Goal: Task Accomplishment & Management: Manage account settings

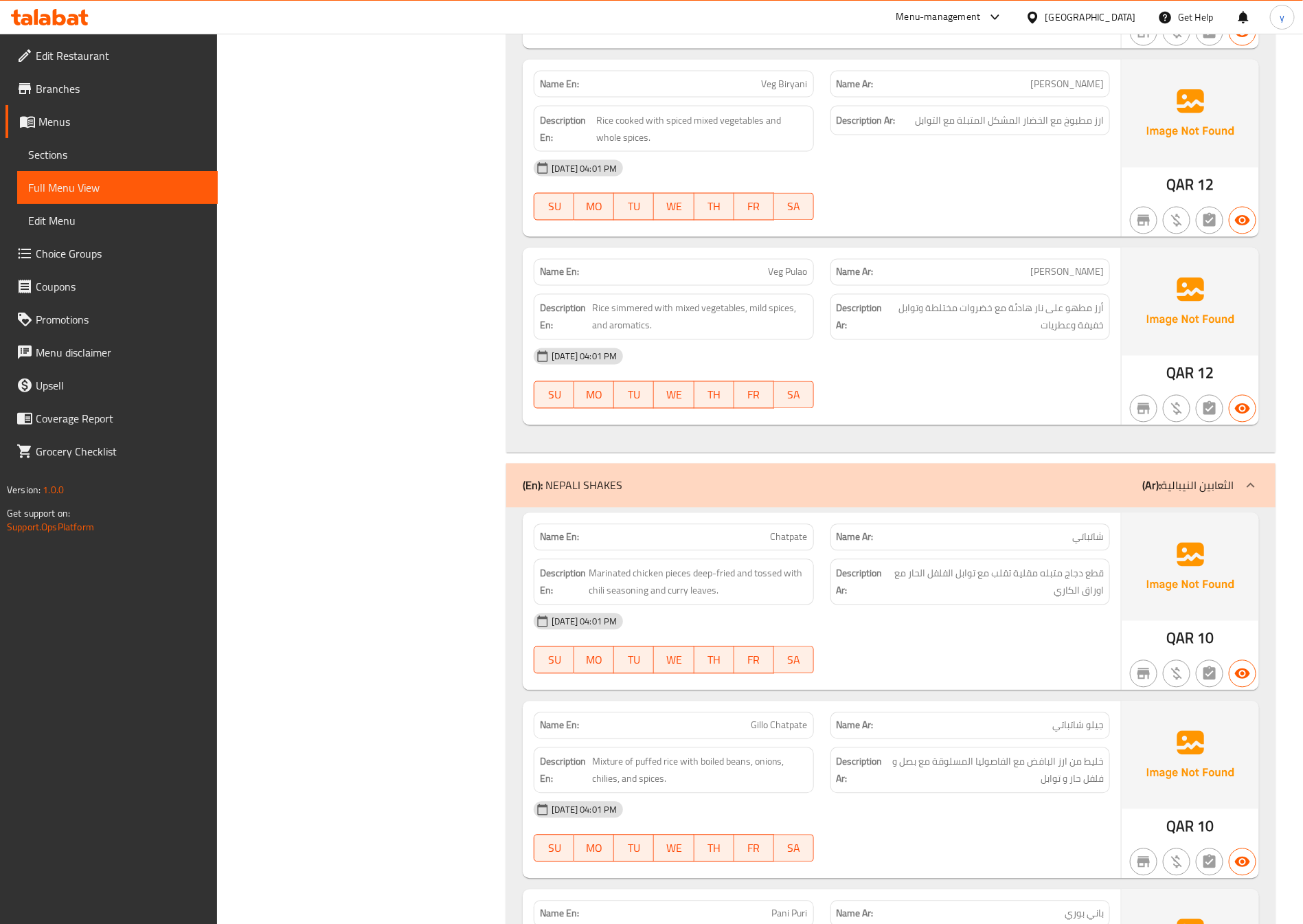
scroll to position [3728, 0]
click at [72, 21] on icon at bounding box center [50, 17] width 78 height 16
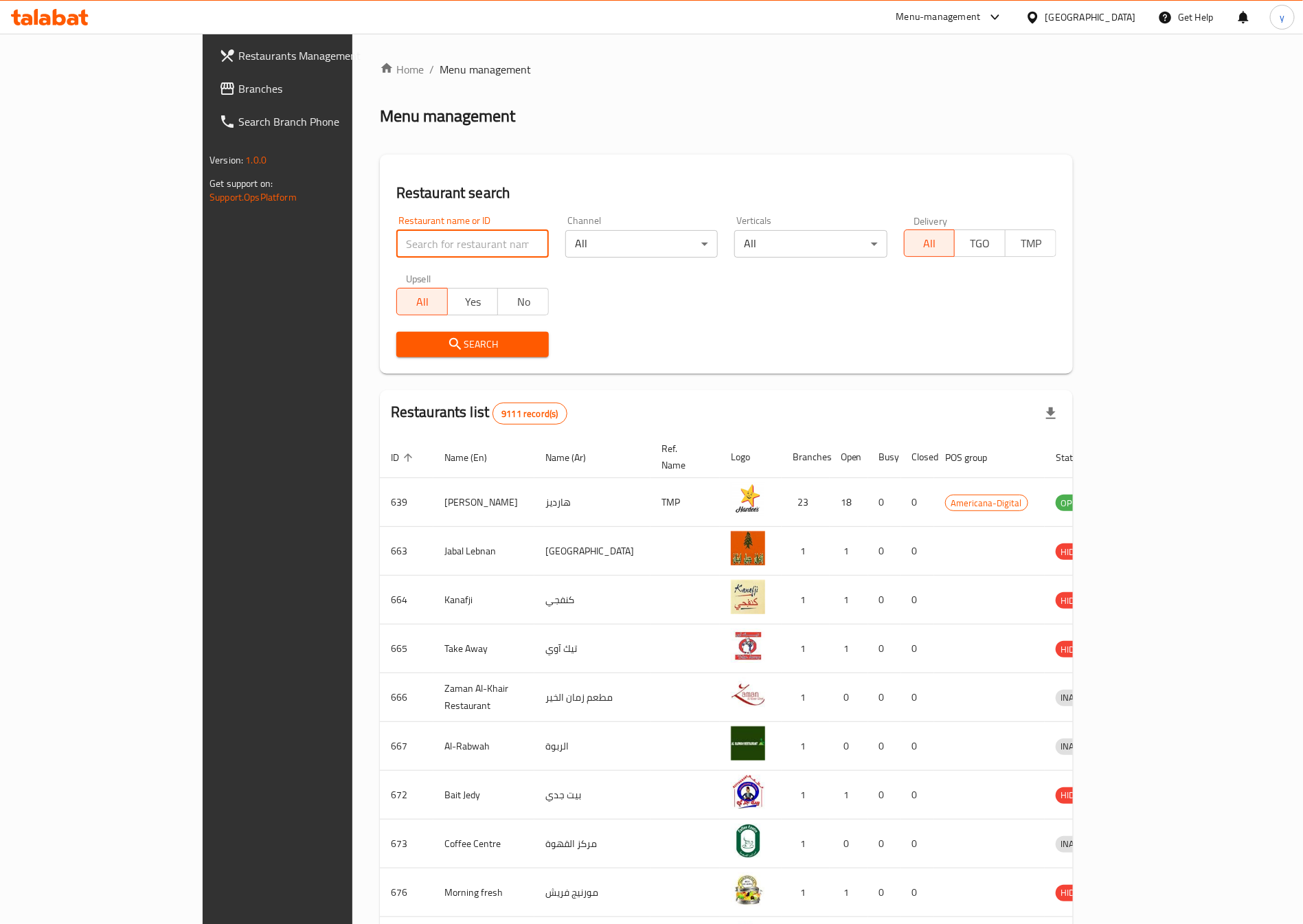
click at [415, 237] on input "search" at bounding box center [473, 243] width 153 height 27
paste input "777904"
type input "777904"
click at [1040, 19] on icon at bounding box center [1033, 17] width 14 height 14
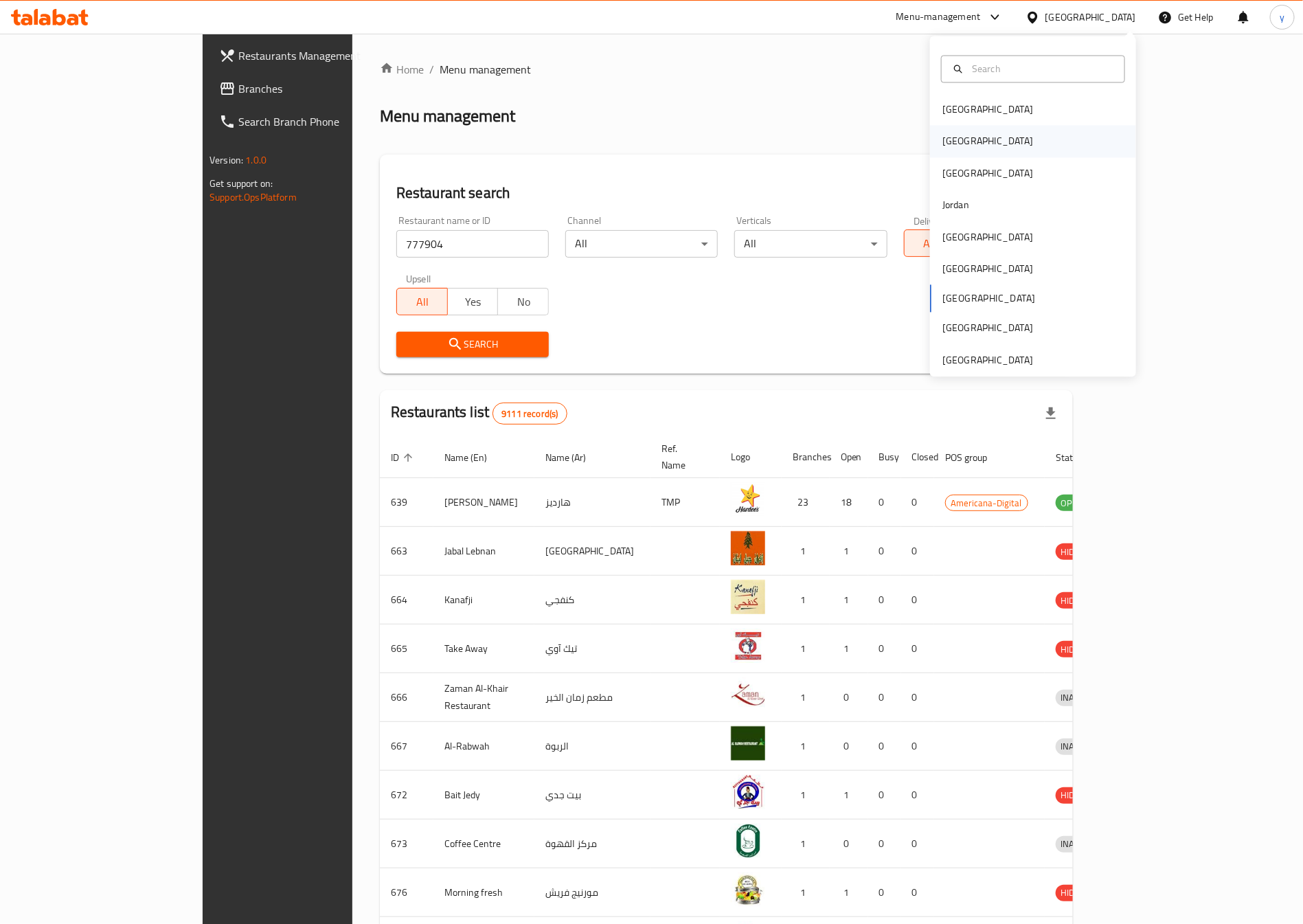
click at [1022, 132] on div "[GEOGRAPHIC_DATA]" at bounding box center [1033, 141] width 206 height 31
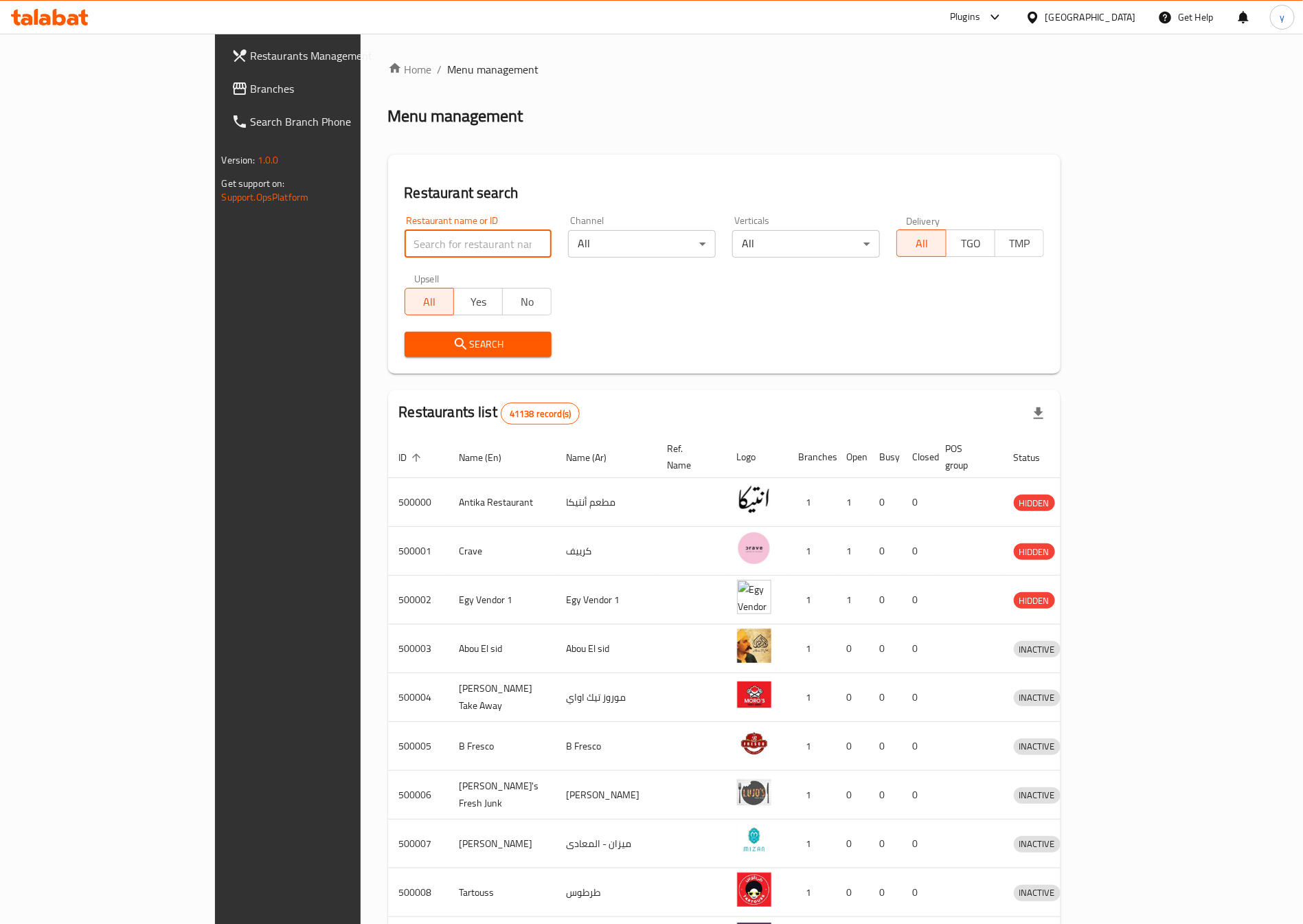
click at [426, 252] on input "search" at bounding box center [478, 243] width 148 height 27
paste input "777904"
type input "777904"
click button "Search" at bounding box center [478, 344] width 148 height 25
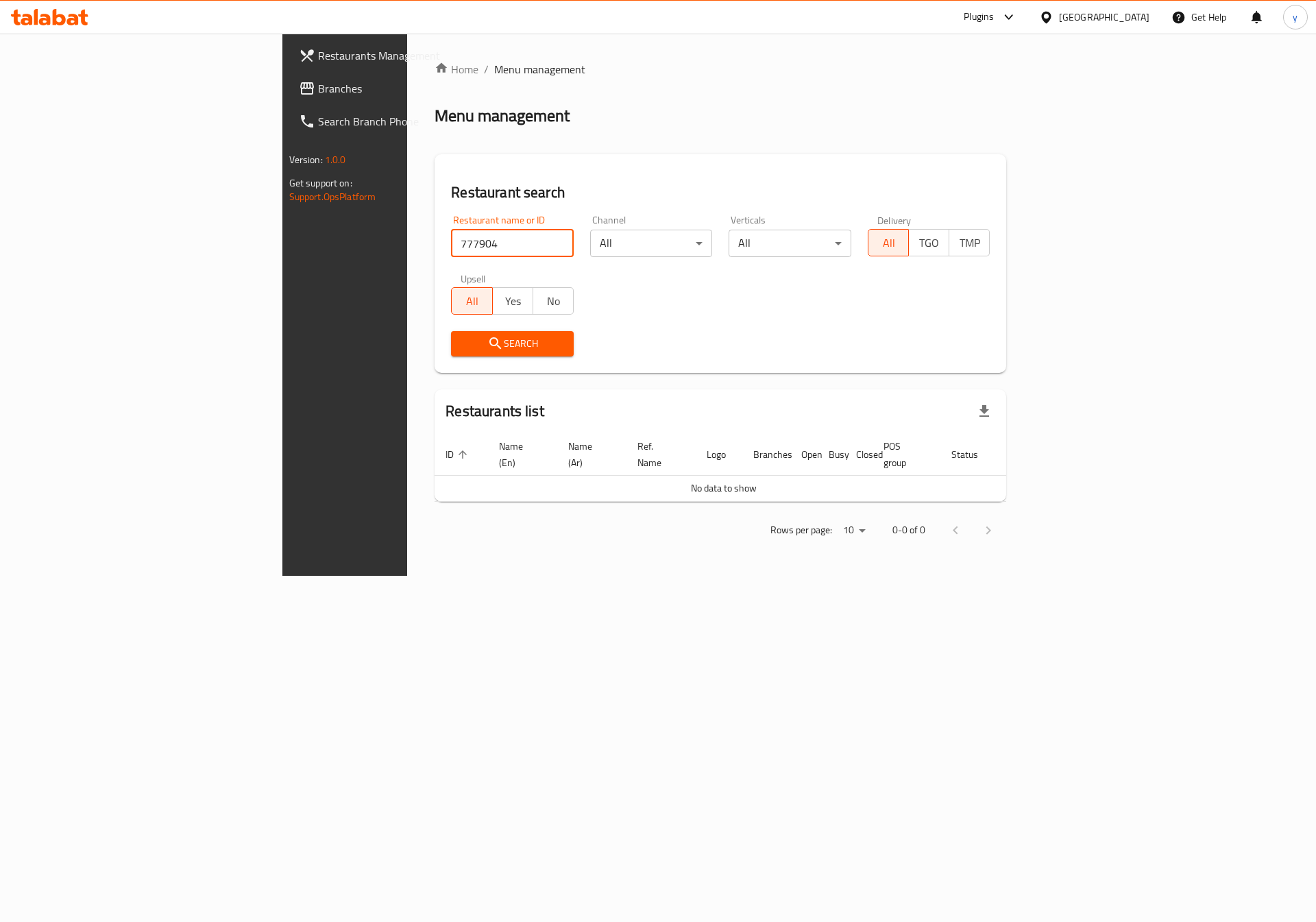
click at [288, 74] on link "Branches" at bounding box center [395, 88] width 215 height 33
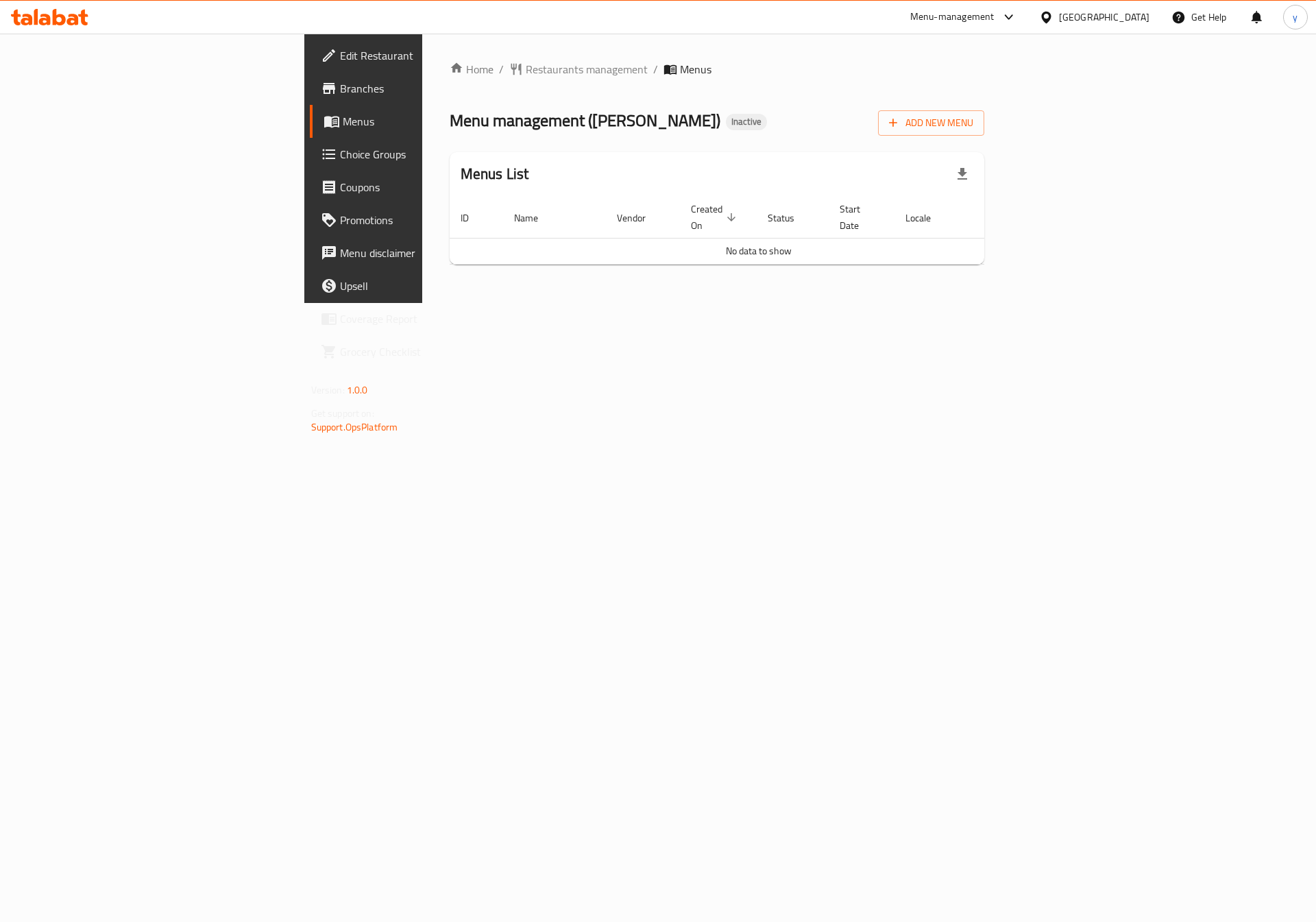
click at [340, 93] on span "Branches" at bounding box center [426, 88] width 173 height 16
click at [340, 96] on span "Branches" at bounding box center [426, 88] width 173 height 16
click at [340, 89] on span "Branches" at bounding box center [426, 88] width 173 height 16
click at [144, 34] on div at bounding box center [658, 34] width 1316 height 1
click at [310, 44] on link "Edit Restaurant" at bounding box center [417, 55] width 215 height 33
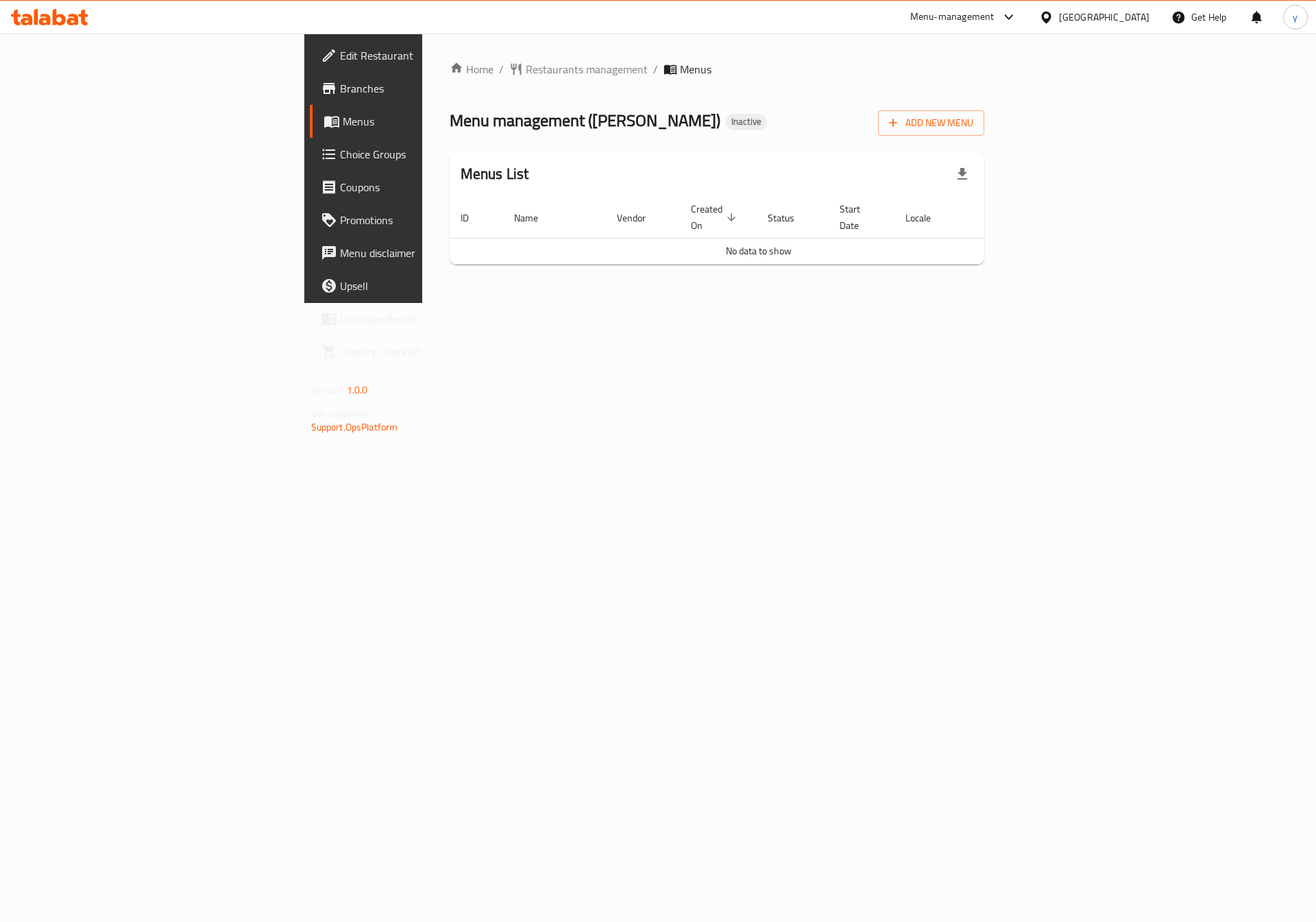
click at [310, 69] on link "Edit Restaurant" at bounding box center [417, 55] width 215 height 33
click at [973, 129] on span "Add New Menu" at bounding box center [931, 123] width 85 height 17
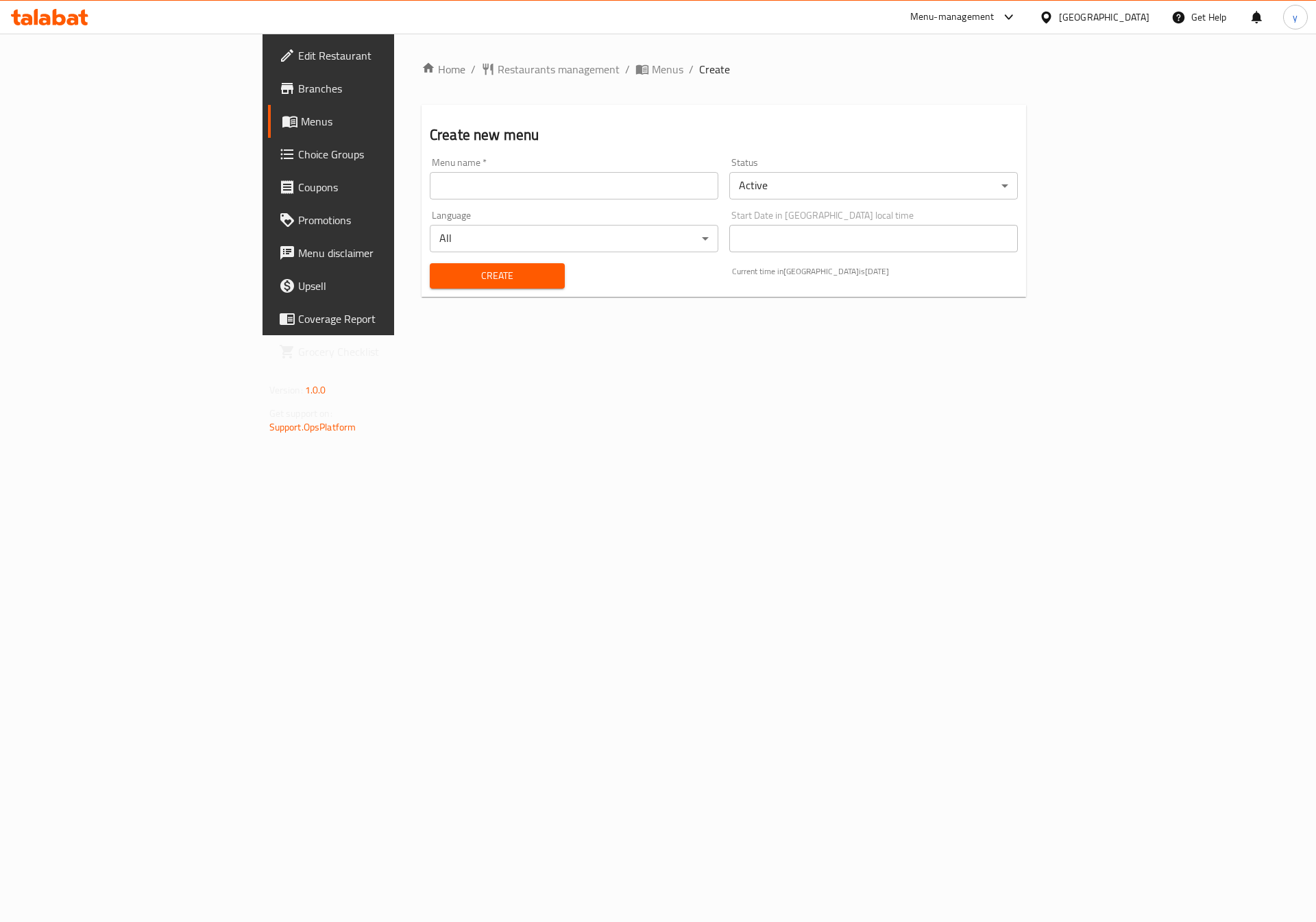
click at [598, 211] on div "Language All ​" at bounding box center [573, 231] width 288 height 41
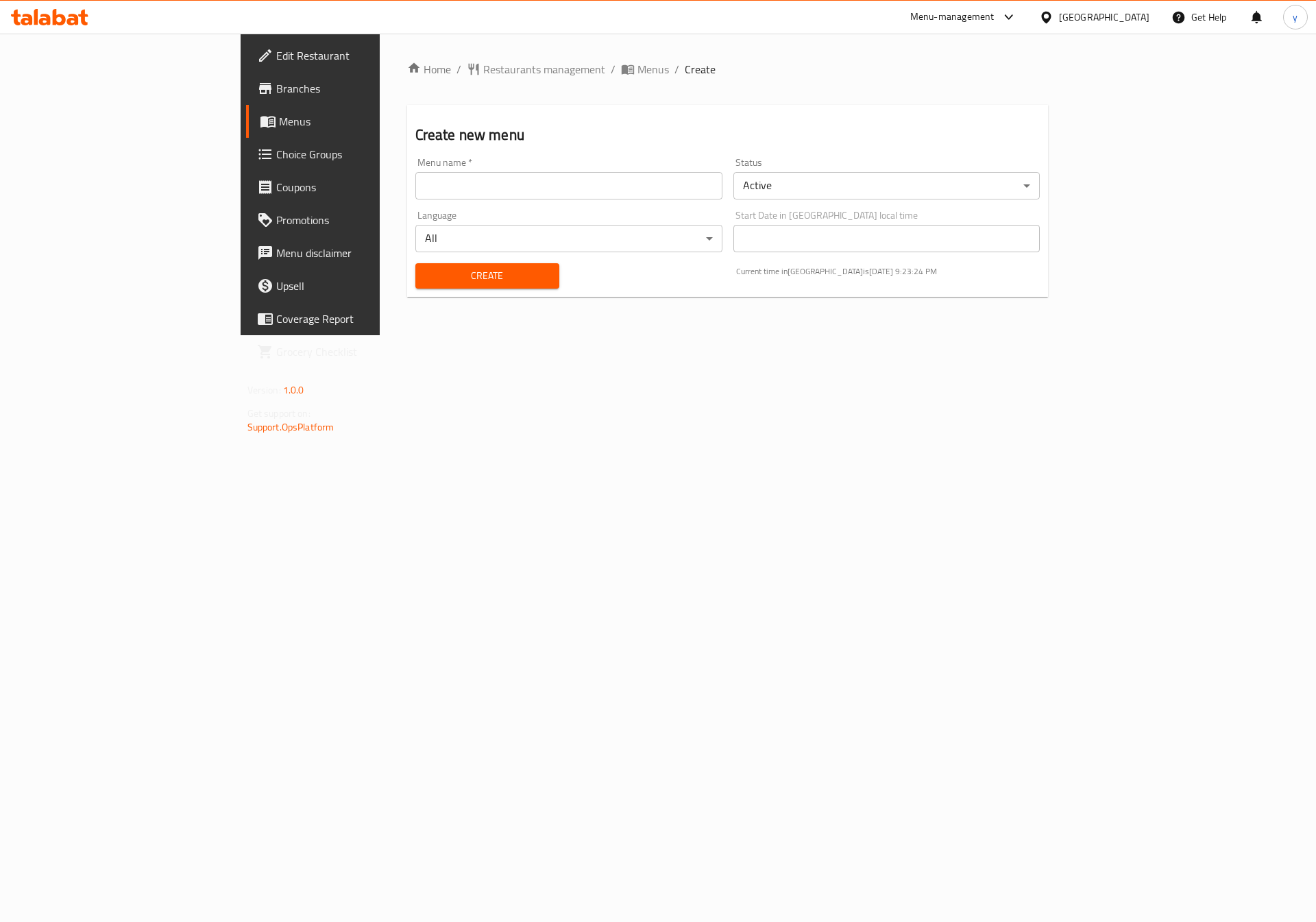
click at [609, 200] on div "Menu name   * Menu name *" at bounding box center [569, 178] width 318 height 52
click at [616, 196] on input "text" at bounding box center [568, 185] width 307 height 27
type input "[PERSON_NAME]"
click at [426, 273] on span "Create" at bounding box center [487, 276] width 122 height 17
click at [638, 63] on span "Menus" at bounding box center [653, 69] width 31 height 16
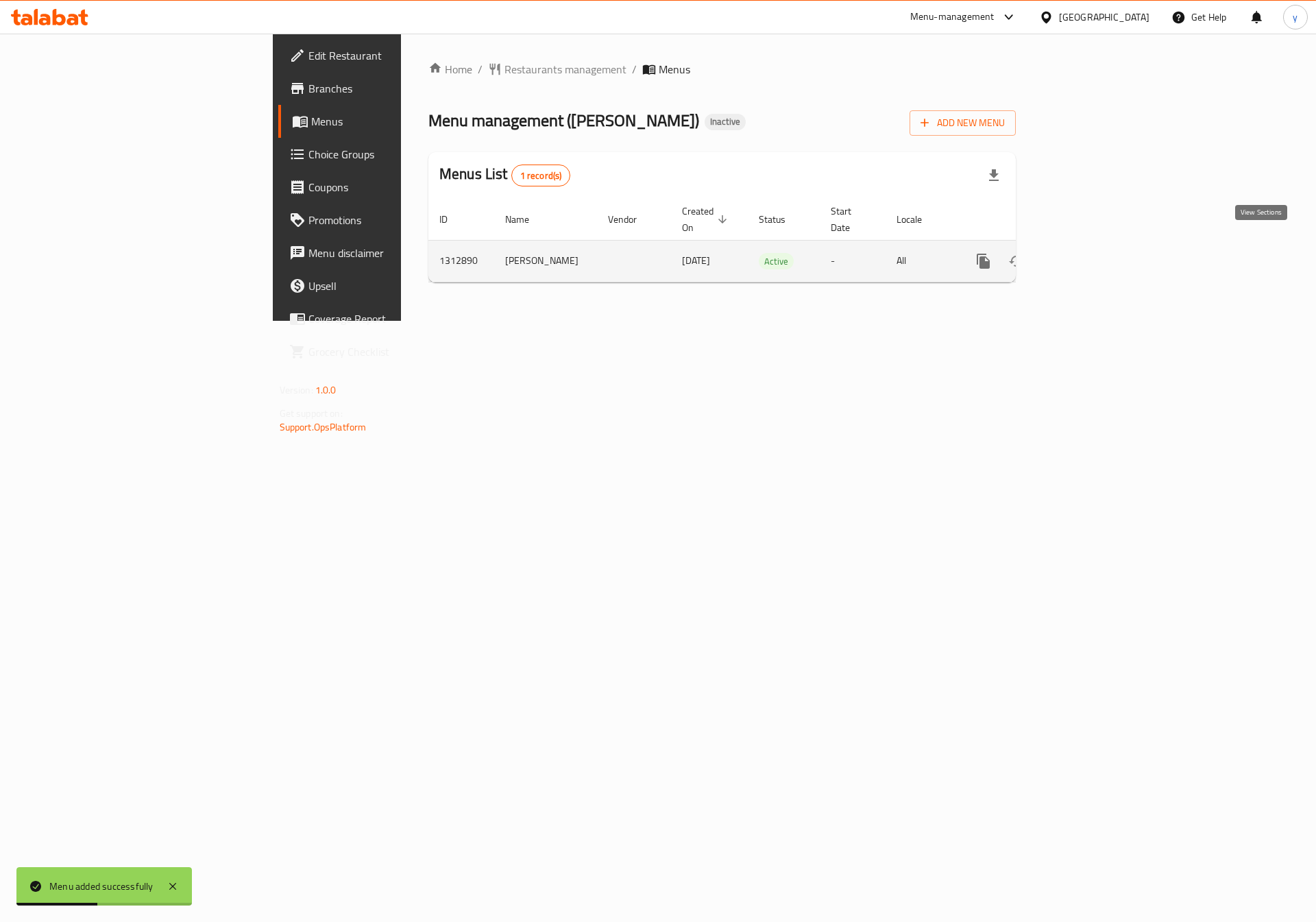
click at [1099, 244] on link "enhanced table" at bounding box center [1082, 261] width 33 height 33
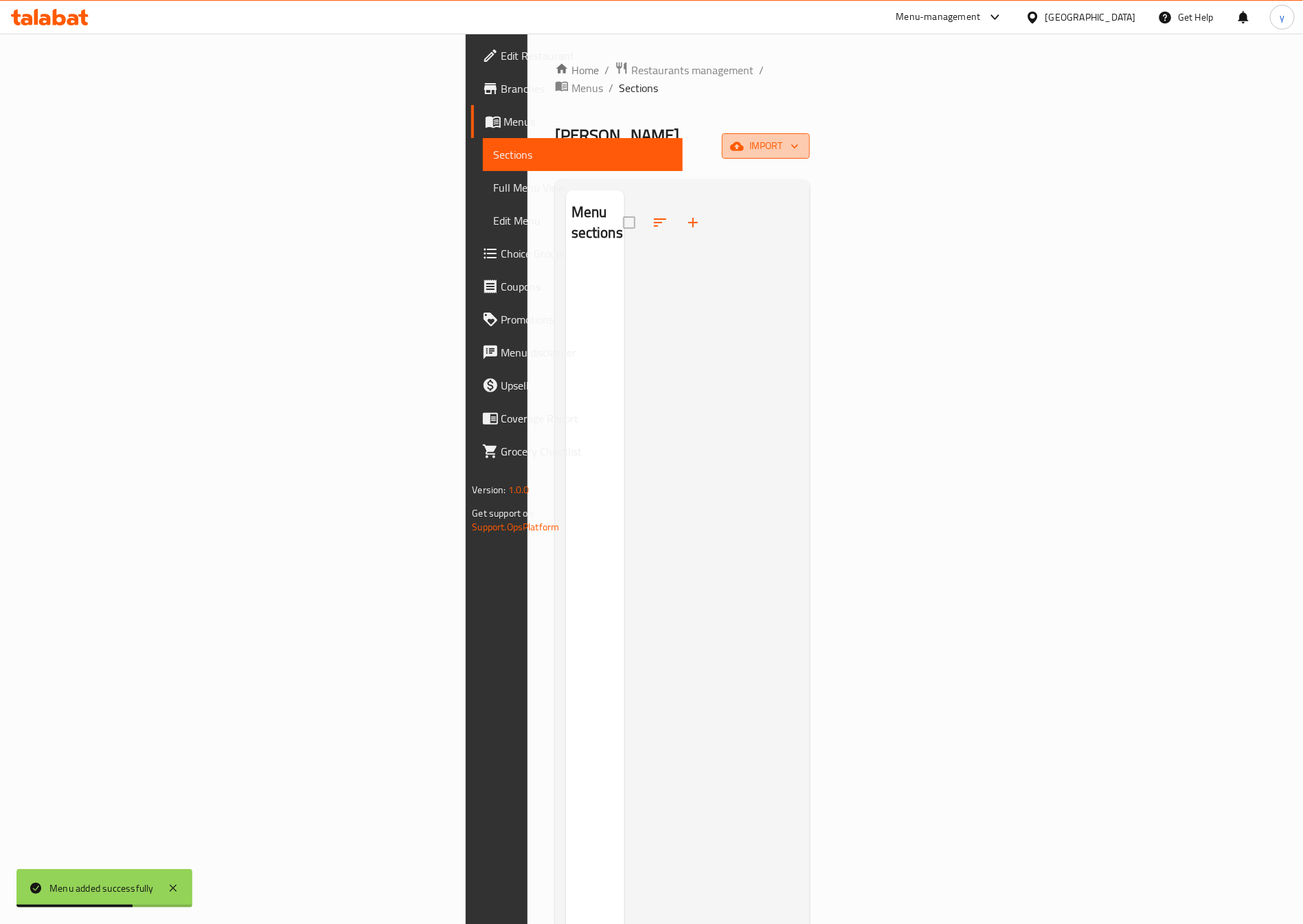
click at [799, 137] on span "import" at bounding box center [766, 146] width 66 height 17
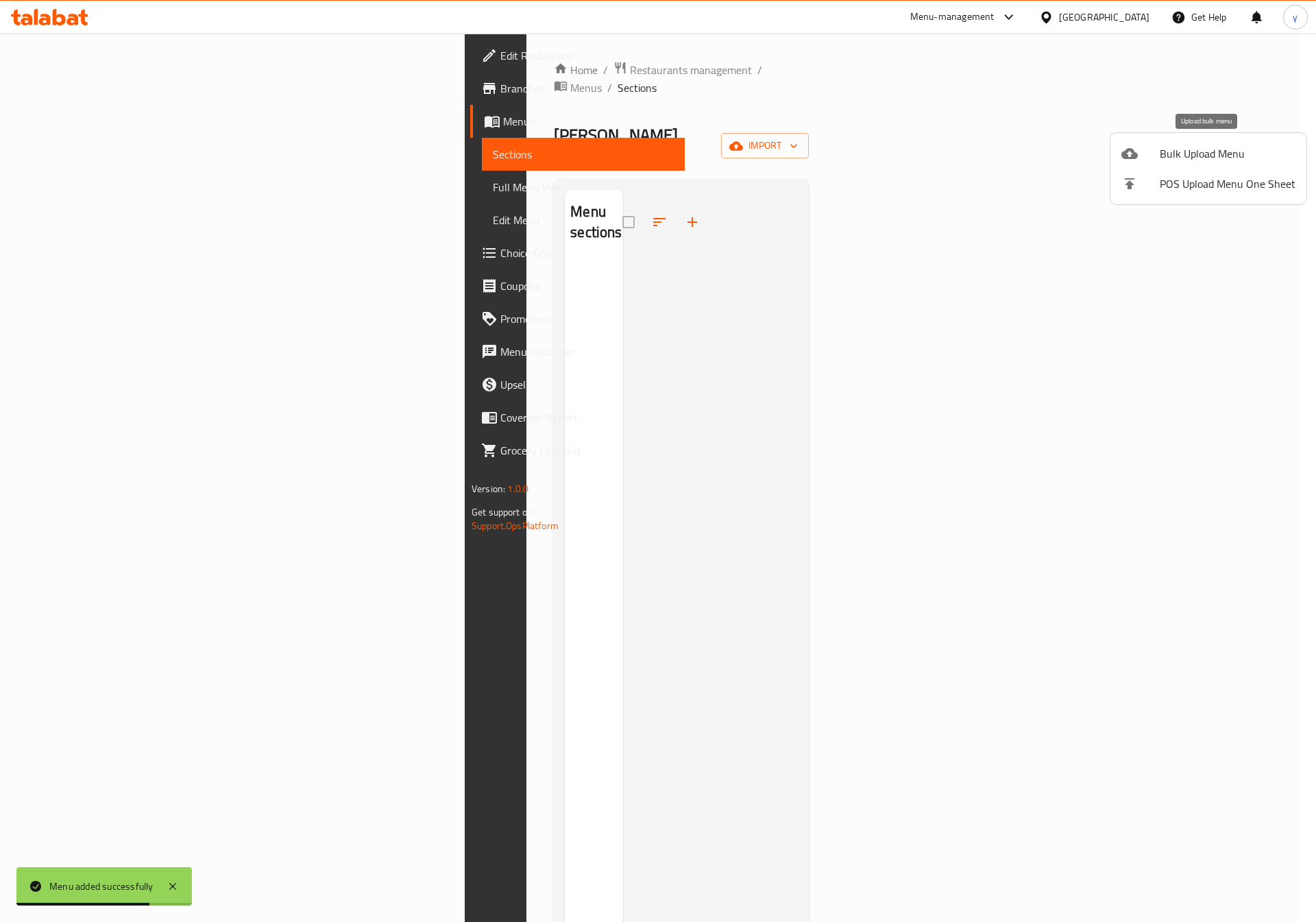
click at [1215, 150] on span "Bulk Upload Menu" at bounding box center [1227, 153] width 135 height 16
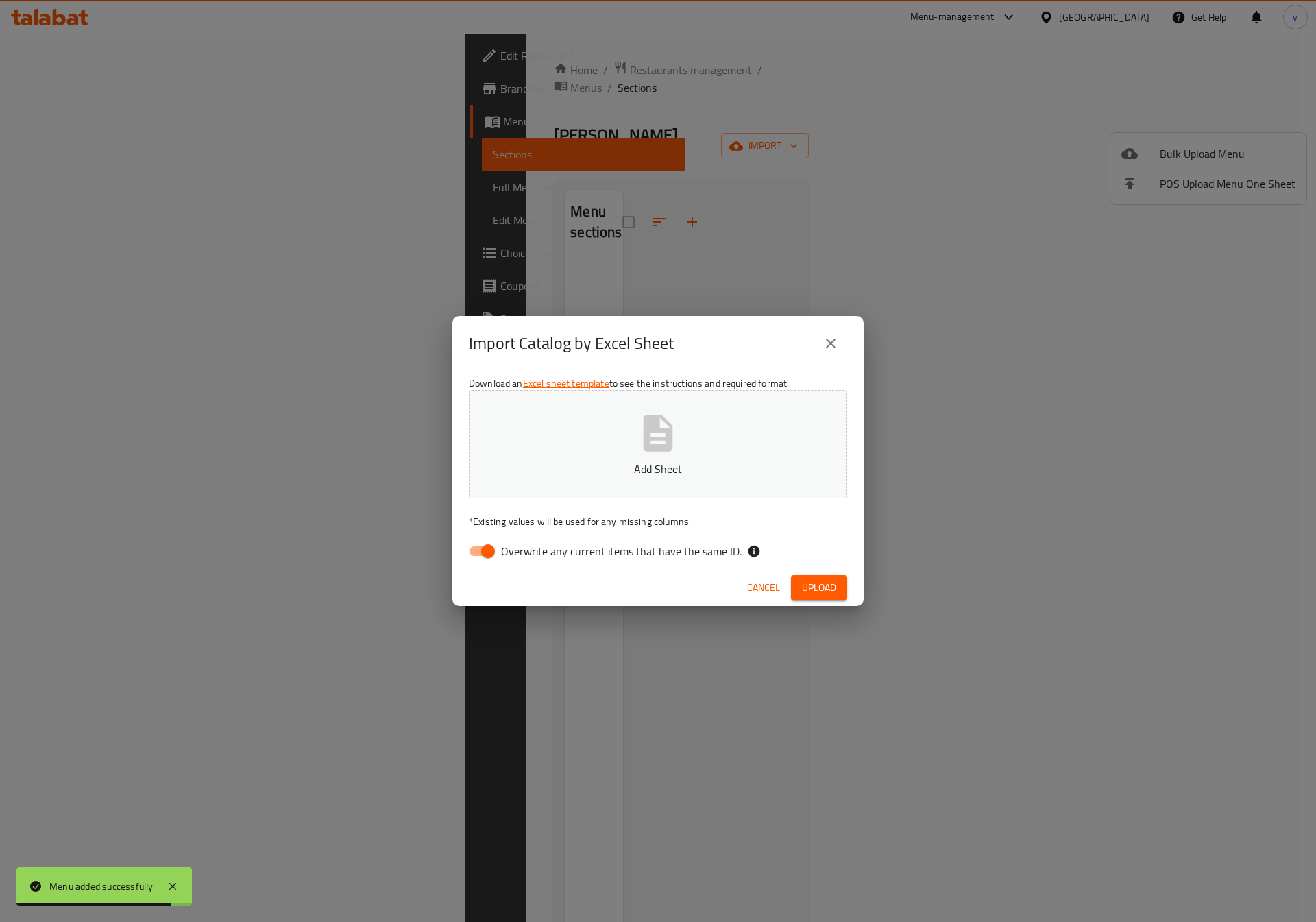
click at [480, 552] on input "Overwrite any current items that have the same ID." at bounding box center [488, 551] width 78 height 26
checkbox input "false"
click at [592, 471] on p "Add Sheet" at bounding box center [657, 469] width 336 height 16
click at [819, 590] on span "Upload" at bounding box center [819, 588] width 35 height 17
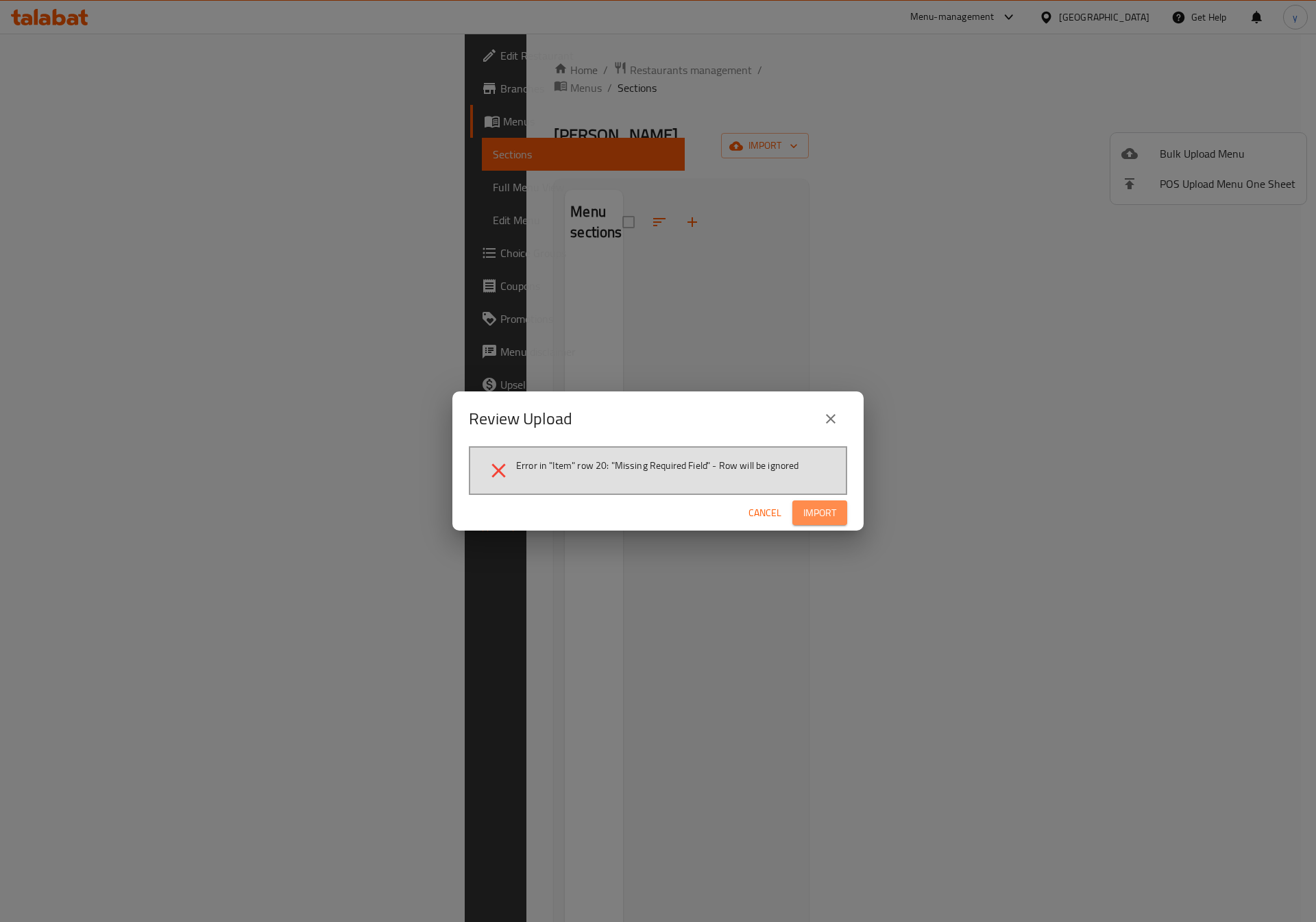
click at [808, 504] on span "Import" at bounding box center [820, 513] width 33 height 17
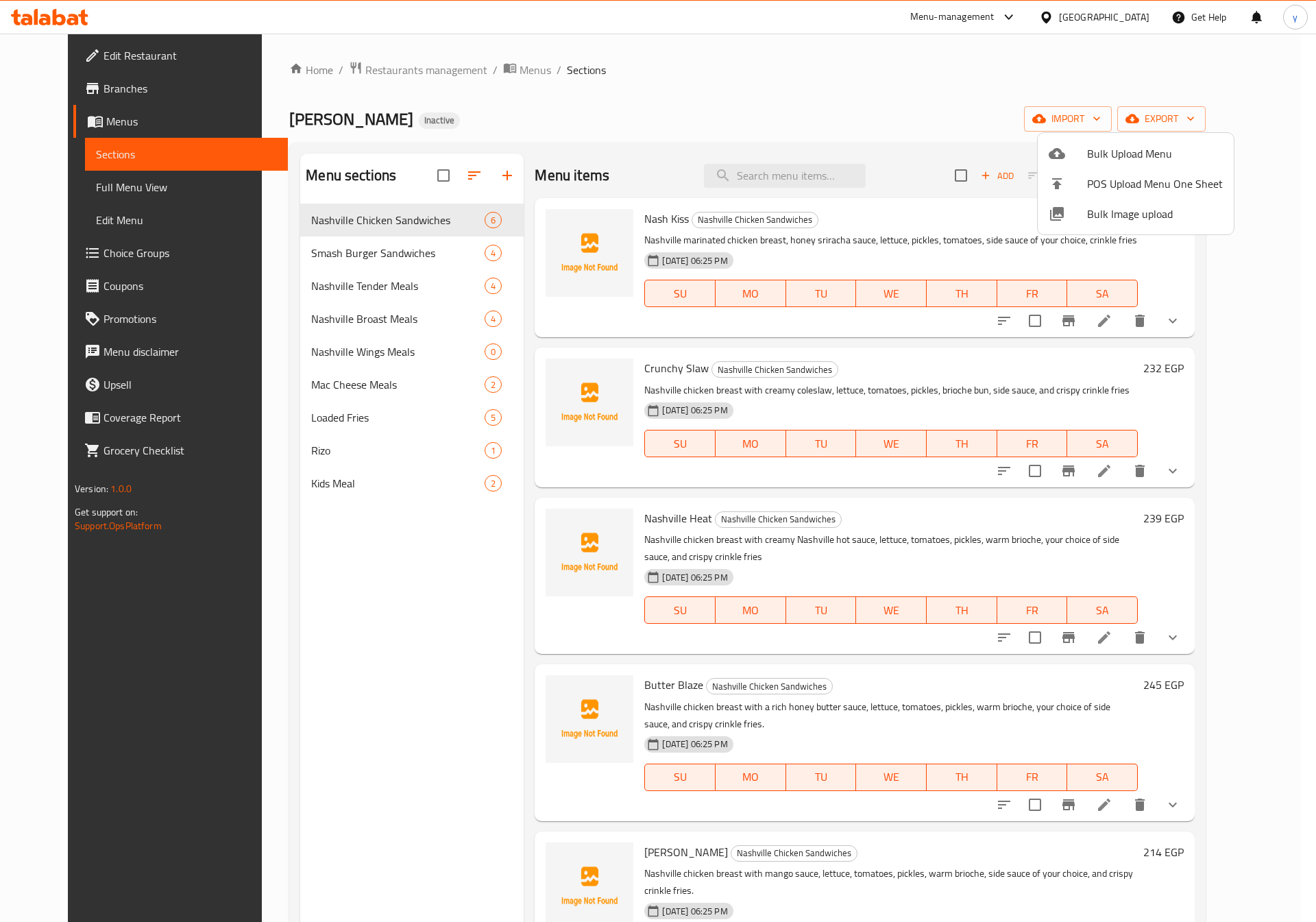
click at [1155, 320] on div at bounding box center [658, 461] width 1316 height 922
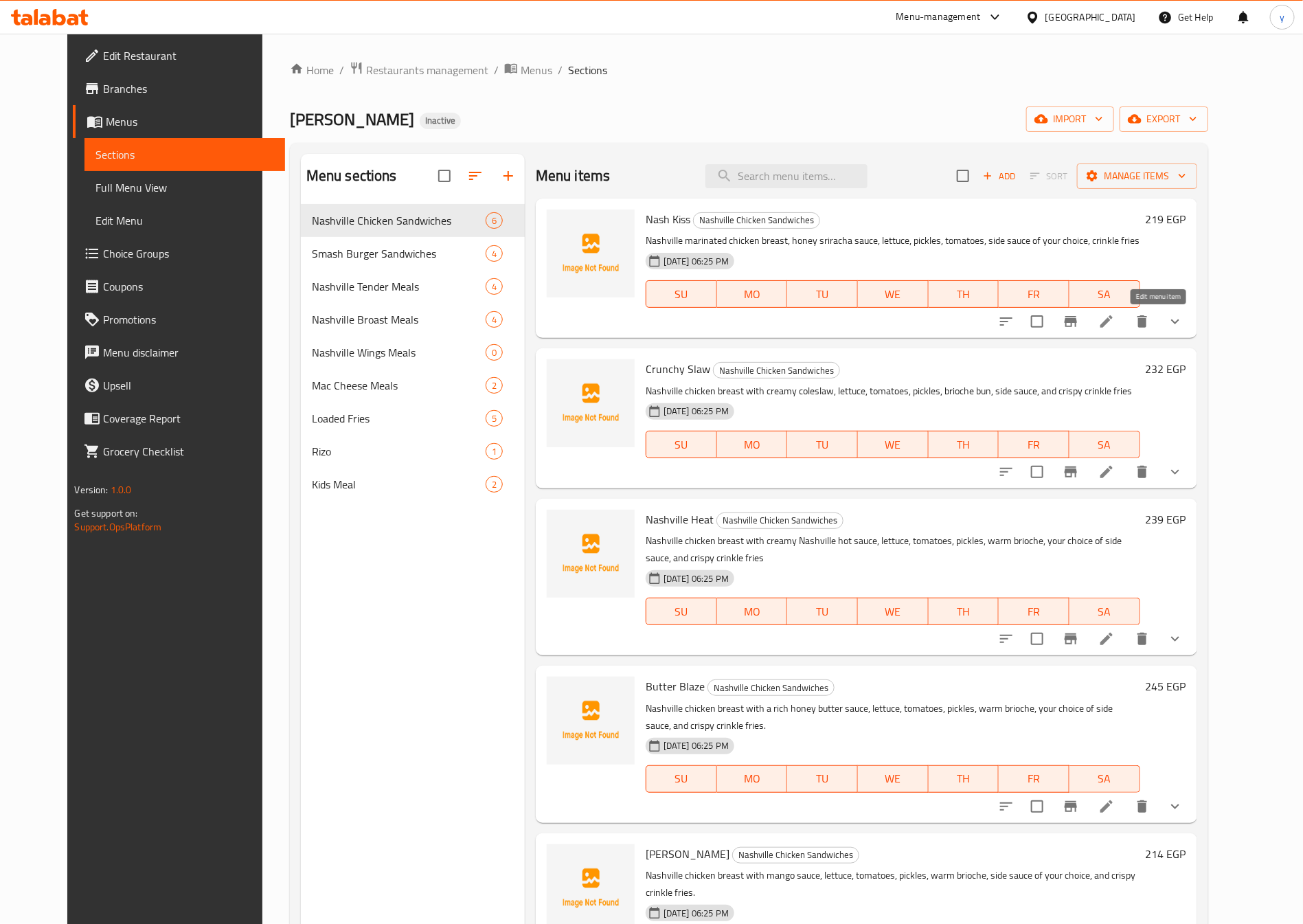
click at [1113, 320] on icon at bounding box center [1106, 321] width 13 height 13
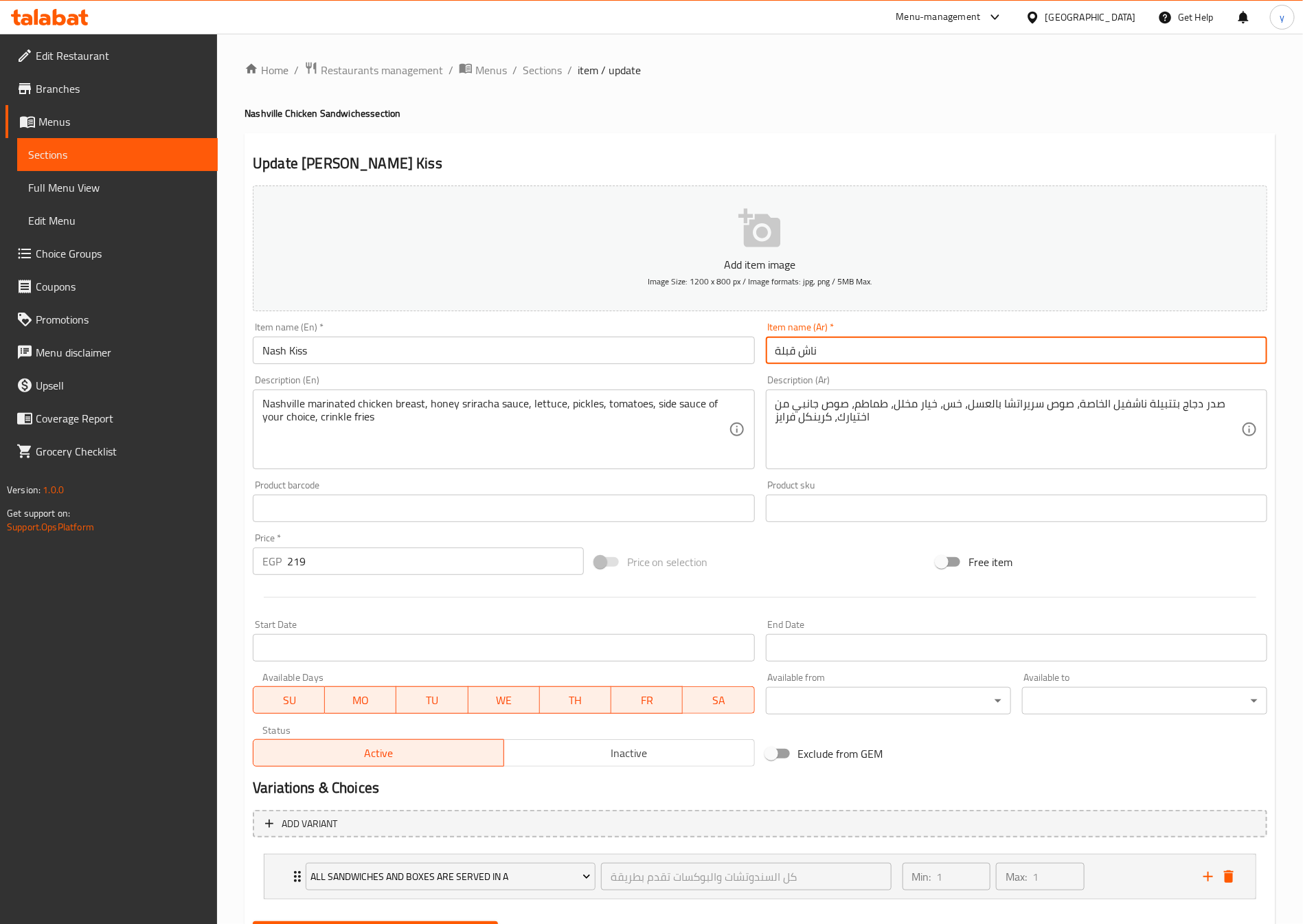
drag, startPoint x: 773, startPoint y: 354, endPoint x: 802, endPoint y: 359, distance: 29.4
click at [802, 359] on input "ناش قبلة" at bounding box center [1016, 350] width 502 height 27
type input "ن"
type input "ناش كيس"
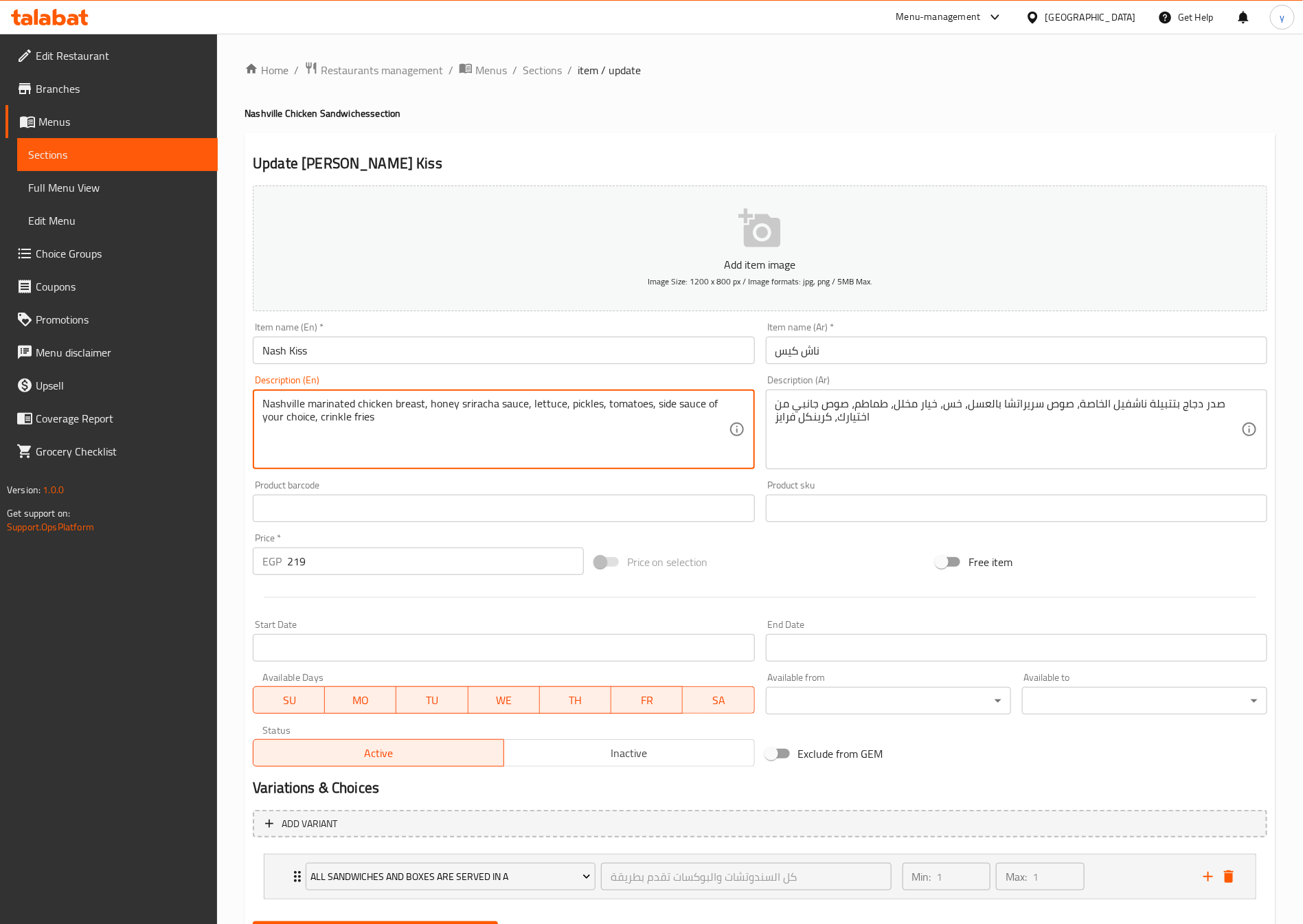
drag, startPoint x: 419, startPoint y: 419, endPoint x: 237, endPoint y: 369, distance: 188.7
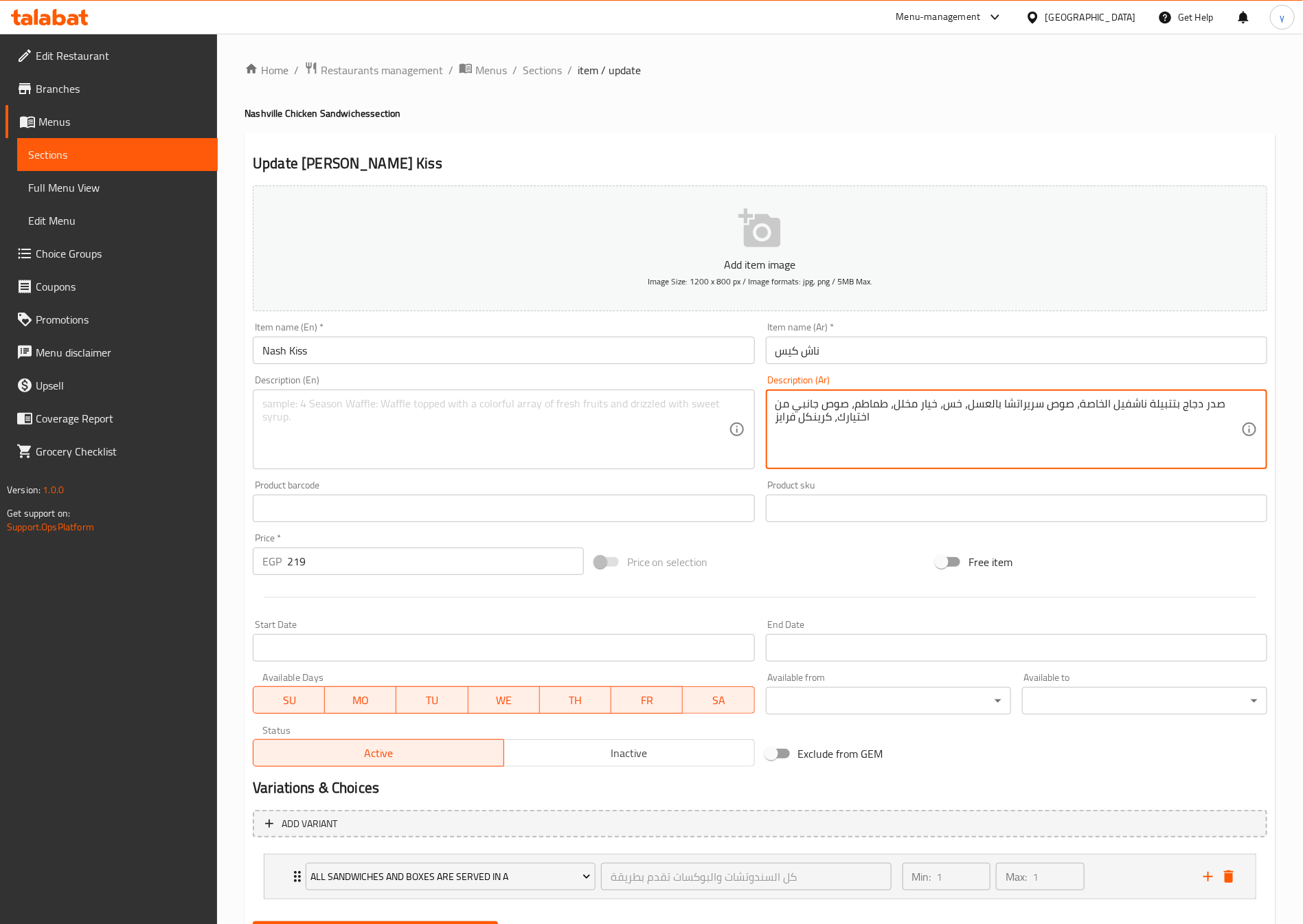
drag, startPoint x: 878, startPoint y: 417, endPoint x: 905, endPoint y: 426, distance: 28.5
click at [905, 431] on textarea "صدر دجاج بتتبيلة ناشفيل الخاصة، صوص سريراتشا بالعسل، خس، خيار مخلل، طماطم، صوص …" at bounding box center [1008, 429] width 465 height 65
drag, startPoint x: 776, startPoint y: 423, endPoint x: 1031, endPoint y: 435, distance: 255.3
click at [1025, 436] on textarea "صدر دجاج بتتبيلة ناشفيل الخاصة، صوص سريراتشا بالعسل، خس، خيار مخلل، طماطم، صوص …" at bounding box center [1008, 429] width 465 height 65
click at [1031, 435] on textarea "صدر دجاج بتتبيلة ناشفيل الخاصة، صوص سريراتشا بالعسل، خس، خيار مخلل، طماطم، صوص …" at bounding box center [1008, 429] width 465 height 65
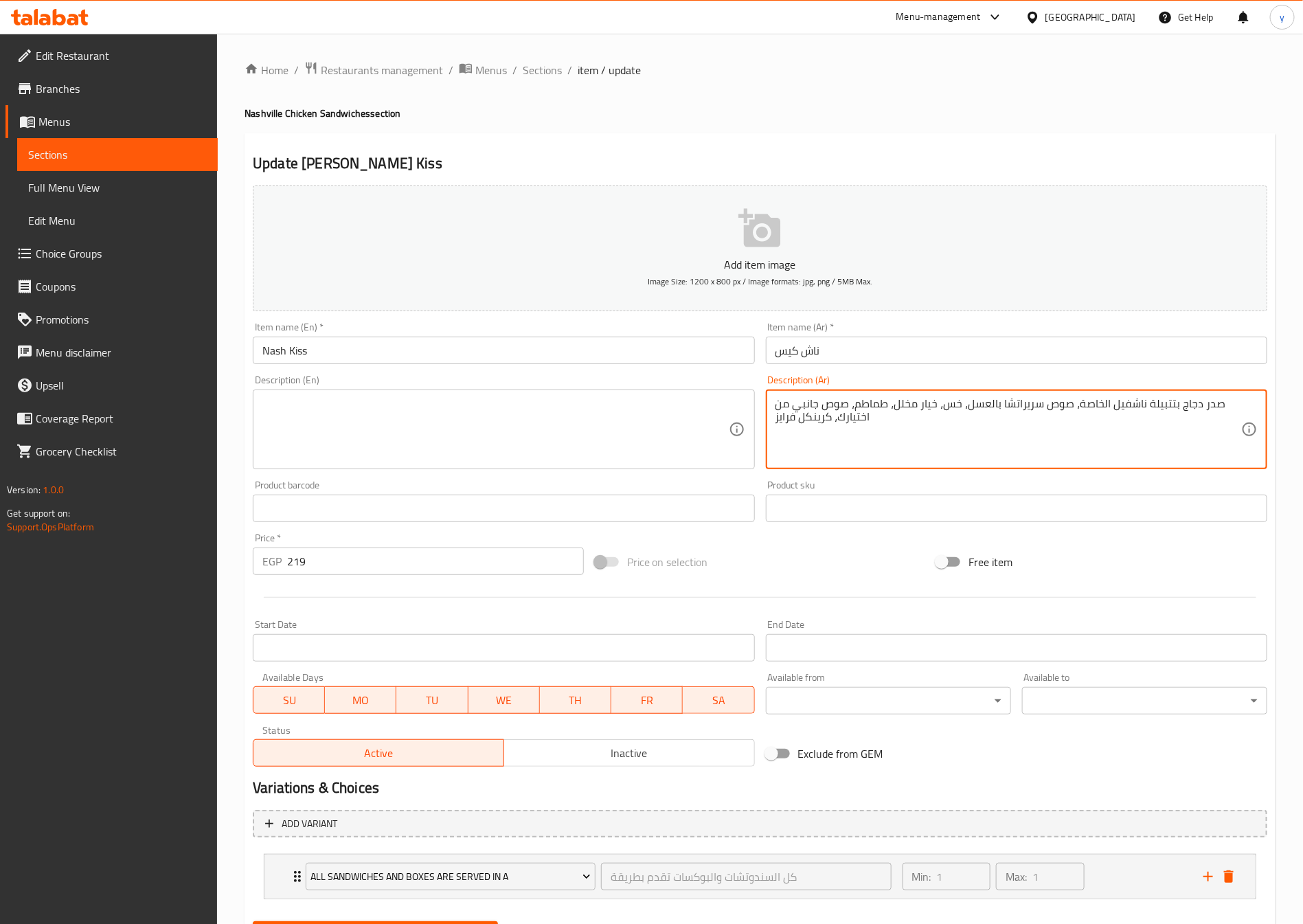
click at [1039, 431] on textarea "صدر دجاج بتتبيلة ناشفيل الخاصة، صوص سريراتشا بالعسل، خس، خيار مخلل، طماطم، صوص …" at bounding box center [1008, 429] width 465 height 65
click at [1039, 431] on textarea "صدر دجاج بتتبيلة ناشفيل الخاصة، صوص سريراتشا بالعسل، خس، خيار مخلل، طماطم، صوص …" at bounding box center [1008, 429] width 465 height 65
click at [1082, 420] on textarea "صدر دجاج بتتبيلة ناشفيل الخاصة، صوص سريراتشا بالعسل، خس، خيار مخلل، طماطم، صوص …" at bounding box center [1008, 429] width 465 height 65
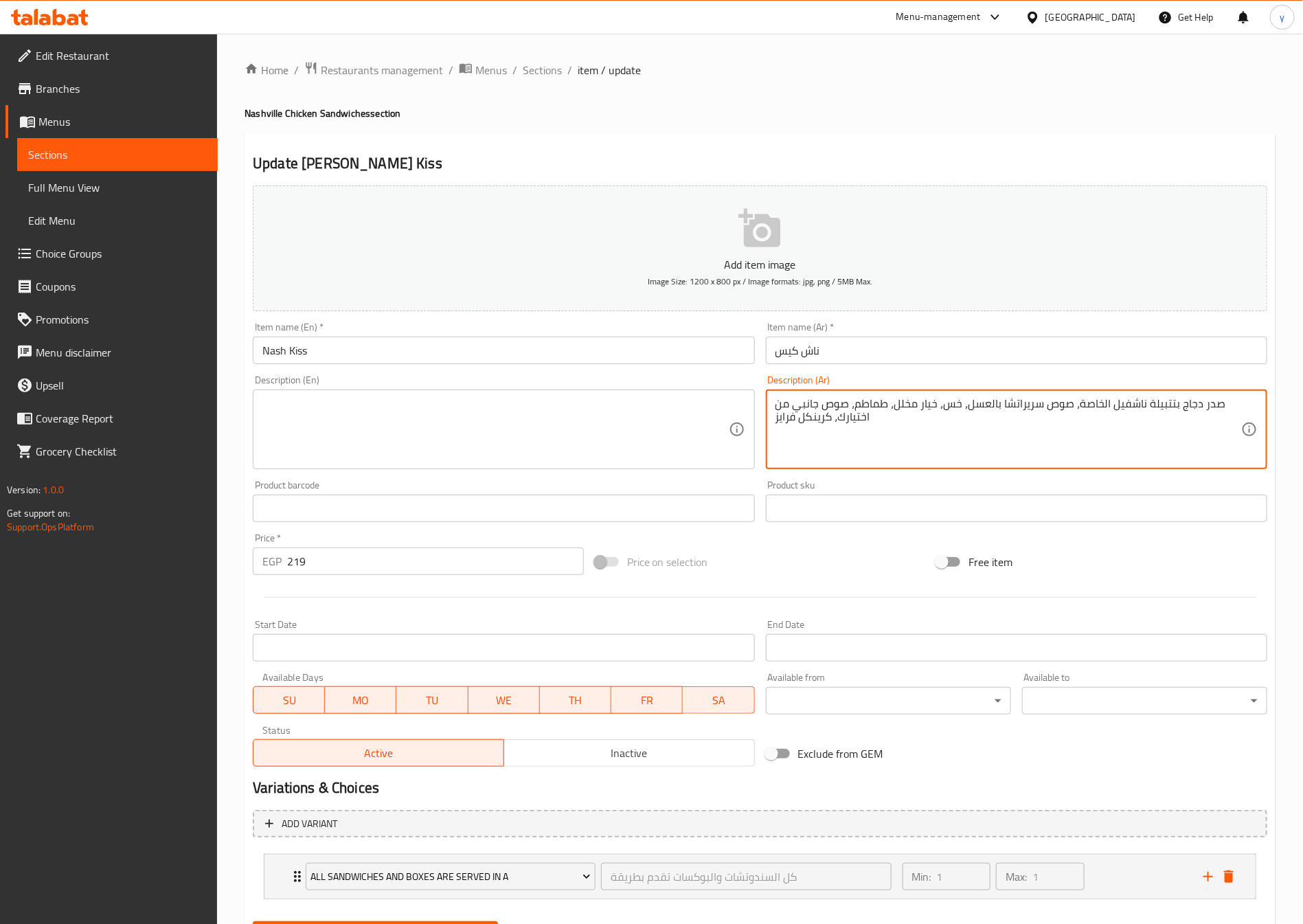
drag, startPoint x: 1175, startPoint y: 408, endPoint x: 1198, endPoint y: 390, distance: 29.2
click at [1198, 390] on div "صدر دجاج بتتبيلة ناشفيل الخاصة، صوص سريراتشا بالعسل، خس، خيار مخلل، طماطم، صوص …" at bounding box center [1016, 429] width 502 height 80
click at [1204, 427] on textarea "صدر دجاج بتتبيلة ناشفيل الخاصة، صوص سريراتشا بالعسل، خس، خيار مخلل، طماطم، صوص …" at bounding box center [1008, 429] width 465 height 65
drag, startPoint x: 1200, startPoint y: 403, endPoint x: 1243, endPoint y: 402, distance: 43.0
click at [1243, 402] on div "صدر دجاج بتتبيلة ناشفيل الخاصة، صوص سريراتشا بالعسل، خس، خيار مخلل، طماطم، صوص …" at bounding box center [1016, 429] width 502 height 80
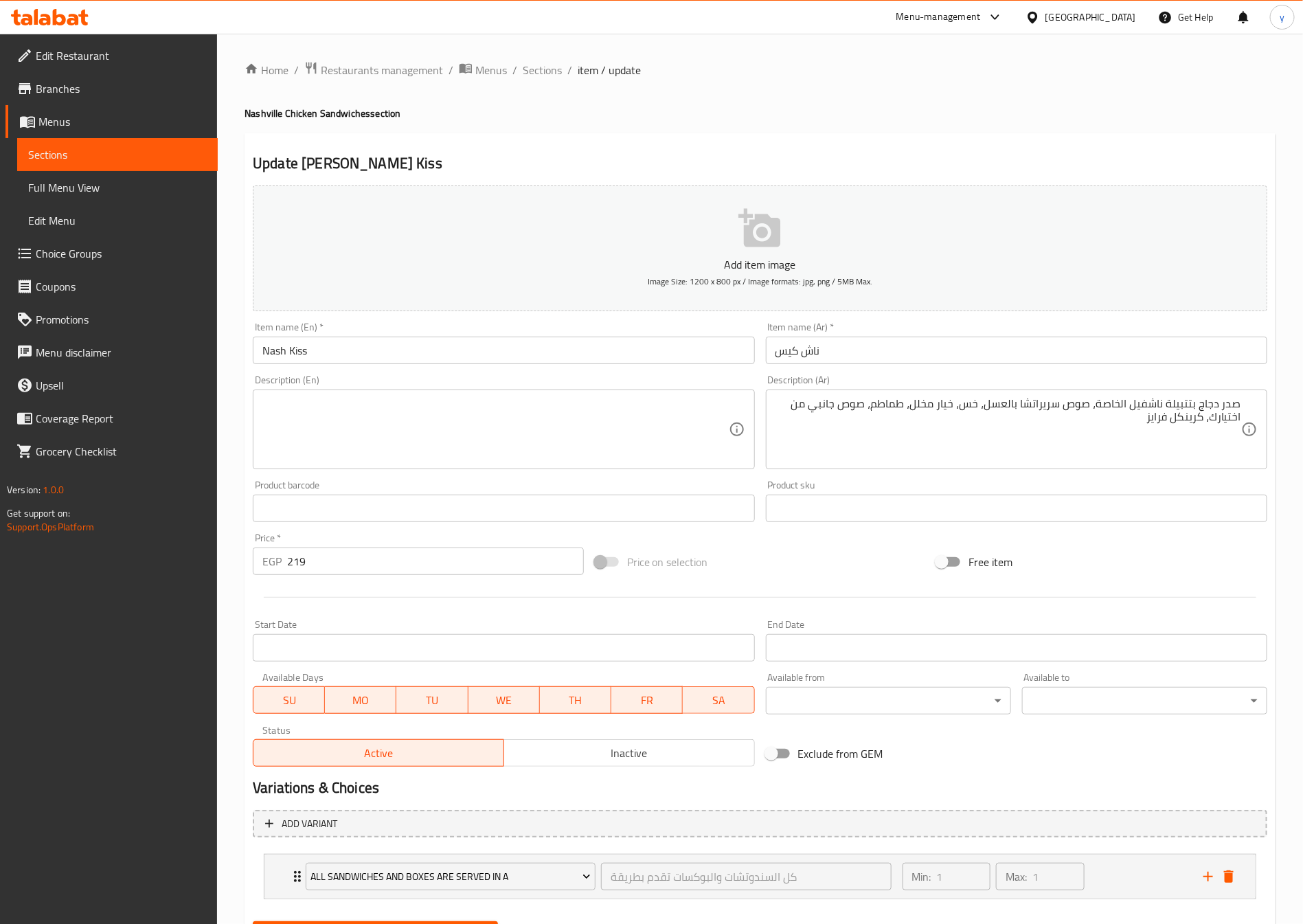
click at [330, 420] on textarea at bounding box center [495, 429] width 465 height 65
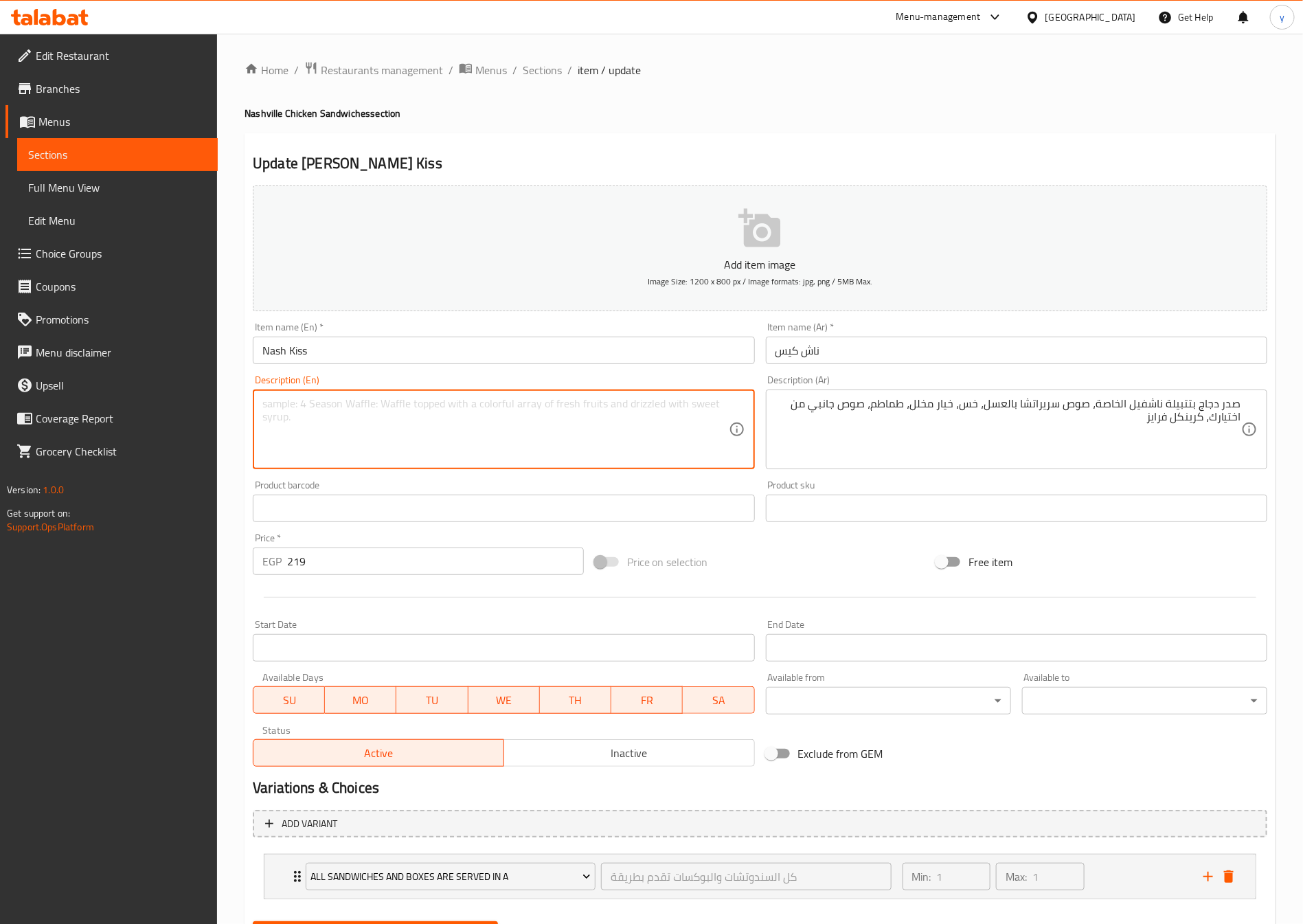
paste textarea "Chicken Breasts"
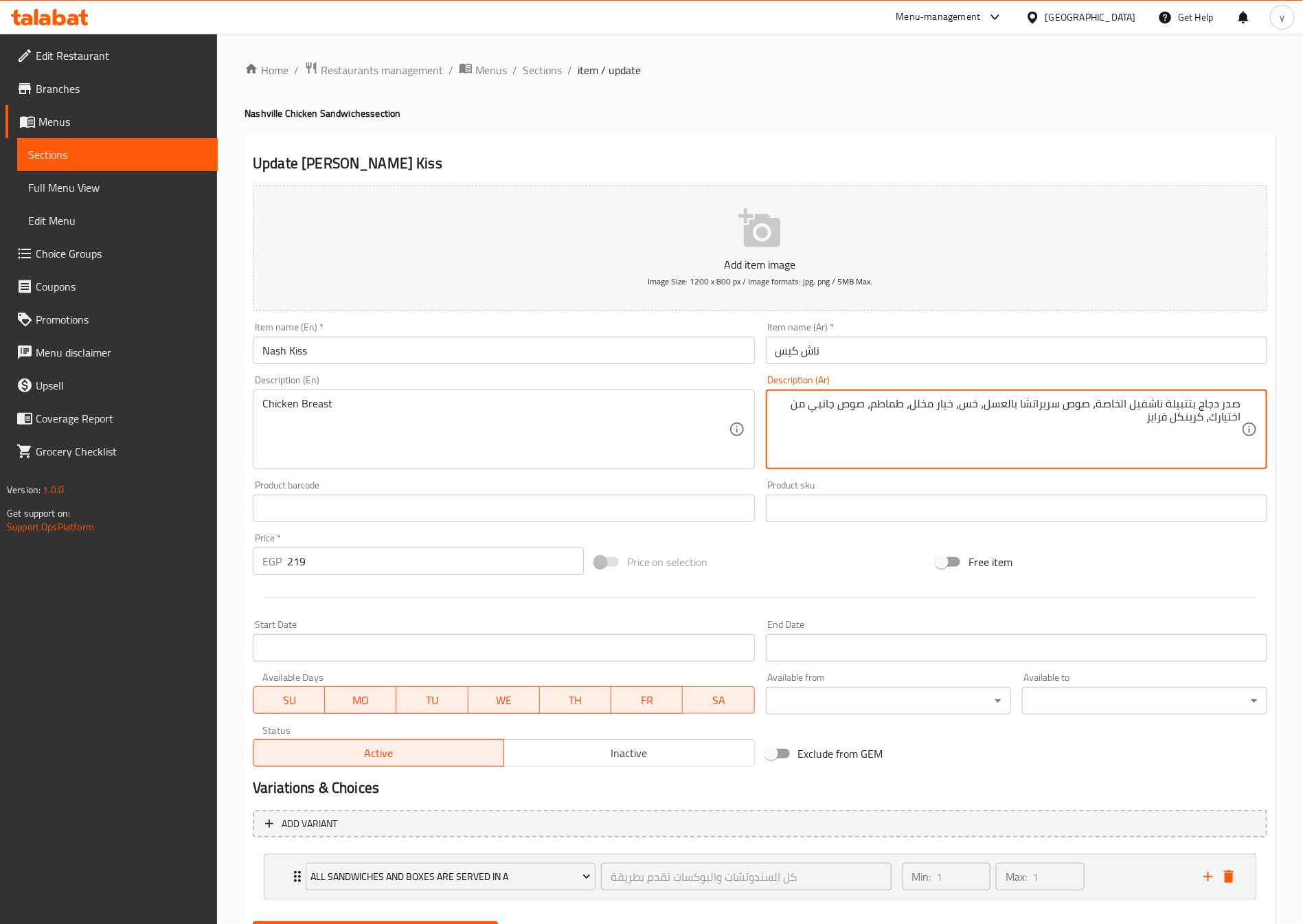
click at [1183, 407] on textarea "صدر دجاج بتتبيلة ناشفيل الخاصة، صوص سريراتشا بالعسل، خس، خيار مخلل، طماطم، صوص …" at bounding box center [1008, 429] width 465 height 65
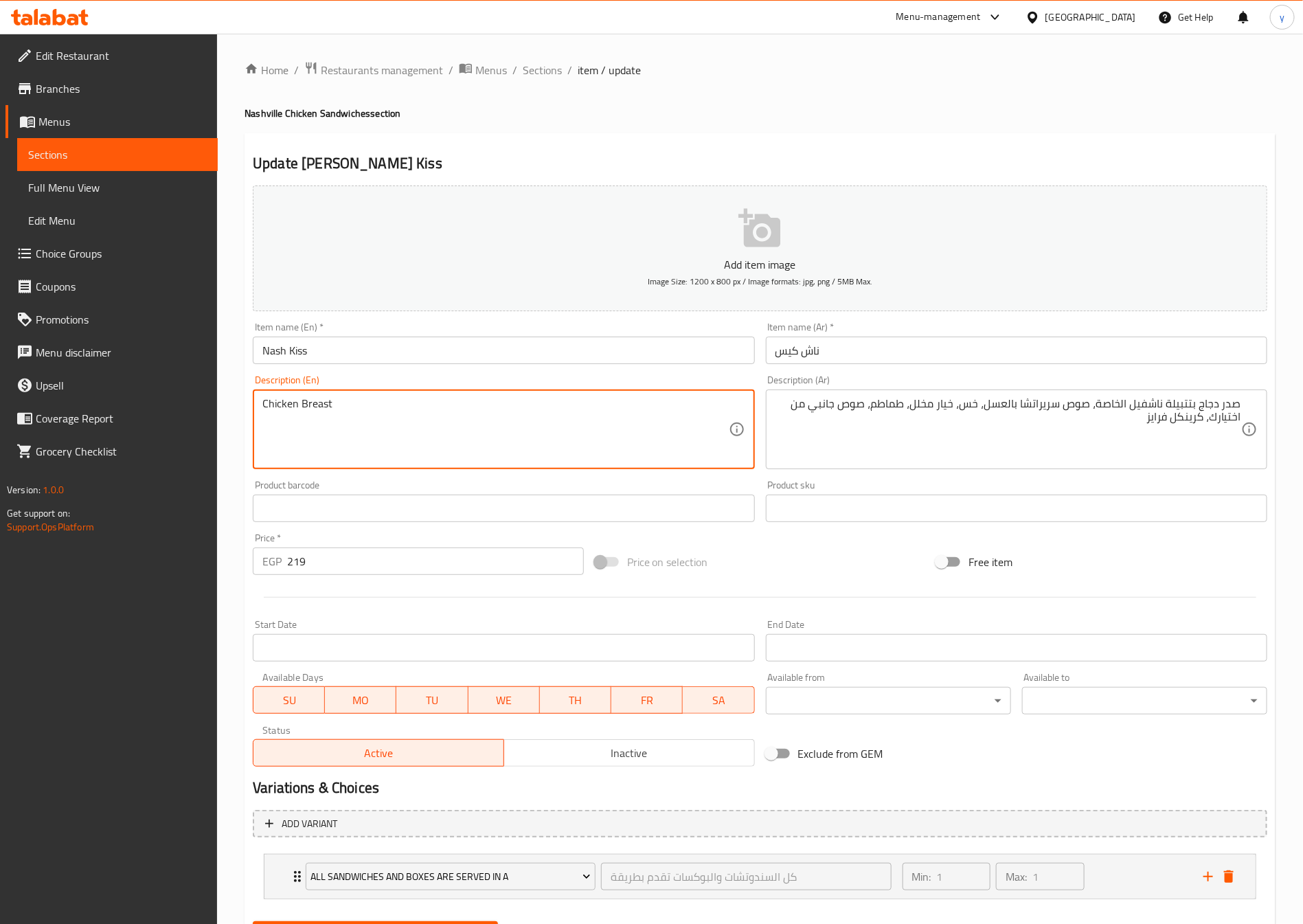
paste textarea "marinade"
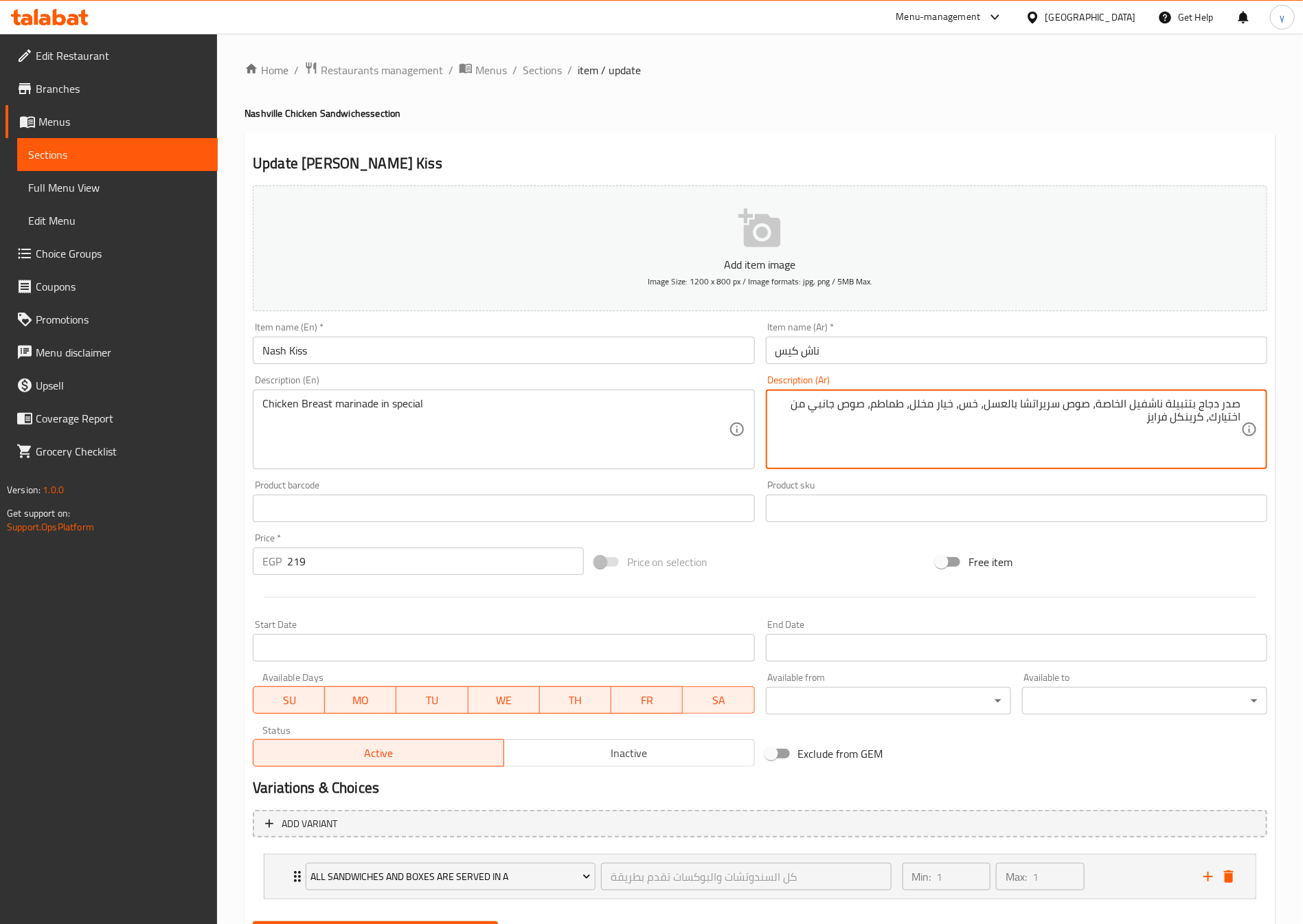
click at [1153, 400] on textarea "صدر دجاج بتتبيلة ناشفيل الخاصة، صوص سريراتشا بالعسل، خس، خيار مخلل، طماطم، صوص …" at bounding box center [1008, 429] width 465 height 65
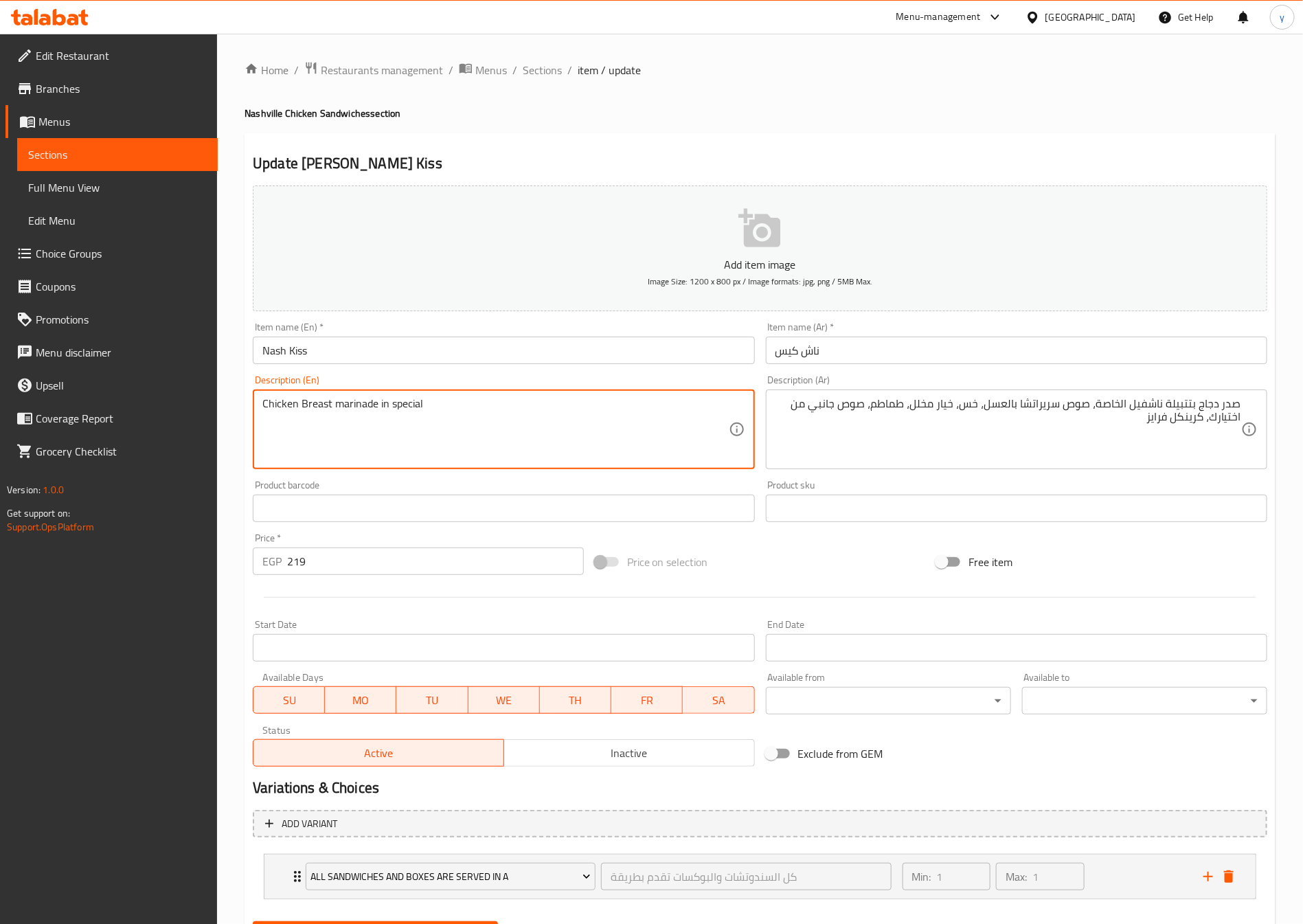
paste textarea "Nashville"
click at [427, 408] on textarea "Chicken Breast marinade in special Nashville" at bounding box center [495, 429] width 465 height 65
click at [435, 415] on textarea "Chicken Breast marinade in special Nashville" at bounding box center [495, 429] width 465 height 65
type textarea "Chicken Breast marinade in special nashville"
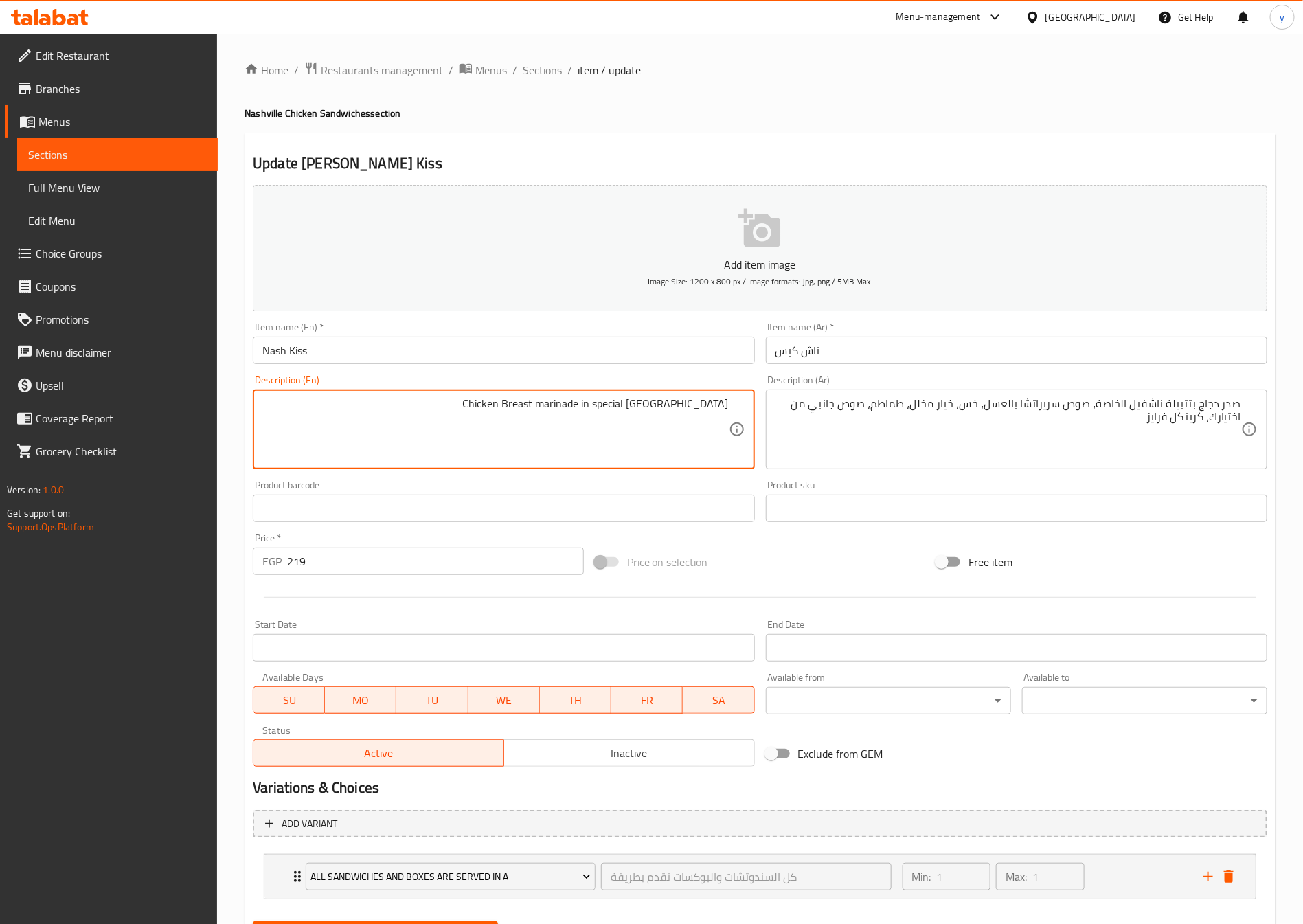
click at [498, 403] on textarea "Chicken Breast marinade in special nashville" at bounding box center [495, 429] width 465 height 65
click at [464, 415] on textarea at bounding box center [495, 429] width 465 height 65
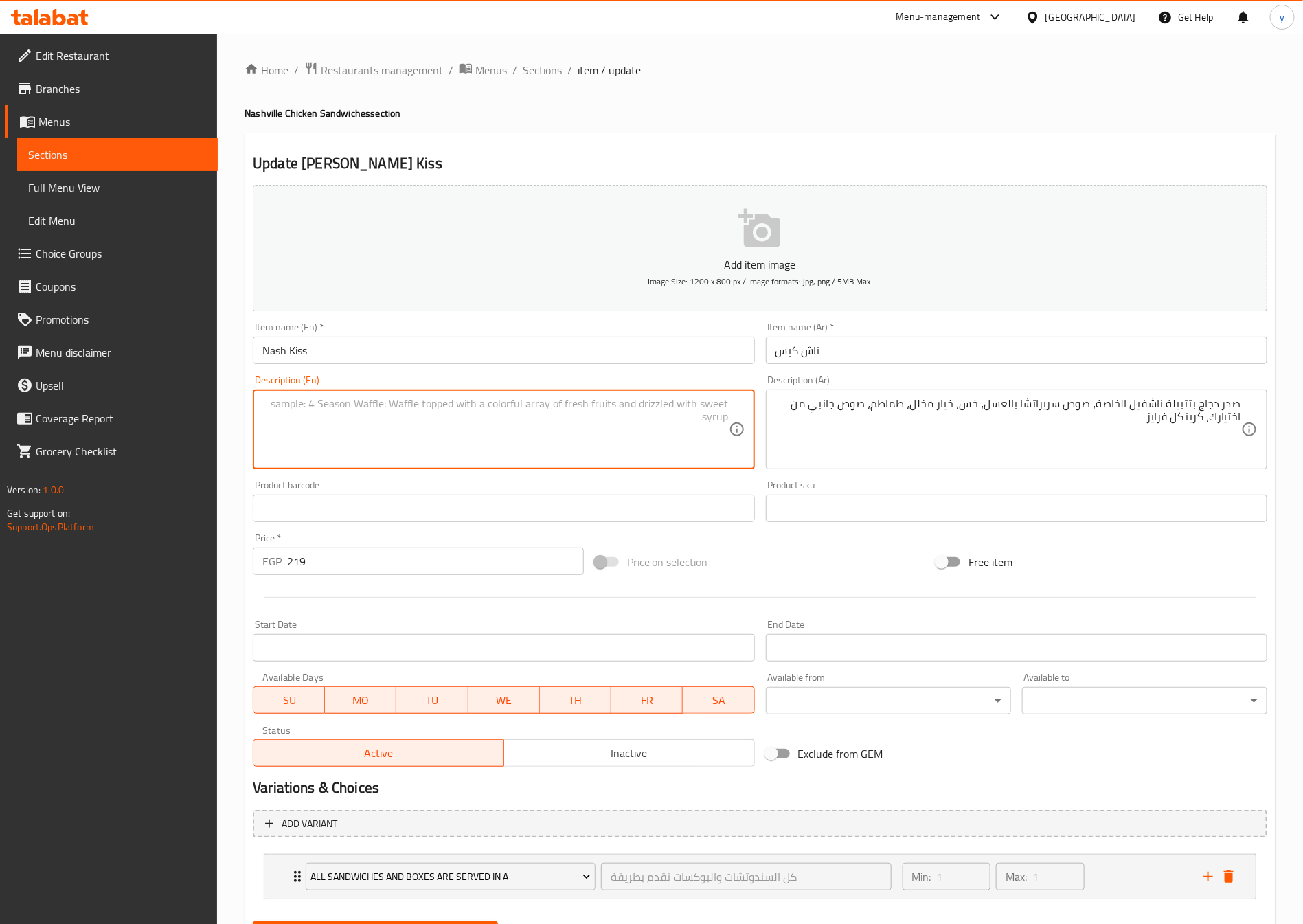
paste textarea "Chicken Breast marinade in special nashville"
click at [483, 427] on textarea "Chicken Breast marinade in special nashville" at bounding box center [495, 429] width 465 height 65
type textarea "Chicken Breast marinade in special nashville"
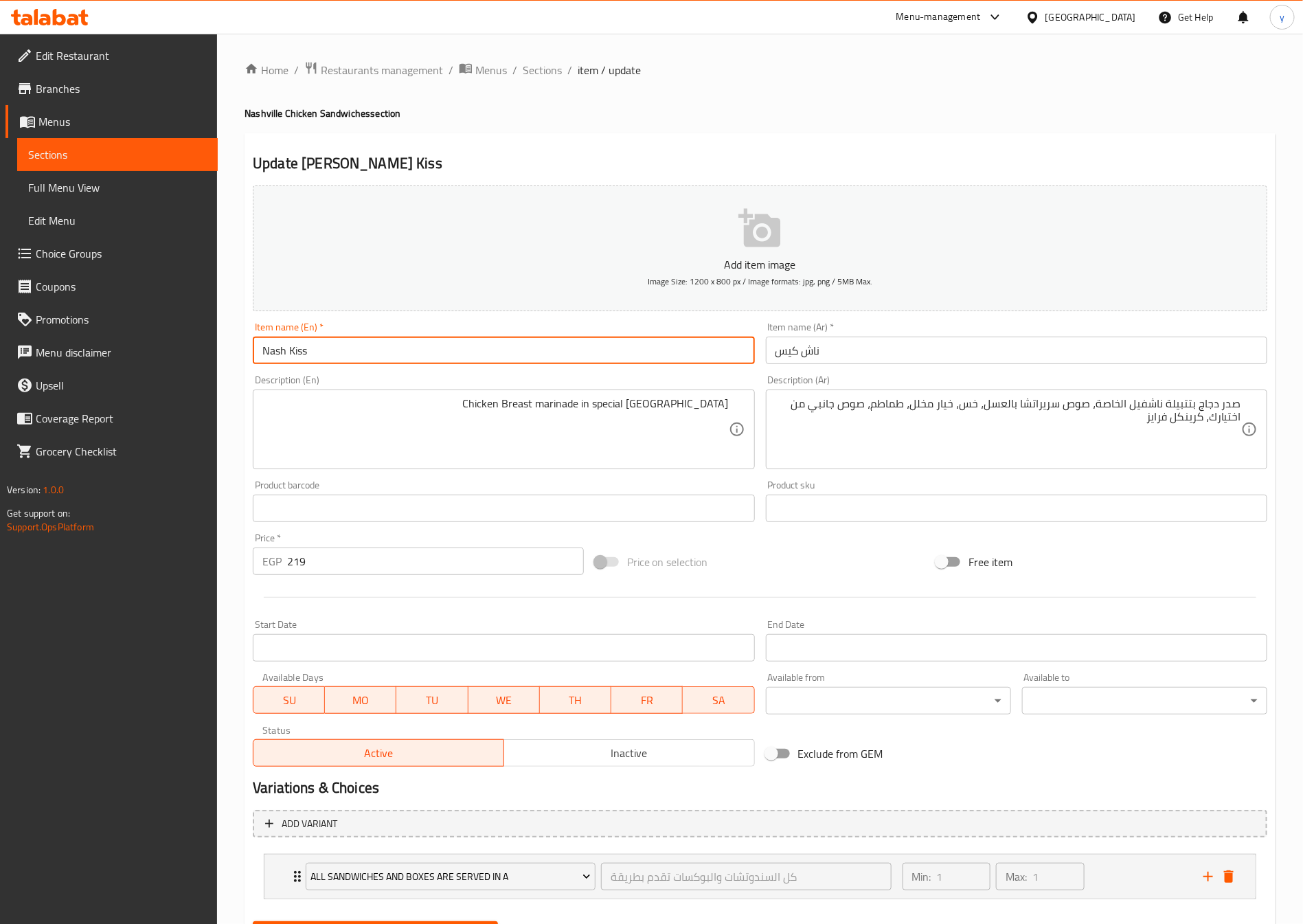
click at [515, 348] on input "Nash Kiss" at bounding box center [504, 350] width 502 height 27
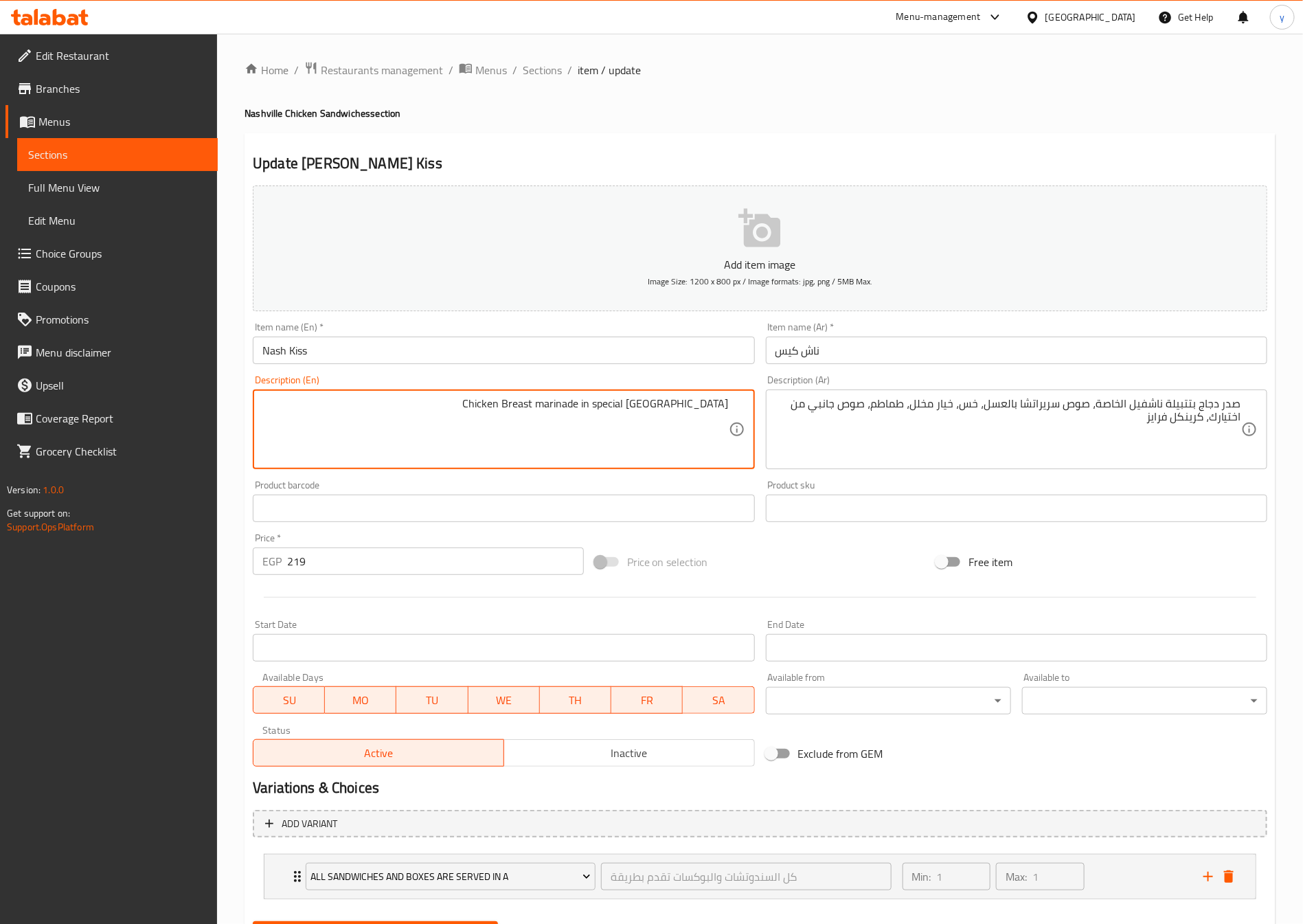
click at [613, 421] on textarea "Chicken Breast marinade in special nashville" at bounding box center [495, 429] width 465 height 65
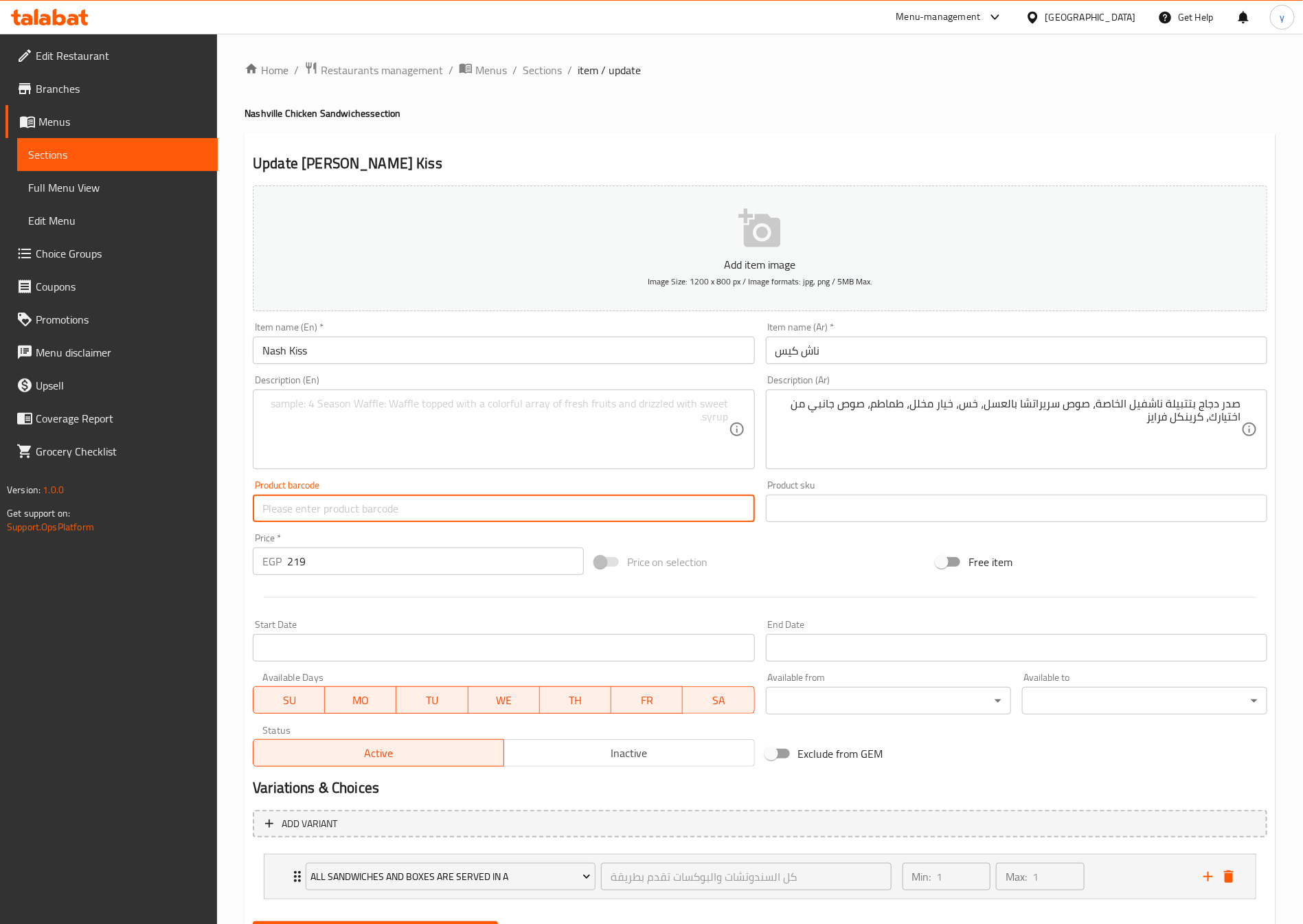
click at [613, 501] on input "text" at bounding box center [504, 508] width 502 height 27
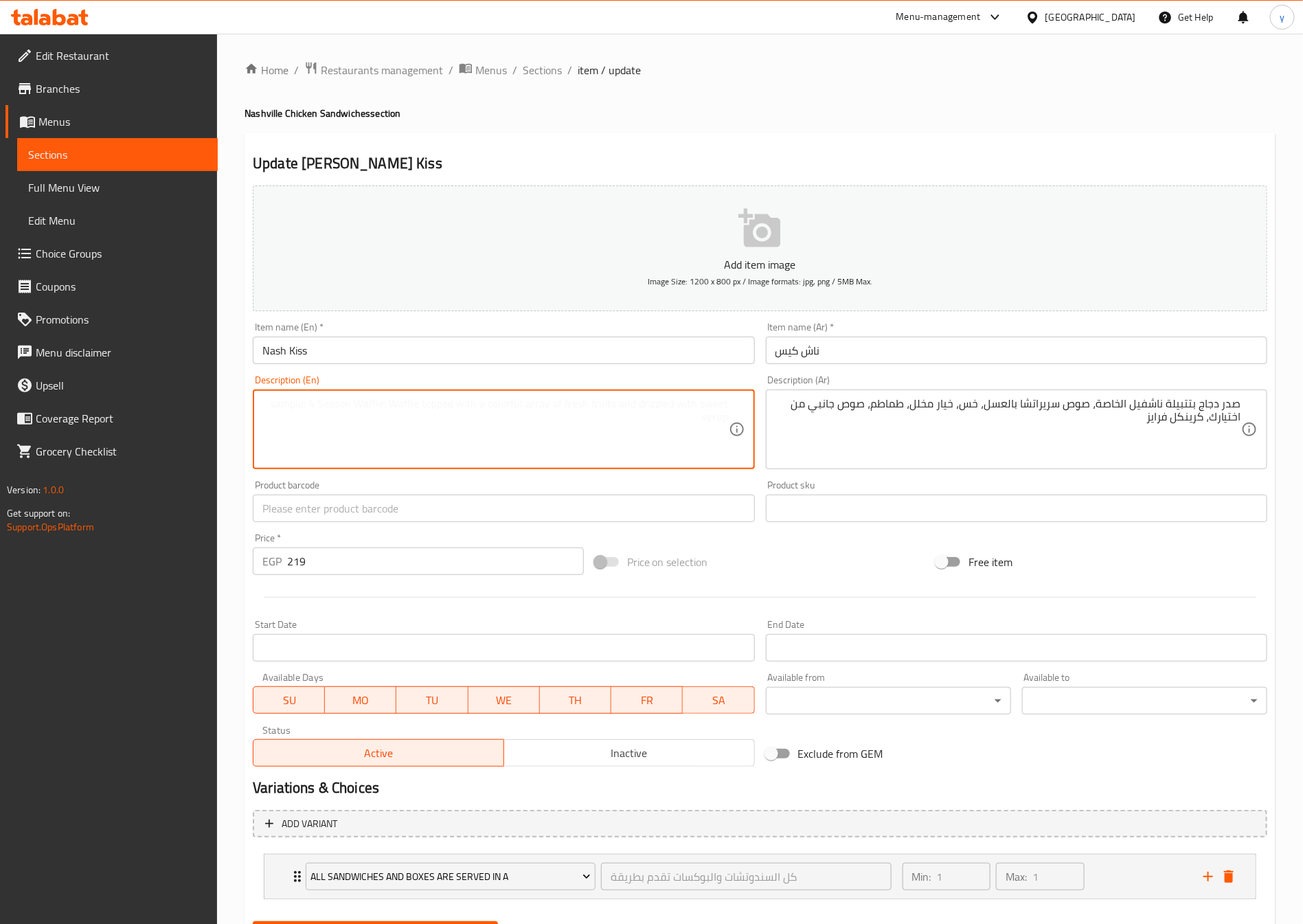
click at [613, 400] on textarea at bounding box center [495, 429] width 465 height 65
click at [287, 416] on textarea at bounding box center [495, 429] width 465 height 65
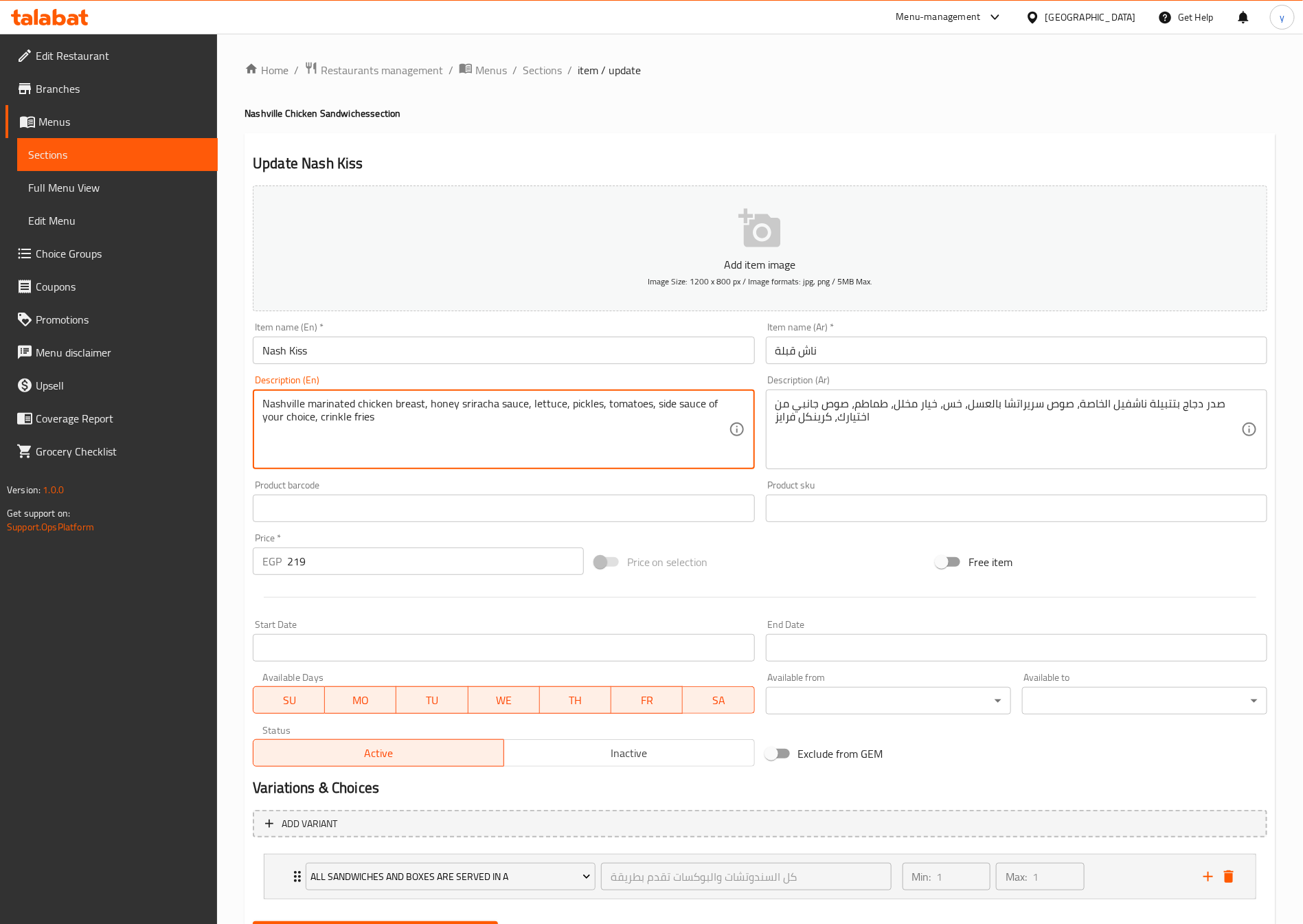
click at [545, 448] on textarea "Nashville marinated chicken breast, honey sriracha sauce, lettuce, pickles, tom…" at bounding box center [495, 429] width 465 height 65
paste textarea "Chicken Breast marinade in special [GEOGRAPHIC_DATA]"
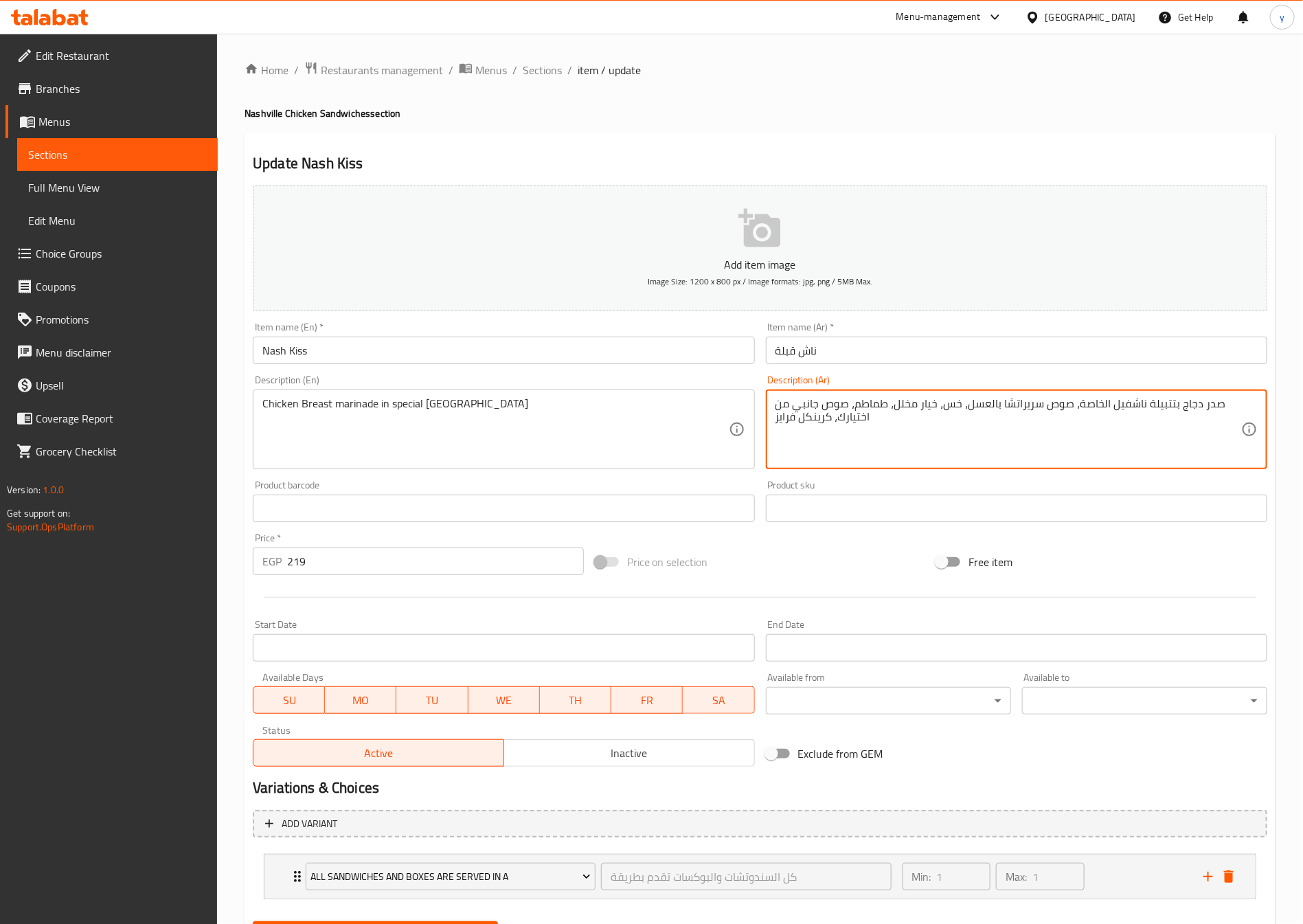
click at [1022, 409] on textarea "صدر دجاج بتتبيلة ناشفيل الخاصة، صوص سريراتشا بالعسل، خس، خيار مخلل، طماطم، صوص …" at bounding box center [1008, 429] width 465 height 65
click at [1037, 423] on textarea "صدر دجاج بتتبيلة ناشفيل الخاصة، صوص سريراتشا بالعسل، خس، خيار مخلل، طماطم، صوص …" at bounding box center [1008, 429] width 465 height 65
drag, startPoint x: 1068, startPoint y: 408, endPoint x: 966, endPoint y: 408, distance: 102.0
click at [966, 408] on textarea "صدر دجاج بتتبيلة ناشفيل الخاصة، صوص سريراتشا بالعسل، خس، خيار مخلل، طماطم، صوص …" at bounding box center [1008, 429] width 465 height 65
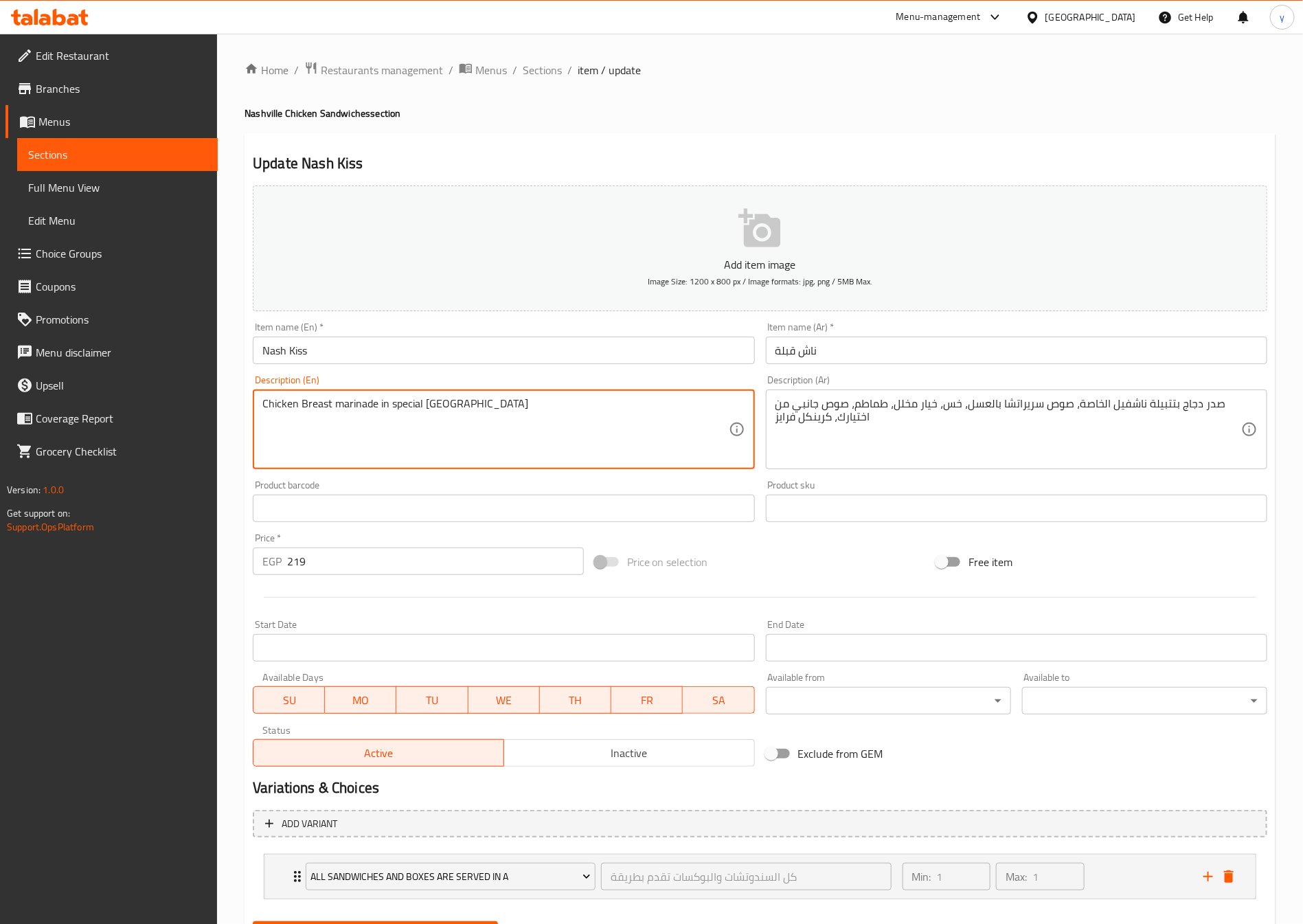
paste textarea "Sriracha honey sauce"
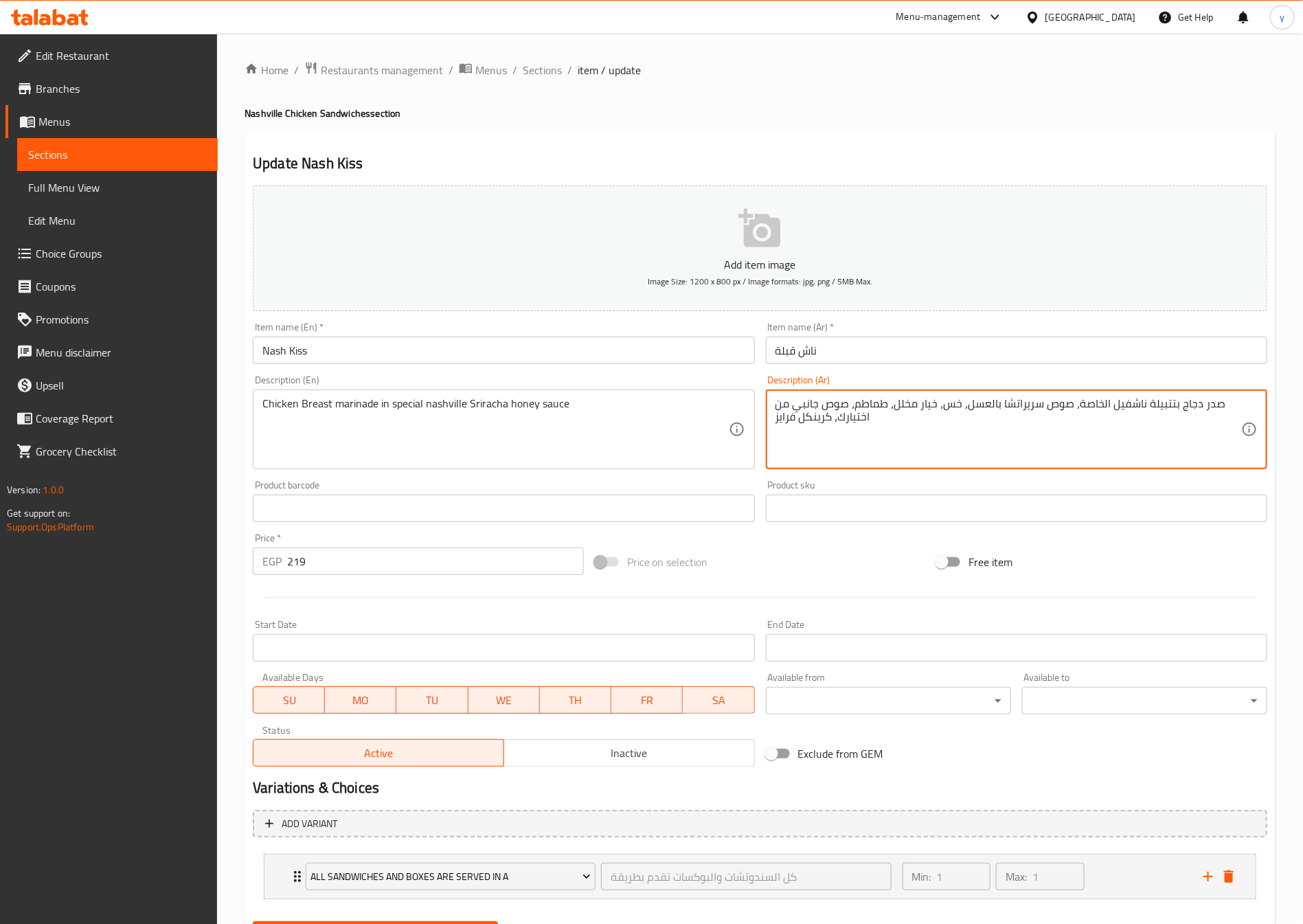
click at [953, 408] on textarea "صدر دجاج بتتبيلة ناشفيل الخاصة، صوص سريراتشا بالعسل، خس، خيار مخلل، طماطم، صوص …" at bounding box center [1008, 429] width 465 height 65
click at [955, 408] on textarea "صدر دجاج بتتبيلة ناشفيل الخاصة، صوص سريراتشا بالعسل، خس، خيار مخلل، طماطم، صوص …" at bounding box center [1008, 429] width 465 height 65
click at [957, 429] on textarea "صدر دجاج بتتبيلة ناشفيل الخاصة، صوص سريراتشا بالعسل، خس، خيار مخلل، طماطم، صوص …" at bounding box center [1008, 429] width 465 height 65
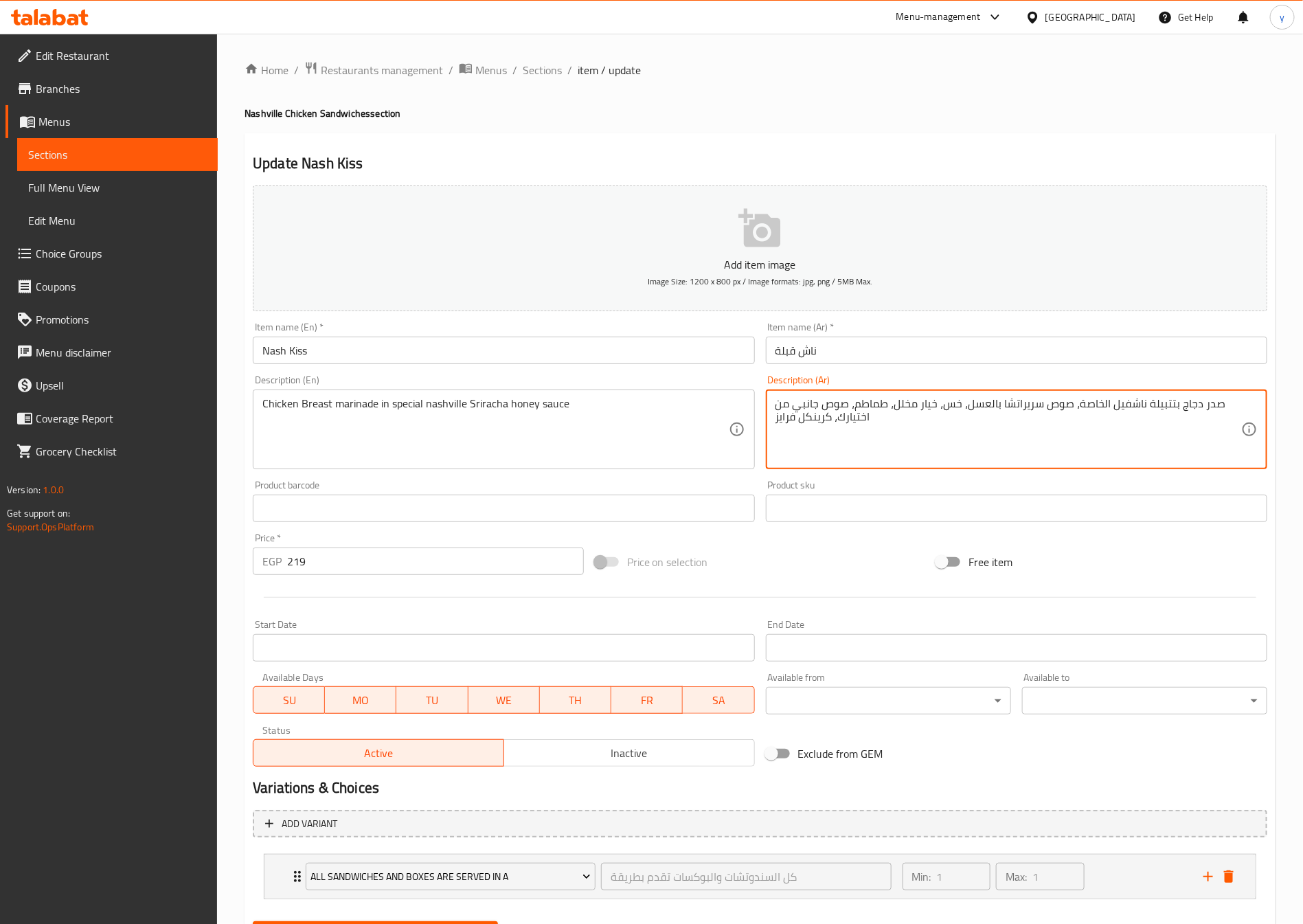
click at [952, 420] on textarea "صدر دجاج بتتبيلة ناشفيل الخاصة، صوص سريراتشا بالعسل، خس، خيار مخلل، طماطم، صوص …" at bounding box center [1008, 429] width 465 height 65
click at [949, 410] on textarea "صدر دجاج بتتبيلة ناشفيل الخاصة، صوص سريراتشا بالعسل، خس، خيار مخلل، طماطم، صوص …" at bounding box center [1008, 429] width 465 height 65
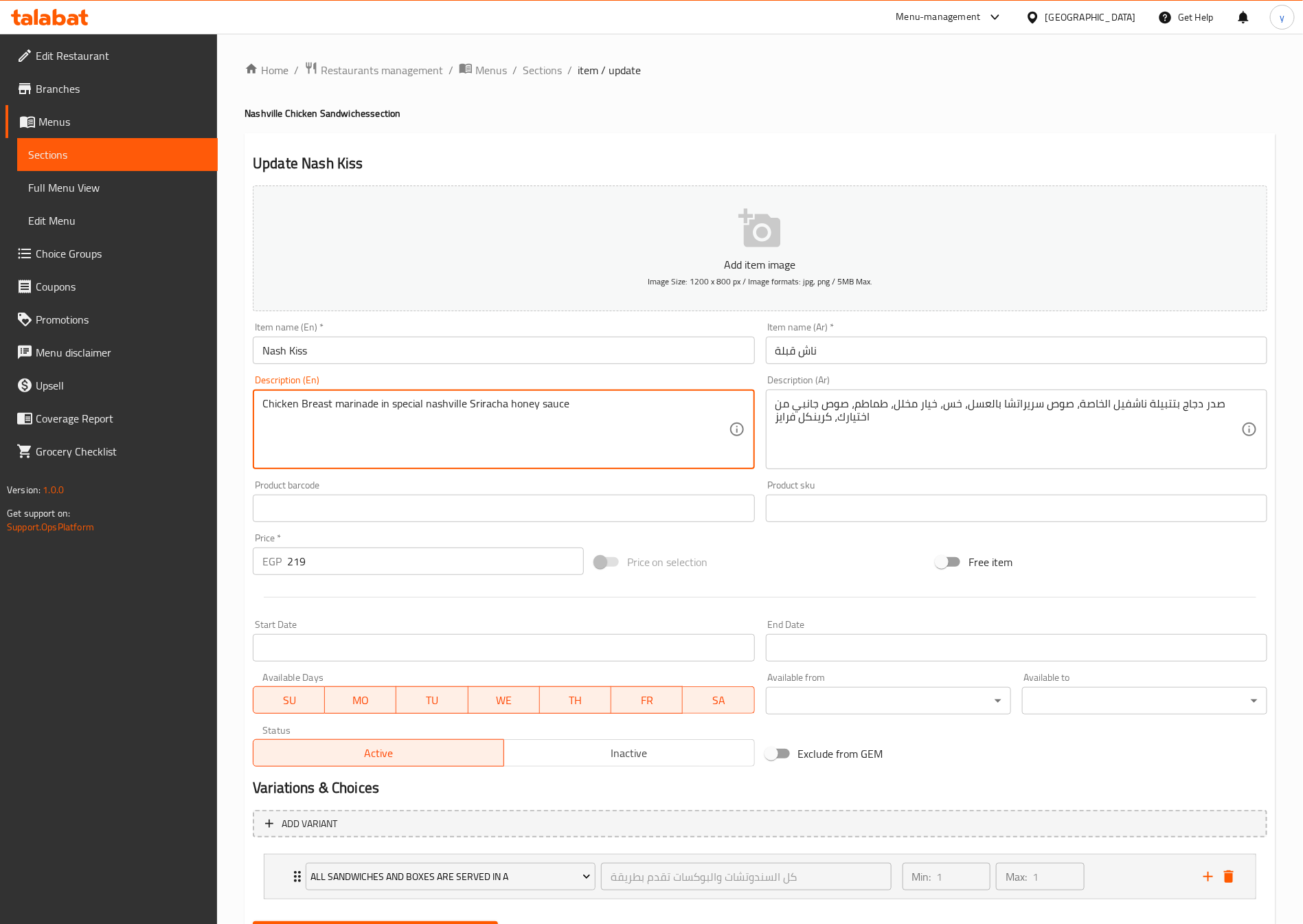
paste textarea "Lettuce"
click at [571, 404] on textarea "Chicken Breast marinade in special nashville Sriracha honey sauce Lettuce" at bounding box center [495, 429] width 465 height 65
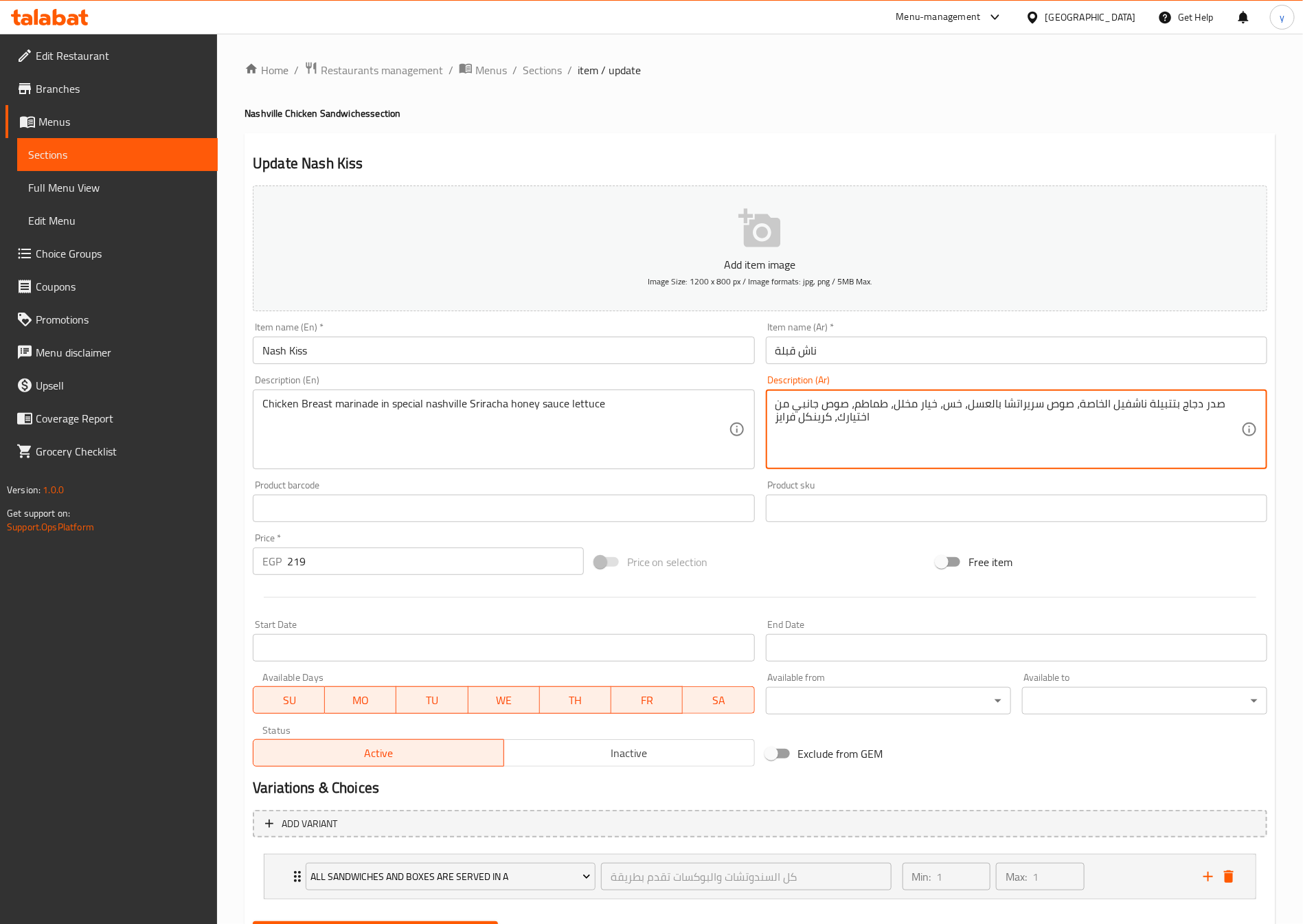
drag, startPoint x: 933, startPoint y: 406, endPoint x: 895, endPoint y: 404, distance: 38.1
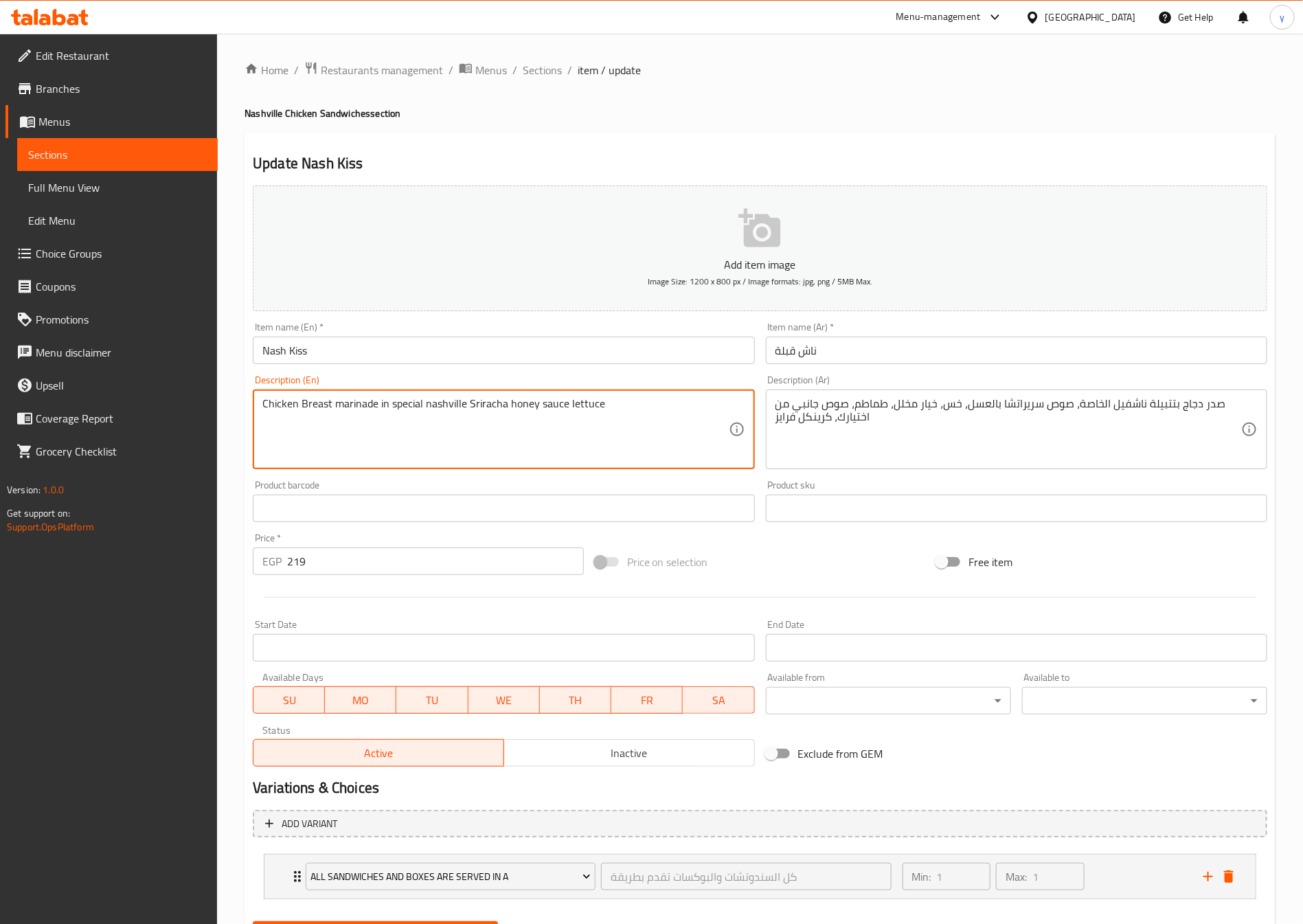
paste textarea "Pickled Cucumber"
click at [699, 403] on textarea "Chicken Breast marinade in special nashville Sriracha honey sauce lettuce pickl…" at bounding box center [495, 429] width 465 height 65
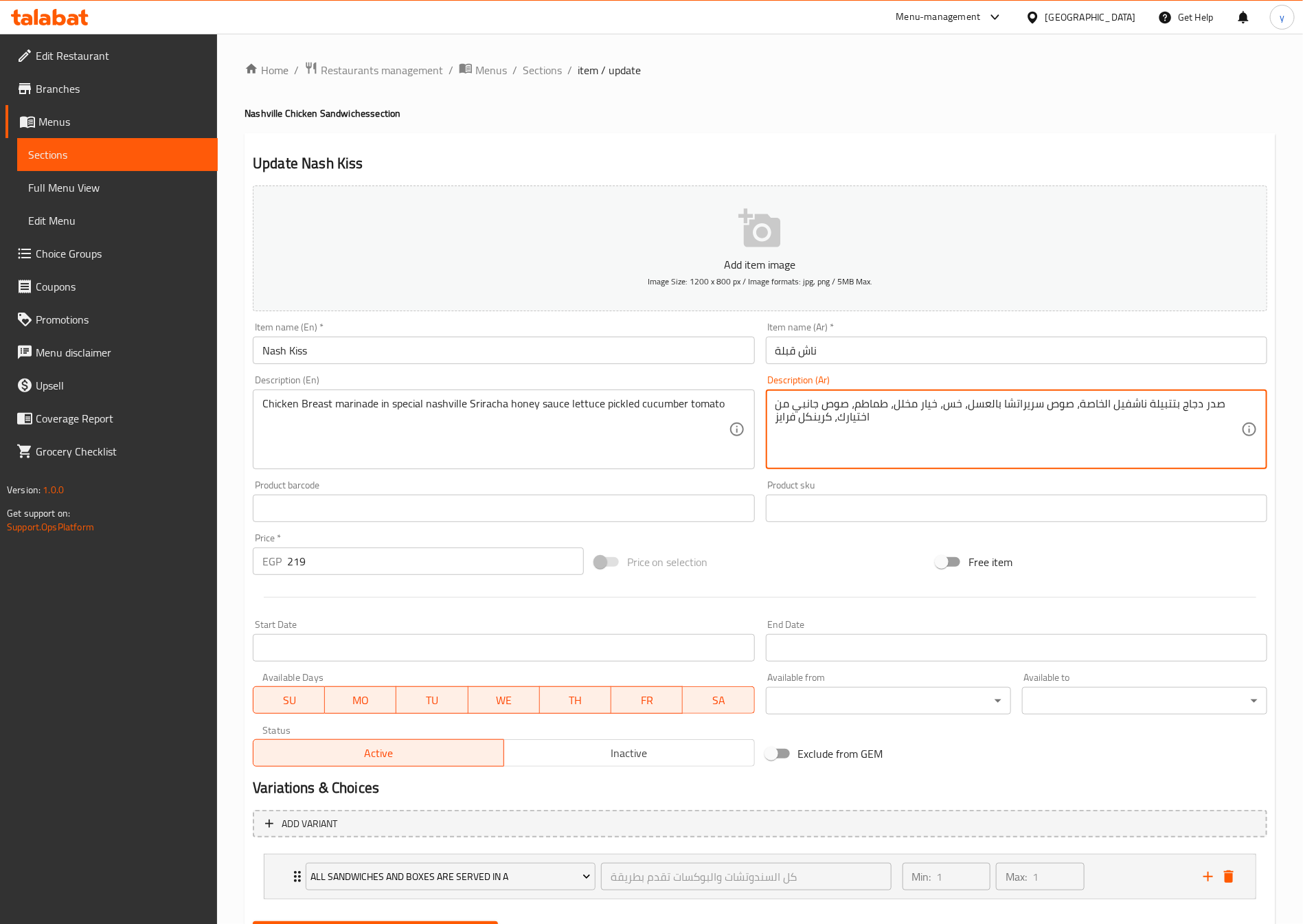
drag, startPoint x: 849, startPoint y: 404, endPoint x: 761, endPoint y: 420, distance: 89.4
click at [799, 417] on textarea "صدر دجاج بتتبيلة ناشفيل الخاصة، صوص سريراتشا بالعسل، خس، خيار مخلل، طماطم، صوص …" at bounding box center [1008, 429] width 465 height 65
drag, startPoint x: 776, startPoint y: 426, endPoint x: 857, endPoint y: 431, distance: 81.2
click at [857, 431] on textarea "صدر دجاج بتتبيلة ناشفيل الخاصة، صوص سريراتشا بالعسل، خس، خيار مخلل، طماطم، صوص …" at bounding box center [1008, 429] width 465 height 65
click at [875, 431] on textarea "صدر دجاج بتتبيلة ناشفيل الخاصة، صوص سريراتشا بالعسل، خس، خيار مخلل، طماطم، صوص …" at bounding box center [1008, 429] width 465 height 65
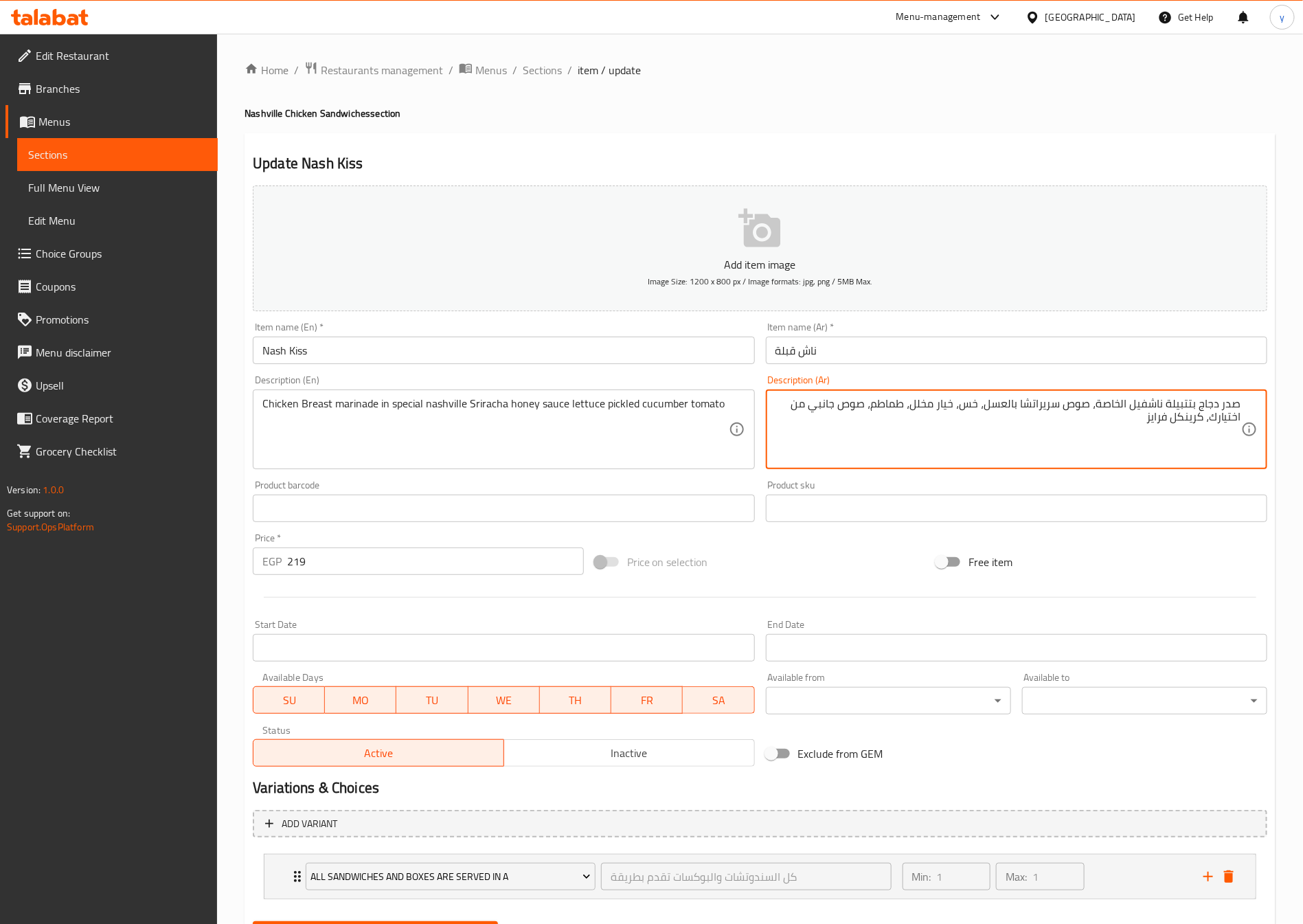
click at [1052, 449] on textarea "صدر دجاج بتتبيلة ناشفيل الخاصة، صوص سريراتشا بالعسل، خس، خيار مخلل، طماطم، صوص …" at bounding box center [1008, 429] width 465 height 65
click at [835, 427] on textarea "صدر دجاج بتتبيلة ناشفيل الخاصة، صوص سريراتشا بالعسل، خس، خيار مخلل، طماطم، صوص …" at bounding box center [1008, 429] width 465 height 65
drag, startPoint x: 871, startPoint y: 409, endPoint x: 987, endPoint y: 435, distance: 118.9
click at [987, 435] on textarea "صدر دجاج بتتبيلة ناشفيل الخاصة، صوص سريراتشا بالعسل، خس، خيار مخلل، طماطم، صوص …" at bounding box center [1008, 429] width 465 height 65
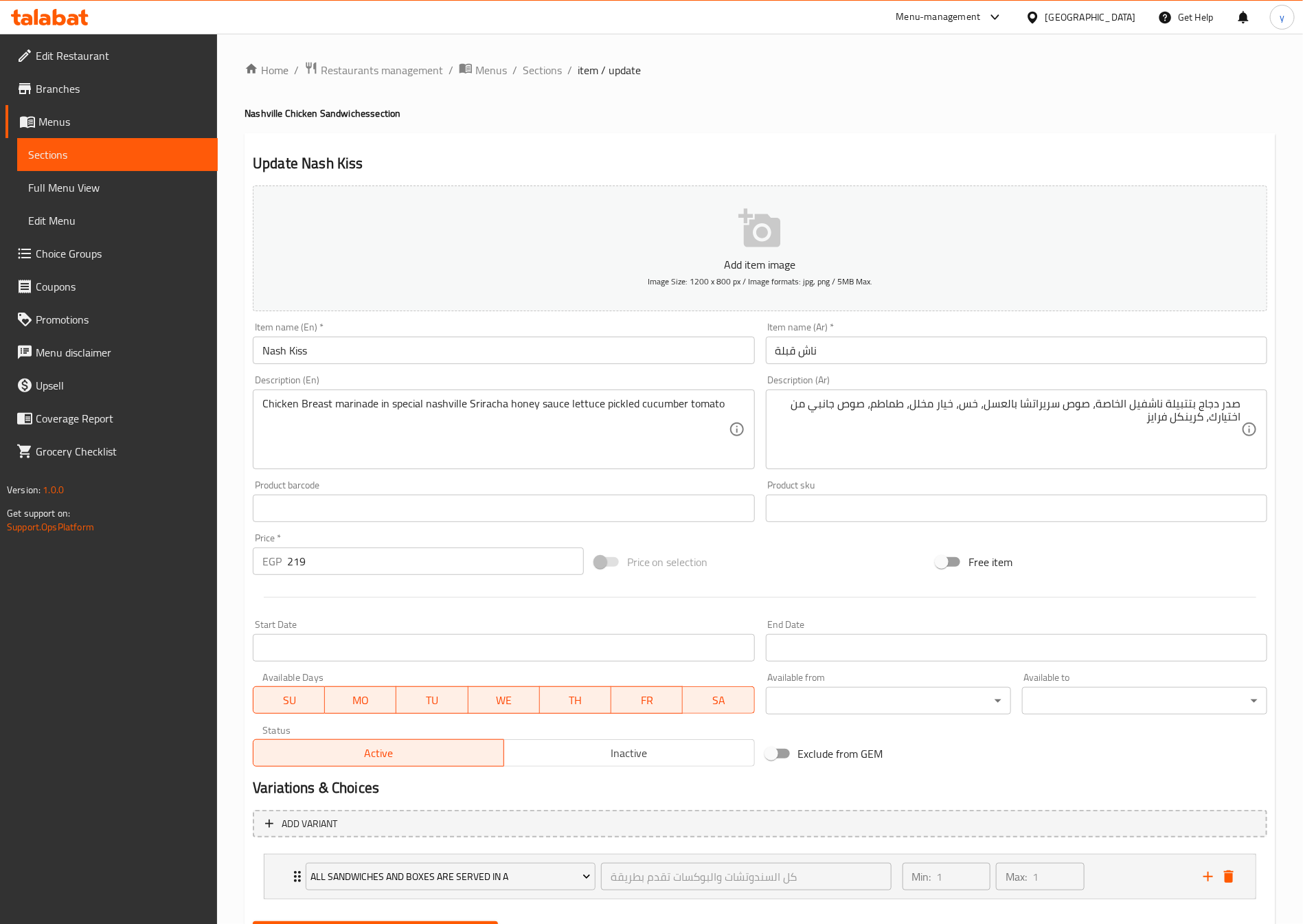
drag, startPoint x: 714, startPoint y: 410, endPoint x: 756, endPoint y: 421, distance: 43.4
click at [714, 410] on textarea "Chicken Breast marinade in special nashville Sriracha honey sauce lettuce pickl…" at bounding box center [495, 429] width 465 height 65
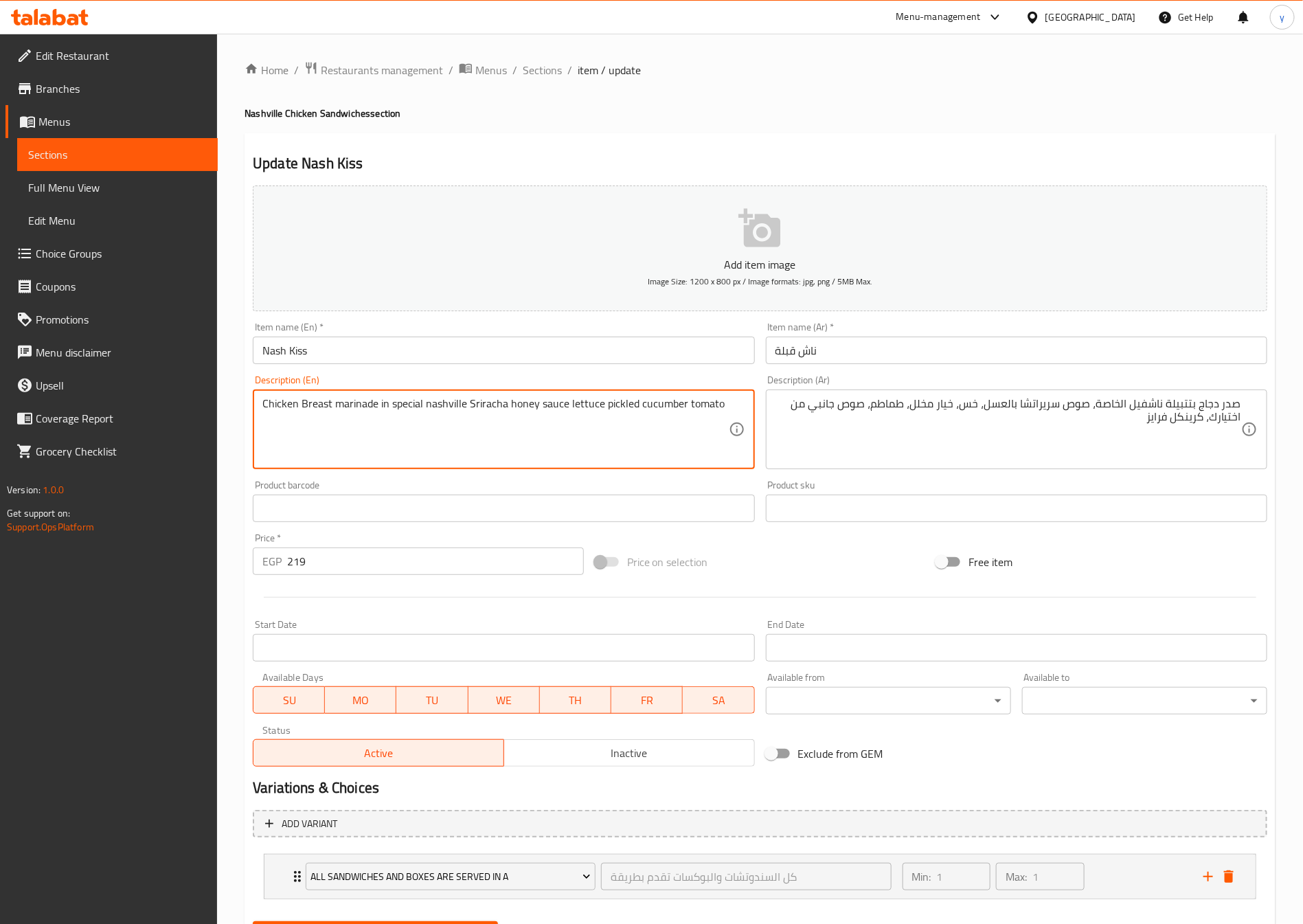
paste textarea "Side sauce of your choice, Krenkel Fries"
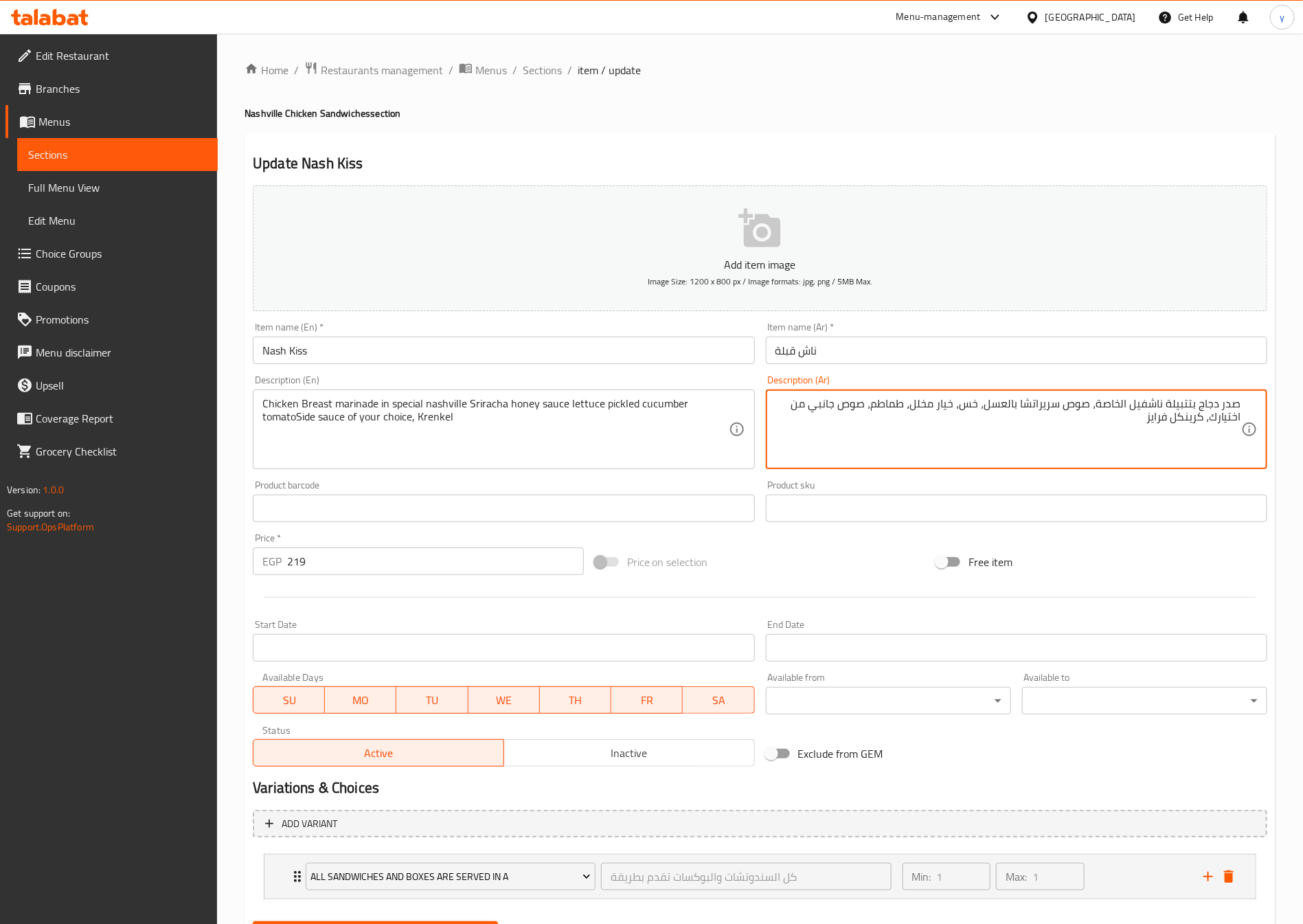
click at [1162, 423] on textarea "صدر دجاج بتتبيلة ناشفيل الخاصة، صوص سريراتشا بالعسل، خس، خيار مخلل، طماطم، صوص …" at bounding box center [1008, 429] width 465 height 65
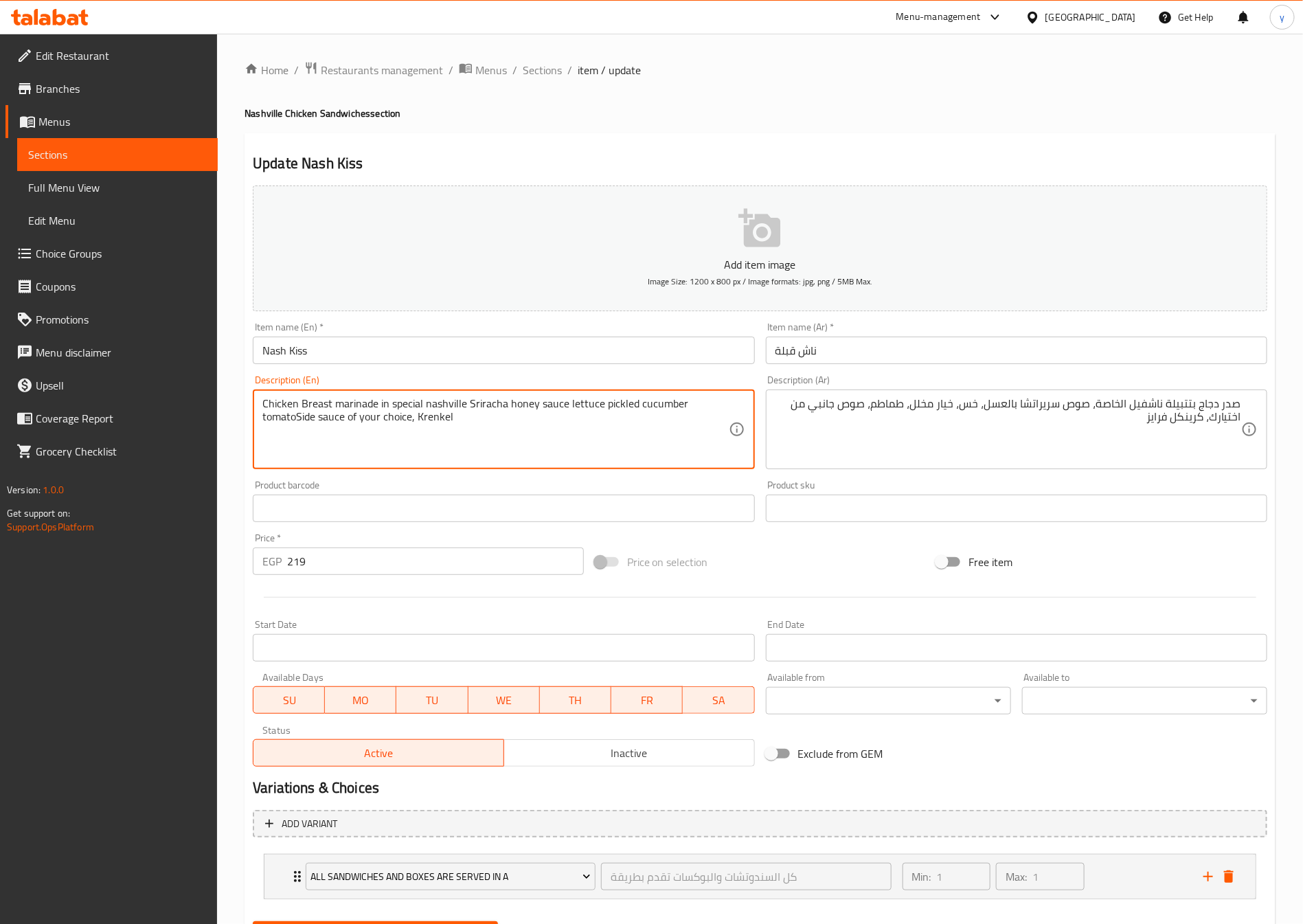
click at [550, 458] on textarea "Chicken Breast marinade in special nashville Sriracha honey sauce lettuce pickl…" at bounding box center [495, 429] width 465 height 65
paste textarea "Fries"
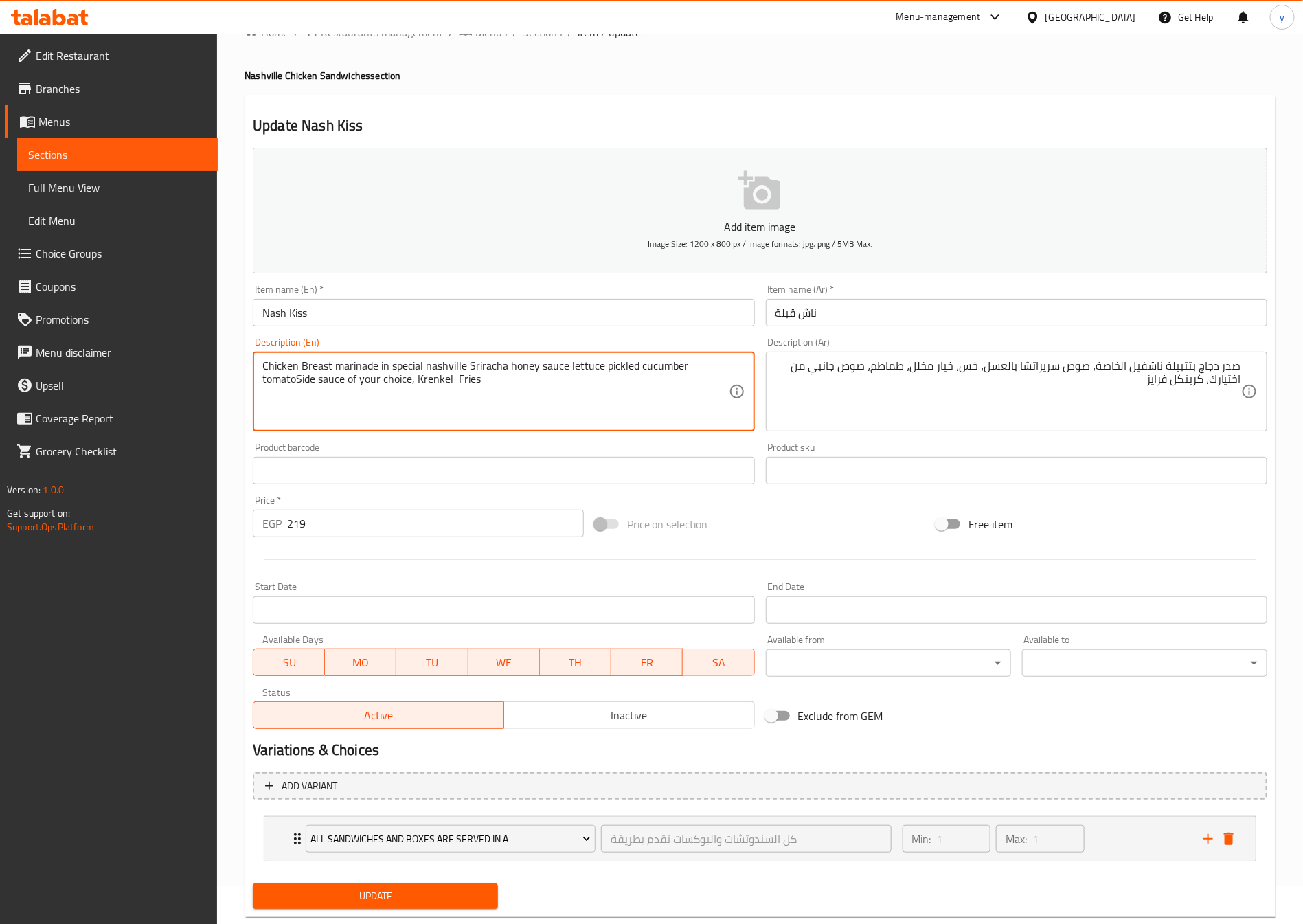
scroll to position [70, 0]
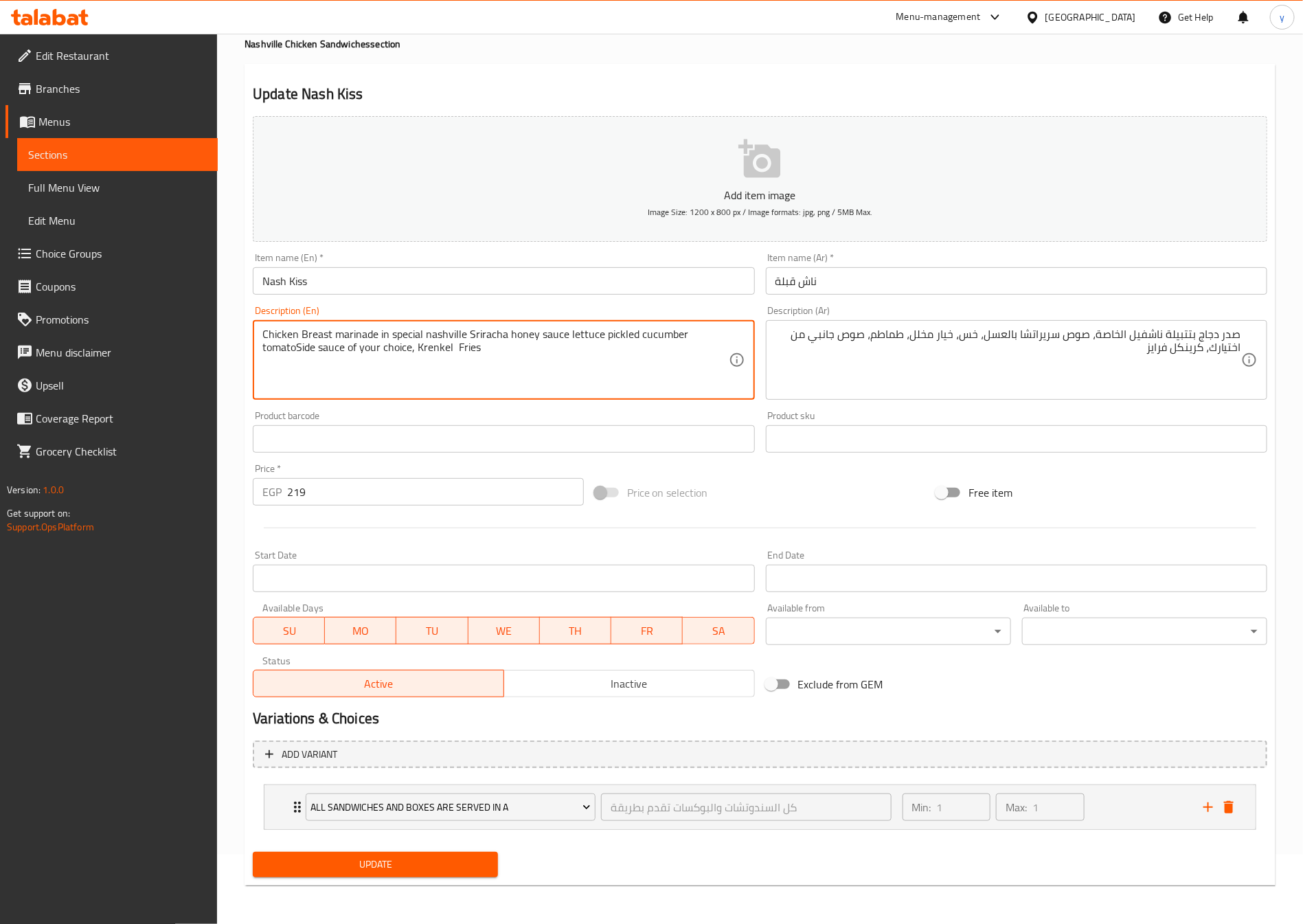
type textarea "Chicken Breast marinade in special nashville Sriracha honey sauce lettuce pickl…"
click at [446, 871] on span "Update" at bounding box center [375, 865] width 223 height 17
click at [301, 804] on div "All sandwiches and boxes are served in a كل السندوتشات والبوكسات تقدم بطريقة ​" at bounding box center [599, 807] width 603 height 44
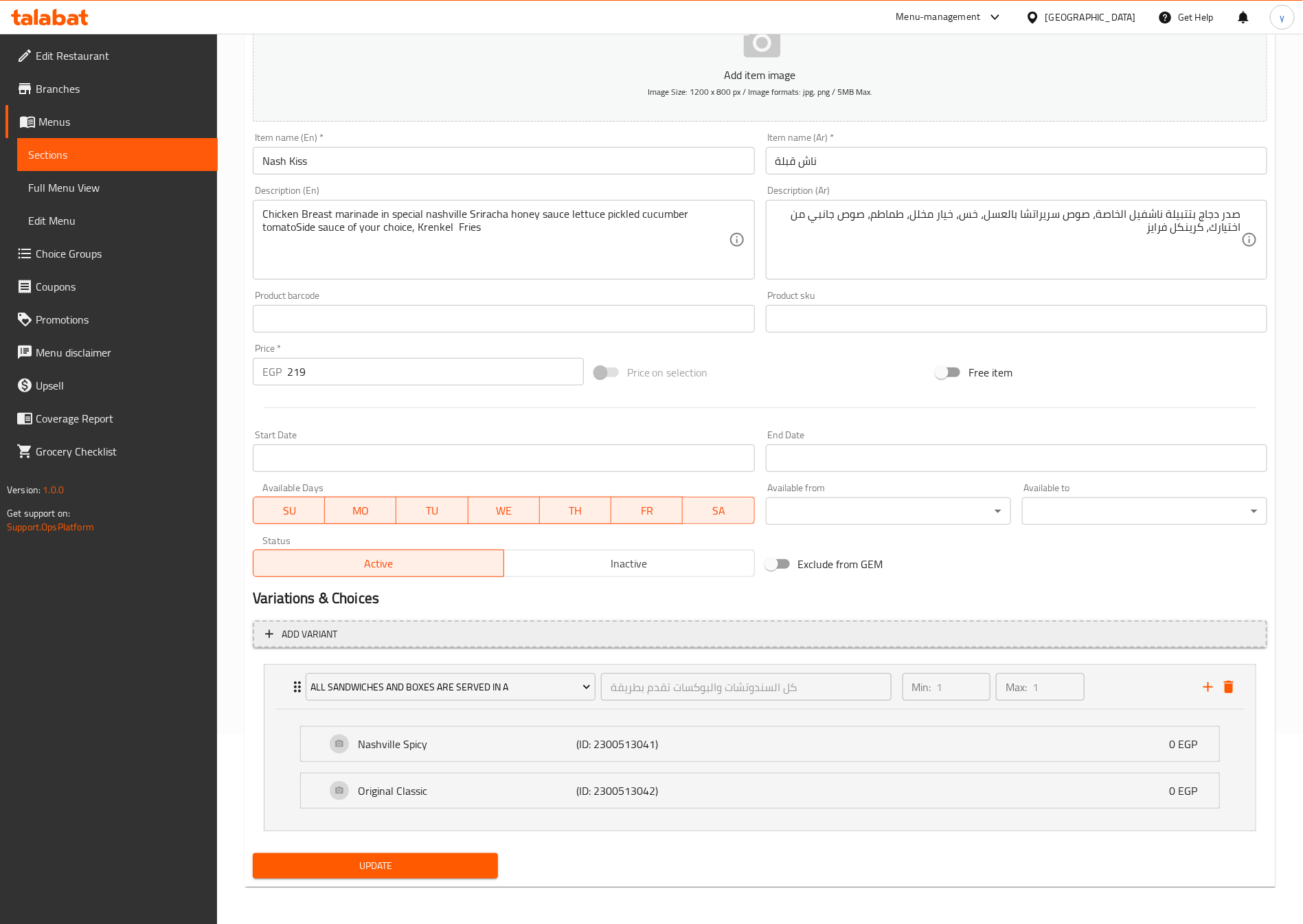
scroll to position [192, 0]
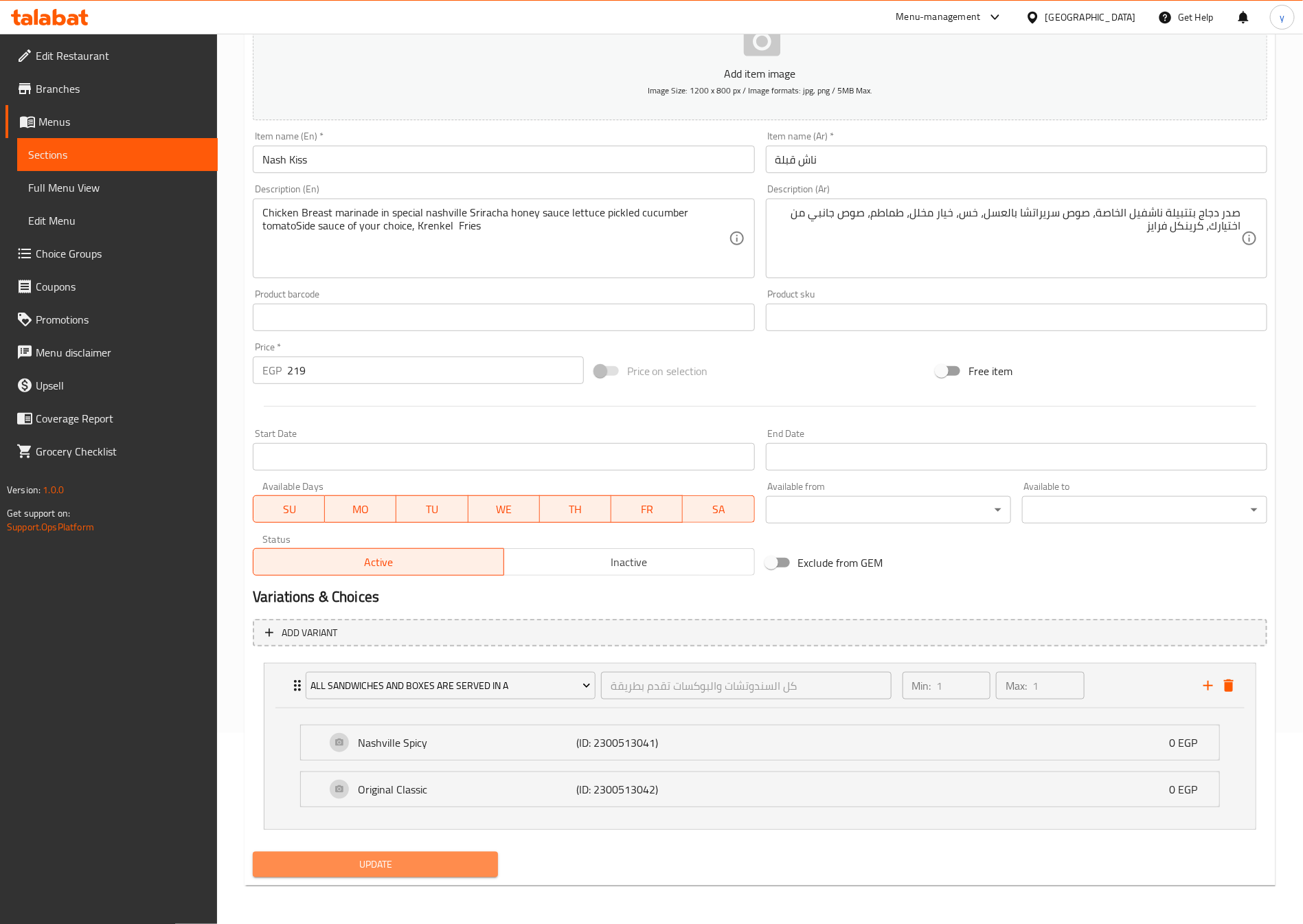
click at [408, 866] on span "Update" at bounding box center [375, 865] width 223 height 17
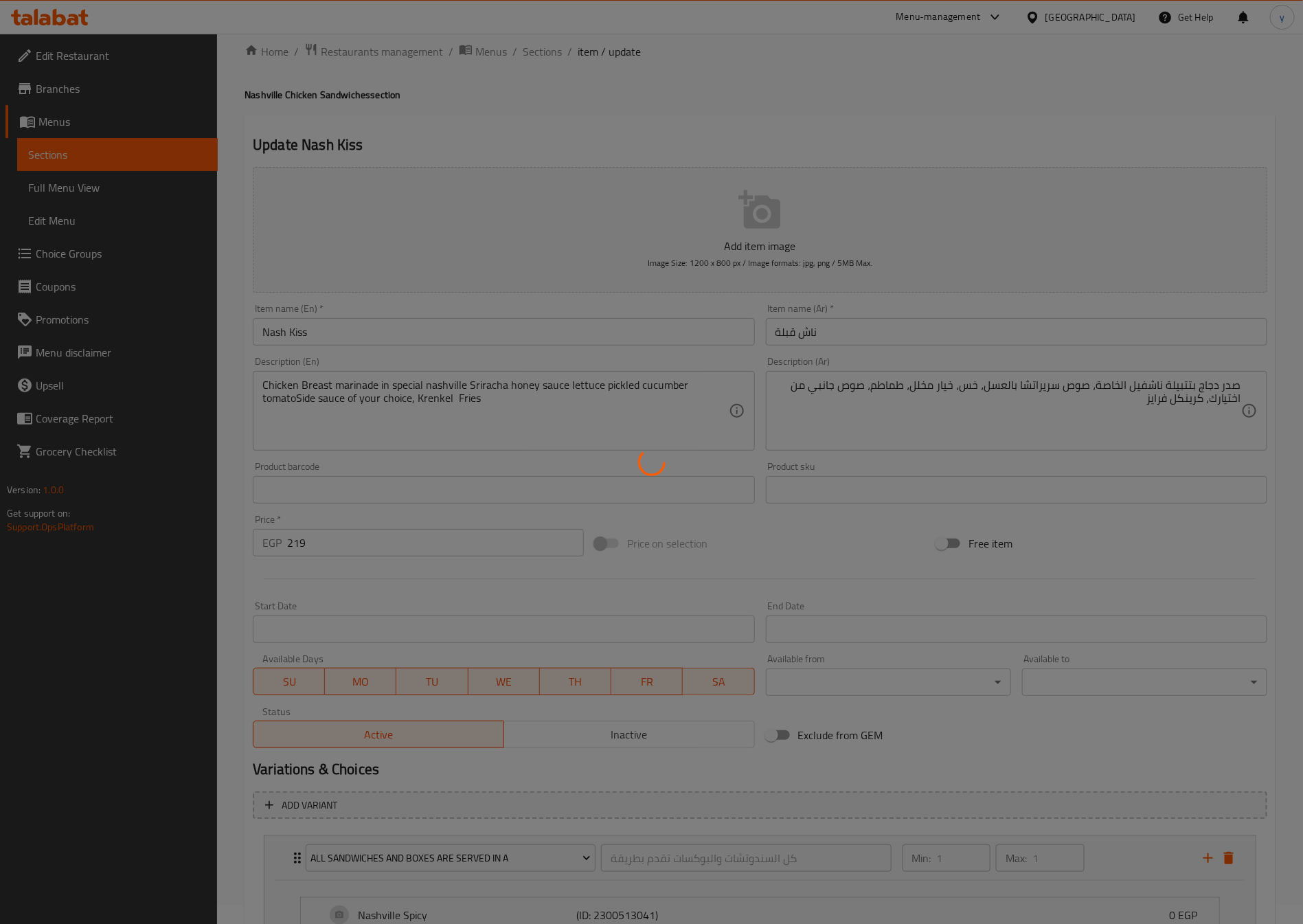
scroll to position [0, 0]
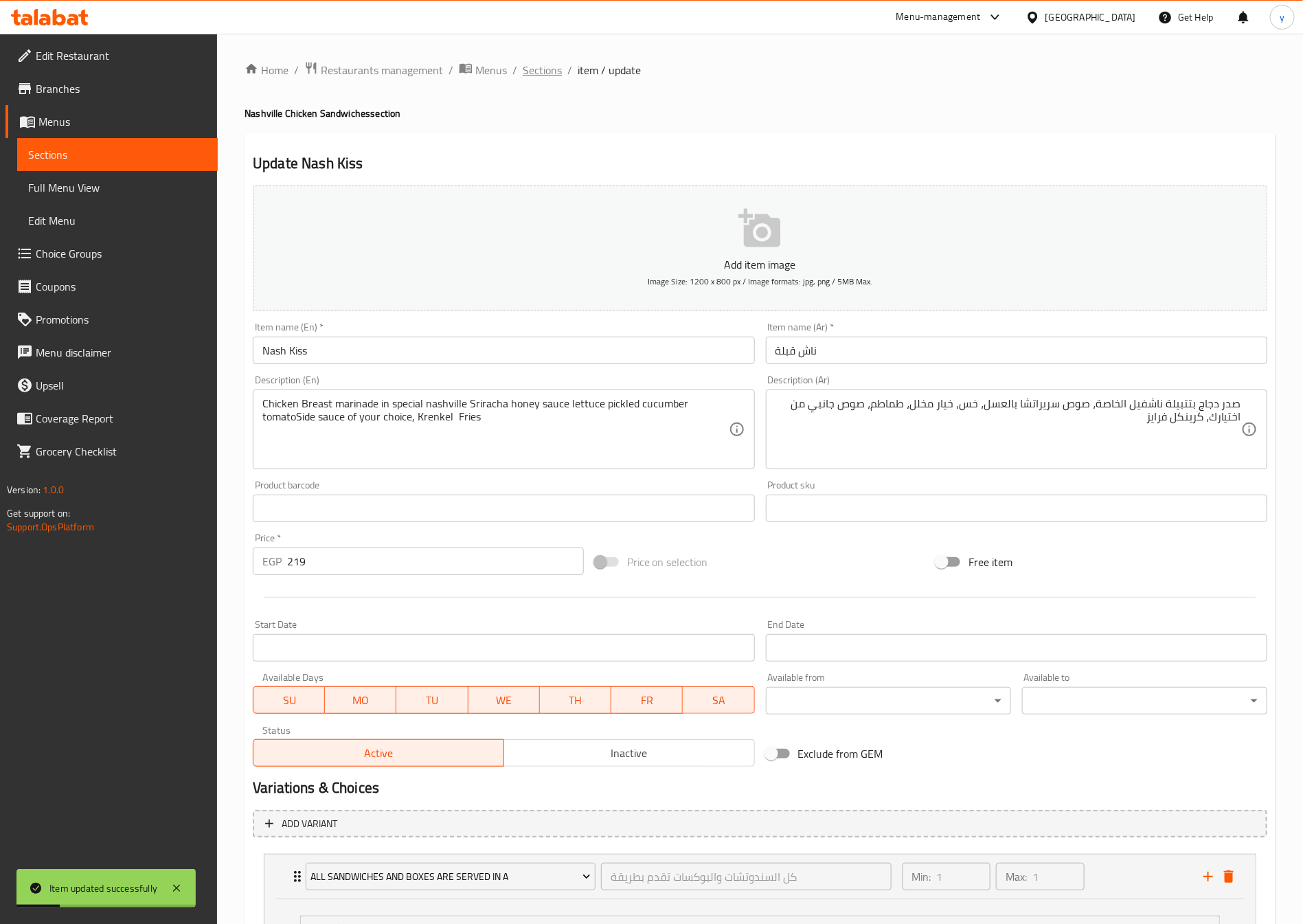
click at [541, 67] on span "Sections" at bounding box center [543, 70] width 39 height 16
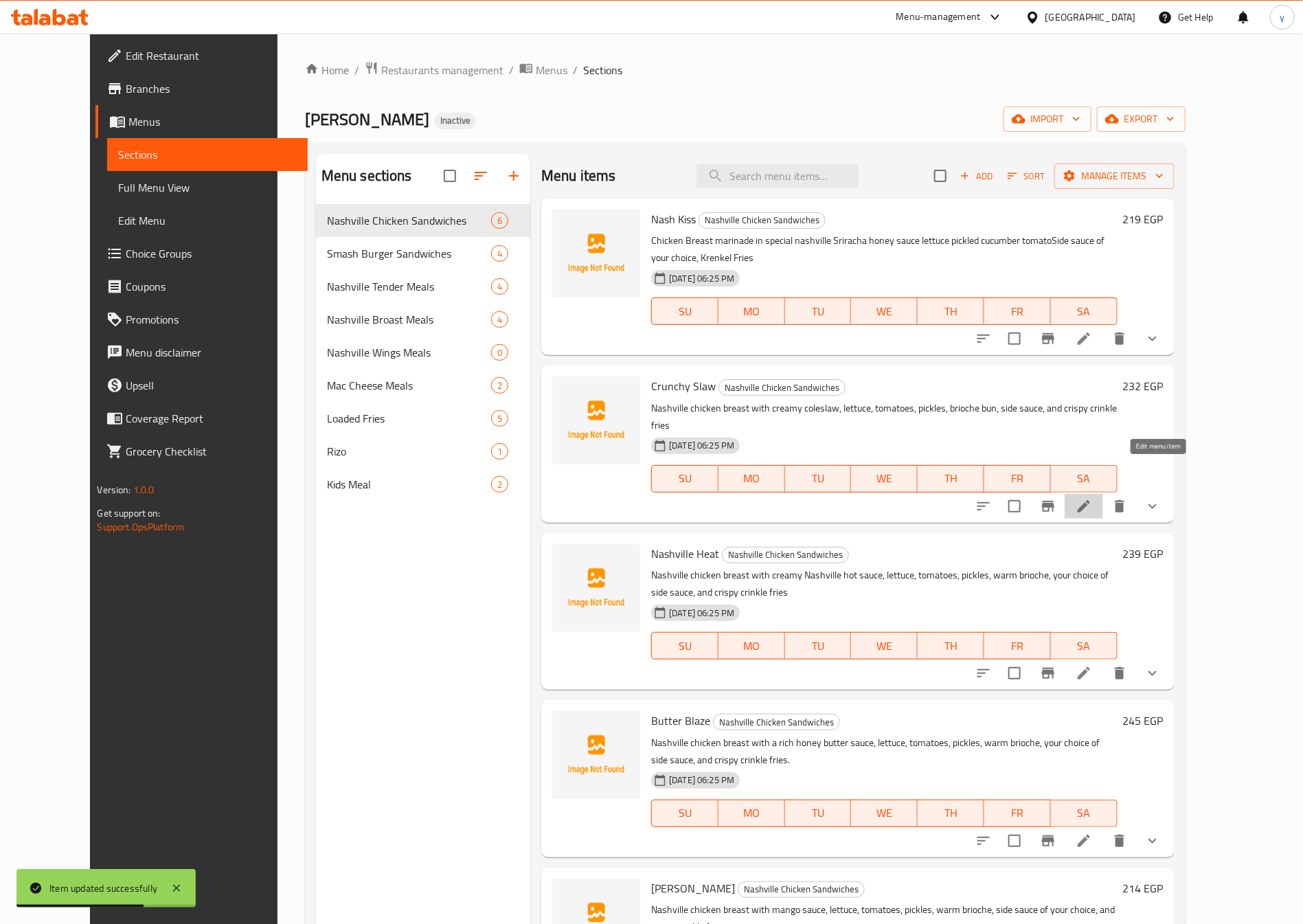
click at [1090, 500] on icon at bounding box center [1083, 506] width 13 height 13
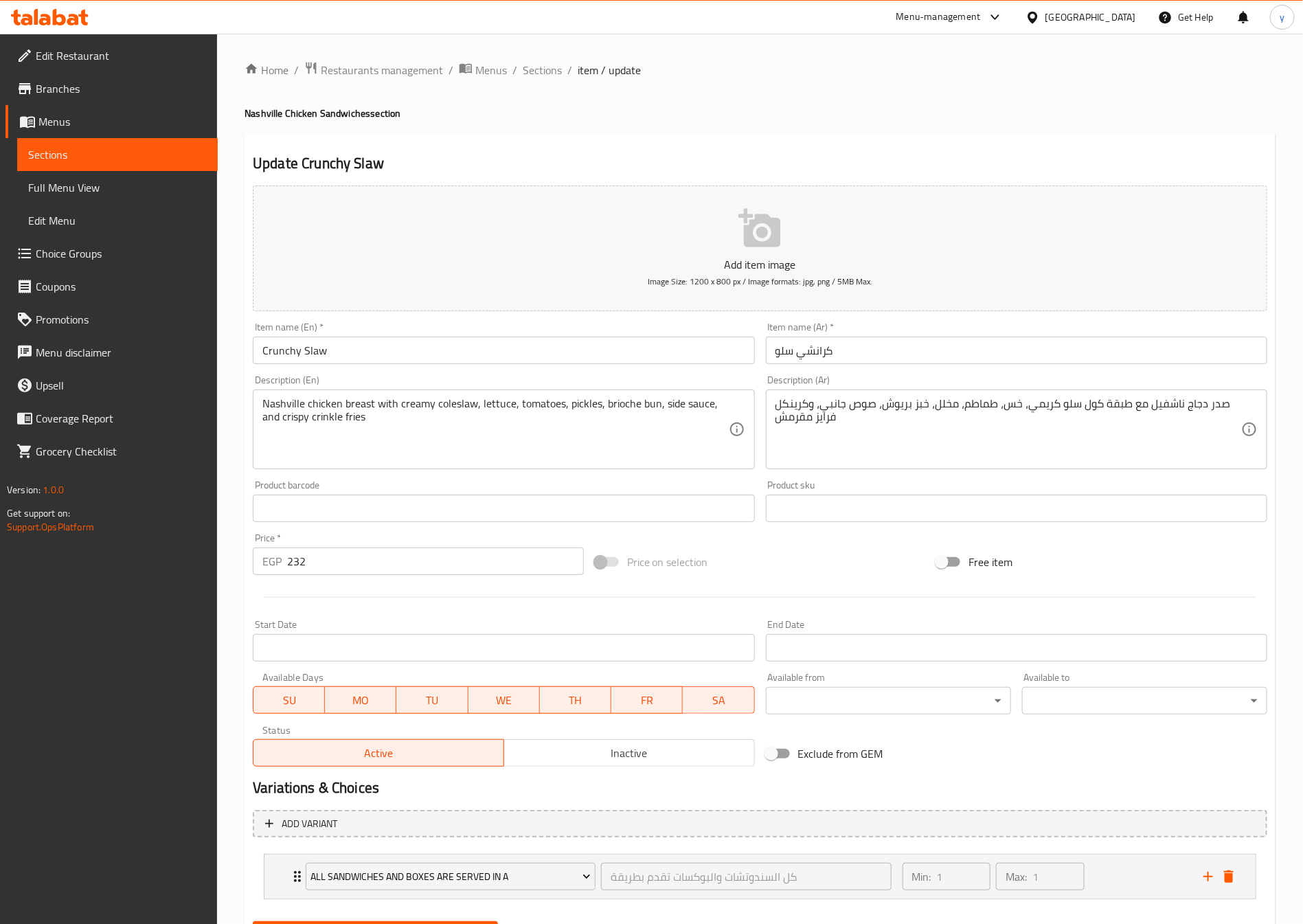
click at [355, 349] on input "Crunchy Slaw" at bounding box center [504, 350] width 502 height 27
drag, startPoint x: 532, startPoint y: 417, endPoint x: 223, endPoint y: 376, distance: 311.7
click at [552, 460] on textarea "Nashville chicken breast with creamy coleslaw, lettuce, tomatoes, pickles, brio…" at bounding box center [495, 429] width 465 height 65
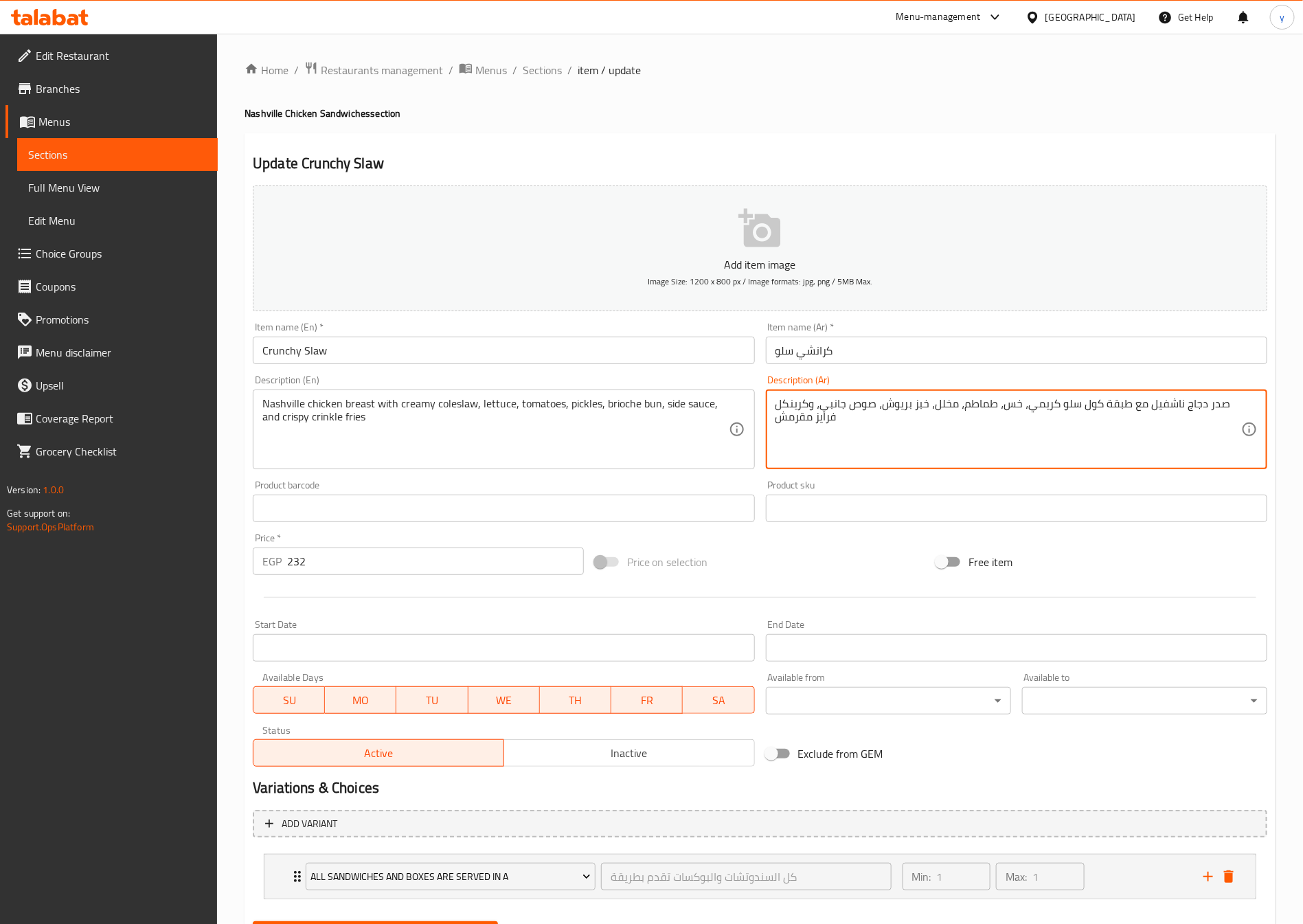
click at [1122, 404] on textarea "صدر دجاج ناشفيل مع طبقة كول سلو كريمي، خس، طماطم، مخلل، خبز بريوش، صوص جانبي، و…" at bounding box center [1008, 429] width 465 height 65
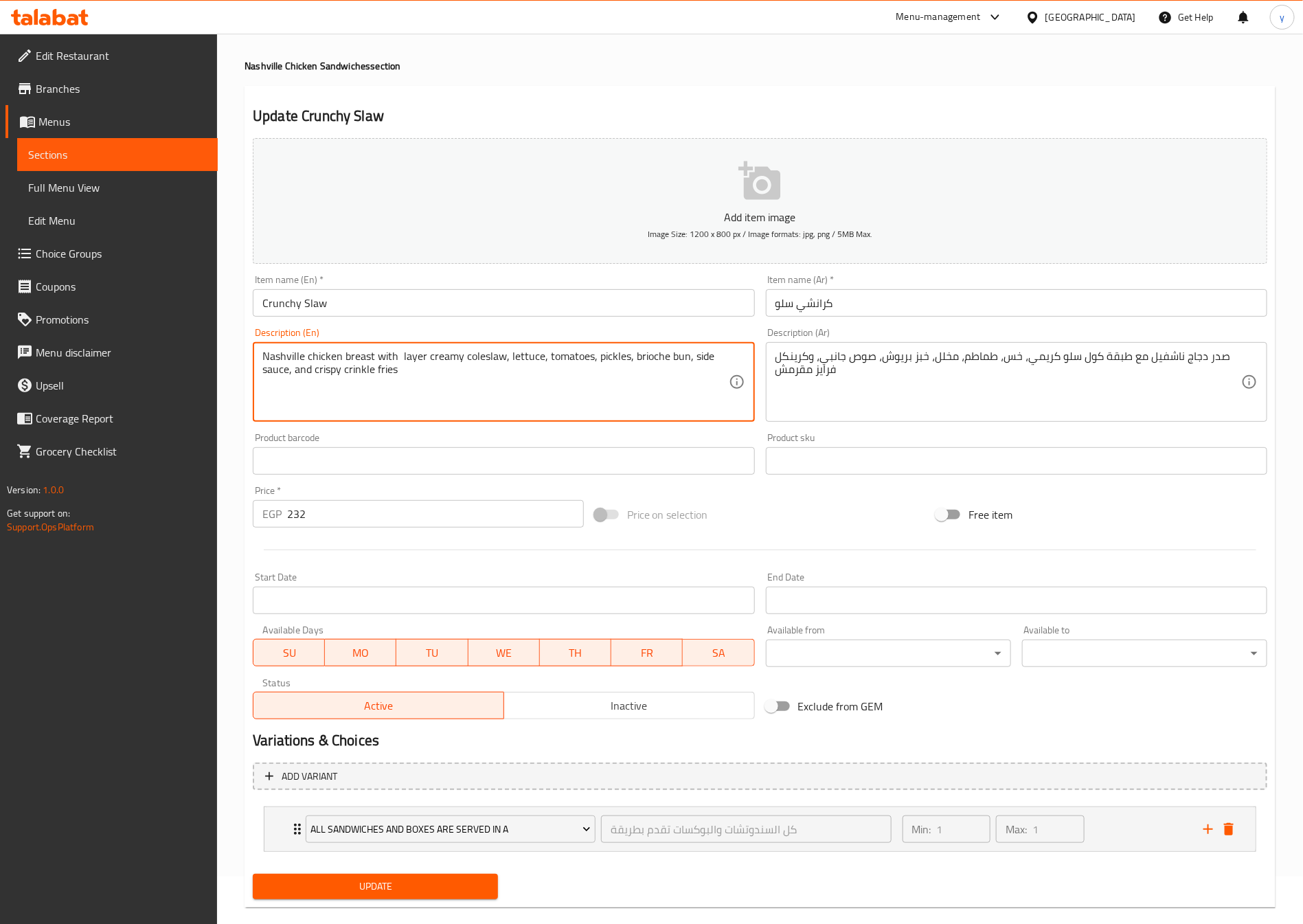
scroll to position [70, 0]
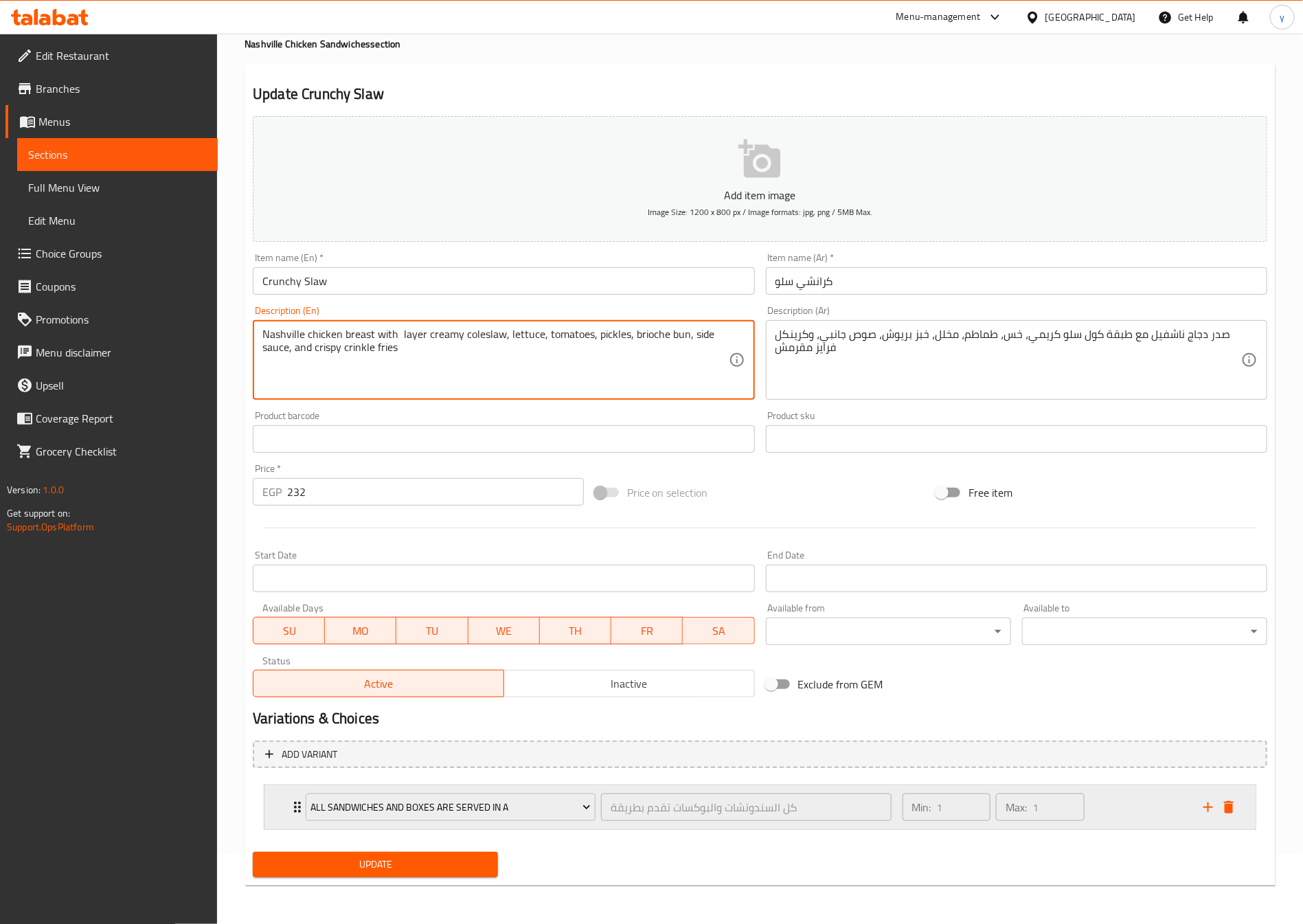
click at [297, 822] on div "All sandwiches and boxes are served in a كل السندوتشات والبوكسات تقدم بطريقة ​ …" at bounding box center [764, 807] width 950 height 44
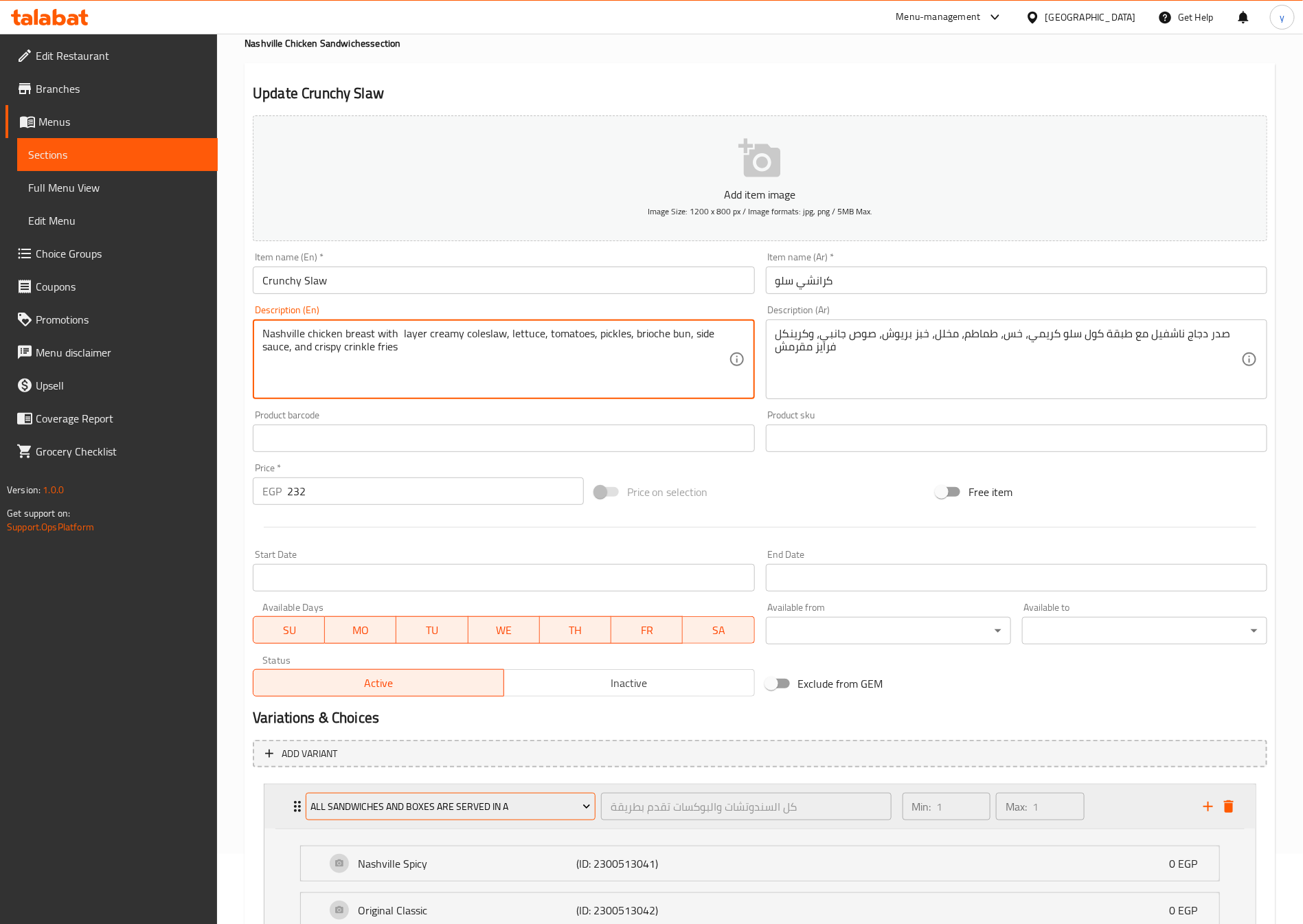
scroll to position [192, 0]
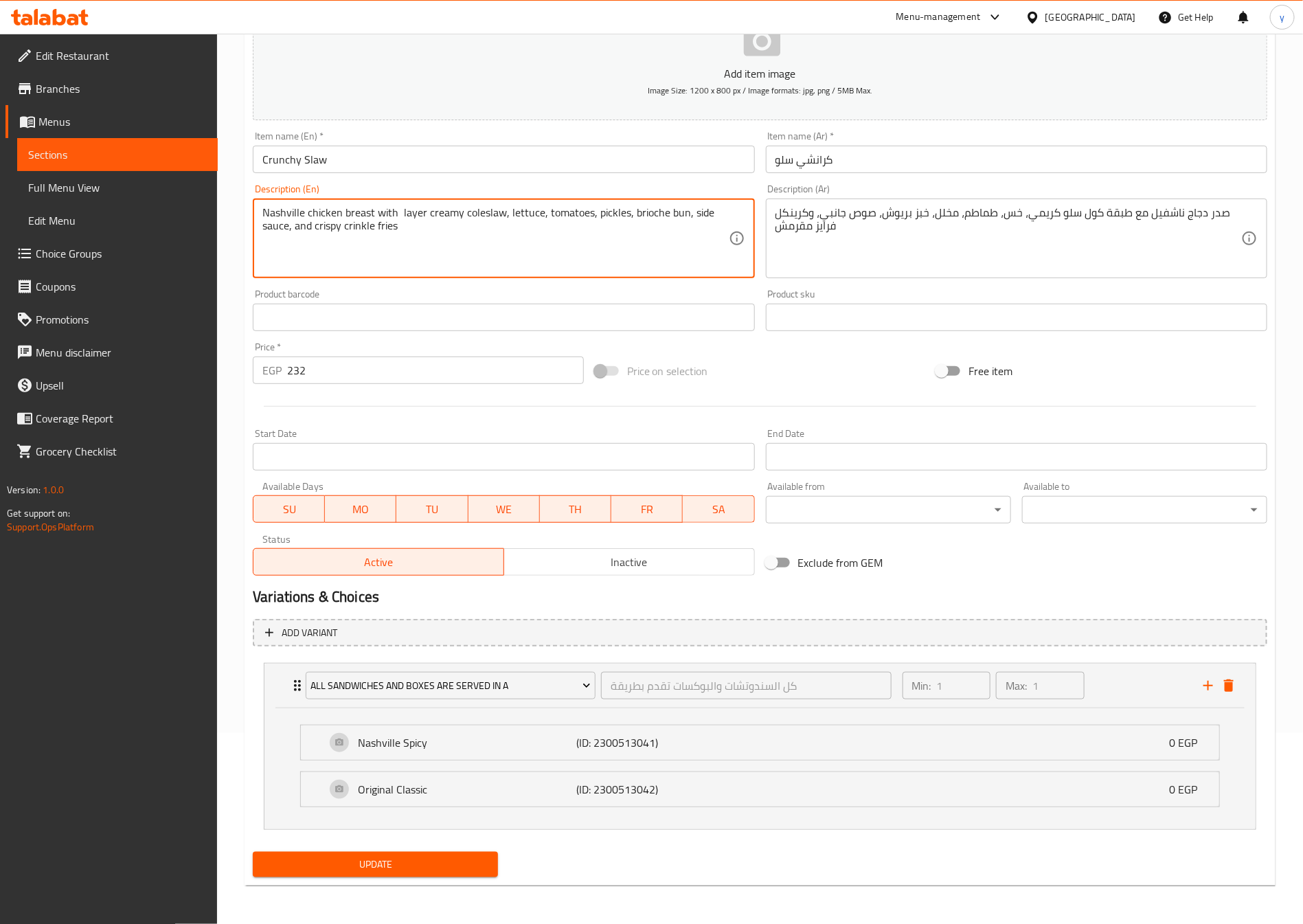
type textarea "Nashville chicken breast with layer creamy coleslaw, lettuce, tomatoes, pickles…"
click at [381, 870] on span "Update" at bounding box center [375, 865] width 223 height 17
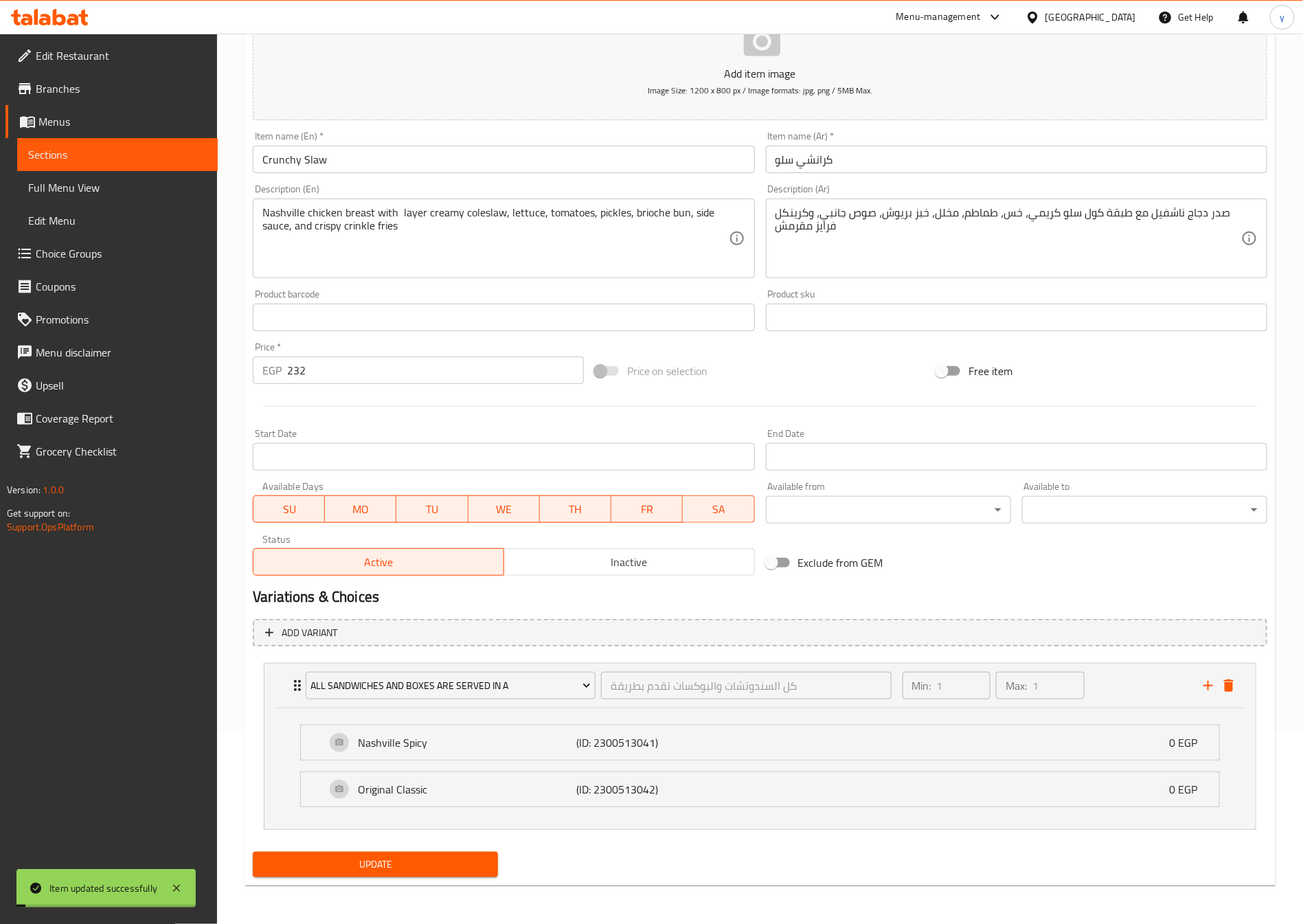
scroll to position [0, 0]
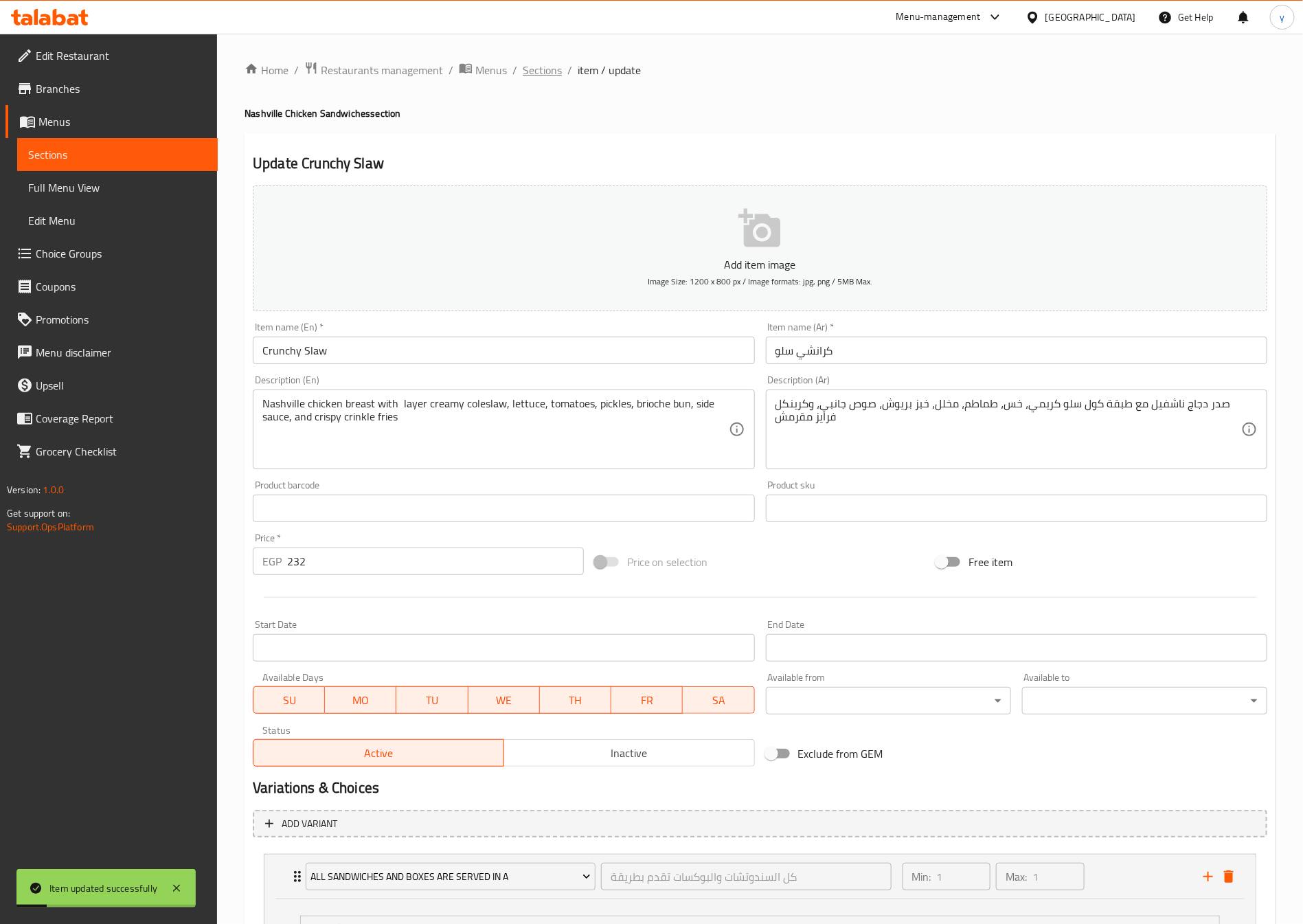
click at [537, 67] on span "Sections" at bounding box center [543, 70] width 39 height 16
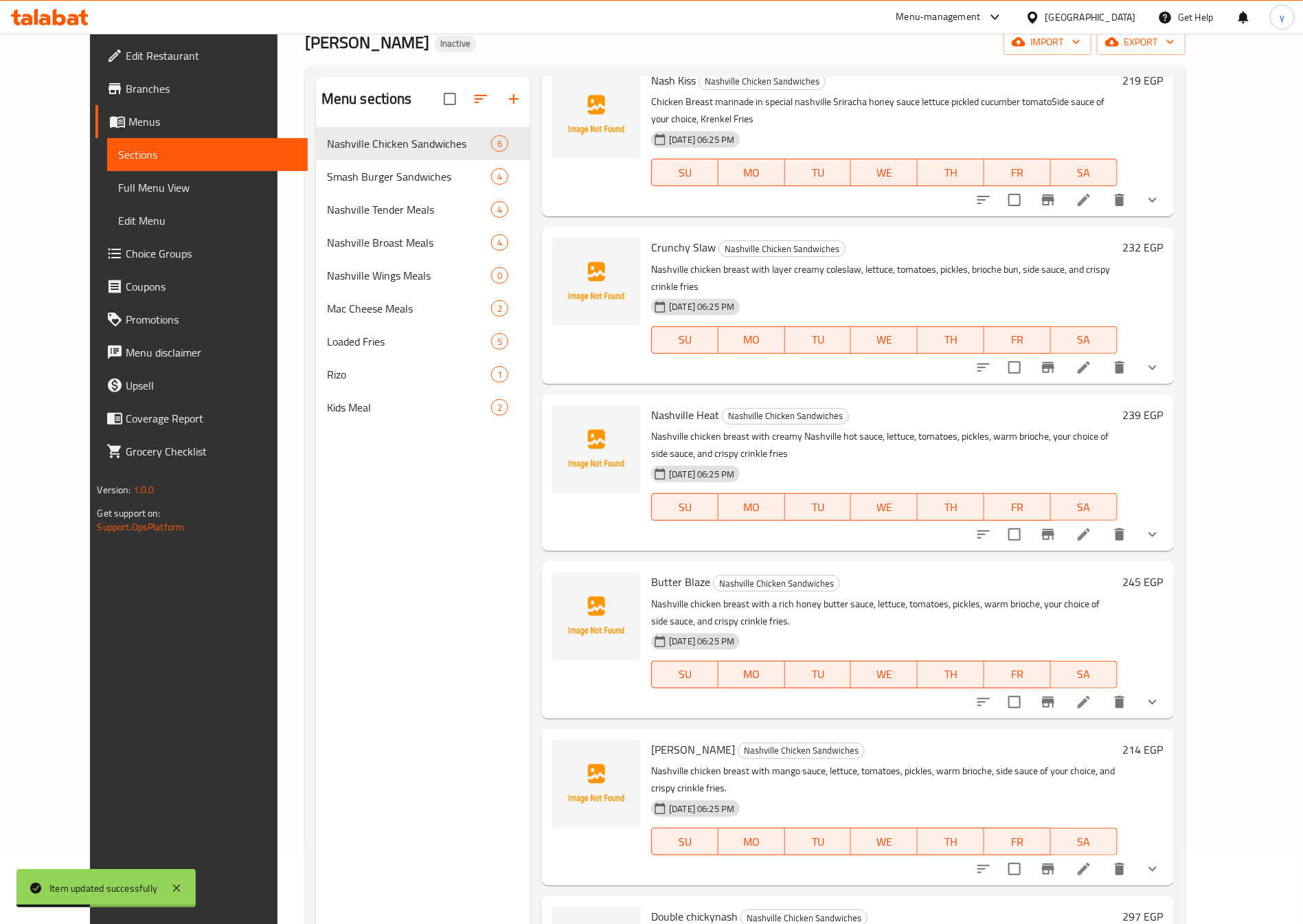
scroll to position [192, 0]
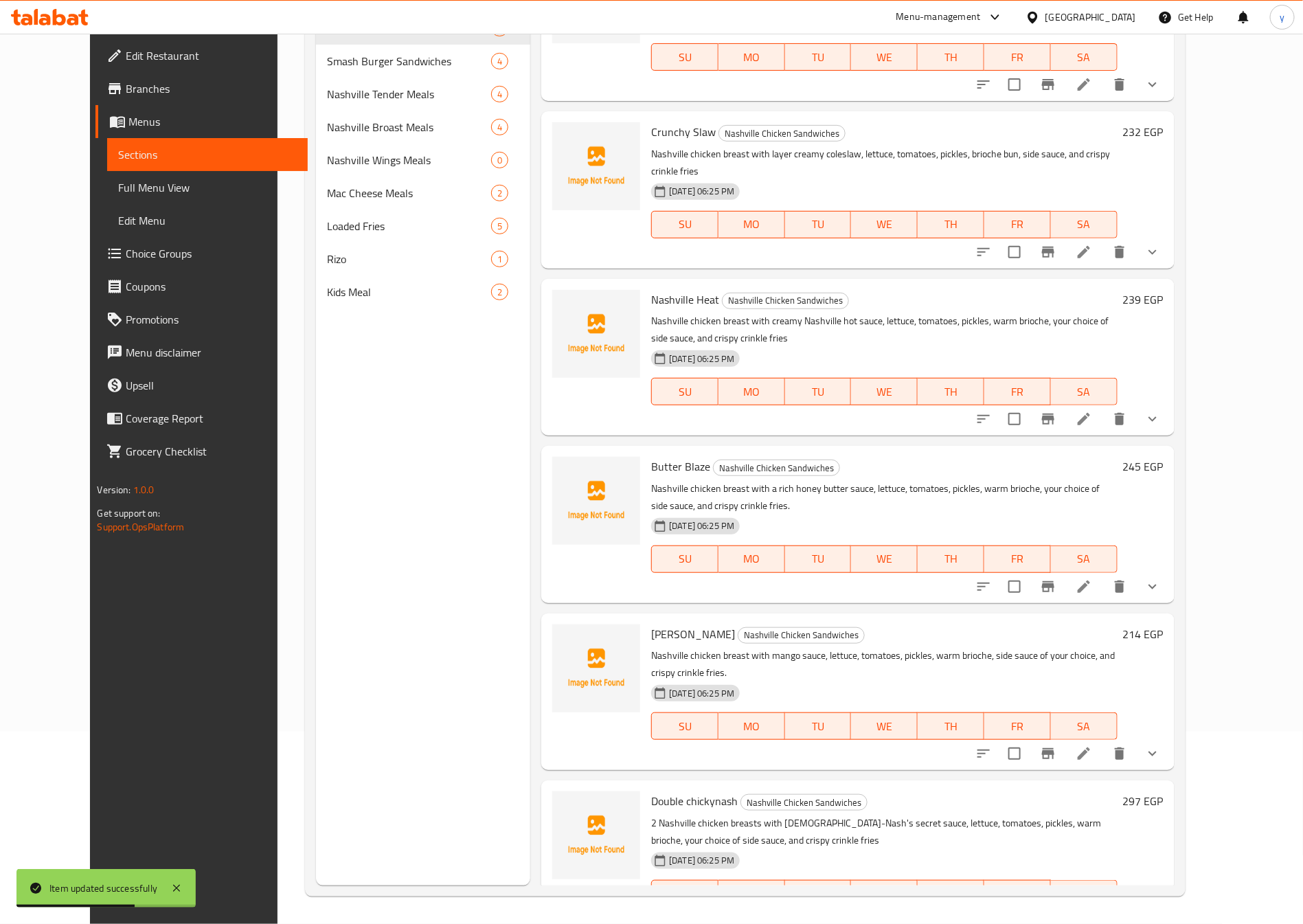
click at [1092, 411] on icon at bounding box center [1083, 419] width 16 height 16
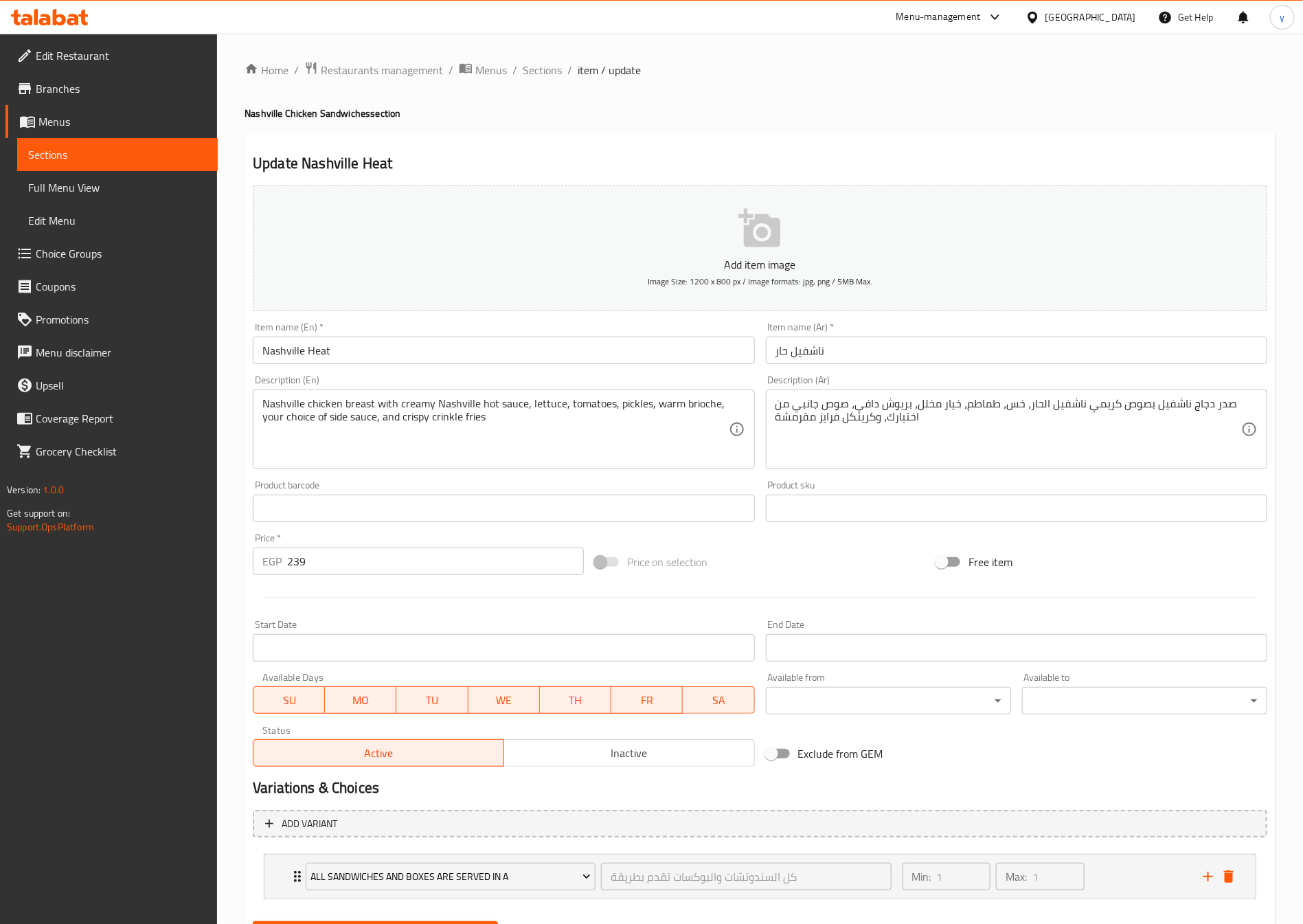
click at [340, 344] on input "Nashville Heat" at bounding box center [504, 350] width 502 height 27
click at [844, 338] on input "ناشفيل حار" at bounding box center [1016, 350] width 502 height 27
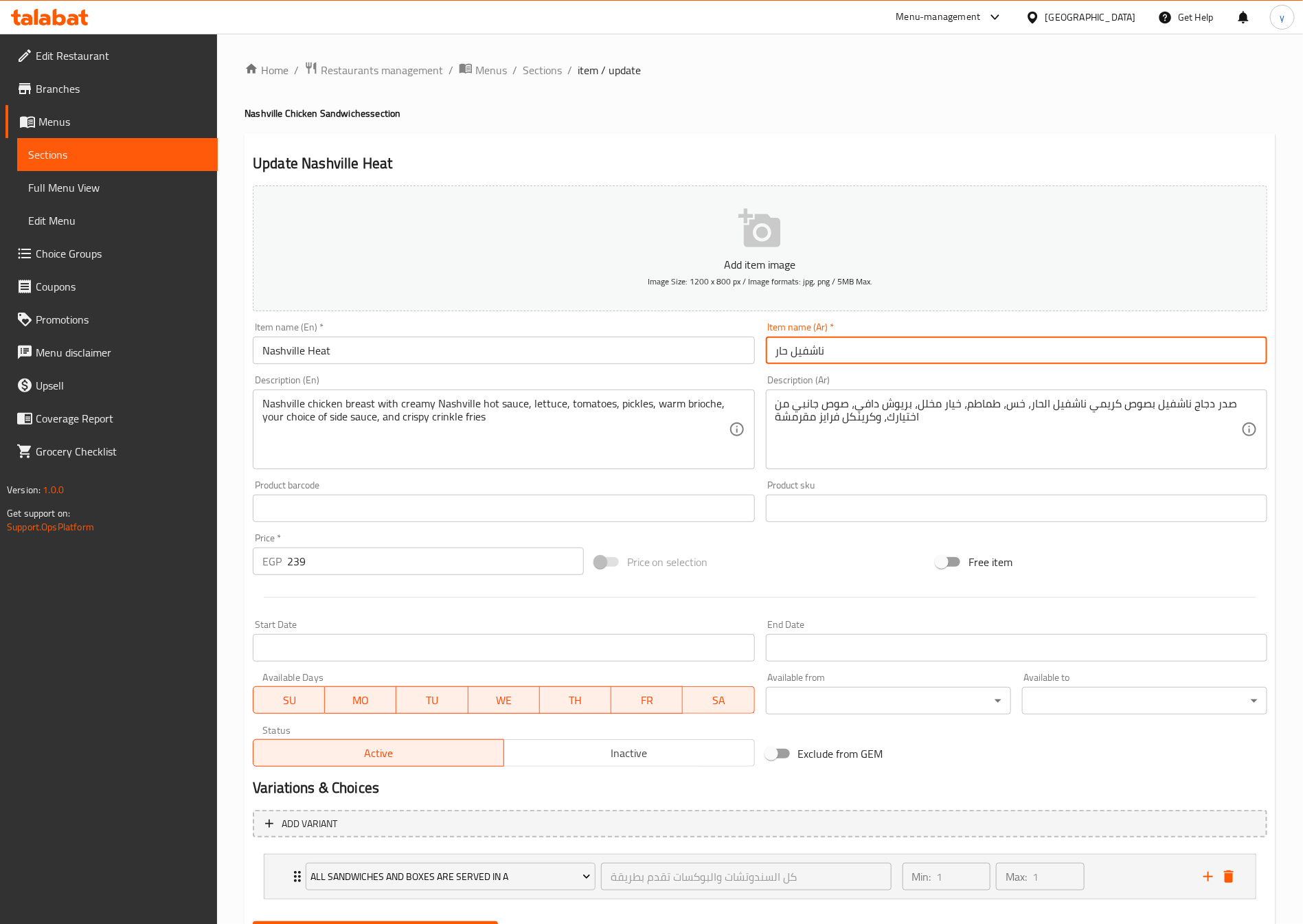
click at [844, 338] on input "ناشفيل حار" at bounding box center [1016, 350] width 502 height 27
paste input "هي"
click at [771, 354] on input "ناشفيل هي" at bounding box center [1016, 350] width 502 height 27
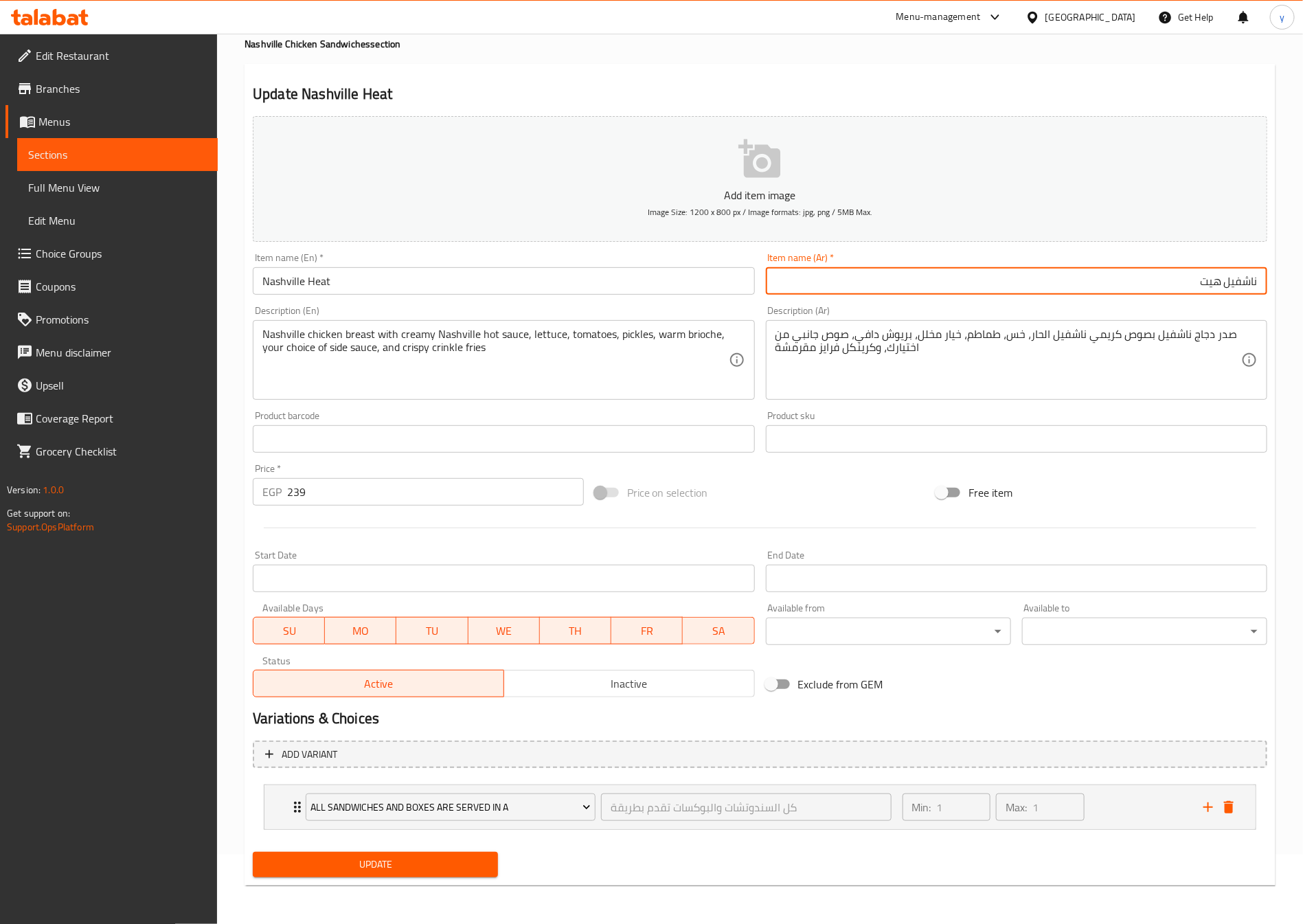
type input "ناشفيل هيت"
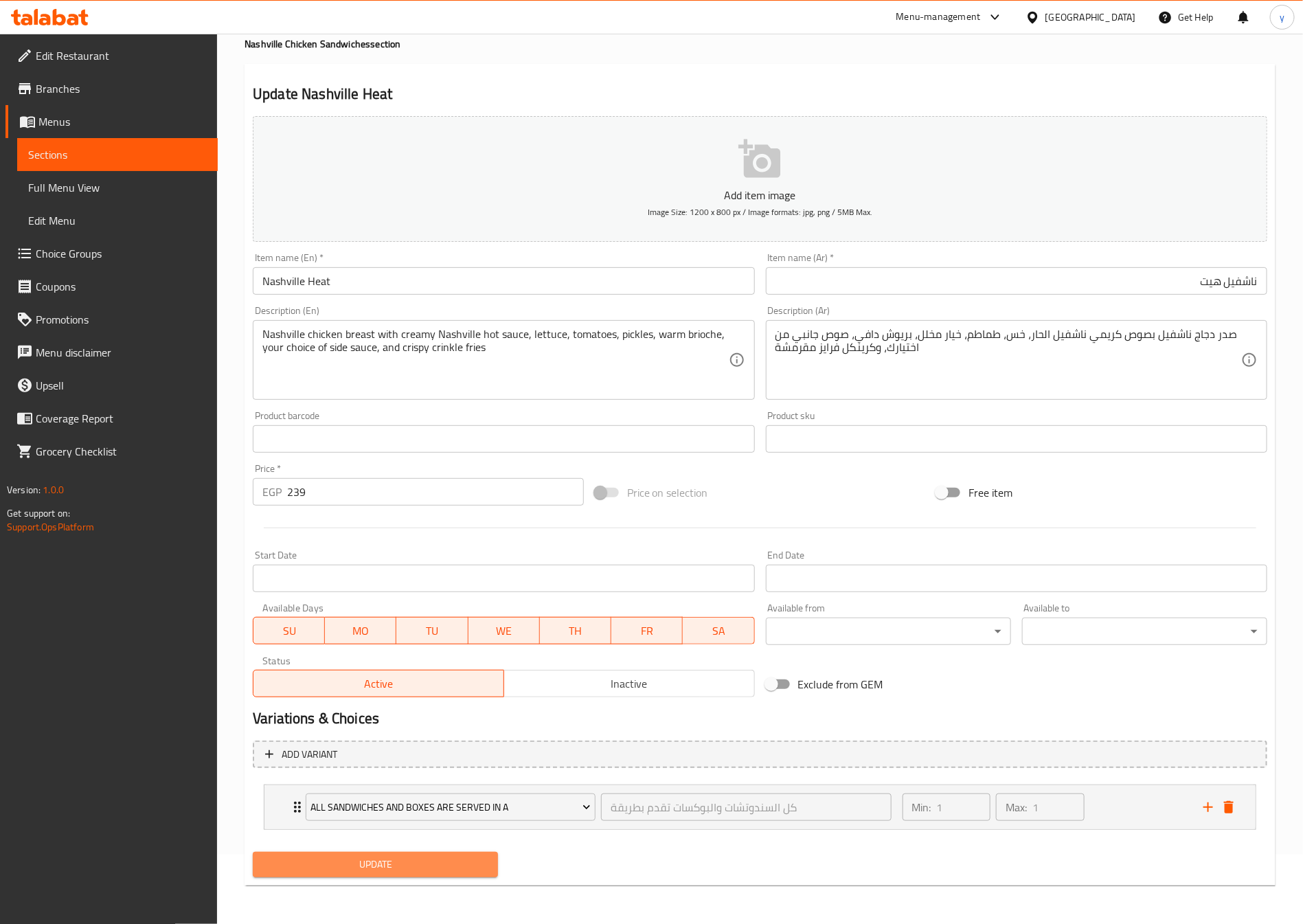
click at [426, 871] on span "Update" at bounding box center [375, 865] width 223 height 17
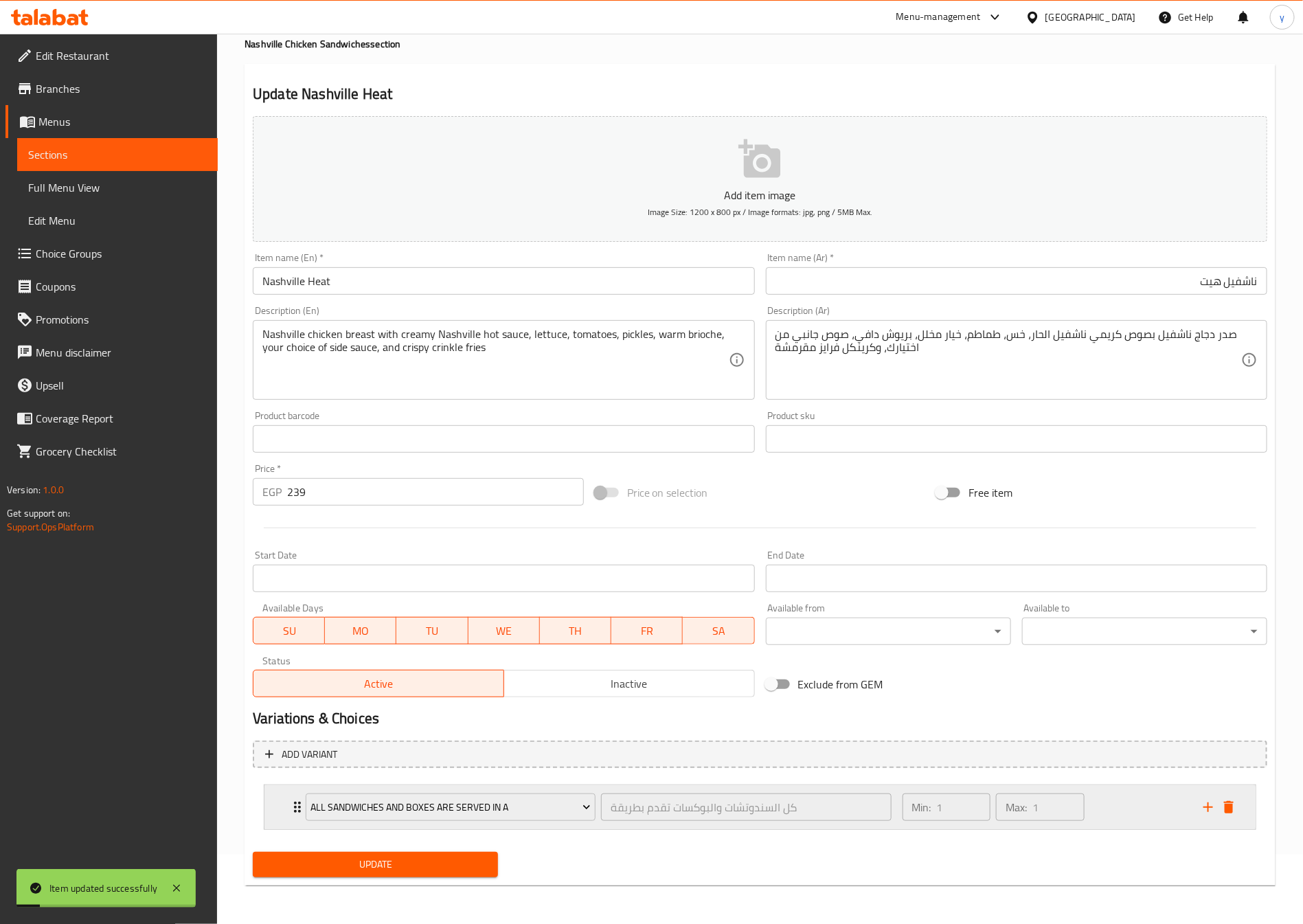
click at [297, 805] on icon "Expand" at bounding box center [297, 806] width 16 height 16
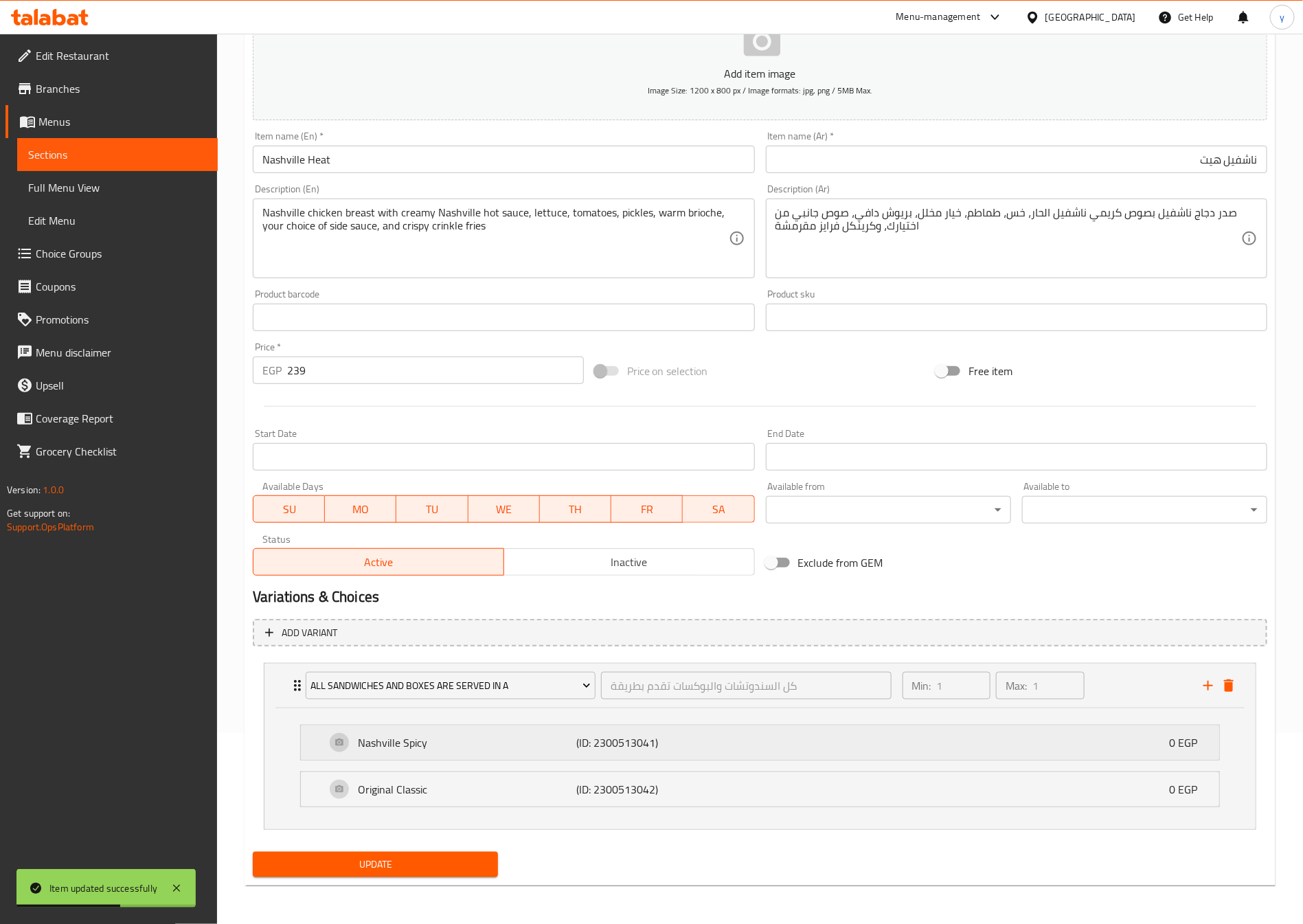
scroll to position [0, 0]
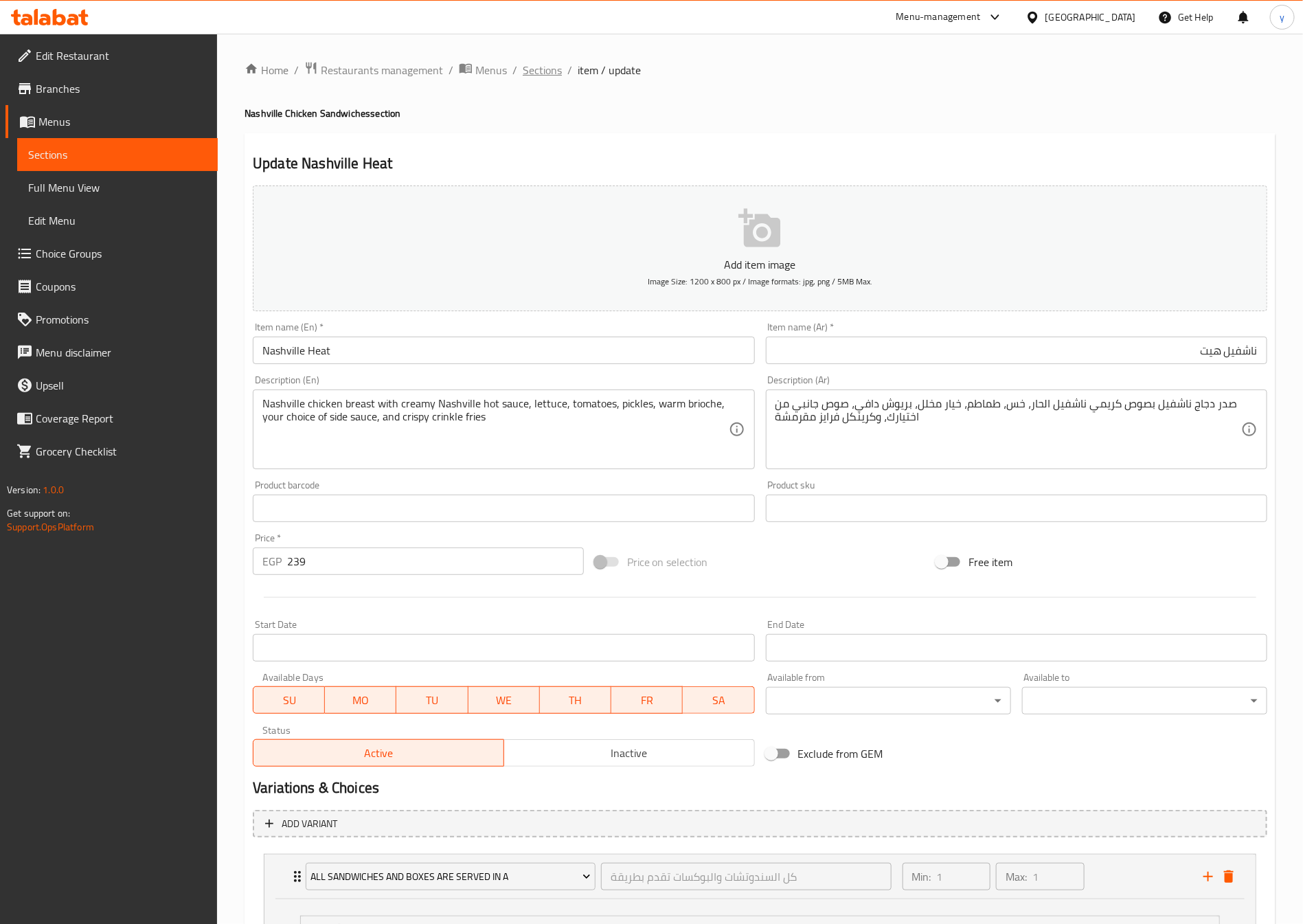
click at [543, 63] on span "Sections" at bounding box center [543, 70] width 39 height 16
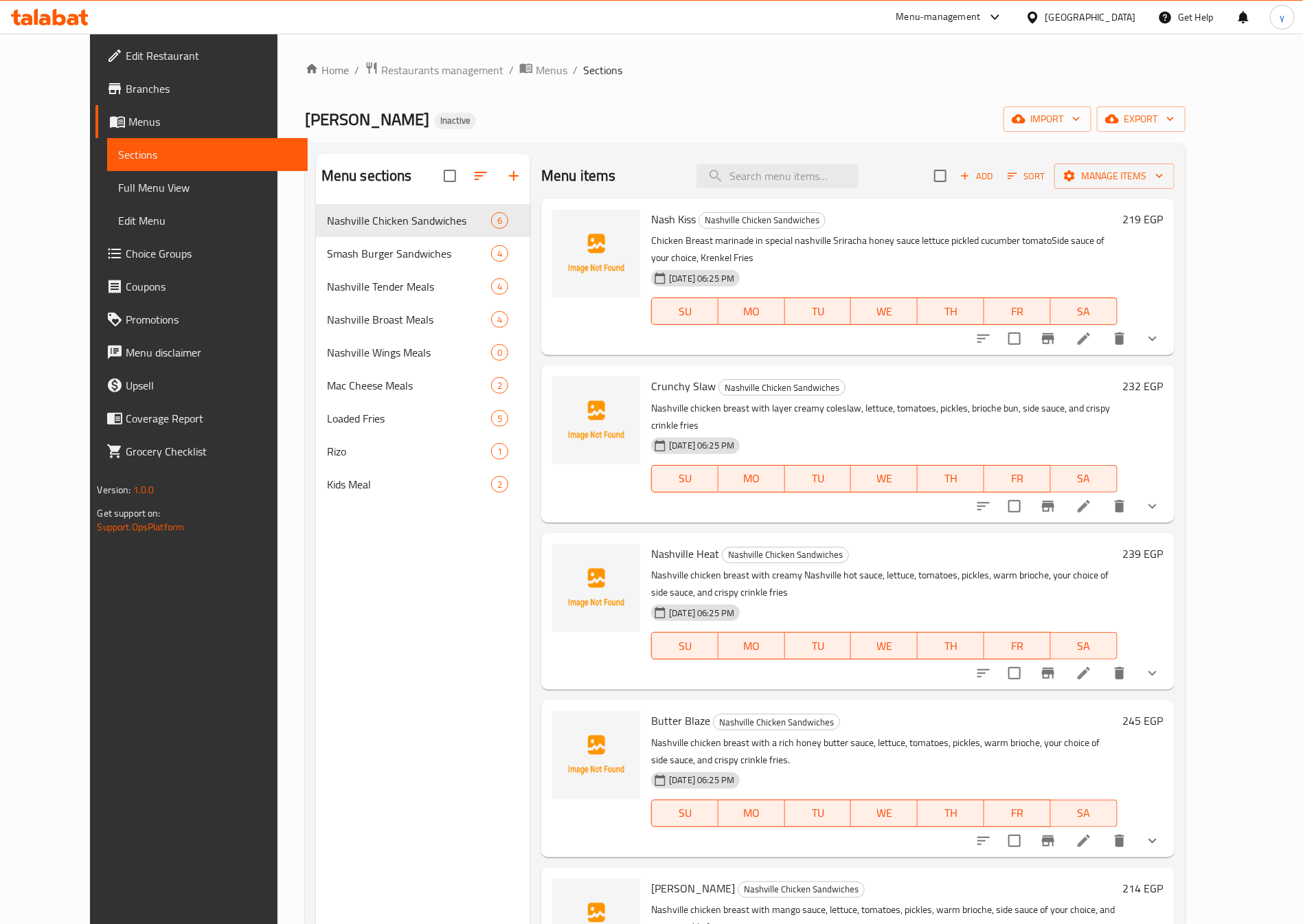
scroll to position [62, 0]
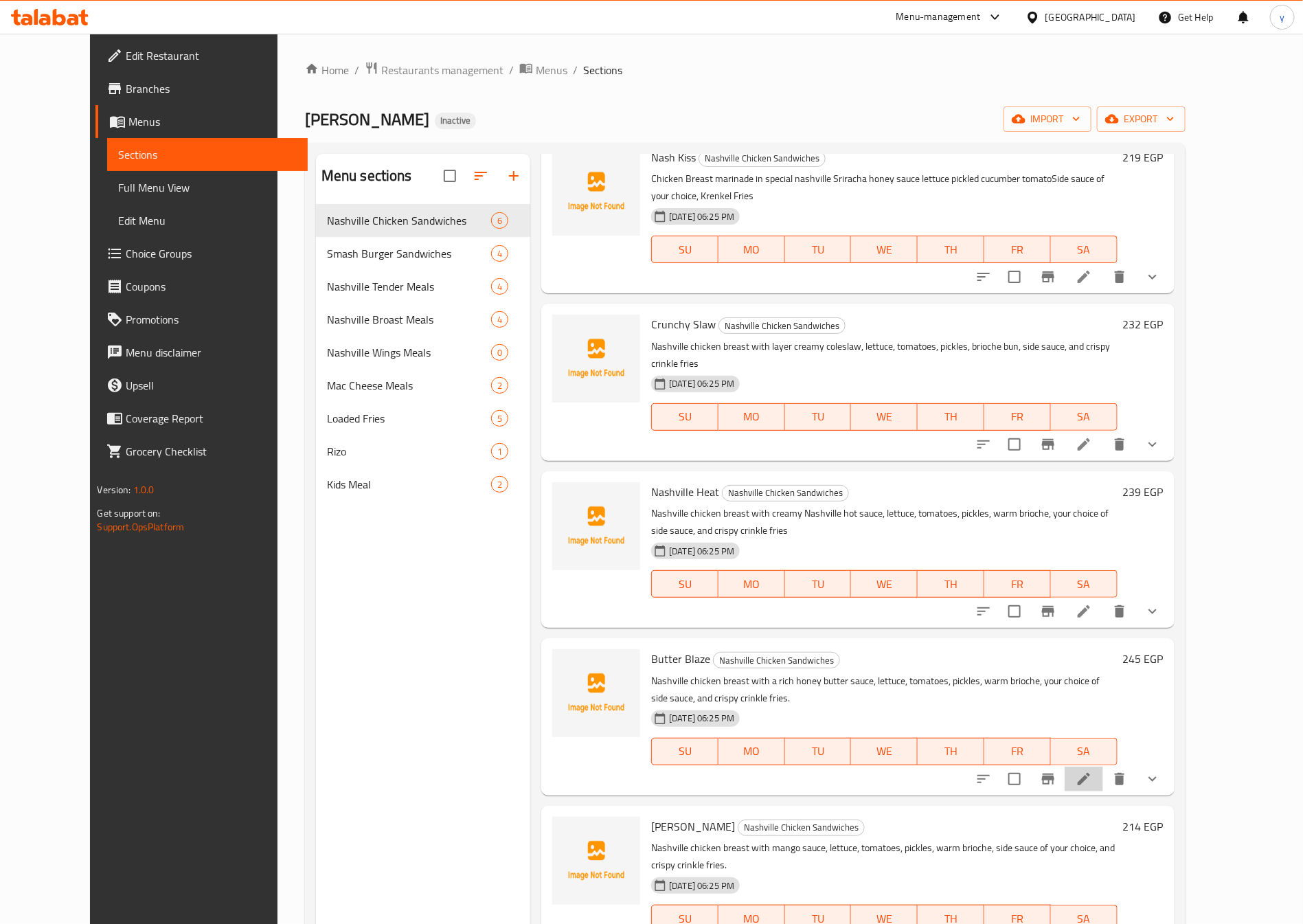
click at [1103, 766] on li at bounding box center [1083, 778] width 38 height 25
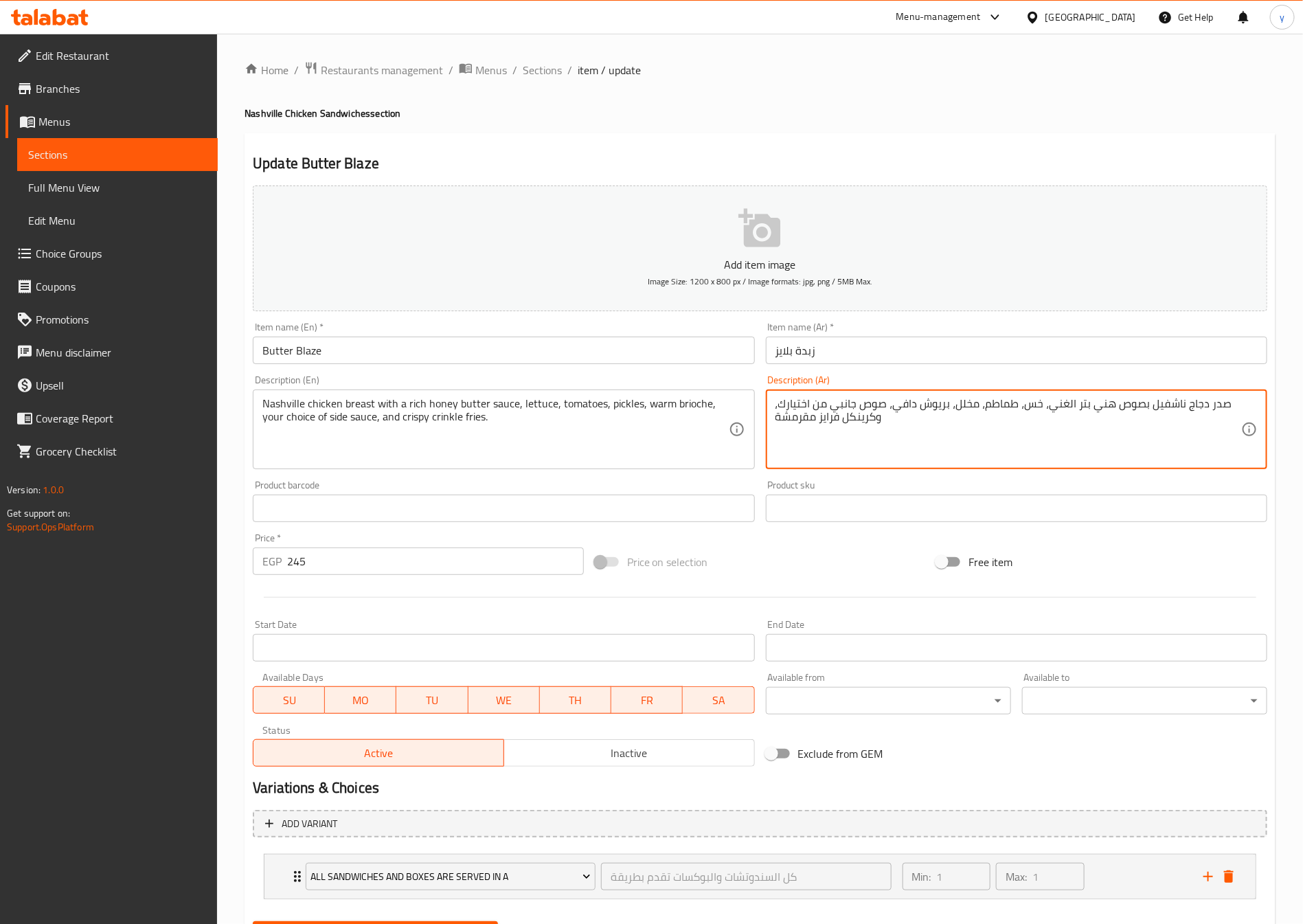
click at [1055, 411] on textarea "صدر دجاج ناشفيل بصوص هني بتر الغني، خس، طماطم، مخلل، بريوش دافي، صوص جانبي من ا…" at bounding box center [1008, 429] width 465 height 65
type textarea "صدر دجاج ناشفيل بصوص هني بتر الغني، خس، طماطم، مخلل، بريوش دافي، صوص جانبي من ا…"
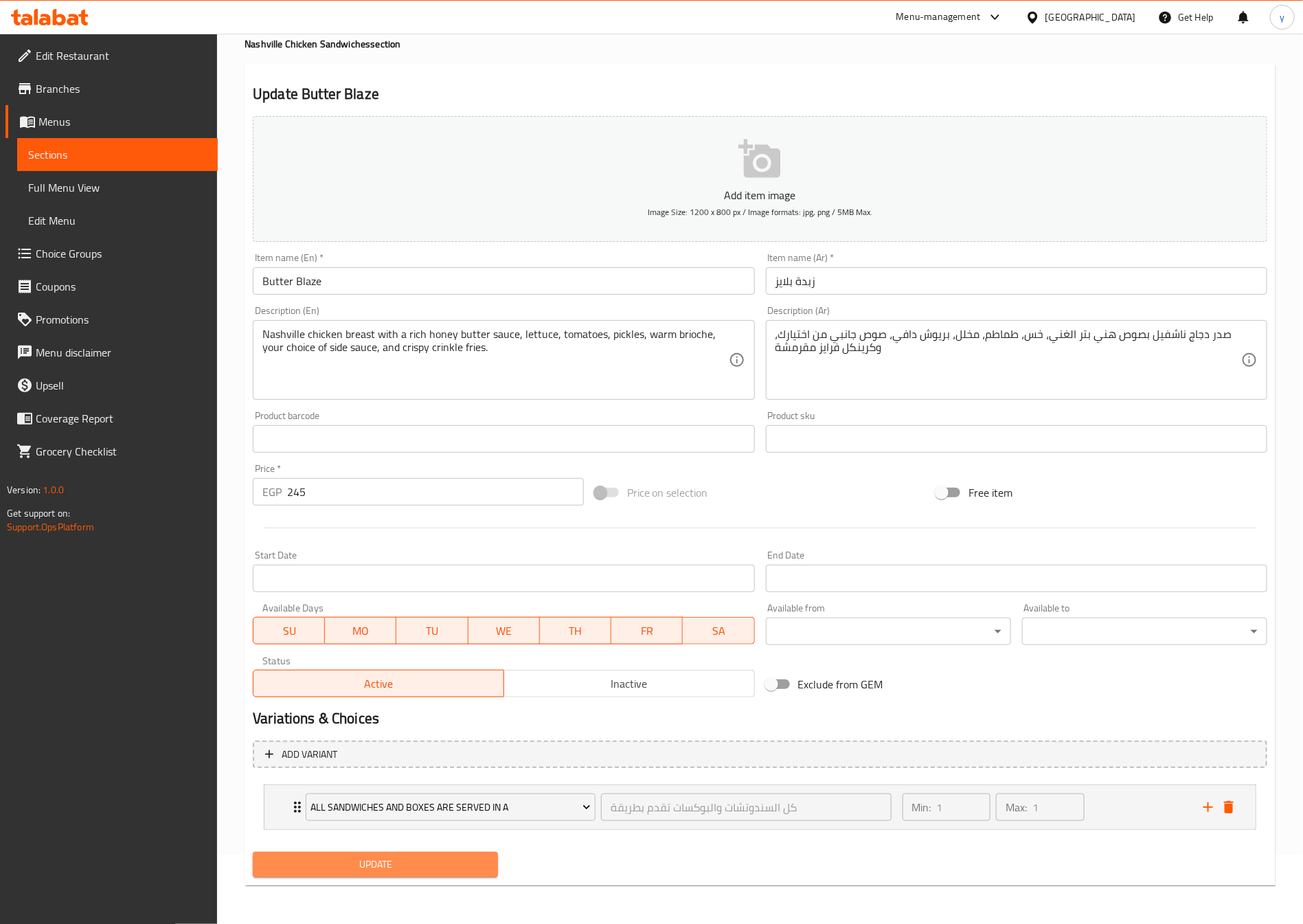
click at [397, 868] on span "Update" at bounding box center [375, 865] width 223 height 17
click at [425, 860] on span "Update" at bounding box center [375, 865] width 223 height 17
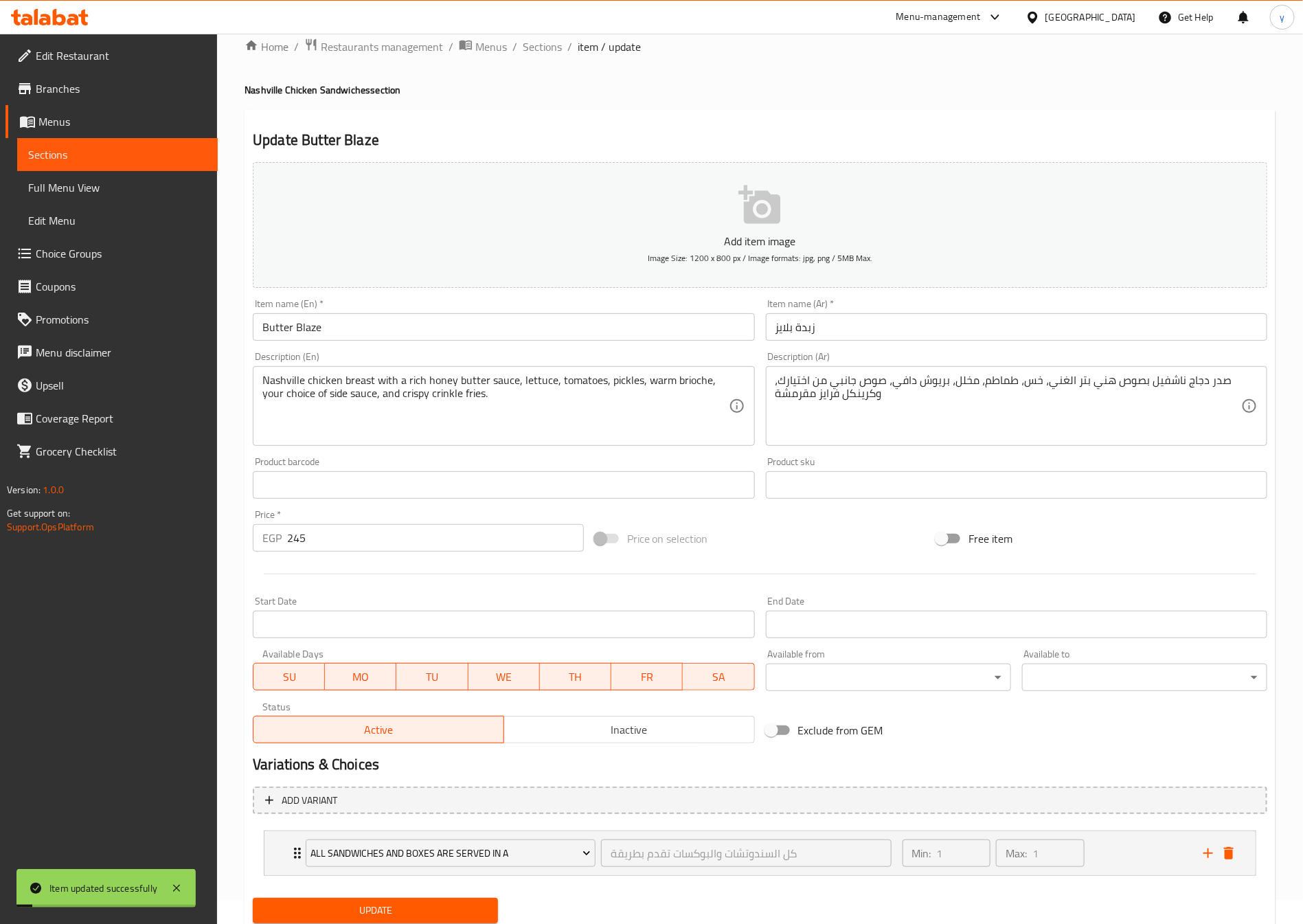
scroll to position [0, 0]
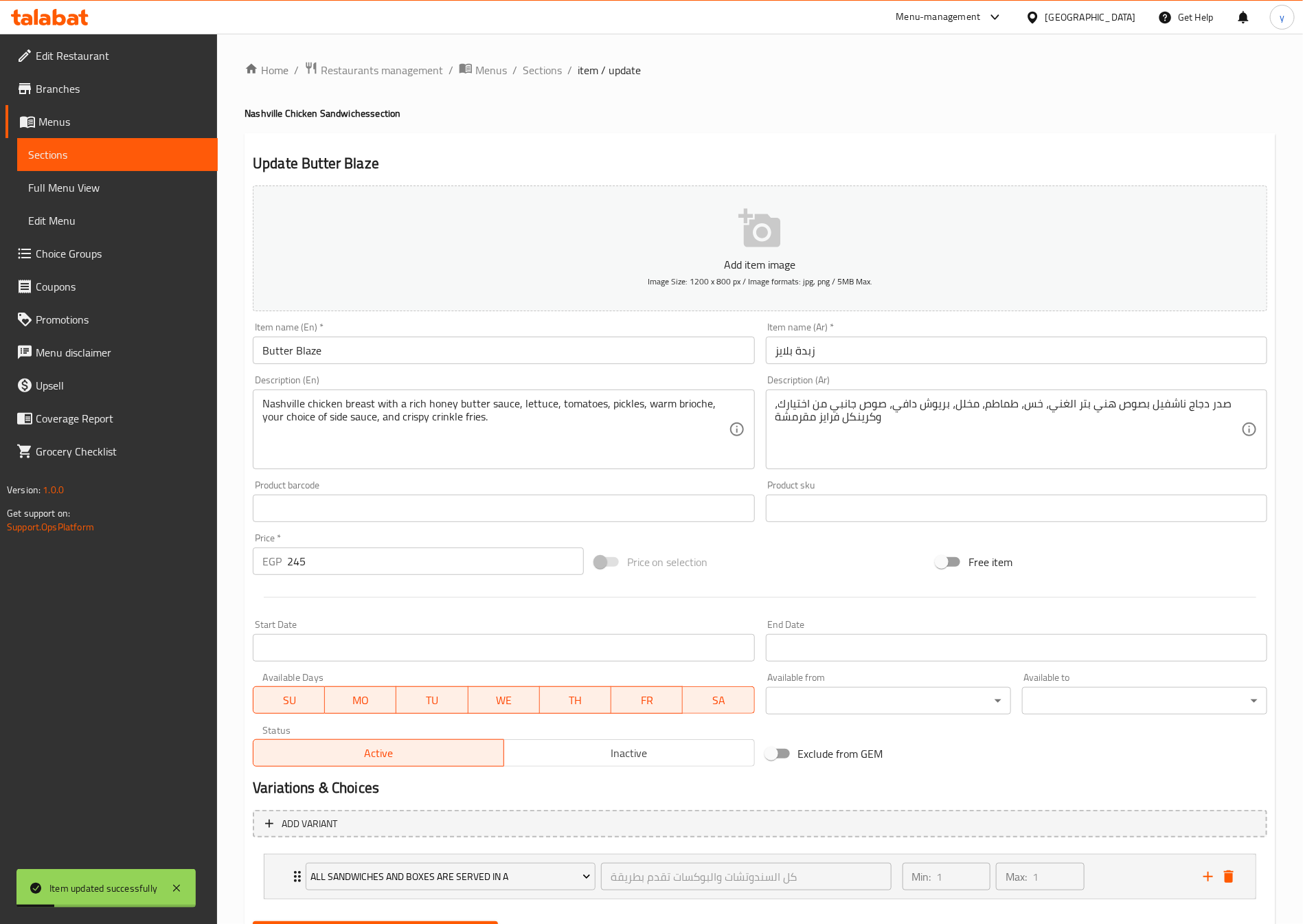
drag, startPoint x: 552, startPoint y: 64, endPoint x: 553, endPoint y: 86, distance: 22.0
click at [552, 66] on span "Sections" at bounding box center [543, 70] width 39 height 16
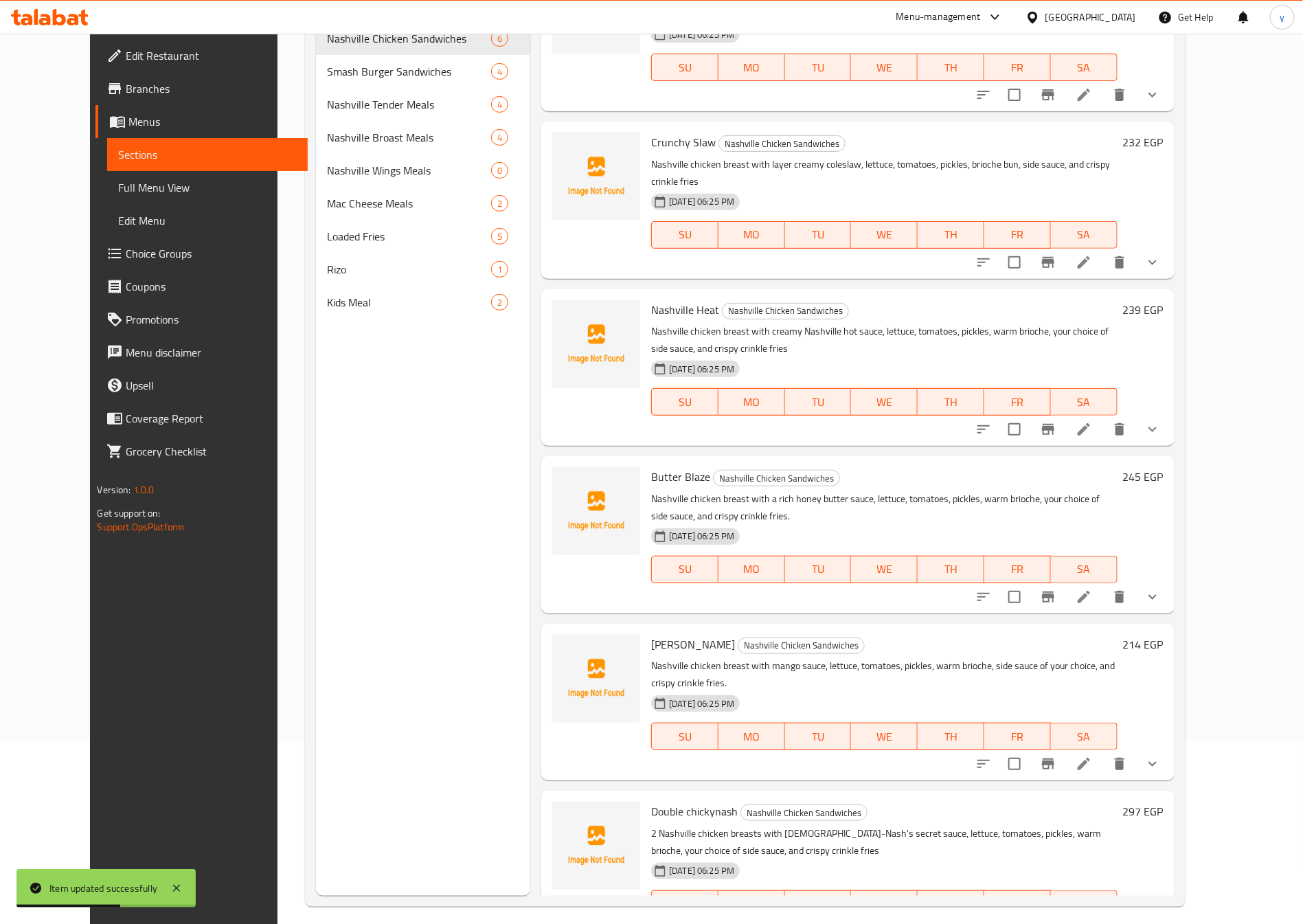
scroll to position [192, 0]
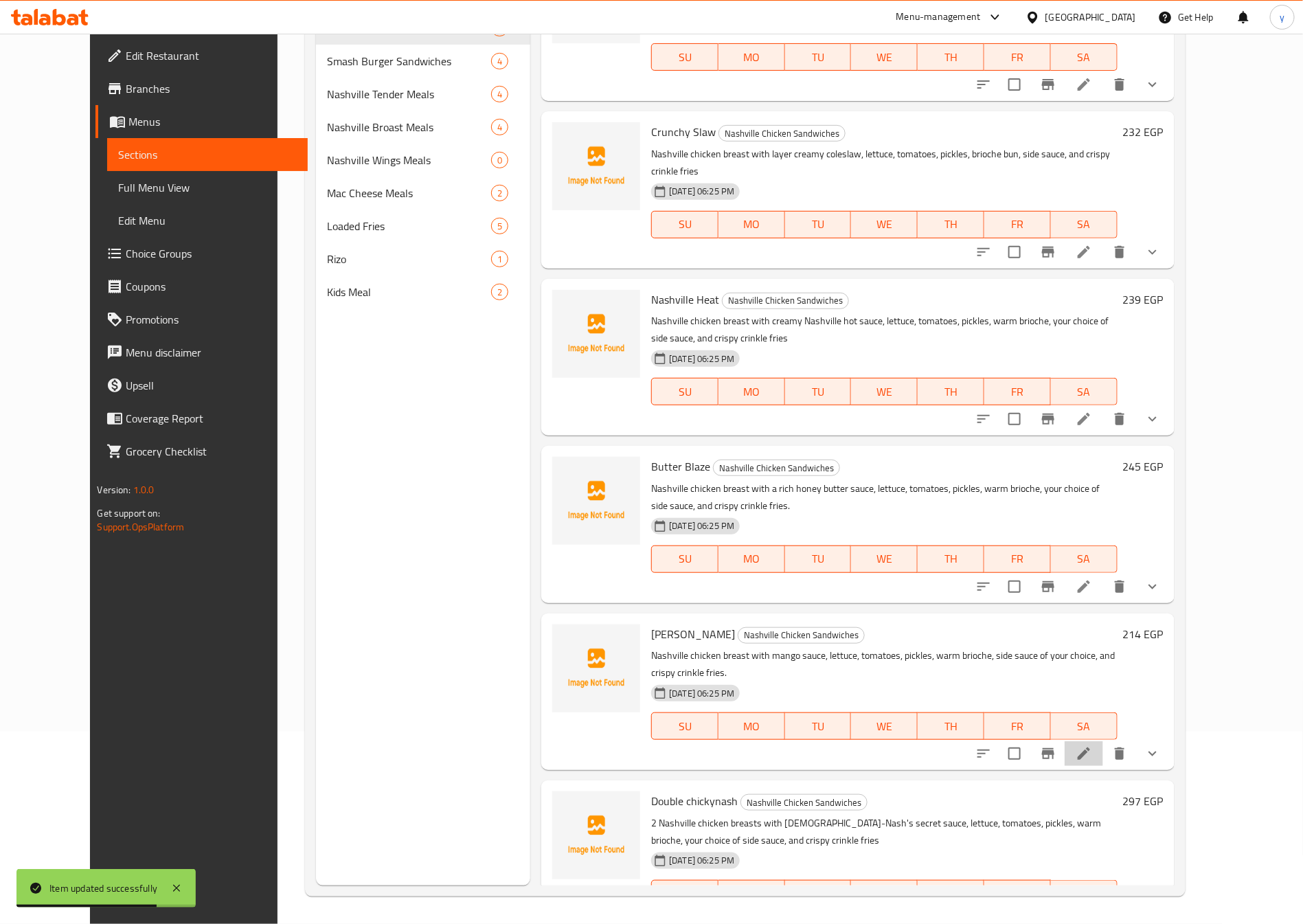
click at [1103, 741] on li at bounding box center [1083, 753] width 38 height 25
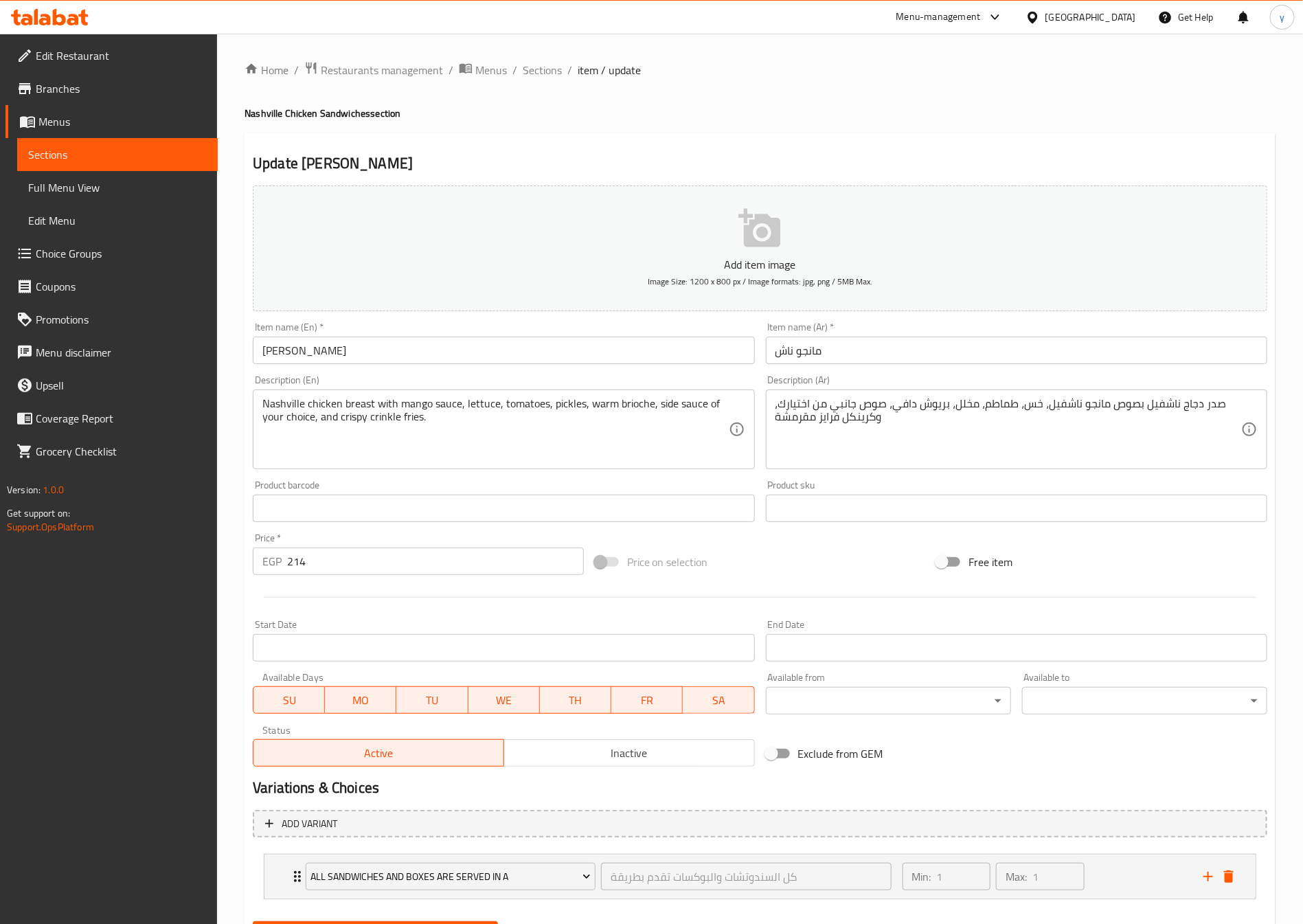
scroll to position [70, 0]
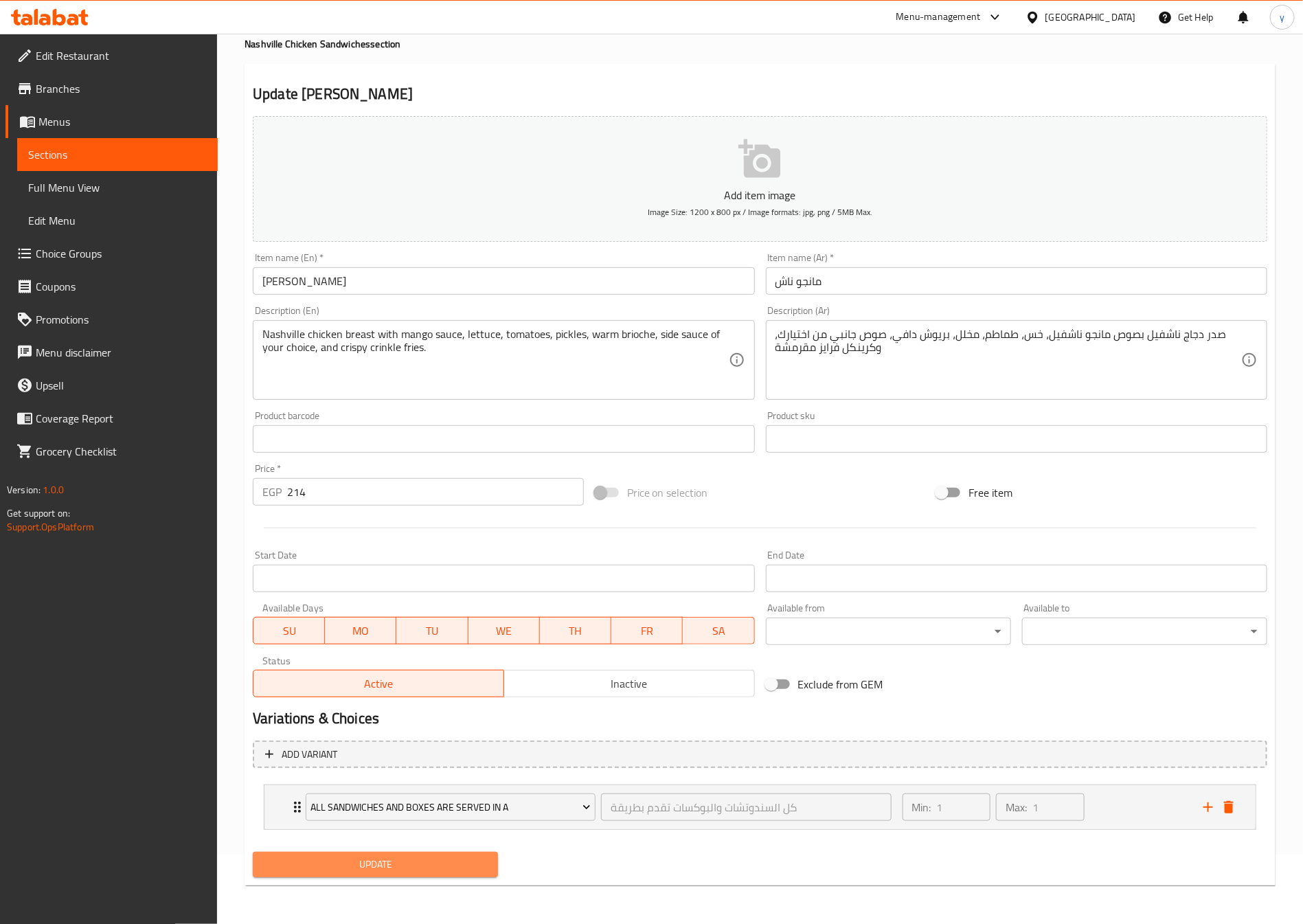
click at [432, 856] on span "Update" at bounding box center [375, 865] width 223 height 17
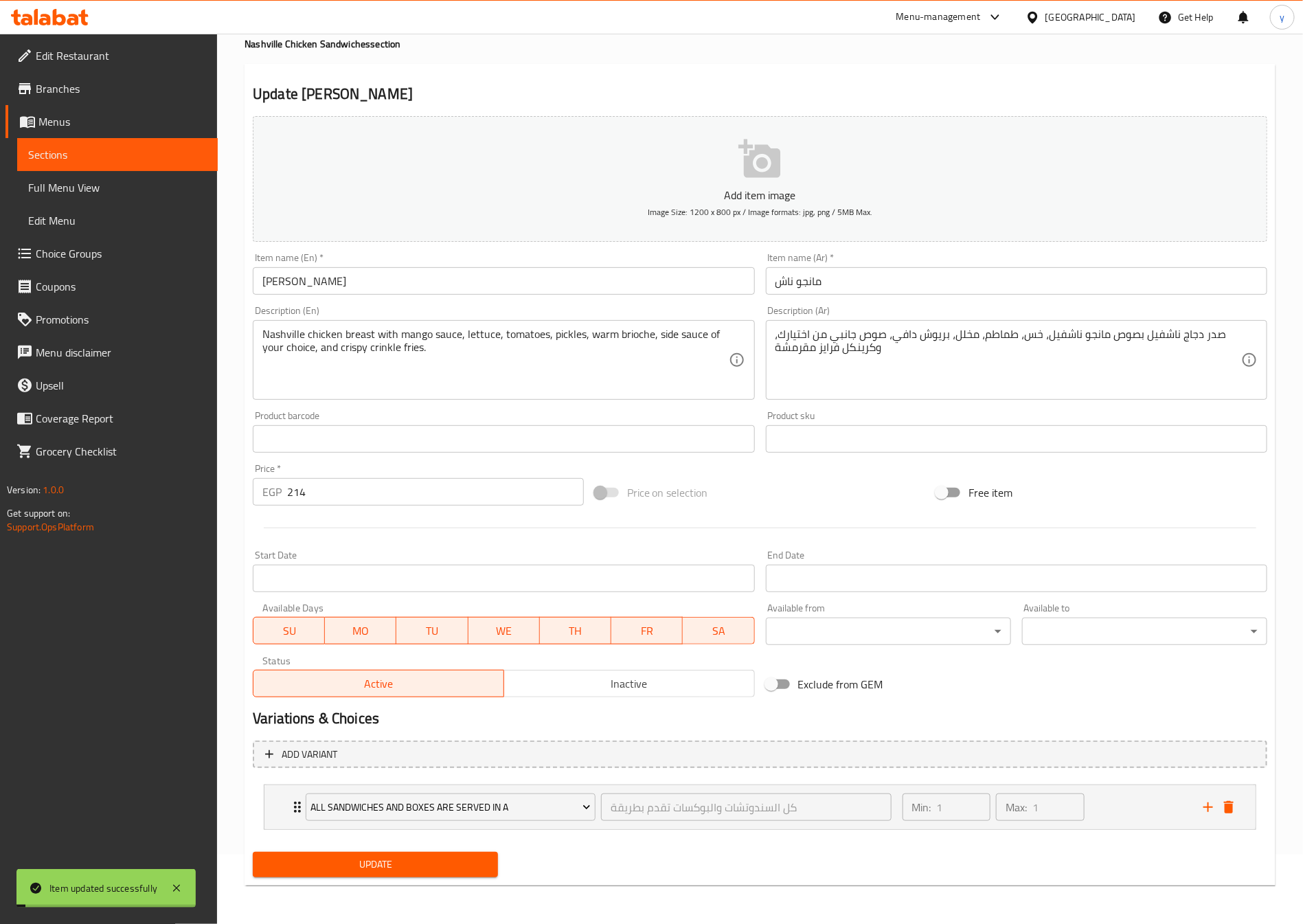
scroll to position [0, 0]
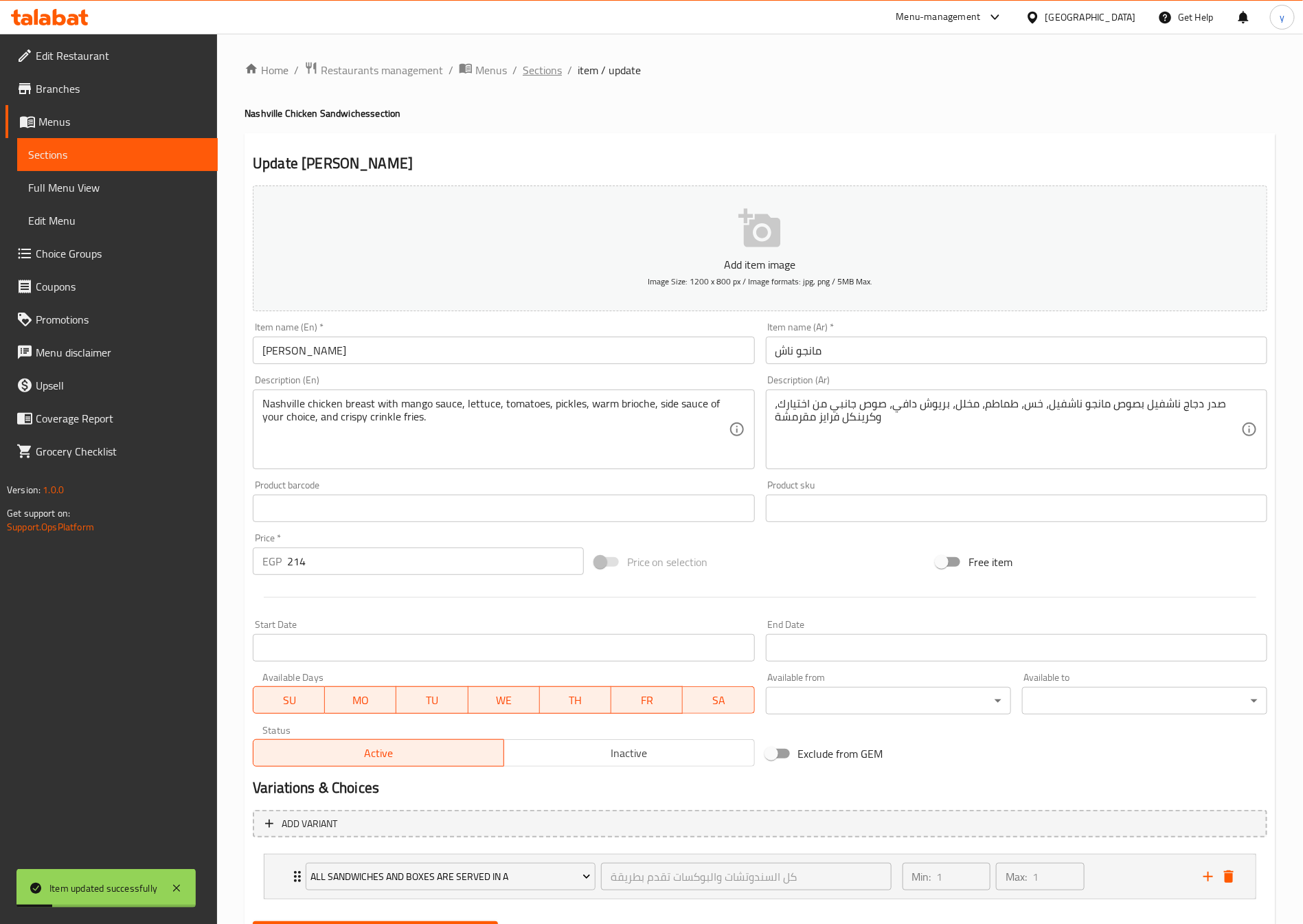
click at [537, 70] on span "Sections" at bounding box center [543, 70] width 39 height 16
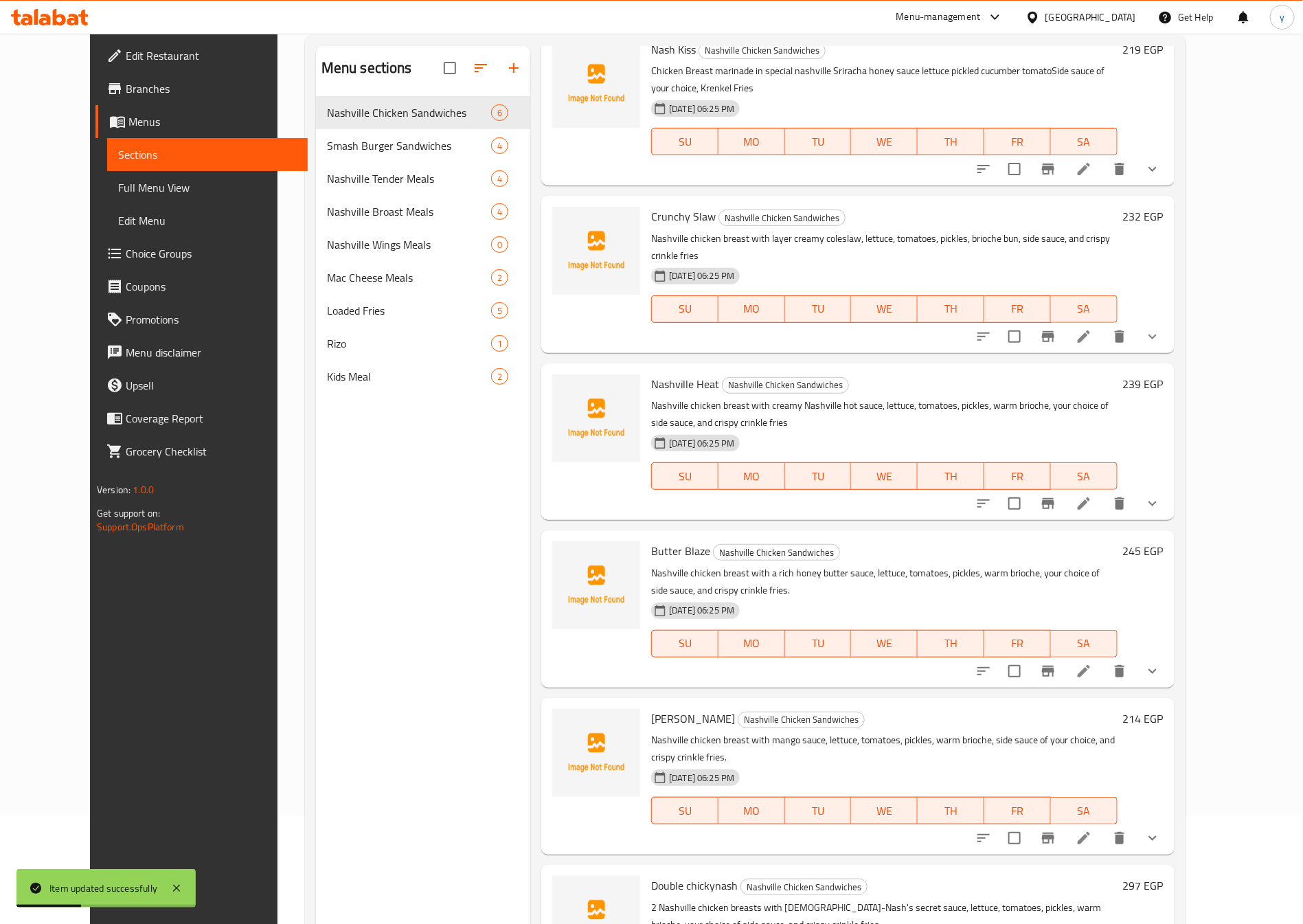
scroll to position [192, 0]
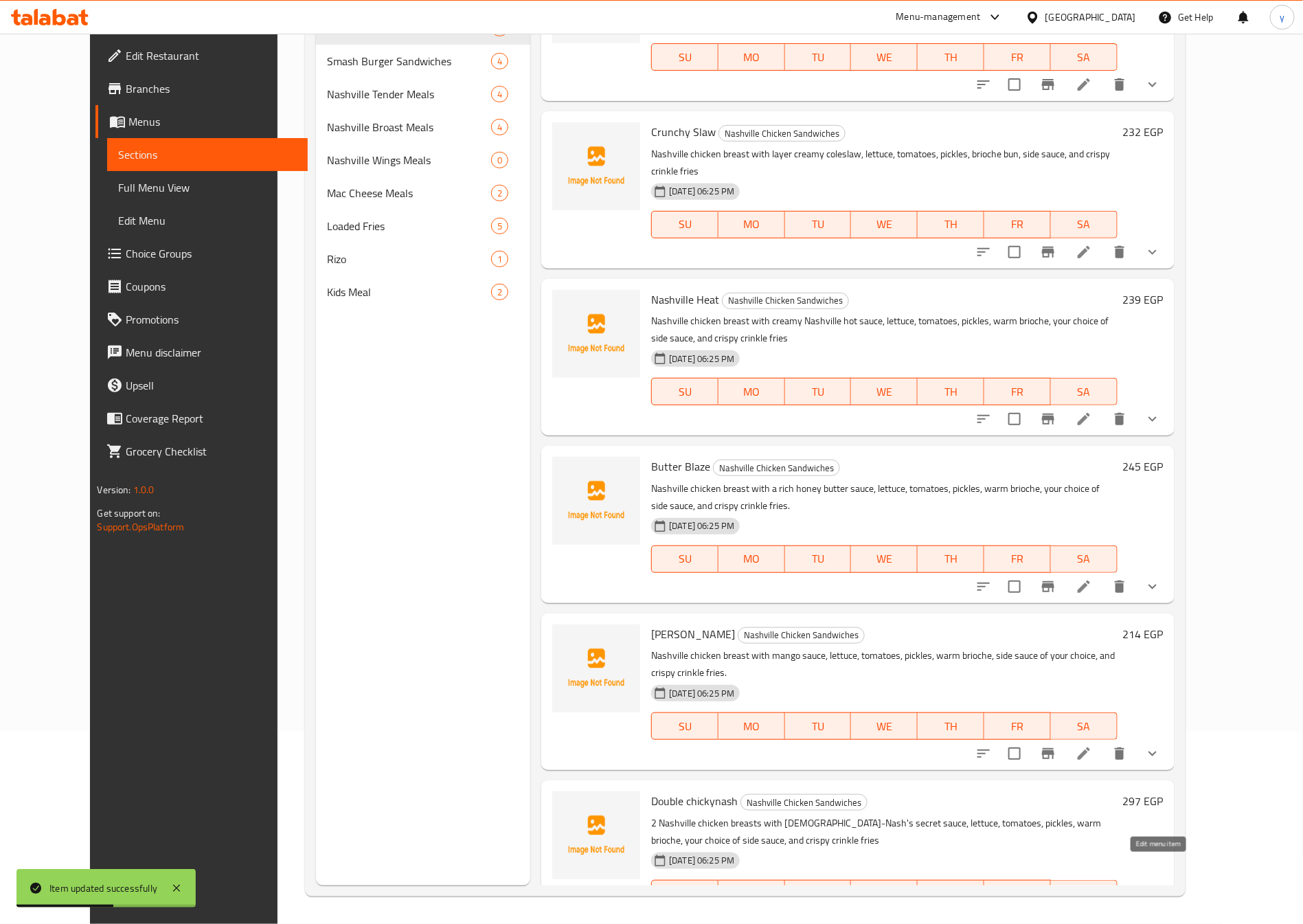
click at [1092, 913] on icon at bounding box center [1083, 921] width 16 height 16
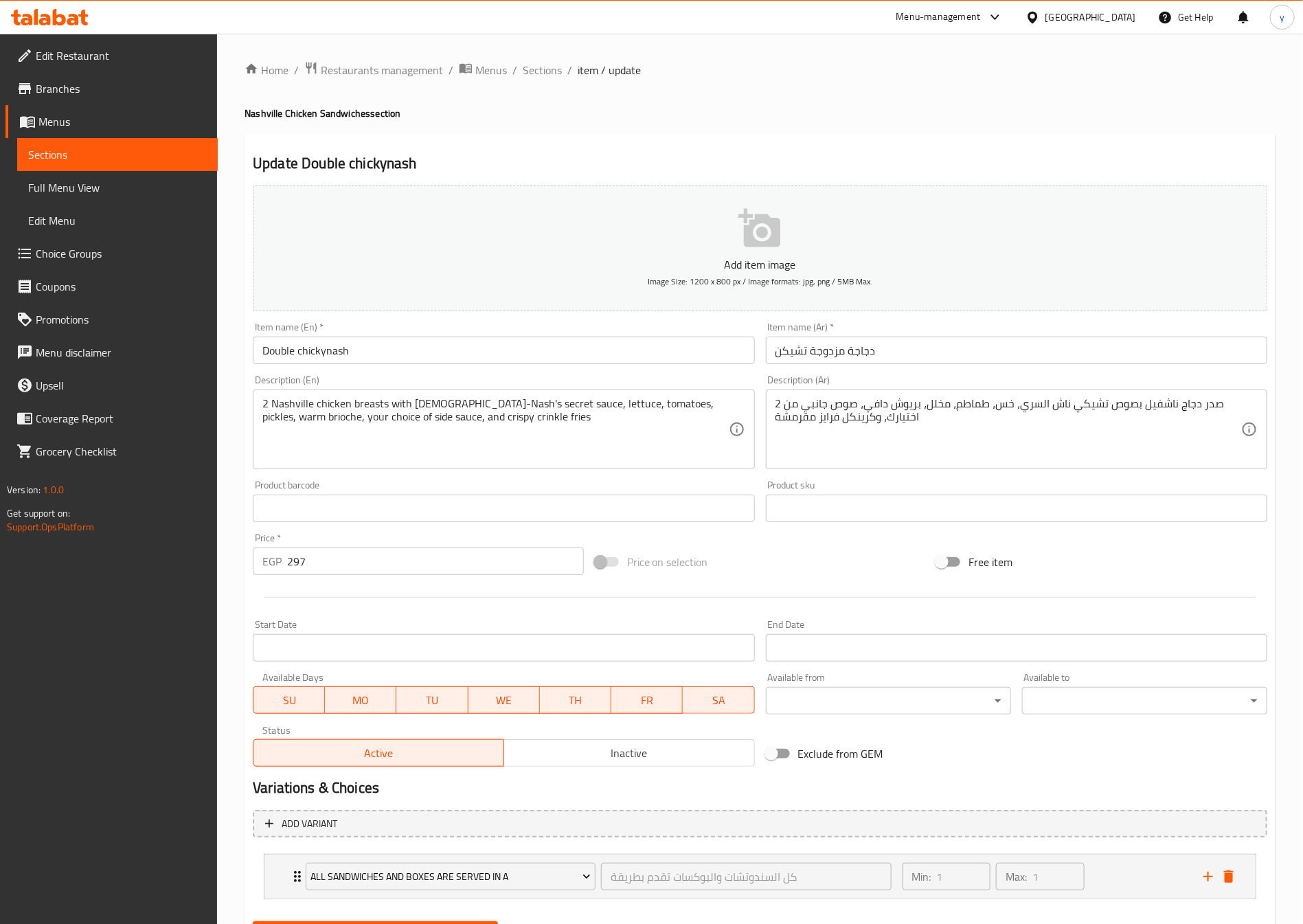
click at [900, 344] on input "دجاجة مزدوجة تشيكن" at bounding box center [1016, 350] width 502 height 27
click at [281, 353] on input "Double chickynash" at bounding box center [504, 350] width 502 height 27
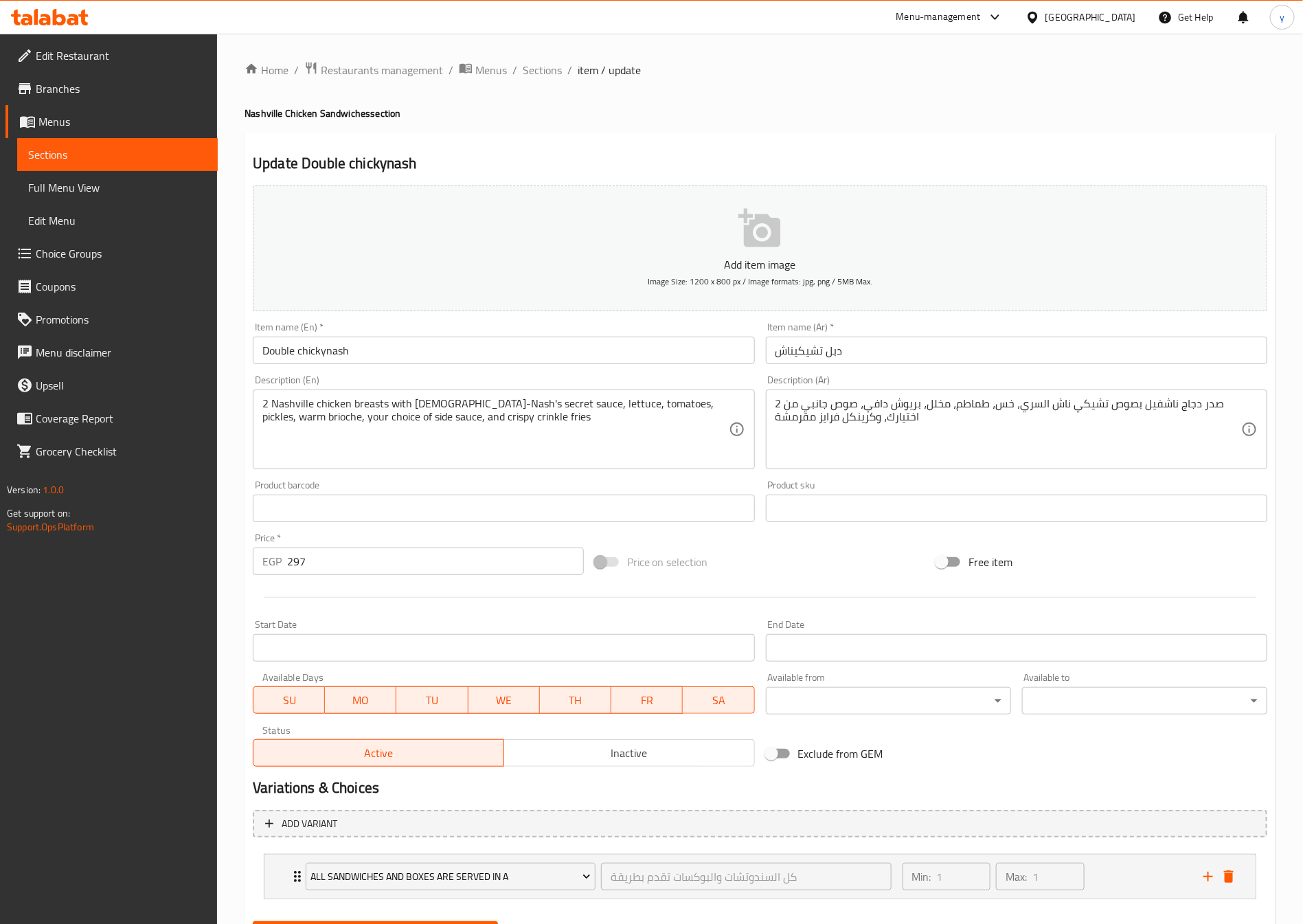
drag, startPoint x: 833, startPoint y: 359, endPoint x: 848, endPoint y: 359, distance: 15.0
click at [838, 359] on input "دبل تشيكيناش" at bounding box center [1016, 350] width 502 height 27
type input "دوبل تشيكيناش"
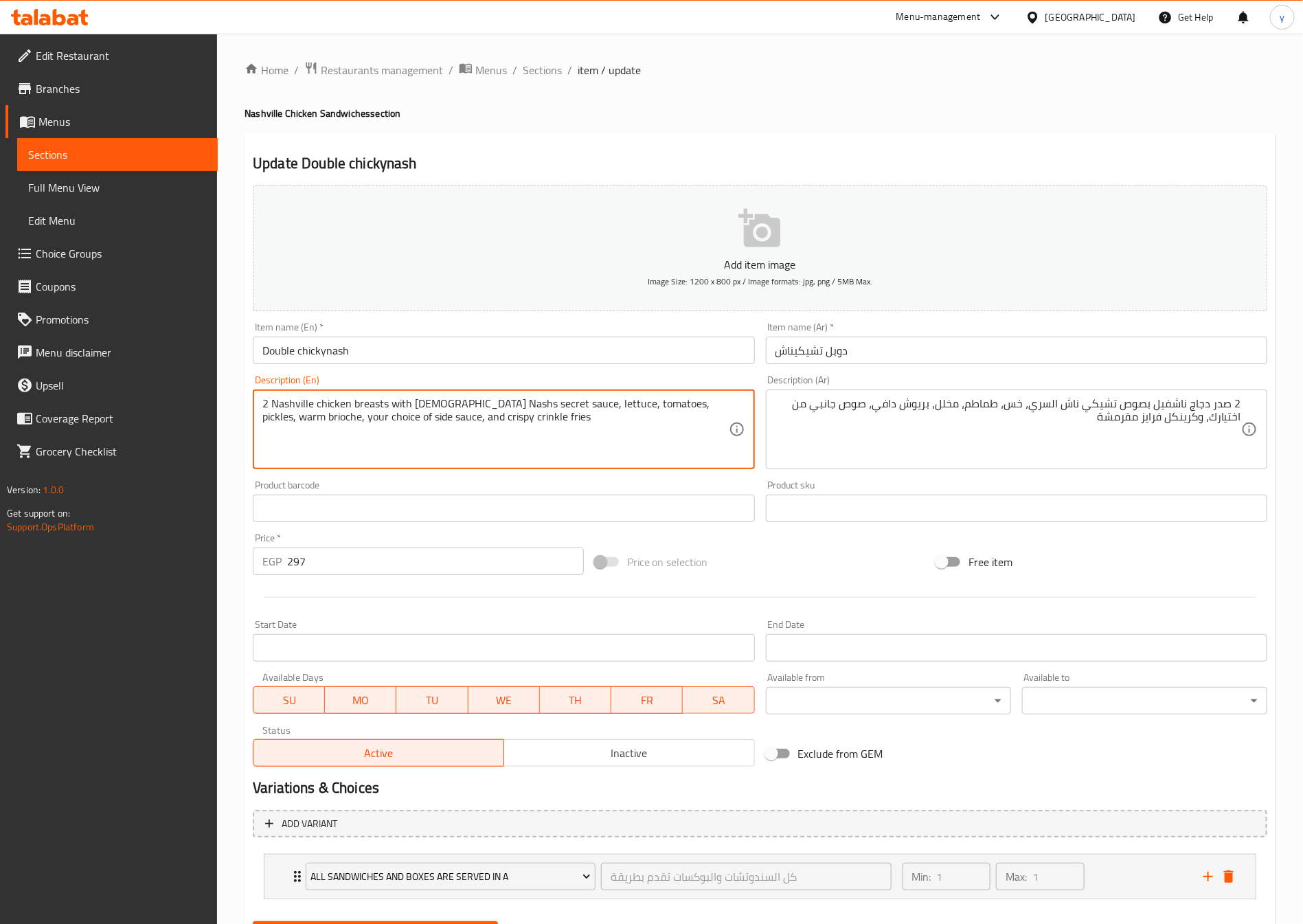
type textarea "2 Nashville chicken breasts with Chick Nashs secret sauce, lettuce, tomatoes, p…"
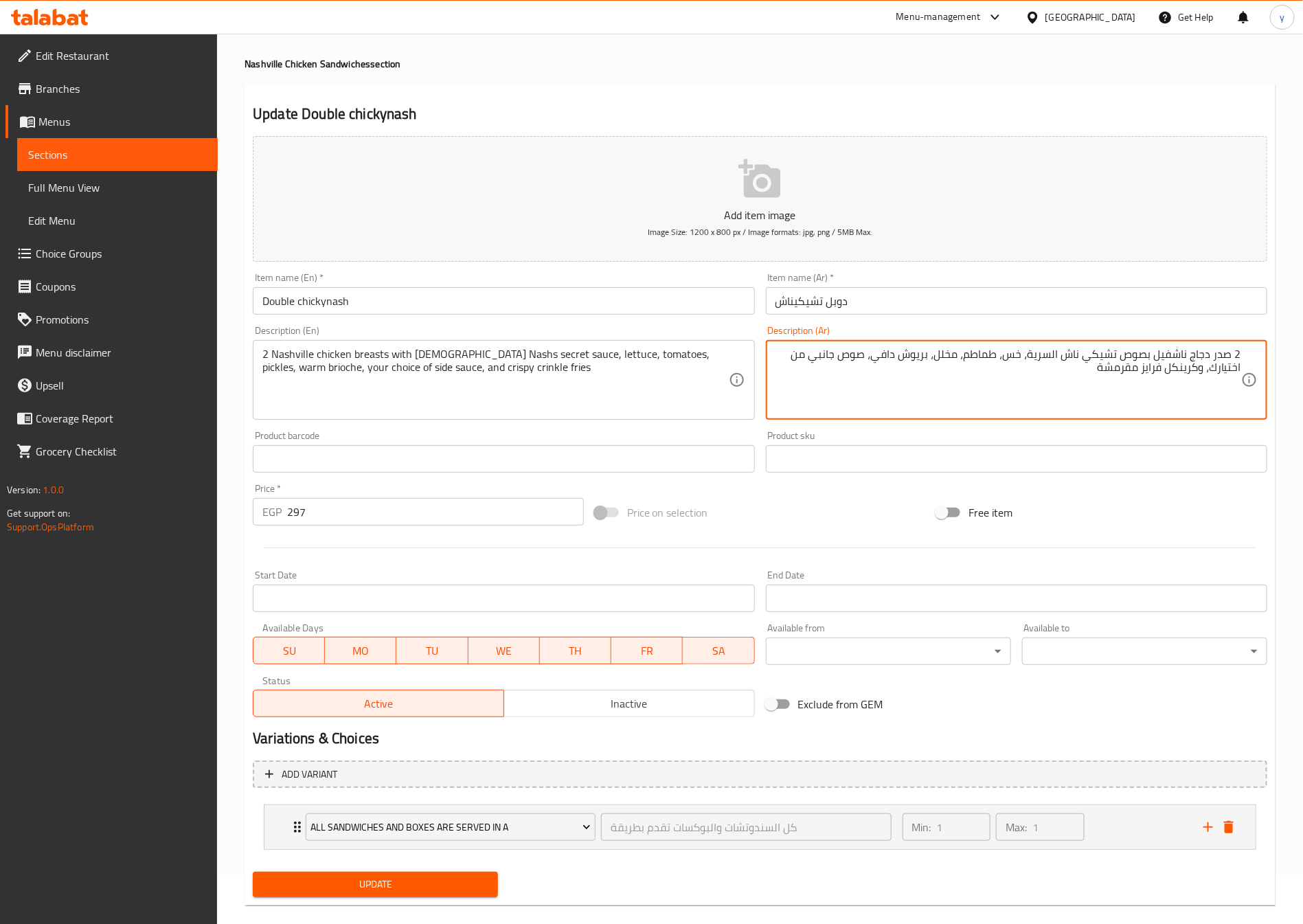
scroll to position [70, 0]
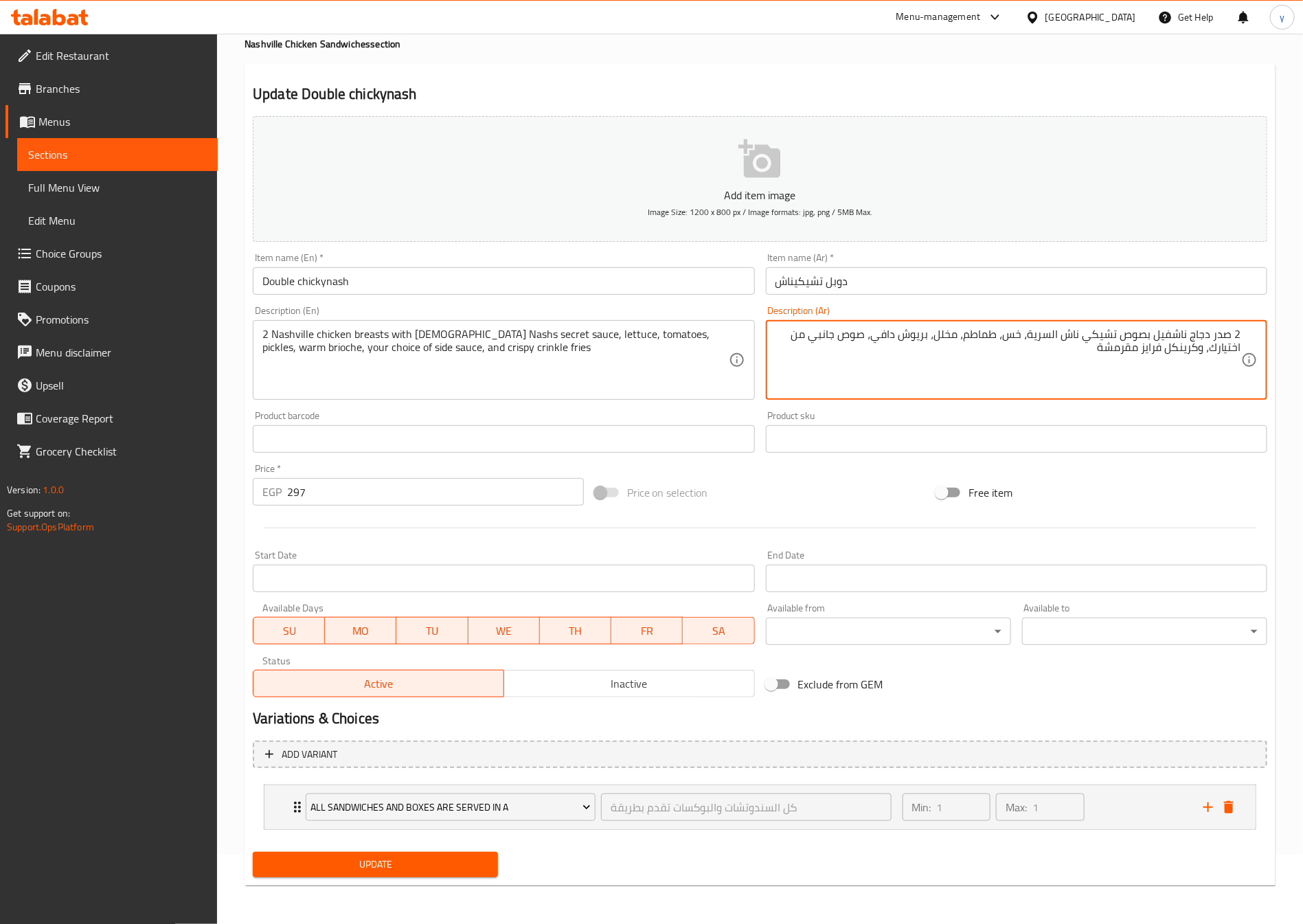
type textarea "2 صدر دجاج ناشفيل بصوص تشيكي ناش السرية، خس، طماطم، مخلل، بريوش دافي، صوص جانبي…"
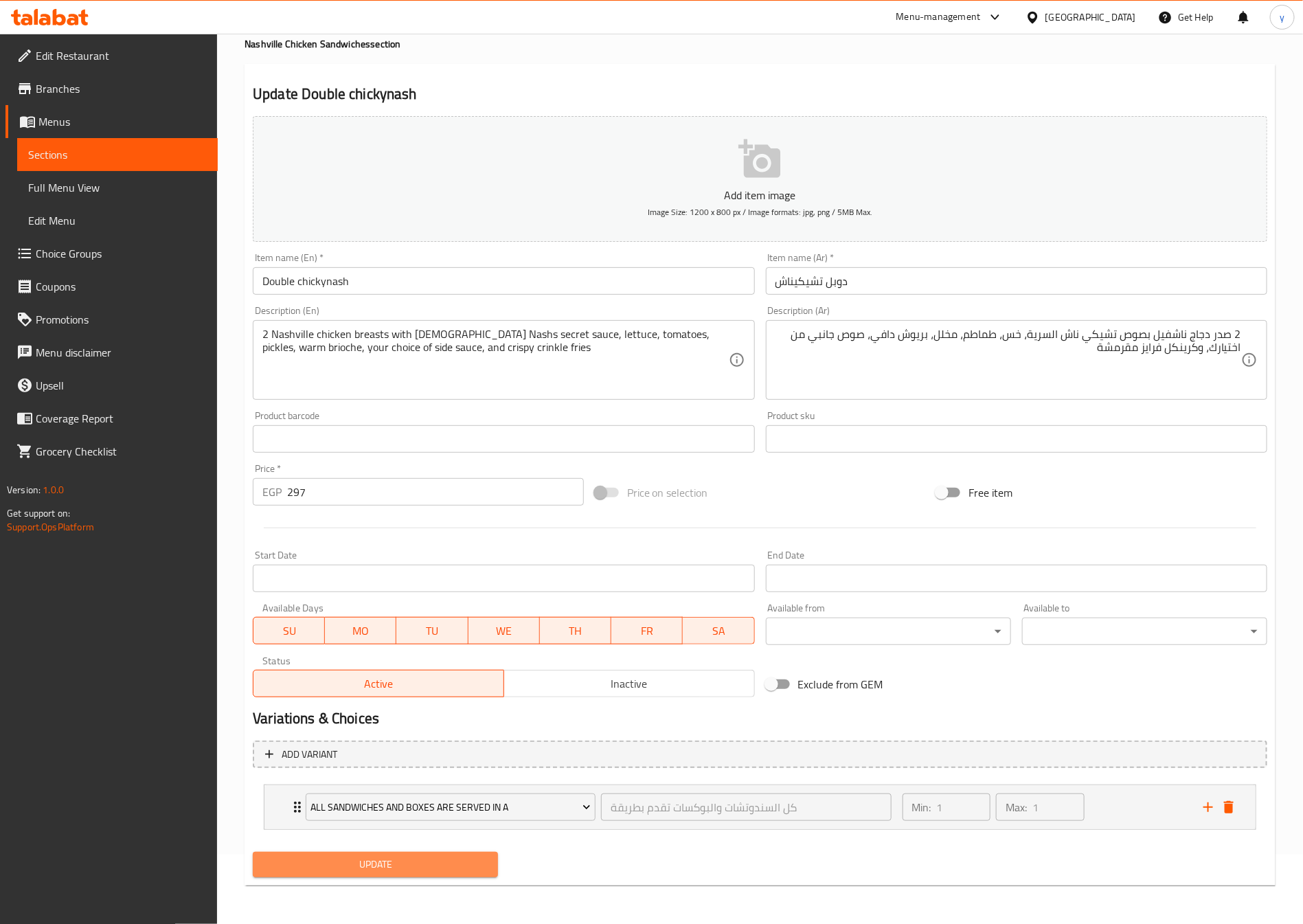
click at [448, 874] on button "Update" at bounding box center [375, 865] width 245 height 25
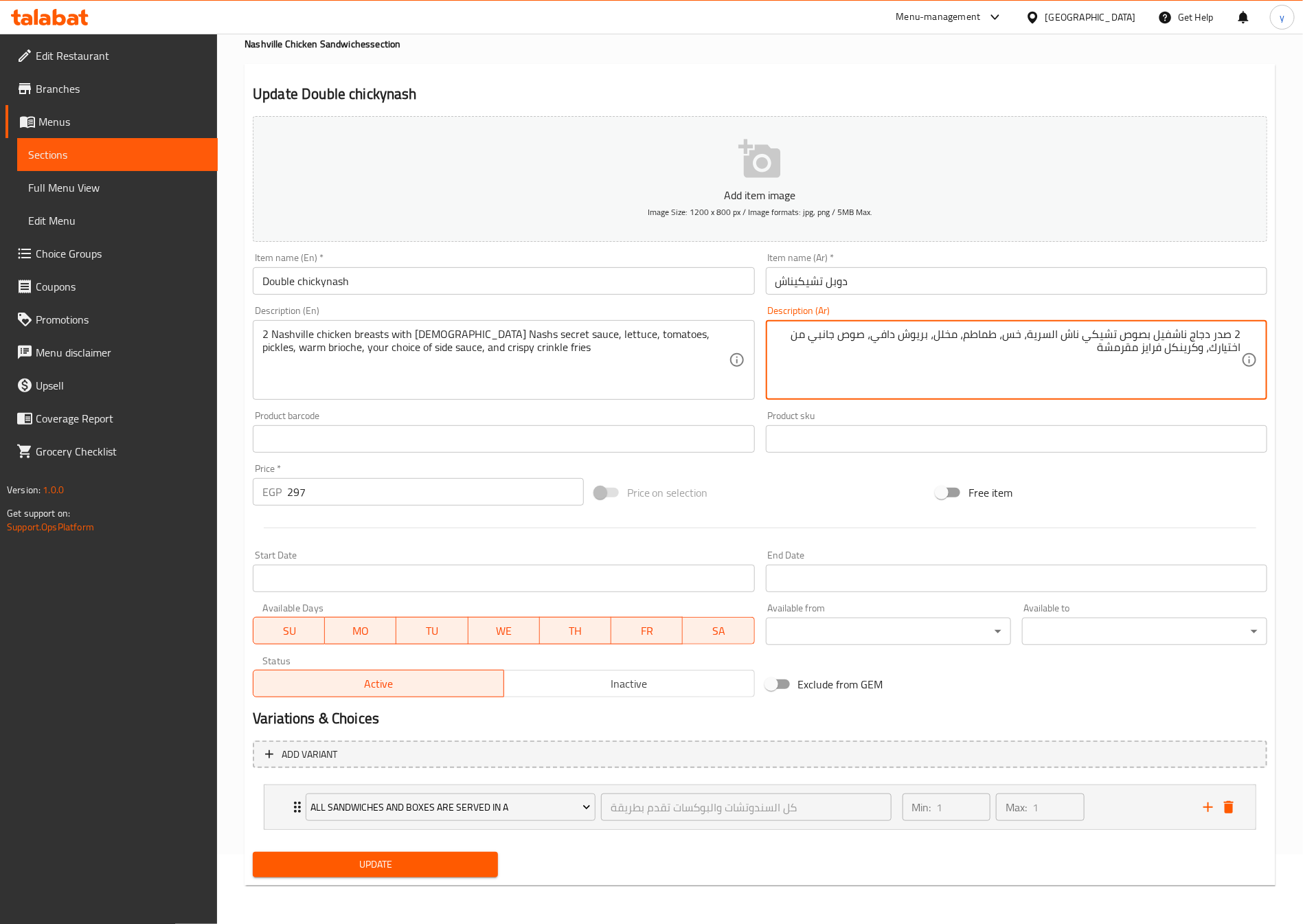
drag, startPoint x: 799, startPoint y: 330, endPoint x: 1211, endPoint y: 376, distance: 414.6
click at [1200, 367] on textarea "2 صدر دجاج ناشفيل بصوص تشيكي ناش السرية، خس، طماطم، مخلل، بريوش دافي، صوص جانبي…" at bounding box center [1008, 360] width 465 height 65
click at [1198, 367] on textarea "2 صدر دجاج ناشفيل بصوص تشيكي ناش السرية، خس، طماطم، مخلل، بريوش دافي، صوص جانبي…" at bounding box center [1008, 360] width 465 height 65
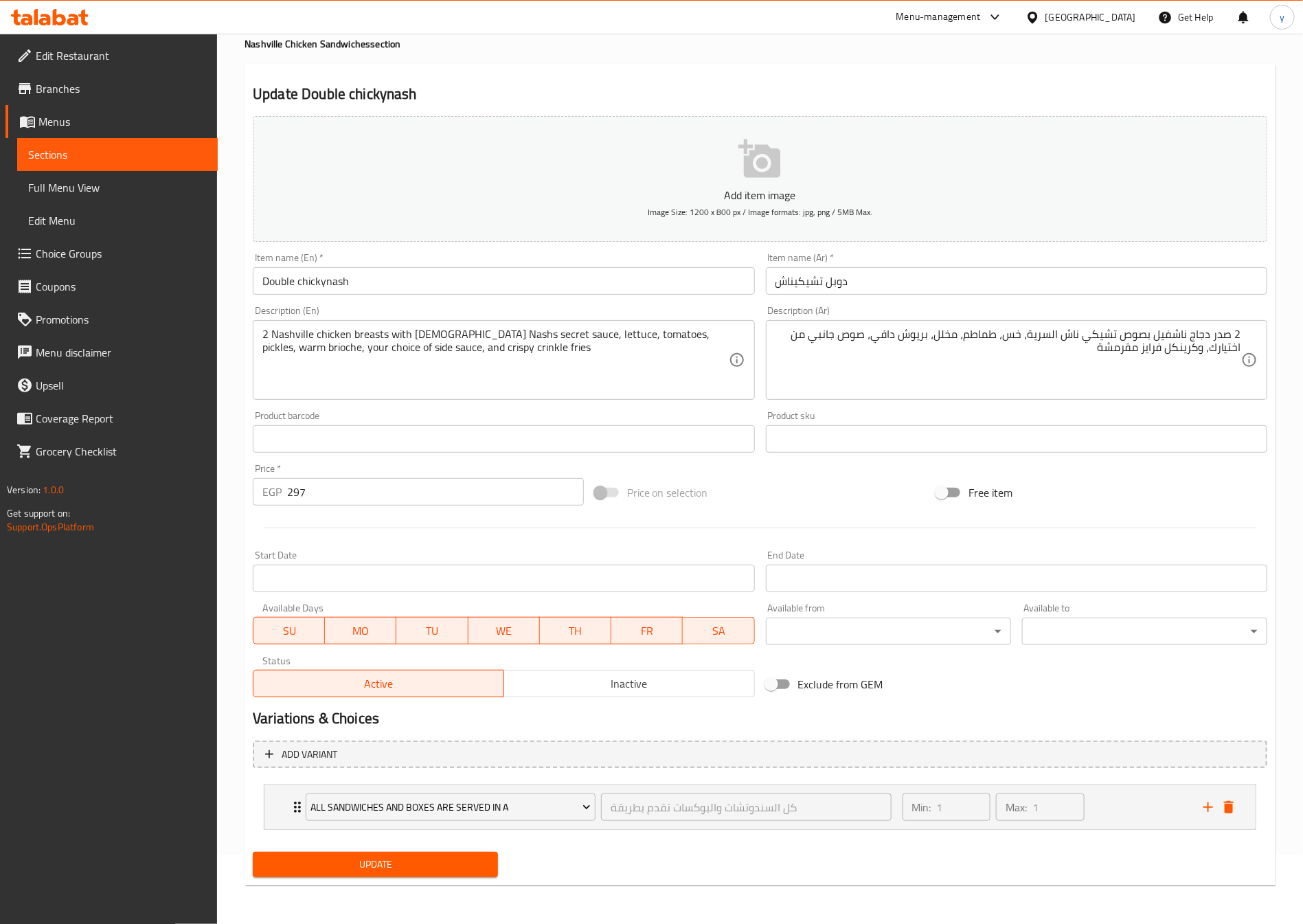
click at [436, 291] on input "Double chickynash" at bounding box center [504, 281] width 502 height 27
click at [545, 95] on h2 "Update Double chickynash" at bounding box center [760, 94] width 1015 height 20
click at [436, 860] on span "Update" at bounding box center [375, 865] width 223 height 17
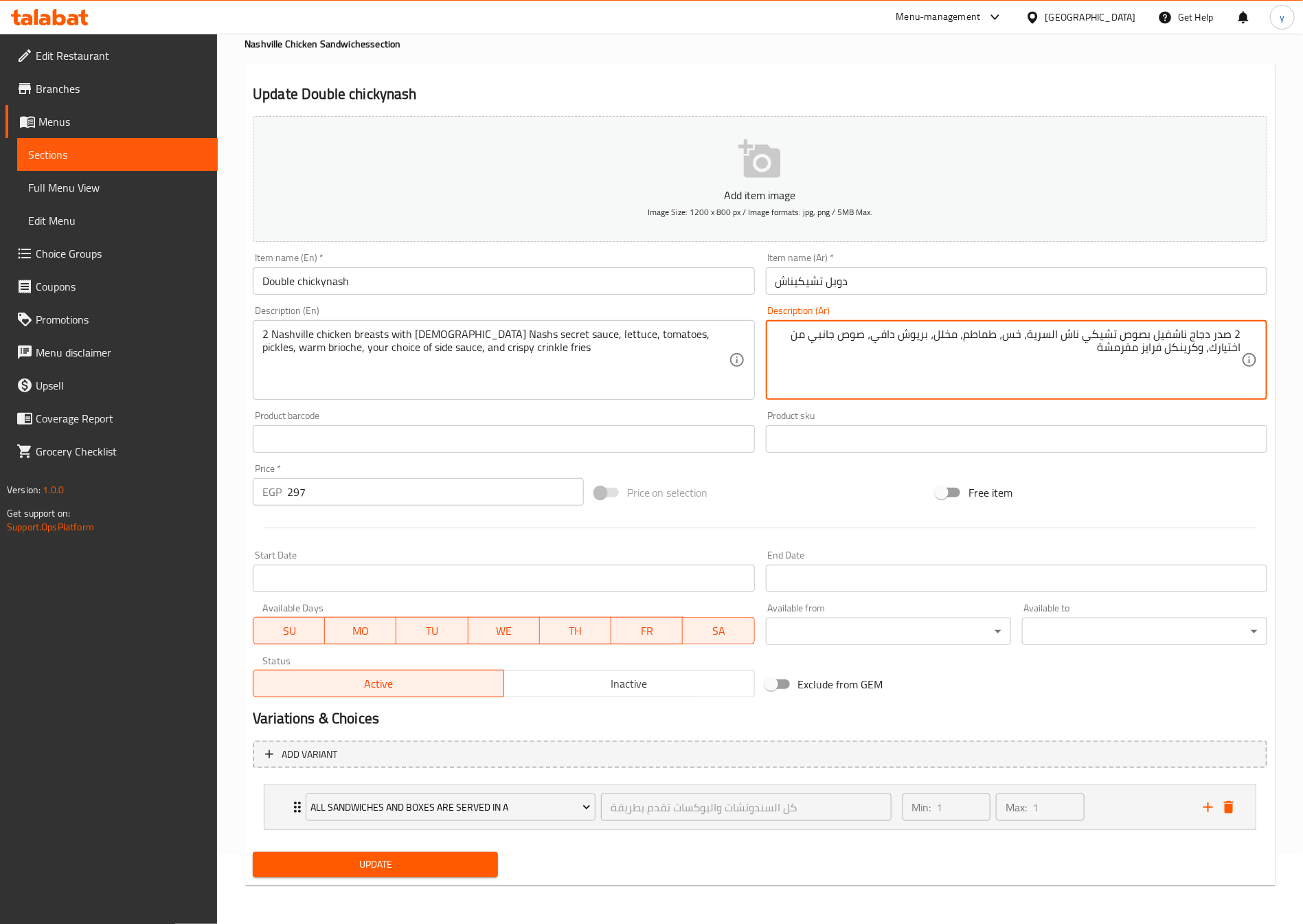
drag, startPoint x: 1117, startPoint y: 334, endPoint x: 1067, endPoint y: 334, distance: 50.0
click at [1117, 335] on textarea "2 صدر دجاج ناشفيل بصوص تشيكي ناش السرية، خس، طماطم، مخلل، بريوش دافي، صوص جانبي…" at bounding box center [1008, 360] width 465 height 65
click at [1120, 331] on textarea "2 صدر دجاج ناشفيل بصوص تشيكي ناش السرية، خس، طماطم، مخلل، بريوش دافي، صوص جانبي…" at bounding box center [1008, 360] width 465 height 65
drag, startPoint x: 1120, startPoint y: 331, endPoint x: 1076, endPoint y: 335, distance: 44.2
click at [1076, 335] on textarea "2 صدر دجاج ناشفيل بصوص تشيكي ناش السرية، خس، طماطم، مخلل، بريوش دافي، صوص جانبي…" at bounding box center [1008, 360] width 465 height 65
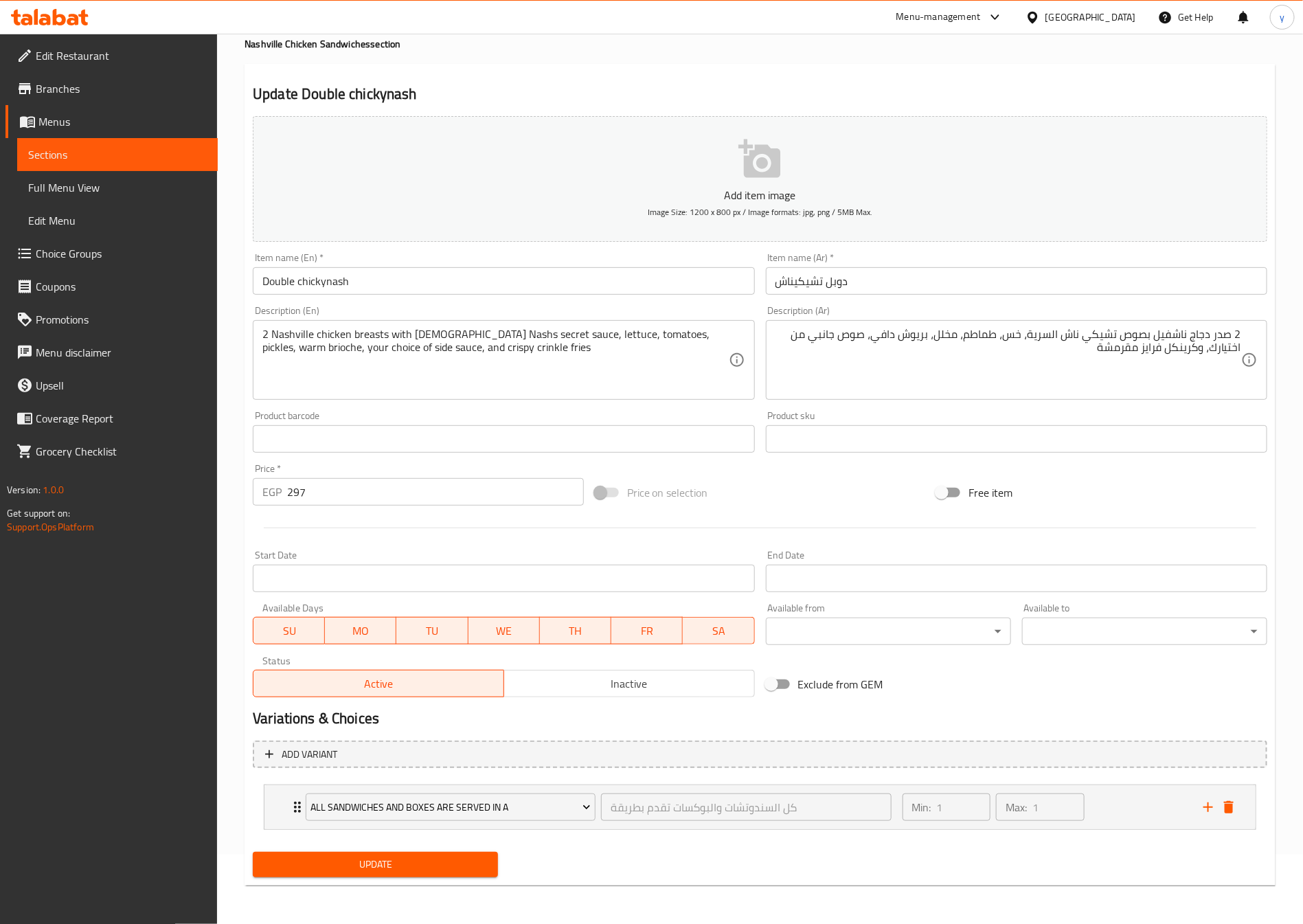
drag, startPoint x: 436, startPoint y: 331, endPoint x: 448, endPoint y: 330, distance: 12.0
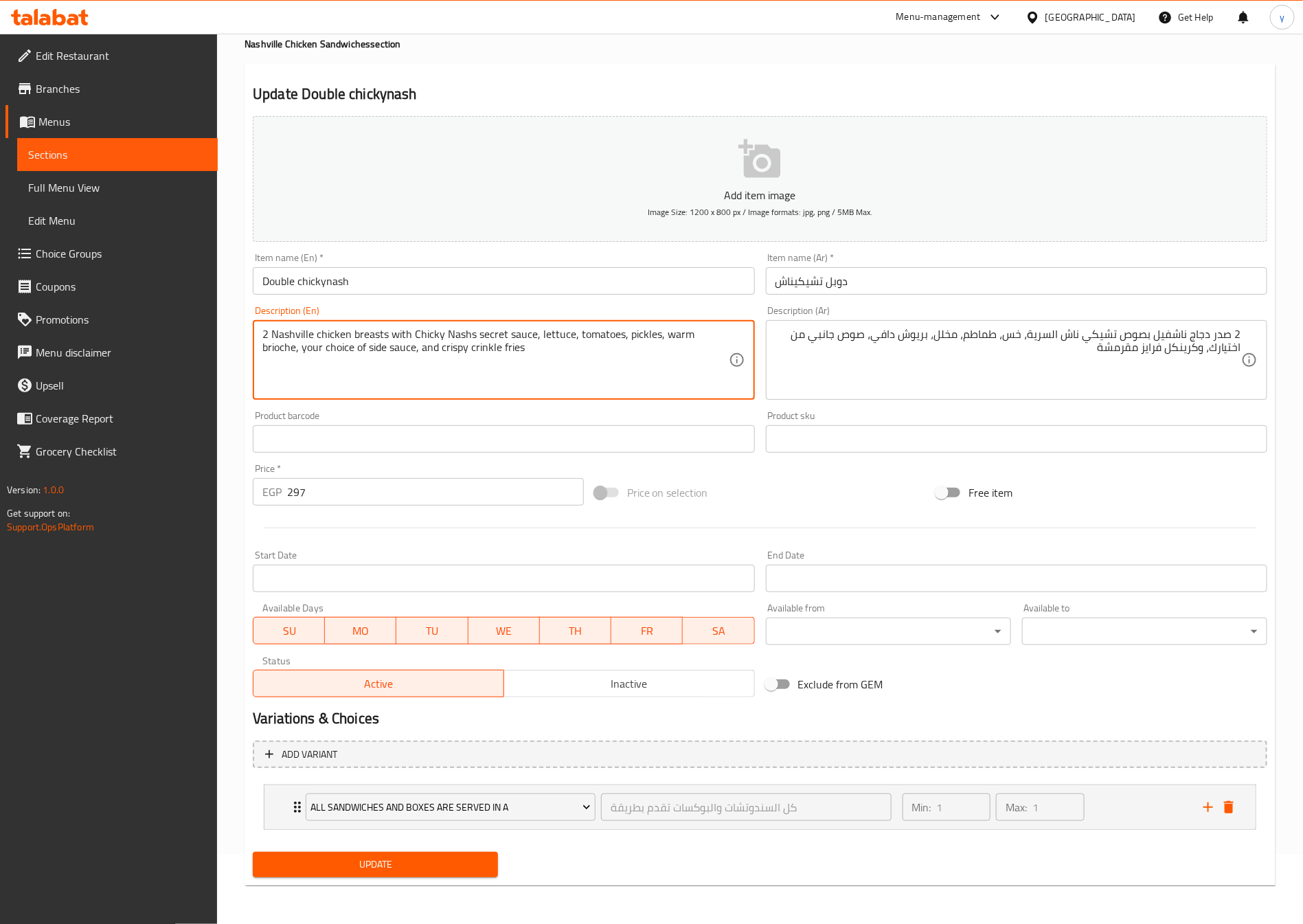
drag, startPoint x: 503, startPoint y: 335, endPoint x: 478, endPoint y: 338, distance: 25.2
click at [478, 338] on textarea "2 Nashville chicken breasts with Chicky Nashs secret sauce, lettuce, tomatoes, …" at bounding box center [495, 360] width 465 height 65
type textarea "2 Nashville chicken breasts with Chicky Nashs alsrea sauce, lettuce, tomatoes, …"
click at [450, 877] on button "Update" at bounding box center [375, 865] width 245 height 25
click at [404, 872] on span "Update" at bounding box center [375, 865] width 223 height 17
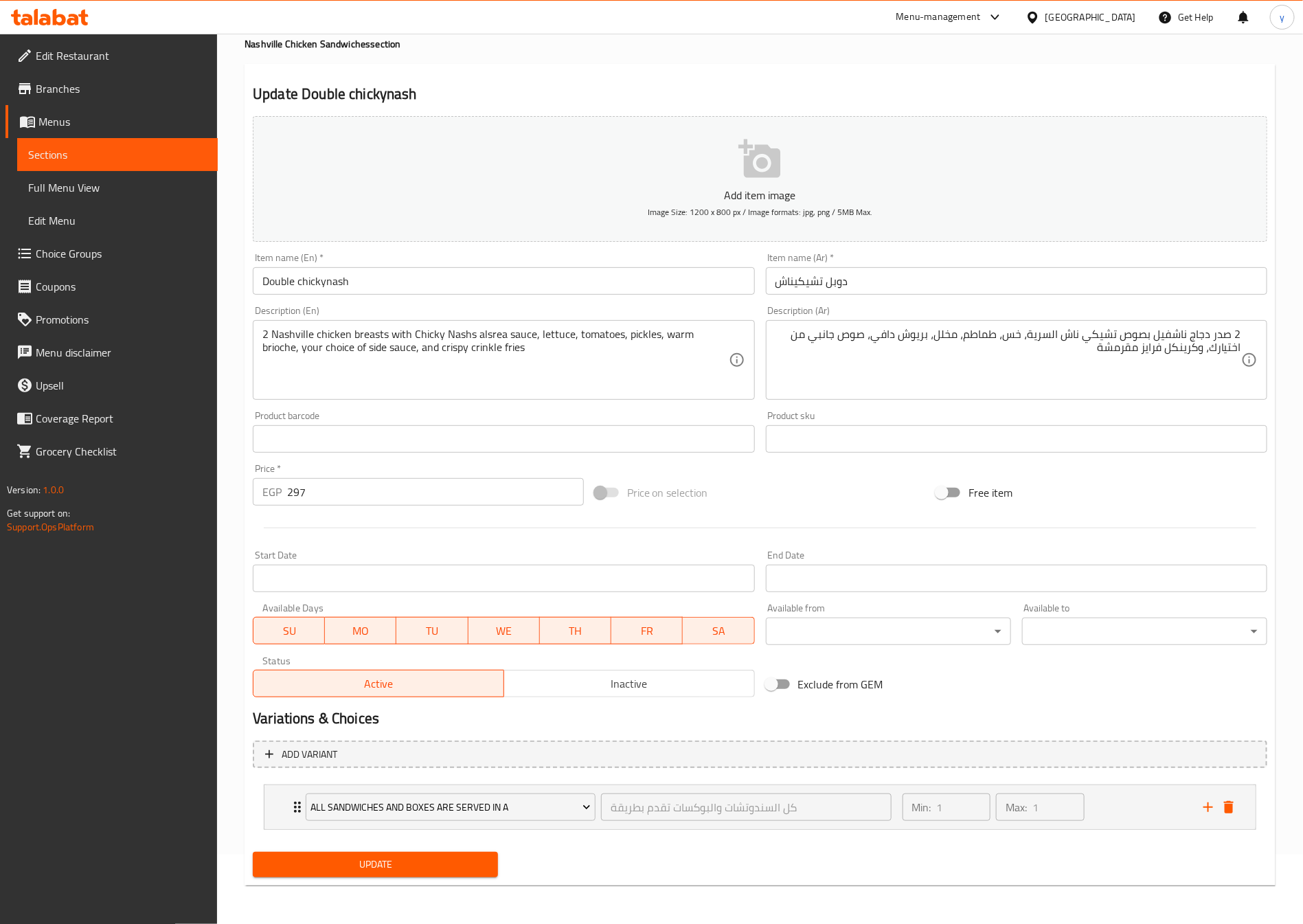
click at [454, 864] on span "Update" at bounding box center [375, 865] width 223 height 17
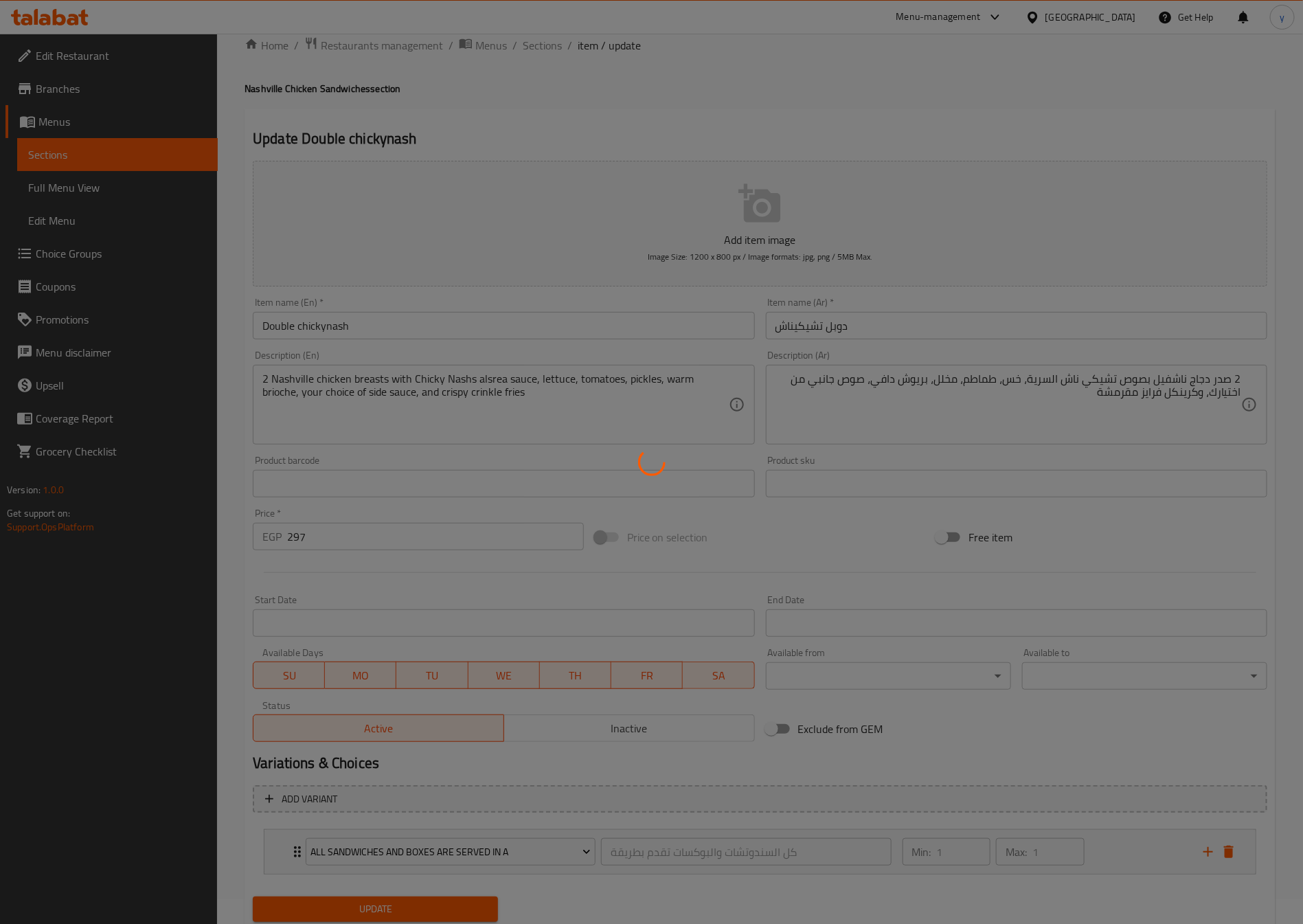
scroll to position [0, 0]
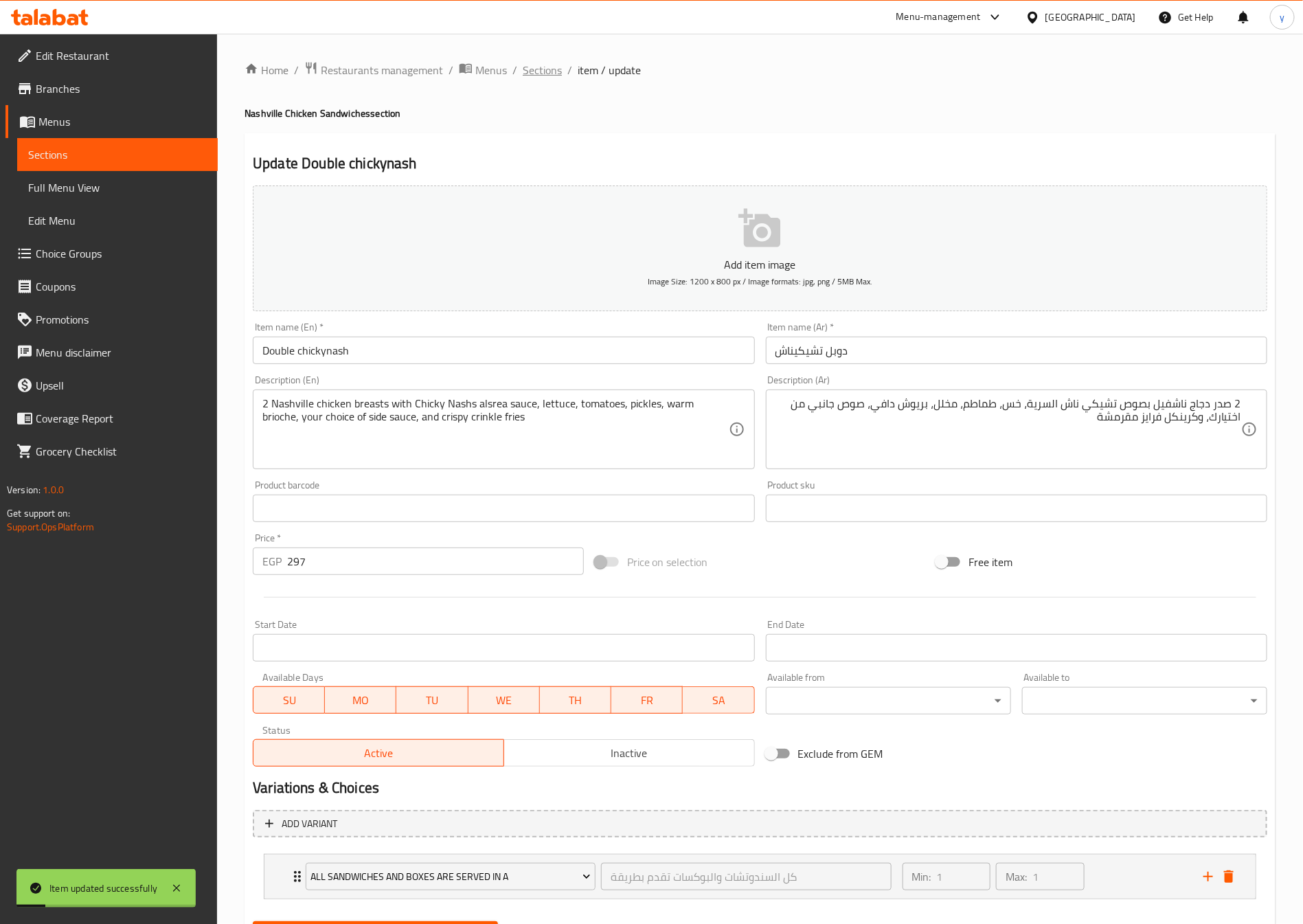
click at [542, 63] on span "Sections" at bounding box center [543, 70] width 39 height 16
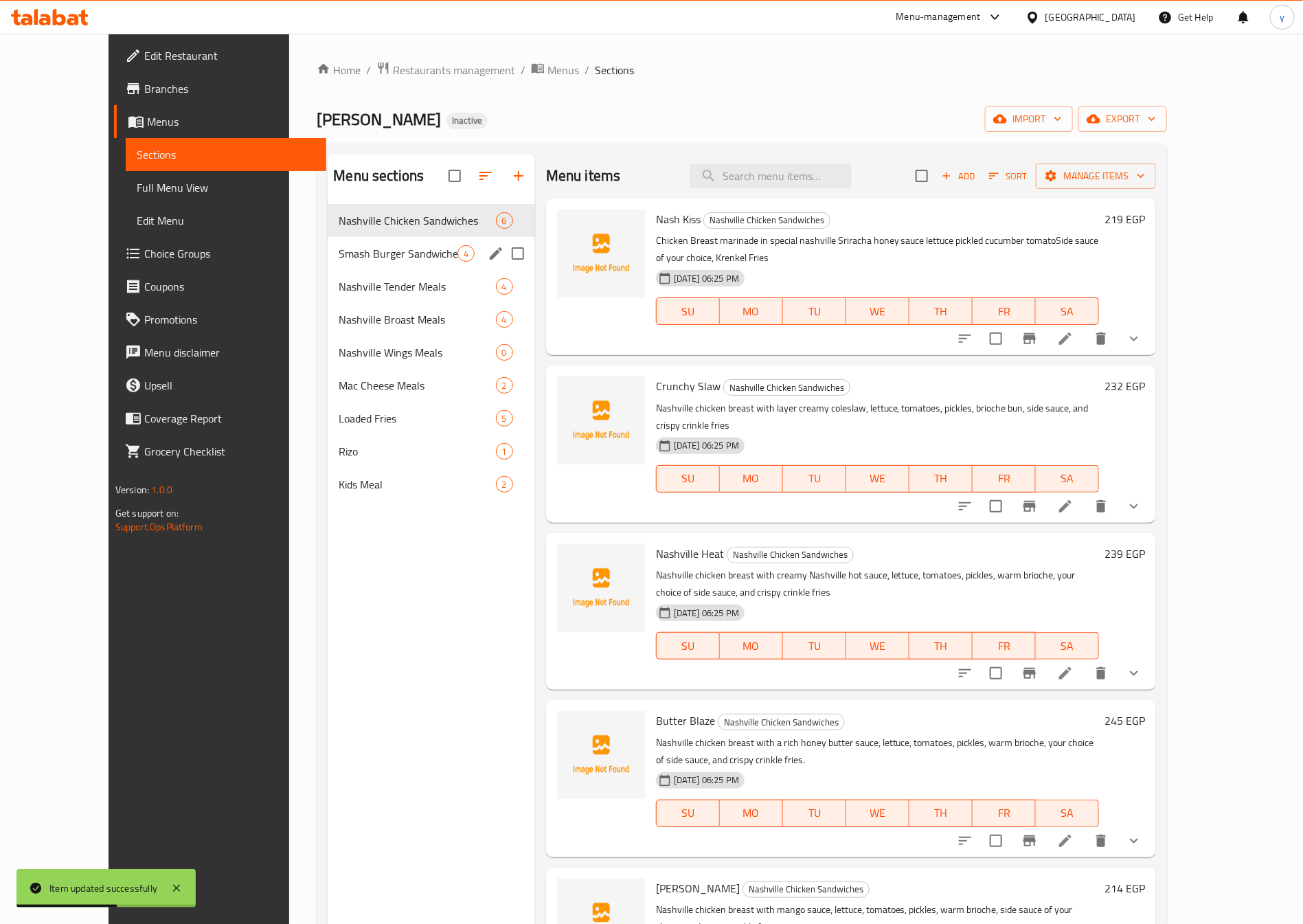
click at [411, 246] on span "Smash Burger Sandwiches" at bounding box center [397, 253] width 118 height 16
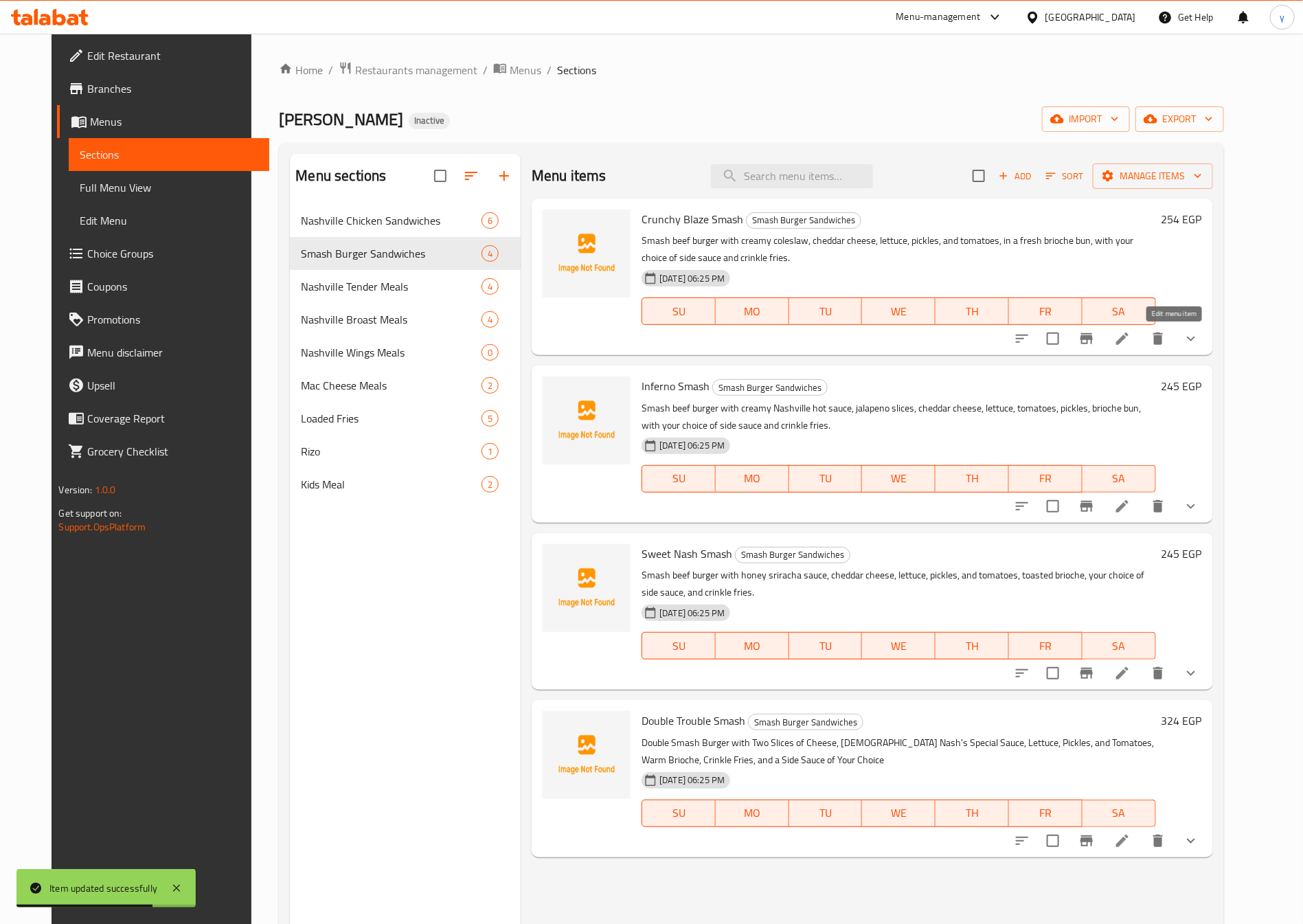
click at [1131, 344] on icon at bounding box center [1122, 338] width 16 height 16
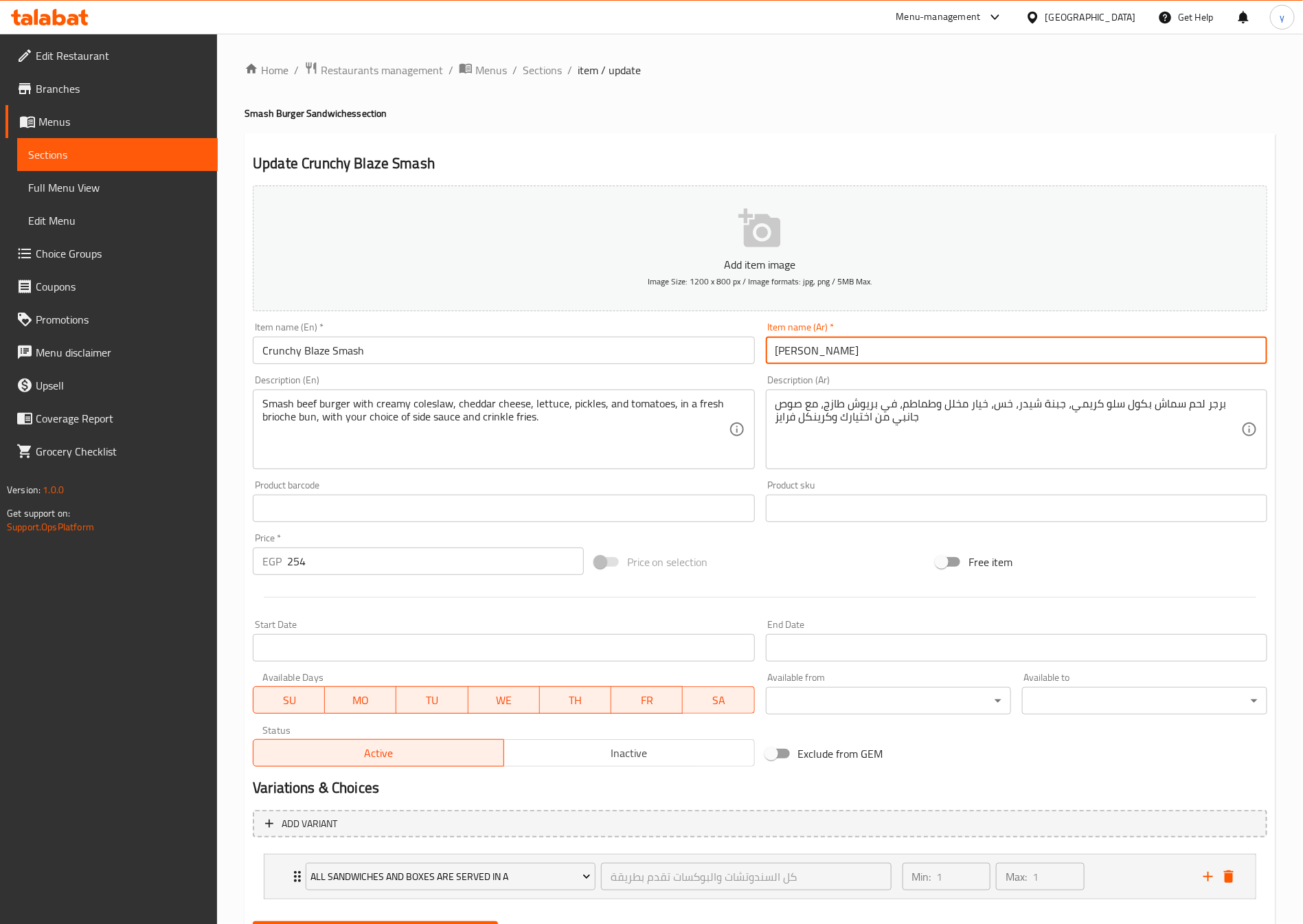
drag, startPoint x: 809, startPoint y: 355, endPoint x: 823, endPoint y: 353, distance: 14.1
click at [823, 353] on input "كرانشي بليز سماش" at bounding box center [1016, 350] width 502 height 27
type input "كرانشي بلاز سماش"
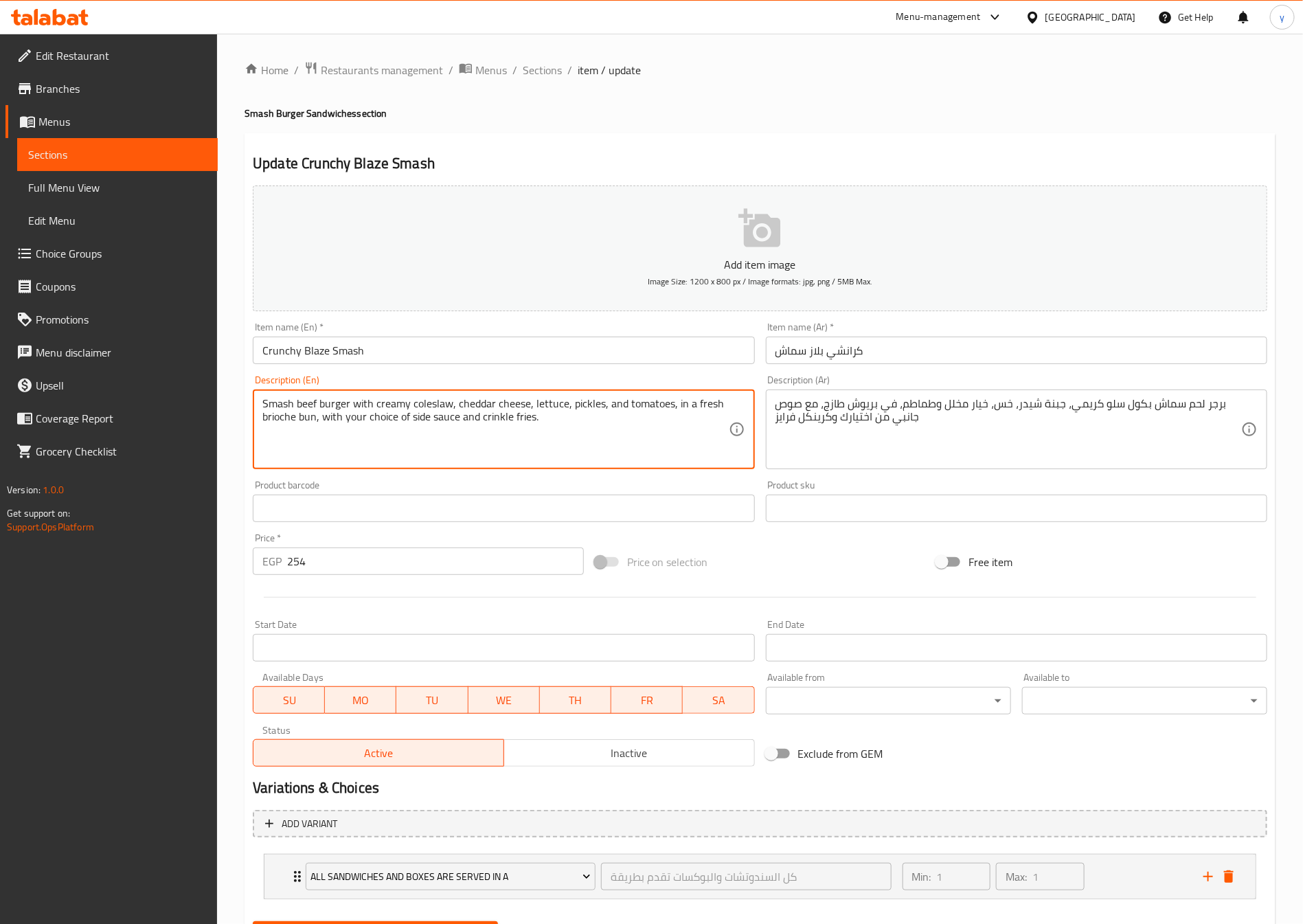
drag, startPoint x: 547, startPoint y: 426, endPoint x: 186, endPoint y: 365, distance: 366.1
click at [563, 439] on textarea "Smash beef burger with creamy coleslaw, cheddar cheese, lettuce, pickles, and t…" at bounding box center [495, 429] width 465 height 65
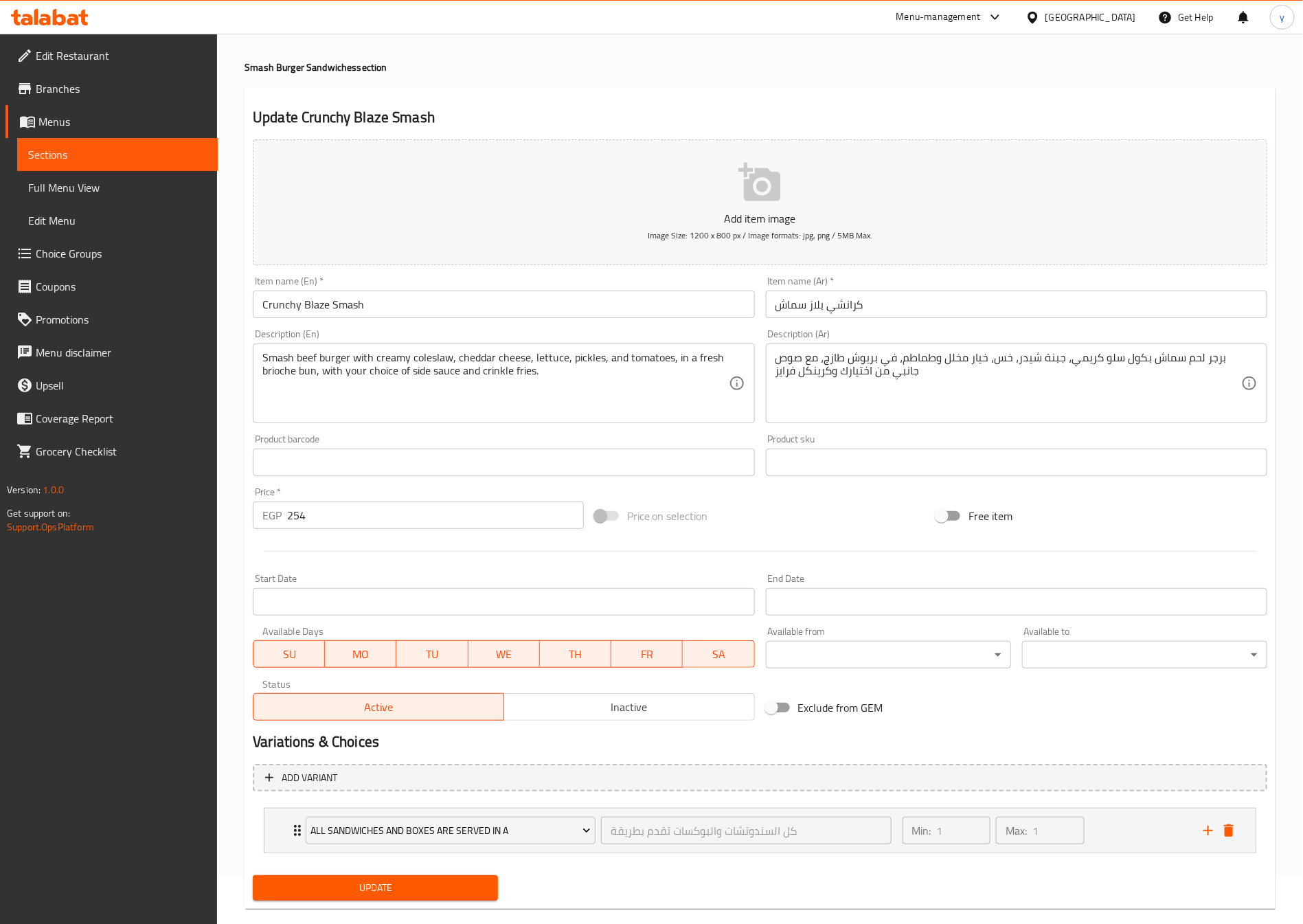
scroll to position [70, 0]
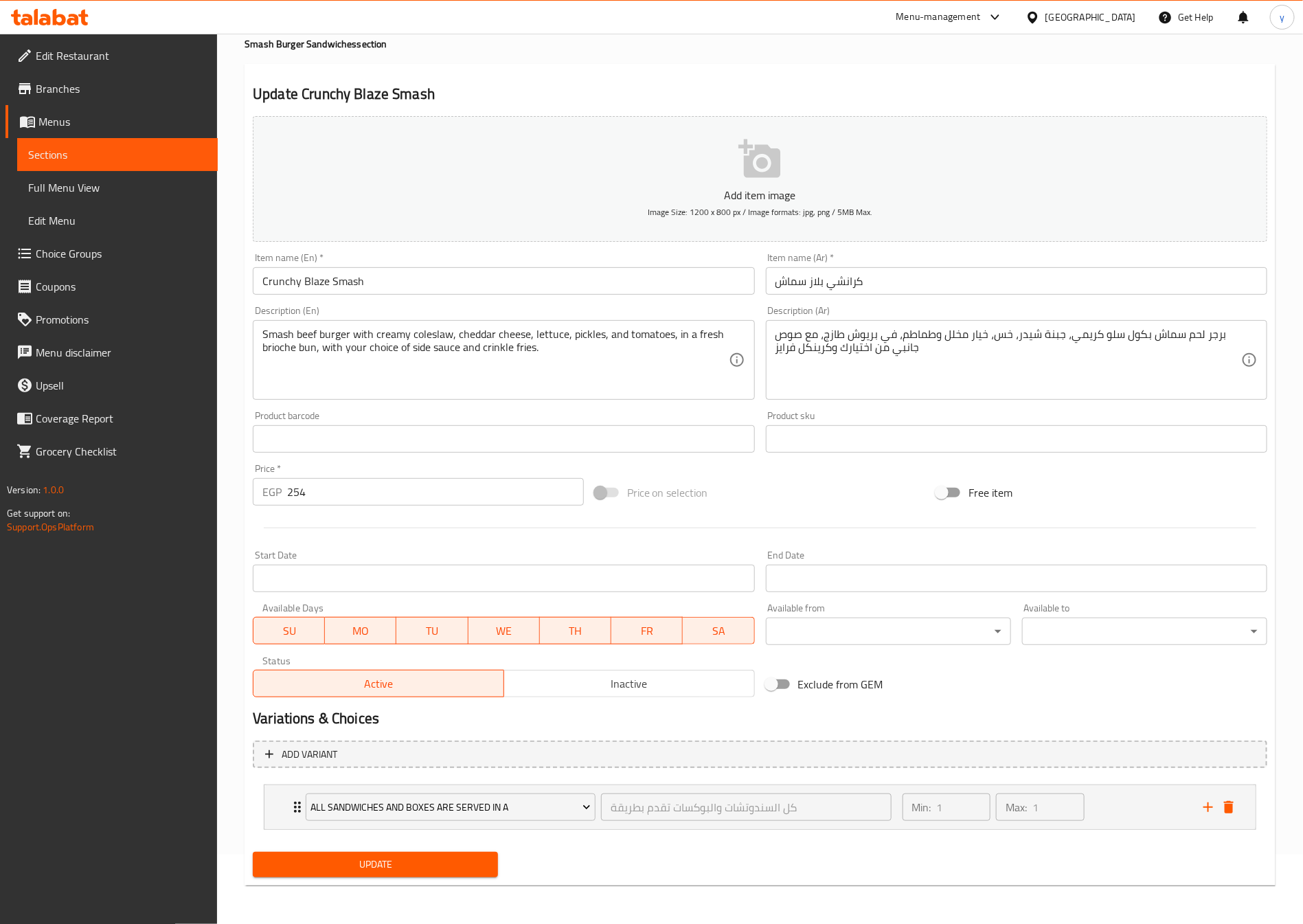
click at [418, 874] on button "Update" at bounding box center [375, 865] width 245 height 25
click at [299, 806] on div "All sandwiches and boxes are served in a كل السندوتشات والبوكسات تقدم بطريقة ​" at bounding box center [599, 807] width 603 height 44
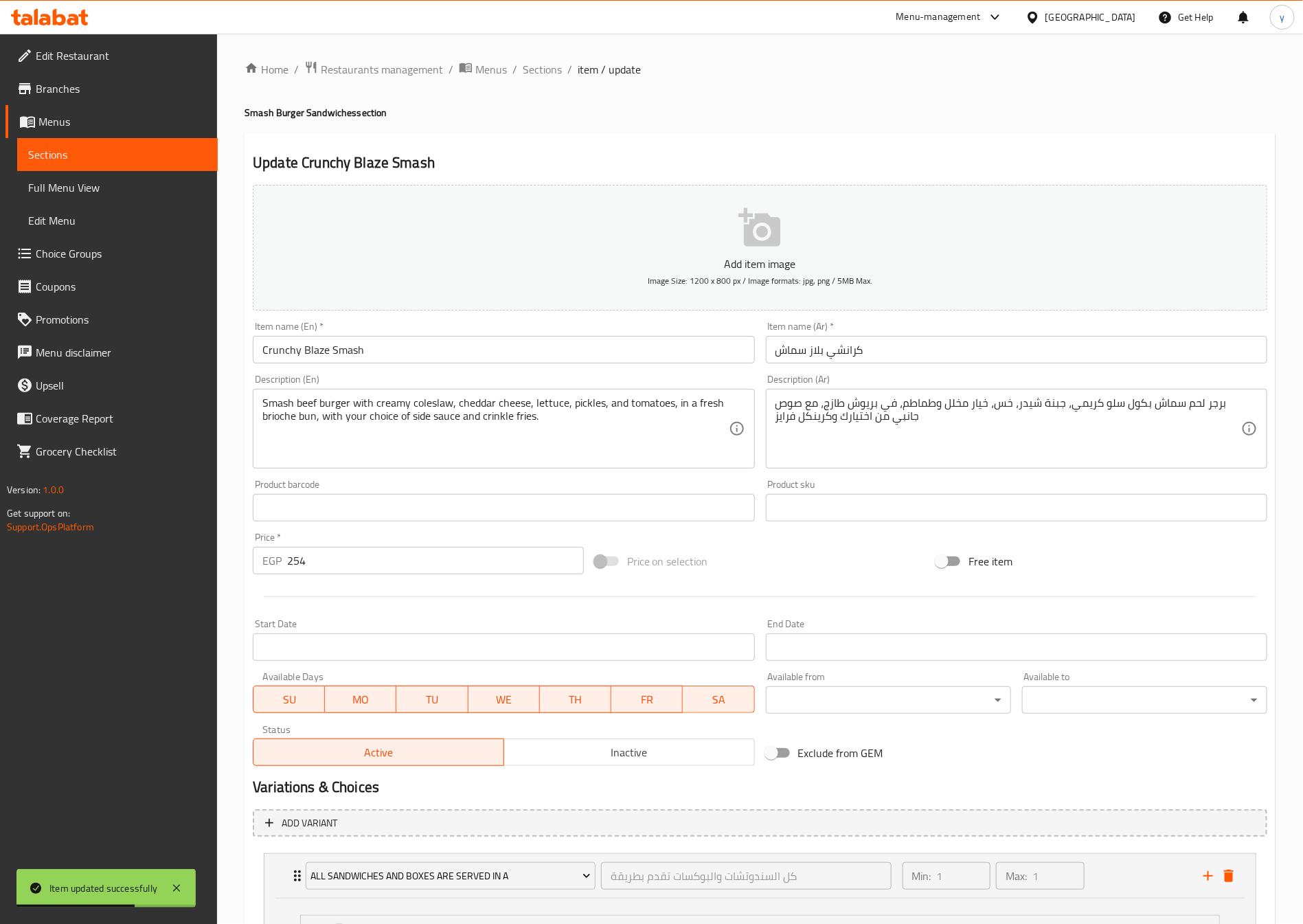
scroll to position [0, 0]
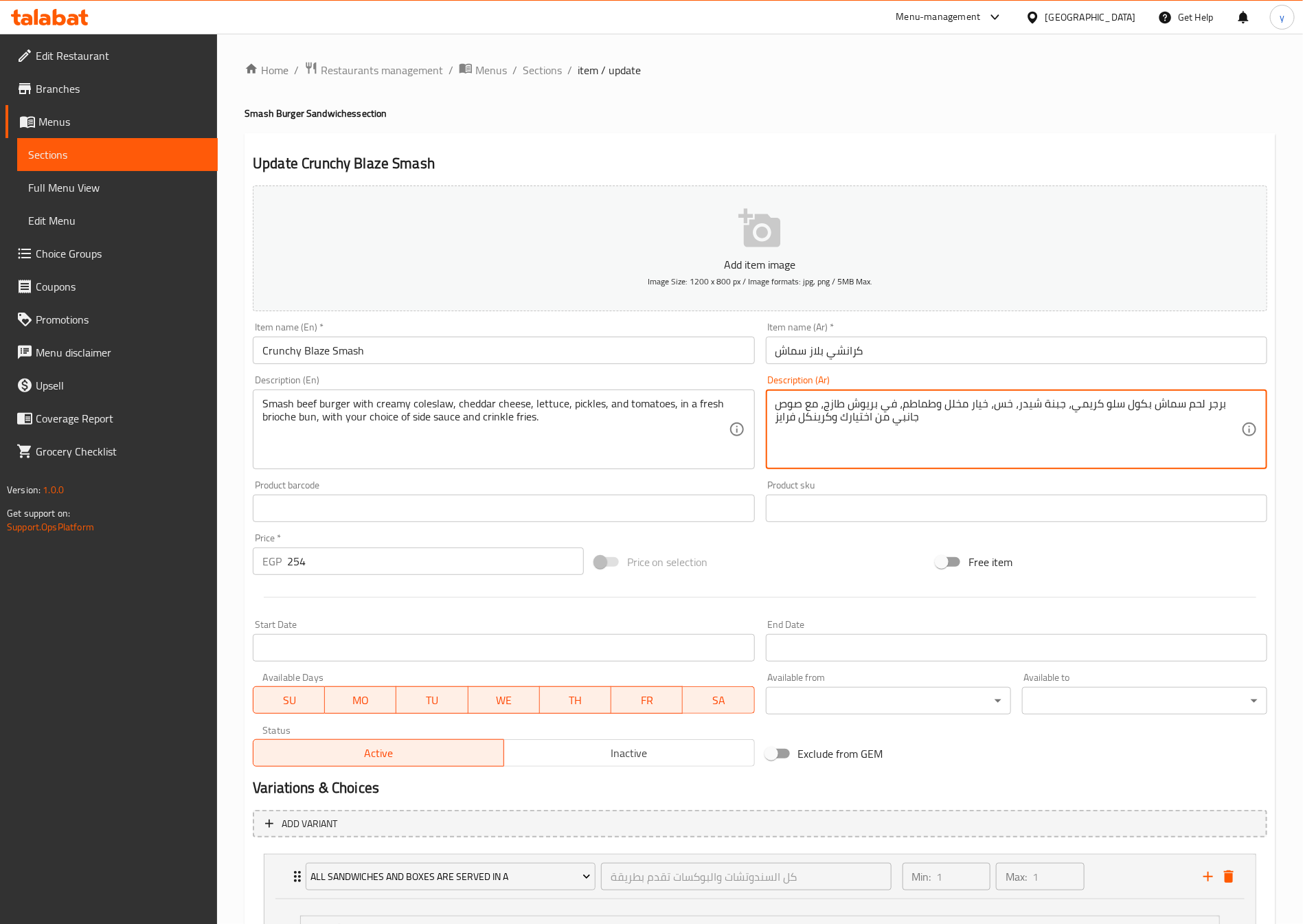
click at [1027, 403] on textarea "برجر لحم سماش بكول سلو كريمي، جبنة شيدر، خس، خيار مخلل وطماطم، في بريوش طازج، م…" at bounding box center [1008, 429] width 465 height 65
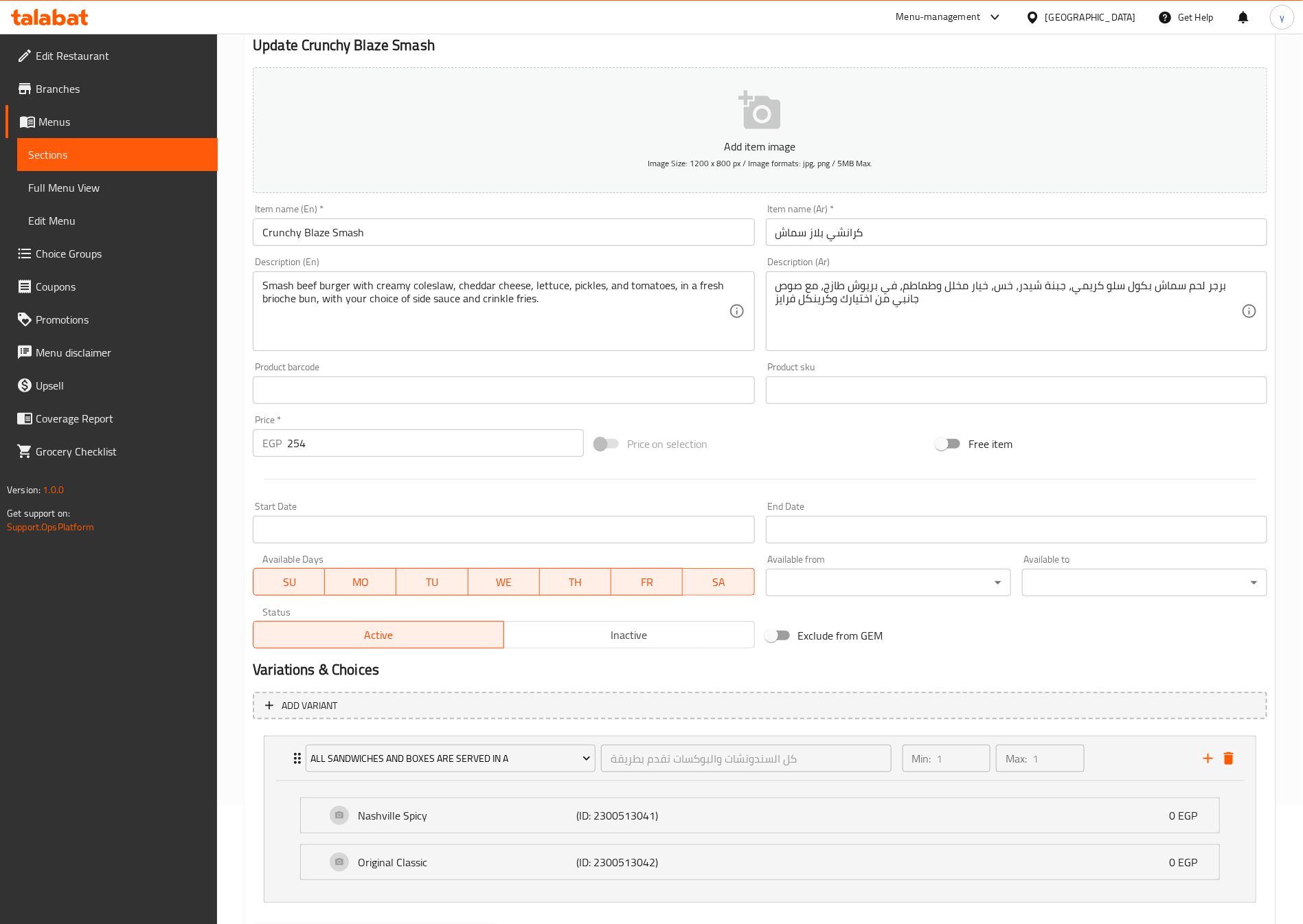
scroll to position [192, 0]
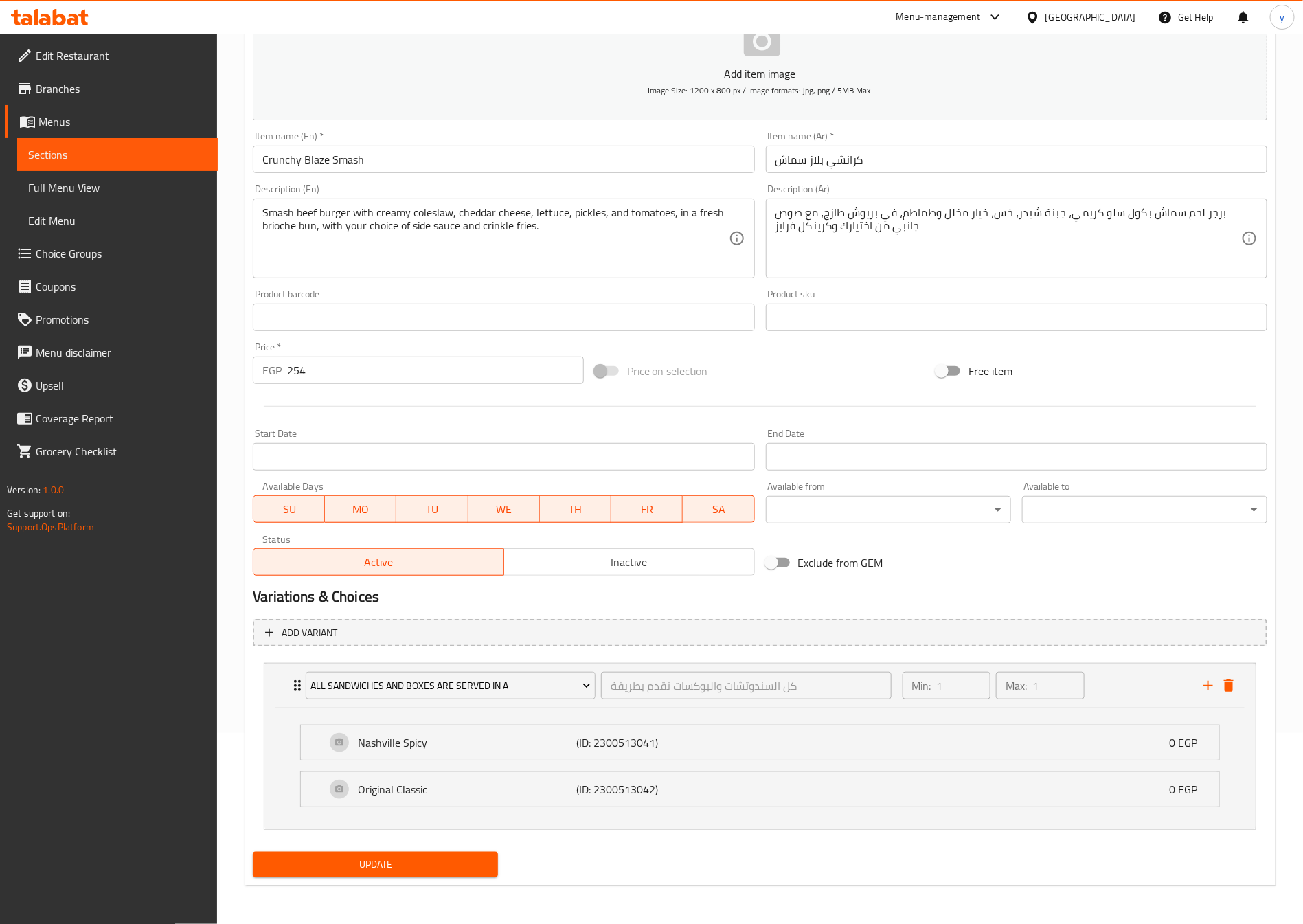
click at [386, 860] on span "Update" at bounding box center [375, 865] width 223 height 17
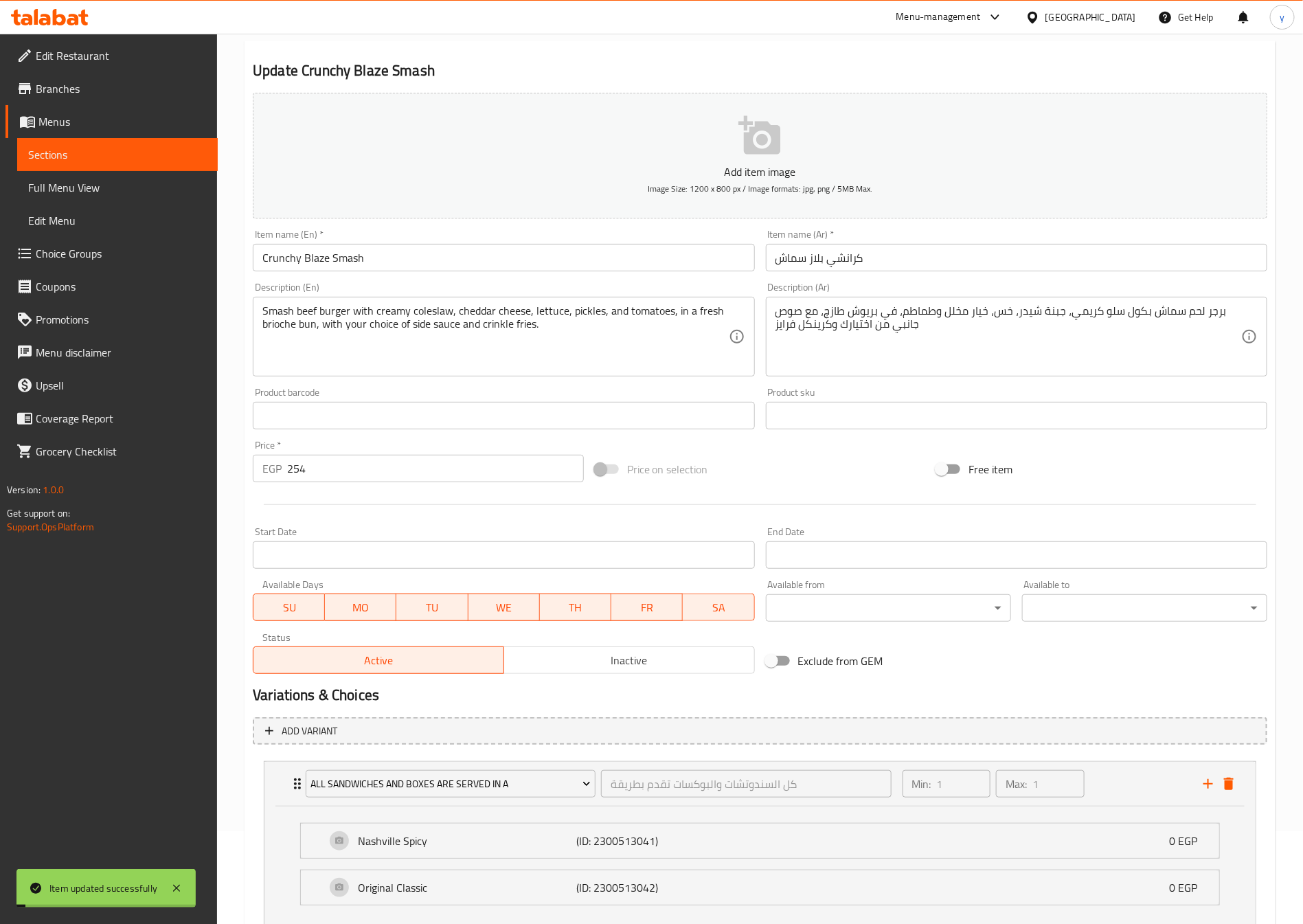
scroll to position [0, 0]
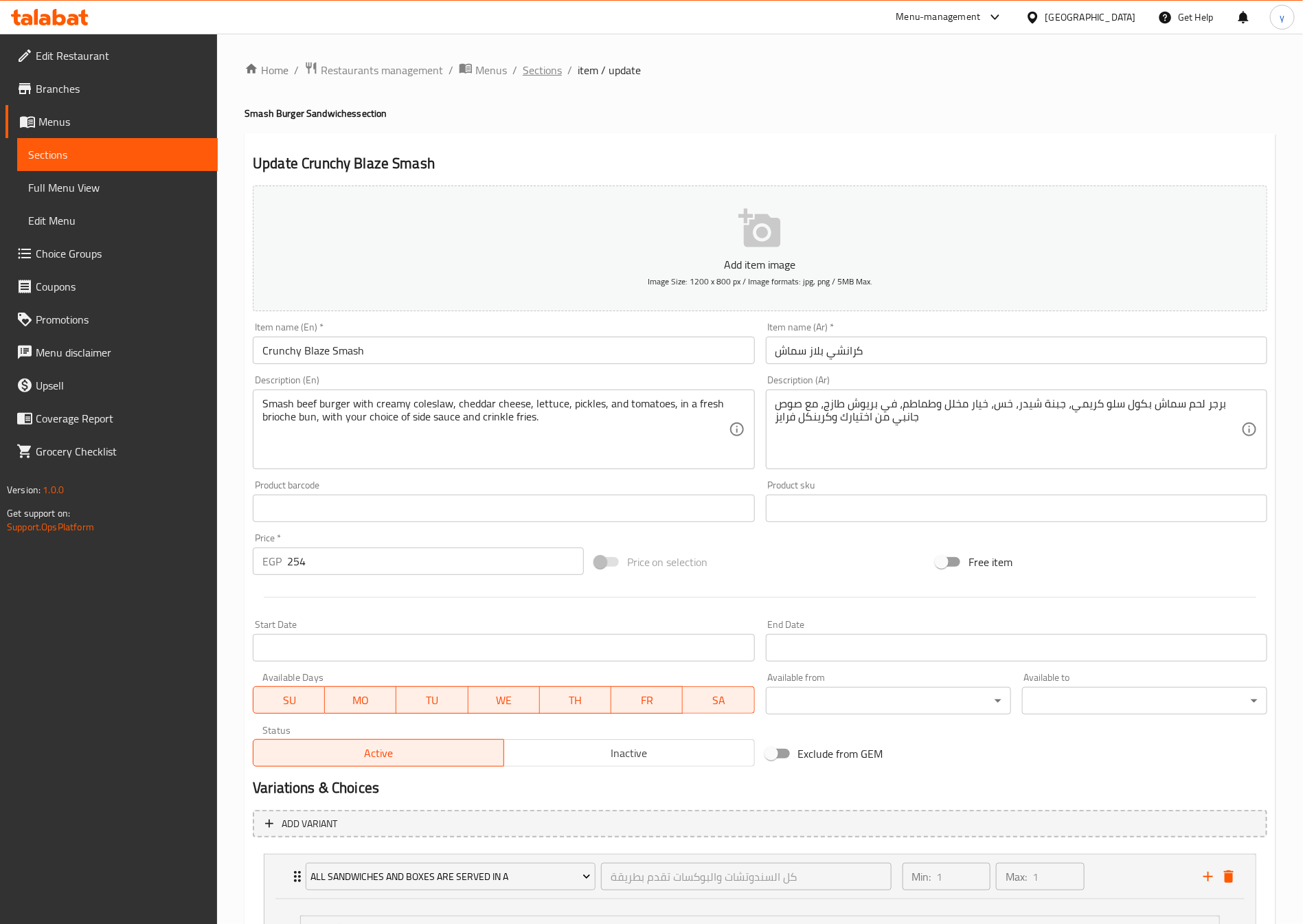
click at [544, 64] on span "Sections" at bounding box center [543, 70] width 39 height 16
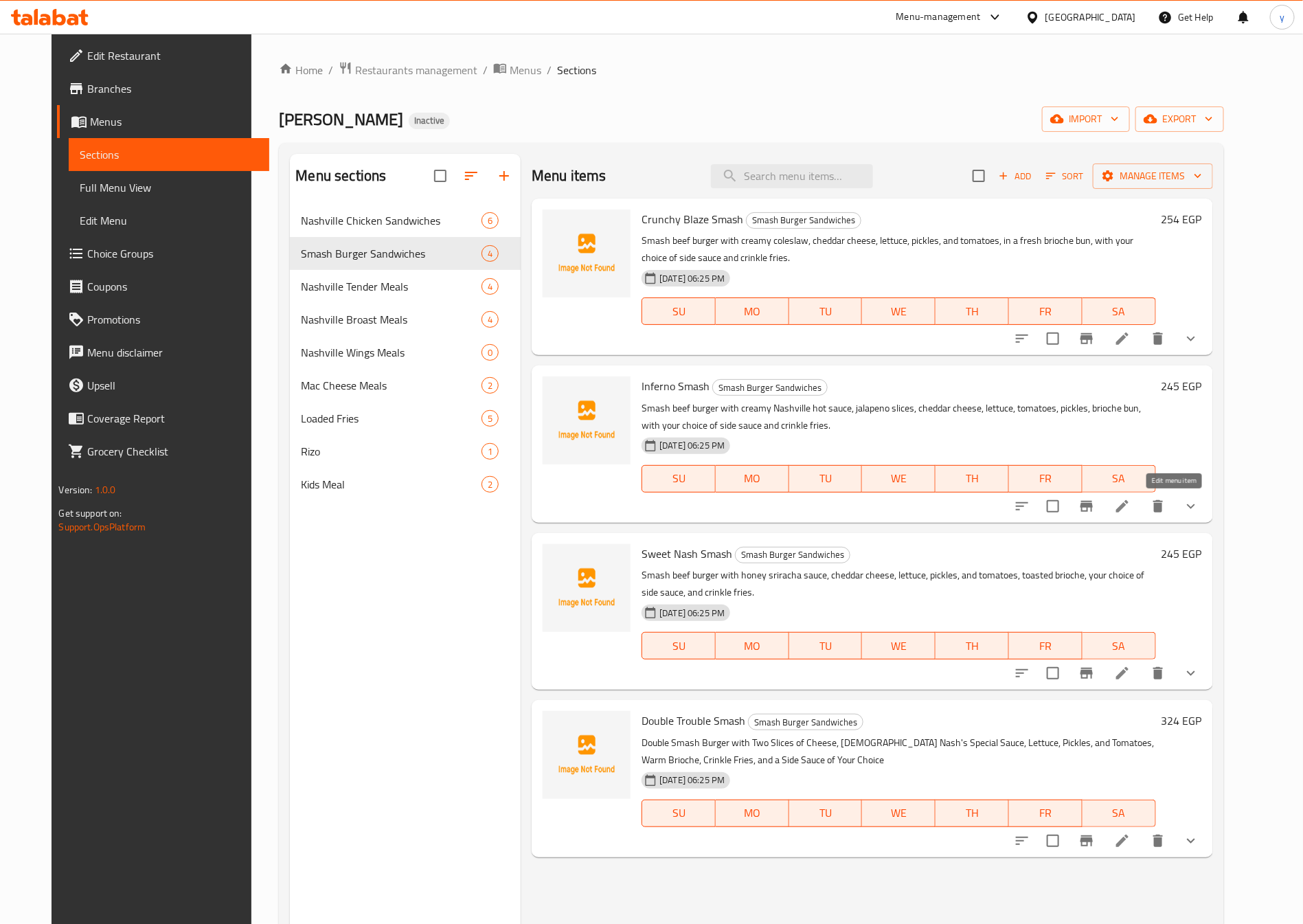
click at [1131, 505] on icon at bounding box center [1122, 505] width 16 height 16
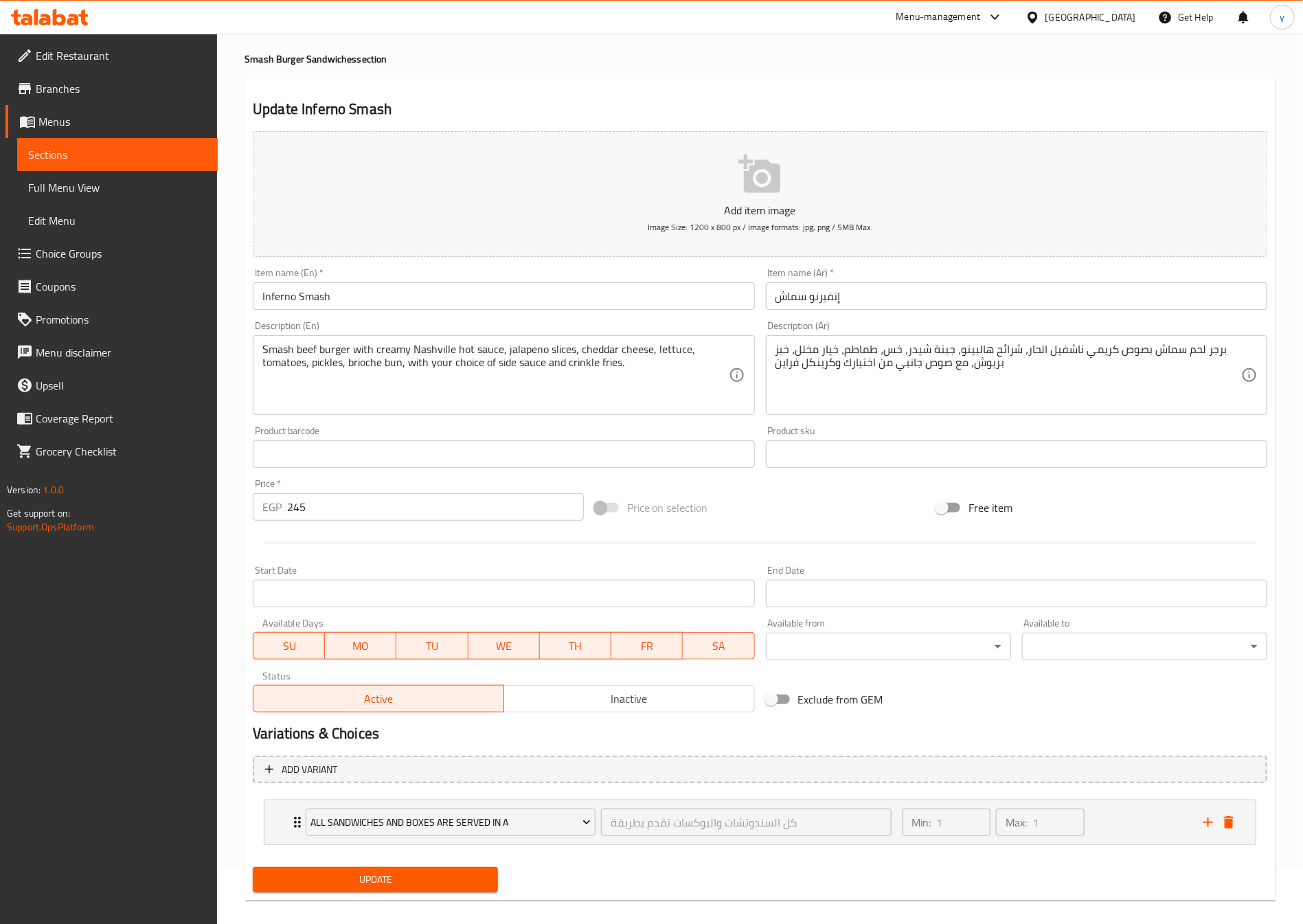
scroll to position [70, 0]
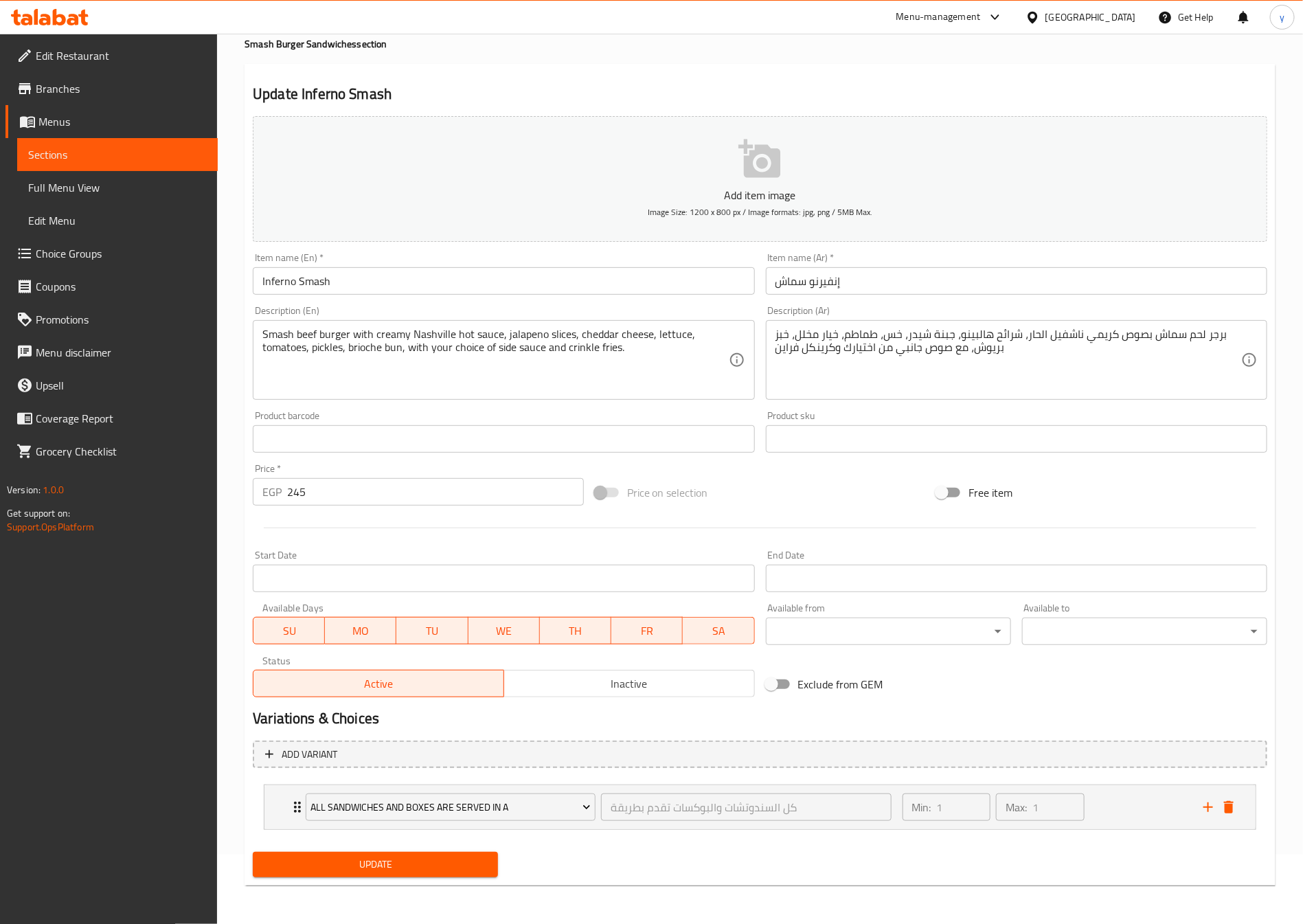
click at [397, 862] on span "Update" at bounding box center [375, 865] width 223 height 17
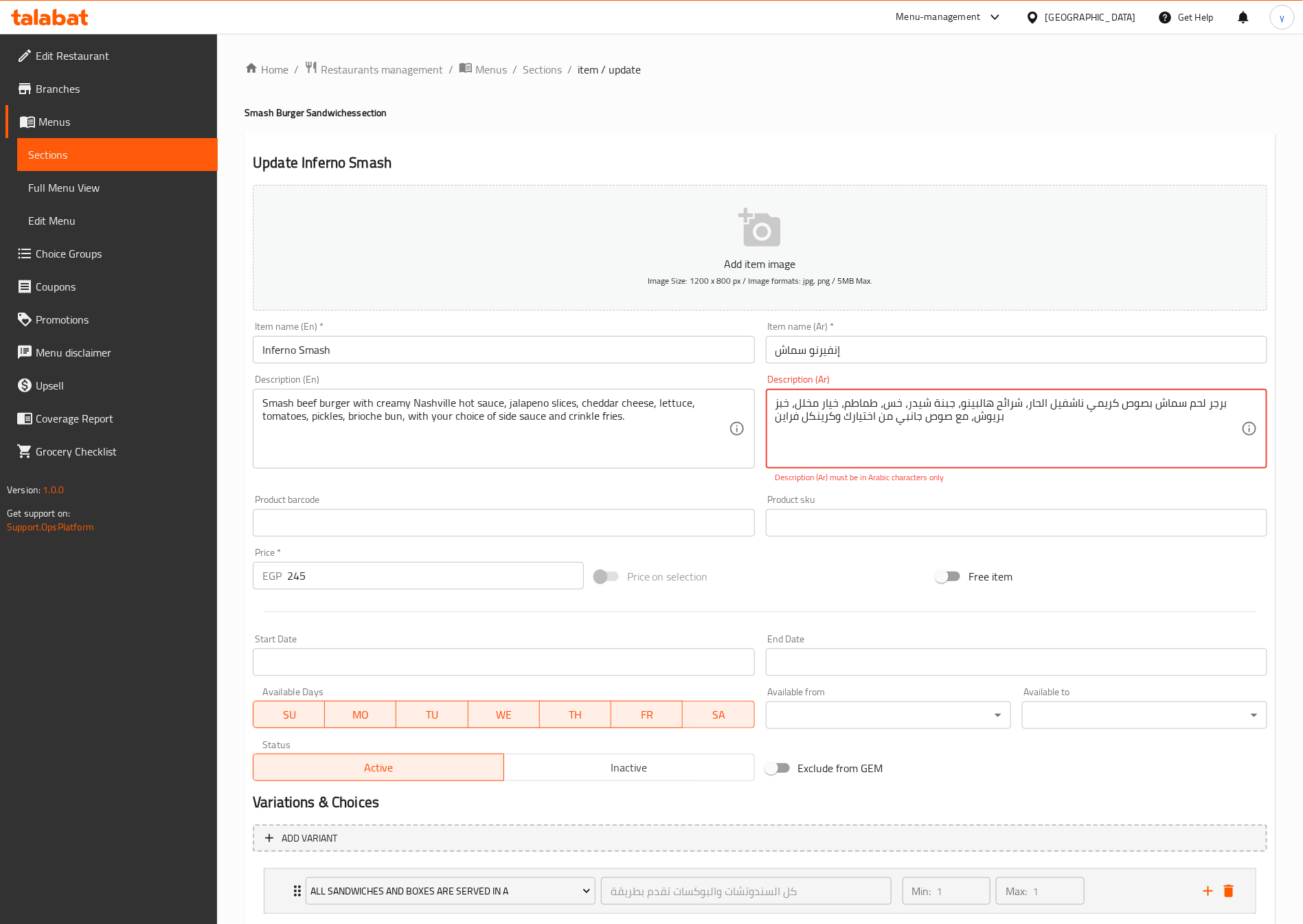
scroll to position [0, 0]
click at [1050, 441] on textarea "برجر لحم سماش بصوص كريمي ناشفيل الحار، شرائح هالبينو، جبنة شيدر، خس، طماطم، خيا…" at bounding box center [1008, 429] width 465 height 65
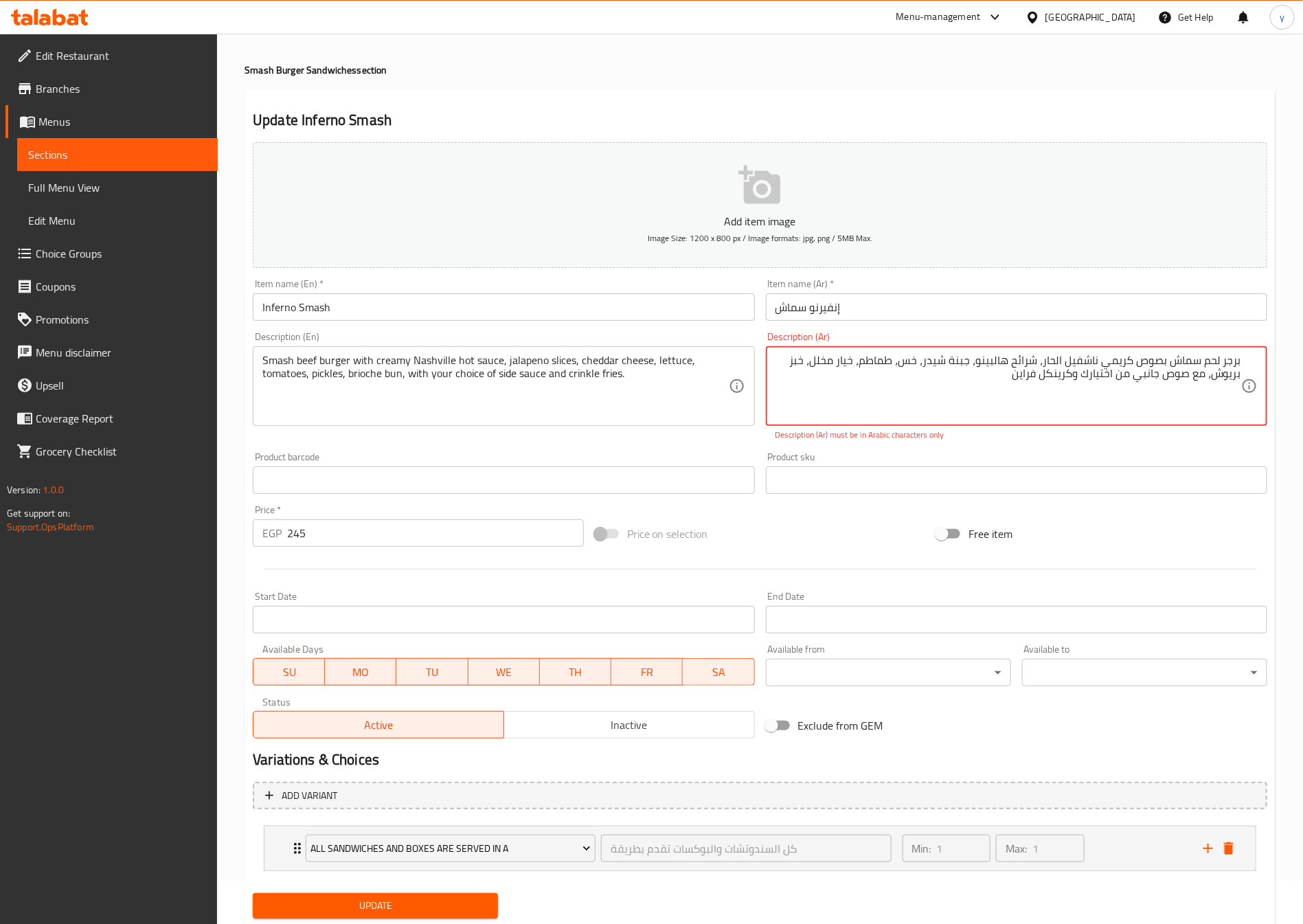
scroll to position [85, 0]
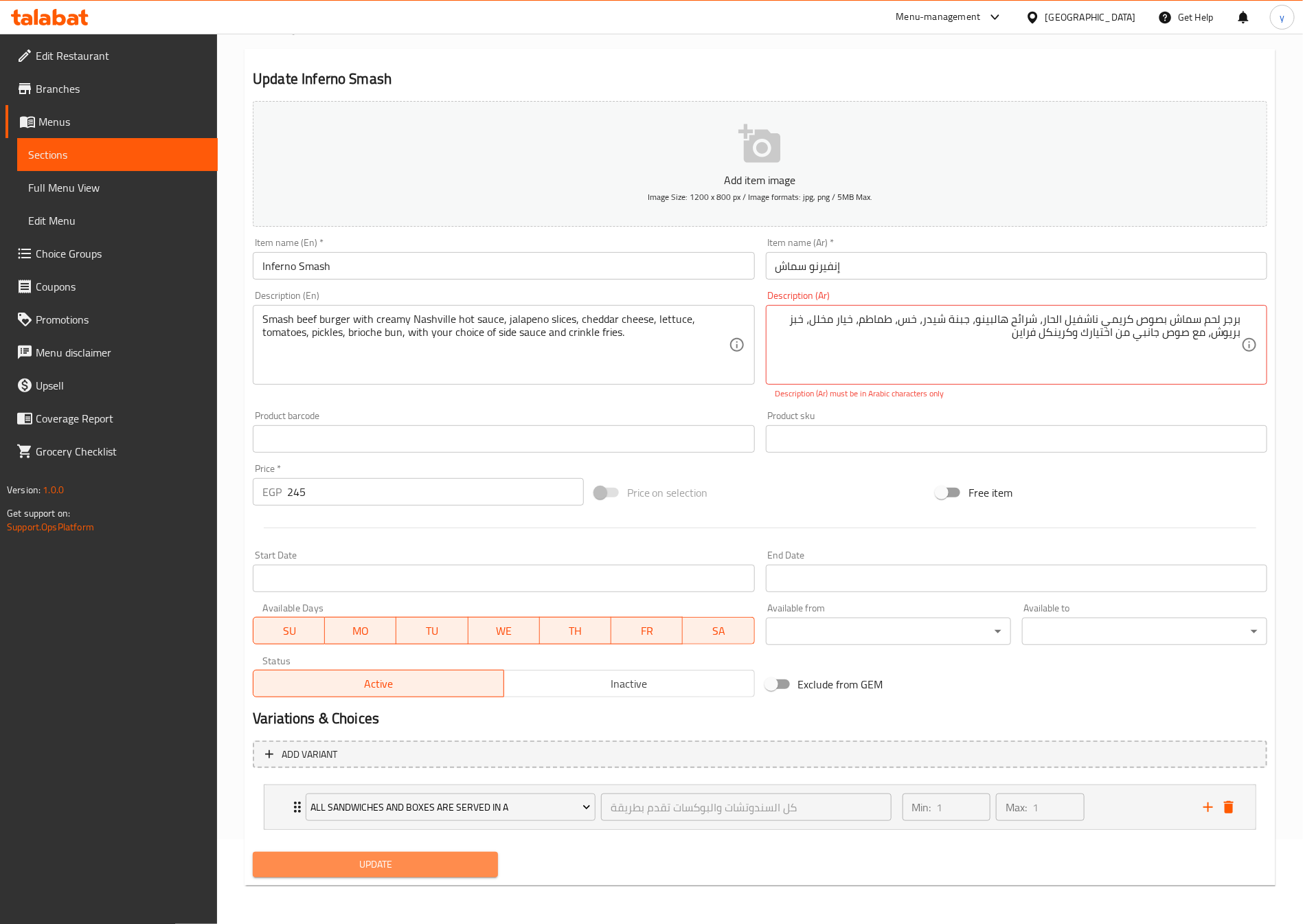
click at [393, 870] on span "Update" at bounding box center [375, 865] width 223 height 17
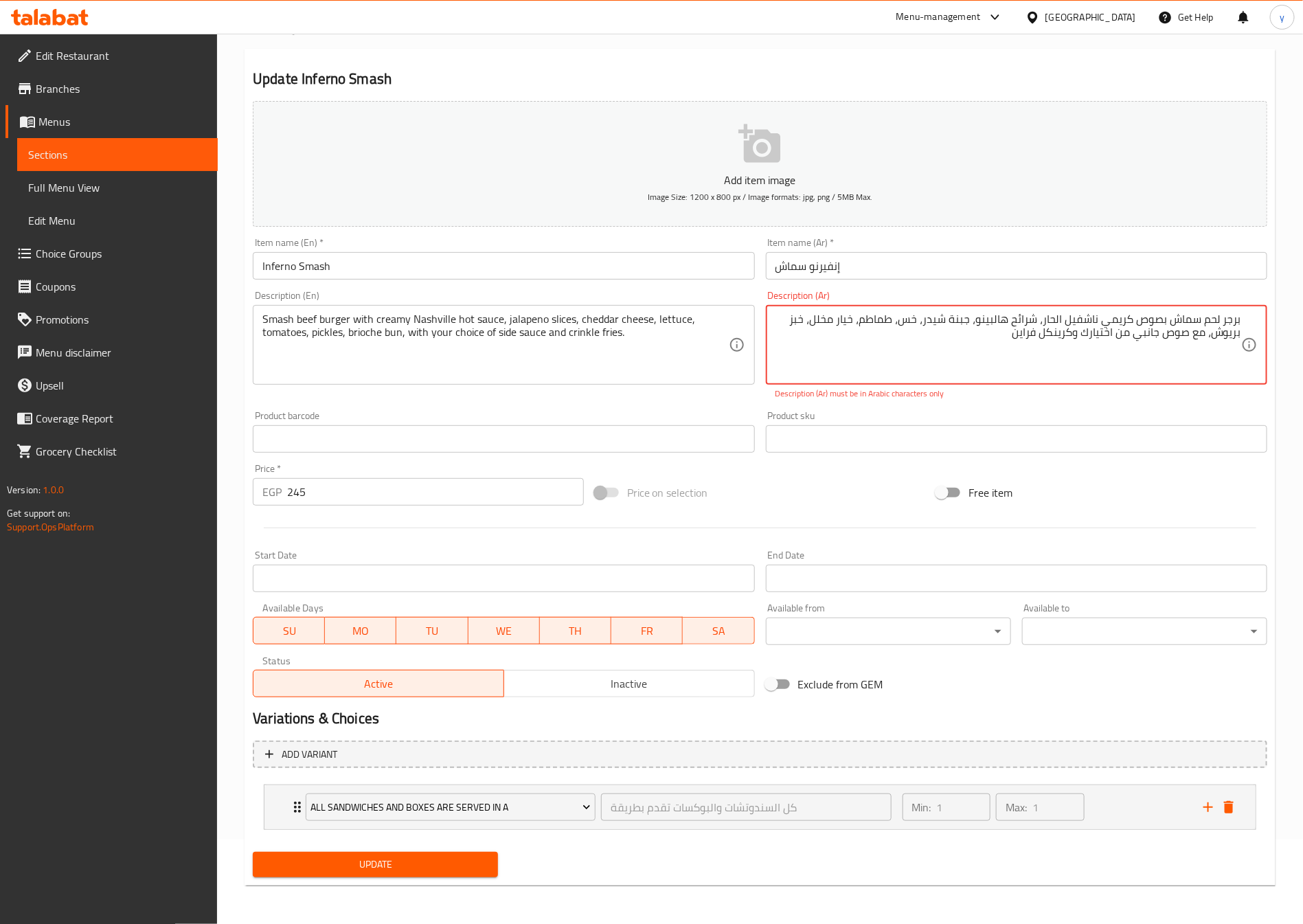
scroll to position [0, 0]
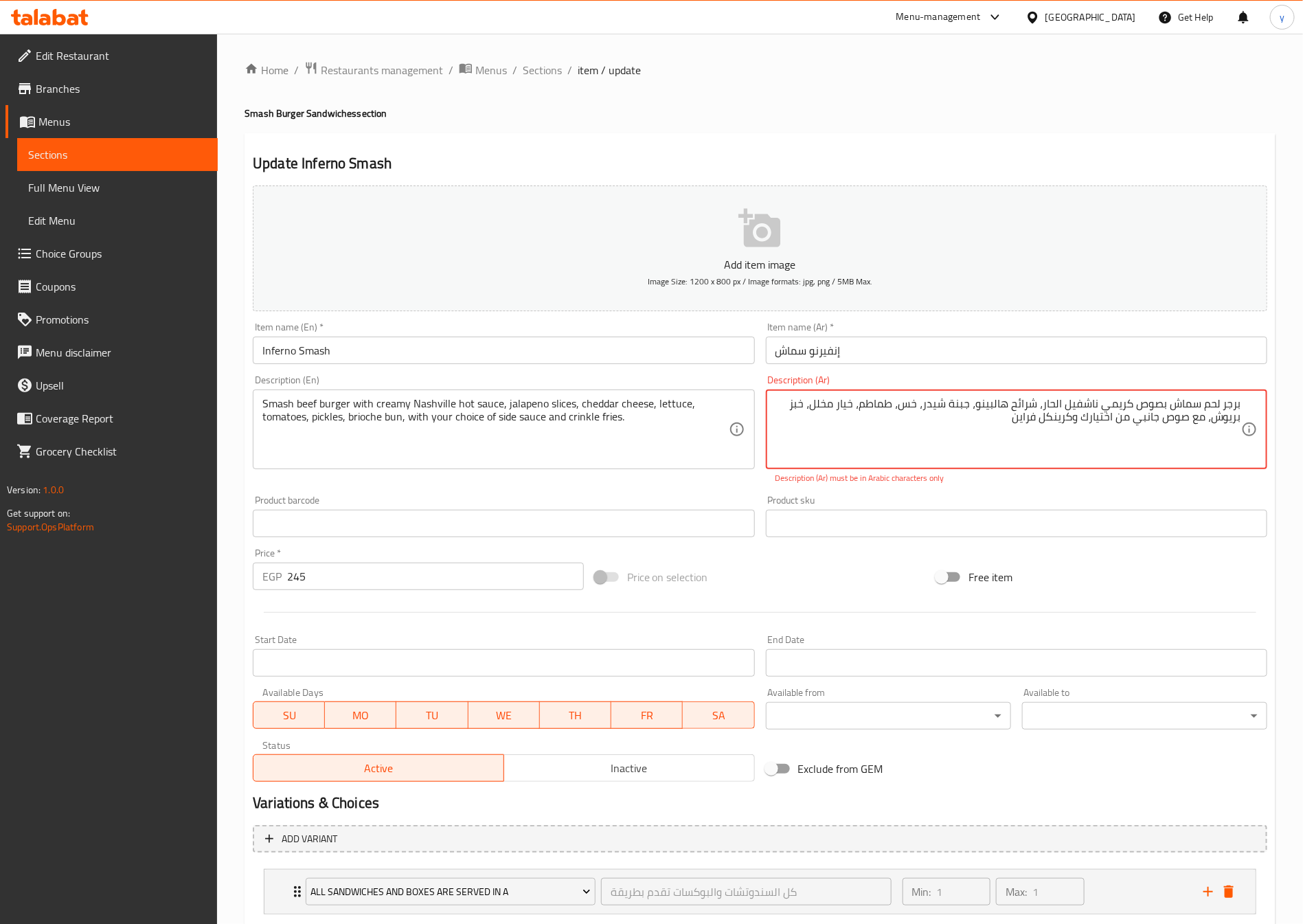
click at [896, 451] on textarea "برجر لحم سماش بصوص كريمي ناشفيل الحار، شرائح هالبينو، جبنة شيدر، خس، طماطم، خيا…" at bounding box center [1008, 429] width 465 height 65
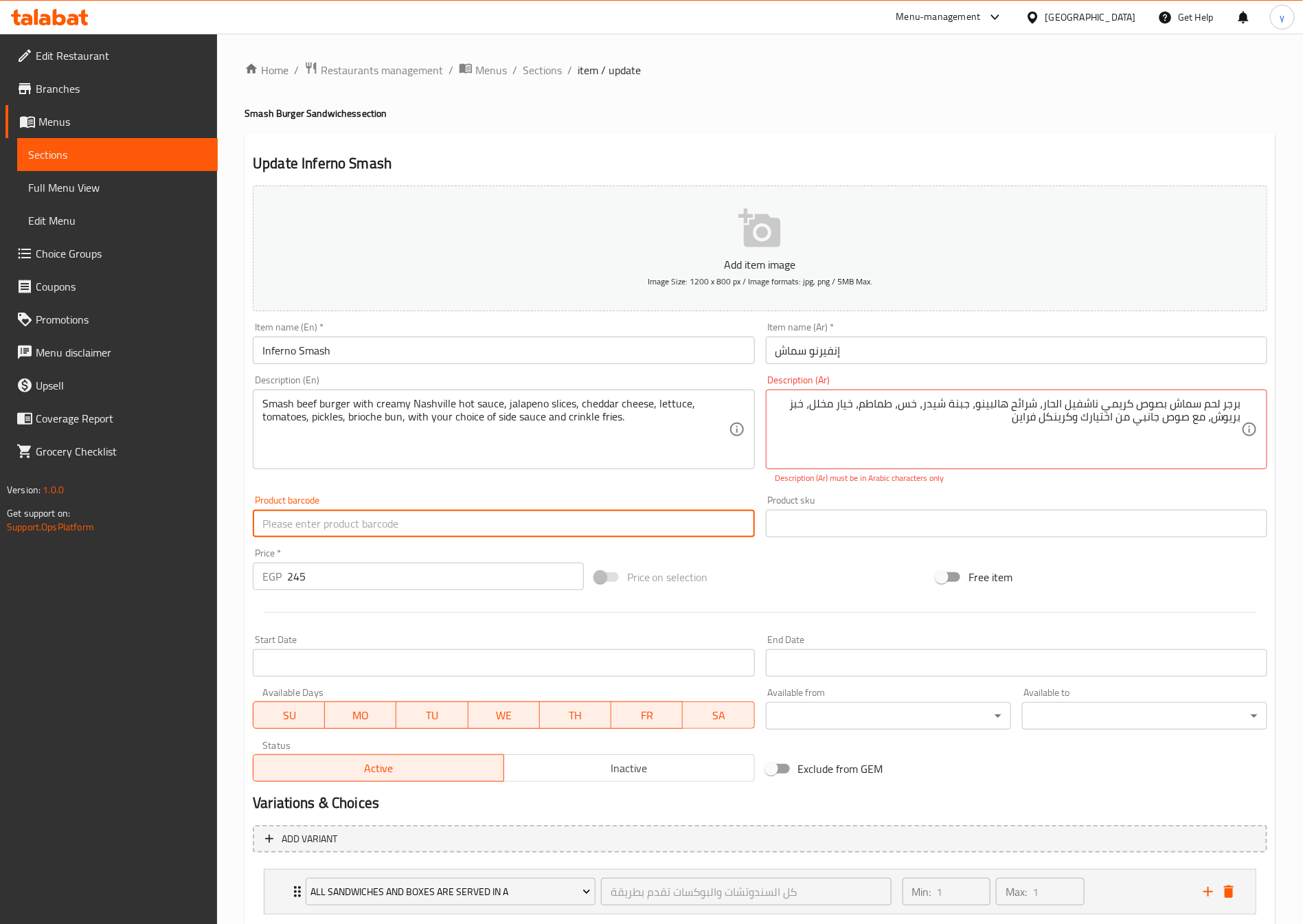
click at [626, 536] on input "text" at bounding box center [504, 523] width 502 height 27
click at [545, 62] on span "Sections" at bounding box center [543, 70] width 39 height 16
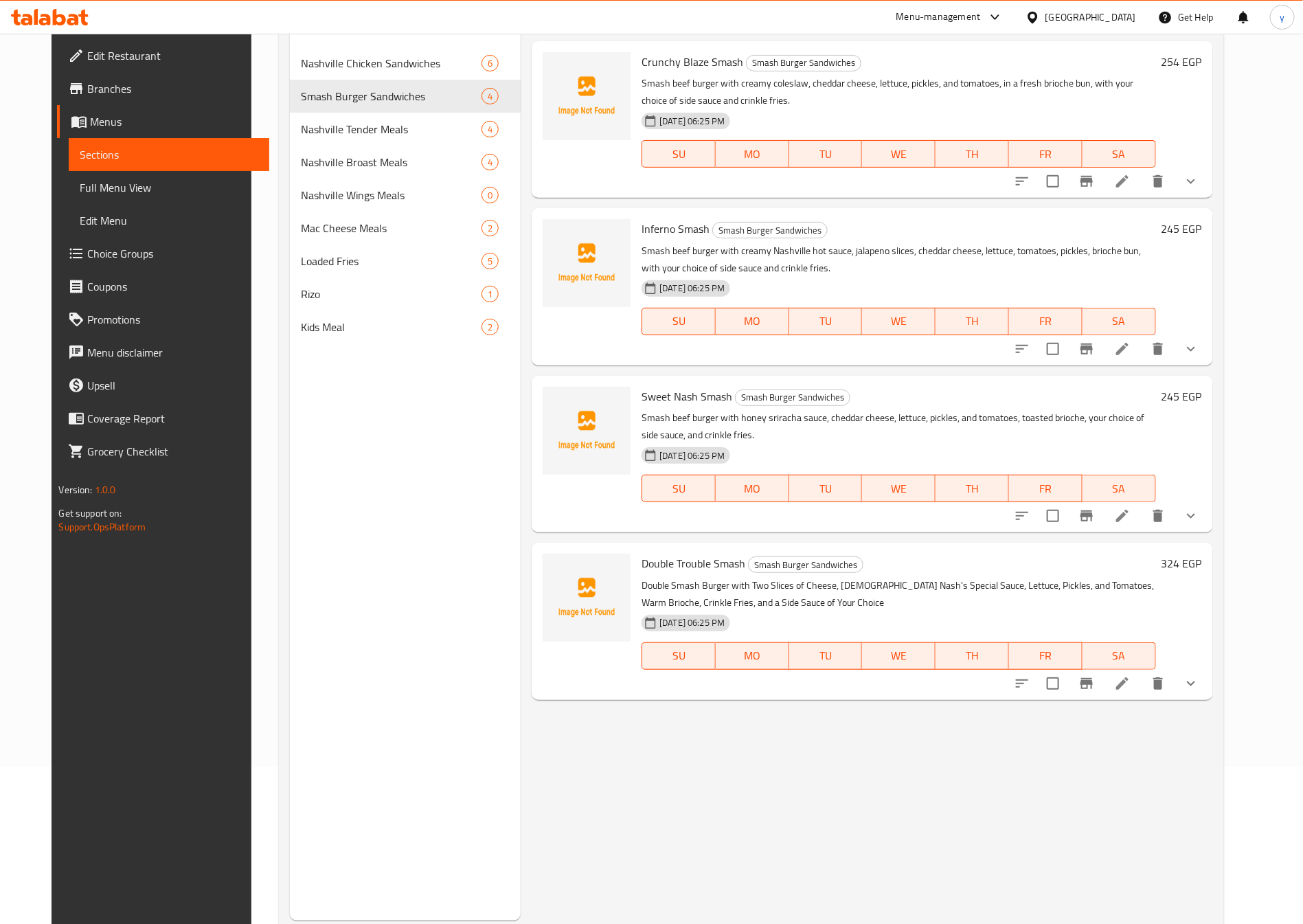
scroll to position [192, 0]
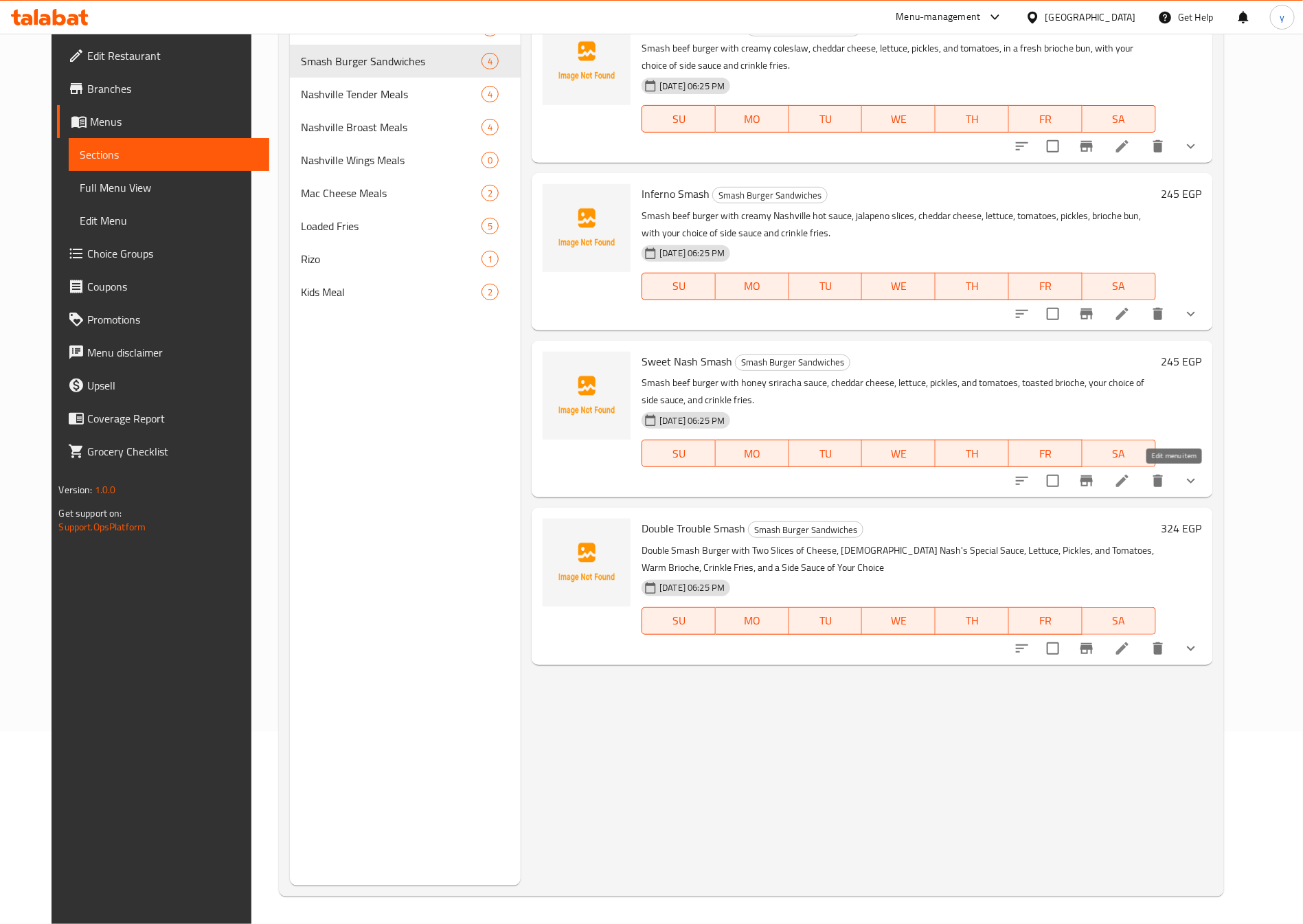
click at [1128, 478] on icon at bounding box center [1122, 481] width 13 height 13
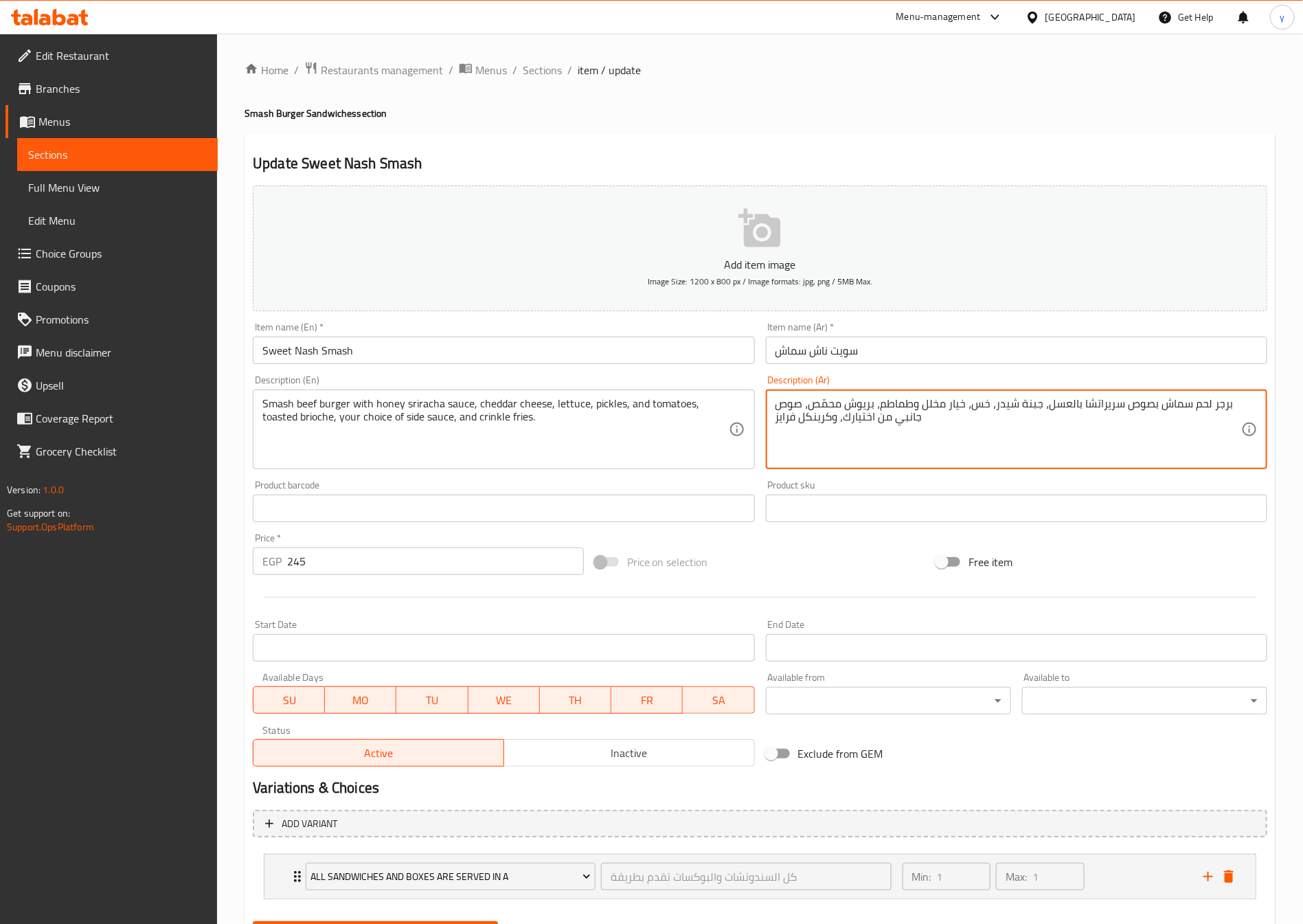
click at [1094, 406] on textarea "برجر لحم سماش بصوص سريراتشا بالعسل، جبنة شيدر، خس، خيار مخلل وطماطم، بريوش محمّ…" at bounding box center [1008, 429] width 465 height 65
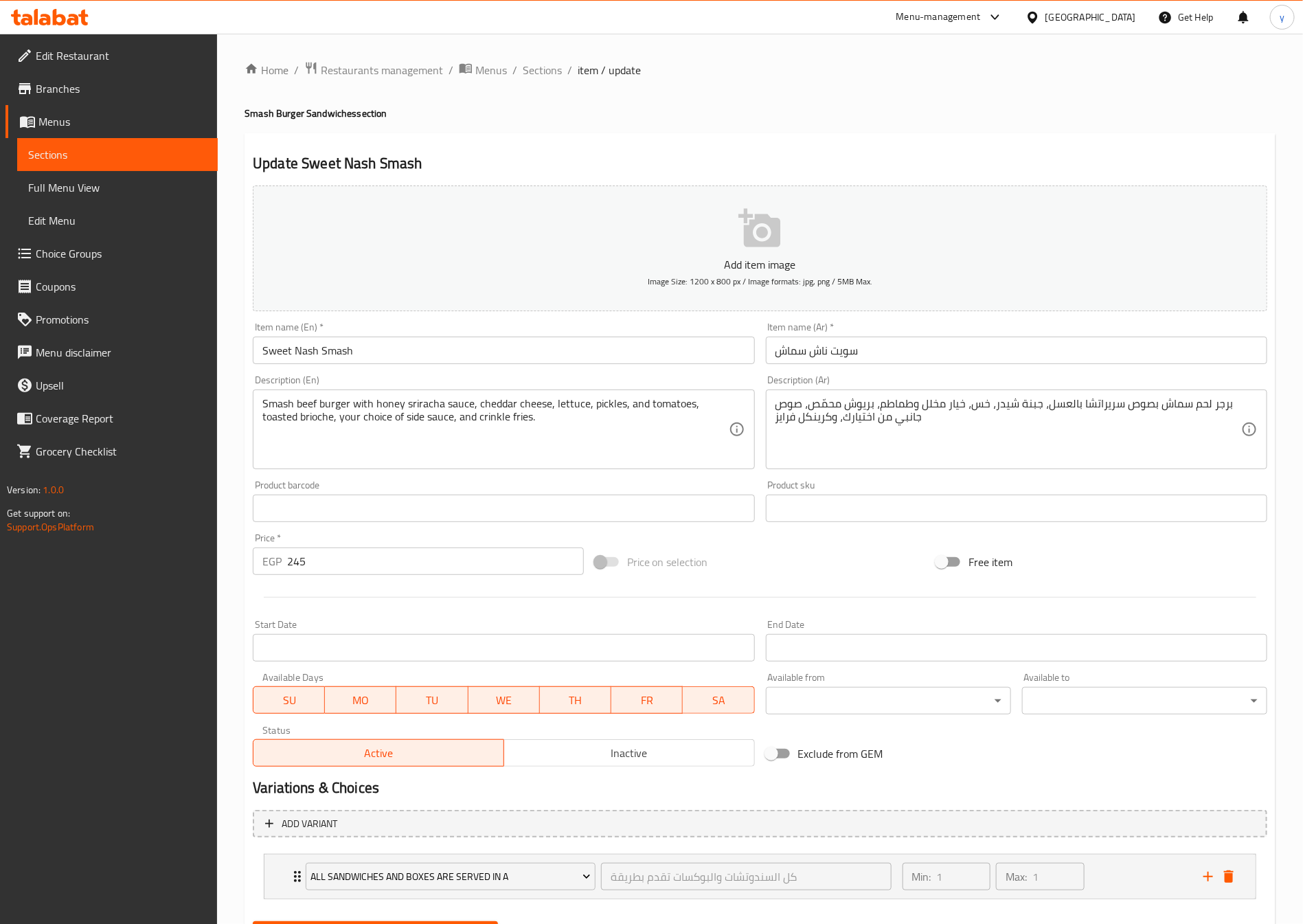
click at [827, 403] on textarea "برجر لحم سماش بصوص سريراتشا بالعسل، جبنة شيدر، خس، خيار مخلل وطماطم، بريوش محمّ…" at bounding box center [1008, 429] width 465 height 65
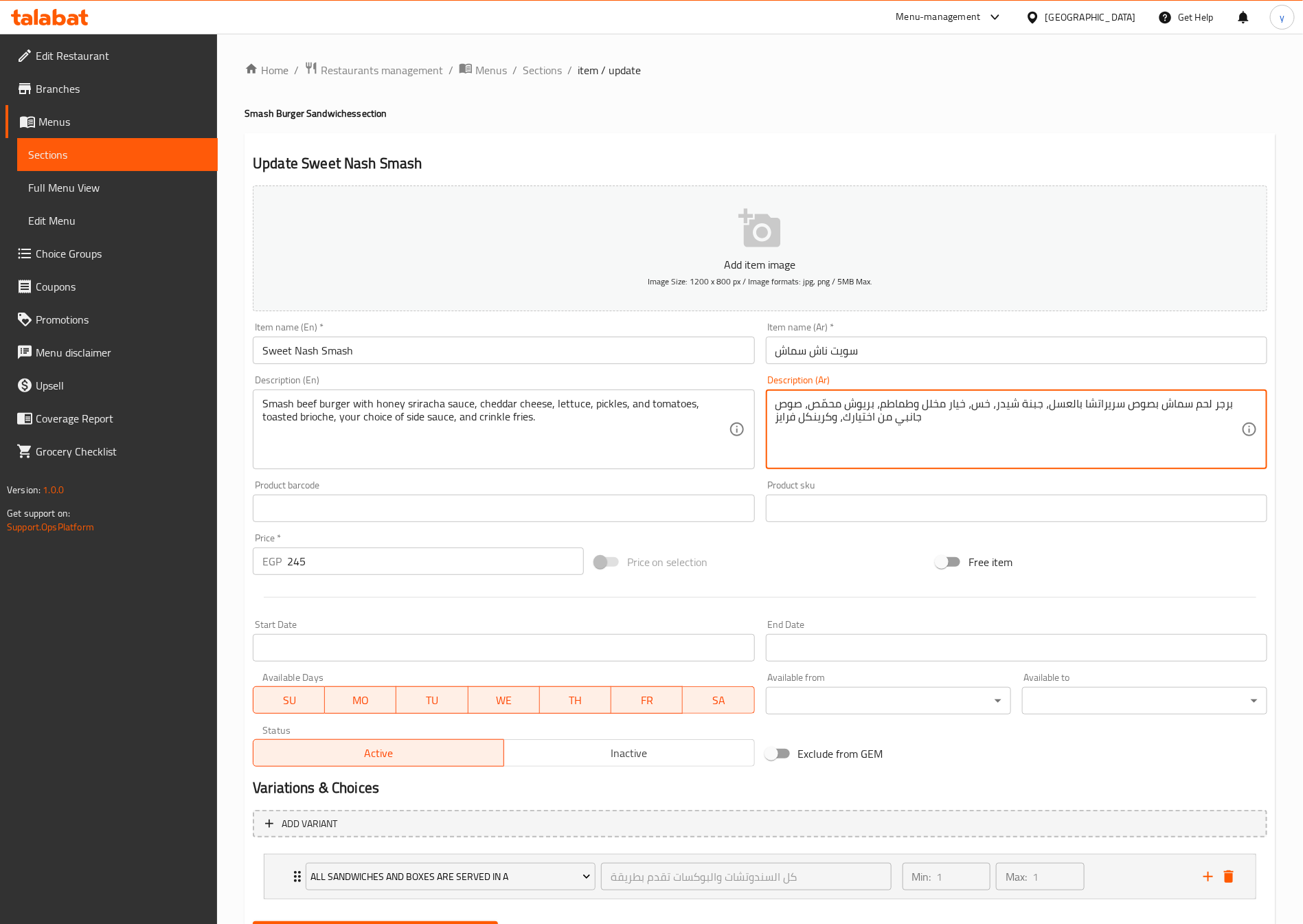
click at [827, 403] on textarea "برجر لحم سماش بصوص سريراتشا بالعسل، جبنة شيدر، خس، خيار مخلل وطماطم، بريوش محمّ…" at bounding box center [1008, 429] width 465 height 65
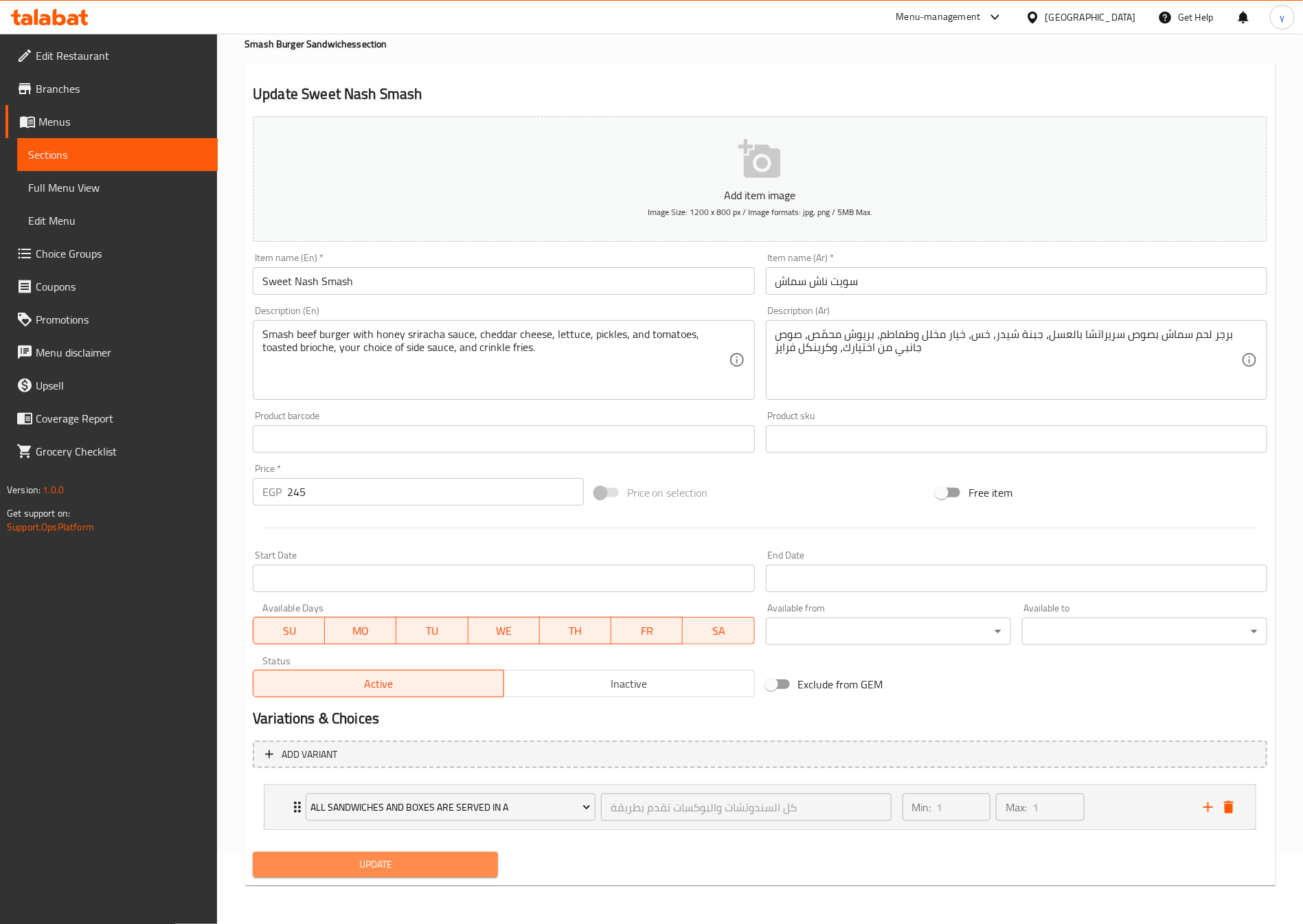
click at [407, 866] on span "Update" at bounding box center [375, 865] width 223 height 17
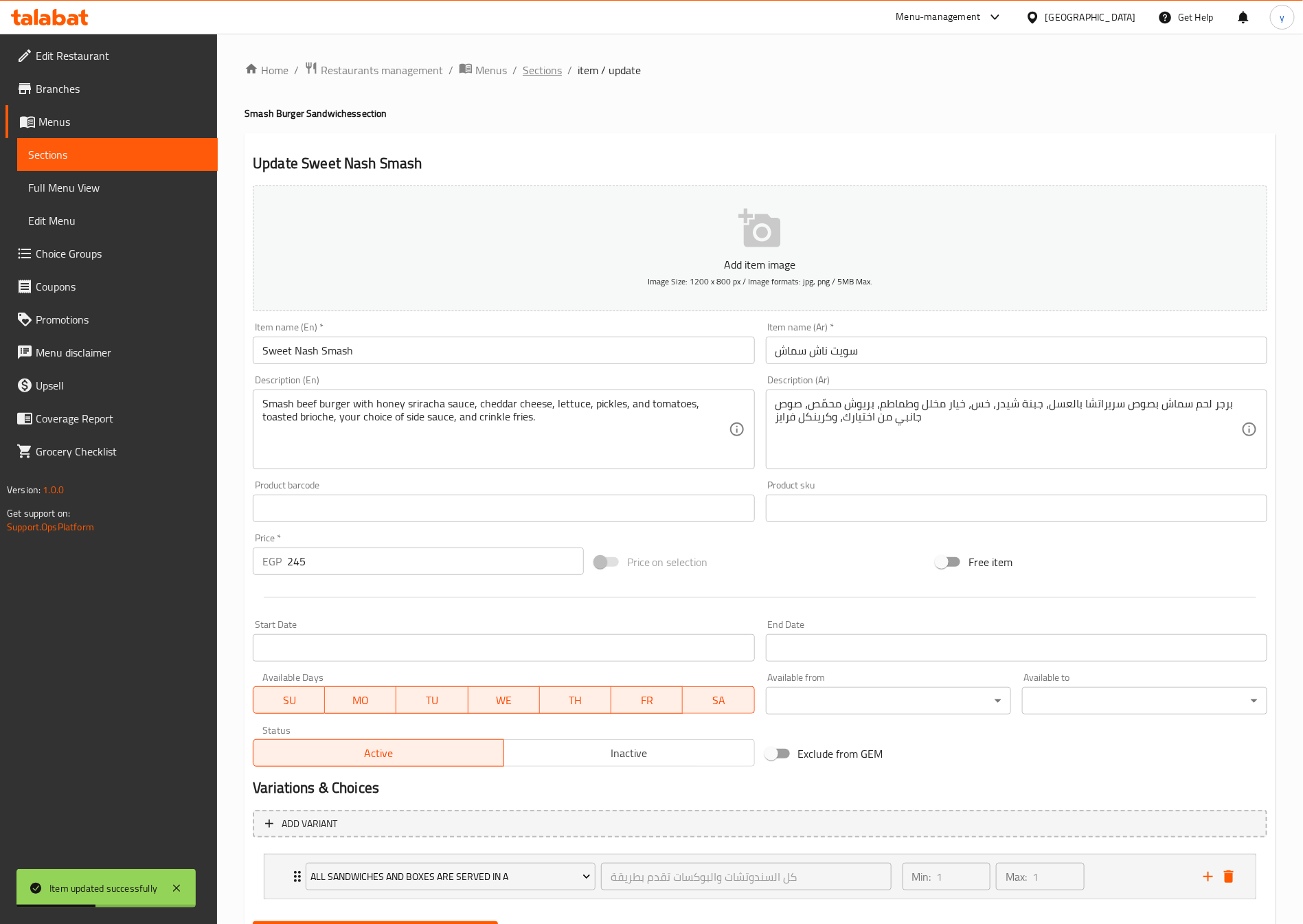
click at [551, 69] on span "Sections" at bounding box center [543, 70] width 39 height 16
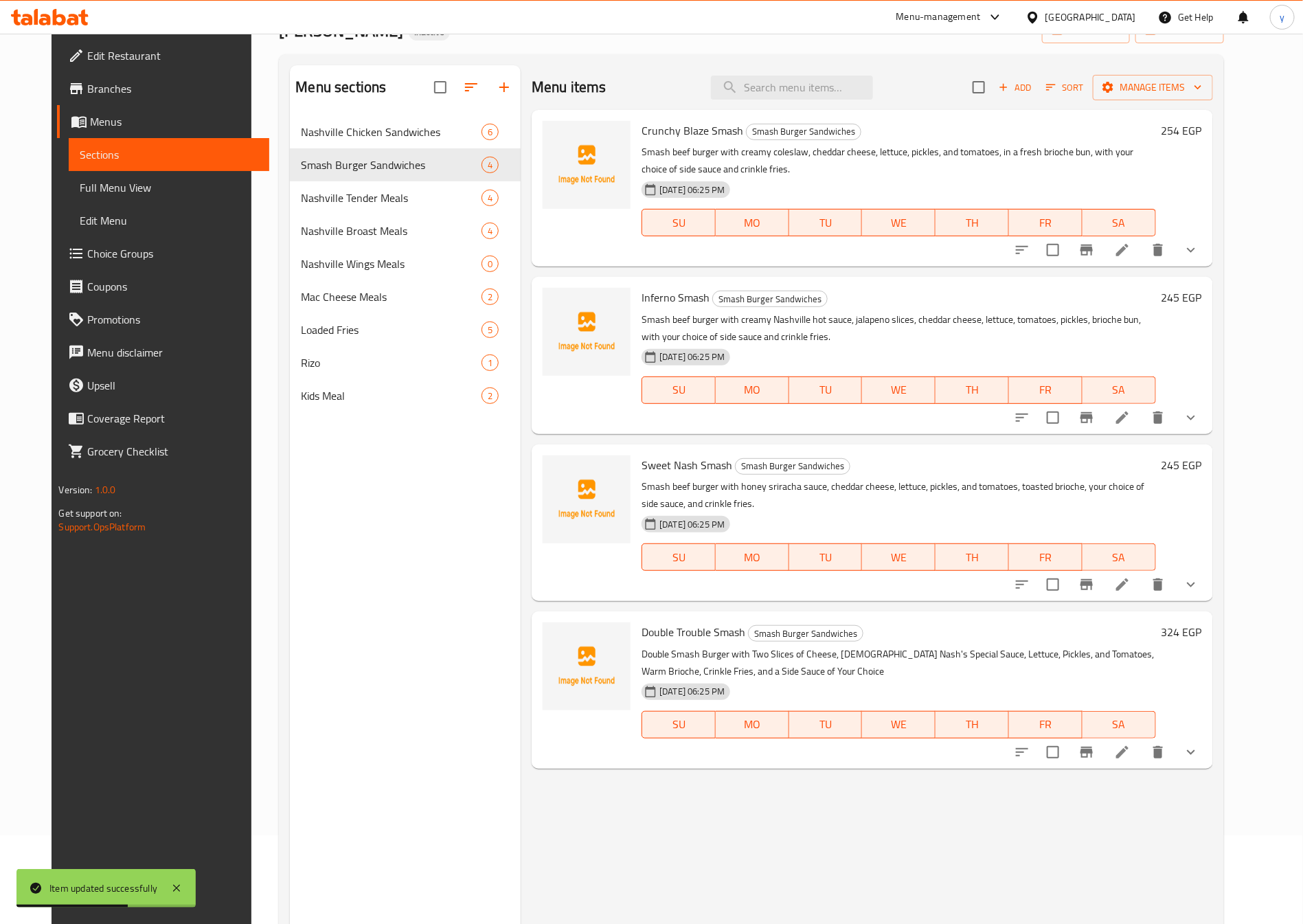
scroll to position [192, 0]
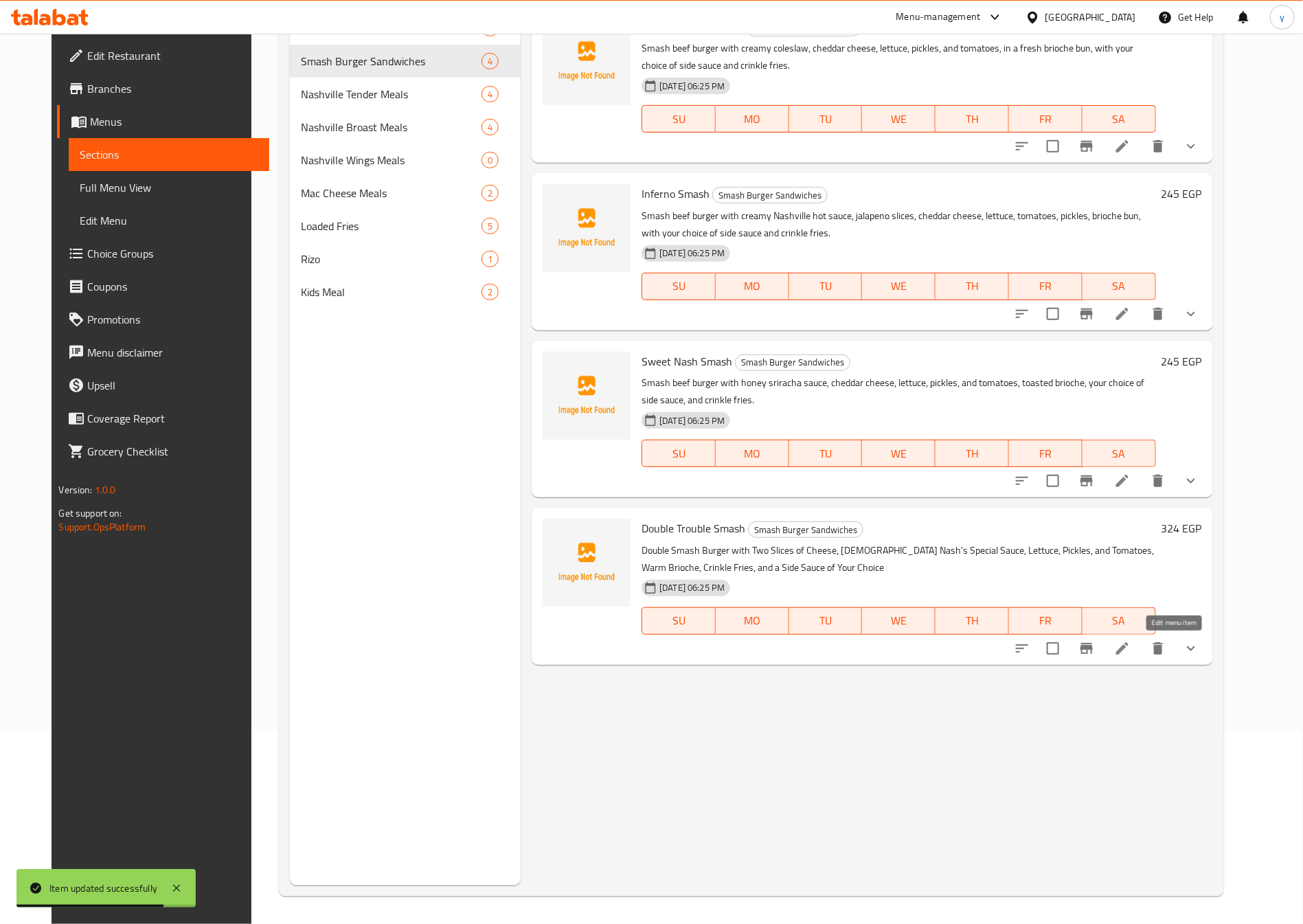
click at [1131, 643] on icon at bounding box center [1122, 648] width 16 height 16
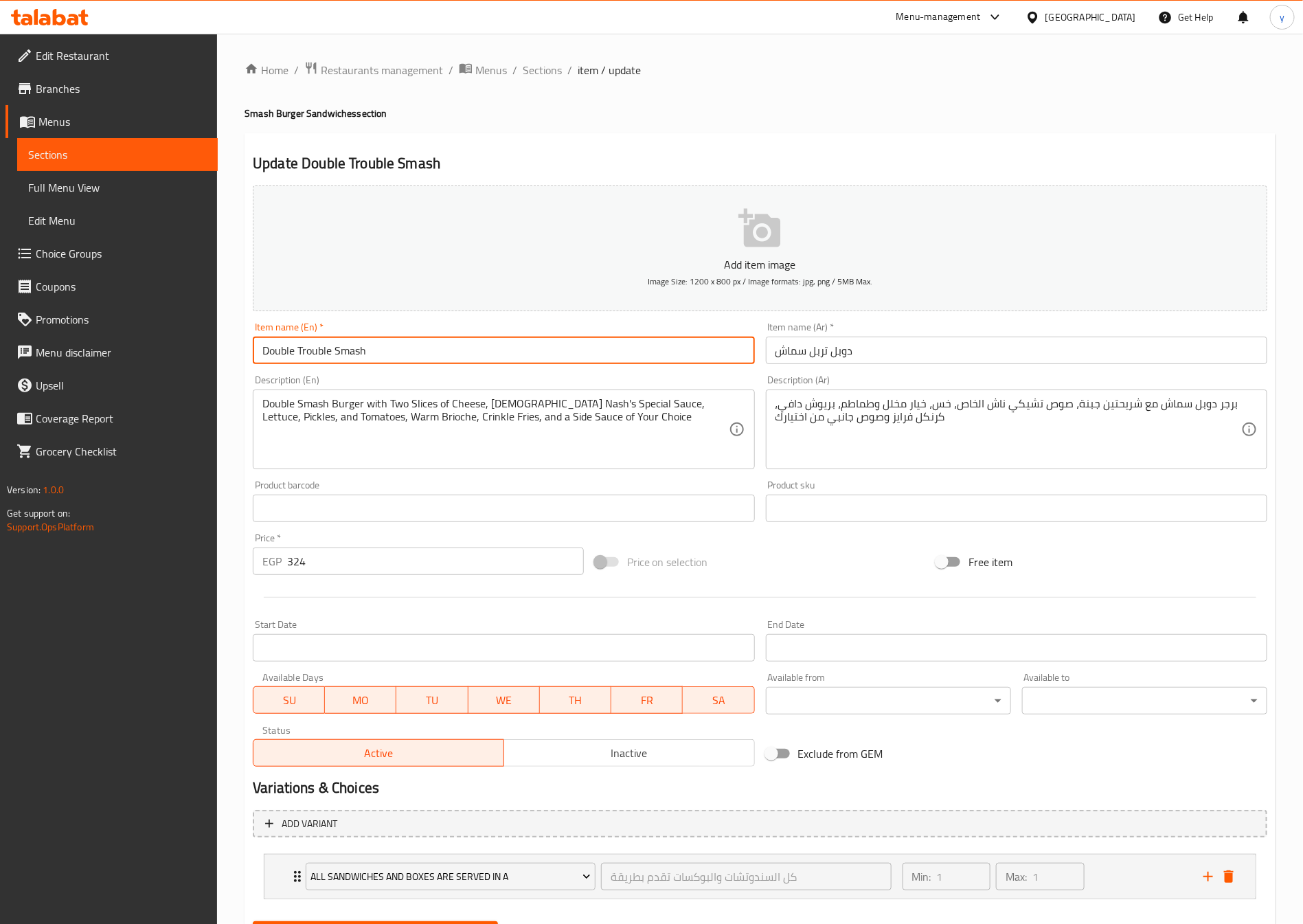
click at [316, 351] on input "Double Trouble Smash" at bounding box center [504, 350] width 502 height 27
drag, startPoint x: 540, startPoint y: 404, endPoint x: 556, endPoint y: 416, distance: 20.0
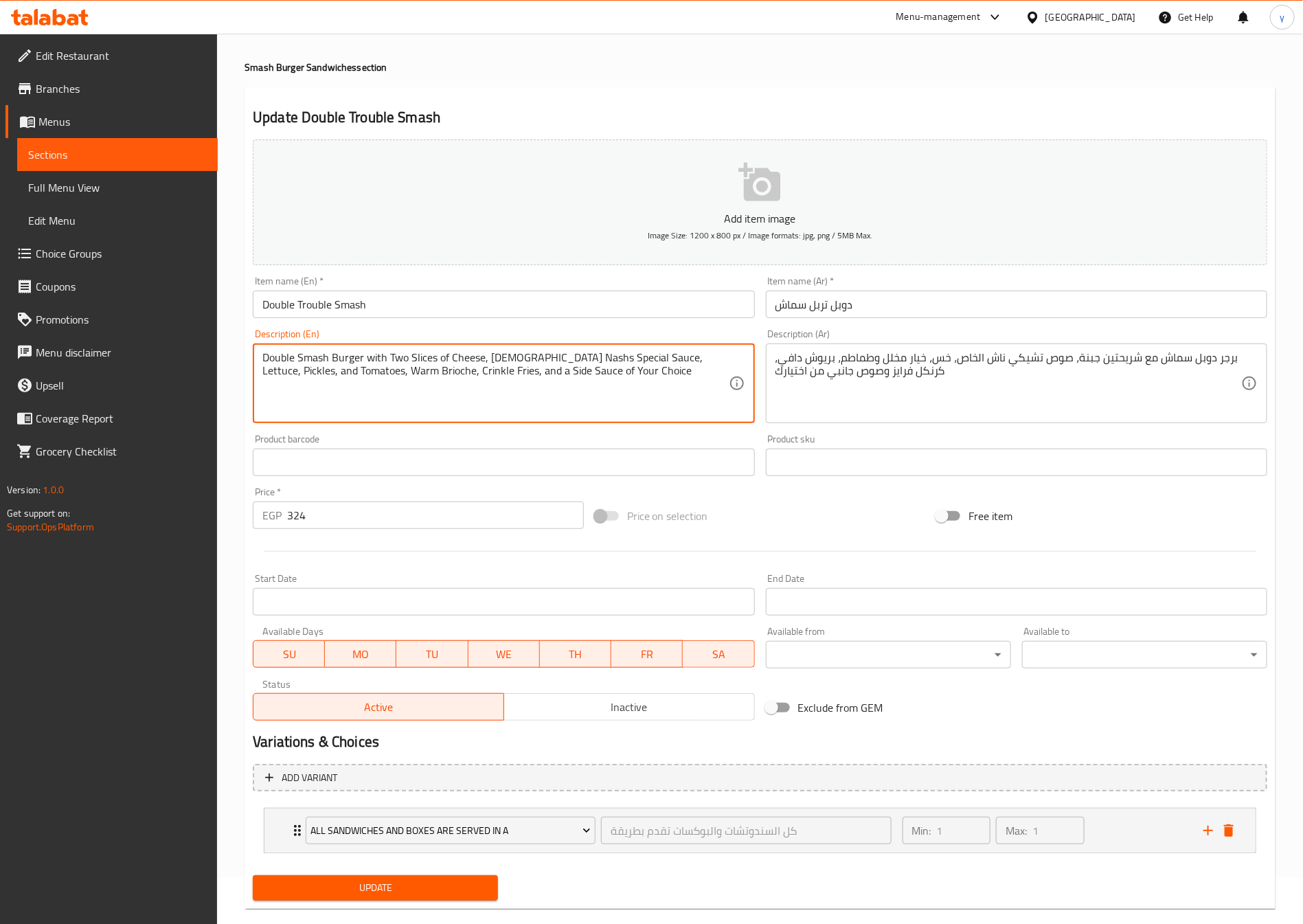
scroll to position [70, 0]
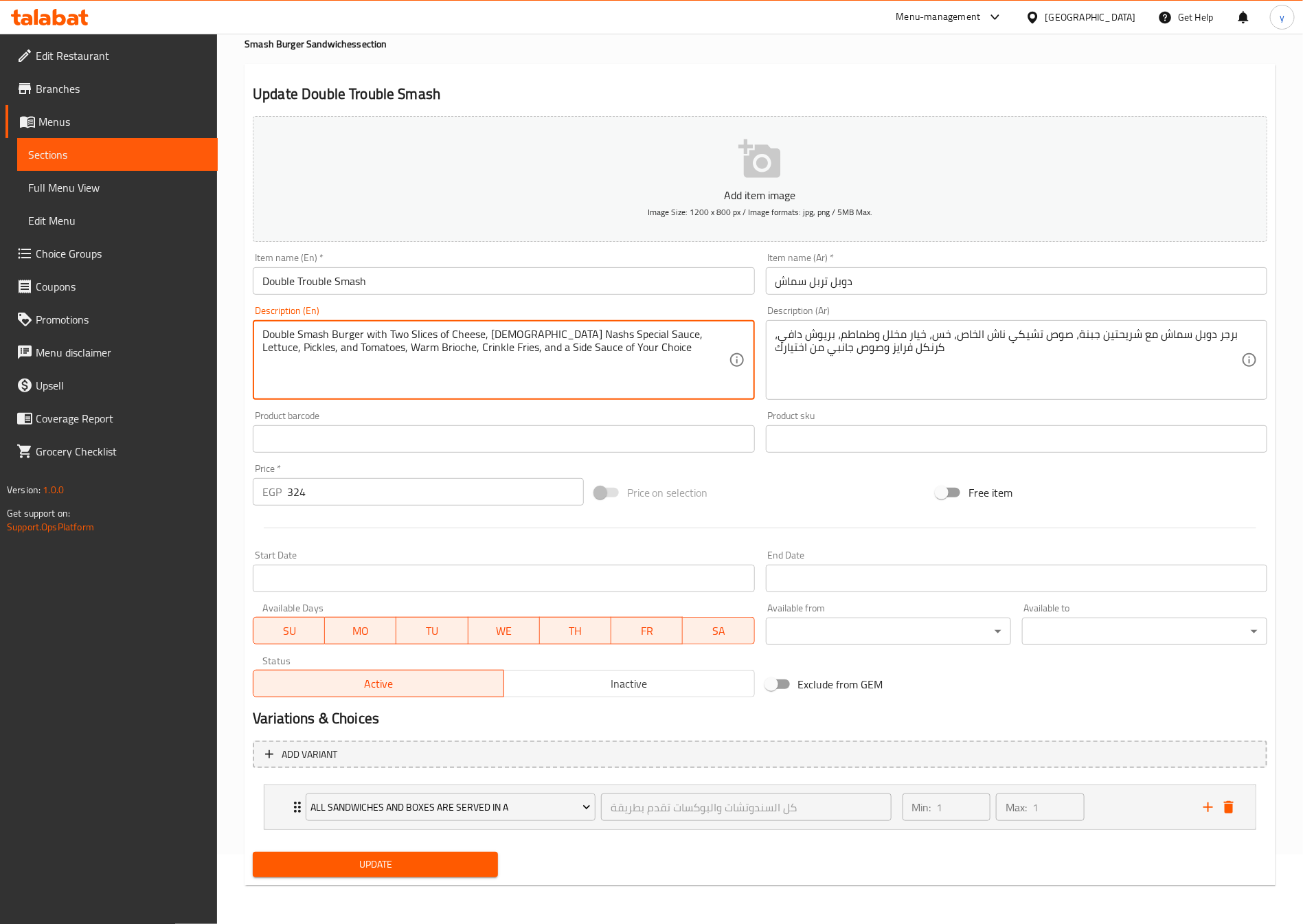
type textarea "Double Smash Burger with Two Slices of Cheese, [DEMOGRAPHIC_DATA] Nashs Special…"
click at [432, 861] on span "Update" at bounding box center [375, 865] width 223 height 17
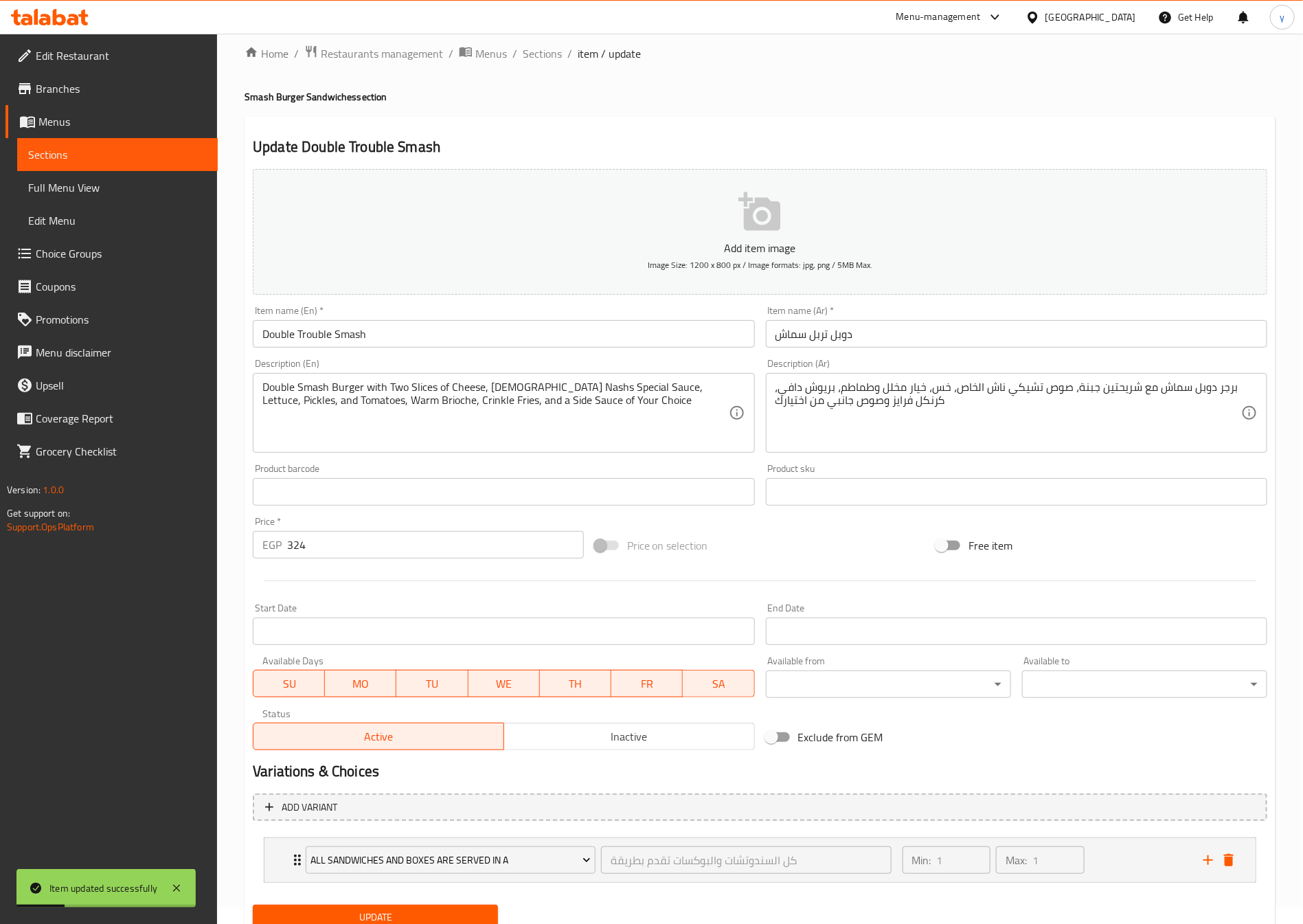
scroll to position [0, 0]
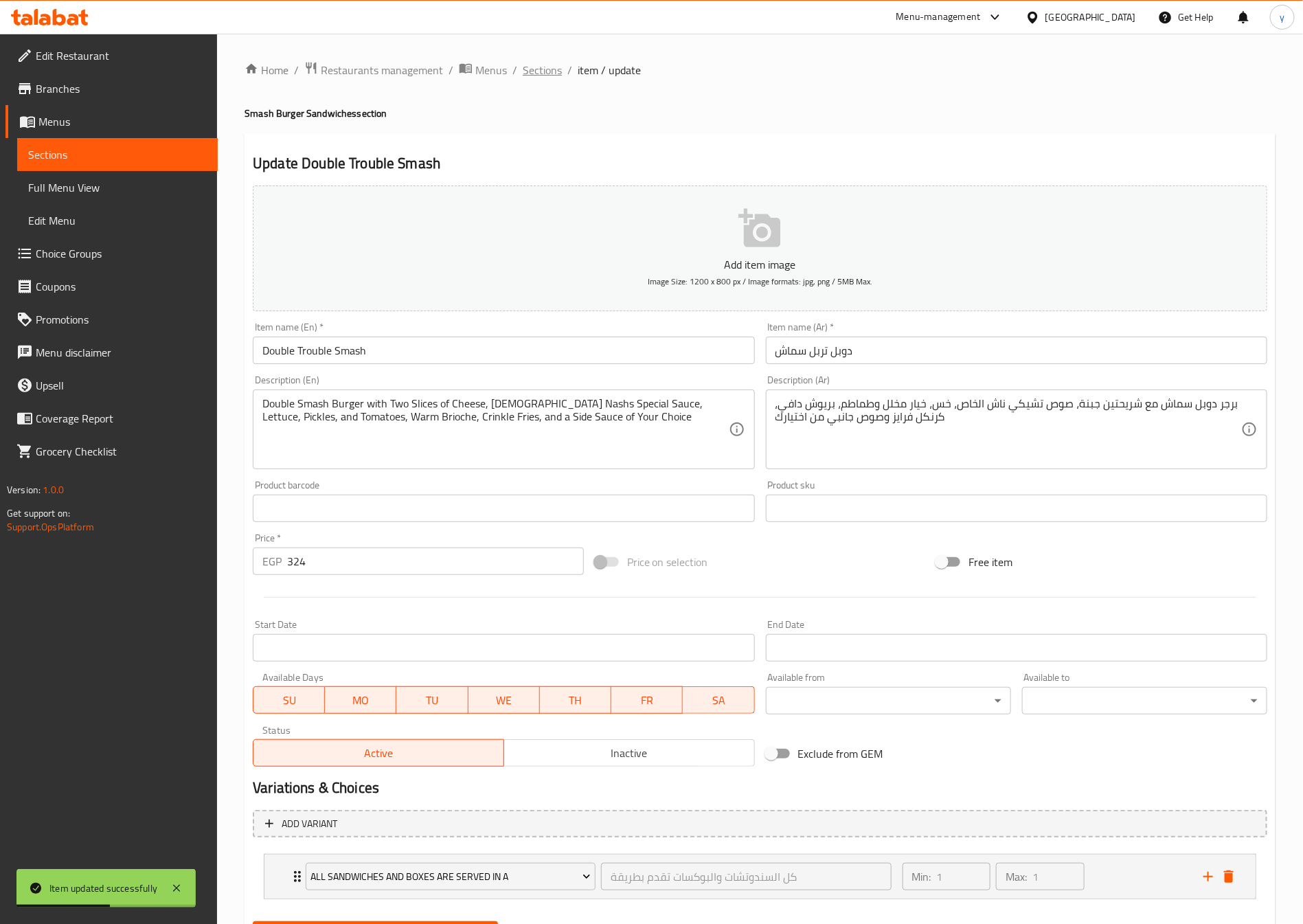
click at [536, 70] on span "Sections" at bounding box center [543, 70] width 39 height 16
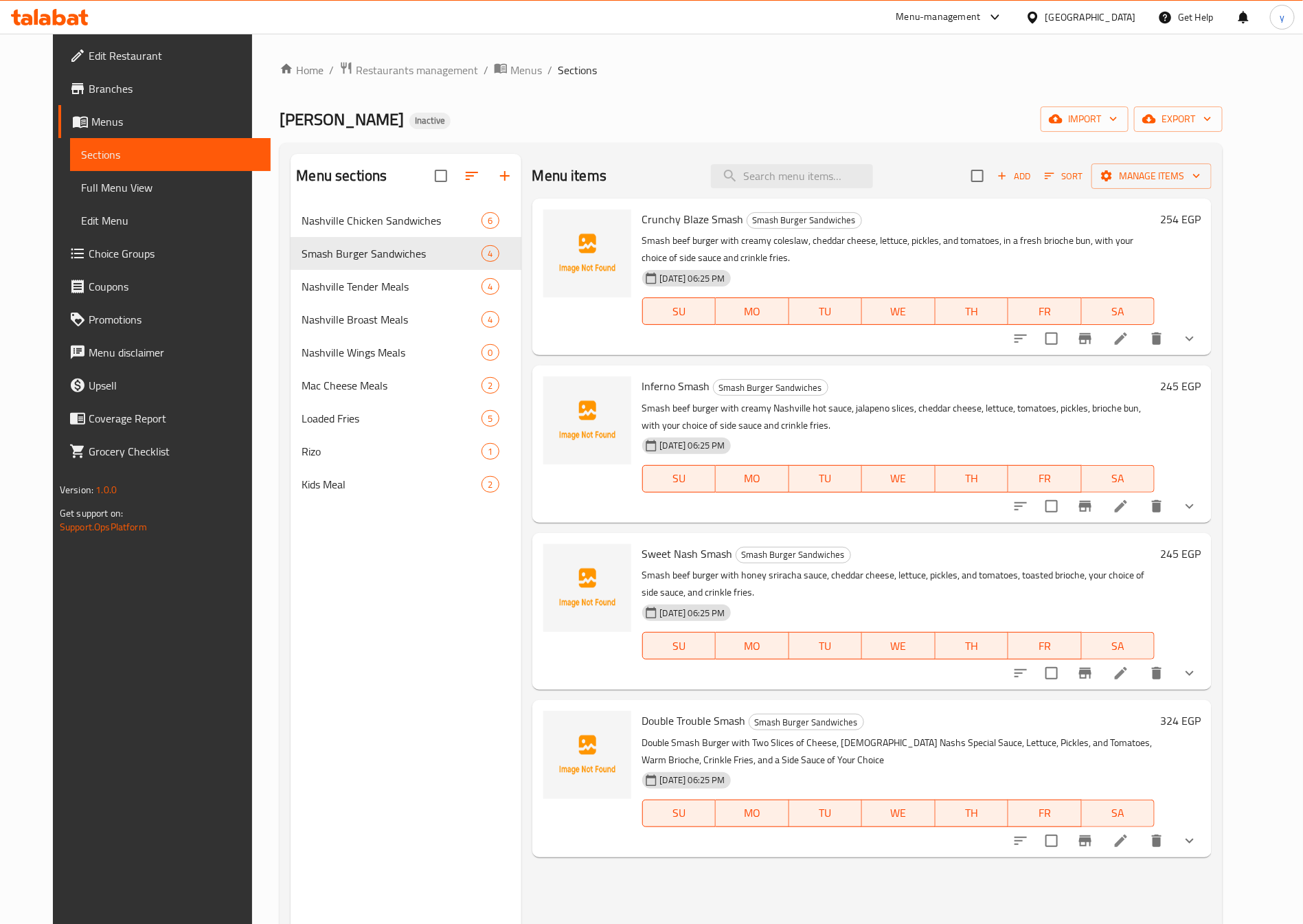
click at [1140, 847] on li at bounding box center [1121, 840] width 38 height 25
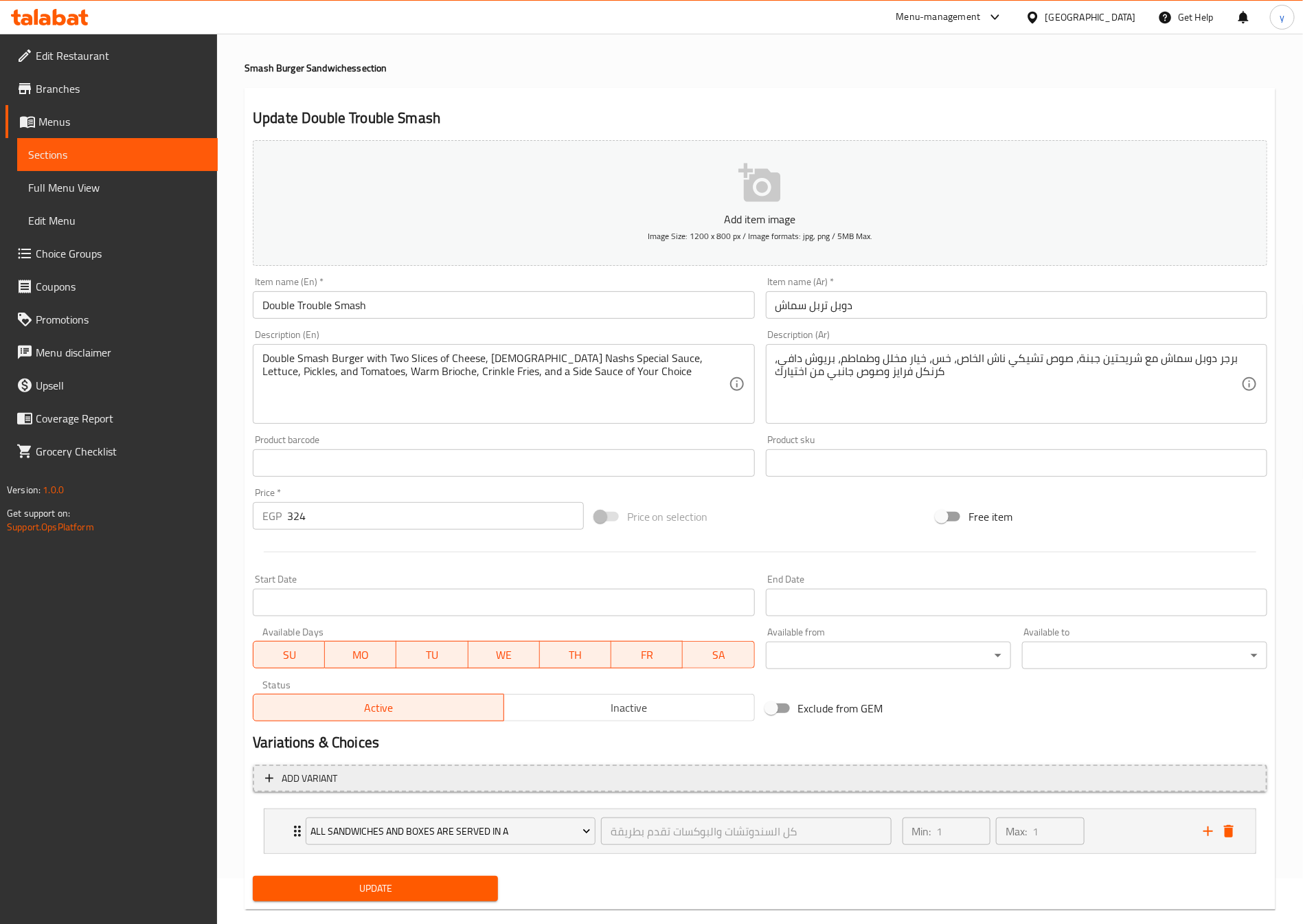
scroll to position [70, 0]
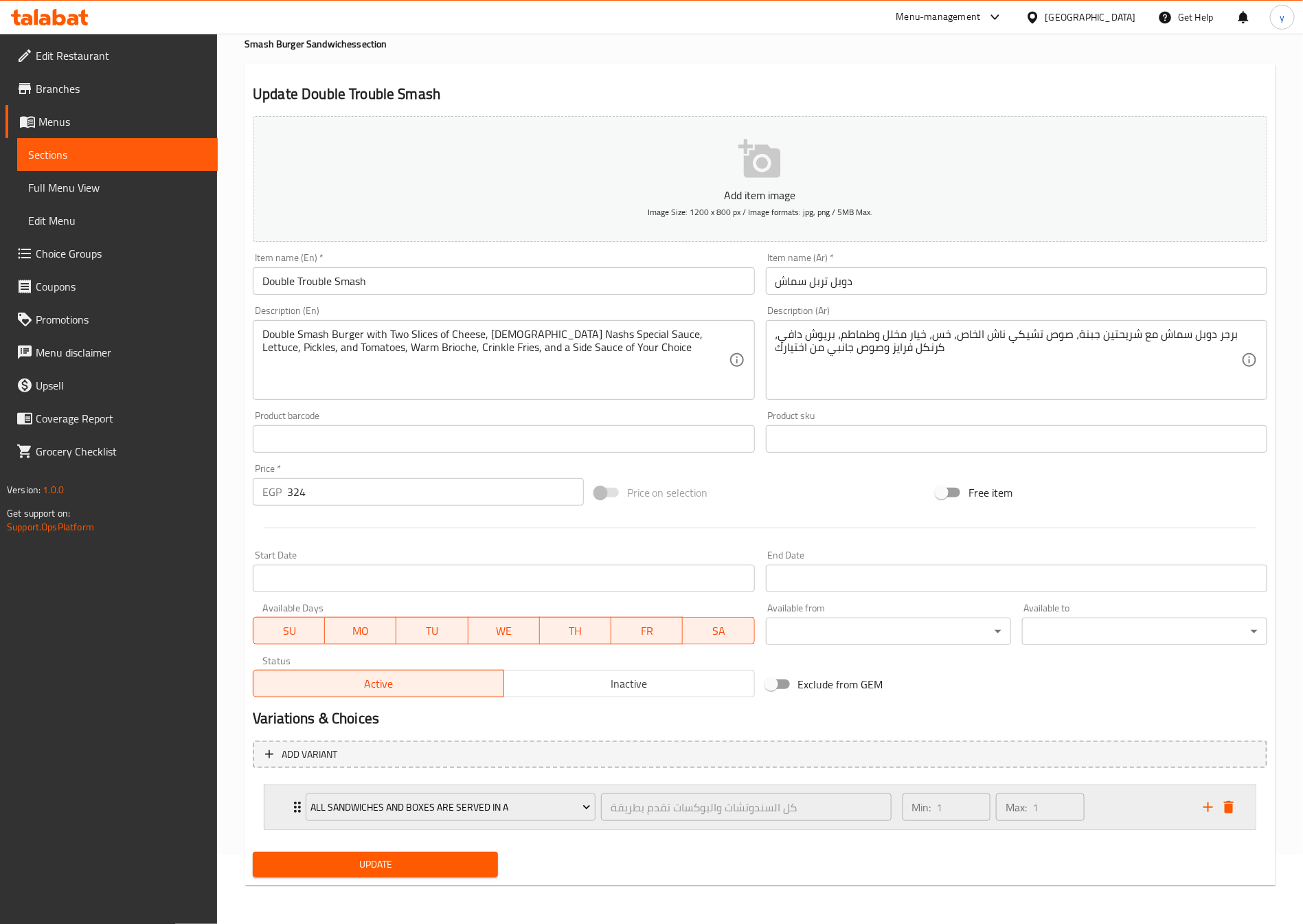
click at [292, 816] on div "All sandwiches and boxes are served in a كل السندوتشات والبوكسات تقدم بطريقة ​ …" at bounding box center [764, 807] width 950 height 44
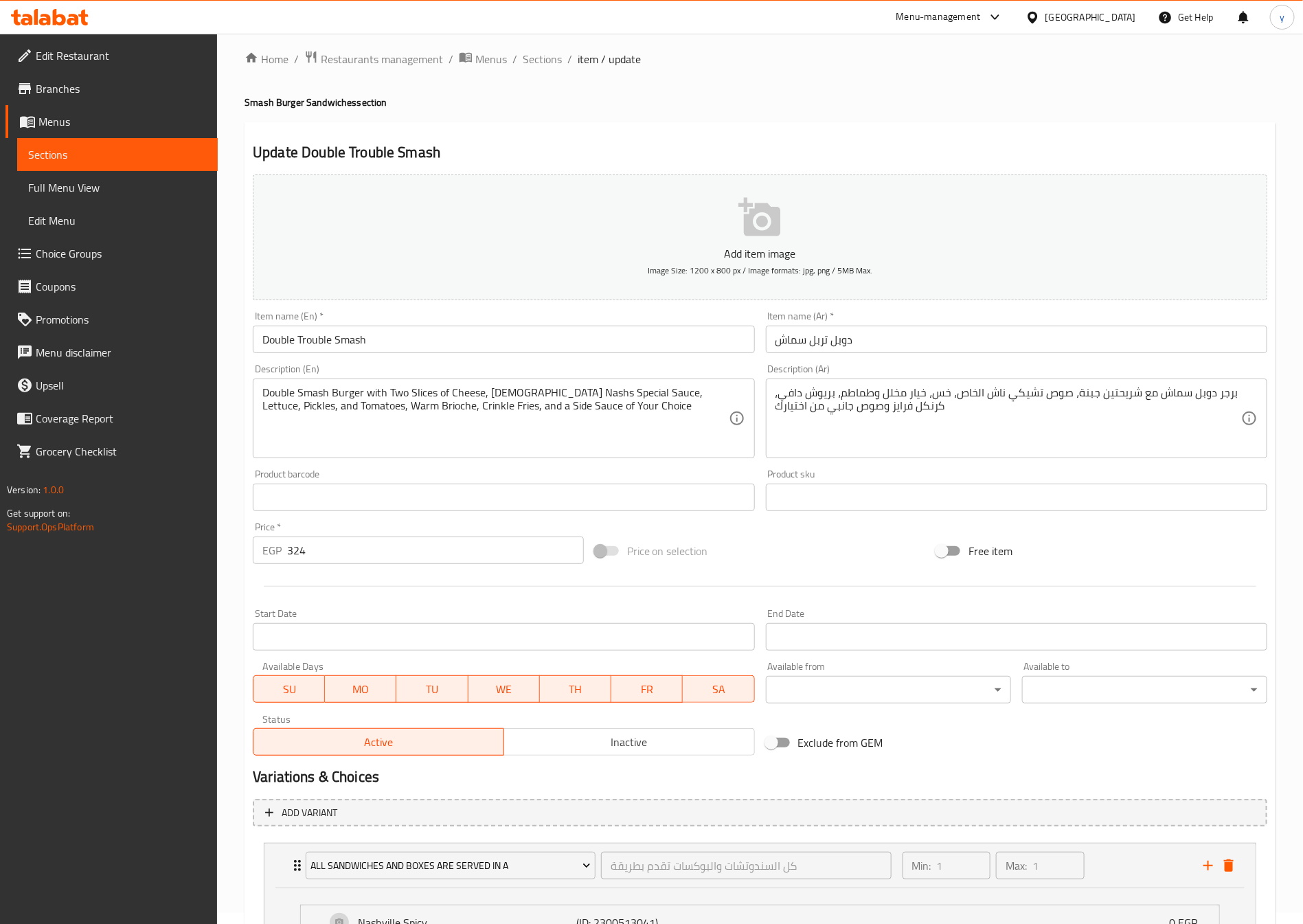
scroll to position [0, 0]
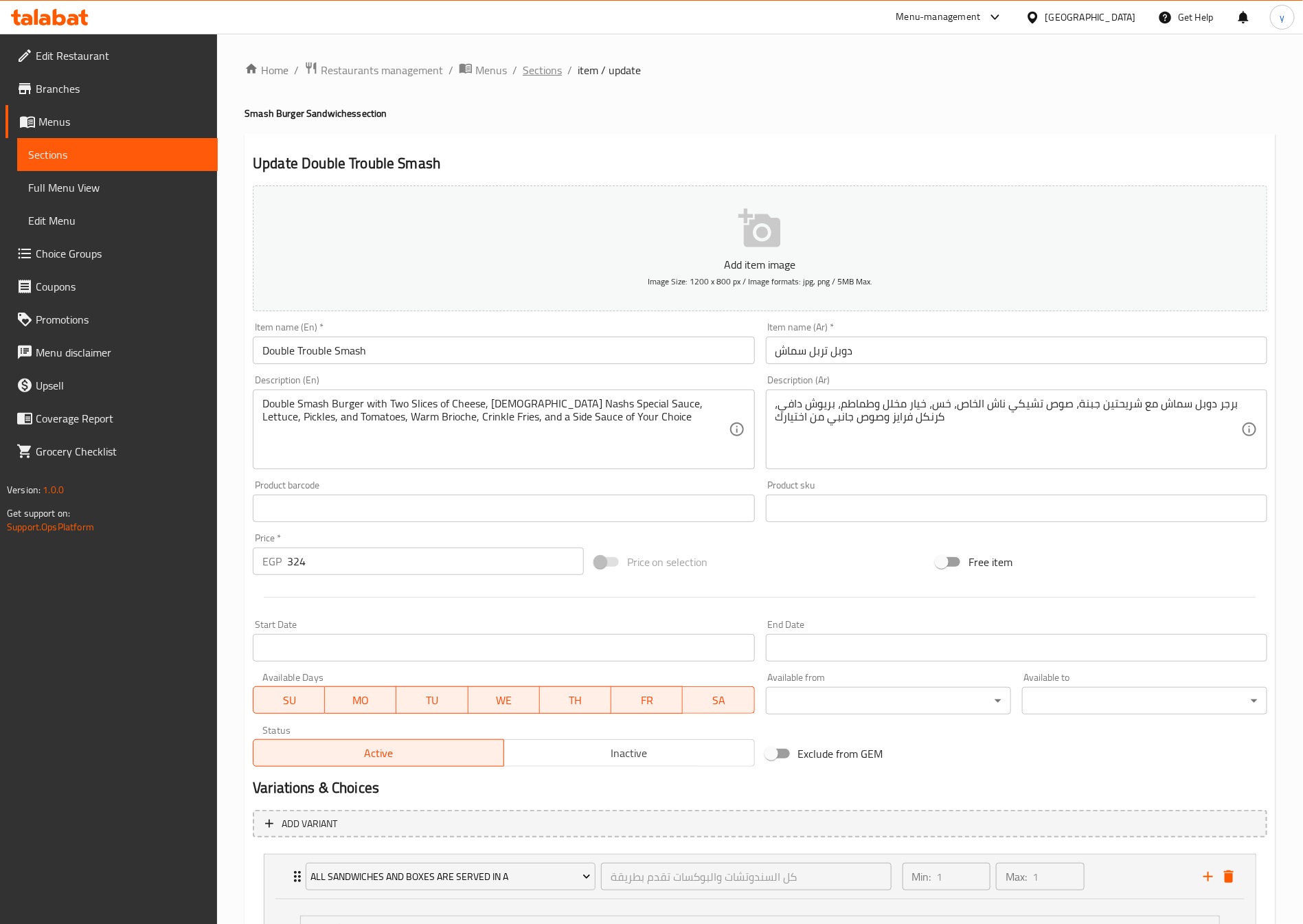
click at [544, 73] on span "Sections" at bounding box center [543, 70] width 39 height 16
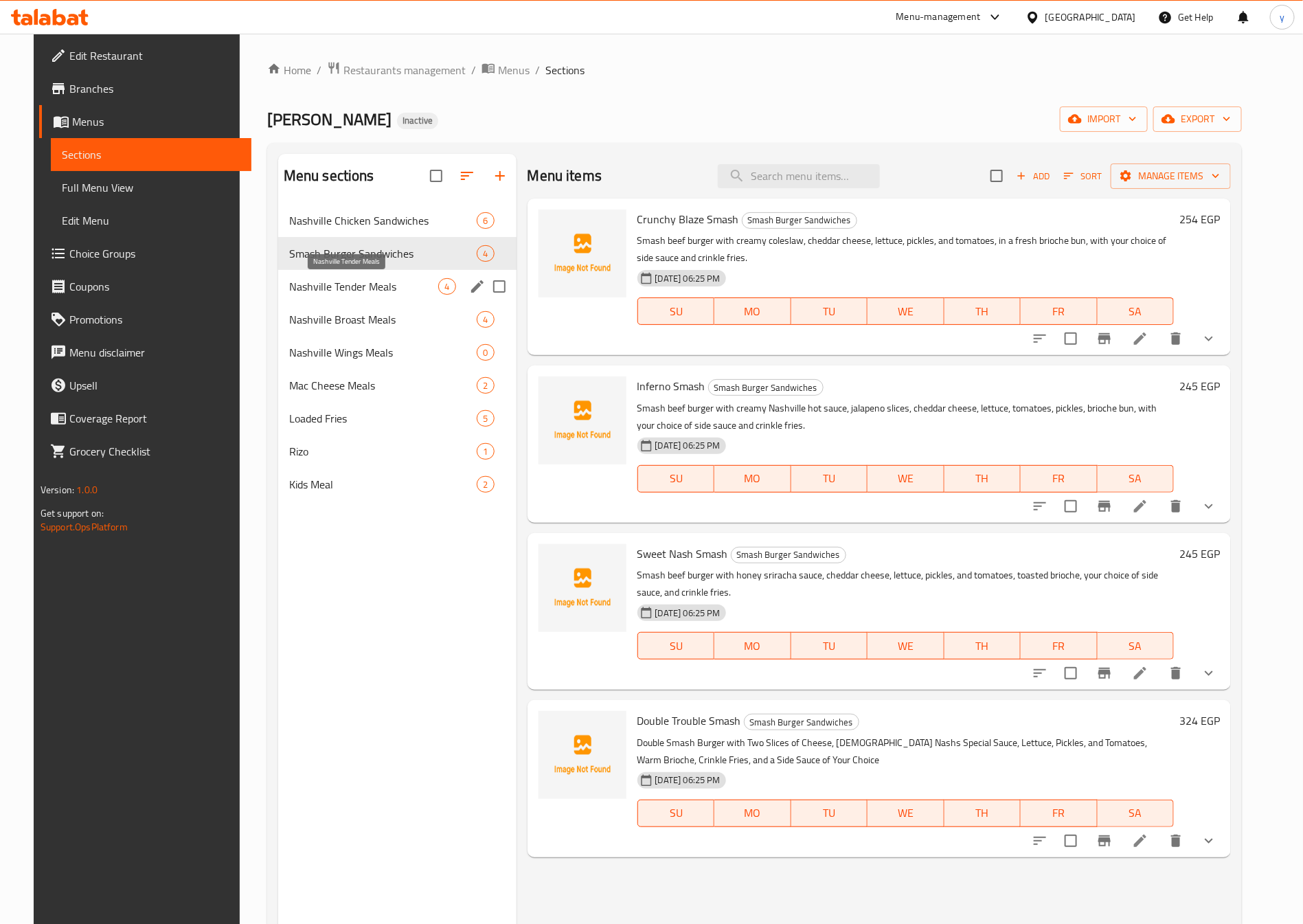
click at [384, 284] on span "Nashville Tender Meals" at bounding box center [364, 286] width 150 height 16
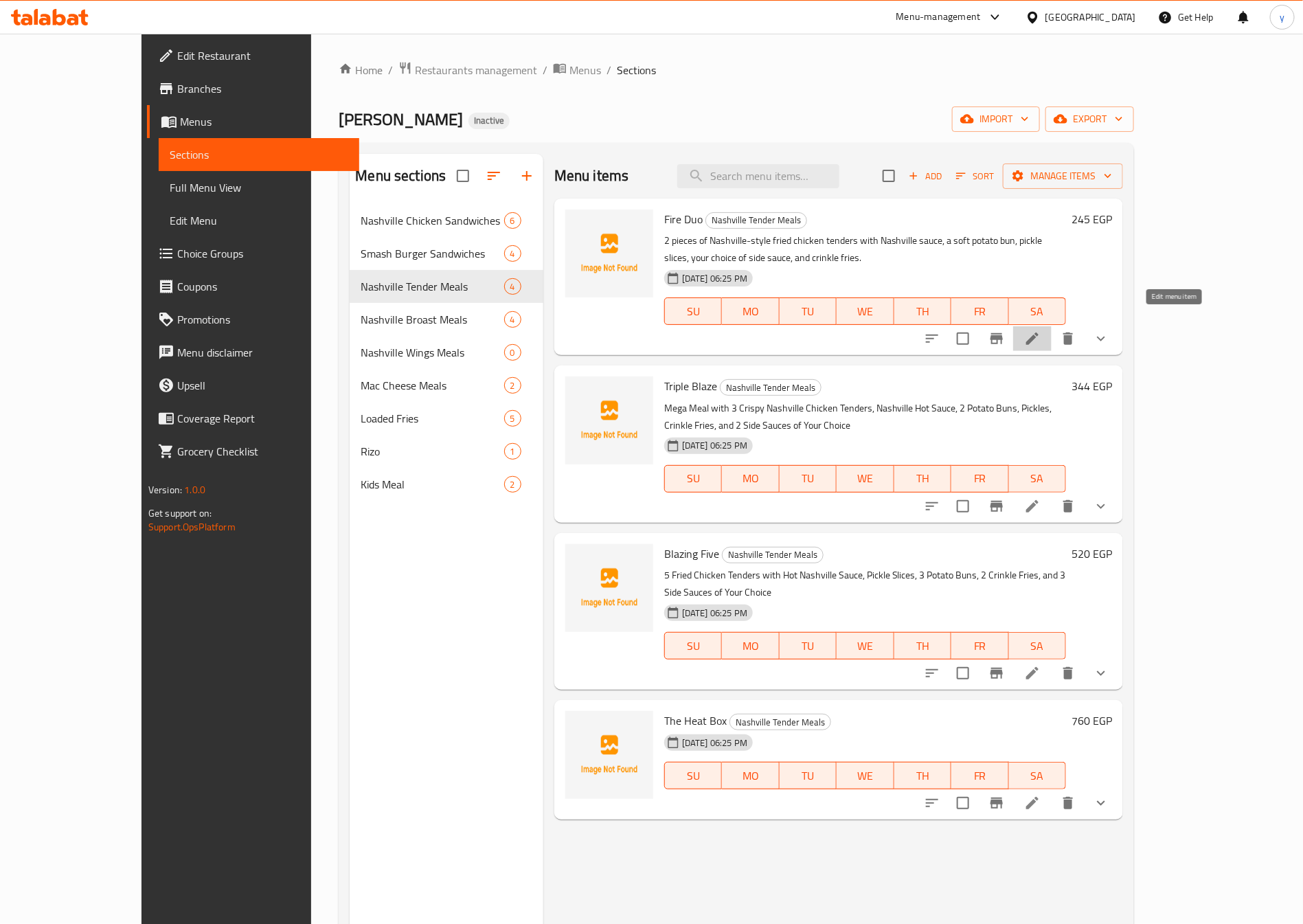
click at [1041, 331] on icon at bounding box center [1032, 338] width 16 height 16
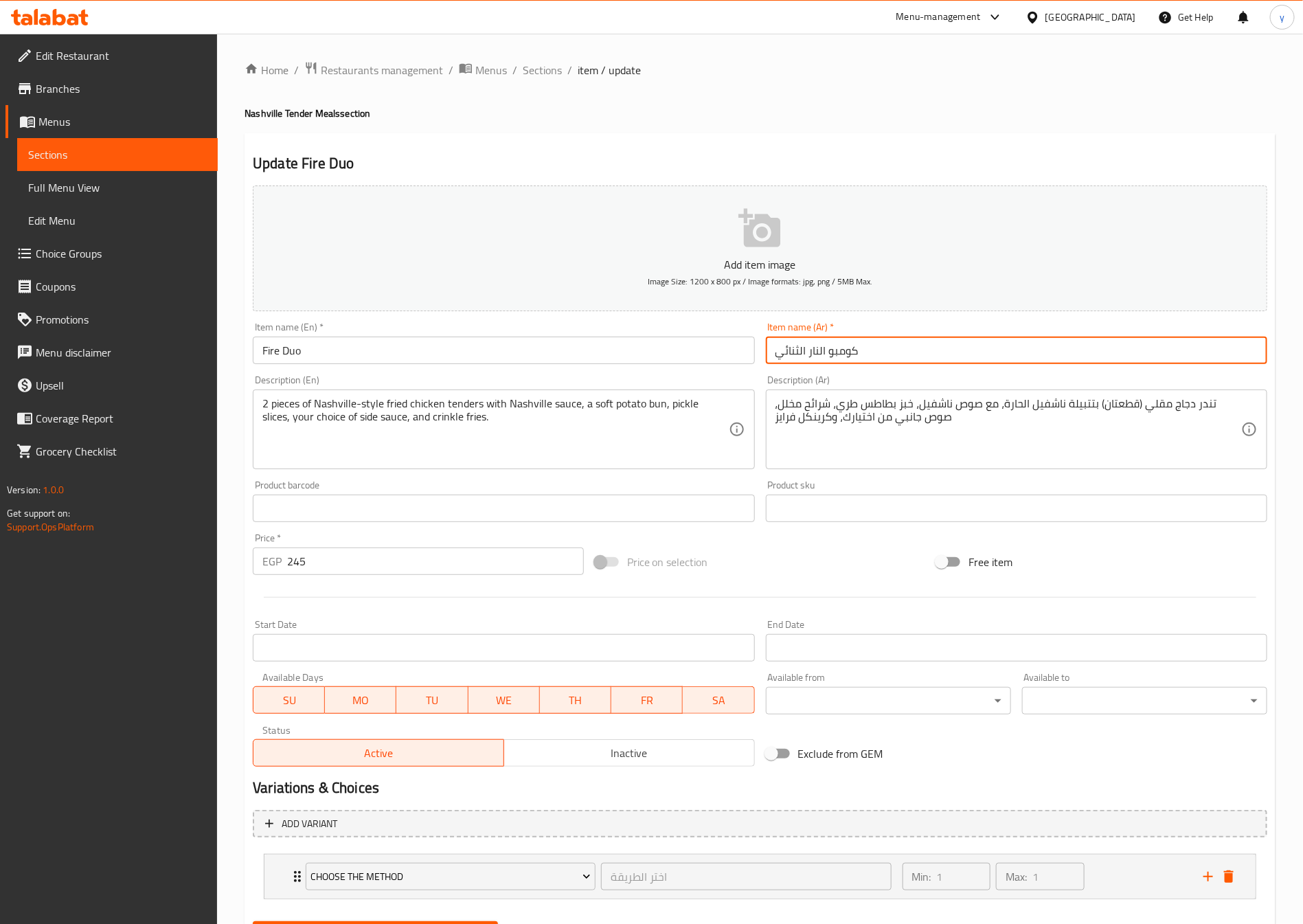
drag, startPoint x: 878, startPoint y: 357, endPoint x: 962, endPoint y: 335, distance: 86.8
click at [962, 335] on div "Item name (Ar)   * كومبو النار الثنائي Item name (Ar) *" at bounding box center [1016, 342] width 502 height 42
click at [491, 360] on input "Fire Duo" at bounding box center [504, 350] width 502 height 27
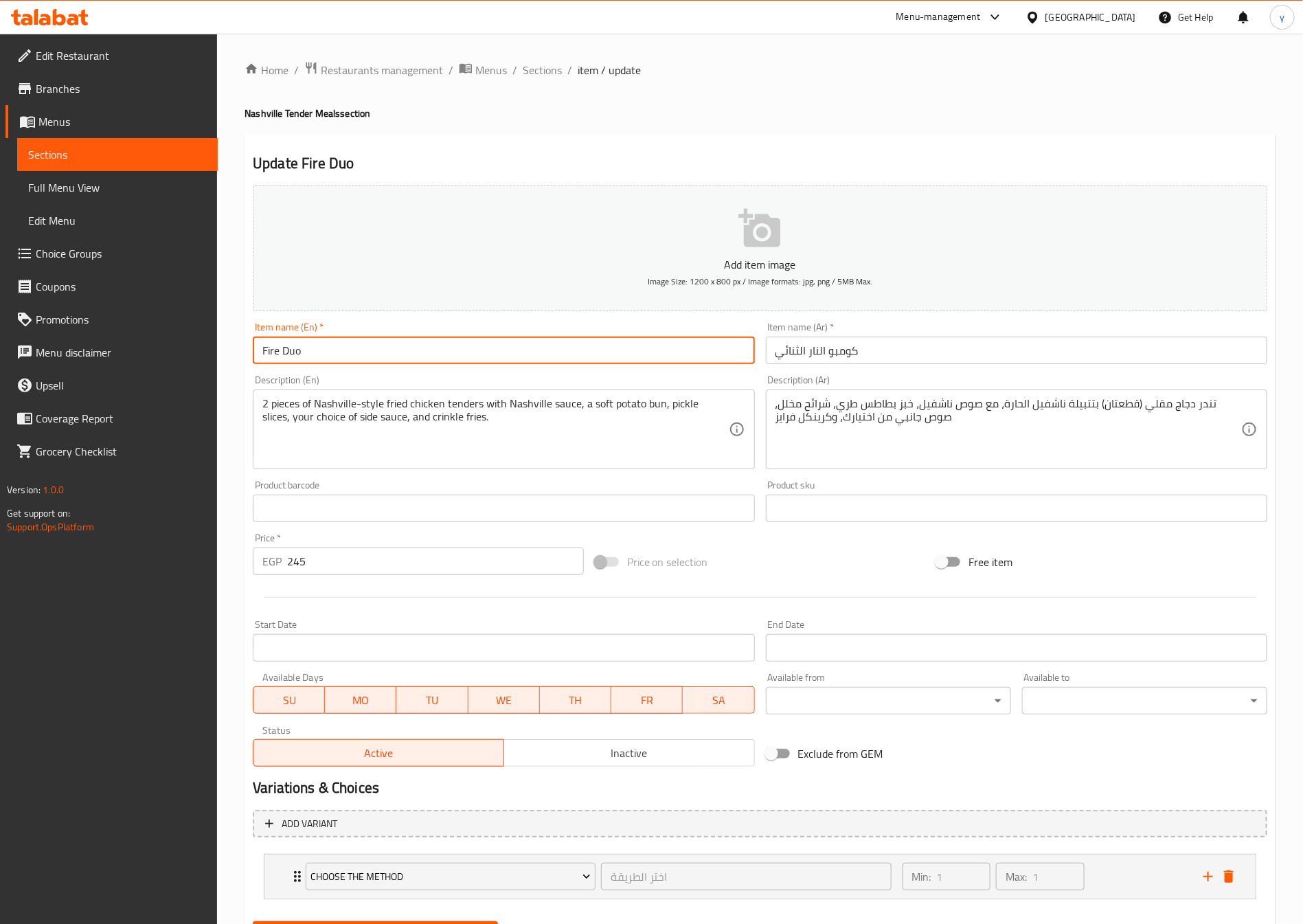
click at [491, 360] on input "Fire Duo" at bounding box center [504, 350] width 502 height 27
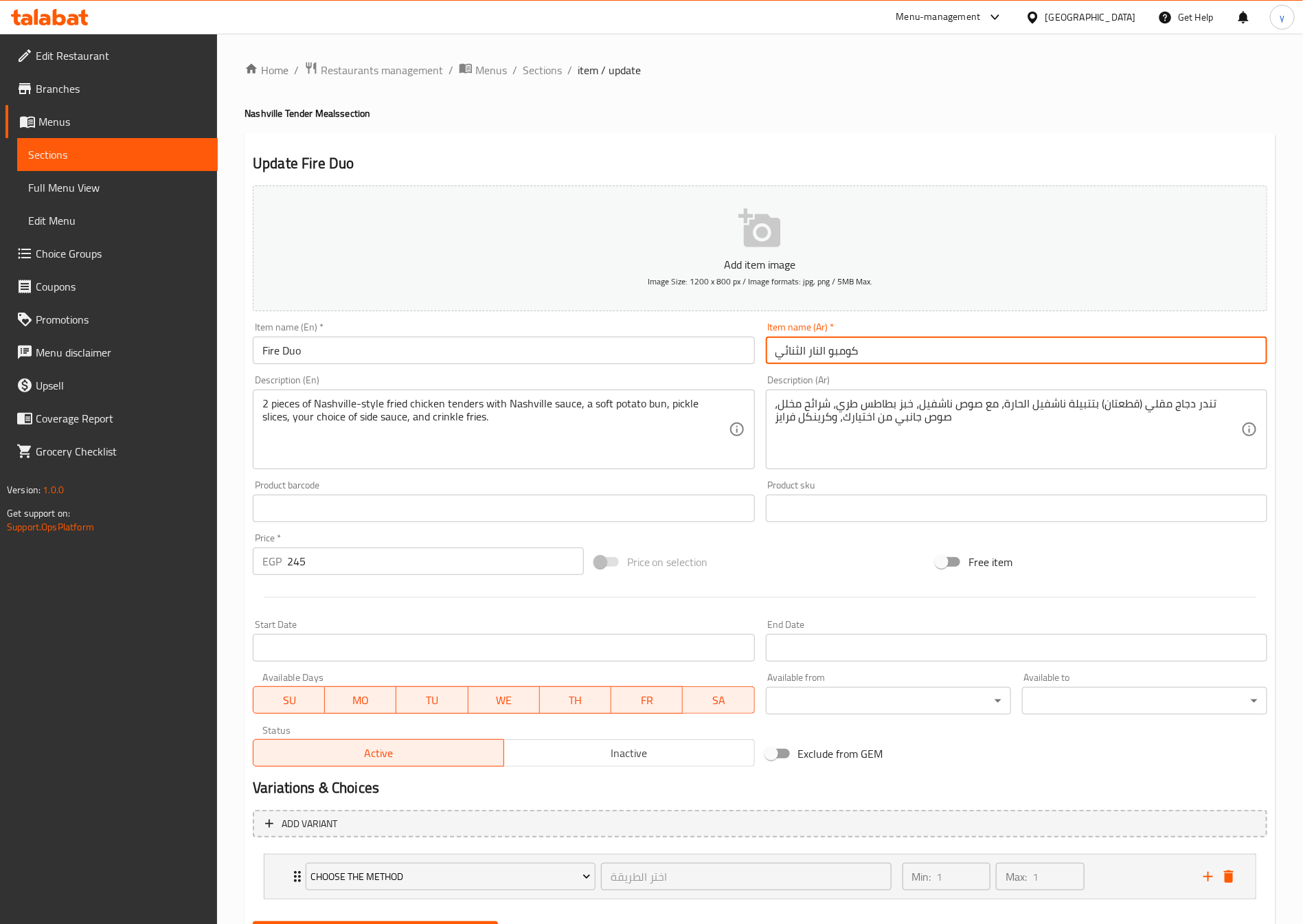
click at [856, 353] on input "كومبو النار الثنائي" at bounding box center [1016, 350] width 502 height 27
click at [842, 357] on input "كومبو النار الثنائي" at bounding box center [1016, 350] width 502 height 27
click at [476, 350] on input "Fire Duo" at bounding box center [504, 350] width 502 height 27
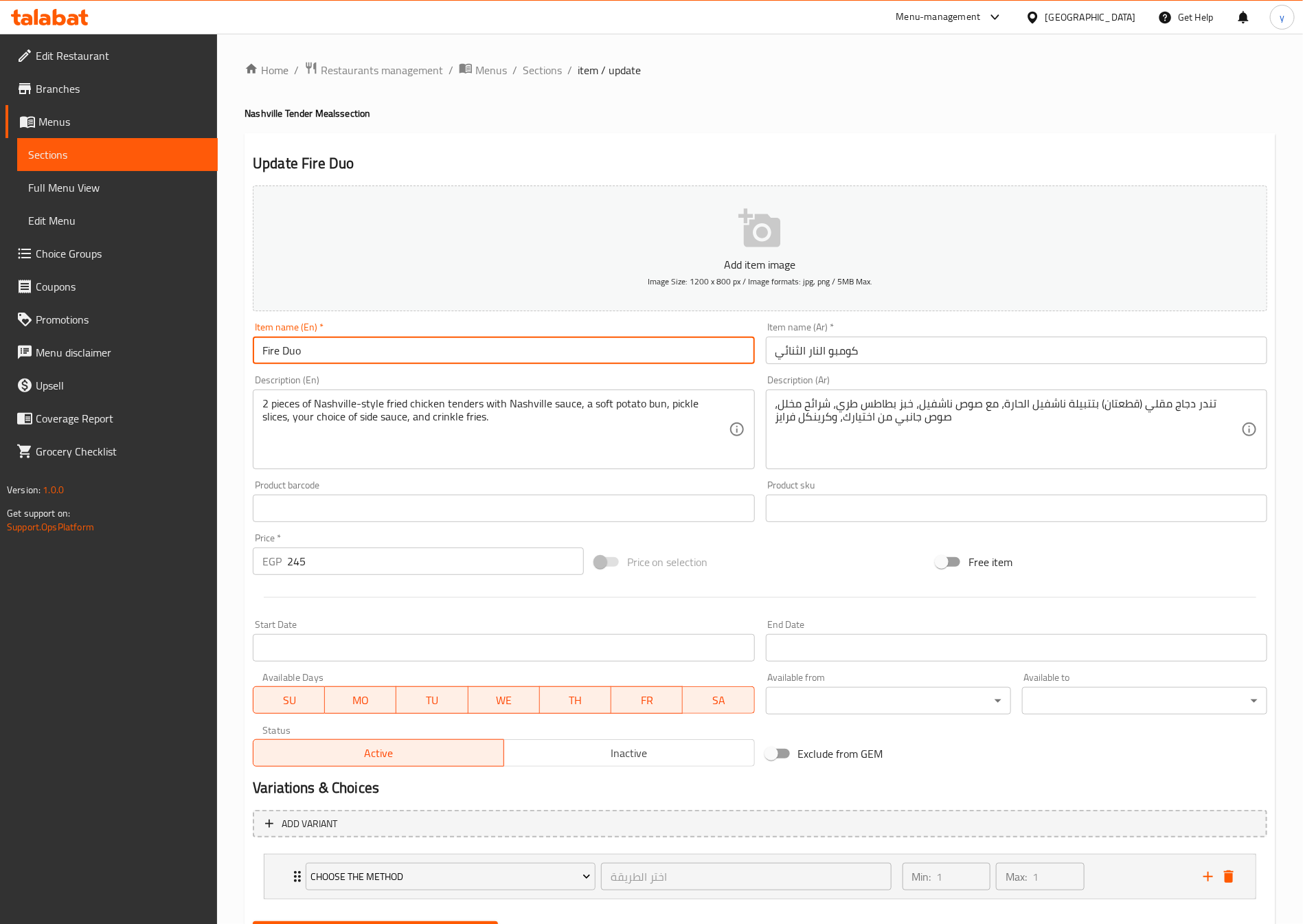
click at [476, 350] on input "Fire Duo" at bounding box center [504, 350] width 502 height 27
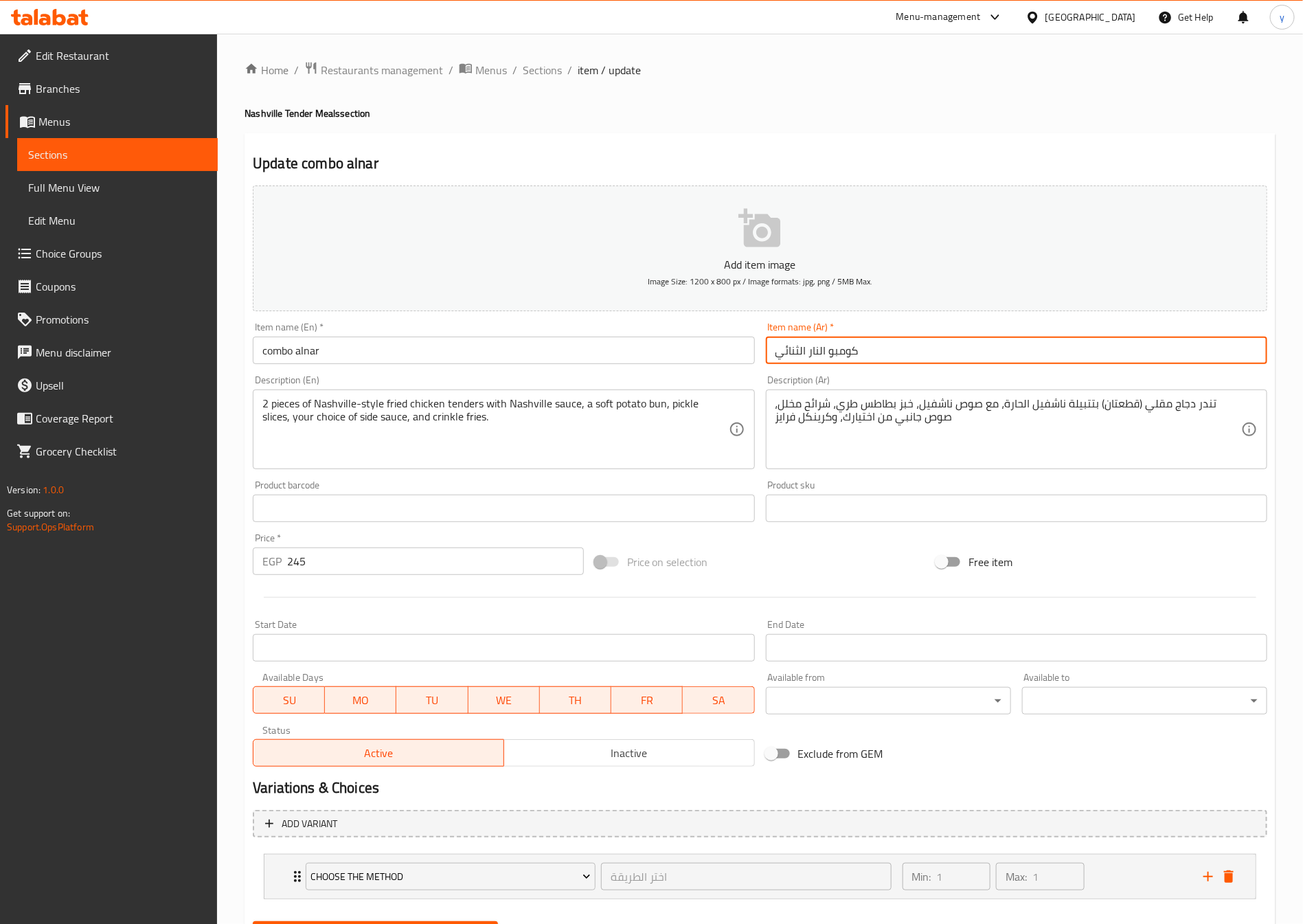
click at [785, 351] on input "كومبو النار الثنائي" at bounding box center [1016, 350] width 502 height 27
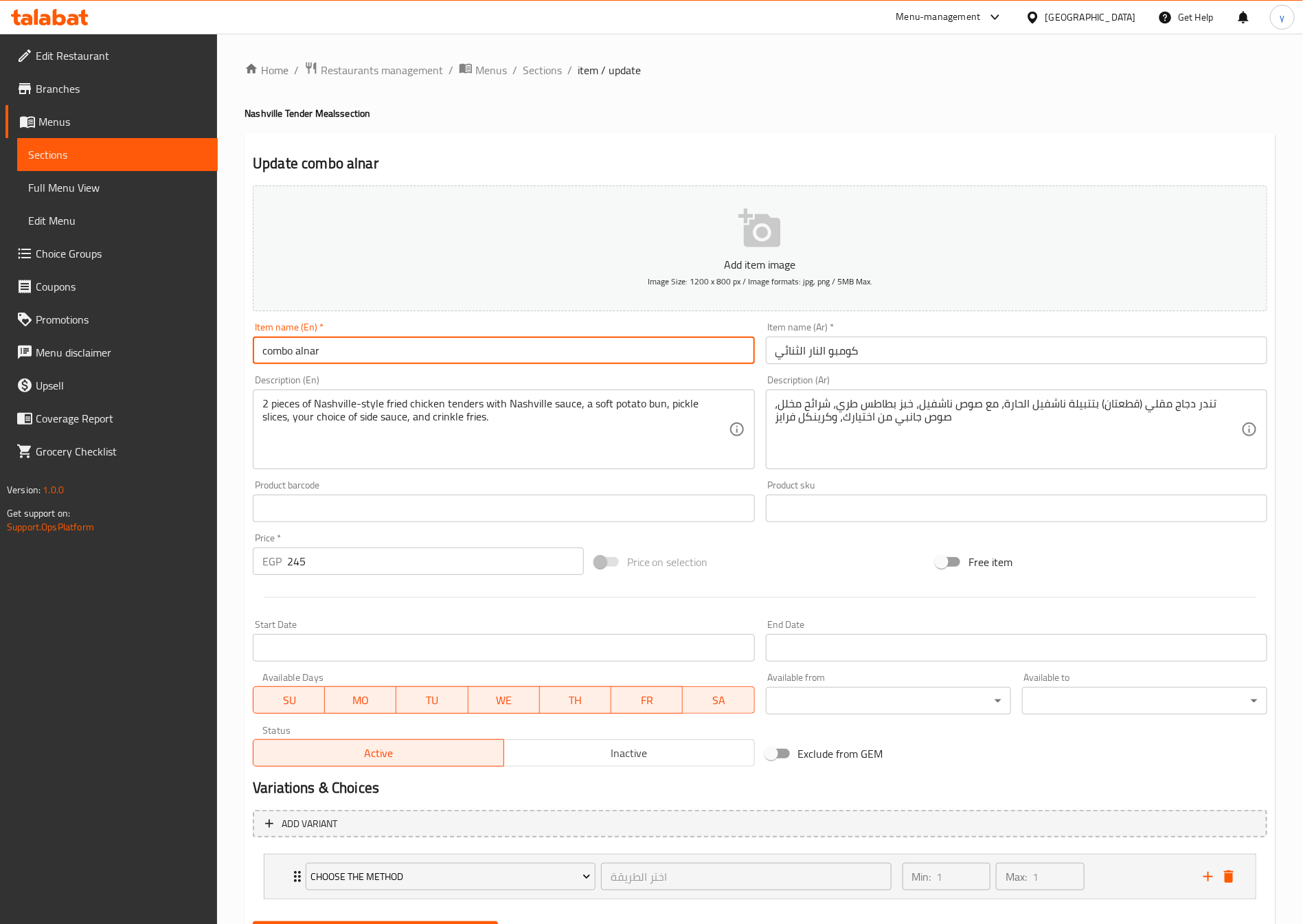
click at [475, 353] on input "combo alnar" at bounding box center [504, 350] width 502 height 27
click at [785, 353] on input "كومبو النار الثنائي" at bounding box center [1016, 350] width 502 height 27
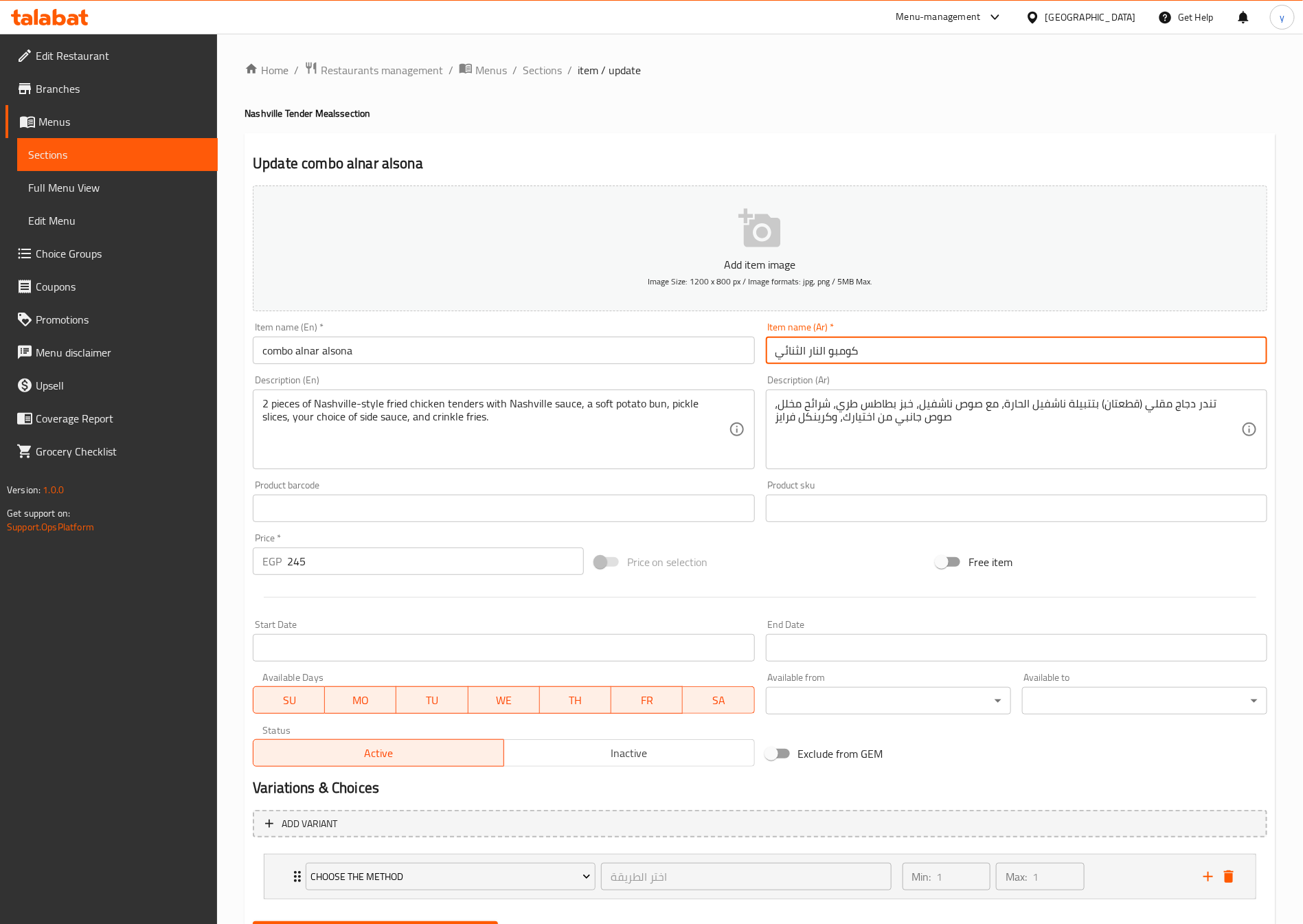
click at [785, 353] on input "كومبو النار الثنائي" at bounding box center [1016, 350] width 502 height 27
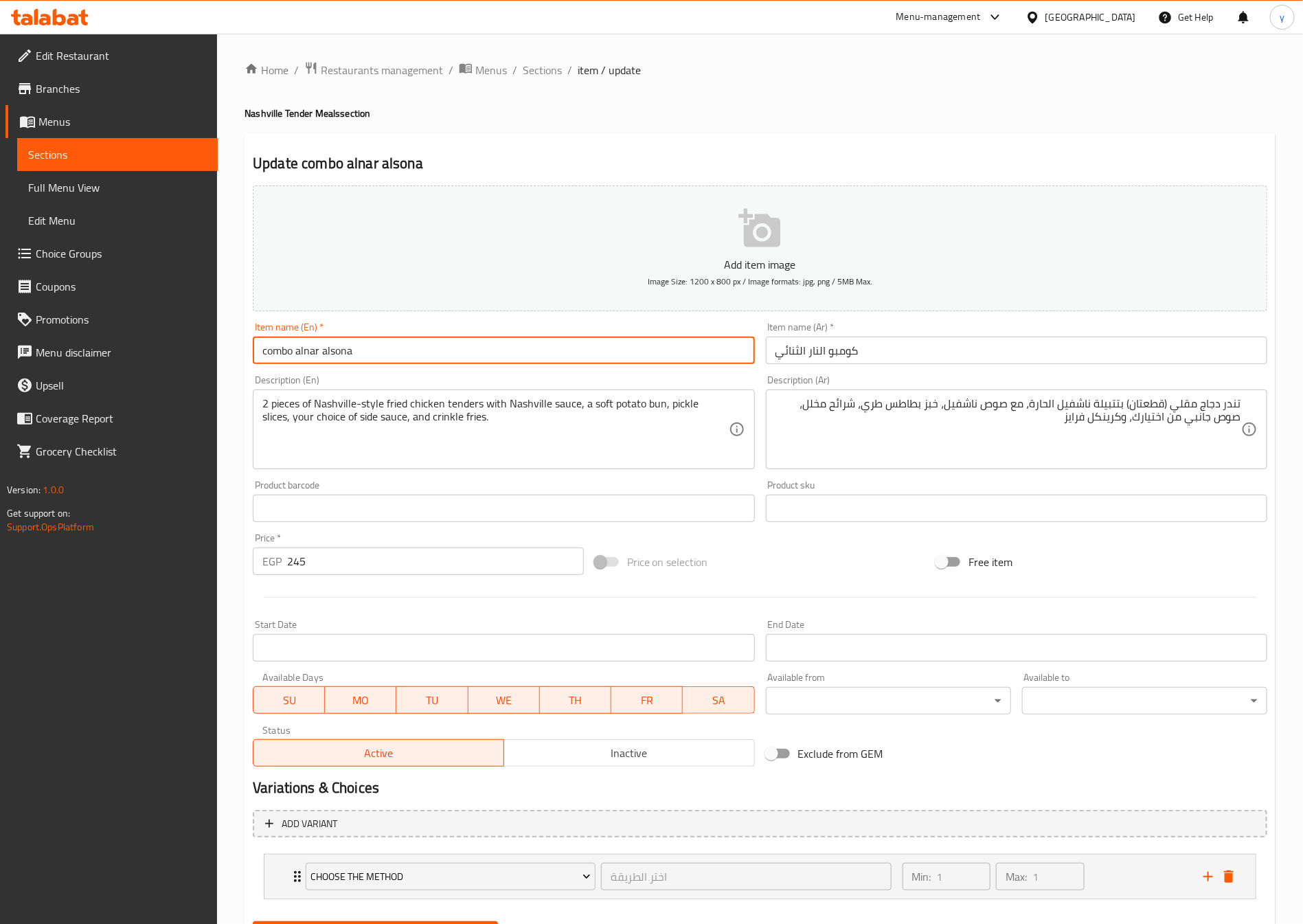
click at [498, 337] on input "combo alnar alsona" at bounding box center [504, 350] width 502 height 27
click at [498, 338] on input "combo alnar alsona" at bounding box center [504, 350] width 502 height 27
click at [517, 336] on div "Item name (En)   * combo alnar alsonaay Item name (En) *" at bounding box center [504, 342] width 502 height 42
click at [512, 345] on input "combo alnar alsonaay" at bounding box center [504, 350] width 502 height 27
type input "combo alnar alsonaay"
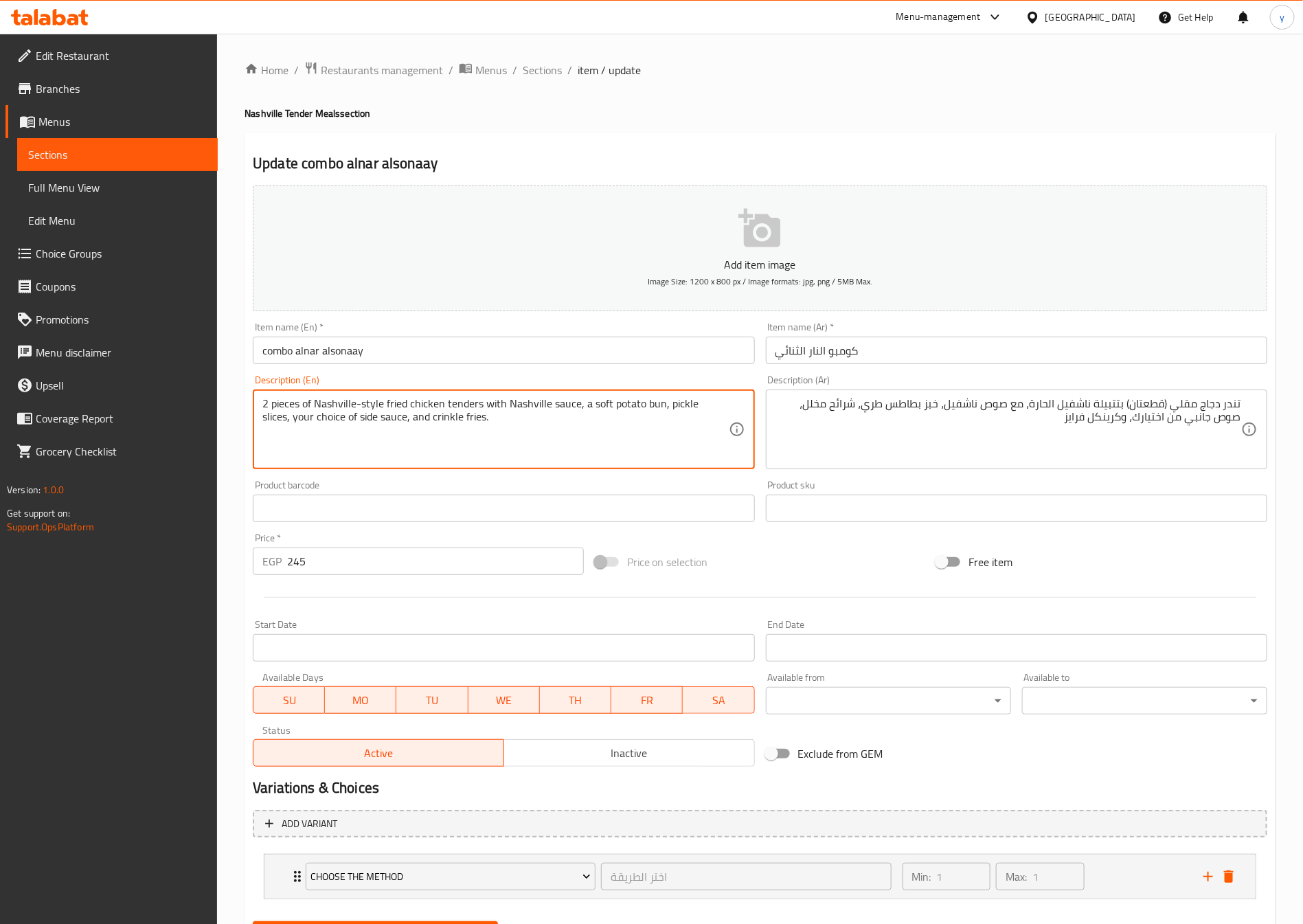
click at [371, 400] on textarea "2 pieces of Nashville-style fried chicken tenders with Nashville sauce, a soft …" at bounding box center [495, 429] width 465 height 65
type textarea "2 pieces of Nashville fried chicken tenders with Nashville sauce, a soft potato…"
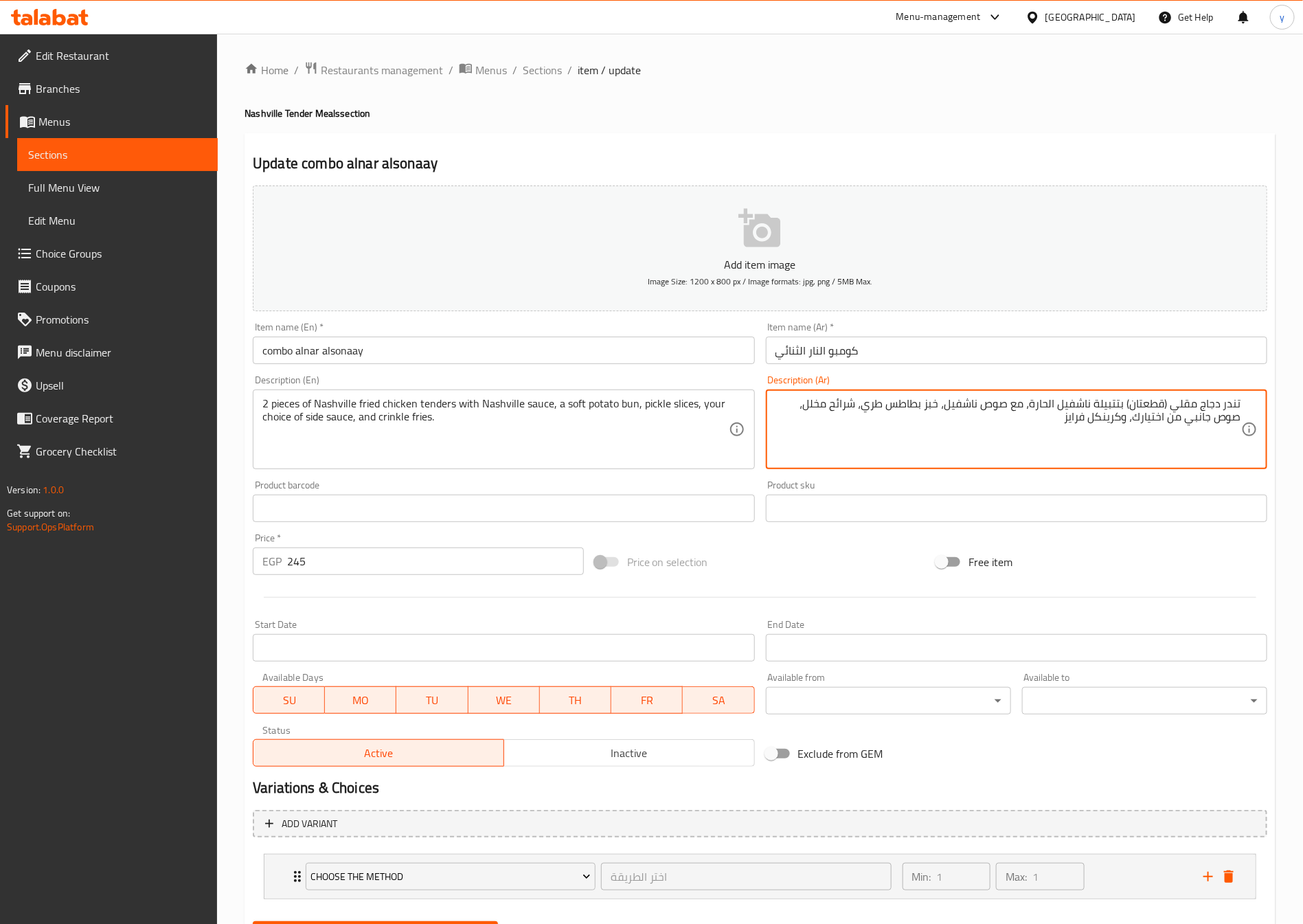
click at [878, 403] on textarea "تندر دجاج مقلي (قطعتان) بتتبيلة ناشفيل الحارة، مع صوص ناشفيل، خبز بطاطس طري، شر…" at bounding box center [1008, 429] width 465 height 65
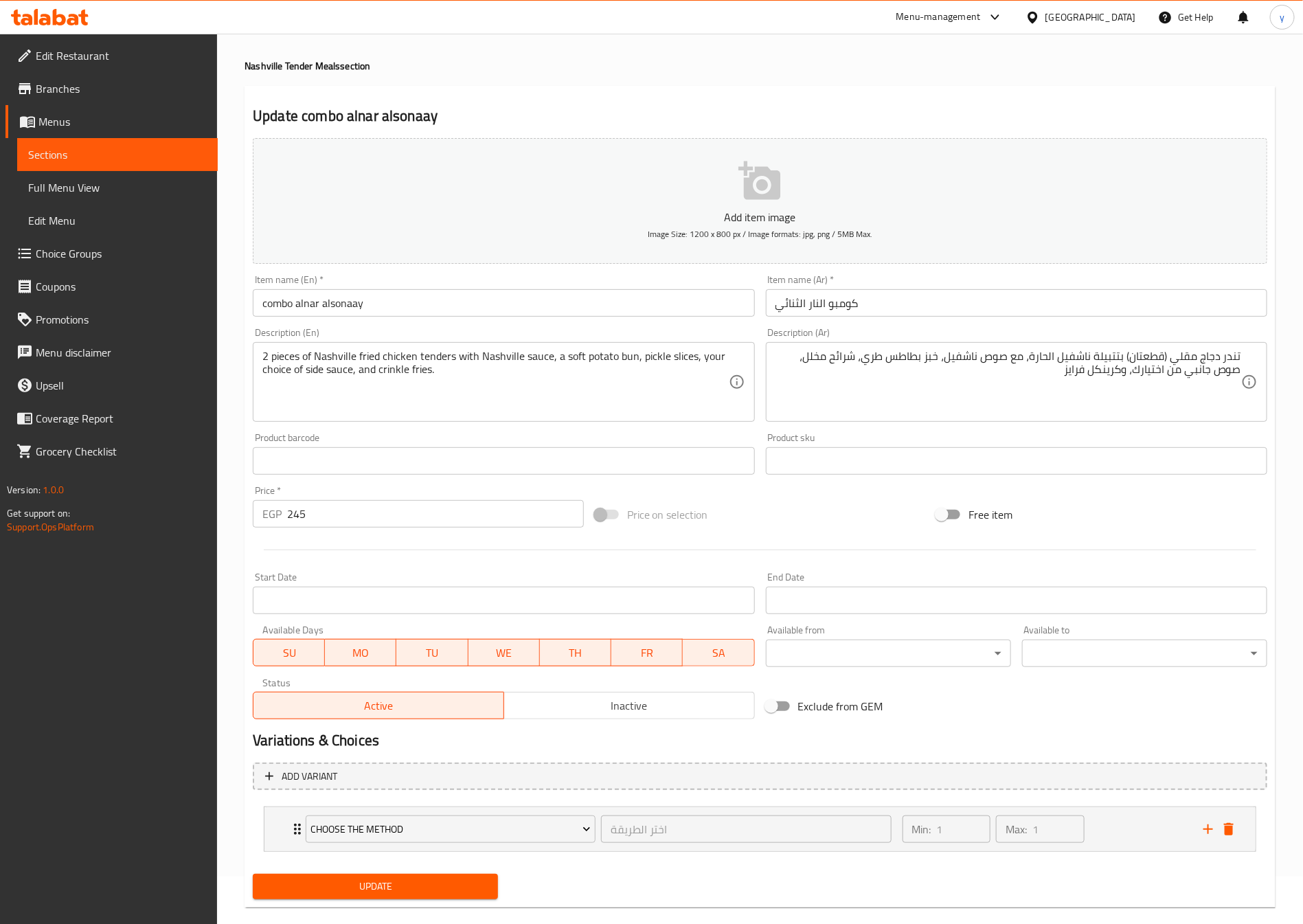
scroll to position [70, 0]
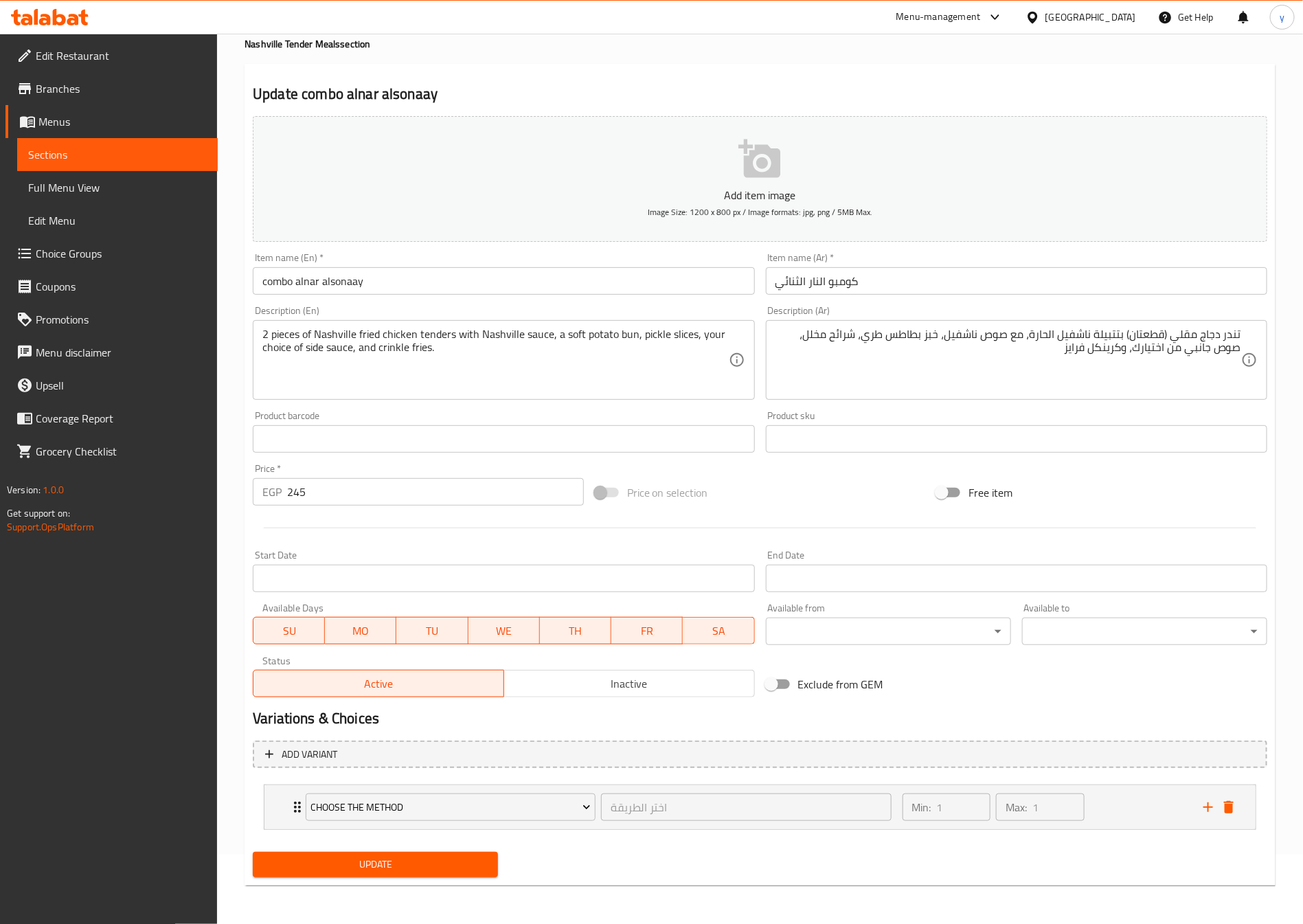
click at [460, 860] on span "Update" at bounding box center [375, 865] width 223 height 17
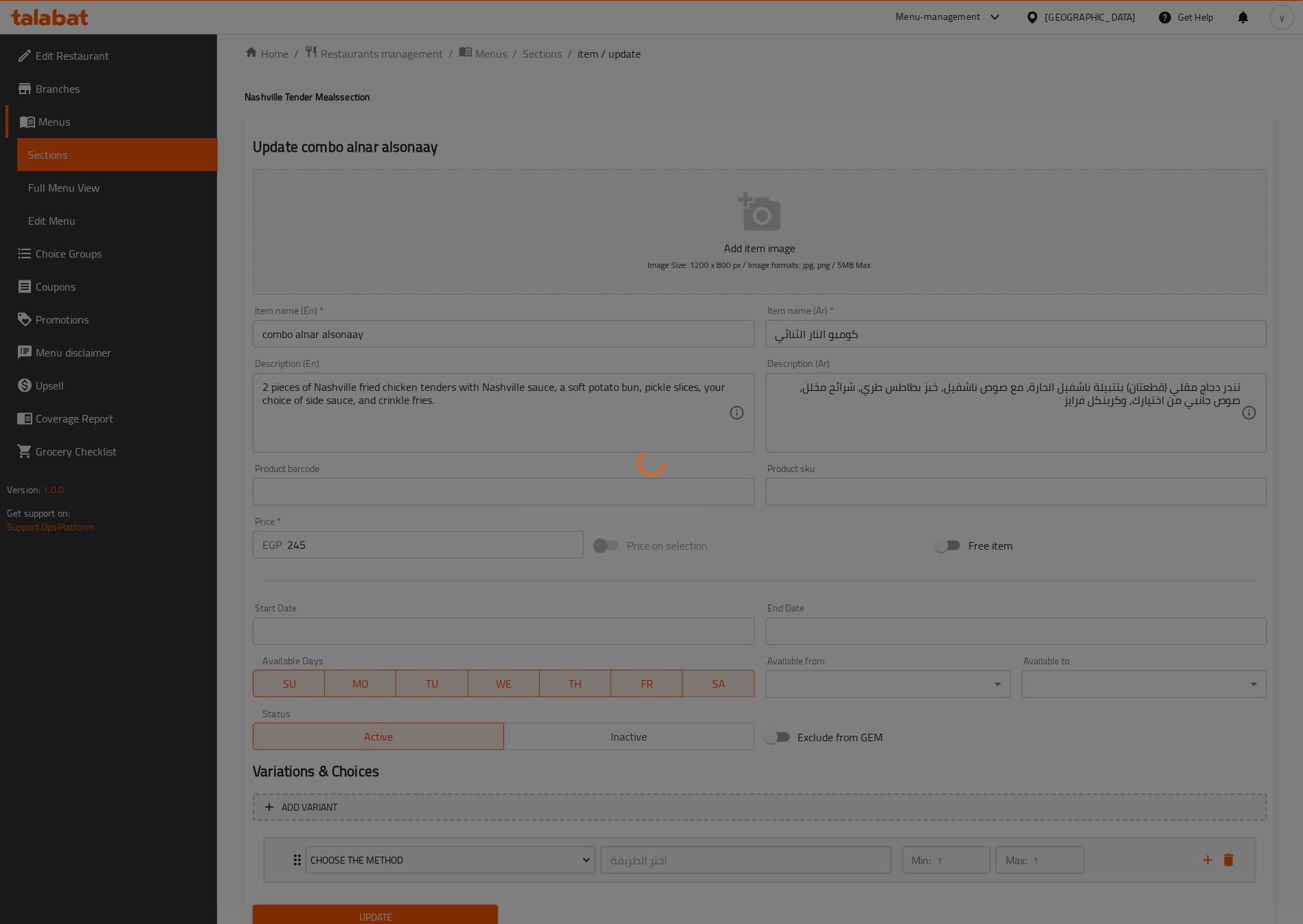
scroll to position [0, 0]
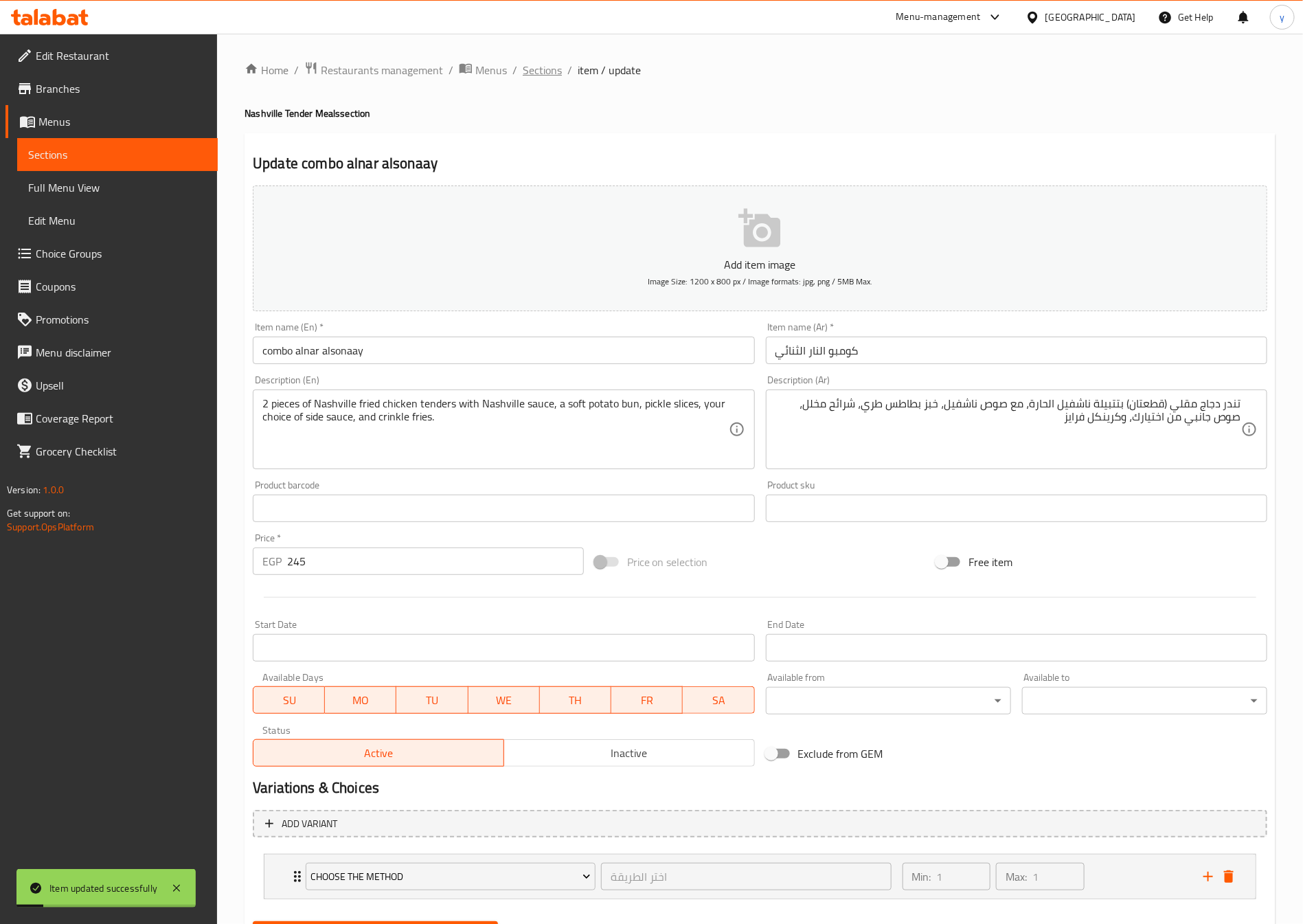
click at [536, 75] on span "Sections" at bounding box center [543, 70] width 39 height 16
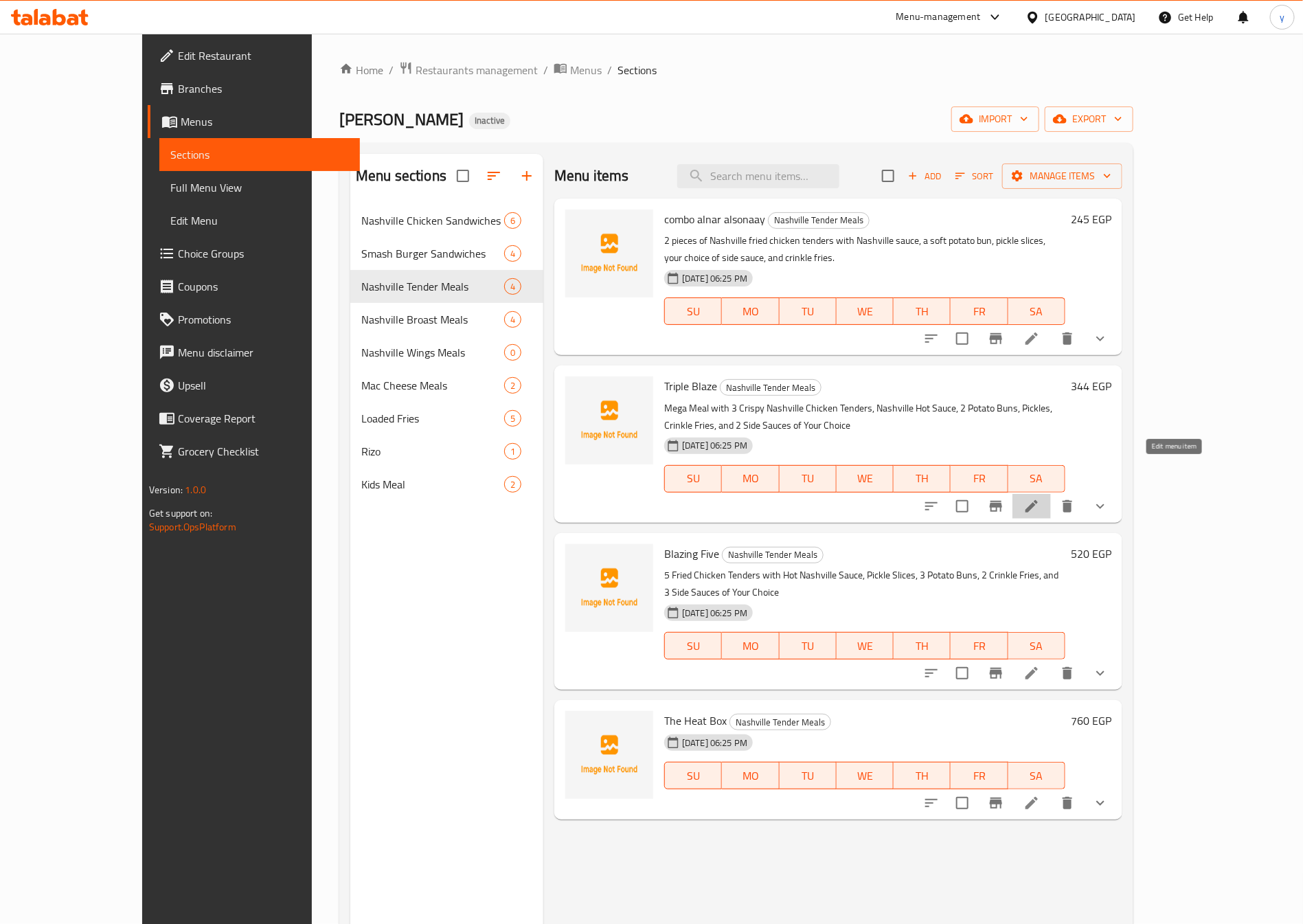
click at [1040, 498] on icon at bounding box center [1031, 505] width 16 height 16
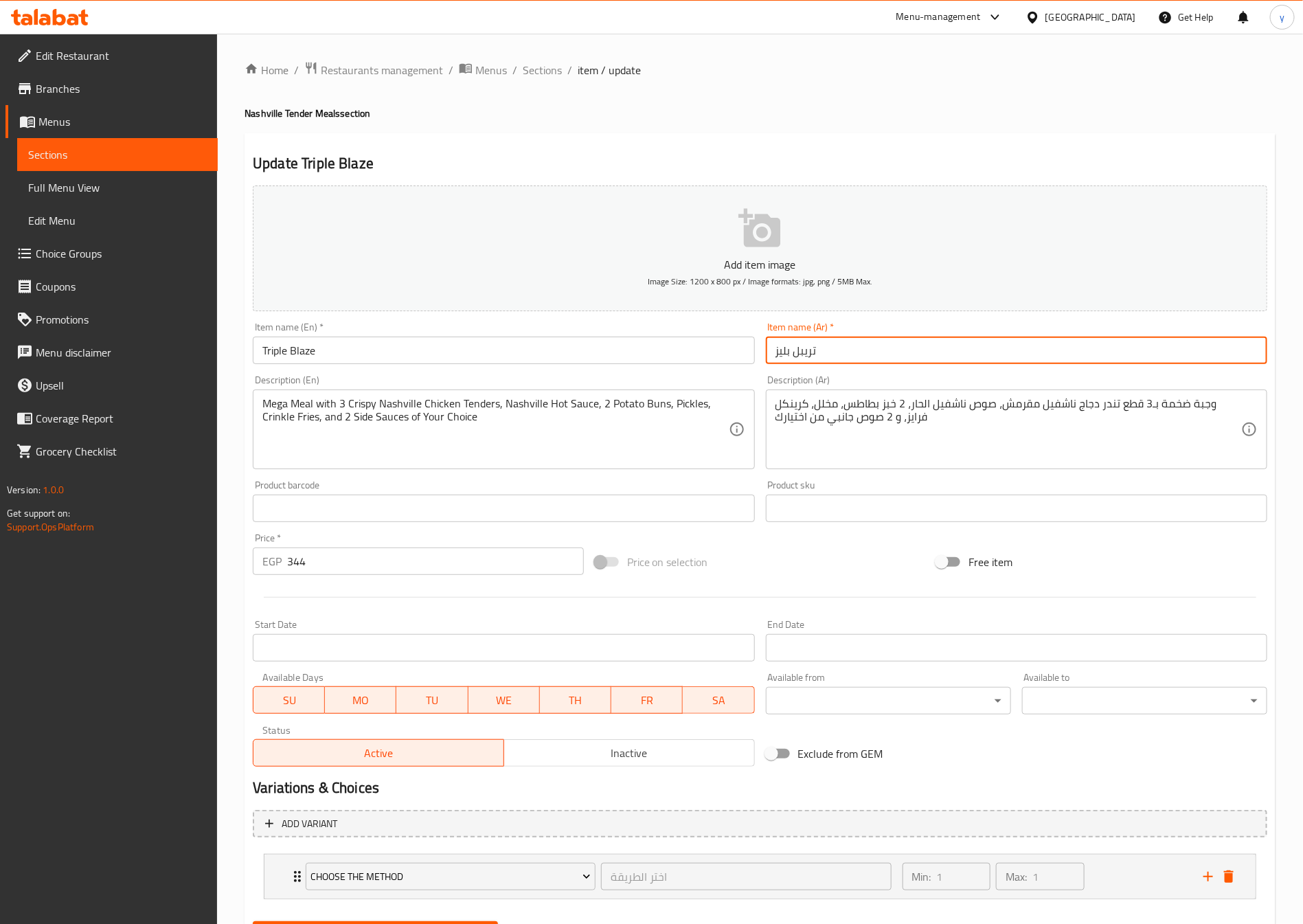
click at [780, 354] on input "تريبل بليز" at bounding box center [1016, 350] width 502 height 27
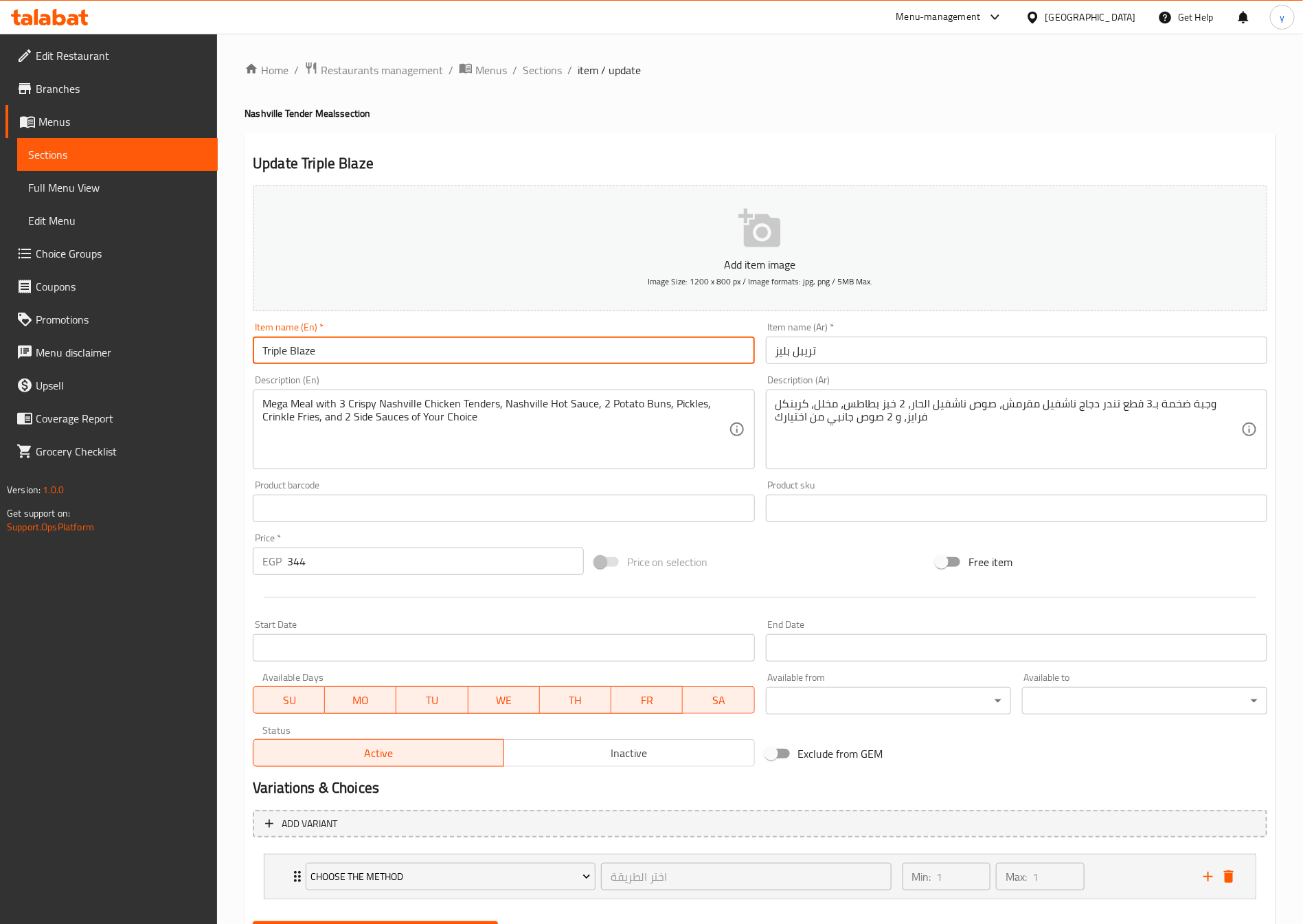
click at [375, 359] on input "Triple Blaze" at bounding box center [504, 350] width 502 height 27
paste input "eli"
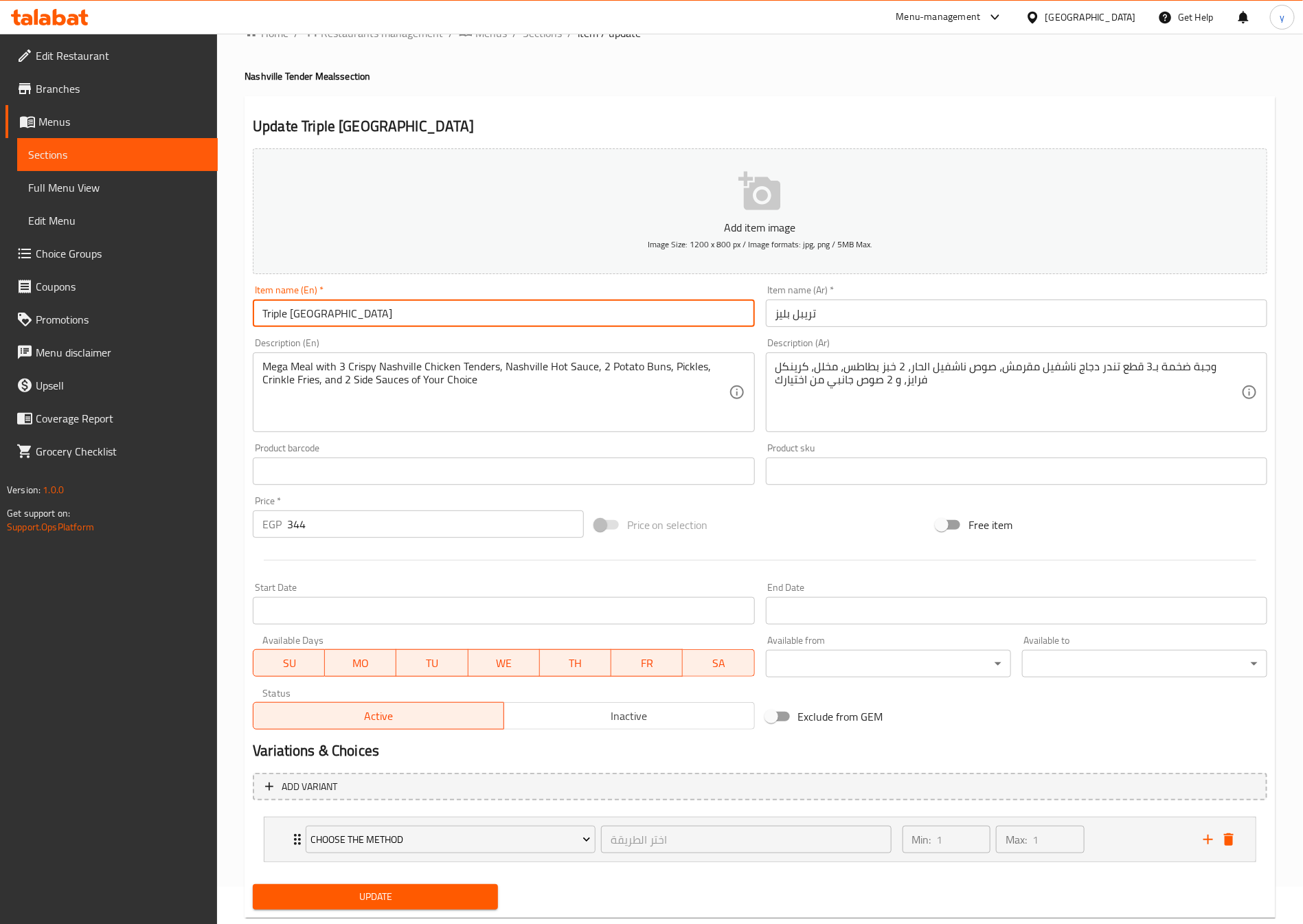
scroll to position [70, 0]
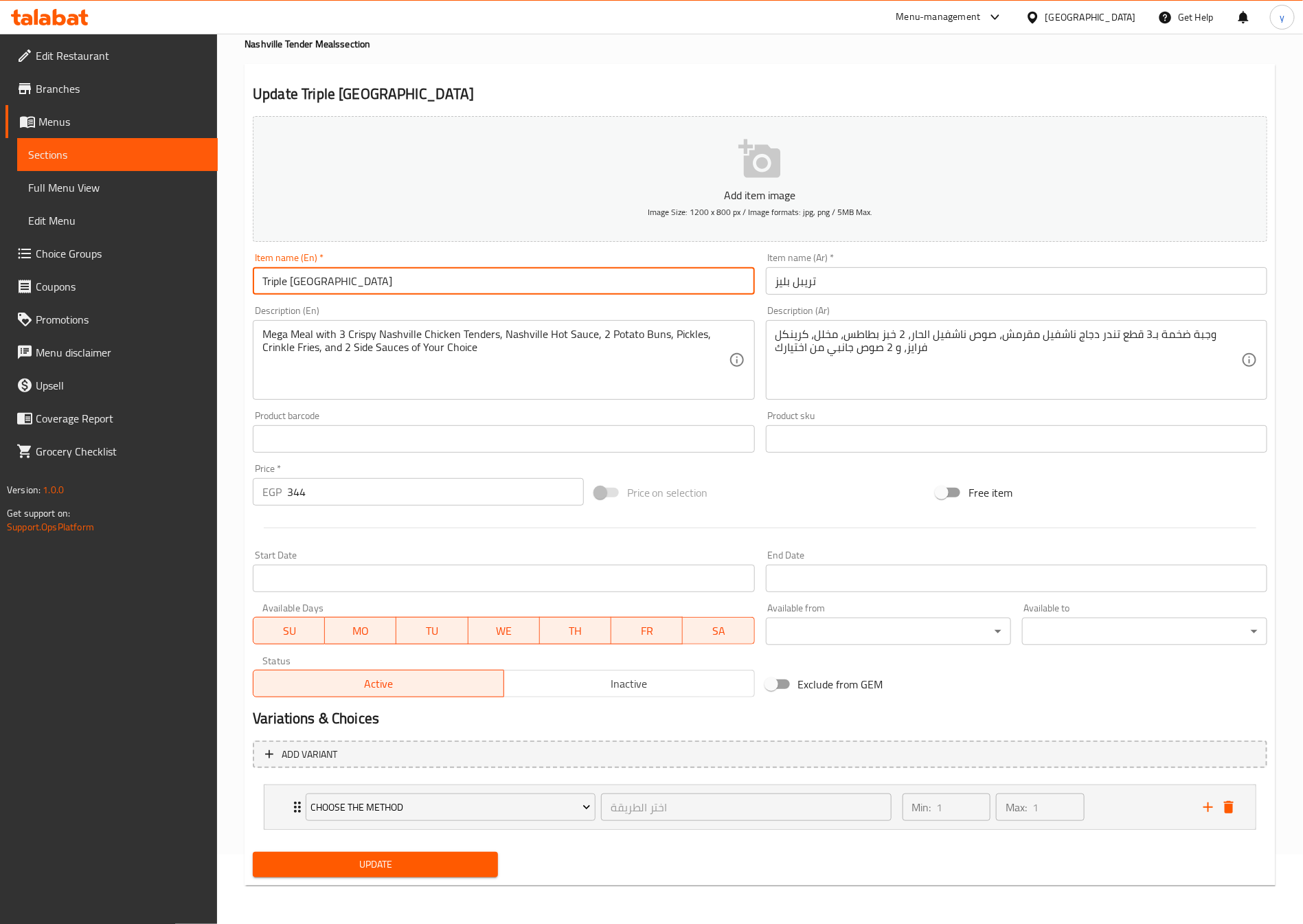
type input "Triple [GEOGRAPHIC_DATA]"
click at [449, 870] on span "Update" at bounding box center [375, 865] width 223 height 17
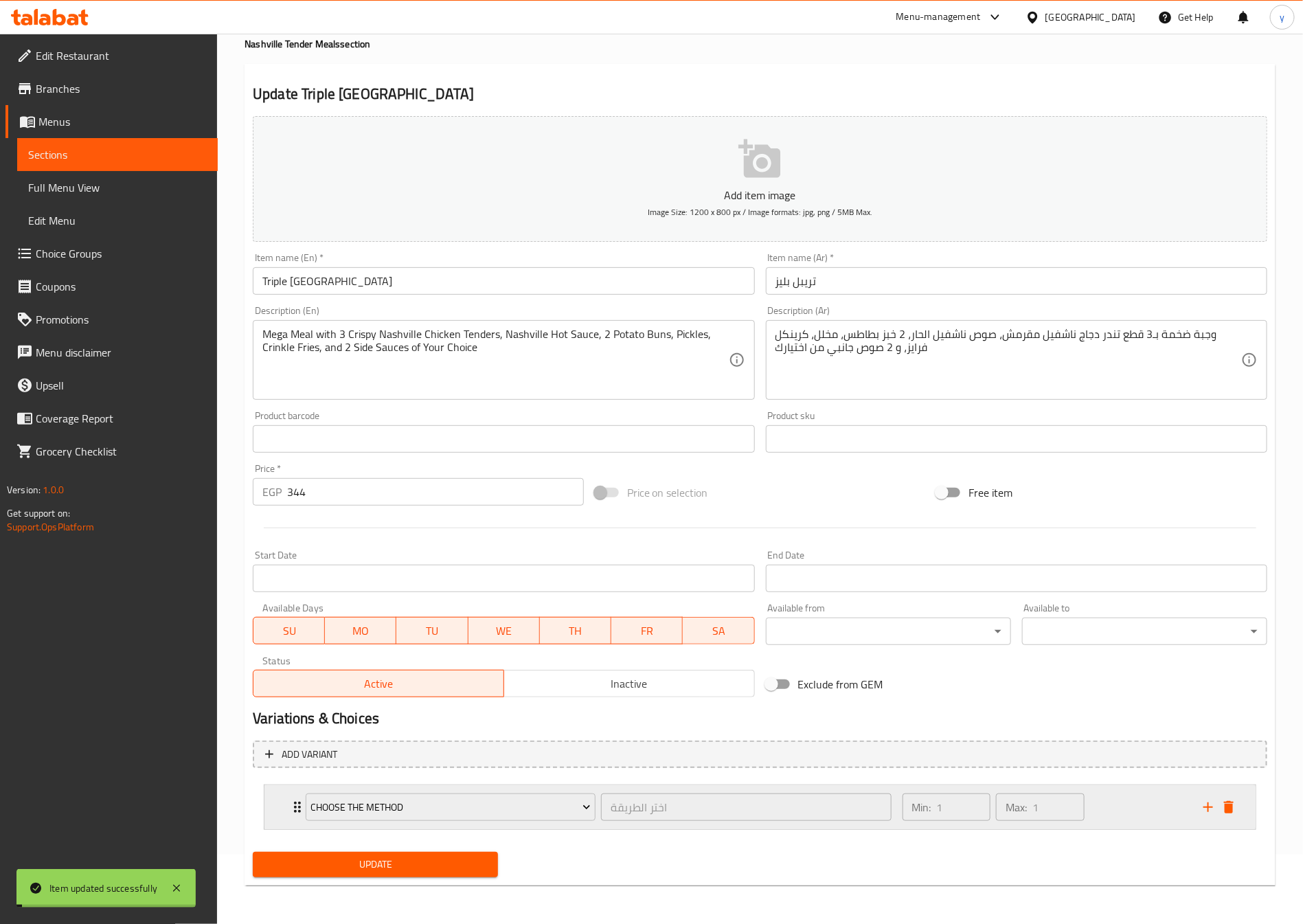
click at [299, 810] on div "Choose the method اختر الطريقة ​" at bounding box center [599, 807] width 603 height 44
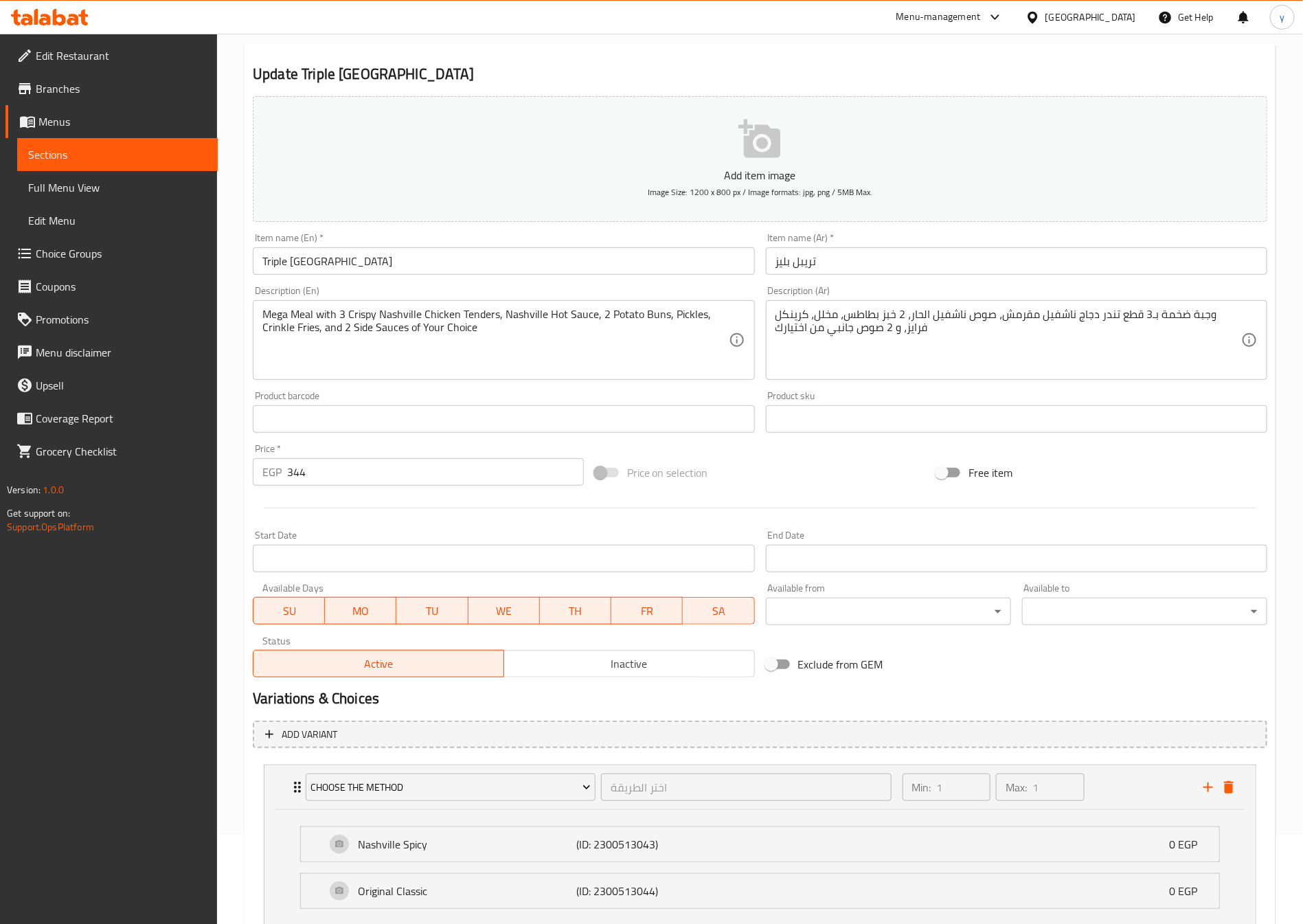
scroll to position [0, 0]
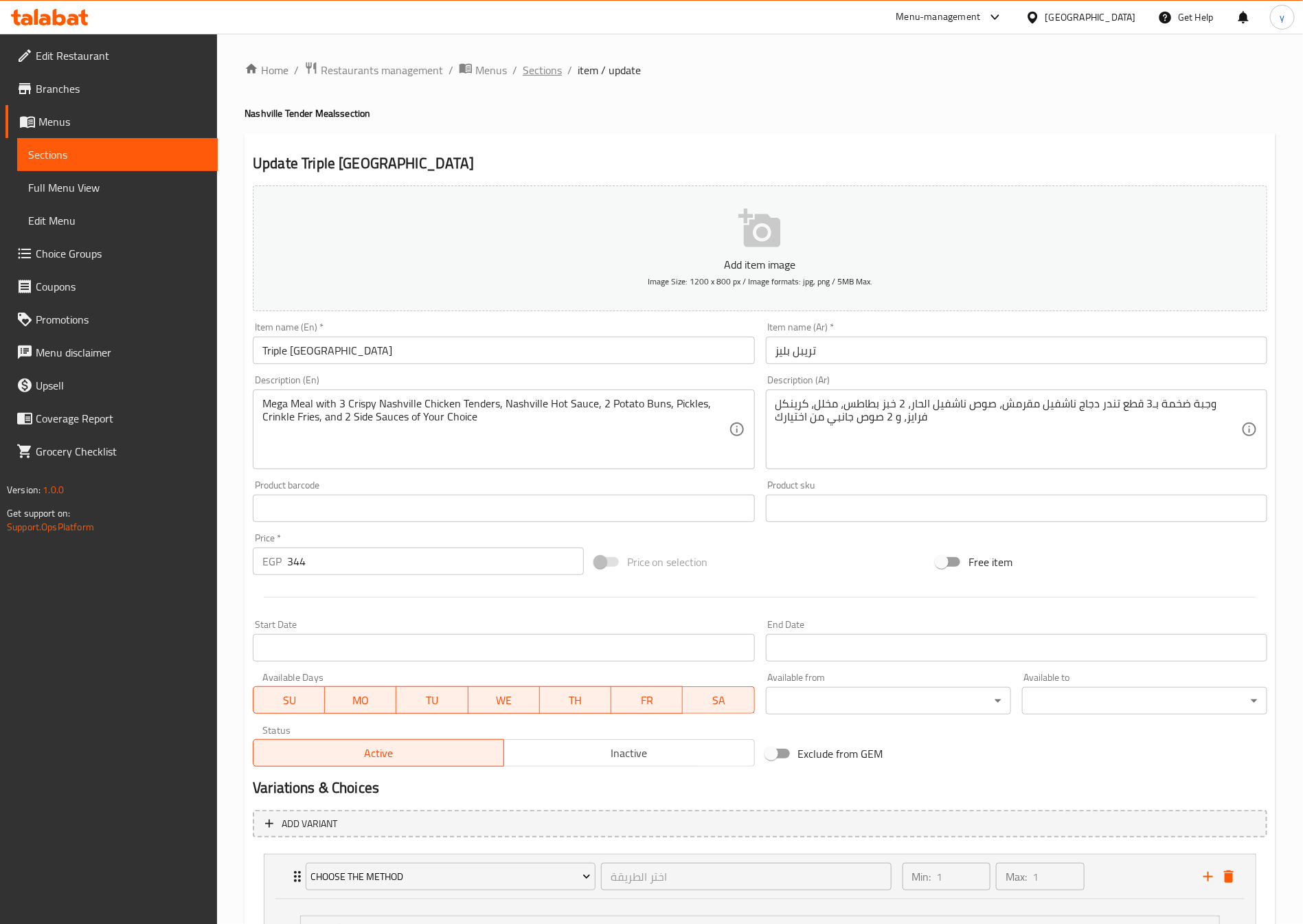
click at [542, 63] on span "Sections" at bounding box center [543, 70] width 39 height 16
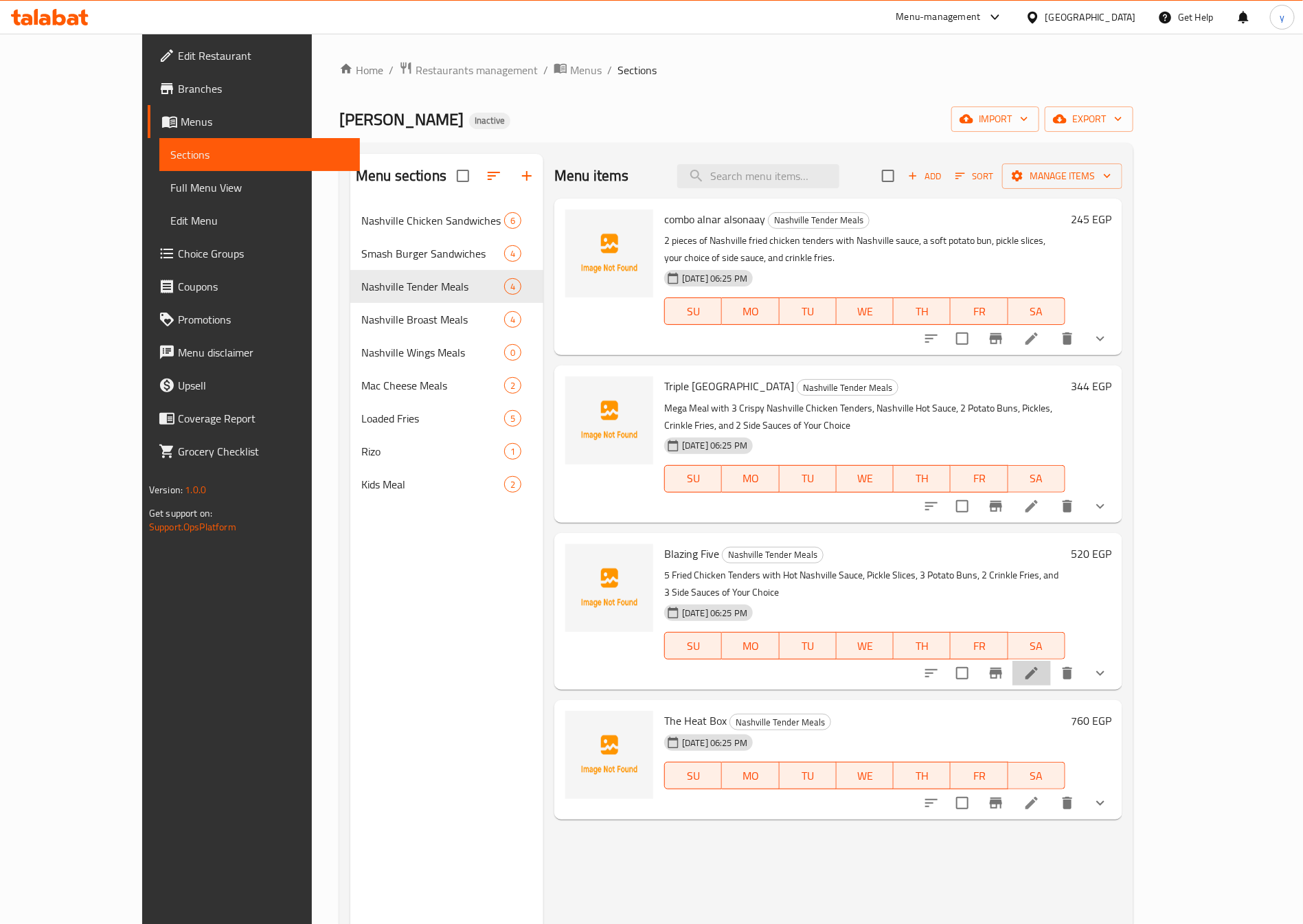
click at [1051, 661] on li at bounding box center [1031, 673] width 38 height 25
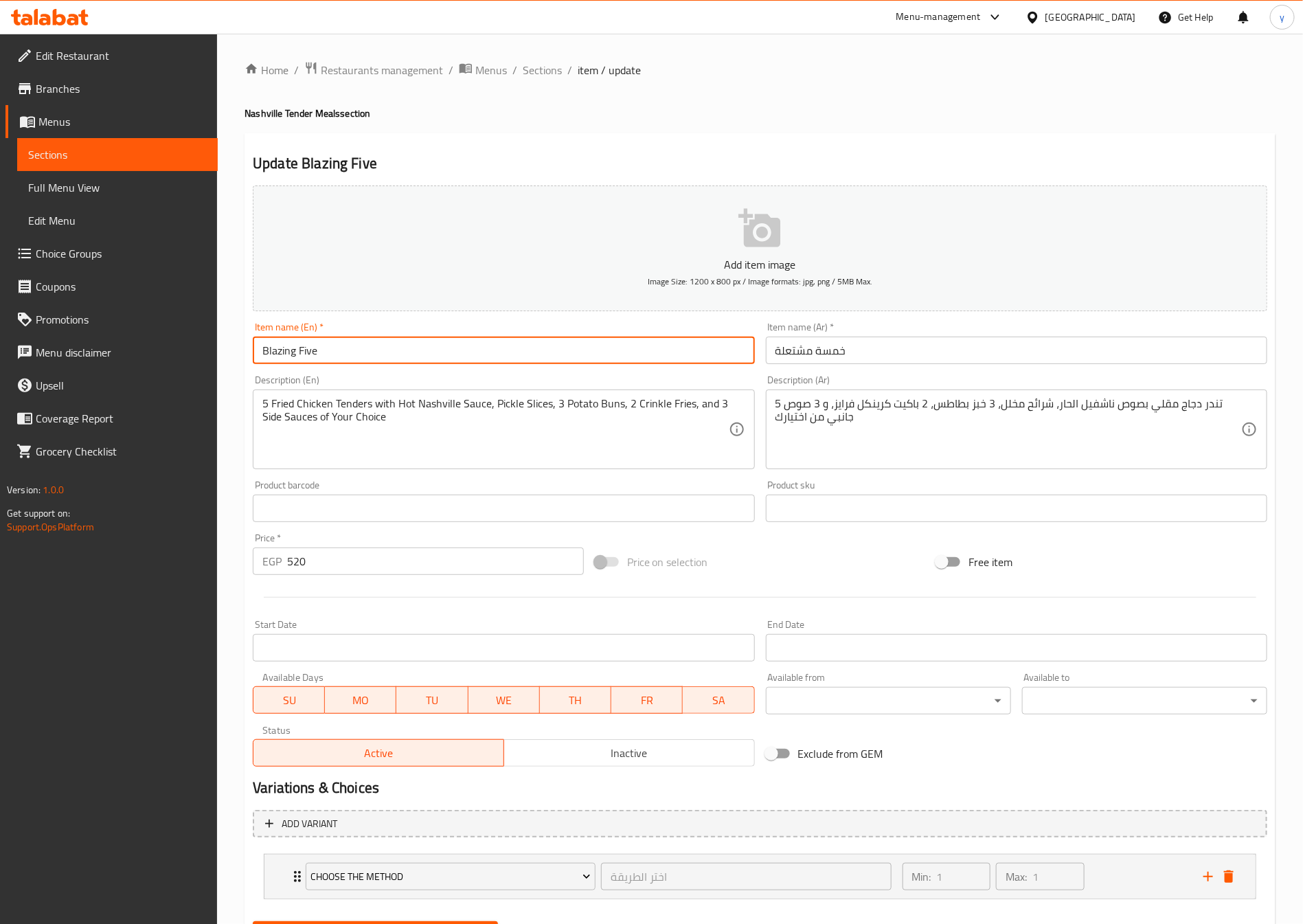
click at [460, 359] on input "Blazing Five" at bounding box center [504, 350] width 502 height 27
type input "k"
click at [901, 355] on input "خمسة مشتعلة" at bounding box center [1016, 350] width 502 height 27
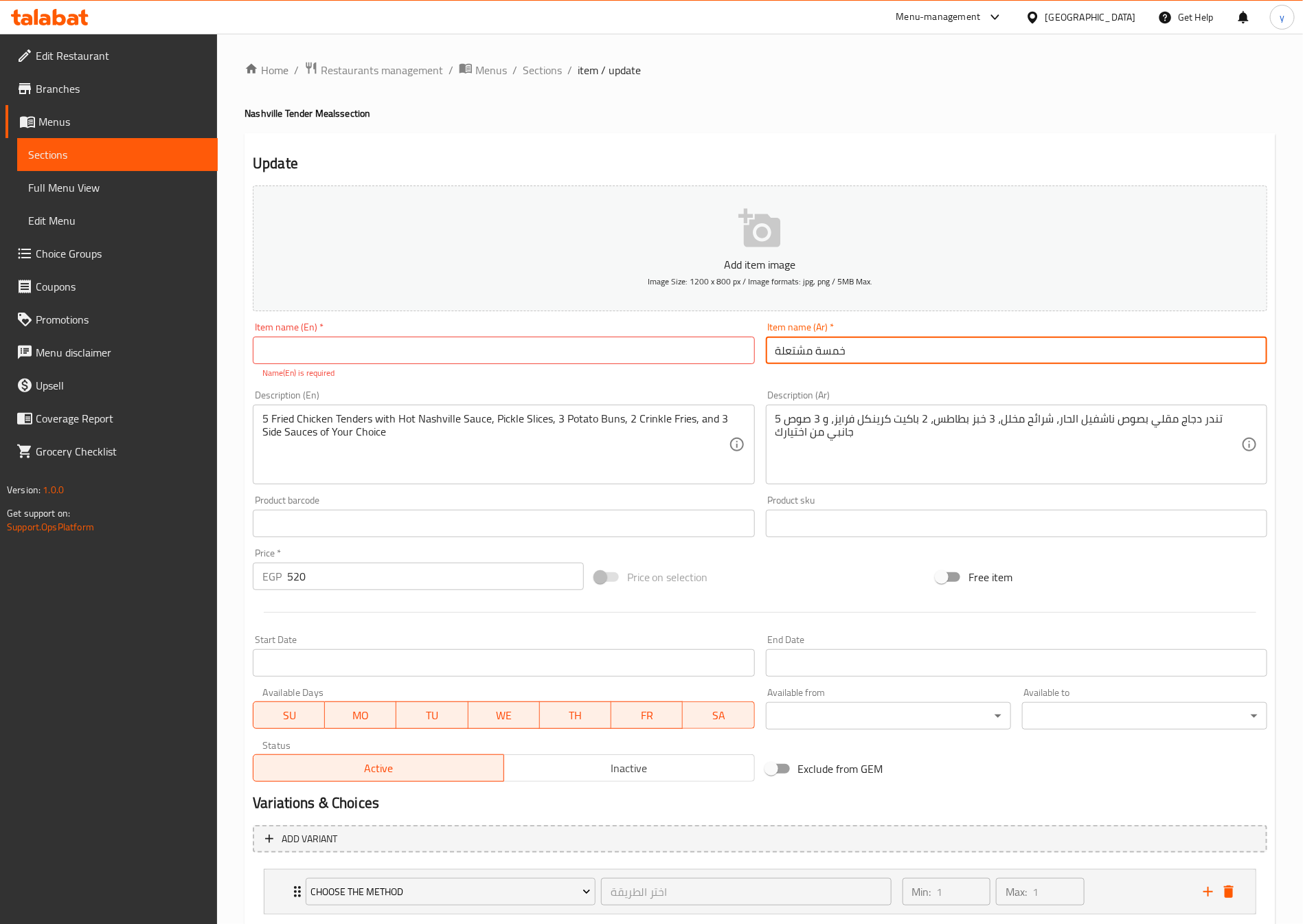
click at [901, 355] on input "خمسة مشتعلة" at bounding box center [1016, 350] width 502 height 27
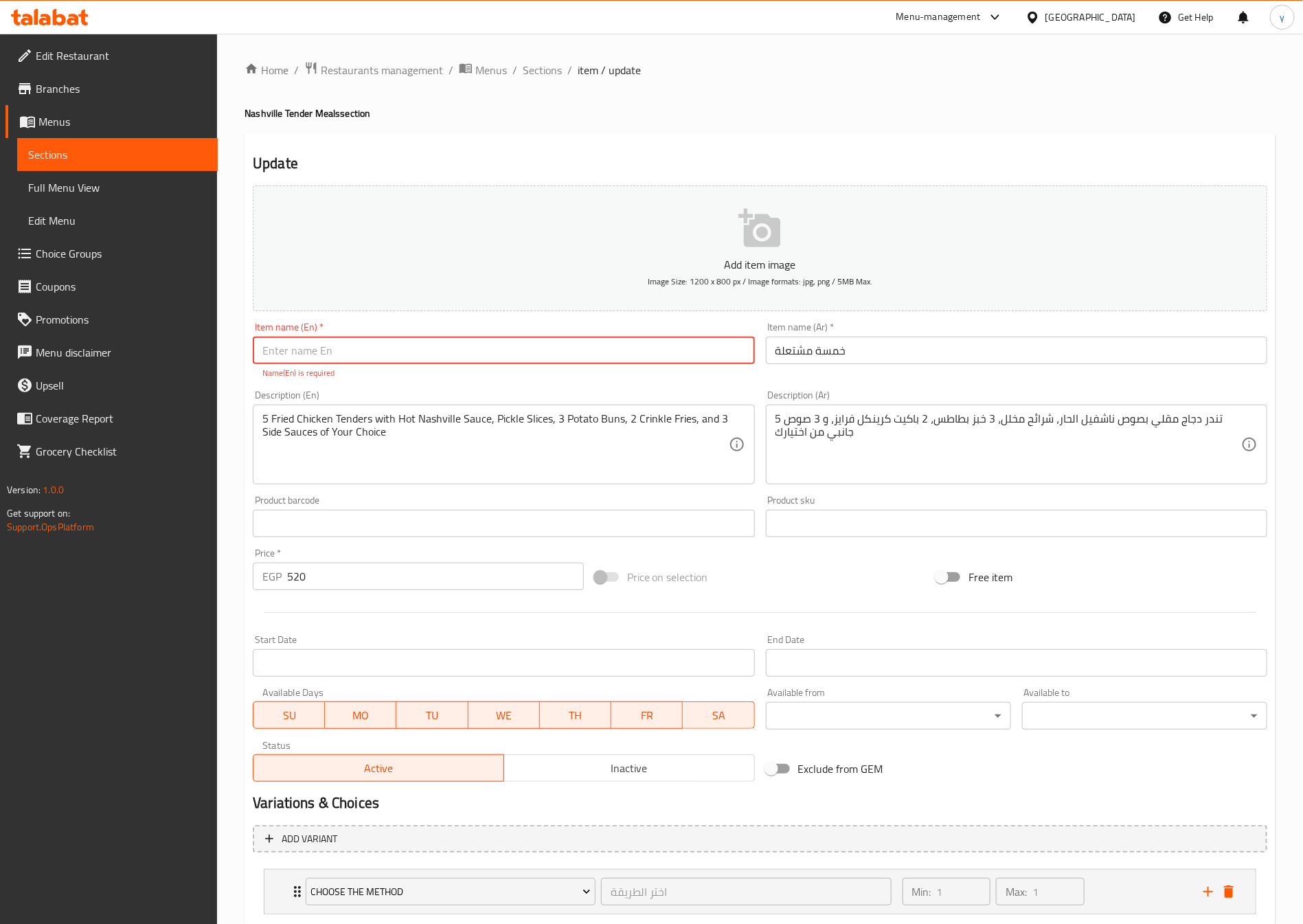
click at [335, 342] on input "text" at bounding box center [504, 350] width 502 height 27
paste input "Khamsa Moshta'ila"
click at [485, 341] on input "Khamsa Moshtaaila" at bounding box center [504, 350] width 502 height 27
type input "Khamsa Moshtaaila"
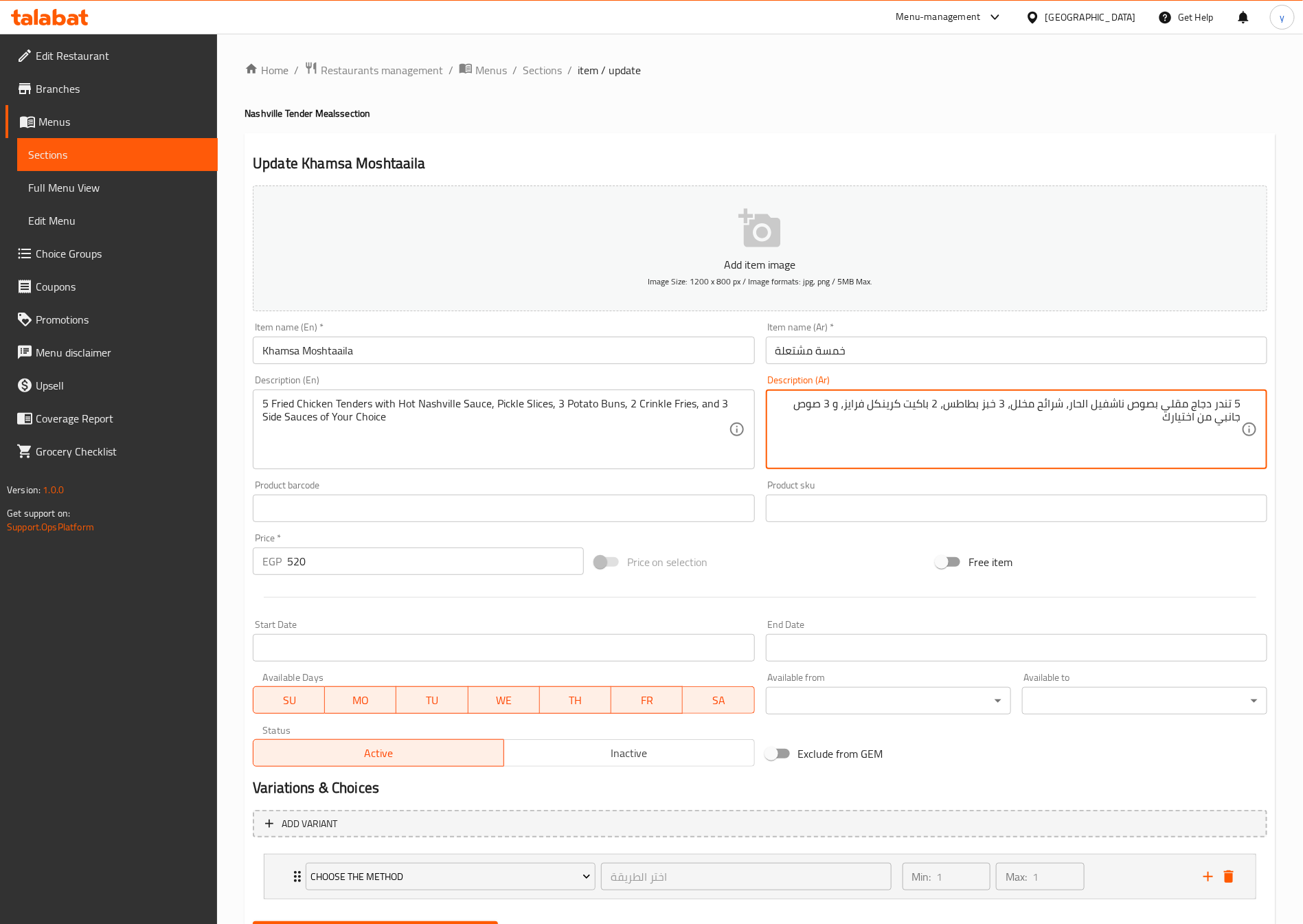
scroll to position [70, 0]
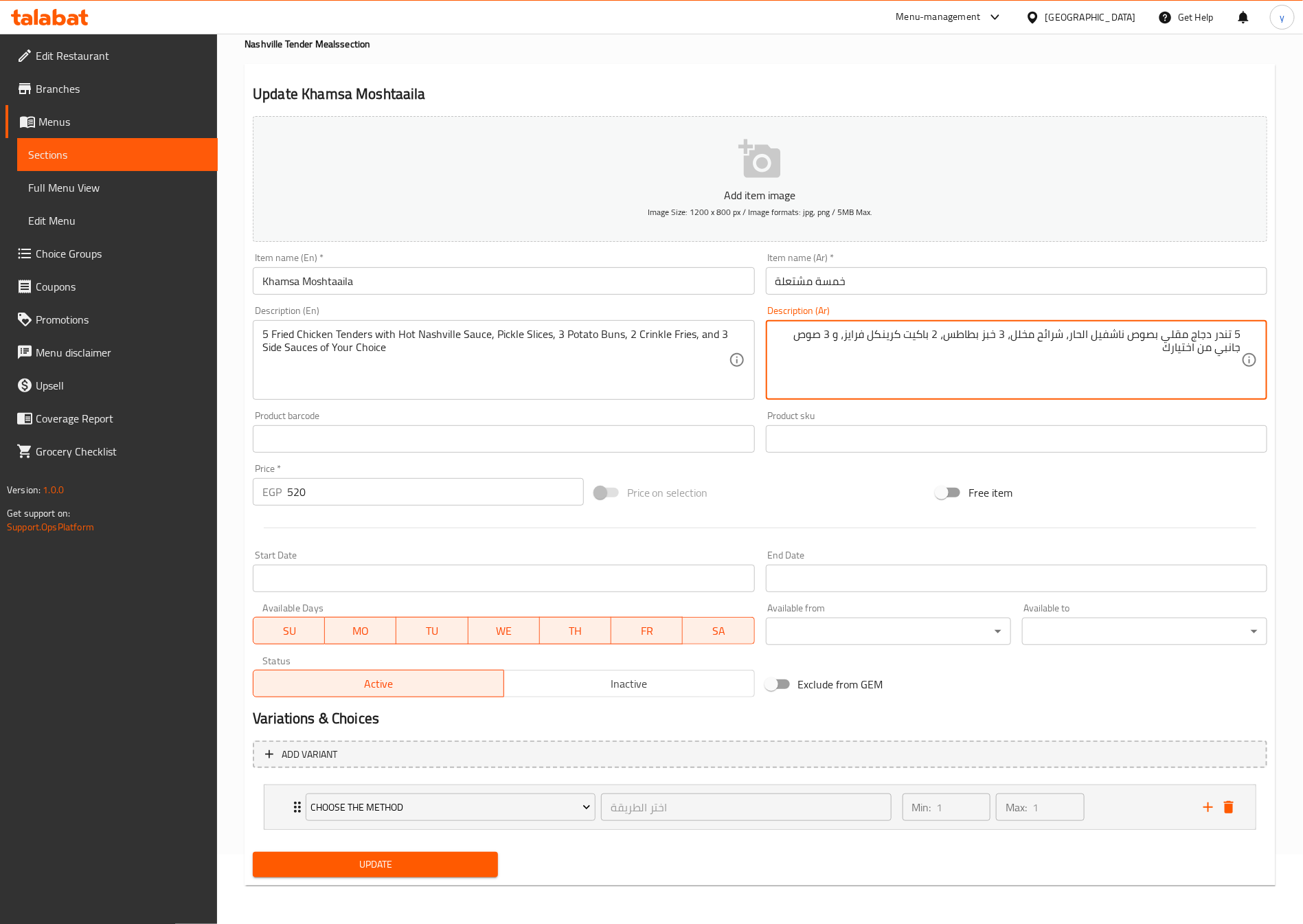
click at [336, 852] on button "Update" at bounding box center [375, 865] width 245 height 25
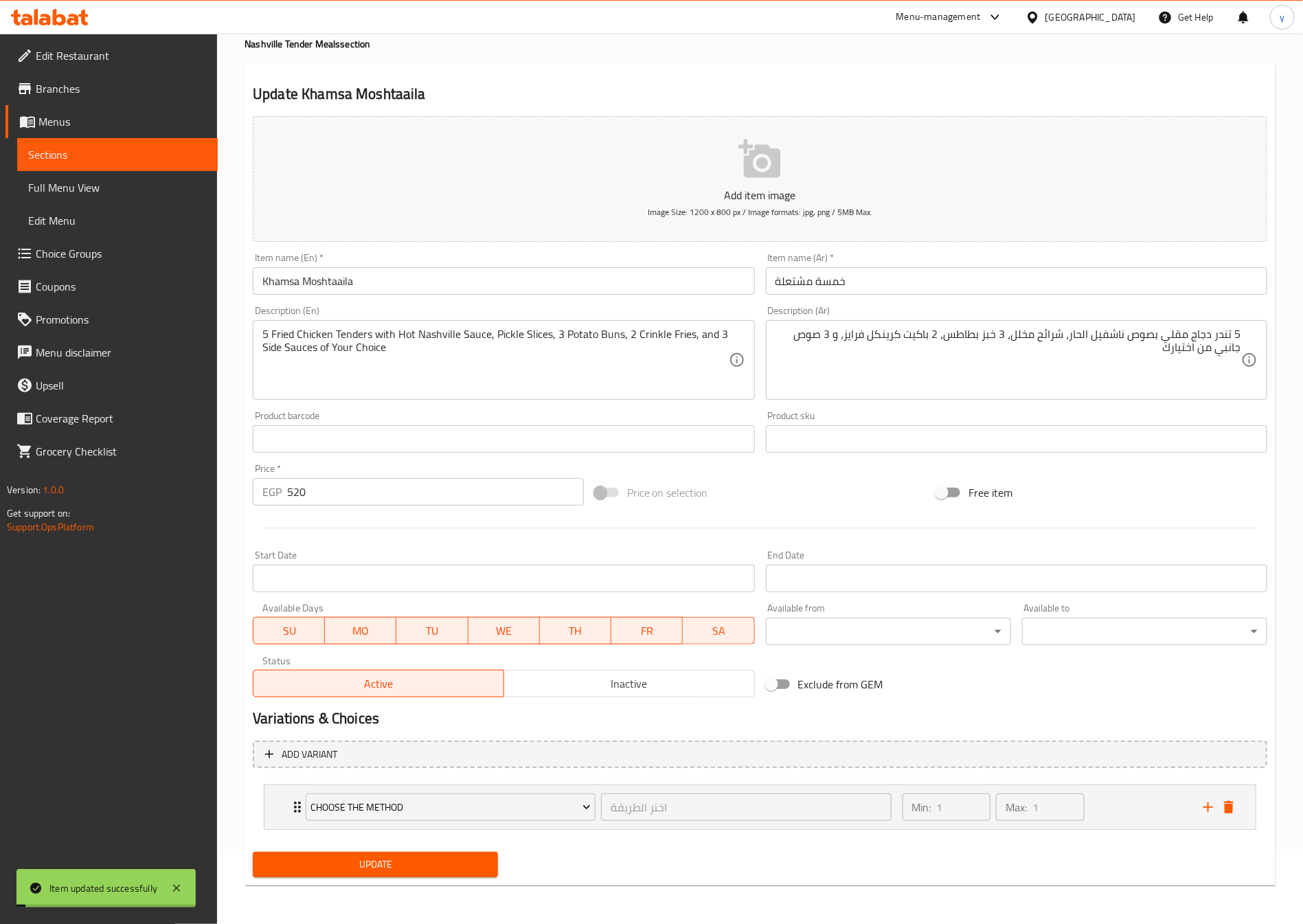
click at [295, 809] on icon "Expand" at bounding box center [297, 806] width 16 height 16
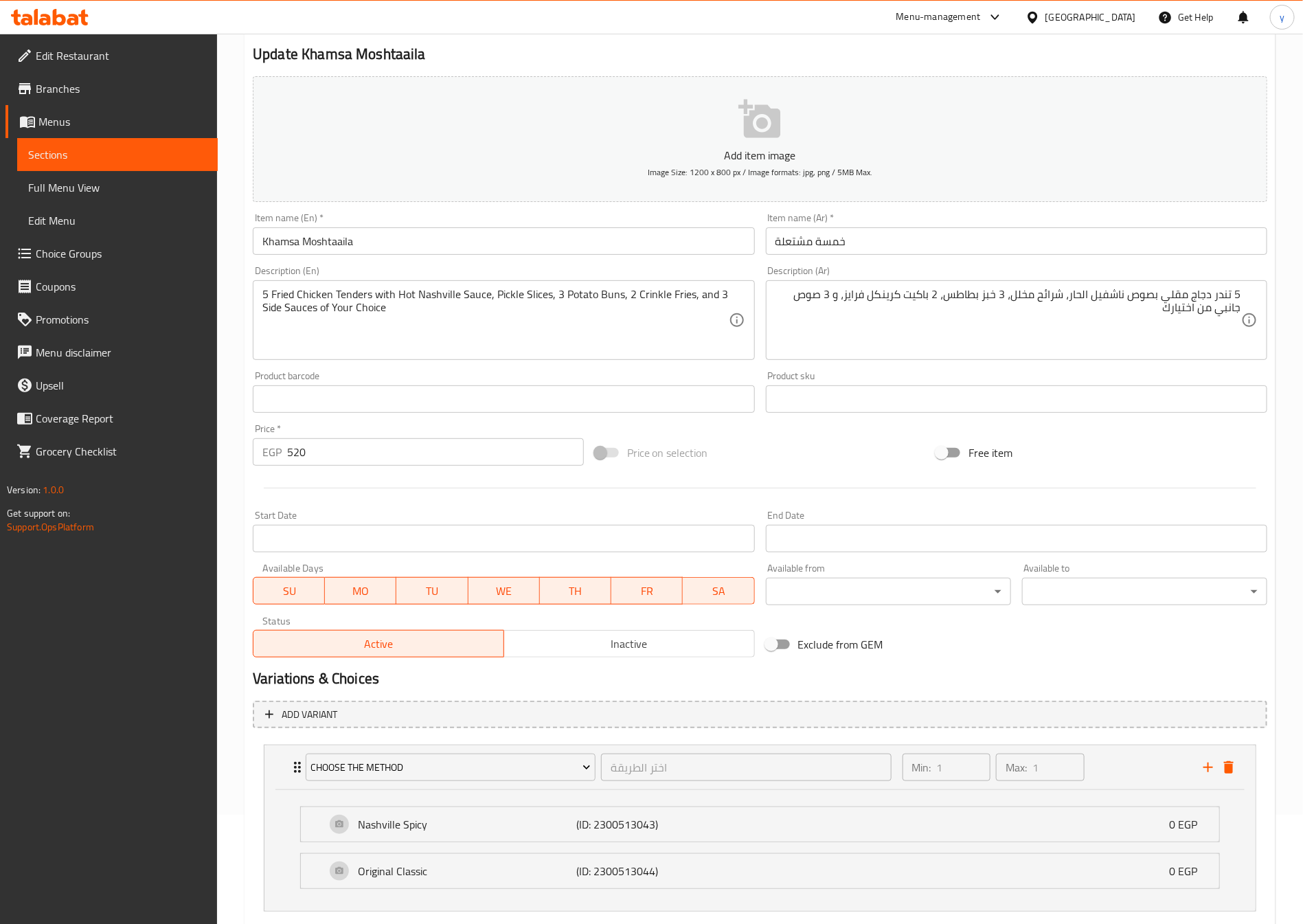
scroll to position [192, 0]
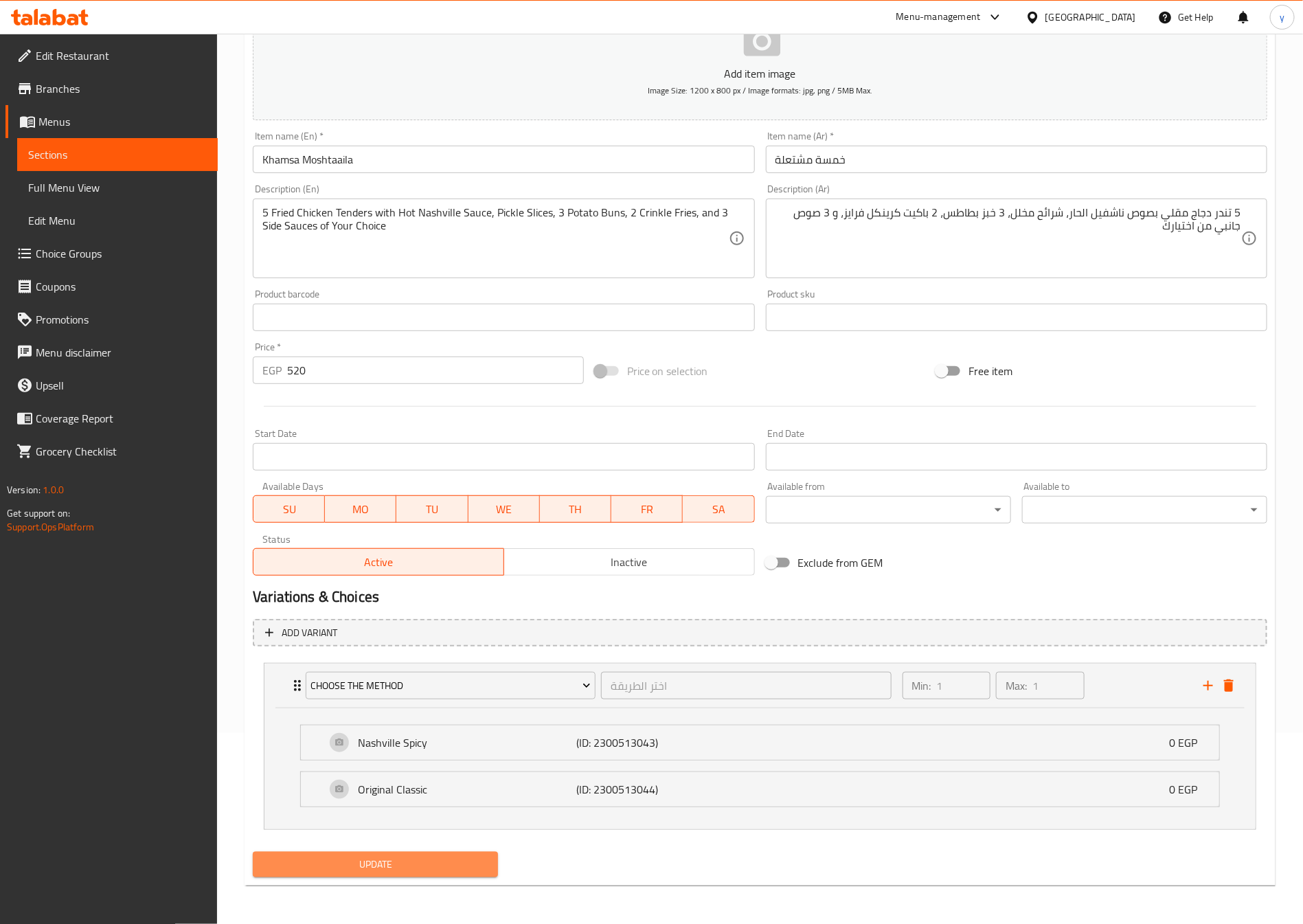
click at [458, 866] on span "Update" at bounding box center [375, 865] width 223 height 17
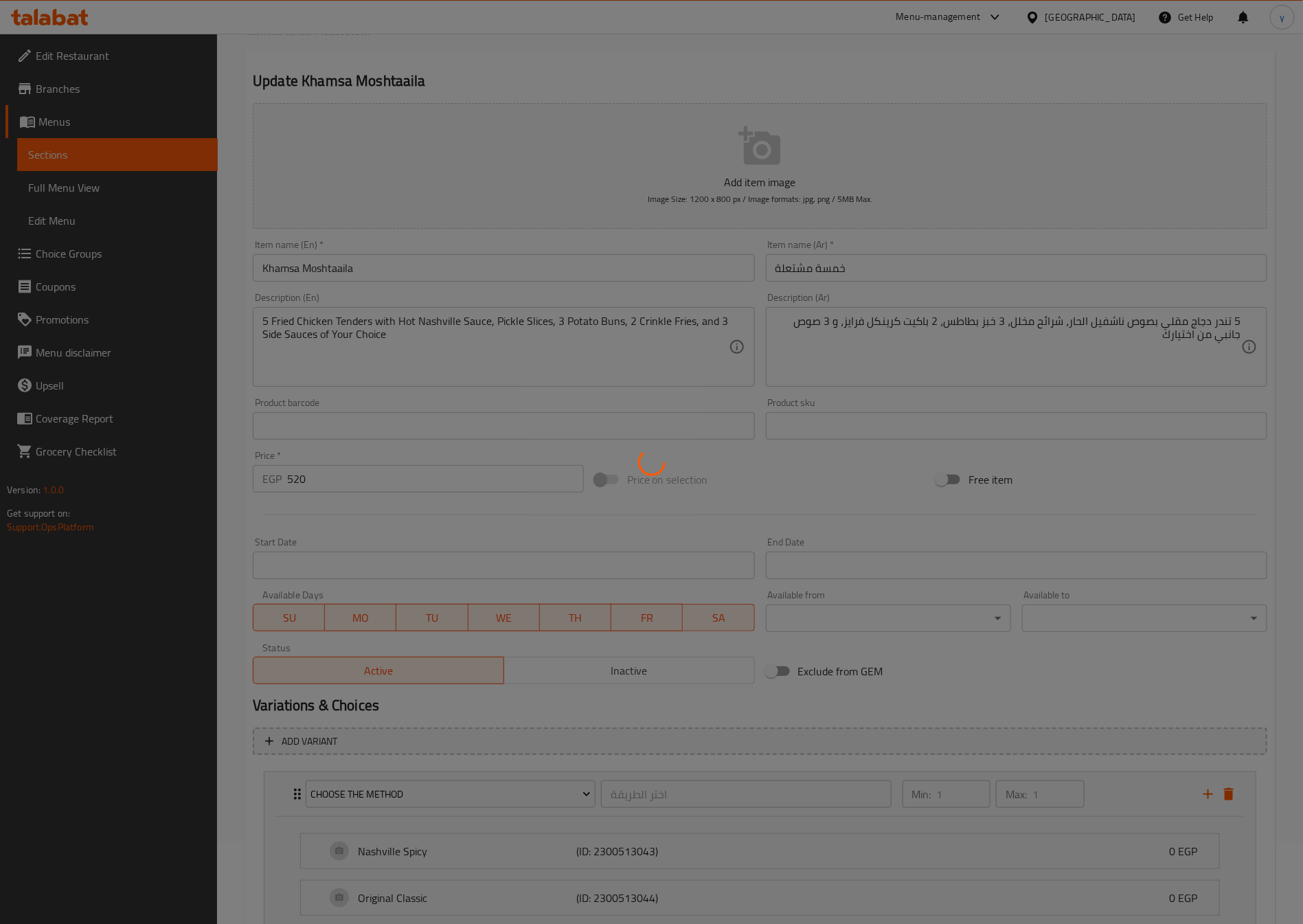
scroll to position [0, 0]
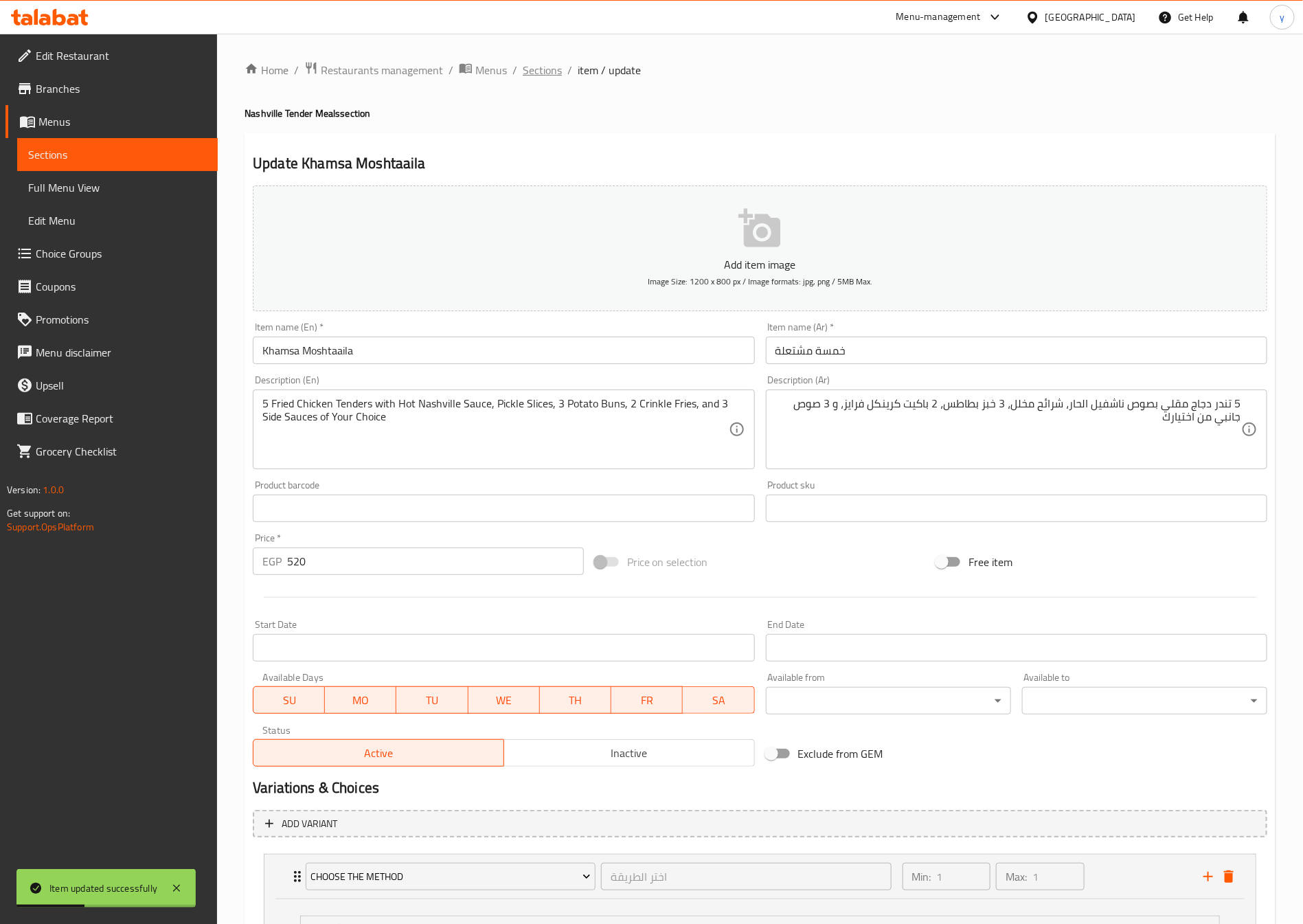
click at [545, 77] on span "Sections" at bounding box center [543, 70] width 39 height 16
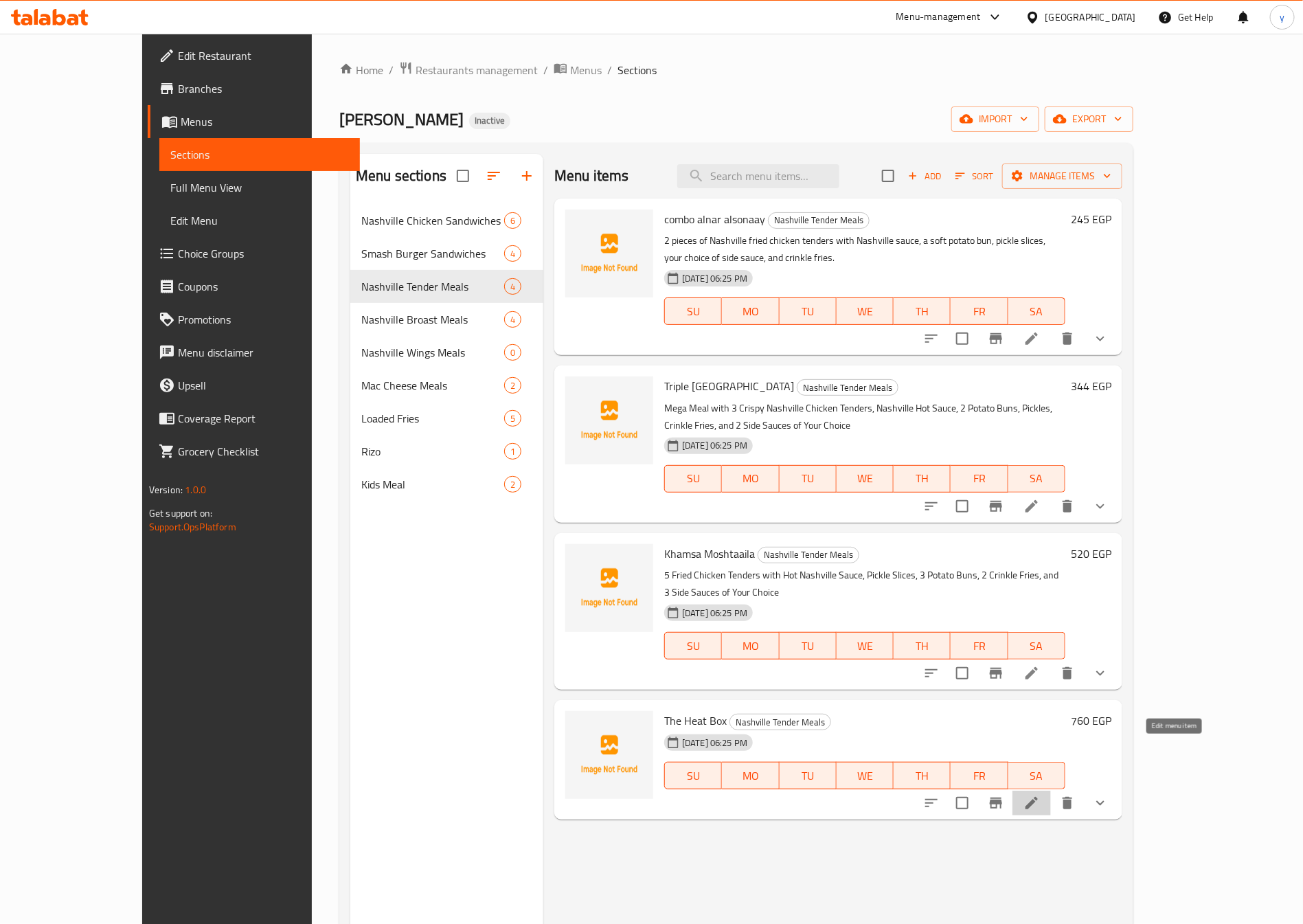
click at [1040, 795] on icon at bounding box center [1031, 803] width 16 height 16
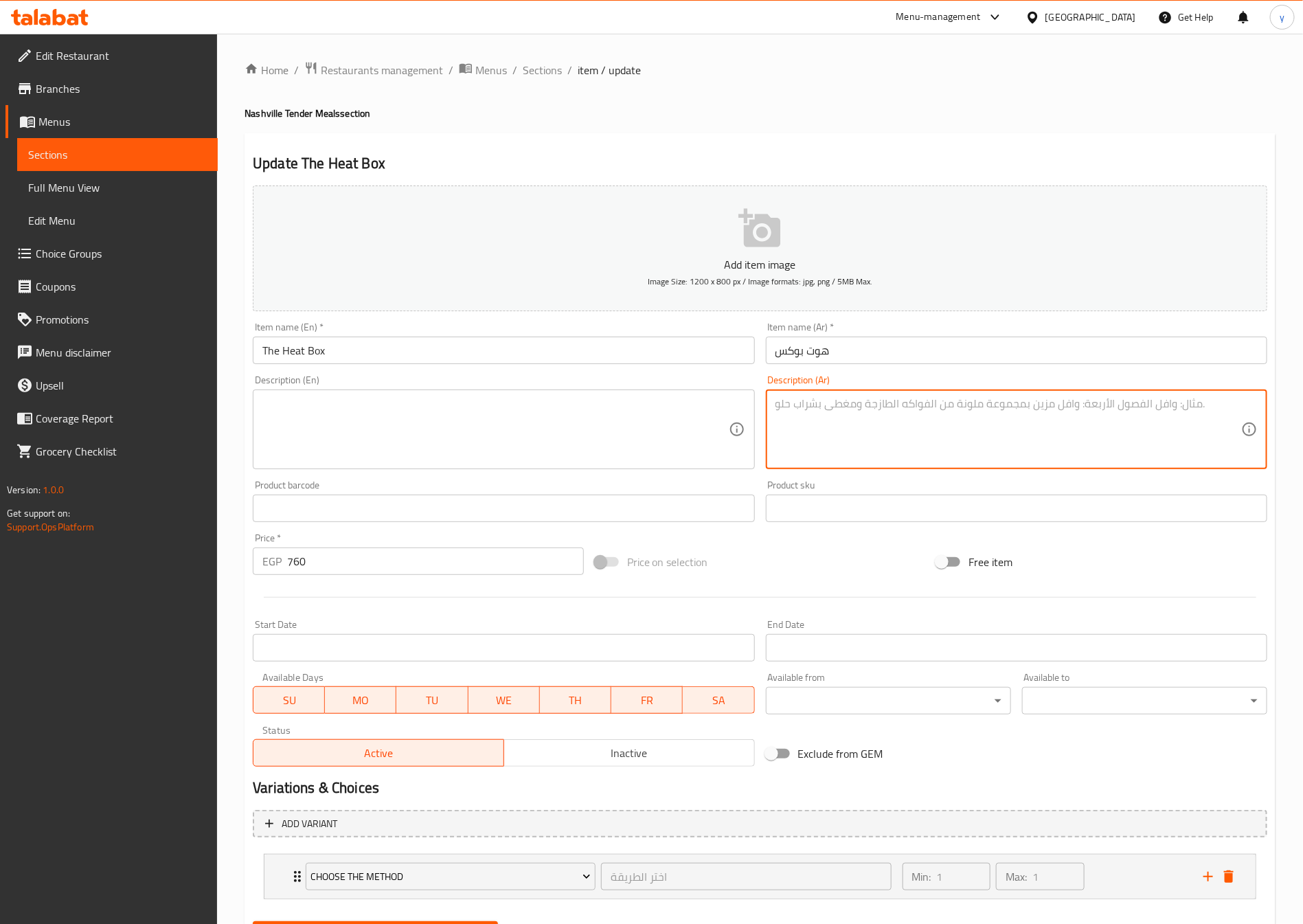
click at [1072, 402] on textarea at bounding box center [1008, 429] width 465 height 65
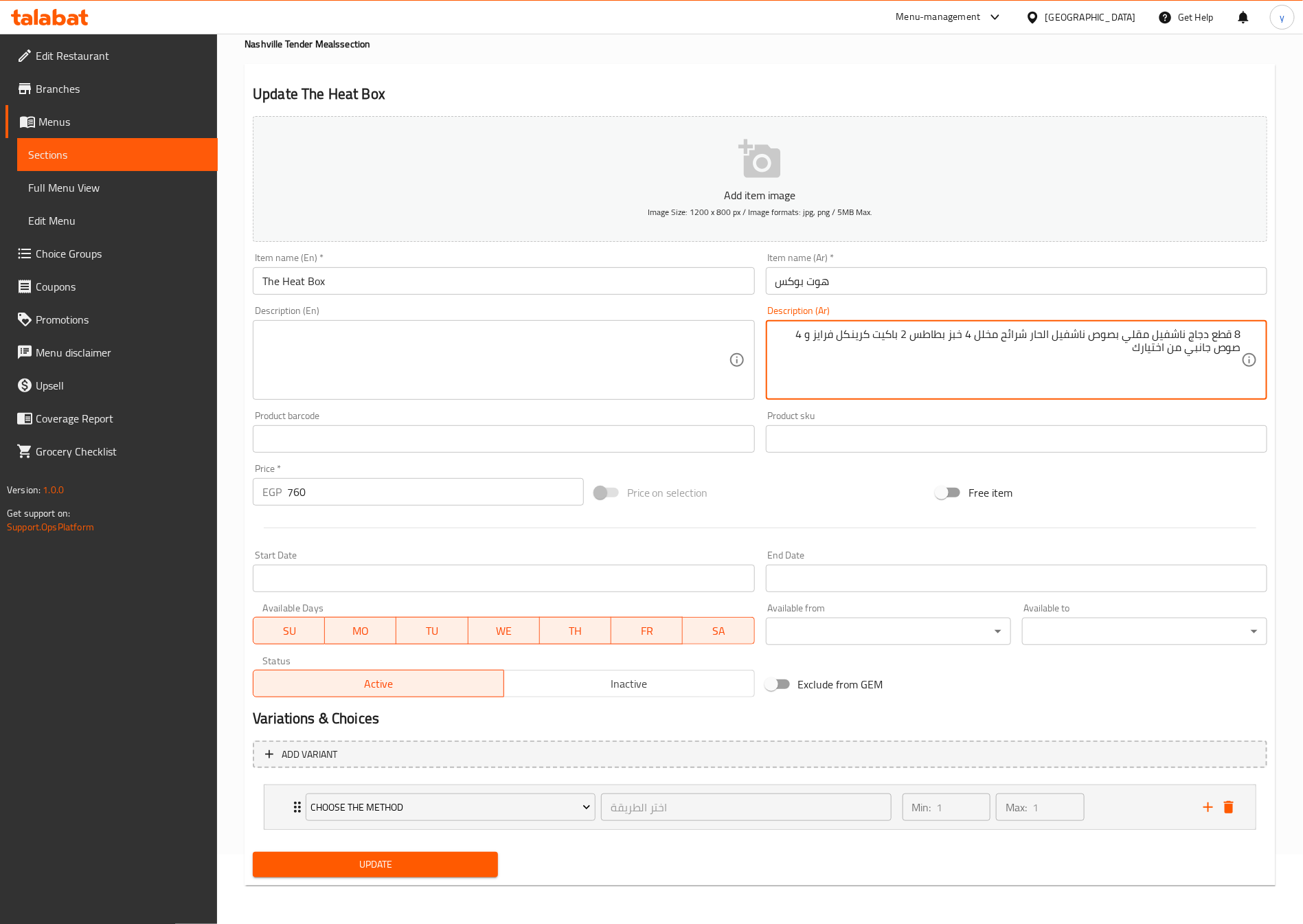
type textarea "8 قطع دجاج ناشفيل مقلي بصوص ناشفيل الحار شرائح مخلل 4 خبز بطاطس 2 باكيت كرينكل …"
click at [1091, 351] on textarea "8 قطع دجاج ناشفيل مقلي بصوص ناشفيل الحار شرائح مخلل 4 خبز بطاطس 2 باكيت كرينكل …" at bounding box center [1008, 360] width 465 height 65
click at [465, 375] on textarea at bounding box center [495, 360] width 465 height 65
click at [835, 353] on textarea "8 قطع دجاج ناشفيل مقلي بصوص ناشفيل الحار شرائح مخلل 4 خبز بطاطس 2 باكيت كرينكل …" at bounding box center [1008, 360] width 465 height 65
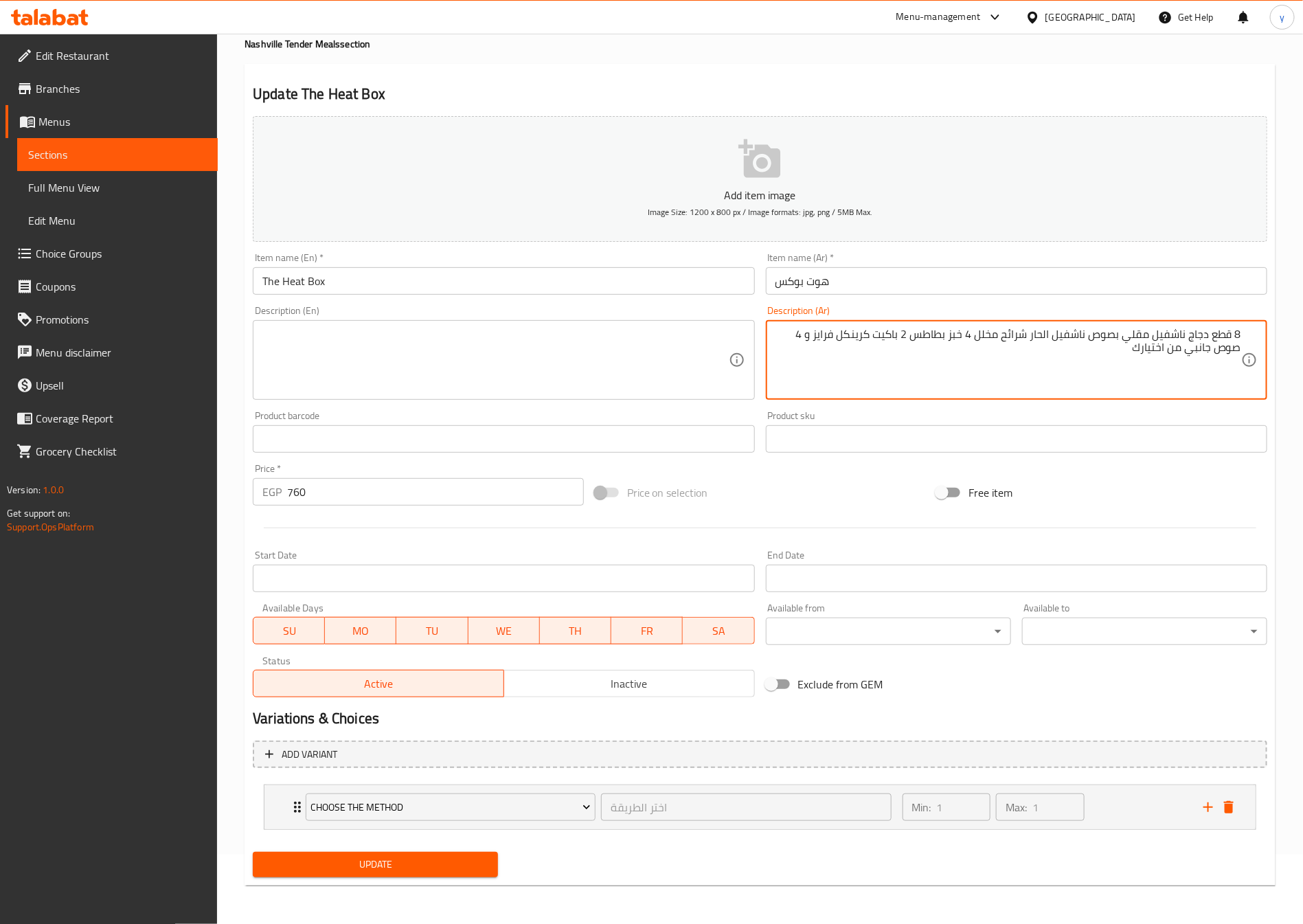
click at [835, 353] on textarea "8 قطع دجاج ناشفيل مقلي بصوص ناشفيل الحار شرائح مخلل 4 خبز بطاطس 2 باكيت كرينكل …" at bounding box center [1008, 360] width 465 height 65
click at [421, 342] on textarea at bounding box center [495, 360] width 465 height 65
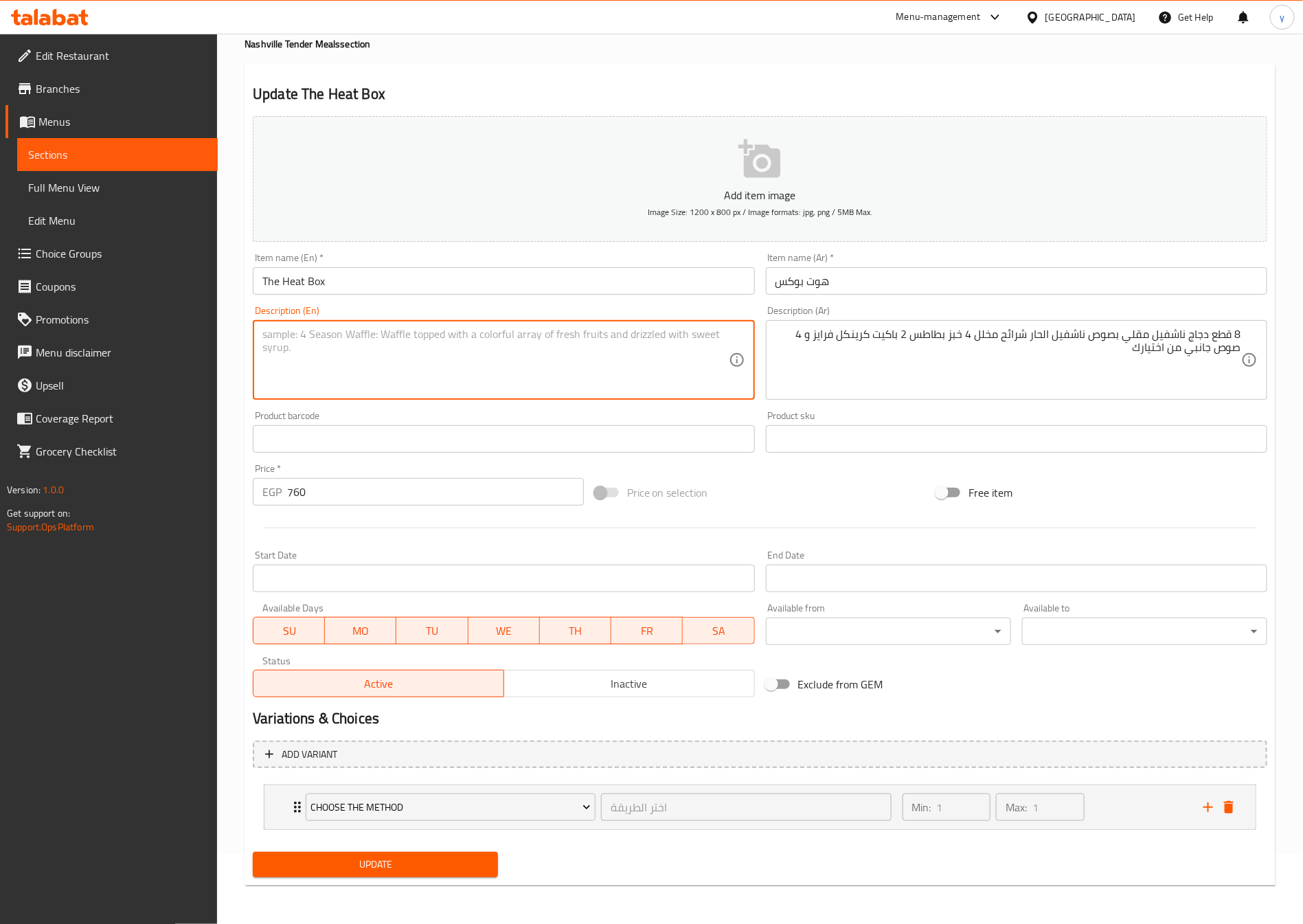
paste textarea "8 pieces of Nashville chicken fried in [GEOGRAPHIC_DATA] spicy sauce, pickled s…"
type textarea "8 pieces of Nashville chicken fried in [GEOGRAPHIC_DATA] spicy sauce, pickled s…"
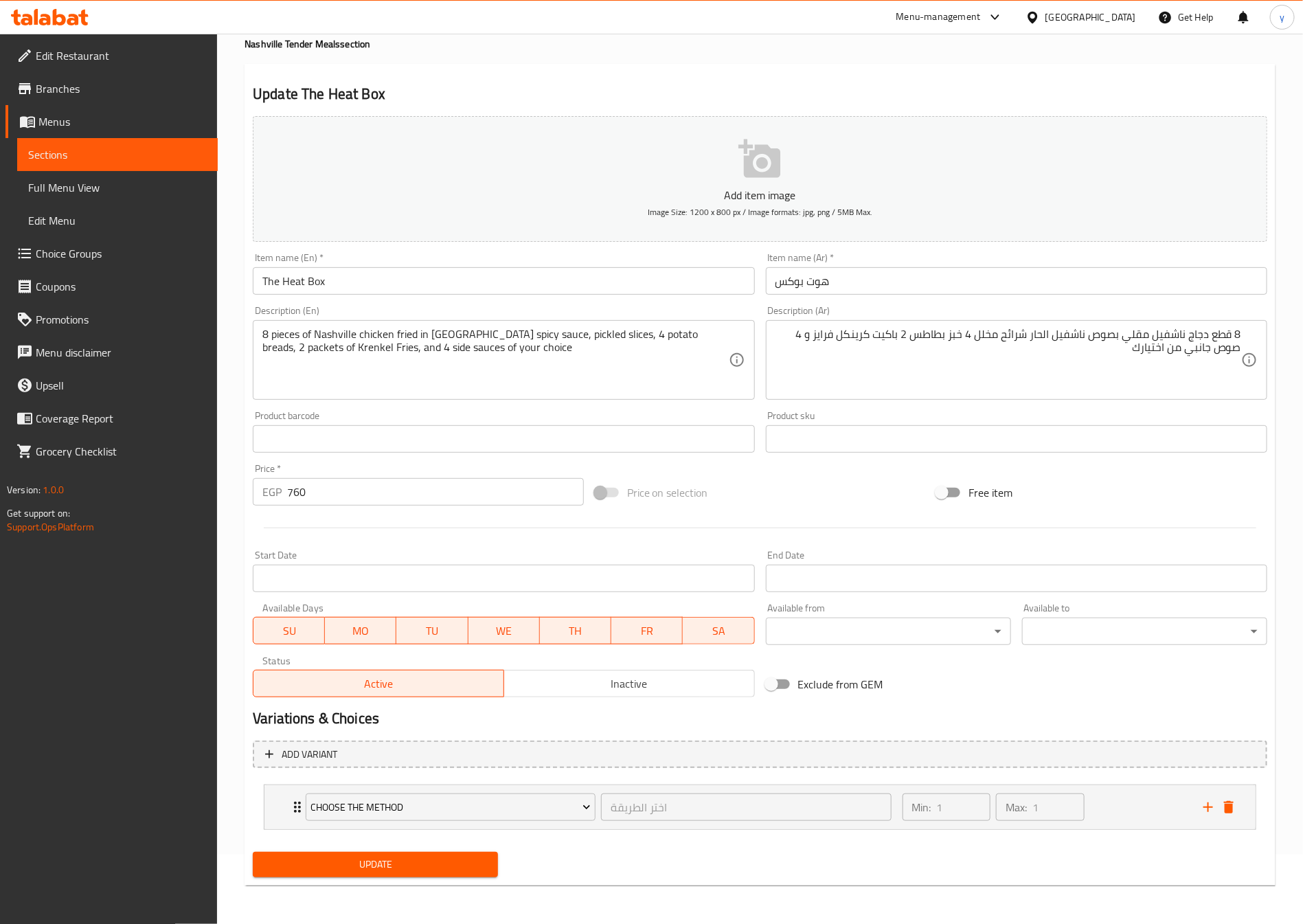
click at [437, 864] on span "Update" at bounding box center [375, 865] width 223 height 17
click at [299, 806] on div "Choose the method اختر الطريقة ​" at bounding box center [599, 807] width 603 height 44
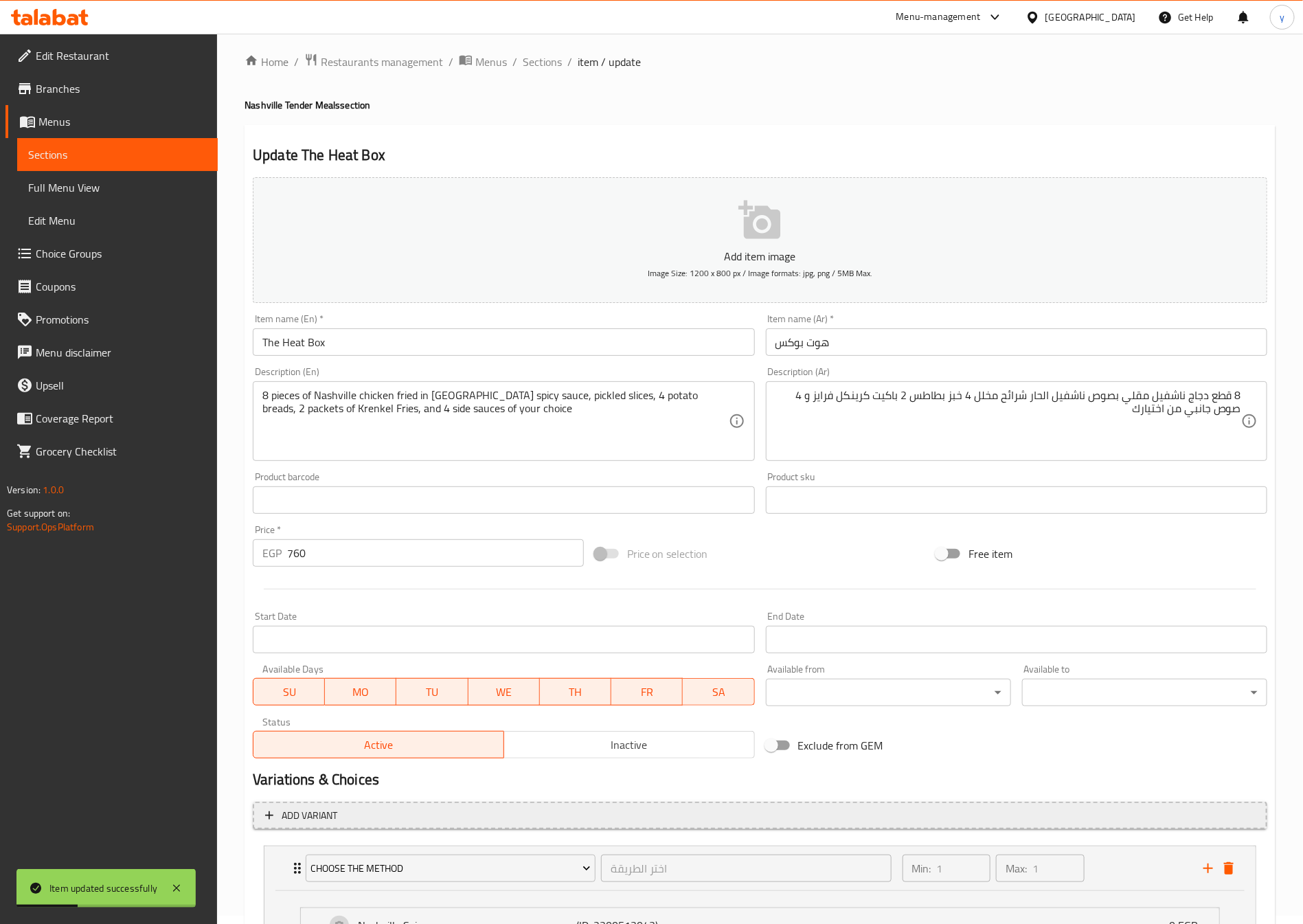
scroll to position [0, 0]
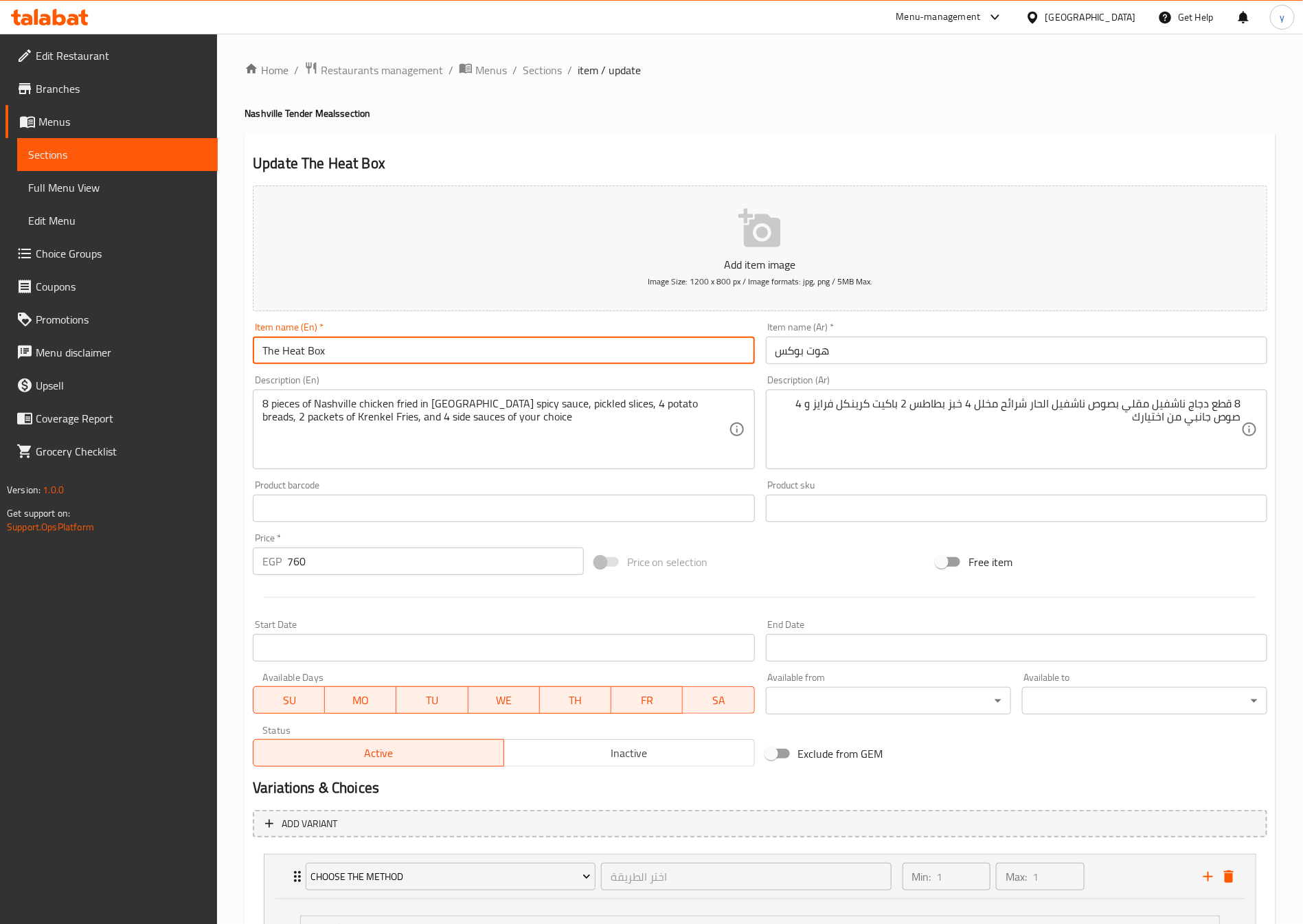
click at [478, 355] on input "The Heat Box" at bounding box center [504, 350] width 502 height 27
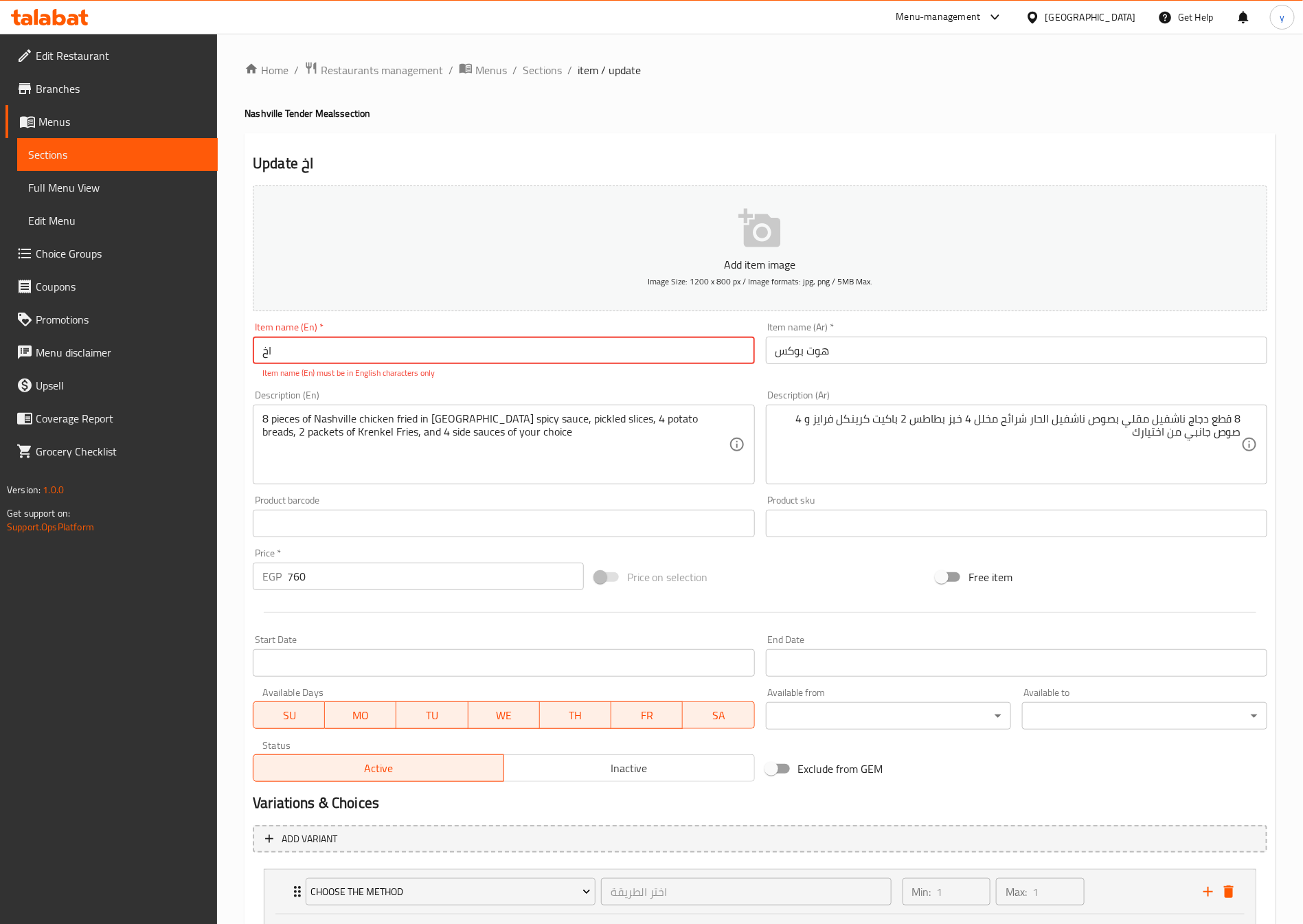
type input "ا"
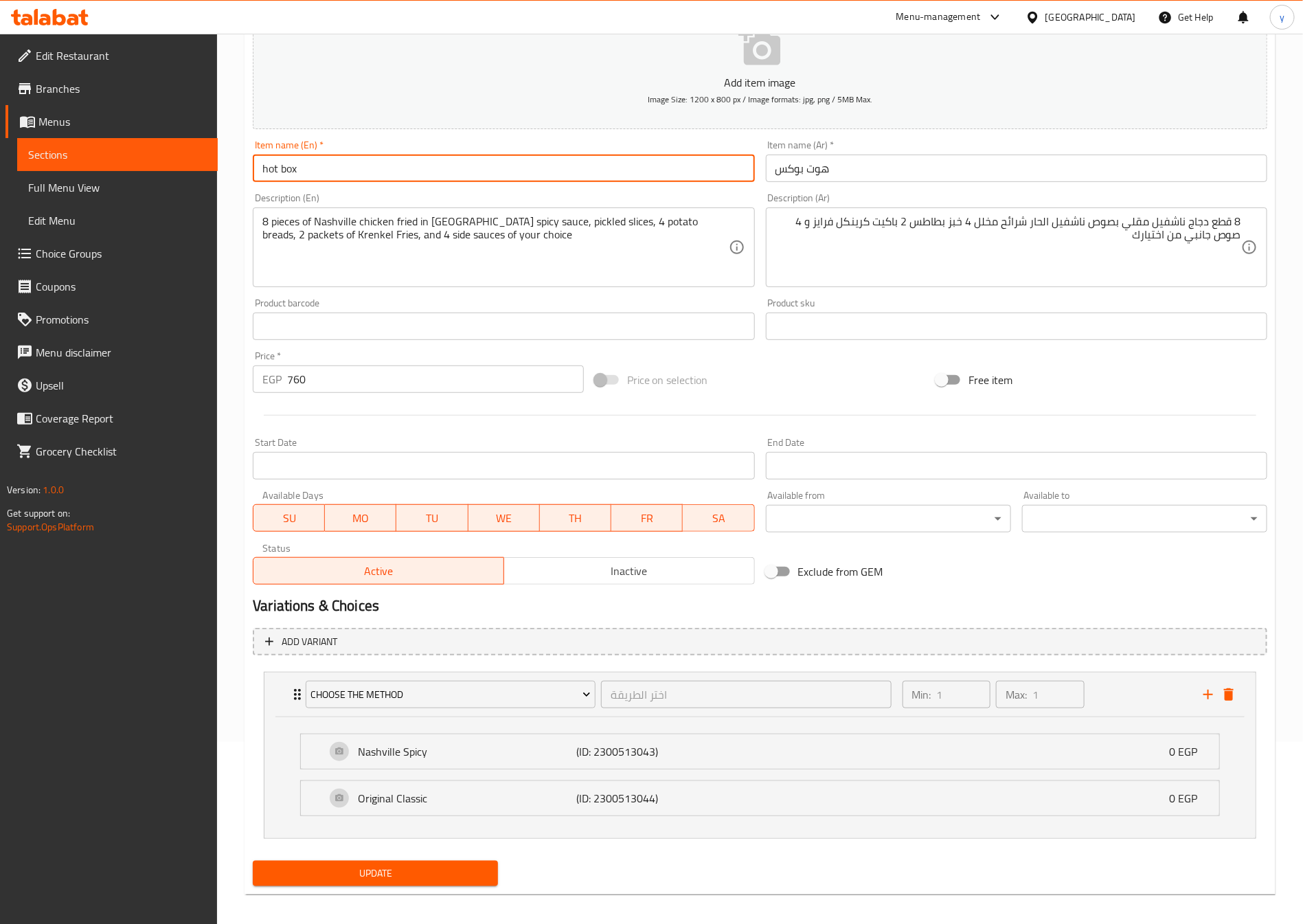
scroll to position [192, 0]
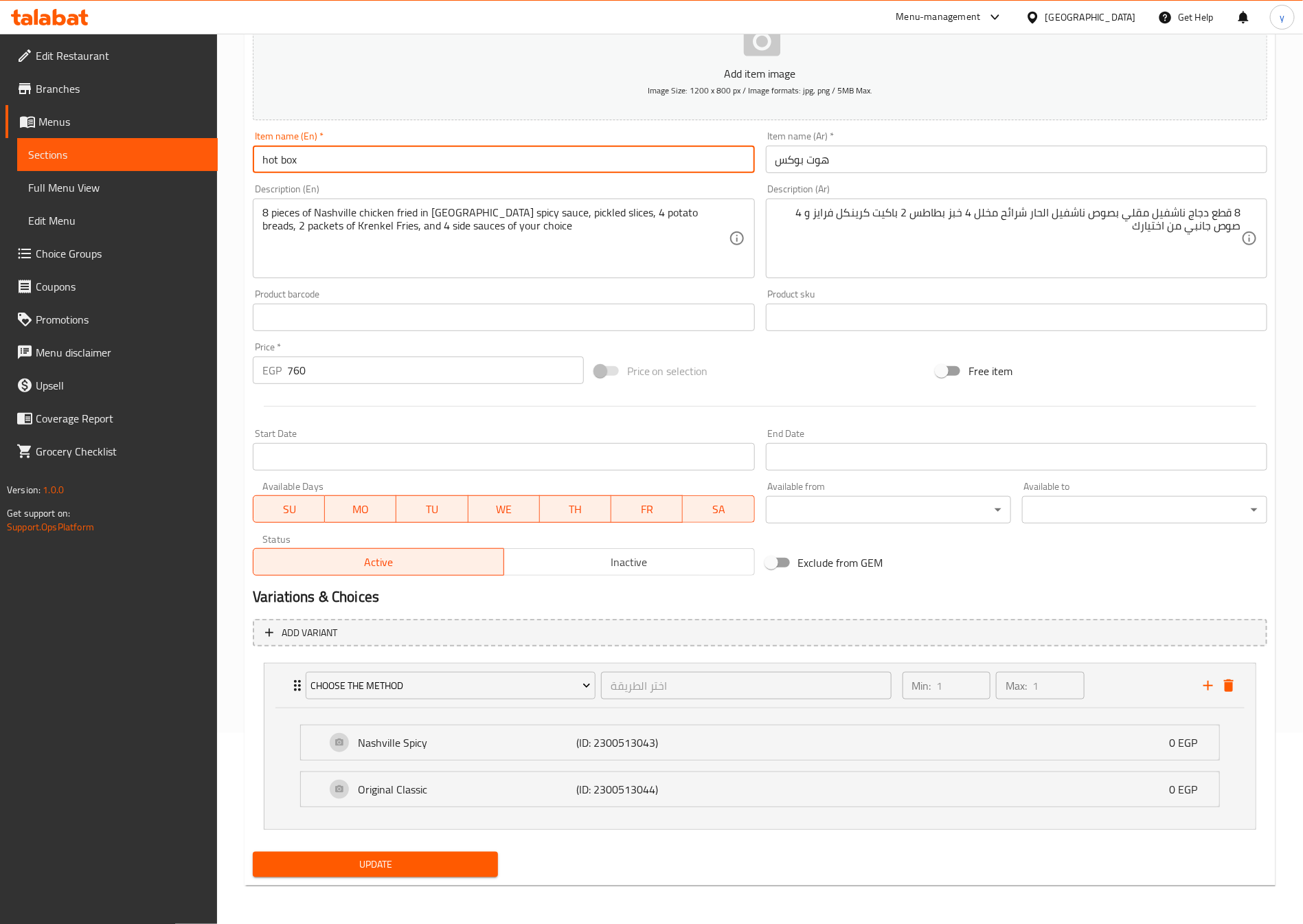
type input "hot box"
click at [404, 871] on span "Update" at bounding box center [375, 865] width 223 height 17
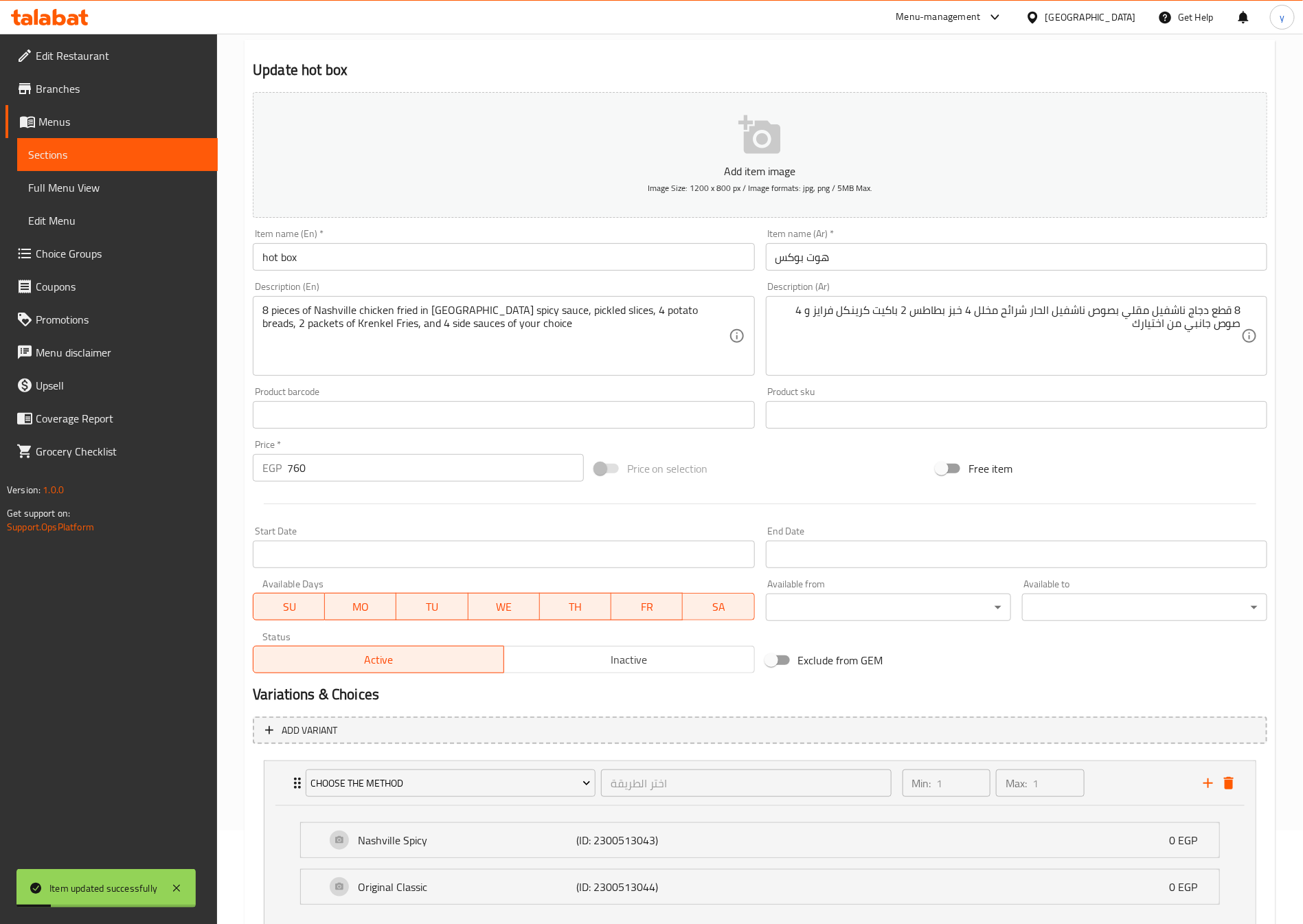
scroll to position [0, 0]
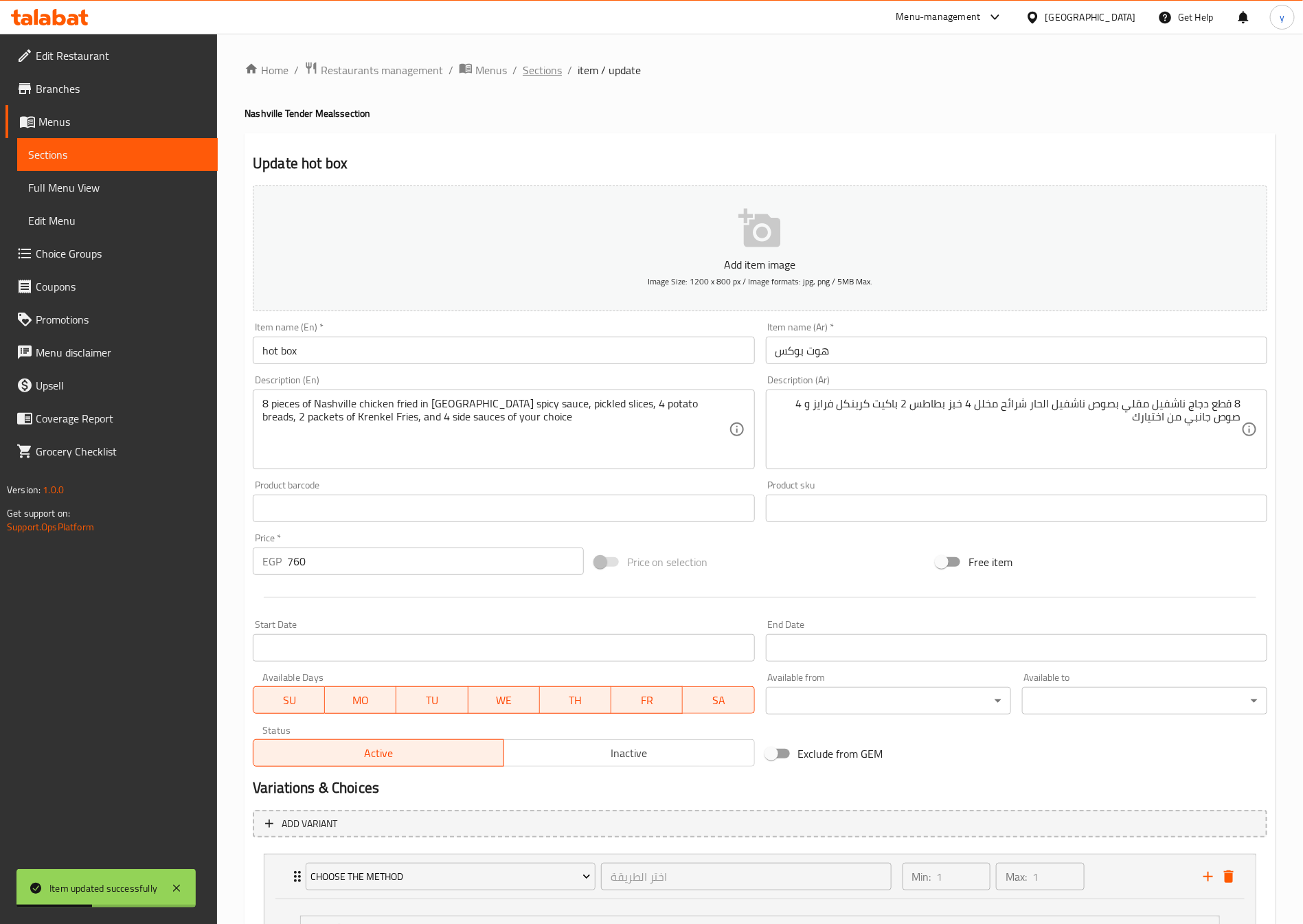
click at [547, 76] on span "Sections" at bounding box center [543, 70] width 39 height 16
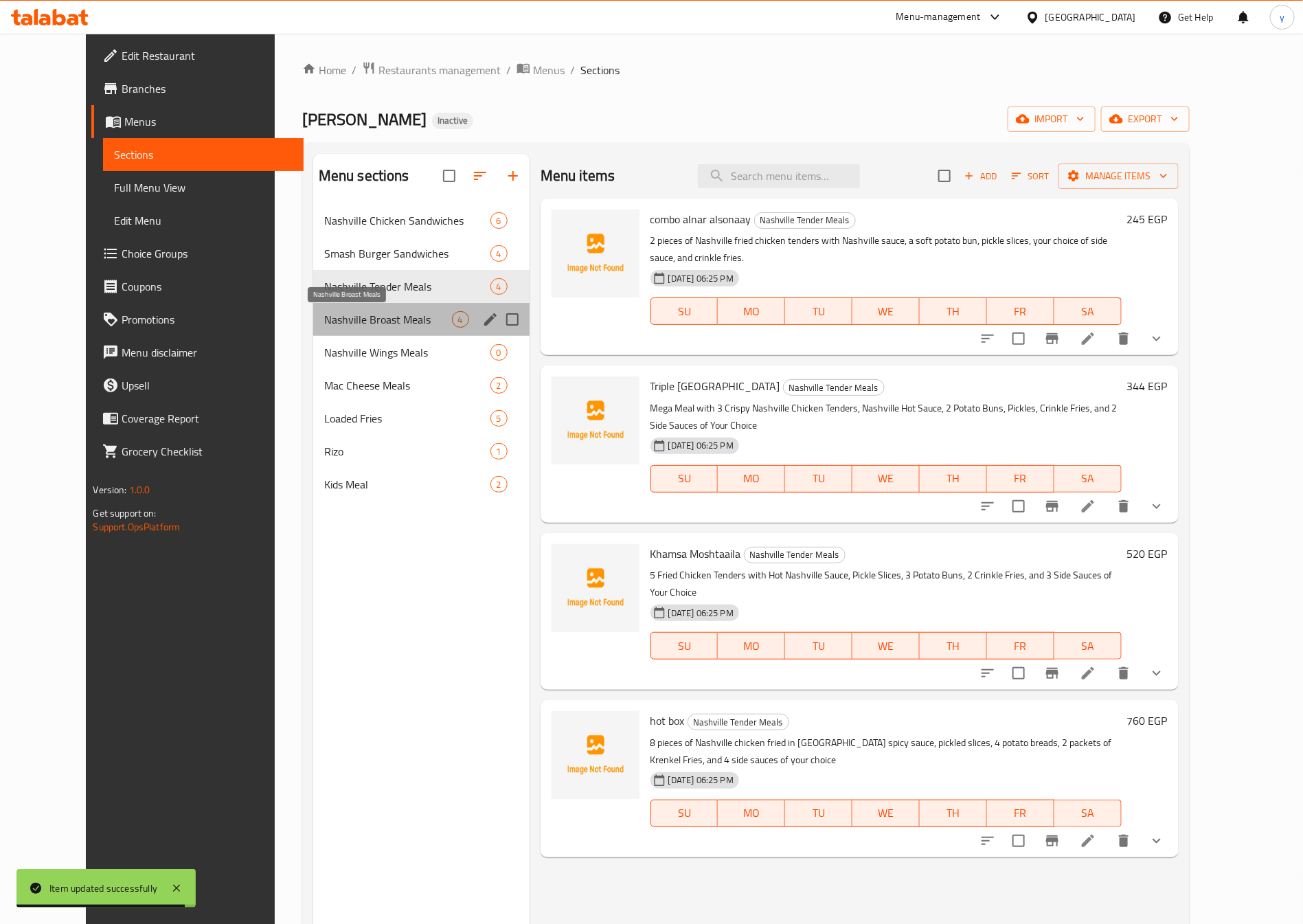
click at [354, 324] on span "Nashville Broast Meals" at bounding box center [387, 319] width 128 height 16
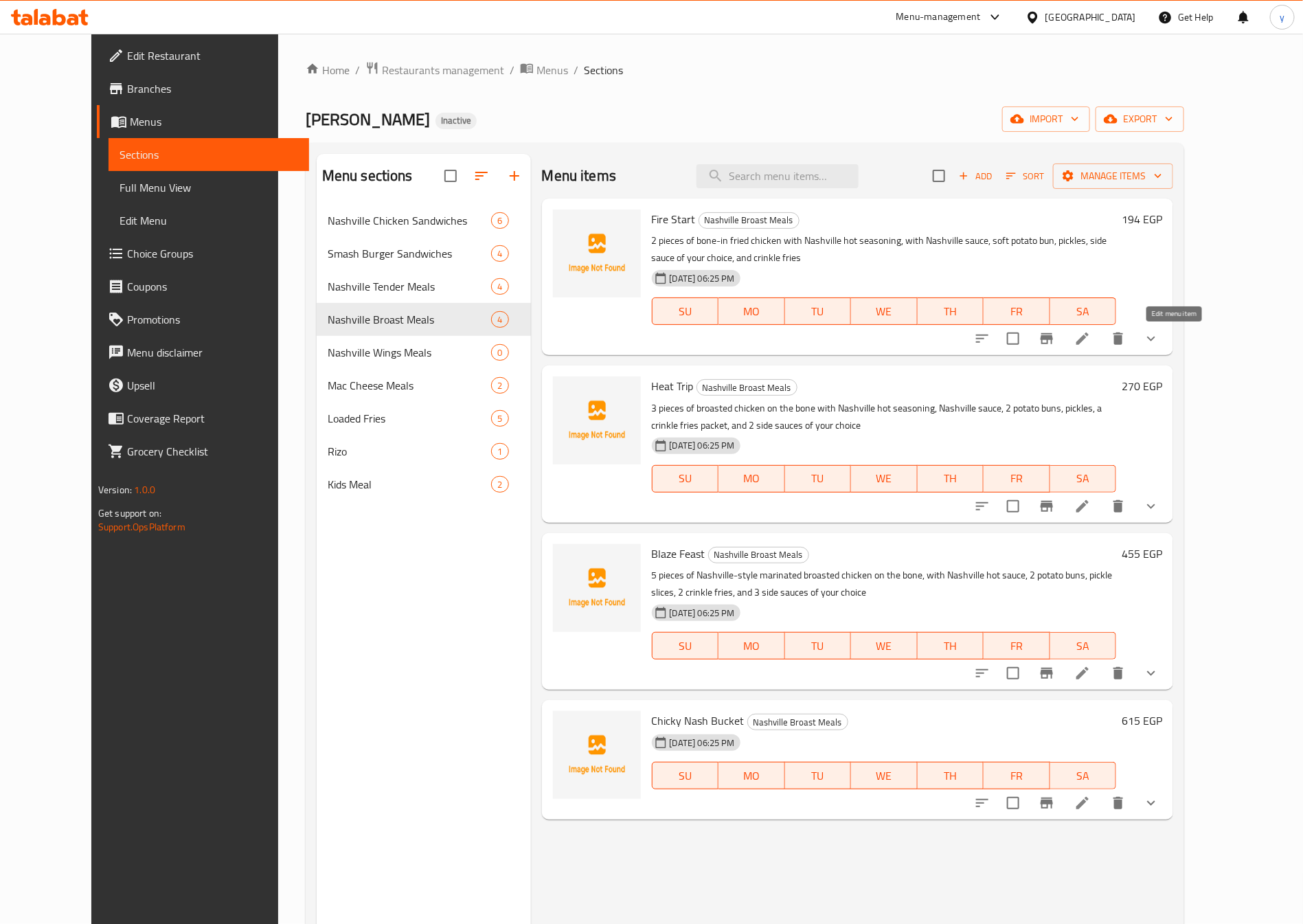
click at [1091, 338] on icon at bounding box center [1082, 338] width 16 height 16
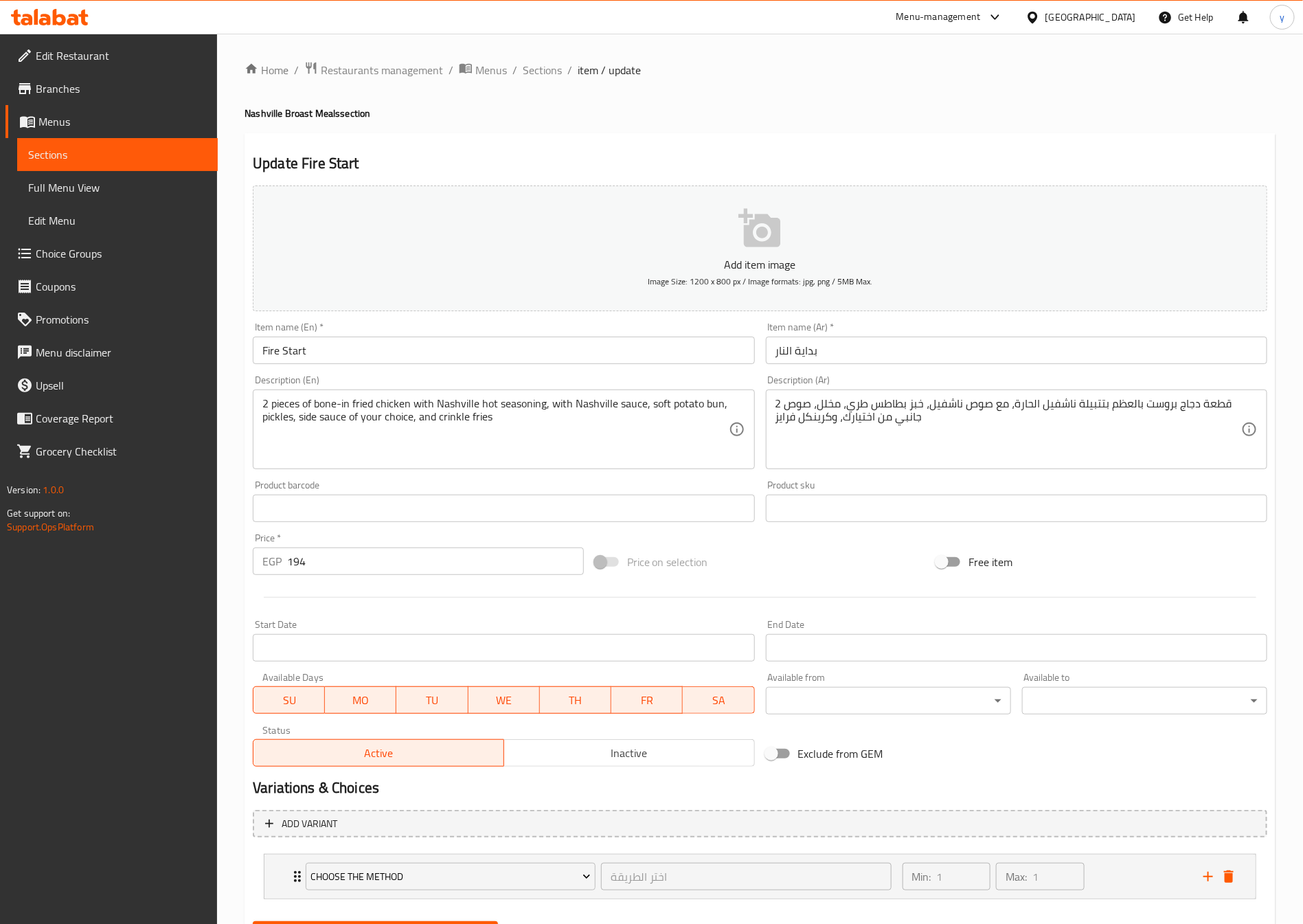
click at [501, 347] on input "Fire Start" at bounding box center [504, 350] width 502 height 27
click at [882, 353] on input "بداية النار" at bounding box center [1016, 350] width 502 height 27
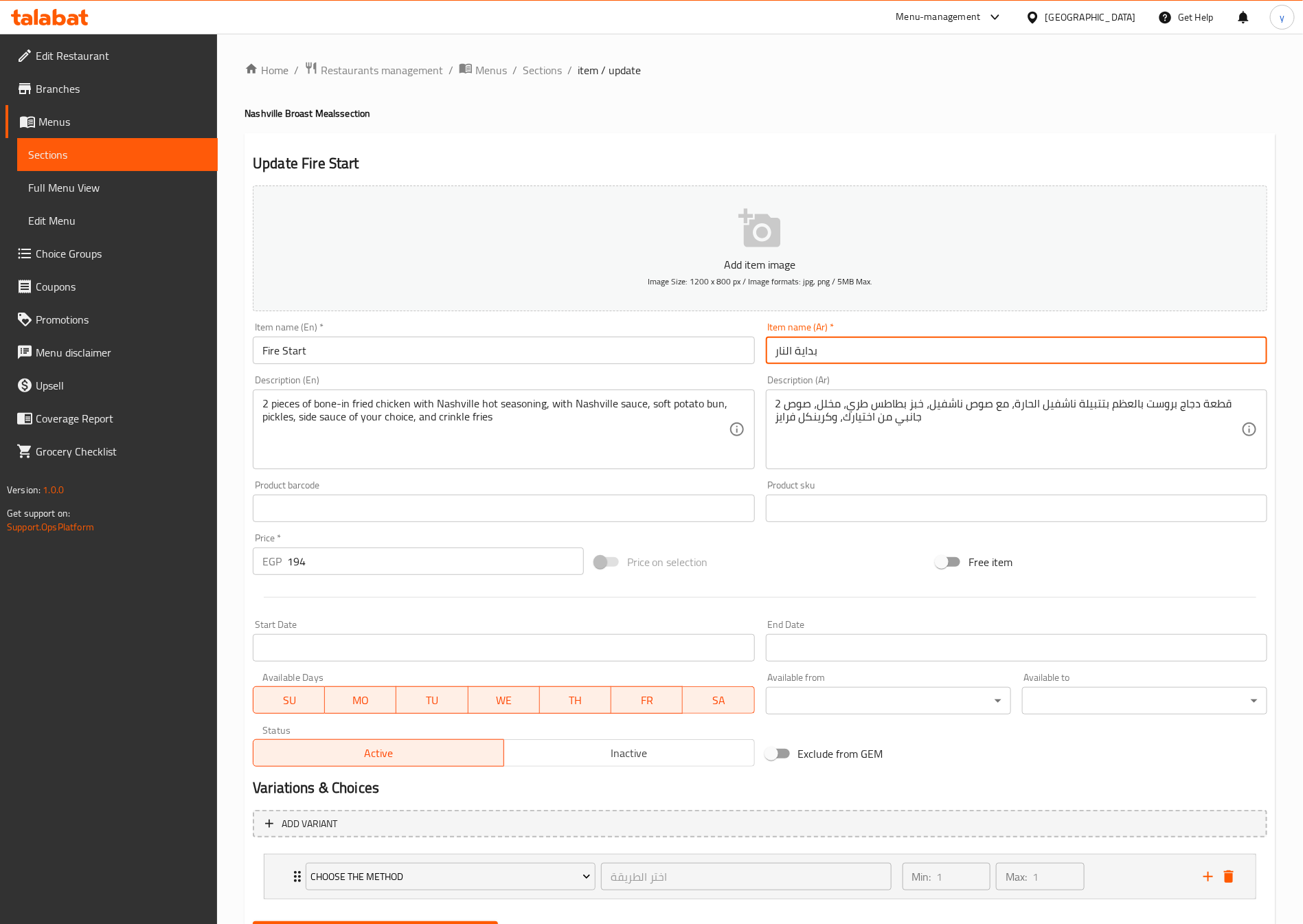
click at [882, 353] on input "بداية النار" at bounding box center [1016, 350] width 502 height 27
click at [425, 380] on div "Description (En) 2 pieces of bone-in fried chicken with Nashville hot seasoning…" at bounding box center [504, 421] width 502 height 94
click at [418, 364] on input "Fire Start" at bounding box center [504, 350] width 502 height 27
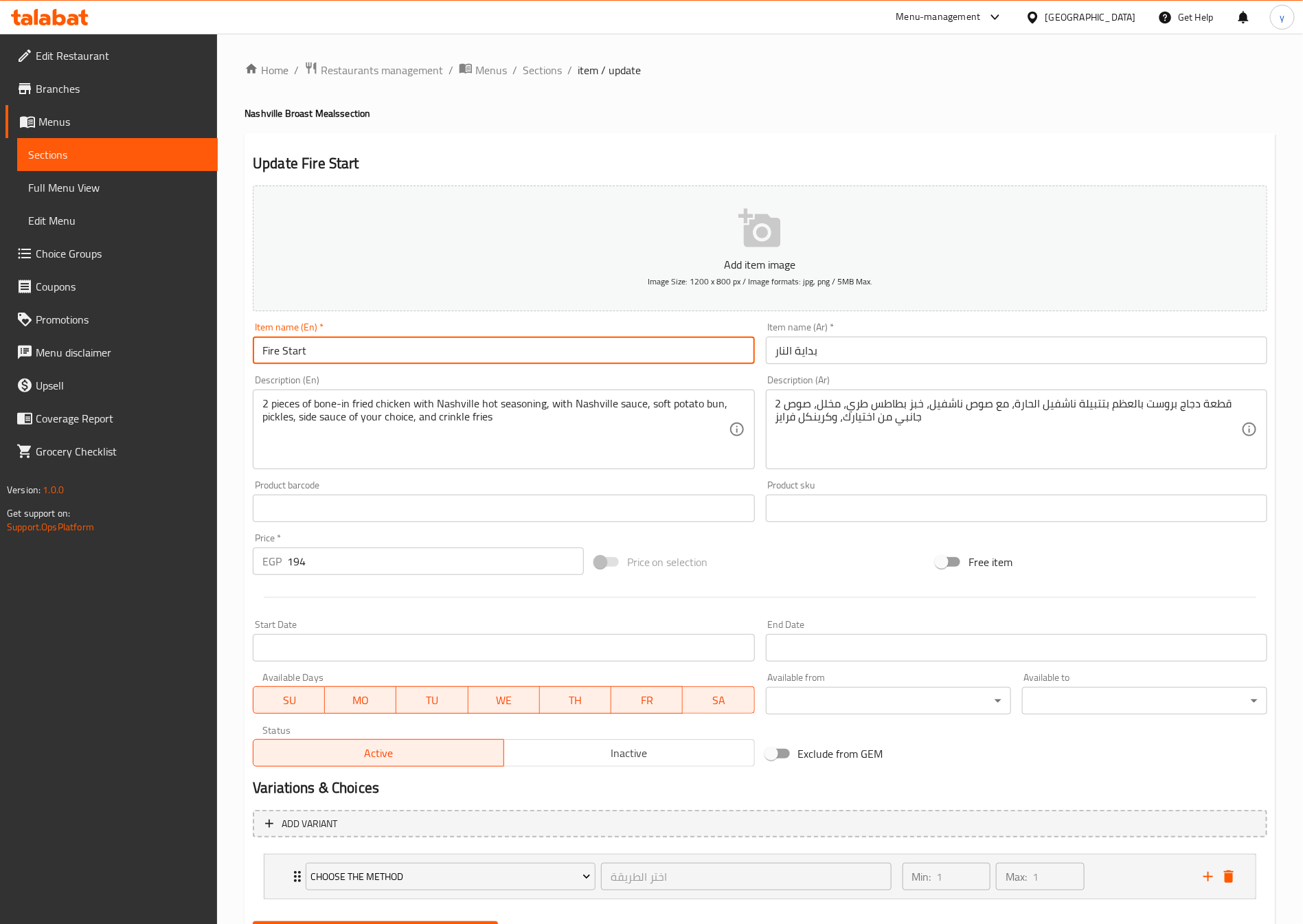
click at [418, 364] on input "Fire Start" at bounding box center [504, 350] width 502 height 27
paste input "Bidayet Al-Nar"
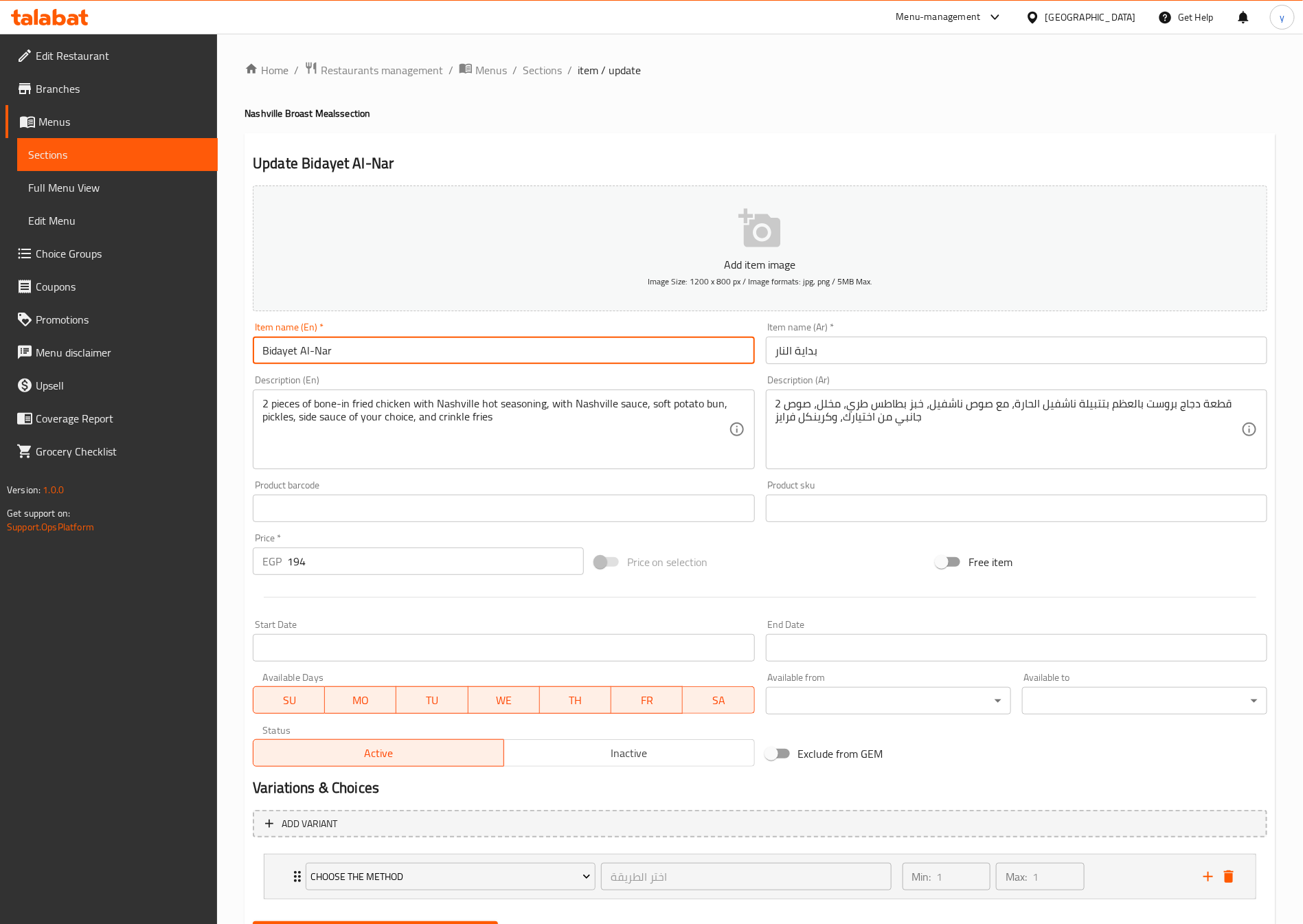
drag, startPoint x: 312, startPoint y: 354, endPoint x: 392, endPoint y: 363, distance: 80.5
click at [309, 357] on input "Bidayet Al-Nar" at bounding box center [504, 350] width 502 height 27
type input "Bidayet Al Nar"
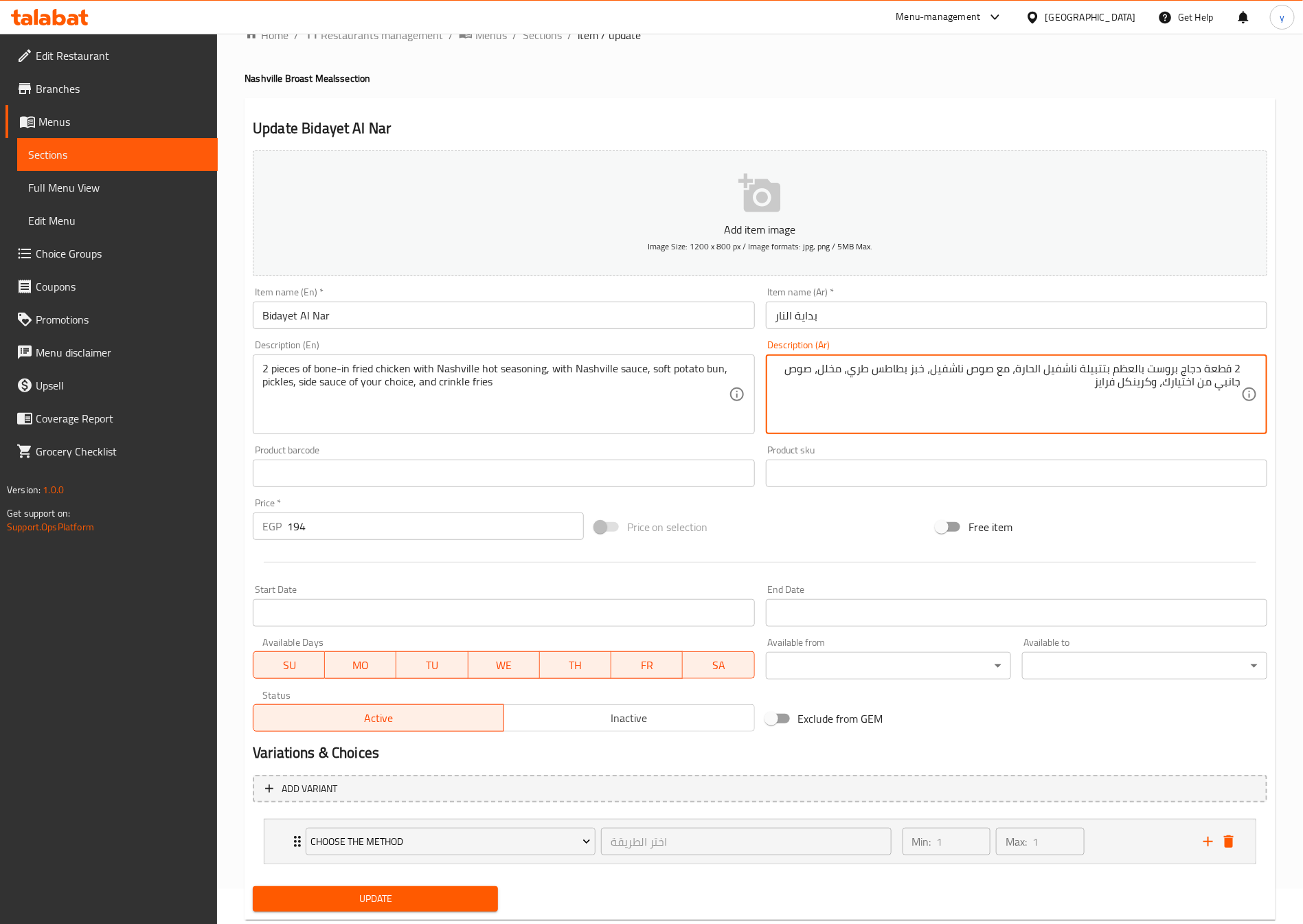
scroll to position [70, 0]
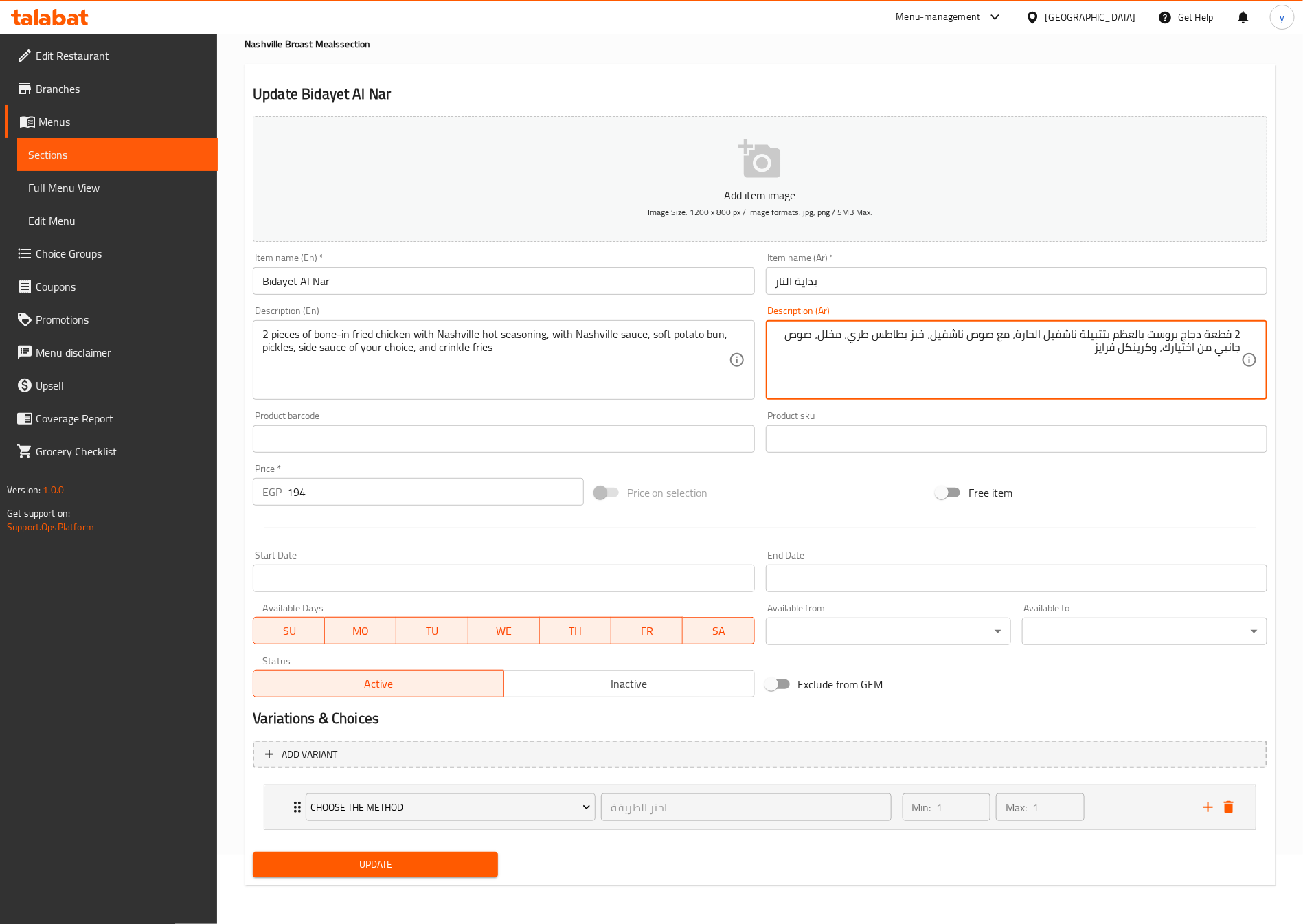
click at [370, 866] on span "Update" at bounding box center [375, 865] width 223 height 17
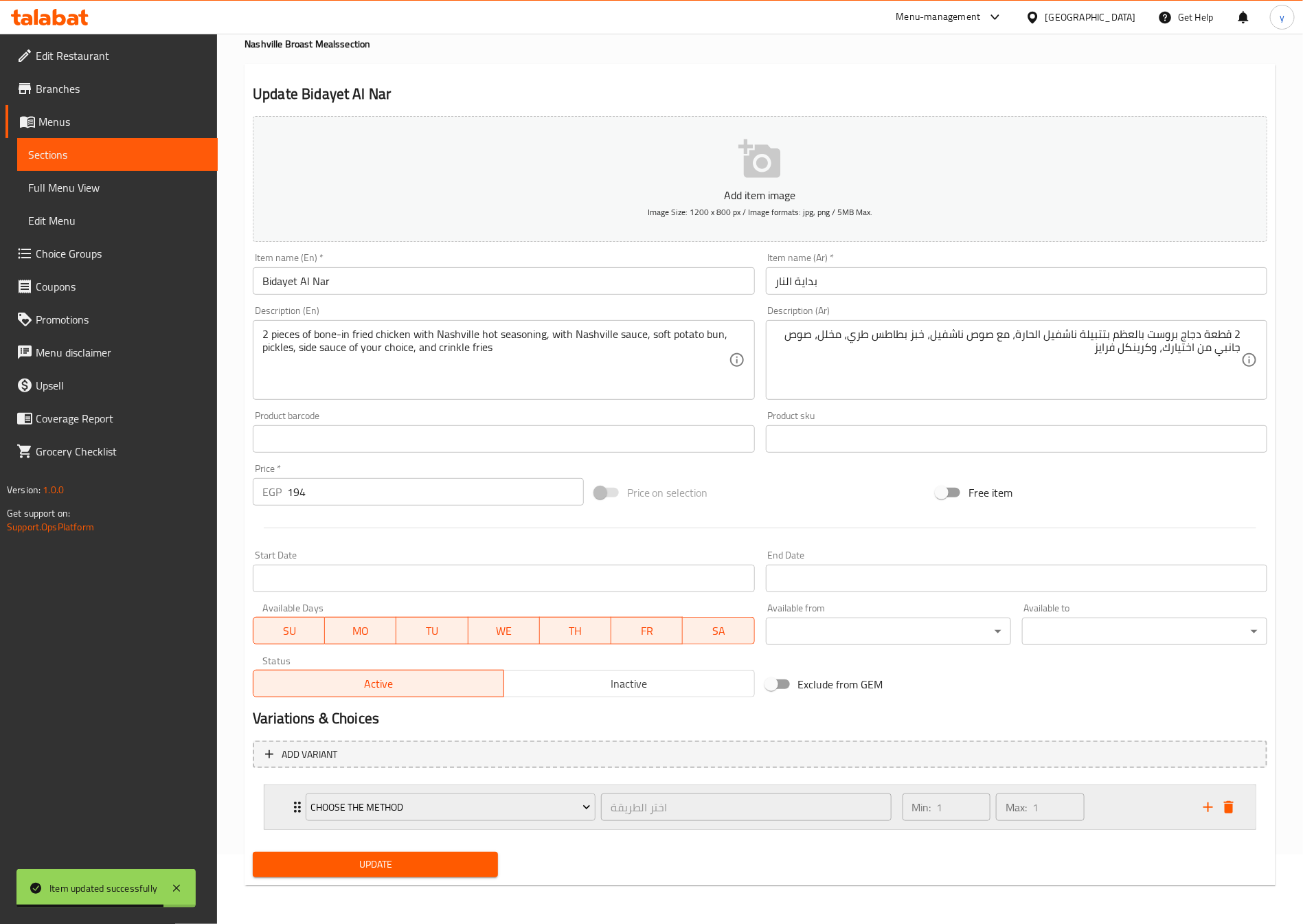
click at [292, 806] on icon "Expand" at bounding box center [297, 806] width 16 height 16
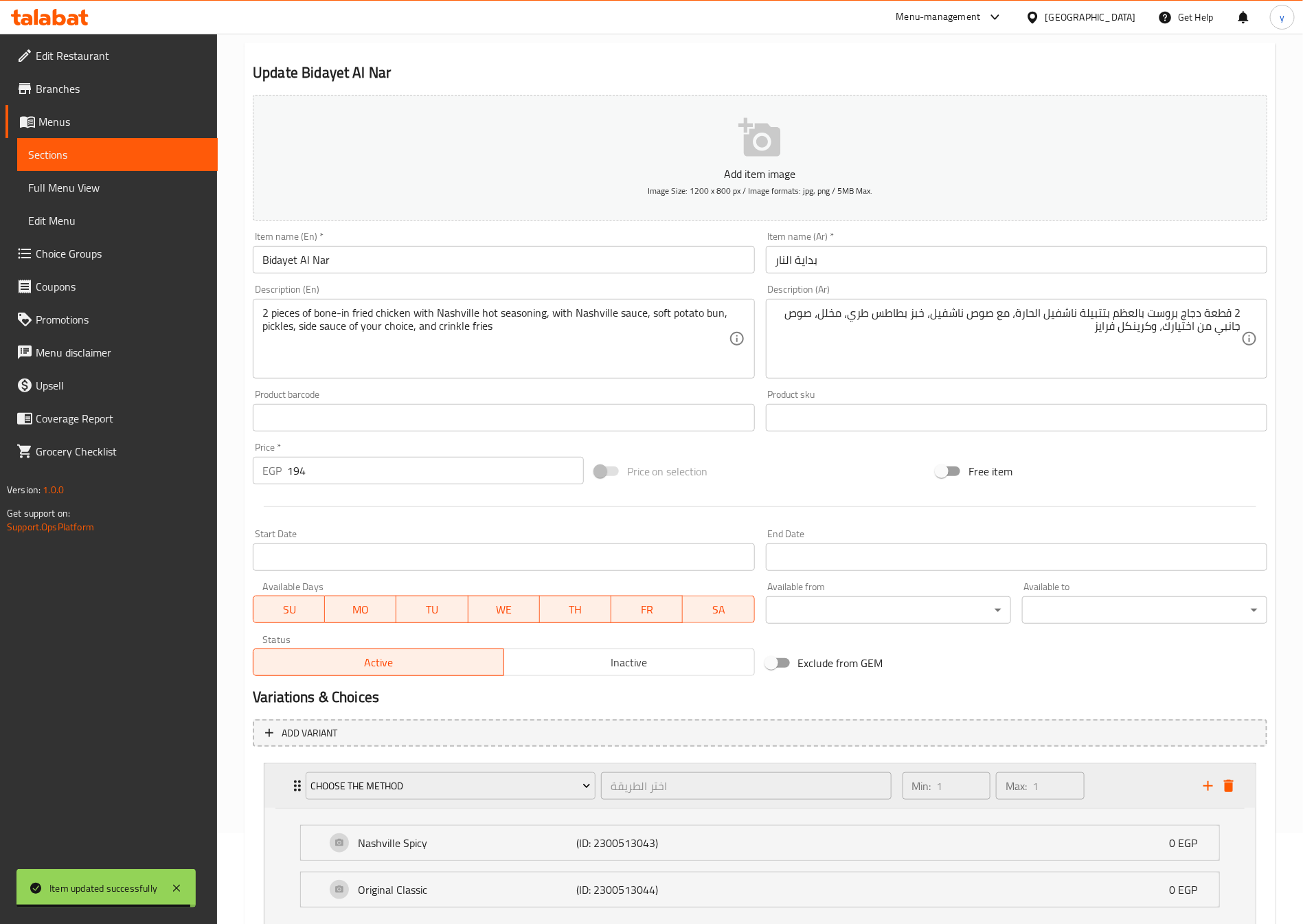
scroll to position [0, 0]
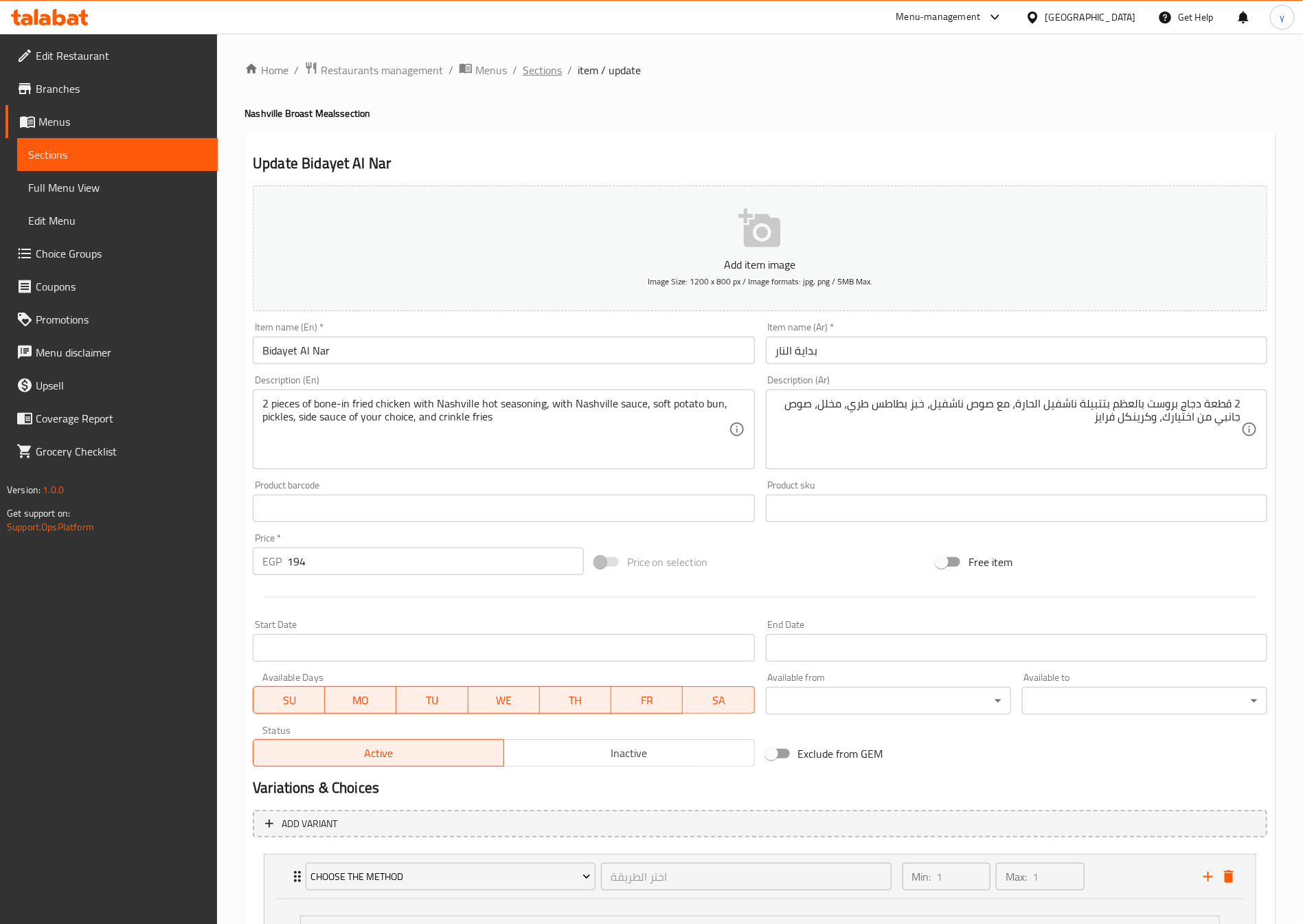
click at [540, 72] on span "Sections" at bounding box center [543, 70] width 39 height 16
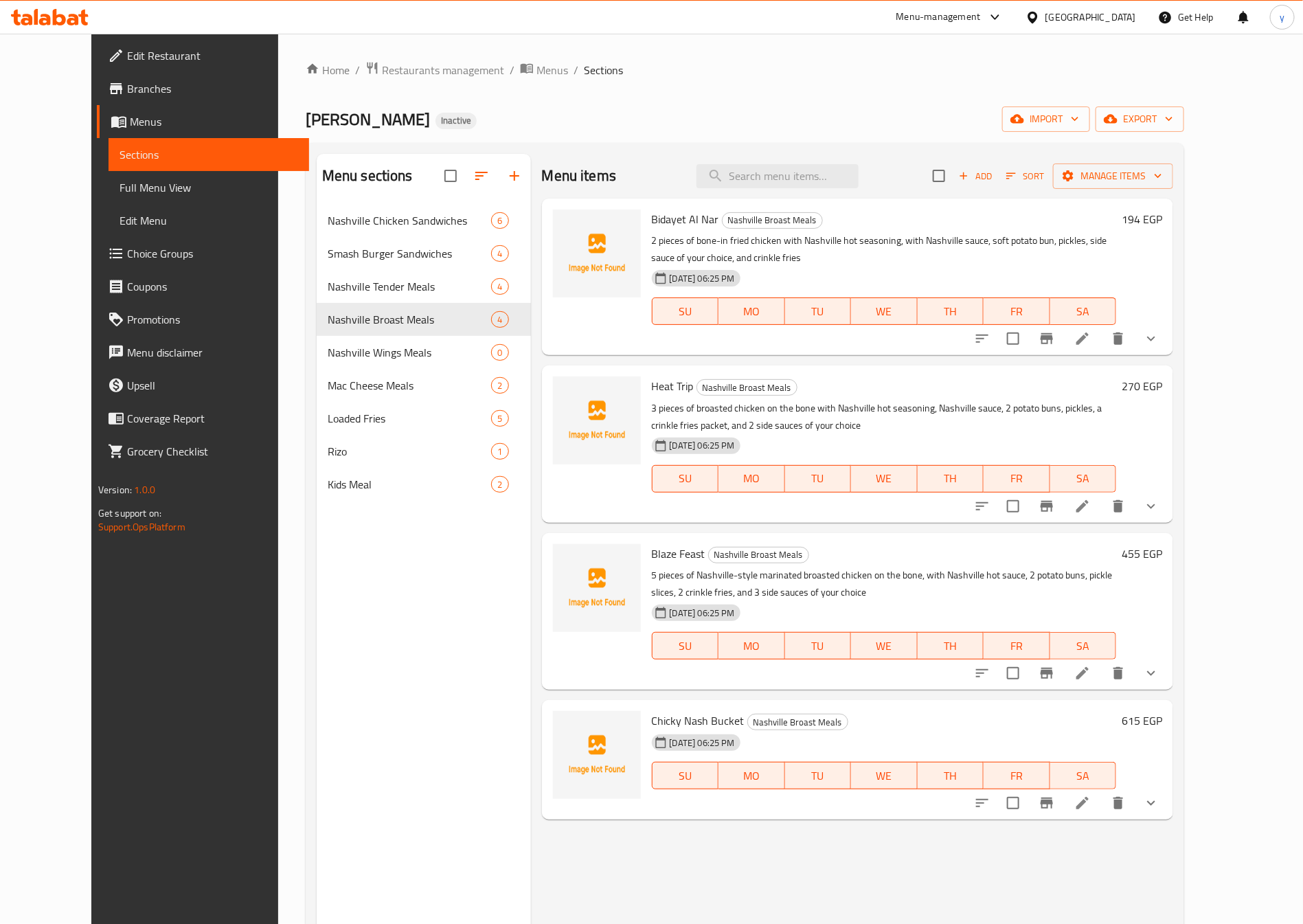
scroll to position [103, 0]
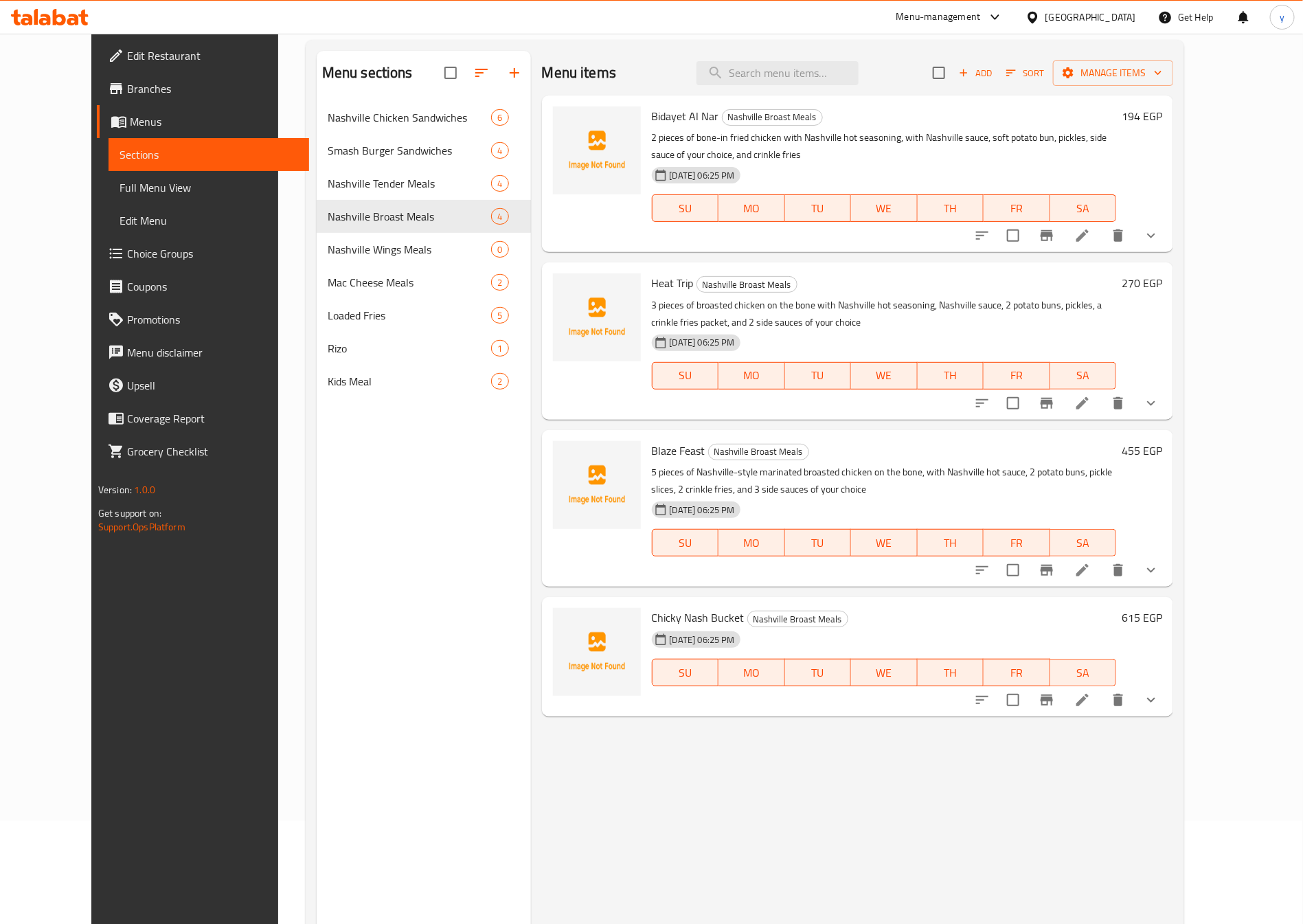
click at [1102, 571] on li at bounding box center [1082, 570] width 38 height 25
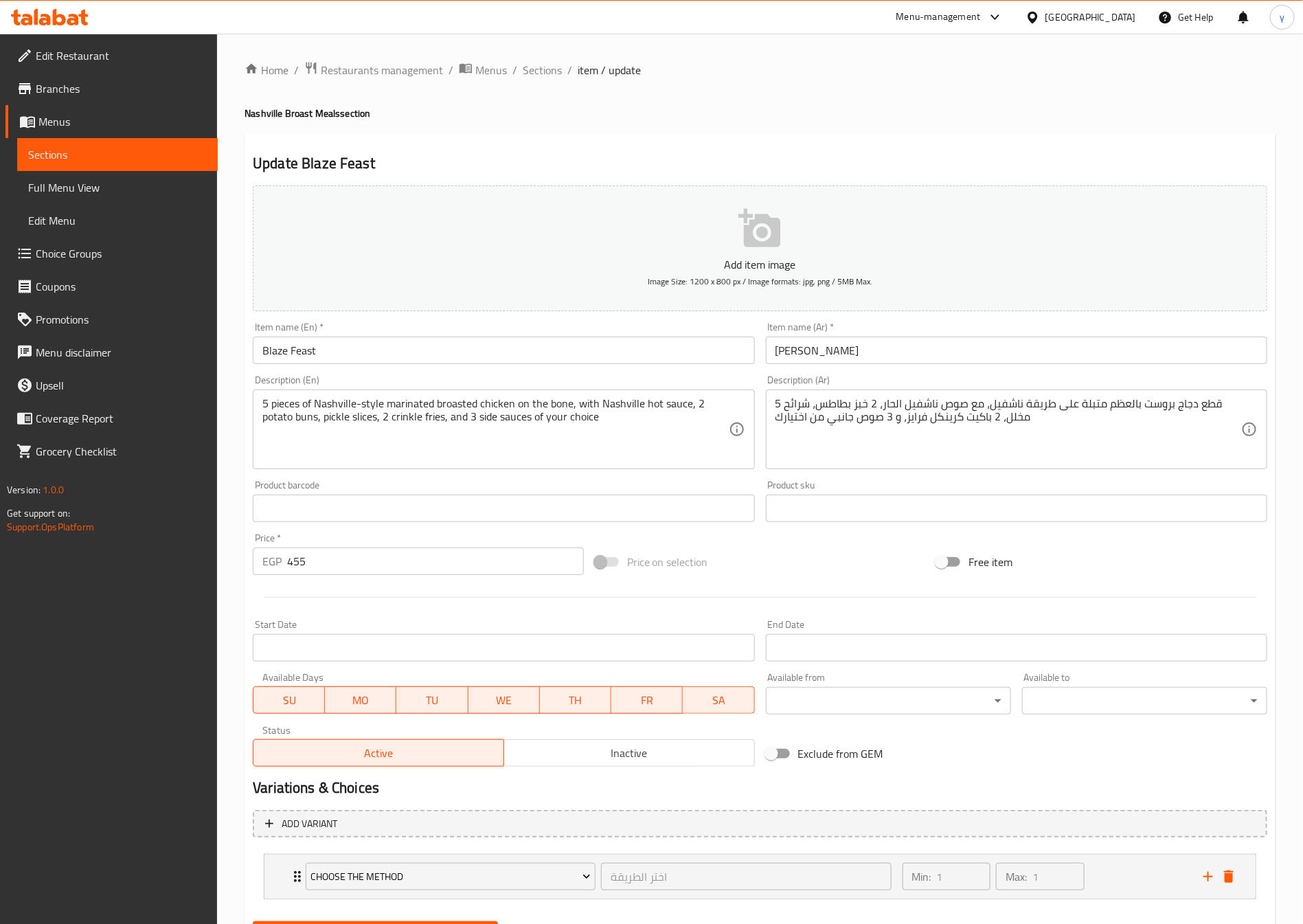
click at [474, 364] on input "Blaze Feast" at bounding box center [504, 350] width 502 height 27
click at [890, 353] on input "[PERSON_NAME]" at bounding box center [1016, 350] width 502 height 27
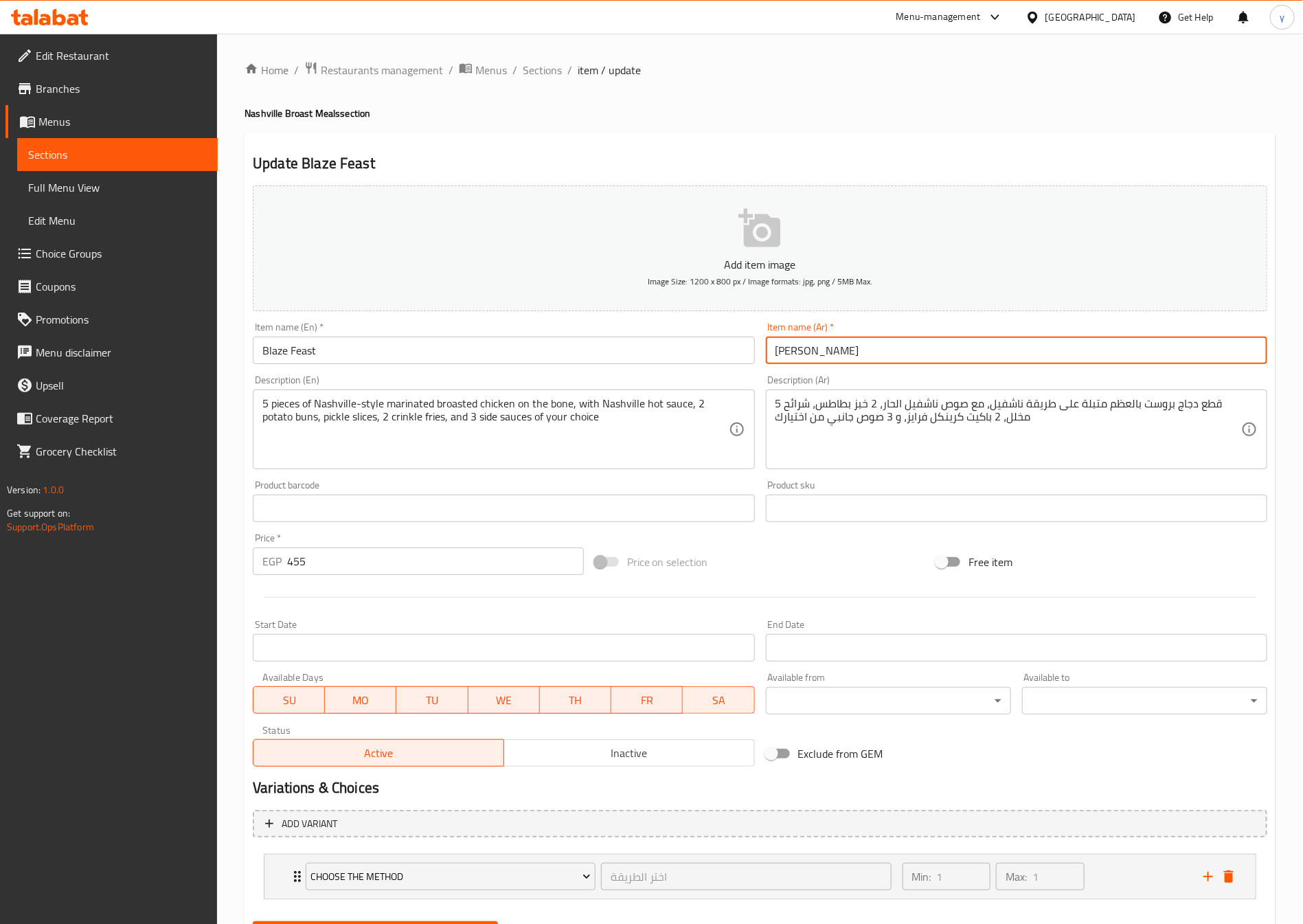
click at [890, 353] on input "[PERSON_NAME]" at bounding box center [1016, 350] width 502 height 27
click at [345, 355] on input "Blaze Feast" at bounding box center [504, 350] width 502 height 27
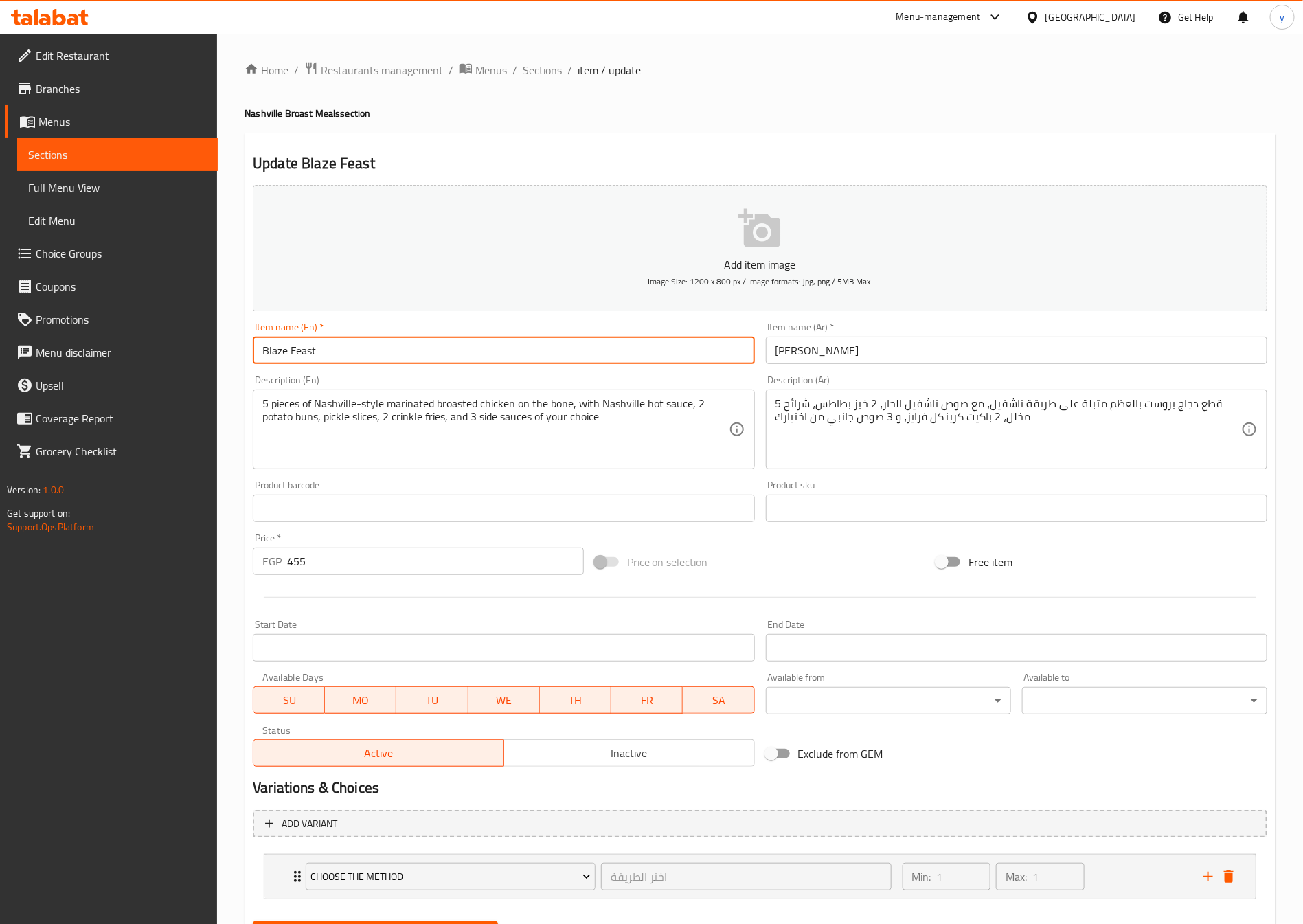
click at [345, 355] on input "Blaze Feast" at bounding box center [504, 350] width 502 height 27
paste input "Waleema"
drag, startPoint x: 302, startPoint y: 357, endPoint x: 292, endPoint y: 359, distance: 10.2
click at [292, 359] on input "Blaze Waleema" at bounding box center [504, 350] width 502 height 27
drag, startPoint x: 348, startPoint y: 345, endPoint x: 291, endPoint y: 373, distance: 63.5
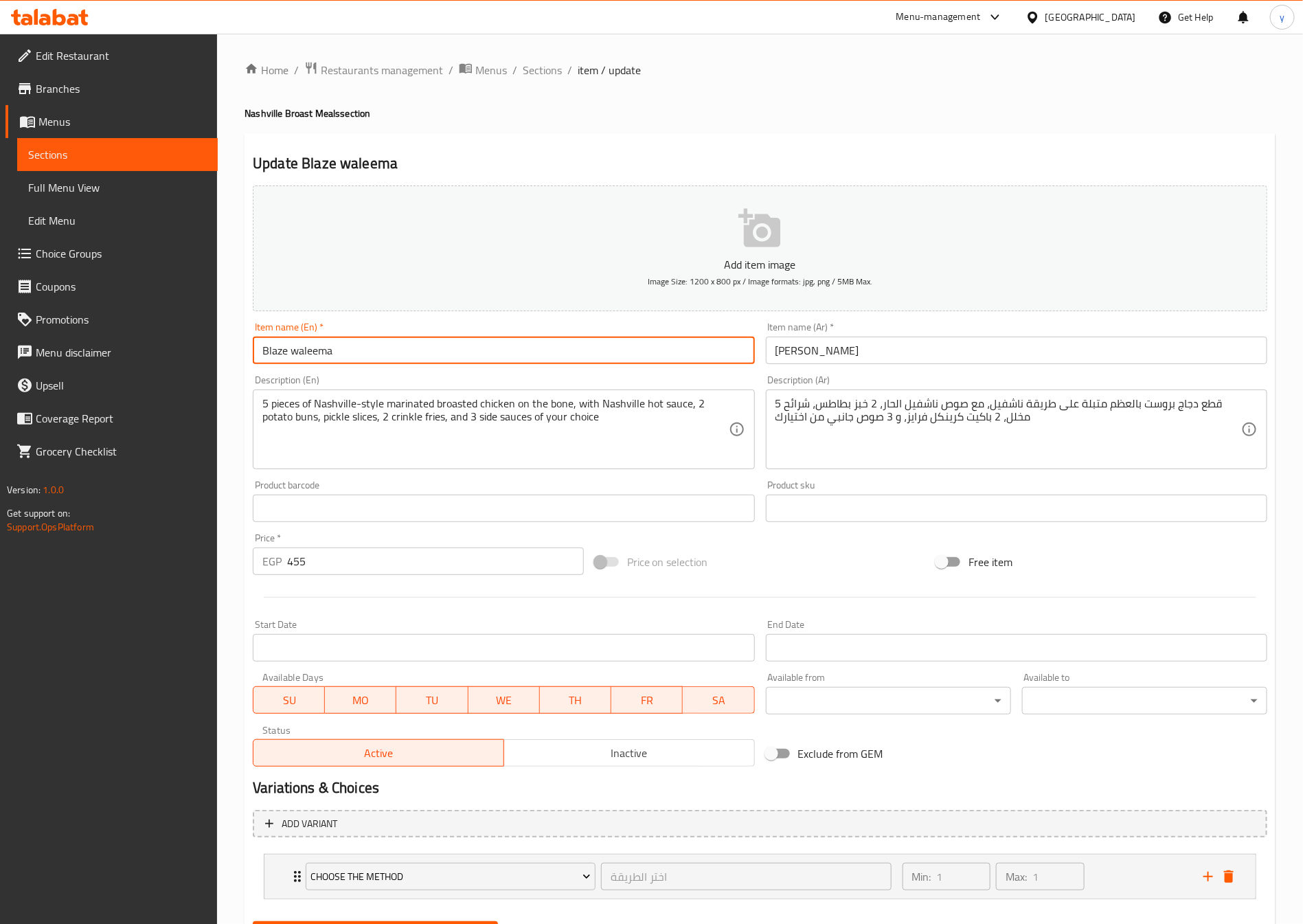
click at [291, 373] on div "Add item image Image Size: 1200 x 800 px / Image formats: jpg, png / 5MB Max. I…" at bounding box center [760, 476] width 1026 height 592
paste input "Waleema"
drag, startPoint x: 268, startPoint y: 351, endPoint x: 260, endPoint y: 353, distance: 8.2
click at [260, 353] on input "Waleema Blaze" at bounding box center [504, 350] width 502 height 27
drag, startPoint x: 433, startPoint y: 371, endPoint x: 446, endPoint y: 354, distance: 21.4
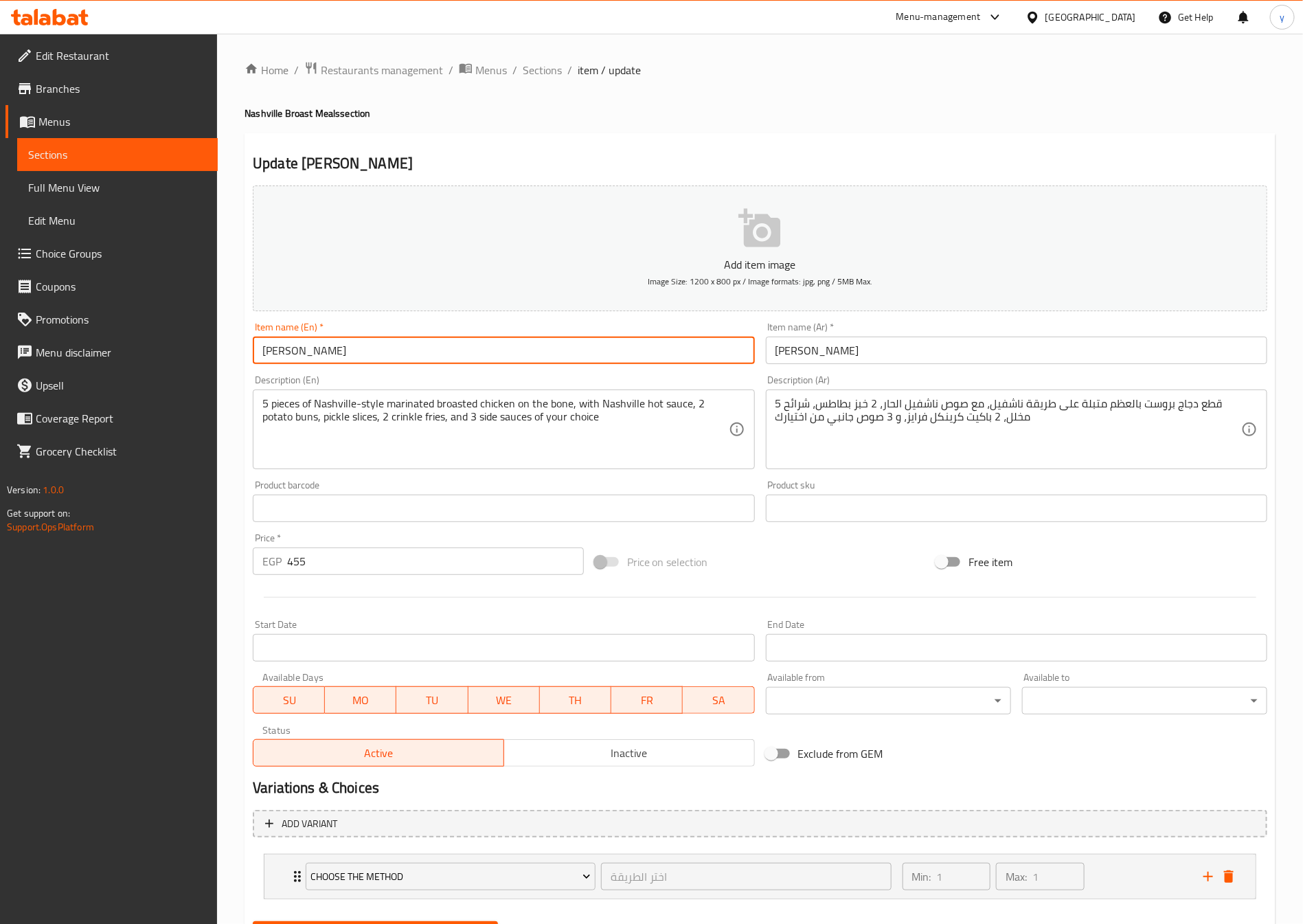
click at [433, 371] on div "Description (En) 5 pieces of Nashville-style marinated broasted chicken on the …" at bounding box center [504, 422] width 512 height 105
click at [448, 353] on input "waleema Blaze" at bounding box center [504, 350] width 502 height 27
click at [311, 351] on input "waleema Blaze" at bounding box center [504, 350] width 502 height 27
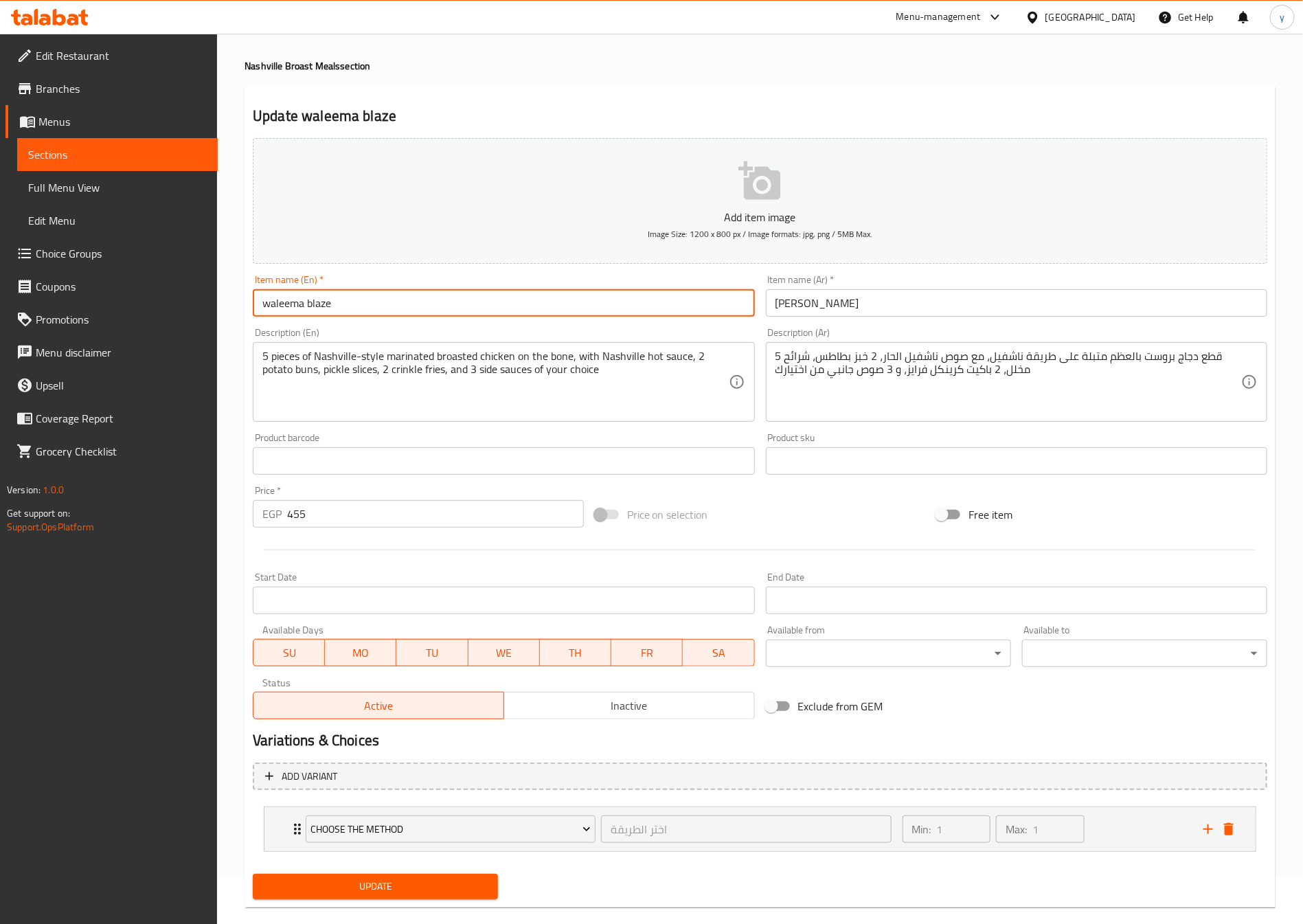
scroll to position [70, 0]
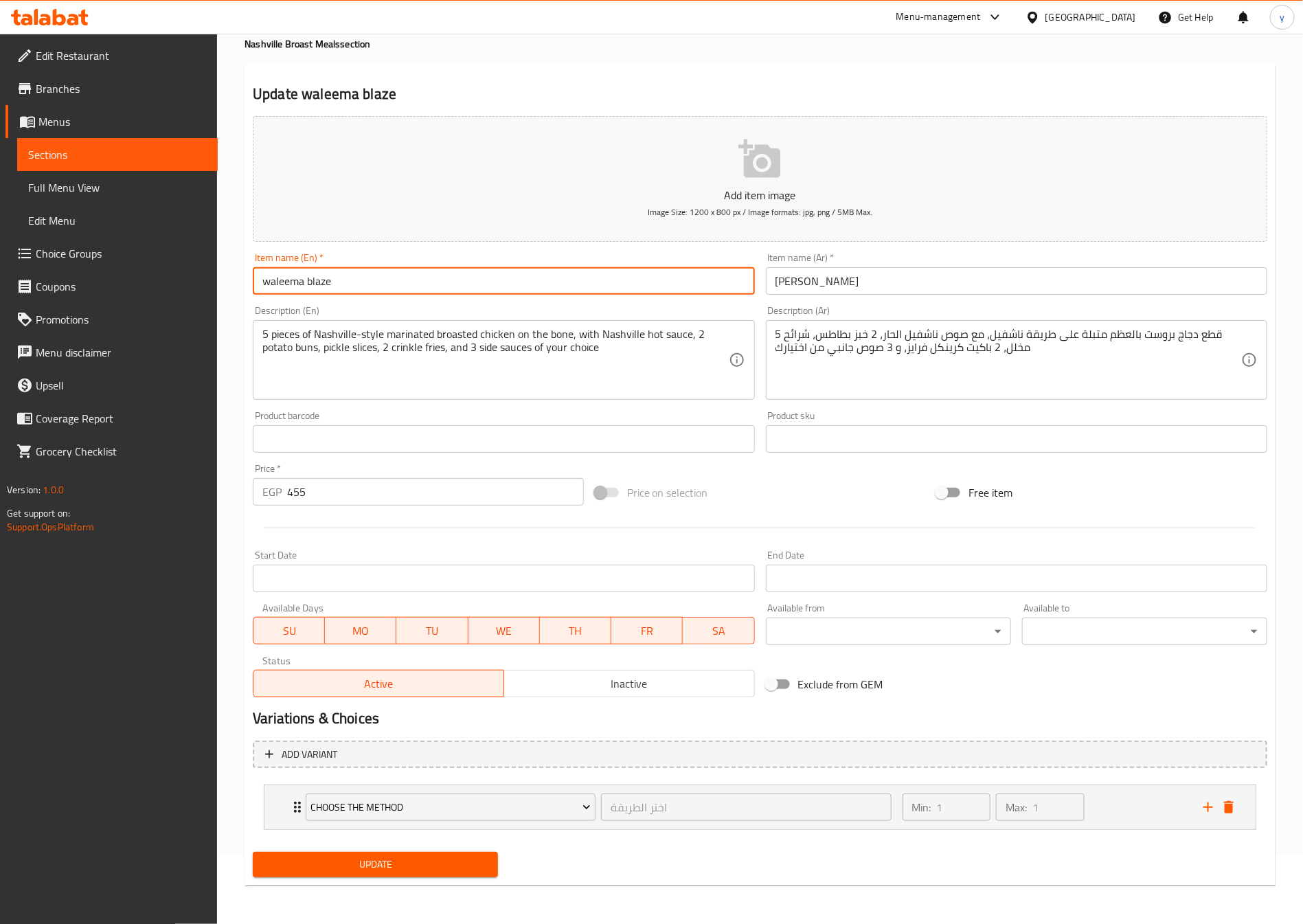
type input "waleema blaze"
click at [400, 867] on span "Update" at bounding box center [375, 865] width 223 height 17
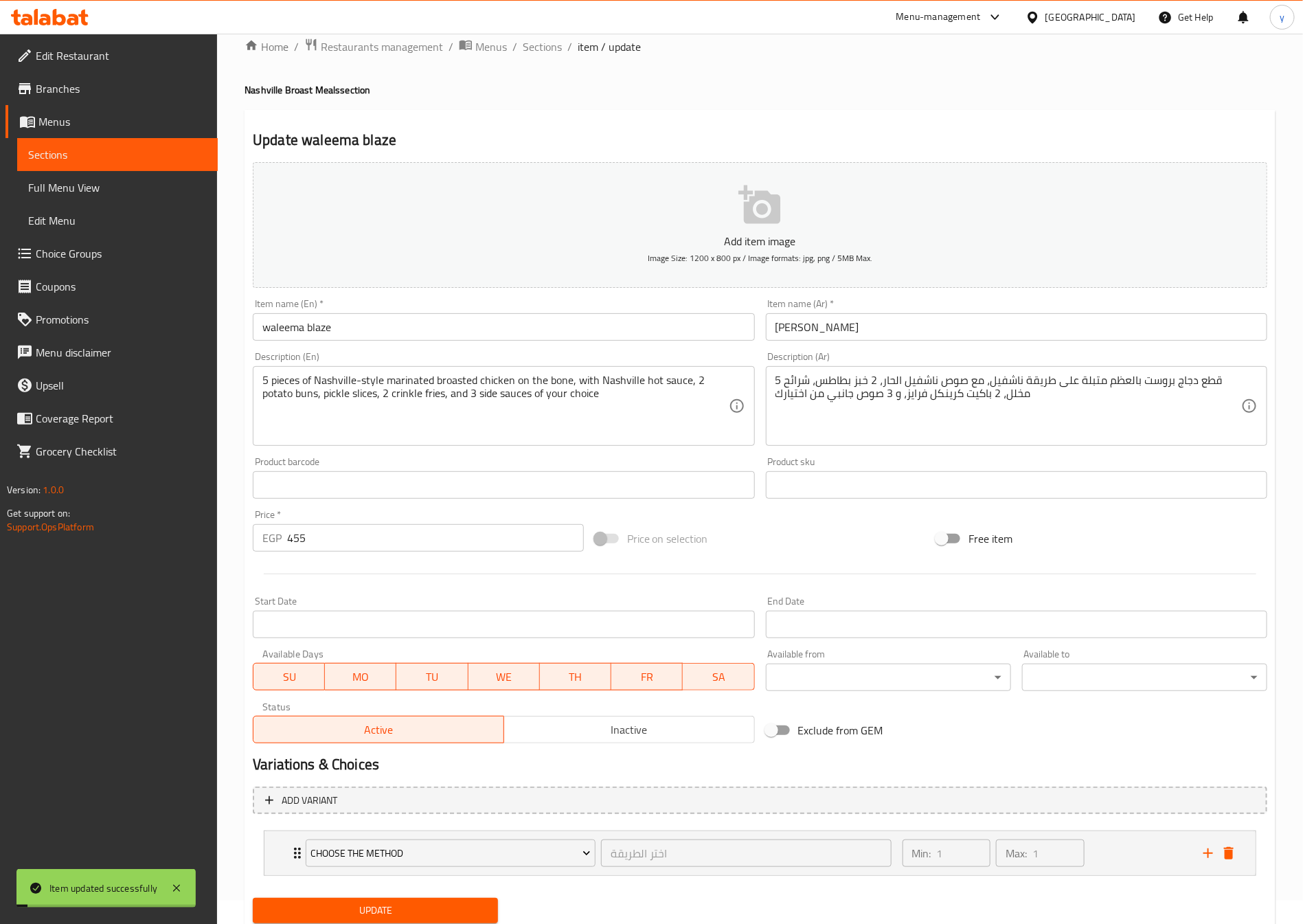
scroll to position [0, 0]
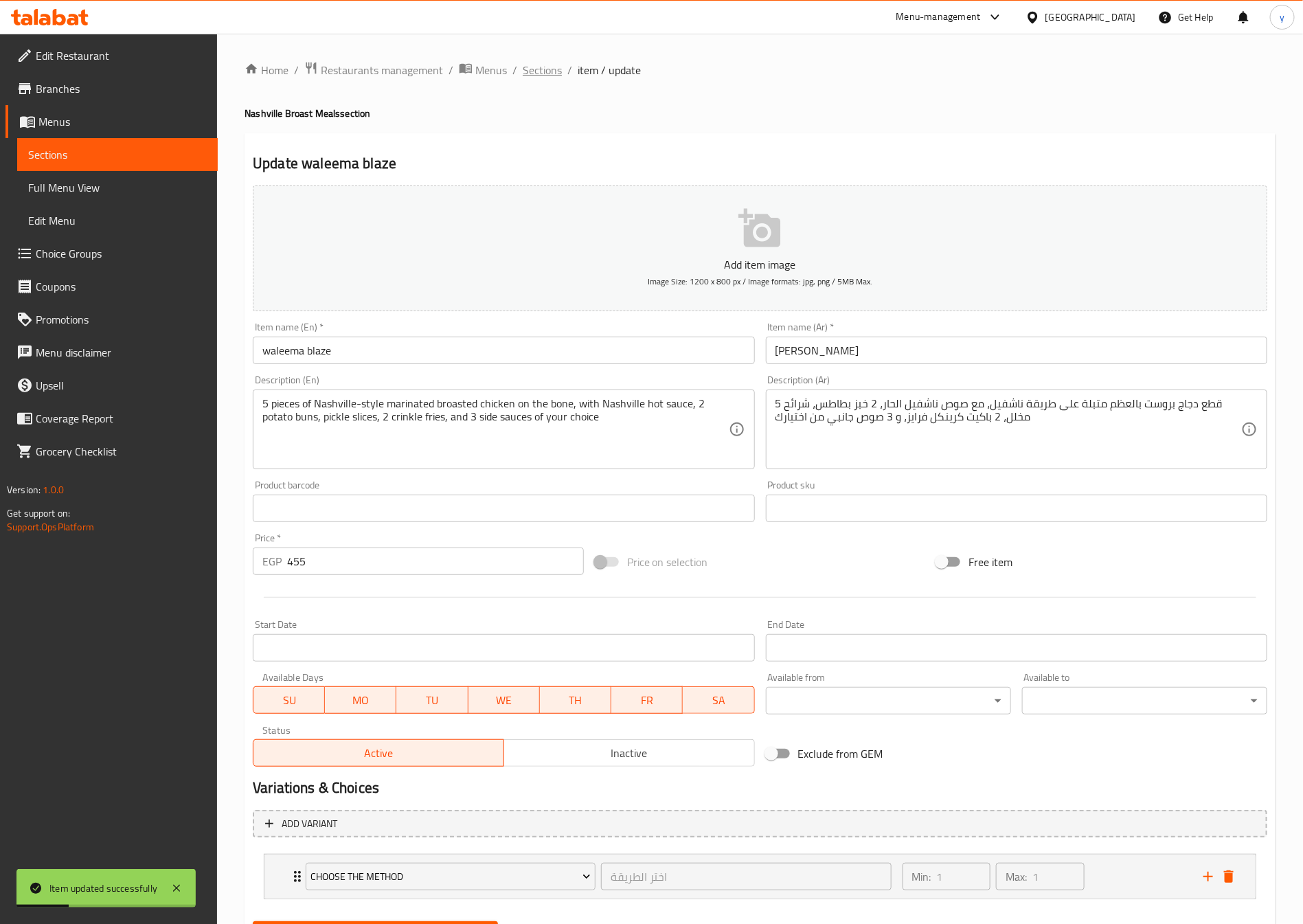
click at [551, 64] on span "Sections" at bounding box center [543, 70] width 39 height 16
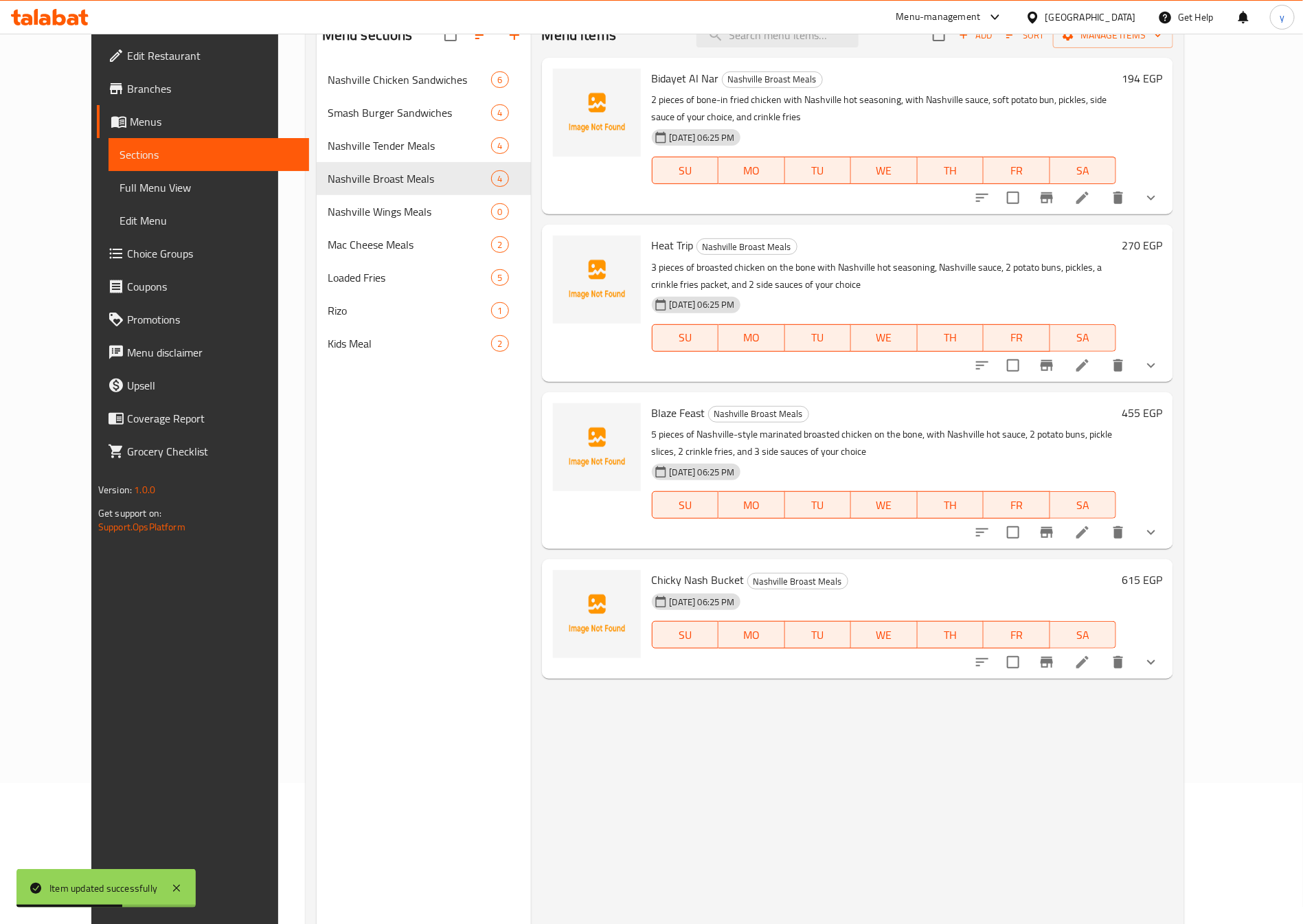
scroll to position [192, 0]
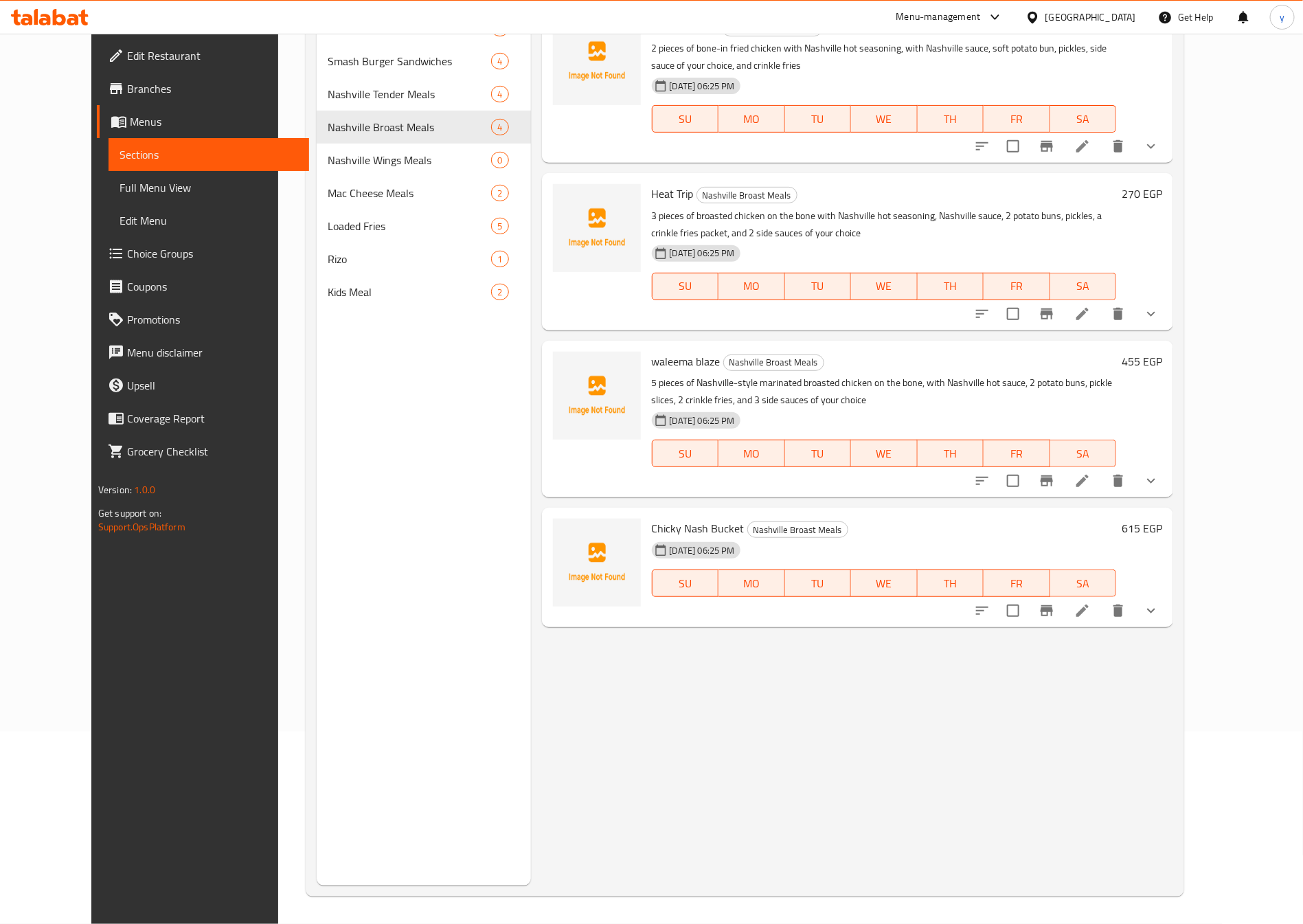
click at [1102, 617] on li at bounding box center [1082, 610] width 38 height 25
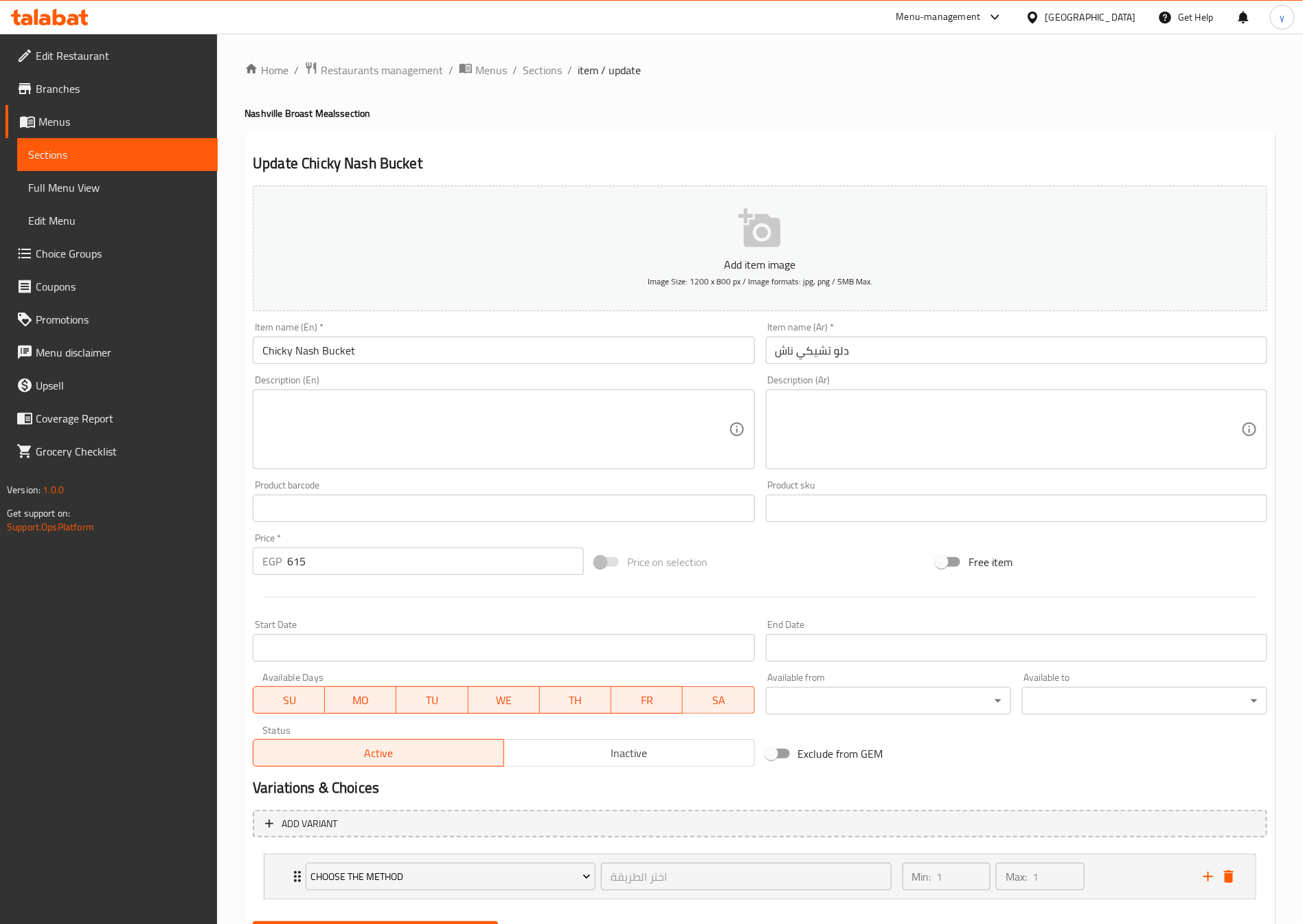
click at [629, 353] on input "Chicky Nash Bucket" at bounding box center [504, 350] width 502 height 27
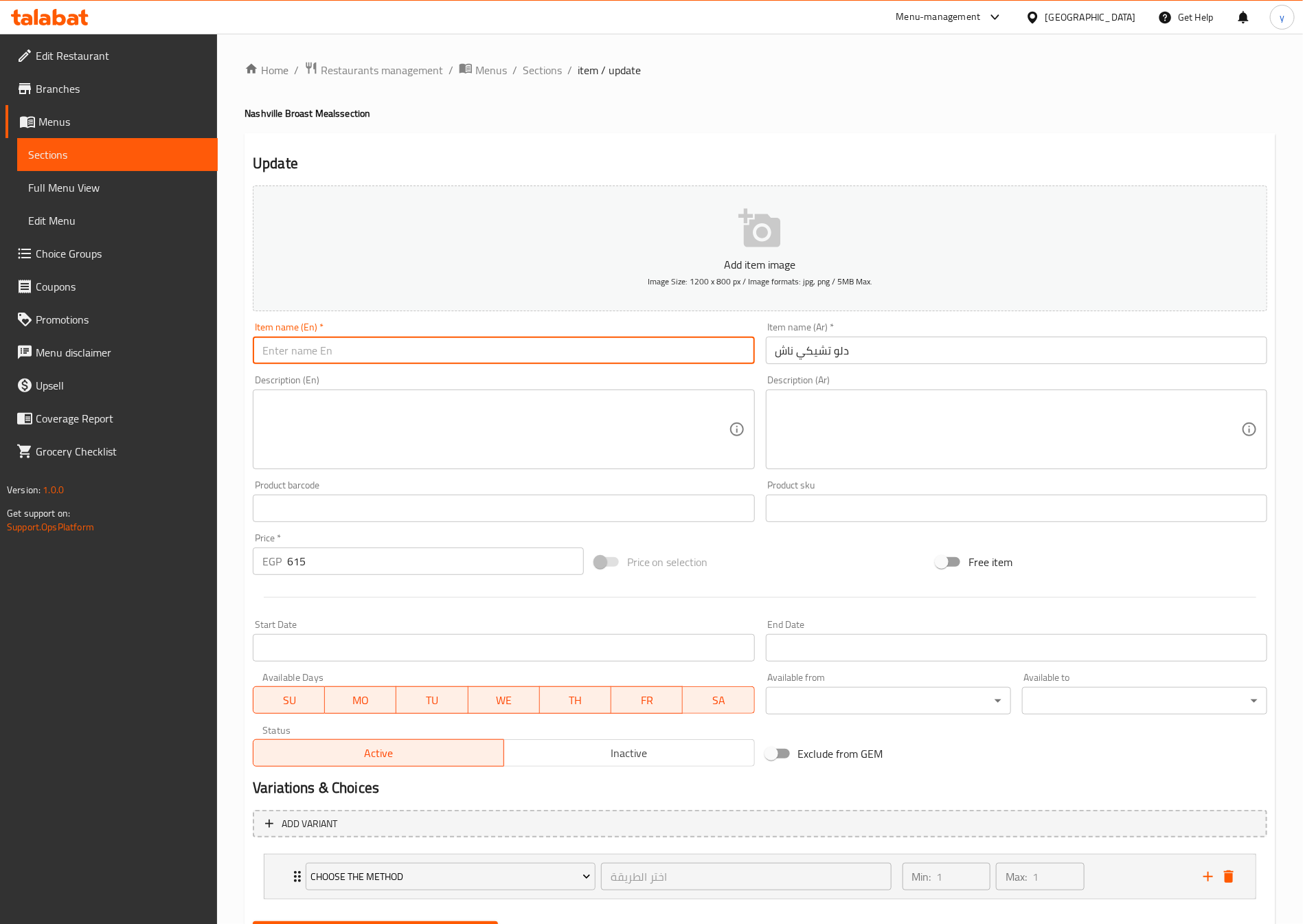
click at [864, 359] on input "دلو تشيكي ناش" at bounding box center [1016, 350] width 502 height 27
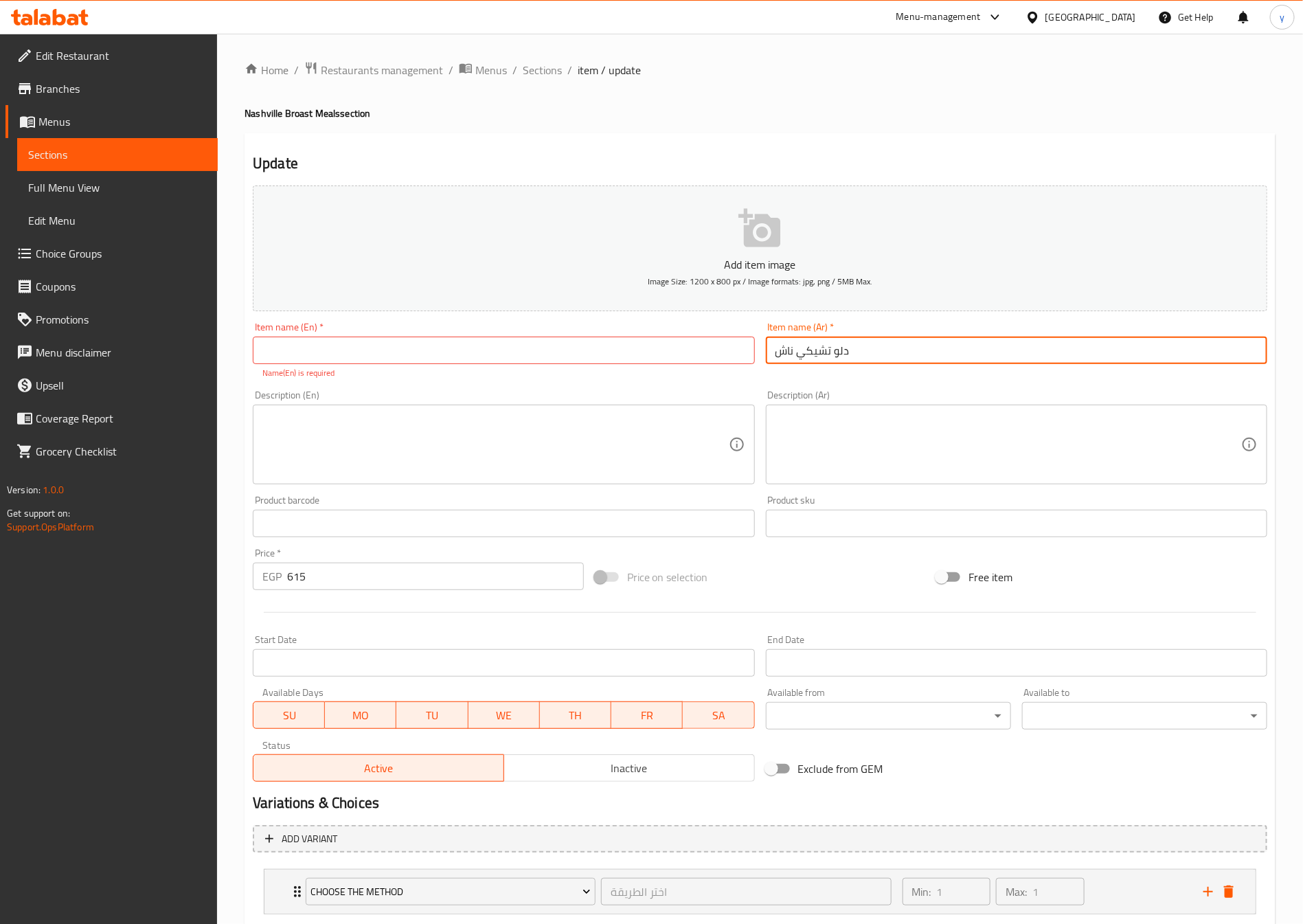
click at [864, 359] on input "دلو تشيكي ناش" at bounding box center [1016, 350] width 502 height 27
click at [342, 354] on input "text" at bounding box center [504, 350] width 502 height 27
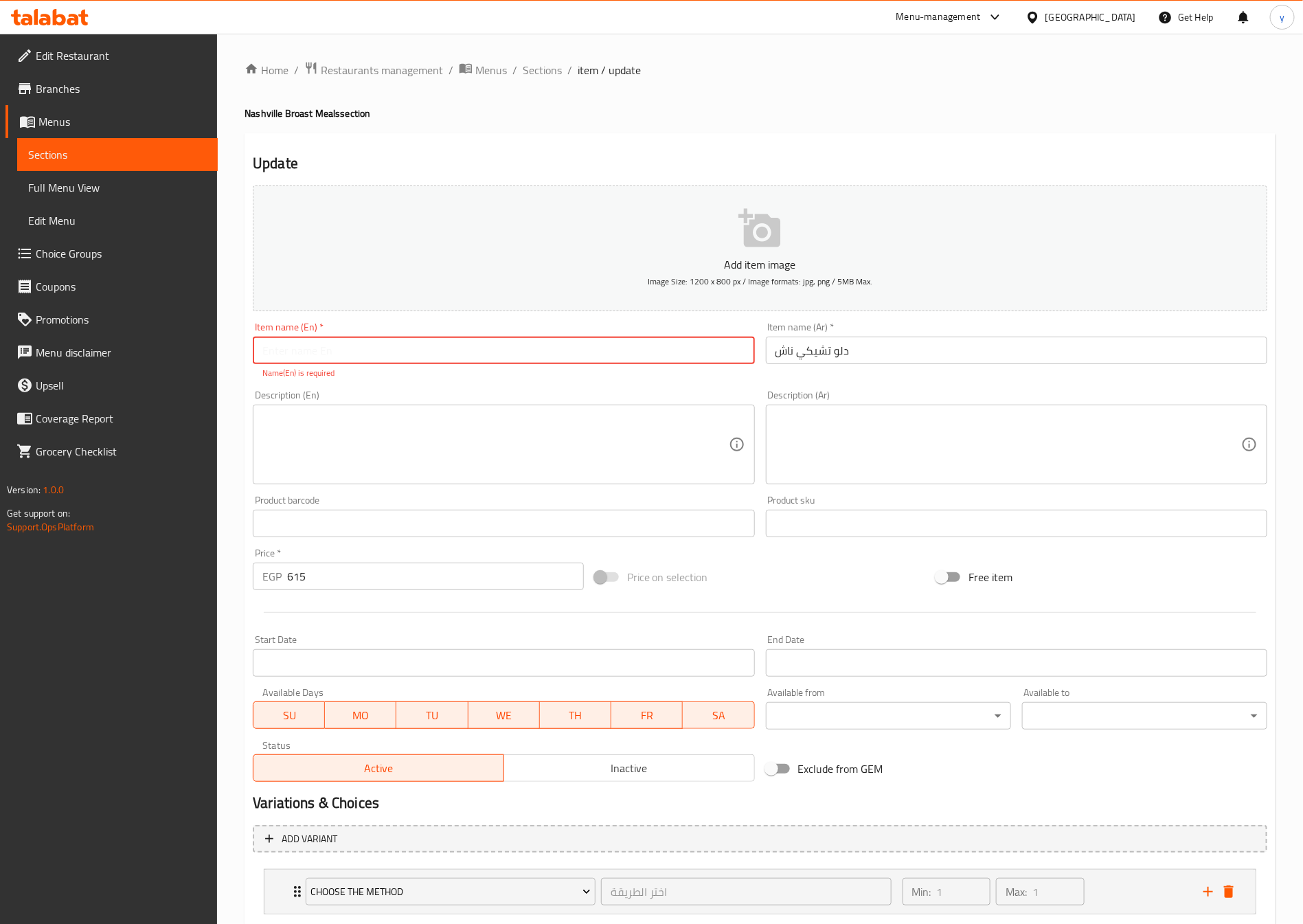
paste input "Dallas Mavericks"
type input "Dallas Mavericks nash"
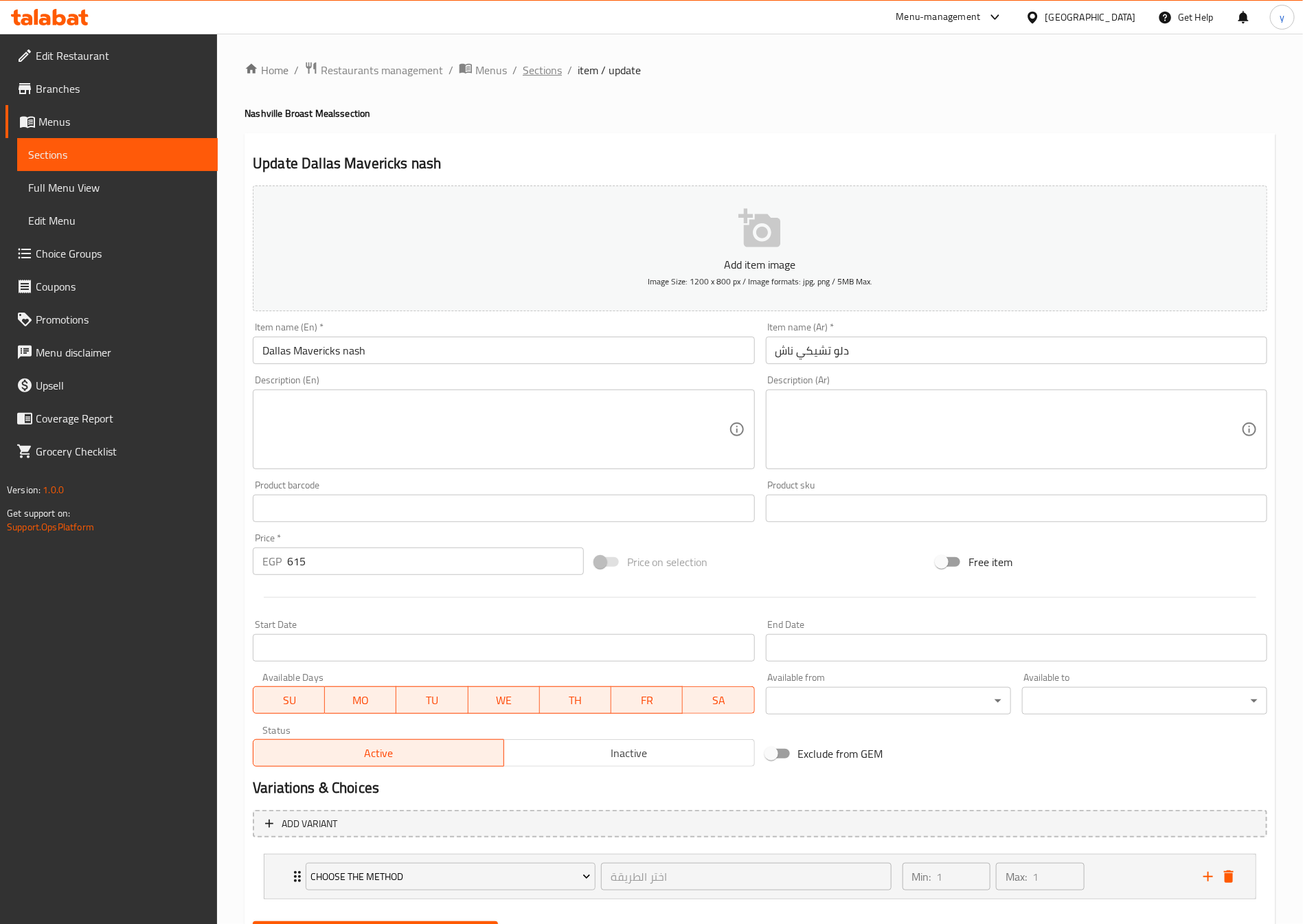
click at [548, 66] on span "Sections" at bounding box center [543, 70] width 39 height 16
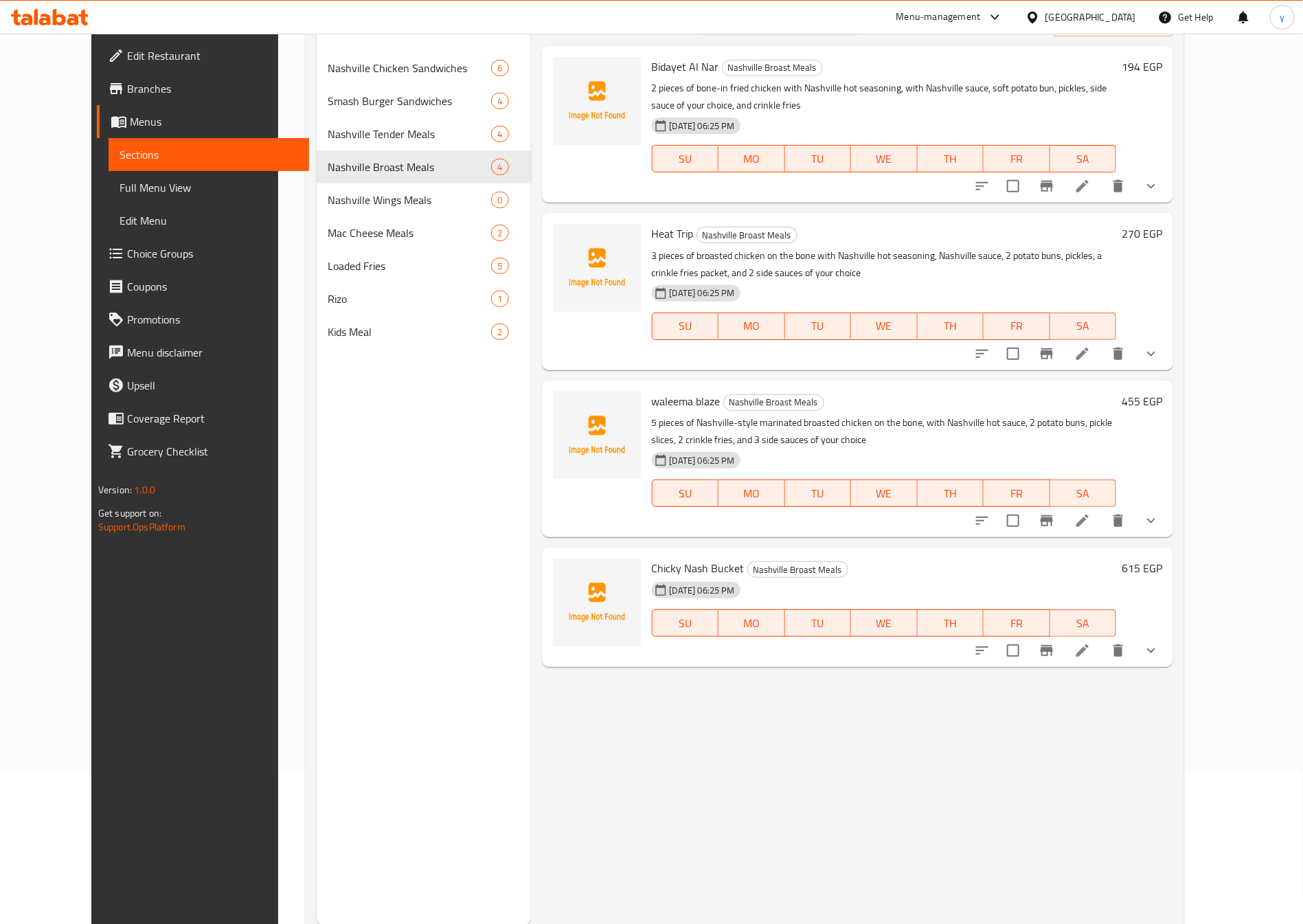
scroll to position [192, 0]
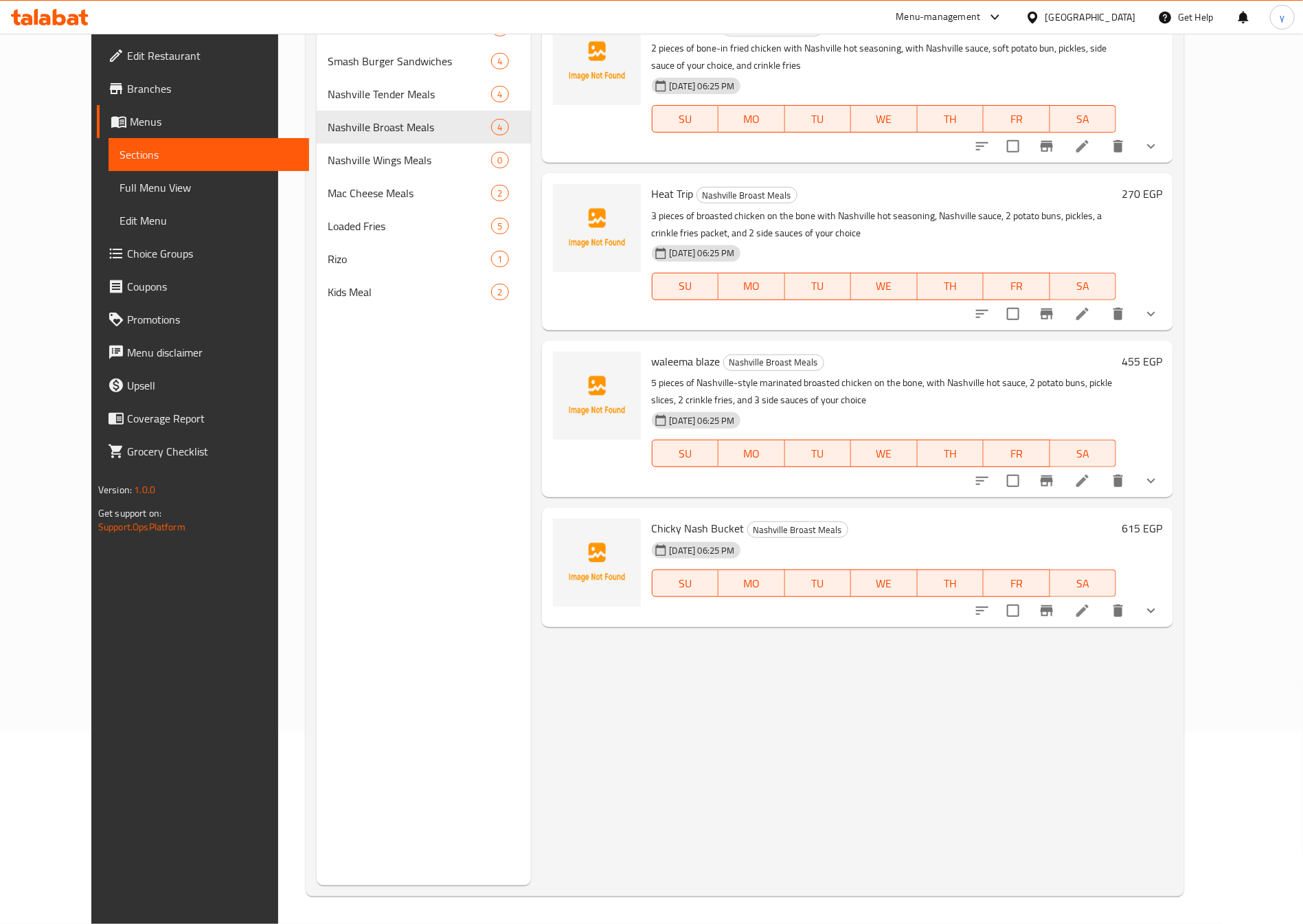
click at [1091, 616] on icon at bounding box center [1082, 610] width 16 height 16
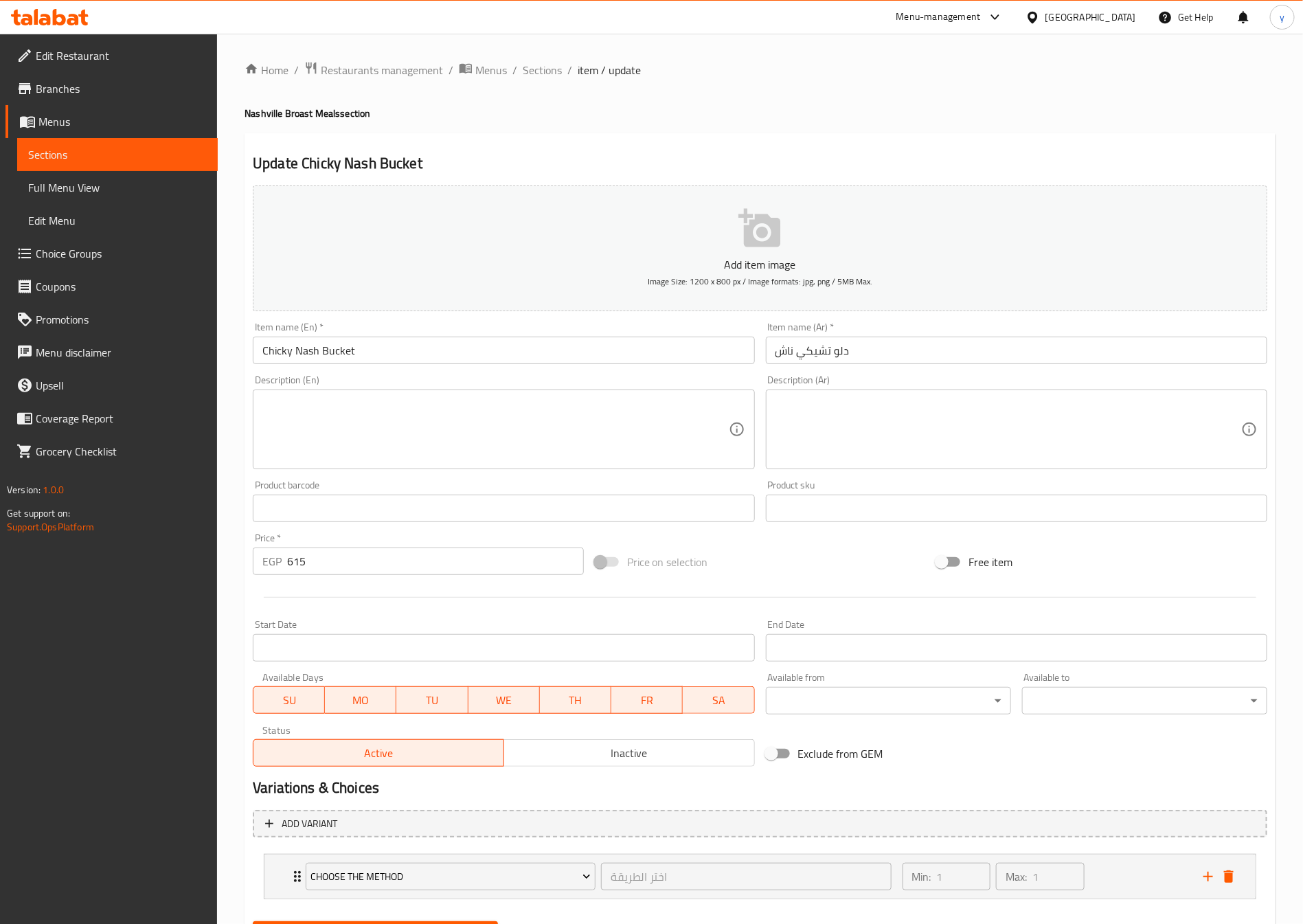
click at [451, 357] on input "Chicky Nash Bucket" at bounding box center [504, 350] width 502 height 27
click at [878, 355] on input "دلو تشيكي ناش" at bounding box center [1016, 350] width 502 height 27
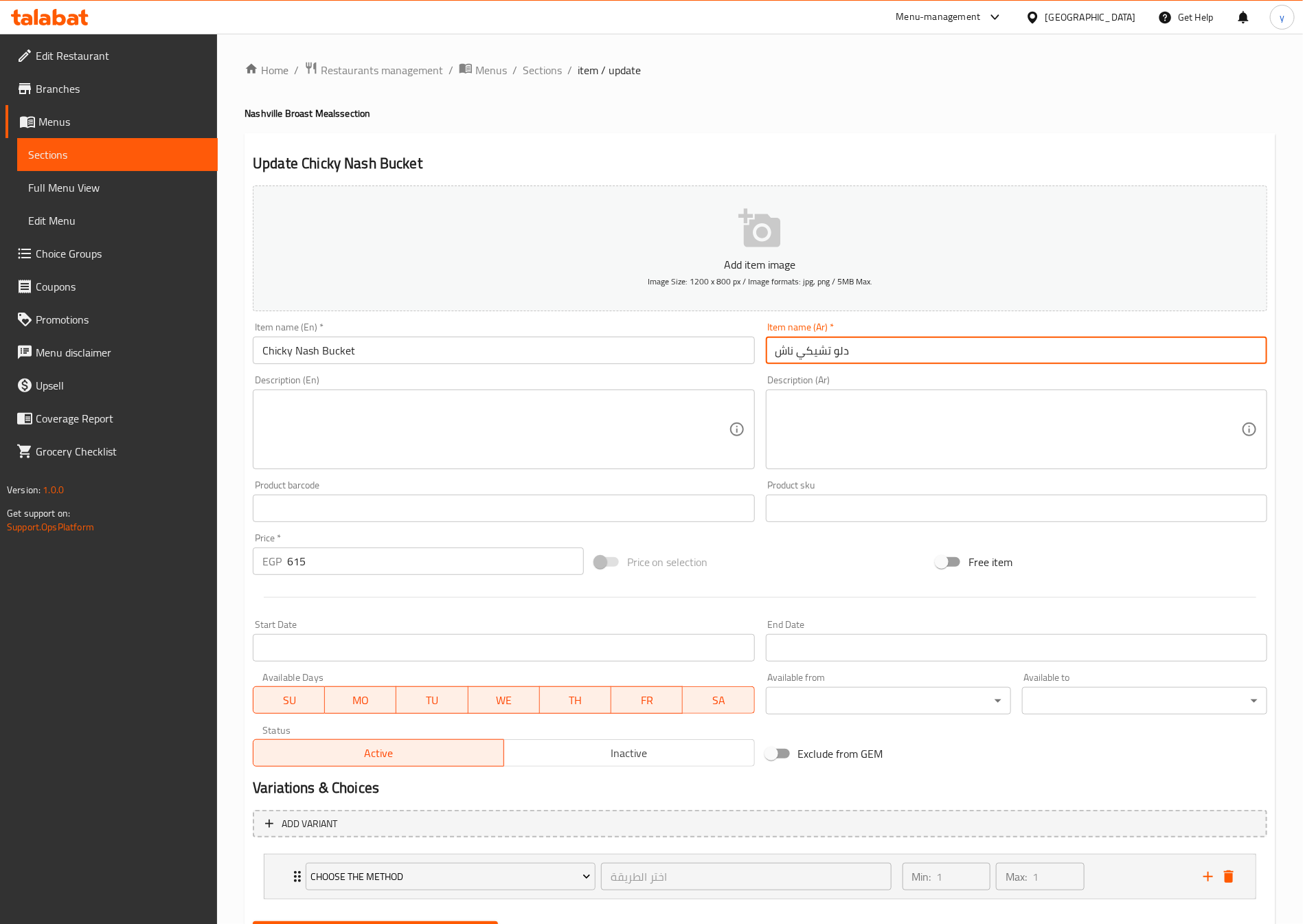
click at [878, 355] on input "دلو تشيكي ناش" at bounding box center [1016, 350] width 502 height 27
type input "j"
type input "ن"
drag, startPoint x: 824, startPoint y: 353, endPoint x: 845, endPoint y: 357, distance: 21.4
click at [845, 357] on input "تشيلو ناش باكيت" at bounding box center [1016, 350] width 502 height 27
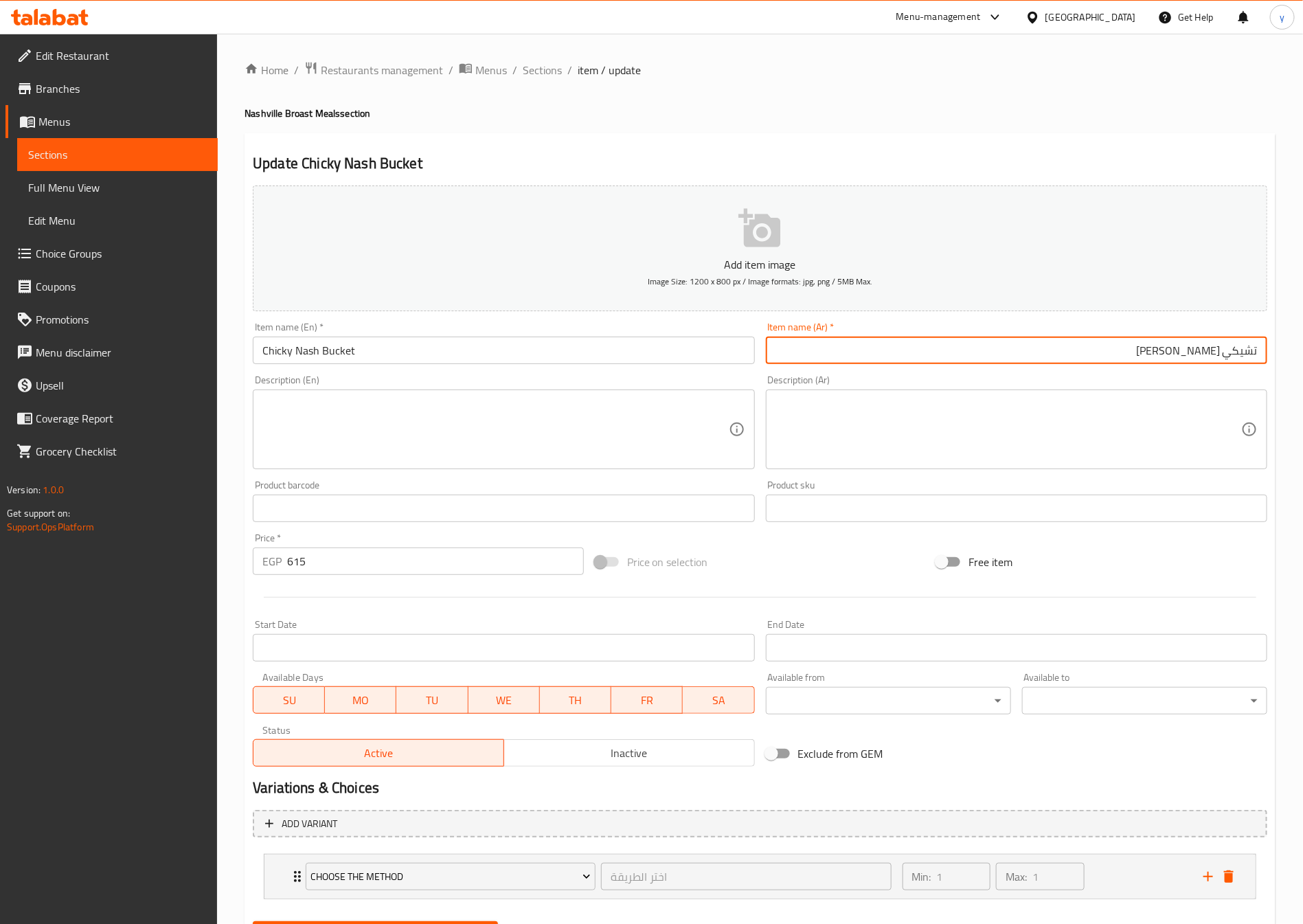
type input "تشيكي [PERSON_NAME]"
click at [1051, 411] on textarea at bounding box center [1008, 429] width 465 height 65
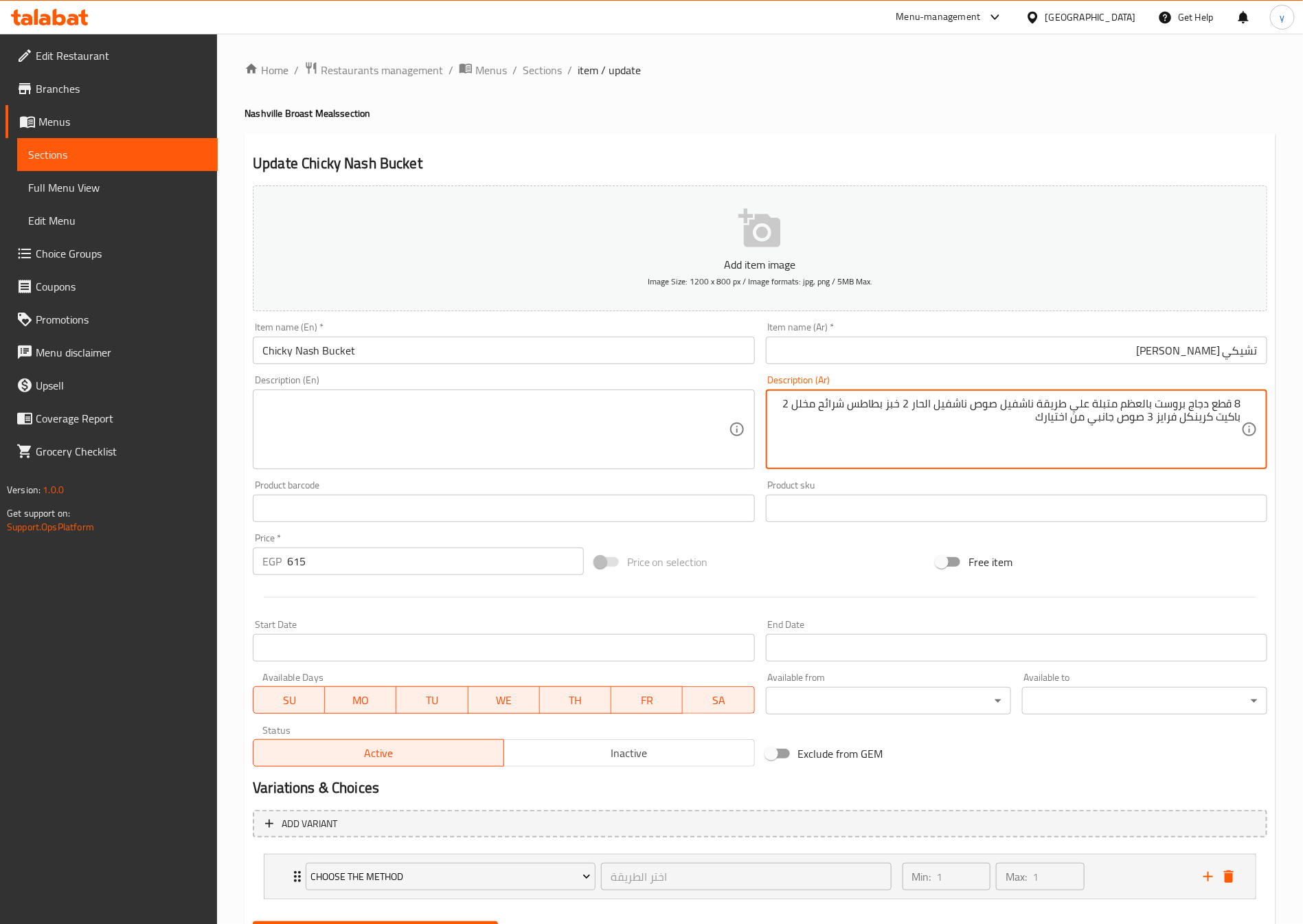
click at [1044, 436] on textarea "8 قطع دجاج بروست بالعظم متبلة علي طريقة ناشفيل صوص ناشفيل الحار 2 خبز بطاطس شرا…" at bounding box center [1008, 429] width 465 height 65
click at [1037, 437] on textarea "8 قطع دجاج بروست بالعظم متبلة علي طريقة ناشفيل صوص ناشفيل الحار 2 خبز بطاطس شرا…" at bounding box center [1008, 429] width 465 height 65
type textarea "8 قطع دجاج بروست بالعظم متبلة علي طريقة ناشفيل صوص ناشفيل الحار 2 خبز بطاطس شرا…"
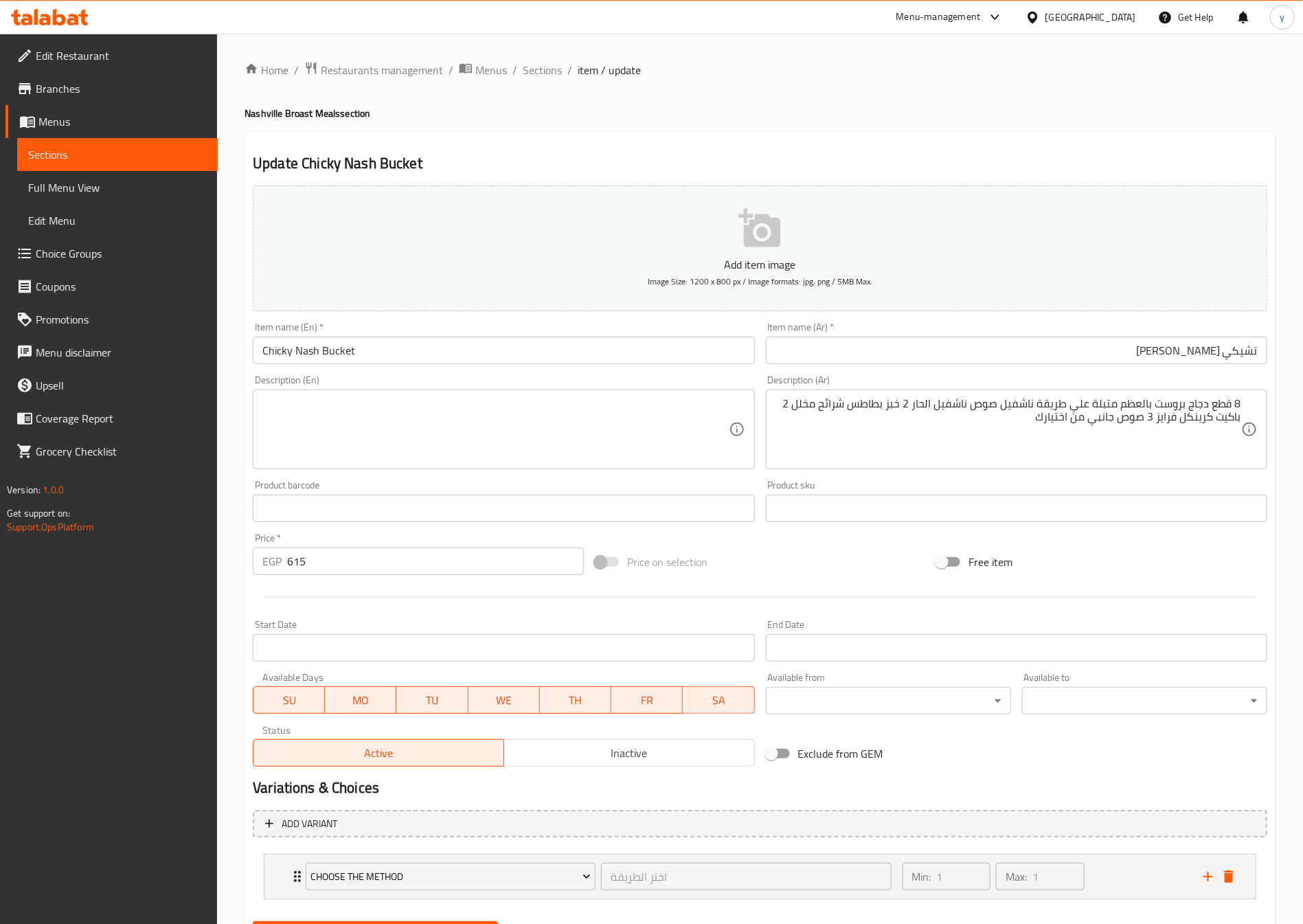
click at [374, 429] on textarea at bounding box center [495, 429] width 465 height 65
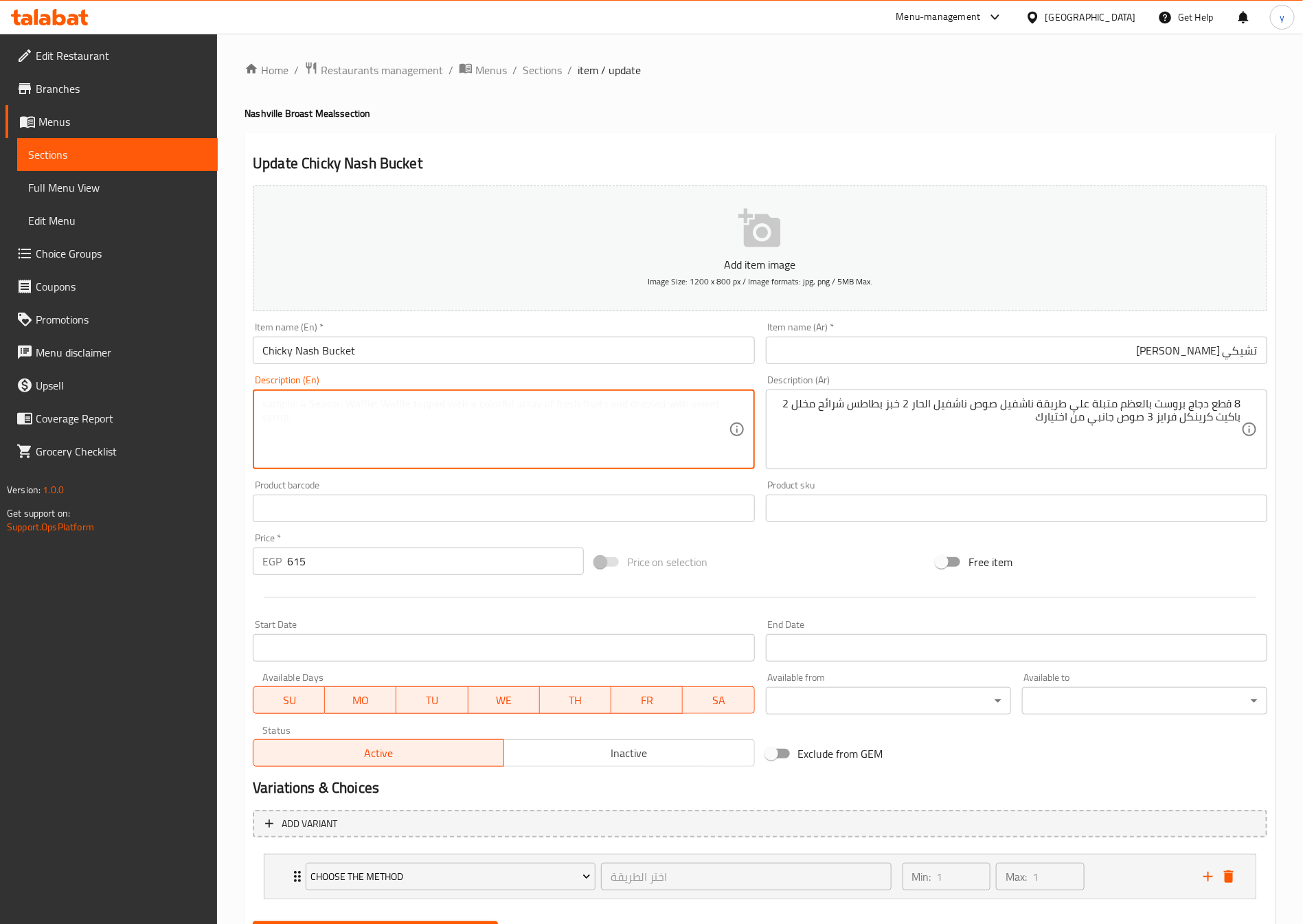
paste textarea "8 pieces of bone-in broasted chicken, [GEOGRAPHIC_DATA]-style spicy Nashville s…"
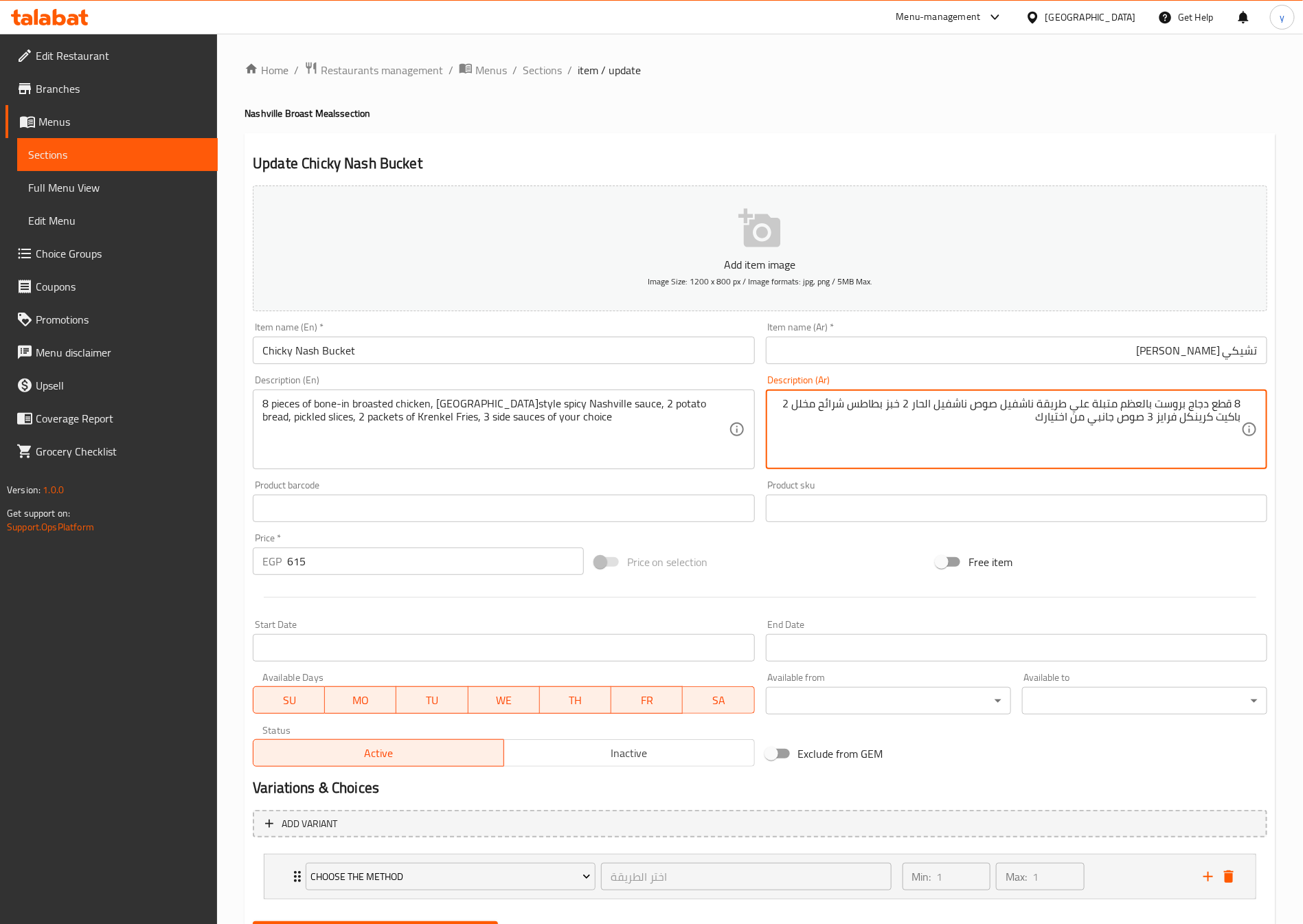
click at [1055, 403] on textarea "8 قطع دجاج بروست بالعظم متبلة علي طريقة ناشفيل صوص ناشفيل الحار 2 خبز بطاطس شرا…" at bounding box center [1008, 429] width 465 height 65
drag, startPoint x: 904, startPoint y: 406, endPoint x: 855, endPoint y: 410, distance: 49.2
click at [855, 410] on textarea "8 قطع دجاج بروست بالعظم متبلة علي طريقة ناشفيل صوص ناشفيل الحار 2 خبز بطاطس شرا…" at bounding box center [1008, 429] width 465 height 65
click at [979, 435] on textarea "8 قطع دجاج بروست بالعظم متبلة علي طريقة ناشفيل صوص ناشفيل الحار 2 خبز بطاطس شرا…" at bounding box center [1008, 429] width 465 height 65
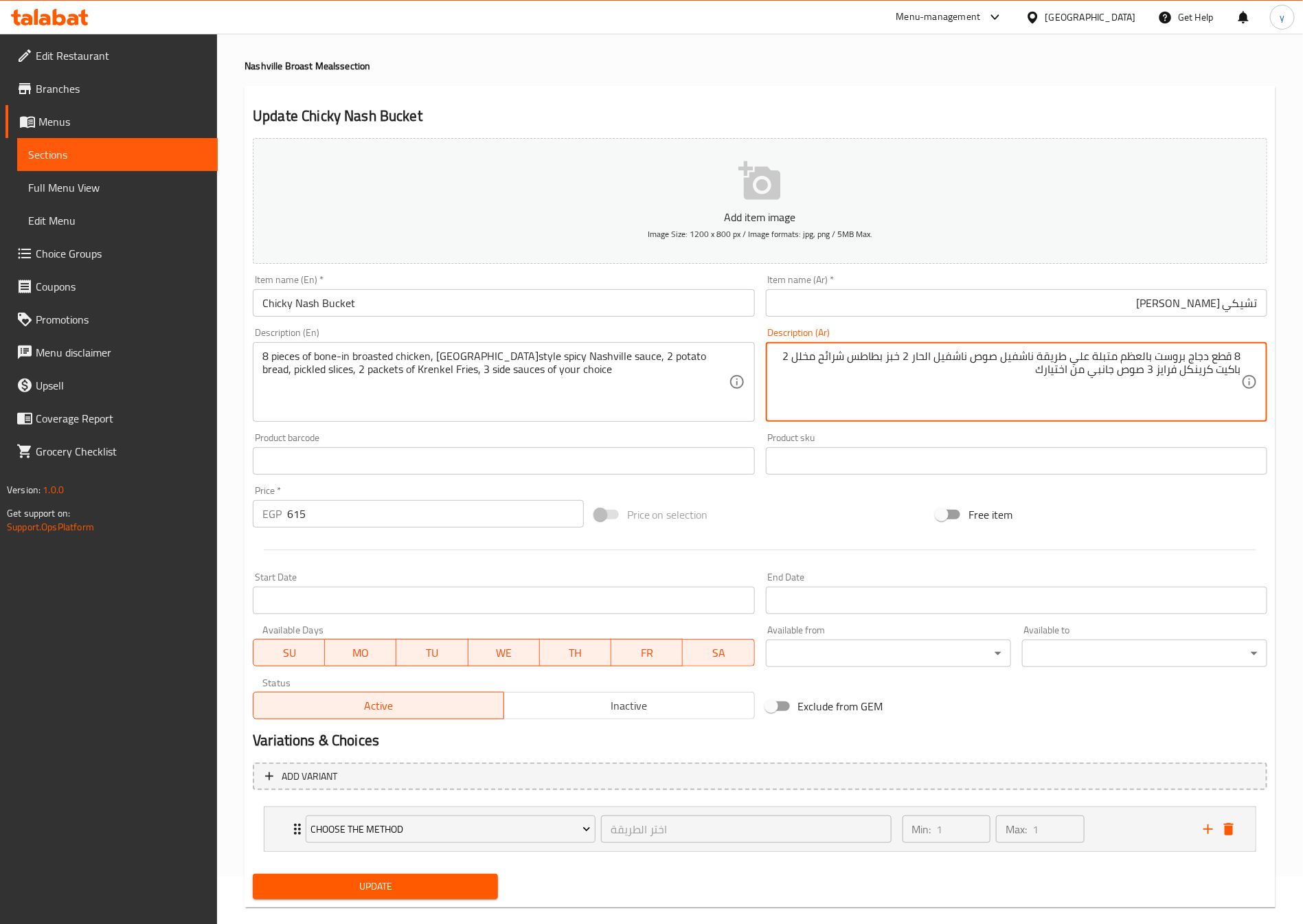
scroll to position [70, 0]
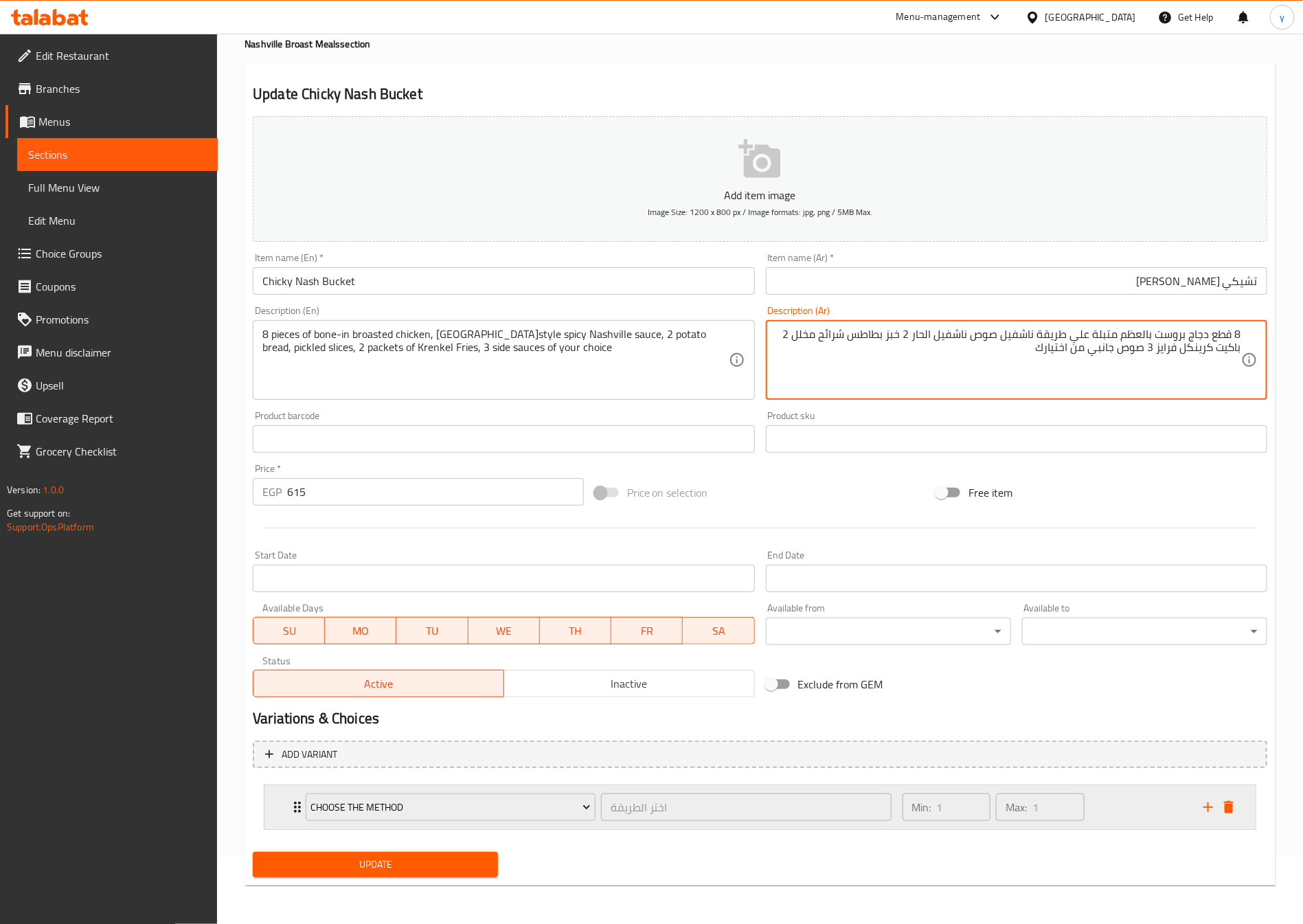
click at [293, 802] on icon "Expand" at bounding box center [297, 806] width 16 height 16
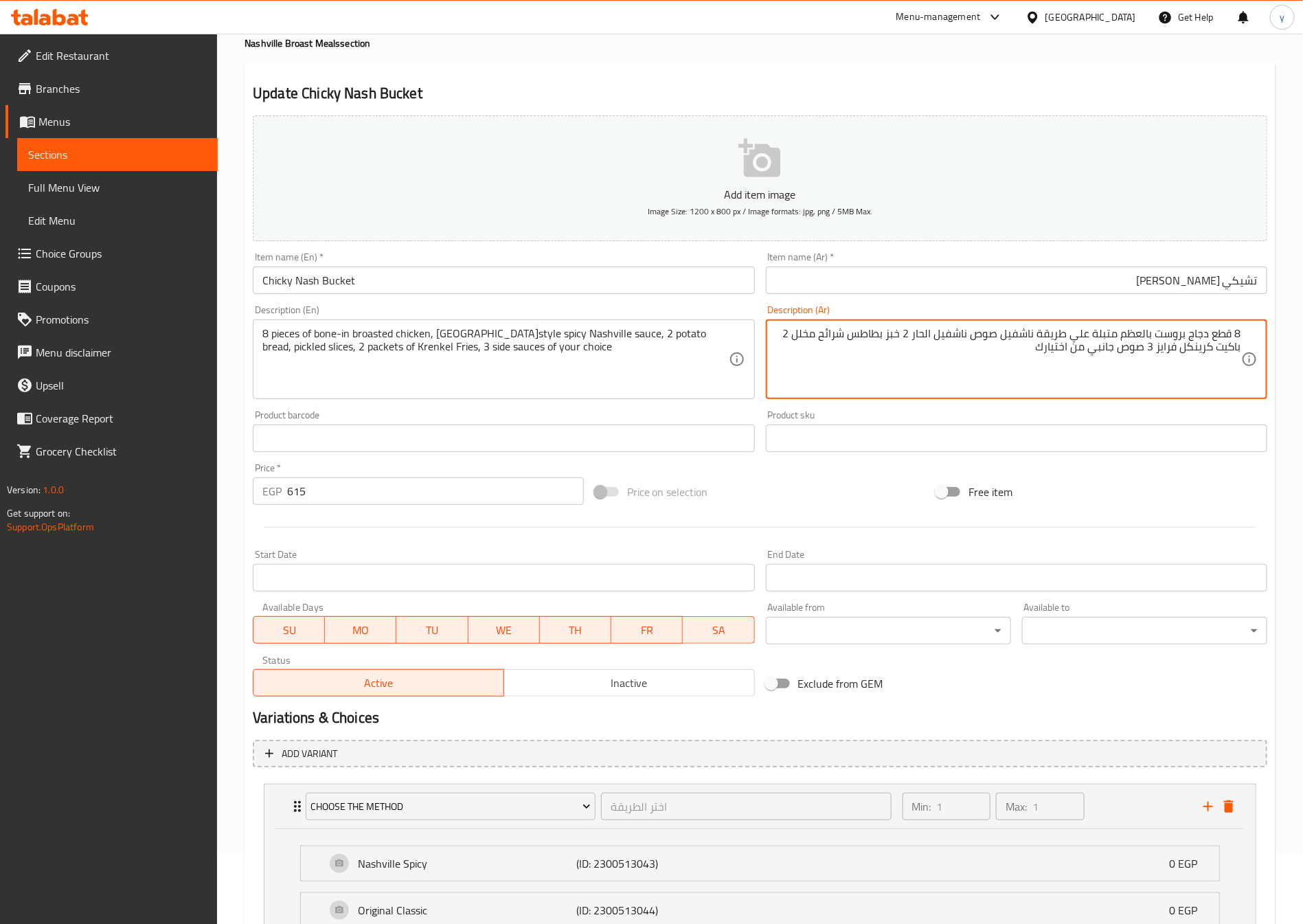
scroll to position [192, 0]
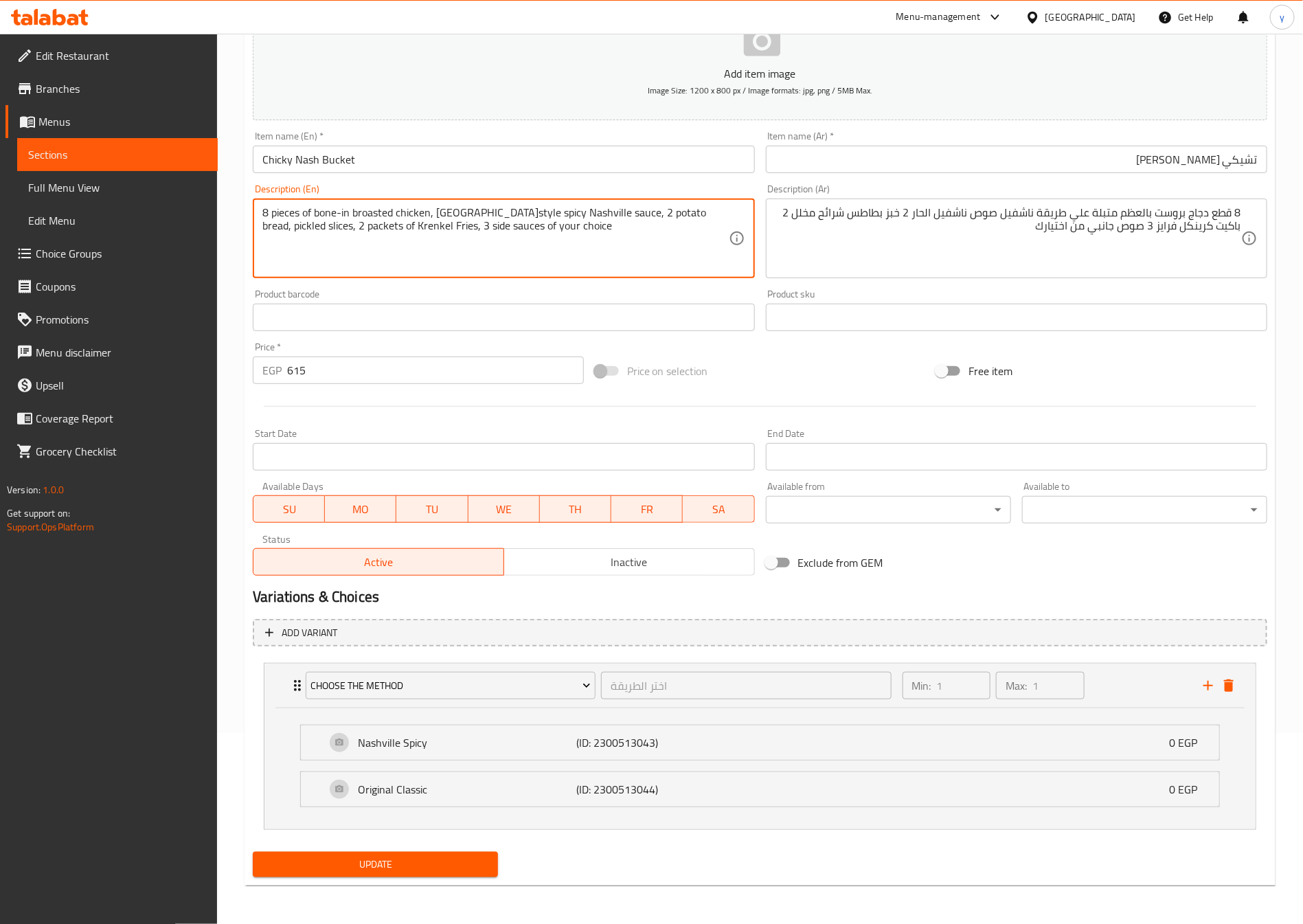
click at [648, 263] on textarea "8 pieces of bone-in broasted chicken, [GEOGRAPHIC_DATA]-style spicy Nashville s…" at bounding box center [495, 238] width 465 height 65
click at [656, 249] on textarea "8 pieces of bone-in broasted chicken, [GEOGRAPHIC_DATA]-style spicy Nashville s…" at bounding box center [495, 238] width 465 height 65
type textarea "8 pieces of bone-in broasted chicken, [GEOGRAPHIC_DATA]-style spicy Nashville s…"
click at [550, 233] on textarea "8 pieces of bone-in broasted chicken, [GEOGRAPHIC_DATA]-style spicy Nashville s…" at bounding box center [495, 238] width 465 height 65
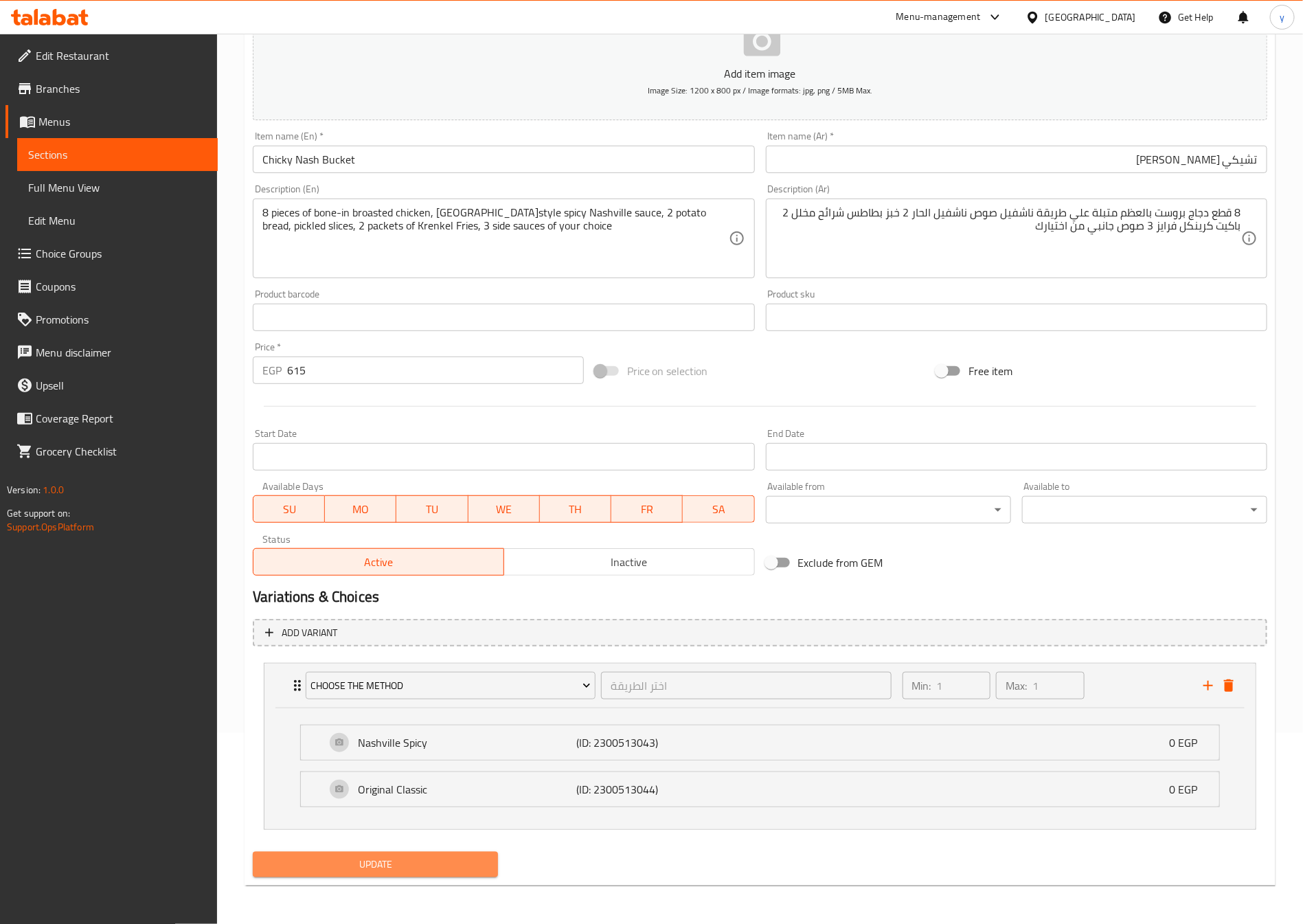
click at [419, 861] on span "Update" at bounding box center [375, 865] width 223 height 17
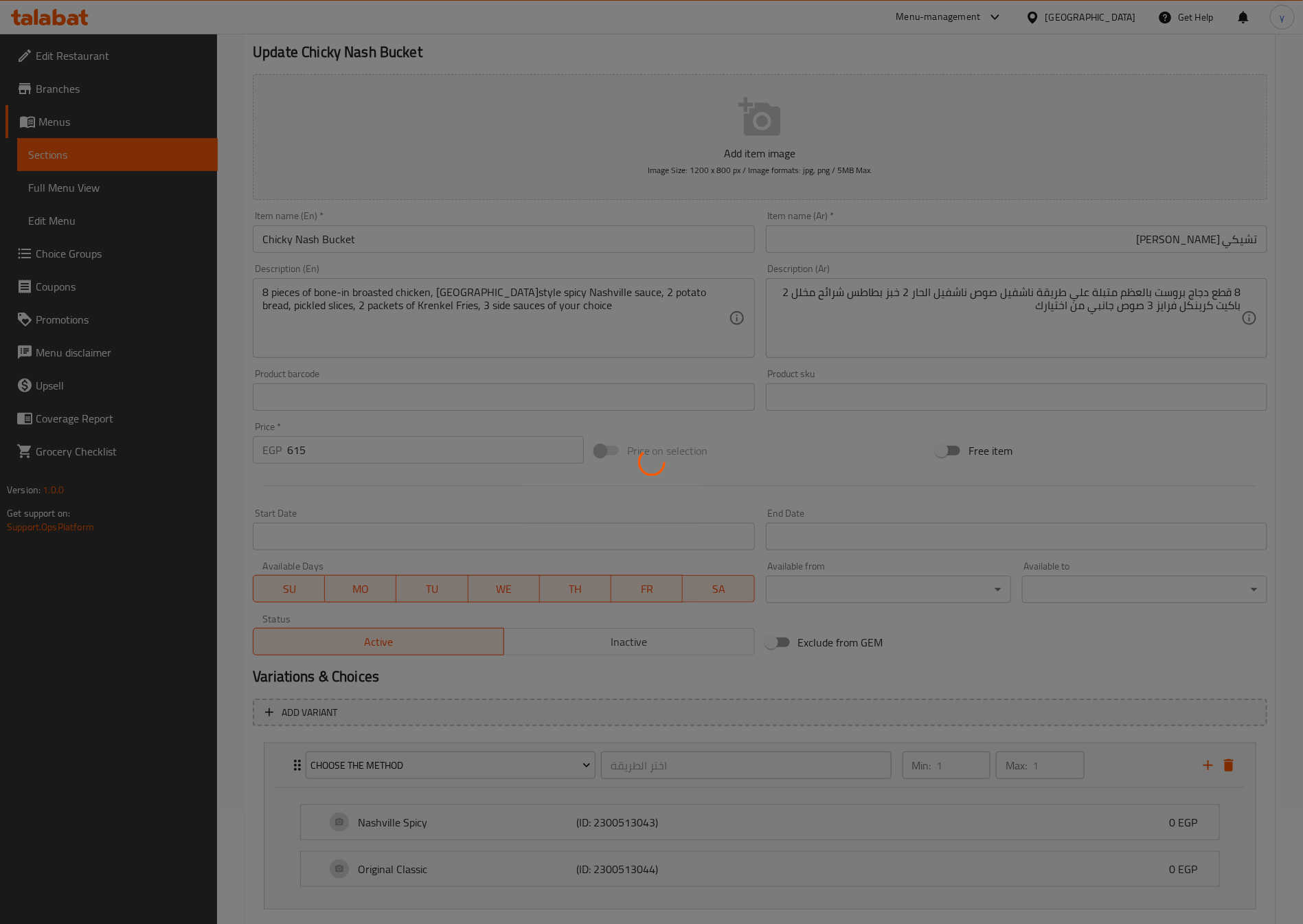
scroll to position [0, 0]
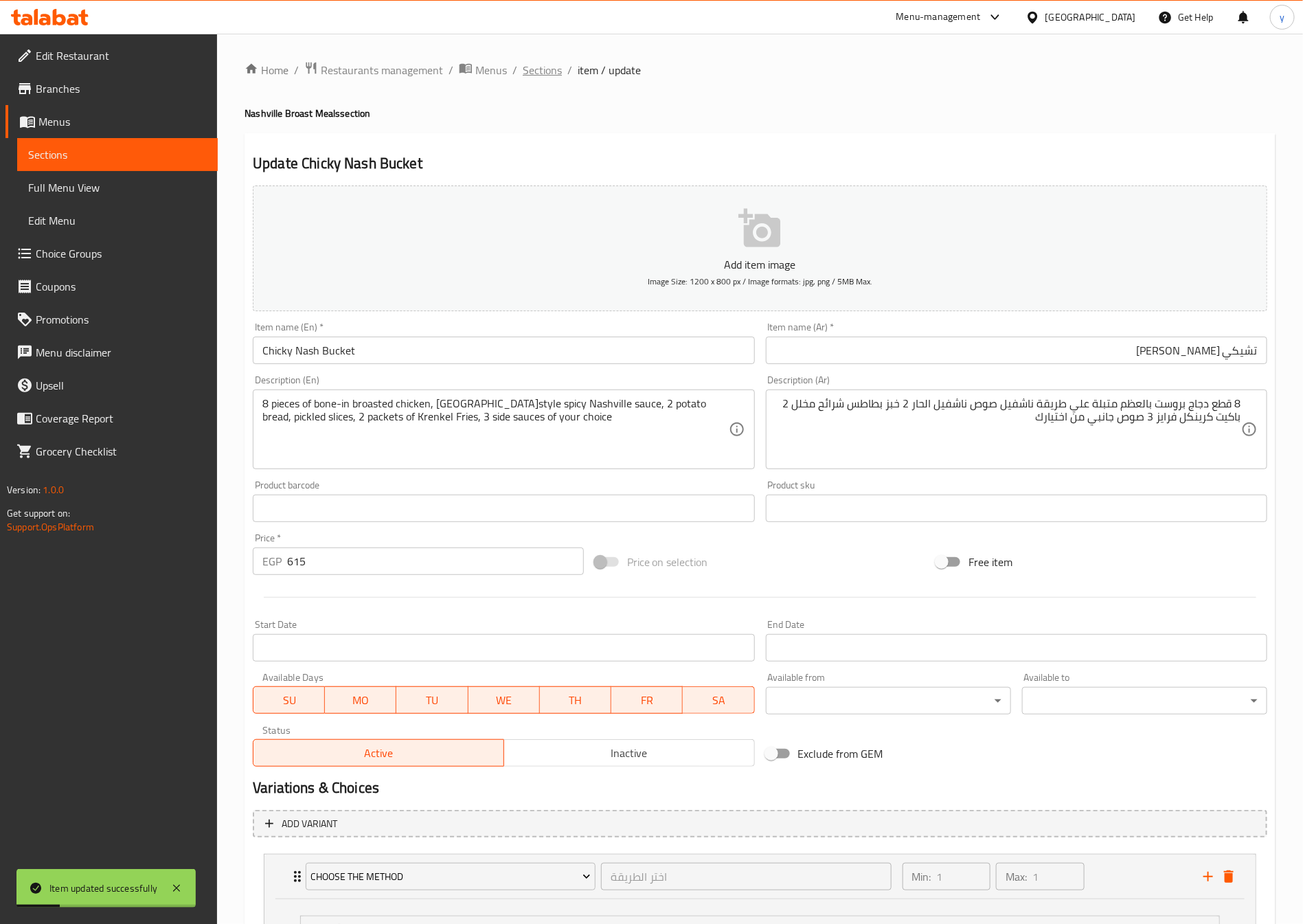
click at [541, 78] on span "Sections" at bounding box center [543, 70] width 39 height 16
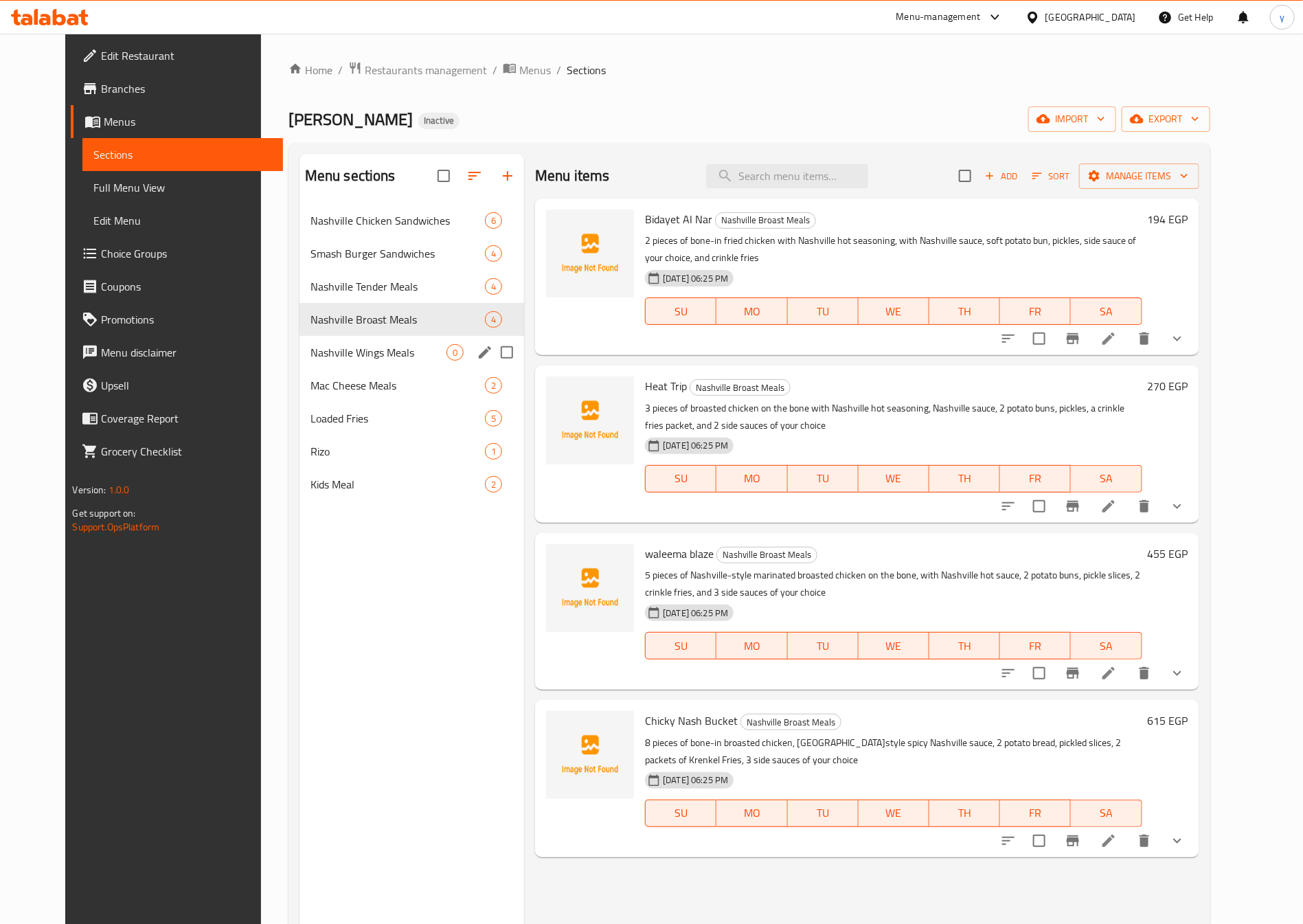
click at [318, 361] on div "Nashville Wings Meals 0" at bounding box center [411, 352] width 225 height 33
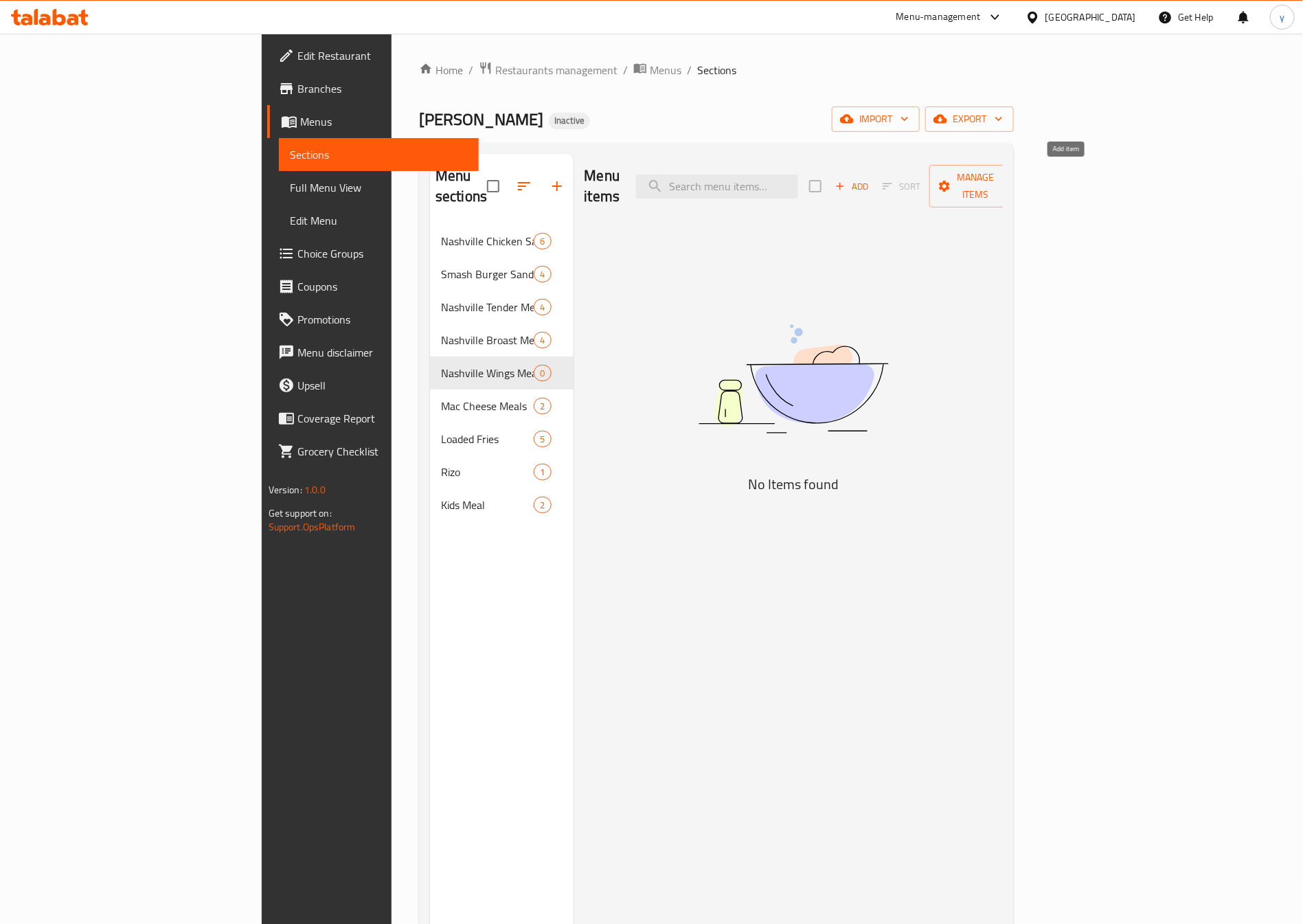
click at [871, 183] on span "Add" at bounding box center [852, 186] width 37 height 16
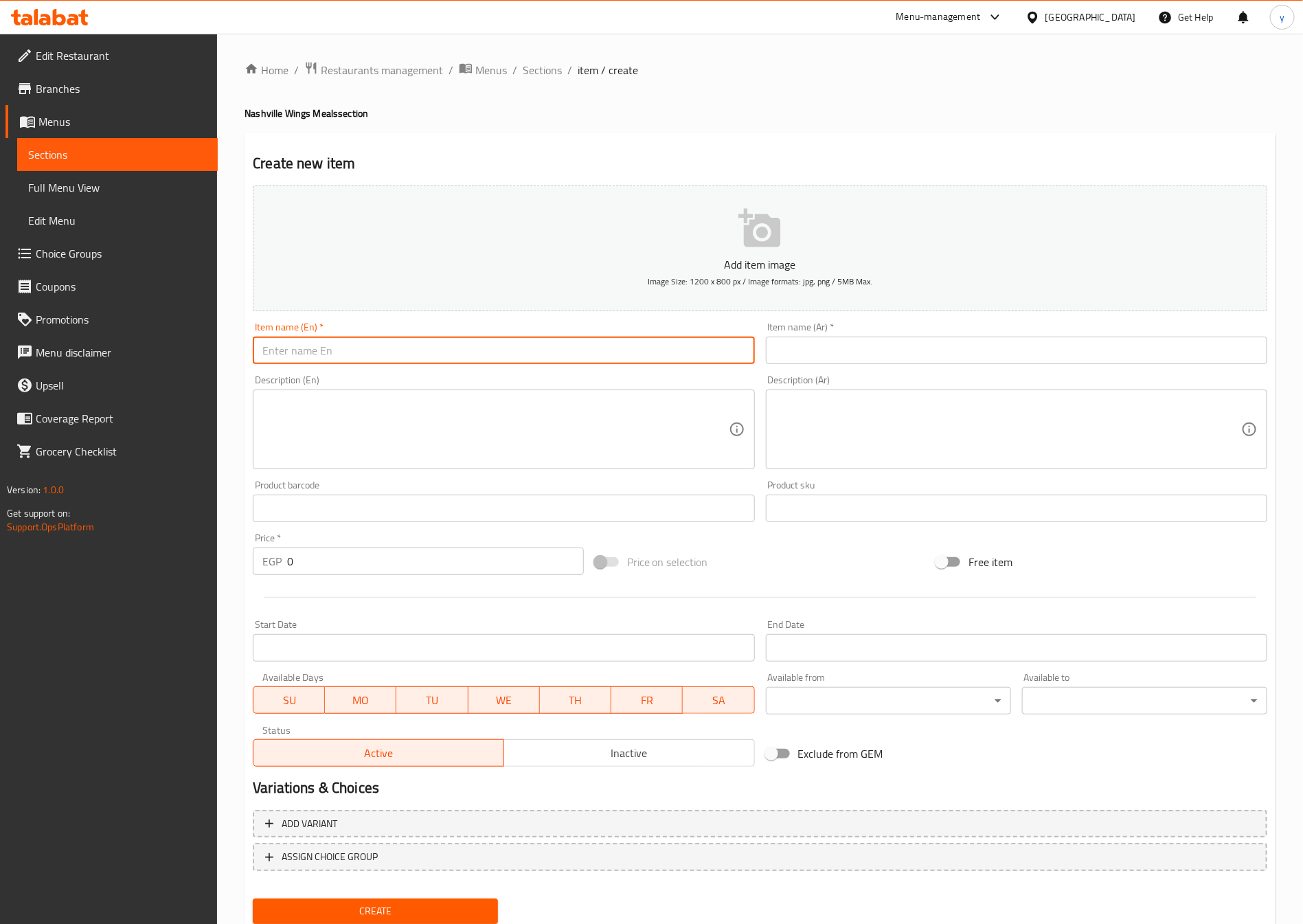
click at [336, 355] on input "text" at bounding box center [504, 350] width 502 height 27
click at [866, 432] on textarea at bounding box center [1008, 429] width 465 height 65
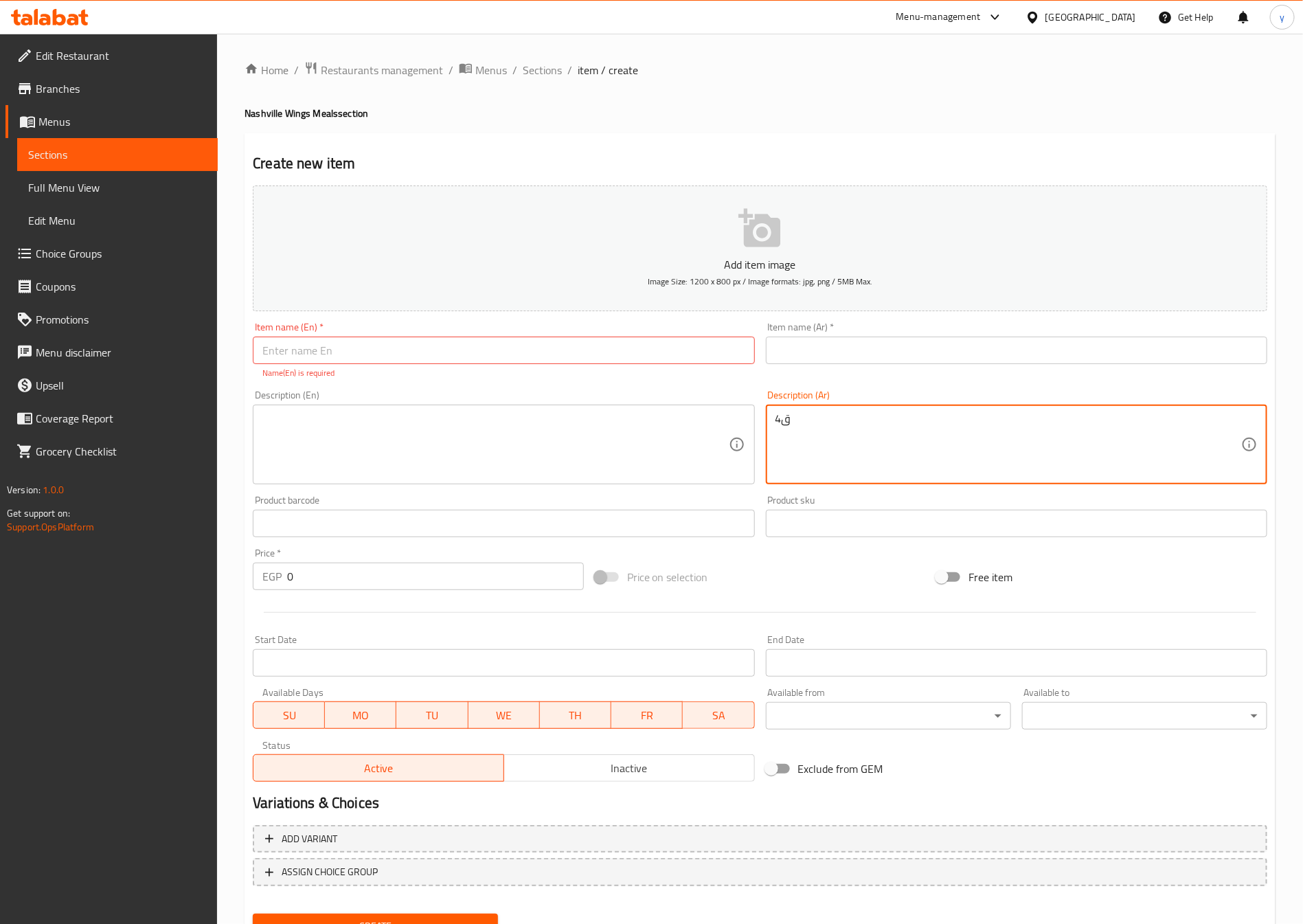
type textarea "ق"
click at [866, 432] on textarea "4 قطع أجنحة دجاج ناشفيل مقرمشة بصوص من اختيارك مع شرائح مخلل 2 خبز بطاطس كرينكل…" at bounding box center [1008, 444] width 465 height 65
type textarea "4 قطع أجنحة دجاج ناشفيل مقرمشة بصوص من اختيارك مع شرائح مخلل 2 خبز بطاطس كرينكل…"
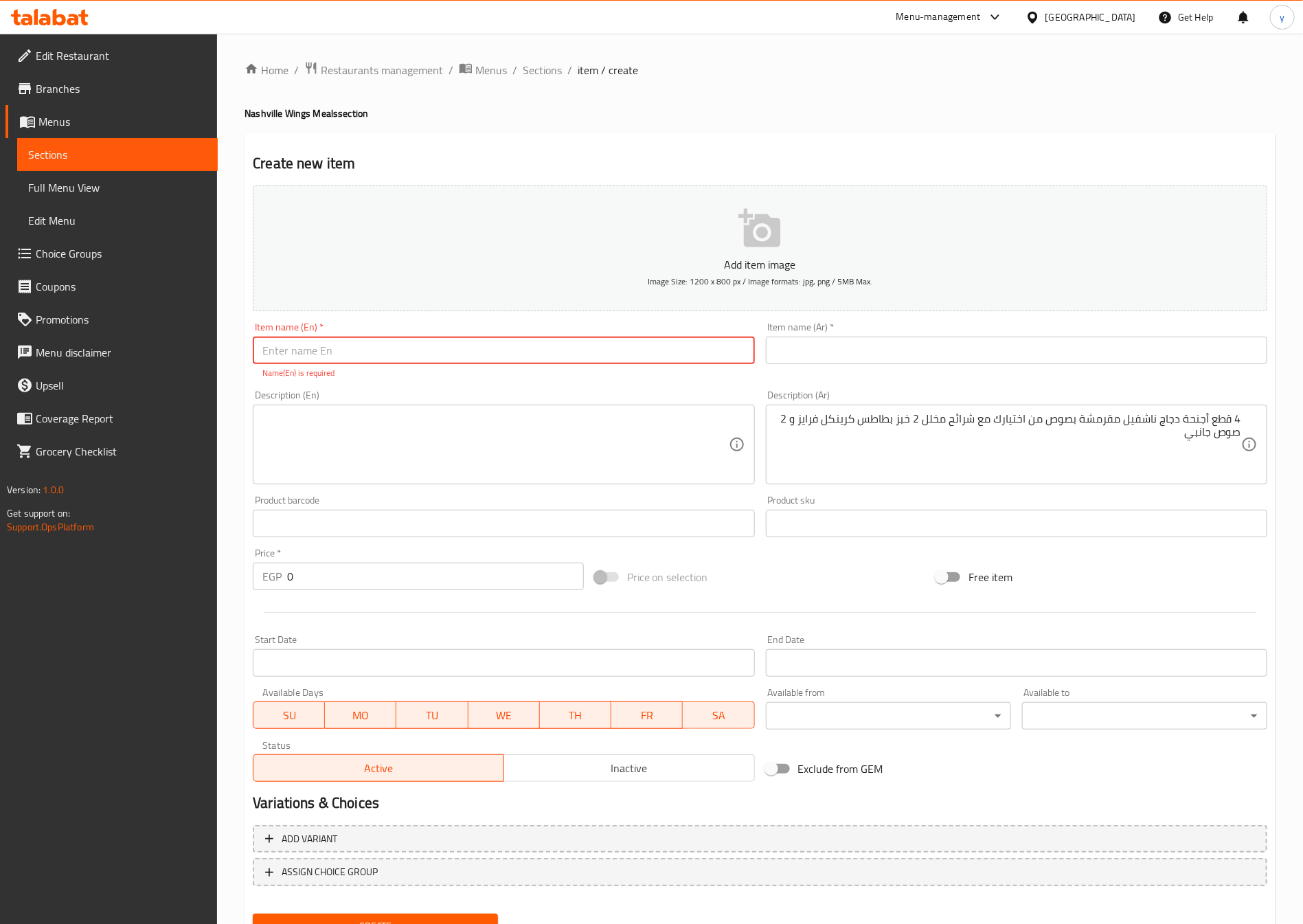
click at [717, 357] on input "text" at bounding box center [504, 350] width 502 height 27
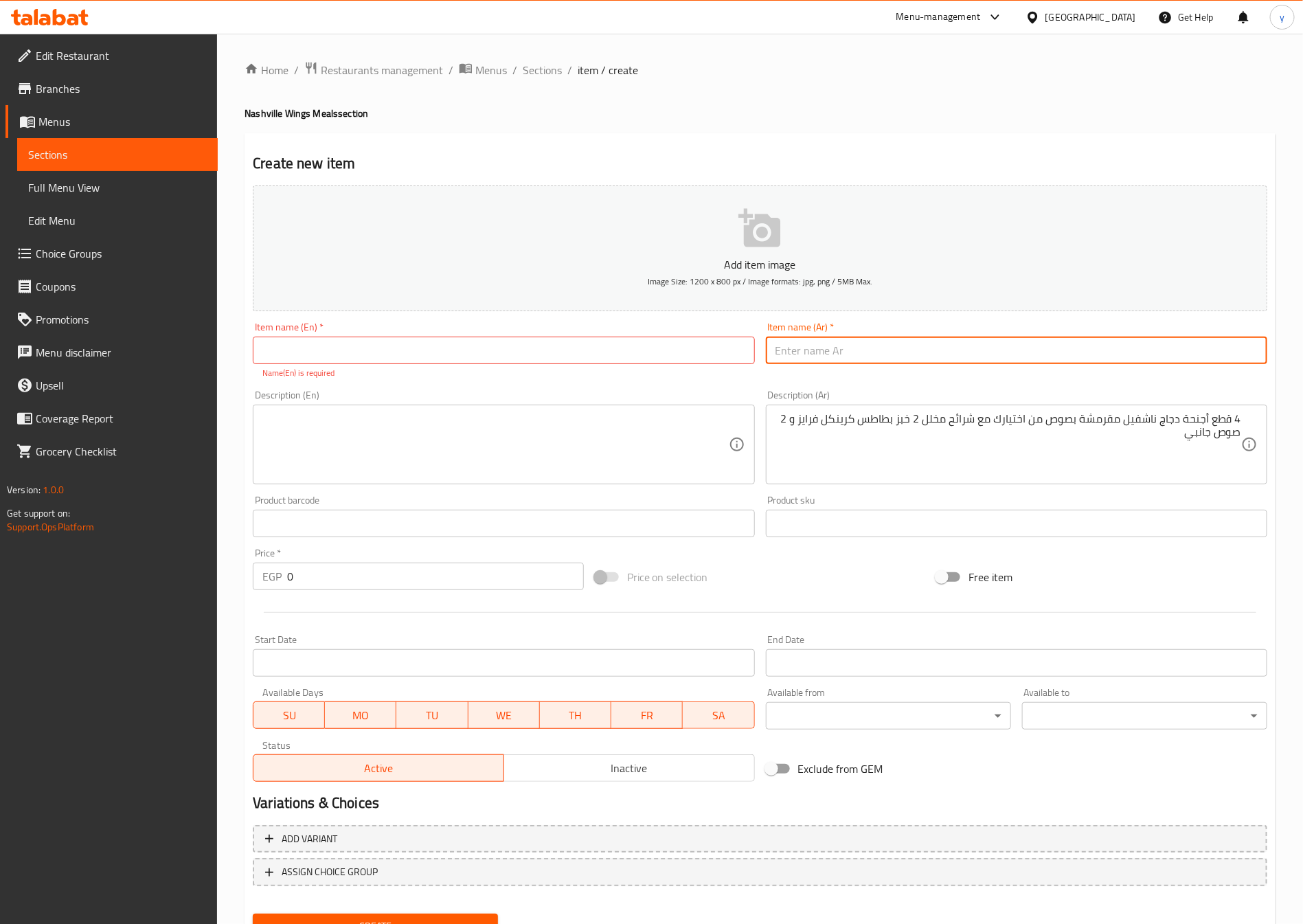
click at [835, 346] on input "text" at bounding box center [1016, 350] width 502 height 27
click at [437, 380] on div "Item name (En)   * Item name (En) * Name(En) is required" at bounding box center [504, 351] width 512 height 68
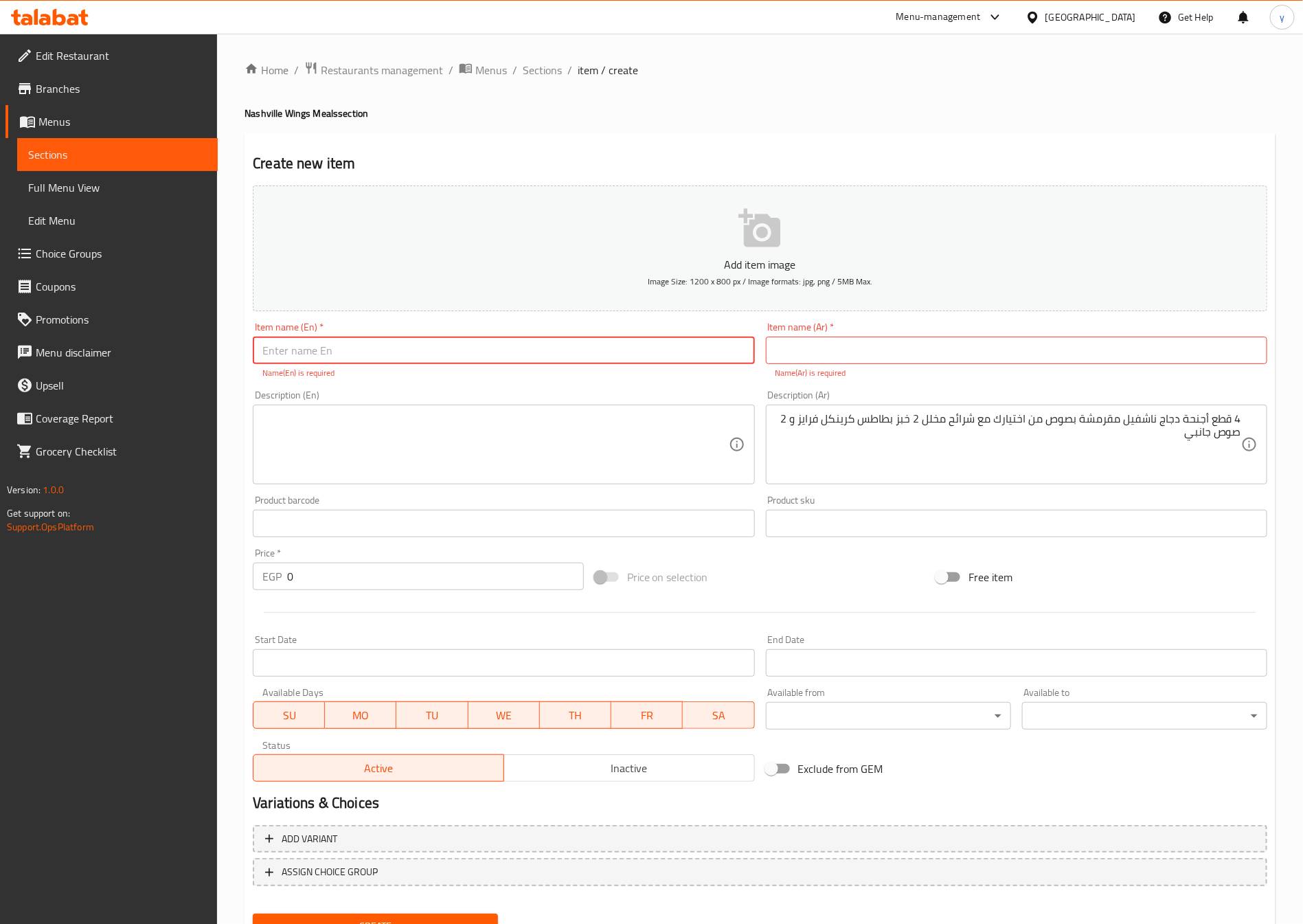
click at [465, 348] on input "text" at bounding box center [504, 350] width 502 height 27
type input "nash wings 4"
click at [864, 341] on input "text" at bounding box center [1016, 350] width 502 height 27
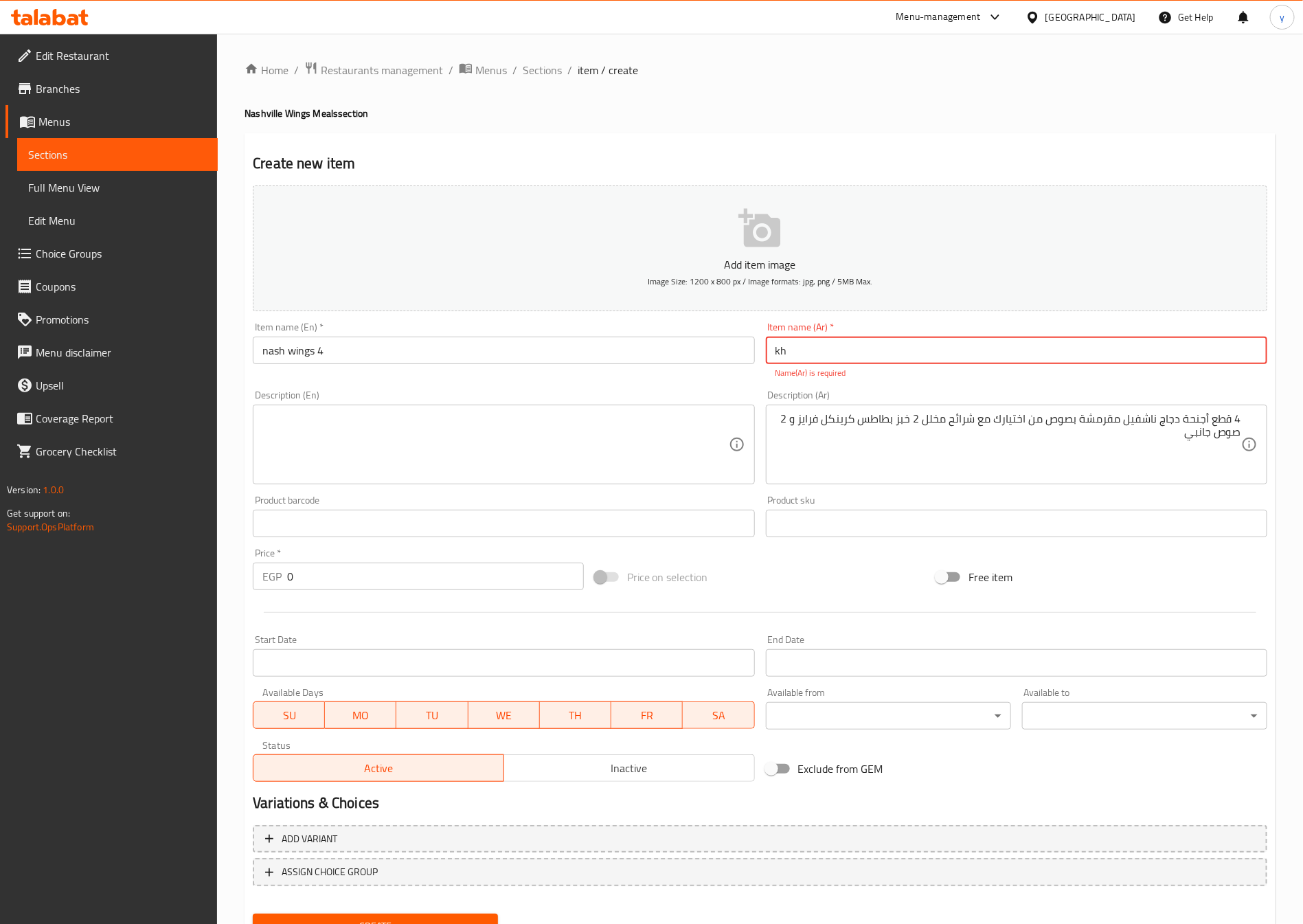
type input "k"
type input "ن"
type input "ا"
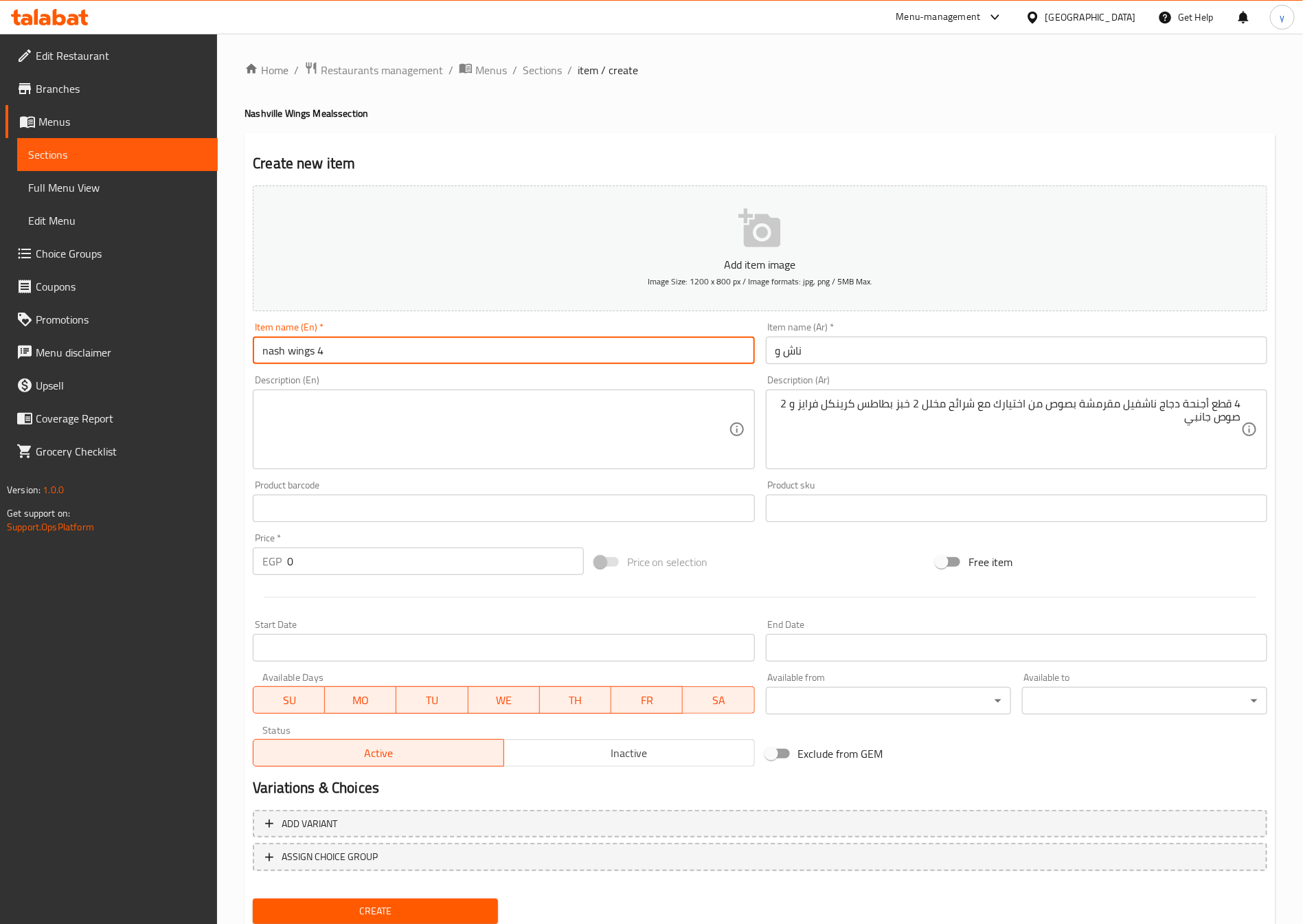
click at [301, 359] on input "nash wings 4" at bounding box center [504, 350] width 502 height 27
click at [868, 349] on input "ناش و" at bounding box center [1016, 350] width 502 height 27
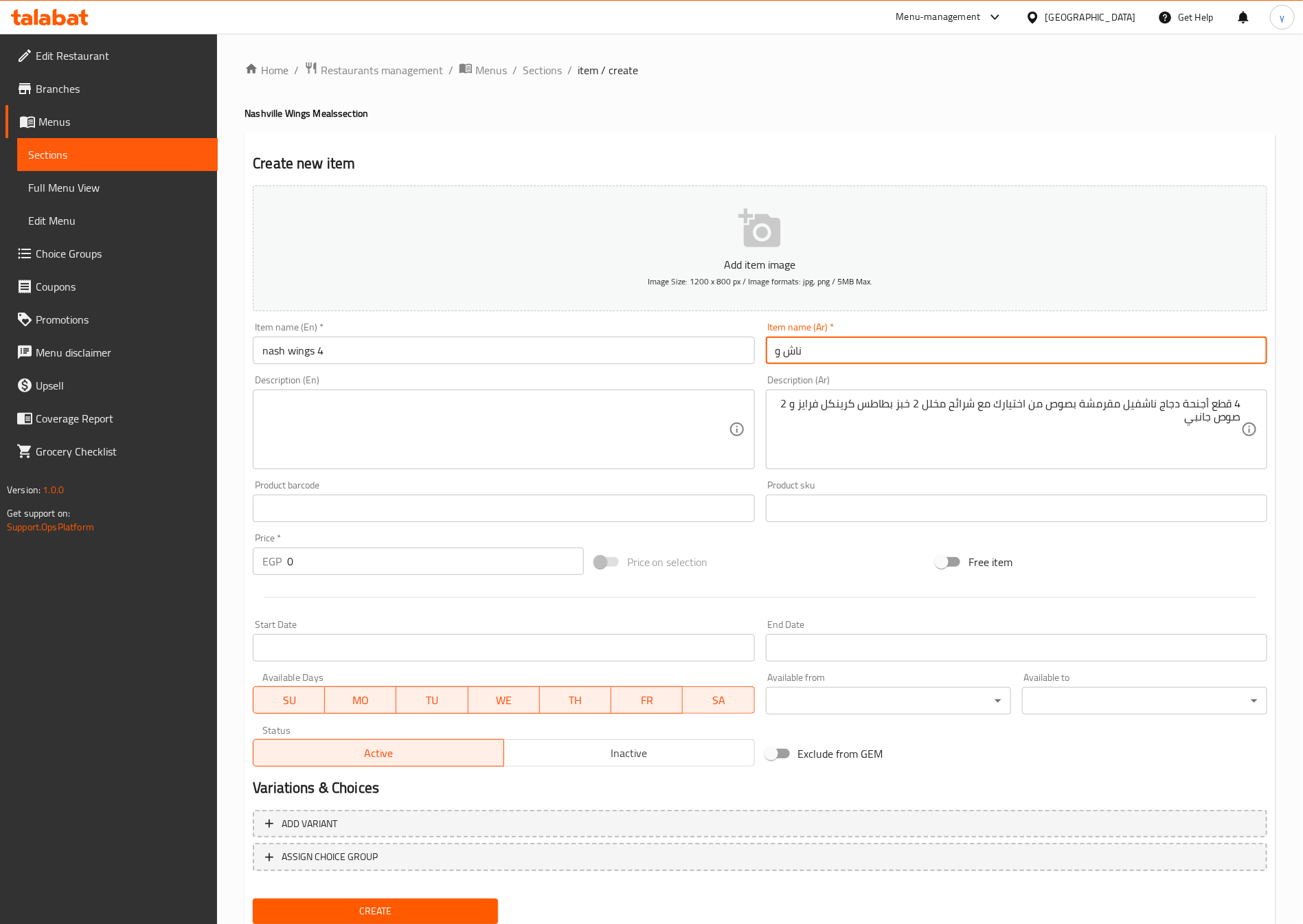
click at [868, 349] on input "ناش و" at bounding box center [1016, 350] width 502 height 27
type input "ناش وينجز 4 قطع"
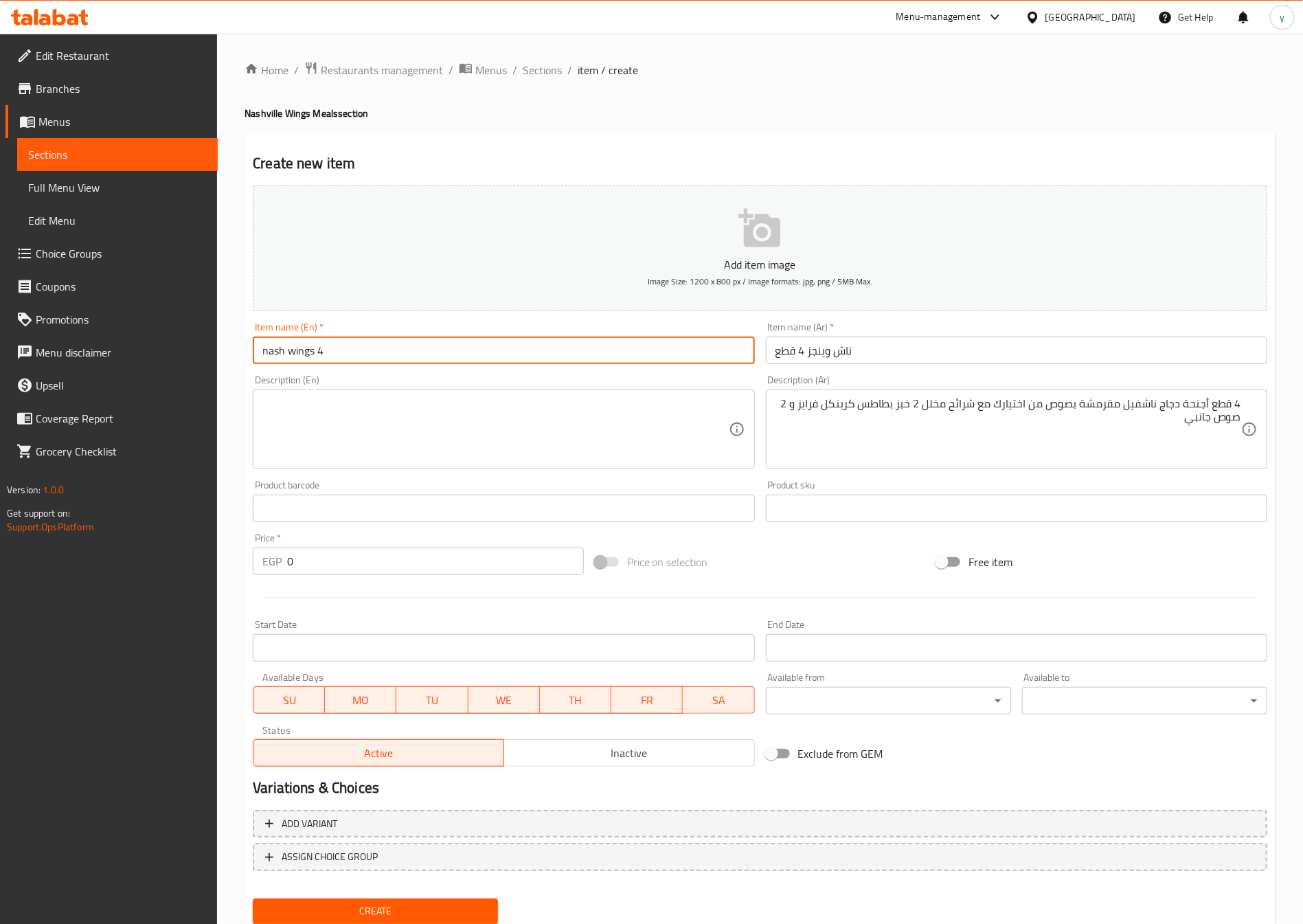
click at [545, 357] on input "nash wings 4" at bounding box center [504, 350] width 502 height 27
click at [387, 338] on input "nash wings 4" at bounding box center [504, 350] width 502 height 27
paste input "piece"
type input "nash wings 4 pieces"
click at [381, 397] on textarea at bounding box center [495, 429] width 465 height 65
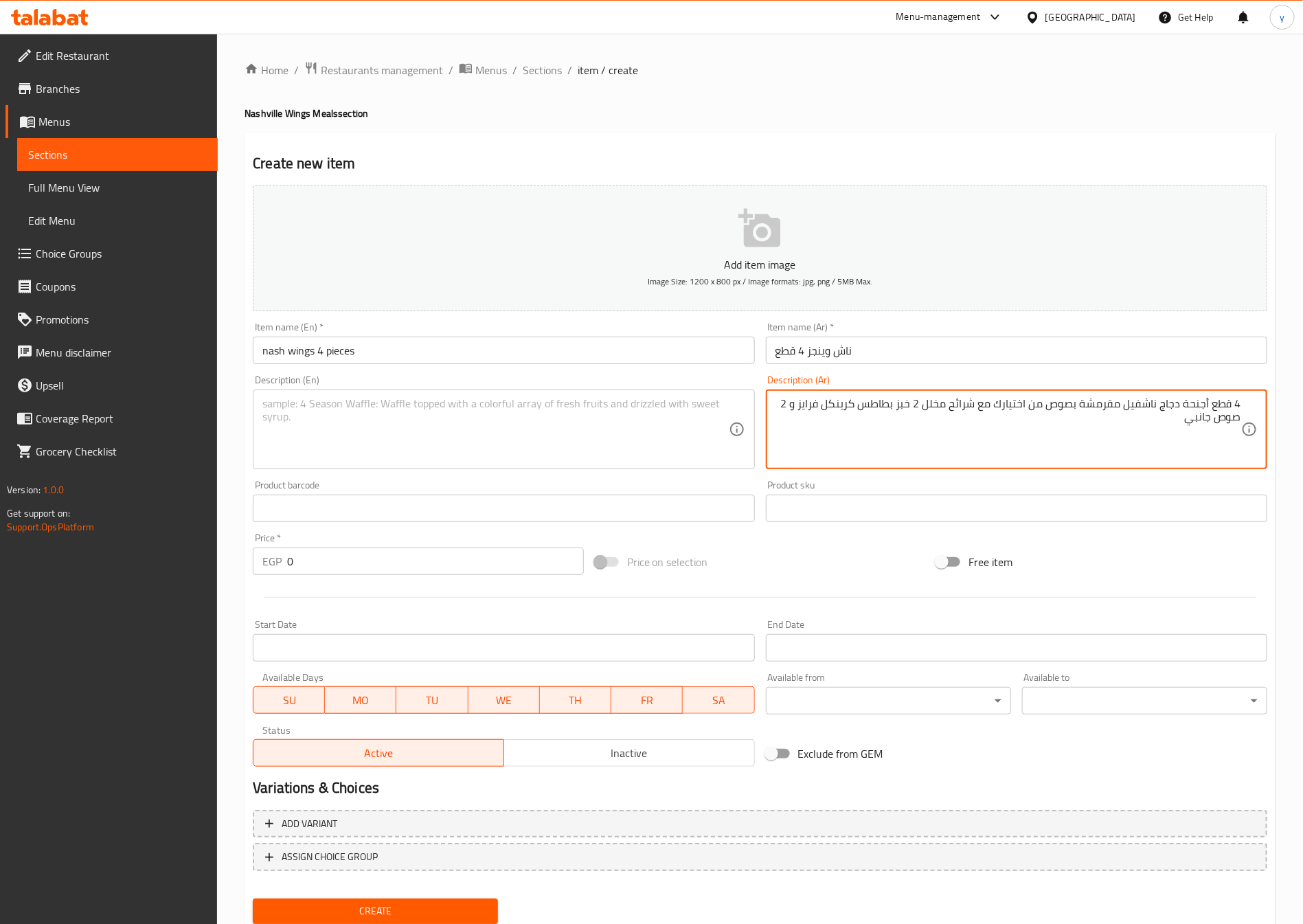
drag, startPoint x: 1109, startPoint y: 425, endPoint x: 1306, endPoint y: 392, distance: 199.7
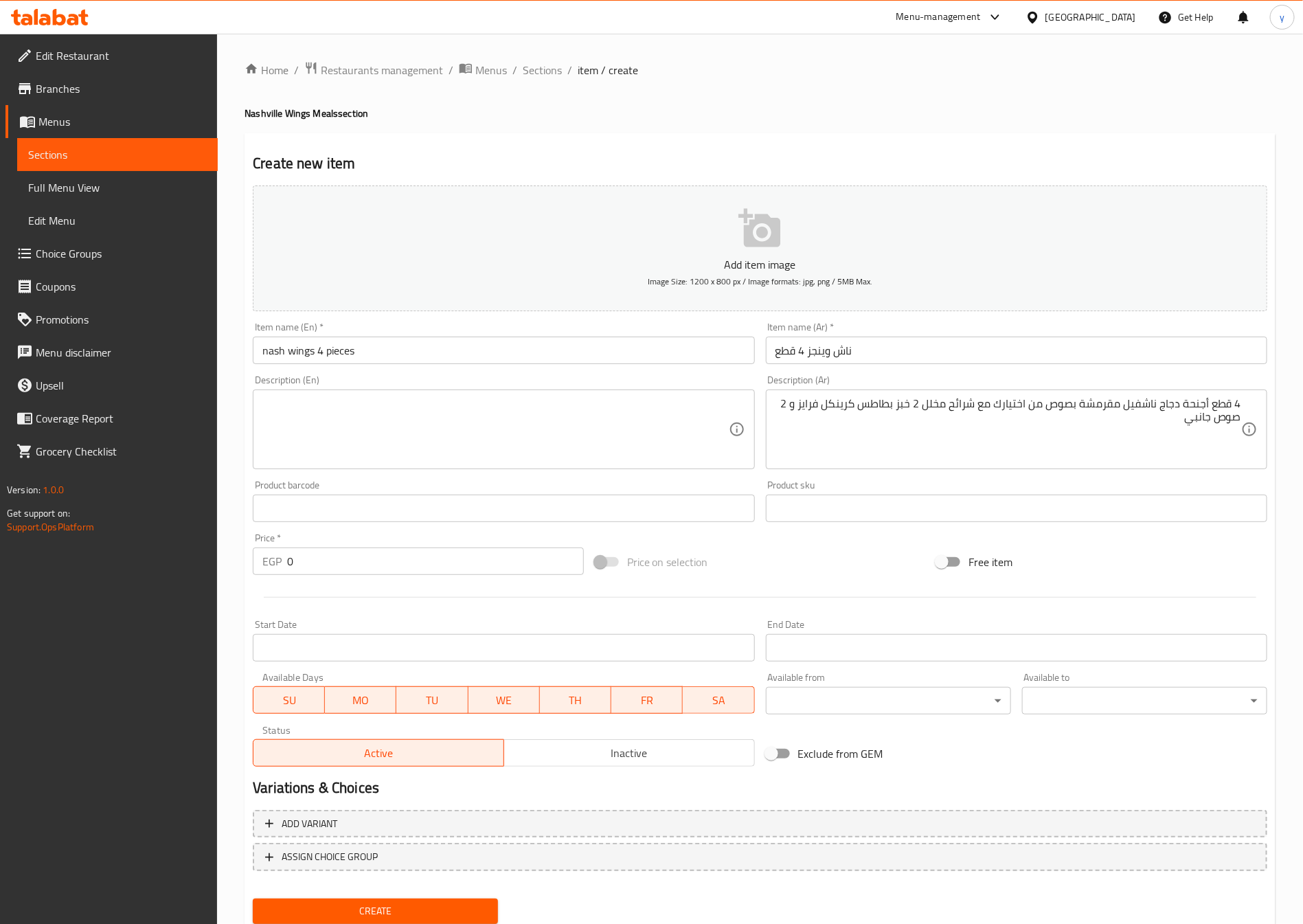
click at [521, 268] on p "Add item image" at bounding box center [760, 264] width 972 height 16
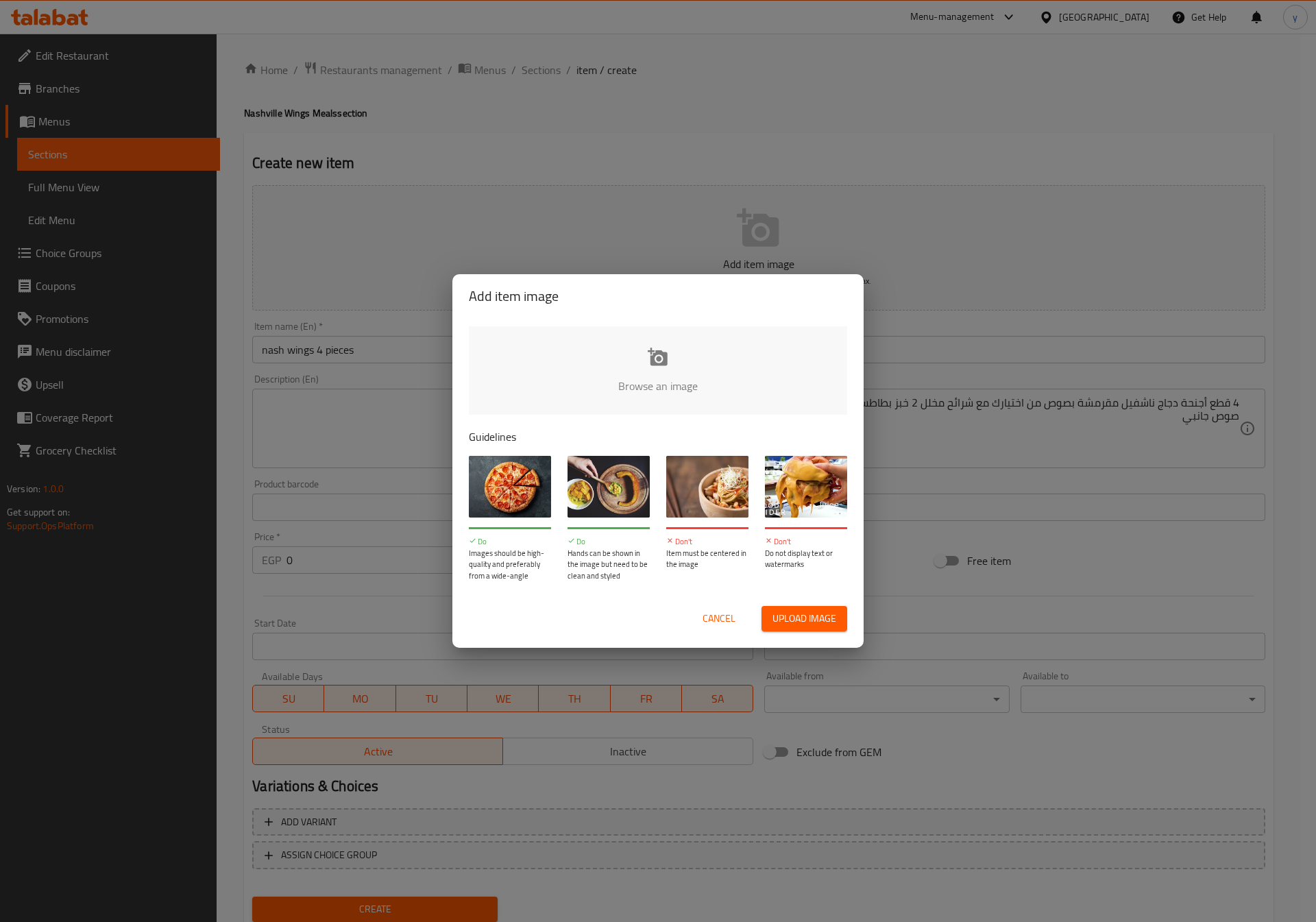
click at [923, 755] on div "Add item image Browse an image Guidelines Do Images should be high-quality and …" at bounding box center [658, 461] width 1316 height 922
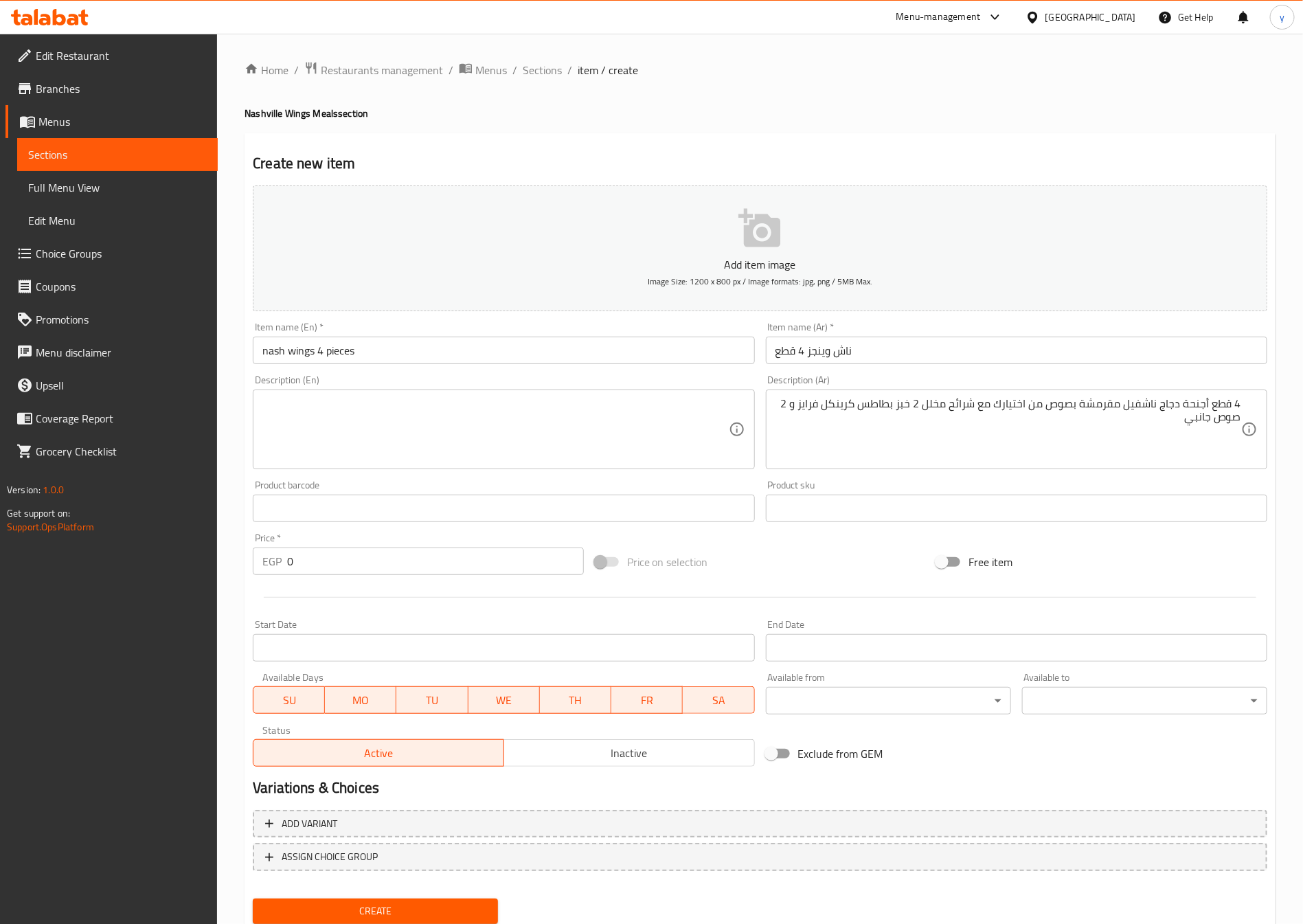
click at [481, 406] on textarea at bounding box center [495, 429] width 465 height 65
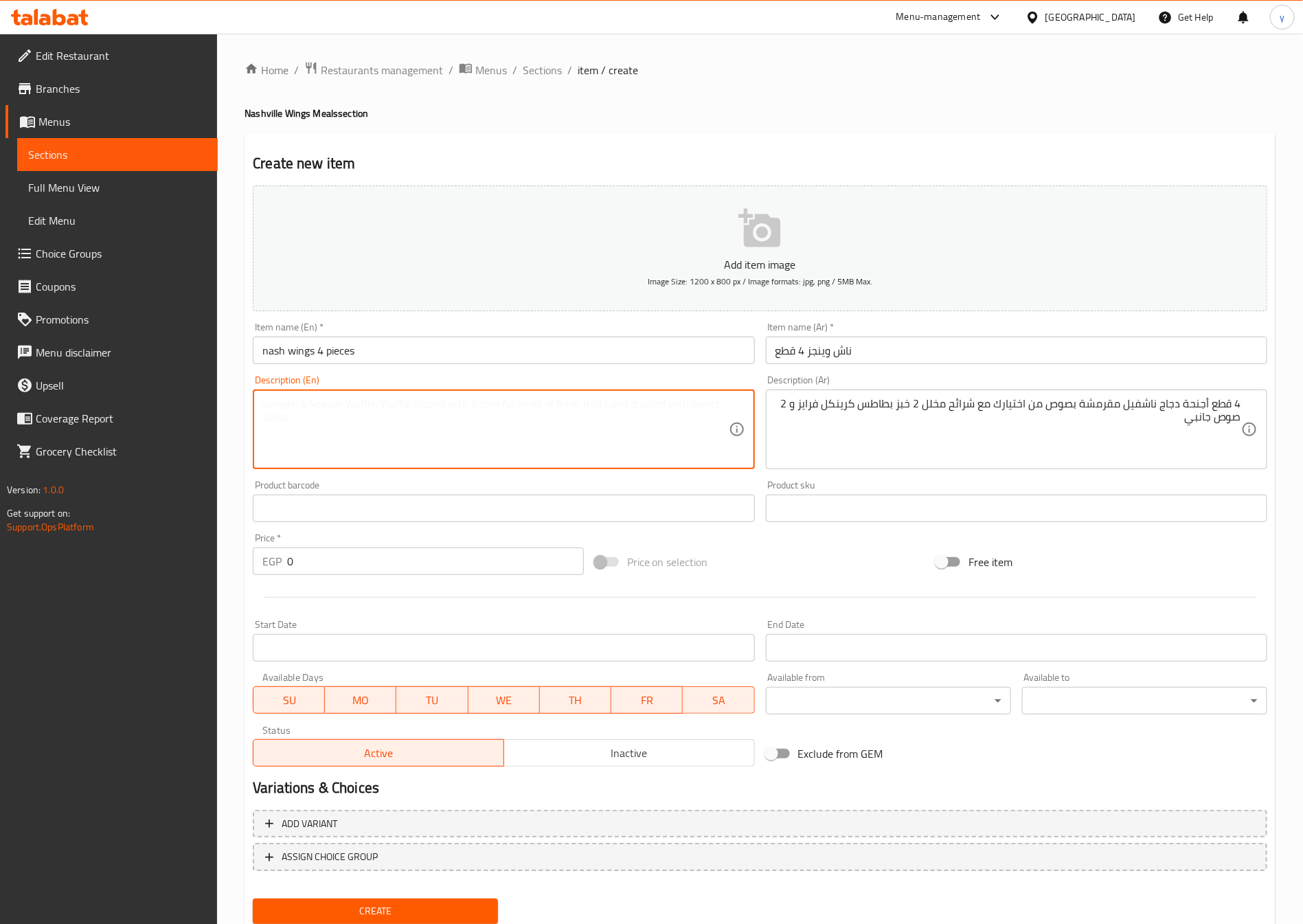
paste textarea "4 crispy Nashville chicken wings with sauce of your choice with pickled slices …"
click at [292, 403] on textarea "4 crispy Nashville chicken wings with sauce of your choice with pickled slices …" at bounding box center [495, 429] width 465 height 65
type textarea "4 crispy Nashville chicken wings with sauce of your choice with pickled slices …"
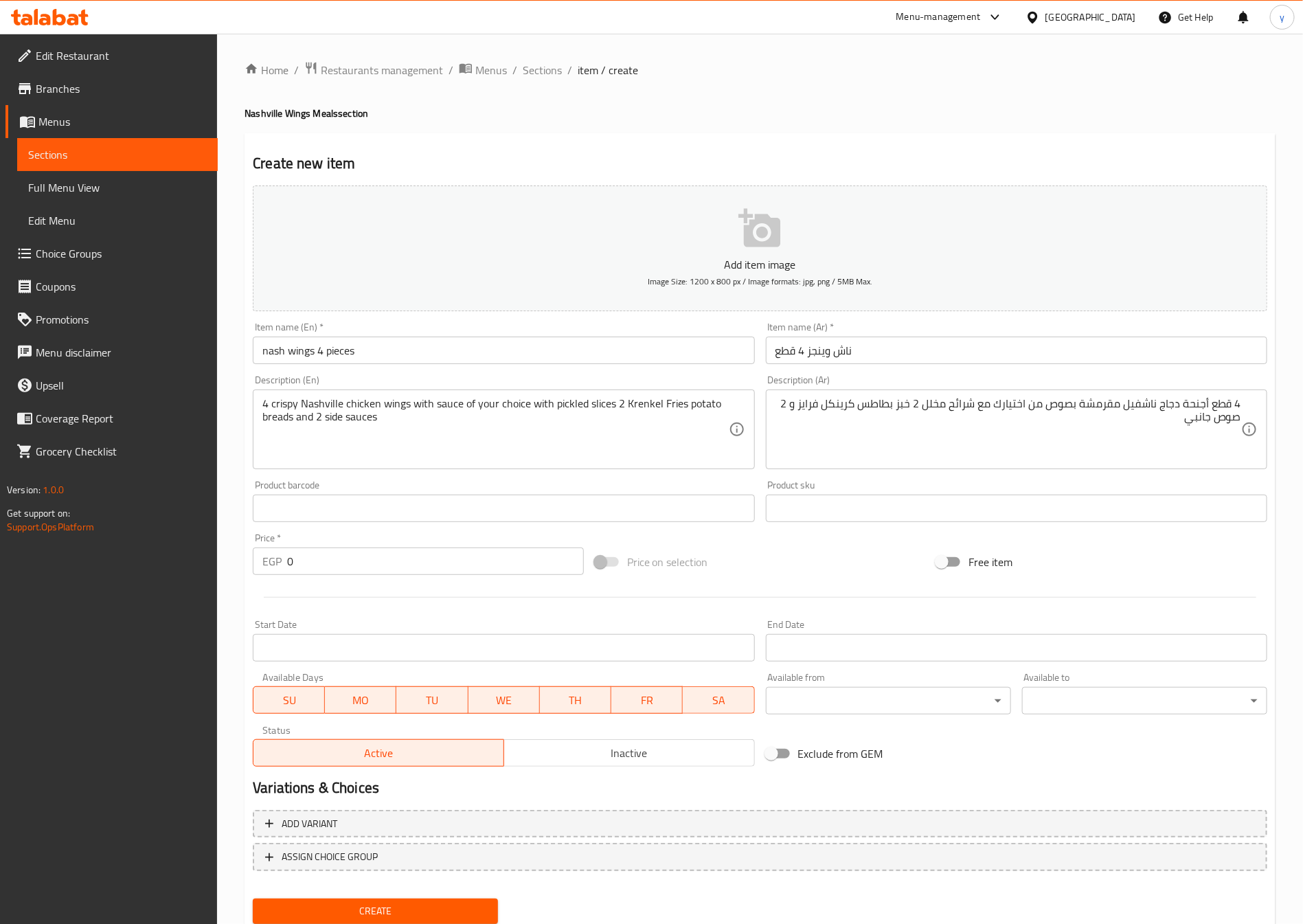
scroll to position [45, 0]
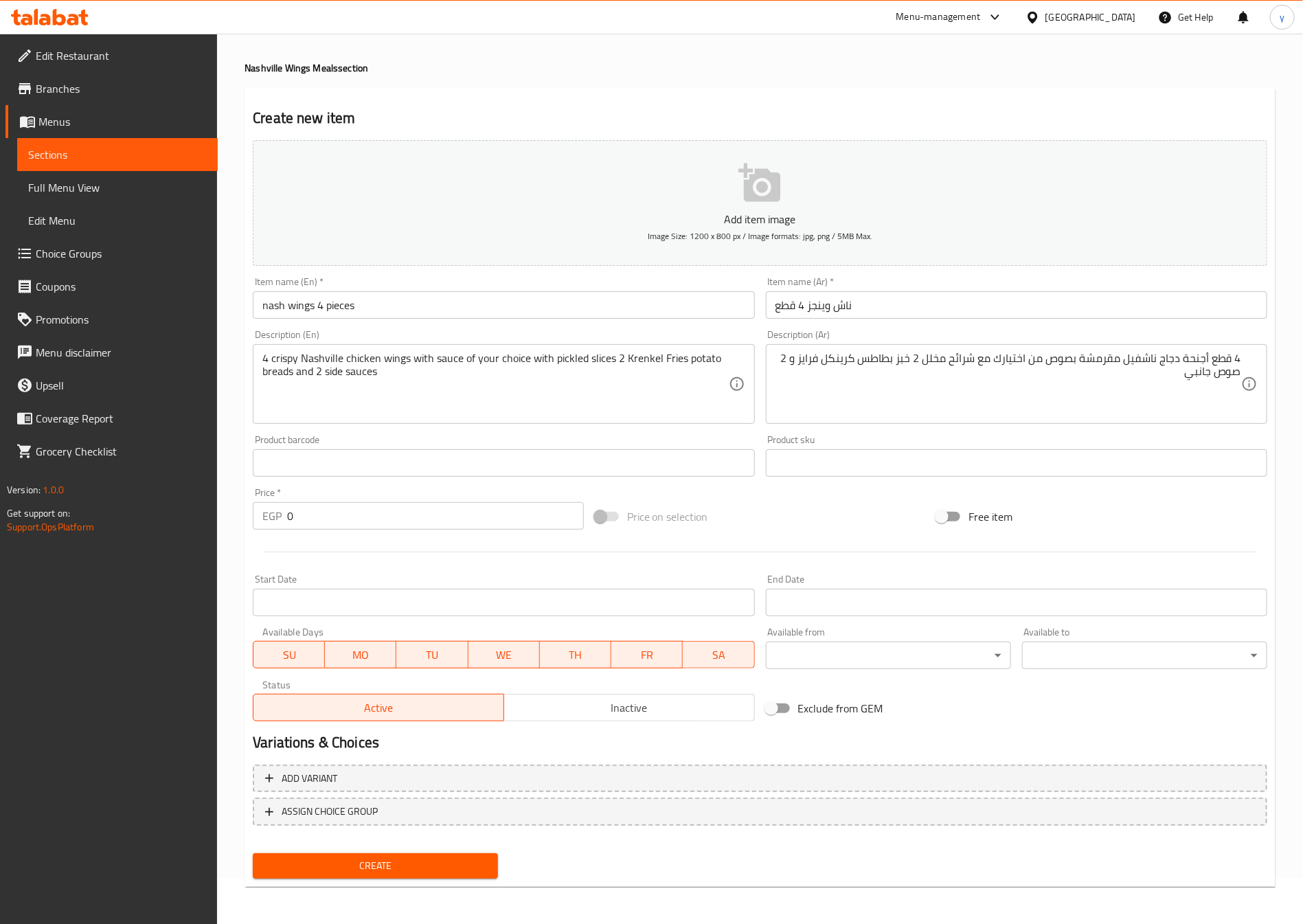
click at [363, 515] on input "0" at bounding box center [436, 515] width 297 height 27
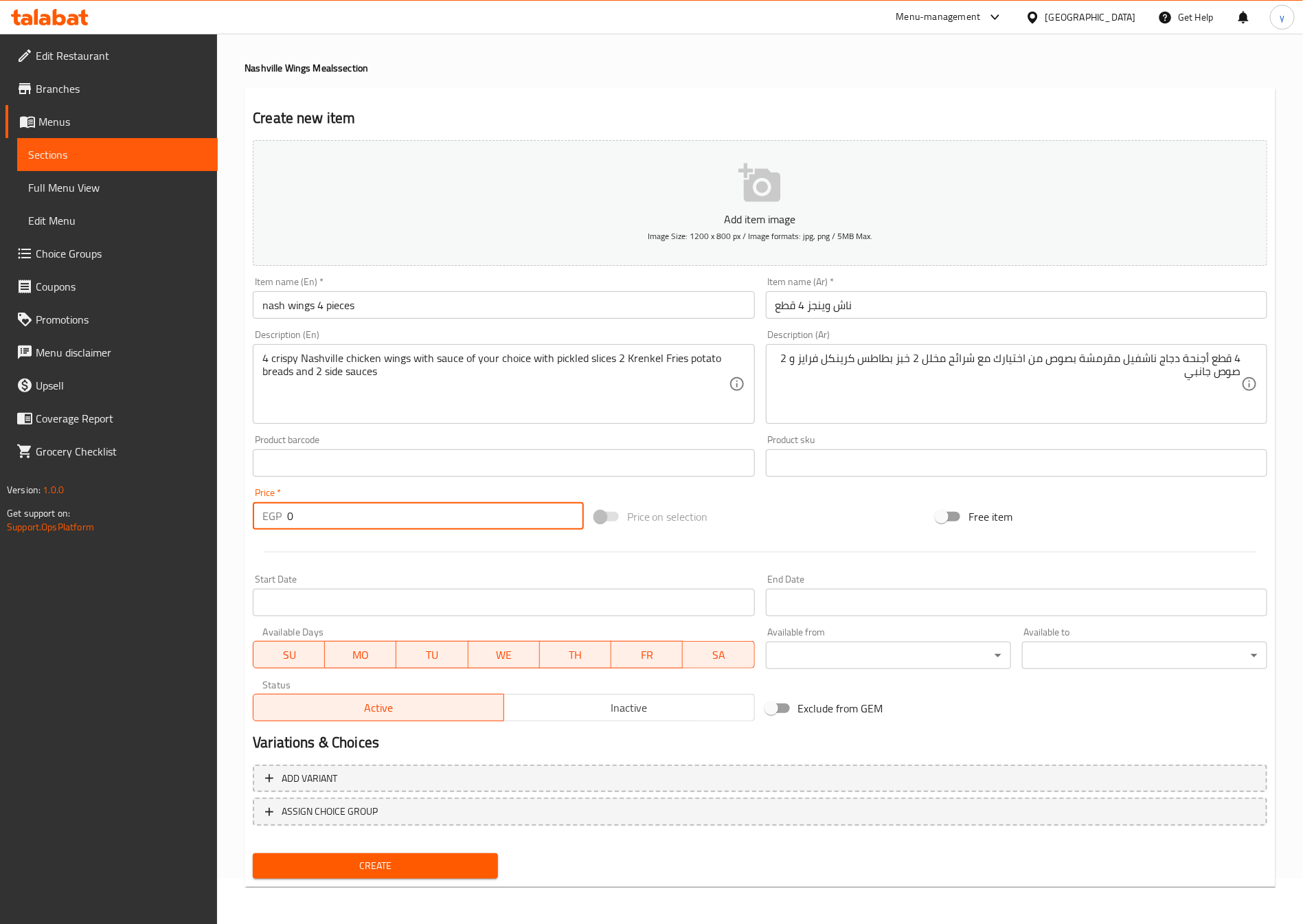
click at [363, 515] on input "0" at bounding box center [436, 515] width 297 height 27
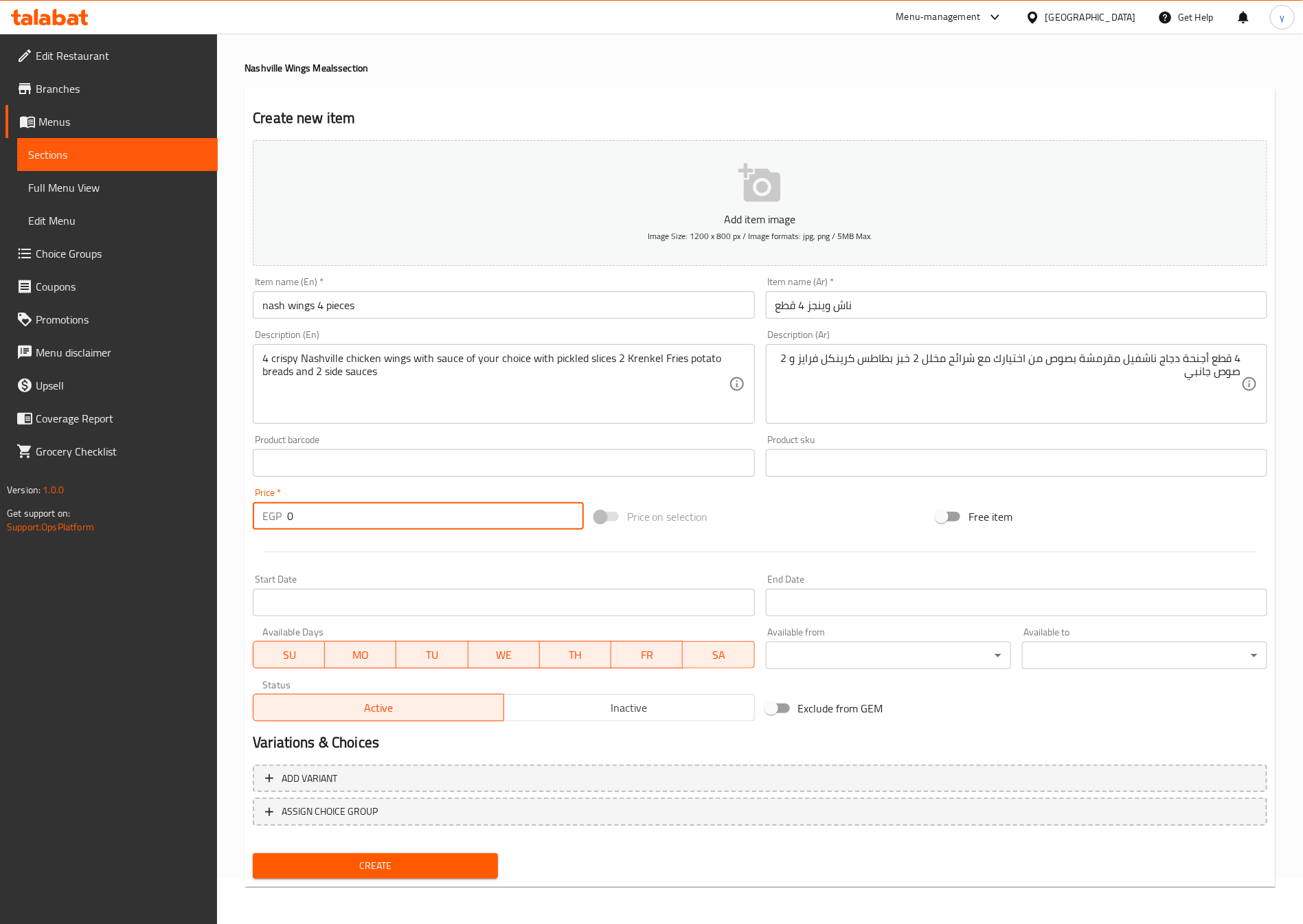
click at [363, 515] on input "0" at bounding box center [436, 515] width 297 height 27
type input "109"
click at [415, 871] on span "Create" at bounding box center [375, 866] width 223 height 17
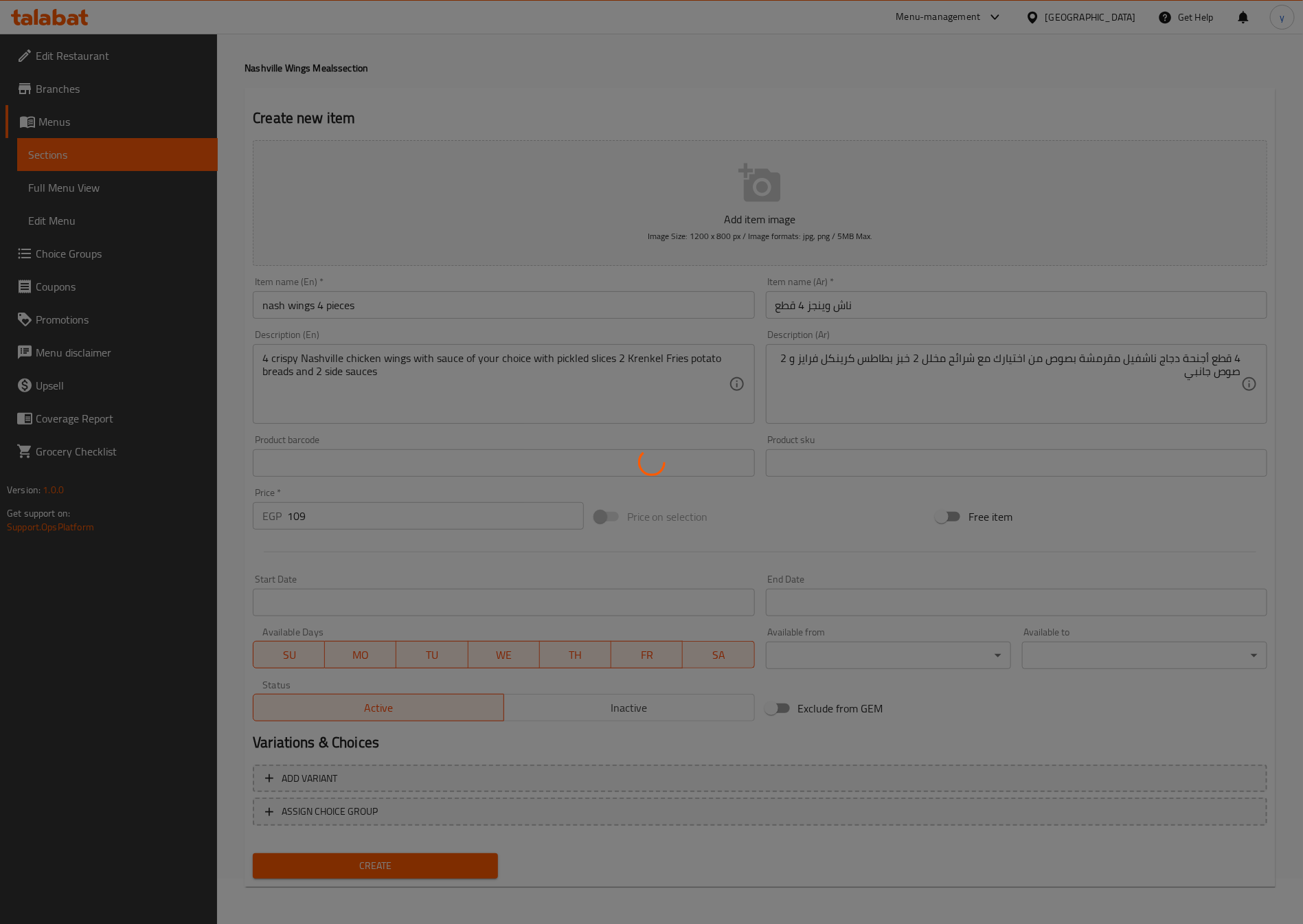
type input "0"
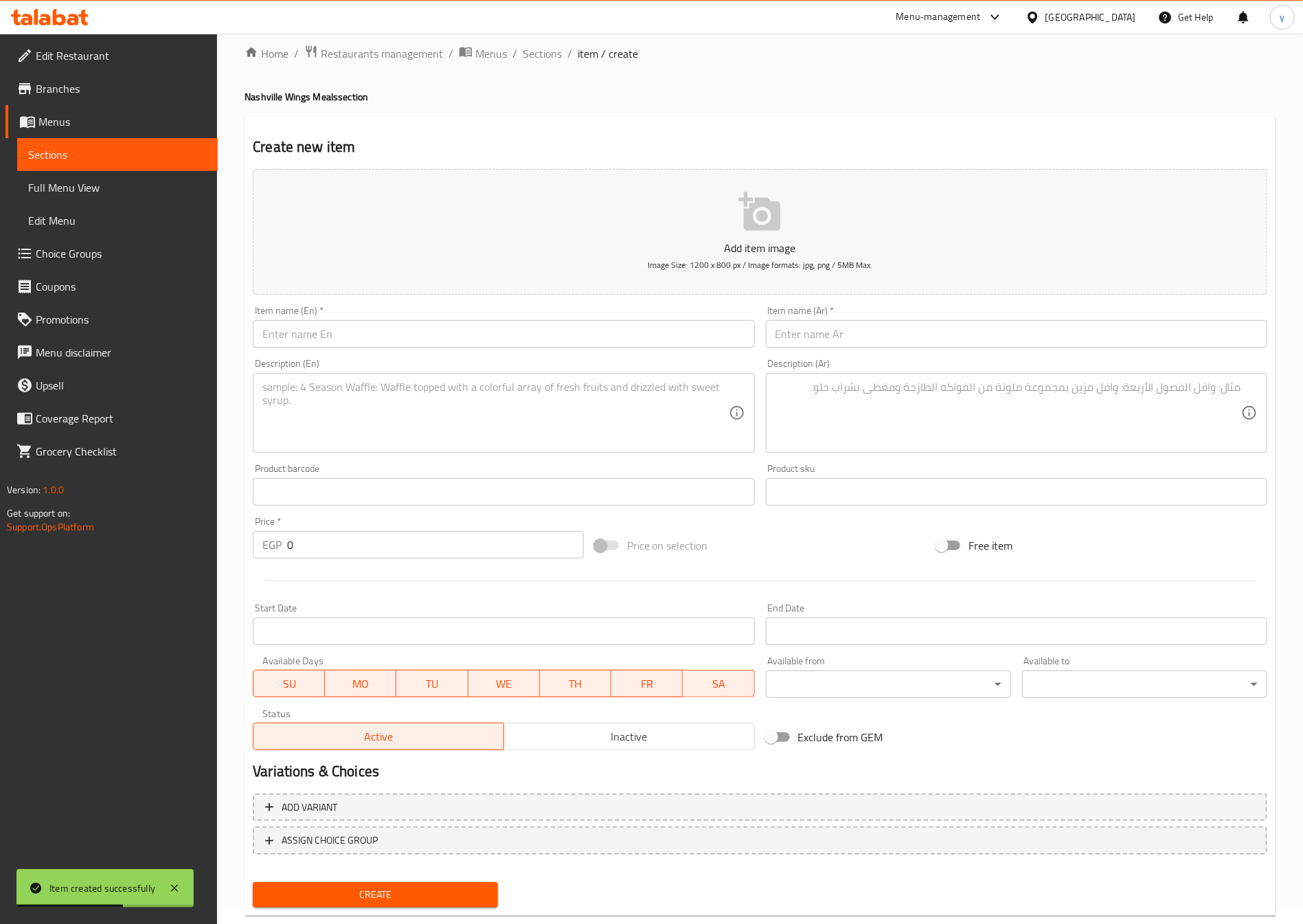
scroll to position [0, 0]
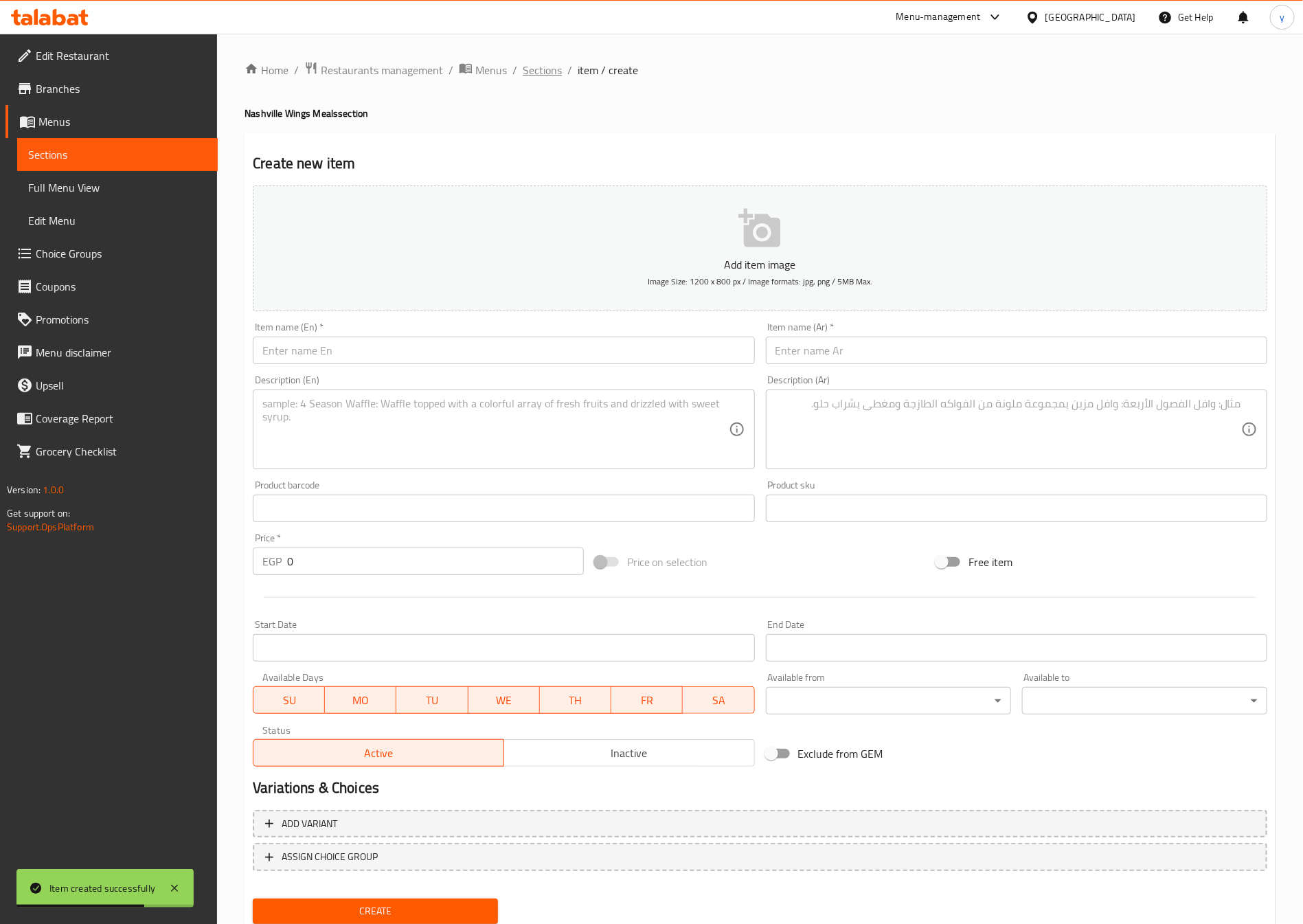
click at [532, 70] on span "Sections" at bounding box center [543, 70] width 39 height 16
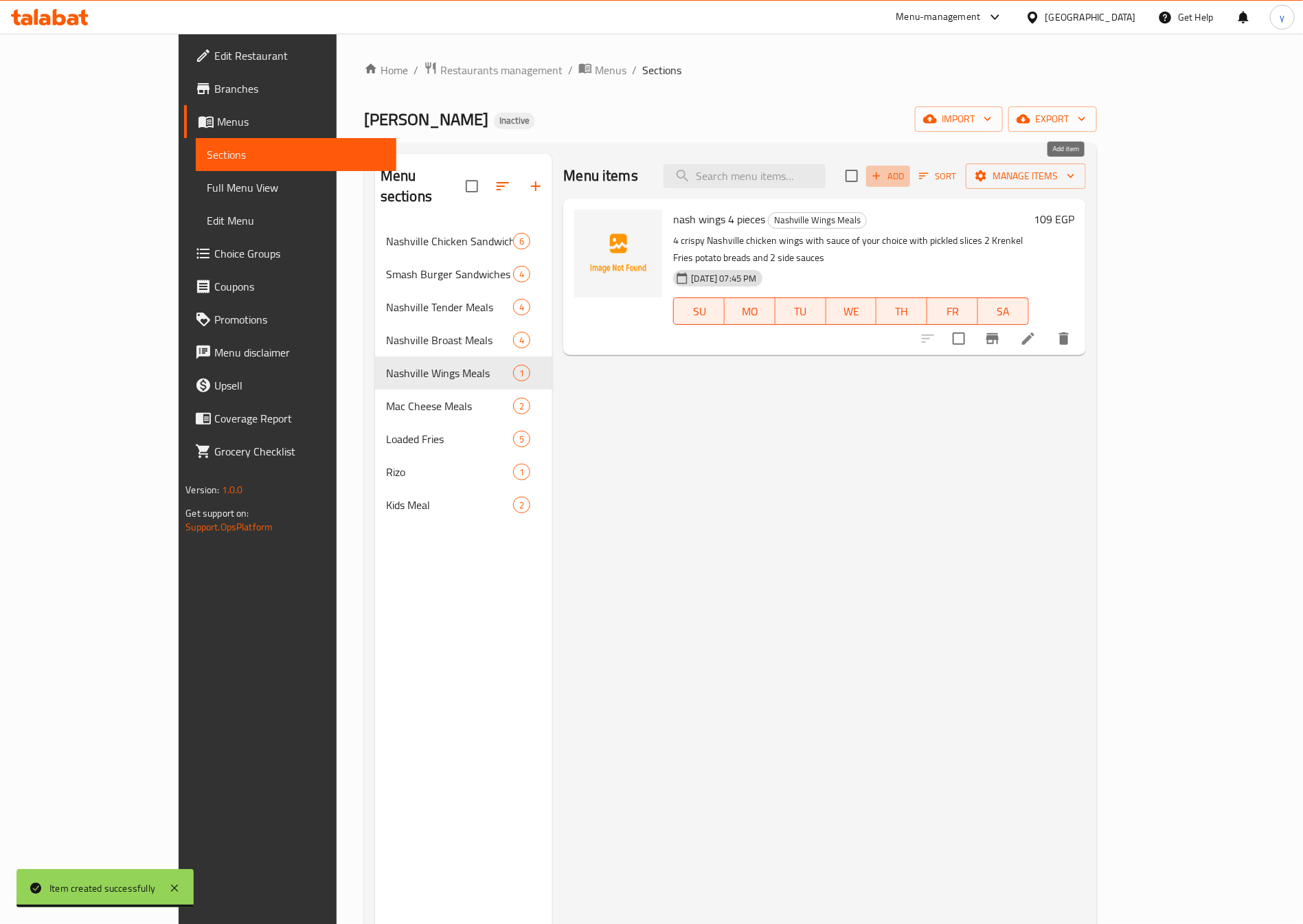
click at [907, 175] on span "Add" at bounding box center [888, 176] width 37 height 16
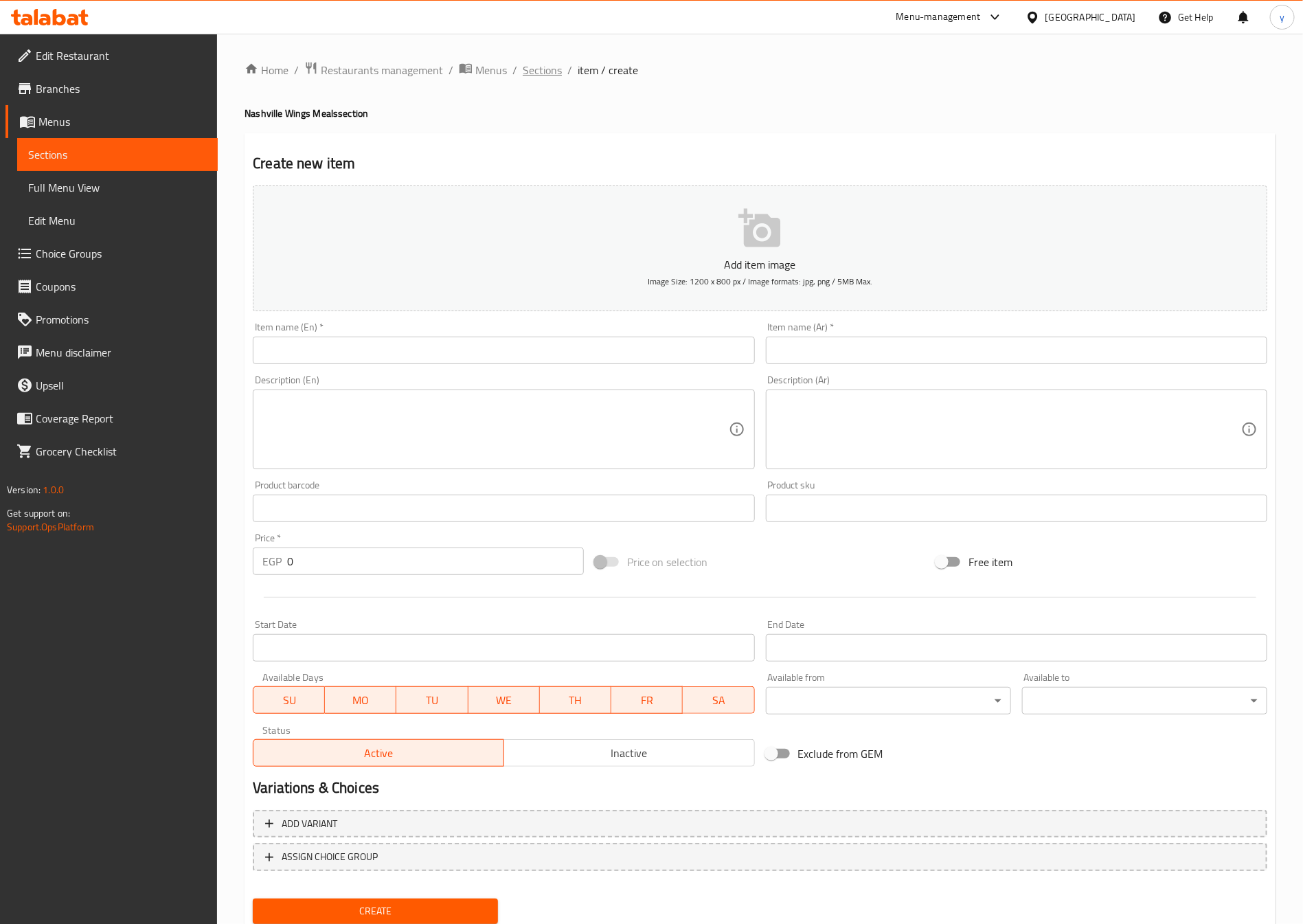
click at [534, 75] on span "Sections" at bounding box center [543, 70] width 39 height 16
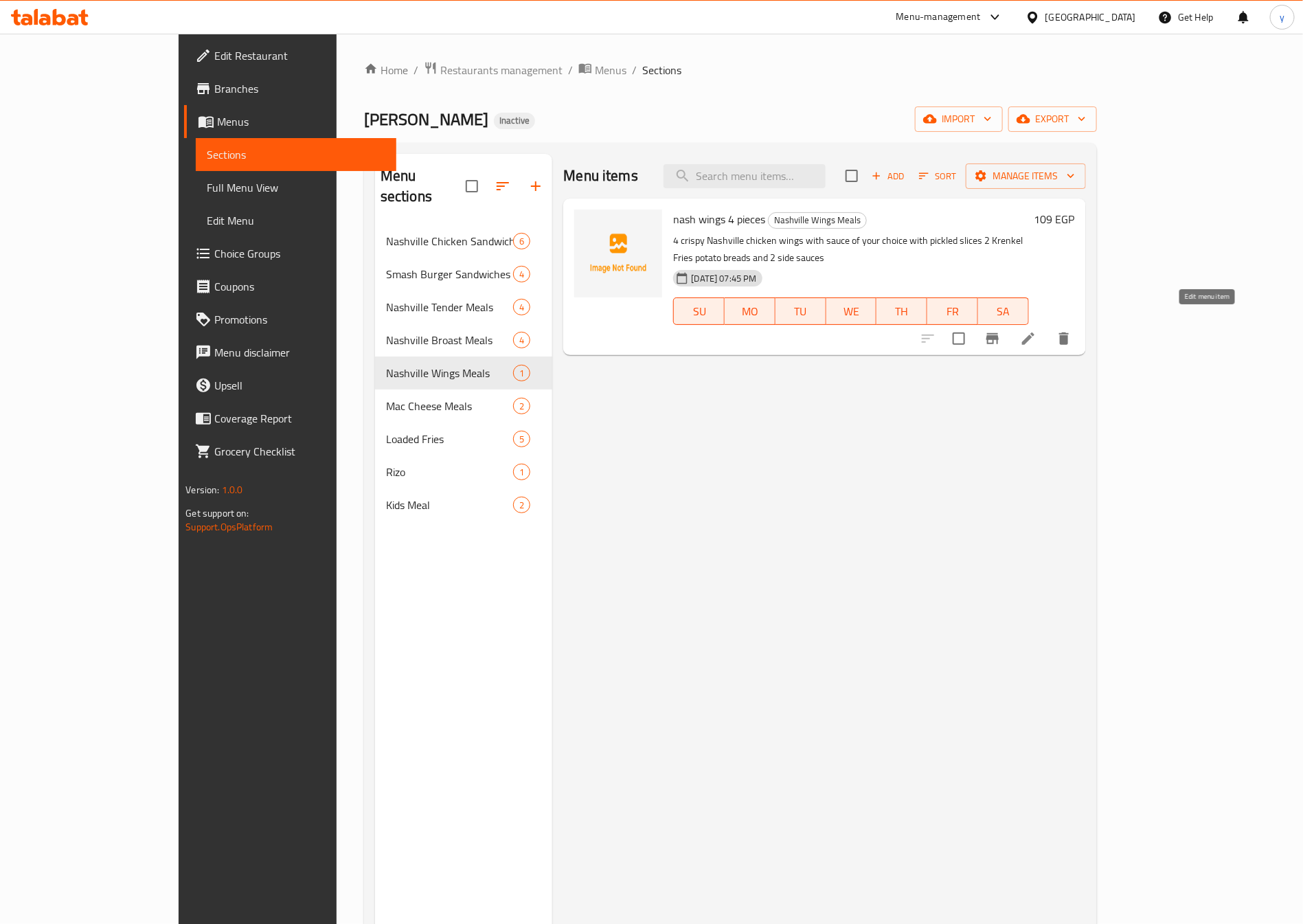
click at [1037, 331] on icon at bounding box center [1027, 338] width 16 height 16
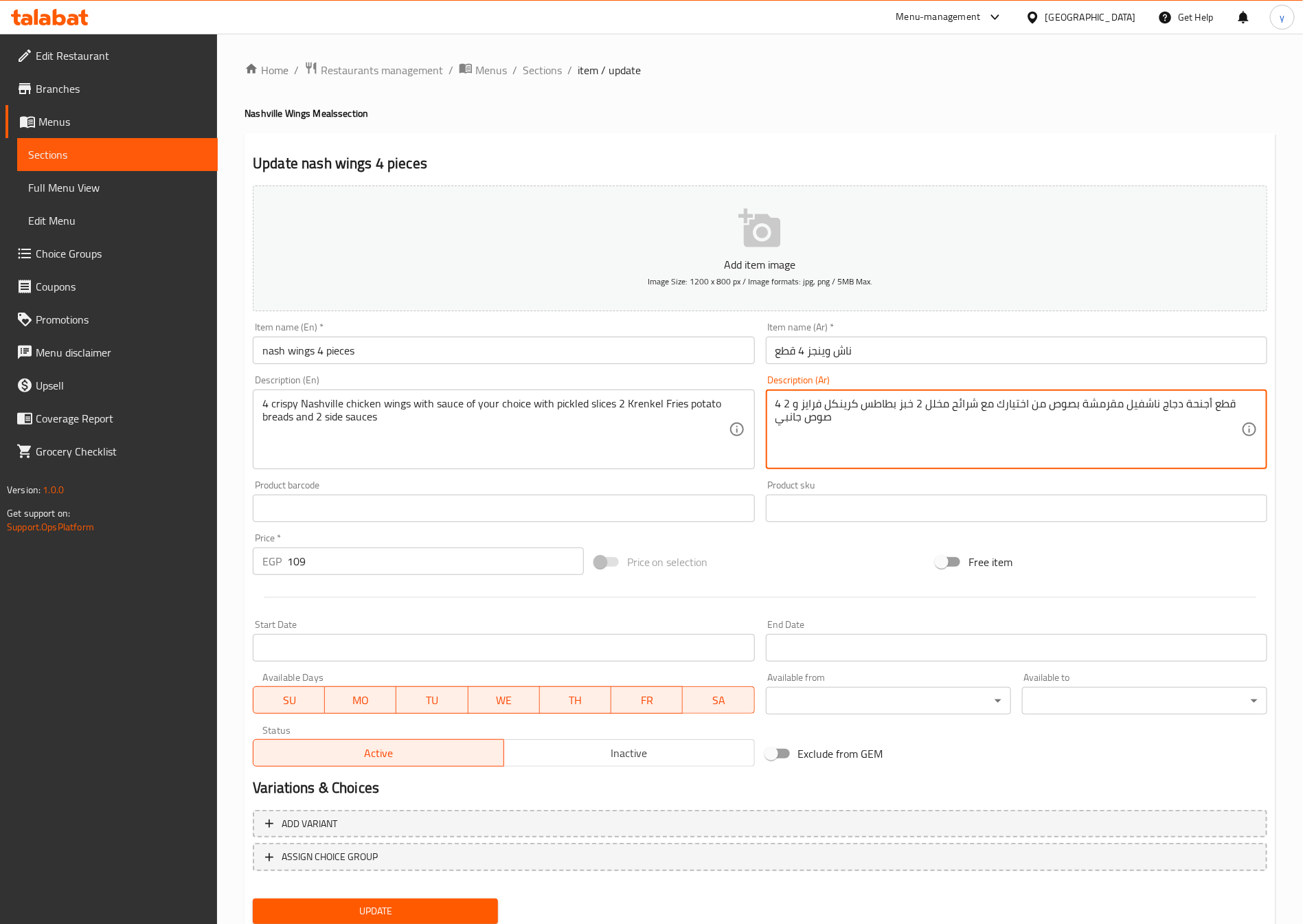
click at [899, 433] on textarea "4 قطع أجنحة دجاج ناشفيل مقرمشة بصوص من اختيارك مع شرائح مخلل 2 خبز بطاطس كرينكل…" at bounding box center [1008, 429] width 465 height 65
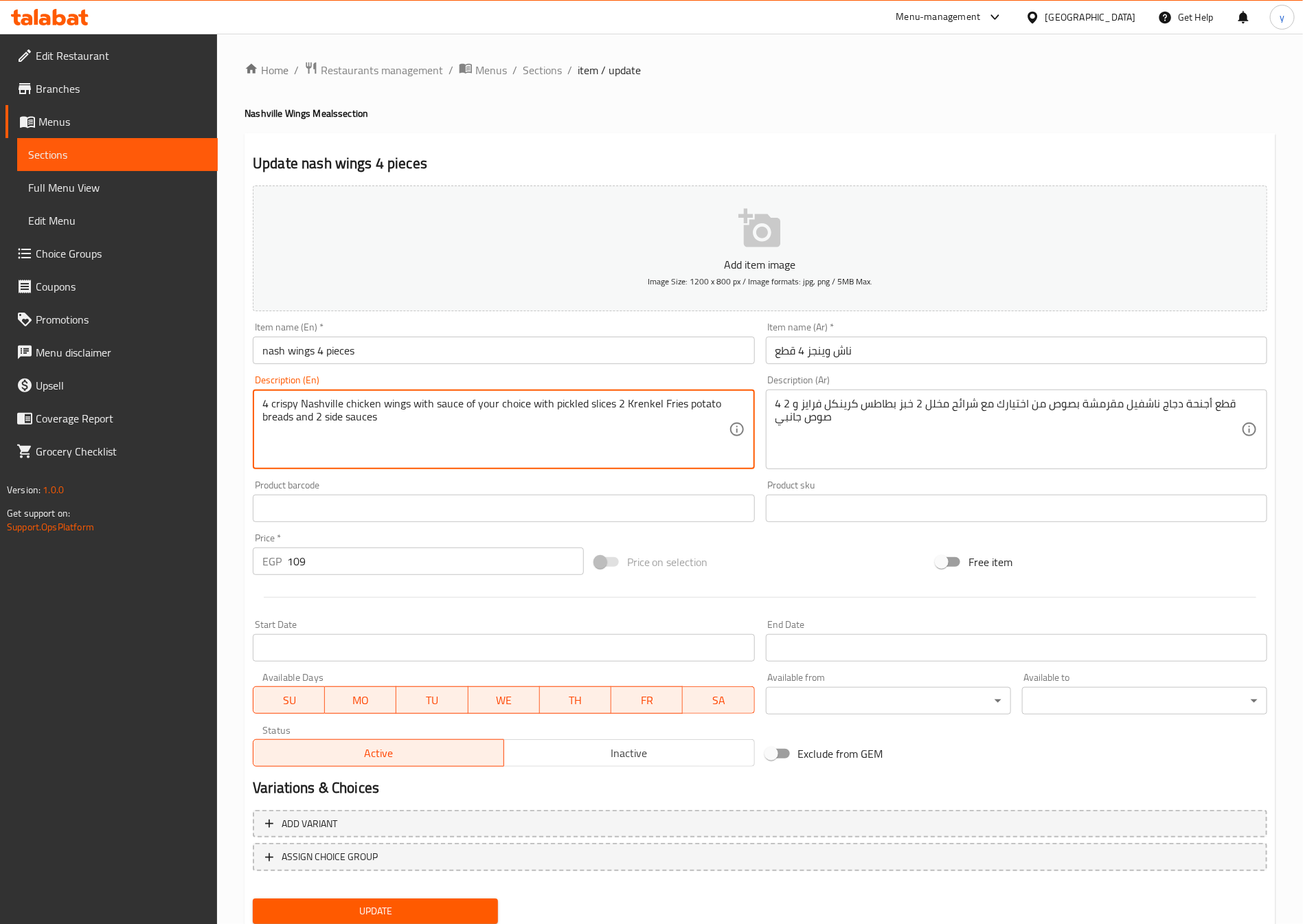
click at [646, 400] on textarea "4 crispy Nashville chicken wings with sauce of your choice with pickled slices …" at bounding box center [495, 429] width 465 height 65
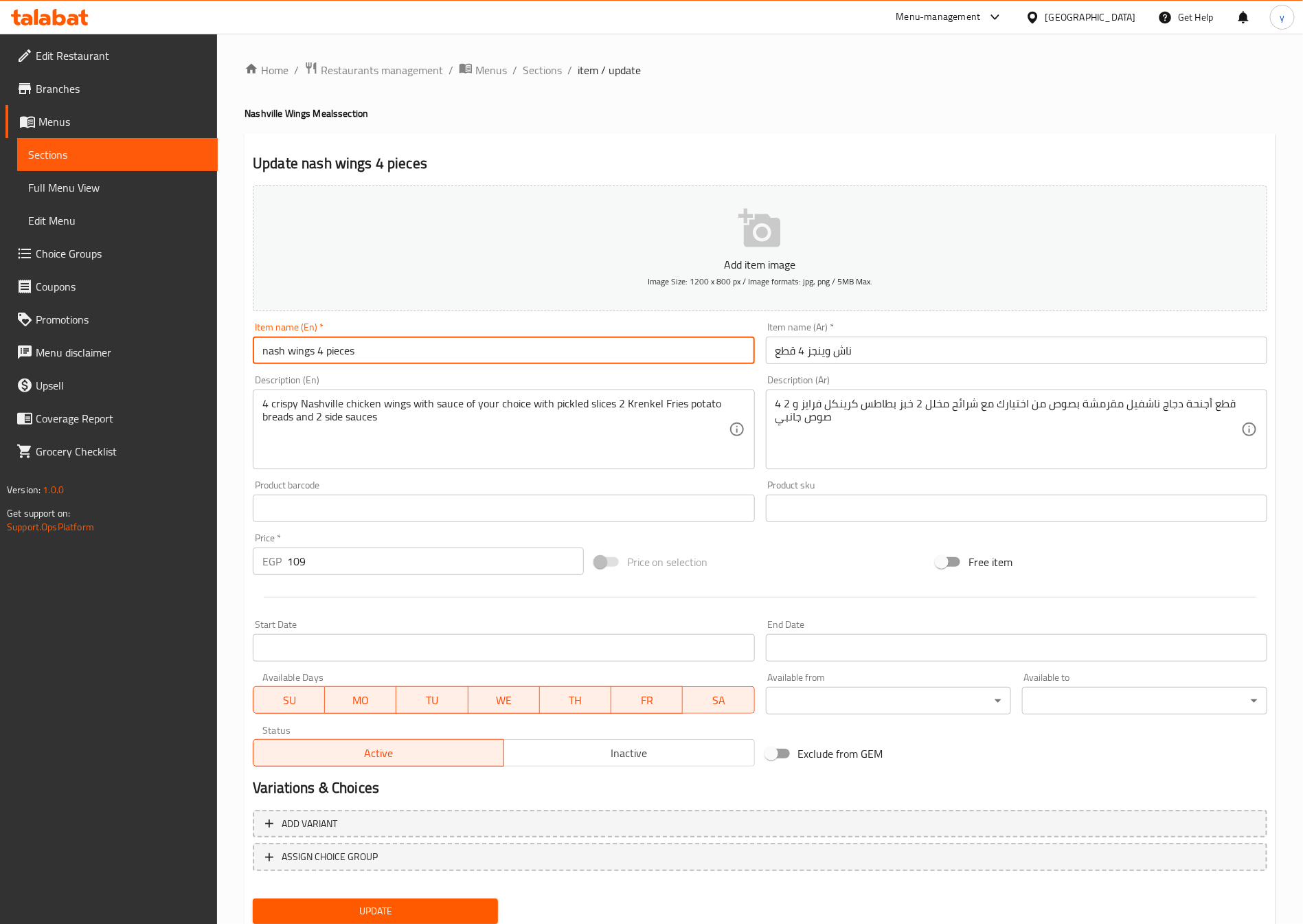
click at [263, 353] on input "nash wings 4 pieces" at bounding box center [504, 350] width 502 height 27
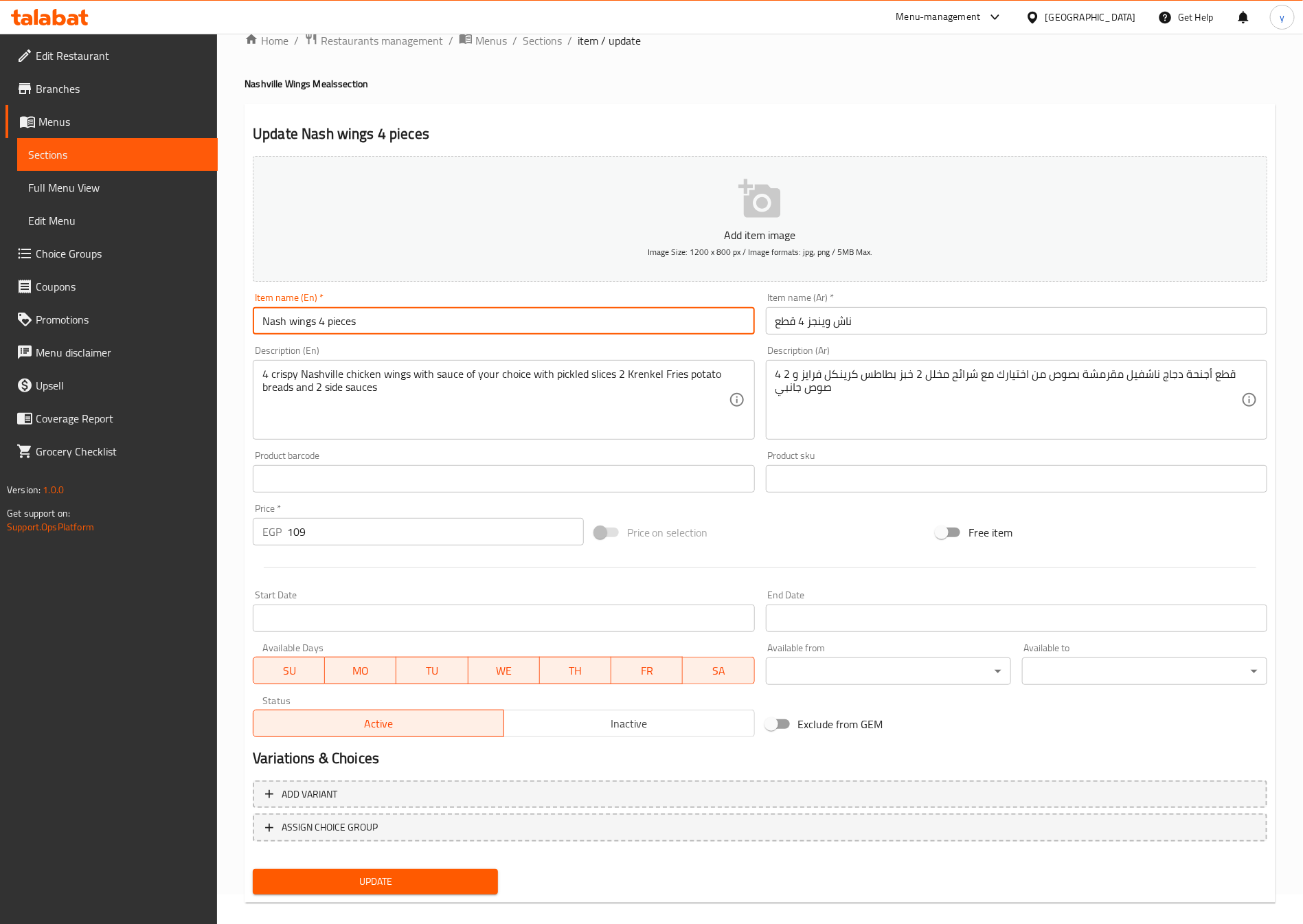
scroll to position [45, 0]
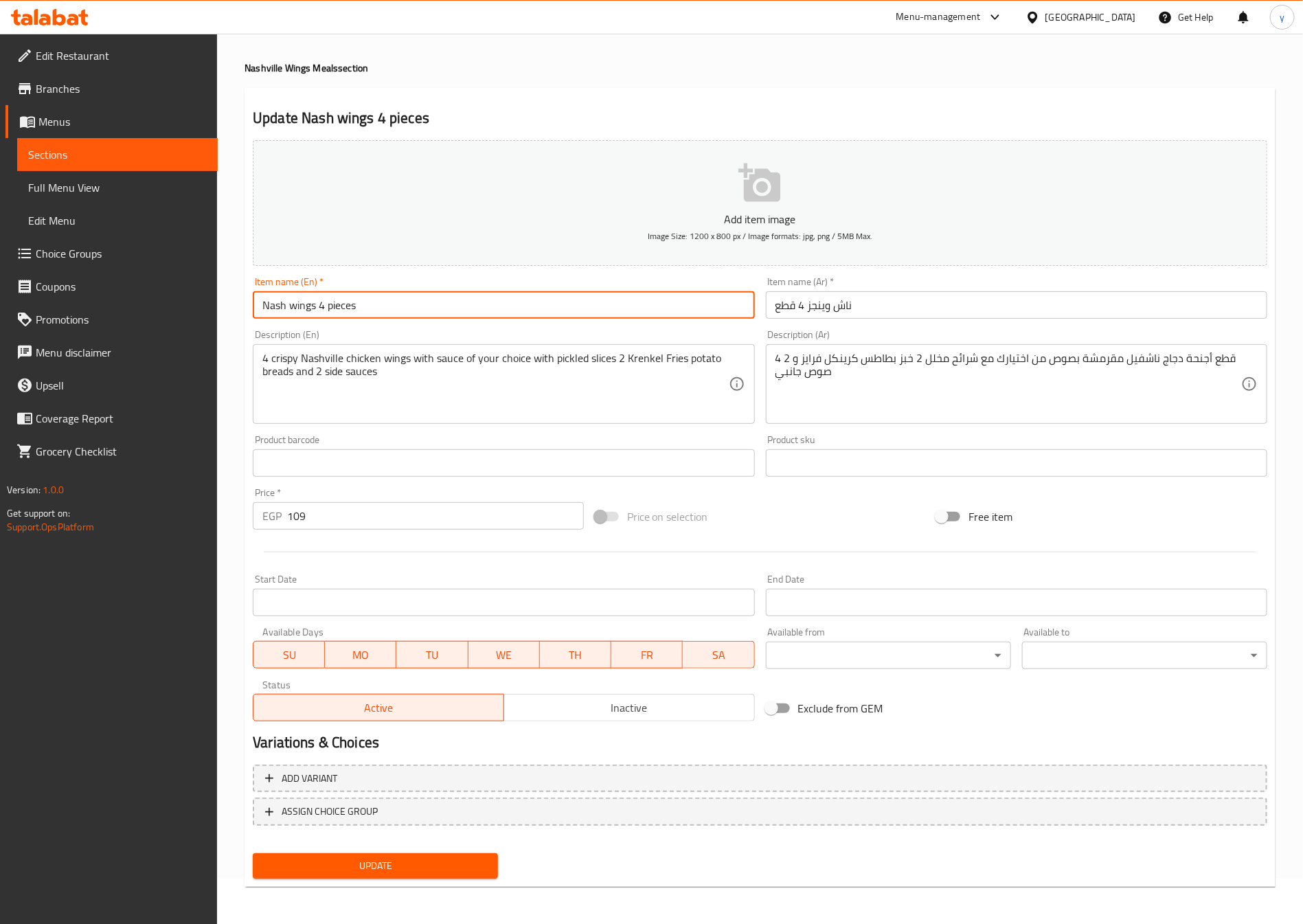
type input "Nash wings 4 pieces"
click at [446, 876] on button "Update" at bounding box center [375, 866] width 245 height 25
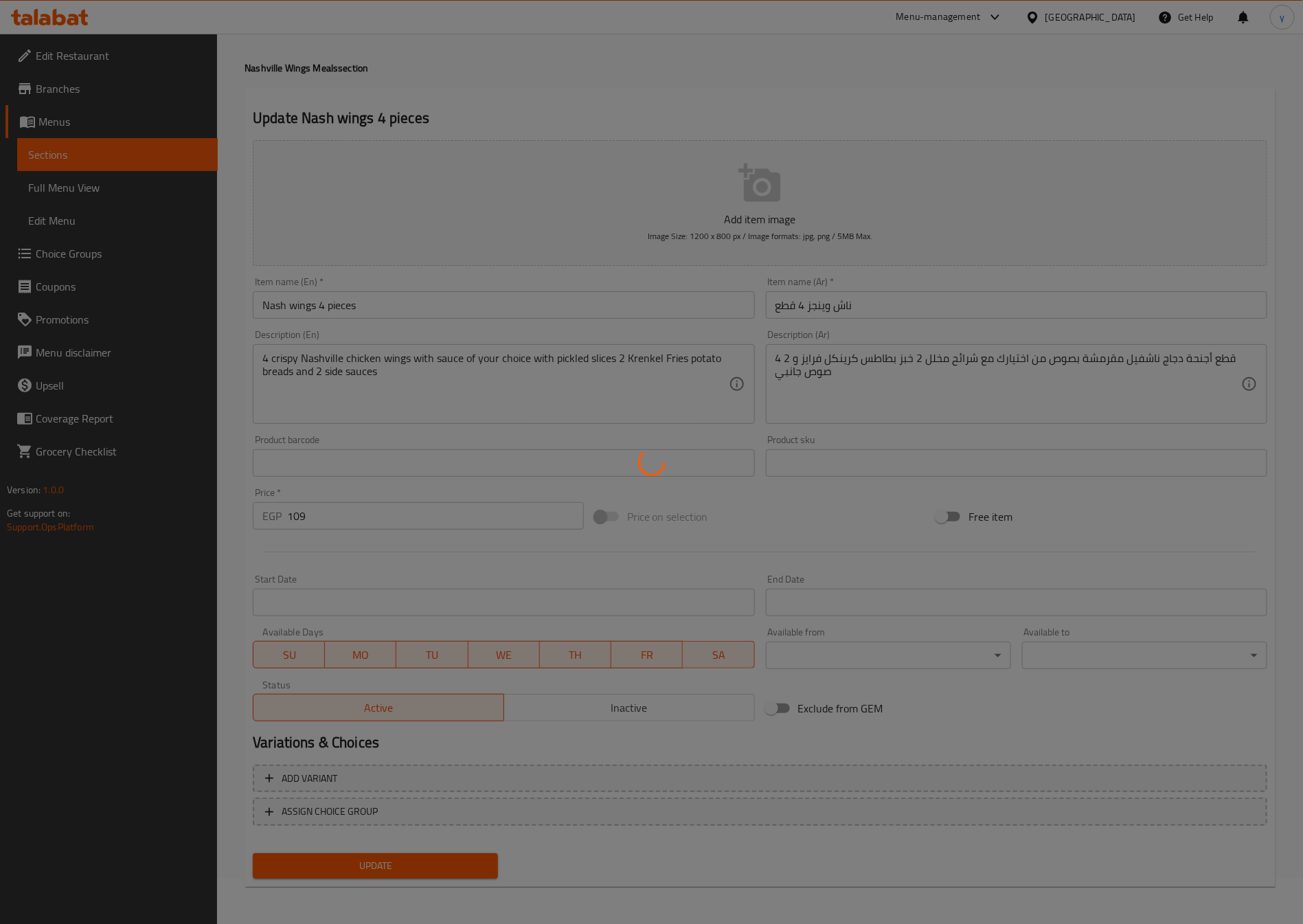
scroll to position [0, 0]
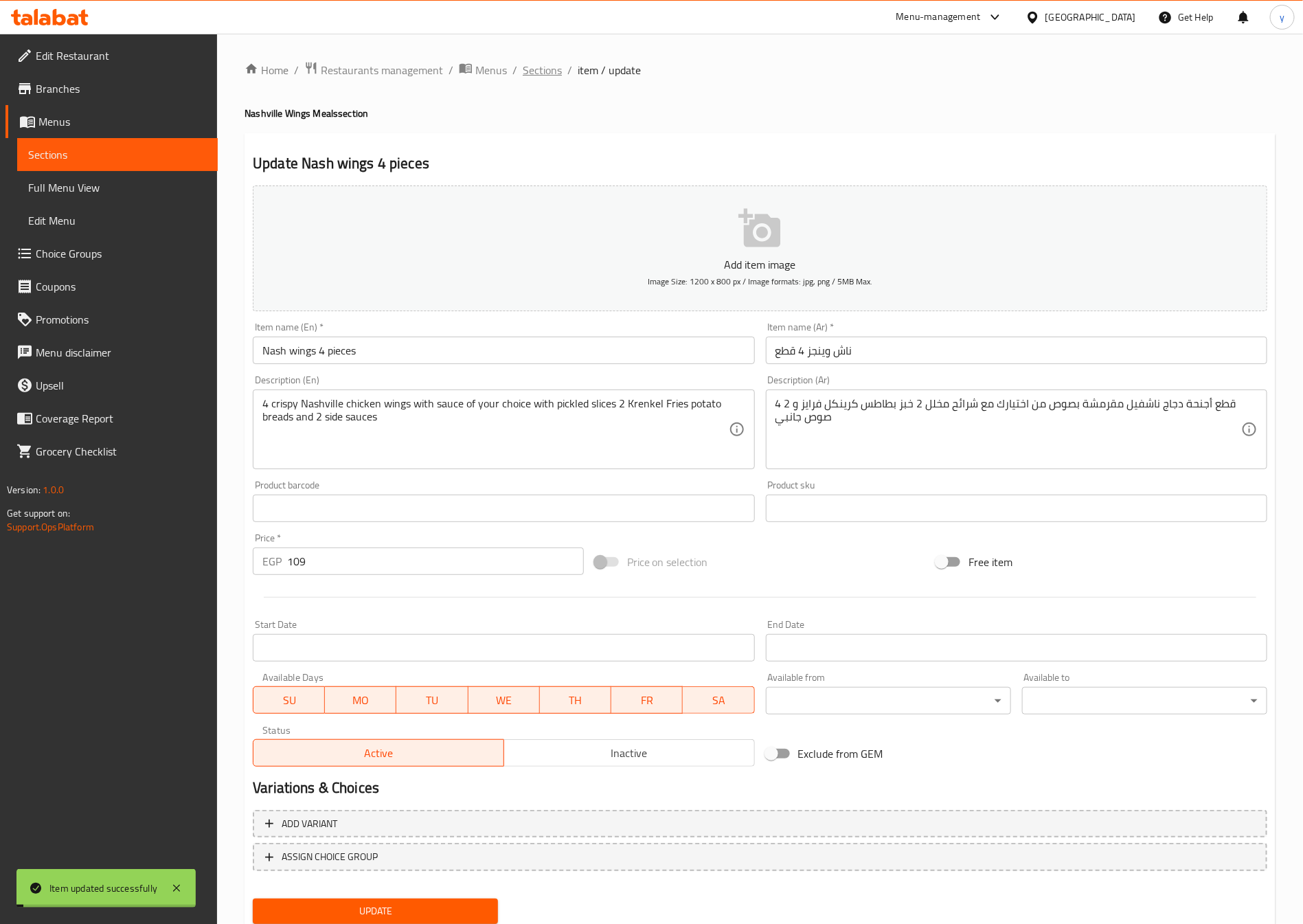
click at [537, 75] on span "Sections" at bounding box center [543, 70] width 39 height 16
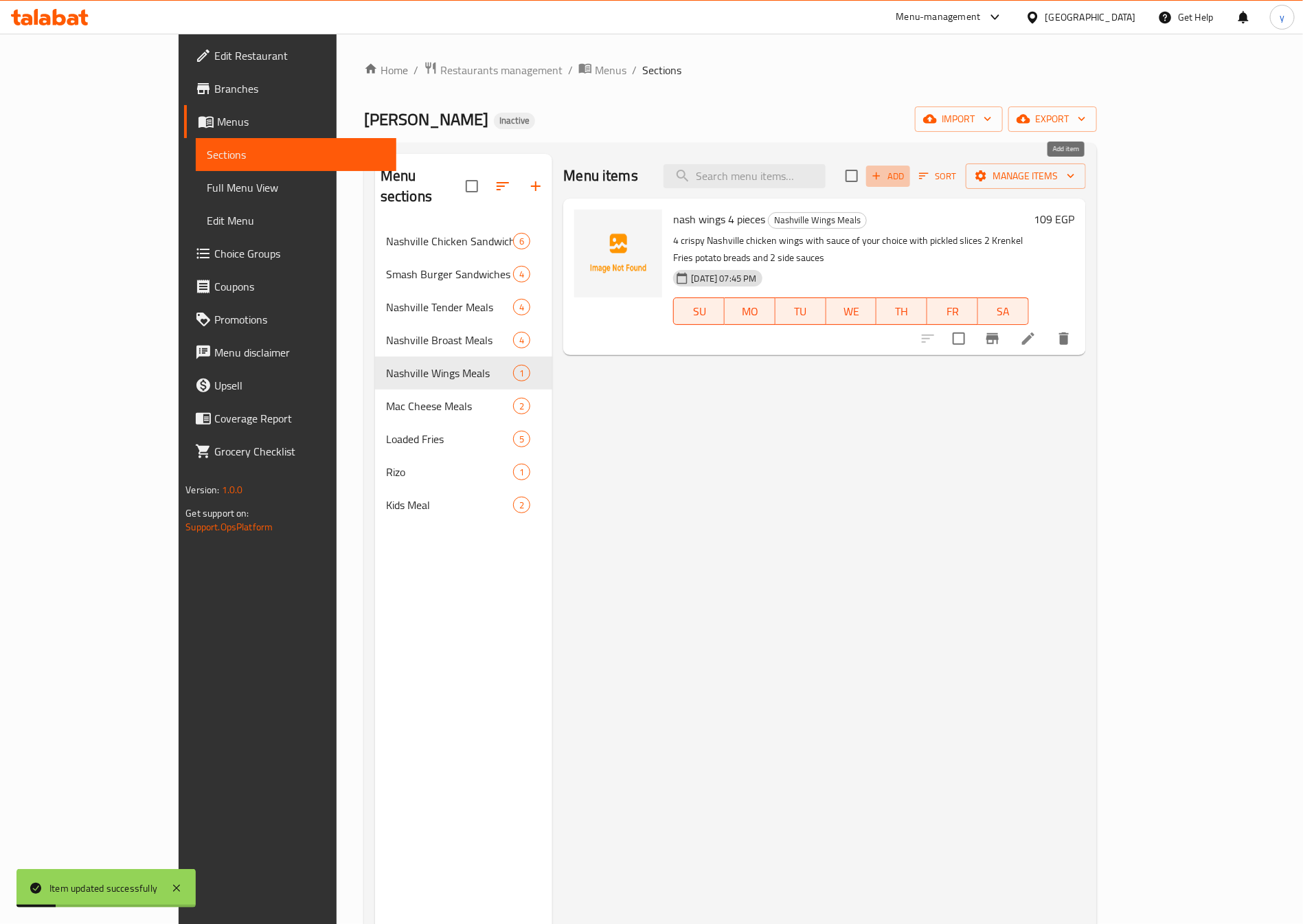
click at [907, 179] on span "Add" at bounding box center [888, 176] width 37 height 16
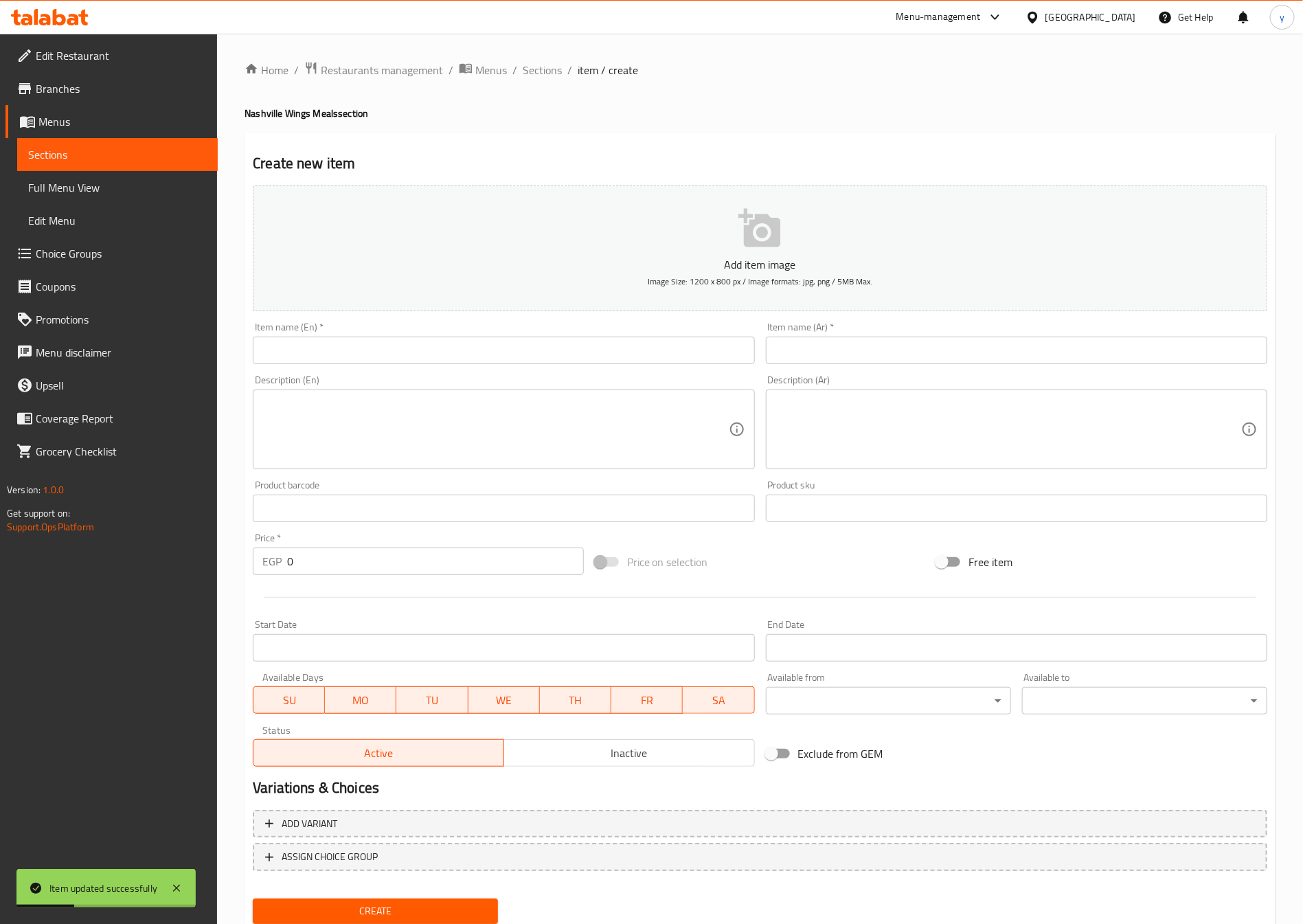
click at [493, 360] on input "text" at bounding box center [504, 350] width 502 height 27
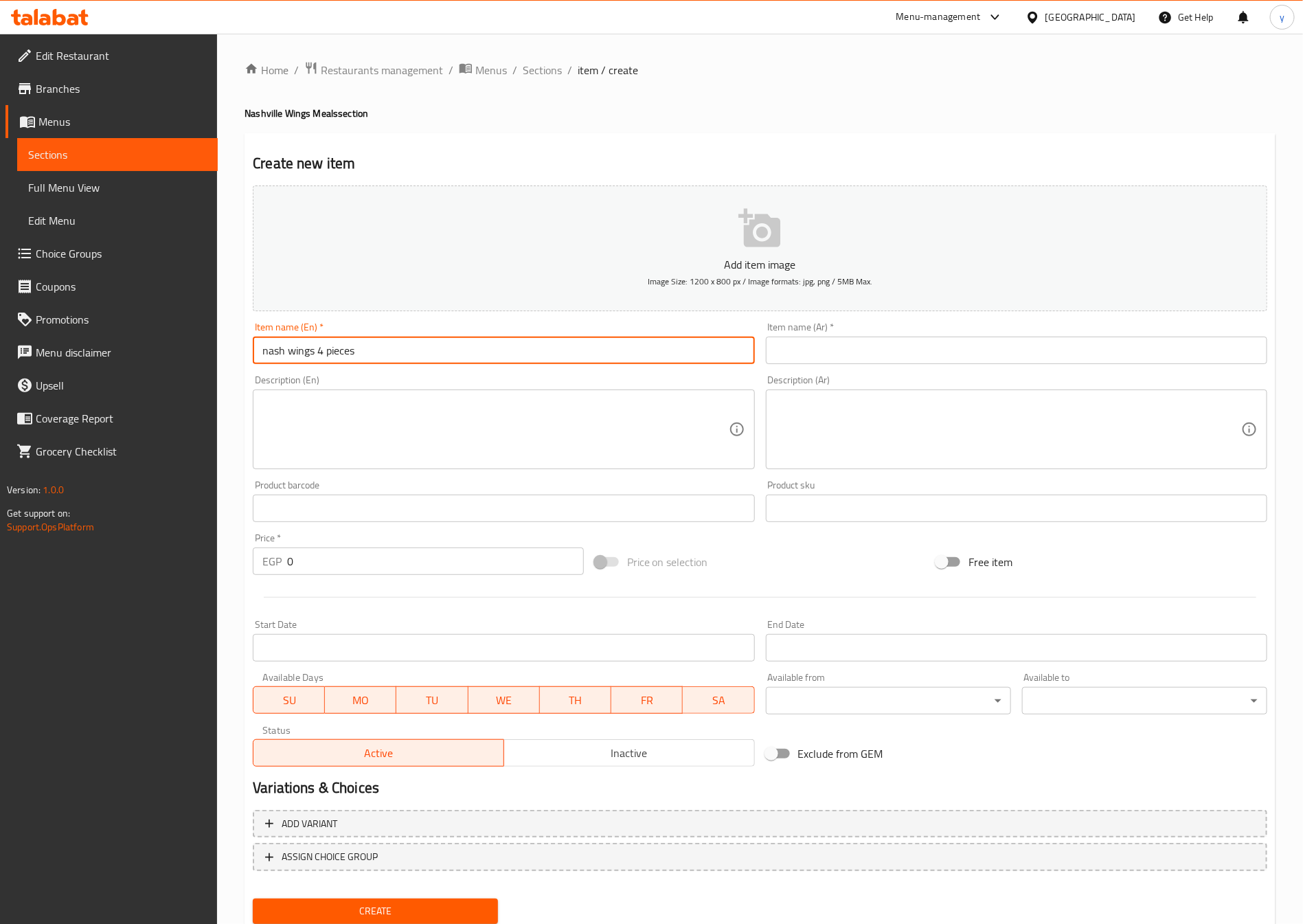
drag, startPoint x: 266, startPoint y: 354, endPoint x: 256, endPoint y: 355, distance: 10.0
click at [256, 355] on input "nash wings 4 pieces" at bounding box center [504, 350] width 502 height 27
drag, startPoint x: 326, startPoint y: 350, endPoint x: 320, endPoint y: 355, distance: 7.8
click at [320, 355] on input "Nash wings 4 pieces" at bounding box center [504, 350] width 502 height 27
type input "Nash wings 6 pieces"
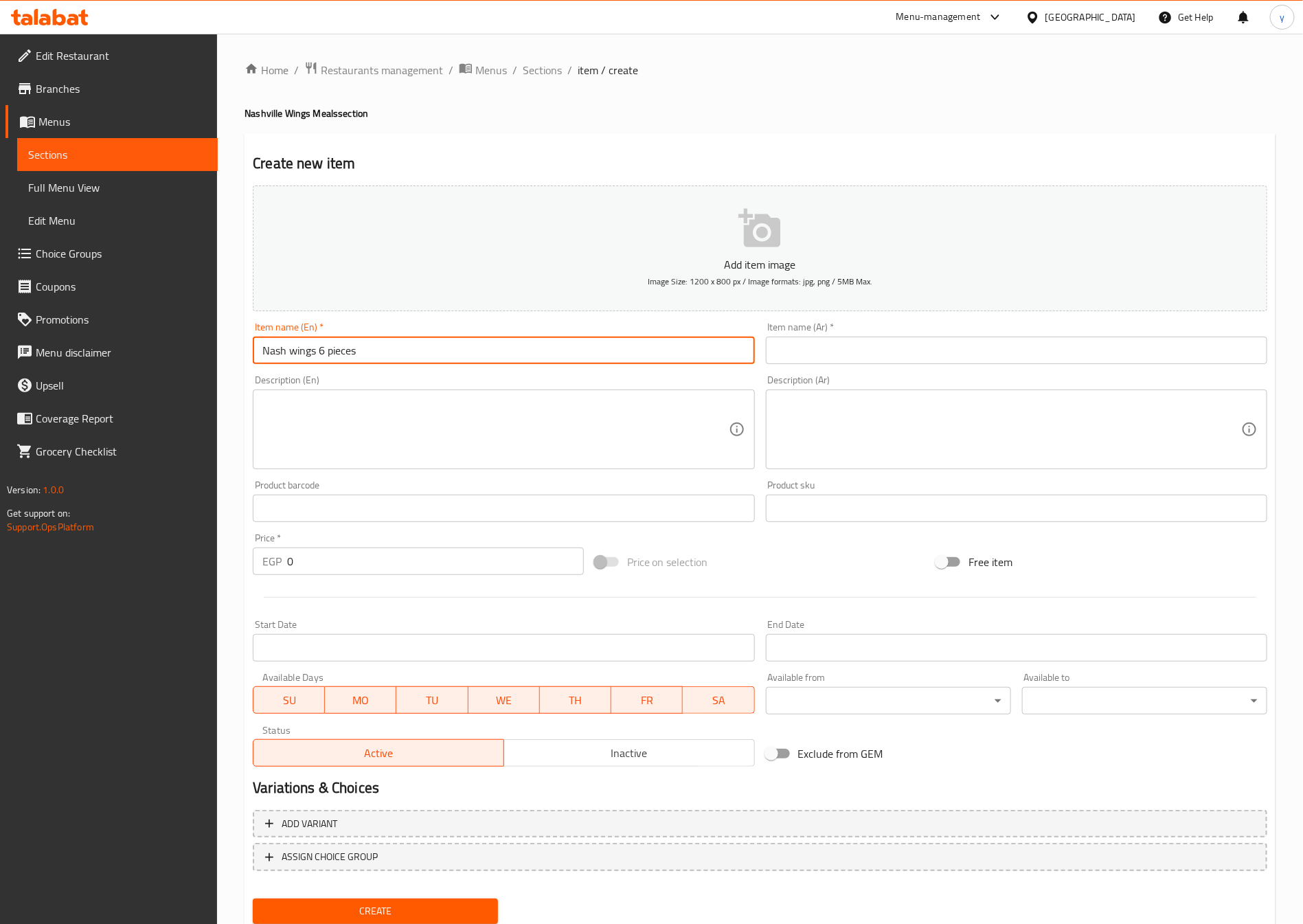
click at [838, 353] on input "text" at bounding box center [1016, 350] width 502 height 27
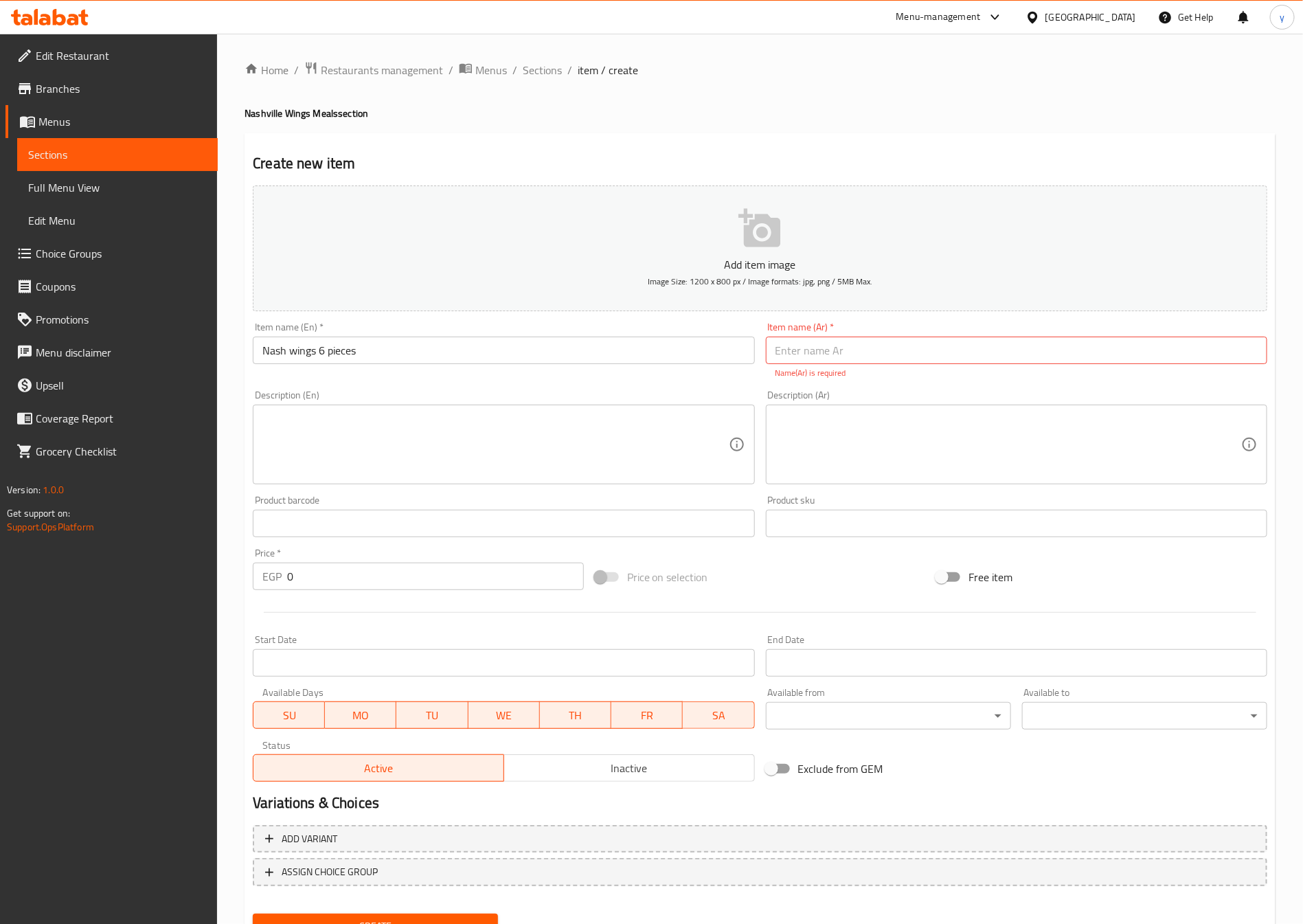
click at [823, 392] on div "Description (Ar) Description (Ar)" at bounding box center [1016, 437] width 502 height 94
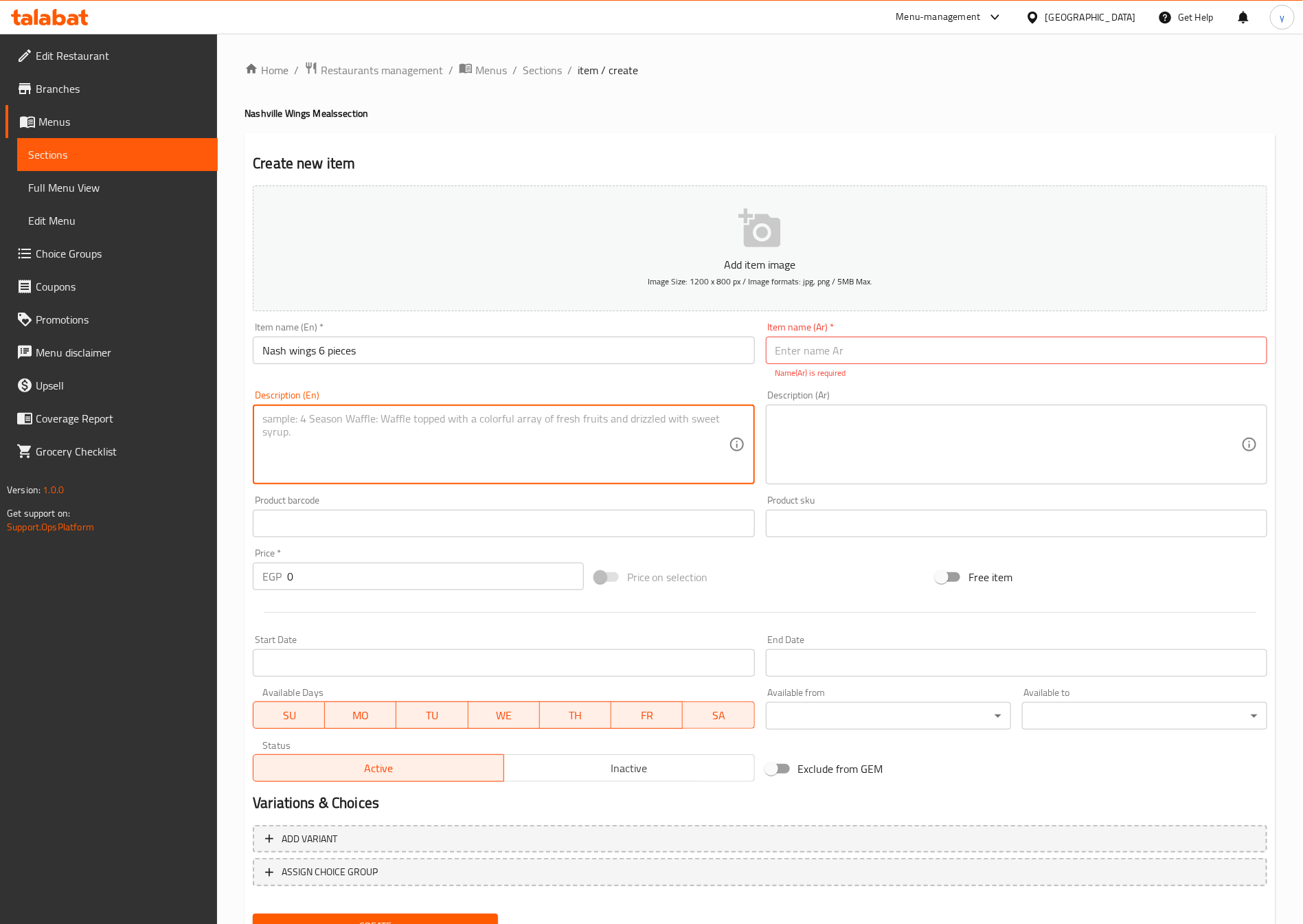
click at [567, 454] on textarea at bounding box center [495, 444] width 465 height 65
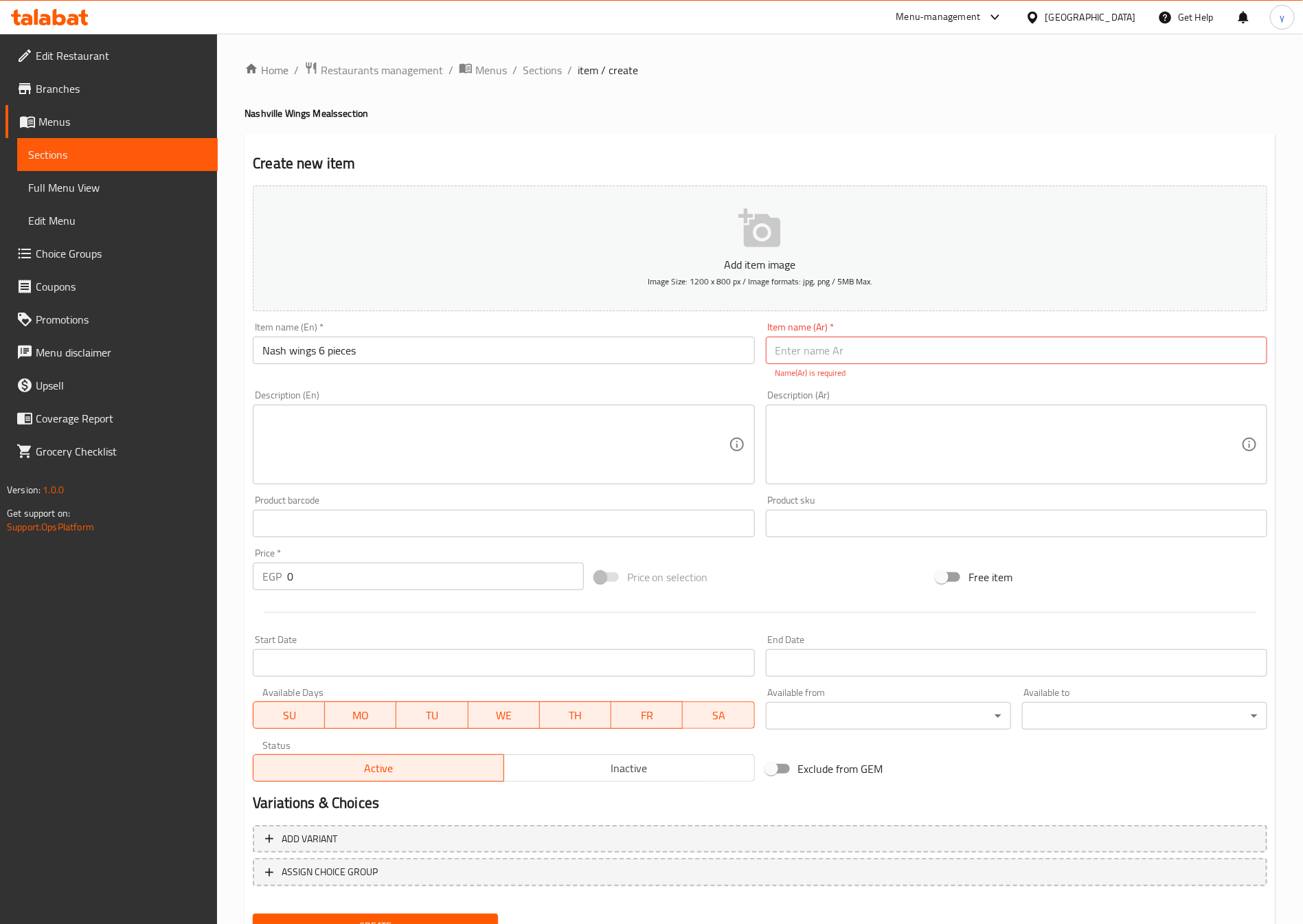
click at [583, 439] on textarea at bounding box center [495, 444] width 465 height 65
paste textarea "4 crispy Nashville chicken wings with sauce of your choice with pickled slices …"
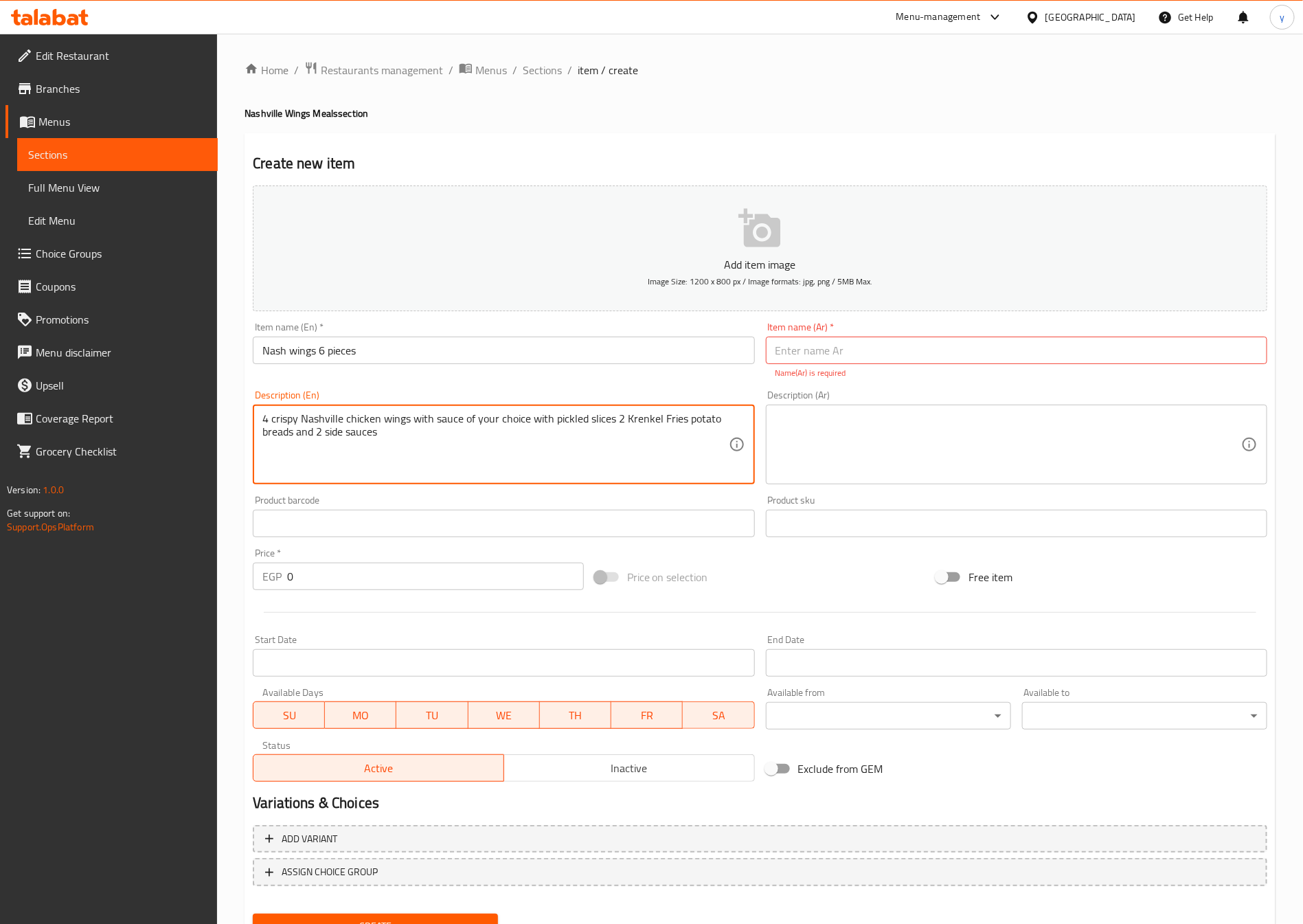
drag, startPoint x: 269, startPoint y: 418, endPoint x: 237, endPoint y: 422, distance: 32.2
click at [237, 422] on div "Home / Restaurants management / Menus / Sections / item / create Nashville Wing…" at bounding box center [760, 509] width 1086 height 952
type textarea "6 crispy Nashville chicken wings with sauce of your choice with pickled slices …"
click at [950, 470] on textarea at bounding box center [1008, 444] width 465 height 65
click at [1031, 425] on textarea at bounding box center [1008, 444] width 465 height 65
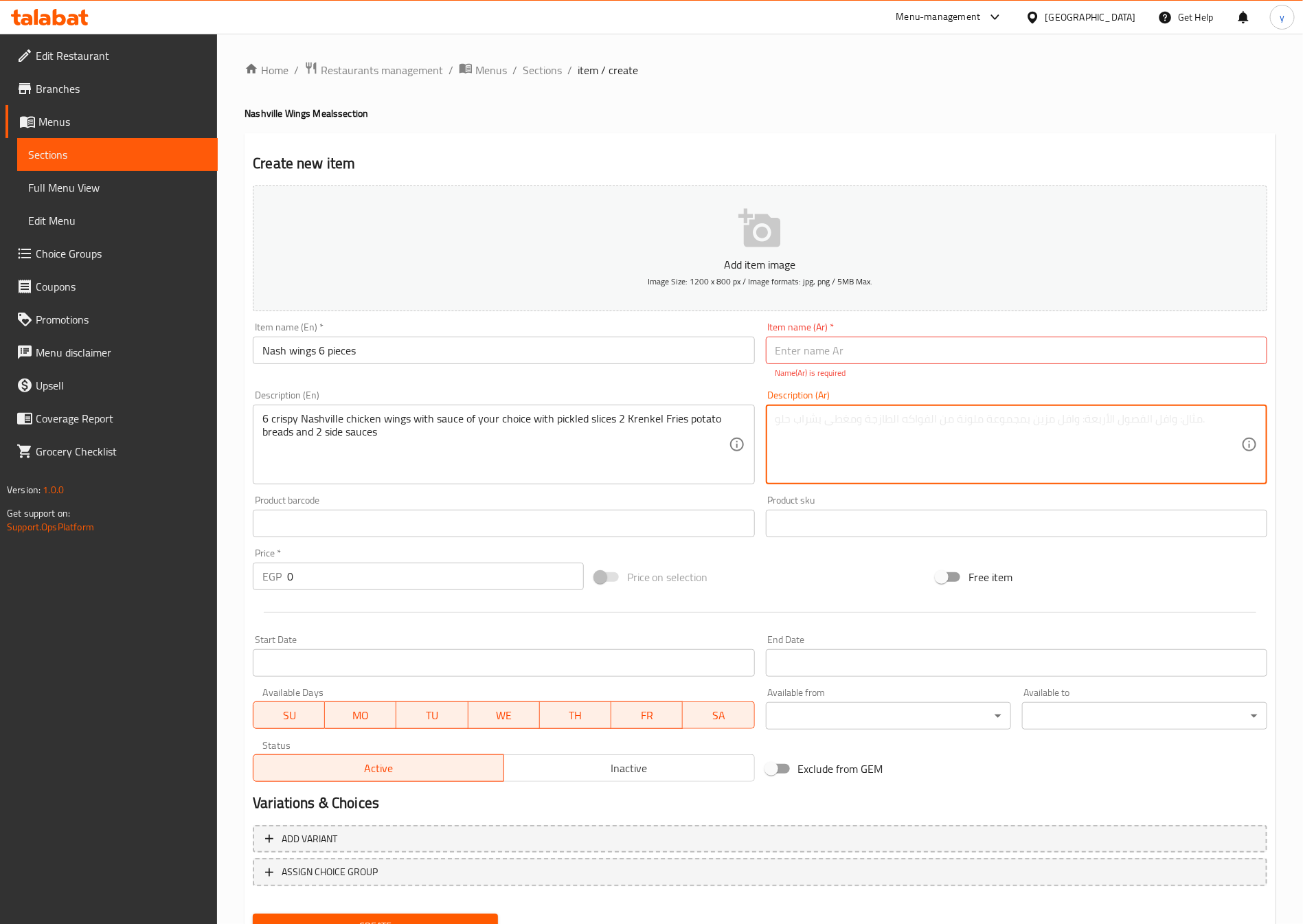
paste textarea "قطع أجنحة دجاج ناشفيل مقرمشة بصوص من اختيارك مع شرائح مخلل 2 خبز بطاطس كرينكل ف…"
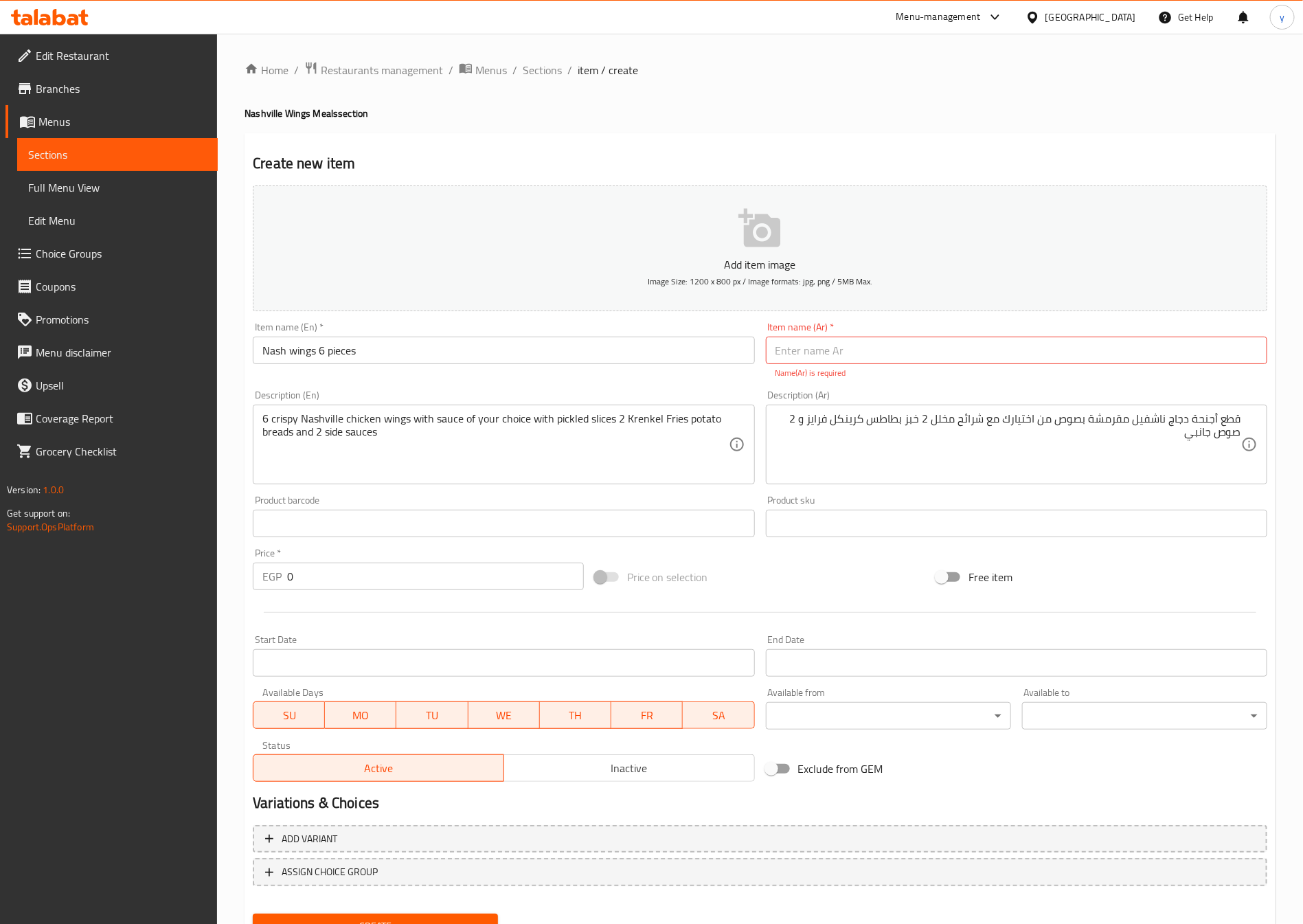
click at [1244, 426] on div "قطع أجنحة دجاج ناشفيل مقرمشة بصوص من اختيارك مع شرائح مخلل 2 خبز بطاطس كرينكل ف…" at bounding box center [1016, 444] width 502 height 80
click at [1239, 419] on textarea "قطع أجنحة دجاج ناشفيل مقرمشة بصوص من اختيارك مع شرائح مخلل 2 خبز بطاطس كرينكل ف…" at bounding box center [1008, 444] width 465 height 65
type textarea "6 قطع أجنحة دجاج ناشفيل مقرمشة بصوص من اختيارك مع شرائح مخلل 2 خبز بطاطس كرينكل…"
click at [821, 349] on input "text" at bounding box center [1016, 350] width 502 height 27
type input "k"
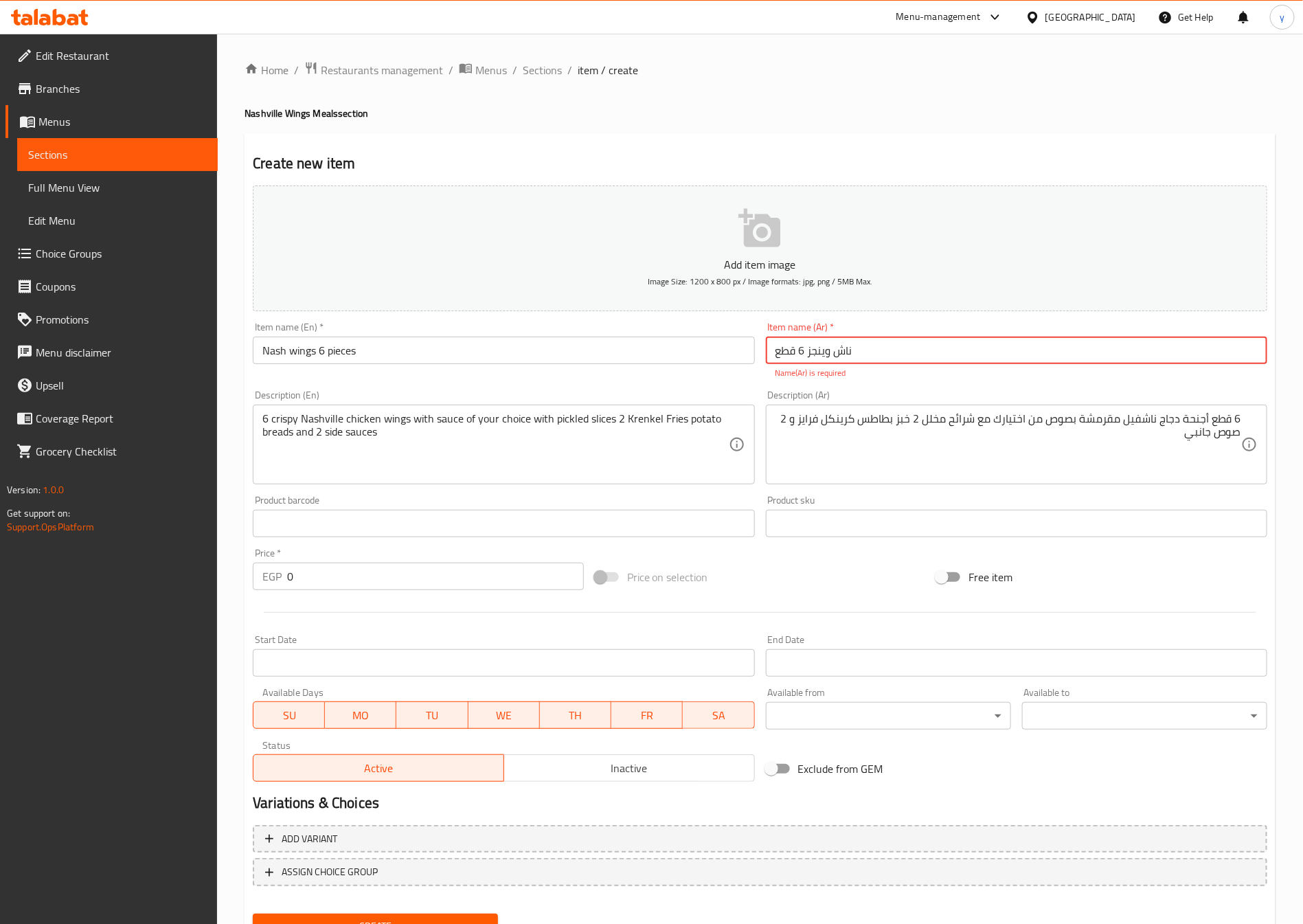
type input "ناش وينجز 6 قطع"
click at [309, 567] on input "0" at bounding box center [436, 576] width 297 height 27
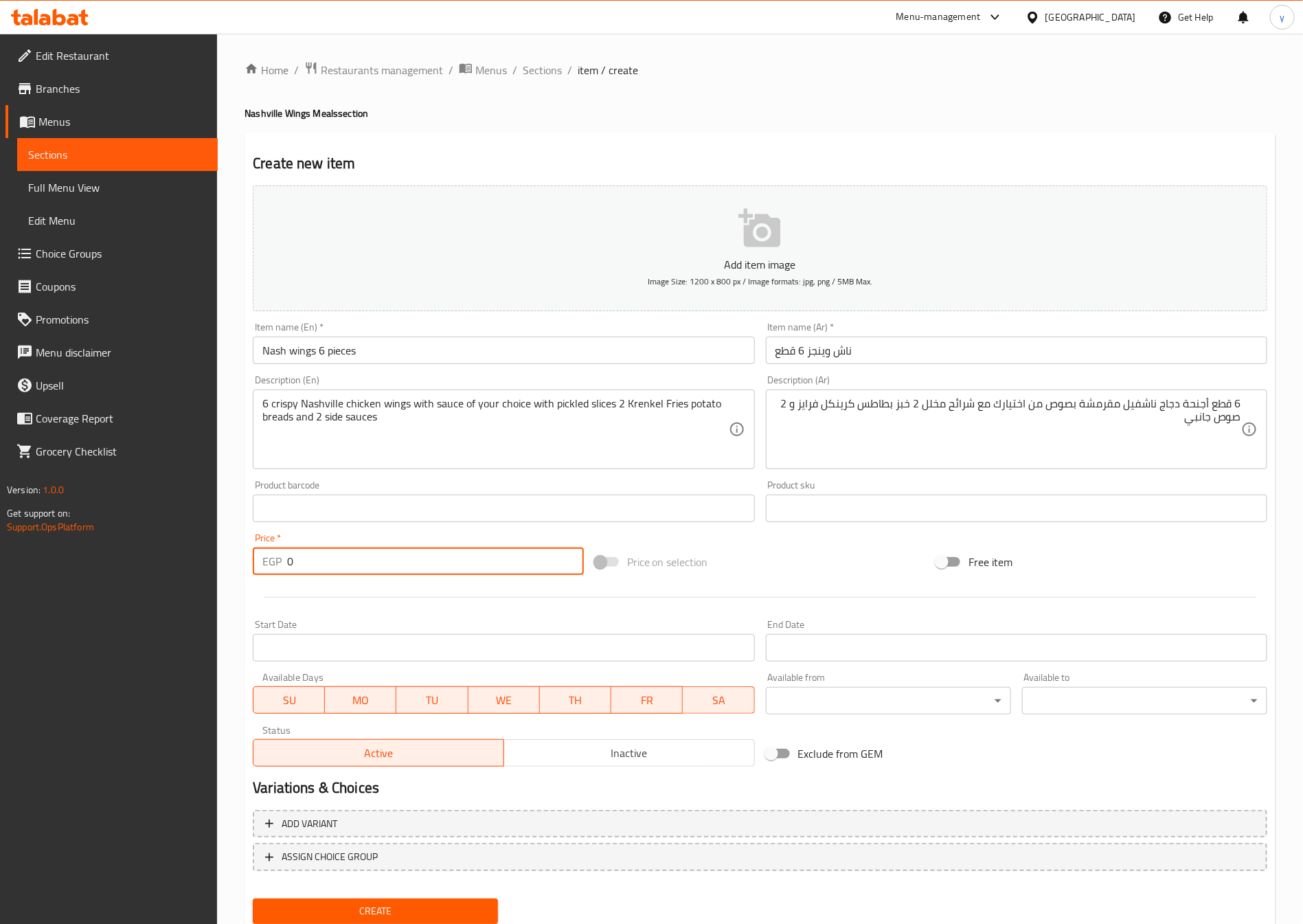
click at [309, 567] on input "0" at bounding box center [436, 561] width 297 height 27
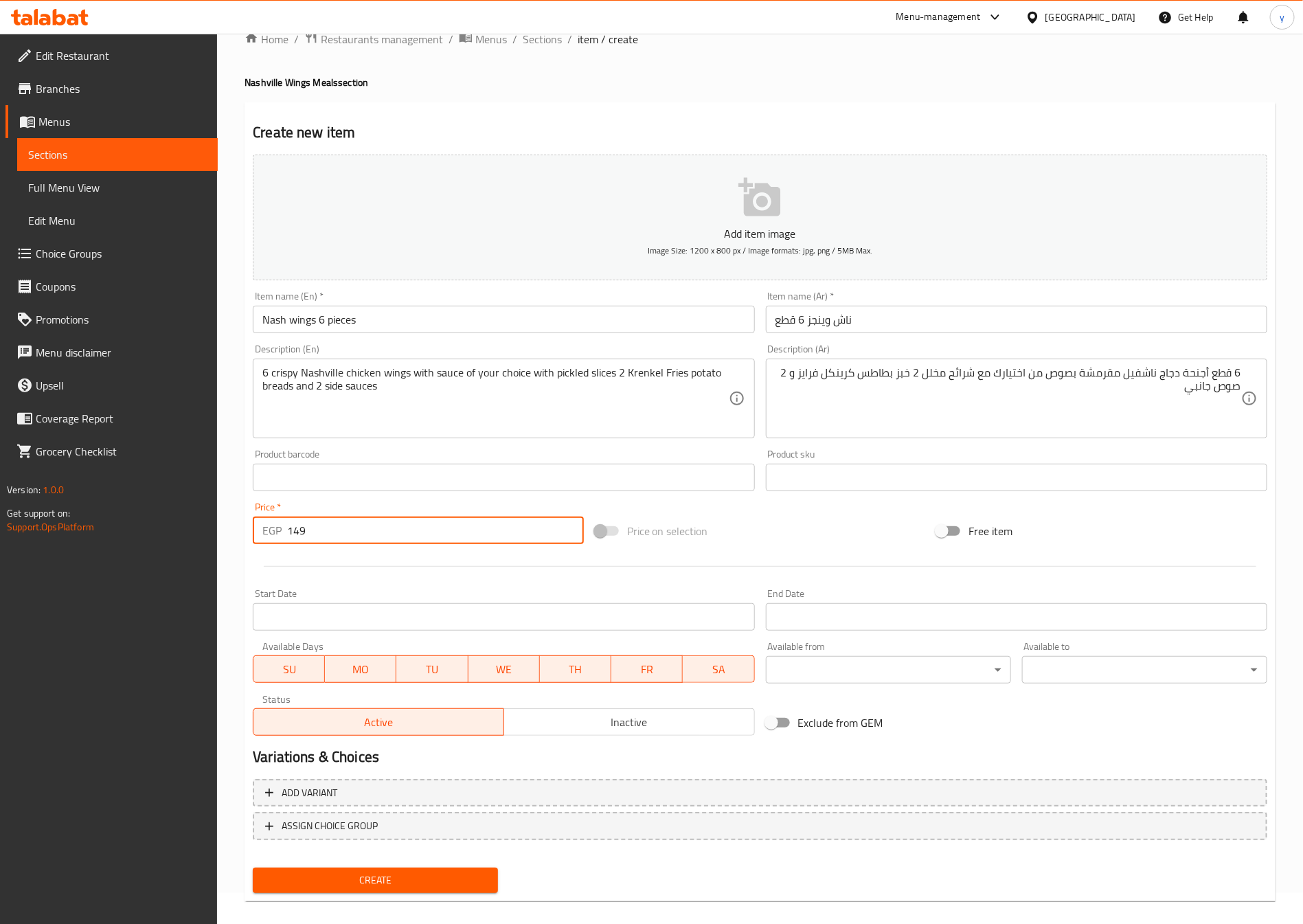
scroll to position [45, 0]
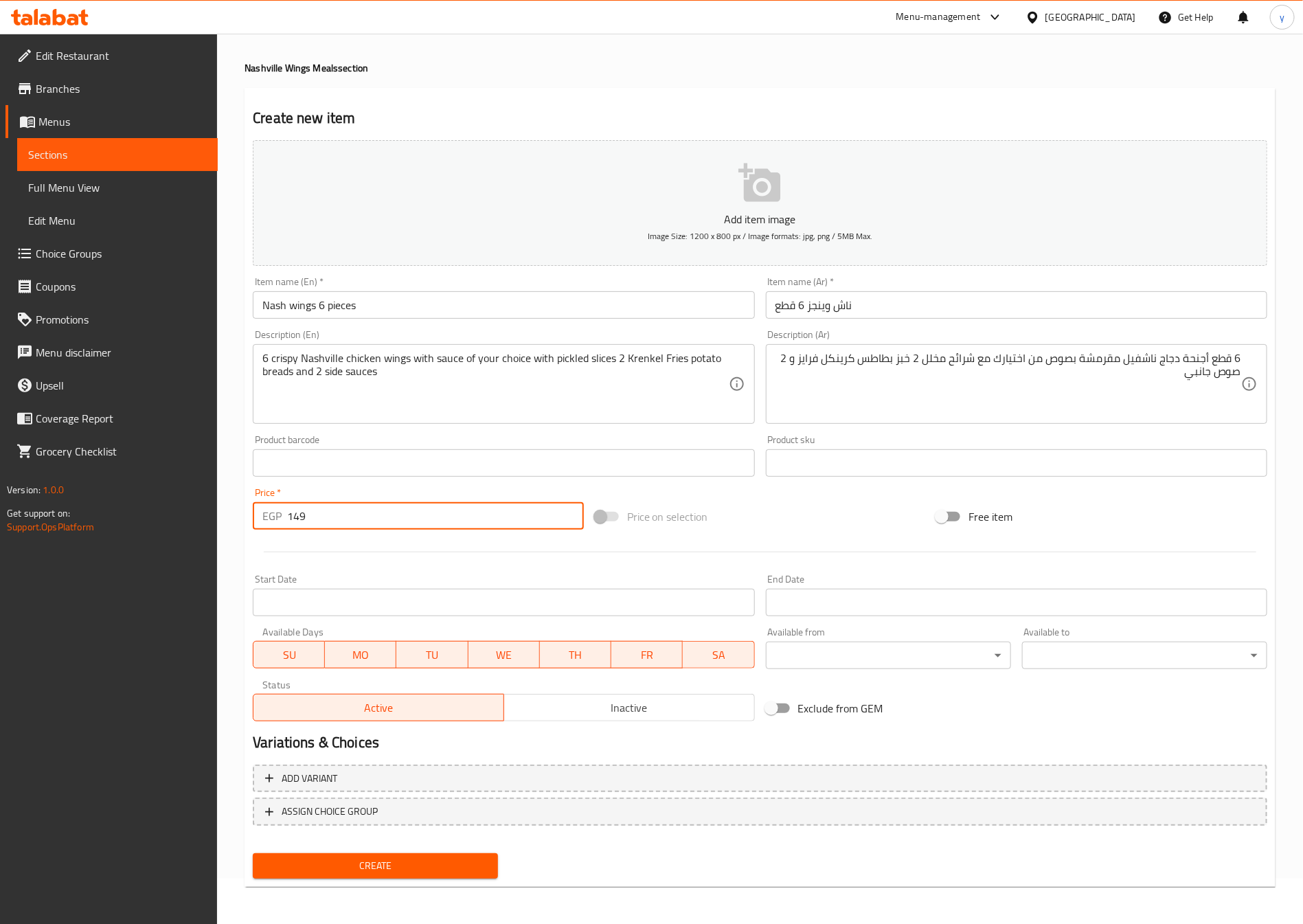
type input "149"
click at [432, 870] on span "Create" at bounding box center [375, 866] width 223 height 17
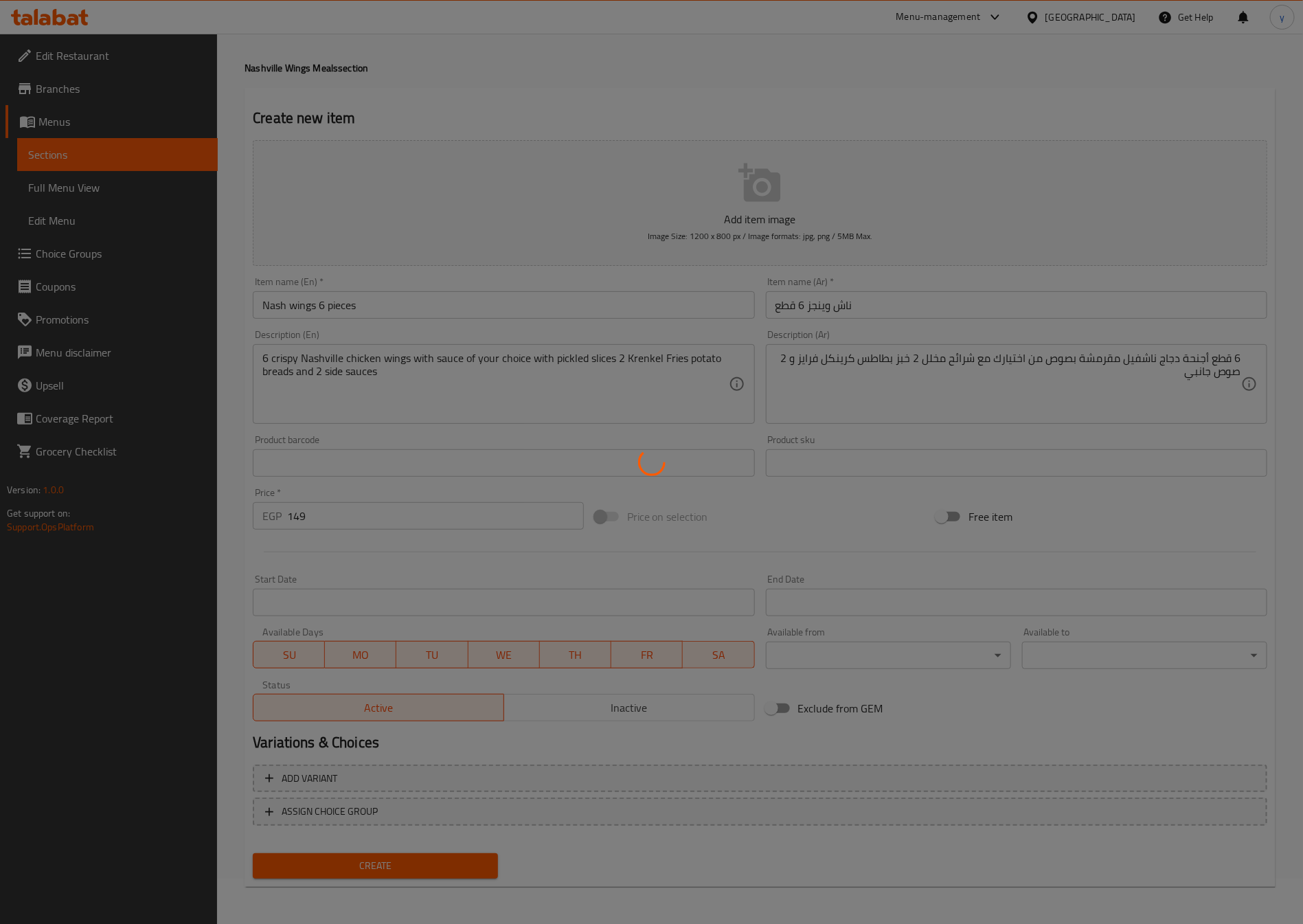
type input "0"
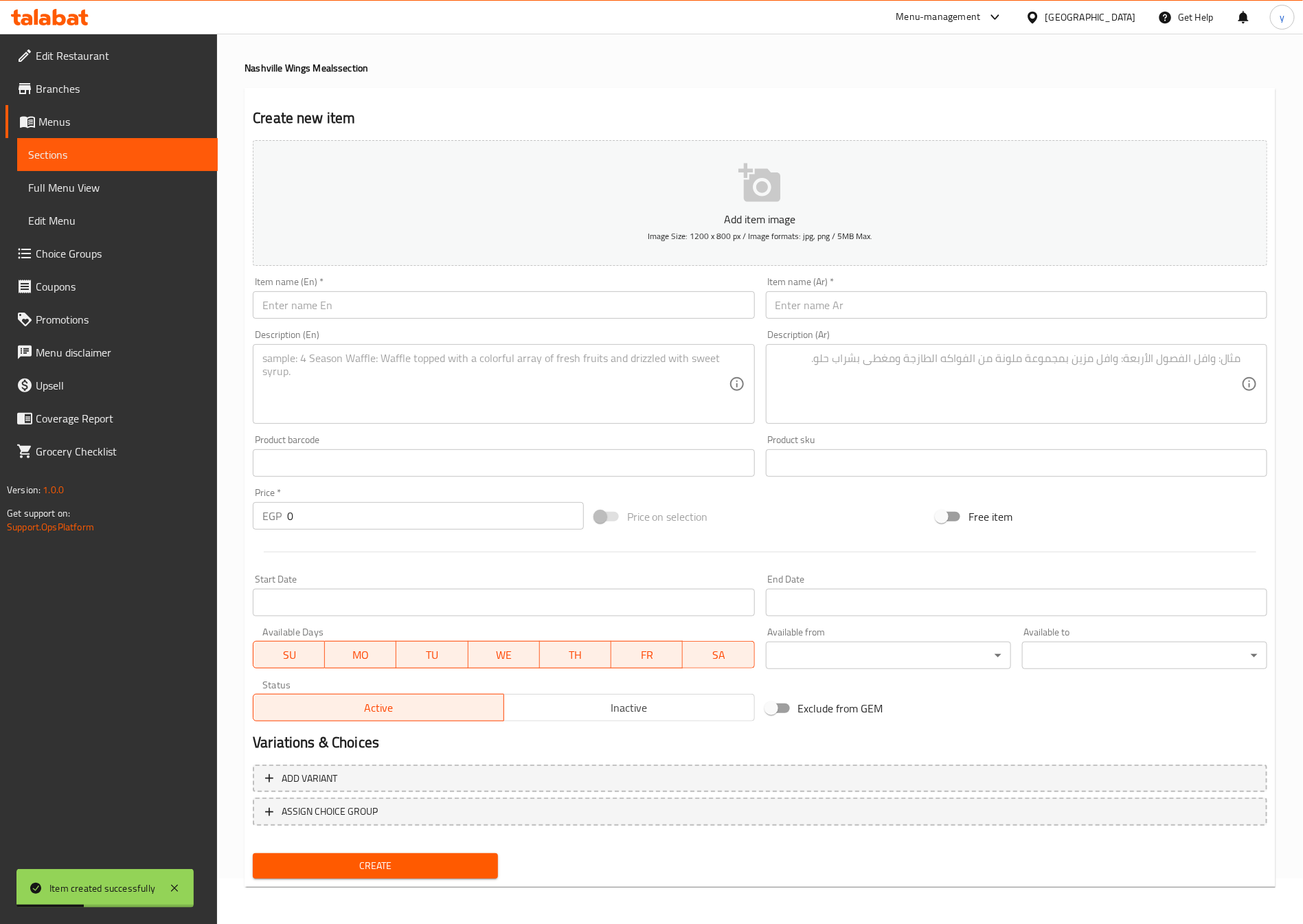
scroll to position [0, 0]
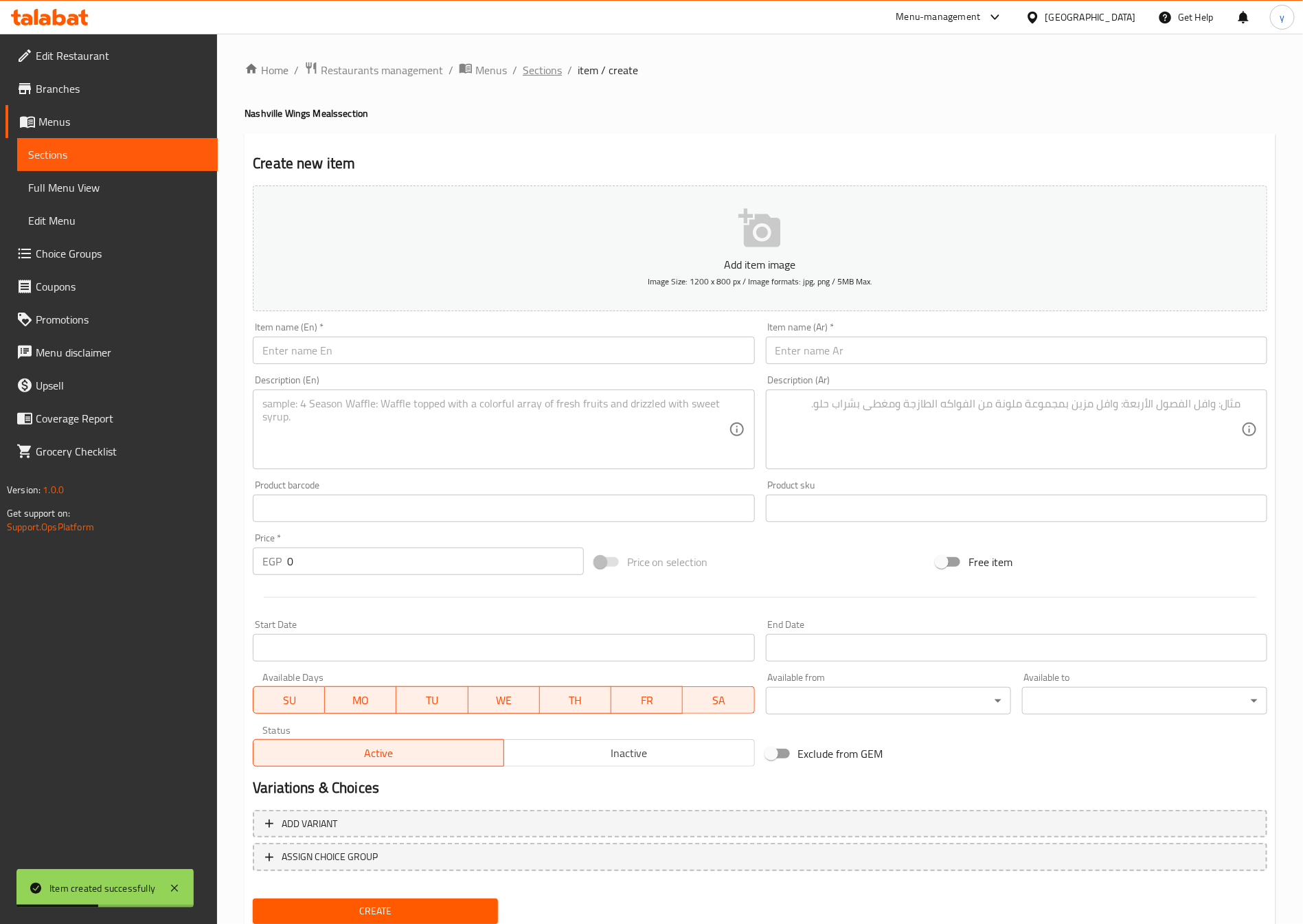
click at [547, 63] on span "Sections" at bounding box center [543, 70] width 39 height 16
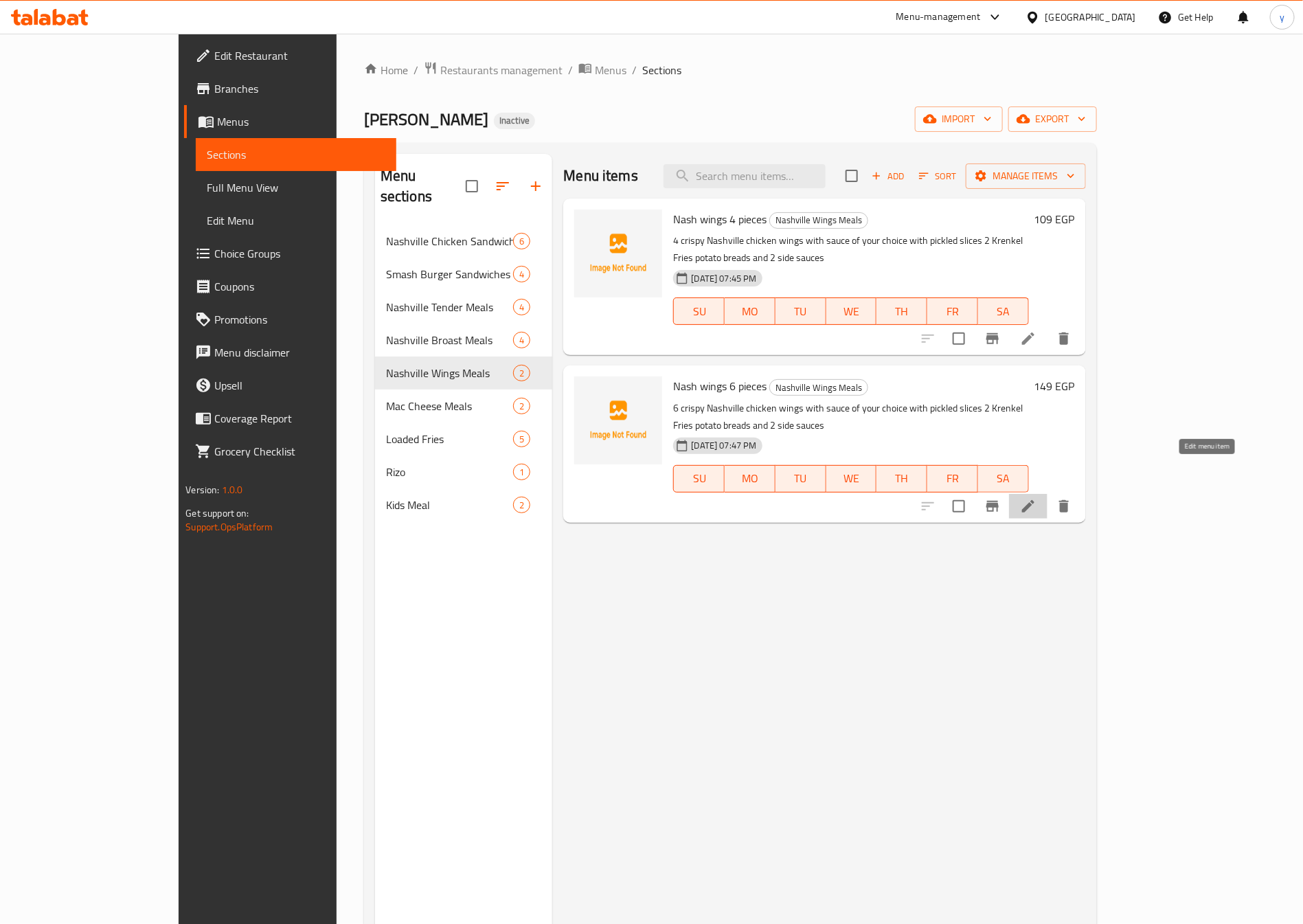
click at [1037, 498] on icon at bounding box center [1027, 505] width 16 height 16
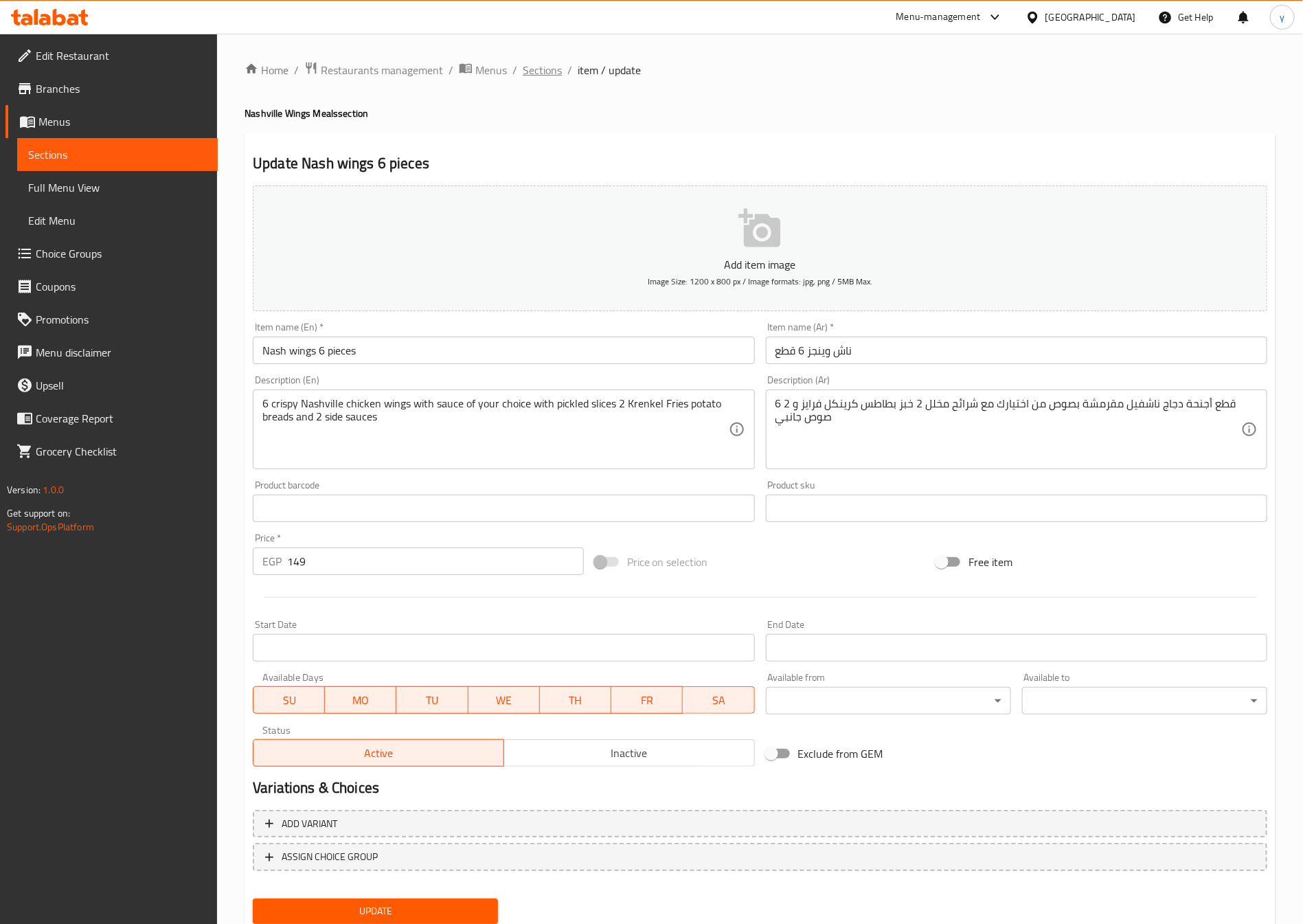
click at [534, 69] on span "Sections" at bounding box center [543, 70] width 39 height 16
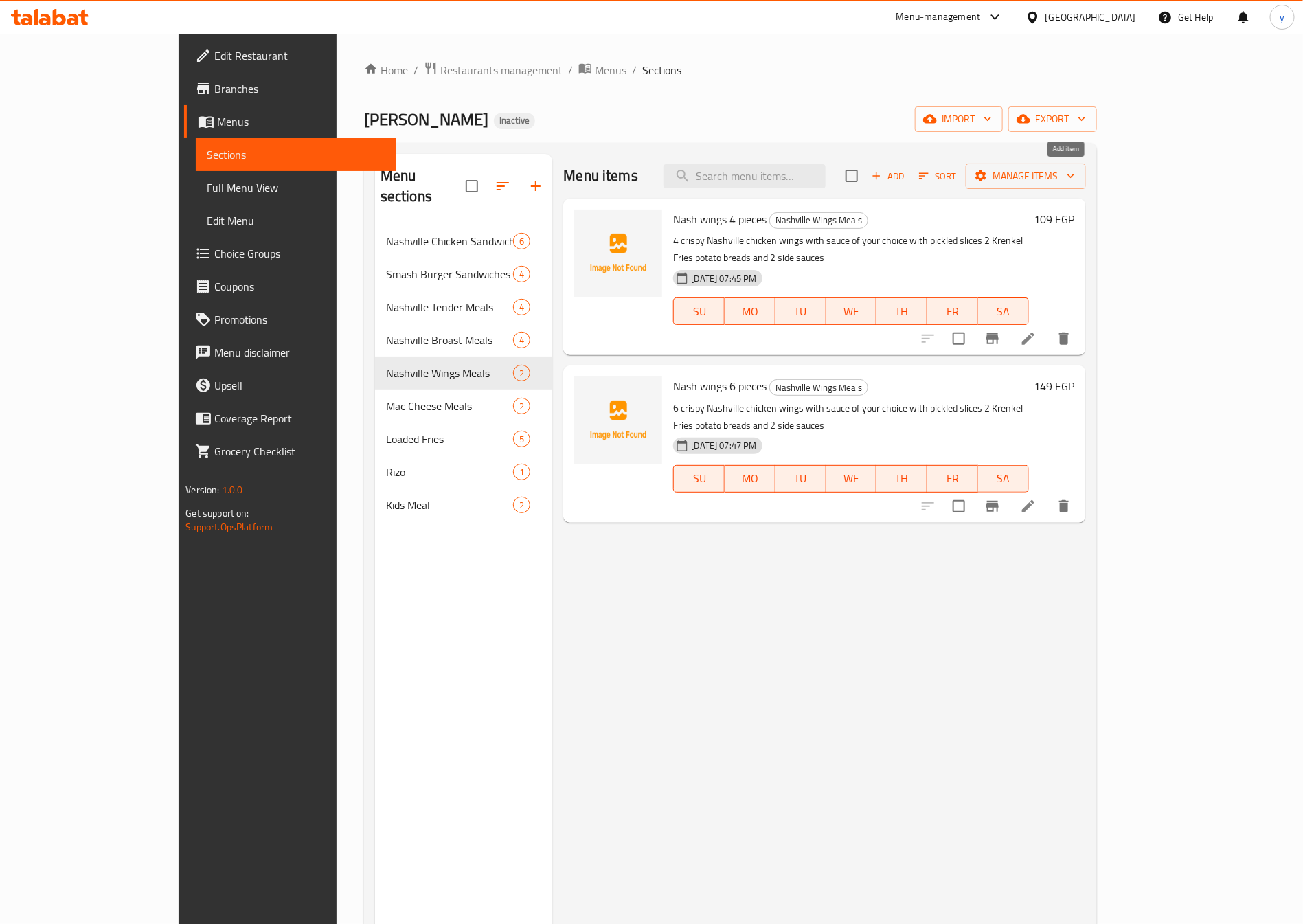
click at [907, 181] on span "Add" at bounding box center [888, 176] width 37 height 16
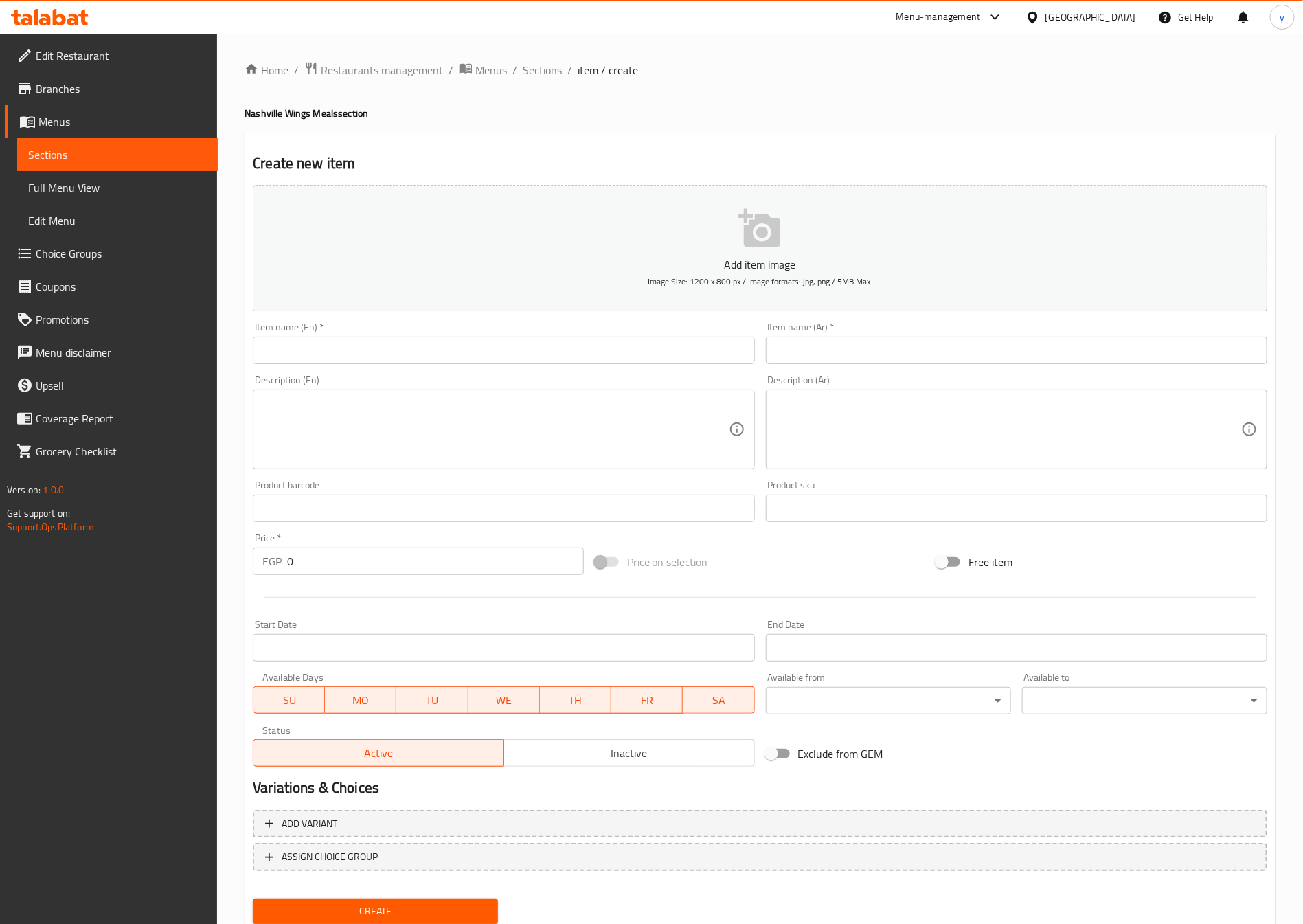
click at [433, 357] on input "text" at bounding box center [504, 350] width 502 height 27
type input "آ"
click at [810, 338] on input "text" at bounding box center [1016, 350] width 502 height 27
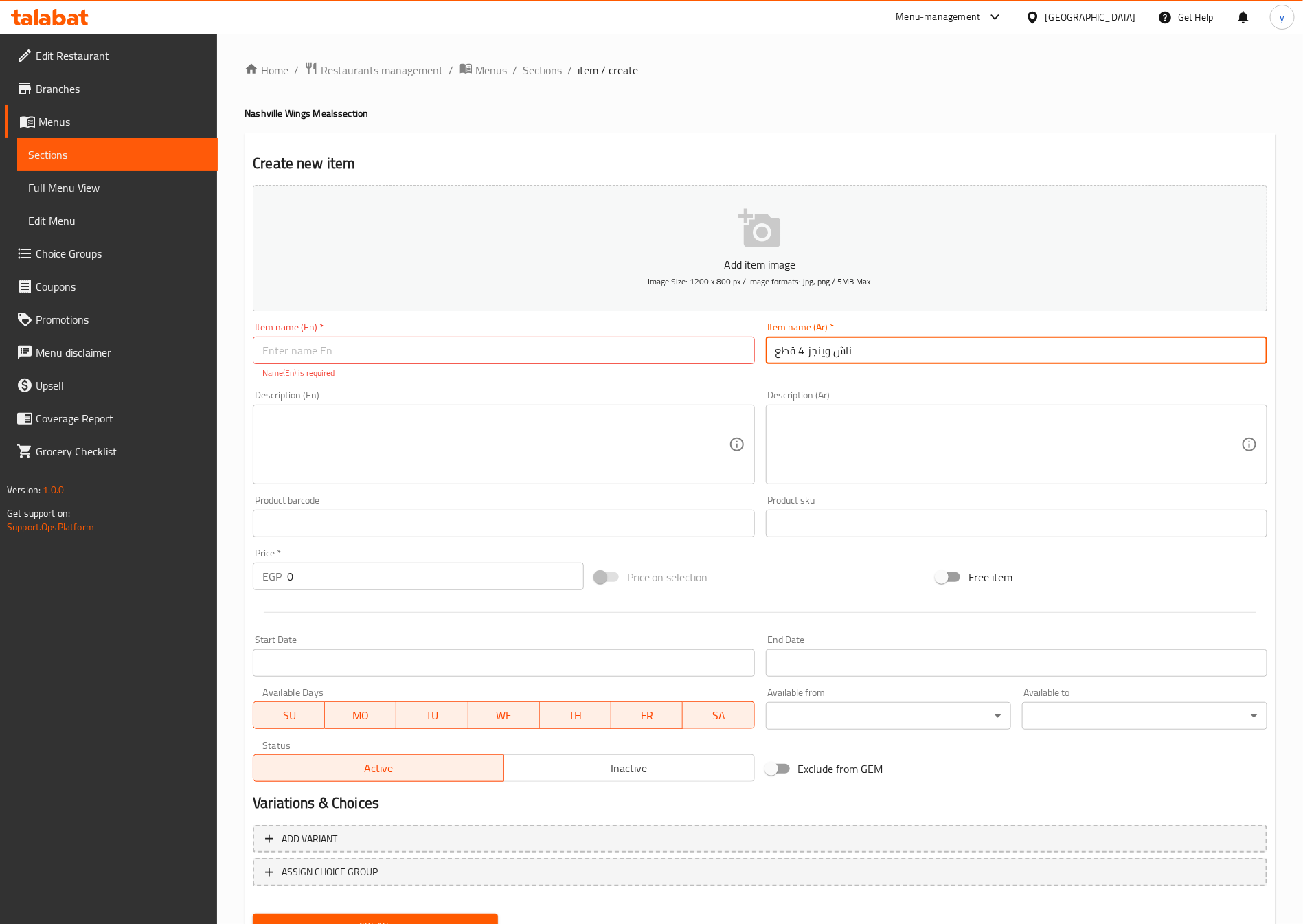
click at [805, 351] on input "ناش وينجز 4 قطع" at bounding box center [1016, 350] width 502 height 27
type input "ناش وينجز 10 قطع"
click at [524, 367] on p "Name(En) is required" at bounding box center [504, 373] width 482 height 13
click at [536, 353] on input "text" at bounding box center [504, 350] width 502 height 27
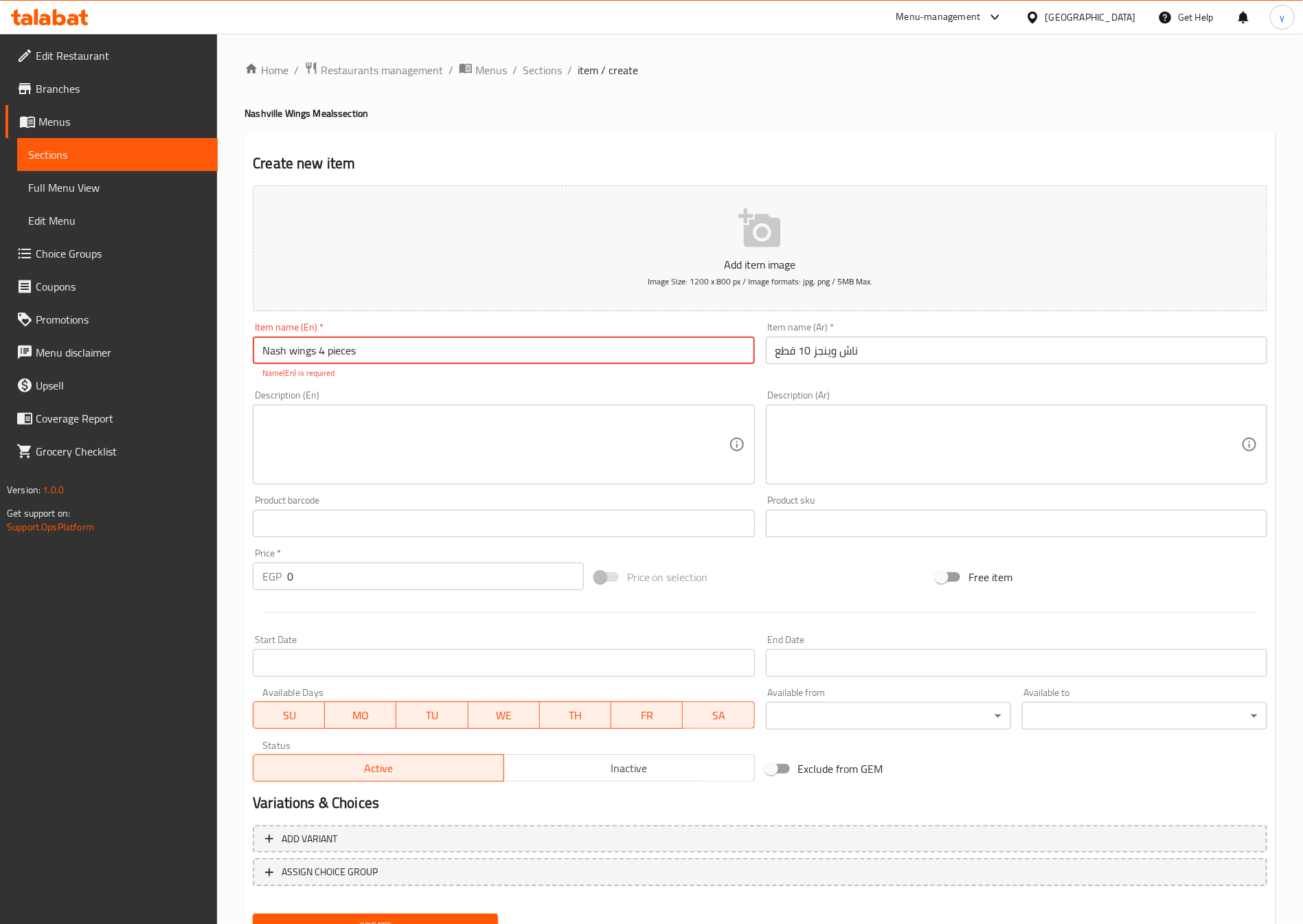
drag, startPoint x: 317, startPoint y: 360, endPoint x: 326, endPoint y: 360, distance: 9.0
click at [326, 360] on input "Nash wings 4 pieces" at bounding box center [504, 350] width 502 height 27
type input "Nash wings 10 pieces"
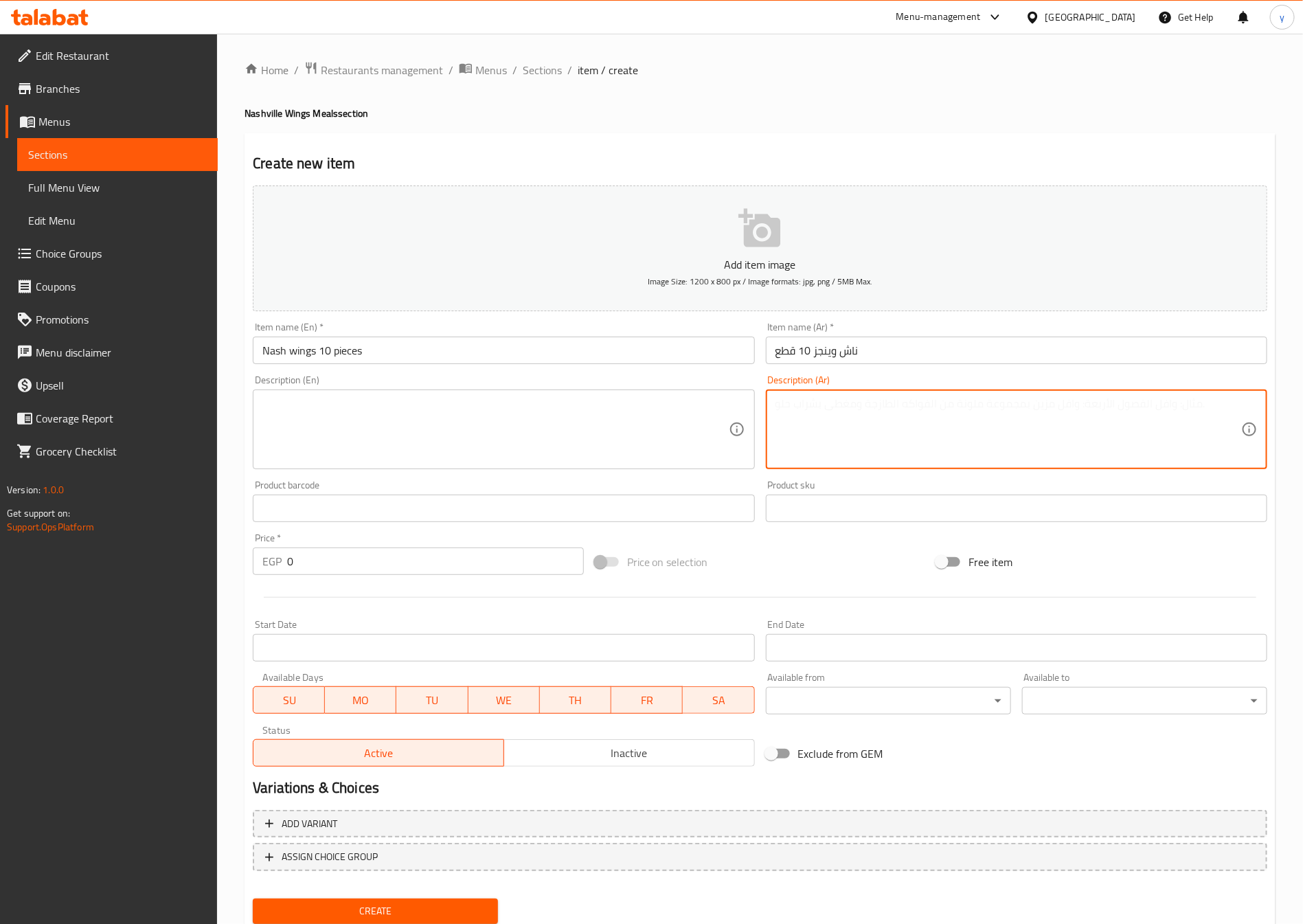
click at [950, 431] on textarea at bounding box center [1008, 429] width 465 height 65
paste textarea "قطع أجنحة دجاج ناشفيل مقرمشة بصوص من اختيارك مع شرائح مخلل 2 خبز بطاطس كرينكل ف…"
click at [1229, 403] on textarea "قطع أجنحة دجاج ناشفيل مقرمشة بصوص من اختيارك مع شرائح مخلل 2 خبز بطاطس كرينكل ف…" at bounding box center [1008, 429] width 465 height 65
type textarea "10 قطع أجنحة دجاج ناشفيل مقرمشة بصوص من اختيارك مع شرائح مخلل 2 خبز بطاطس كرينك…"
click at [637, 436] on textarea at bounding box center [495, 429] width 465 height 65
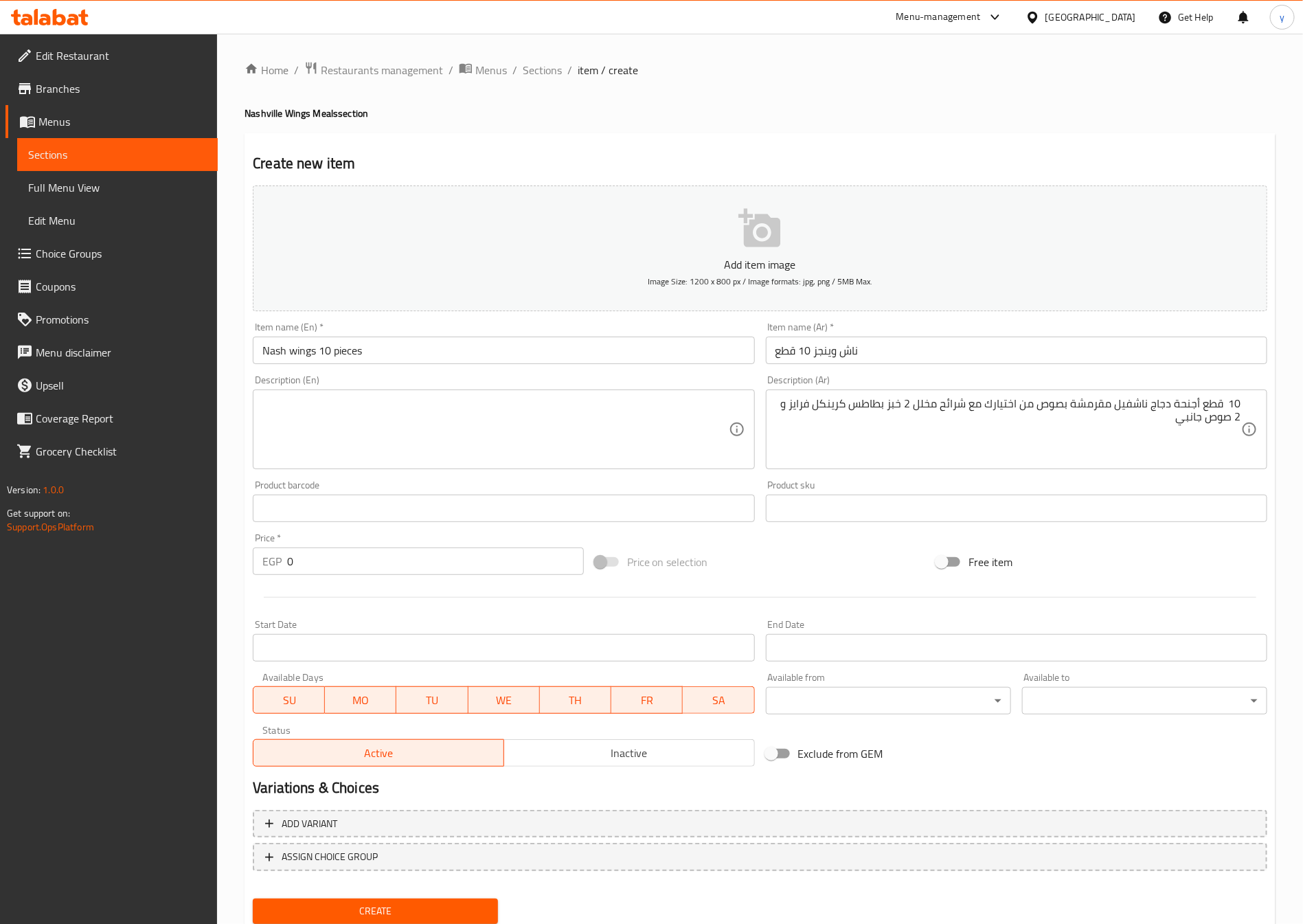
click at [403, 408] on textarea at bounding box center [495, 429] width 465 height 65
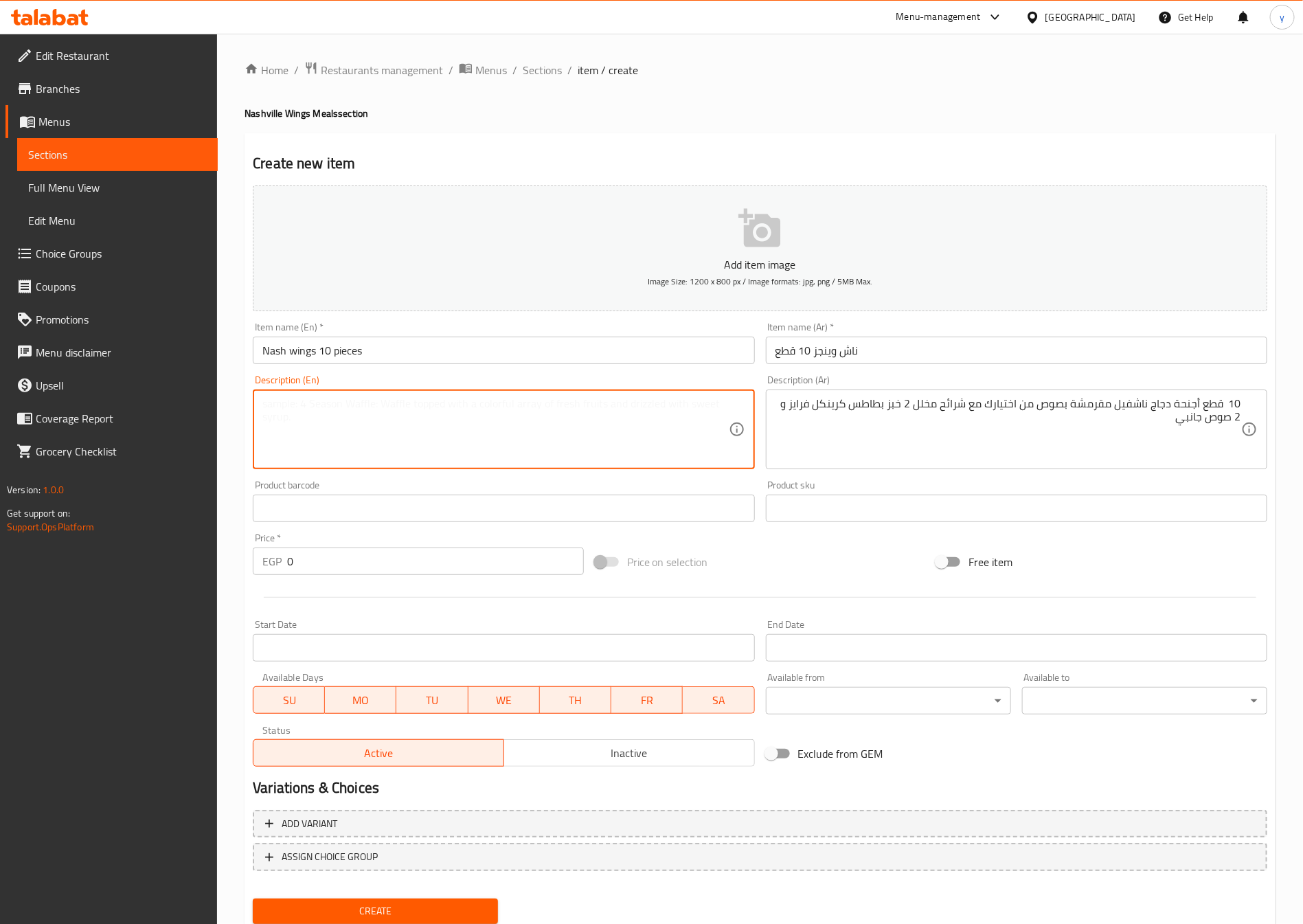
paste textarea "crispy Nashville chicken wings with sauce of your choice with pickled slices 2 …"
click at [263, 406] on textarea "crispy Nashville chicken wings with sauce of your choice with pickled slices 2 …" at bounding box center [495, 429] width 465 height 65
type textarea "10 crispy Nashville chicken wings with sauce of your choice with pickled slices…"
click at [392, 415] on textarea "10 crispy Nashville chicken wings with sauce of your choice with pickled slices…" at bounding box center [495, 429] width 465 height 65
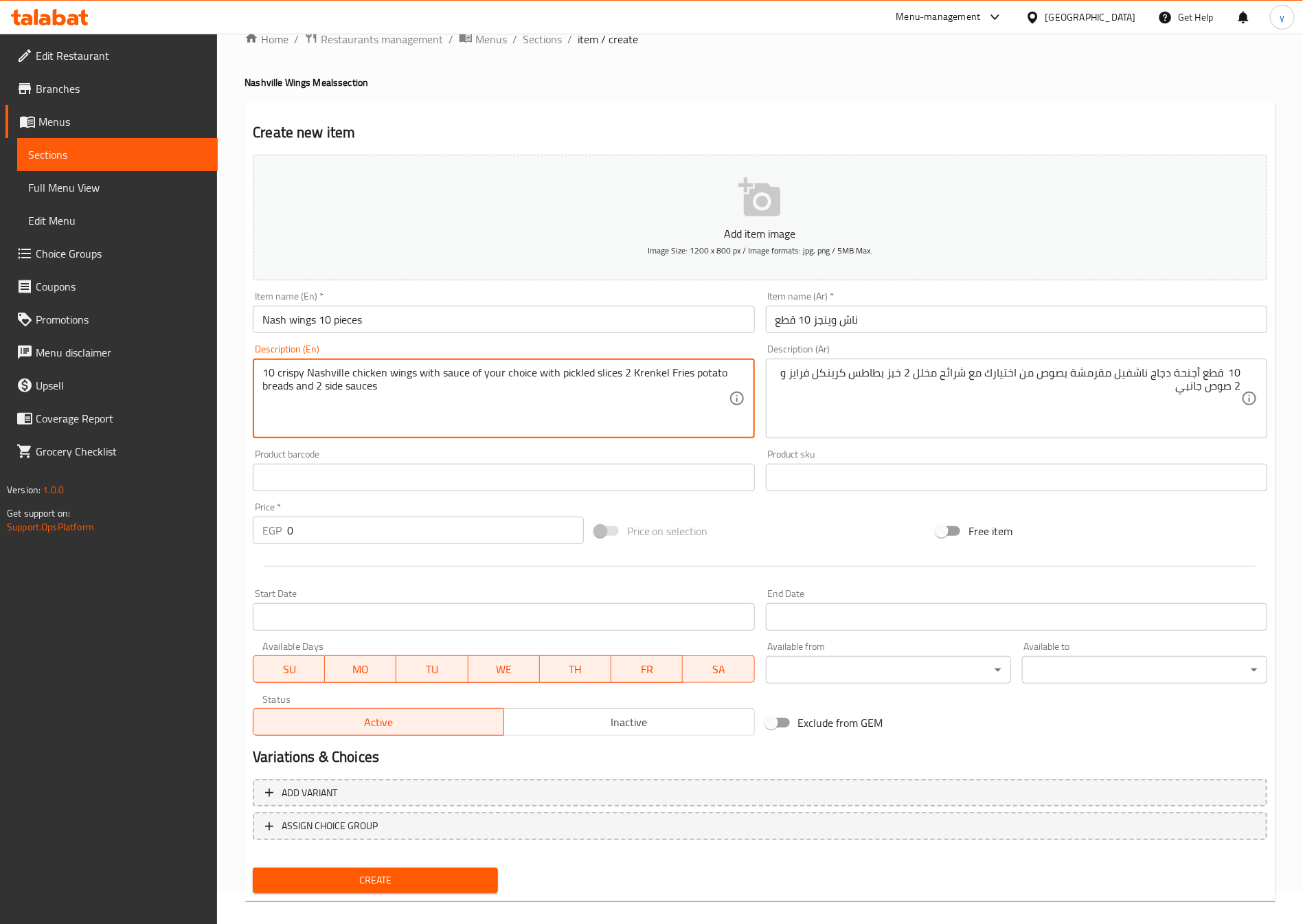
scroll to position [45, 0]
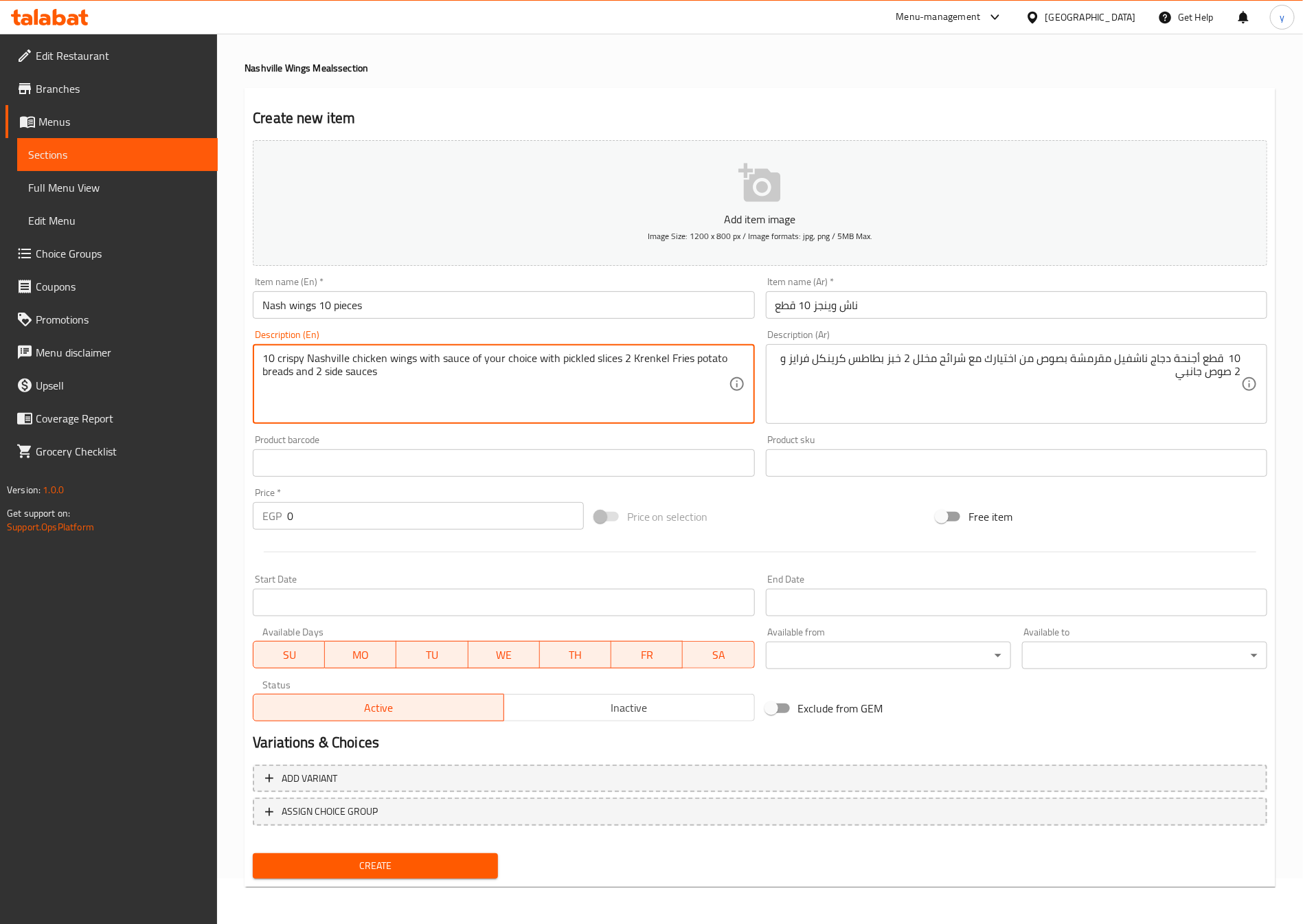
click at [313, 517] on input "0" at bounding box center [436, 515] width 297 height 27
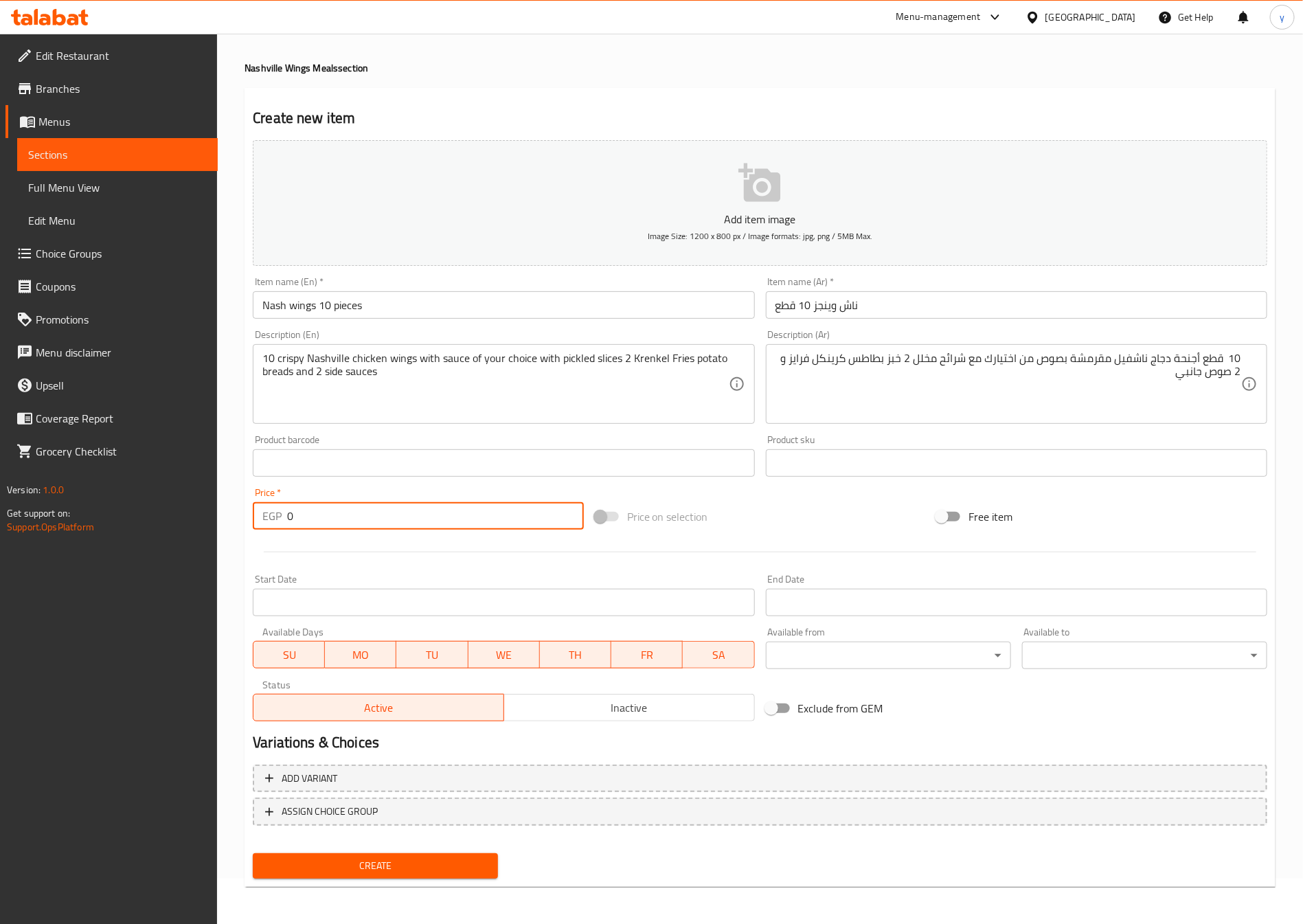
click at [313, 517] on input "0" at bounding box center [436, 515] width 297 height 27
type input "270"
click at [367, 867] on span "Create" at bounding box center [375, 866] width 223 height 17
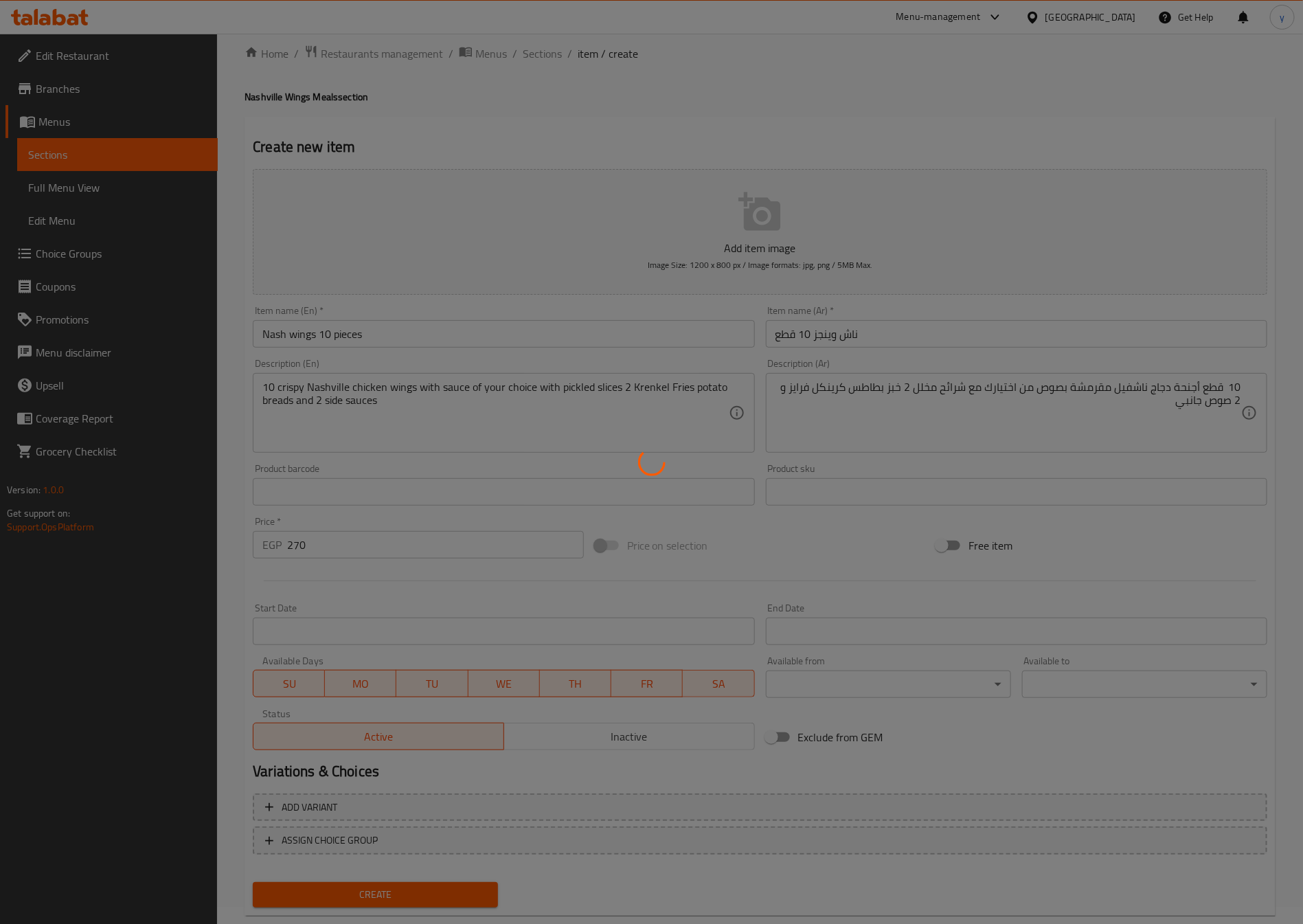
scroll to position [0, 0]
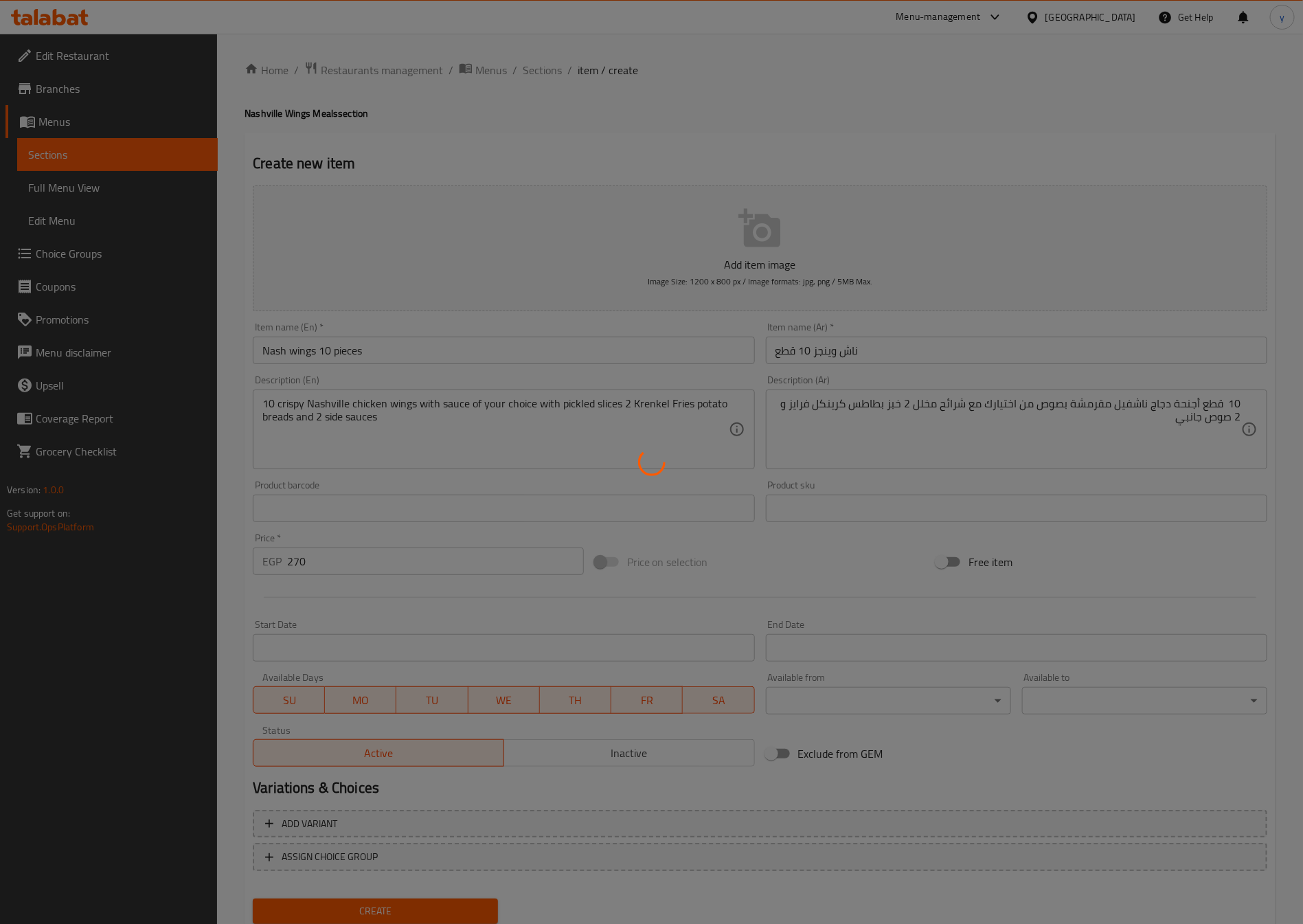
type input "0"
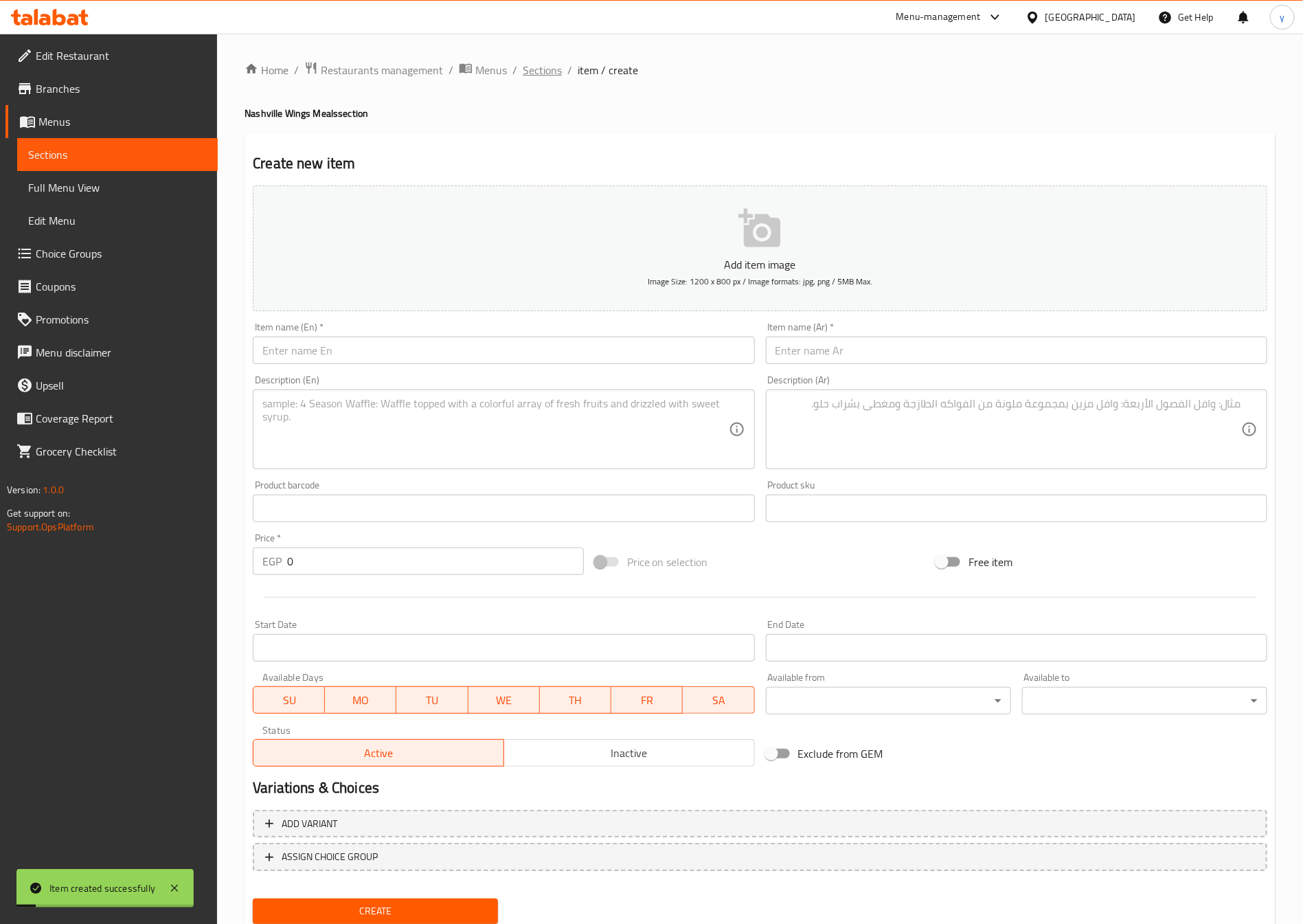
click at [541, 70] on span "Sections" at bounding box center [543, 70] width 39 height 16
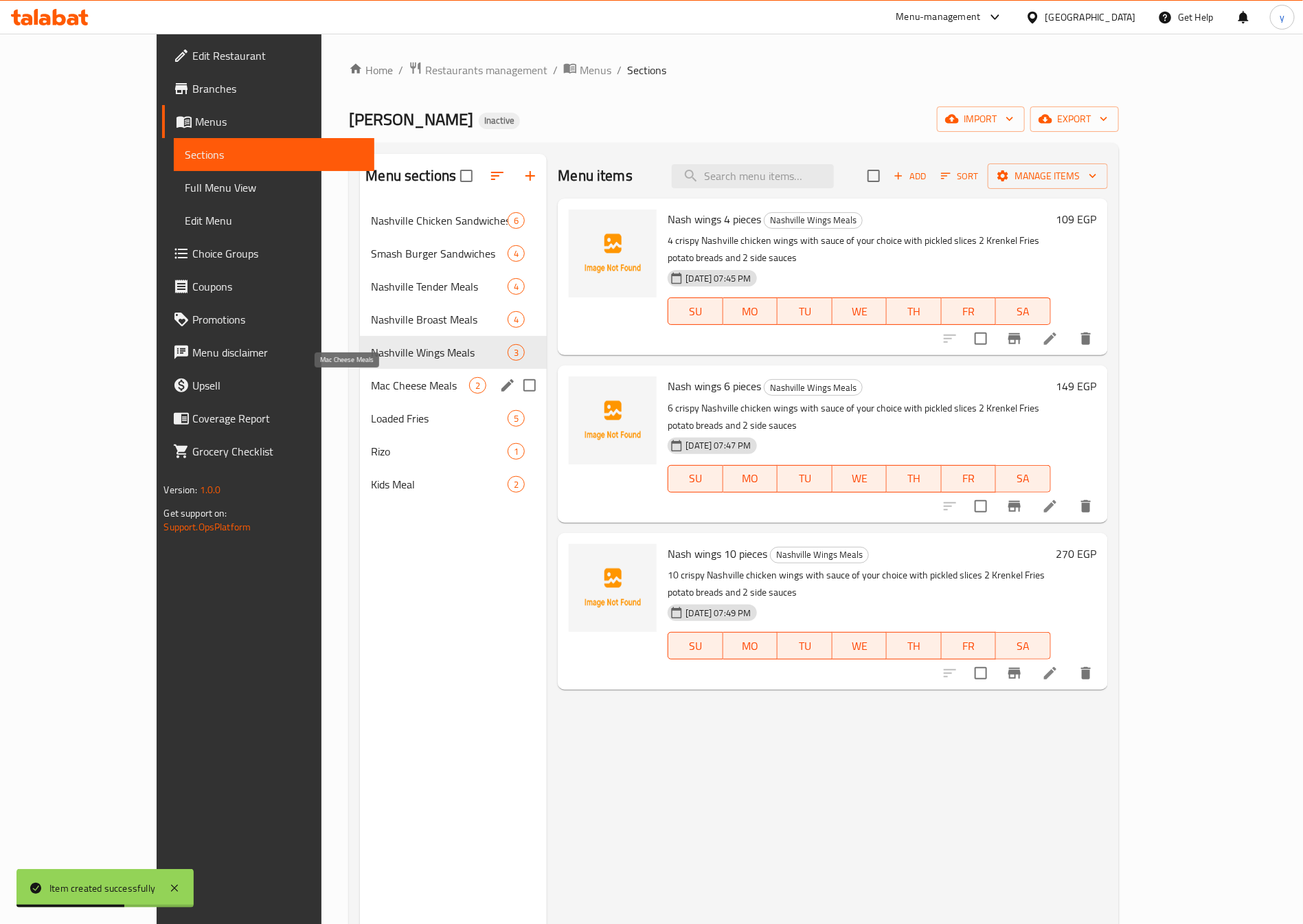
click at [383, 379] on span "Mac Cheese Meals" at bounding box center [420, 385] width 98 height 16
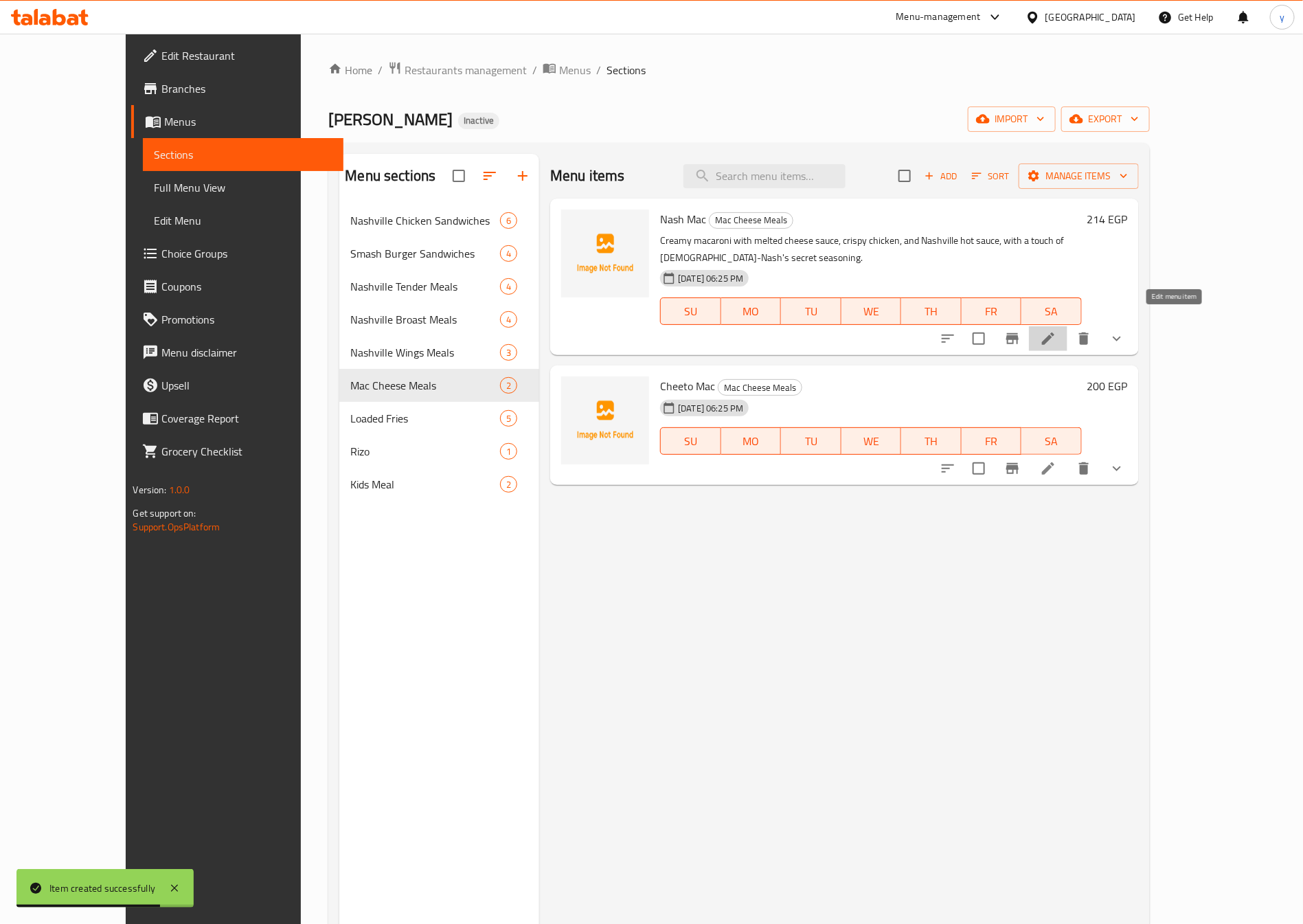
click at [1056, 331] on icon at bounding box center [1048, 338] width 16 height 16
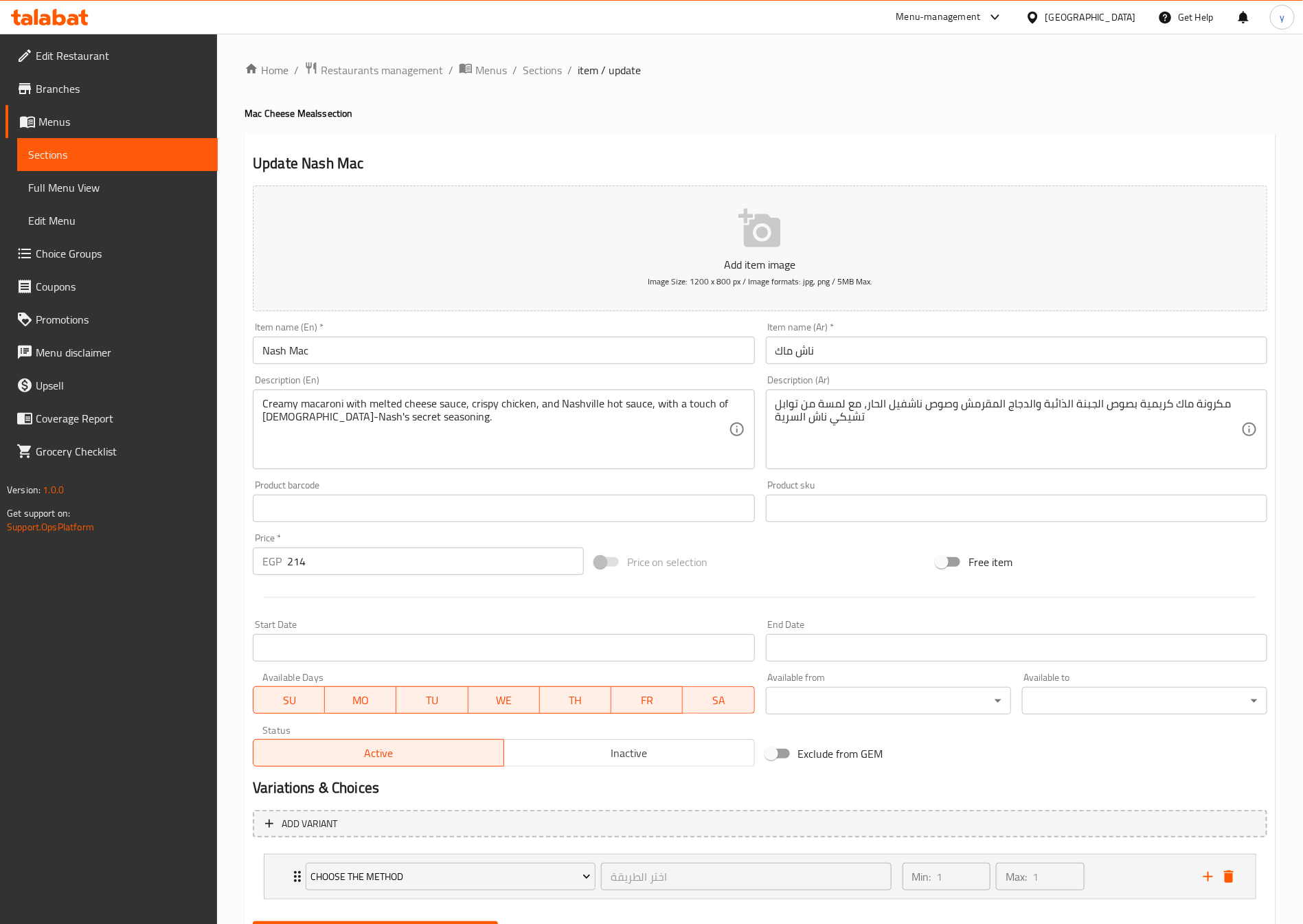
click at [1211, 404] on textarea "مكرونة ماك كريمية بصوص الجبنة الذائبة والدجاج المقرمش وصوص ناشفيل الحار، مع لمس…" at bounding box center [1008, 429] width 465 height 65
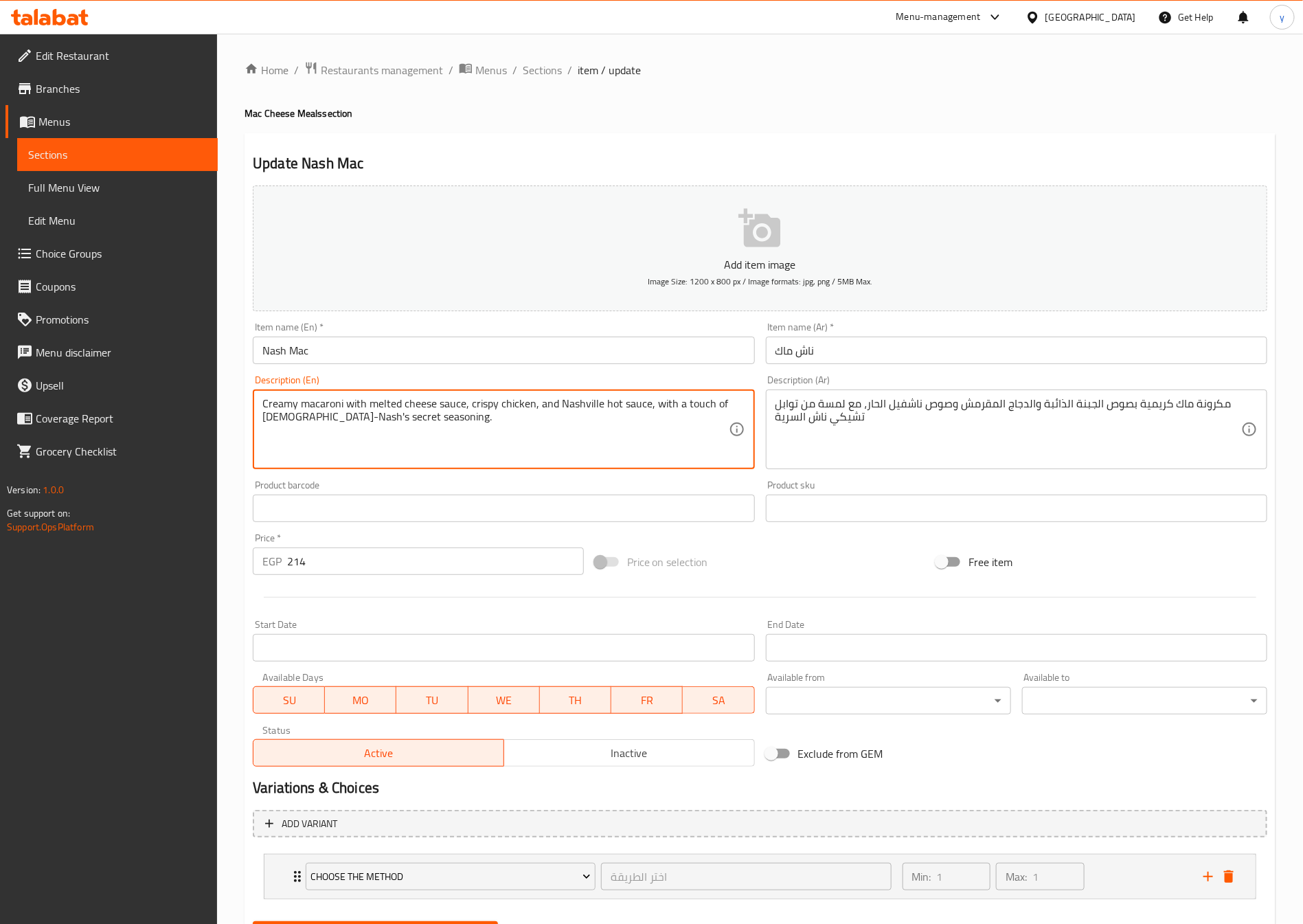
drag, startPoint x: 298, startPoint y: 400, endPoint x: 326, endPoint y: 397, distance: 28.2
click at [328, 402] on textarea "Creamy macaroni with melted cheese sauce, crispy chicken, and Nashville hot sau…" at bounding box center [495, 429] width 465 height 65
click at [322, 404] on textarea "Creamy macaroni with melted cheese sauce, crispy chicken, and Nashville hot sau…" at bounding box center [495, 429] width 465 height 65
click at [369, 400] on textarea "Creamy pasta with melted cheese sauce, crispy chicken, and Nashville hot sauce,…" at bounding box center [495, 429] width 465 height 65
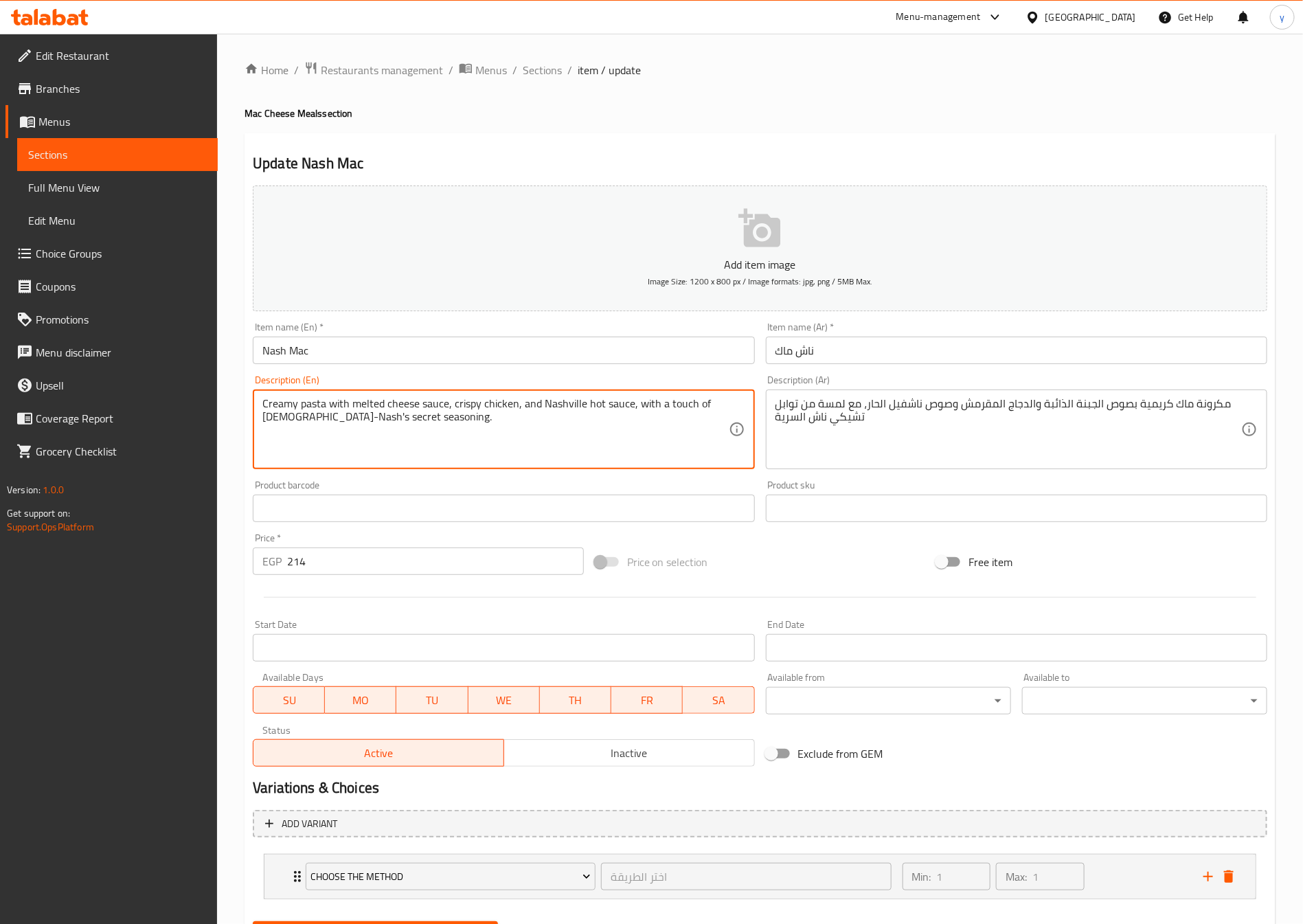
click at [369, 400] on textarea "Creamy pasta with melted cheese sauce, crispy chicken, and Nashville hot sauce,…" at bounding box center [495, 429] width 465 height 65
type textarea "Creamy pasta with melted cheese sauce, crispy chicken, and Nashville hot sauce,…"
click at [534, 437] on textarea "Creamy pasta with melted cheese sauce, crispy chicken, and Nashville hot sauce,…" at bounding box center [495, 429] width 465 height 65
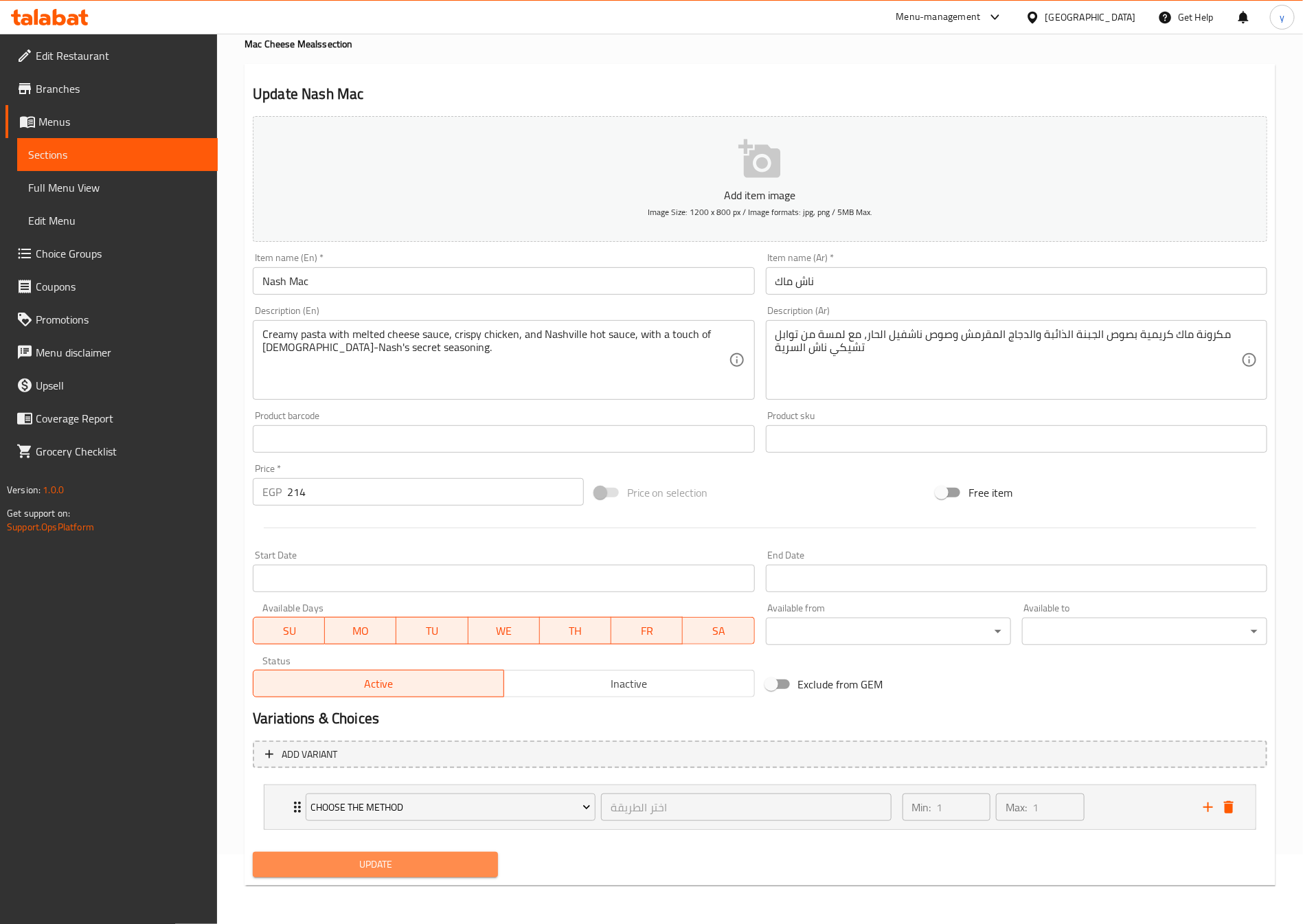
click at [431, 862] on span "Update" at bounding box center [375, 865] width 223 height 17
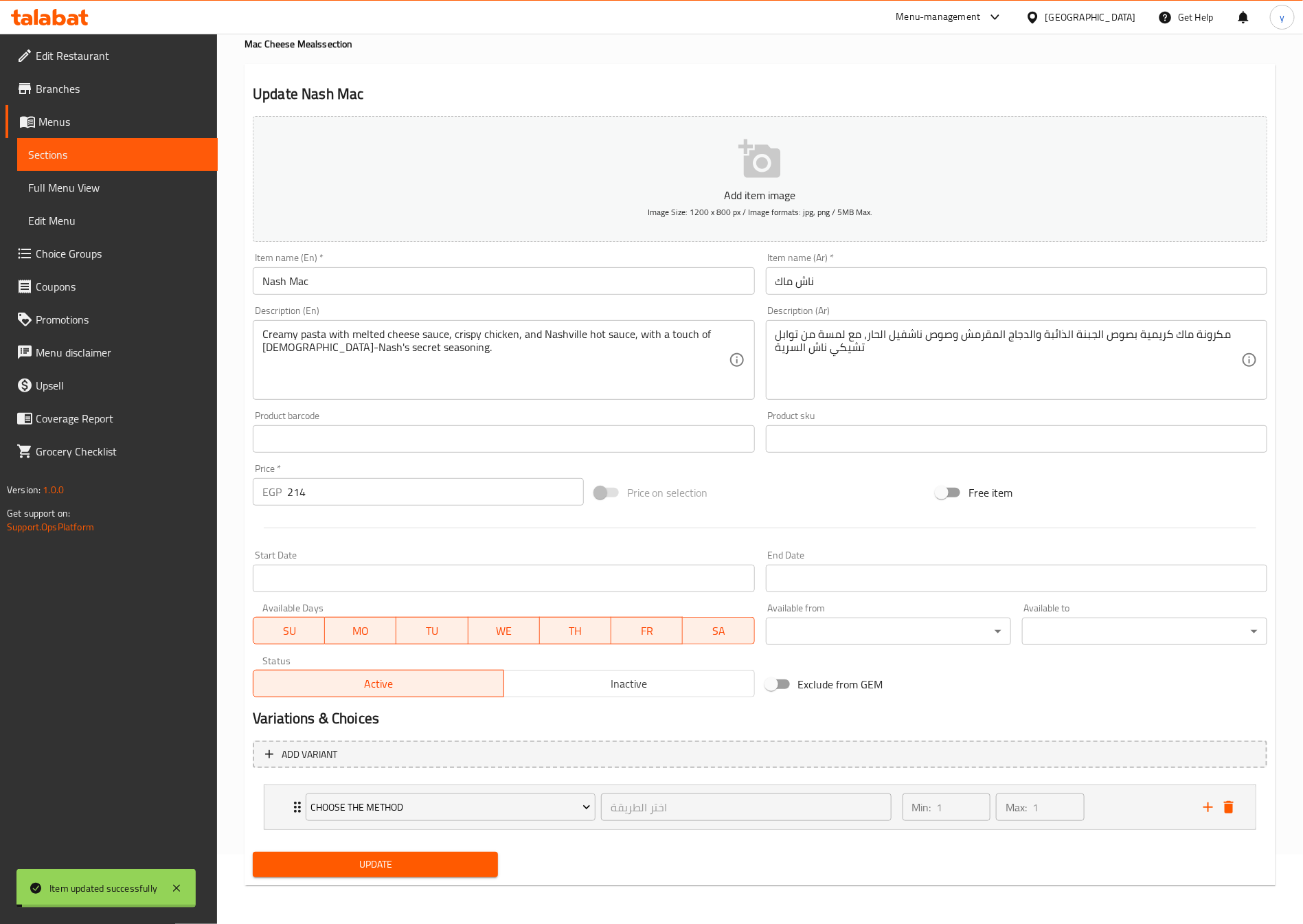
click at [298, 812] on div "Choose the method اختر الطريقة ​" at bounding box center [599, 807] width 603 height 44
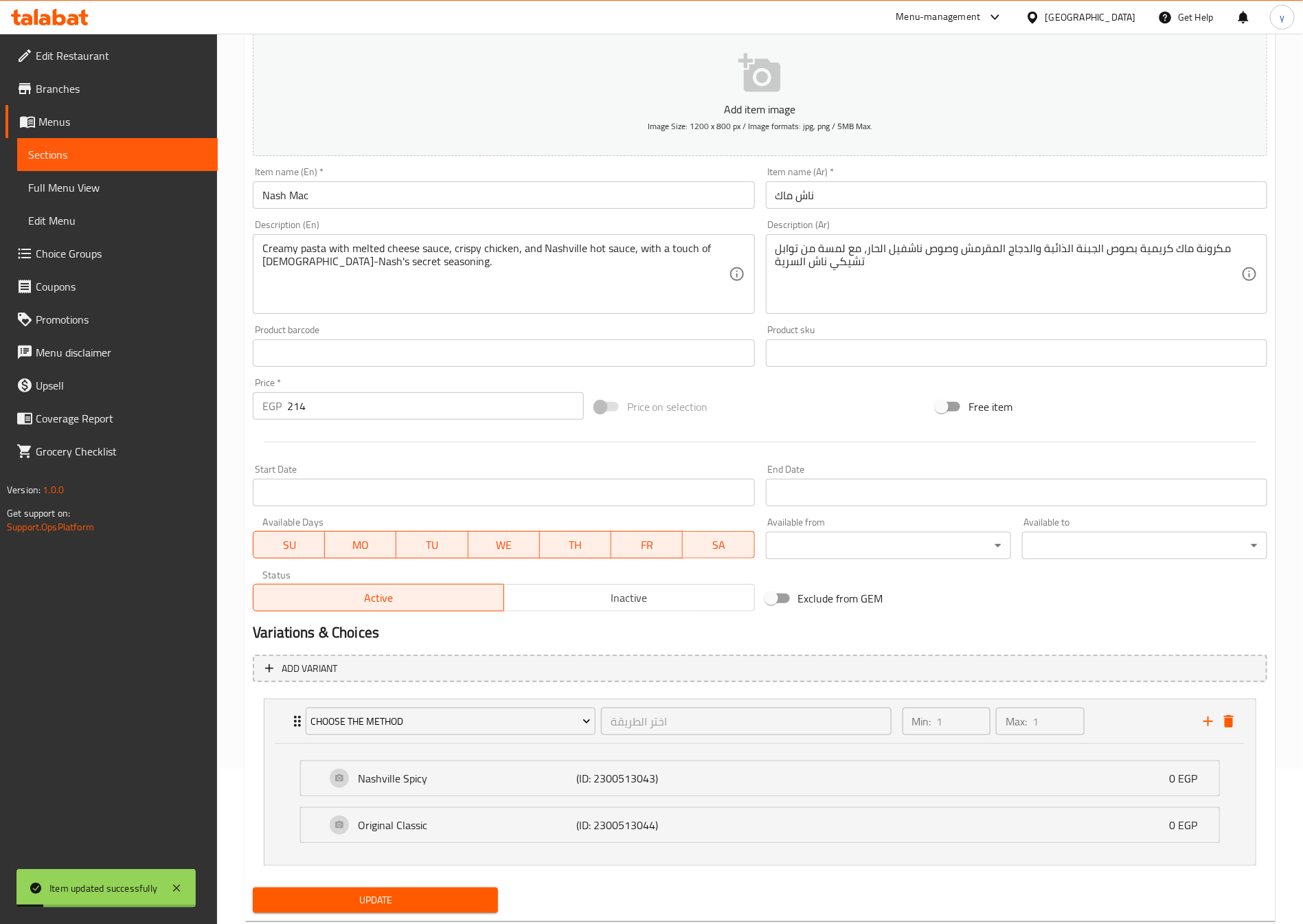
scroll to position [0, 0]
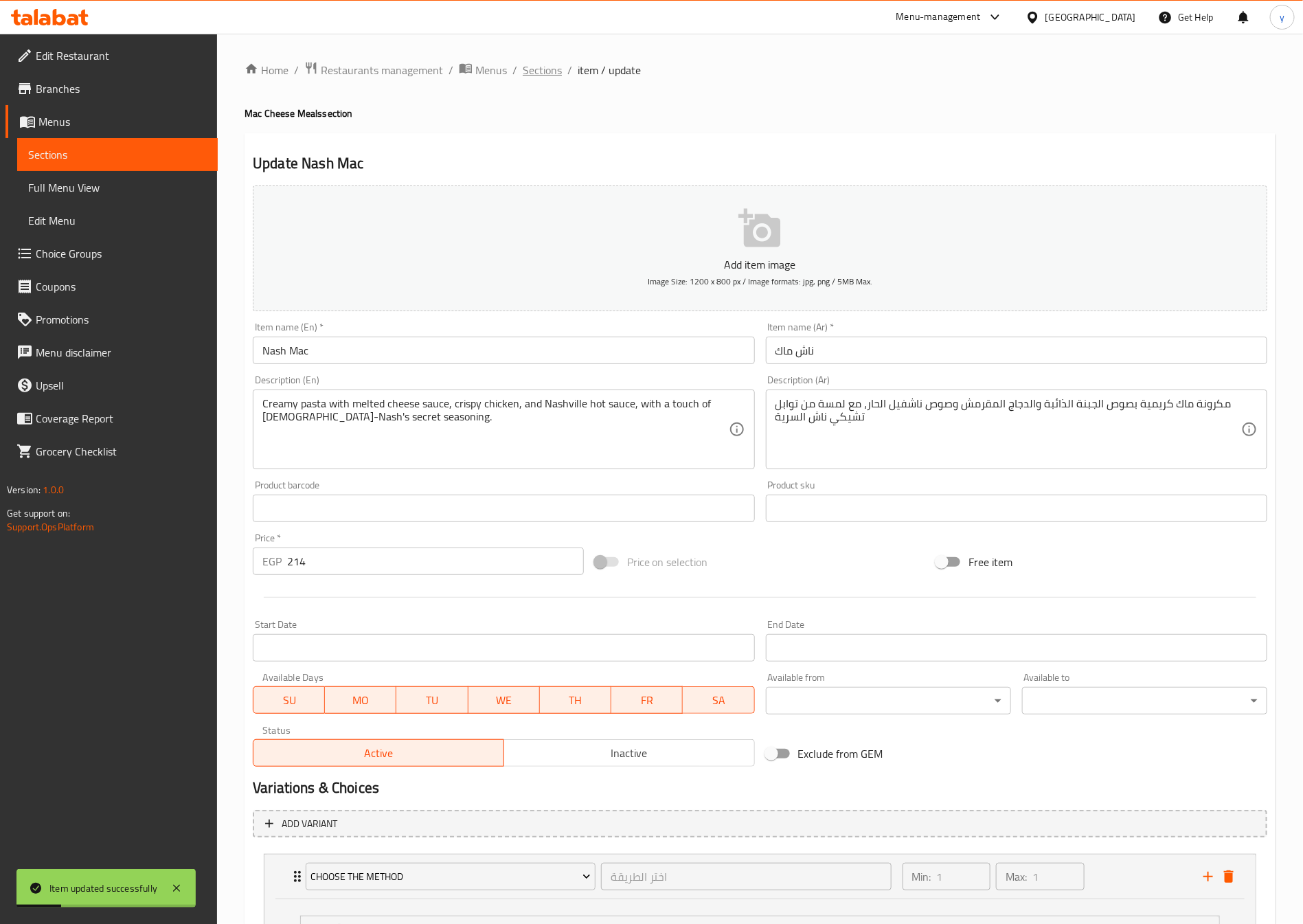
click at [548, 67] on span "Sections" at bounding box center [543, 70] width 39 height 16
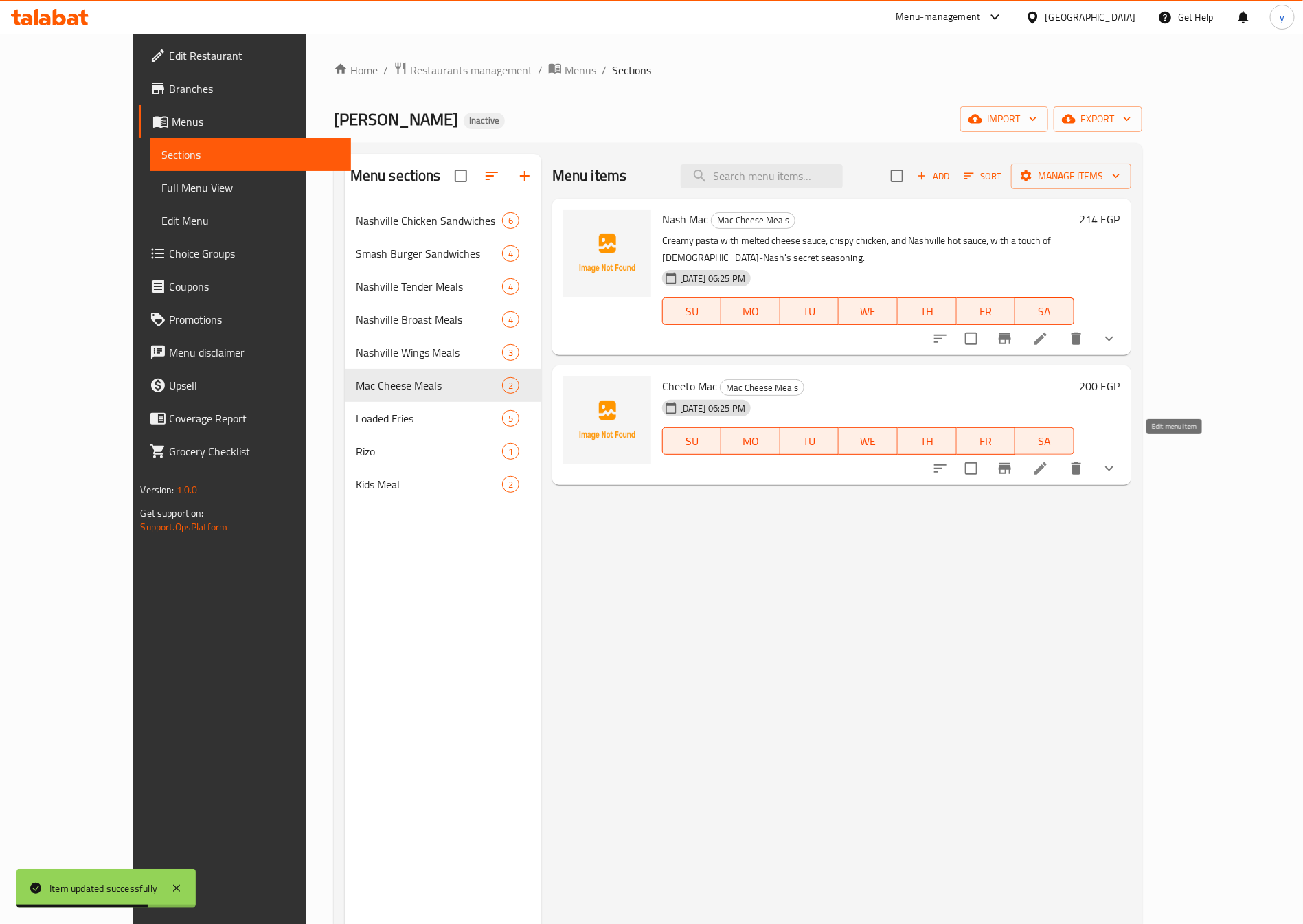
click at [1049, 460] on icon at bounding box center [1040, 468] width 16 height 16
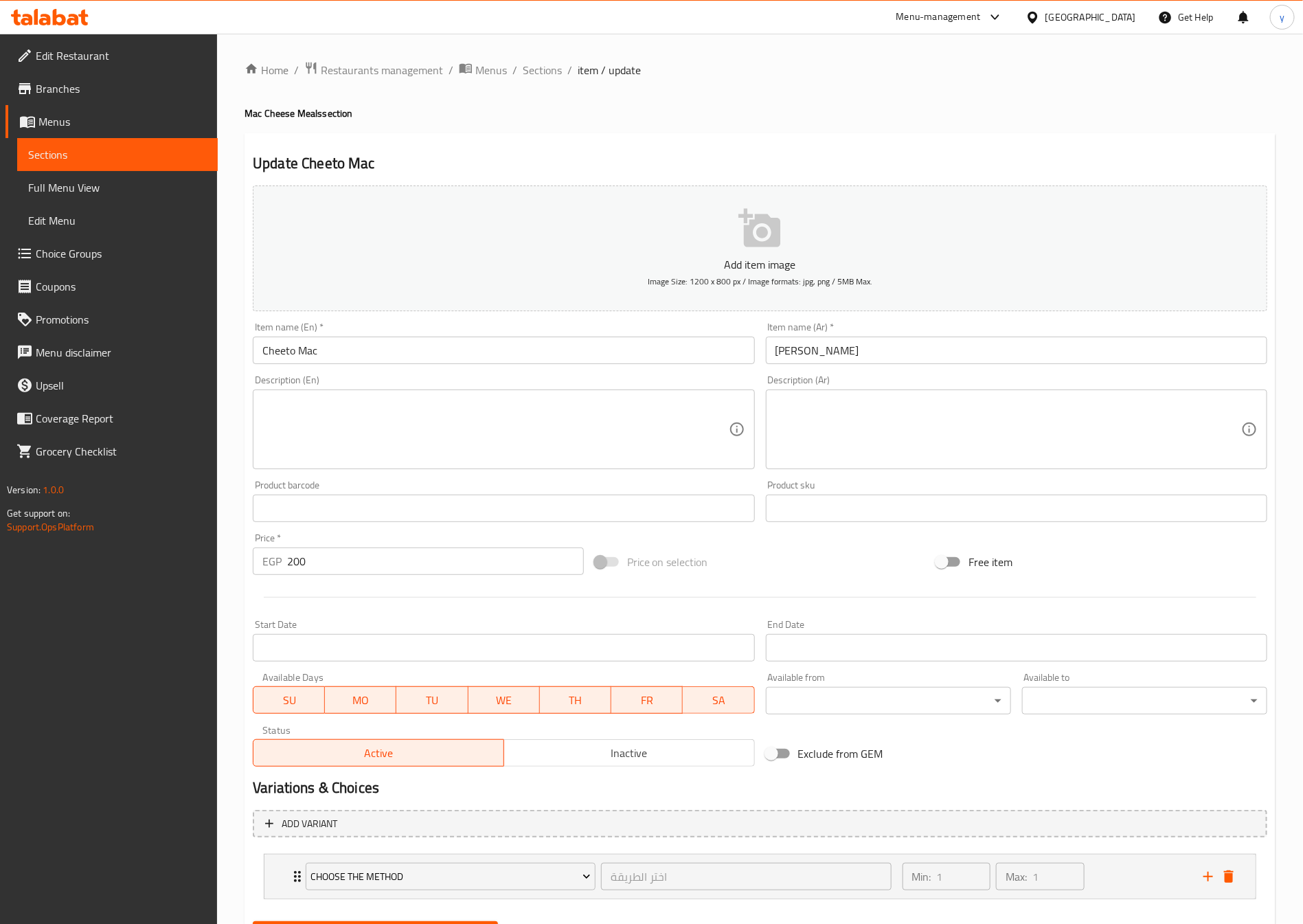
click at [875, 398] on textarea at bounding box center [1008, 429] width 465 height 65
type textarea "l"
click at [1064, 109] on h4 "Mac Cheese Meals section" at bounding box center [760, 114] width 1031 height 14
click at [771, 420] on div "مكرونة ماك صوص جبنة تشيكي ناش الغني Description (Ar)" at bounding box center [1016, 429] width 502 height 80
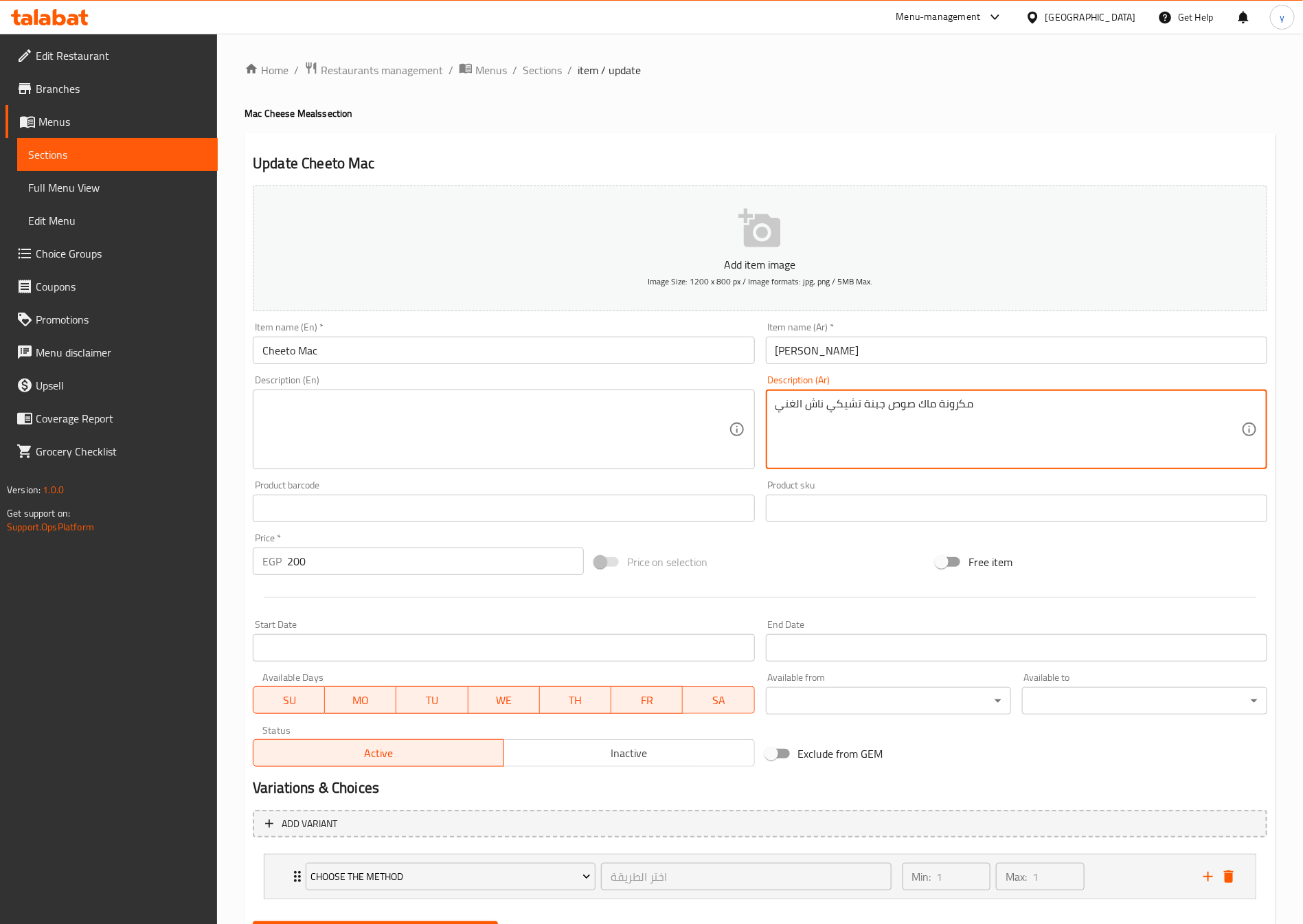
click at [771, 387] on div "Description (Ar) مكرونة ماك صوص جبنة تشيكي ناش الغني Description (Ar)" at bounding box center [1016, 421] width 502 height 94
click at [1153, 412] on textarea "مكرونة ماك صوص جبنة تشيكي ناش الغني مغطي بدجاج مقرمش وصوص سري ناري ورشة فلامنغ …" at bounding box center [1008, 429] width 465 height 65
type textarea "مكرونة ماك صوص جبنة تشيكي ناش الغني مغطي بدجاج مقرمش وصوص سري ناري ورشة فلامنغ …"
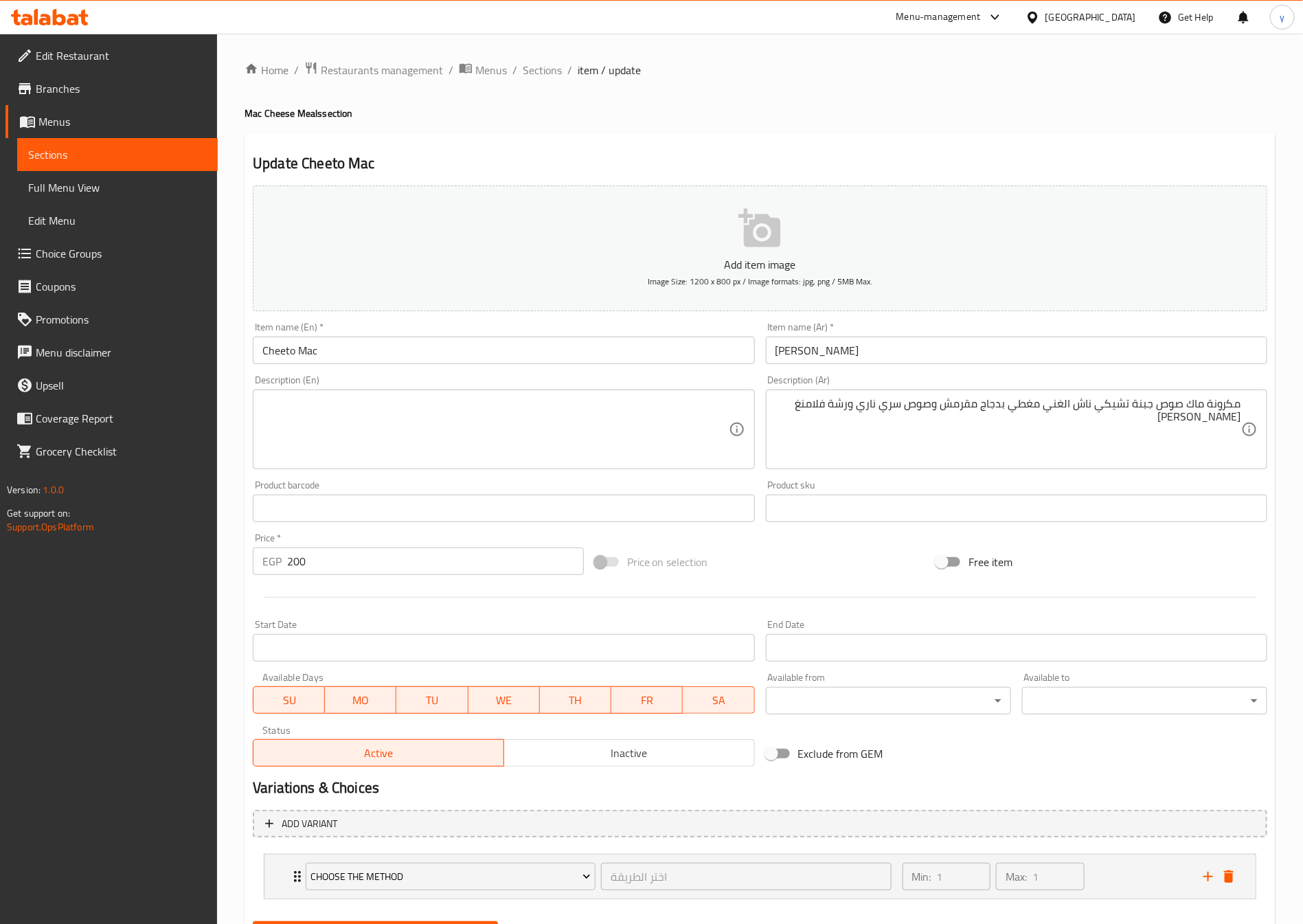
click at [513, 422] on textarea at bounding box center [495, 429] width 465 height 65
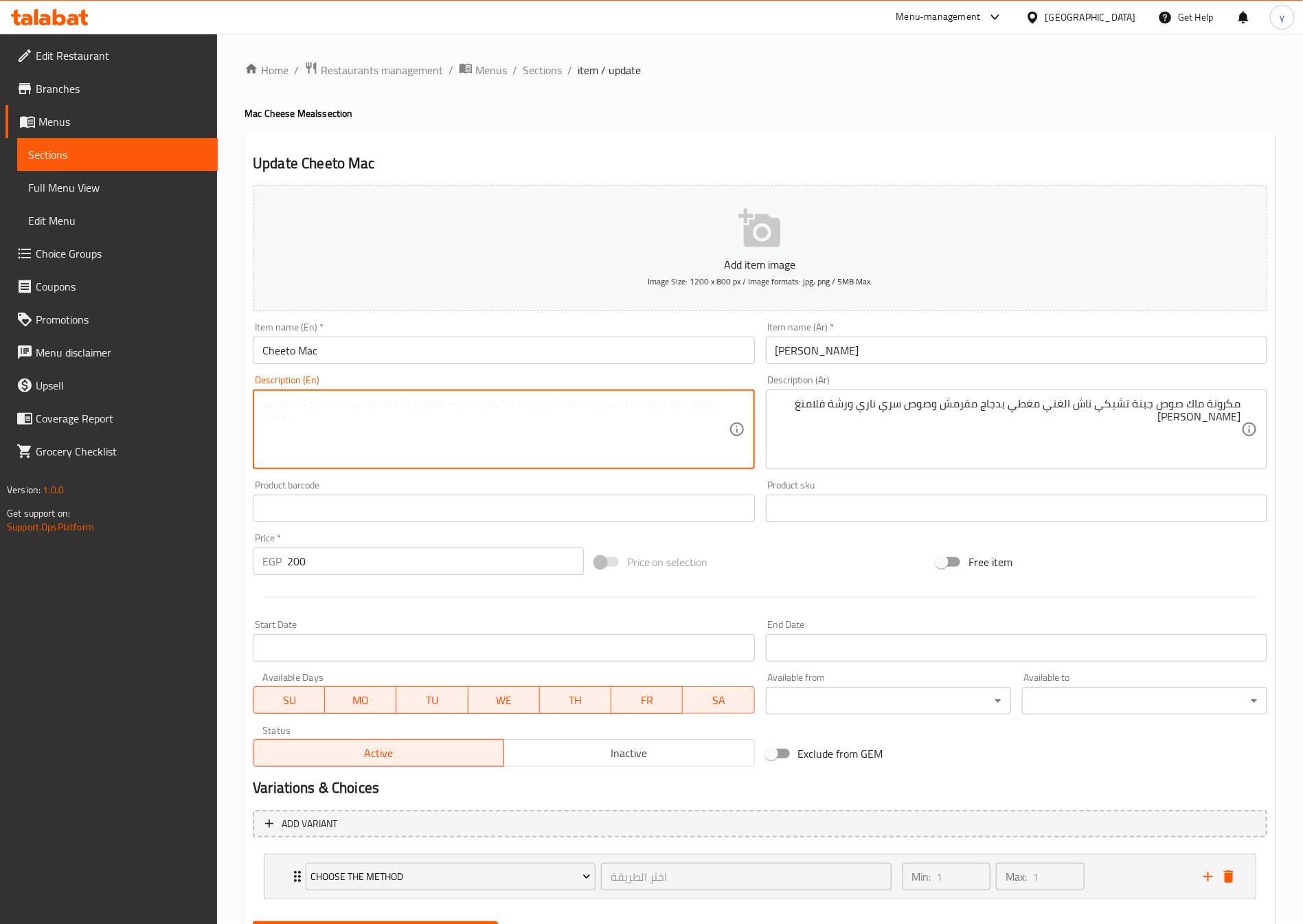
paste textarea "Rich Czech Nash Cheese Mac Pasta Sauce Topped with Crispy Chicken, Secret Fire …"
drag, startPoint x: 402, startPoint y: 437, endPoint x: 342, endPoint y: 440, distance: 60.1
click at [342, 440] on textarea "Rich Czech Nash Cheese Mac Pasta Sauce Topped with Crispy Chicken, Secret Fire …" at bounding box center [495, 429] width 465 height 65
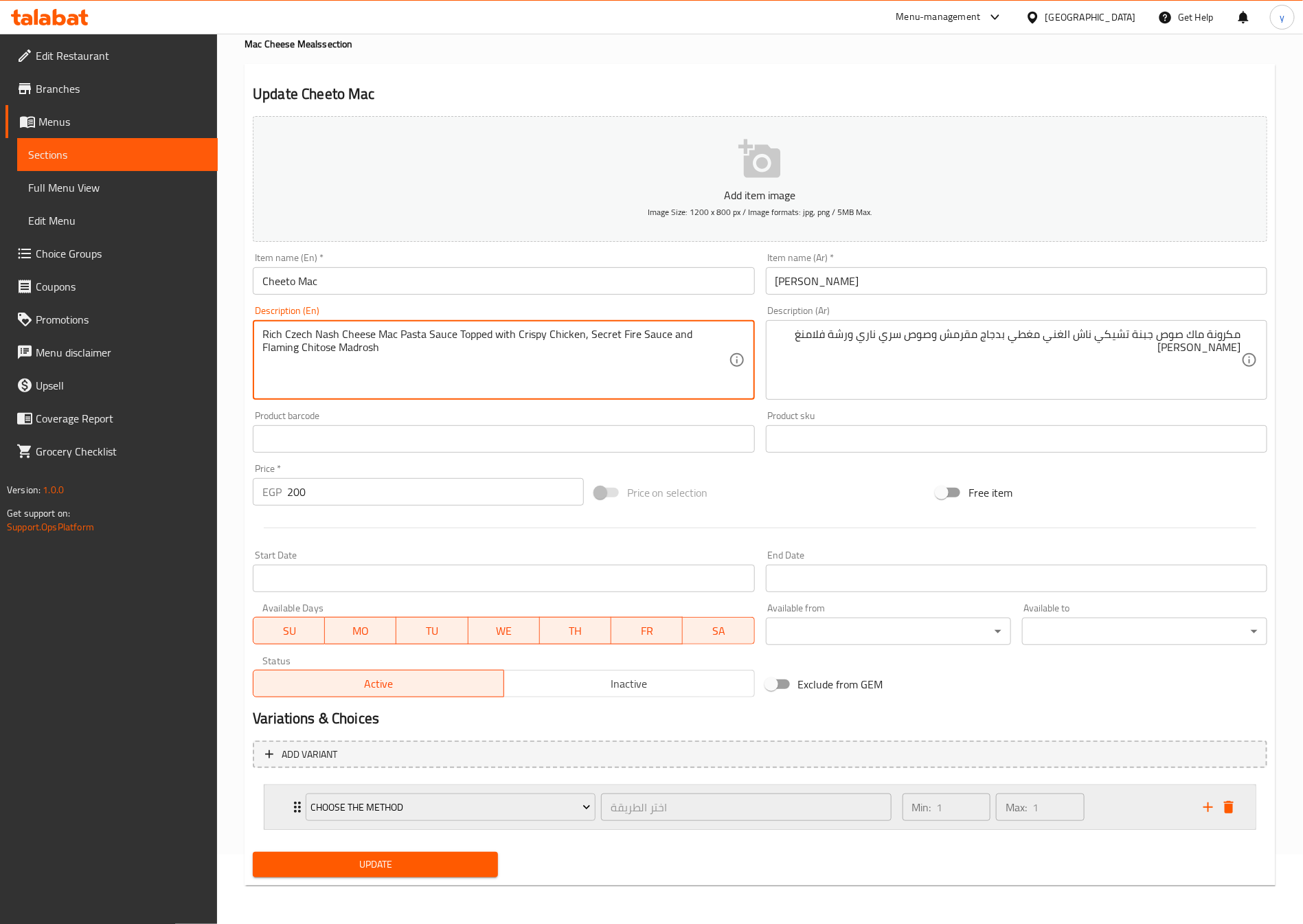
click at [292, 812] on icon "Expand" at bounding box center [297, 806] width 16 height 16
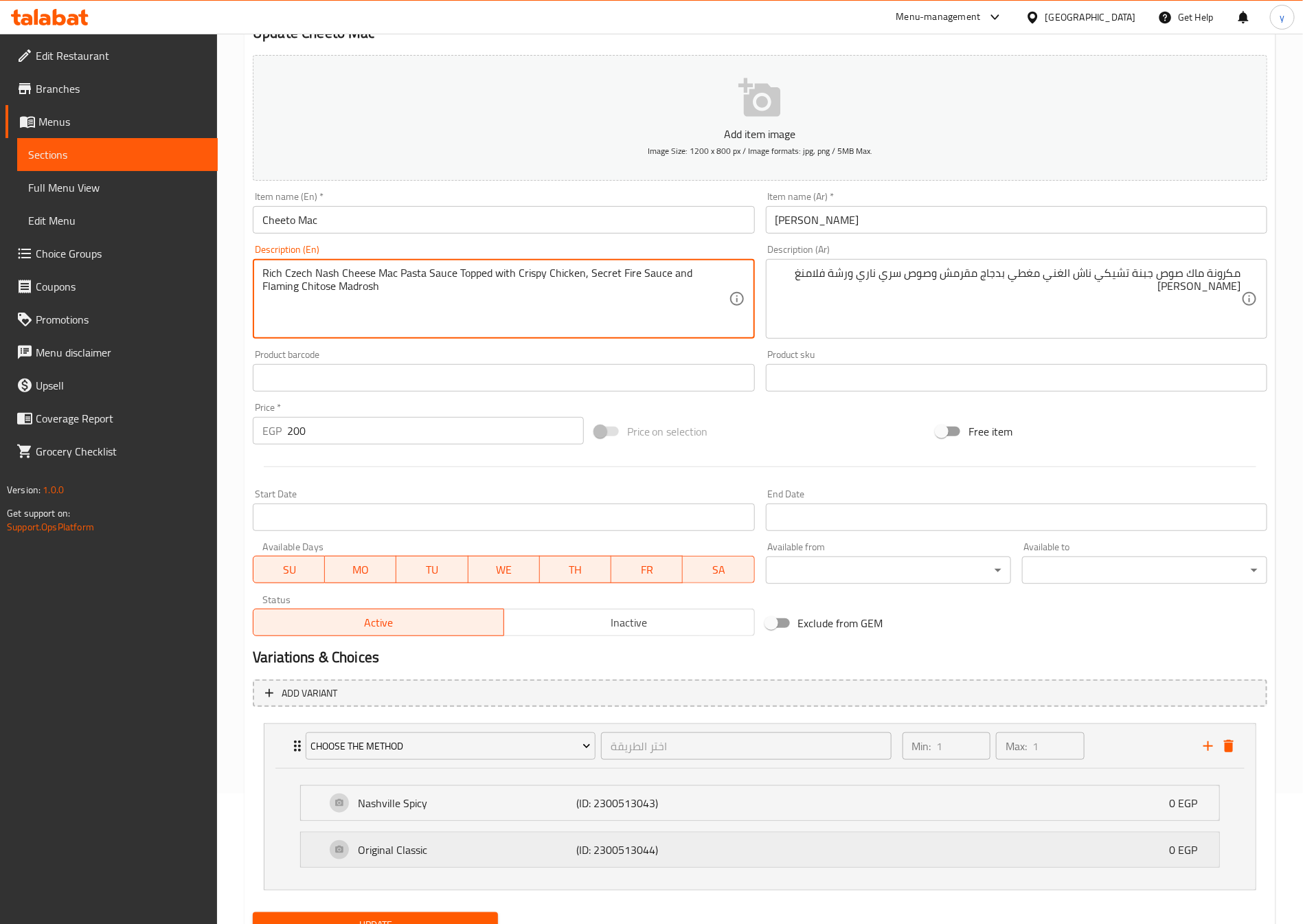
scroll to position [192, 0]
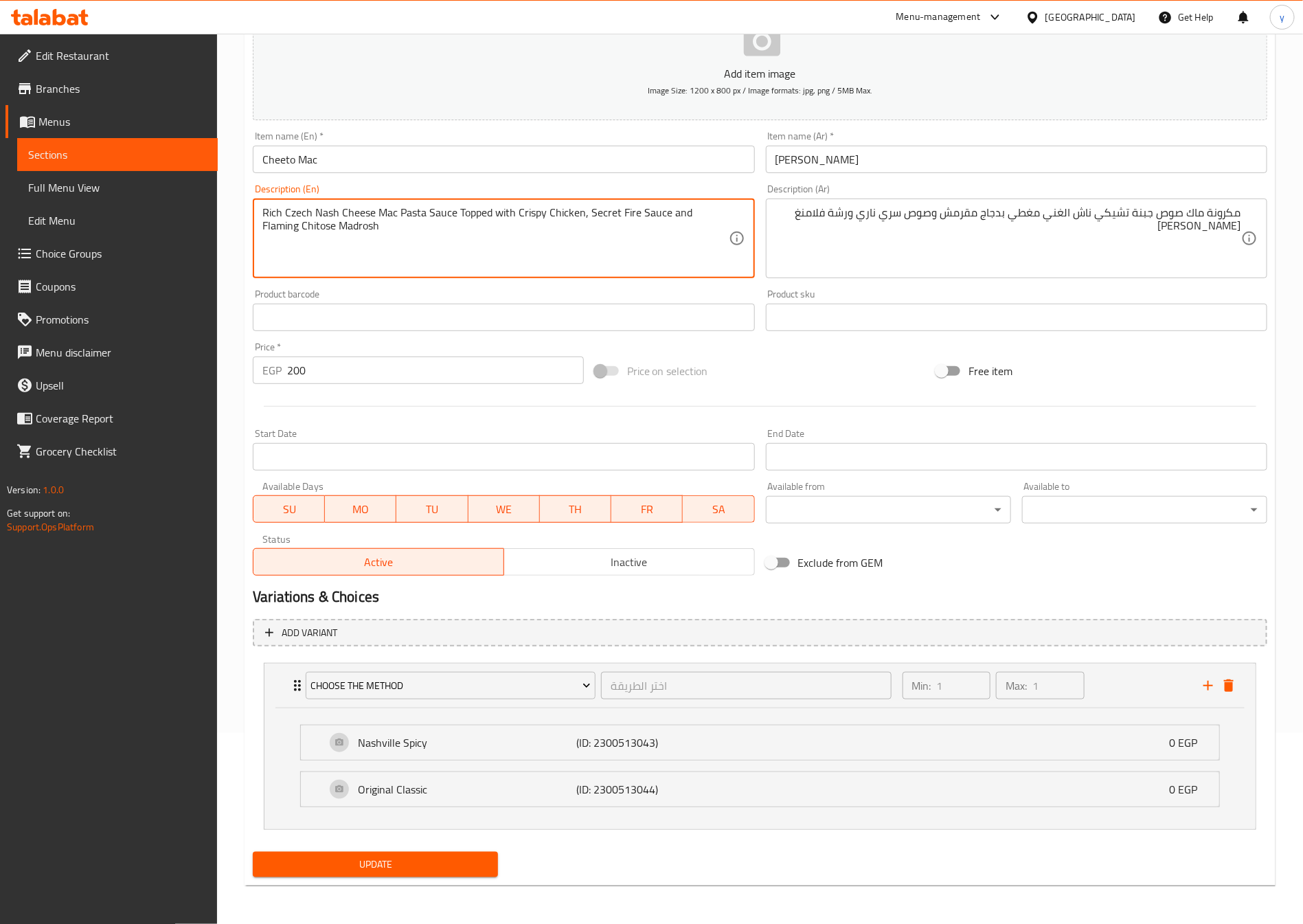
type textarea "Rich Czech Nash Cheese Mac Pasta Sauce Topped with Crispy Chicken, Secret Fire …"
click at [384, 864] on span "Update" at bounding box center [375, 865] width 223 height 17
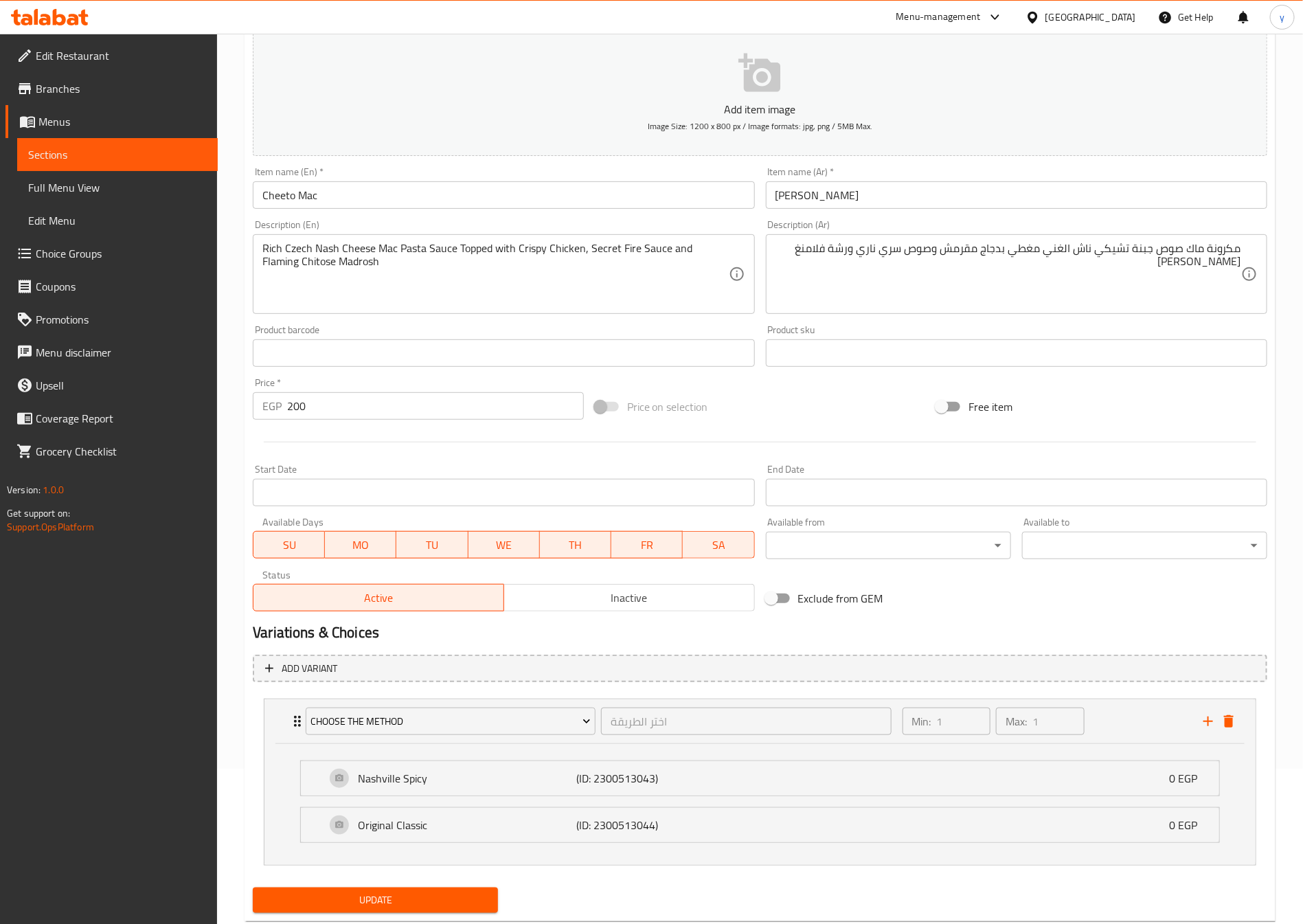
scroll to position [0, 0]
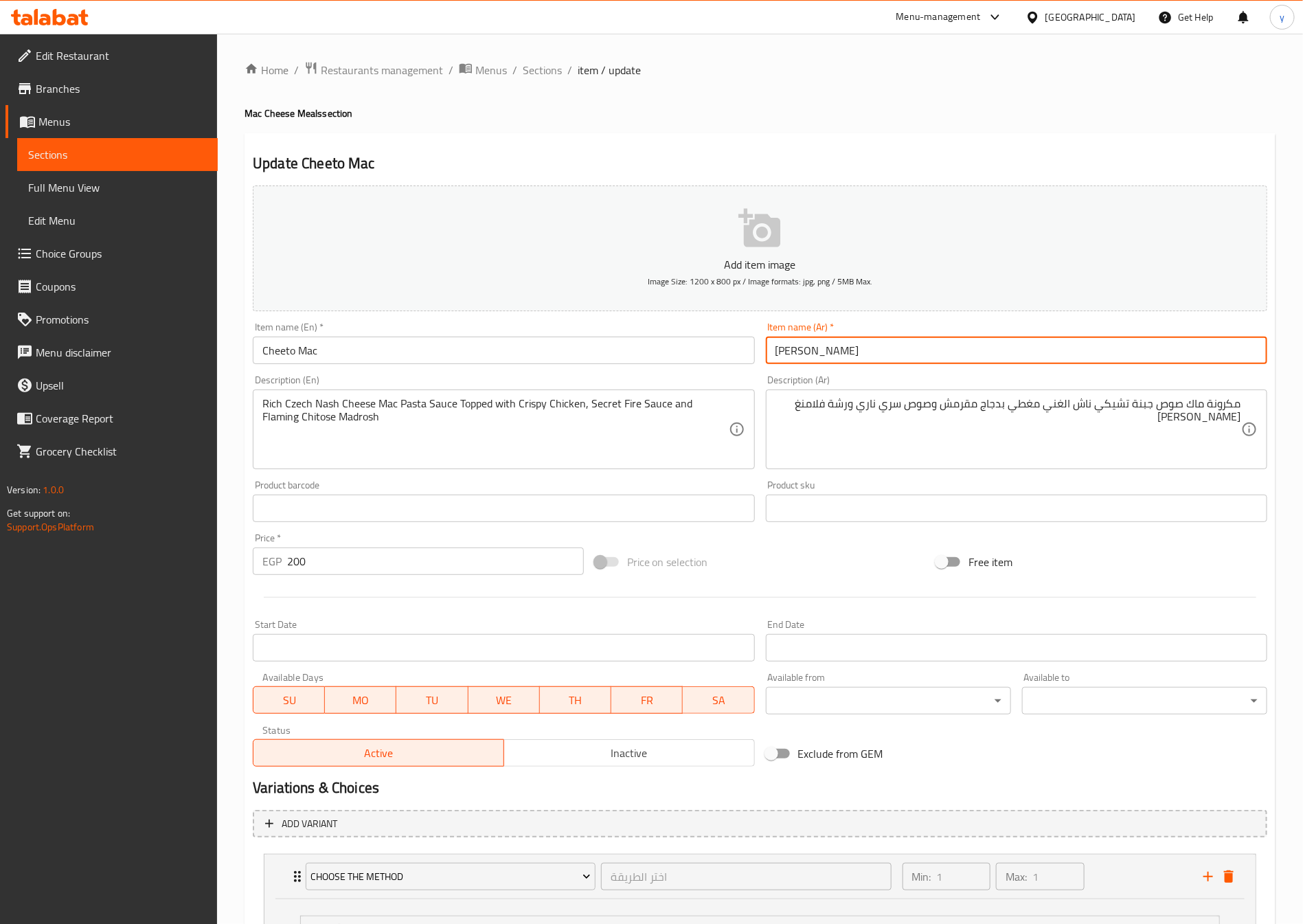
drag, startPoint x: 799, startPoint y: 357, endPoint x: 837, endPoint y: 357, distance: 38.0
click at [837, 357] on input "تشيتو ماك" at bounding box center [1016, 350] width 502 height 27
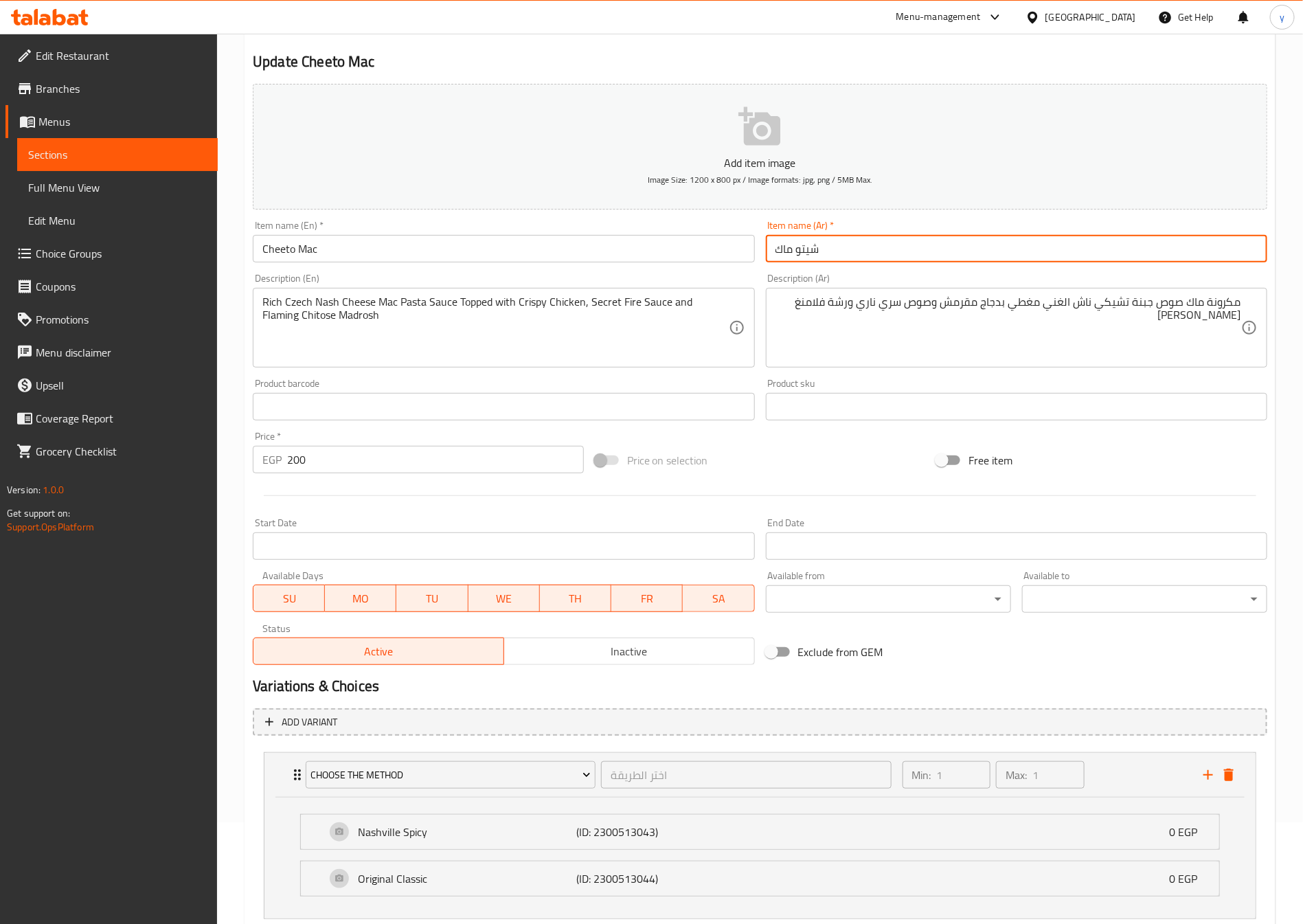
scroll to position [192, 0]
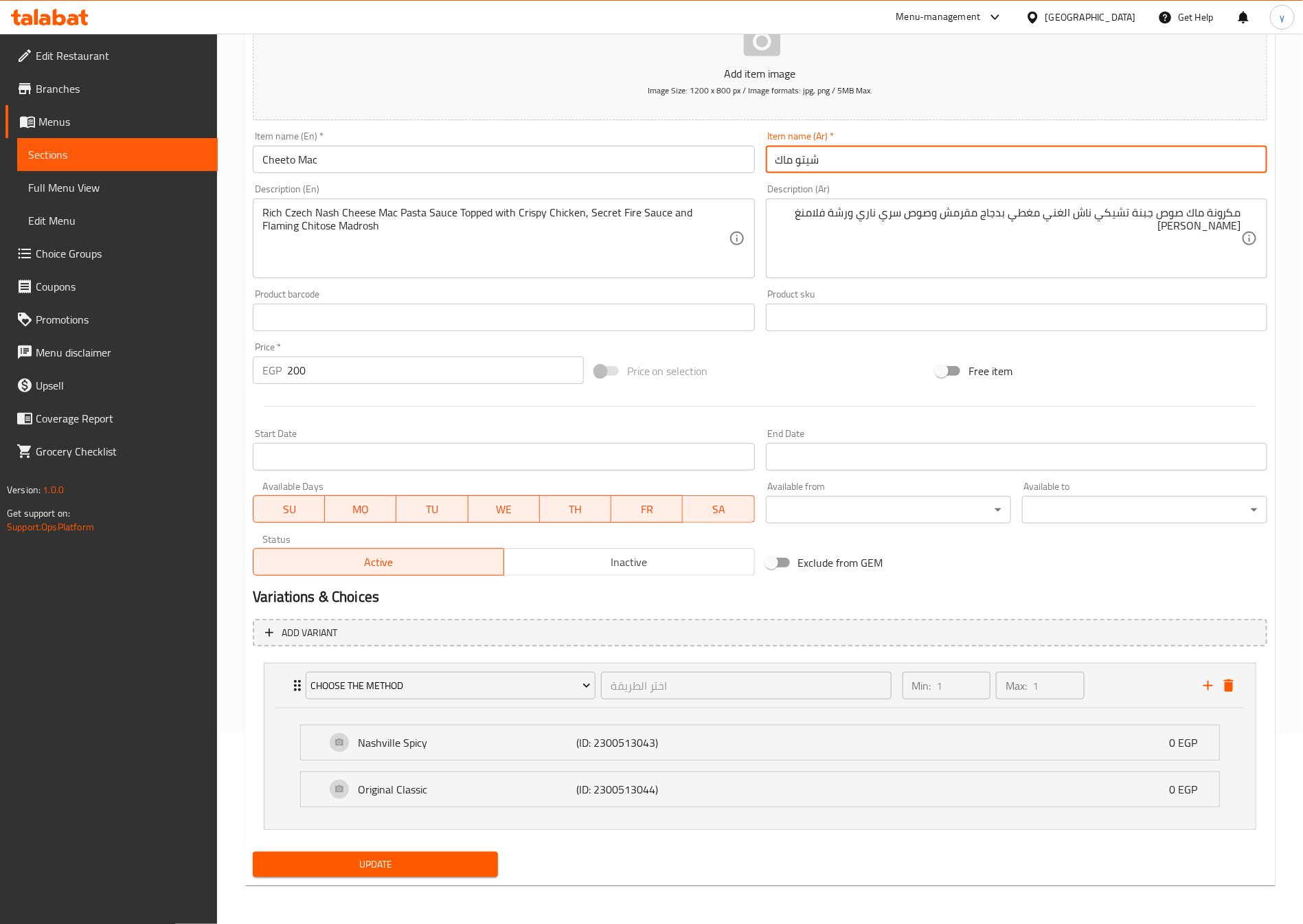
type input "شيتو ماك"
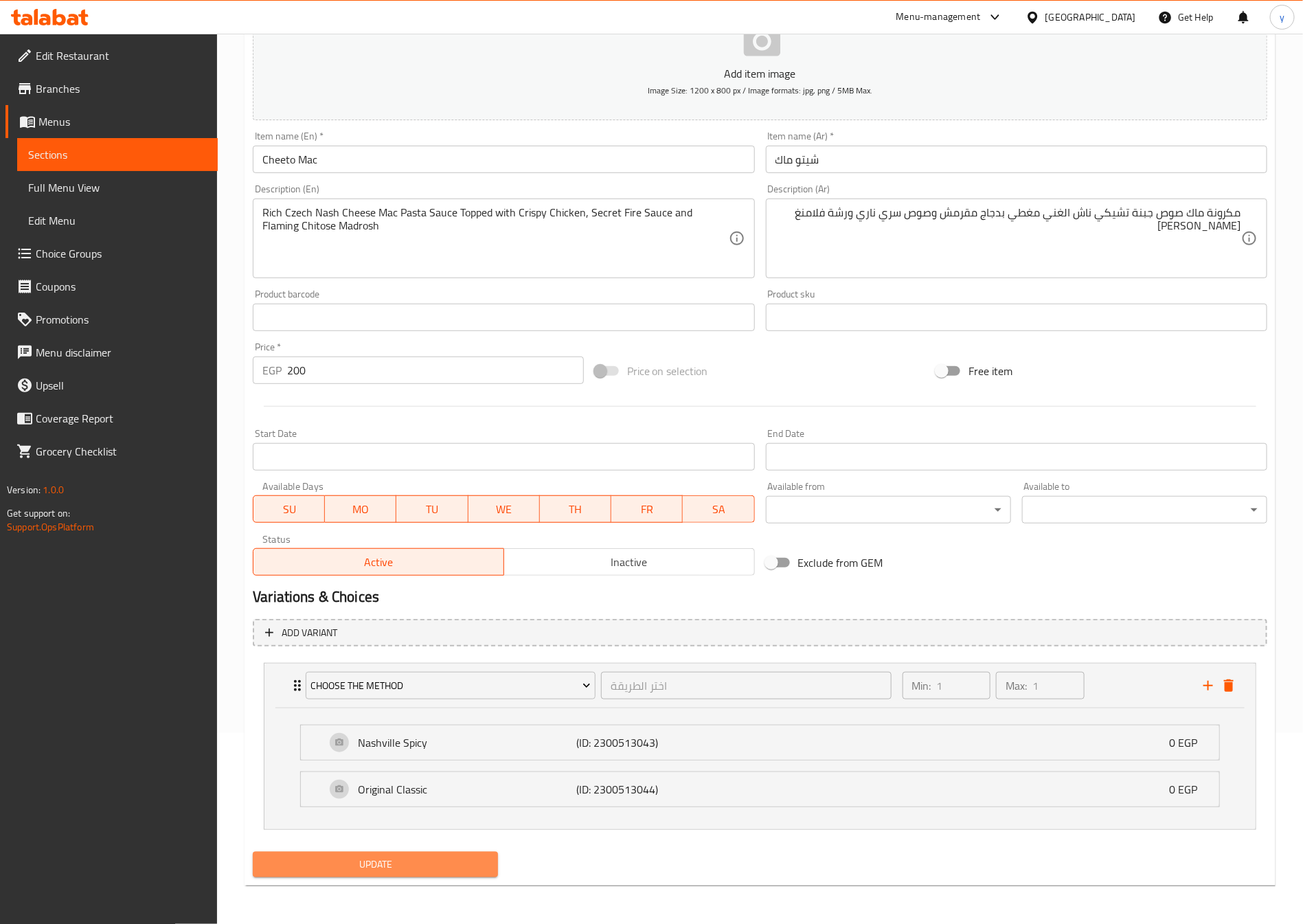
click at [433, 860] on span "Update" at bounding box center [375, 865] width 223 height 17
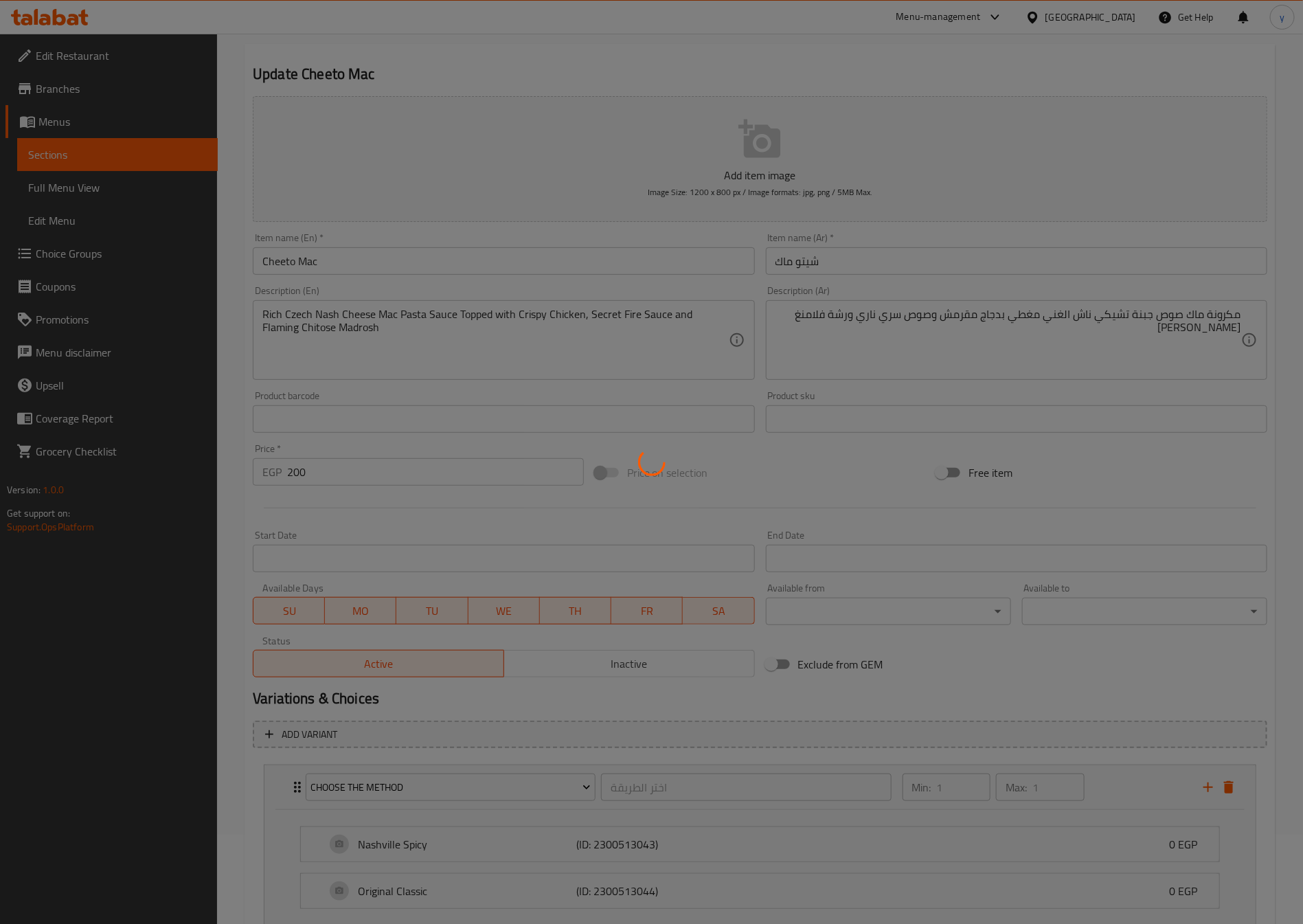
scroll to position [0, 0]
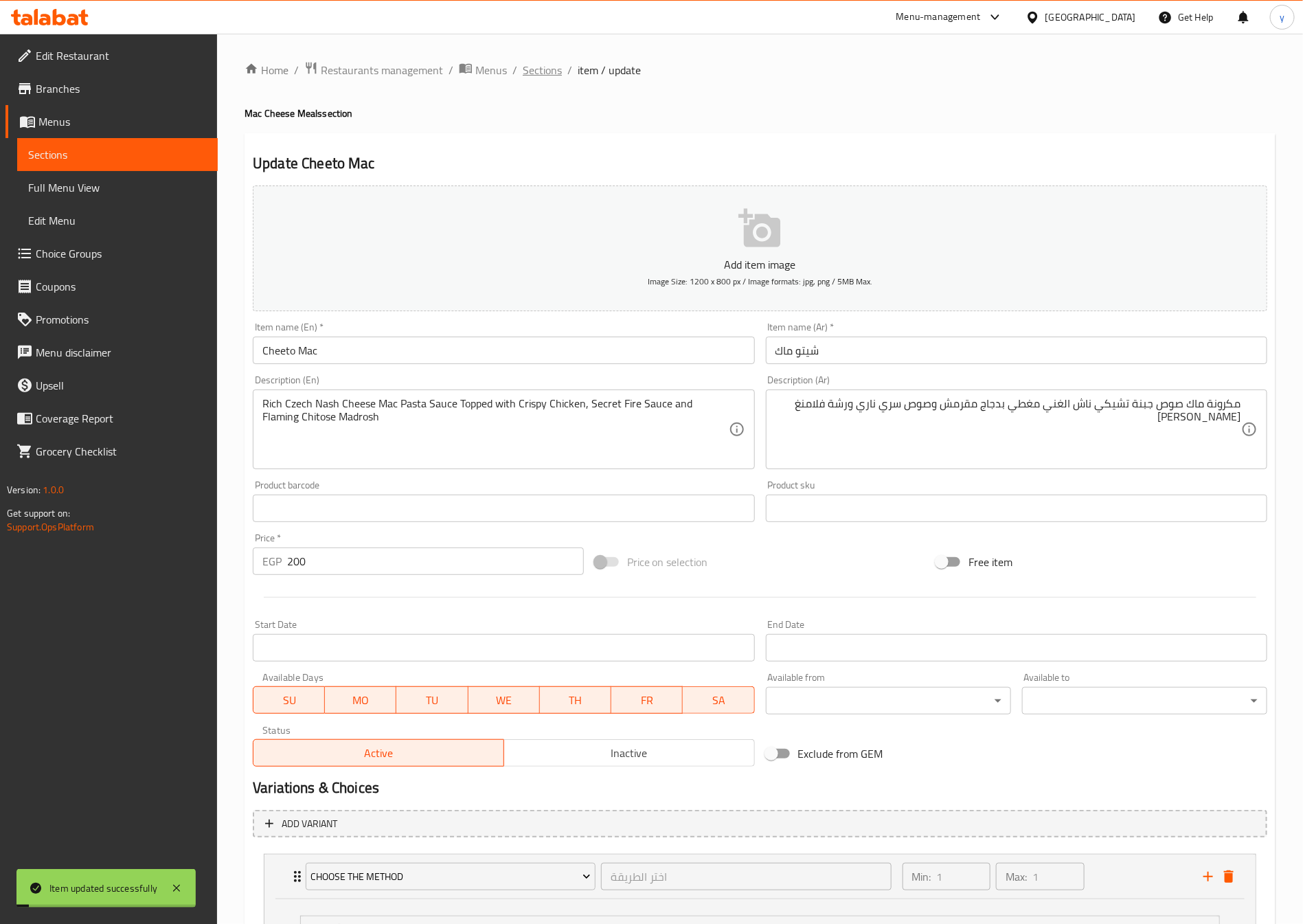
click at [552, 64] on span "Sections" at bounding box center [543, 70] width 39 height 16
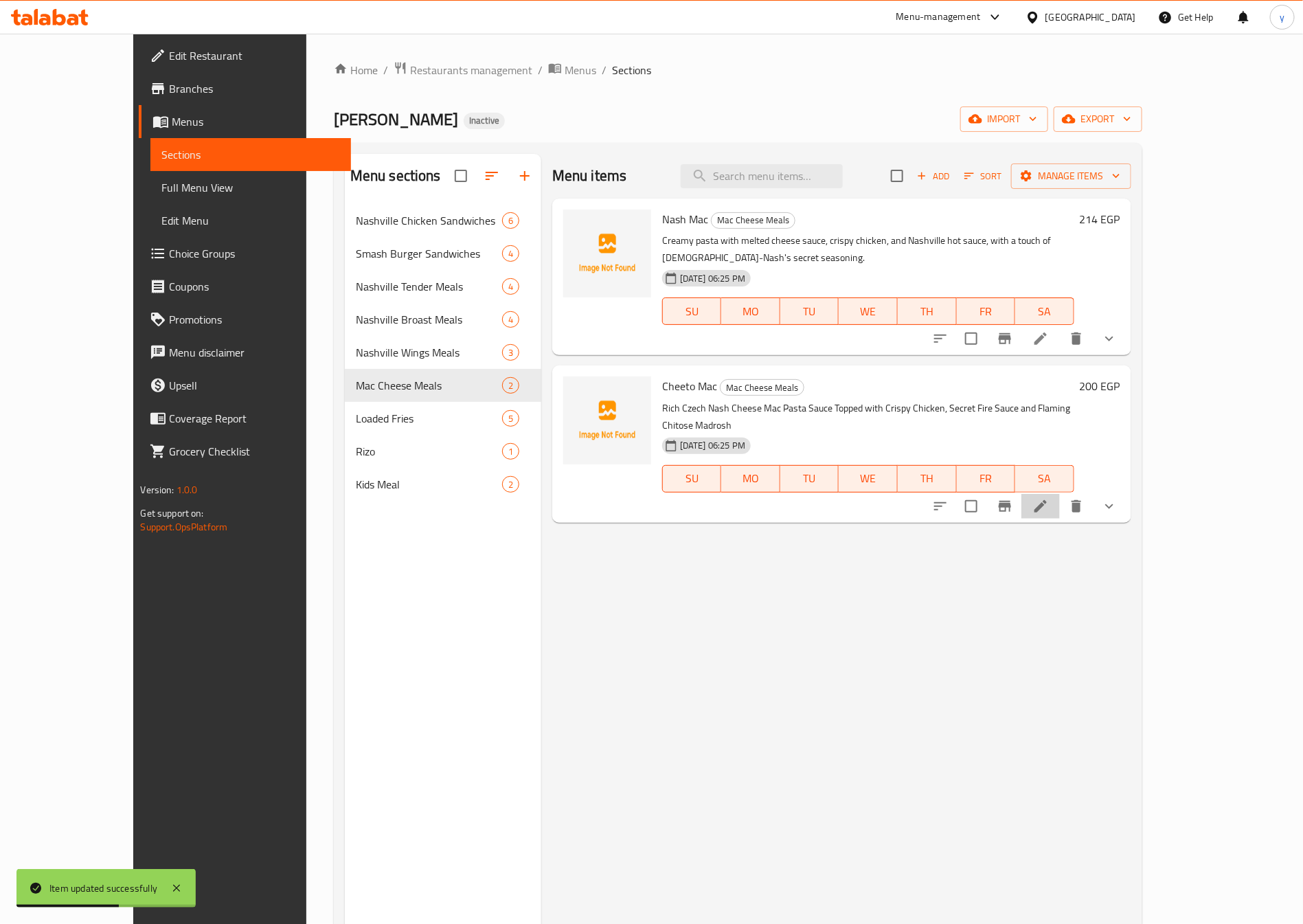
click at [1060, 494] on li at bounding box center [1040, 506] width 38 height 25
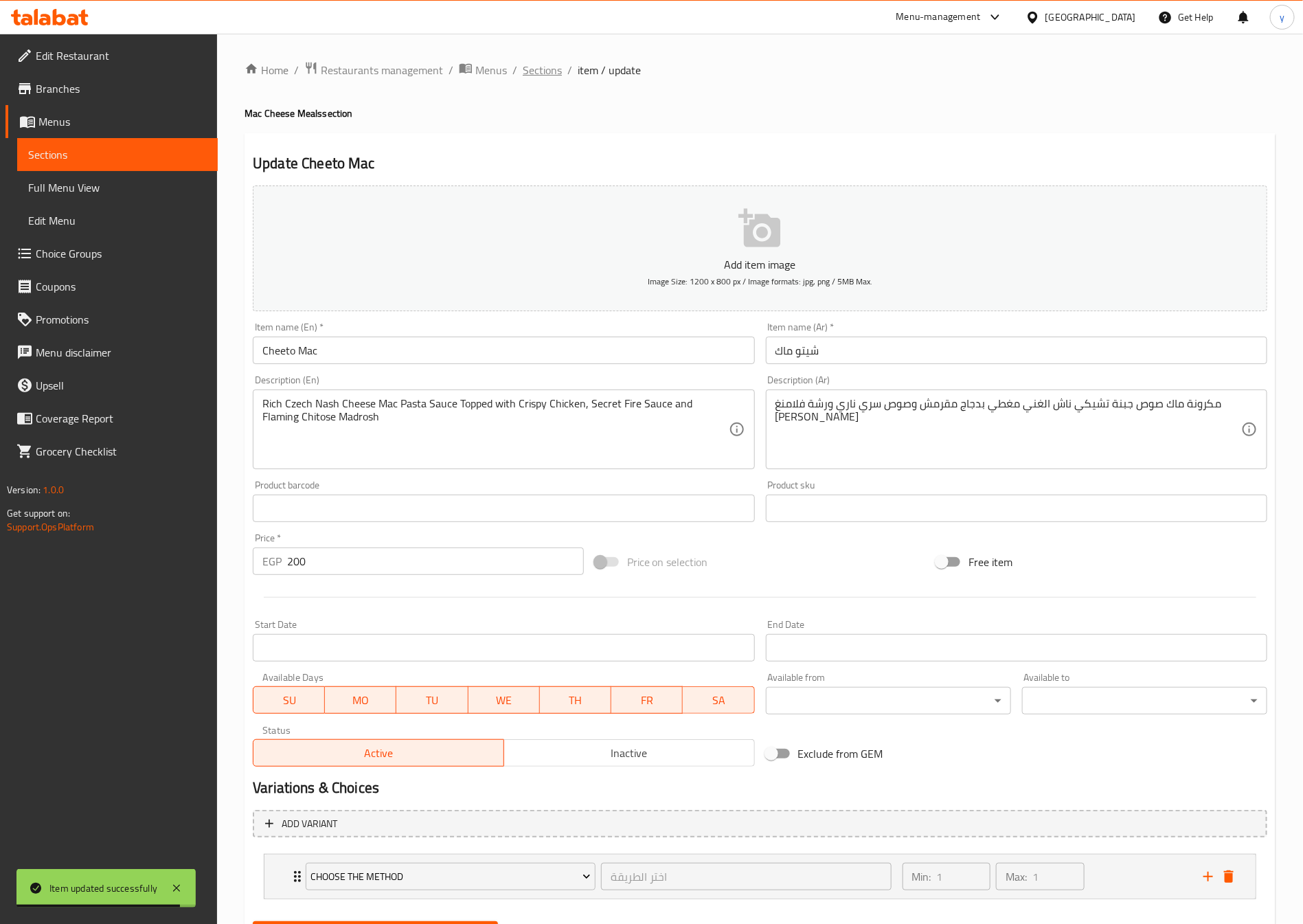
click at [541, 73] on span "Sections" at bounding box center [543, 70] width 39 height 16
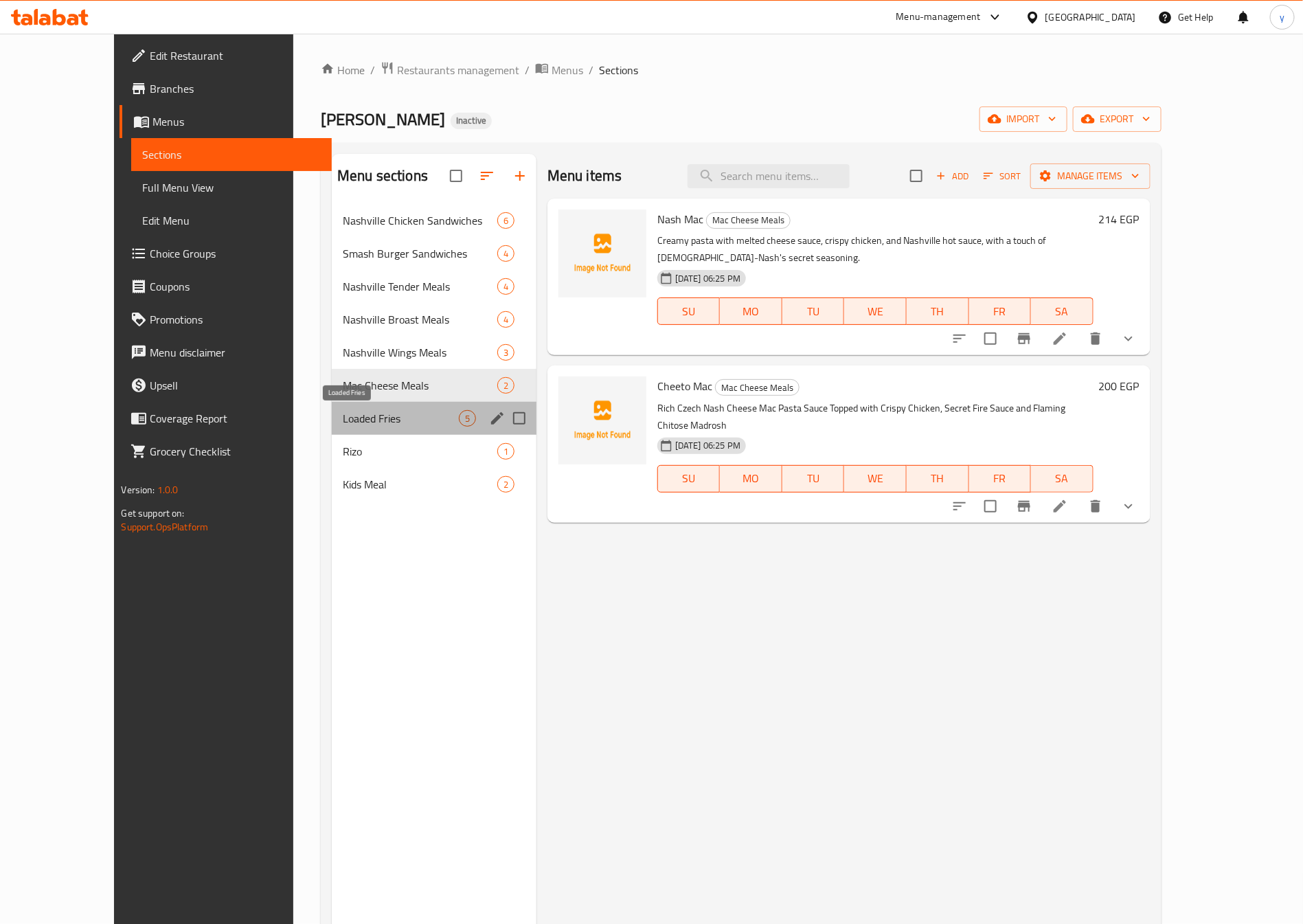
click at [350, 426] on span "Loaded Fries" at bounding box center [400, 418] width 116 height 16
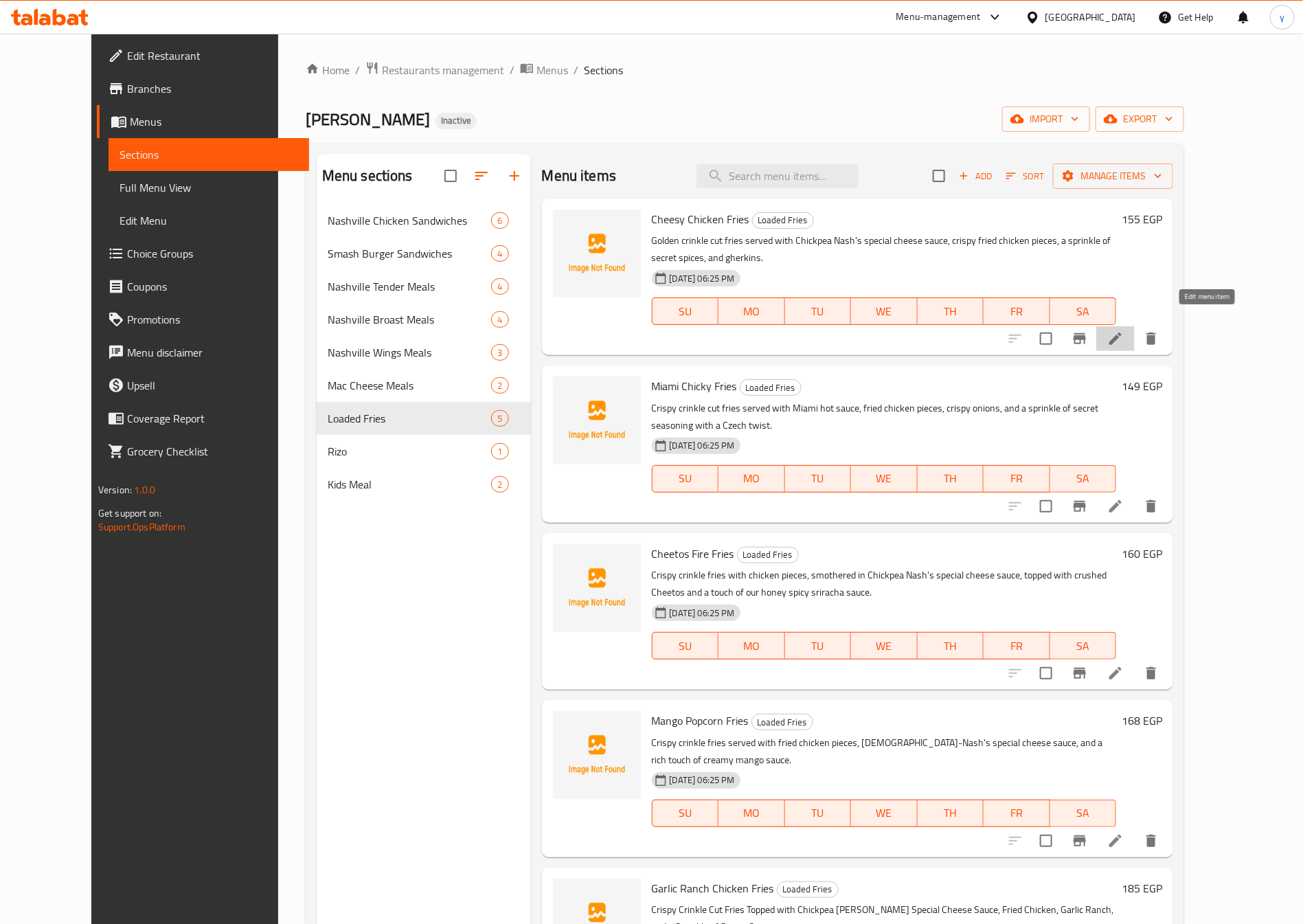
click at [1124, 331] on icon at bounding box center [1115, 338] width 16 height 16
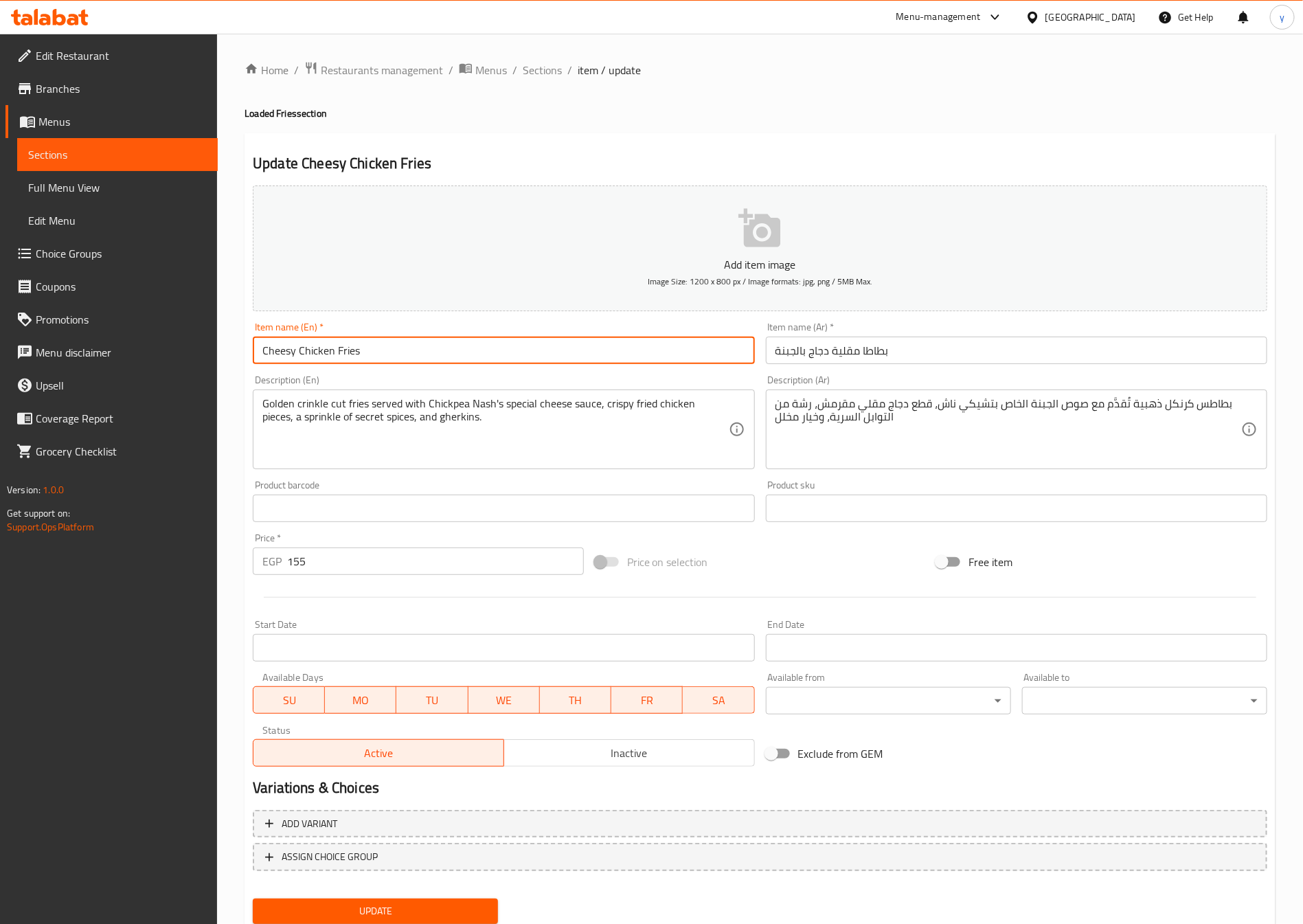
click at [431, 353] on input "Cheesy Chicken Fries" at bounding box center [504, 350] width 502 height 27
click at [909, 357] on input "بطاطا مقلية دجاج بالجبنة" at bounding box center [1016, 350] width 502 height 27
click at [469, 370] on div "Description (En) Golden crinkle cut fries served with Chickpea Nash's special c…" at bounding box center [504, 422] width 512 height 105
click at [491, 359] on input "Cheesy Chicken Fries" at bounding box center [504, 350] width 502 height 27
click at [907, 342] on input "بطاطا مقلية دجاج بالجبنة" at bounding box center [1016, 350] width 502 height 27
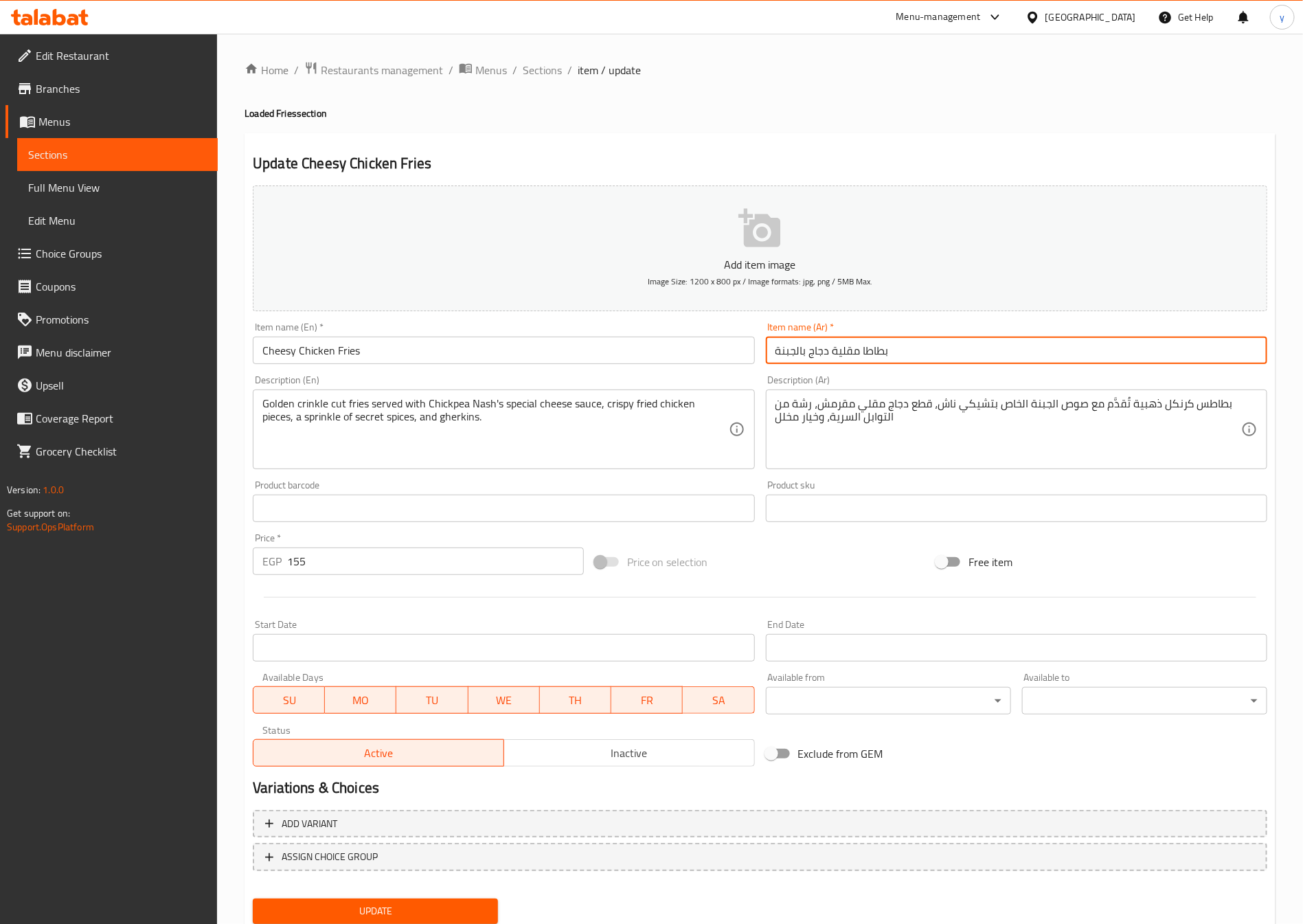
click at [907, 342] on input "بطاطا مقلية دجاج بالجبنة" at bounding box center [1016, 350] width 502 height 27
click at [283, 357] on input "Cheesy Chicken Fries" at bounding box center [504, 350] width 502 height 27
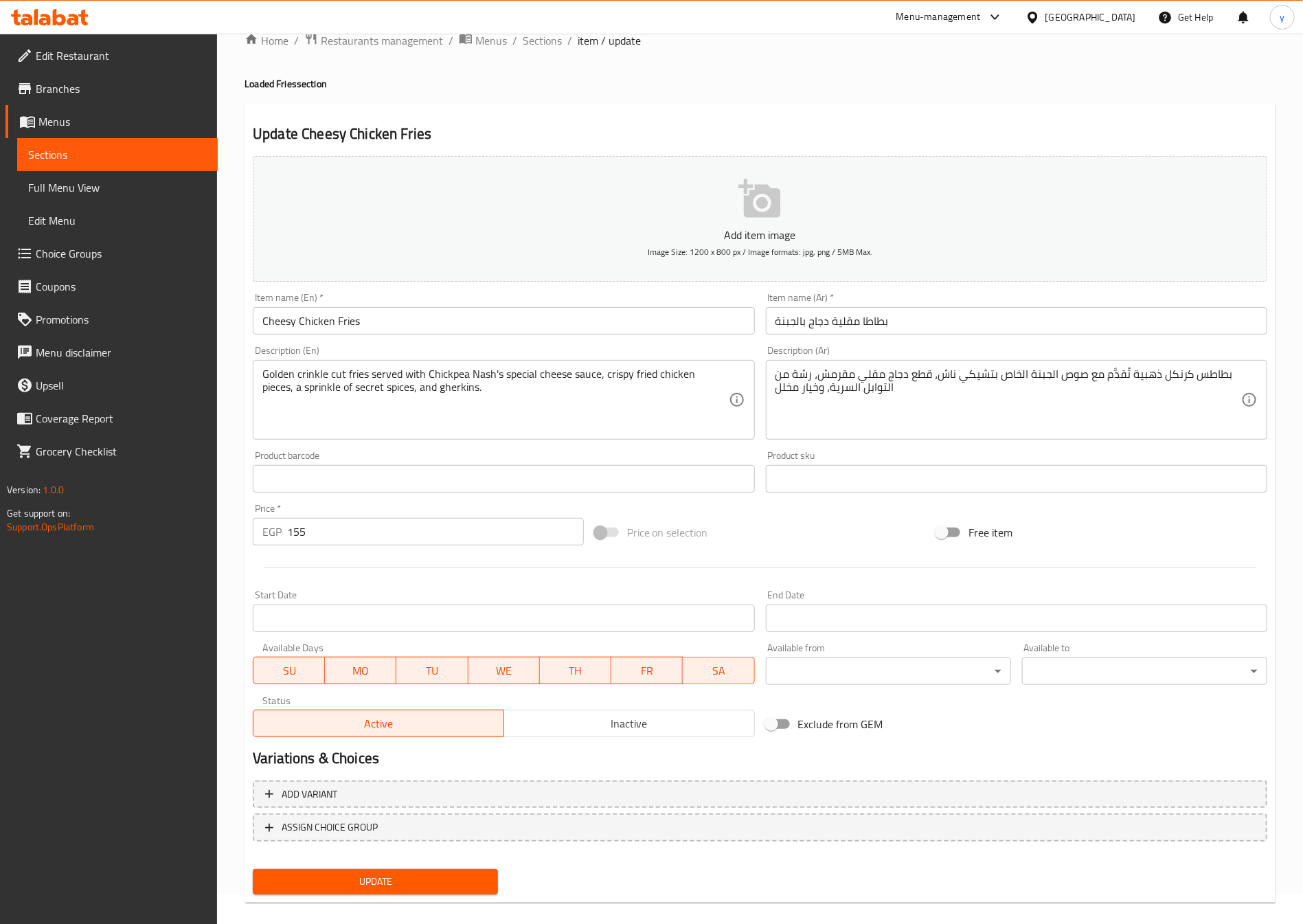
scroll to position [45, 0]
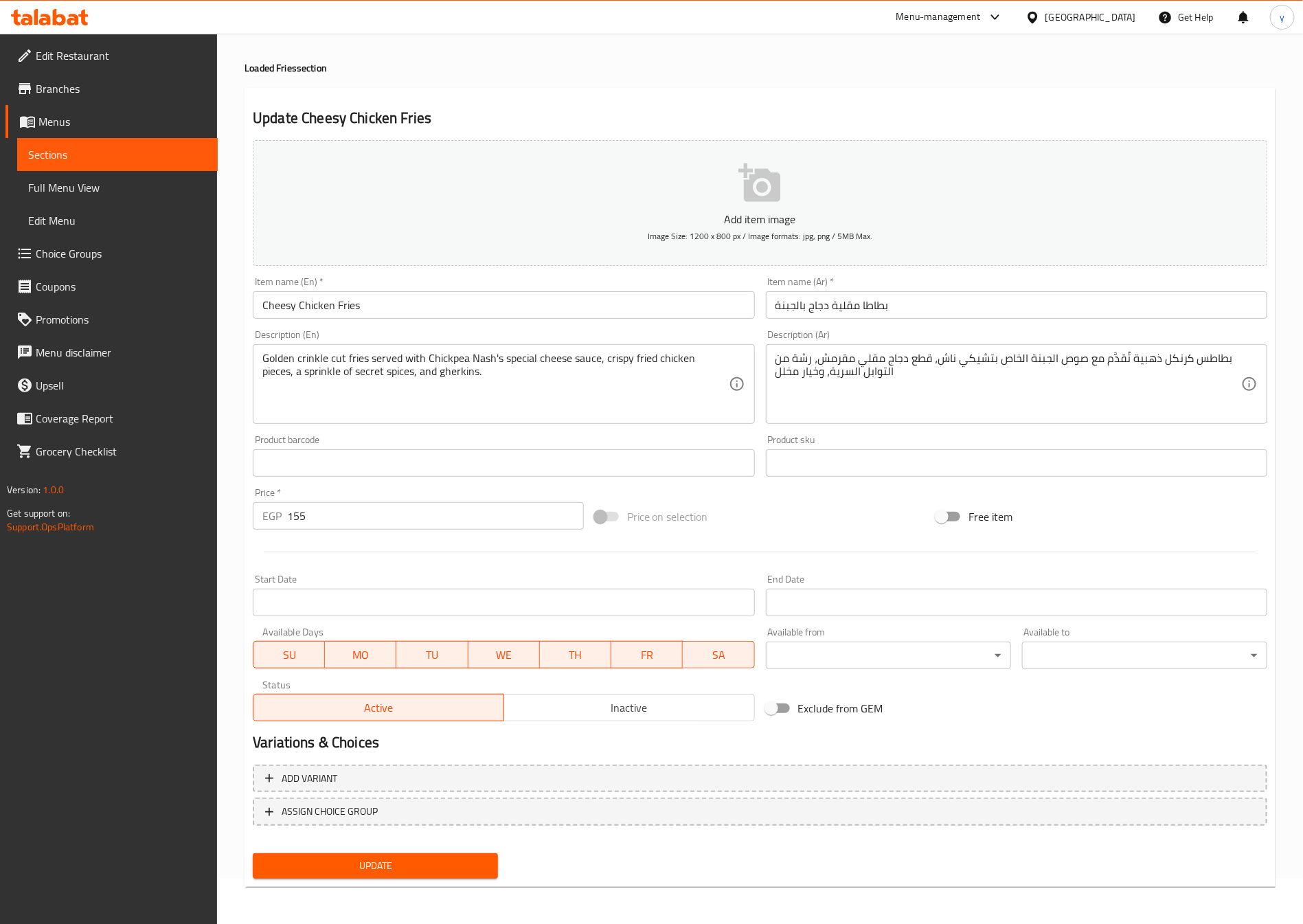
click at [58, 196] on span "Full Menu View" at bounding box center [117, 186] width 179 height 16
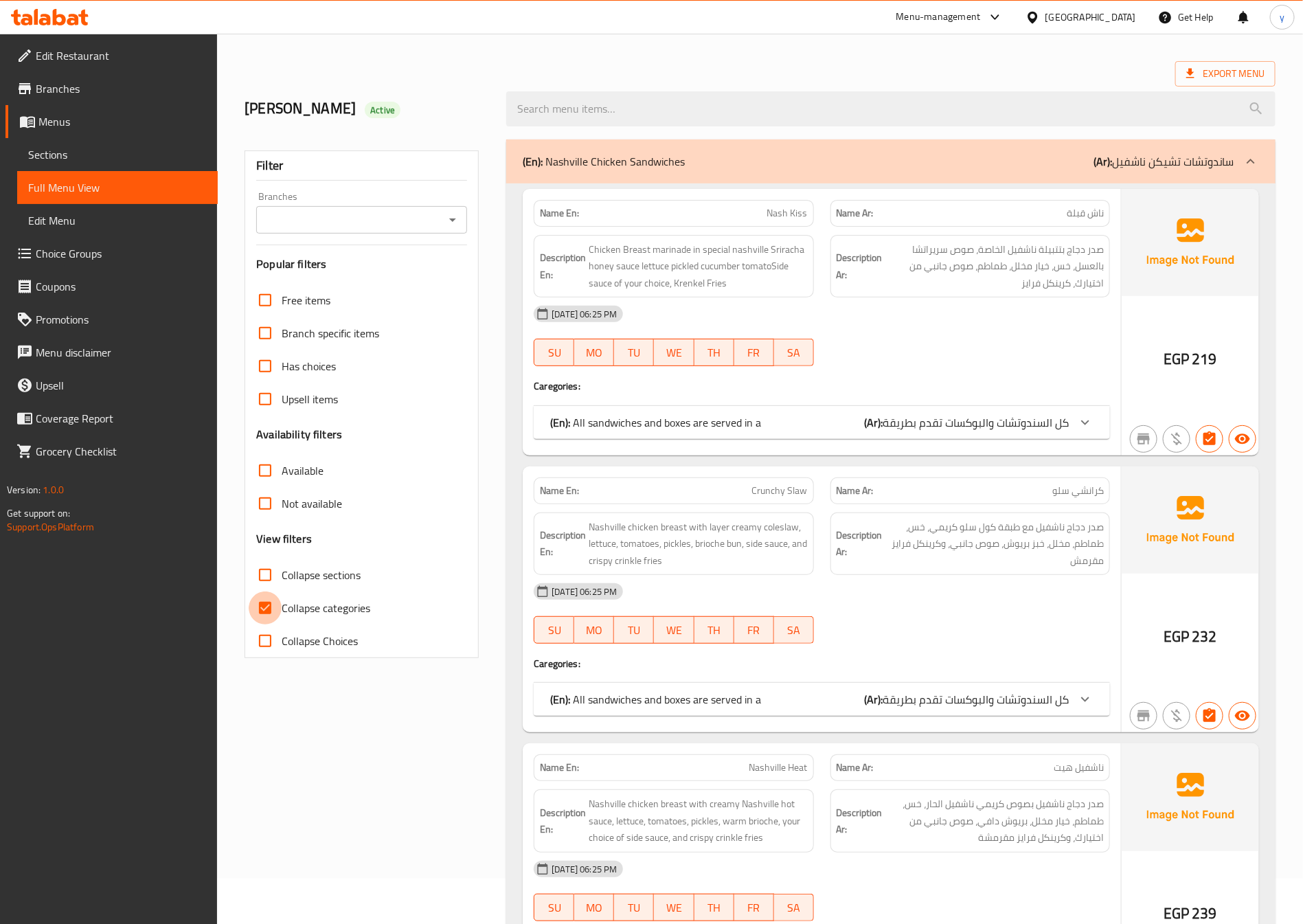
click at [266, 600] on input "Collapse categories" at bounding box center [264, 608] width 33 height 33
checkbox input "false"
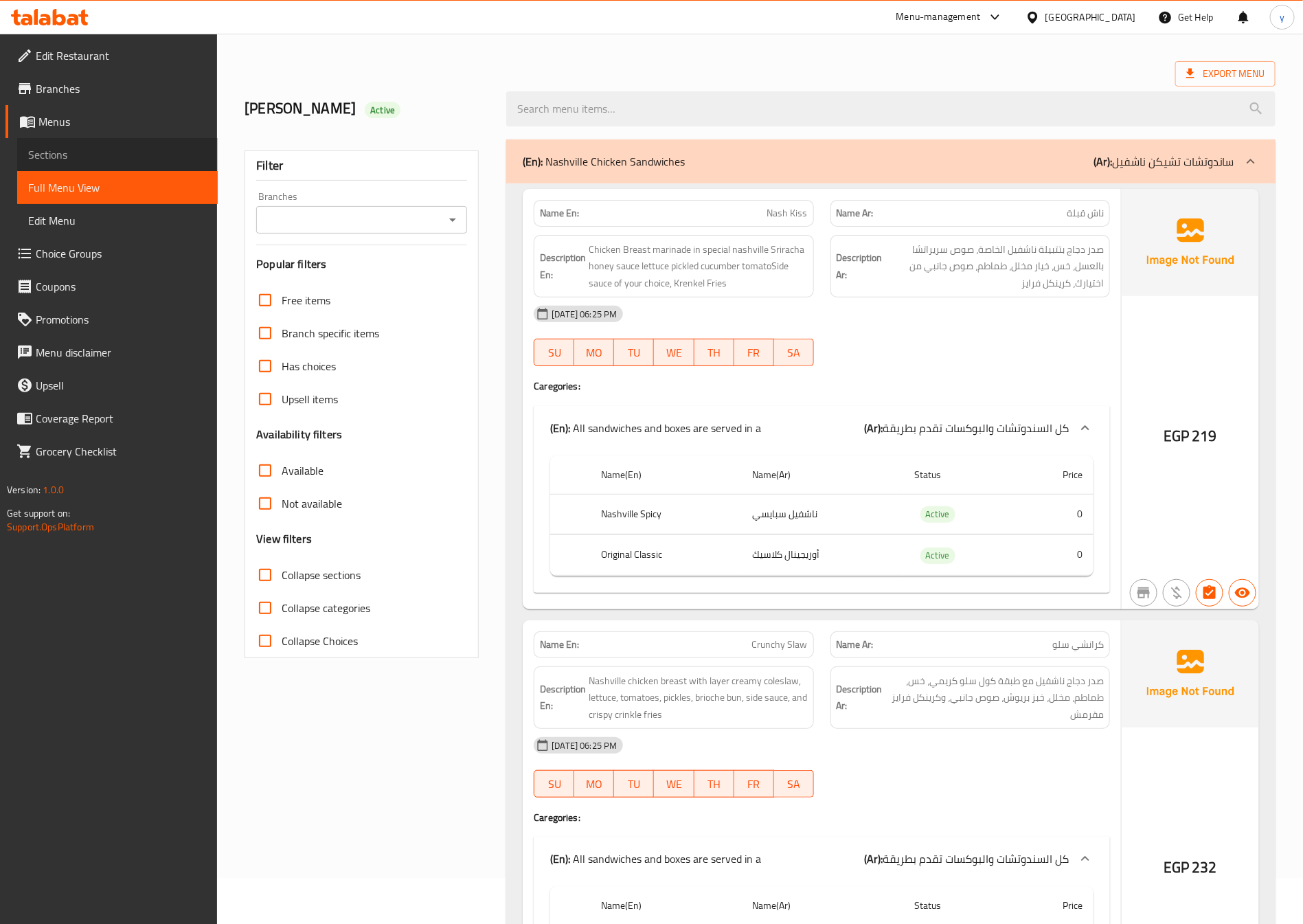
click at [70, 161] on span "Sections" at bounding box center [117, 154] width 179 height 16
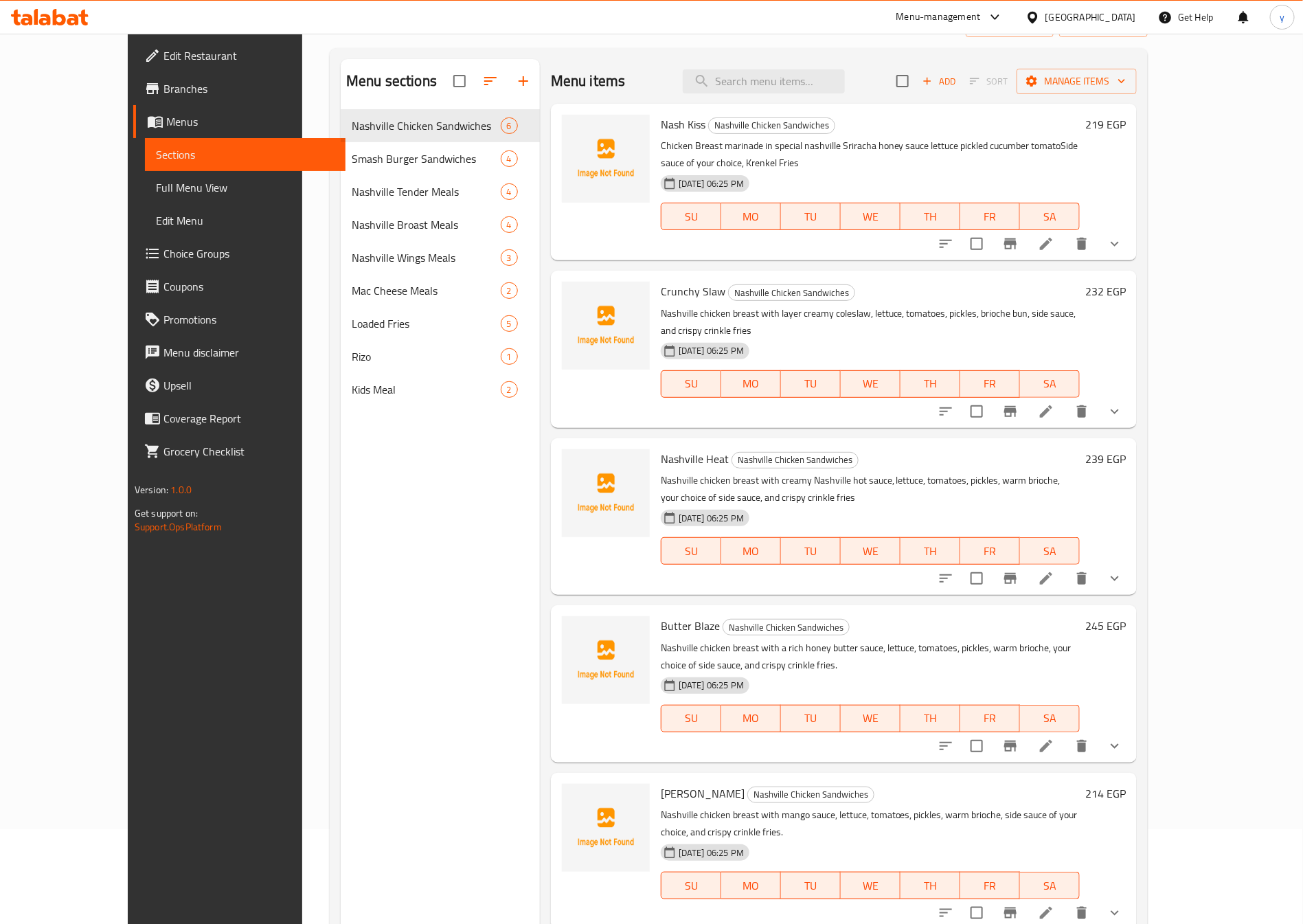
scroll to position [103, 0]
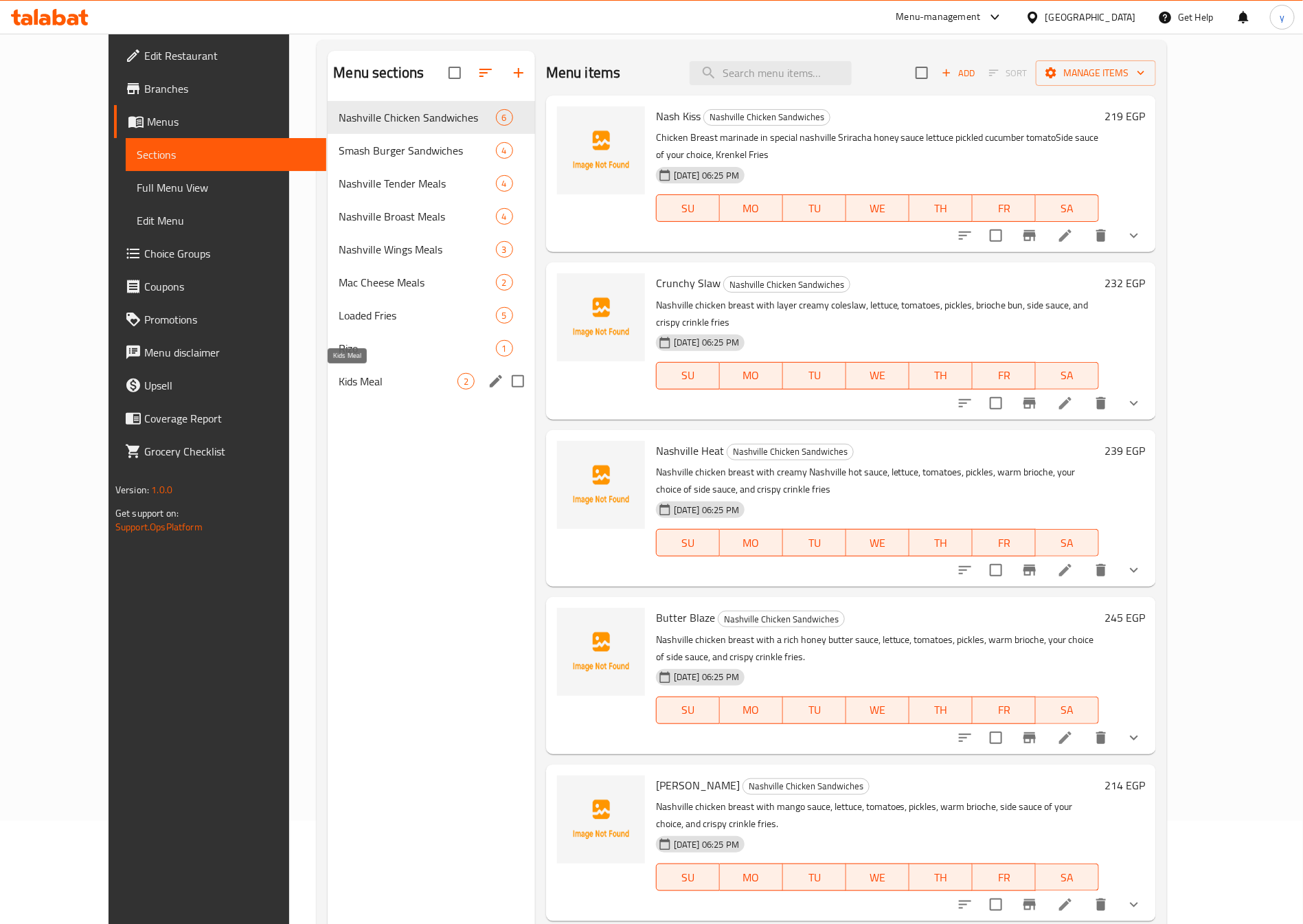
click at [384, 374] on span "Kids Meal" at bounding box center [397, 381] width 118 height 16
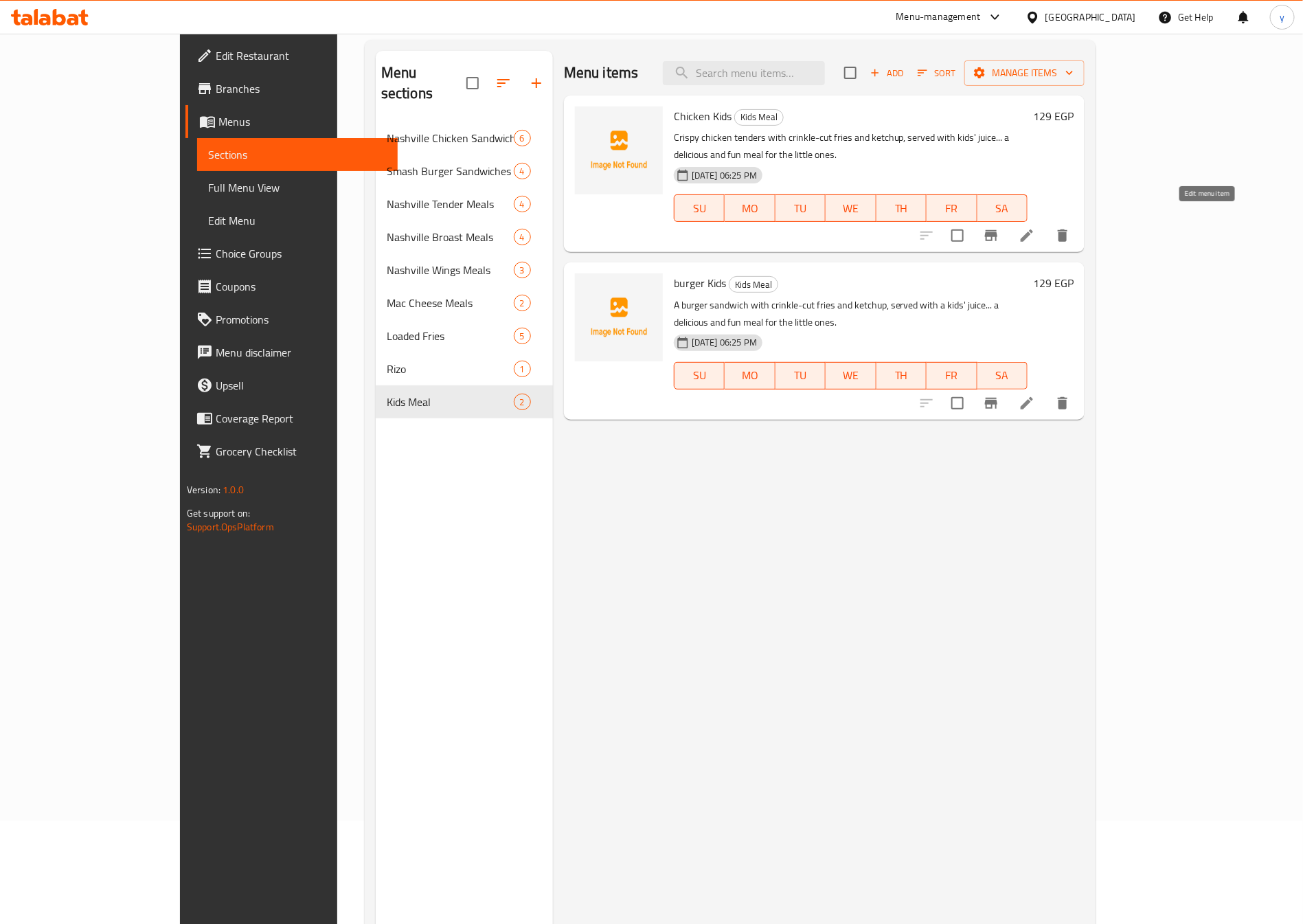
click at [1035, 227] on icon at bounding box center [1027, 235] width 16 height 16
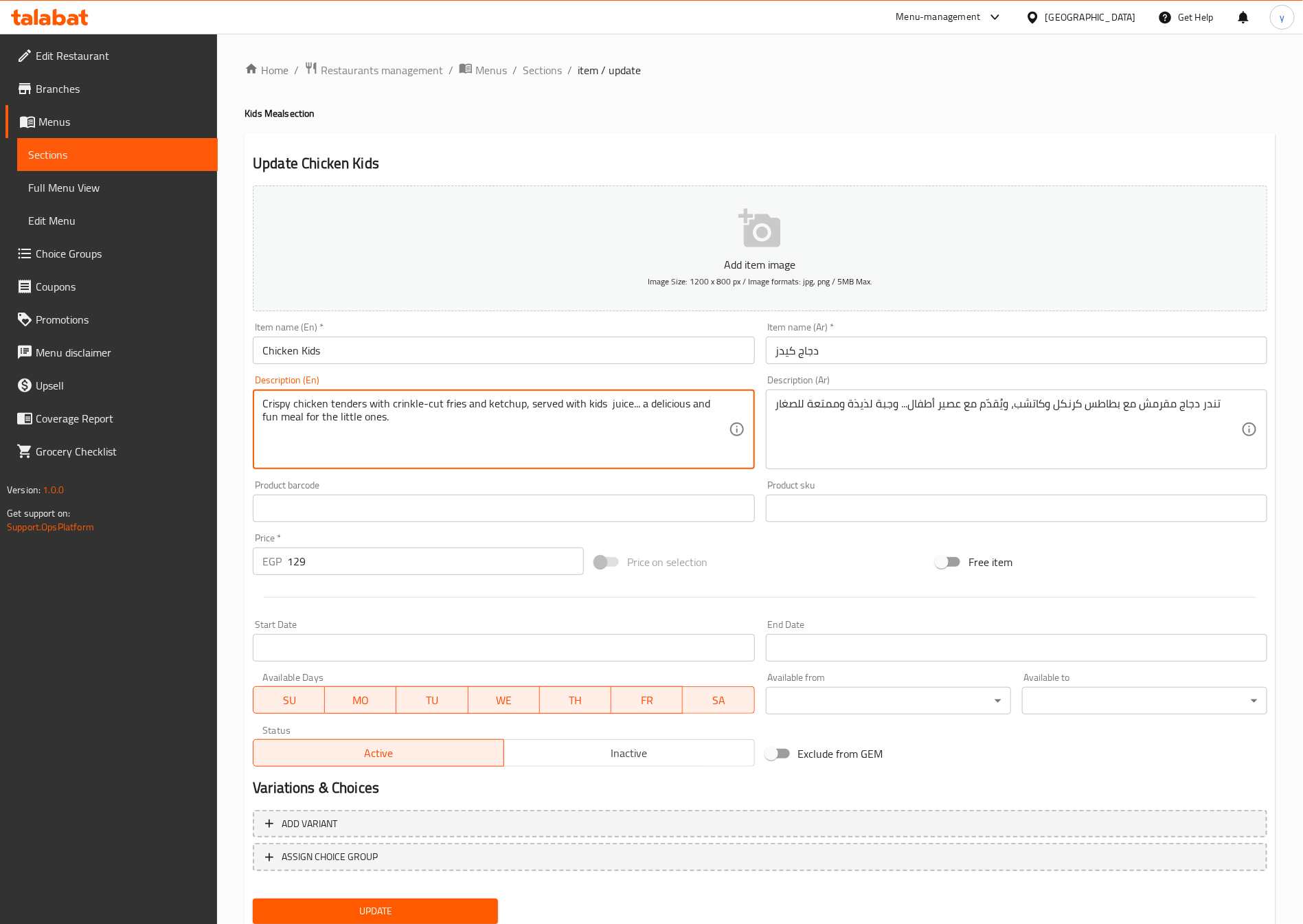
drag, startPoint x: 368, startPoint y: 431, endPoint x: 303, endPoint y: 451, distance: 68.0
click at [303, 451] on textarea "Crispy chicken tenders with crinkle-cut fries and ketchup, served with kids jui…" at bounding box center [495, 429] width 465 height 65
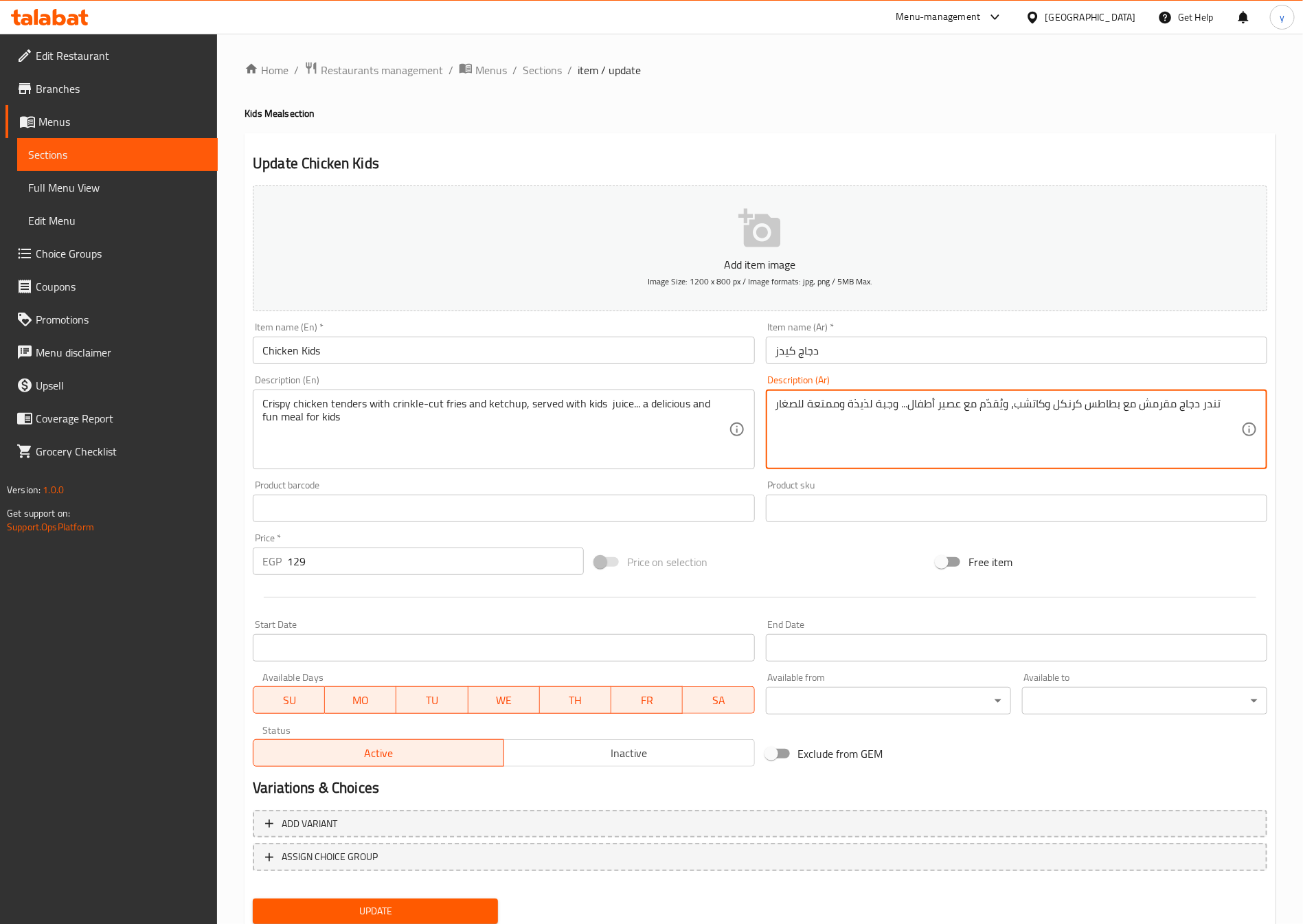
click at [792, 411] on textarea "تندر دجاج مقرمش مع بطاطس كرنكل وكاتشب، ويُقدّم مع عصير أطفال... وجبة لذيذة وممت…" at bounding box center [1008, 429] width 465 height 65
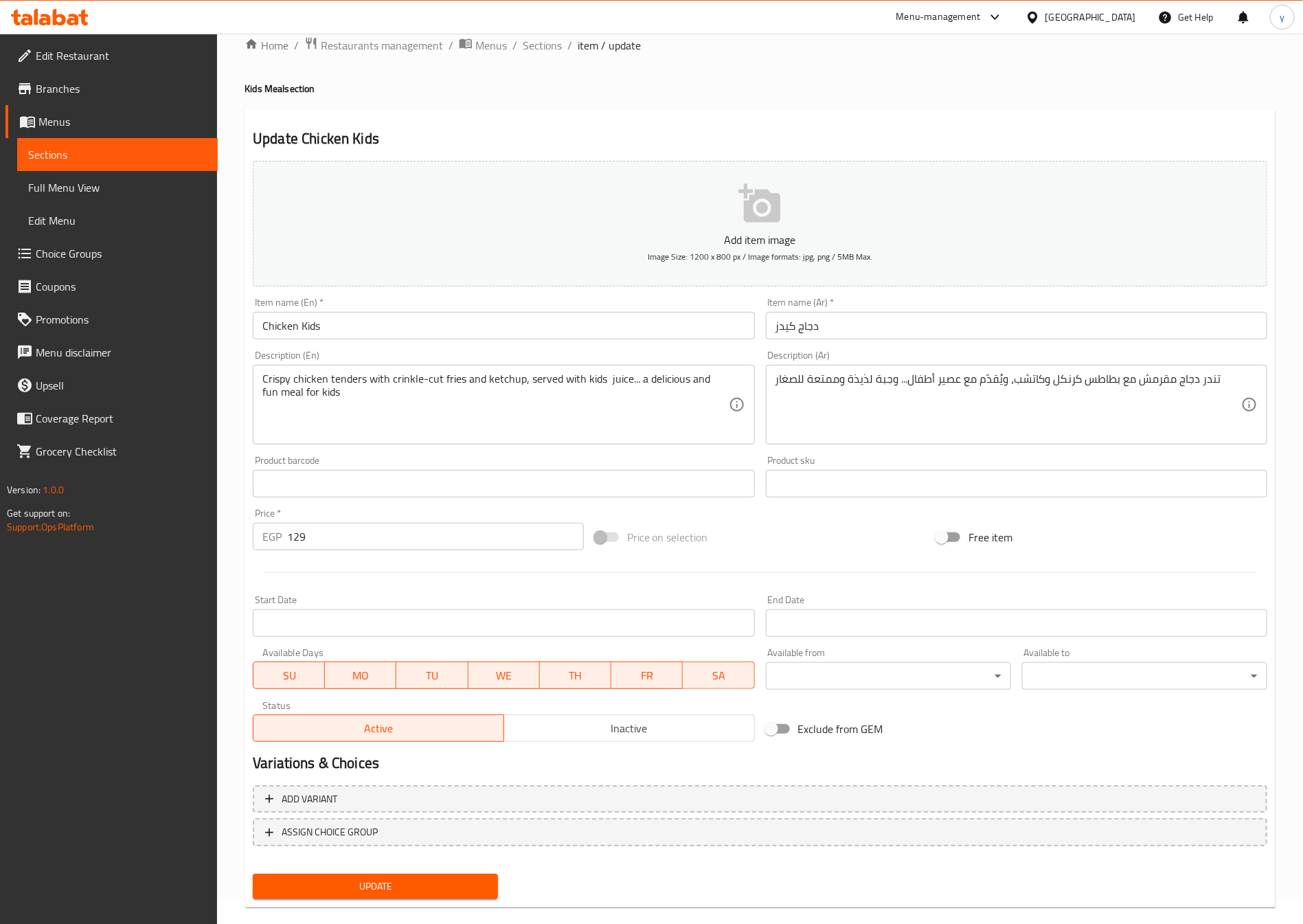
scroll to position [45, 0]
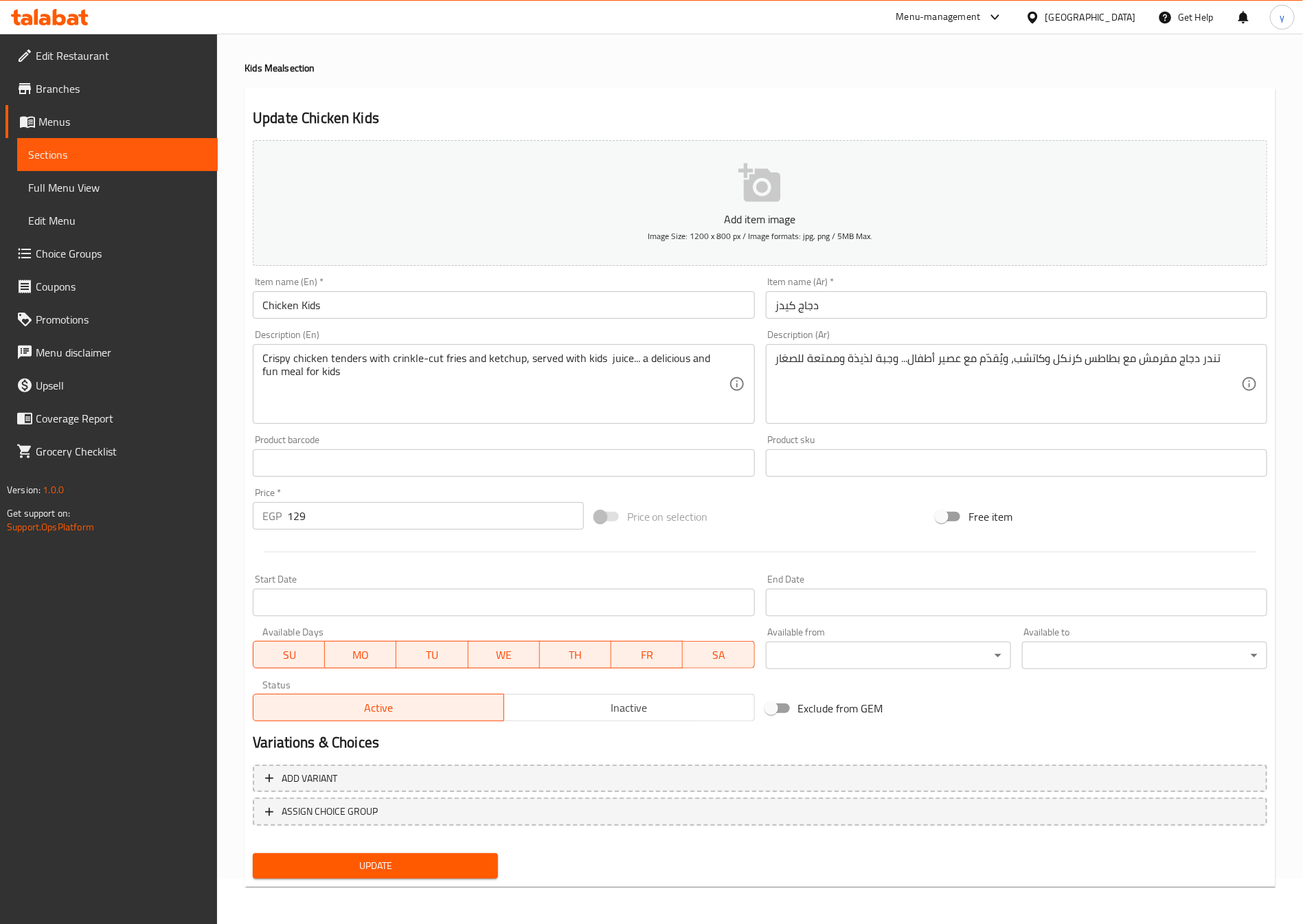
click at [454, 866] on span "Update" at bounding box center [375, 866] width 223 height 17
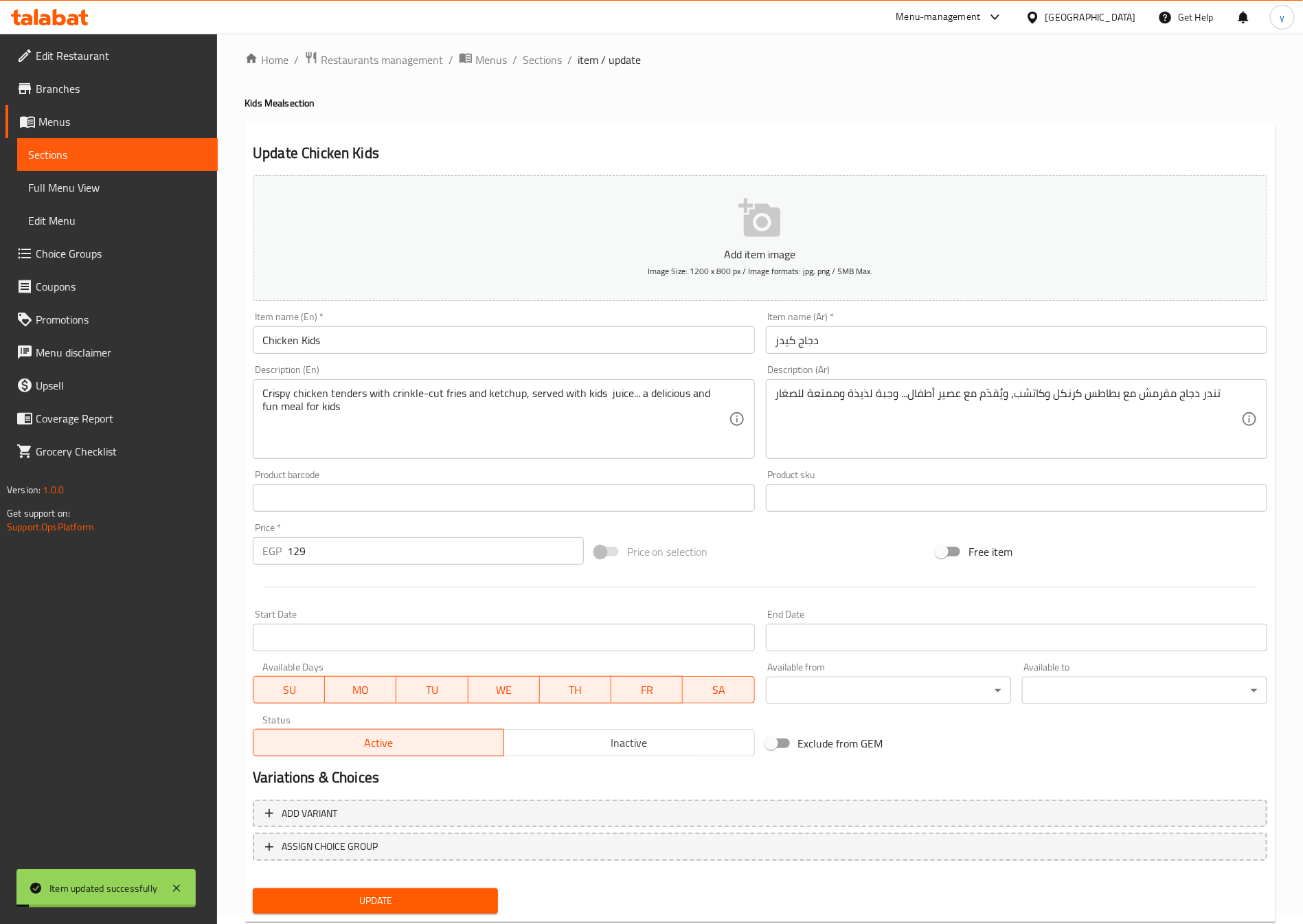
scroll to position [0, 0]
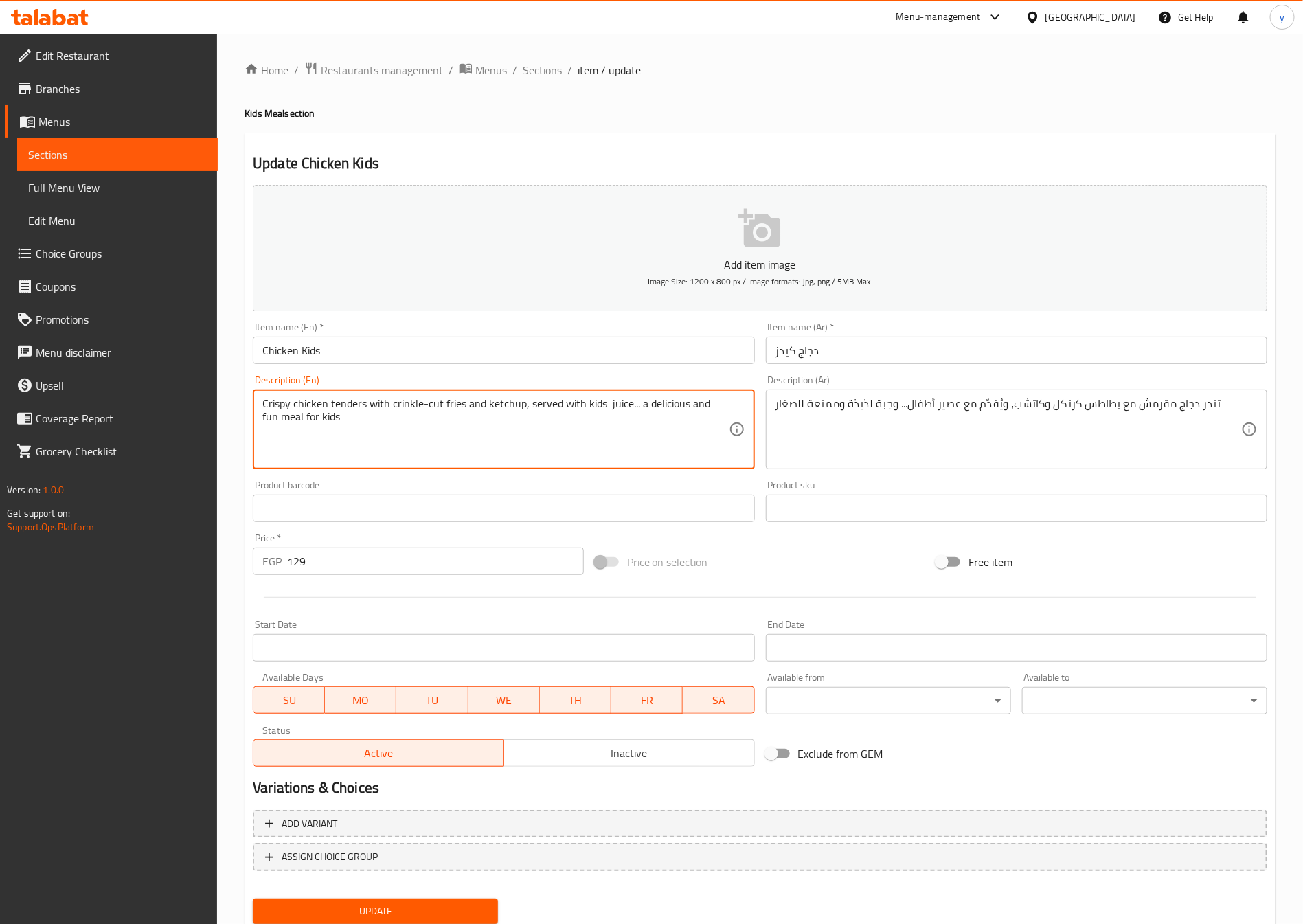
drag, startPoint x: 442, startPoint y: 408, endPoint x: 420, endPoint y: 408, distance: 22.0
click at [404, 411] on textarea "Crispy chicken tenders with crinkle fries and ketchup, served with kids juice..…" at bounding box center [495, 429] width 465 height 65
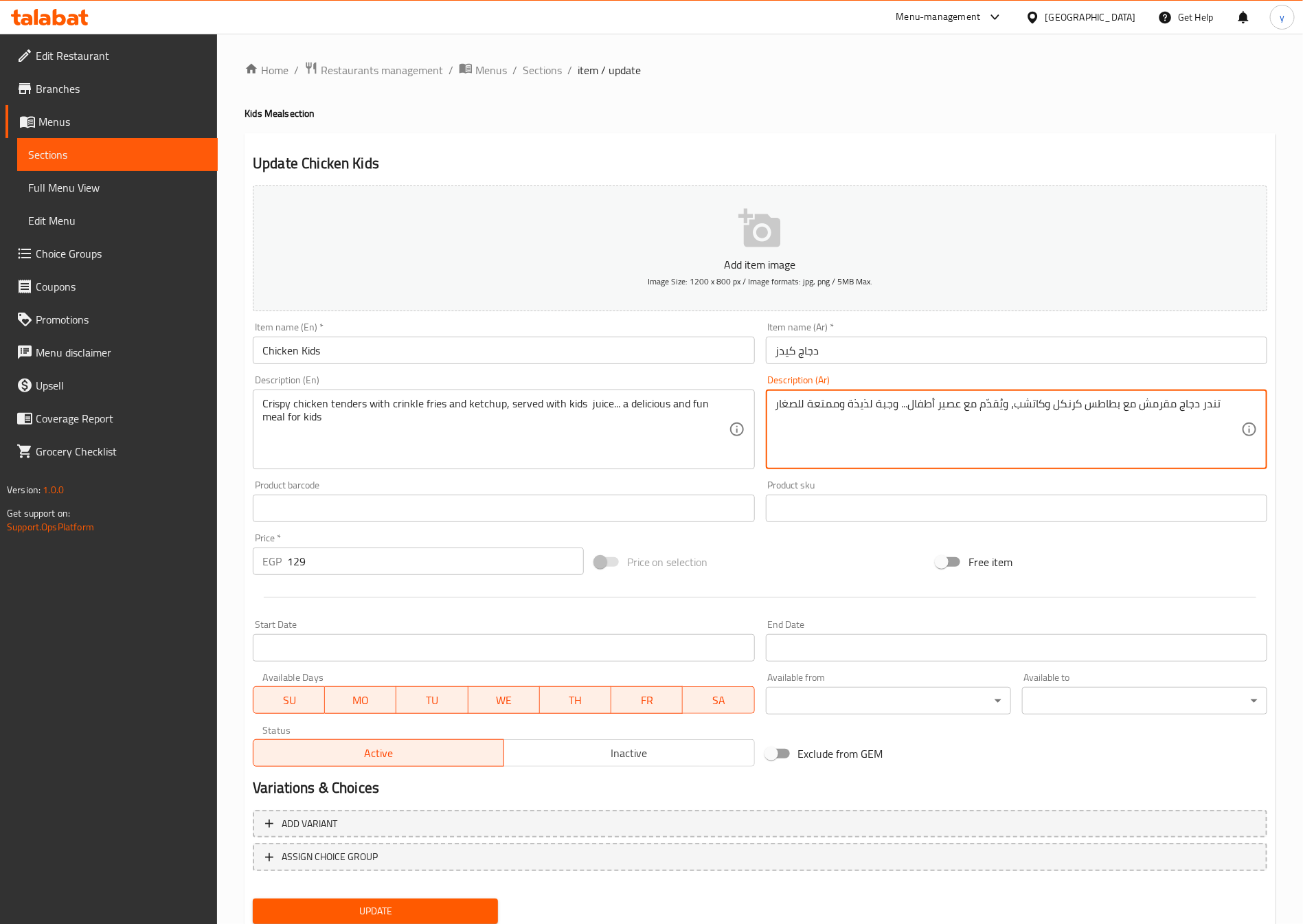
click at [1061, 404] on textarea "تندر دجاج مقرمش مع بطاطس كرنكل وكاتشب، ويُقدّم مع عصير أطفال... وجبة لذيذة وممت…" at bounding box center [1008, 429] width 465 height 65
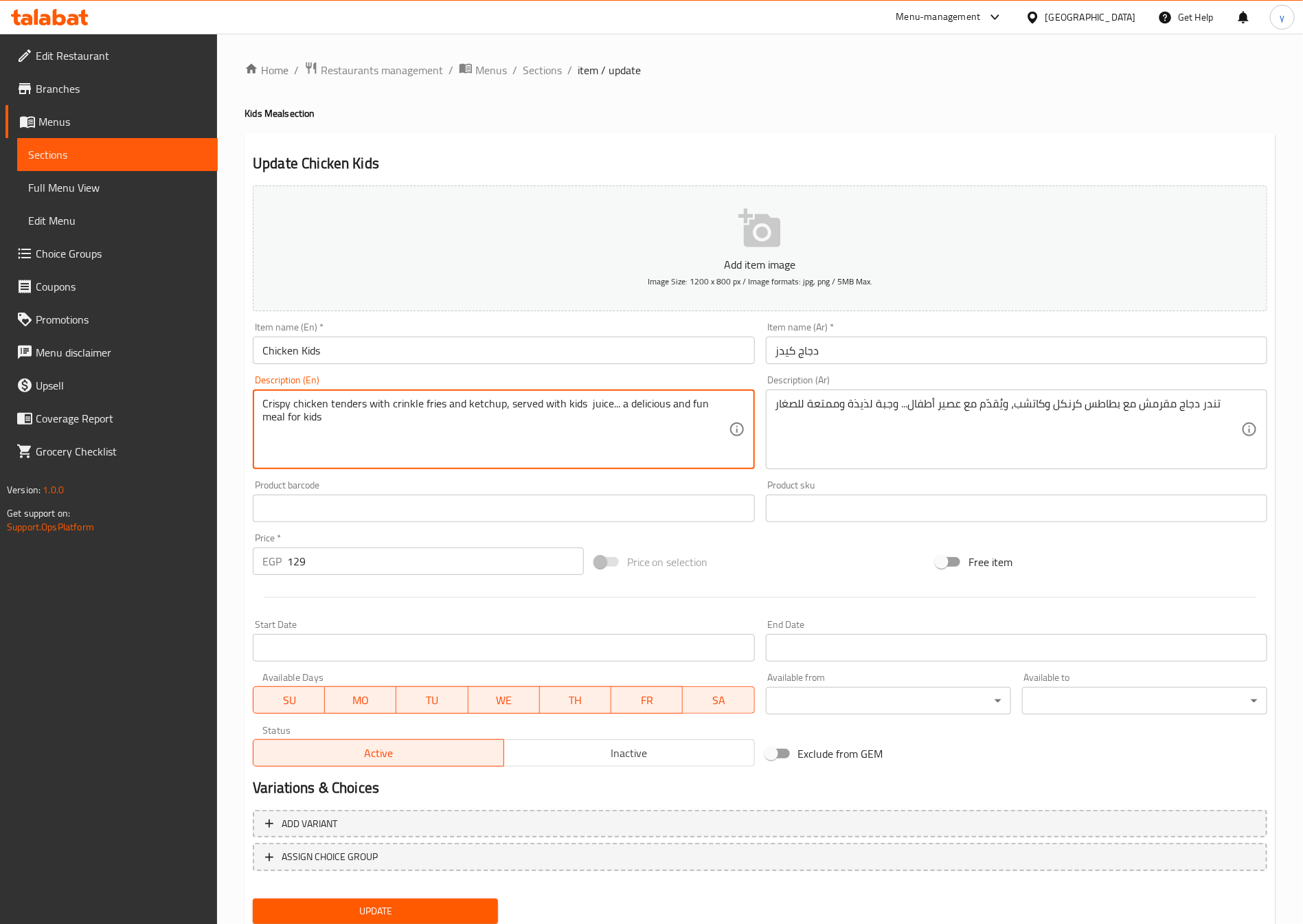
click at [610, 406] on textarea "Crispy chicken tenders with crinkle fries and ketchup, served with kids juice..…" at bounding box center [495, 429] width 465 height 65
type textarea "Crispy chicken tenders with crinkle fries and ketchup, served with kids juice a…"
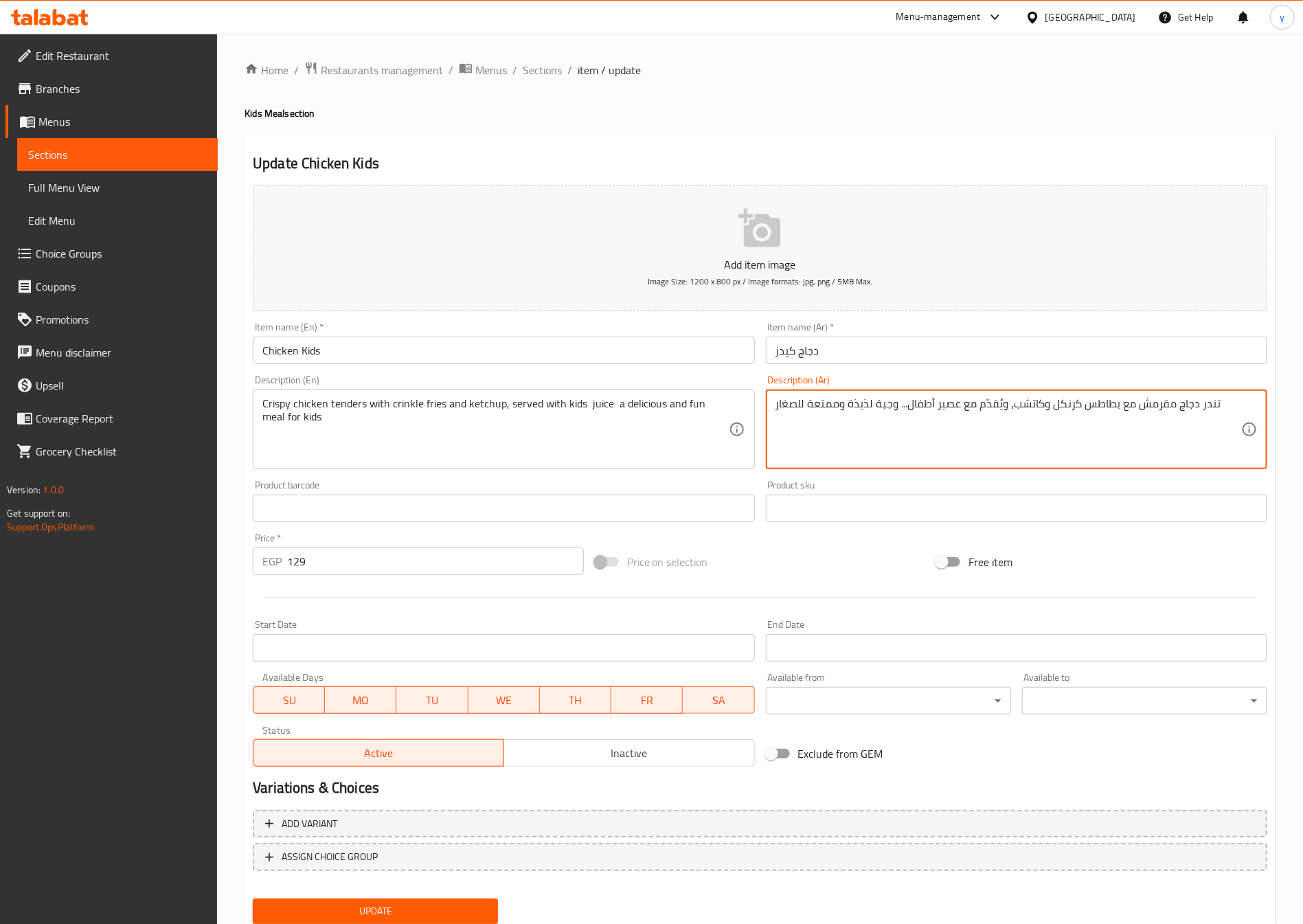
click at [901, 409] on textarea "تندر دجاج مقرمش مع بطاطس كرنكل وكاتشب، ويُقدّم مع عصير أطفال... وجبة لذيذة وممت…" at bounding box center [1008, 429] width 465 height 65
click at [905, 409] on textarea "تندر دجاج مقرمش مع بطاطس كرنكل وكاتشب، ويُقدّم مع عصير أطفال... وجبة لذيذة وممت…" at bounding box center [1008, 429] width 465 height 65
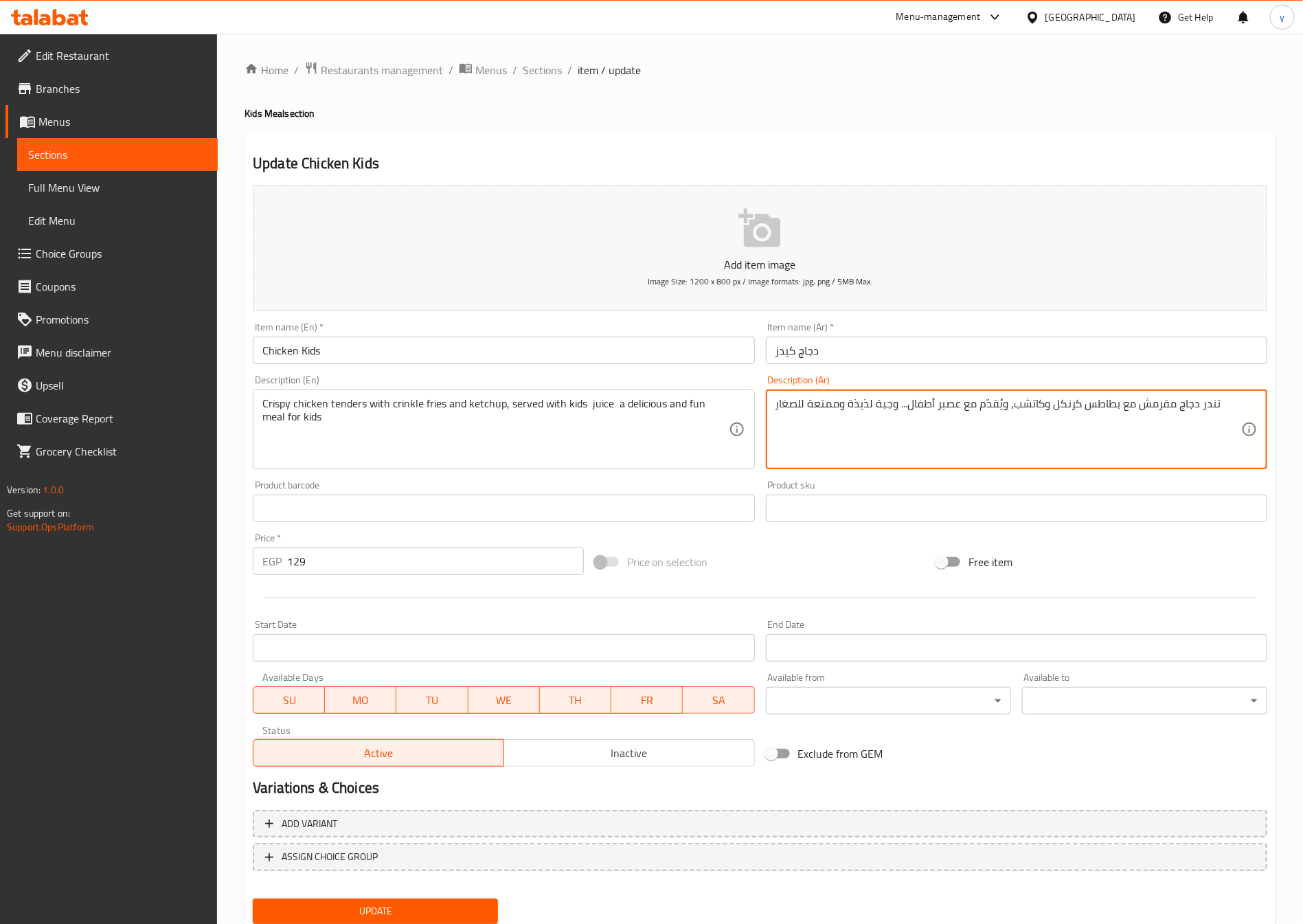
click at [899, 413] on textarea "تندر دجاج مقرمش مع بطاطس كرنكل وكاتشب، ويُقدّم مع عصير أطفال... وجبة لذيذة وممت…" at bounding box center [1008, 429] width 465 height 65
drag, startPoint x: 896, startPoint y: 404, endPoint x: 905, endPoint y: 403, distance: 9.1
click at [905, 403] on textarea "تندر دجاج مقرمش مع بطاطس كرنكل وكاتشب، ويُقدّم مع عصير أطفال... وجبة لذيذة وممت…" at bounding box center [1008, 429] width 465 height 65
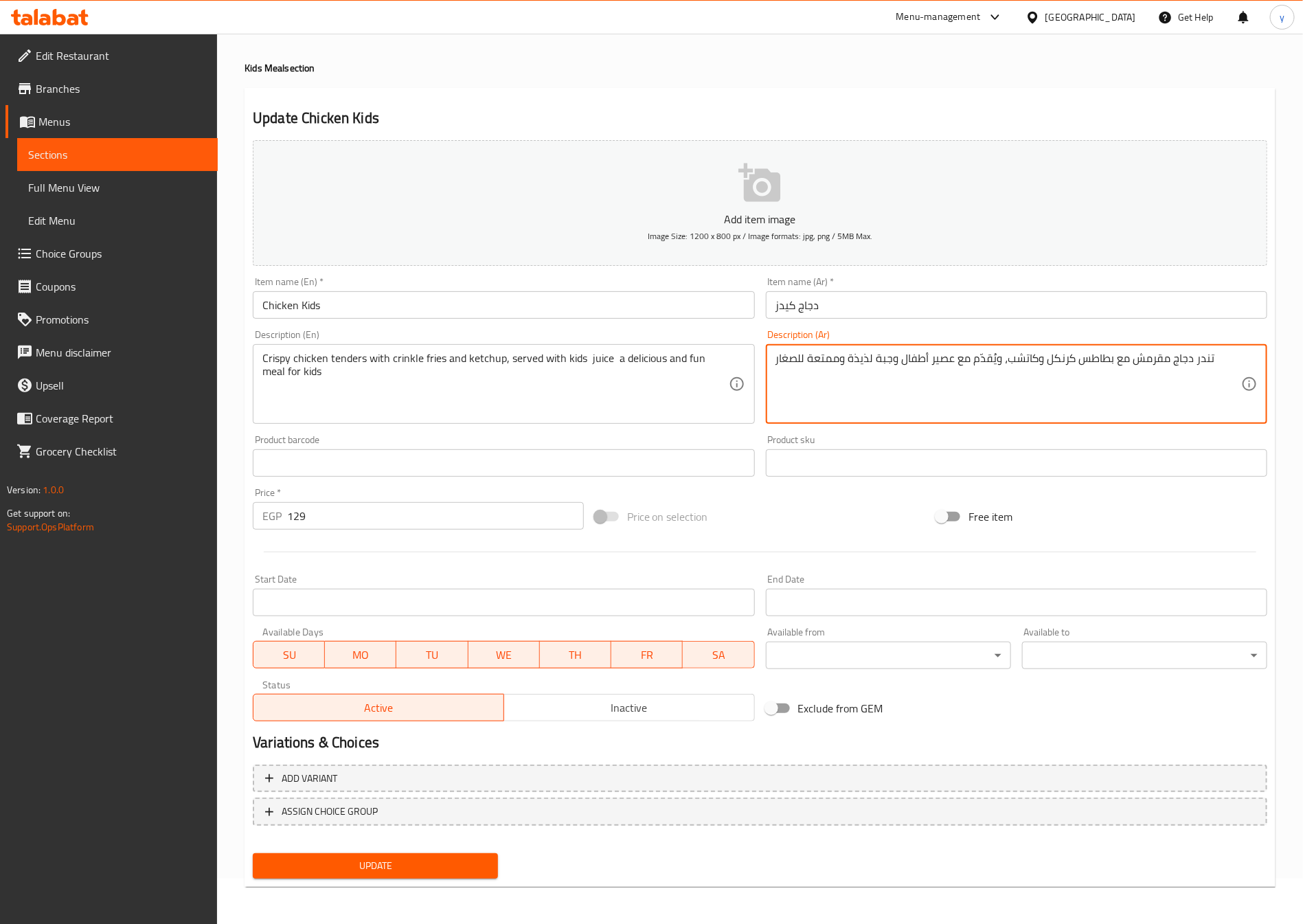
type textarea "تندر دجاج مقرمش مع بطاطس كرنكل وكاتشب، ويُقدّم مع عصير أطفال وجبة لذيذة وممتعة …"
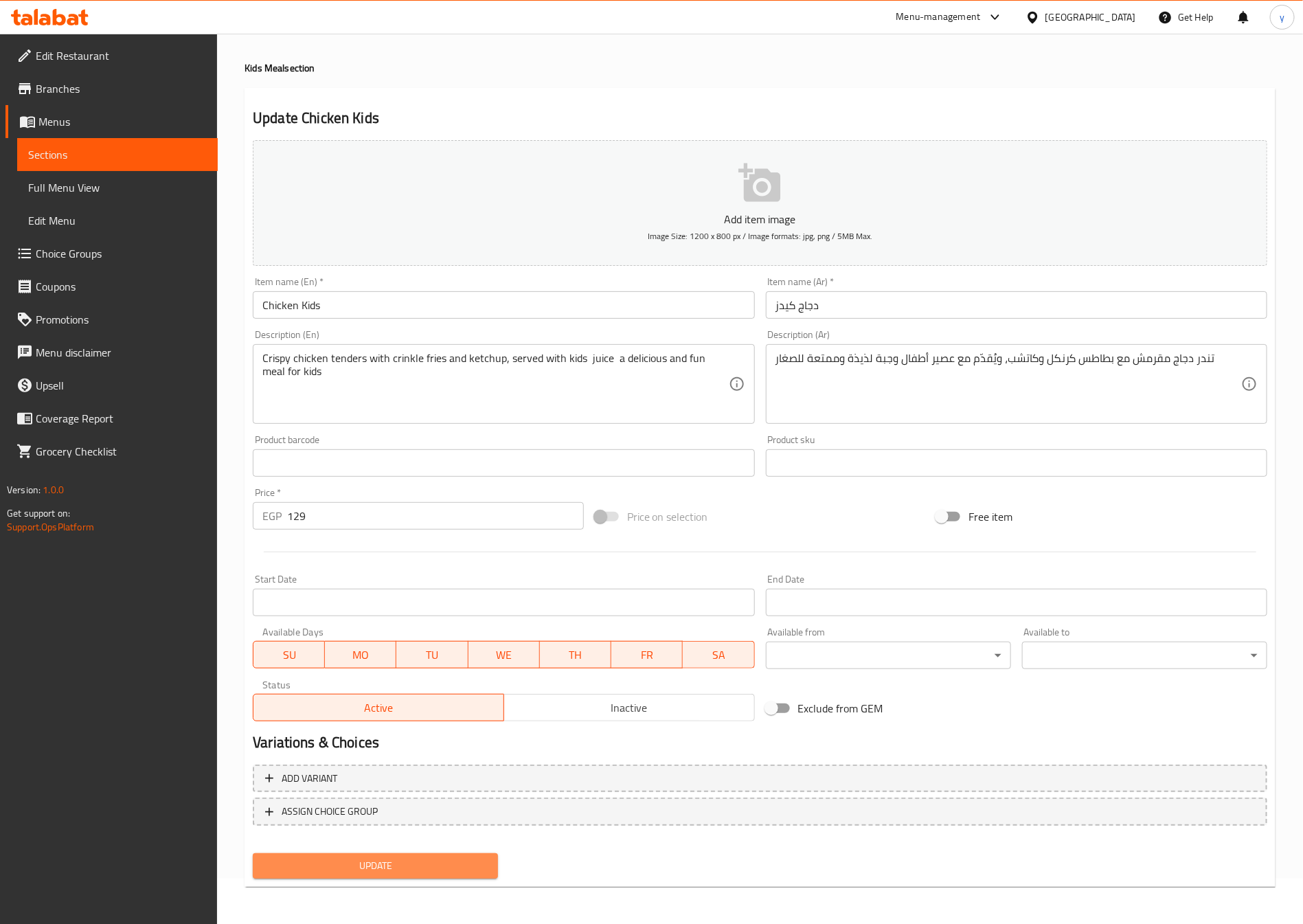
click at [407, 870] on span "Update" at bounding box center [375, 866] width 223 height 17
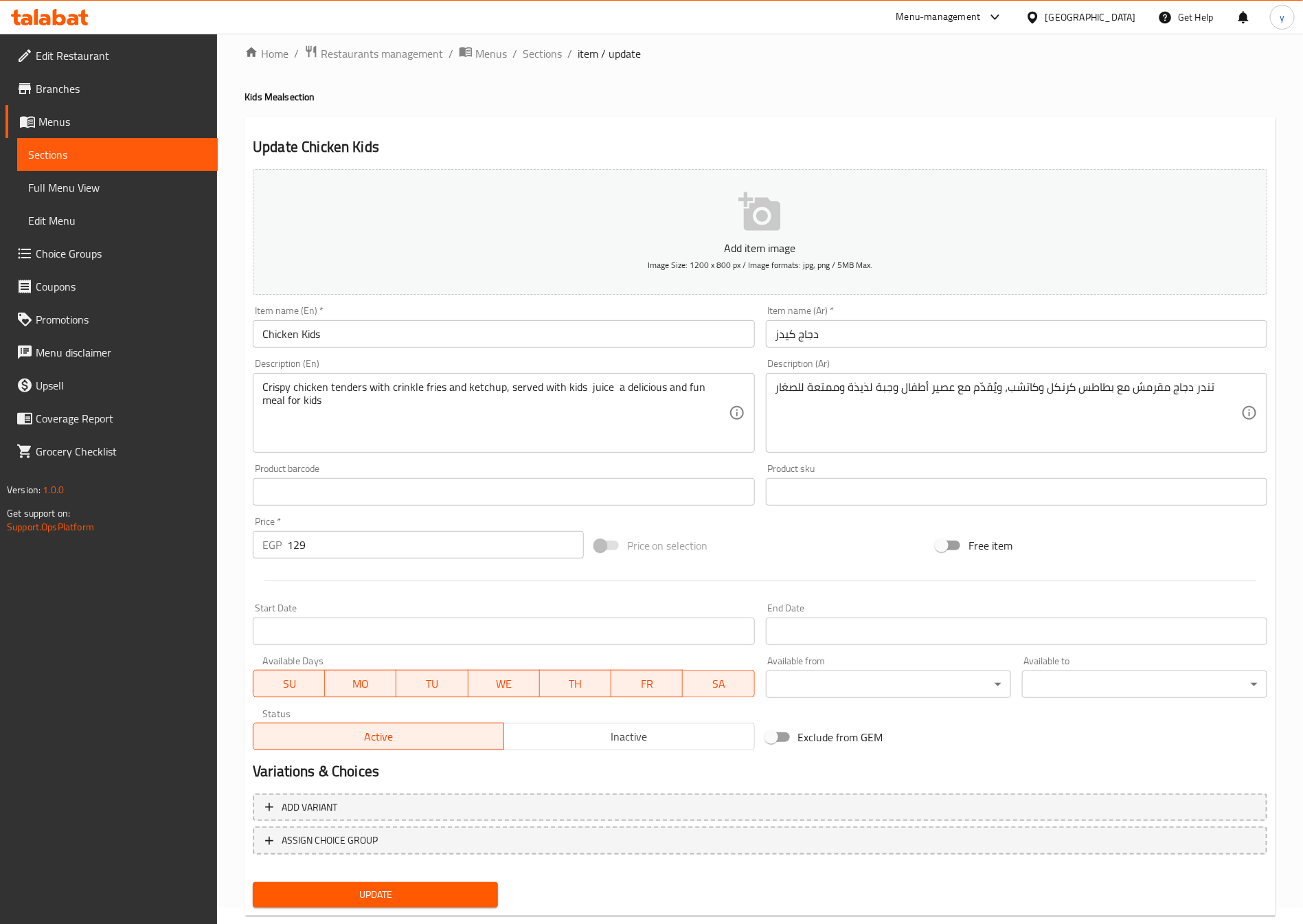
scroll to position [0, 0]
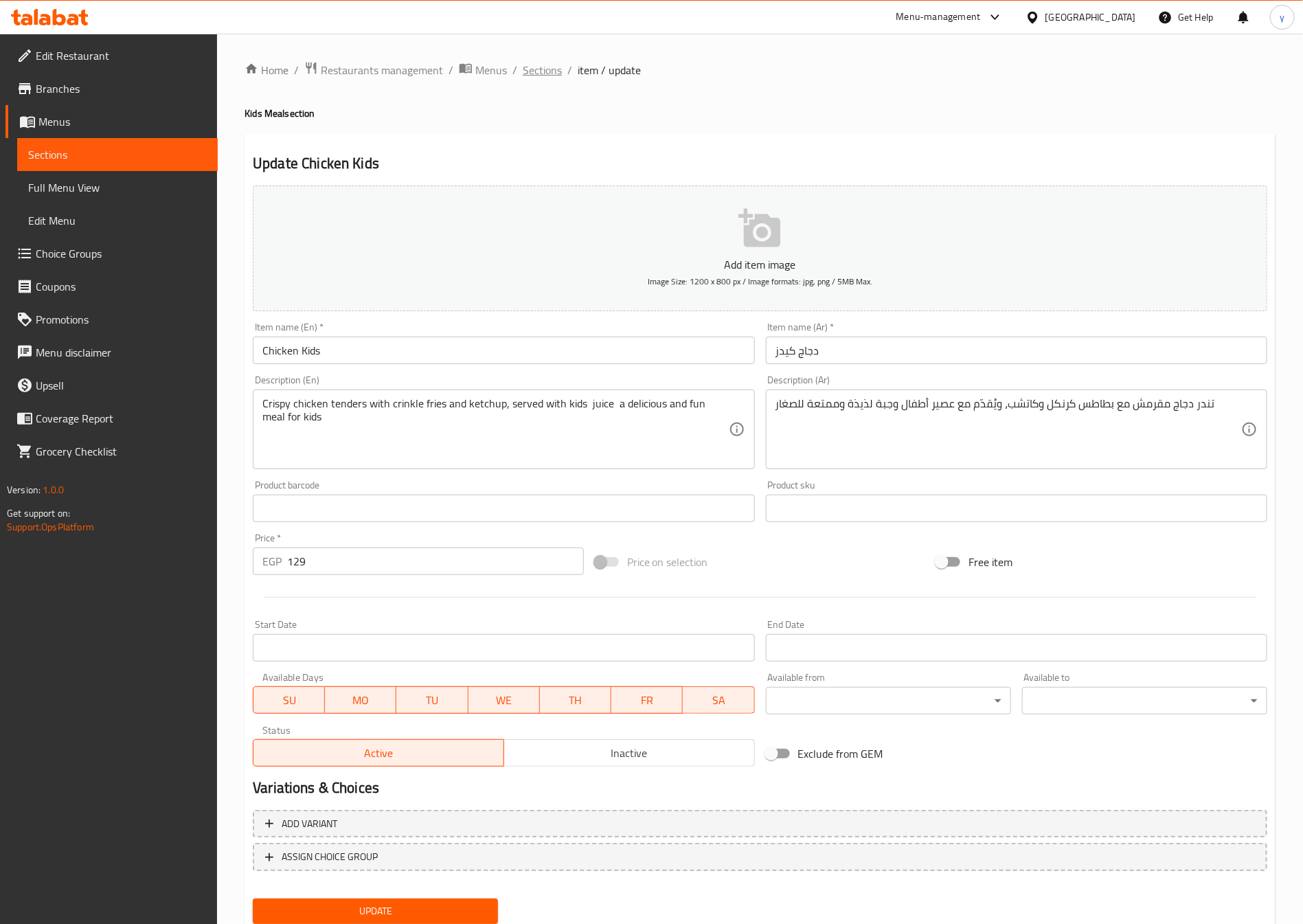
click at [537, 64] on span "Sections" at bounding box center [543, 70] width 39 height 16
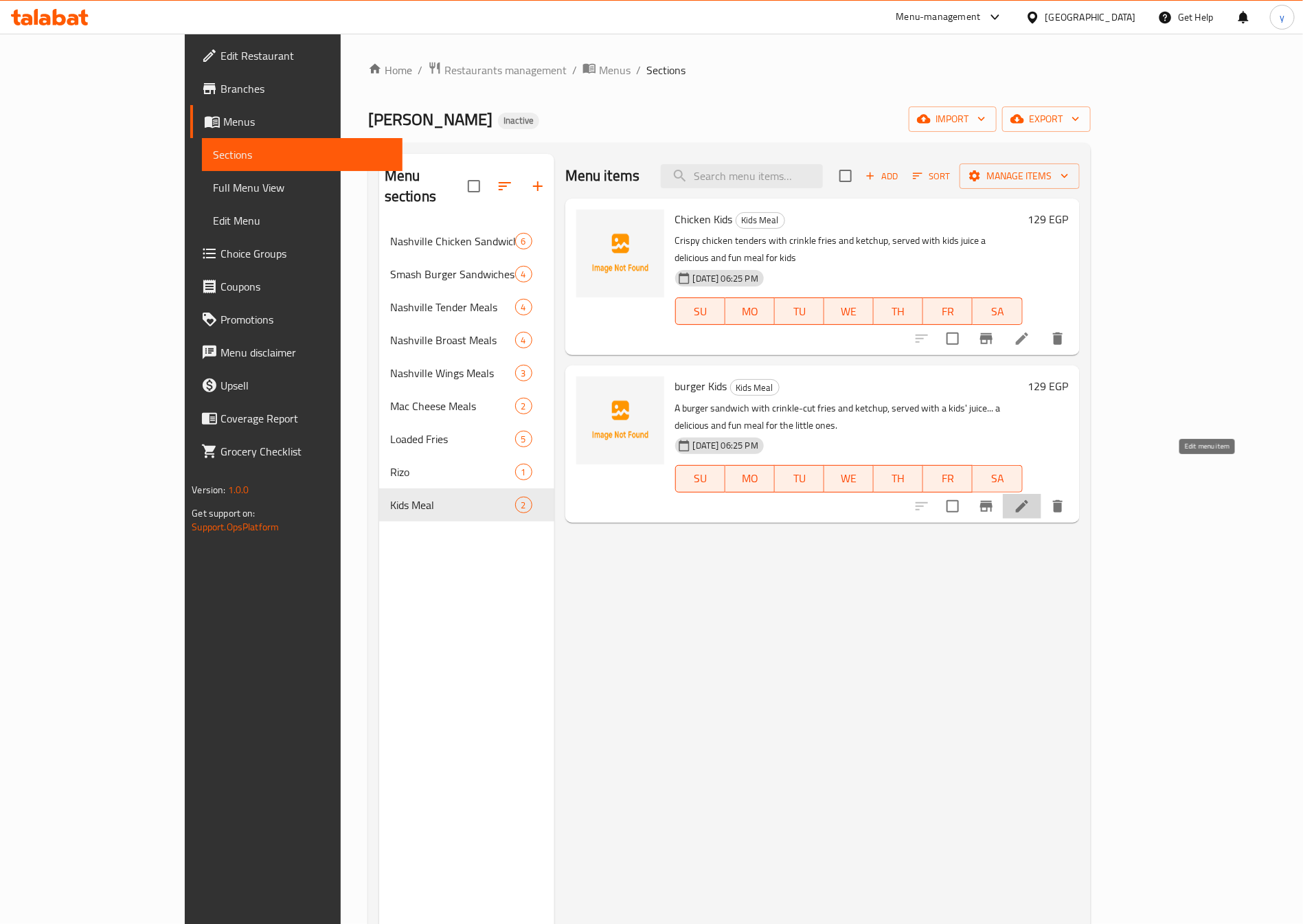
click at [1028, 500] on icon at bounding box center [1022, 506] width 13 height 13
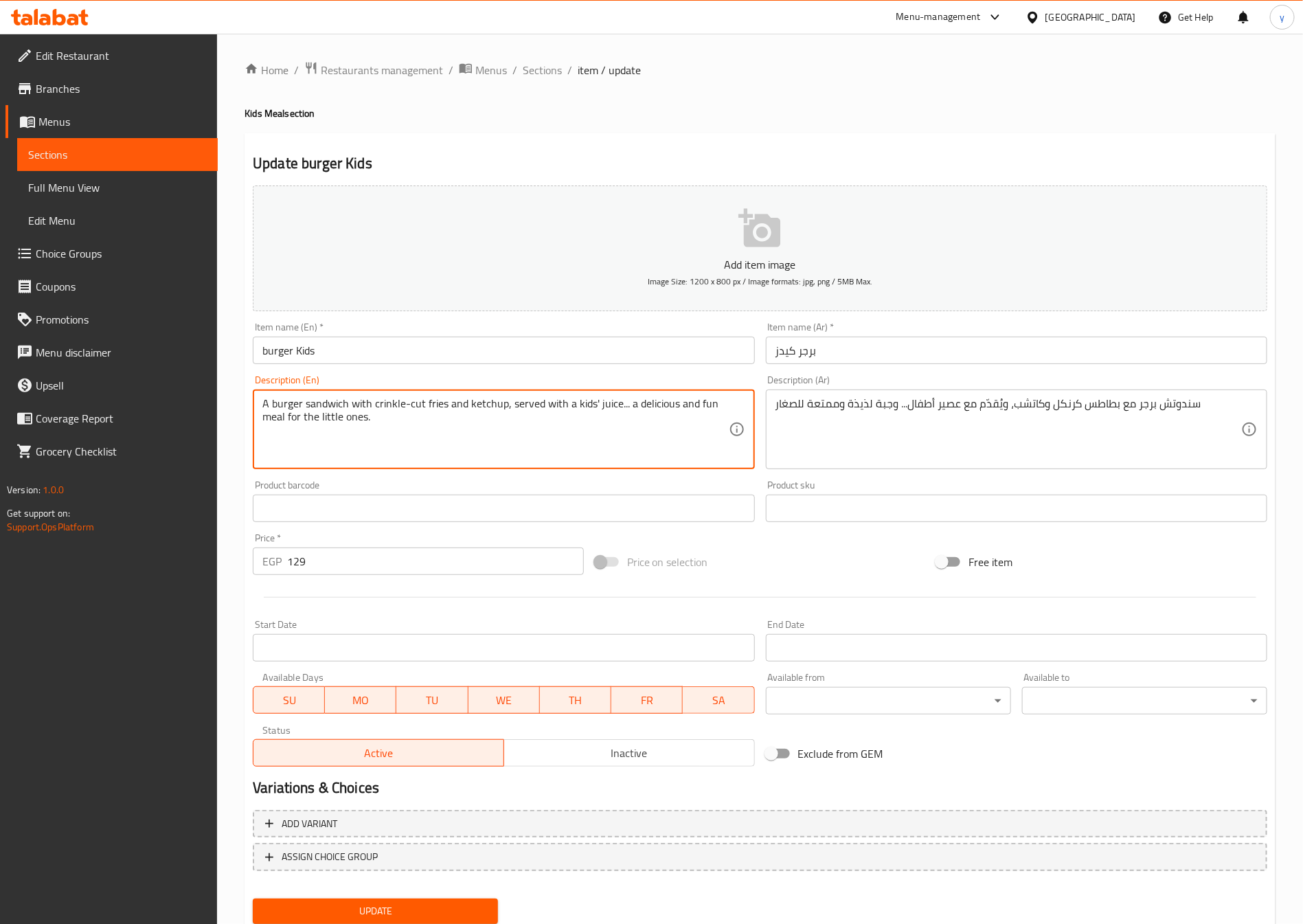
drag, startPoint x: 422, startPoint y: 407, endPoint x: 403, endPoint y: 411, distance: 19.4
click at [571, 413] on textarea "A burger sandwich with crinkle fries and ketchup, served with a kids' juice... …" at bounding box center [495, 429] width 465 height 65
click at [600, 413] on textarea "A burger sandwich with crinkle fries and ketchup, served with a kids juice... a…" at bounding box center [495, 429] width 465 height 65
drag, startPoint x: 328, startPoint y: 423, endPoint x: 279, endPoint y: 431, distance: 49.6
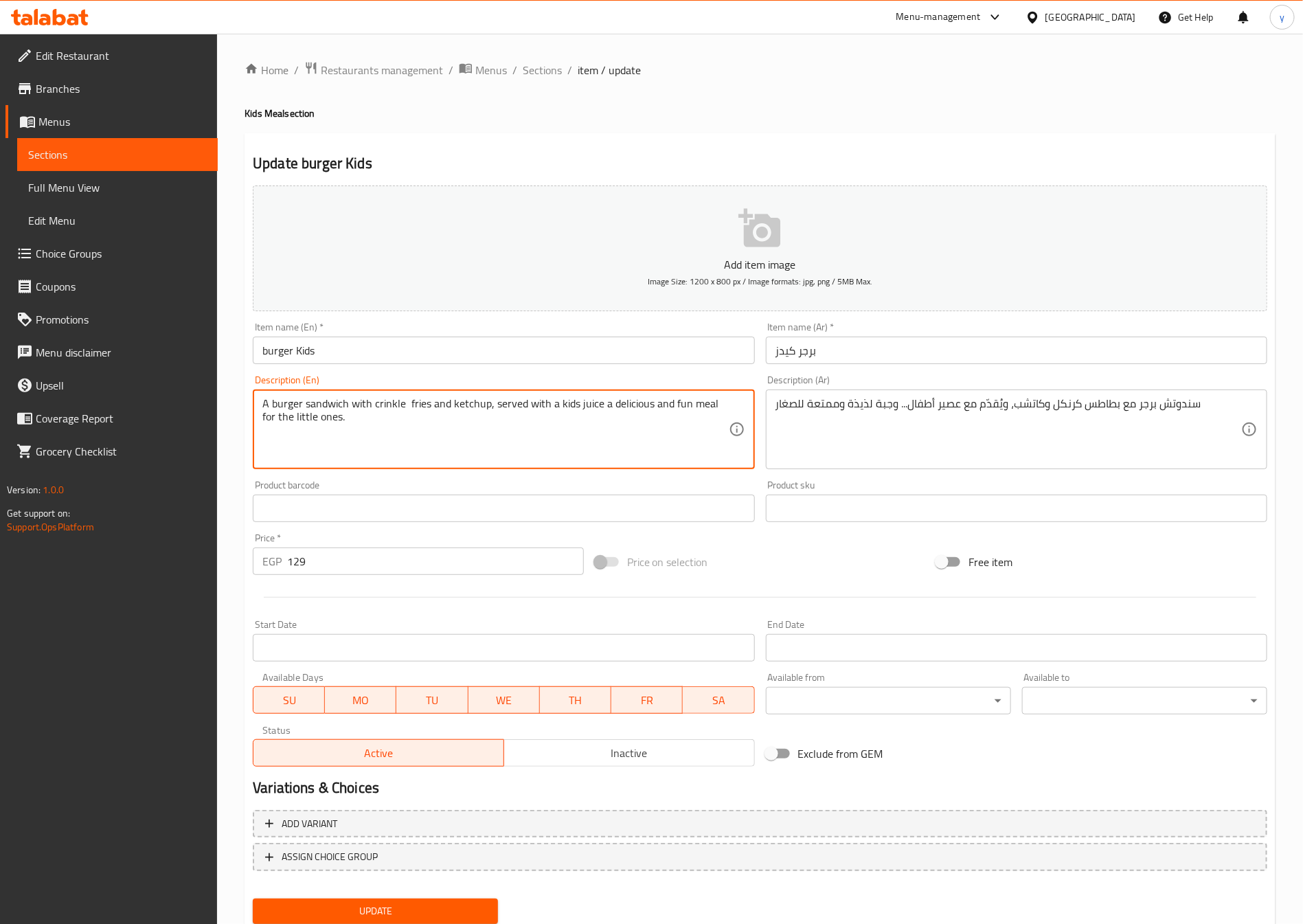
click at [279, 431] on textarea "A burger sandwich with crinkle fries and ketchup, served with a kids juice a de…" at bounding box center [495, 429] width 465 height 65
click at [351, 427] on textarea "A burger sandwich with crinkle fries and ketchup, served with a kids juice a de…" at bounding box center [495, 429] width 465 height 65
drag, startPoint x: 324, startPoint y: 420, endPoint x: 283, endPoint y: 433, distance: 43.0
click at [283, 433] on textarea "A burger sandwich with crinkle fries and ketchup, served with a kids juice a de…" at bounding box center [495, 429] width 465 height 65
type textarea "A burger sandwich with crinkle fries and ketchup, served with a kids juice a de…"
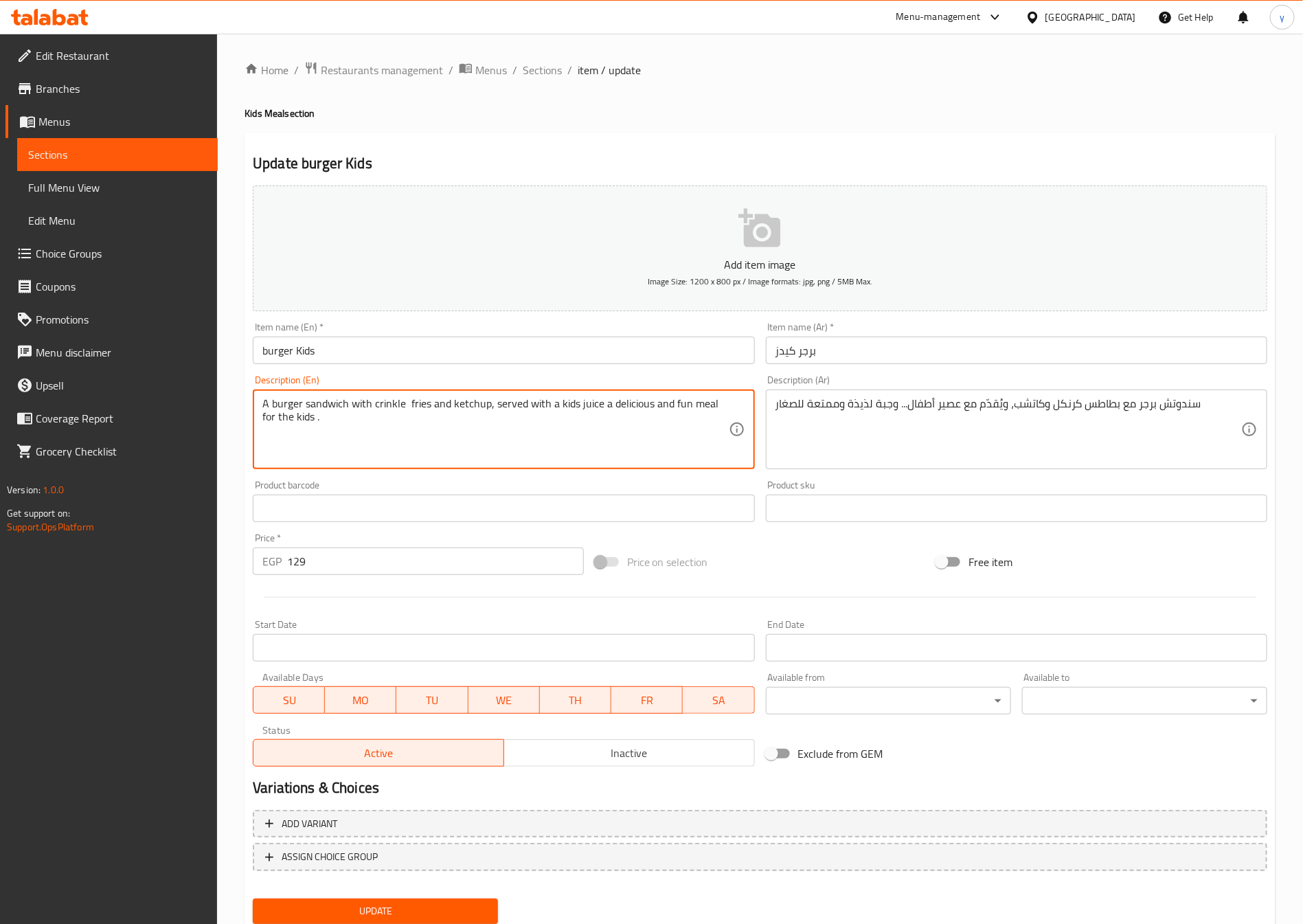
click at [478, 899] on button "Update" at bounding box center [375, 911] width 245 height 25
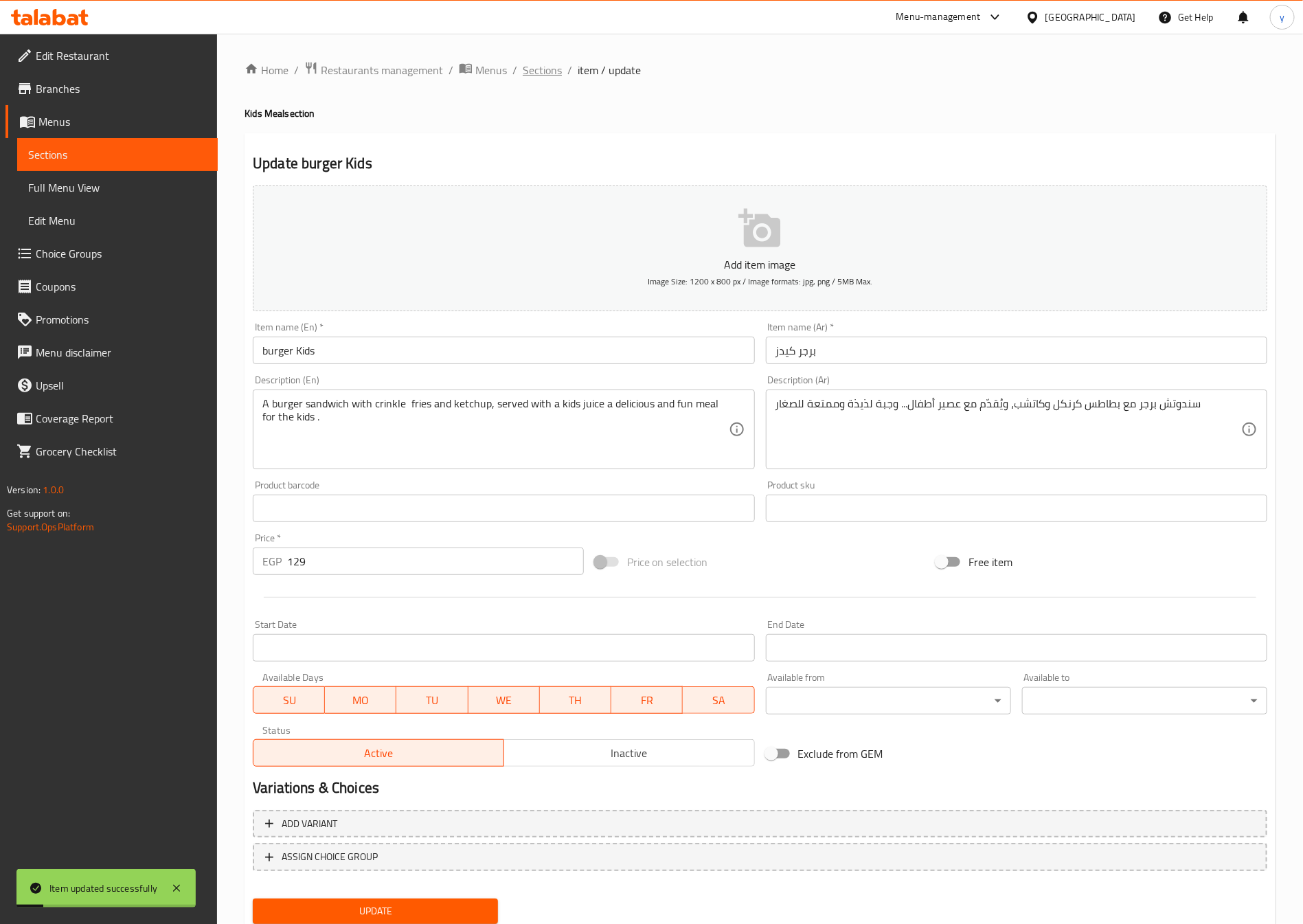
click at [541, 62] on span "Sections" at bounding box center [543, 70] width 39 height 16
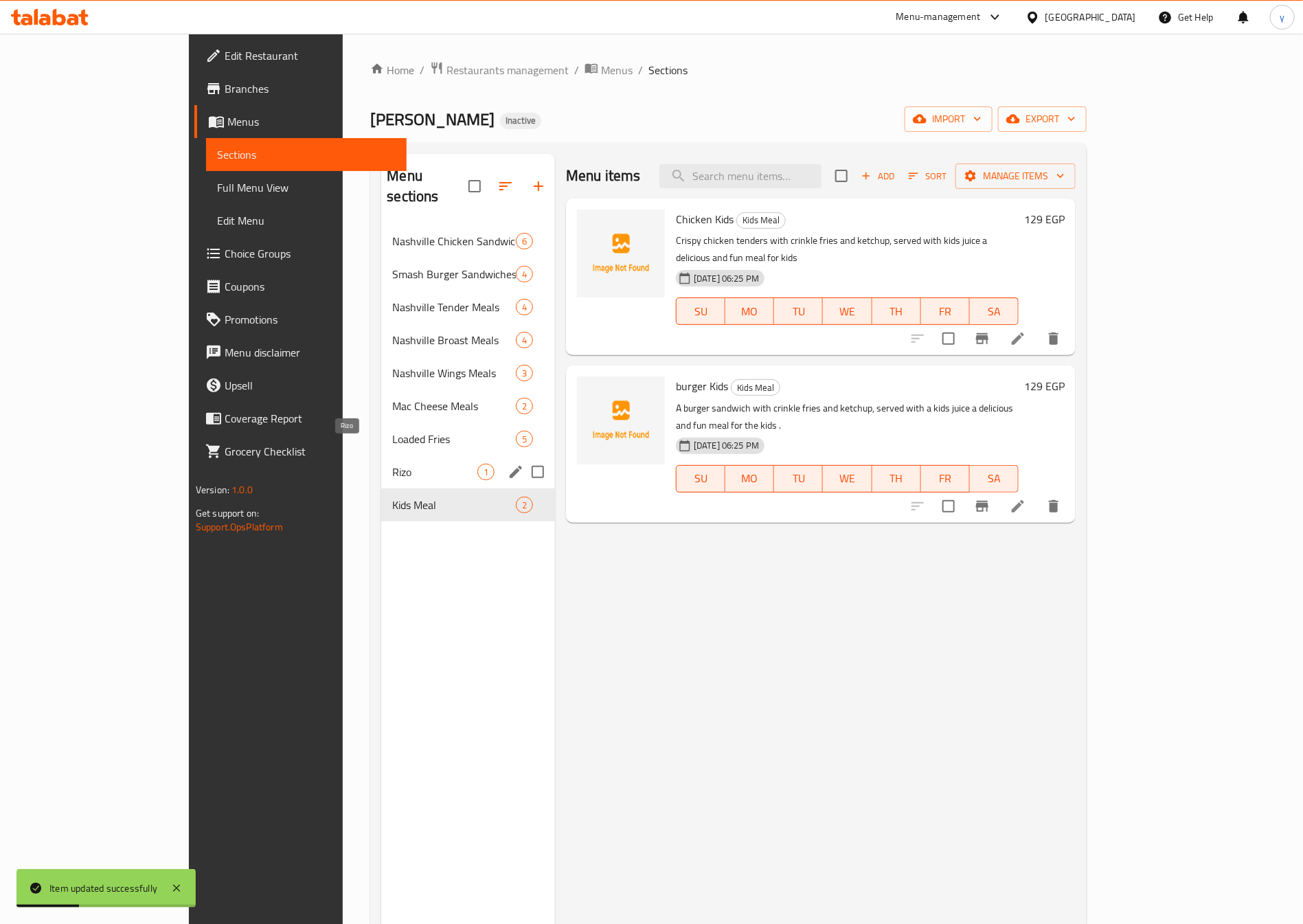
click at [393, 464] on span "Rizo" at bounding box center [435, 471] width 85 height 16
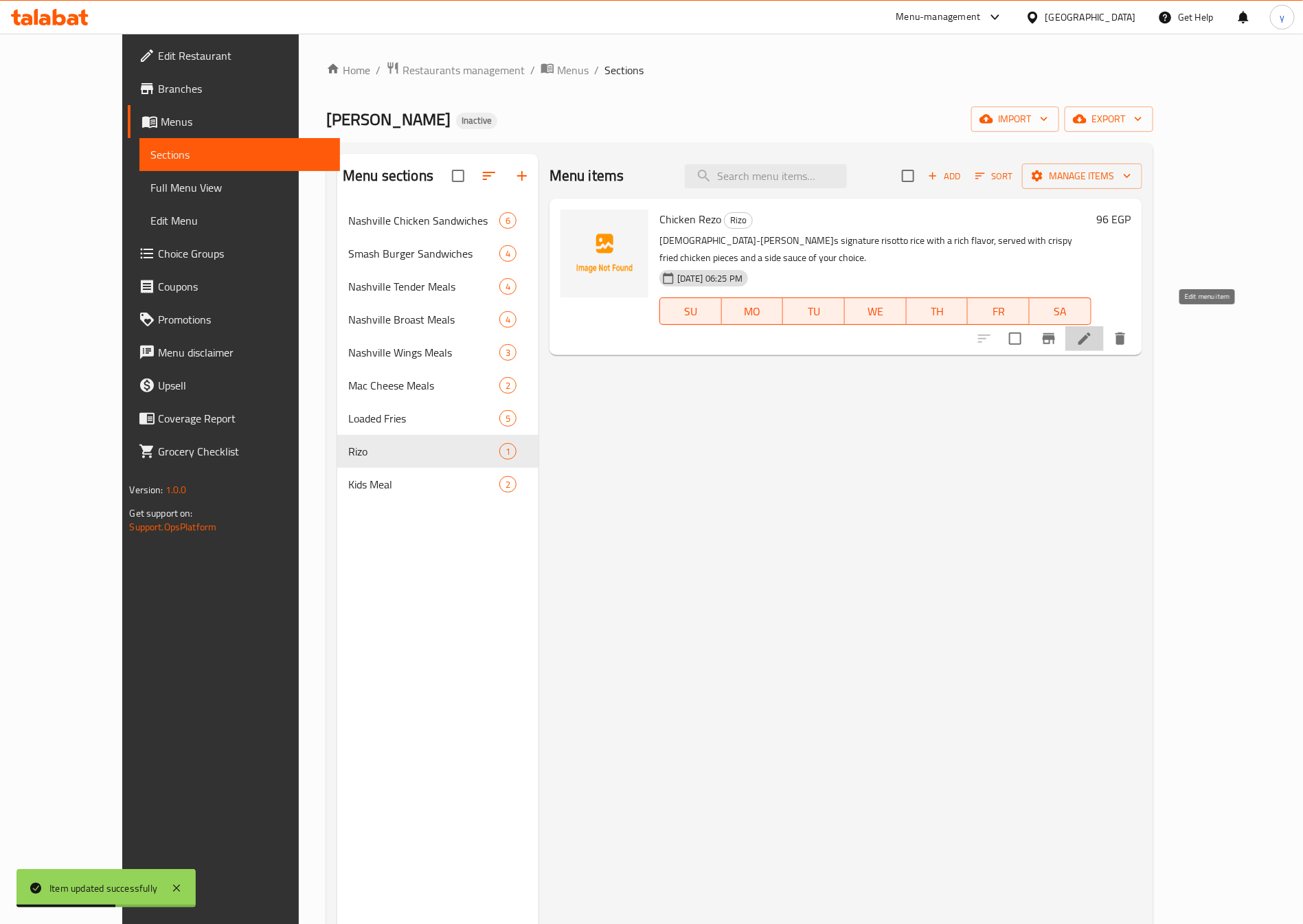
click at [1093, 331] on icon at bounding box center [1084, 338] width 16 height 16
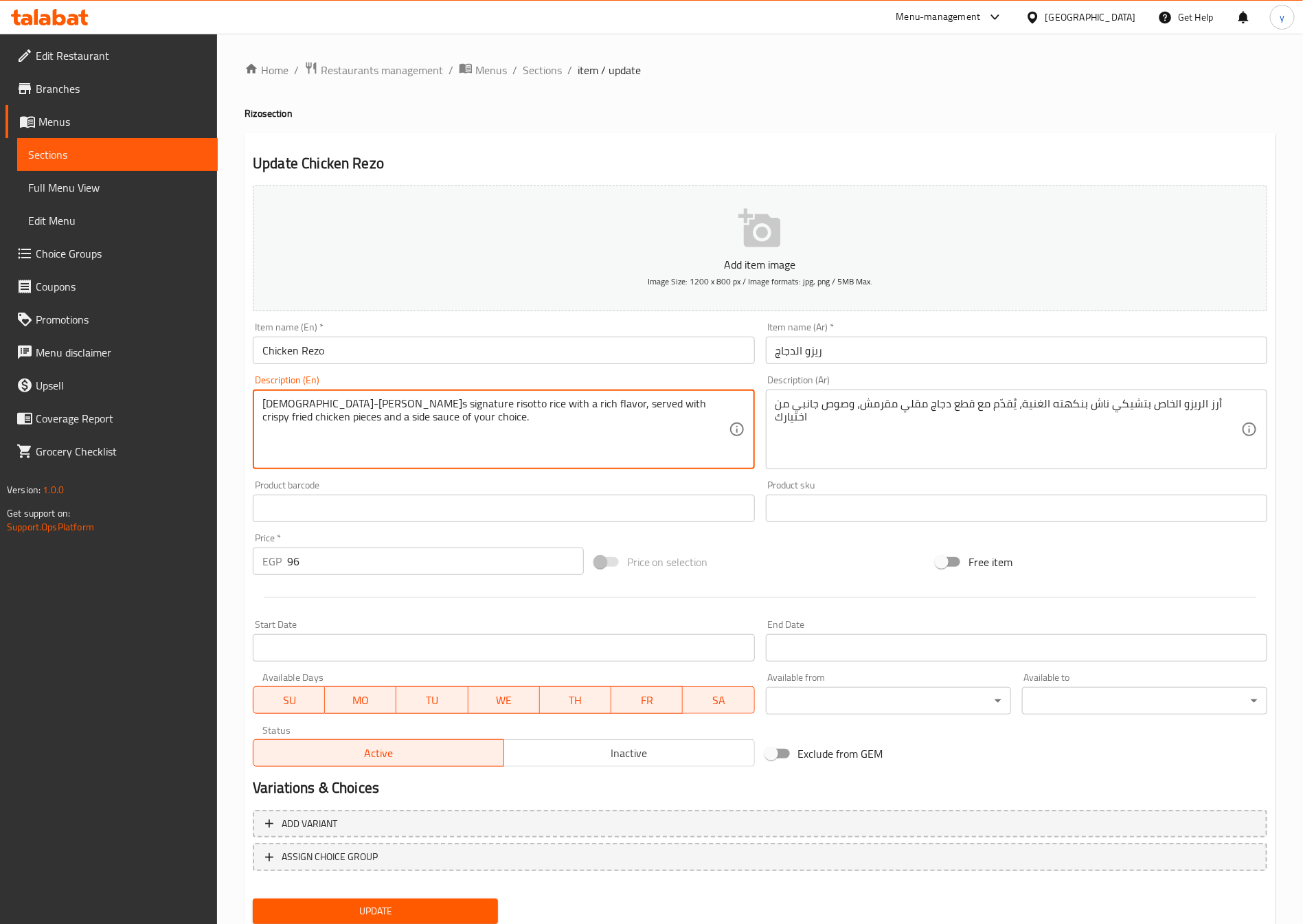
click at [382, 400] on textarea "Chick-Nash's signature risotto rice with a rich flavor, served with crispy frie…" at bounding box center [495, 429] width 465 height 65
click at [388, 403] on textarea "Chick-Nash's signature risotto rice with a rich flavor, served with crispy frie…" at bounding box center [495, 429] width 465 height 65
drag, startPoint x: 398, startPoint y: 408, endPoint x: 387, endPoint y: 410, distance: 11.2
click at [387, 410] on textarea "Chick-Nash's signature risotto rice with a rich flavor, served with crispy frie…" at bounding box center [495, 429] width 465 height 65
click at [380, 404] on textarea "Chick-Nash's signature riso rice with a rich flavor, served with crispy fried c…" at bounding box center [495, 429] width 465 height 65
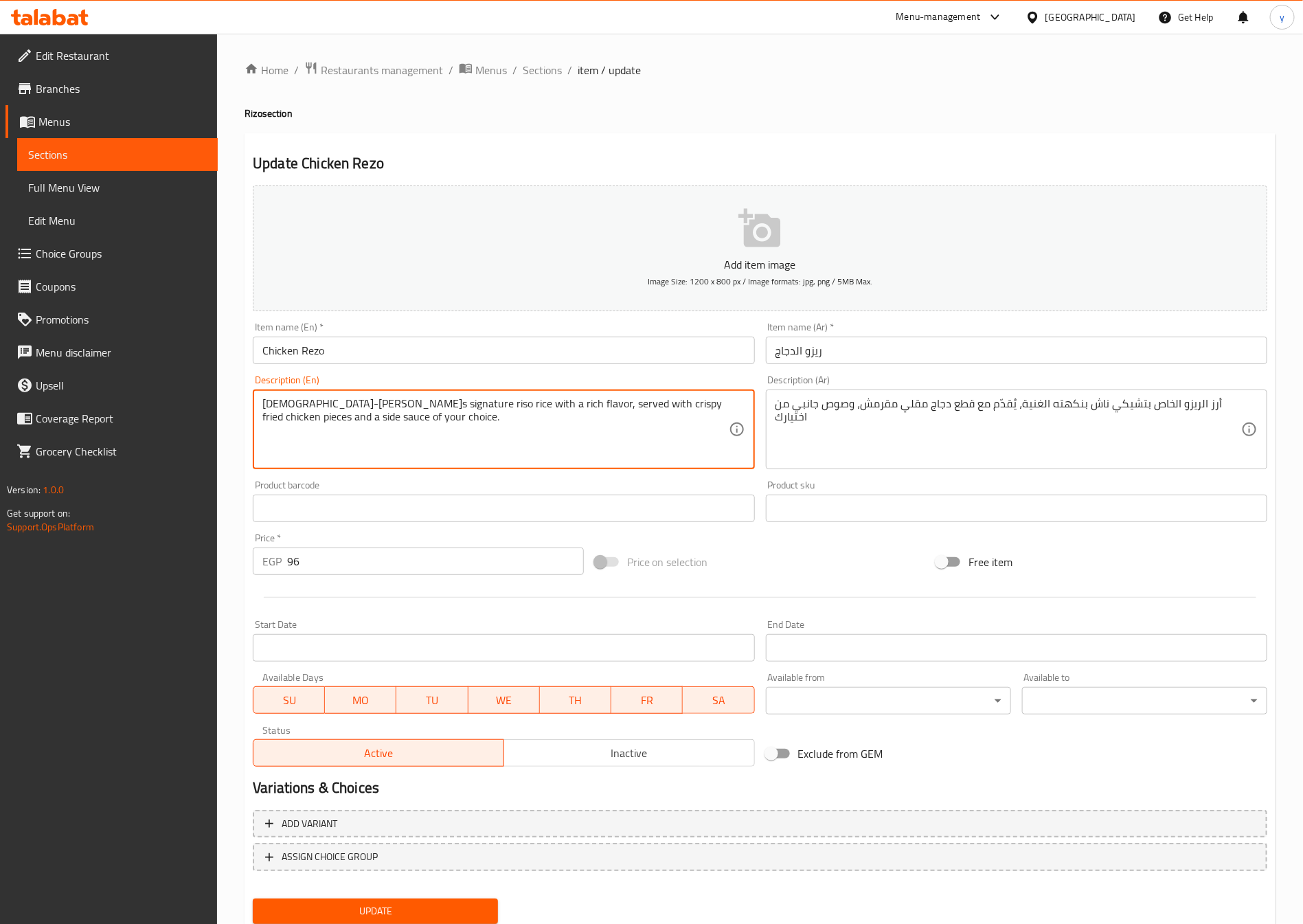
drag, startPoint x: 380, startPoint y: 403, endPoint x: 409, endPoint y: 400, distance: 29.2
click at [382, 403] on textarea "Chick-Nash's signature riso rice with a rich flavor, served with crispy fried c…" at bounding box center [495, 429] width 465 height 65
click at [377, 404] on textarea "Chick-Nash's signature rizo rice with a rich flavor, served with crispy fried c…" at bounding box center [495, 429] width 465 height 65
click at [378, 415] on textarea "Chick-Nash's signature rizo rice with a rich flavor, served with crispy fried c…" at bounding box center [495, 429] width 465 height 65
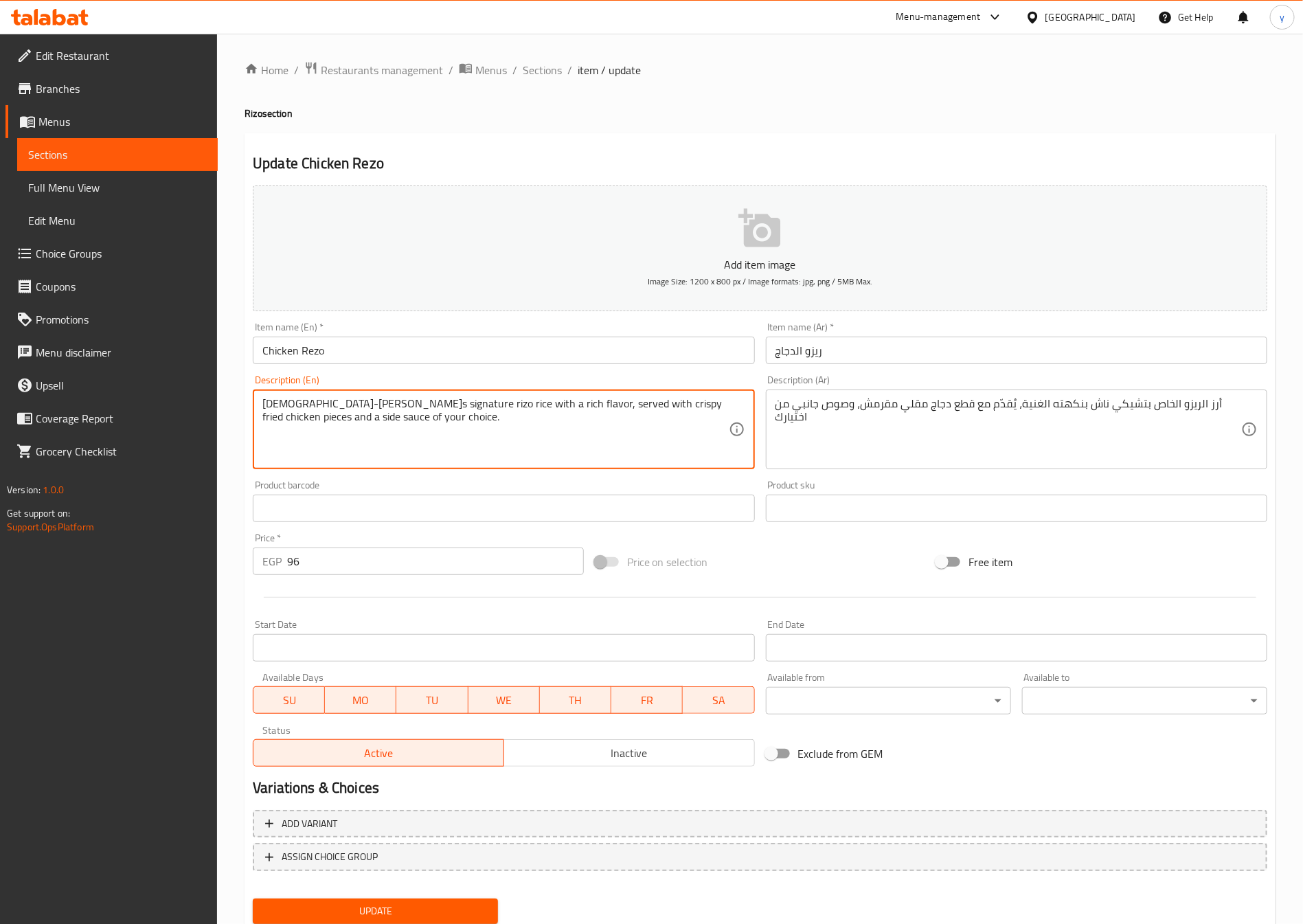
click at [378, 412] on textarea "Chick-Nash's signature rizo rice with a rich flavor, served with crispy fried c…" at bounding box center [495, 429] width 465 height 65
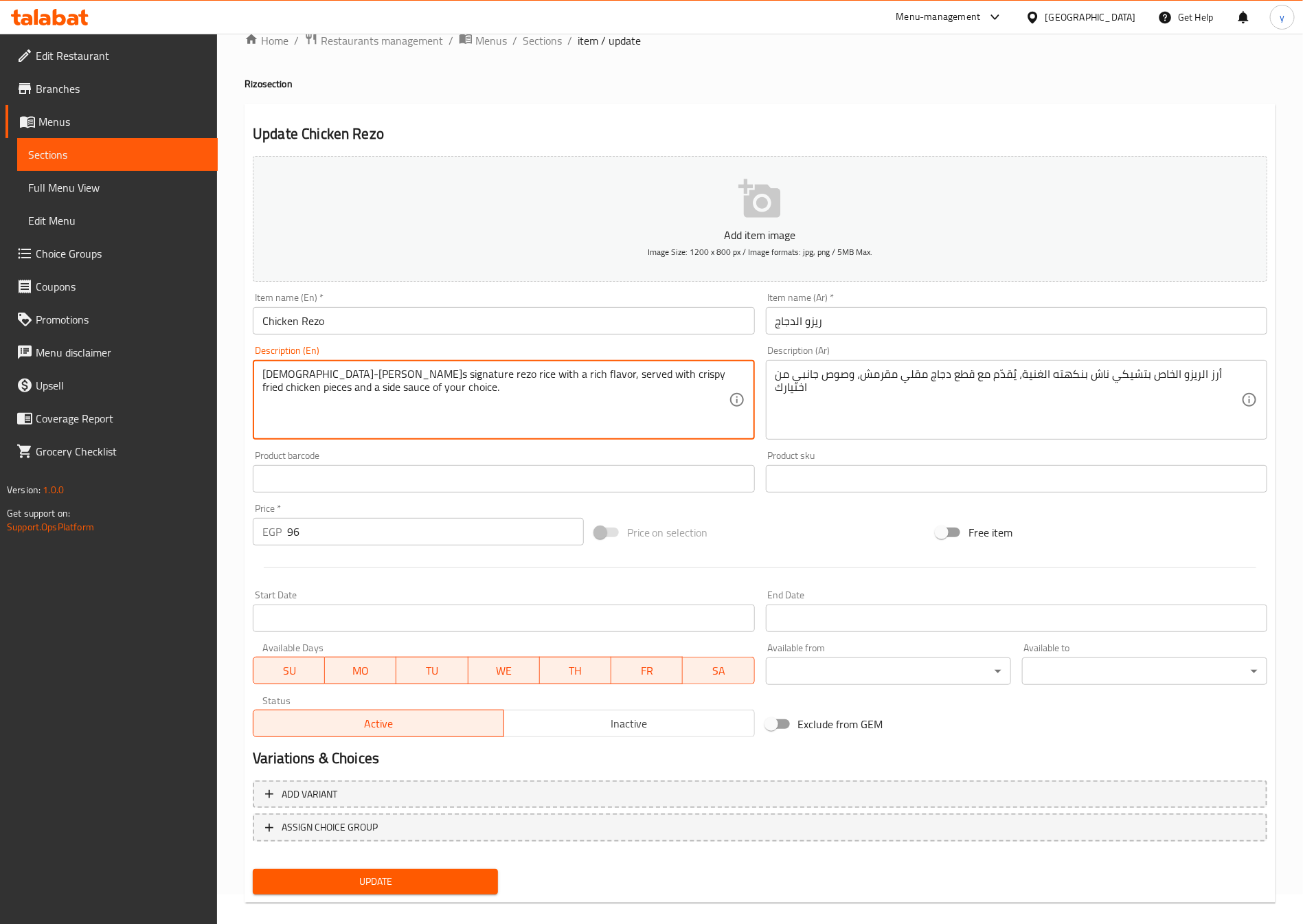
scroll to position [45, 0]
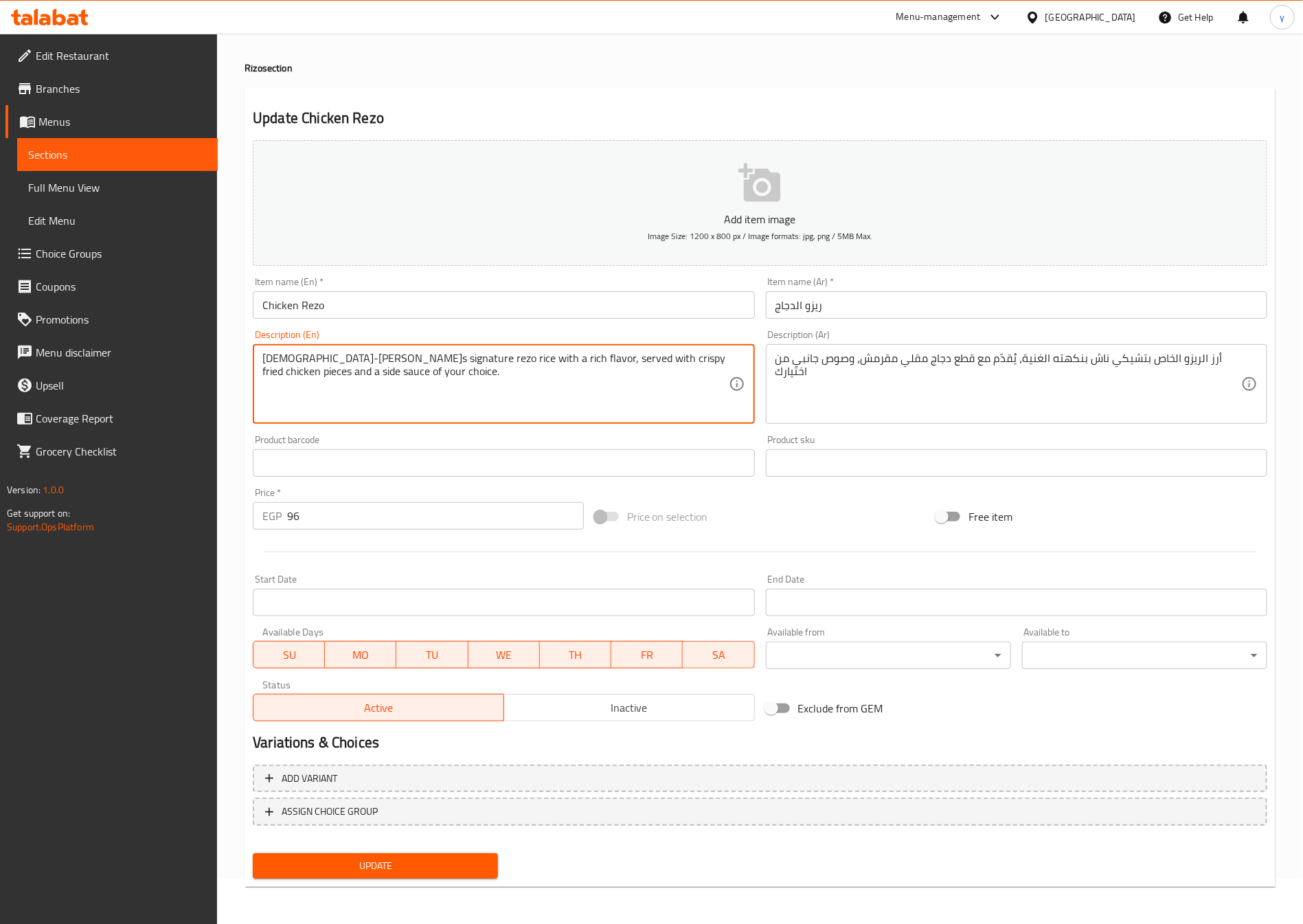
type textarea "[DEMOGRAPHIC_DATA]-[PERSON_NAME] signature rezo rice with a rich flavor, served…"
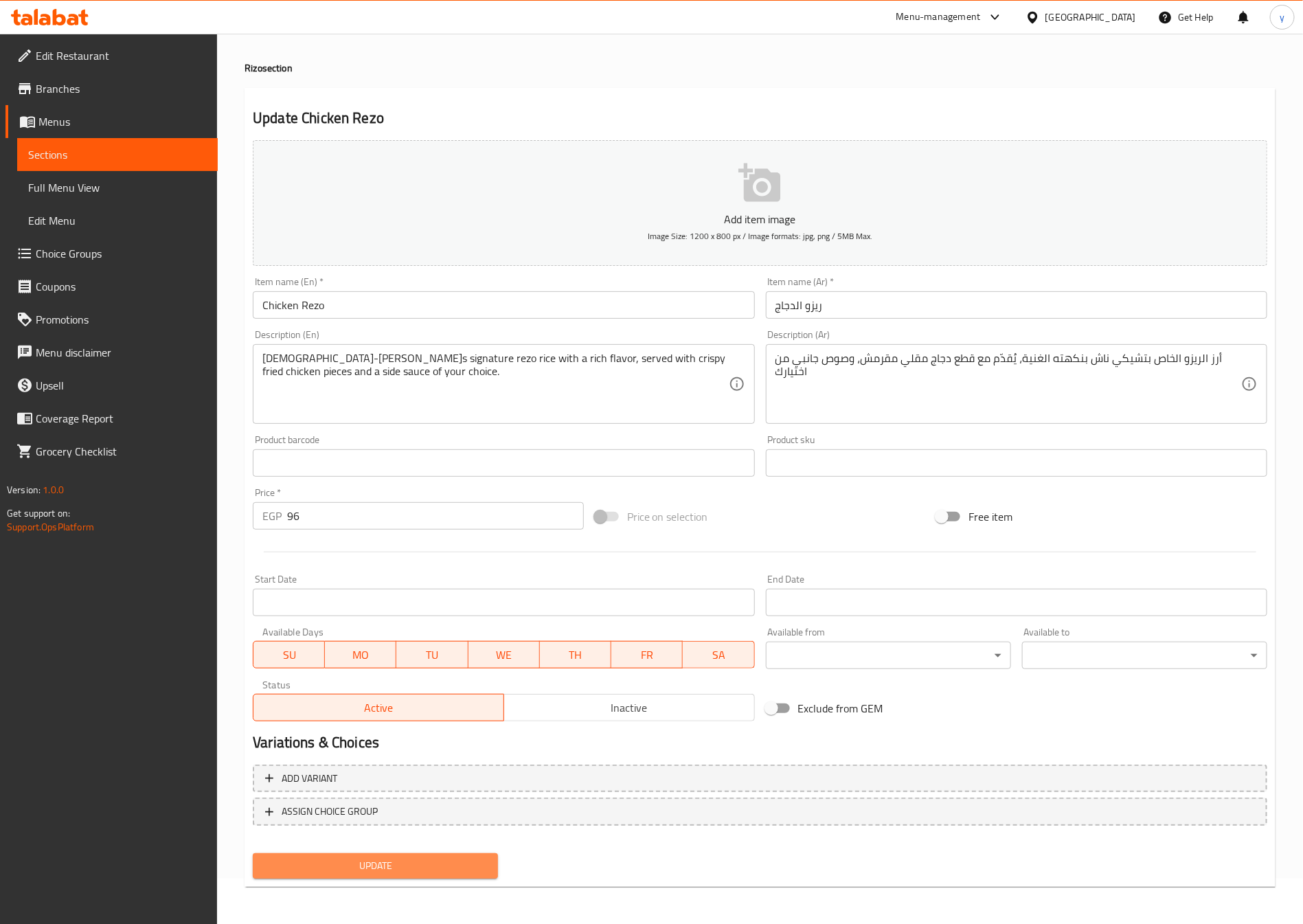
click at [442, 871] on span "Update" at bounding box center [375, 866] width 223 height 17
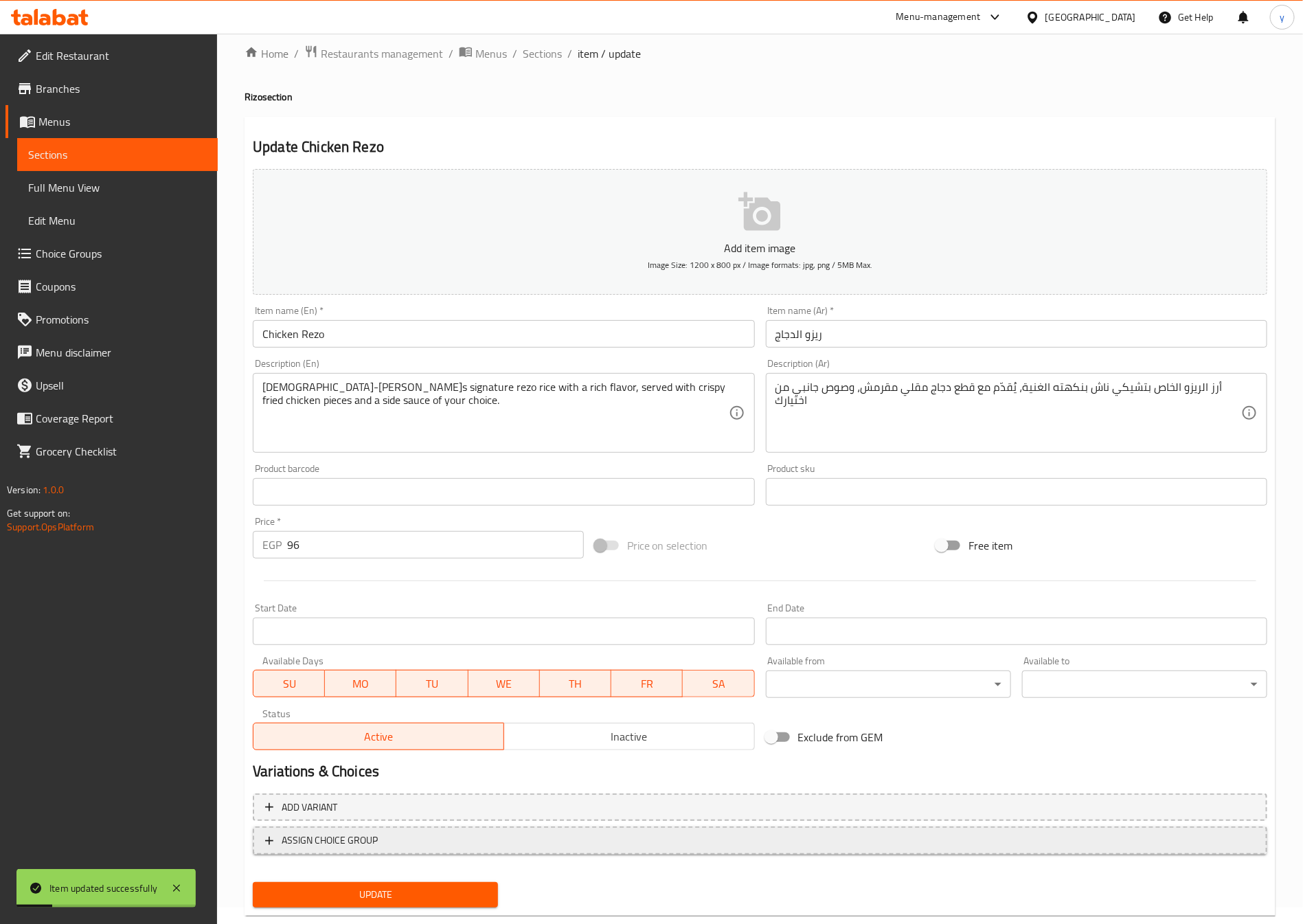
scroll to position [0, 0]
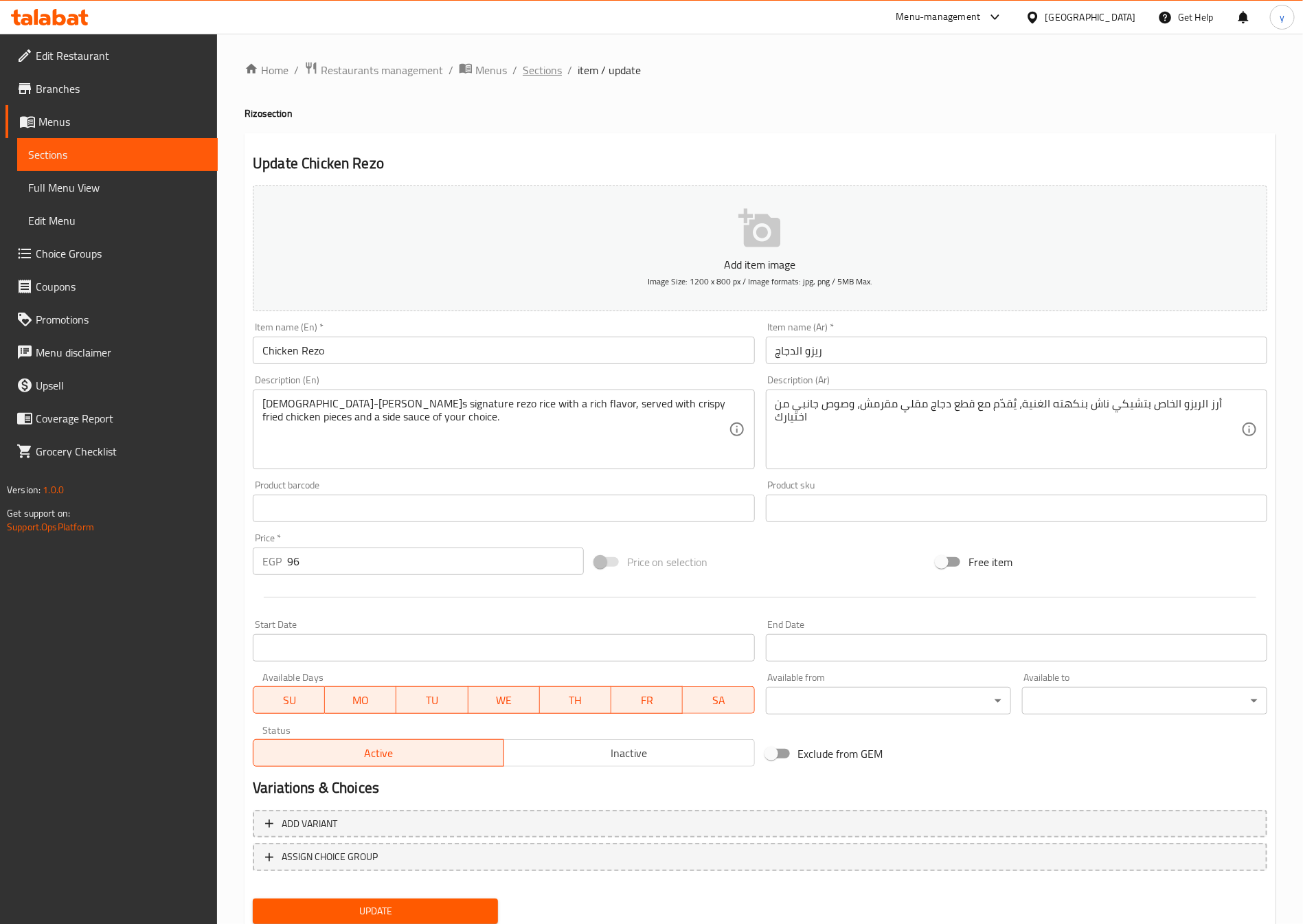
click at [545, 70] on span "Sections" at bounding box center [543, 70] width 39 height 16
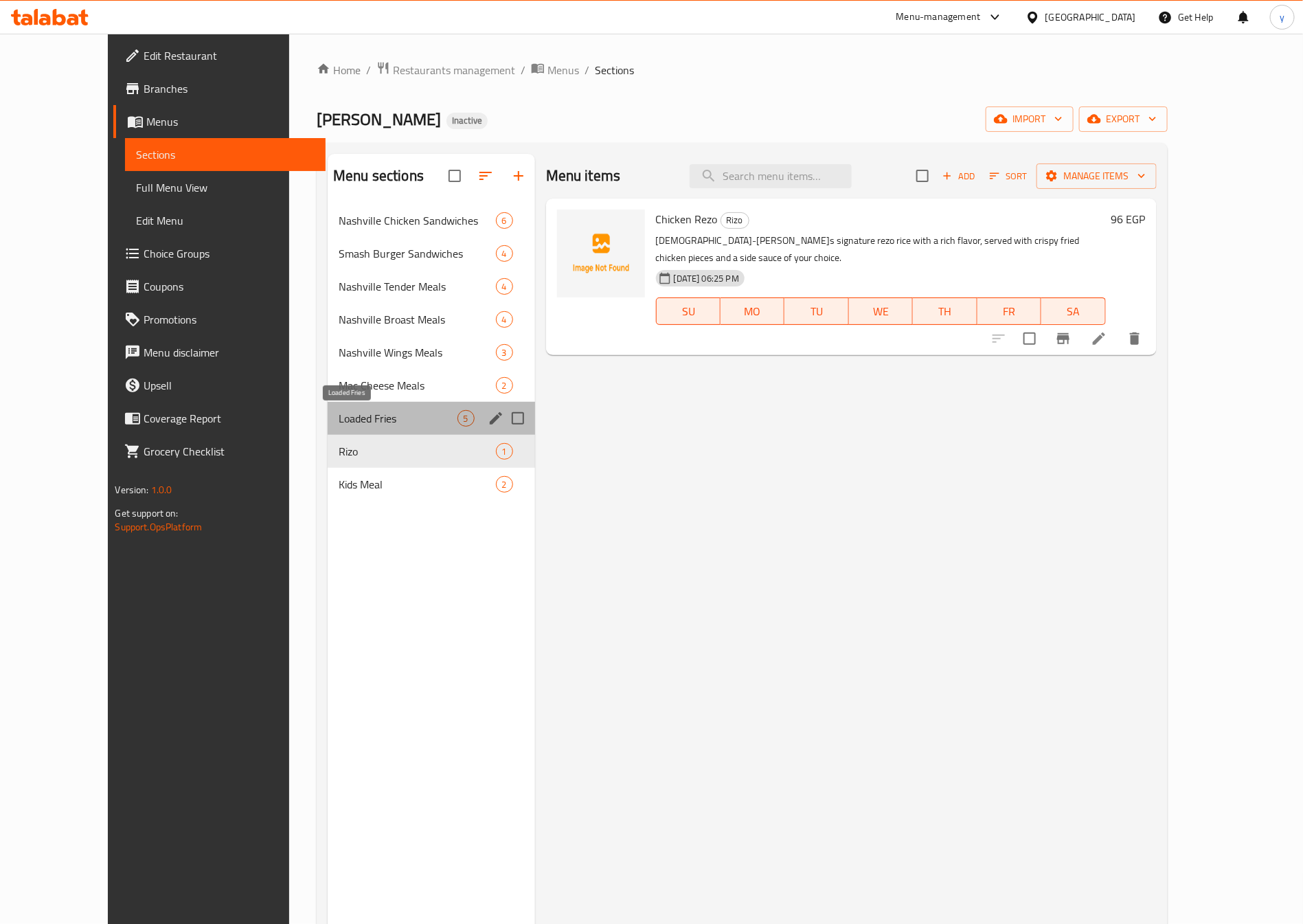
click at [363, 413] on span "Loaded Fries" at bounding box center [397, 418] width 118 height 16
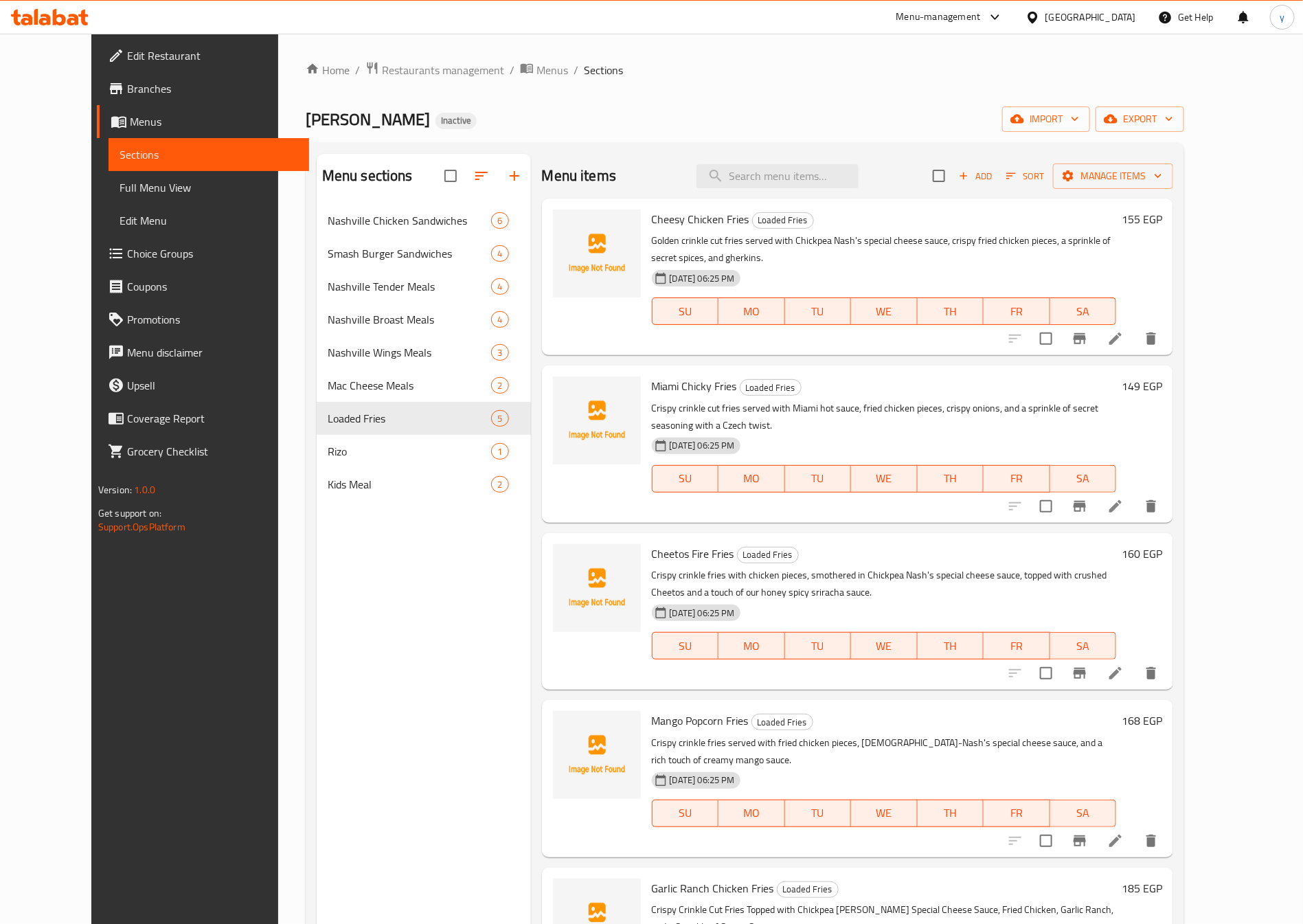
scroll to position [103, 0]
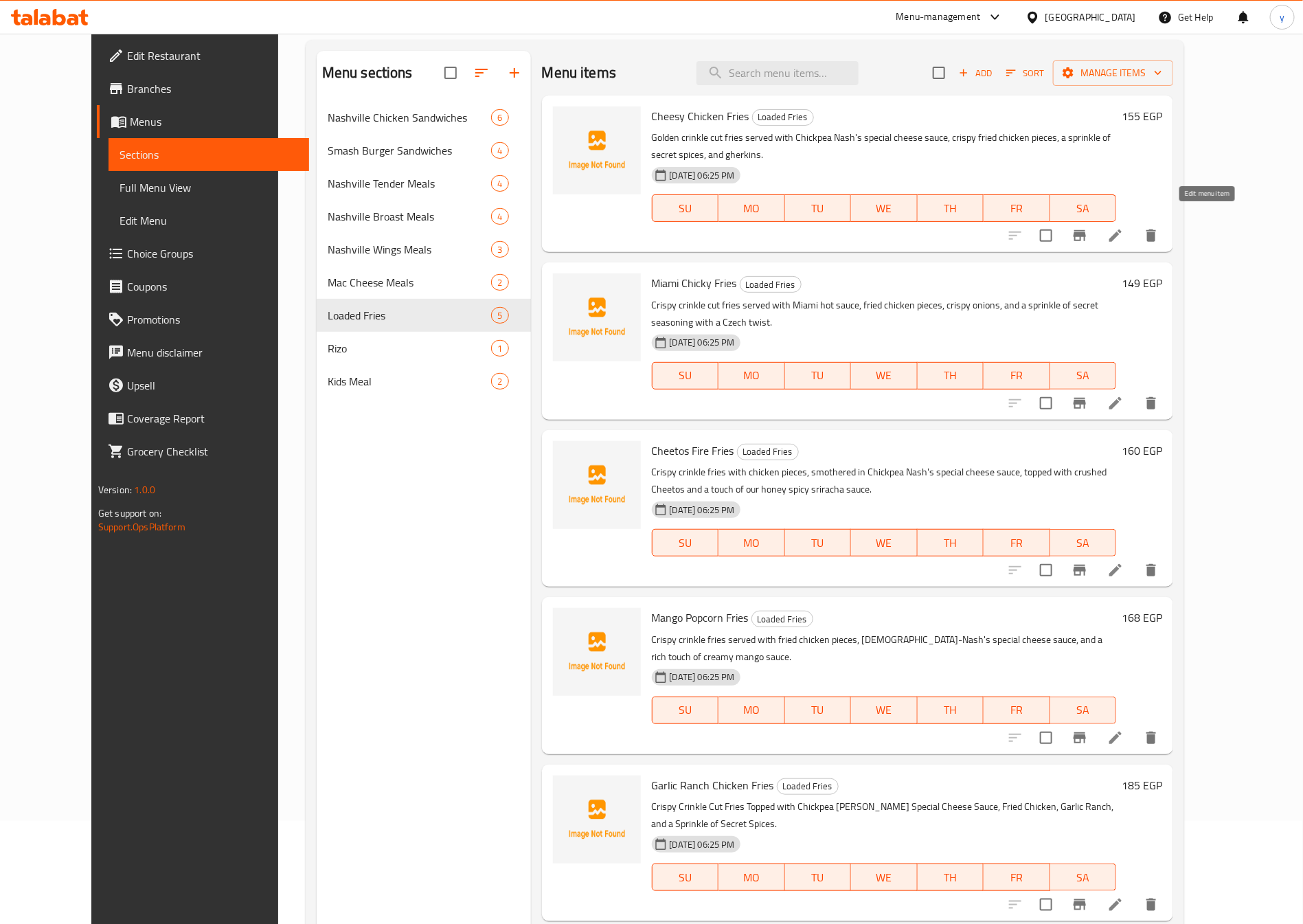
click at [1124, 227] on icon at bounding box center [1115, 235] width 16 height 16
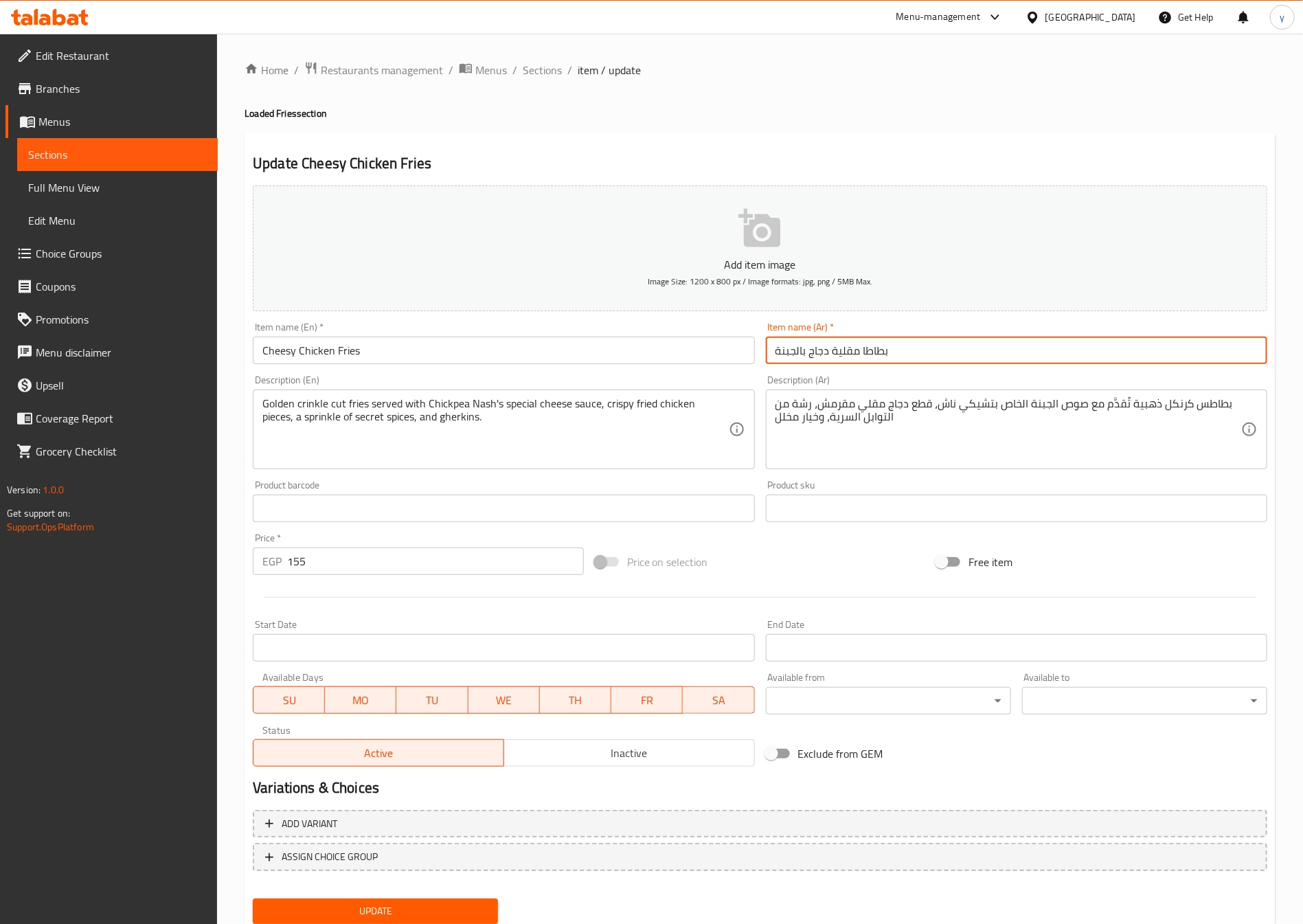
drag, startPoint x: 860, startPoint y: 353, endPoint x: 910, endPoint y: 363, distance: 51.0
click at [910, 363] on input "بطاطا مقلية دجاج بالجبنة" at bounding box center [1016, 350] width 502 height 27
click at [857, 357] on input "مقلية دجاج بالجبنة" at bounding box center [1016, 350] width 502 height 27
click at [822, 354] on input "مقلية دجاج بالجبنة" at bounding box center [1016, 350] width 502 height 27
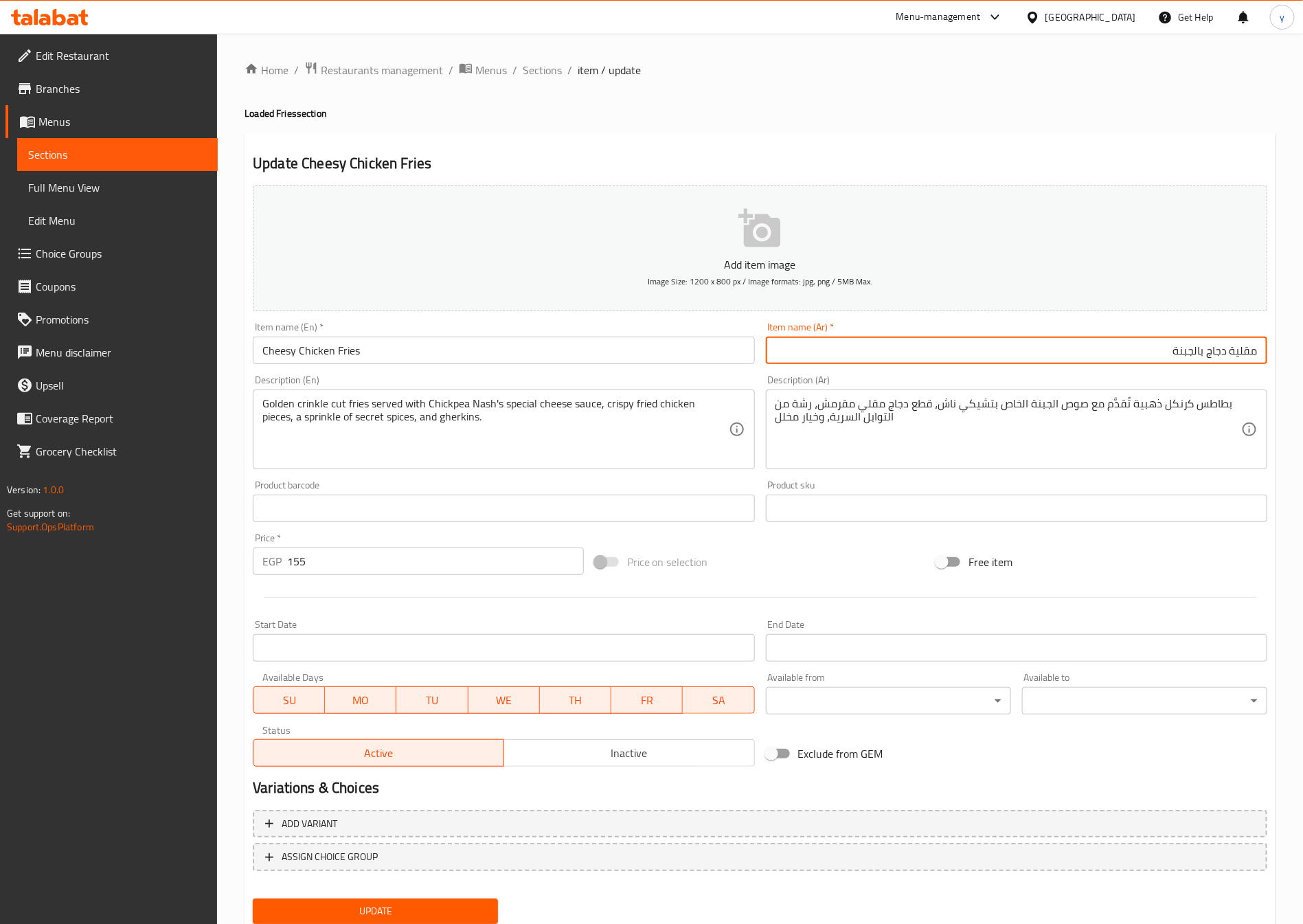
drag, startPoint x: 1226, startPoint y: 355, endPoint x: 1258, endPoint y: 351, distance: 32.2
click at [1258, 351] on input "مقلية دجاج بالجبنة" at bounding box center [1016, 350] width 502 height 27
click at [1208, 350] on input "مقلية دجاج بالجبنة" at bounding box center [1016, 350] width 502 height 27
paste input "مقلية"
click at [1208, 353] on input "مقلية دجاجمقلية بالجبنة" at bounding box center [1016, 350] width 502 height 27
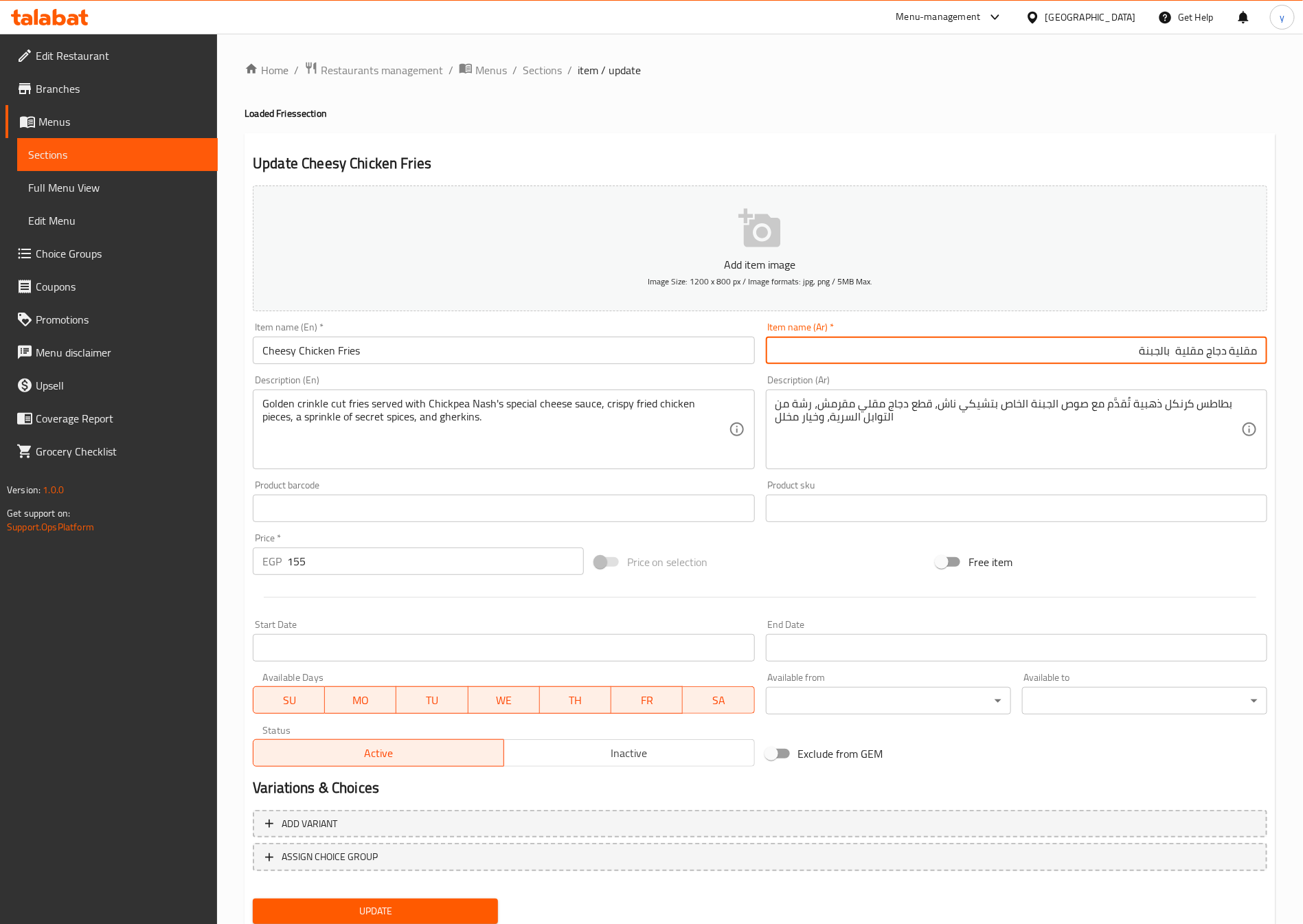
click at [1177, 357] on input "مقلية دجاج مقلية بالجبنة" at bounding box center [1016, 350] width 502 height 27
drag, startPoint x: 1229, startPoint y: 359, endPoint x: 1264, endPoint y: 357, distance: 35.1
click at [1264, 357] on input "مقلية دجاج مقلي بالجبنة" at bounding box center [1016, 350] width 502 height 27
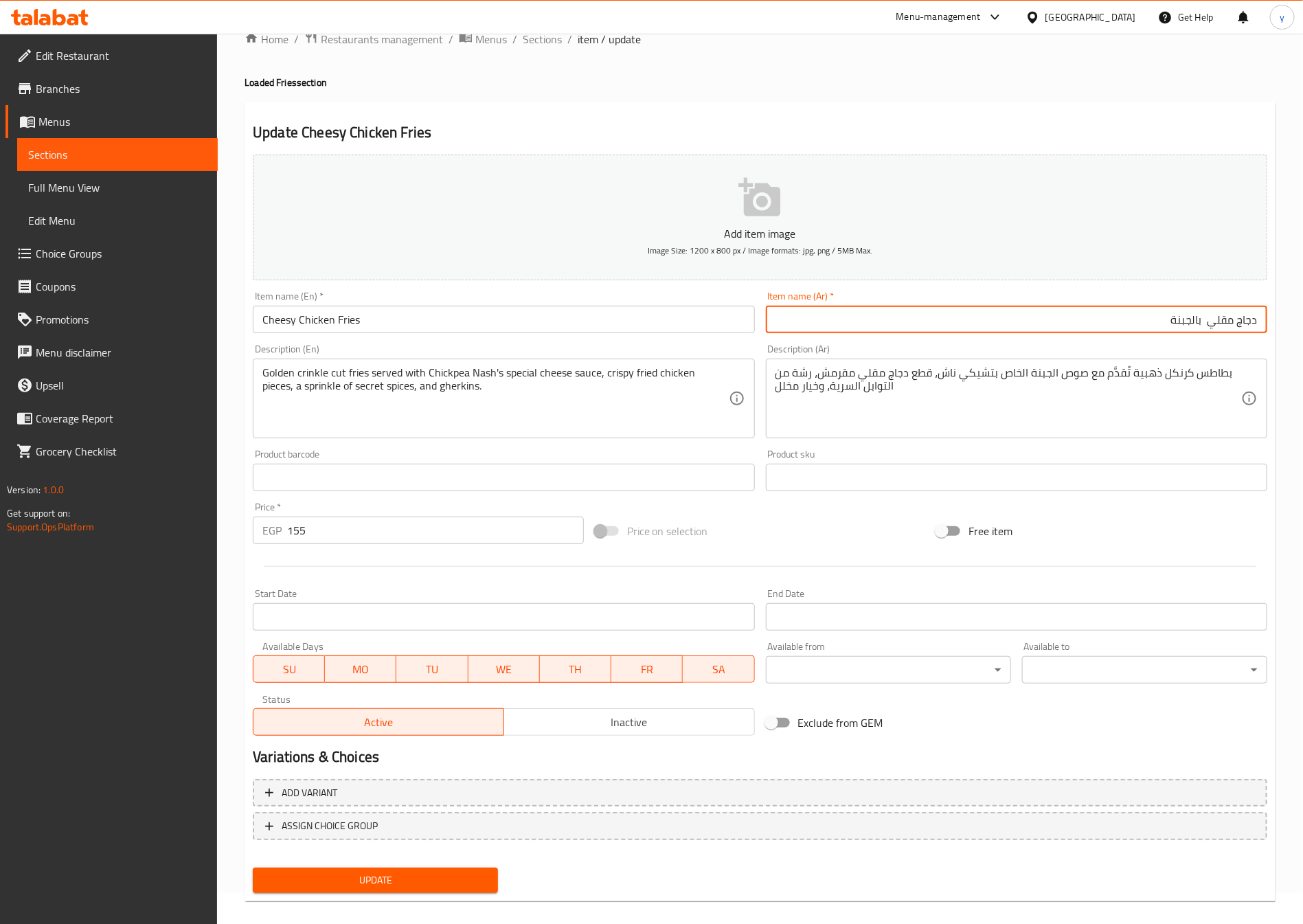
scroll to position [45, 0]
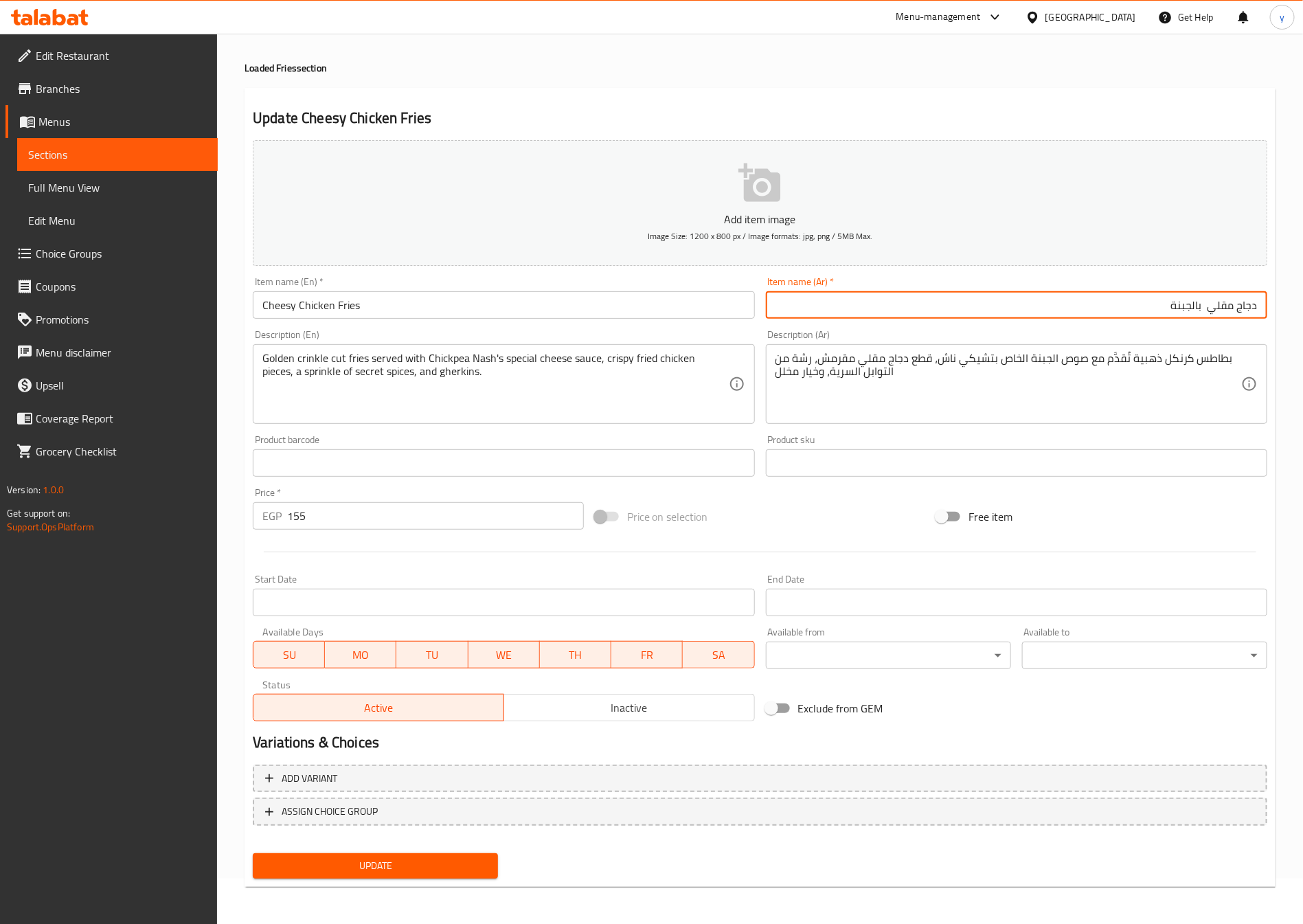
type input "دجاج مقلي بالجبنة"
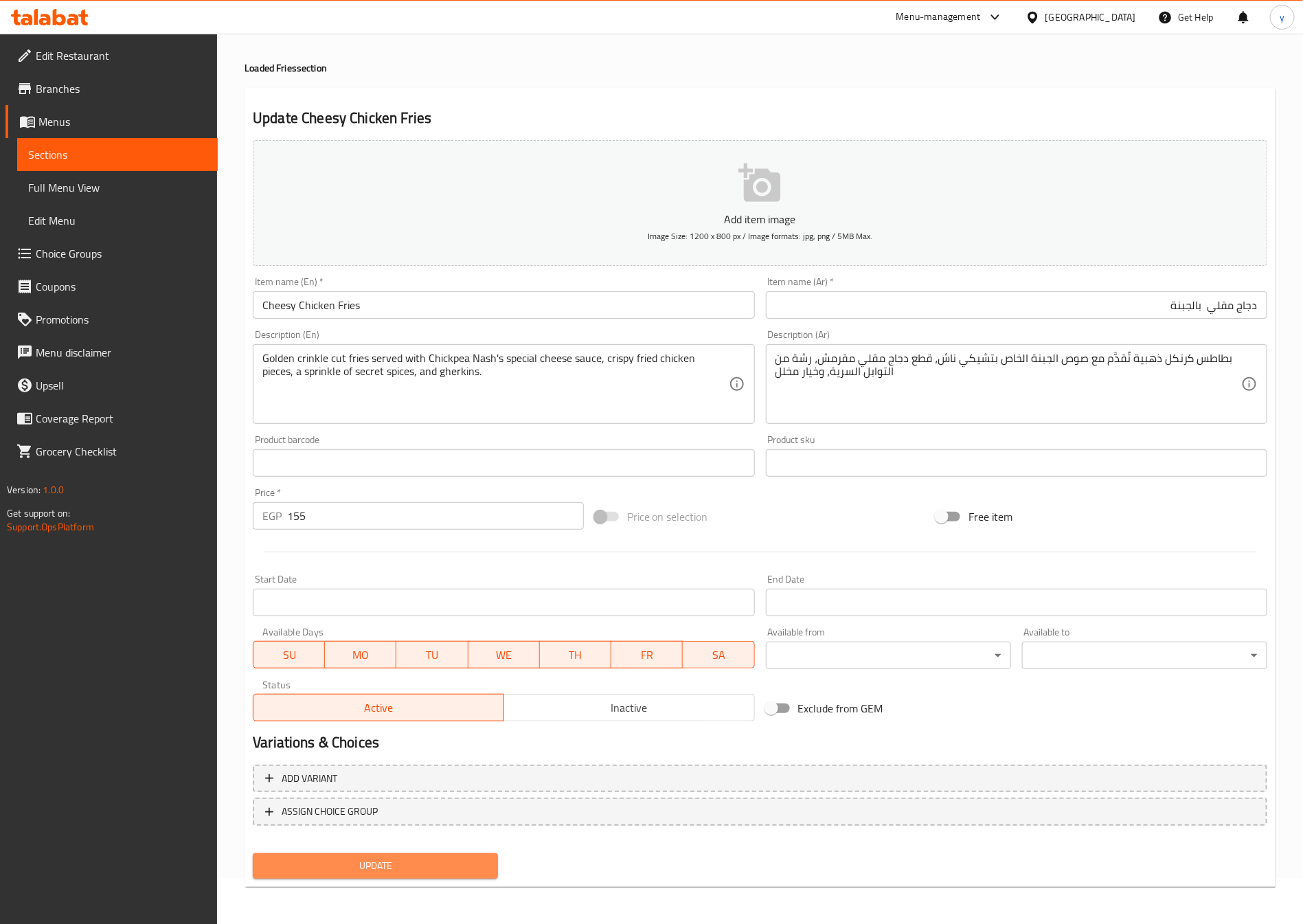
click at [404, 870] on span "Update" at bounding box center [375, 866] width 223 height 17
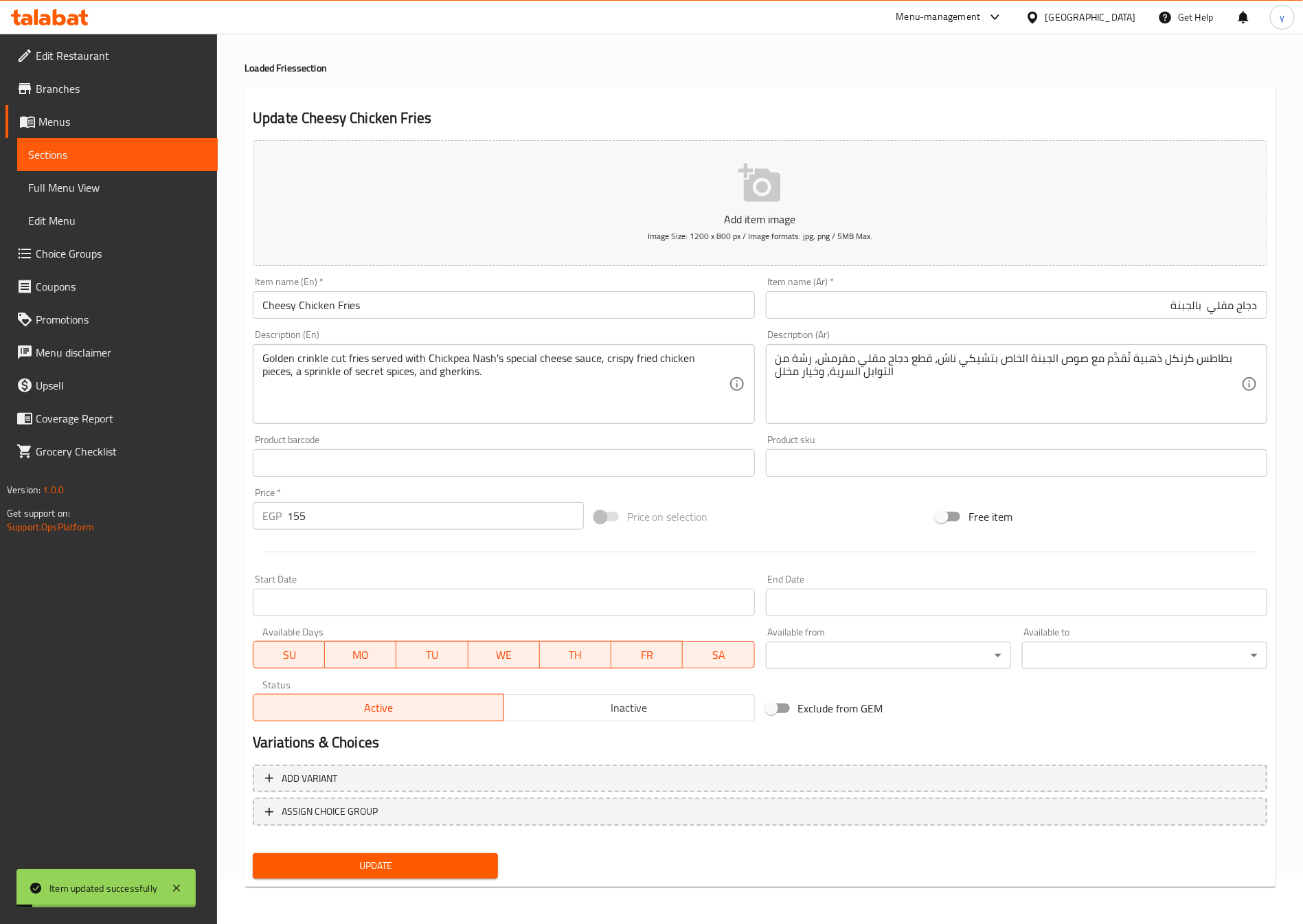
scroll to position [0, 0]
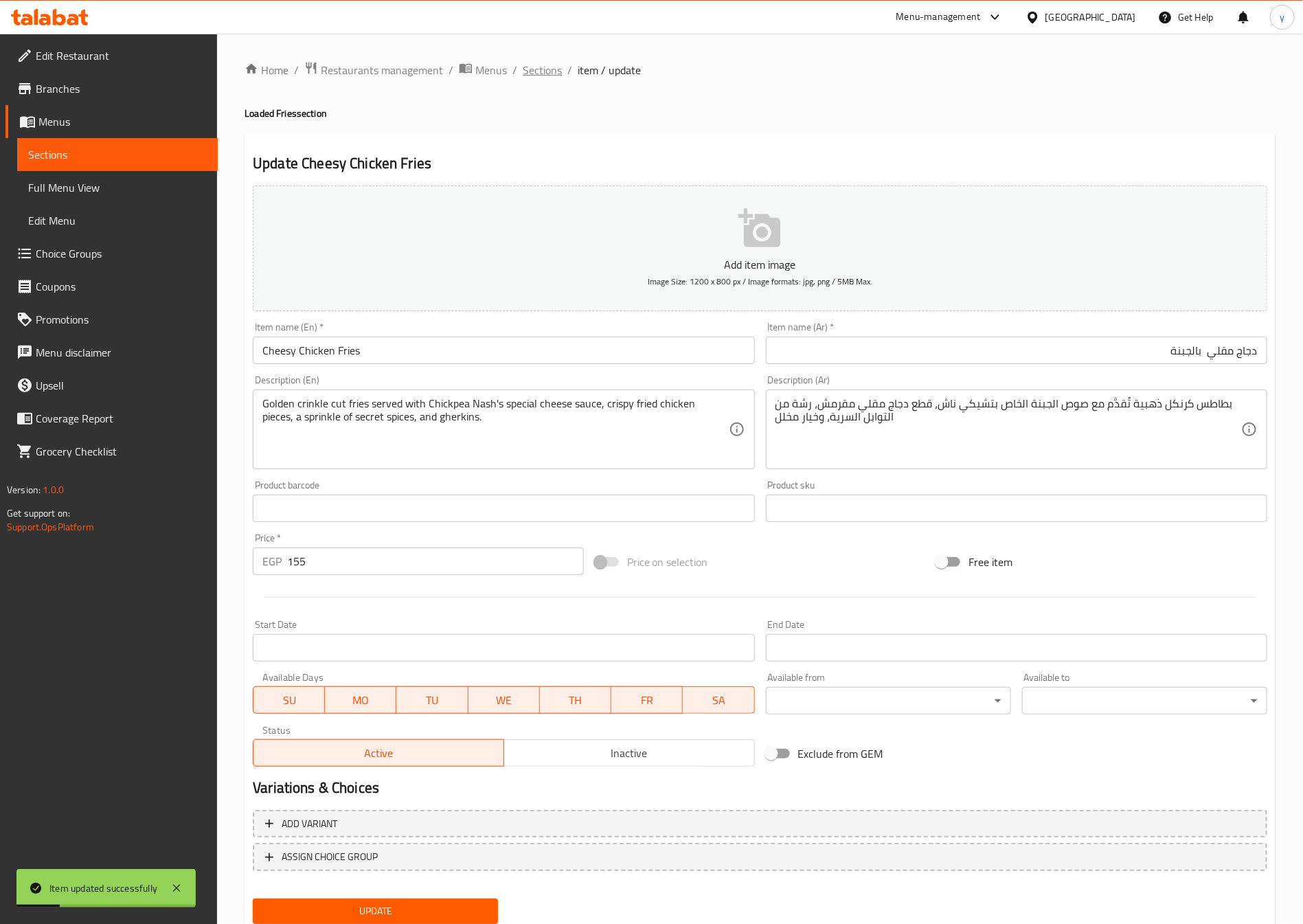
click at [532, 68] on span "Sections" at bounding box center [543, 70] width 39 height 16
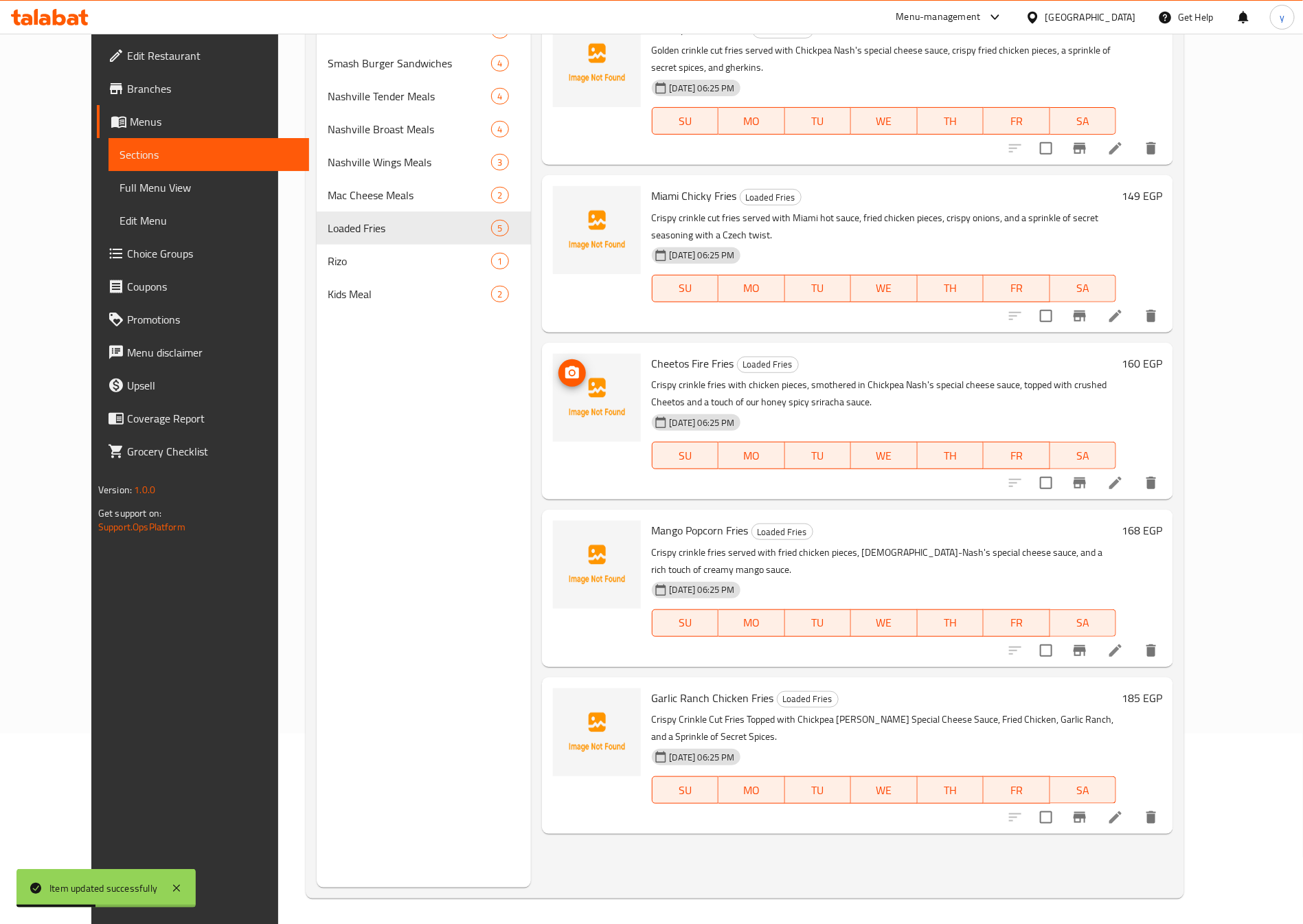
scroll to position [192, 0]
click at [1124, 306] on icon at bounding box center [1115, 314] width 16 height 16
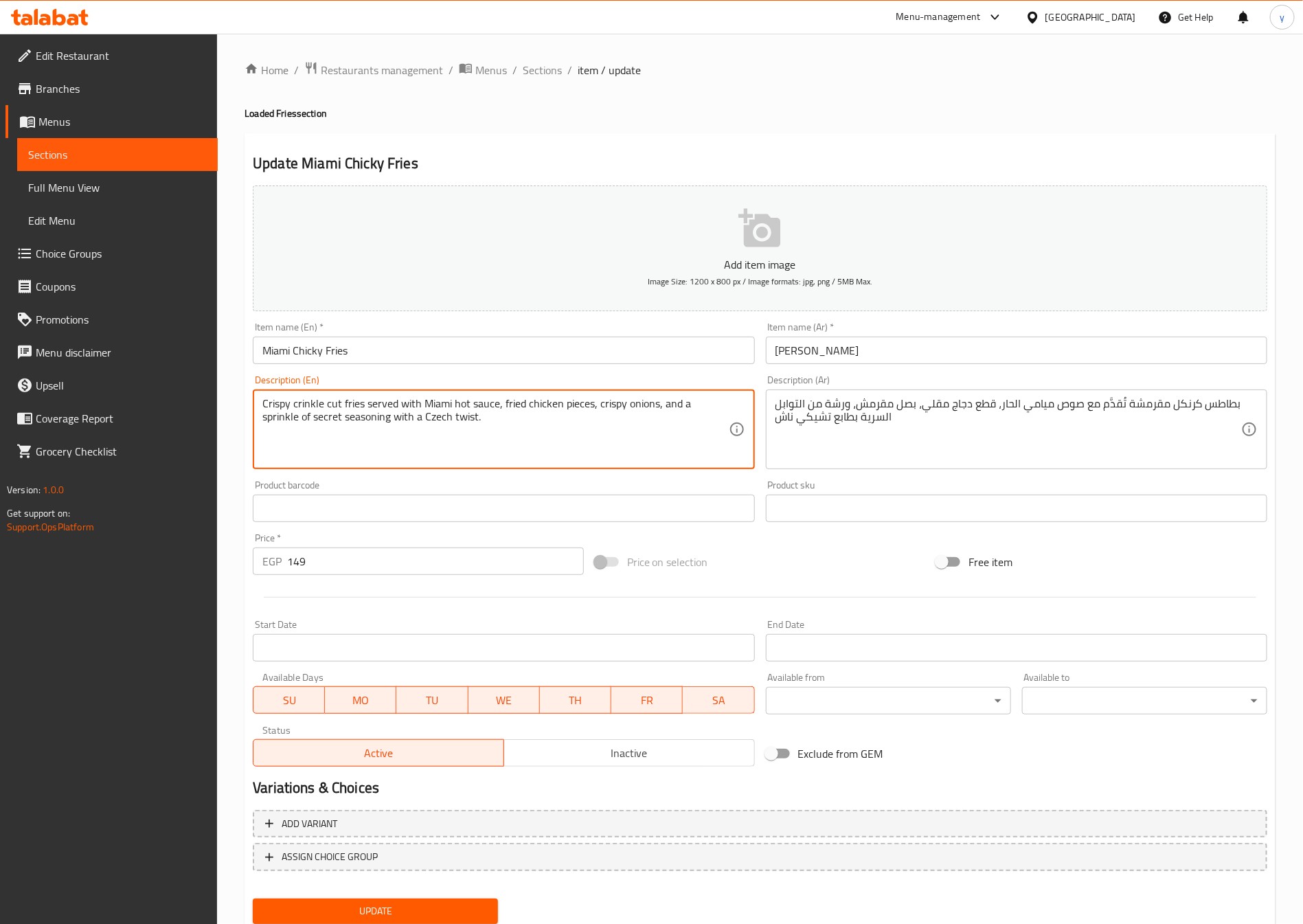
click at [338, 404] on textarea "Crispy crinkle cut fries served with Miami hot sauce, fried chicken pieces, cri…" at bounding box center [495, 429] width 465 height 65
type textarea "Crispy crinkle fries served with Miami hot sauce, fried chicken pieces, crispy …"
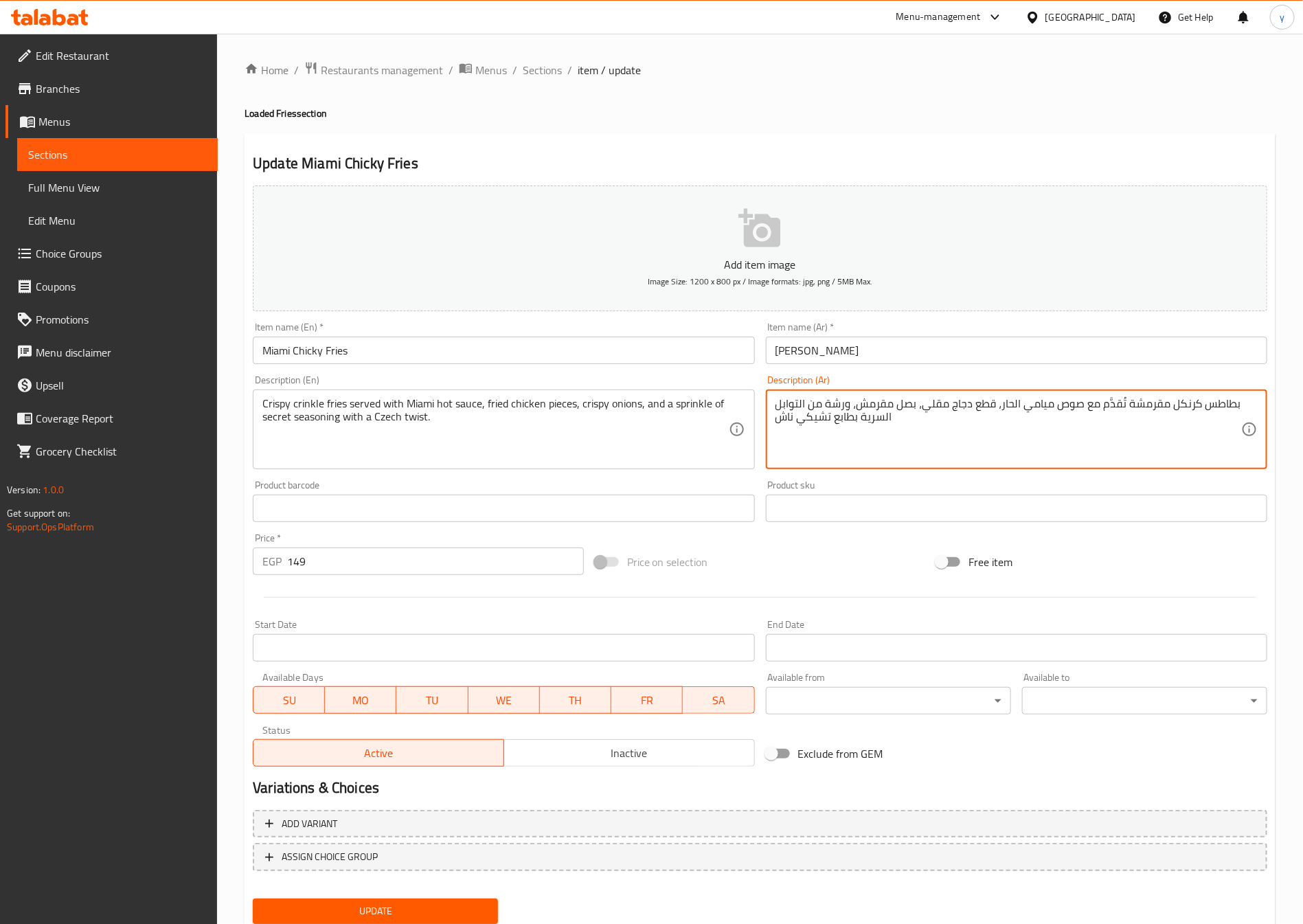
drag, startPoint x: 897, startPoint y: 425, endPoint x: 1233, endPoint y: 412, distance: 336.3
click at [1186, 448] on textarea "بطاطس كرنكل مقرمشة تُقدَّم مع صوص ميامي الحار، قطع دجاج مقلي، بصل مقرمش، ورشة م…" at bounding box center [1008, 429] width 465 height 65
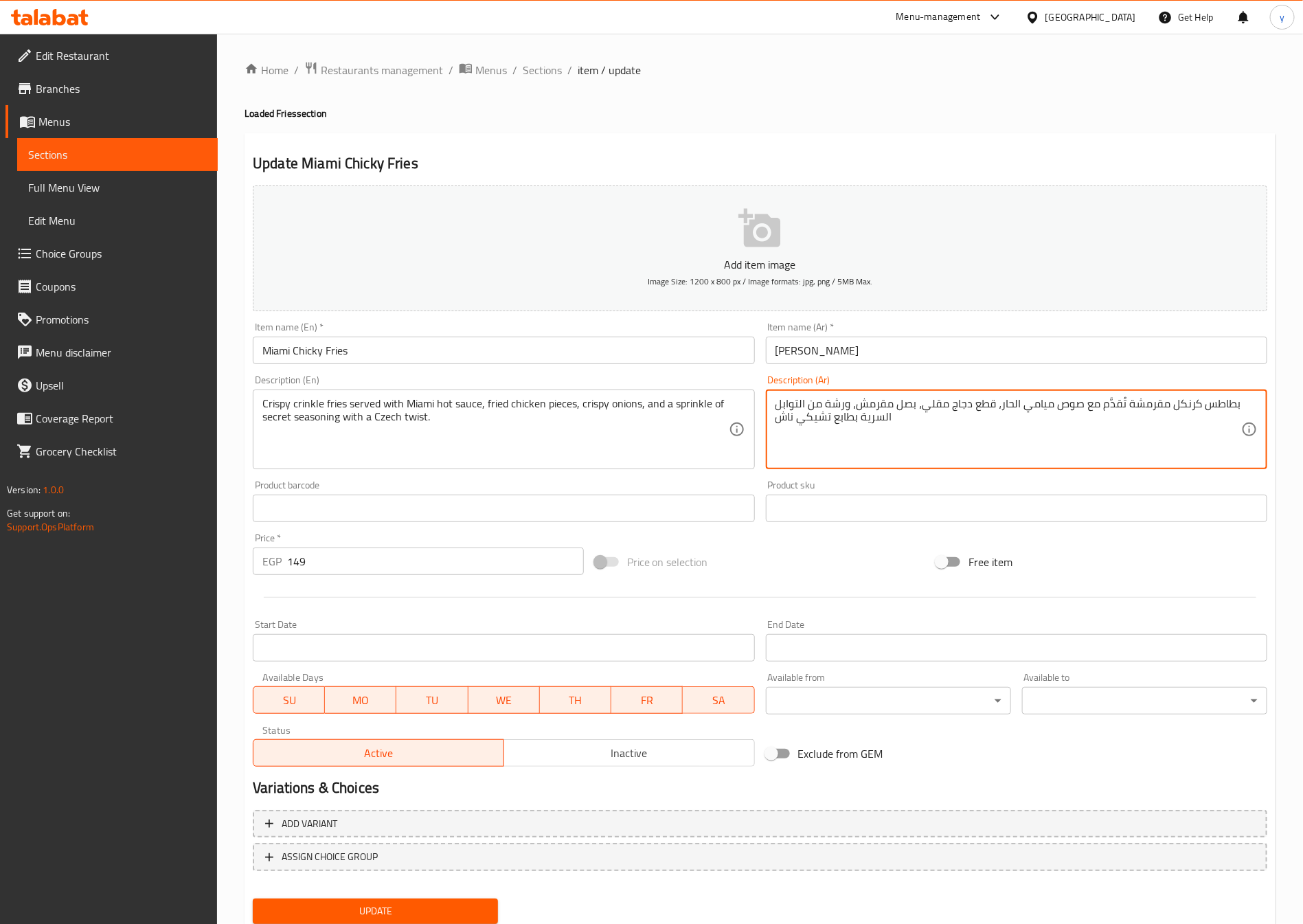
click at [1097, 445] on textarea "بطاطس كرنكل مقرمشة تُقدَّم مع صوص ميامي الحار، قطع دجاج مقلي، بصل مقرمش، ورشة م…" at bounding box center [1008, 429] width 465 height 65
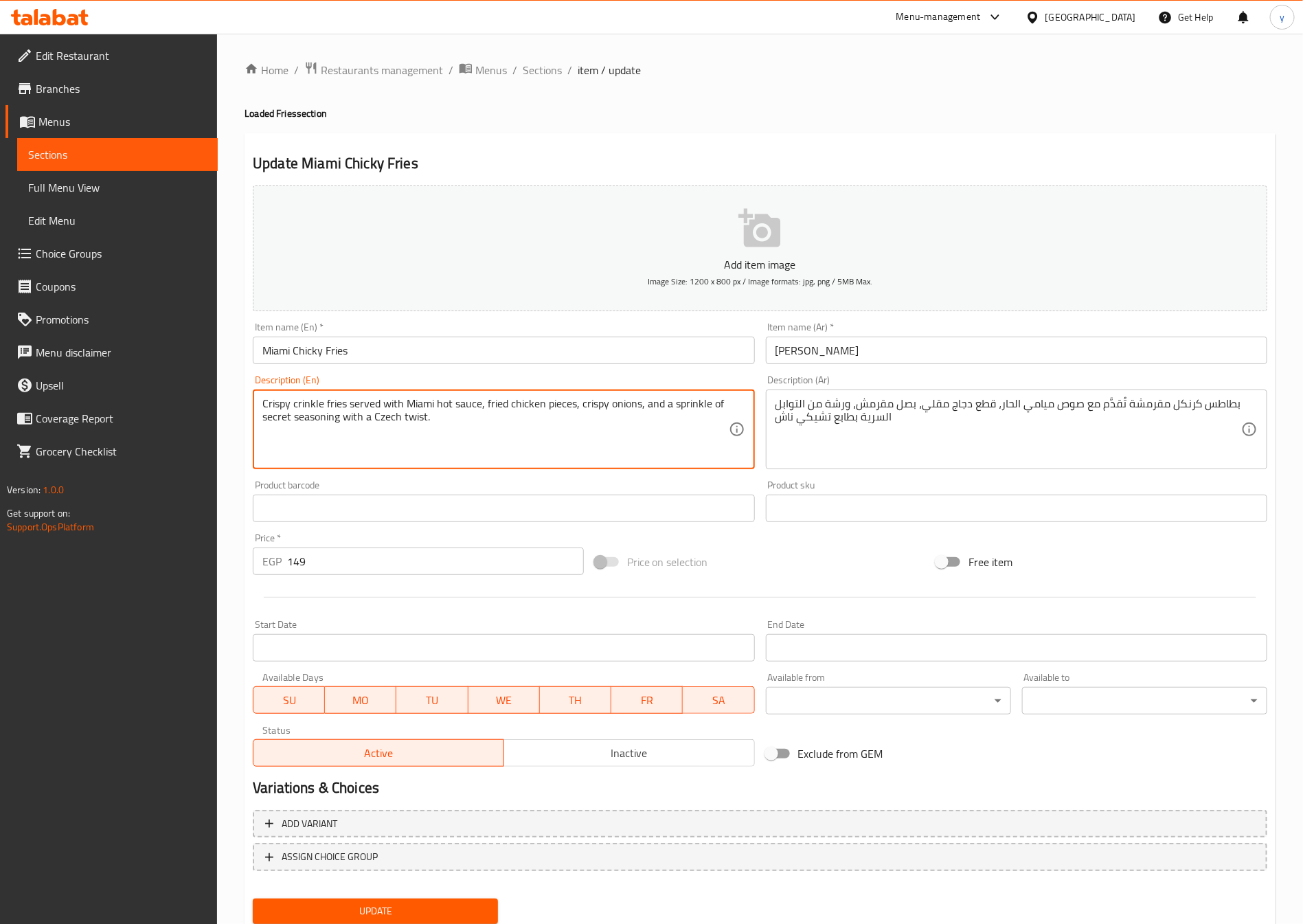
click at [682, 402] on textarea "Crispy crinkle fries served with Miami hot sauce, fried chicken pieces, crispy …" at bounding box center [495, 429] width 465 height 65
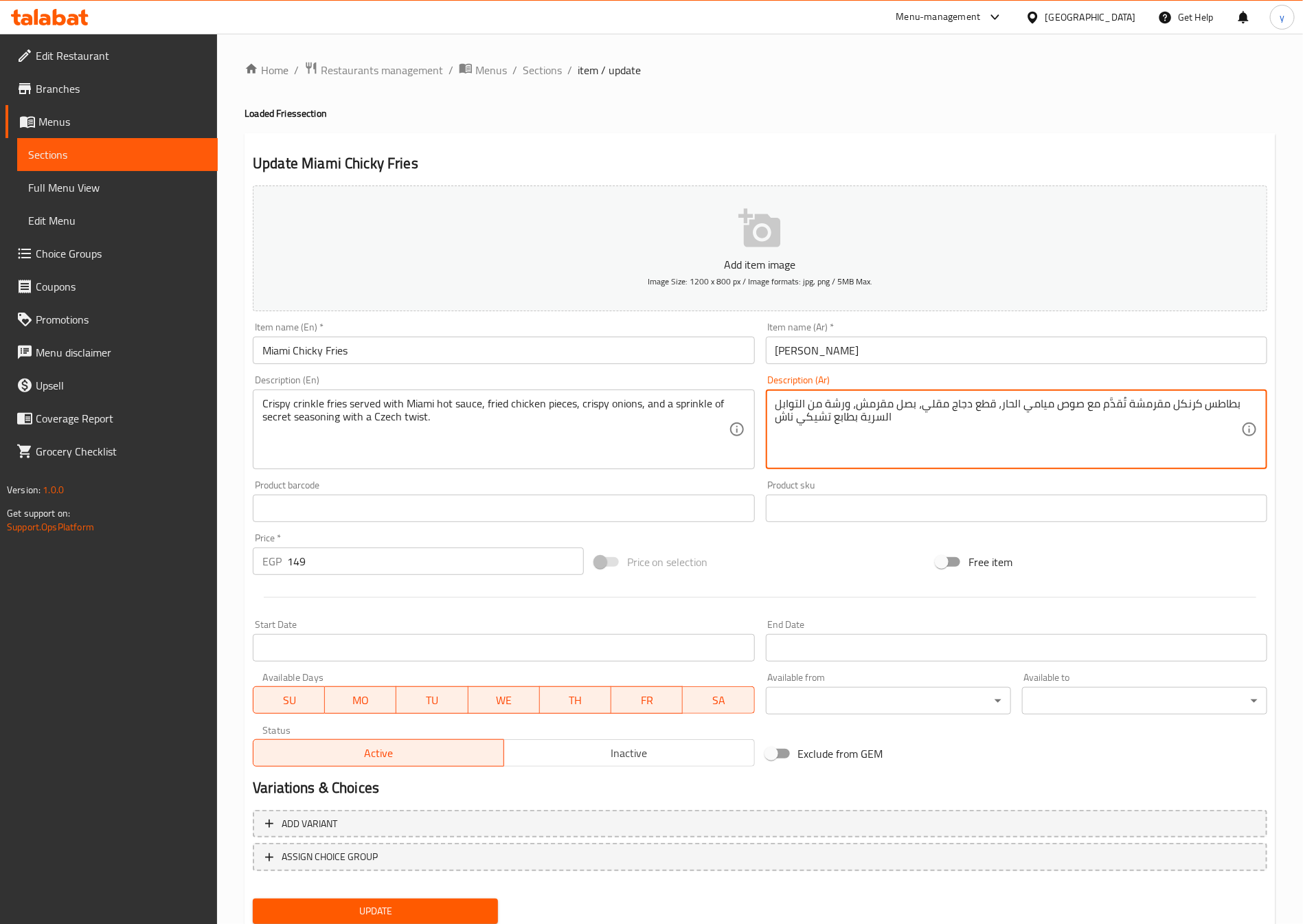
click at [828, 402] on textarea "بطاطس كرنكل مقرمشة تُقدَّم مع صوص ميامي الحار، قطع دجاج مقلي، بصل مقرمش، ورشة م…" at bounding box center [1008, 429] width 465 height 65
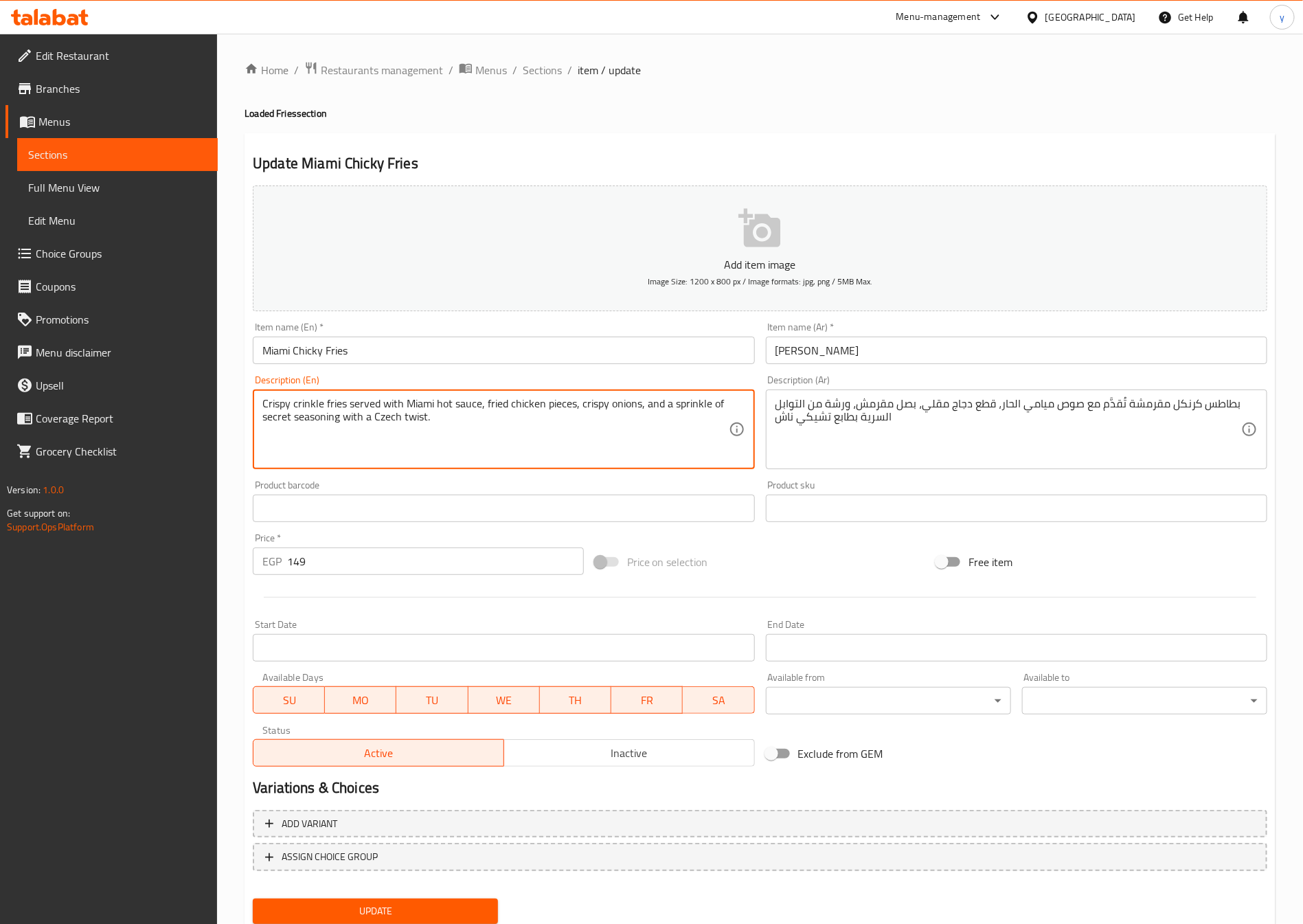
click at [677, 408] on textarea "Crispy crinkle fries served with Miami hot sauce, fried chicken pieces, crispy …" at bounding box center [495, 429] width 465 height 65
click at [819, 421] on textarea "بطاطس كرنكل مقرمشة تُقدَّم مع صوص ميامي الحار، قطع دجاج مقلي، بصل مقرمش، ورشة م…" at bounding box center [1008, 429] width 465 height 65
click at [416, 426] on textarea "Crispy crinkle fries served with Miami hot sauce, fried chicken pieces, crispy …" at bounding box center [495, 429] width 465 height 65
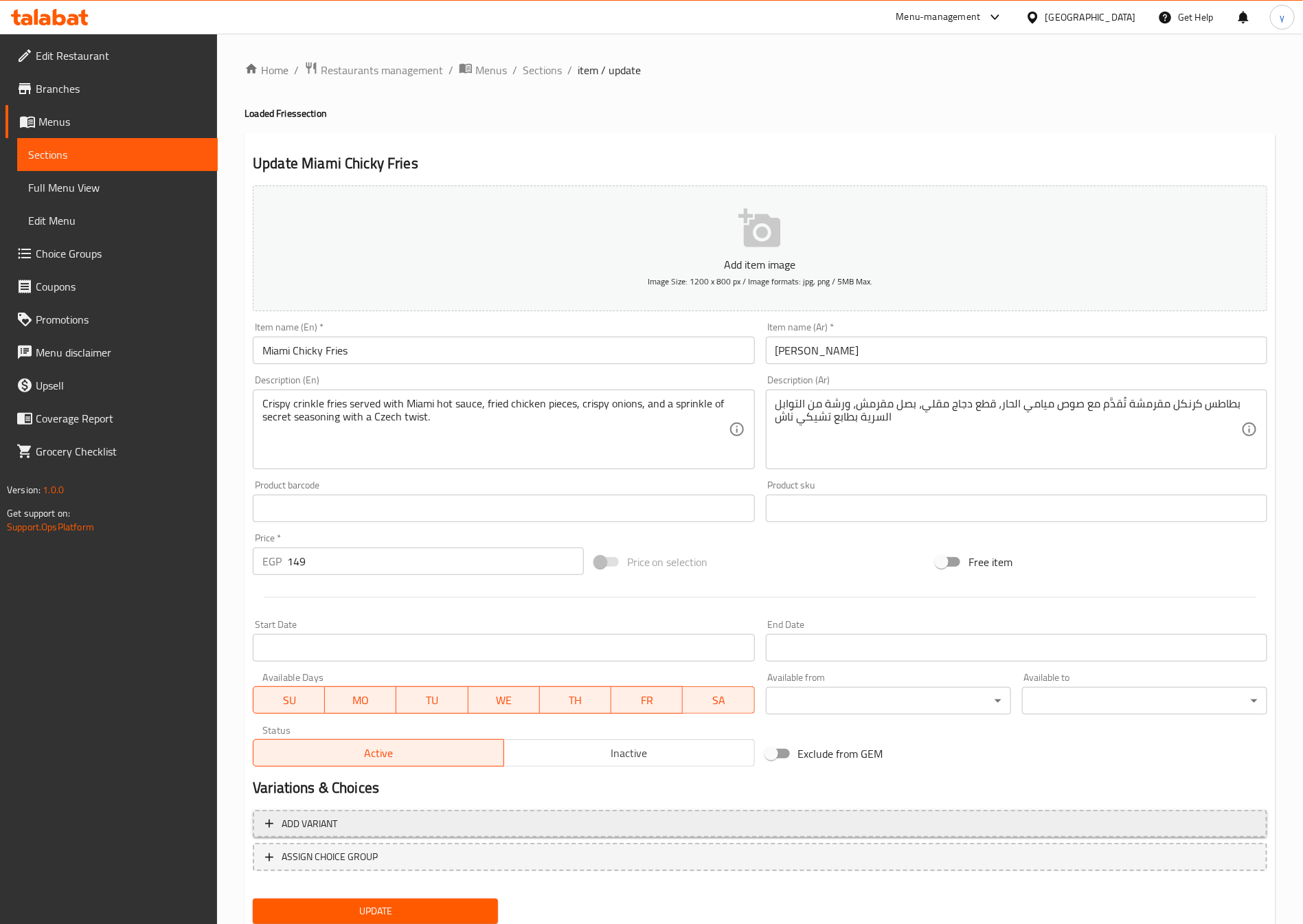
scroll to position [45, 0]
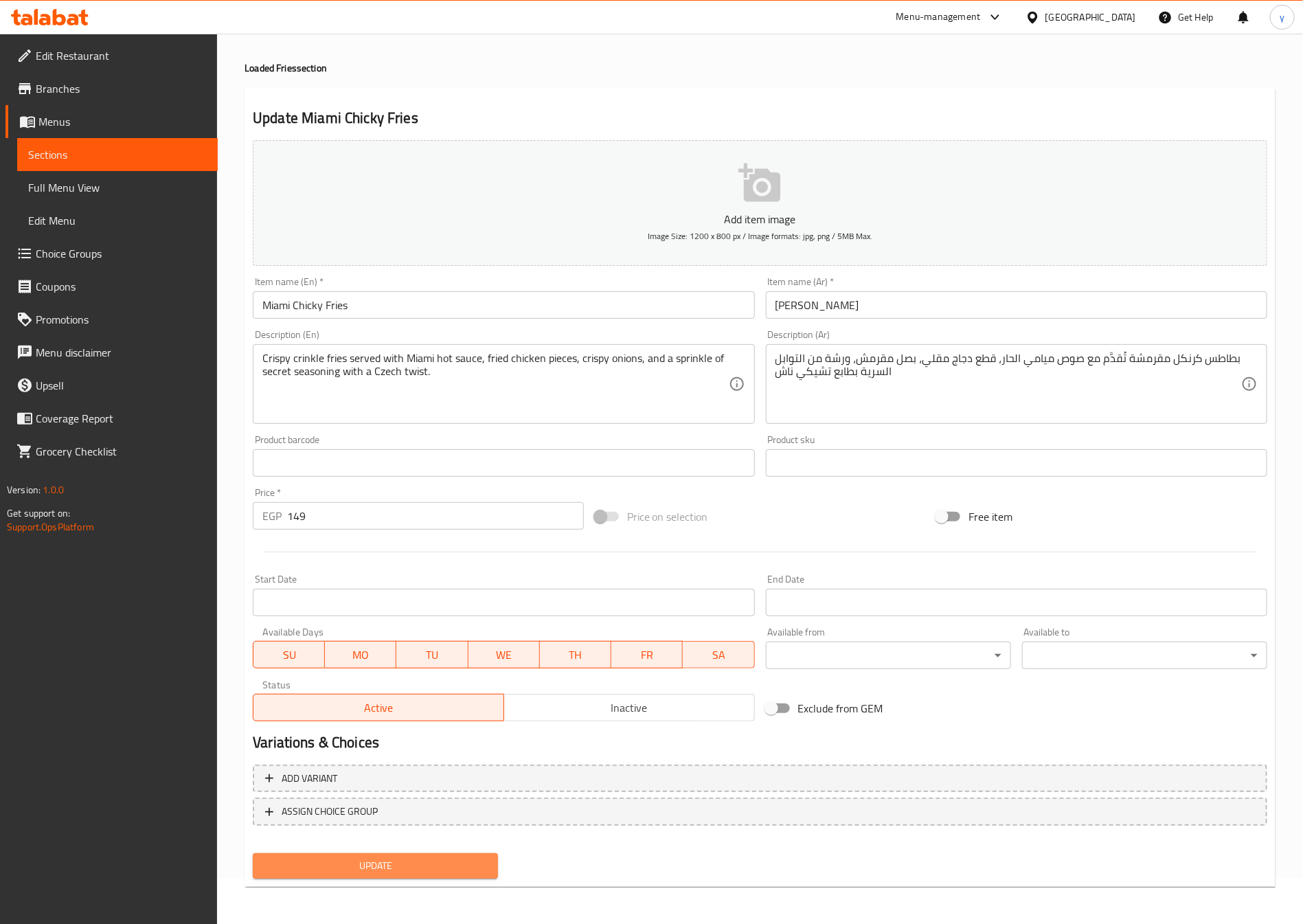
click at [432, 876] on button "Update" at bounding box center [375, 866] width 245 height 25
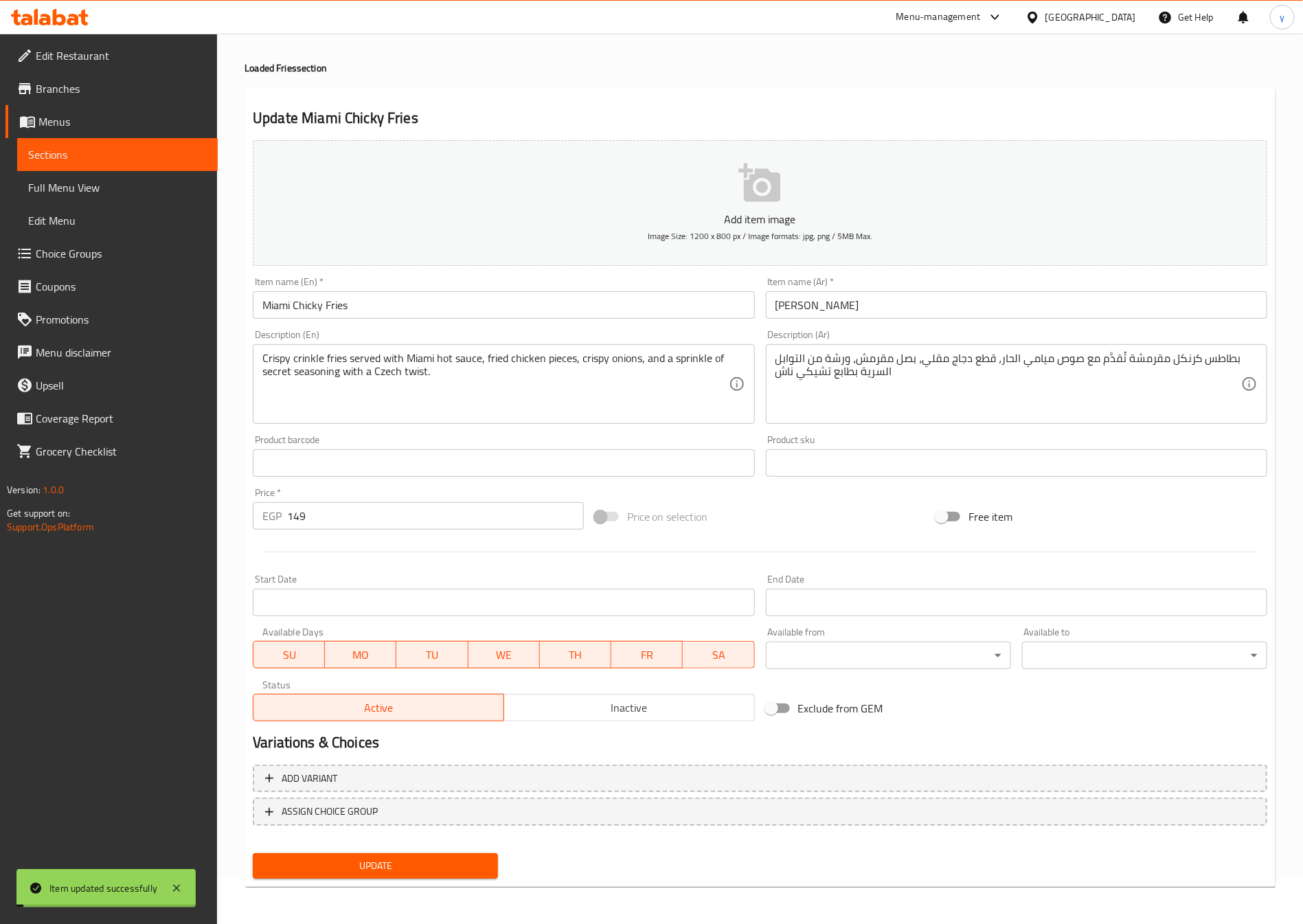
scroll to position [0, 0]
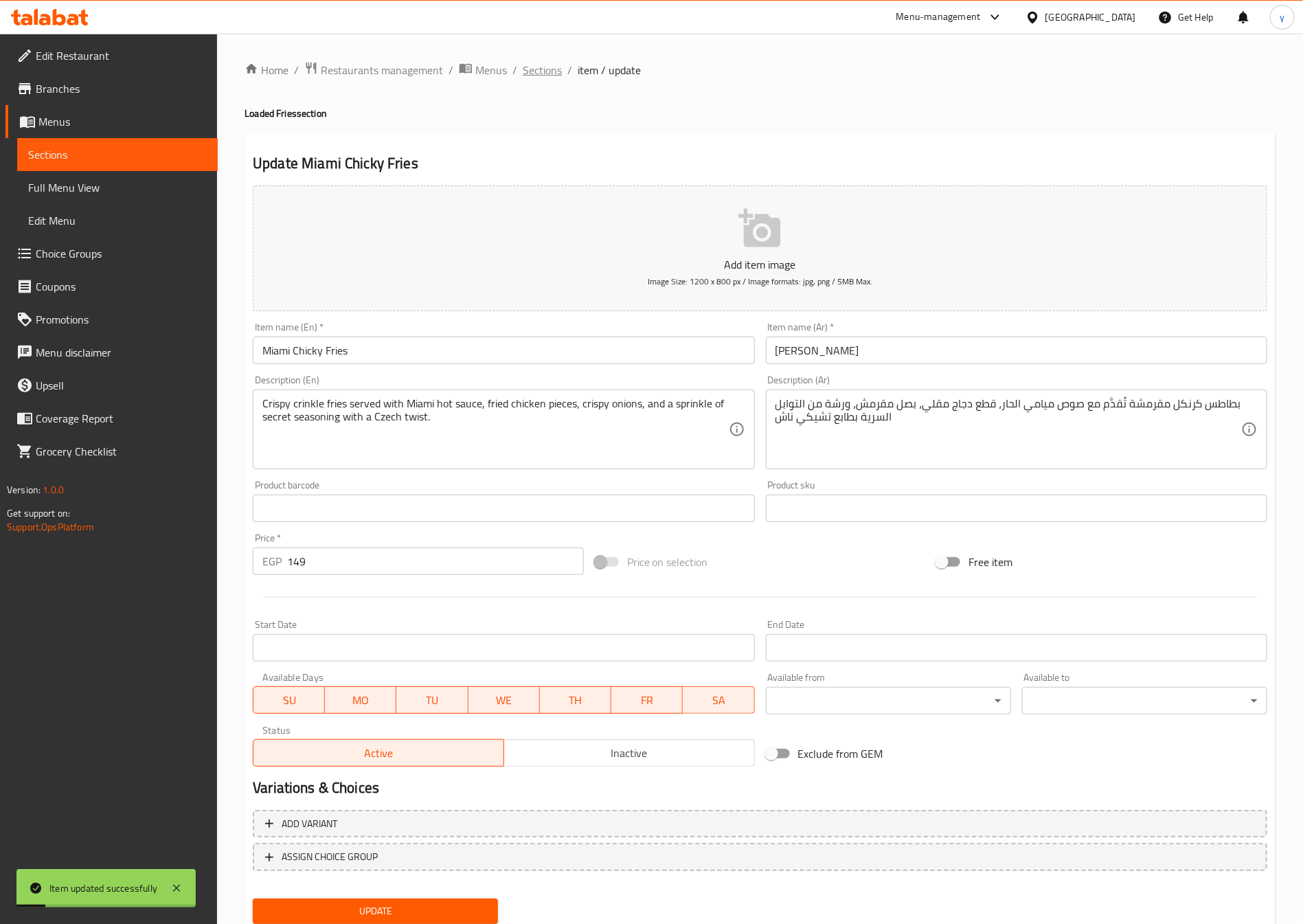
click at [559, 75] on span "Sections" at bounding box center [543, 70] width 39 height 16
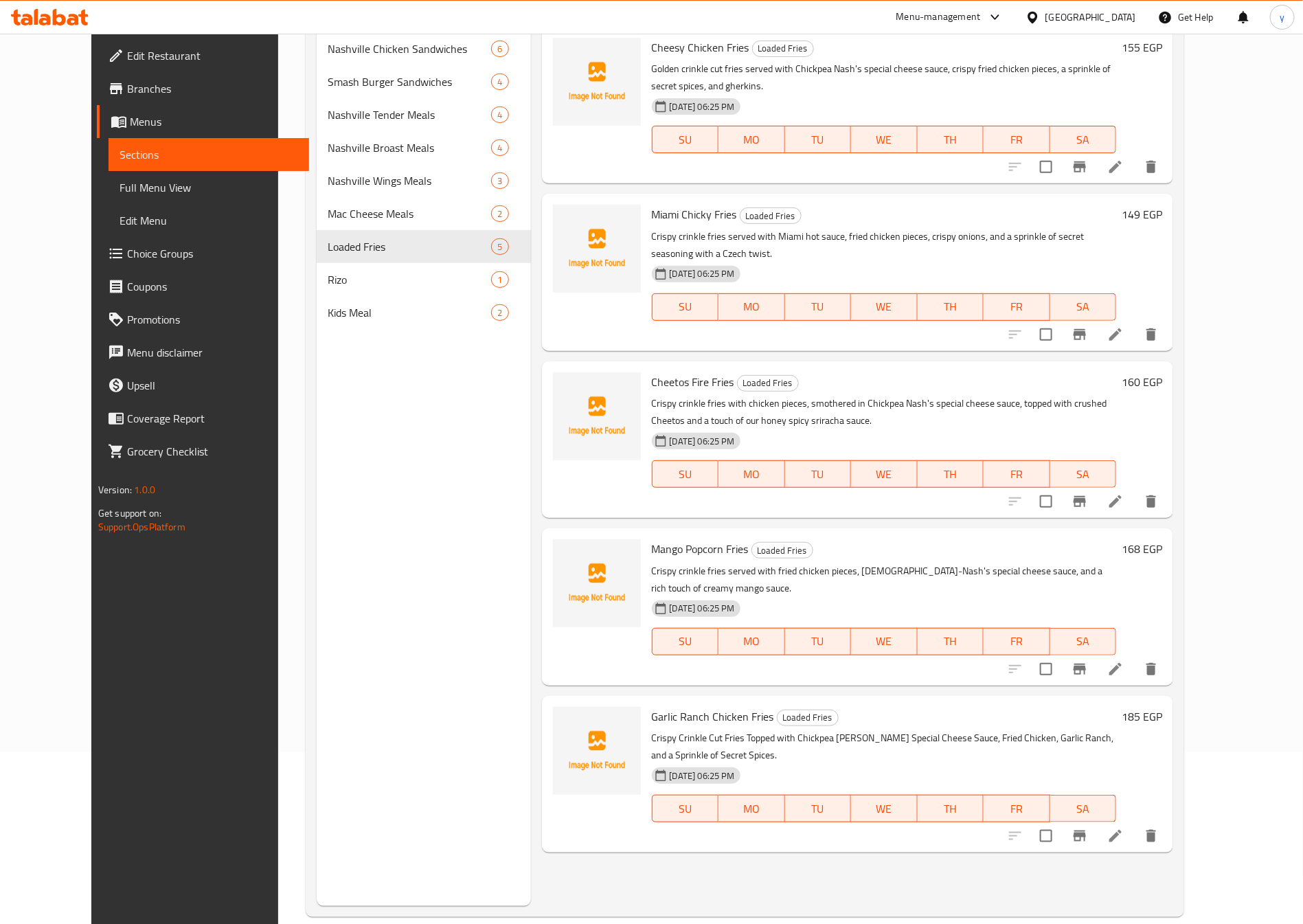
scroll to position [192, 0]
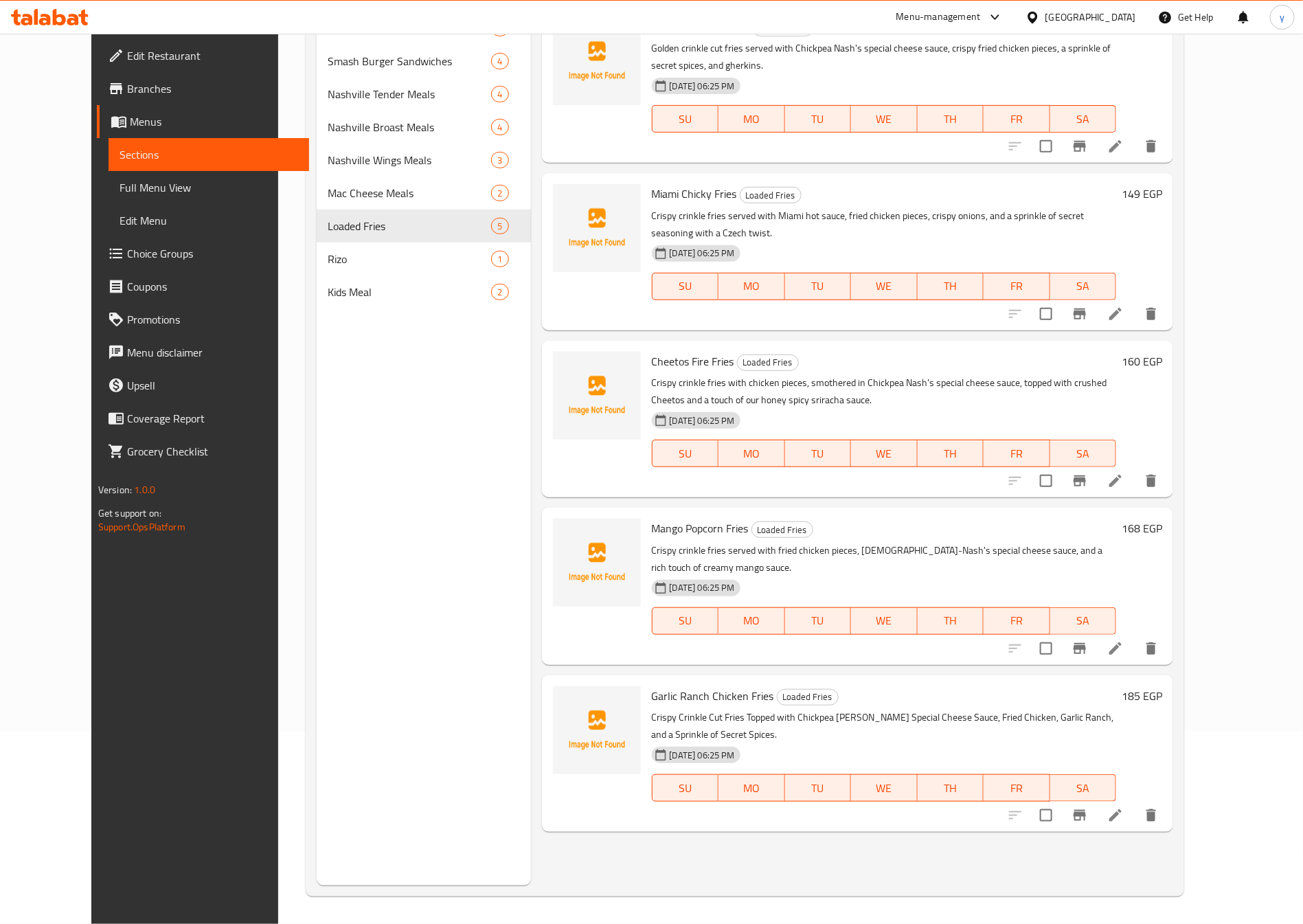
click at [1135, 469] on li at bounding box center [1115, 481] width 38 height 25
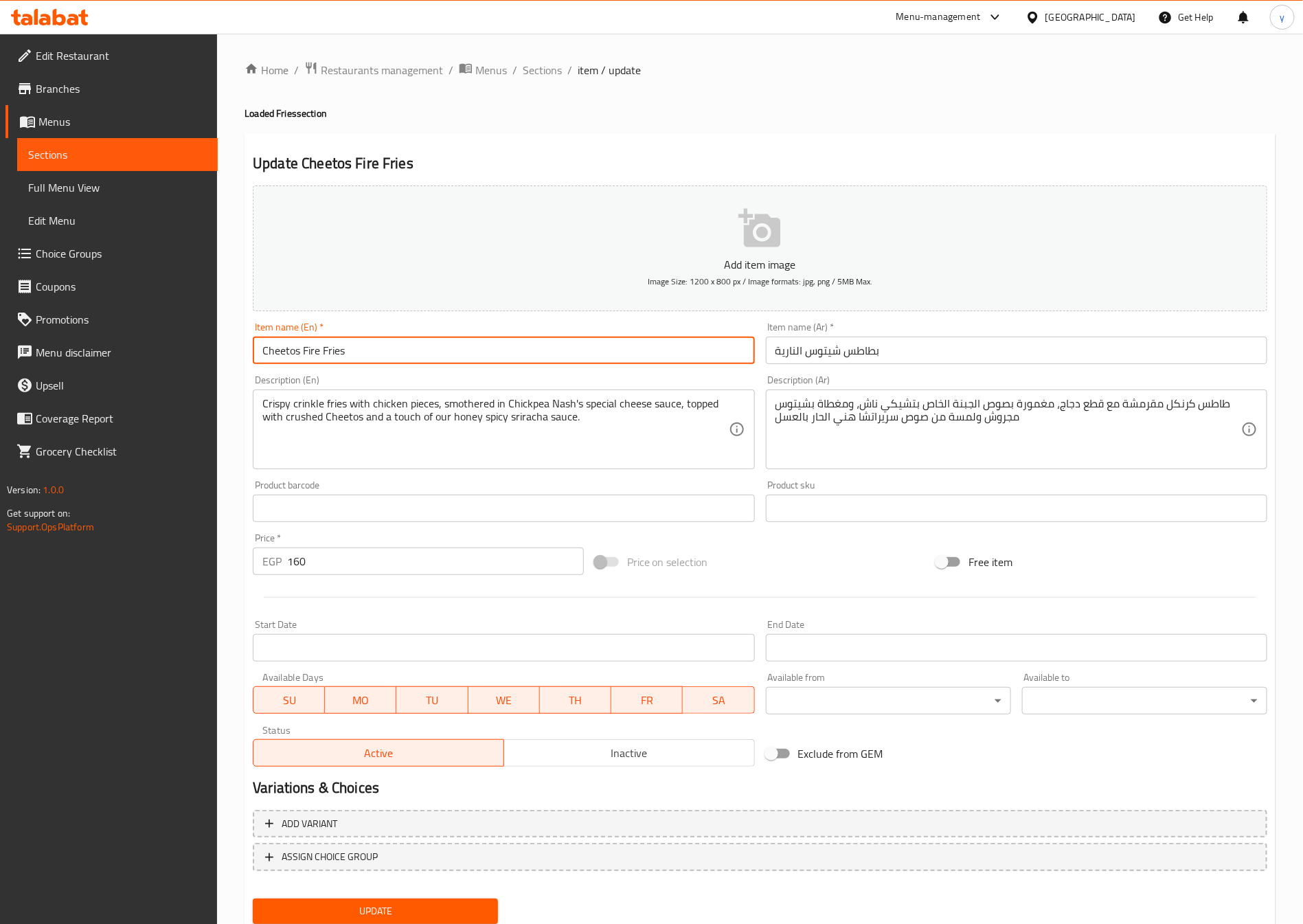
drag, startPoint x: 350, startPoint y: 354, endPoint x: 324, endPoint y: 368, distance: 29.5
click at [324, 368] on div "Item name (En)   * Cheetos Fire Fries Item name (En) *" at bounding box center [504, 343] width 512 height 53
type input "Cheetos Fries alnarea"
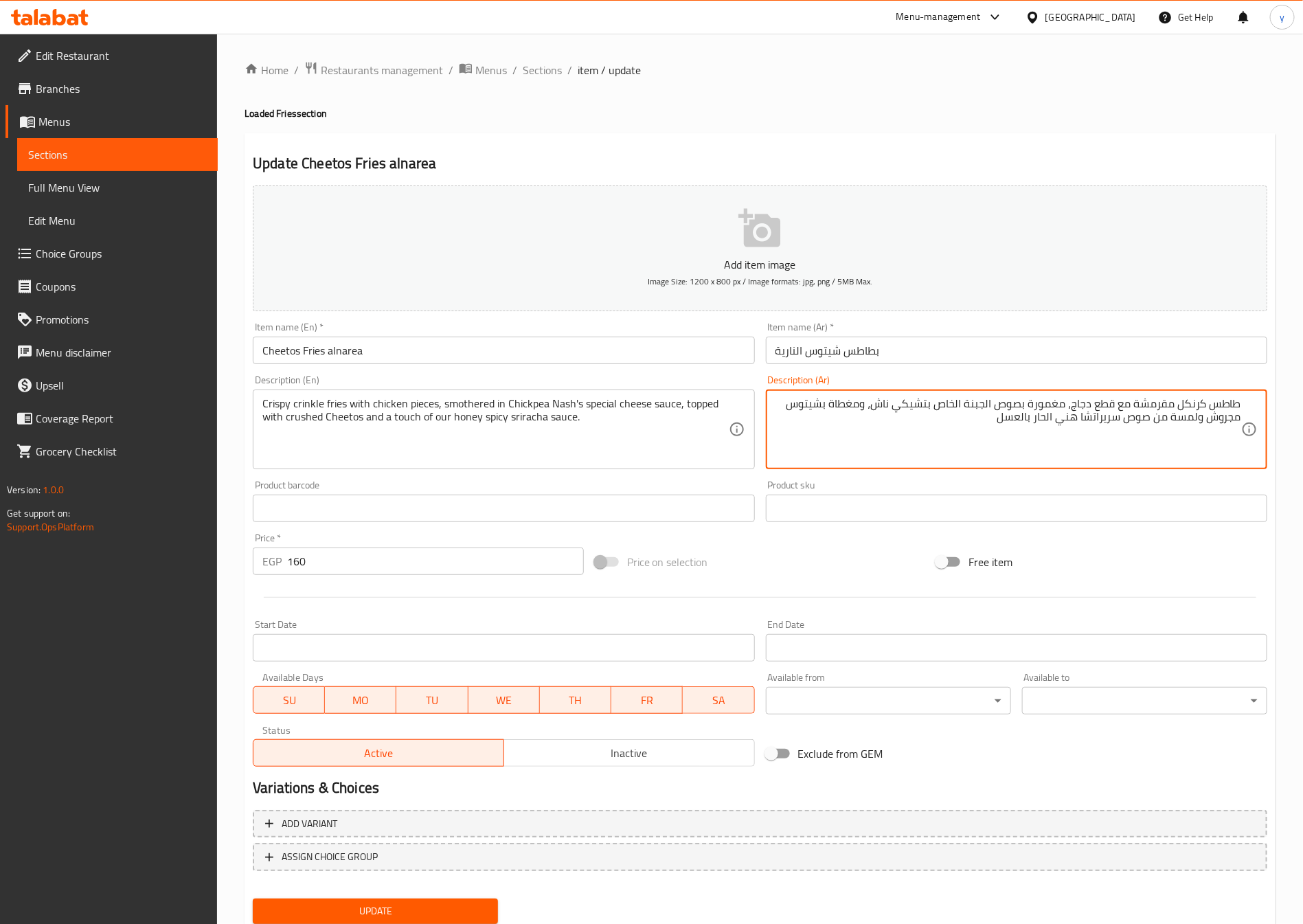
click at [1248, 406] on div "طاطس كرنكل مقرمشة مع قطع دجاج، مغمورة بصوص الجبنة الخاص بتشيكي ناش، ومغطاة بشيت…" at bounding box center [1016, 429] width 502 height 80
drag, startPoint x: 1241, startPoint y: 410, endPoint x: 1269, endPoint y: 415, distance: 28.4
click at [1243, 410] on div "طاطس كرنكل مقرمشة مع قطع دجاج، مغمورة بصوص الجبنة الخاص بتشيكي ناش، ومغطاة بشيت…" at bounding box center [1016, 429] width 502 height 80
click at [1237, 402] on textarea "طاطس كرنكل مقرمشة مع قطع دجاج، مغمورة بصوص الجبنة الخاص بتشيكي ناش، ومغطاة بشيت…" at bounding box center [1008, 429] width 465 height 65
click at [1044, 400] on textarea "بطاطس كرنكل مقرمشة مع قطع دجاج، مغمورة بصوص الجبنة الخاص بتشيكي ناش، ومغطاة بشي…" at bounding box center [1008, 429] width 465 height 65
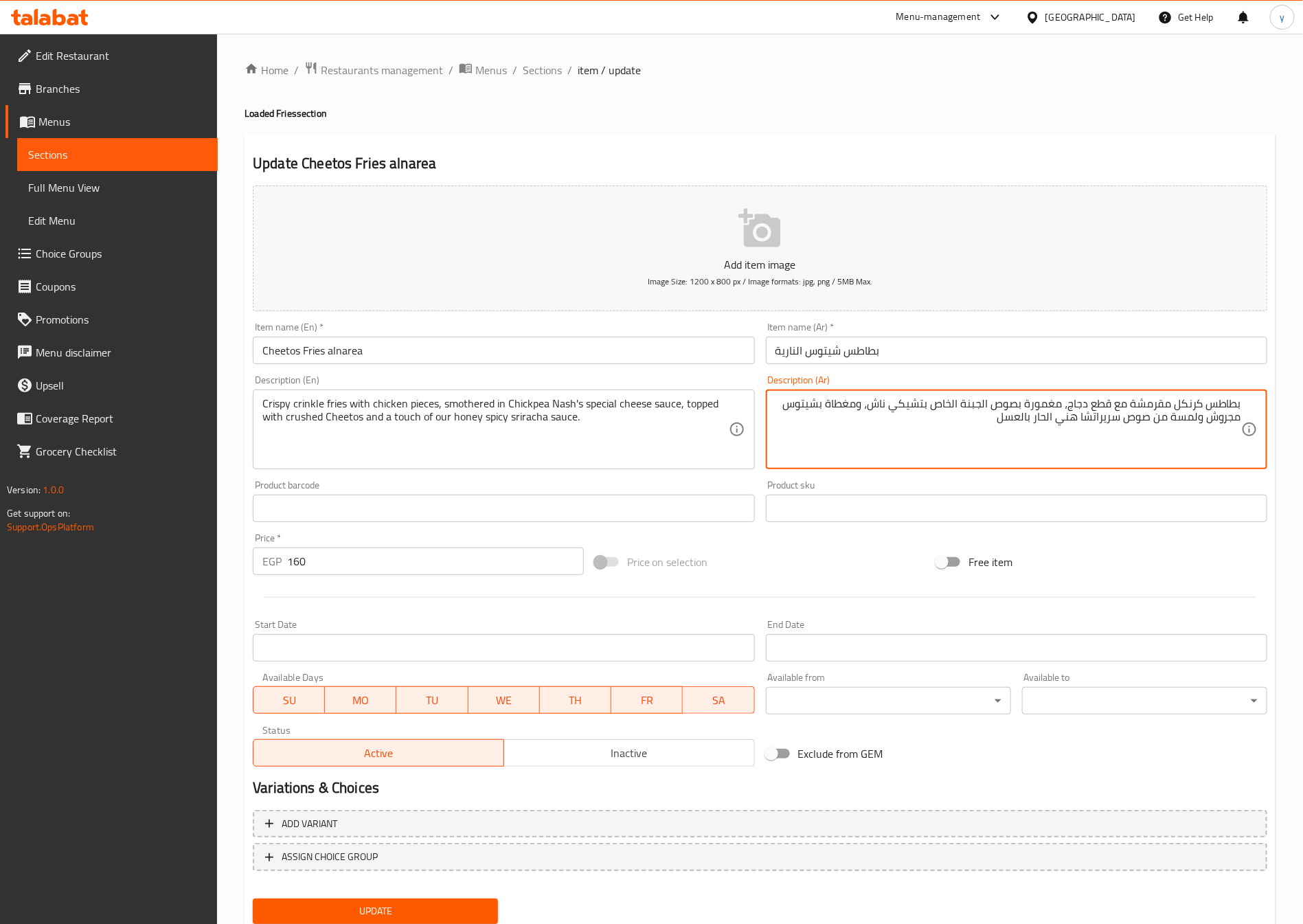
click at [1044, 400] on textarea "بطاطس كرنكل مقرمشة مع قطع دجاج، مغمورة بصوص الجبنة الخاص بتشيكي ناش، ومغطاة بشي…" at bounding box center [1008, 429] width 465 height 65
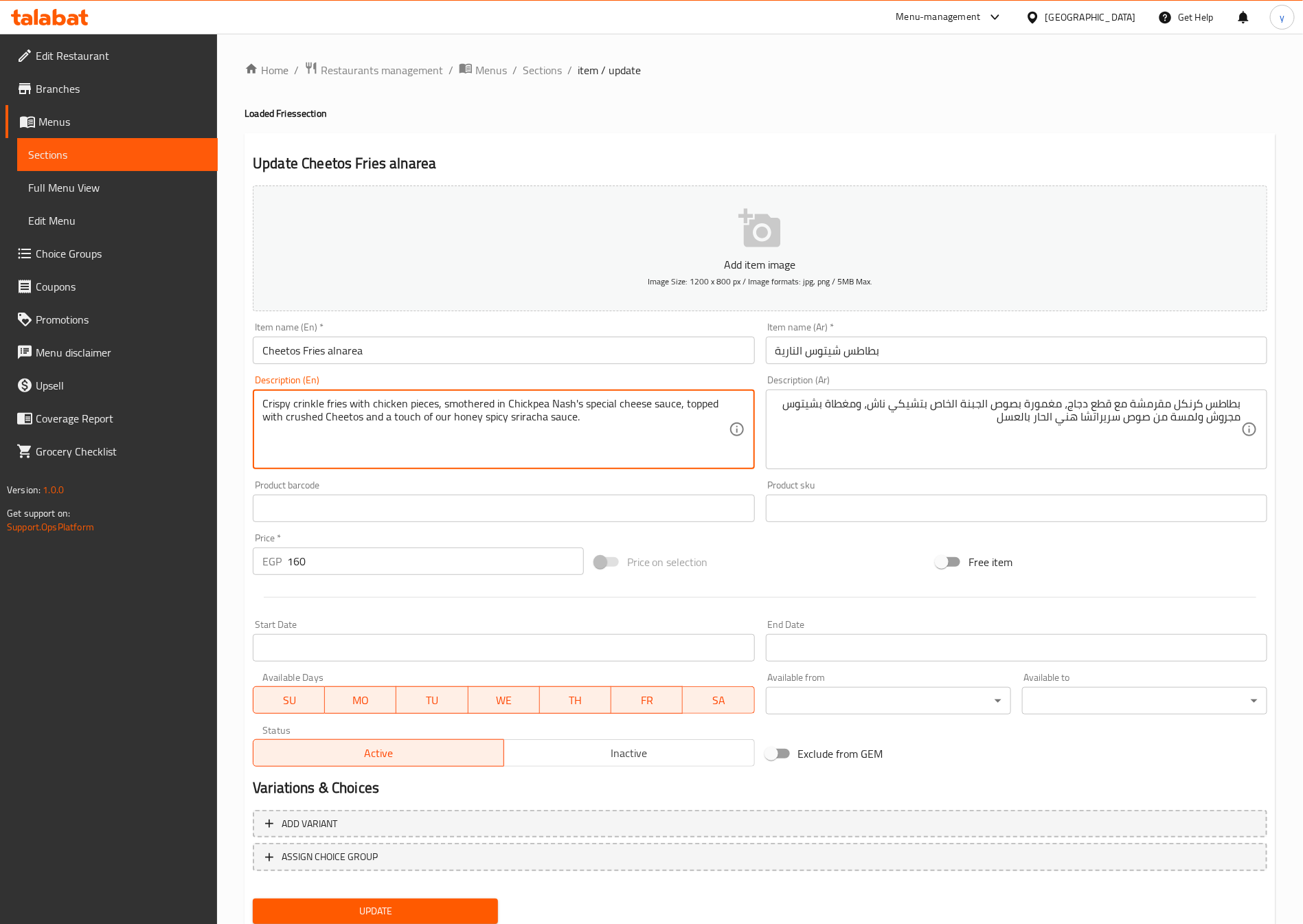
click at [471, 403] on textarea "Crispy crinkle fries with chicken pieces, smothered in Chickpea Nash's special …" at bounding box center [495, 429] width 465 height 65
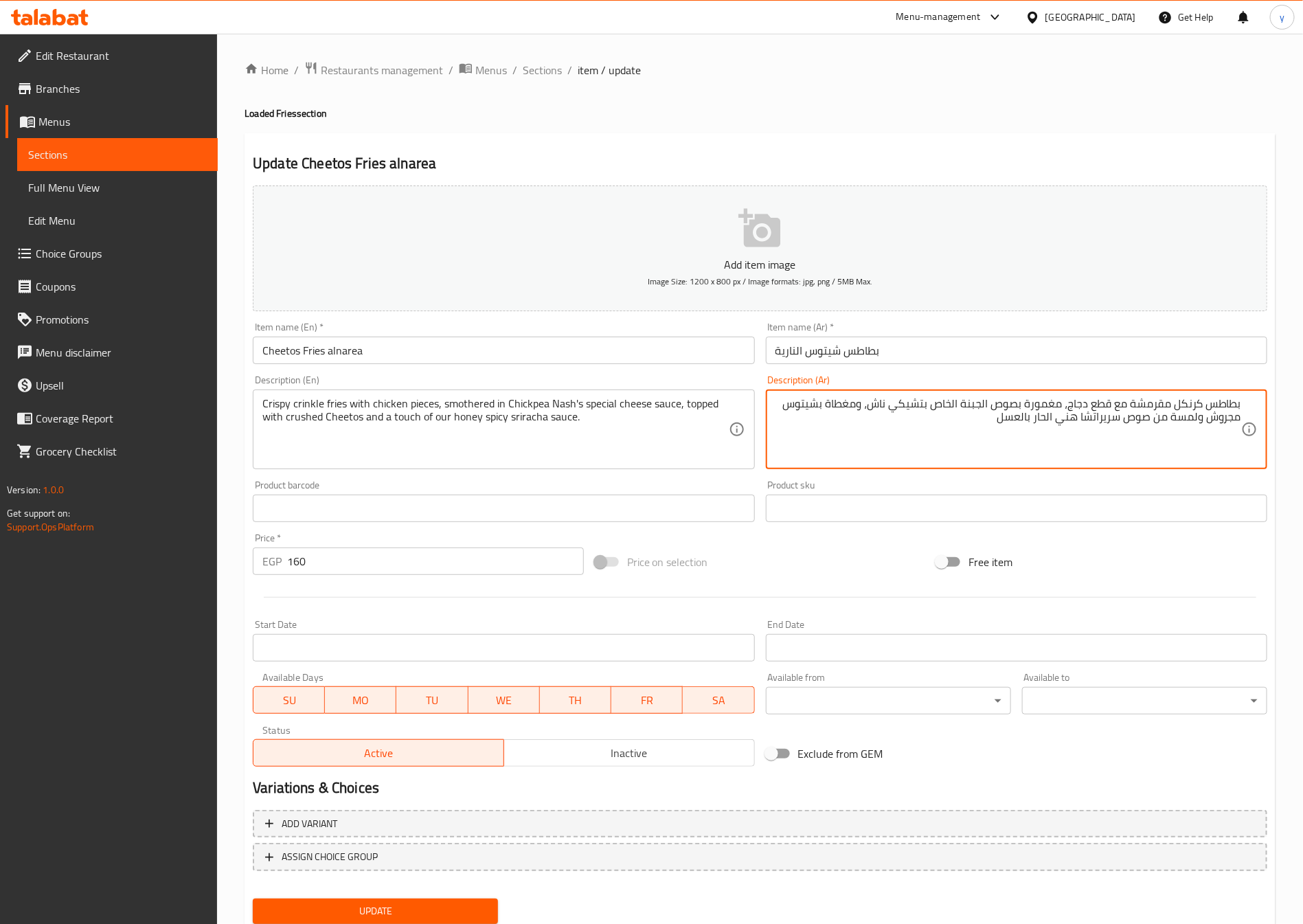
click at [1050, 400] on textarea "بطاطس كرنكل مقرمشة مع قطع دجاج، مغمورة بصوص الجبنة الخاص بتشيكي ناش، ومغطاة بشي…" at bounding box center [1008, 429] width 465 height 65
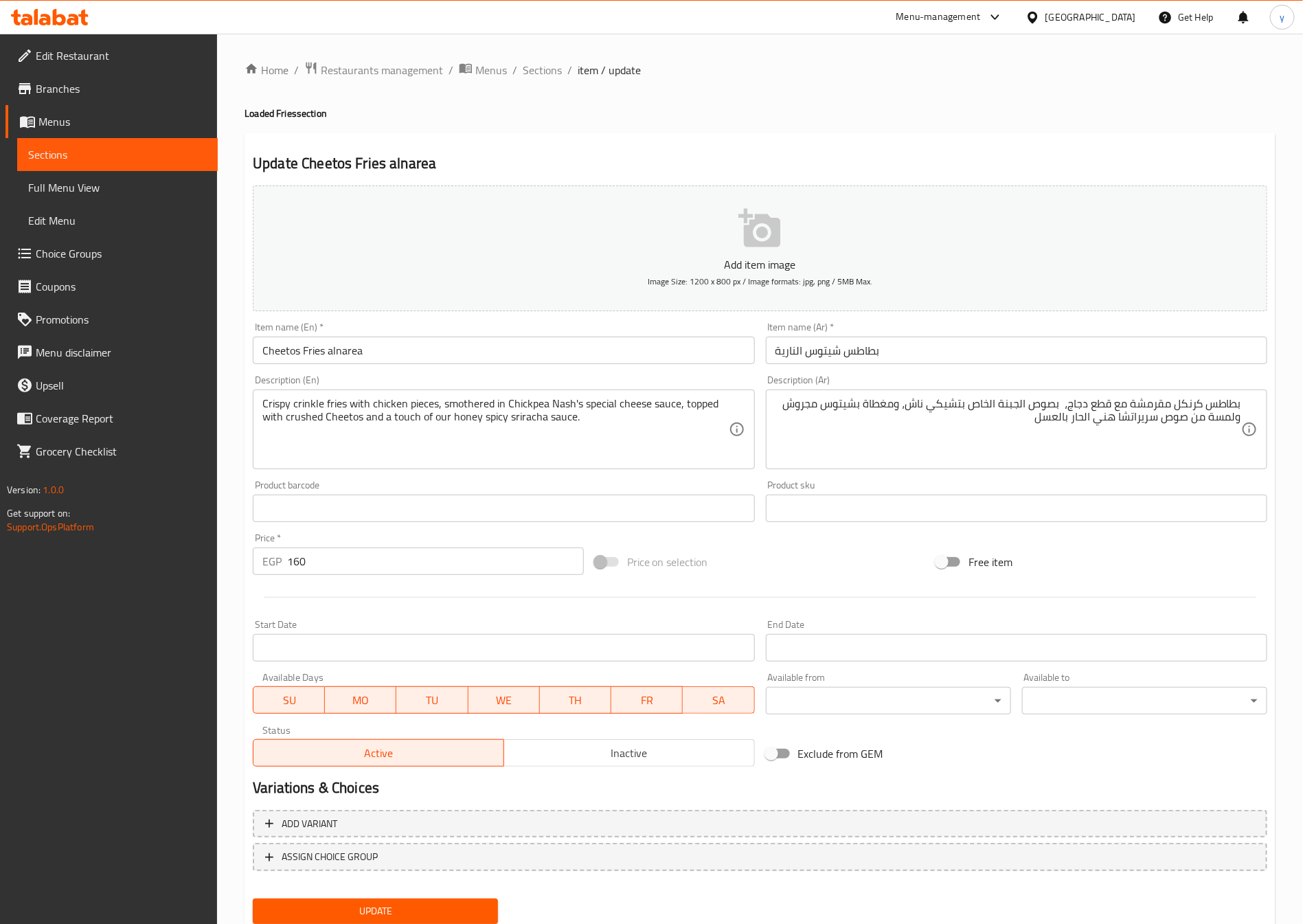
drag, startPoint x: 1061, startPoint y: 400, endPoint x: 1103, endPoint y: 425, distance: 48.9
click at [1061, 400] on textarea "بطاطس كرنكل مقرمشة مع قطع دجاج، بصوص الجبنة الخاص بتشيكي ناش، ومغطاة بشيتوس مجر…" at bounding box center [1008, 429] width 465 height 65
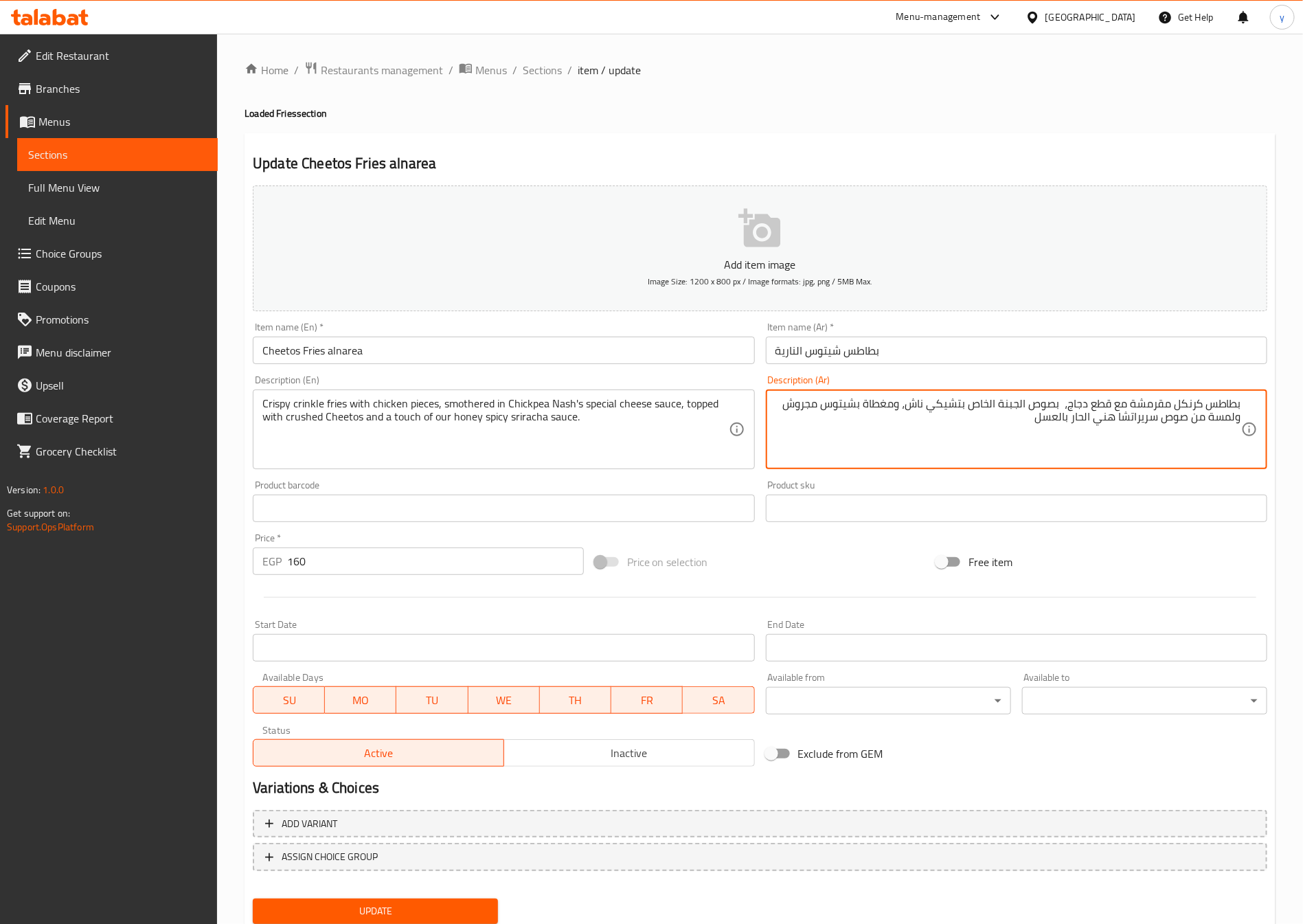
paste textarea "مغطى"
type textarea "بطاطس كرنكل مقرمشة مع قطع دجاج، مغطى بصوص الجبنة الخاص بتشيكي ناش، ومغطاة بشيتو…"
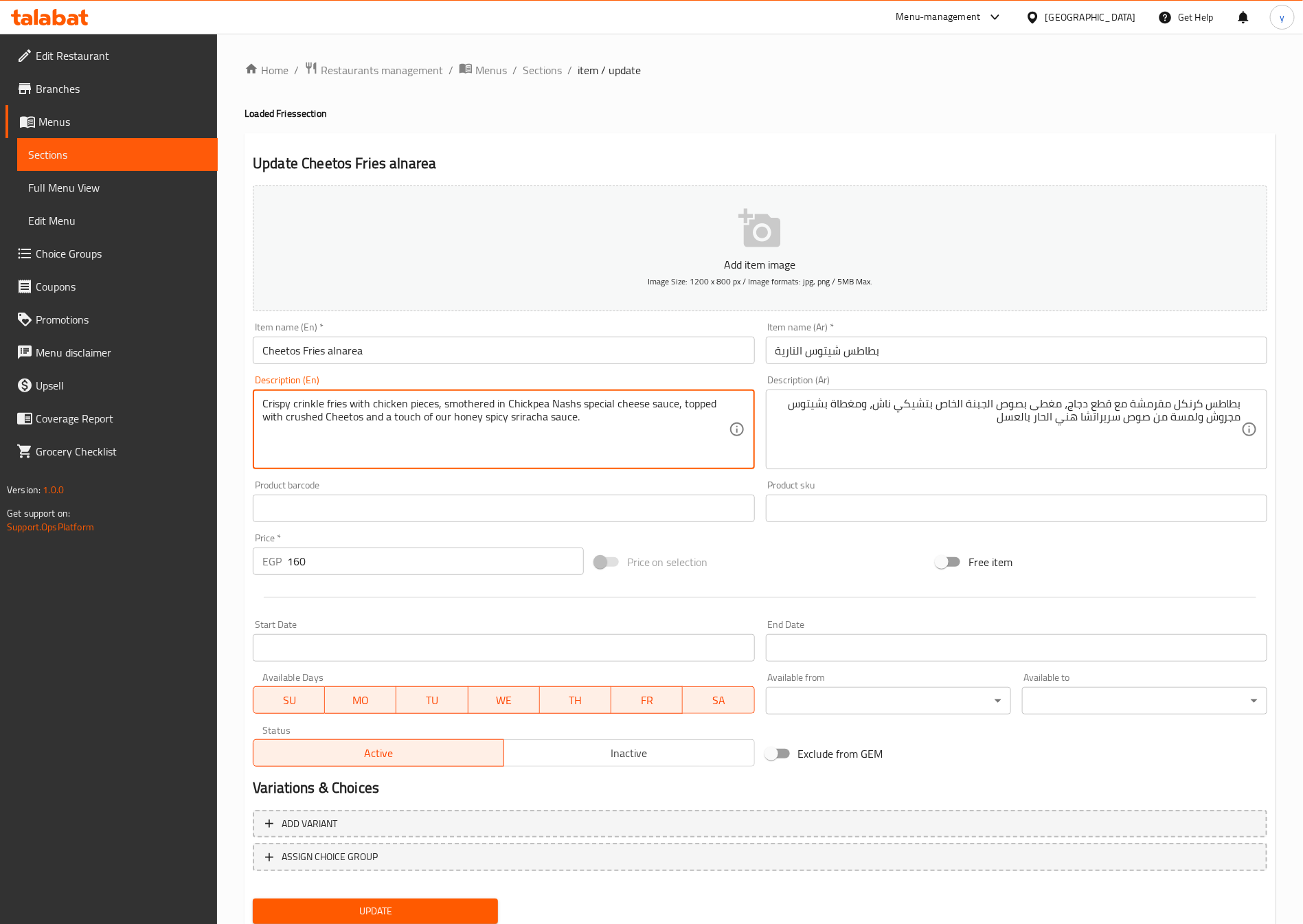
click at [567, 407] on textarea "Crispy crinkle fries with chicken pieces, smothered in Chickpea Nashs special c…" at bounding box center [495, 429] width 465 height 65
click at [1222, 426] on textarea "بطاطس كرنكل مقرمشة مع قطع دجاج، مغطى بصوص الجبنة الخاص بتشيكي ناش، ومغطاة بشيتو…" at bounding box center [1008, 429] width 465 height 65
click at [986, 445] on textarea "بطاطس كرنكل مقرمشة مع قطع دجاج، مغطى بصوص الجبنة الخاص بتشيكي ناش، ومغطاة بشيتو…" at bounding box center [1008, 429] width 465 height 65
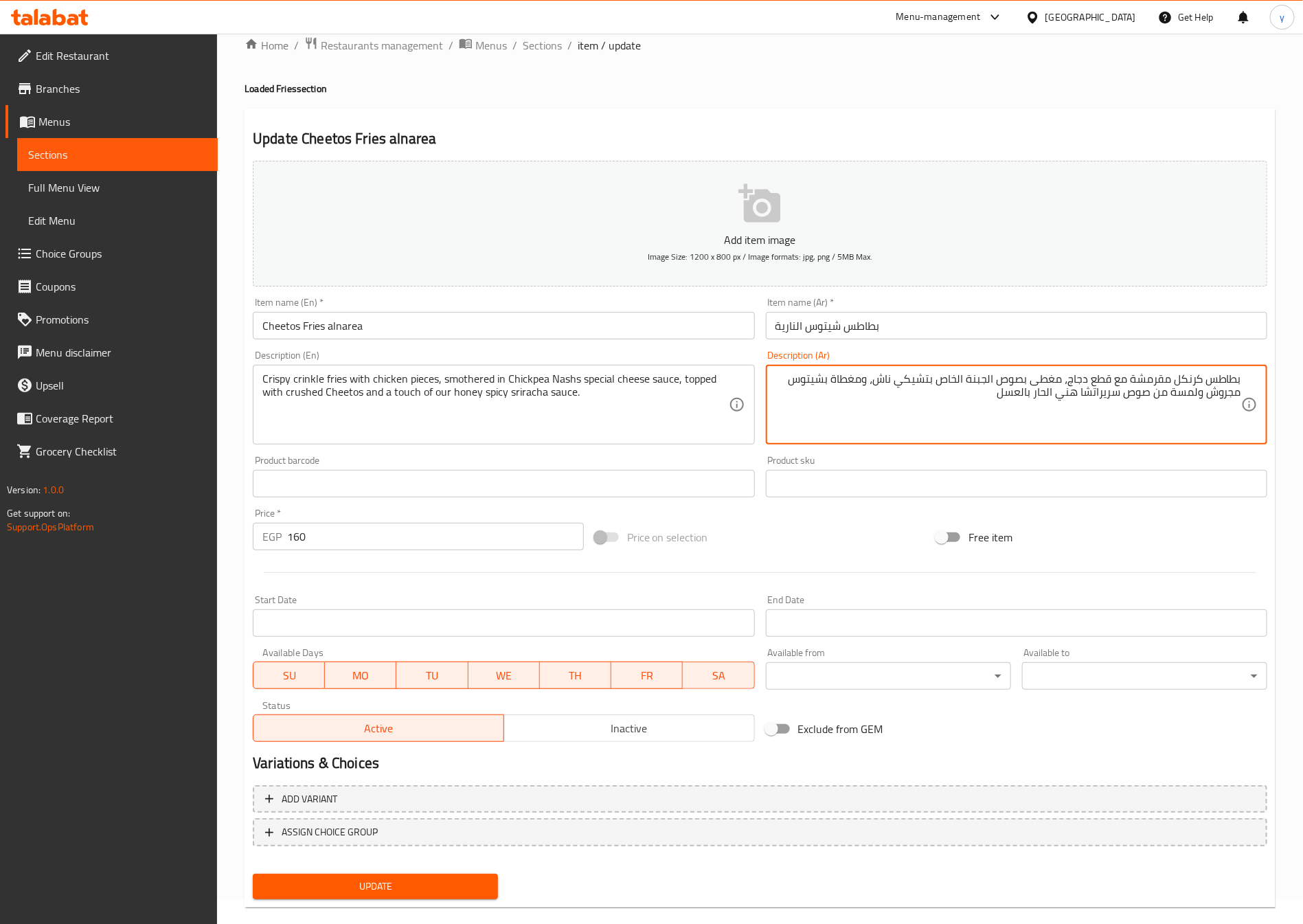
scroll to position [45, 0]
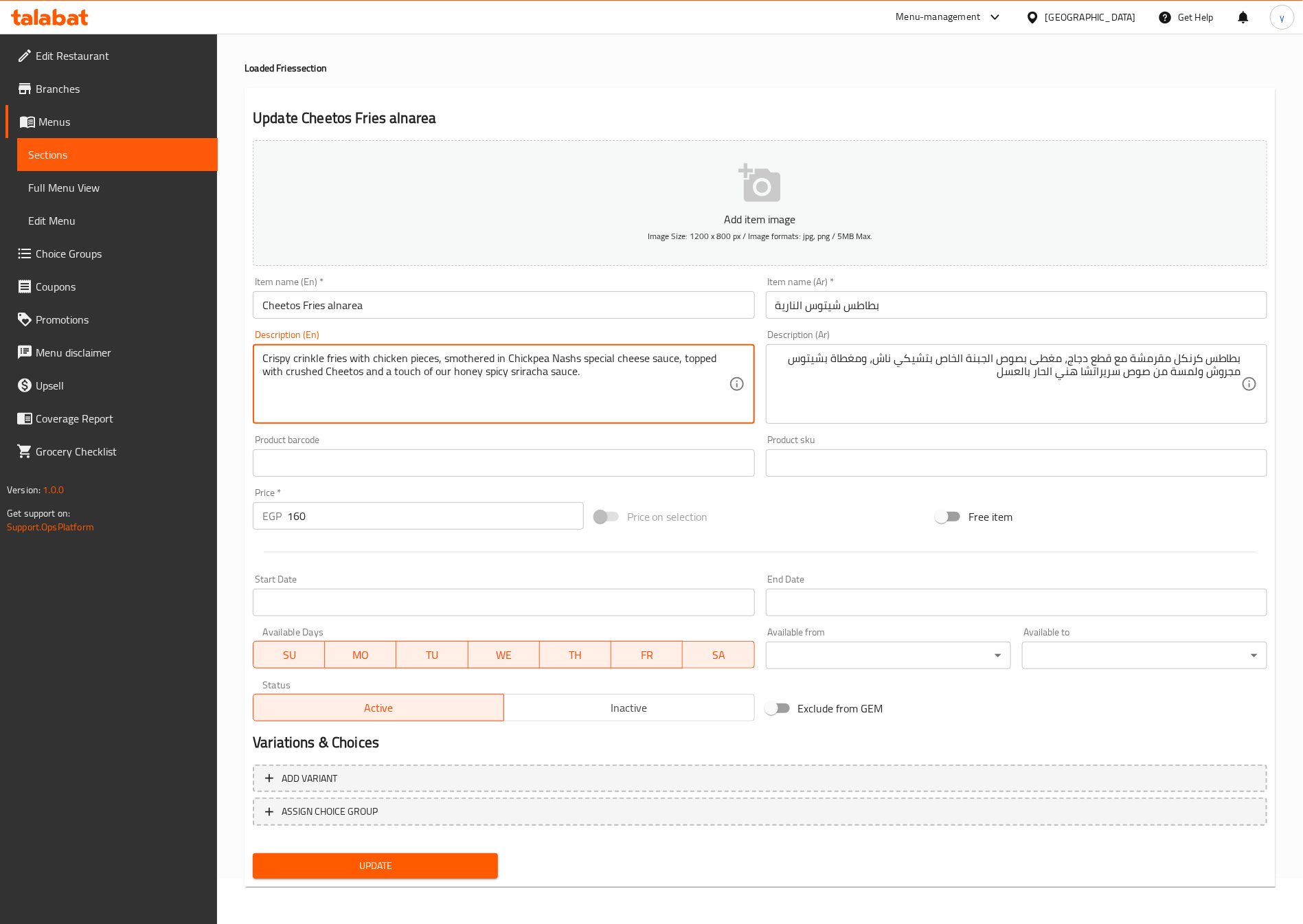
drag, startPoint x: 431, startPoint y: 371, endPoint x: 448, endPoint y: 382, distance: 20.2
type textarea "Crispy crinkle fries with chicken pieces, smothered in Chickpea Nashs special c…"
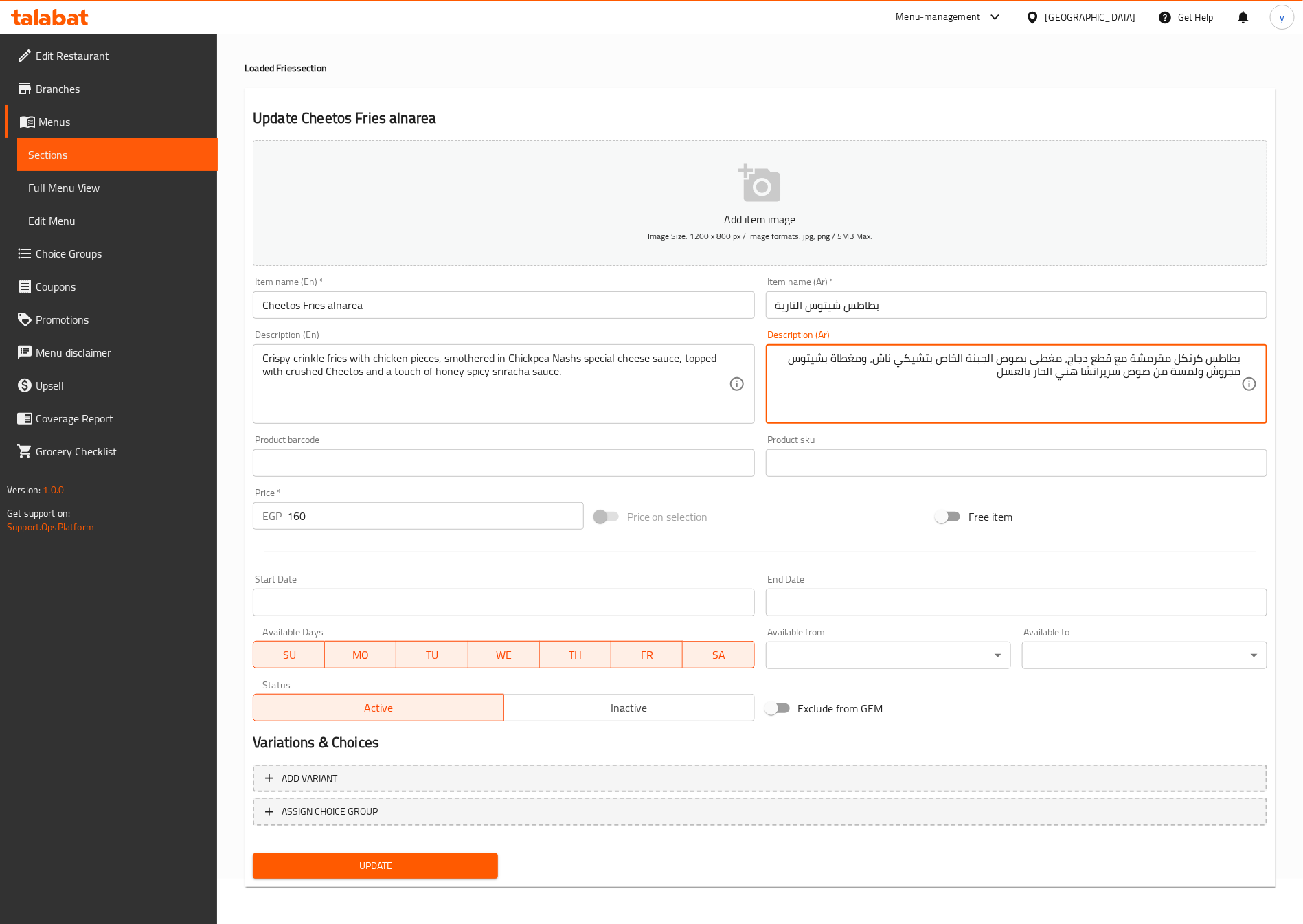
click at [1189, 376] on textarea "بطاطس كرنكل مقرمشة مع قطع دجاج، مغطى بصوص الجبنة الخاص بتشيكي ناش، ومغطاة بشيتو…" at bounding box center [1008, 384] width 465 height 65
click at [454, 874] on button "Update" at bounding box center [375, 866] width 245 height 25
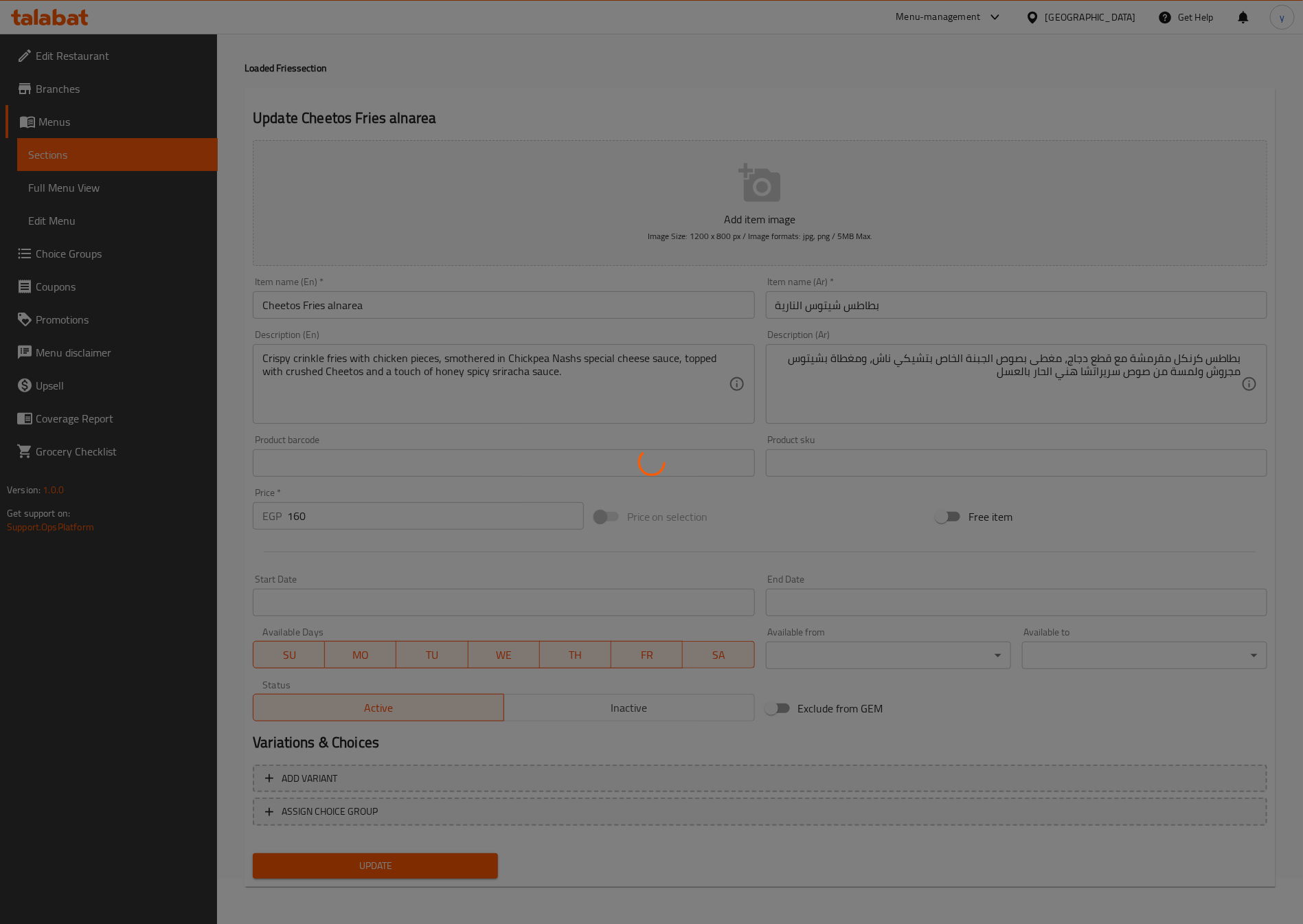
scroll to position [0, 0]
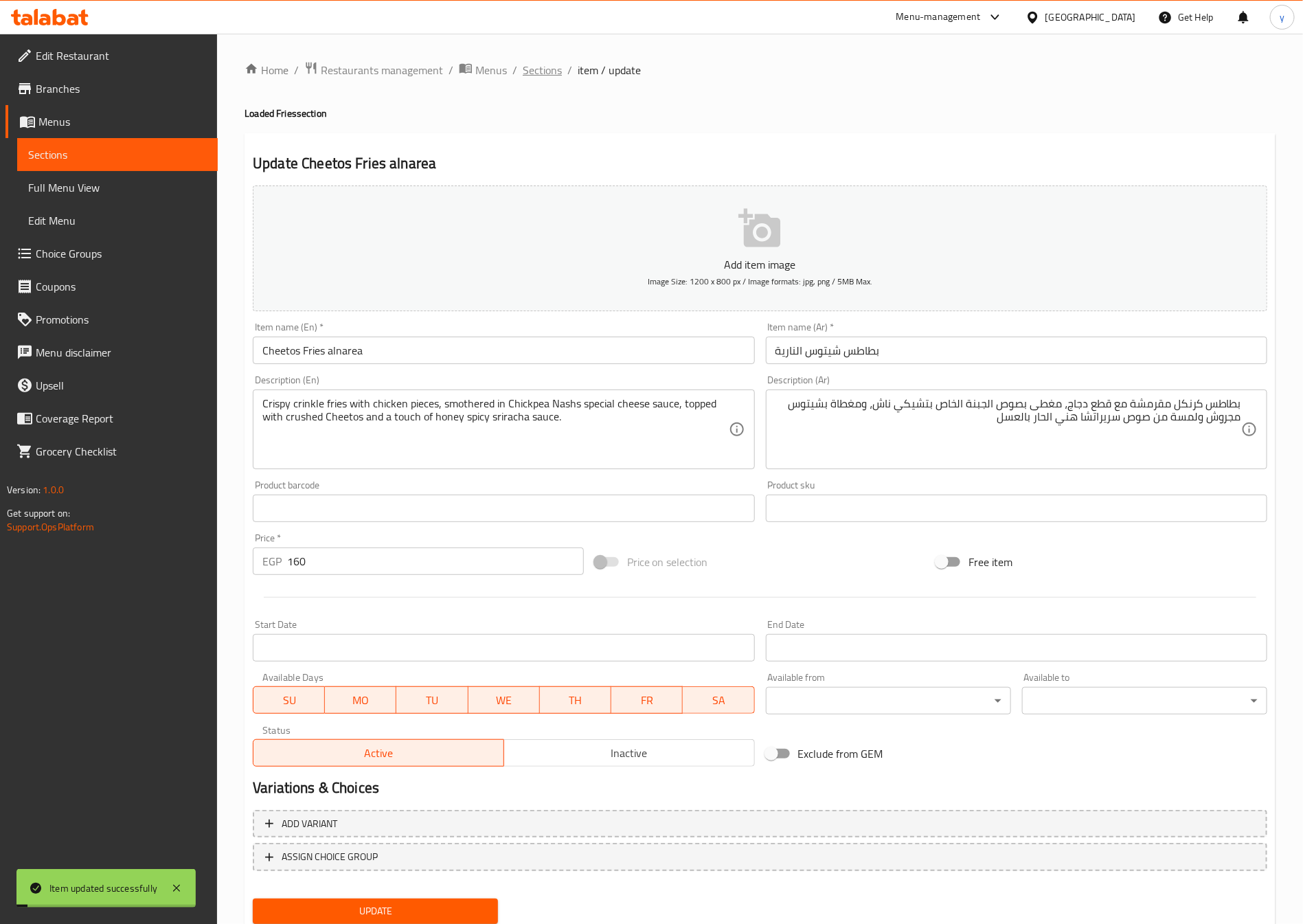
click at [547, 69] on span "Sections" at bounding box center [543, 70] width 39 height 16
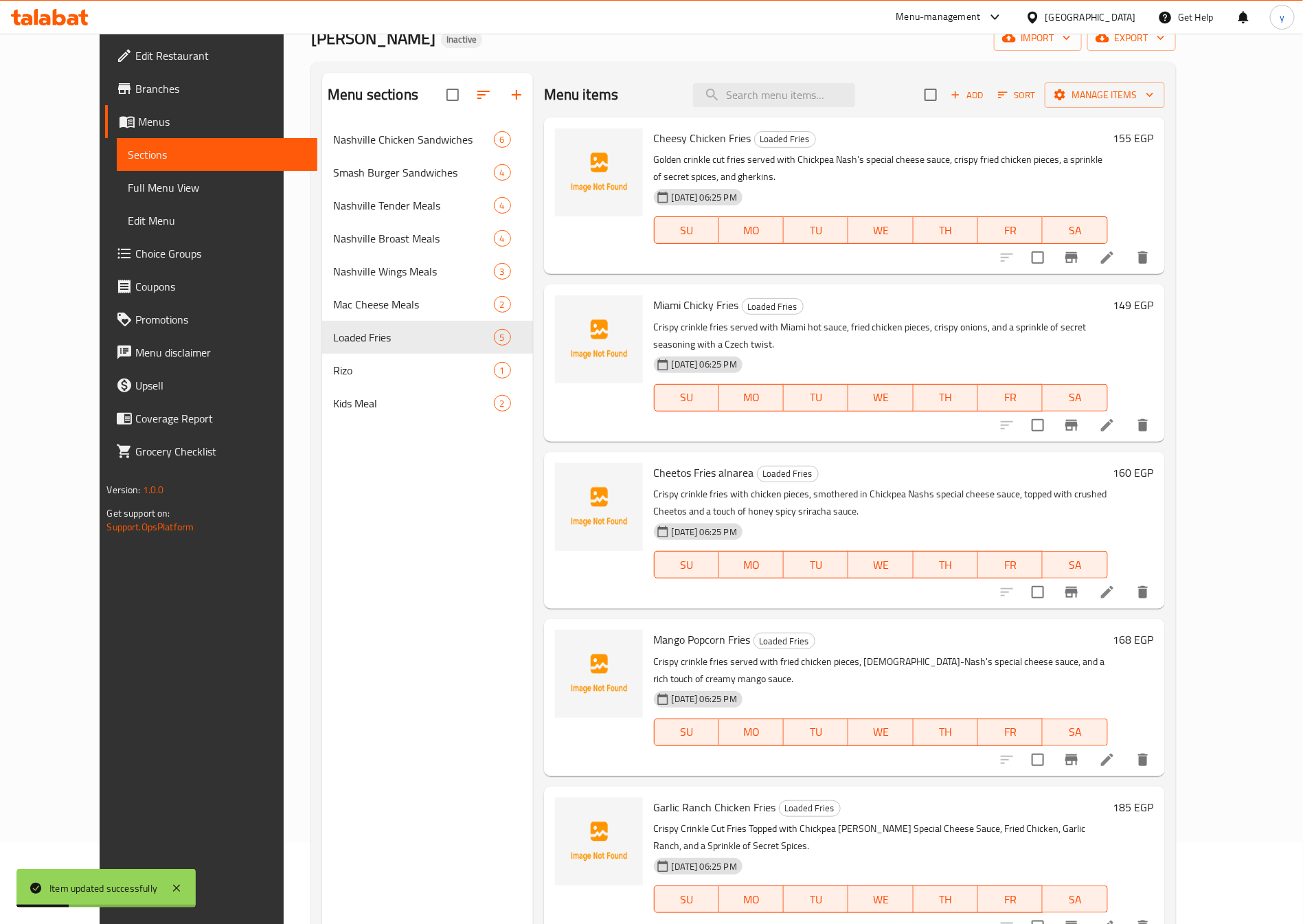
scroll to position [192, 0]
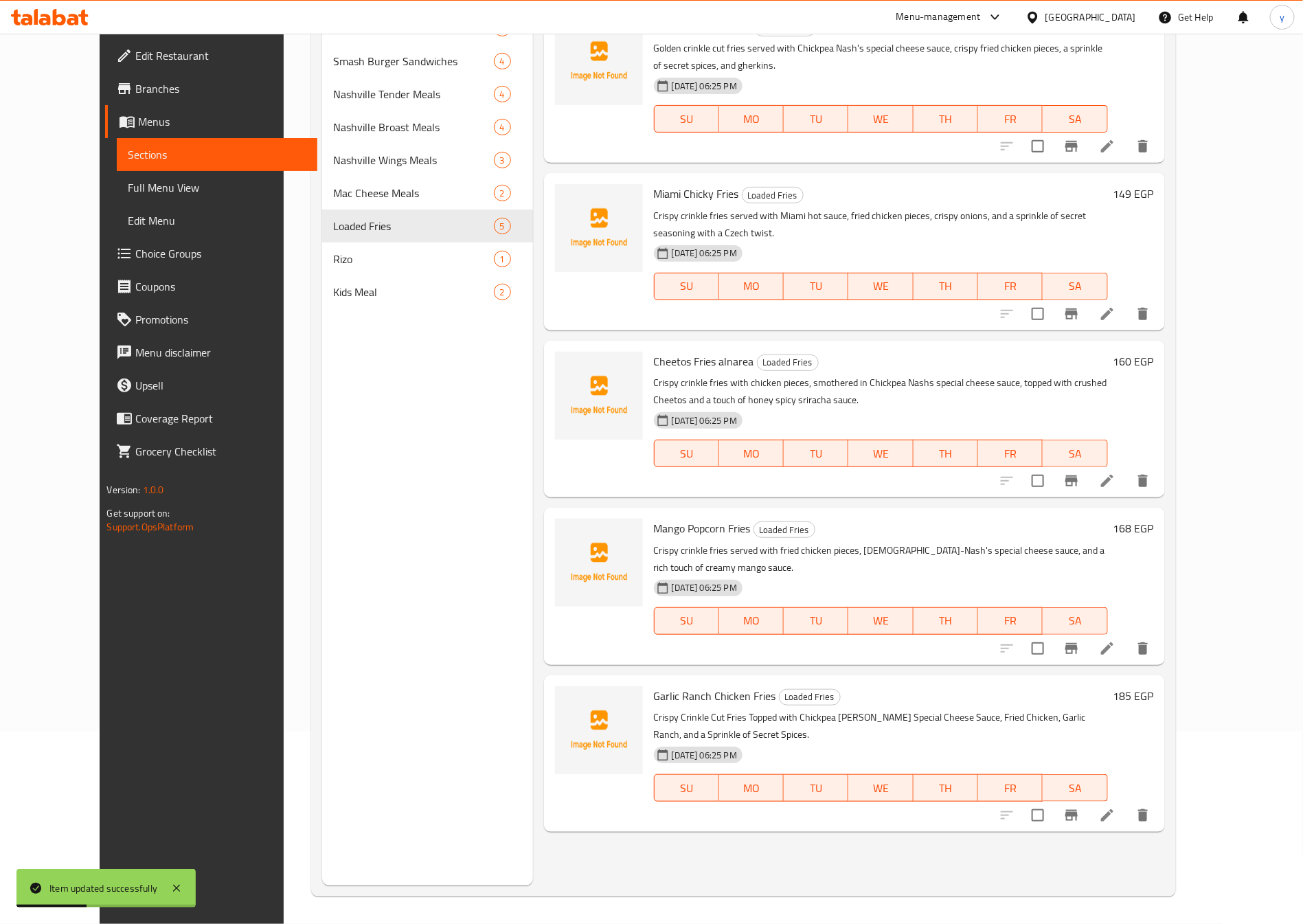
click at [1127, 636] on li at bounding box center [1107, 648] width 38 height 25
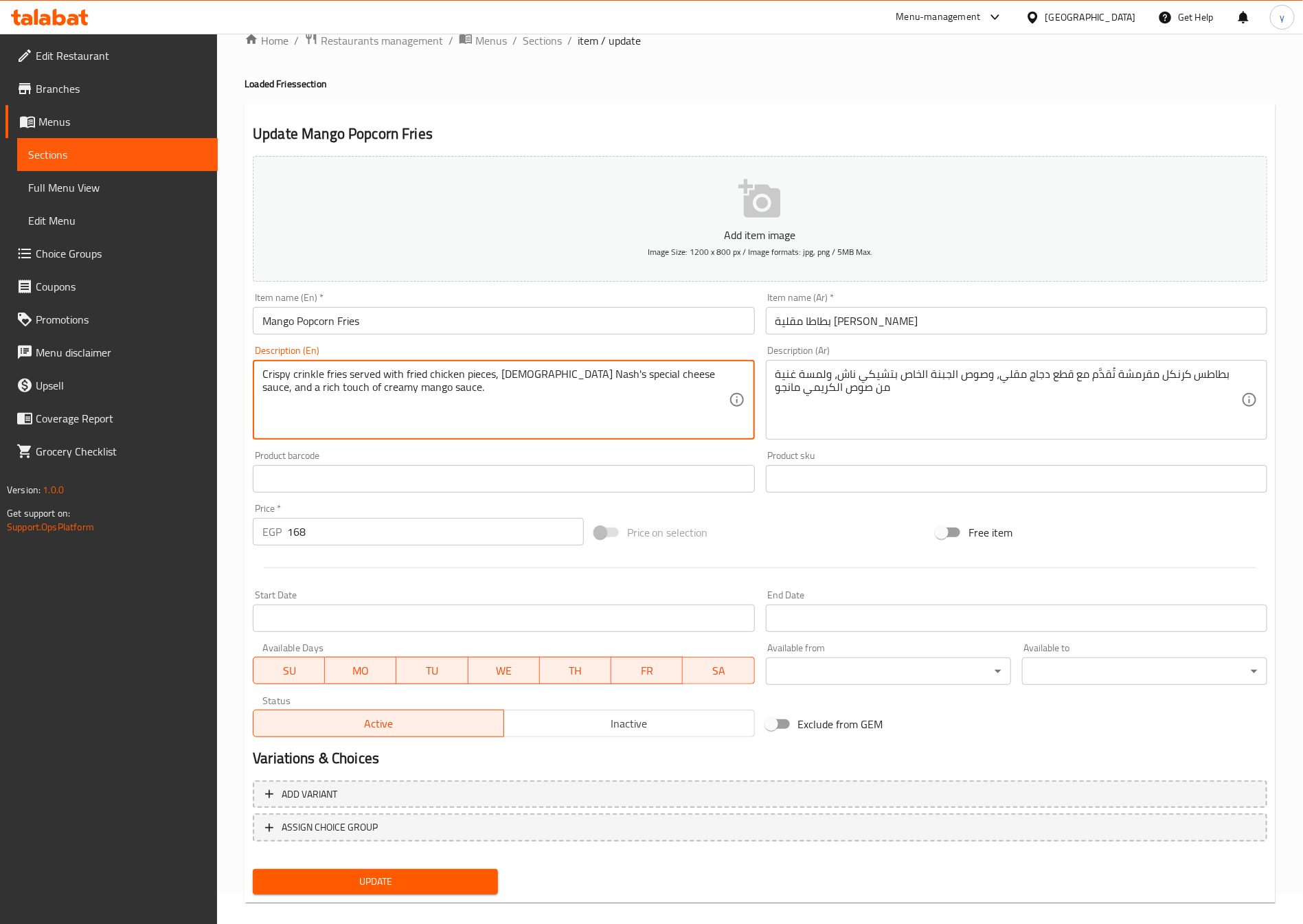
scroll to position [45, 0]
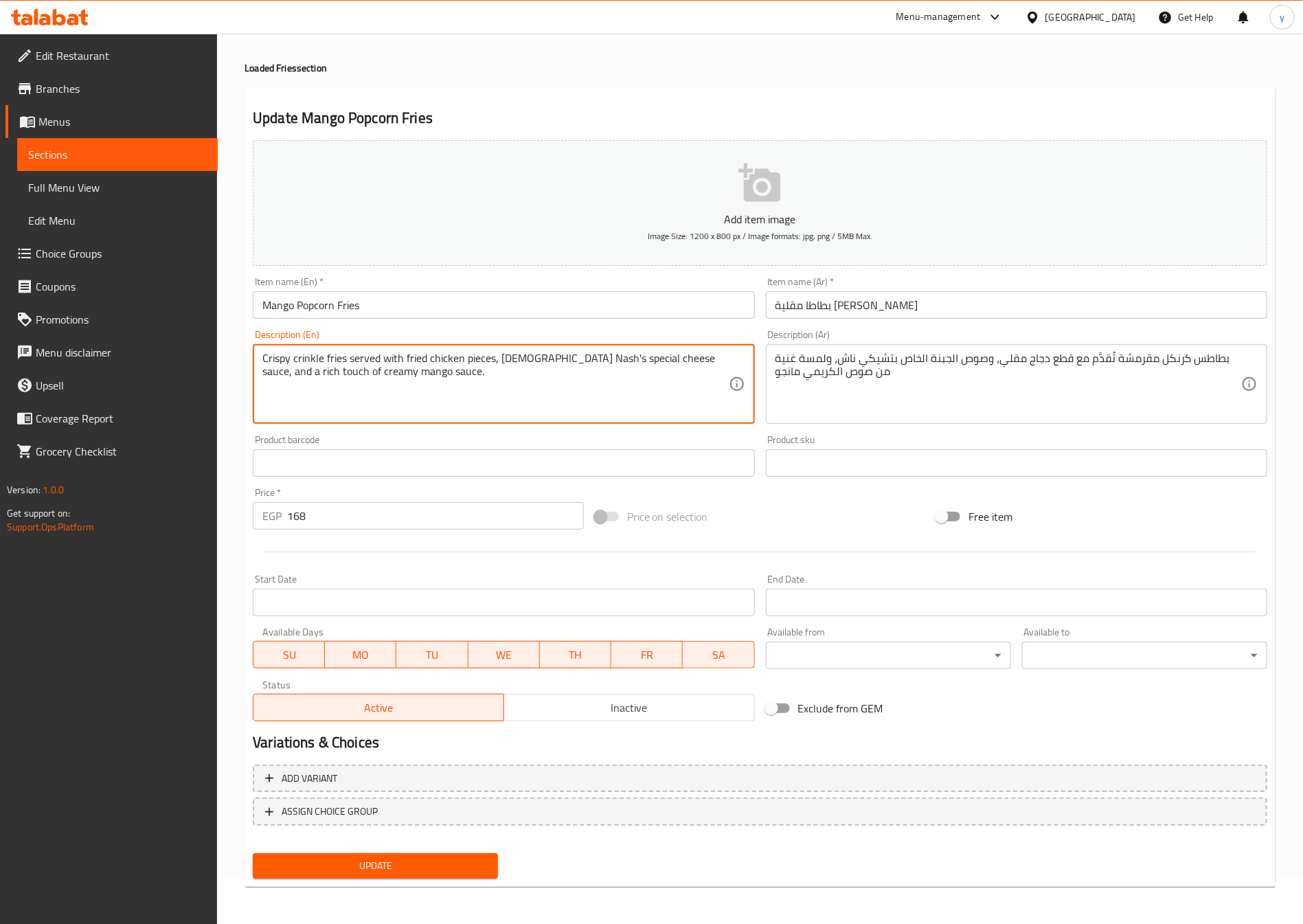
type textarea "Crispy crinkle fries served with fried chicken pieces, [DEMOGRAPHIC_DATA] [PERS…"
click at [396, 860] on span "Update" at bounding box center [375, 866] width 223 height 17
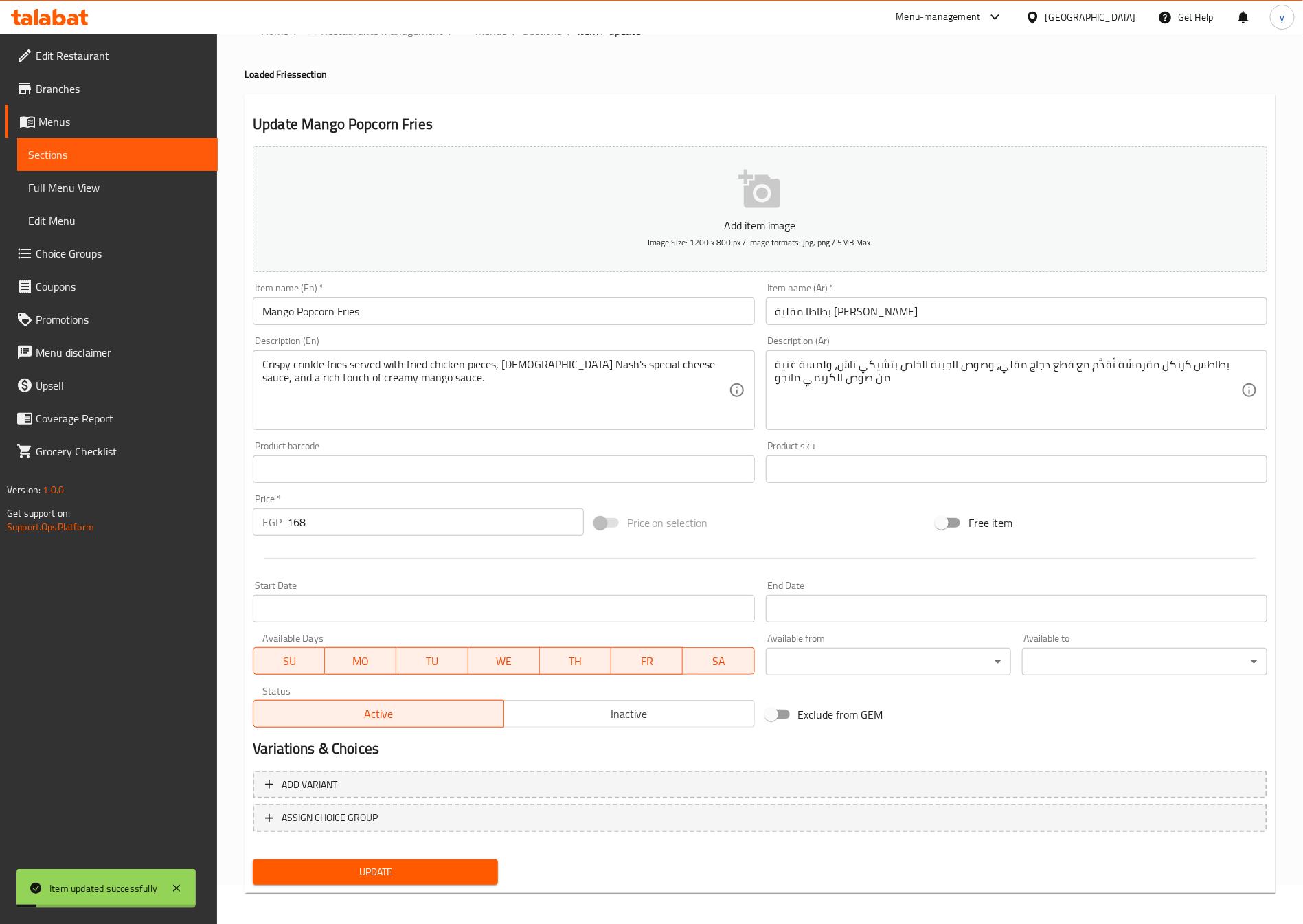
scroll to position [0, 0]
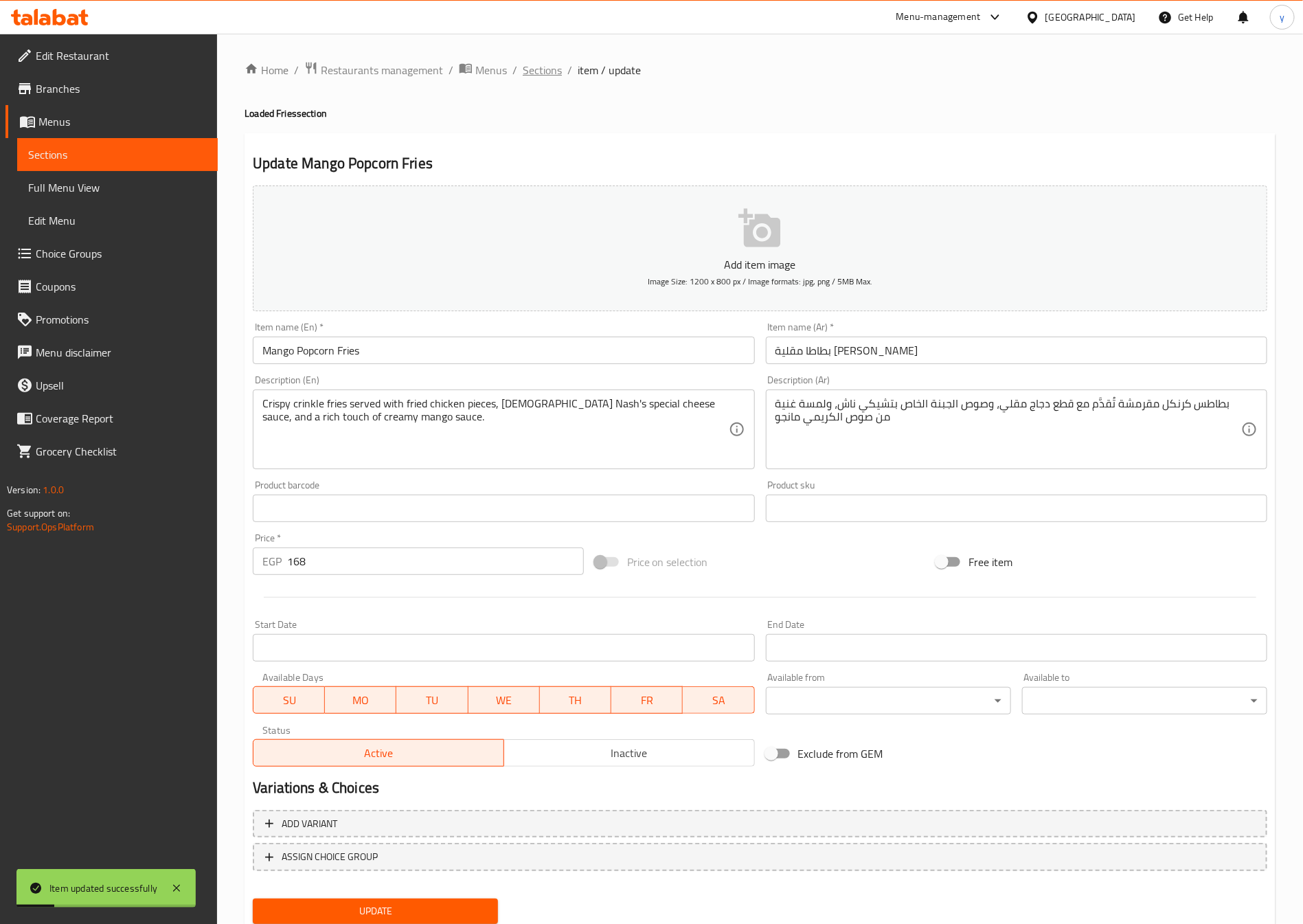
click at [543, 72] on span "Sections" at bounding box center [543, 70] width 39 height 16
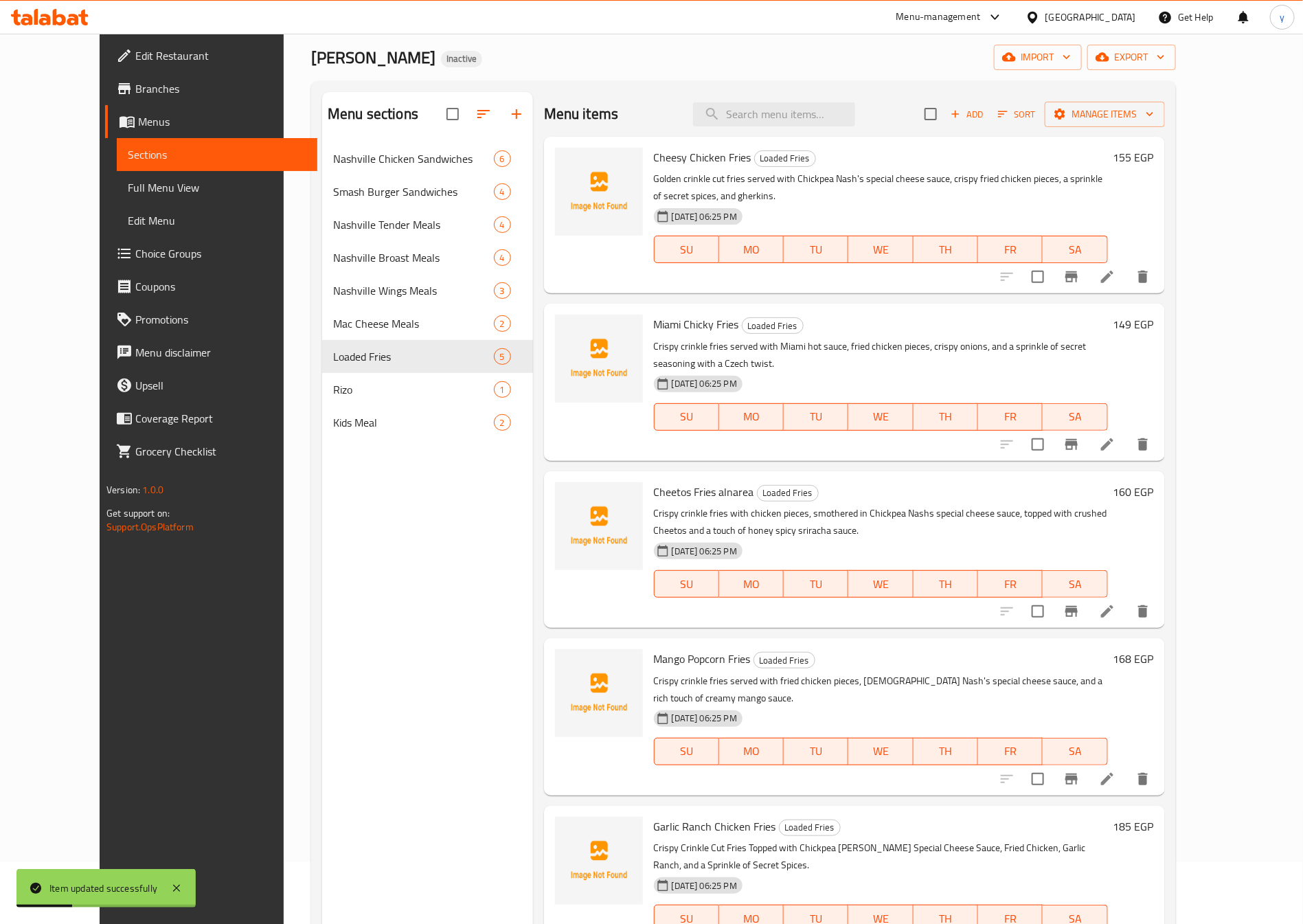
scroll to position [192, 0]
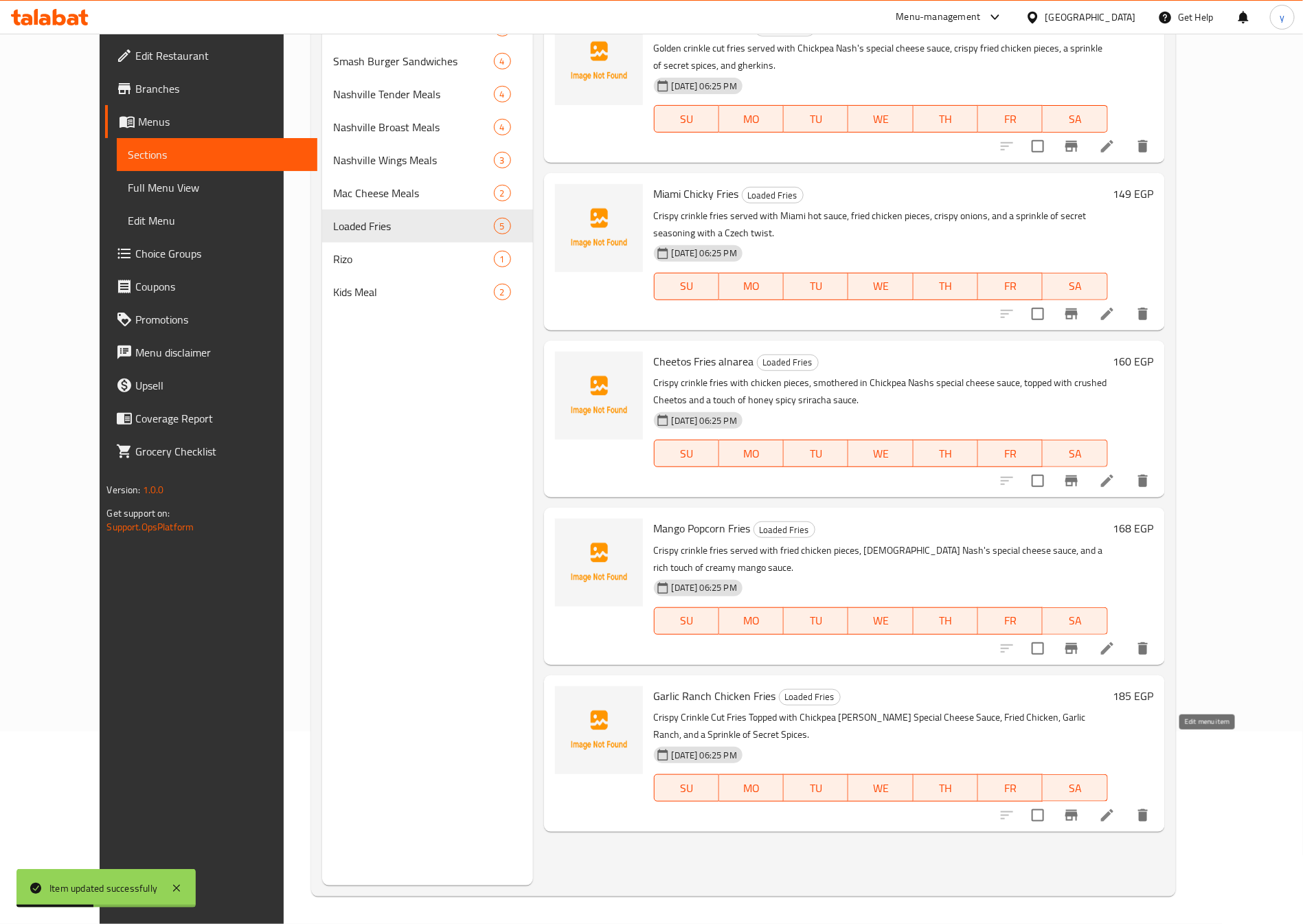
click at [1116, 807] on icon at bounding box center [1106, 815] width 16 height 16
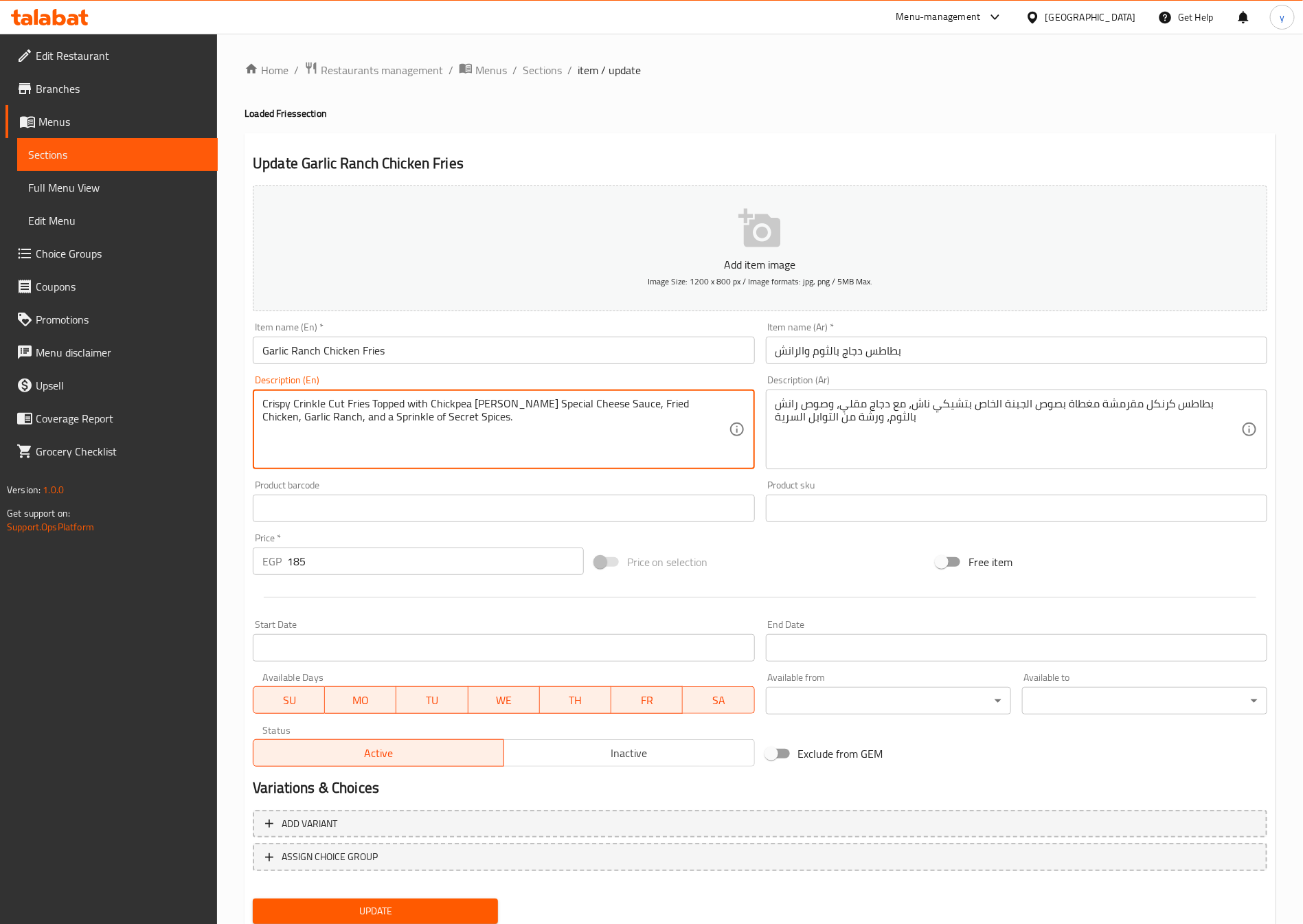
drag, startPoint x: 342, startPoint y: 406, endPoint x: 326, endPoint y: 404, distance: 16.1
click at [716, 410] on textarea "Crispy Crinkle Fries Topped with Chickpea Nash's Special Cheese Sauce, Fried Ch…" at bounding box center [495, 429] width 465 height 65
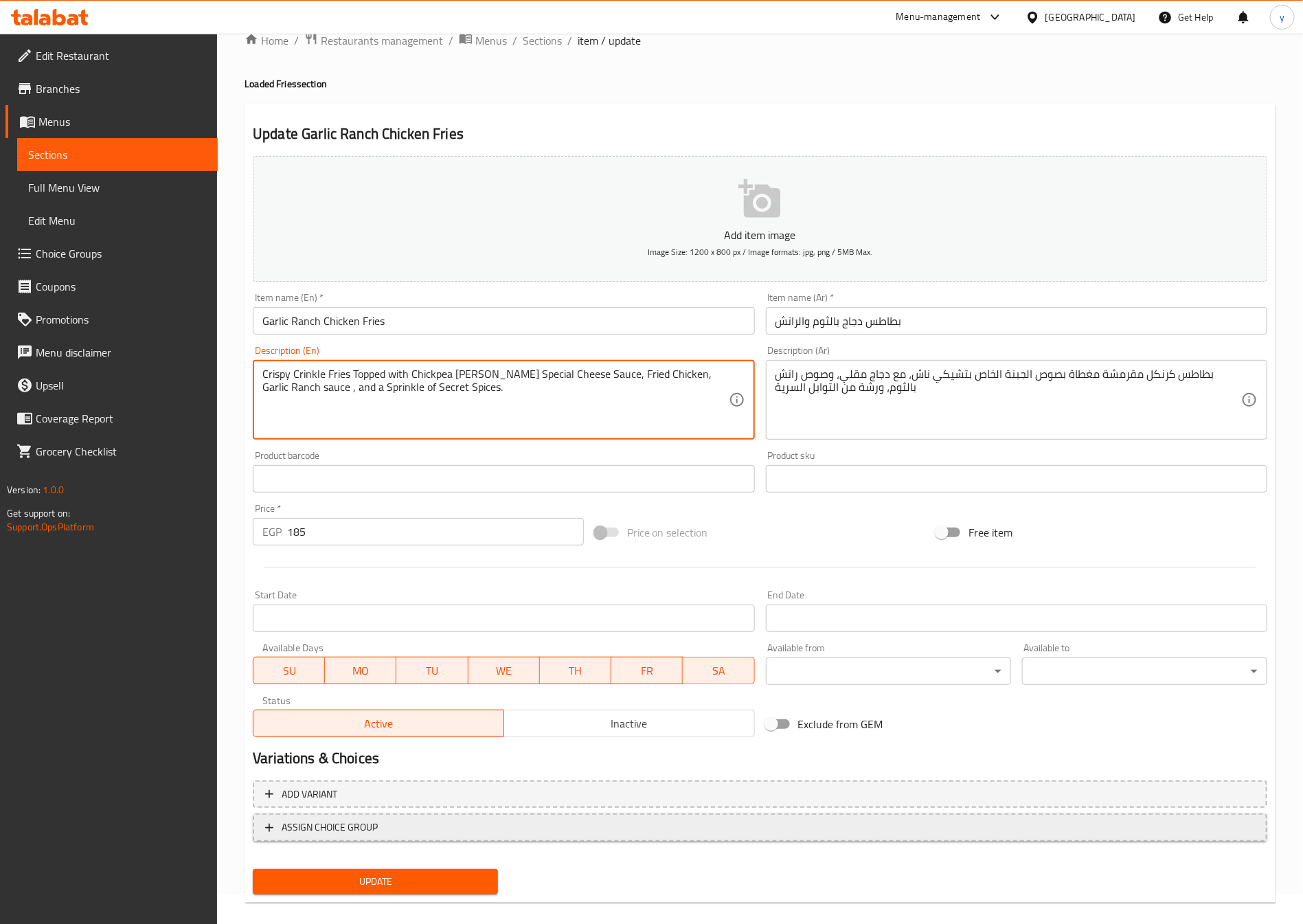
scroll to position [45, 0]
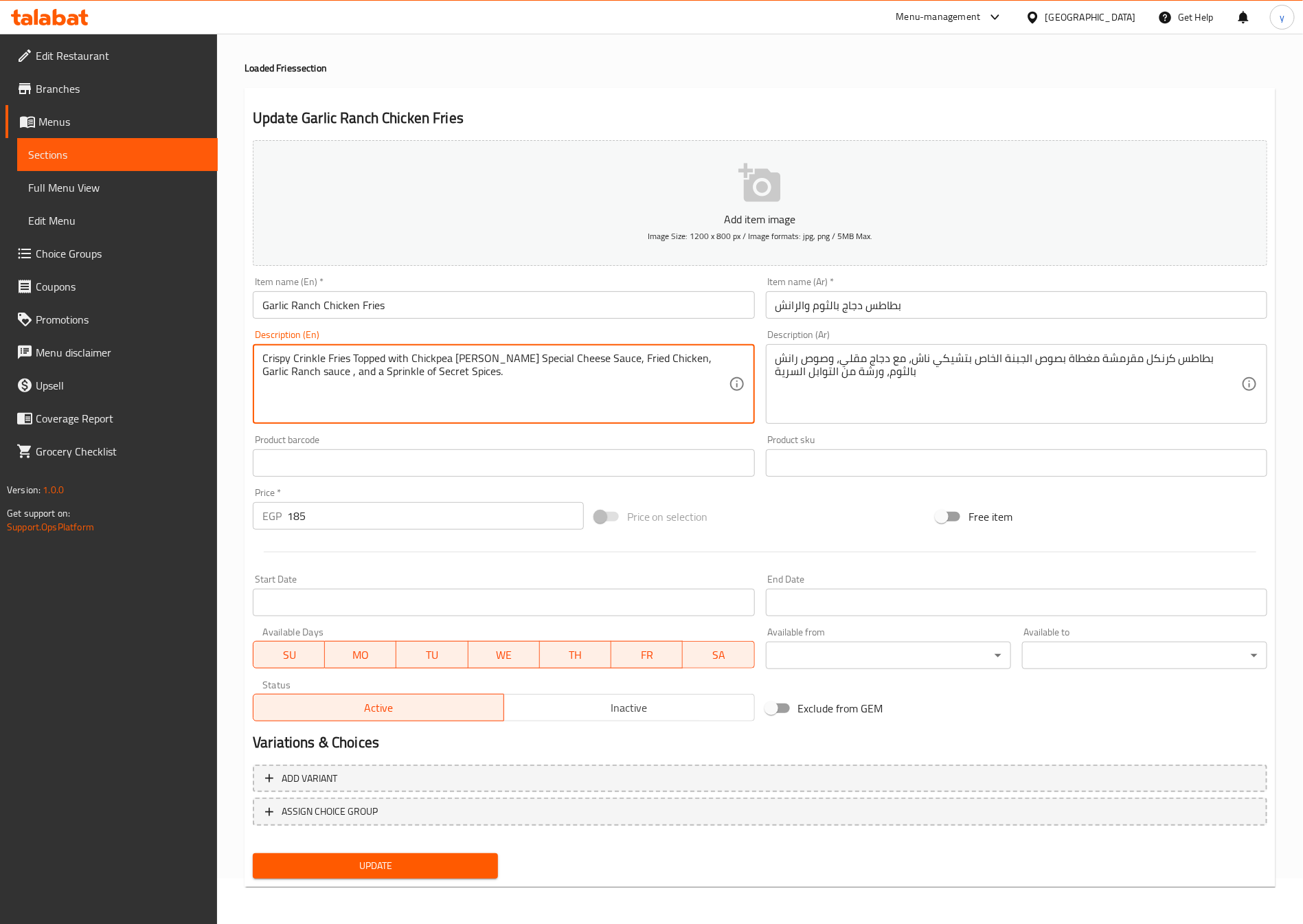
type textarea "Crispy Crinkle Fries Topped with Chickpea [PERSON_NAME] Special Cheese Sauce, F…"
click at [435, 861] on span "Update" at bounding box center [375, 866] width 223 height 17
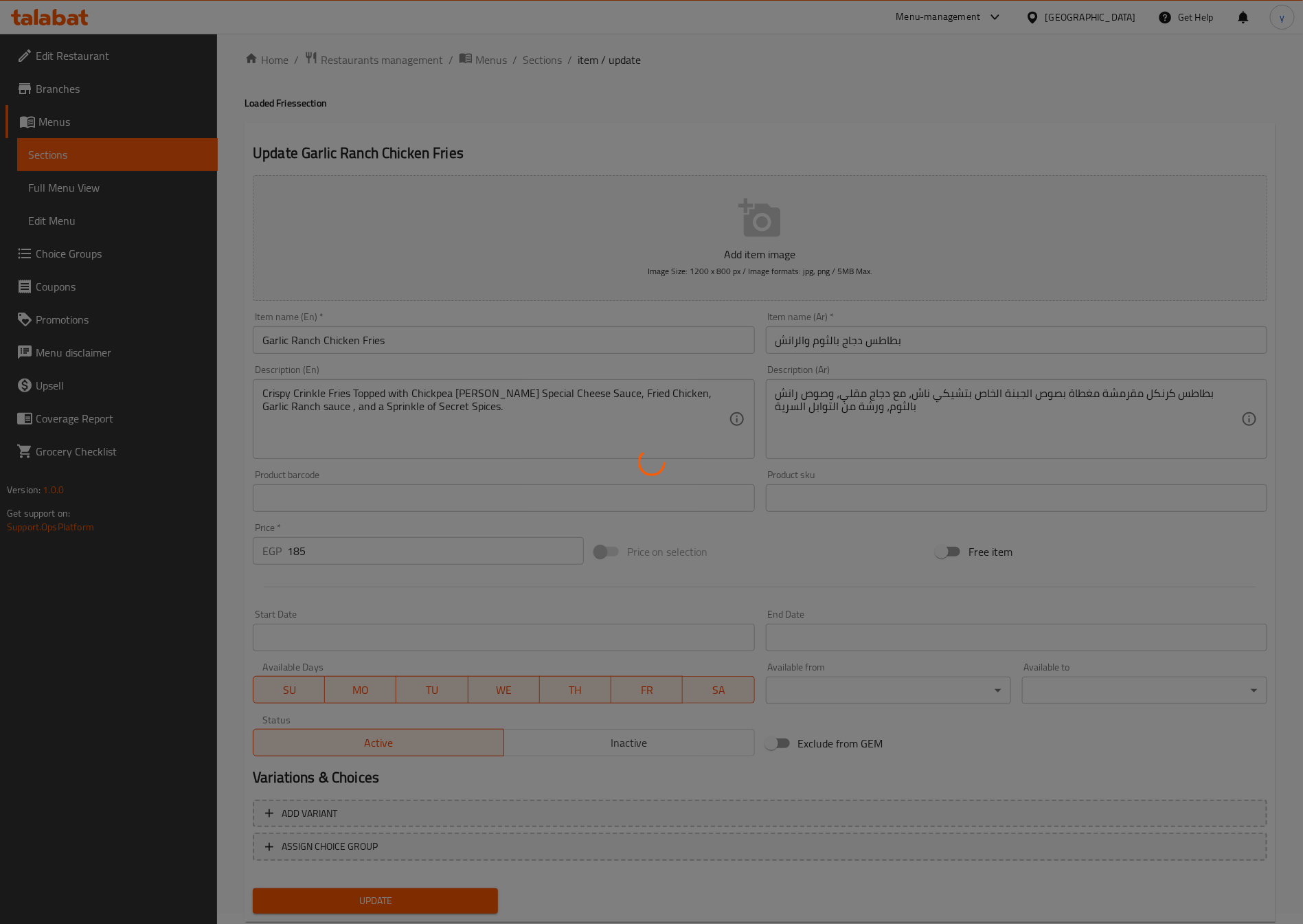
scroll to position [0, 0]
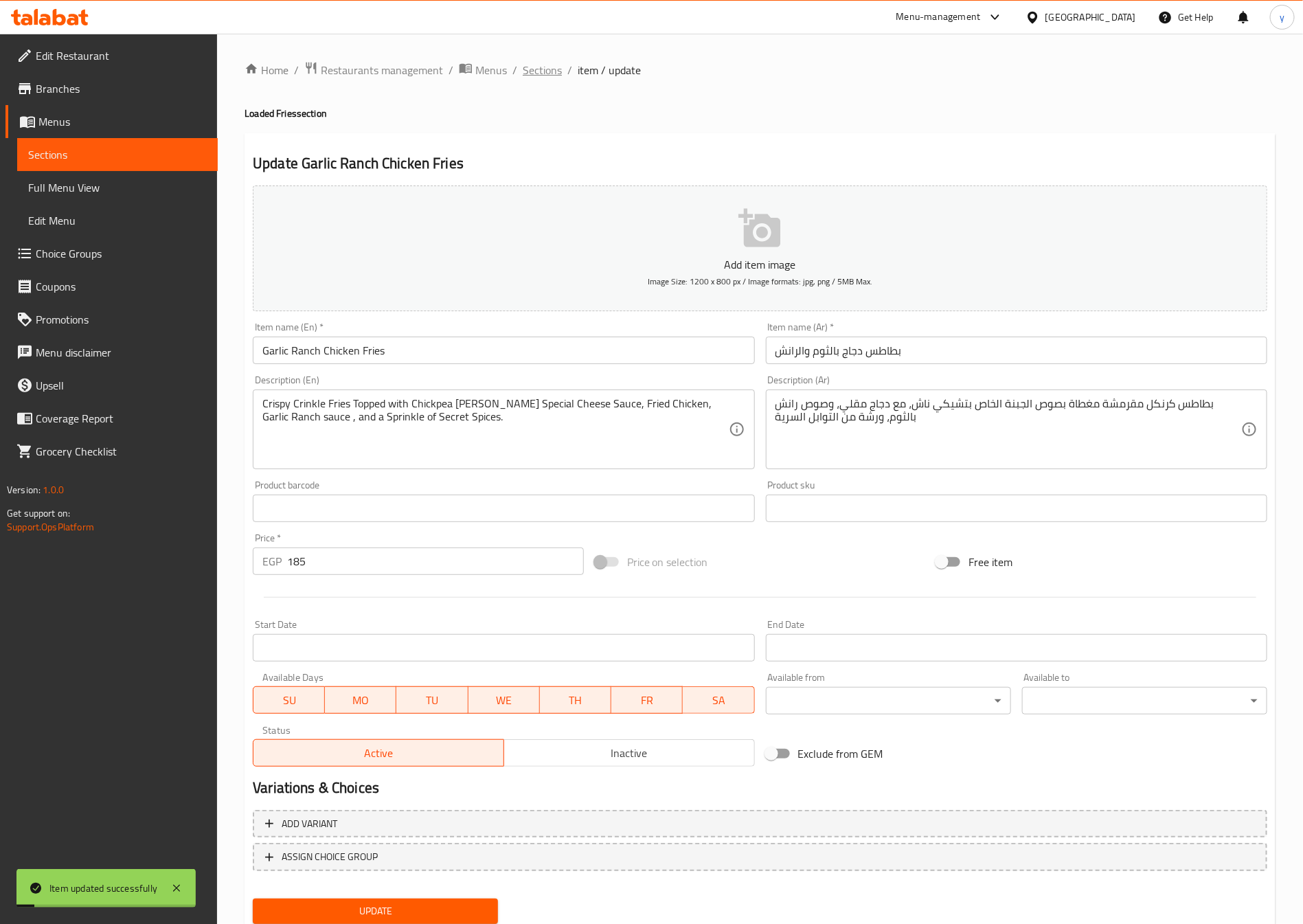
click at [534, 70] on span "Sections" at bounding box center [543, 70] width 39 height 16
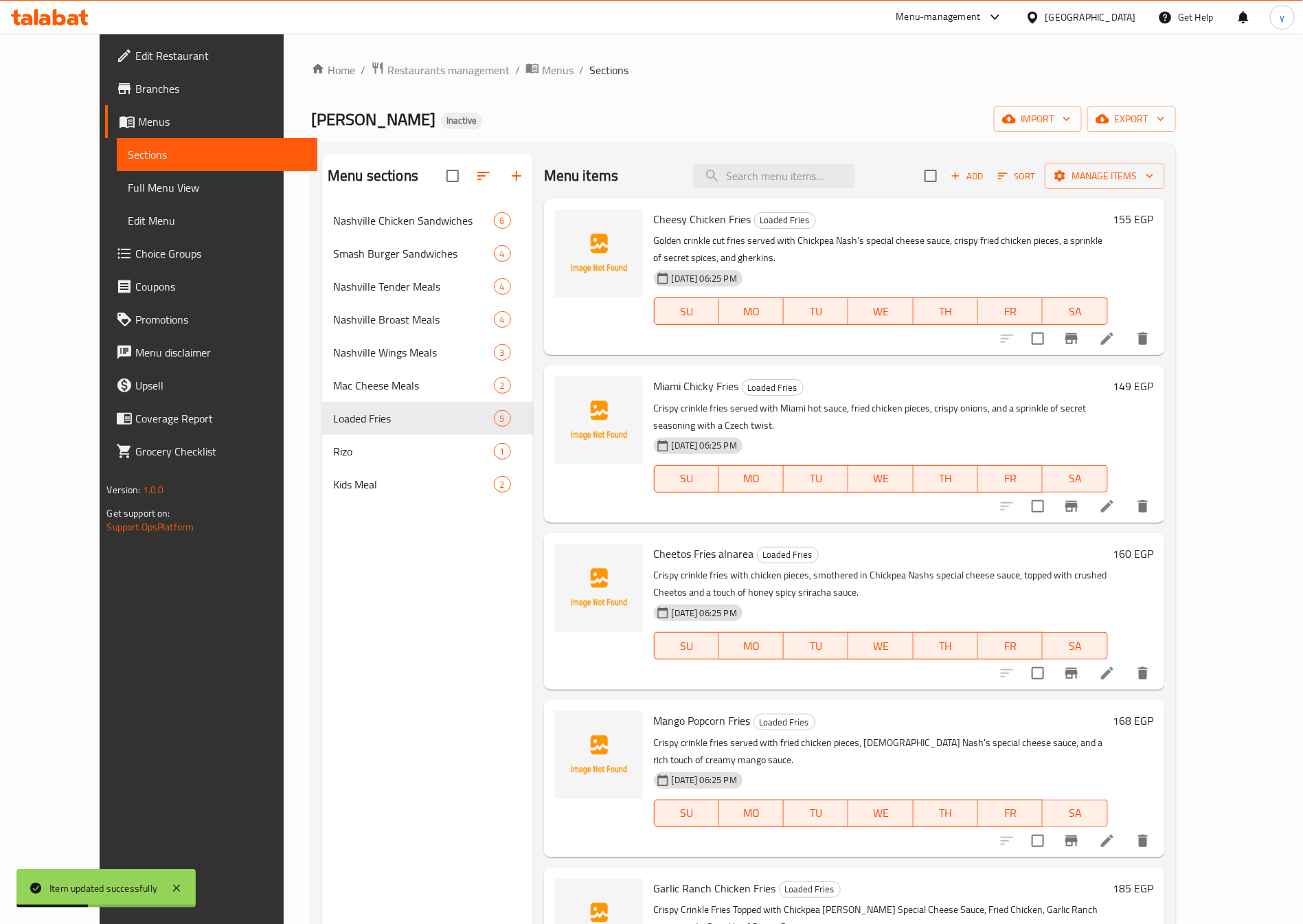
click at [136, 252] on span "Choice Groups" at bounding box center [221, 253] width 171 height 16
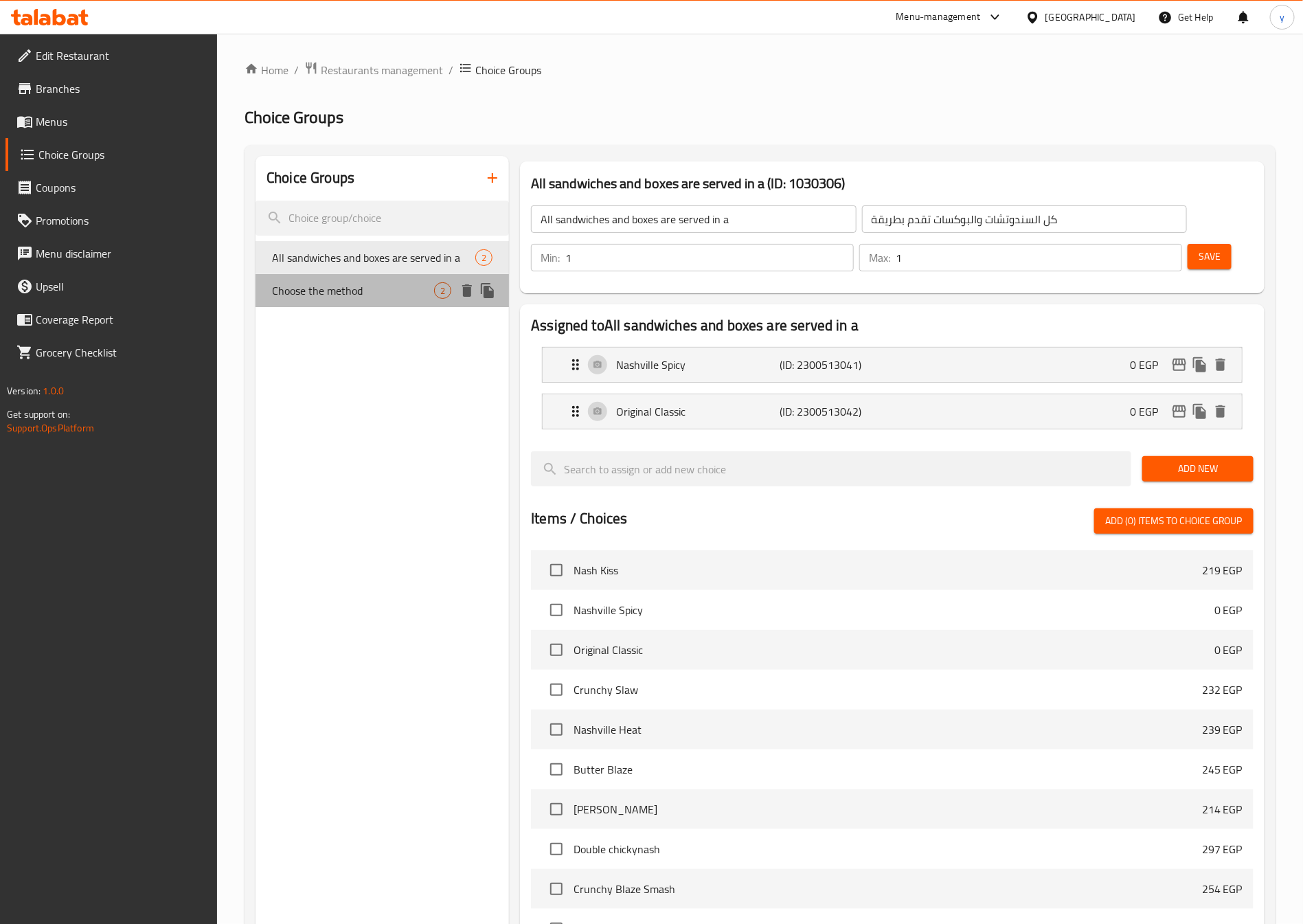
click at [384, 298] on div "Choose the method 2" at bounding box center [381, 290] width 253 height 33
type input "Choose the method"
type input "اختر الطريقة"
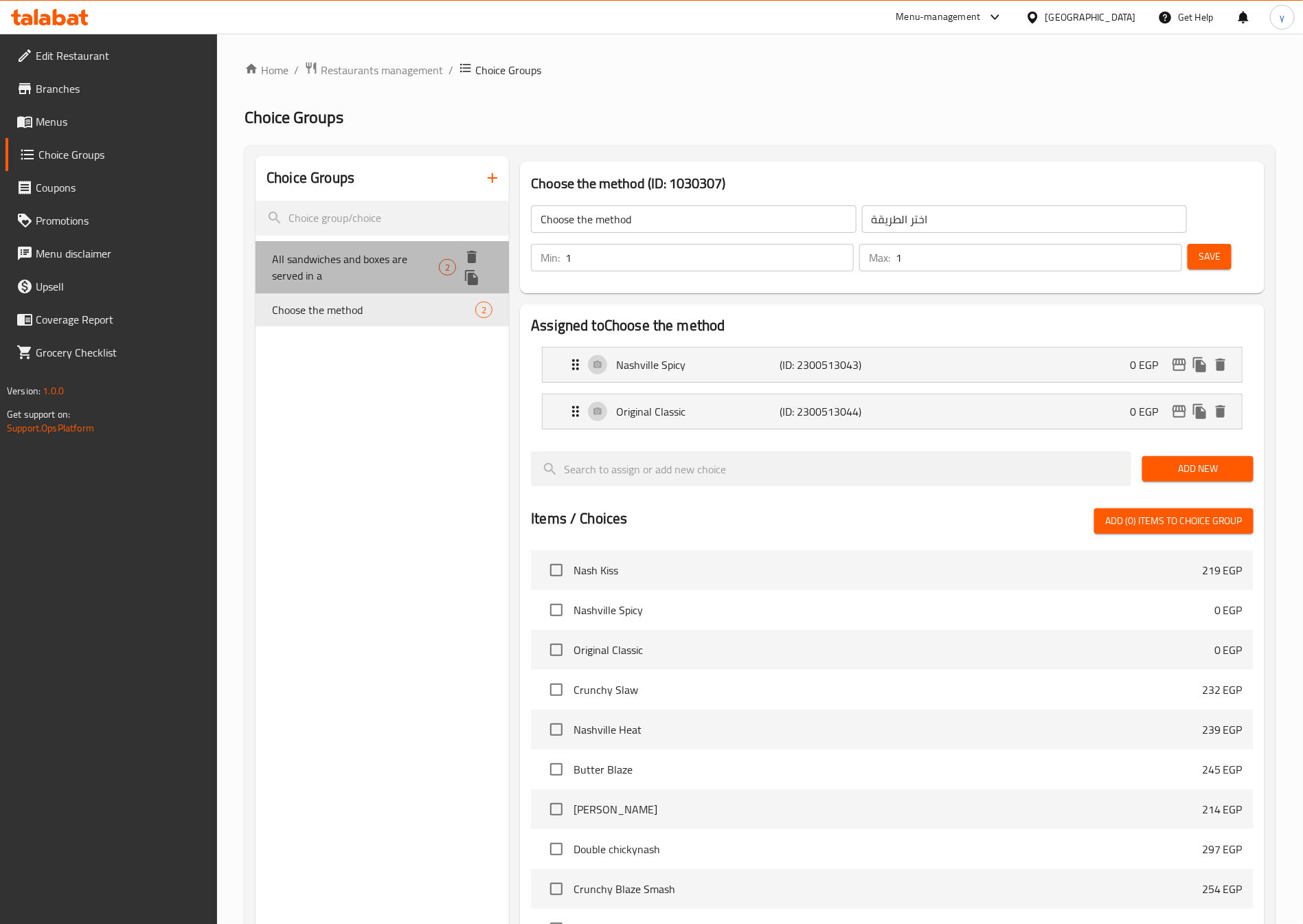
click at [386, 268] on span "All sandwiches and boxes are served in a" at bounding box center [355, 267] width 167 height 33
type input "All sandwiches and boxes are served in a"
type input "كل السندوتشات والبوكسات تقدم بطريقة"
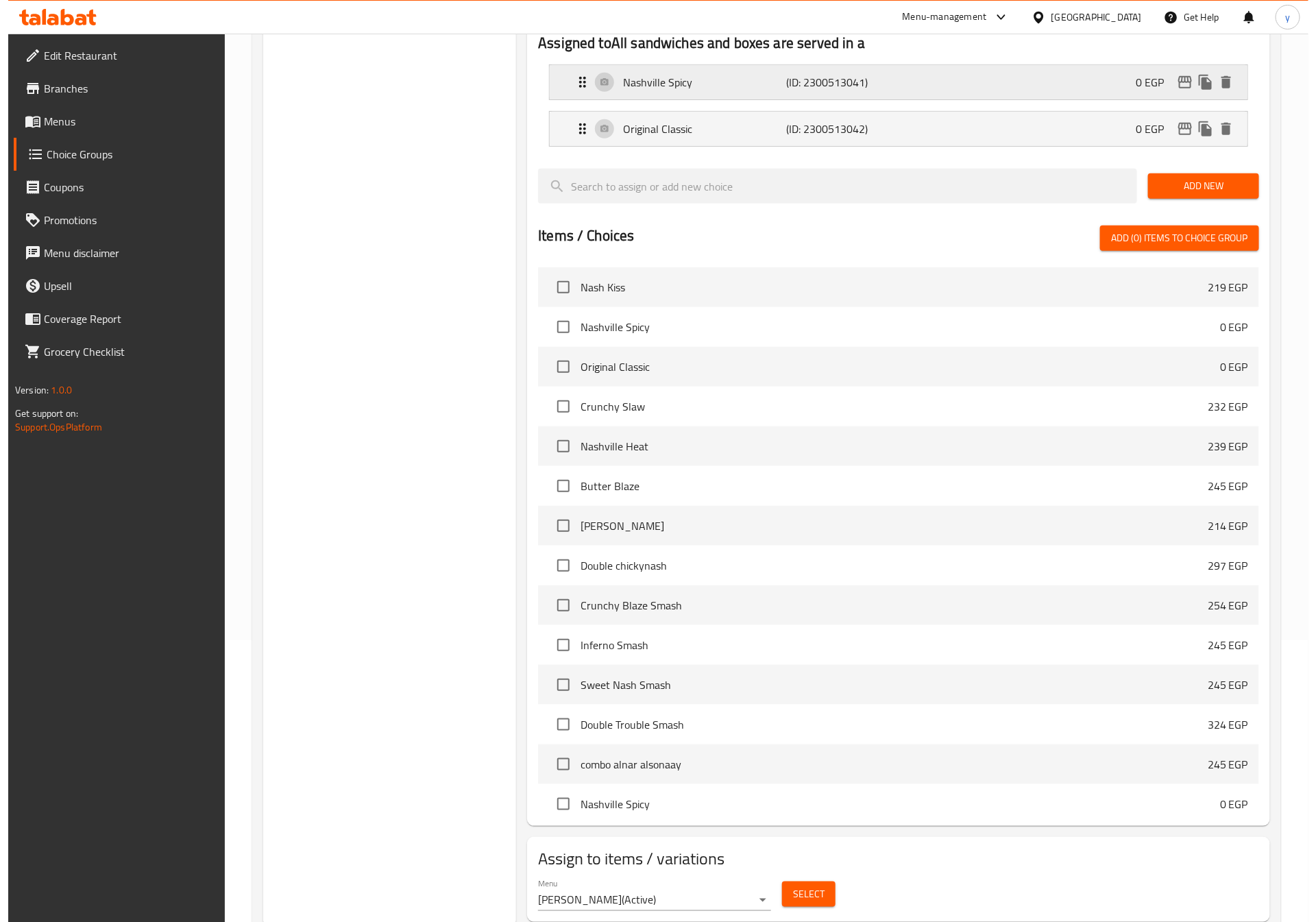
scroll to position [288, 0]
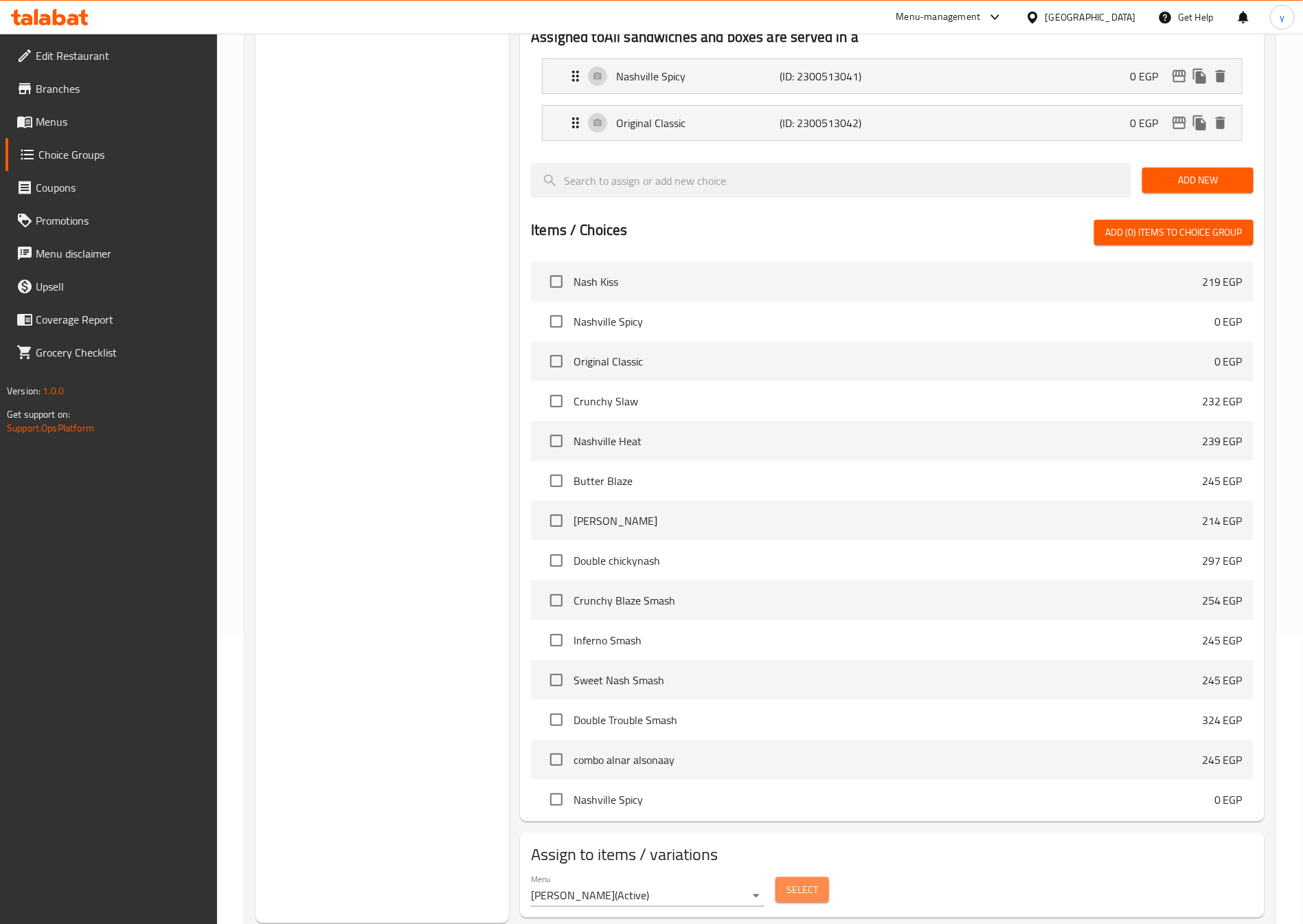
click at [818, 877] on button "Select" at bounding box center [802, 890] width 53 height 25
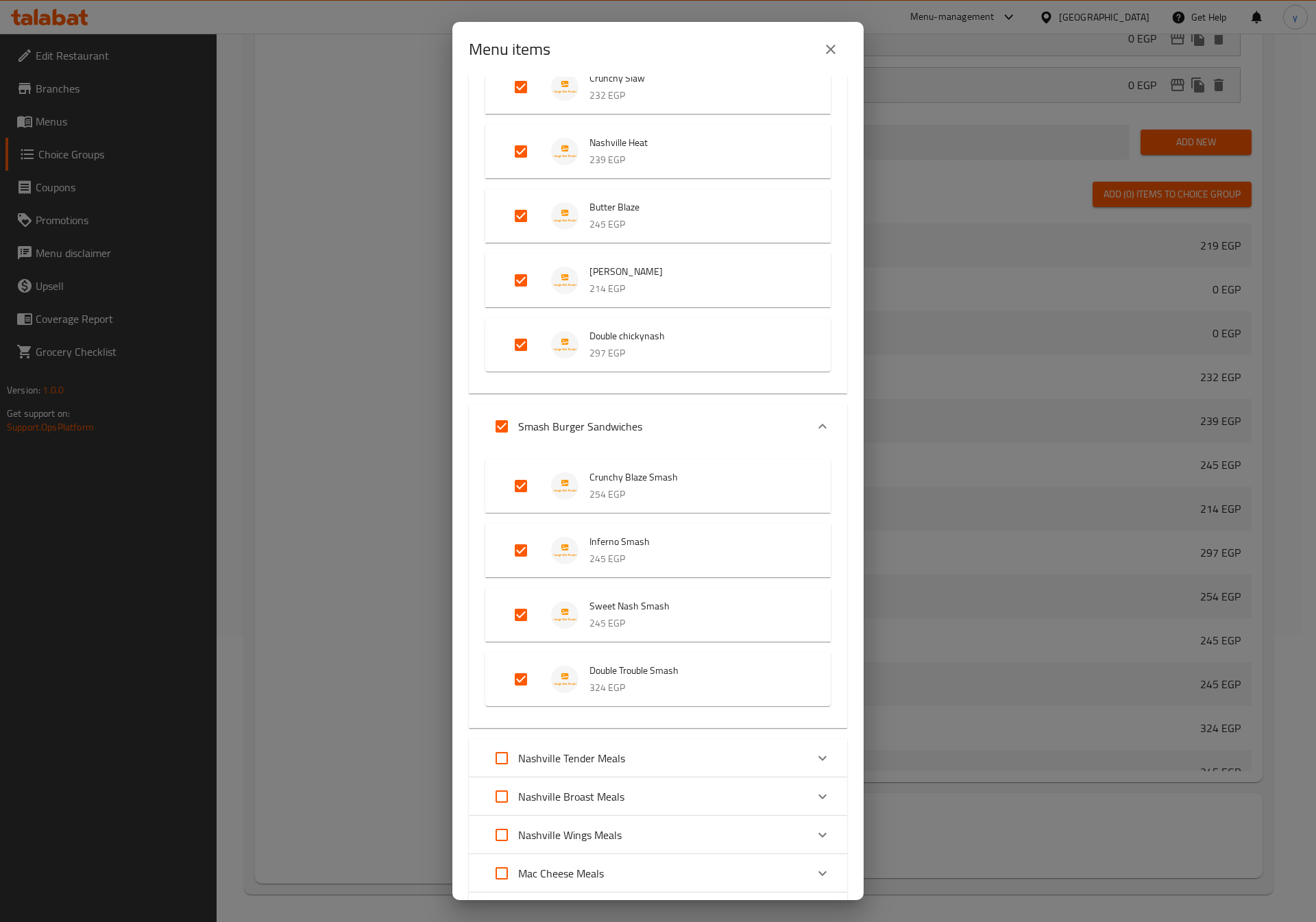
scroll to position [391, 0]
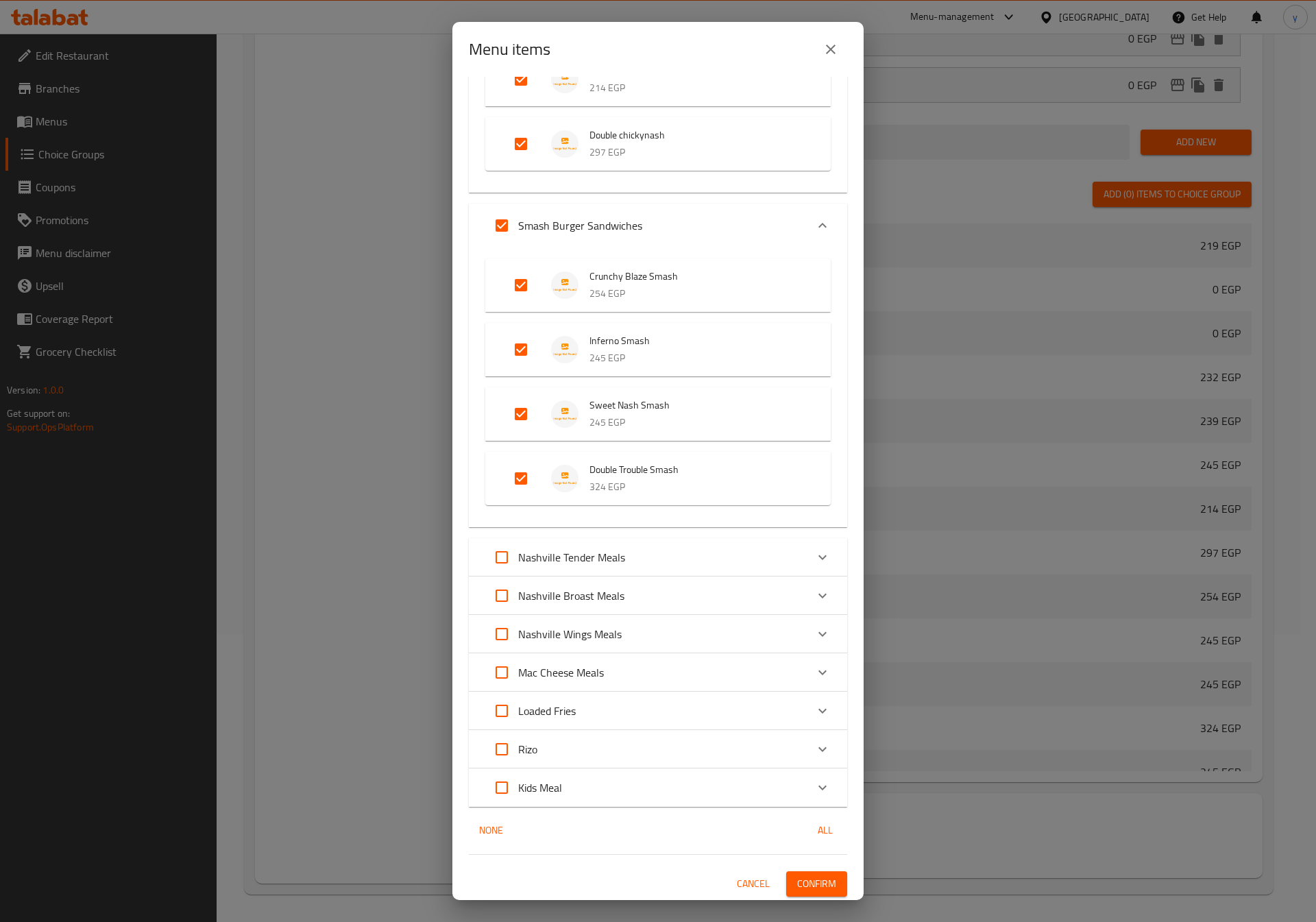
click at [814, 829] on span "All" at bounding box center [825, 831] width 33 height 17
checkbox input "true"
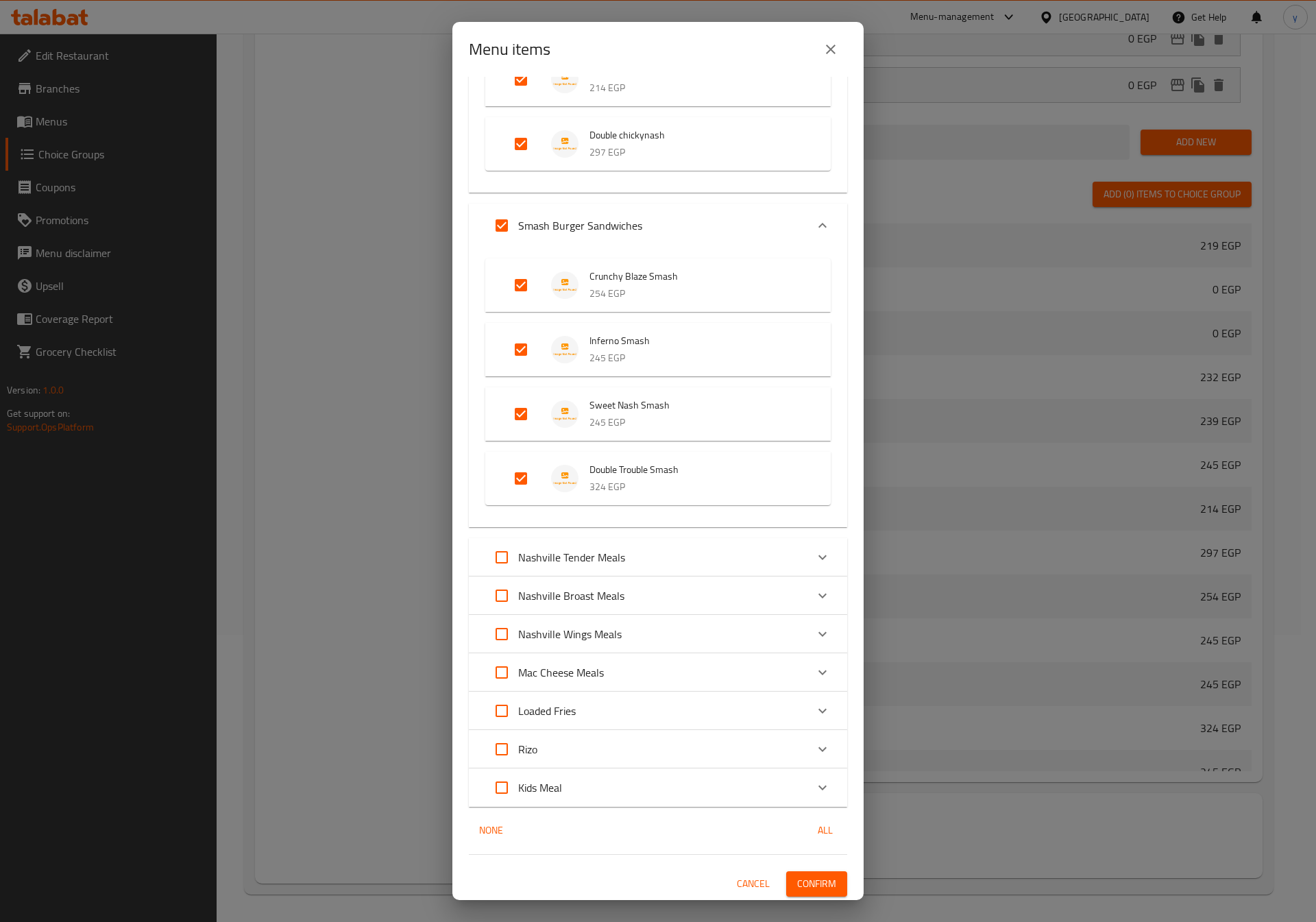
checkbox input "true"
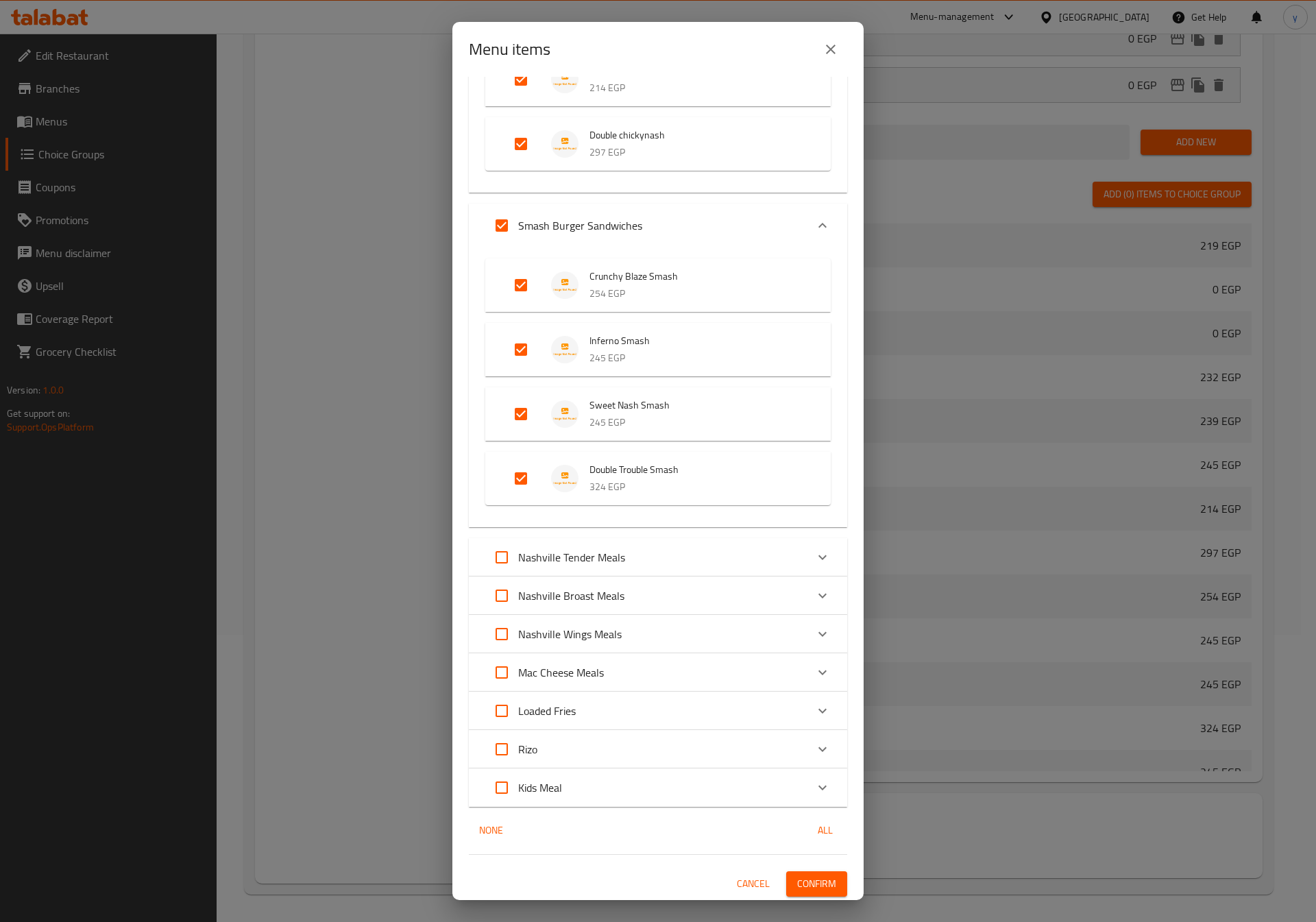
checkbox input "true"
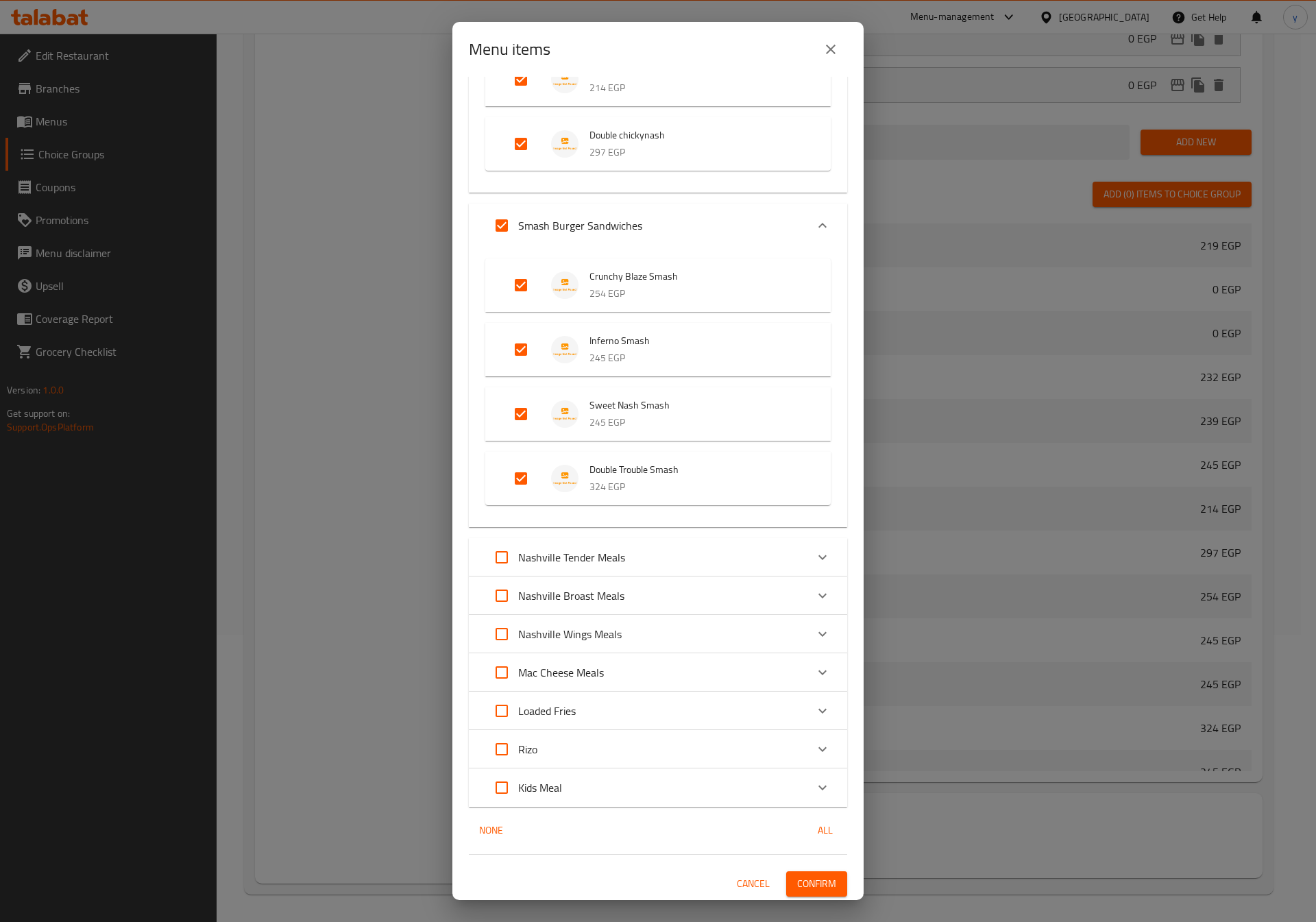
checkbox input "true"
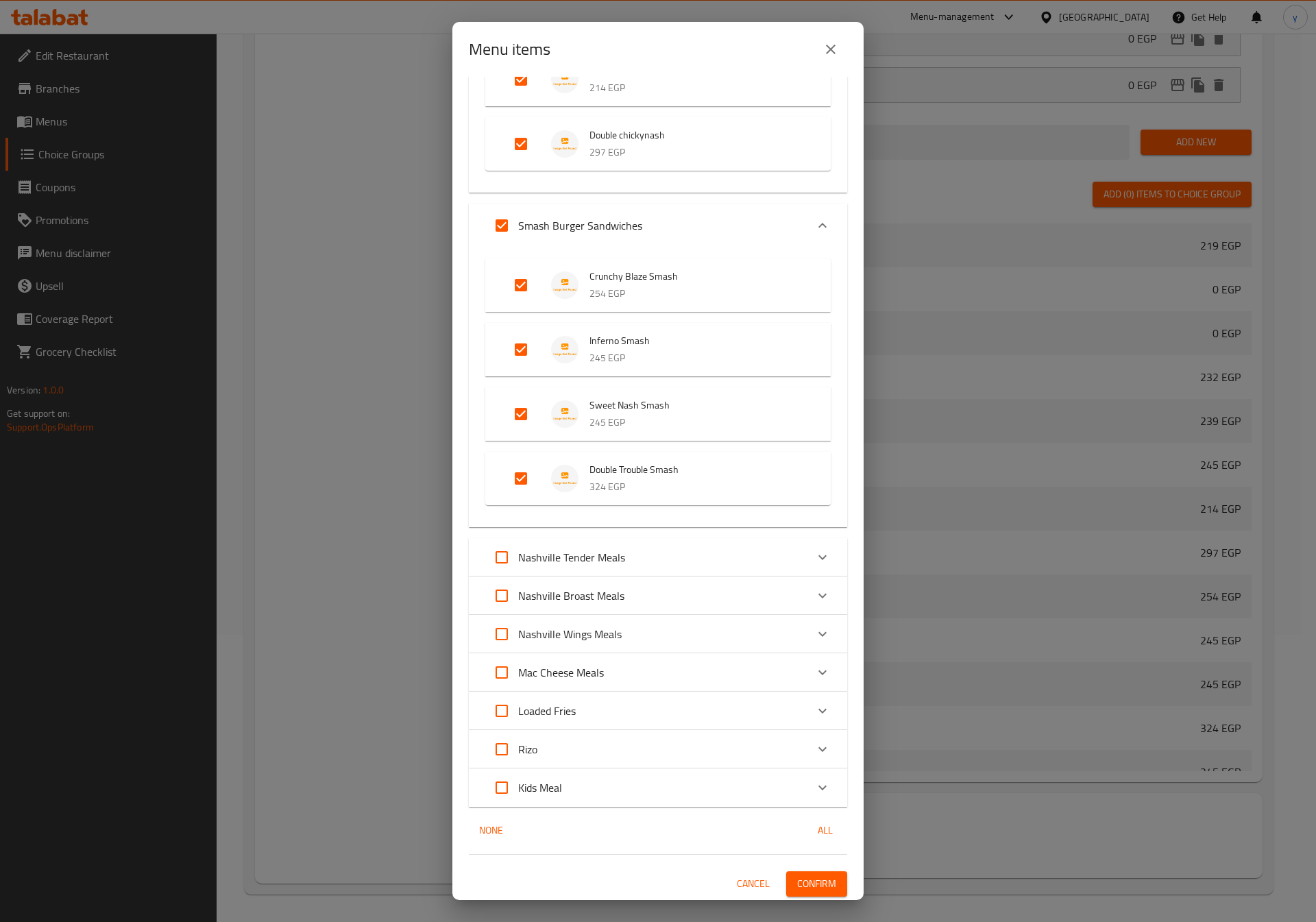
checkbox input "true"
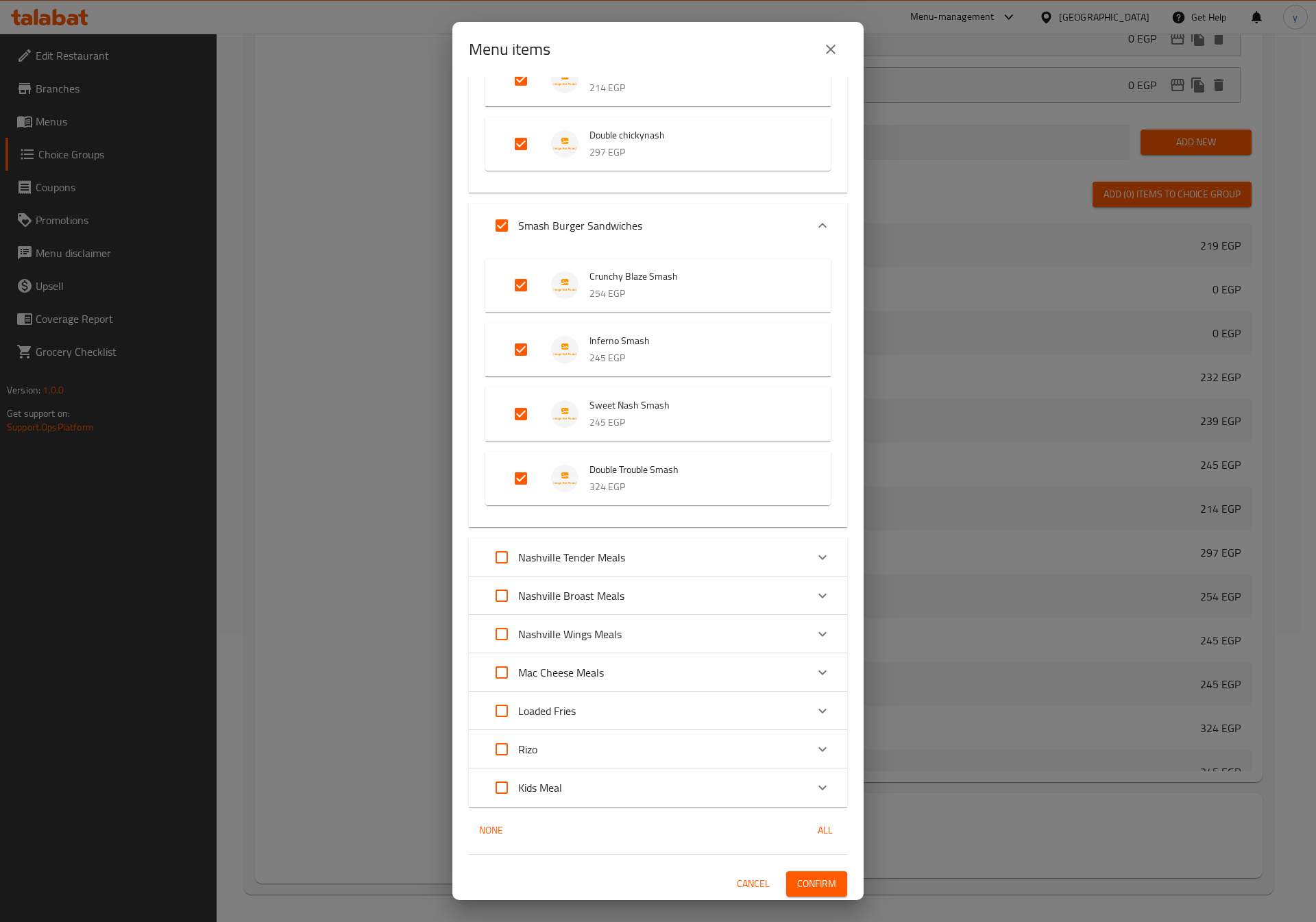
checkbox input "true"
click at [800, 878] on span "Confirm" at bounding box center [816, 884] width 39 height 17
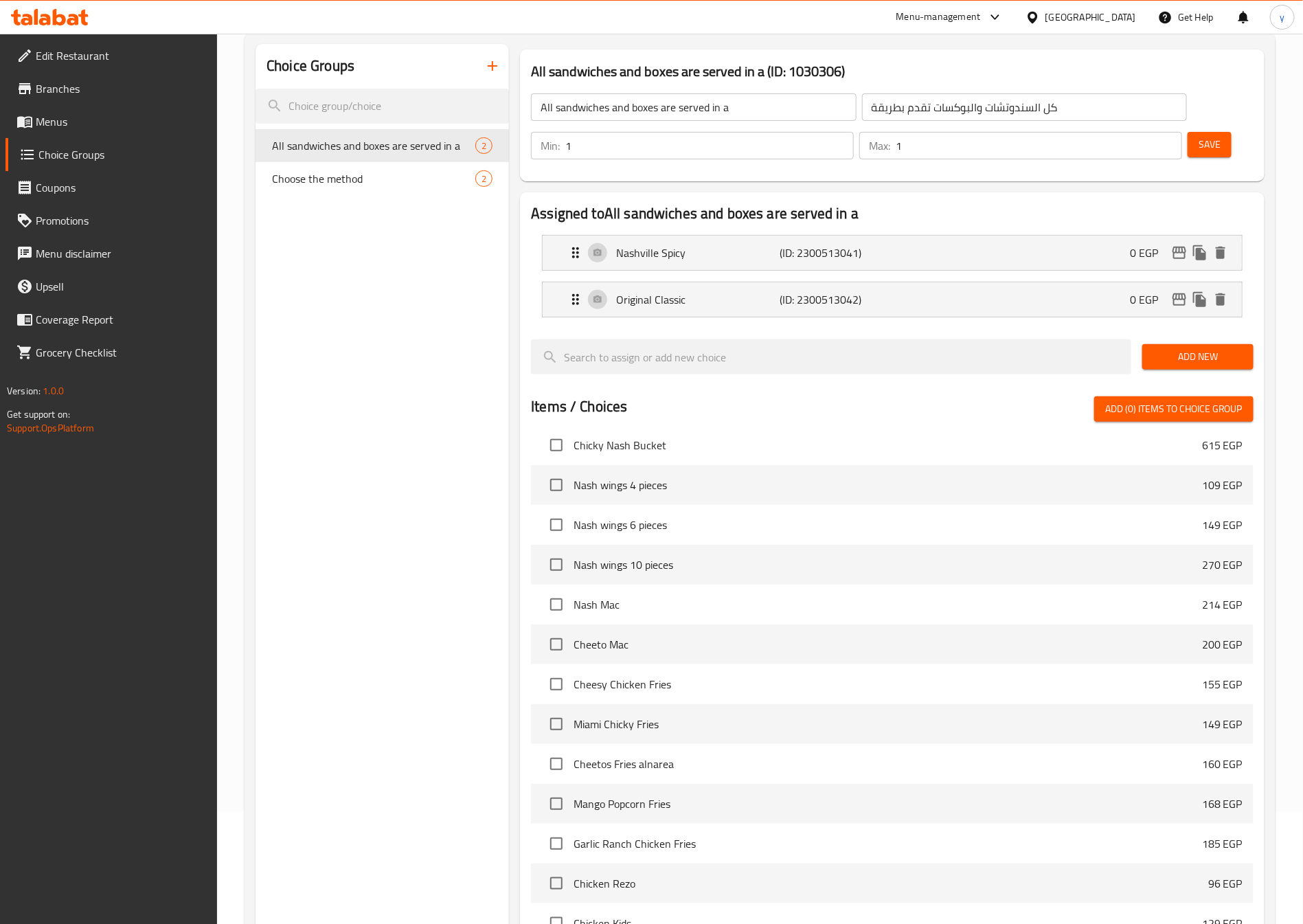
scroll to position [288, 0]
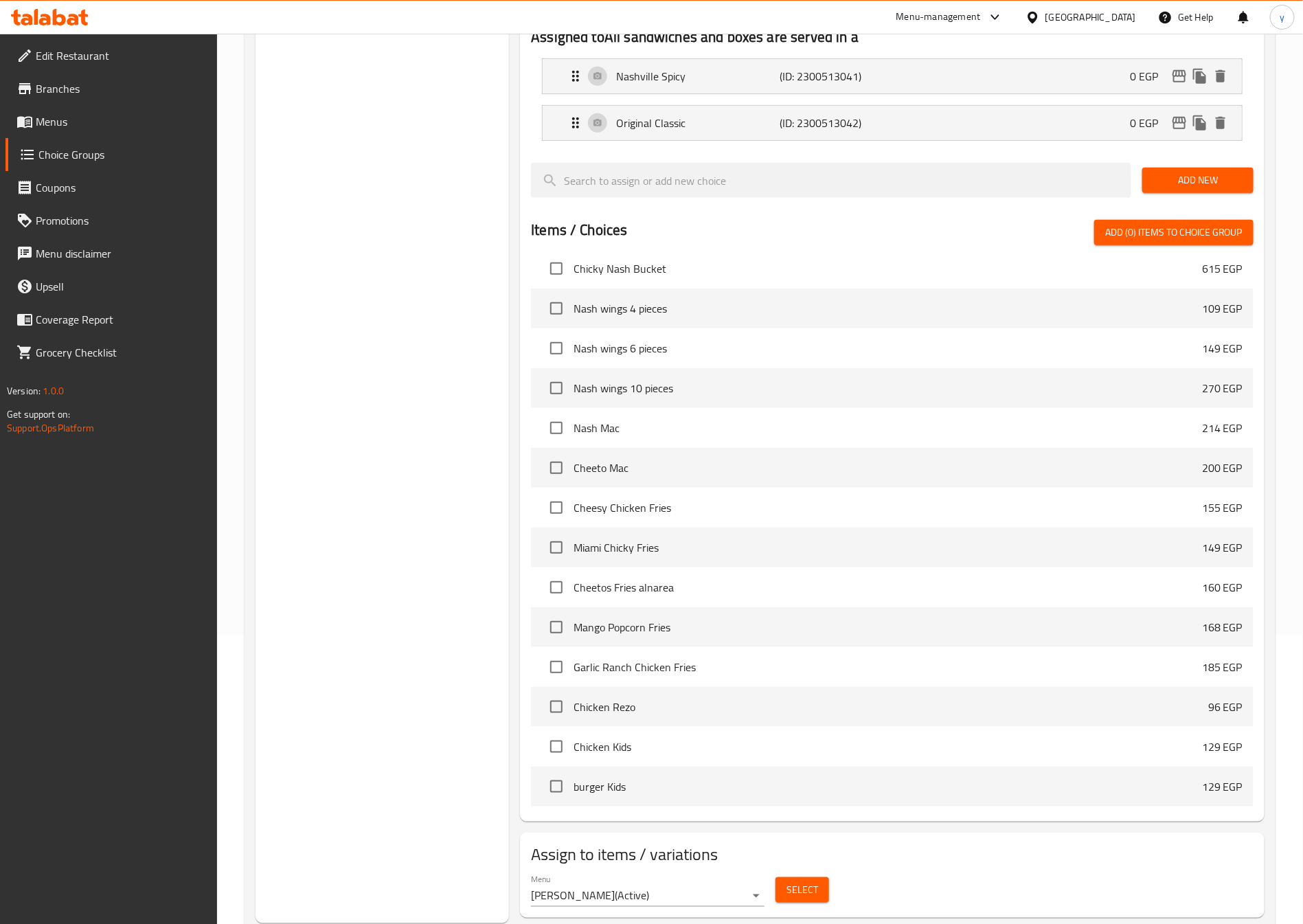
click at [1178, 224] on span "Add (0) items to choice group" at bounding box center [1174, 232] width 137 height 17
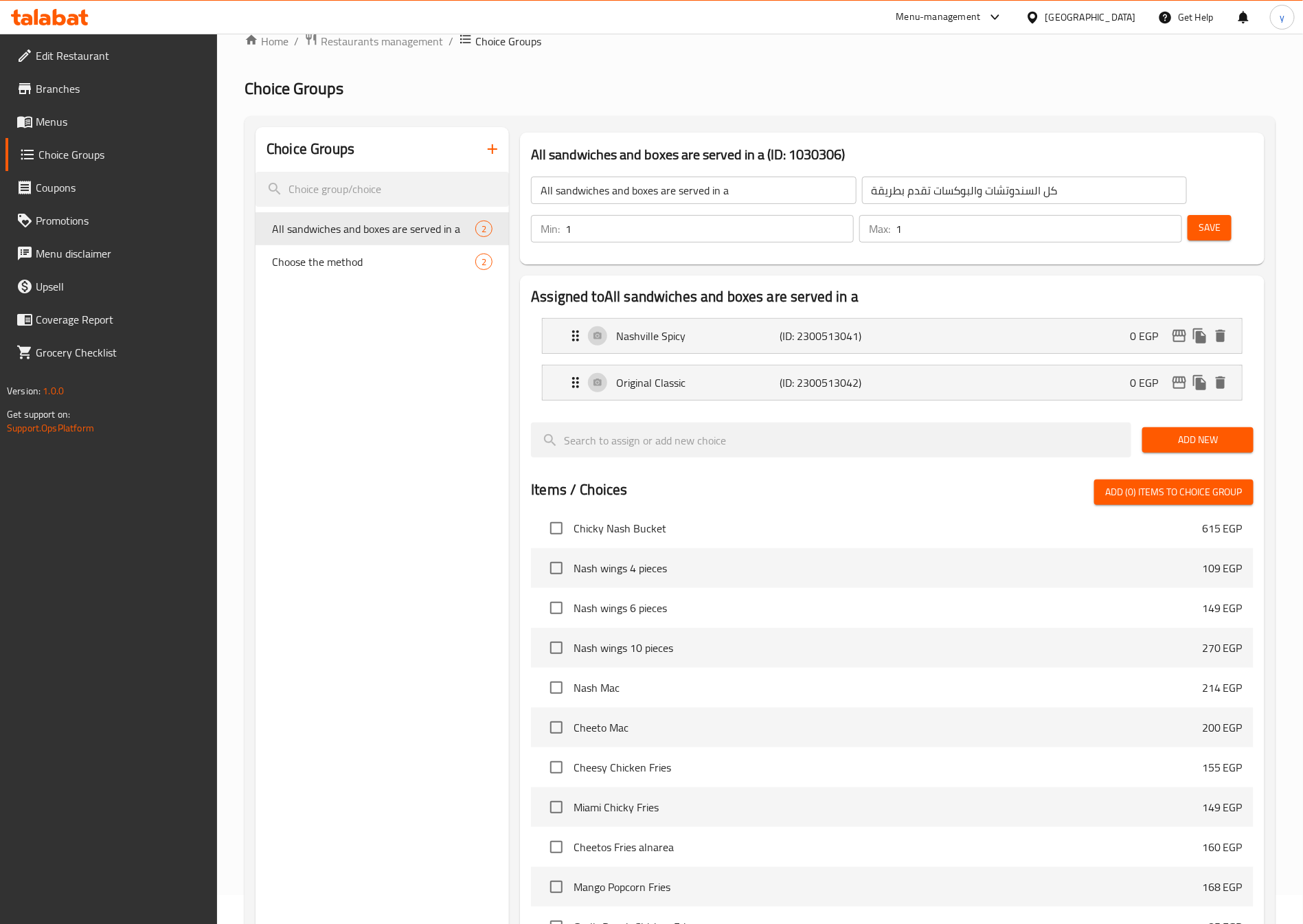
scroll to position [0, 0]
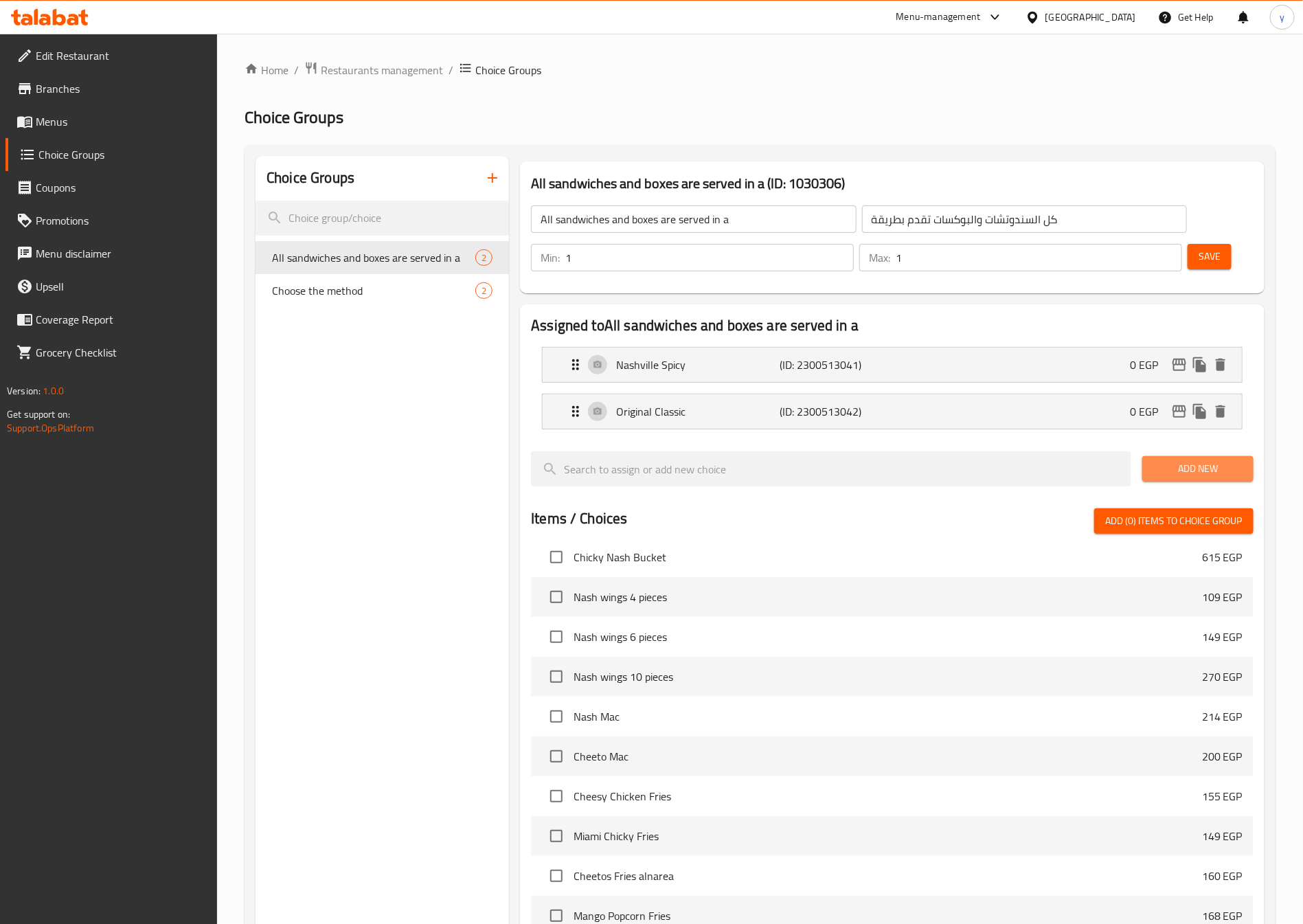
click at [1183, 460] on span "Add New" at bounding box center [1198, 469] width 89 height 17
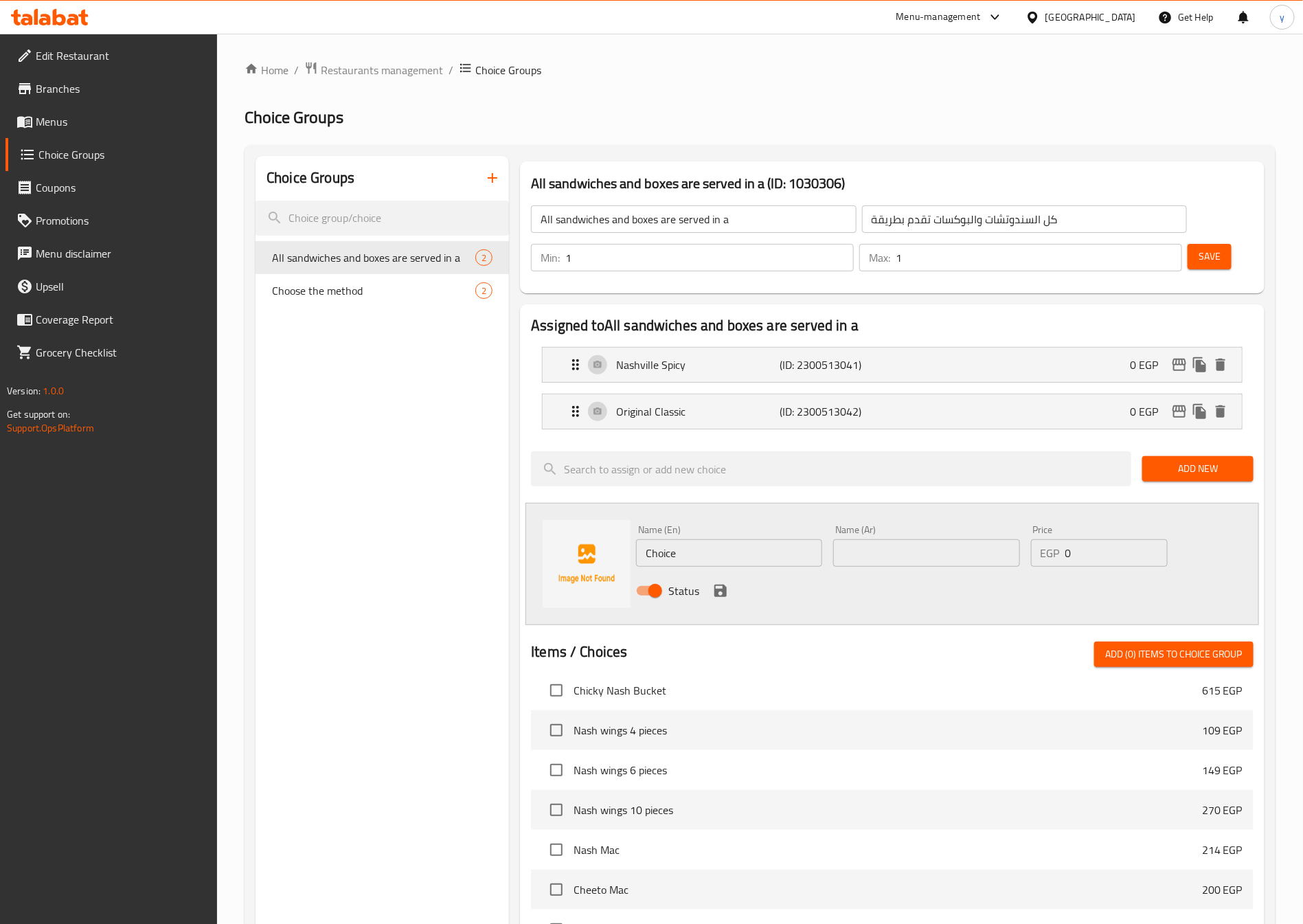
click at [687, 539] on input "Choice" at bounding box center [729, 553] width 187 height 27
click at [886, 539] on input "text" at bounding box center [927, 553] width 187 height 27
type input "w"
click at [748, 539] on input "Choice" at bounding box center [729, 553] width 187 height 27
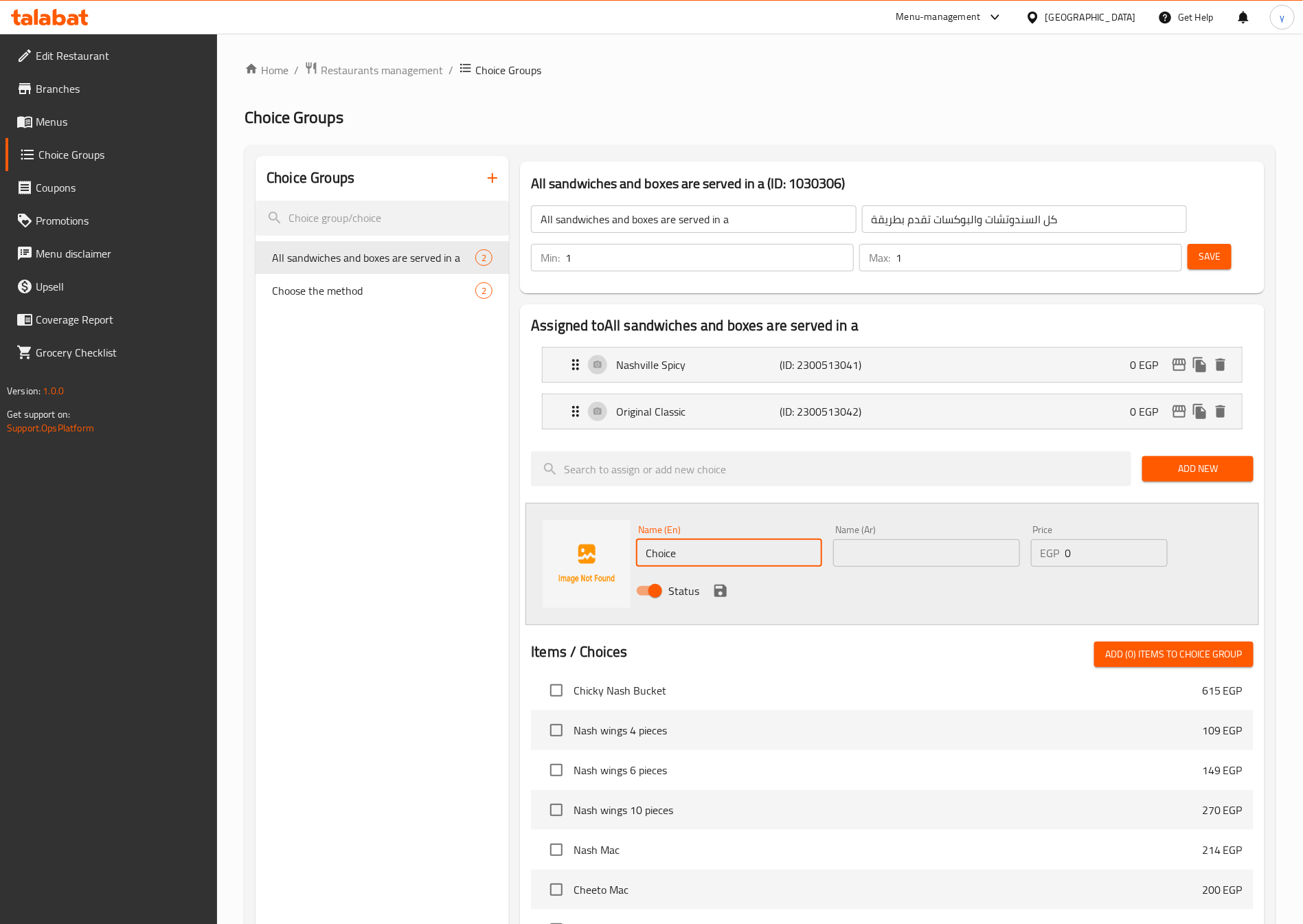
click at [748, 539] on input "Choice" at bounding box center [729, 553] width 187 height 27
click at [857, 539] on input "text" at bounding box center [927, 553] width 187 height 27
click at [914, 539] on input "صوص تشيكي ناش" at bounding box center [927, 553] width 187 height 27
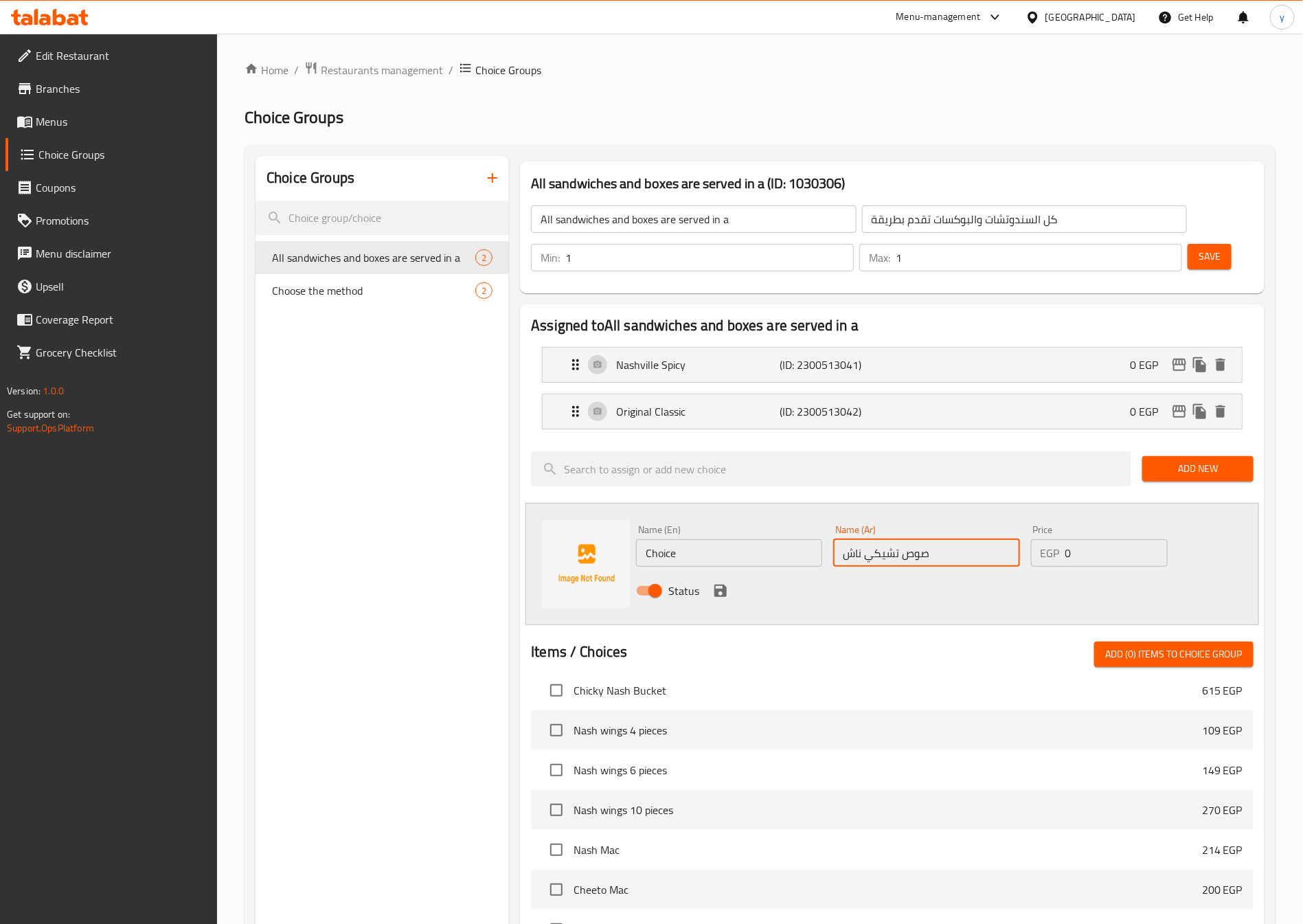
type input "صوص تشيكي ناش"
click at [690, 539] on input "Choice" at bounding box center [729, 553] width 187 height 27
paste input "zech Nash Sau"
click at [654, 539] on input "Czech Nash Sauce" at bounding box center [729, 553] width 187 height 27
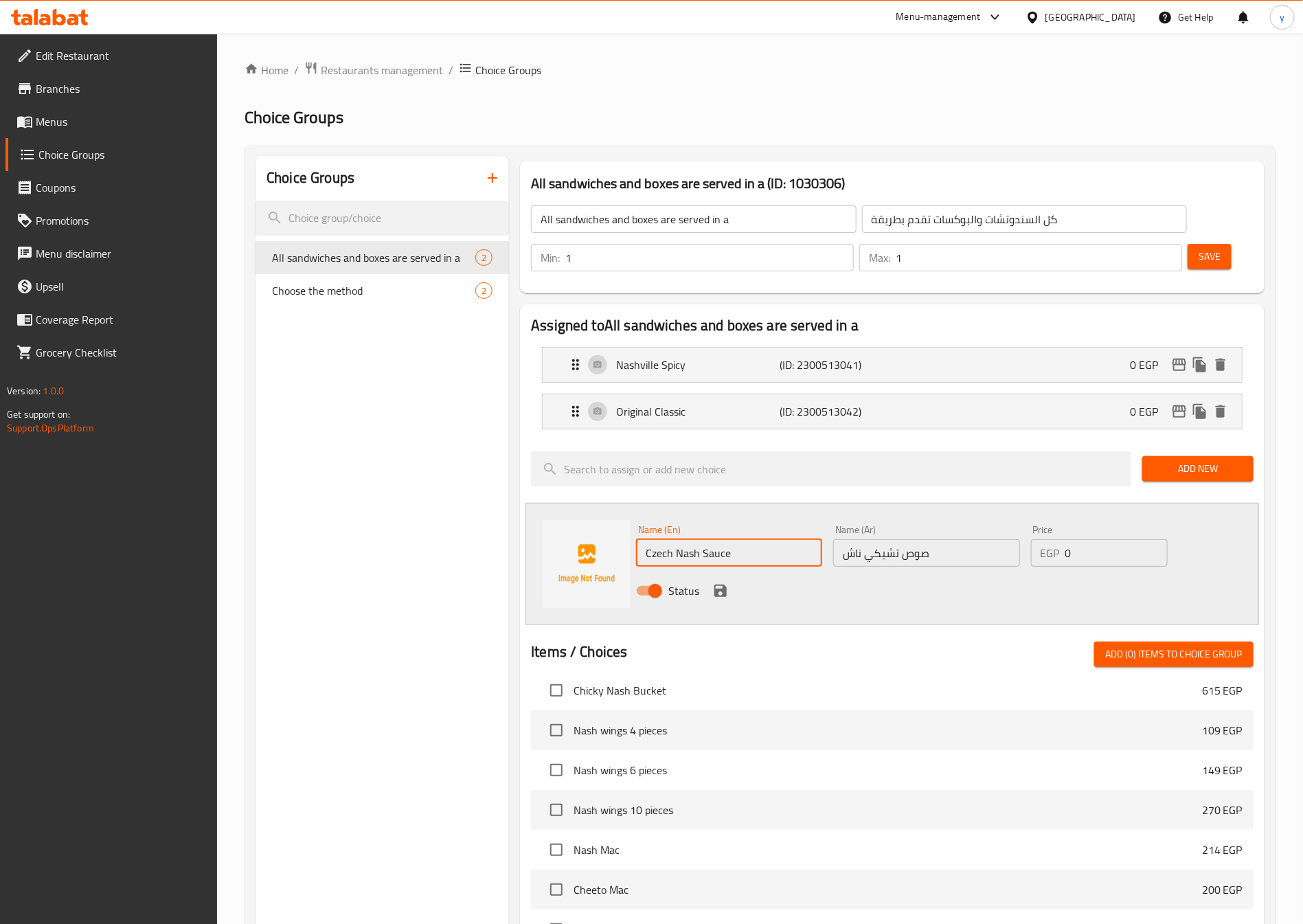
click at [654, 539] on input "Czech Nash Sauce" at bounding box center [729, 553] width 187 height 27
click at [882, 539] on input "صوص تشيكي ناش" at bounding box center [927, 553] width 187 height 27
drag, startPoint x: 672, startPoint y: 520, endPoint x: 637, endPoint y: 527, distance: 35.7
click at [637, 539] on input "Czech Nash Sauce" at bounding box center [729, 553] width 187 height 27
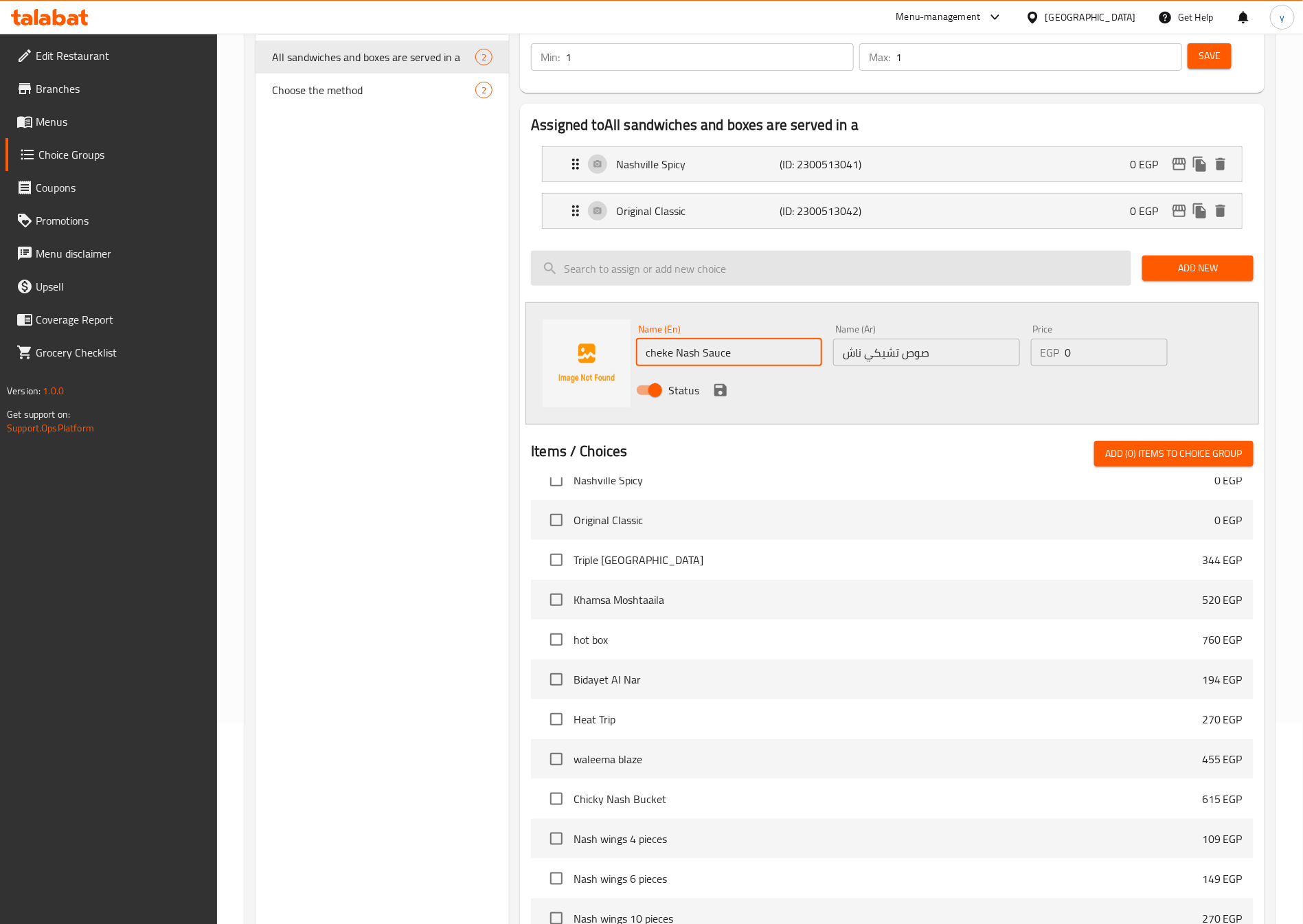
scroll to position [103, 0]
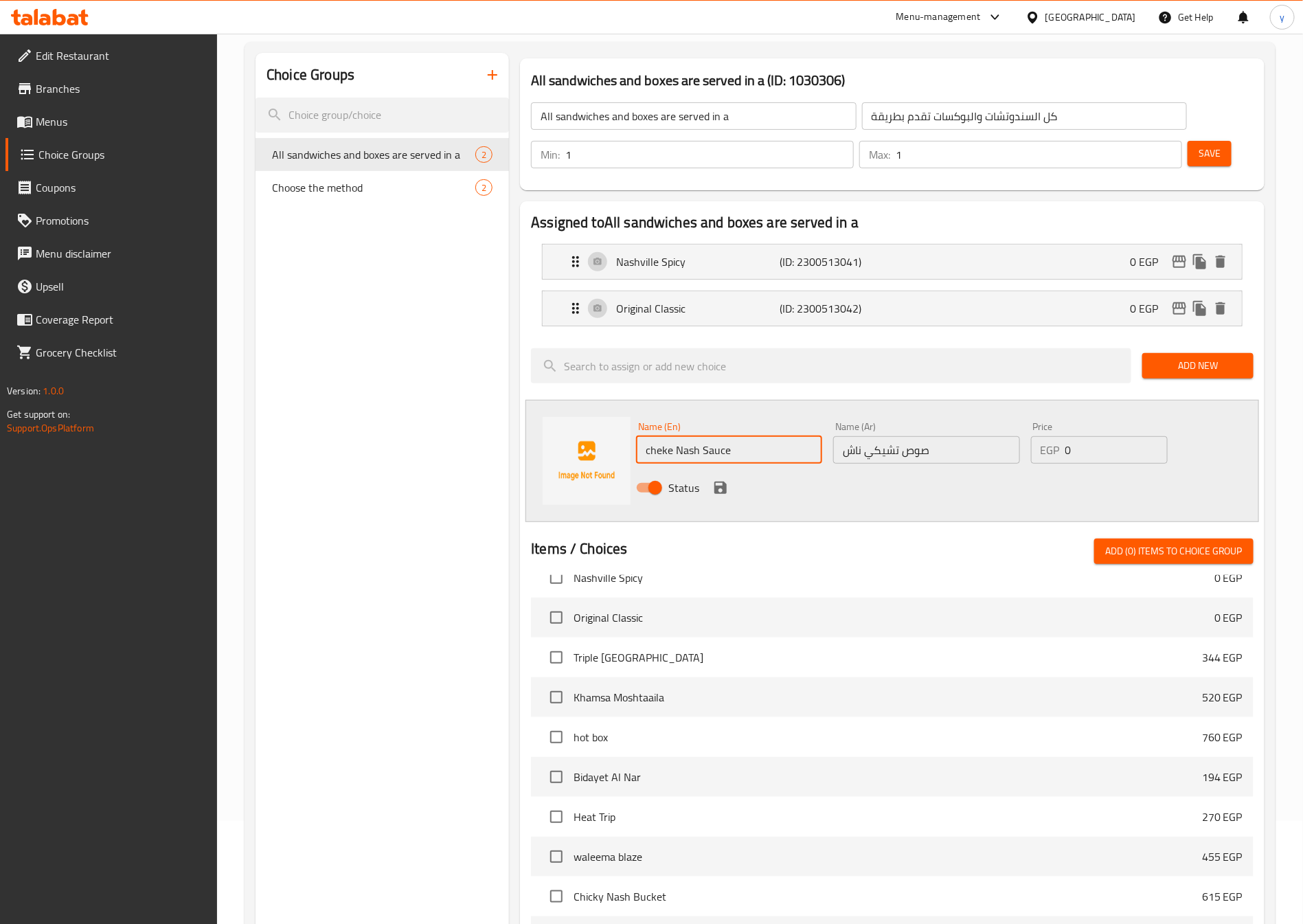
type input "cheke Nash Sauce"
click at [721, 481] on icon "save" at bounding box center [721, 487] width 13 height 13
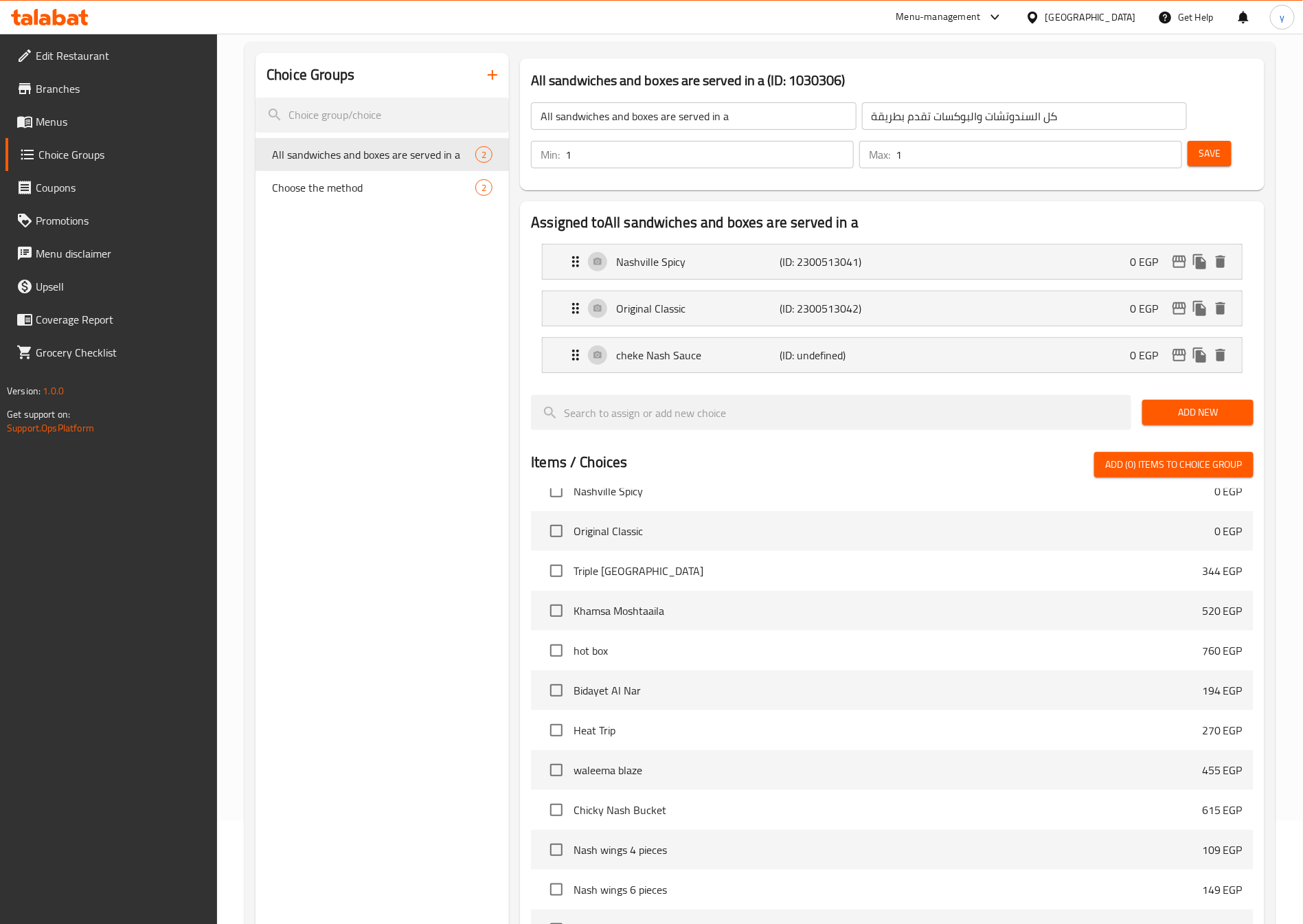
click at [1198, 141] on button "Save" at bounding box center [1210, 153] width 44 height 25
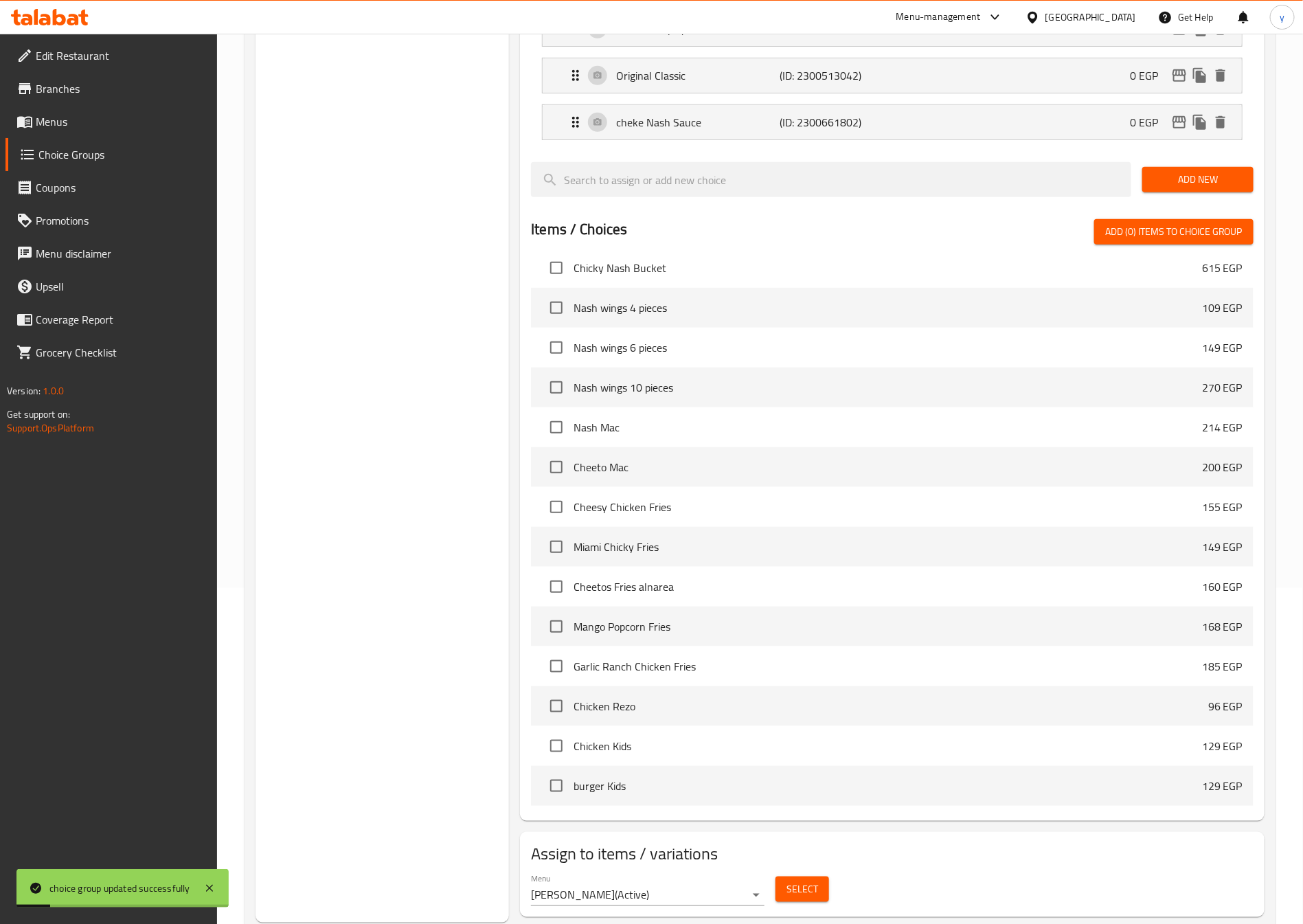
scroll to position [541, 0]
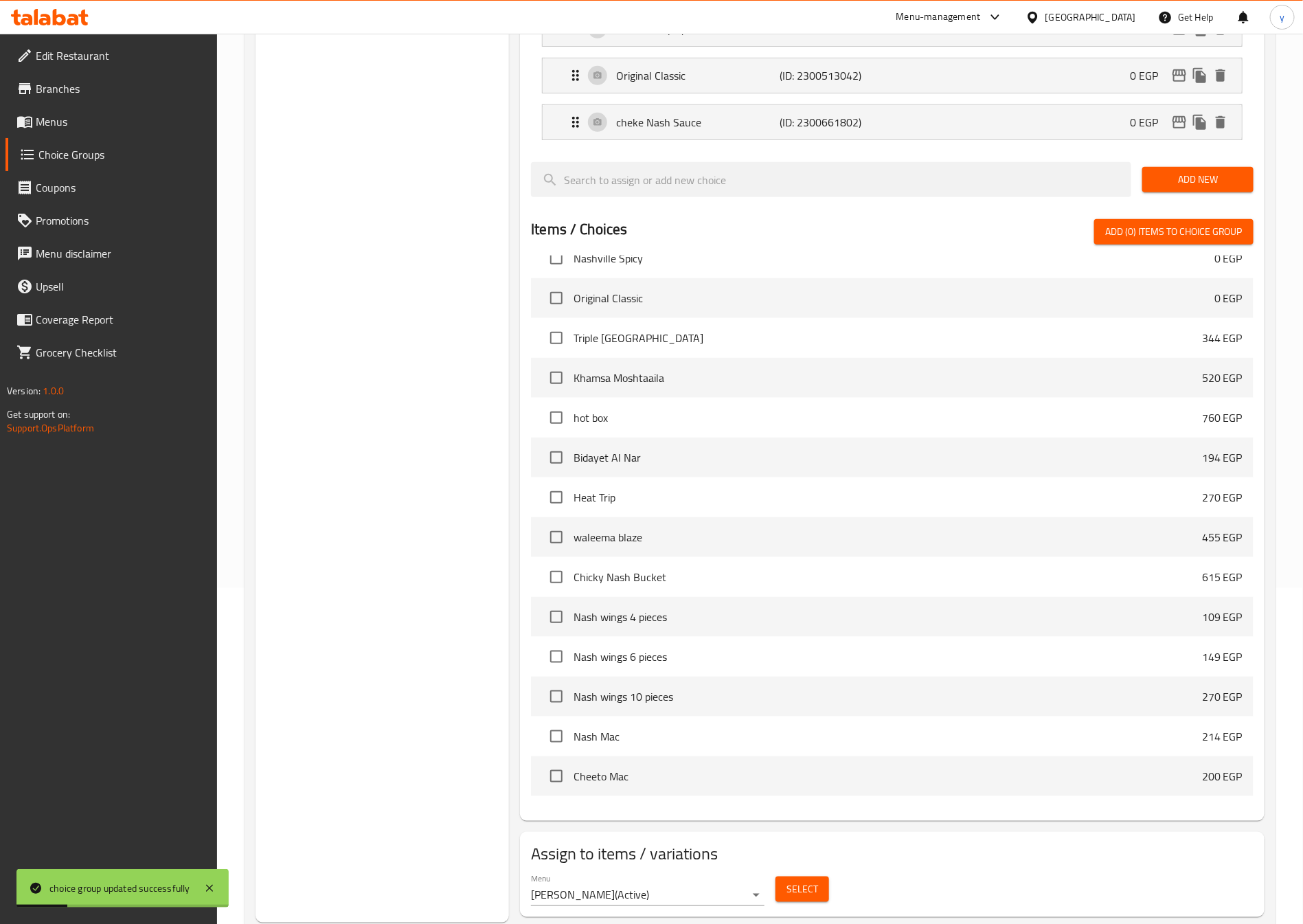
click at [1222, 171] on span "Add New" at bounding box center [1198, 180] width 89 height 17
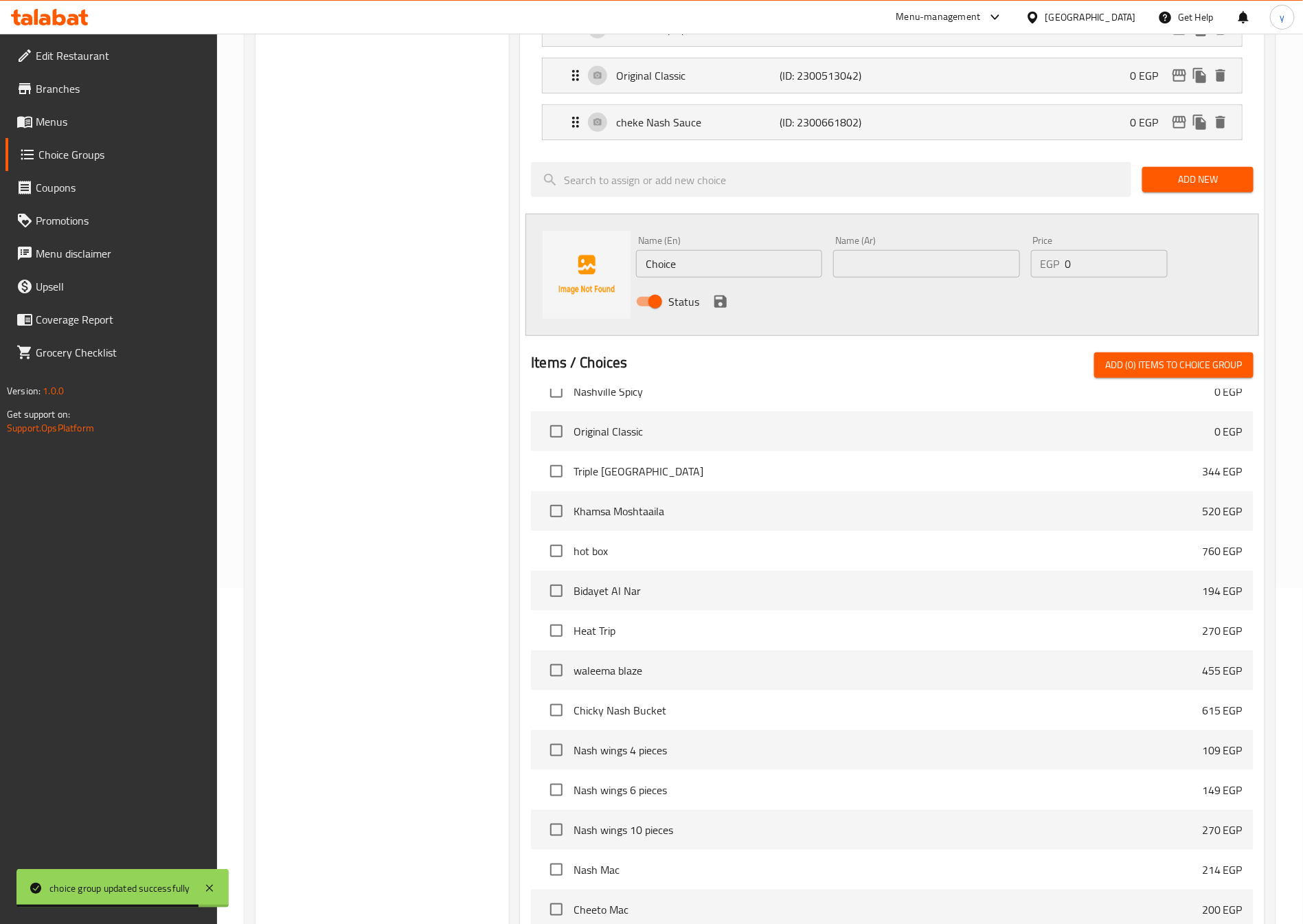
click at [685, 250] on input "Choice" at bounding box center [729, 264] width 187 height 27
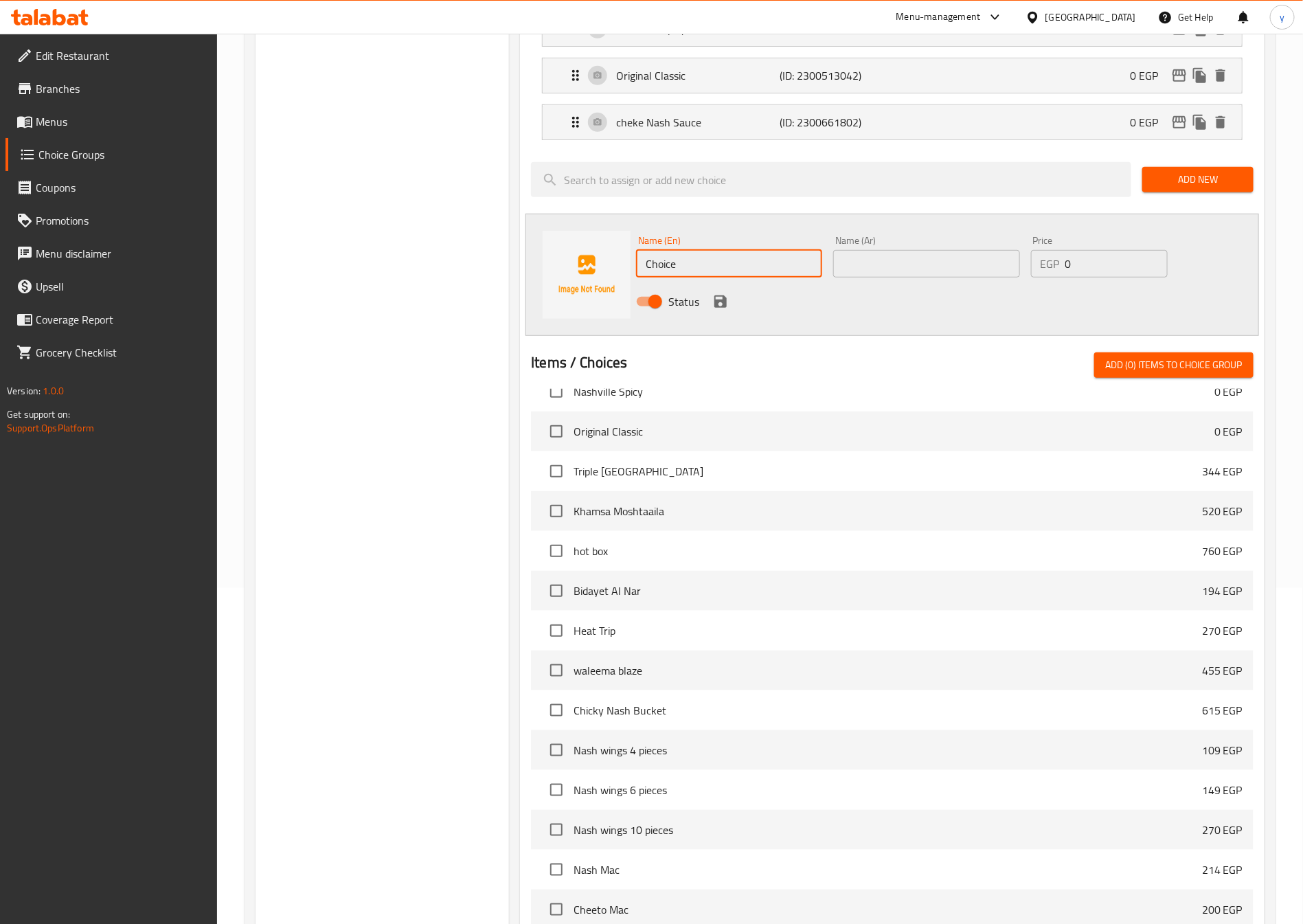
click at [897, 242] on div "Name (Ar) Name (Ar)" at bounding box center [926, 256] width 198 height 53
click at [897, 250] on input "text" at bounding box center [927, 264] width 187 height 27
type input "w"
type input "صوص هوت [PERSON_NAME]"
click at [736, 250] on input "Choice" at bounding box center [729, 264] width 187 height 27
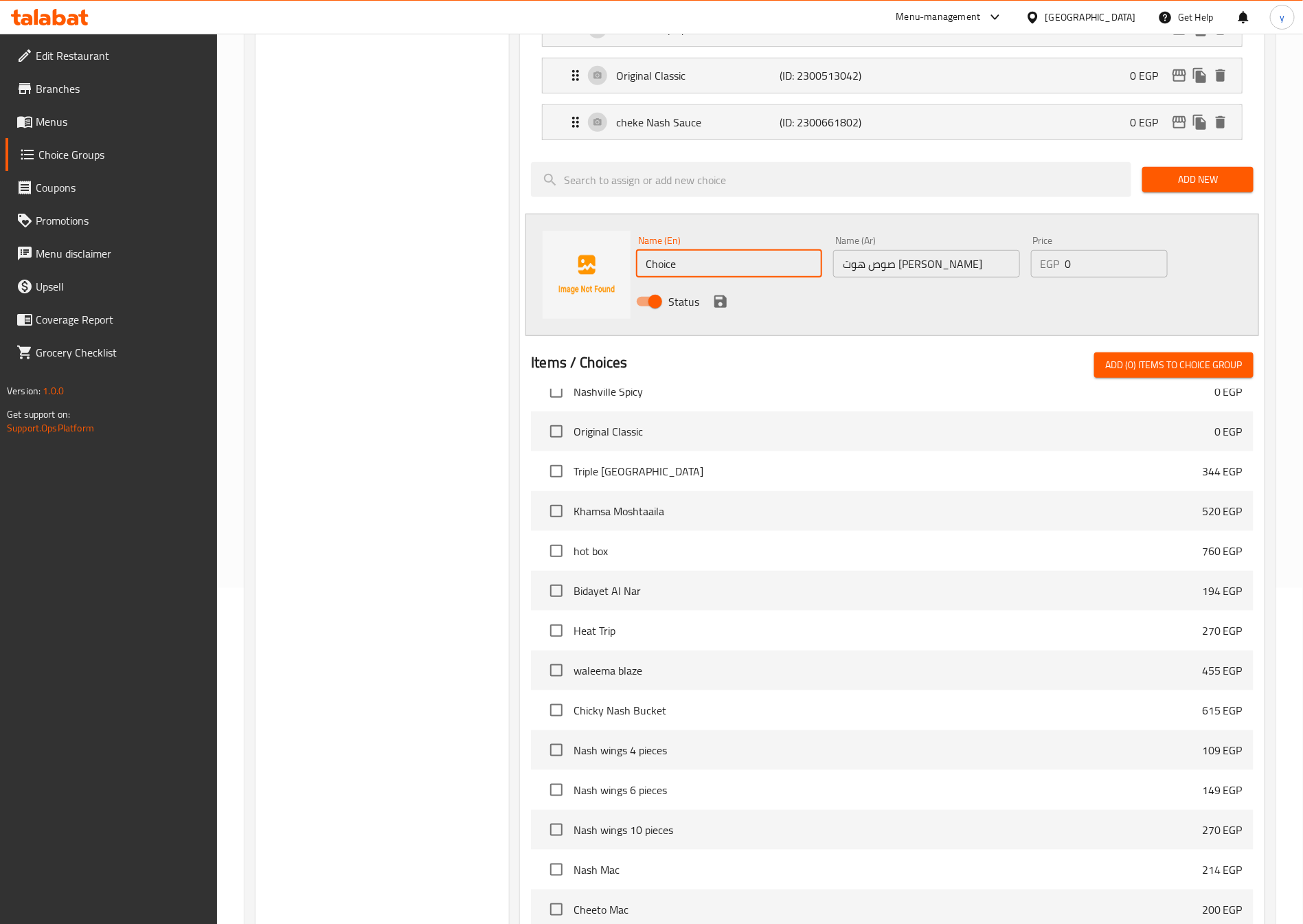
click at [736, 250] on input "Choice" at bounding box center [729, 264] width 187 height 27
click at [927, 250] on input "صوص هوت [PERSON_NAME]" at bounding box center [927, 264] width 187 height 27
click at [691, 250] on input "text" at bounding box center [729, 264] width 187 height 27
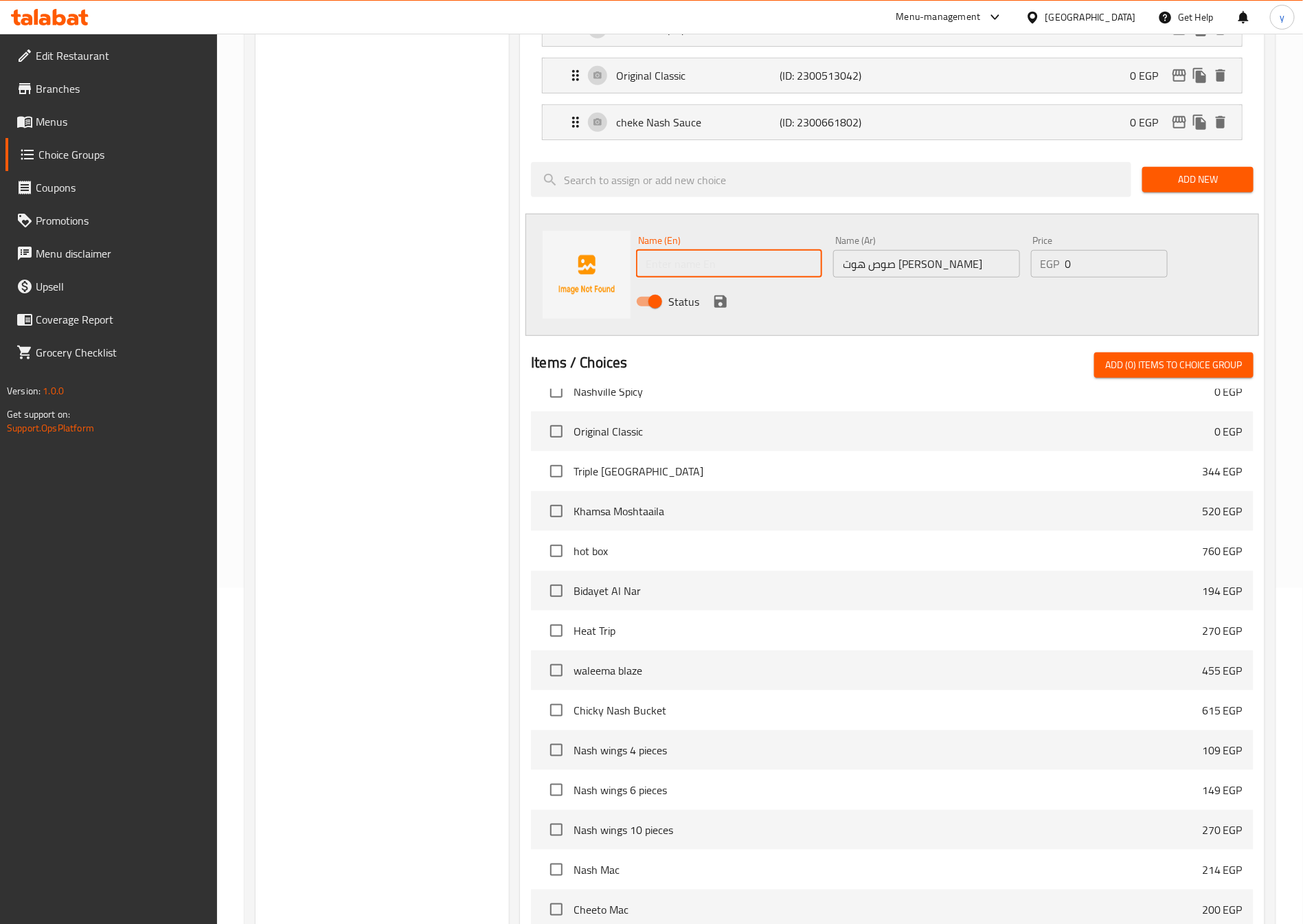
paste input "Soss Hot Creamy Miami"
type input "Soss Hot Creamy Miami"
click at [720, 293] on icon "save" at bounding box center [720, 301] width 16 height 16
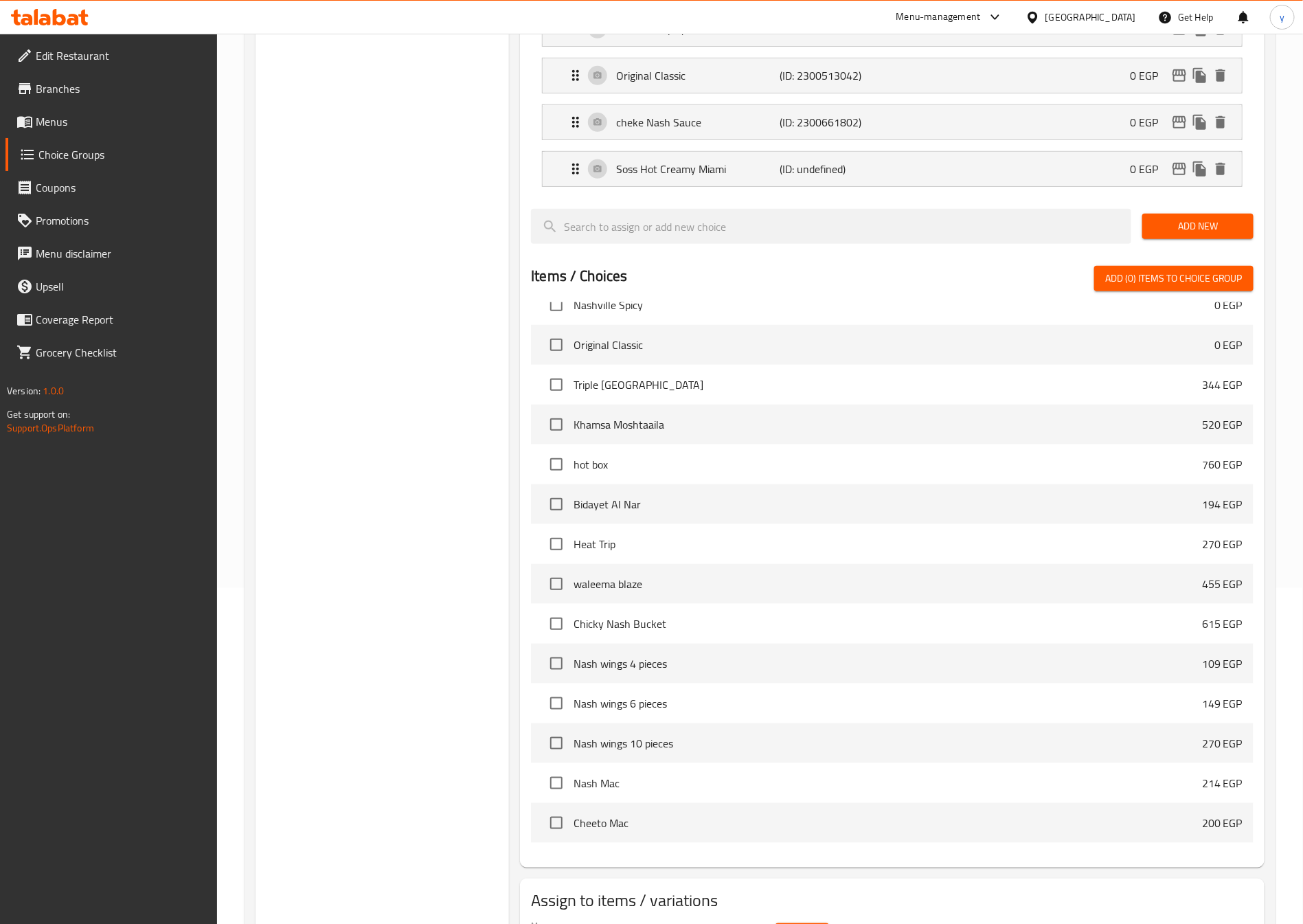
click at [1181, 218] on span "Add New" at bounding box center [1198, 226] width 89 height 17
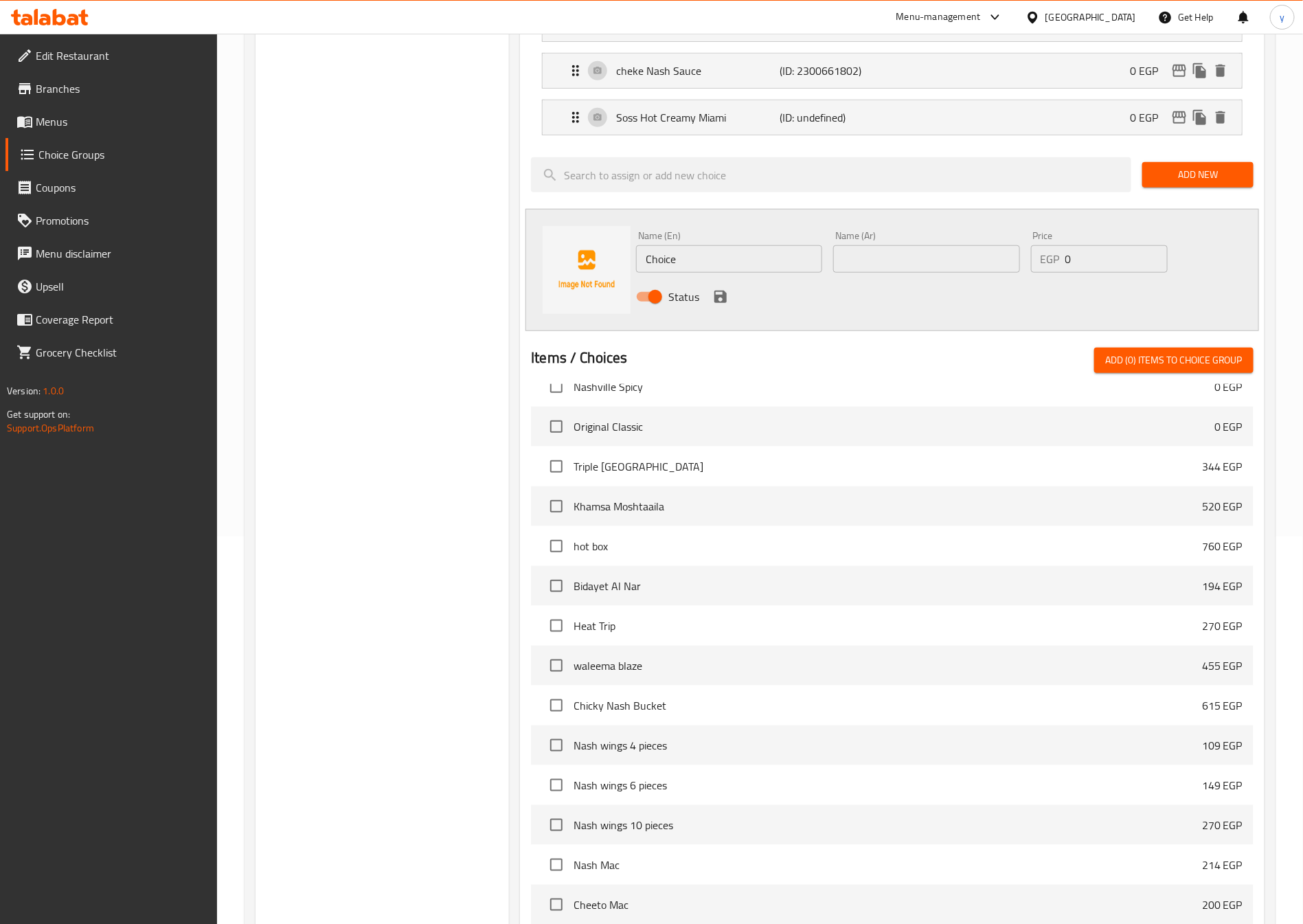
scroll to position [439, 0]
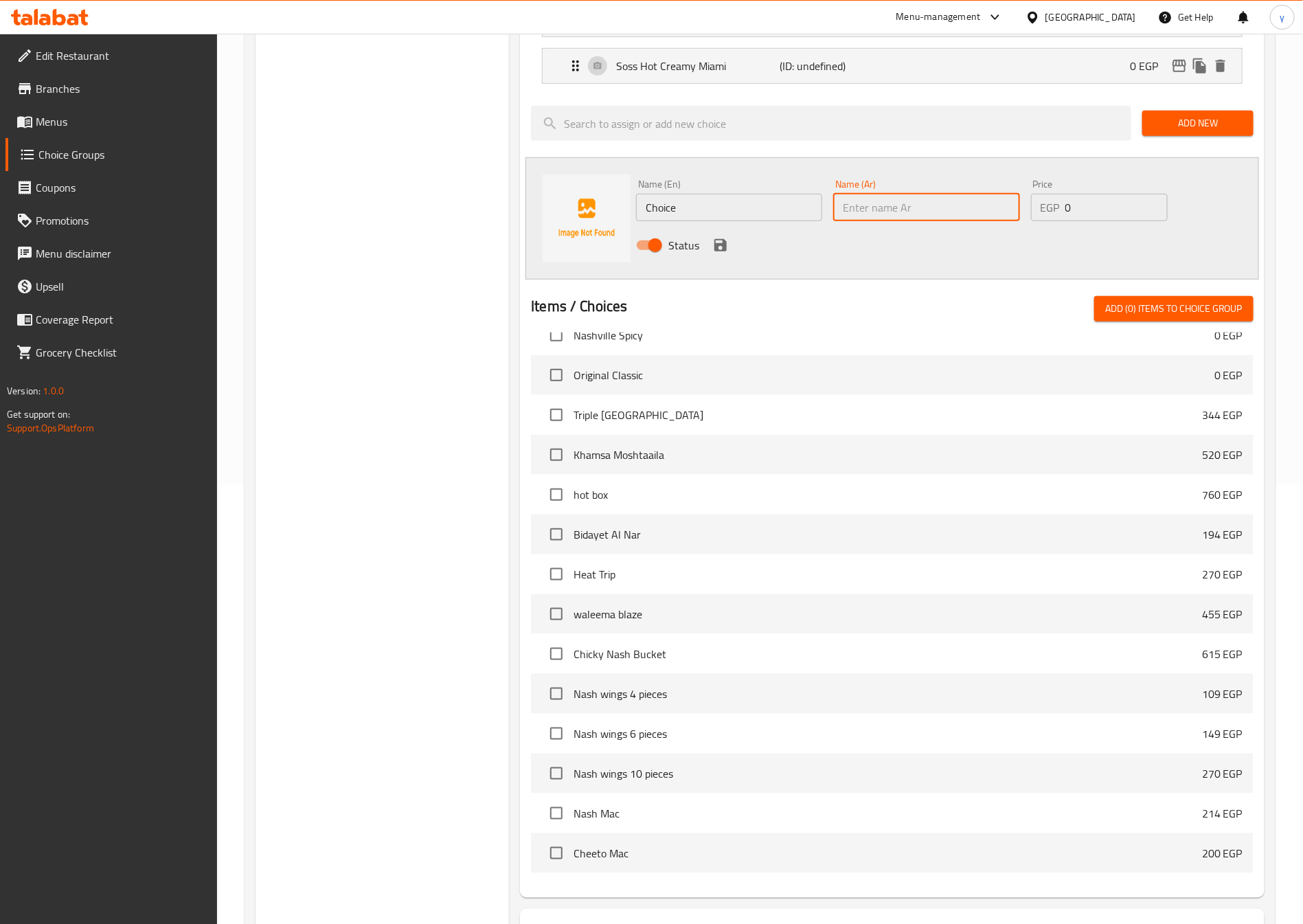
click at [895, 194] on input "text" at bounding box center [927, 208] width 187 height 27
click at [895, 194] on input "صوص سرياتشا هني" at bounding box center [927, 208] width 187 height 27
type input "صوص سرياتشا هني"
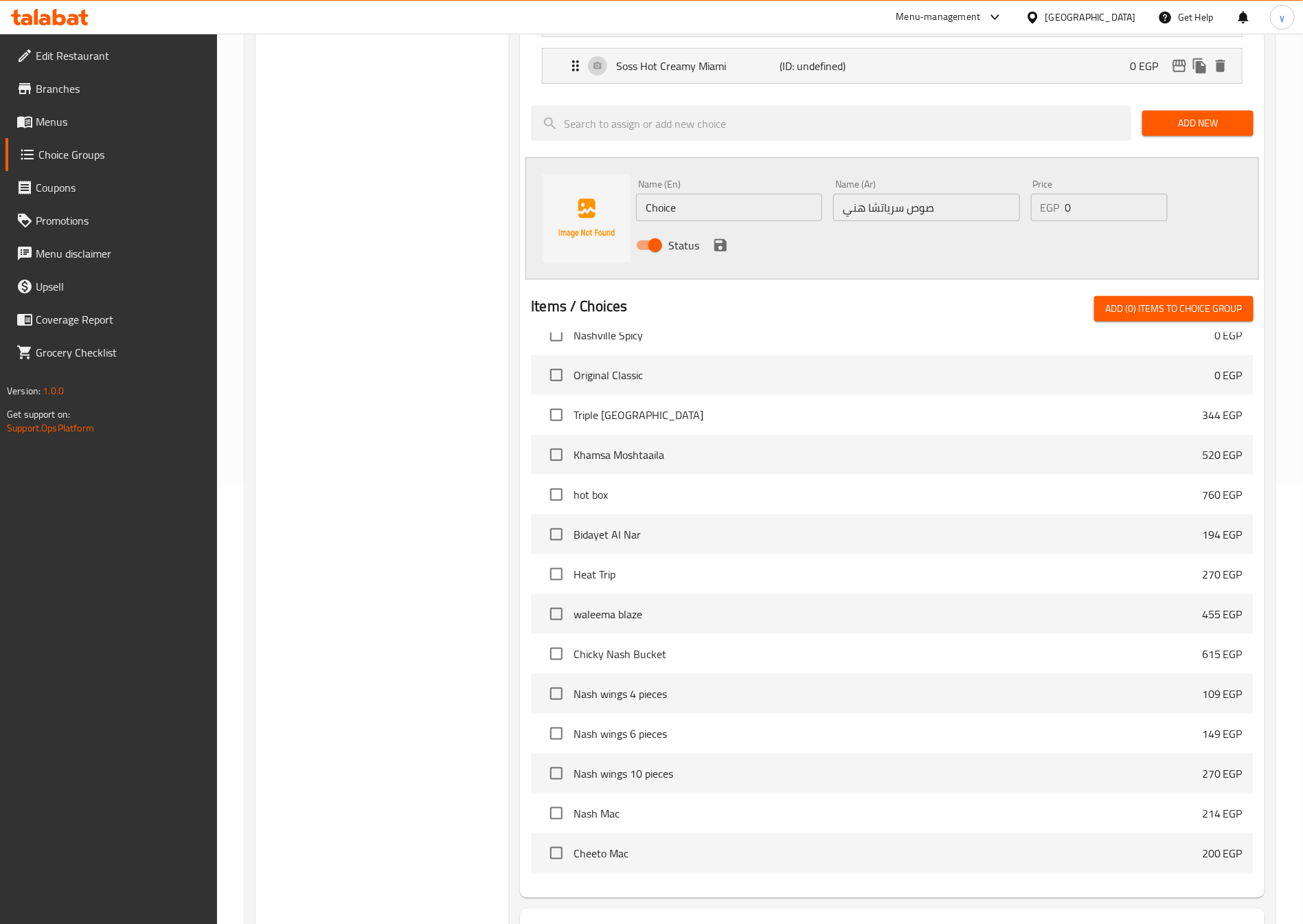
click at [717, 179] on div "Name (En) Choice Name (En)" at bounding box center [729, 199] width 187 height 42
click at [716, 194] on input "Choice" at bounding box center [729, 208] width 187 height 27
paste input "Sriracha Honey Sau"
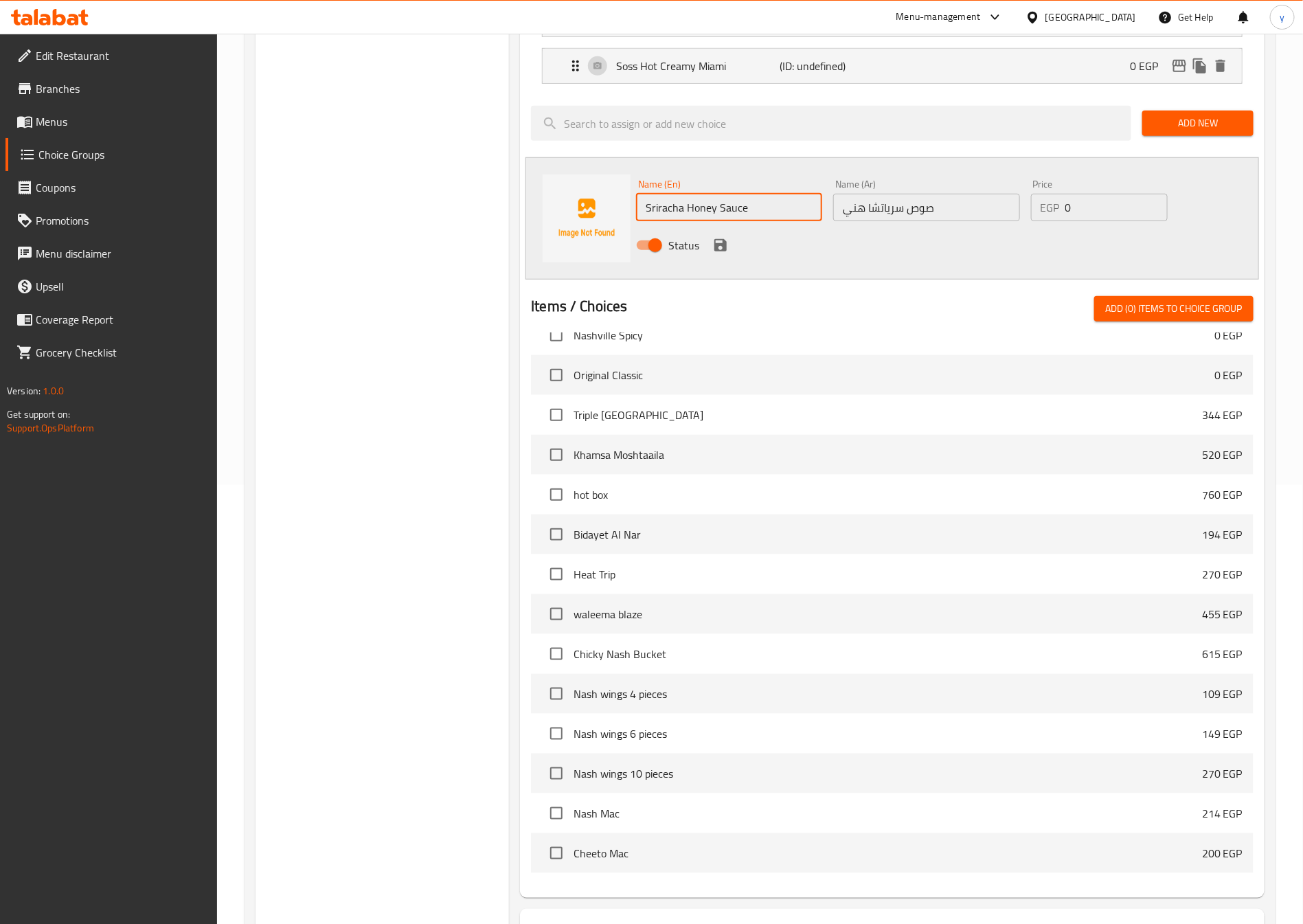
type input "Sriracha Honey Sauce"
click at [723, 237] on icon "save" at bounding box center [720, 245] width 16 height 16
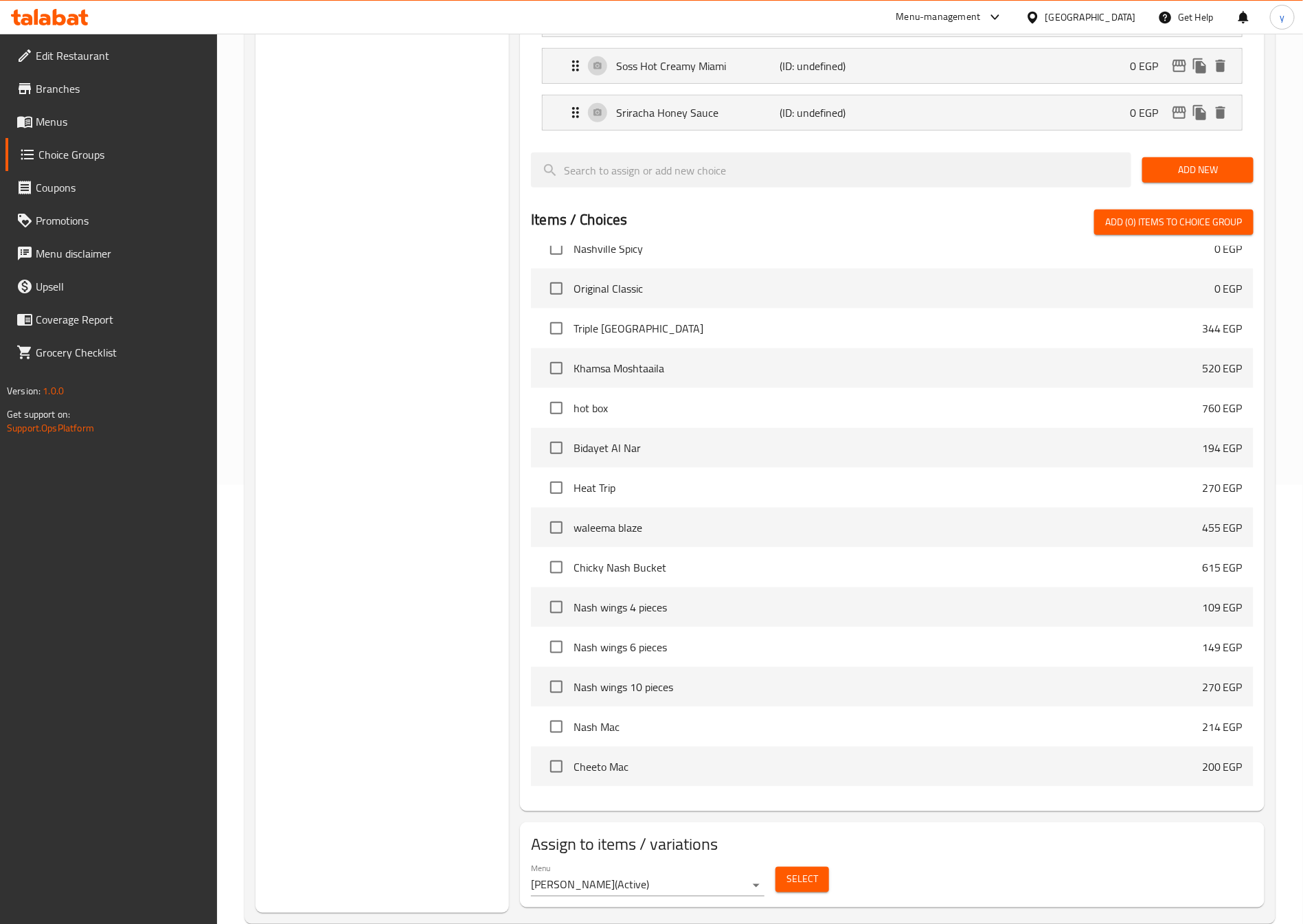
scroll to position [431, 0]
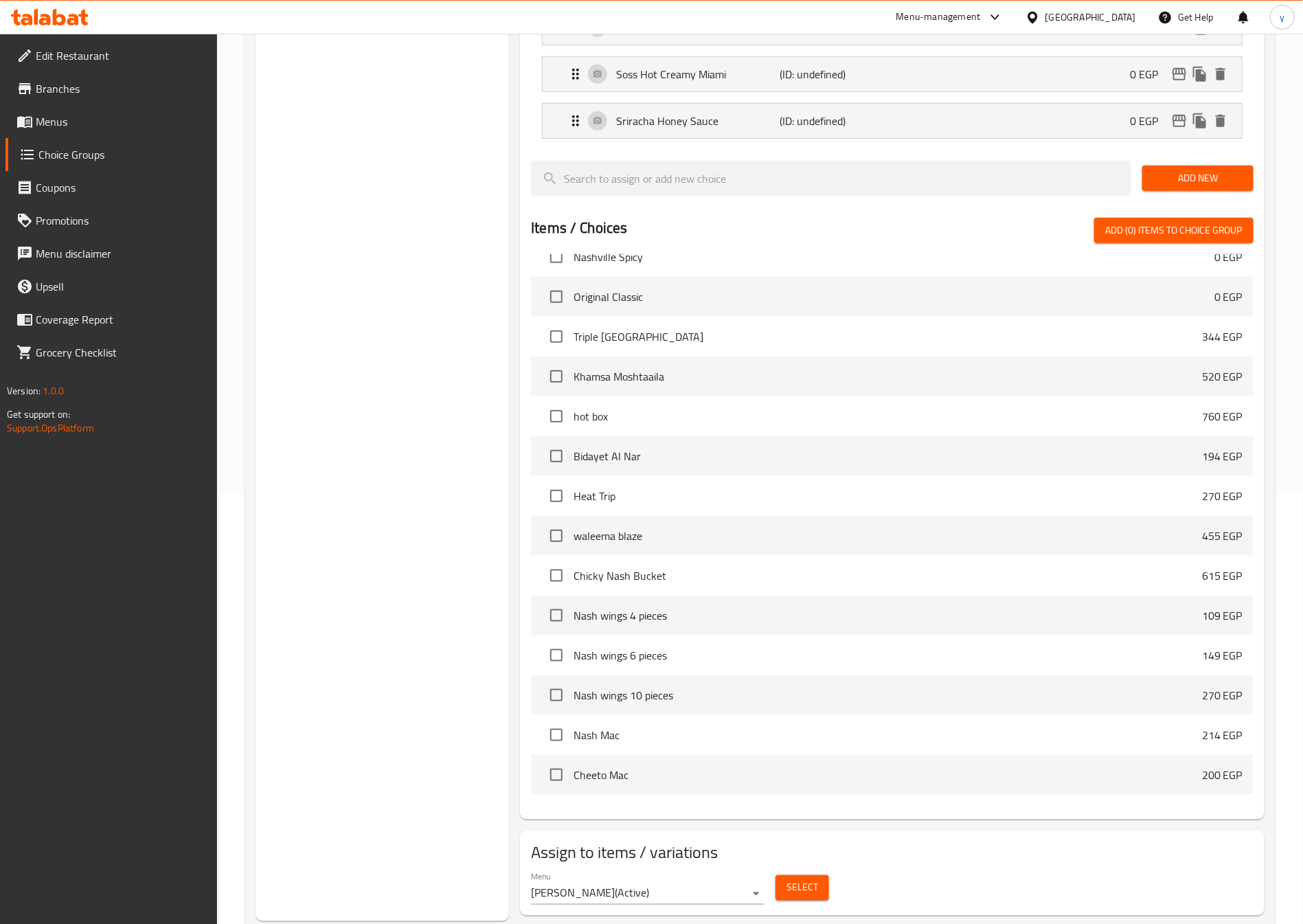
click at [1188, 170] on span "Add New" at bounding box center [1198, 178] width 89 height 17
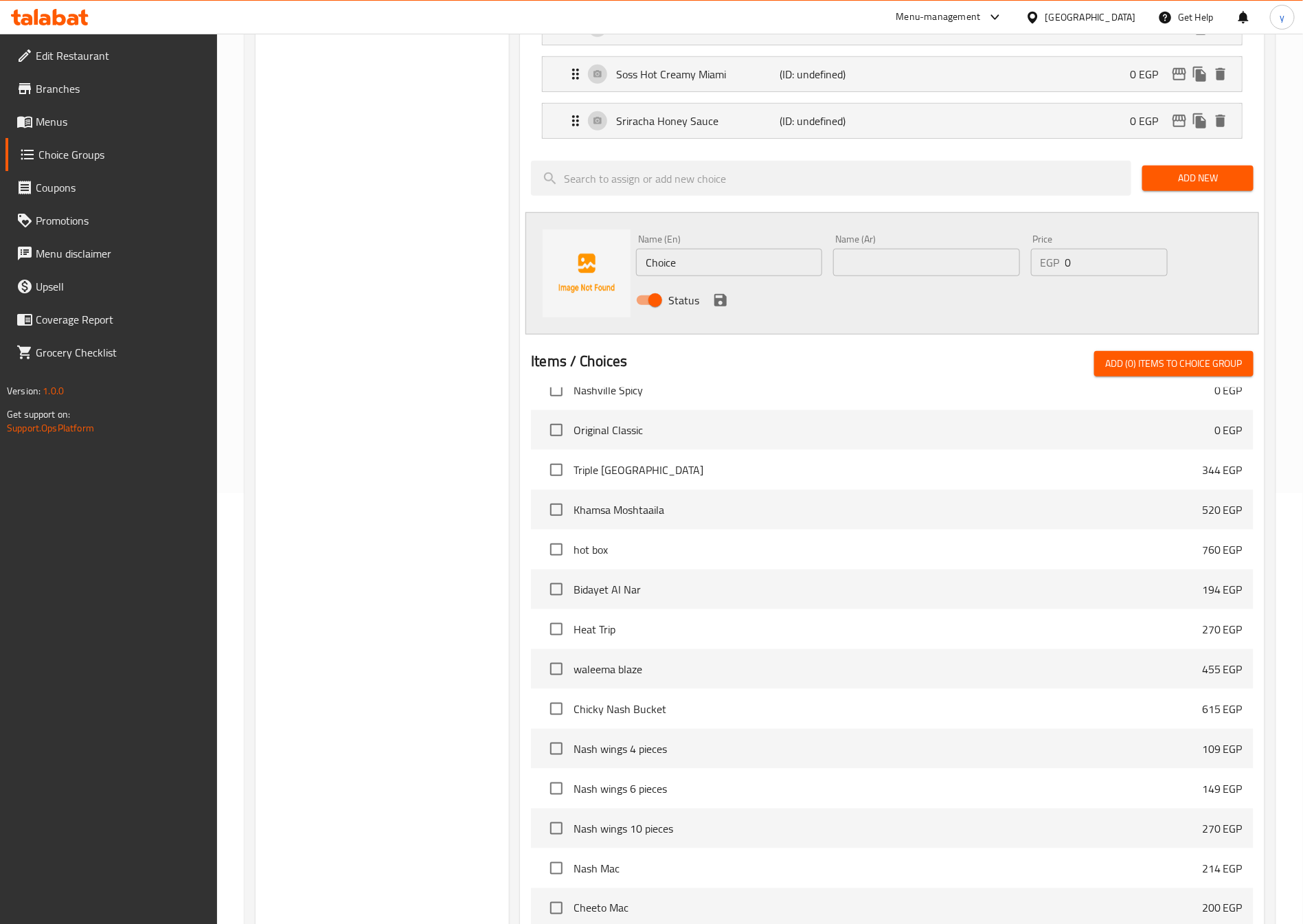
click at [938, 248] on input "text" at bounding box center [927, 262] width 187 height 27
click at [938, 248] on input "صوص [PERSON_NAME]" at bounding box center [927, 262] width 187 height 27
type input "صوص [PERSON_NAME]"
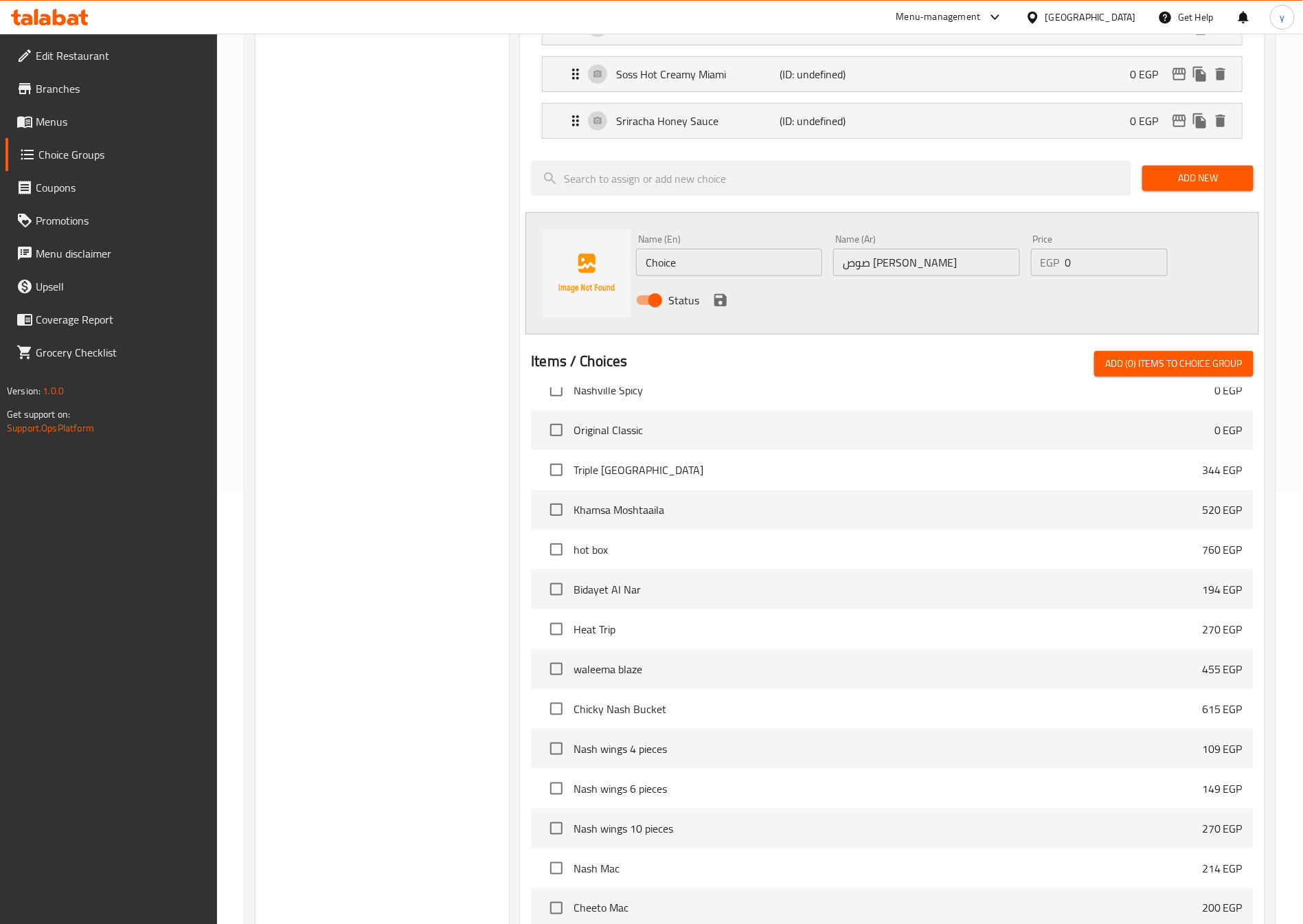
click at [694, 248] on input "Choice" at bounding box center [729, 262] width 187 height 27
paste input "reamy Nashville Sau"
type input "Creamy Nashville Sauce"
click at [718, 292] on icon "save" at bounding box center [720, 299] width 16 height 16
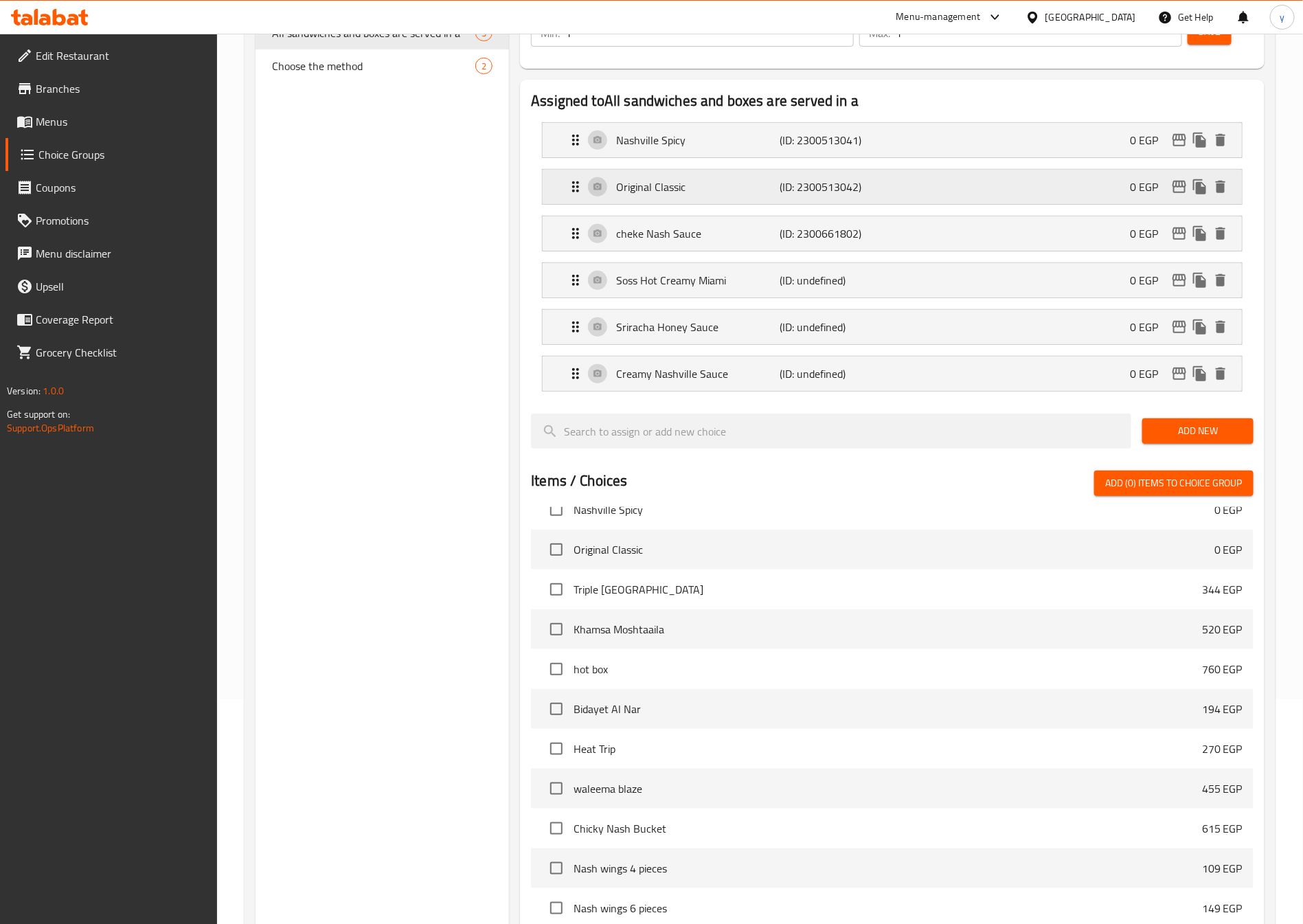
scroll to position [19, 0]
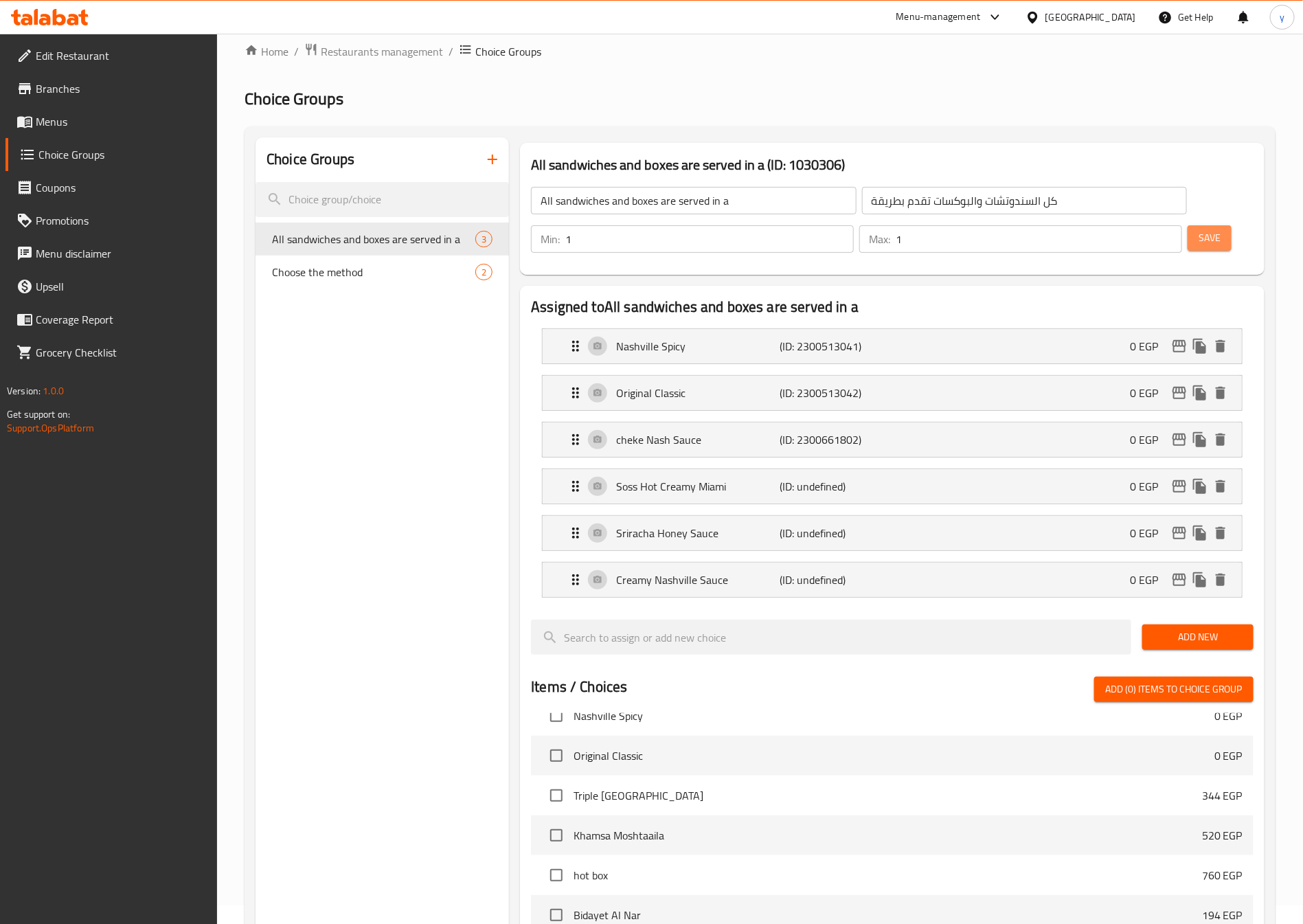
click at [1199, 230] on span "Save" at bounding box center [1210, 238] width 22 height 17
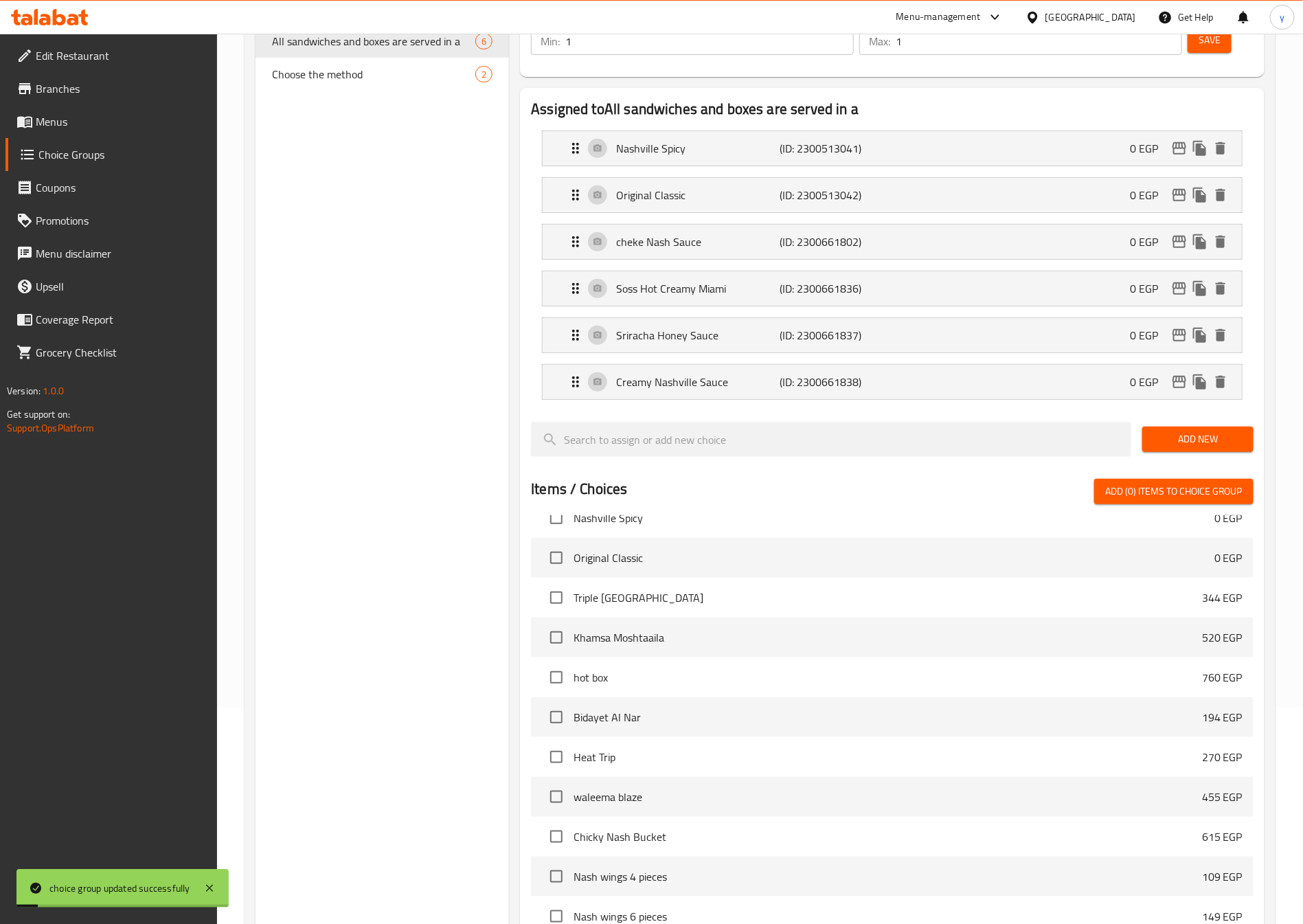
scroll to position [225, 0]
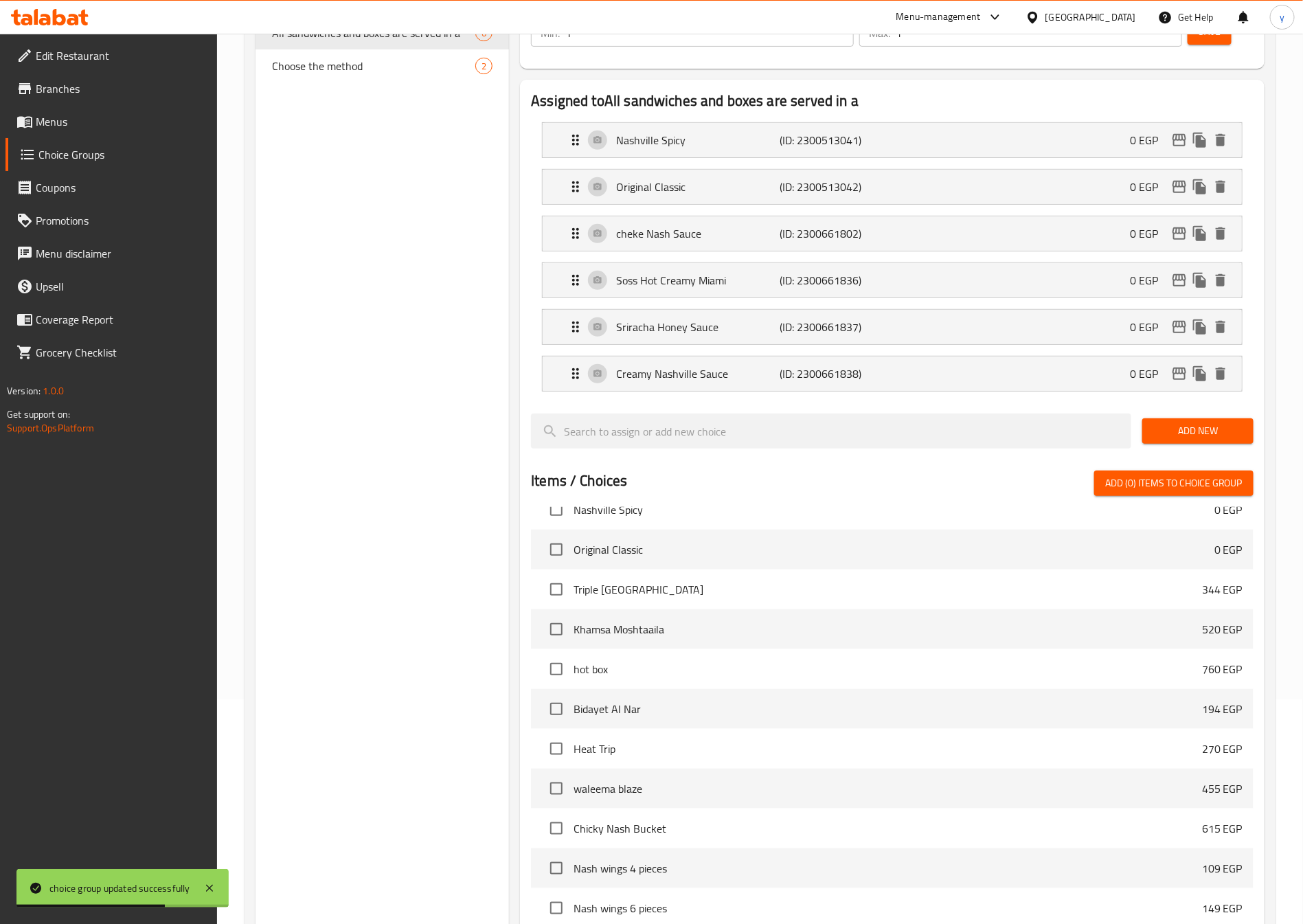
click at [1201, 422] on span "Add New" at bounding box center [1198, 431] width 89 height 17
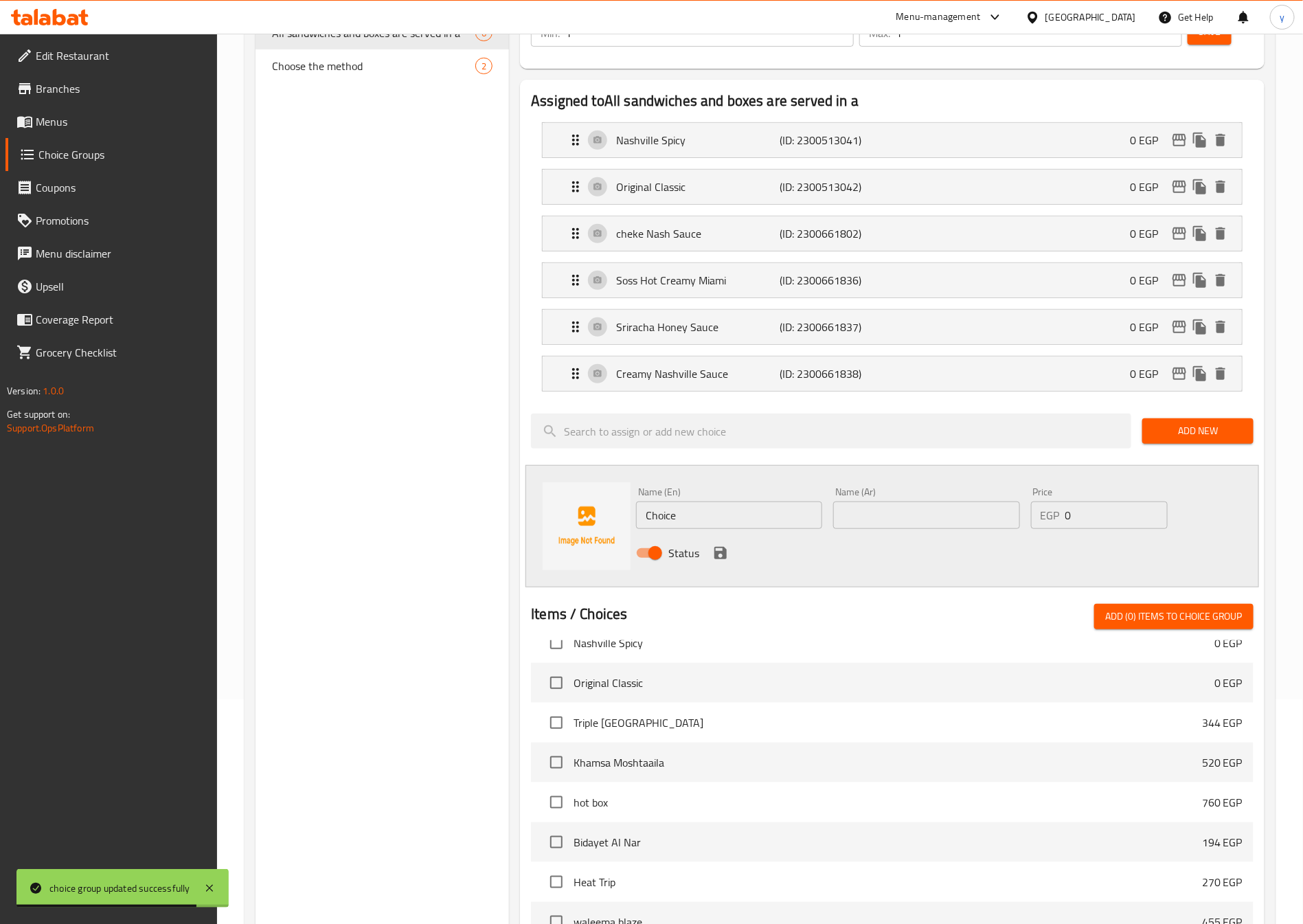
click at [847, 498] on div "Name (Ar) Name (Ar)" at bounding box center [926, 508] width 198 height 53
click at [857, 502] on input "text" at bounding box center [927, 515] width 187 height 27
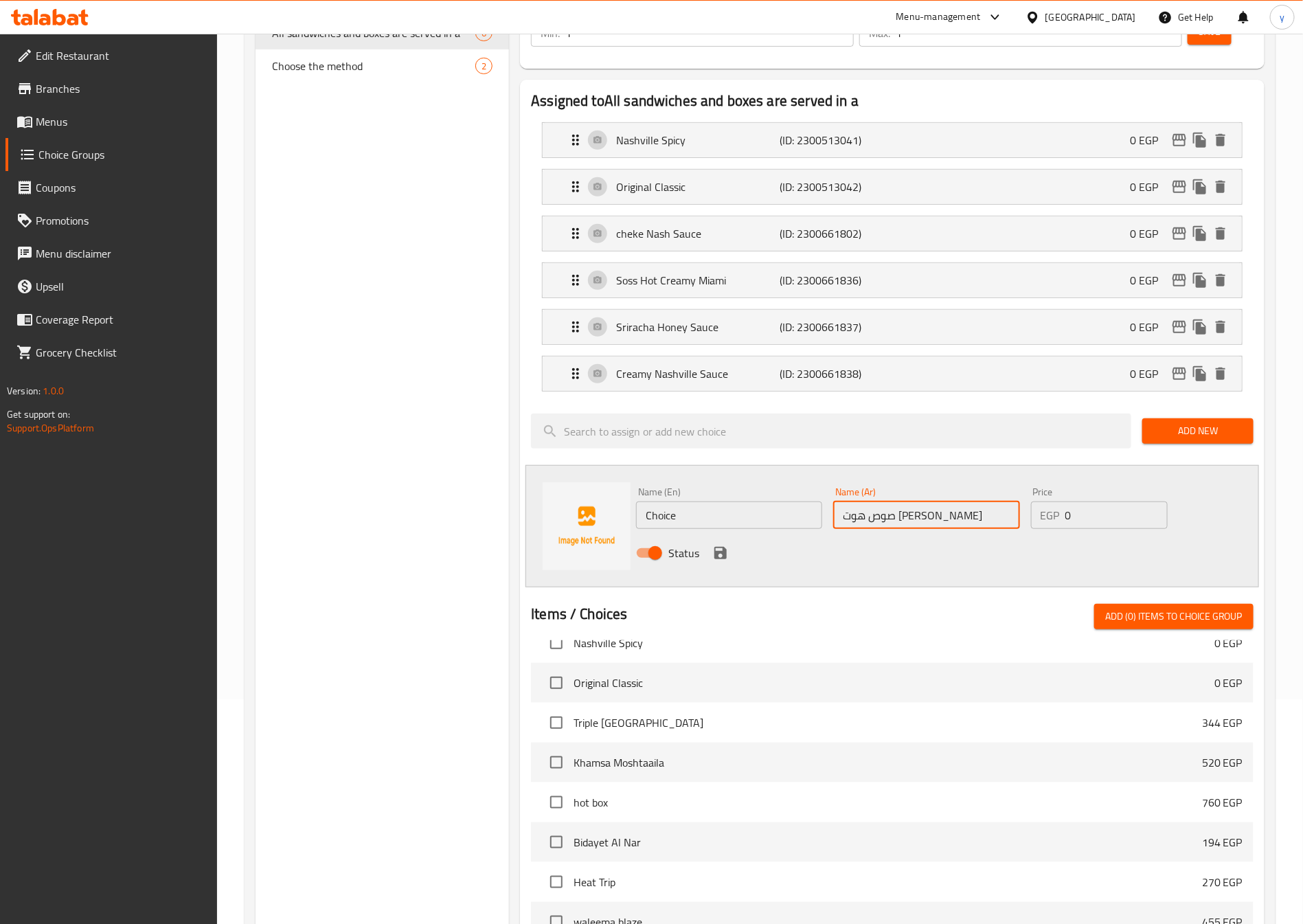
click at [857, 502] on input "صوص هوت كريمي مانجو" at bounding box center [927, 515] width 187 height 27
type input "صوص هوت كريمي مانجو"
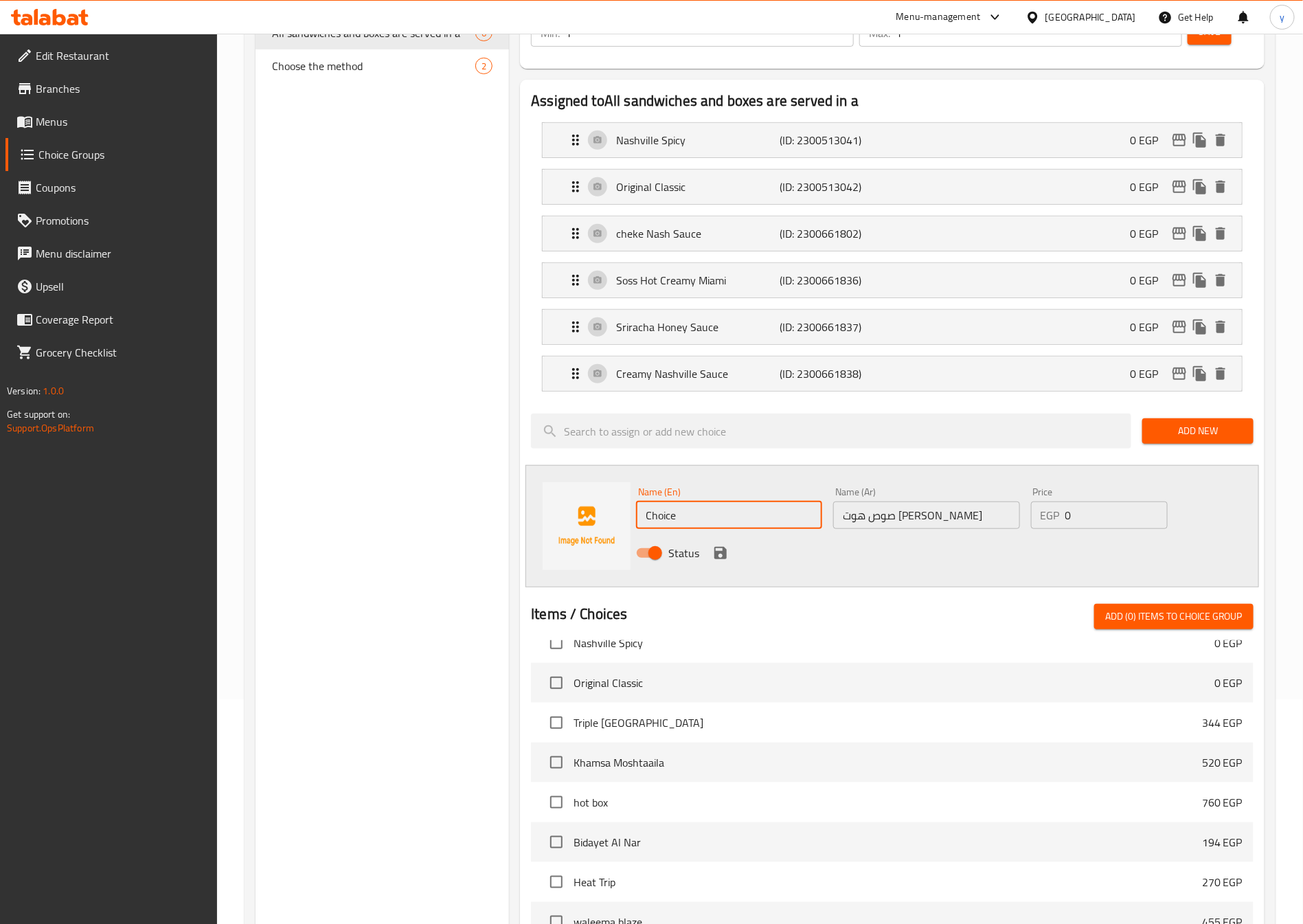
click at [666, 502] on input "Choice" at bounding box center [729, 515] width 187 height 27
paste input "Hot Creamy Mango Sau"
type input "Hot Creamy Mango Sauce"
click at [721, 545] on icon "save" at bounding box center [720, 553] width 16 height 16
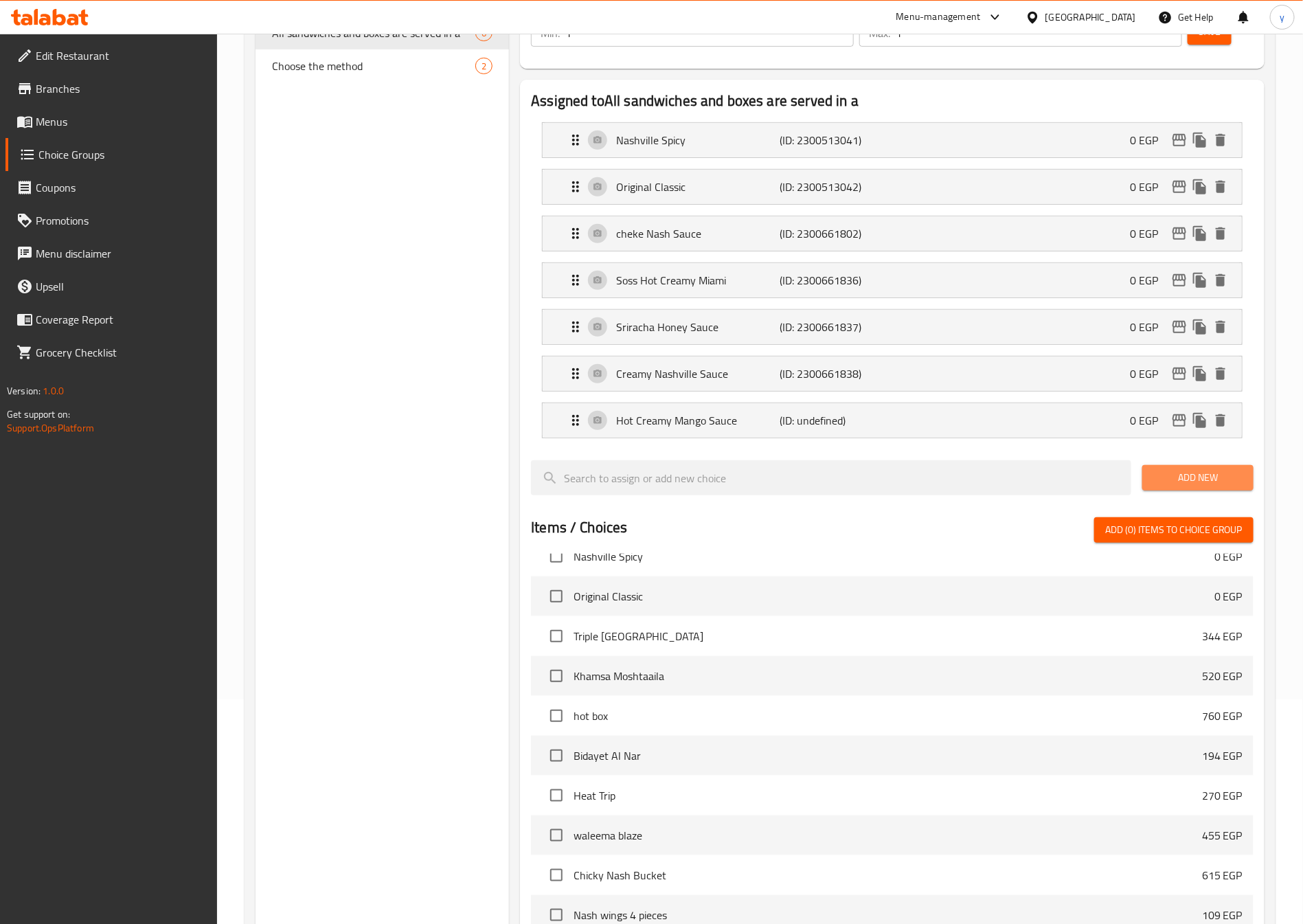
click at [1178, 465] on button "Add New" at bounding box center [1198, 478] width 111 height 25
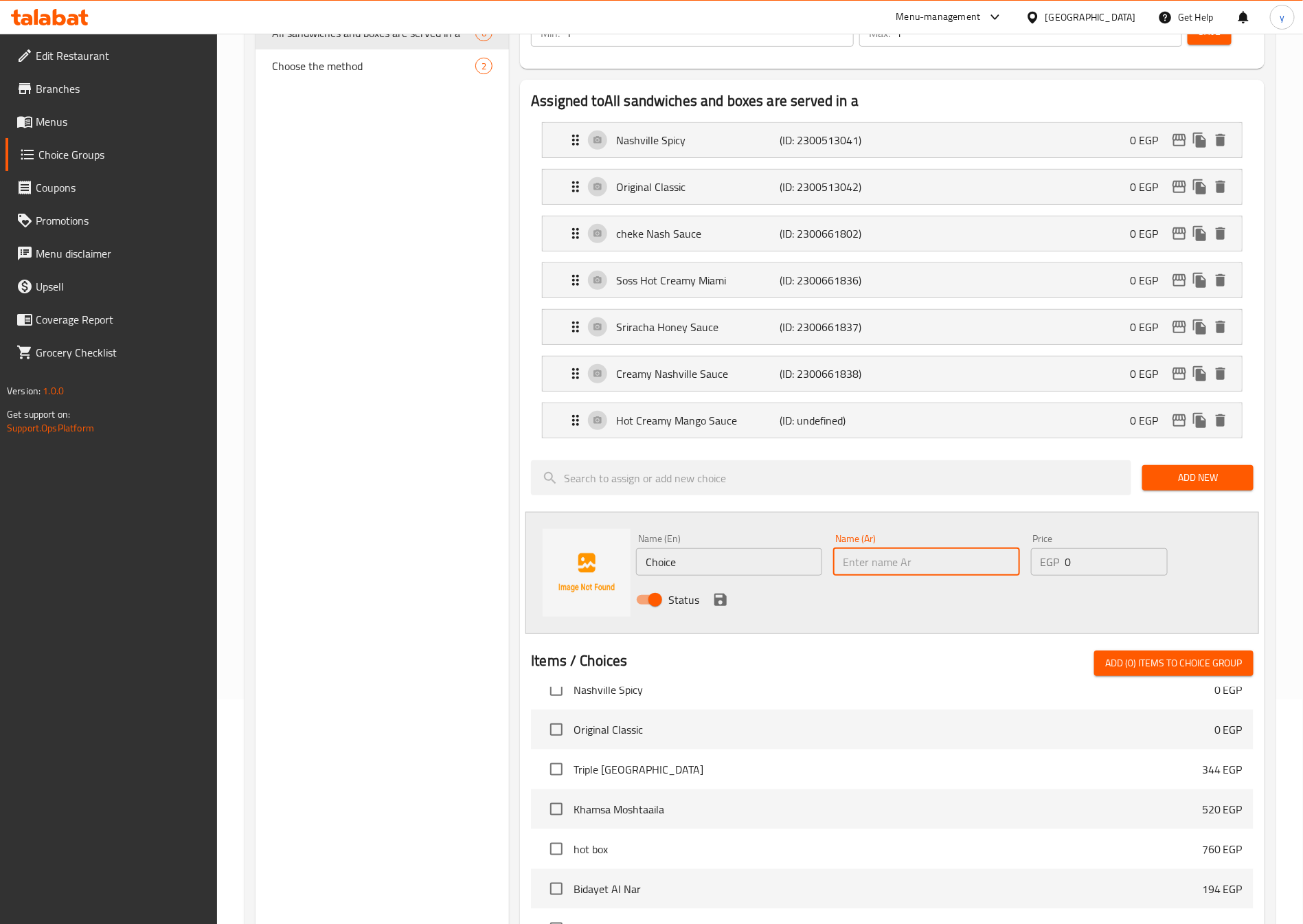
click at [864, 548] on input "text" at bounding box center [927, 562] width 187 height 27
click at [864, 548] on input "صوص كريمي هني بتر" at bounding box center [927, 562] width 187 height 27
type input "صوص كريمي هني بتر"
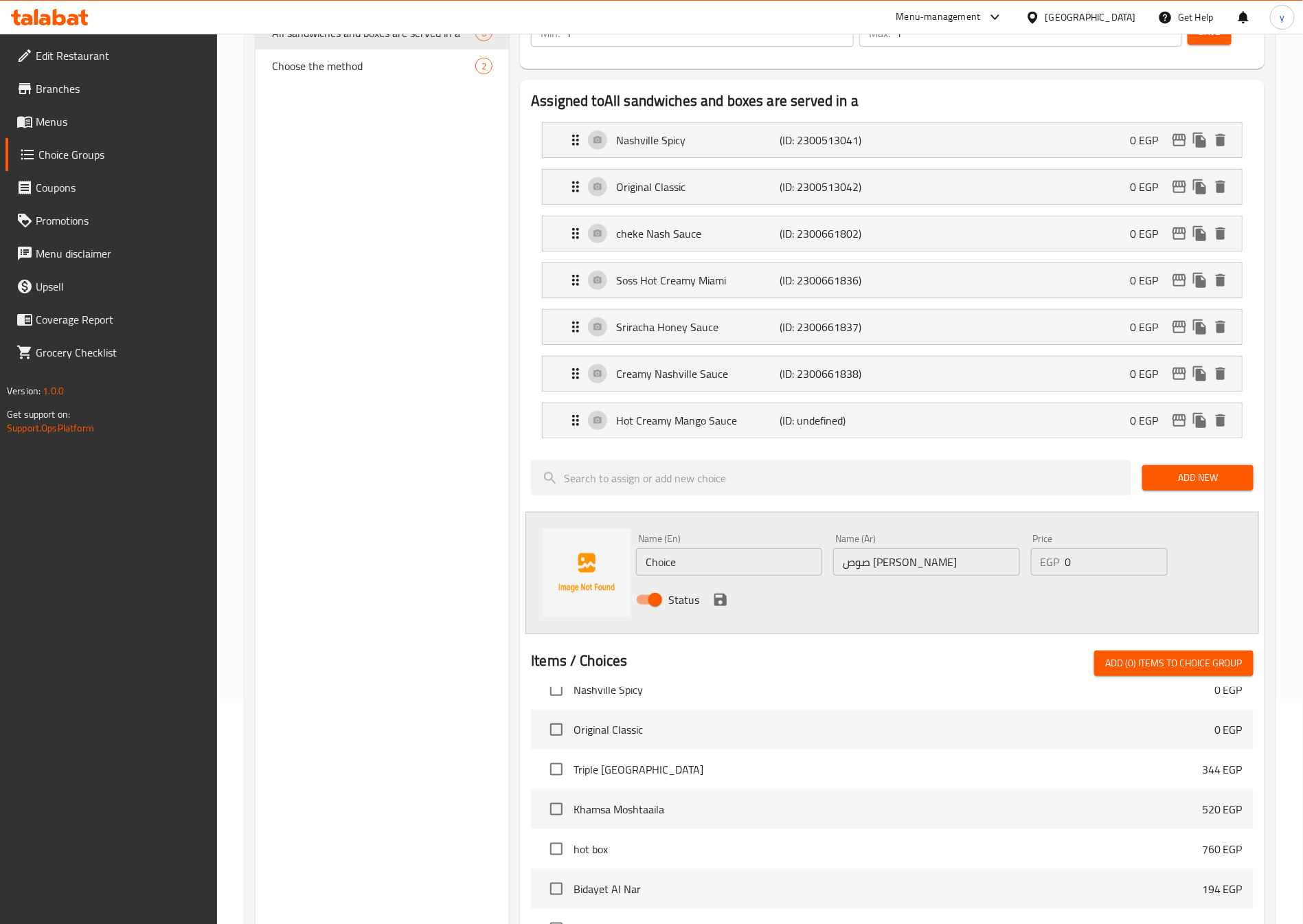
click at [726, 548] on input "Choice" at bounding box center [729, 562] width 187 height 27
paste input "reamy Honey Butter Sau"
type input "Creamy Honey Butter Sauce"
click at [728, 592] on icon "save" at bounding box center [720, 599] width 16 height 16
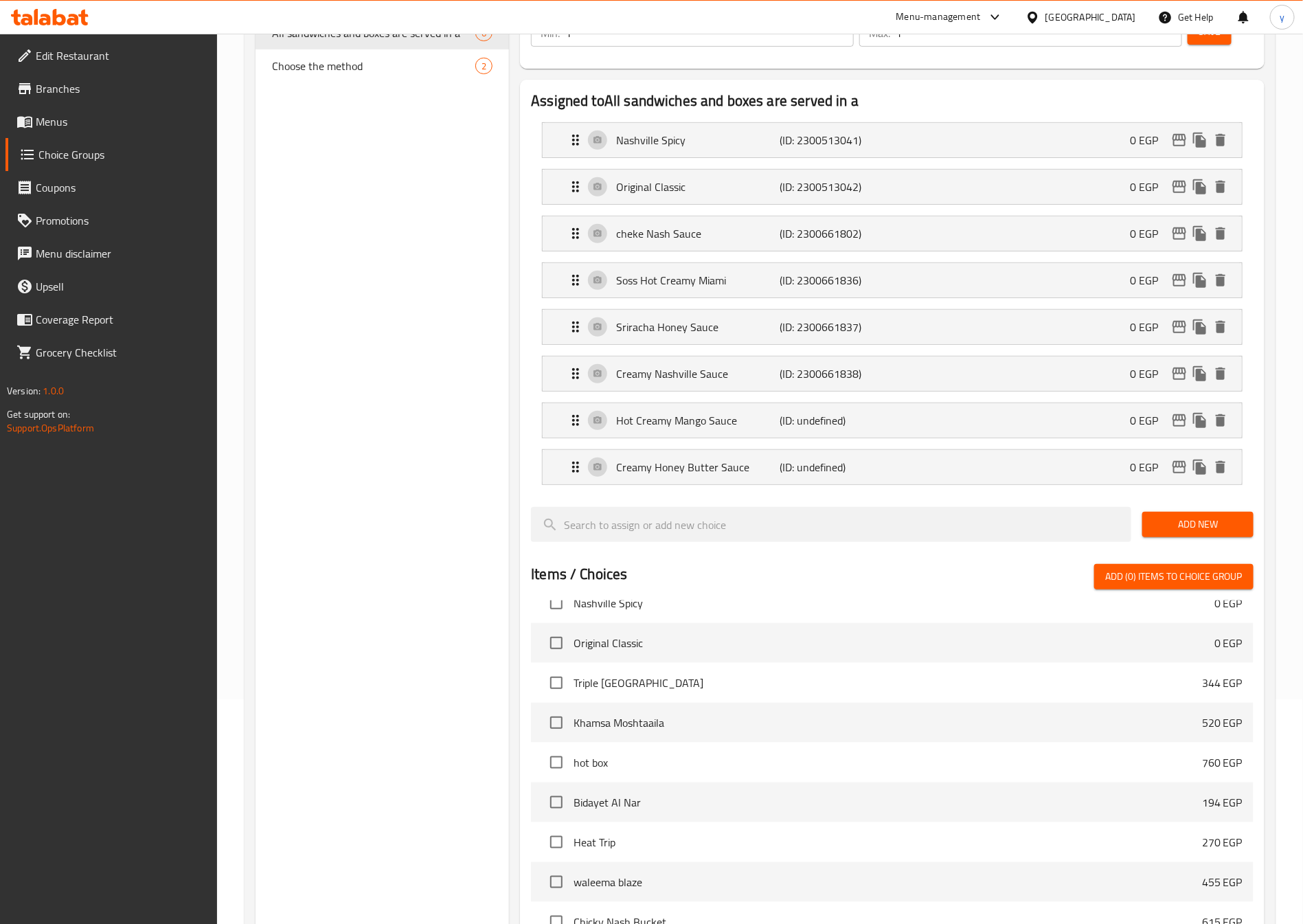
click at [1167, 516] on span "Add New" at bounding box center [1198, 525] width 89 height 17
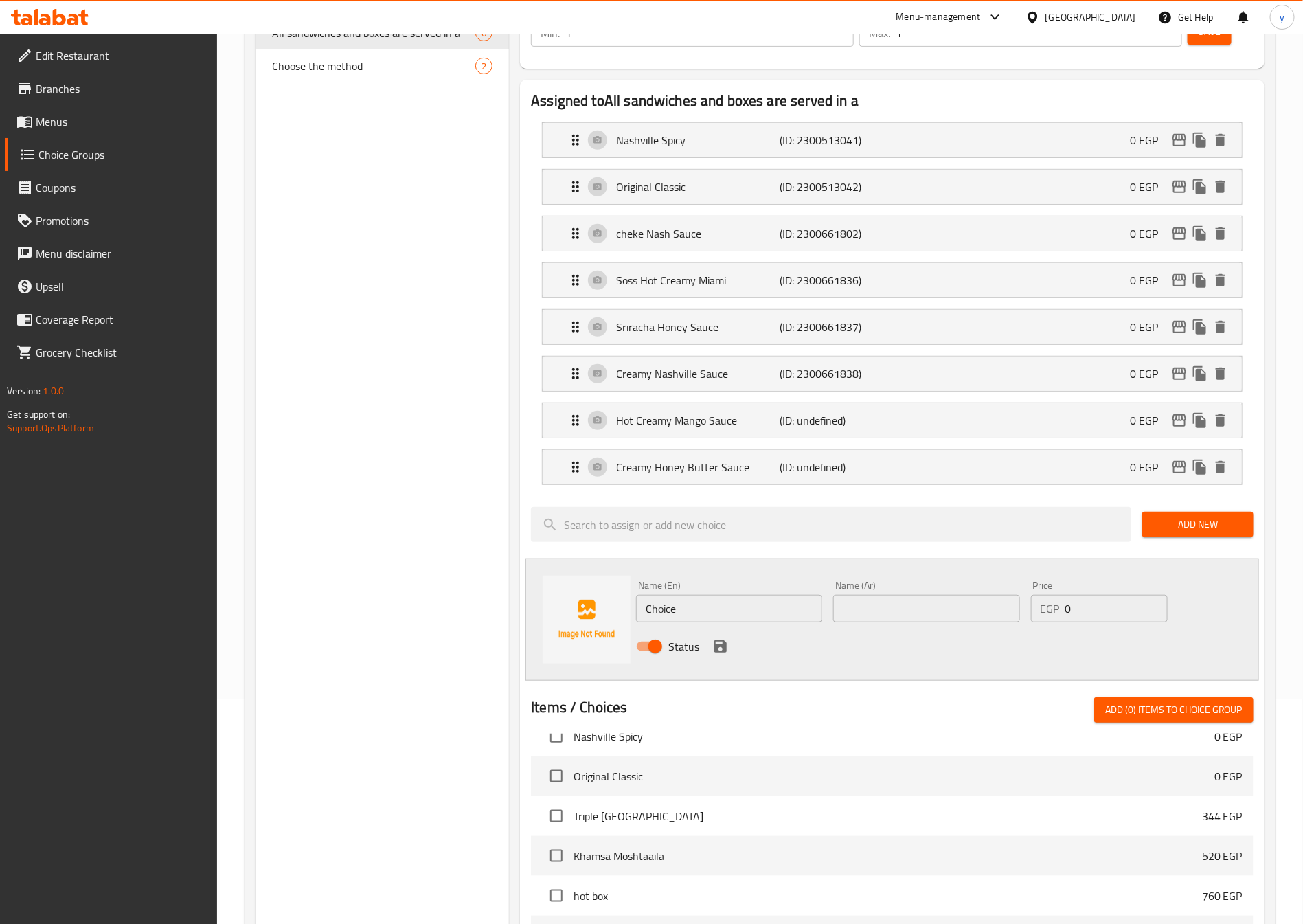
click at [924, 595] on input "text" at bounding box center [927, 609] width 187 height 27
click at [900, 595] on input "صوص رانش" at bounding box center [927, 609] width 187 height 27
type input "صوص رانش"
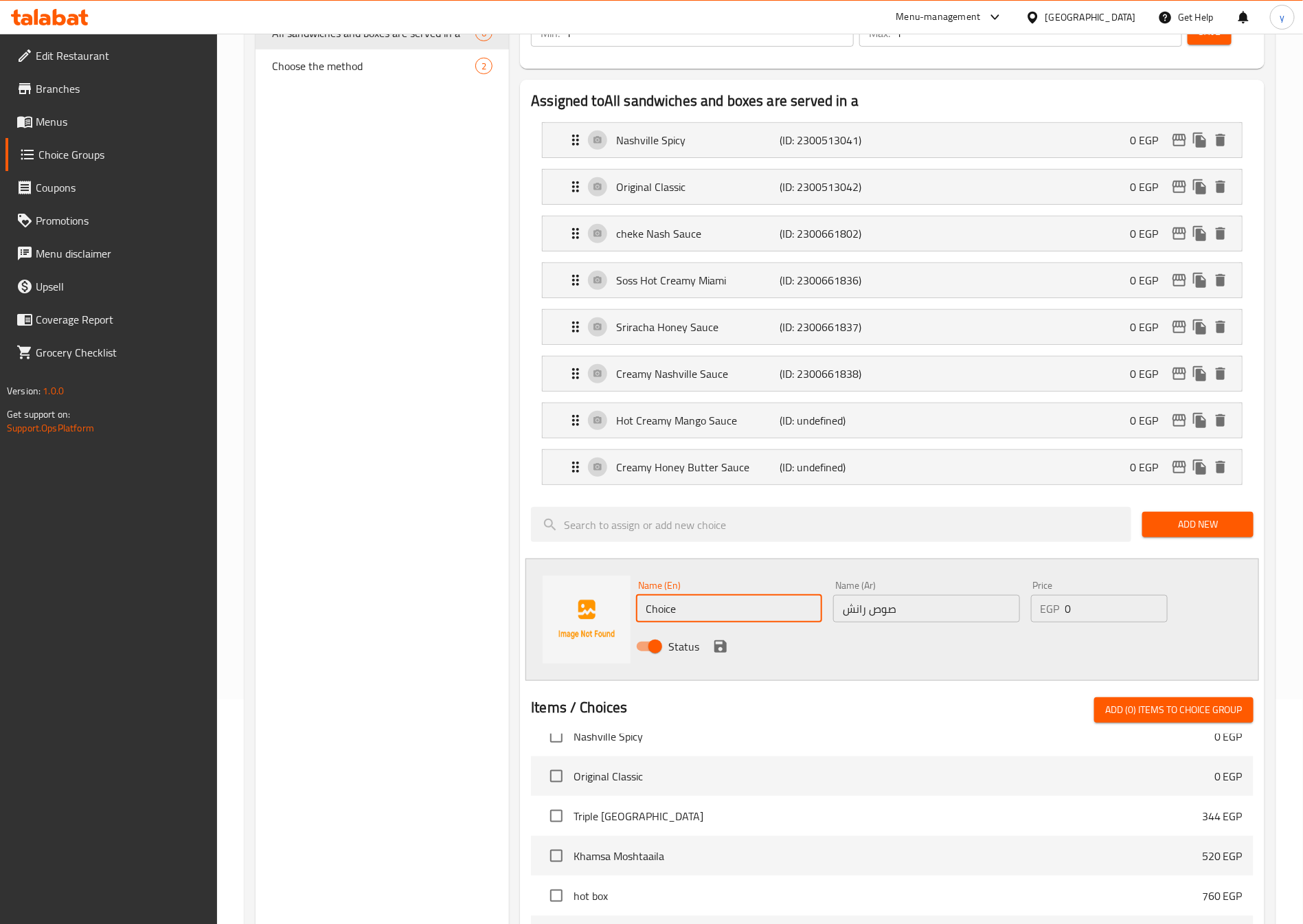
click at [776, 595] on input "Choice" at bounding box center [729, 609] width 187 height 27
paste input "Ranch Sau"
type input "Ranch Sauce"
click at [716, 640] on icon "save" at bounding box center [721, 646] width 13 height 13
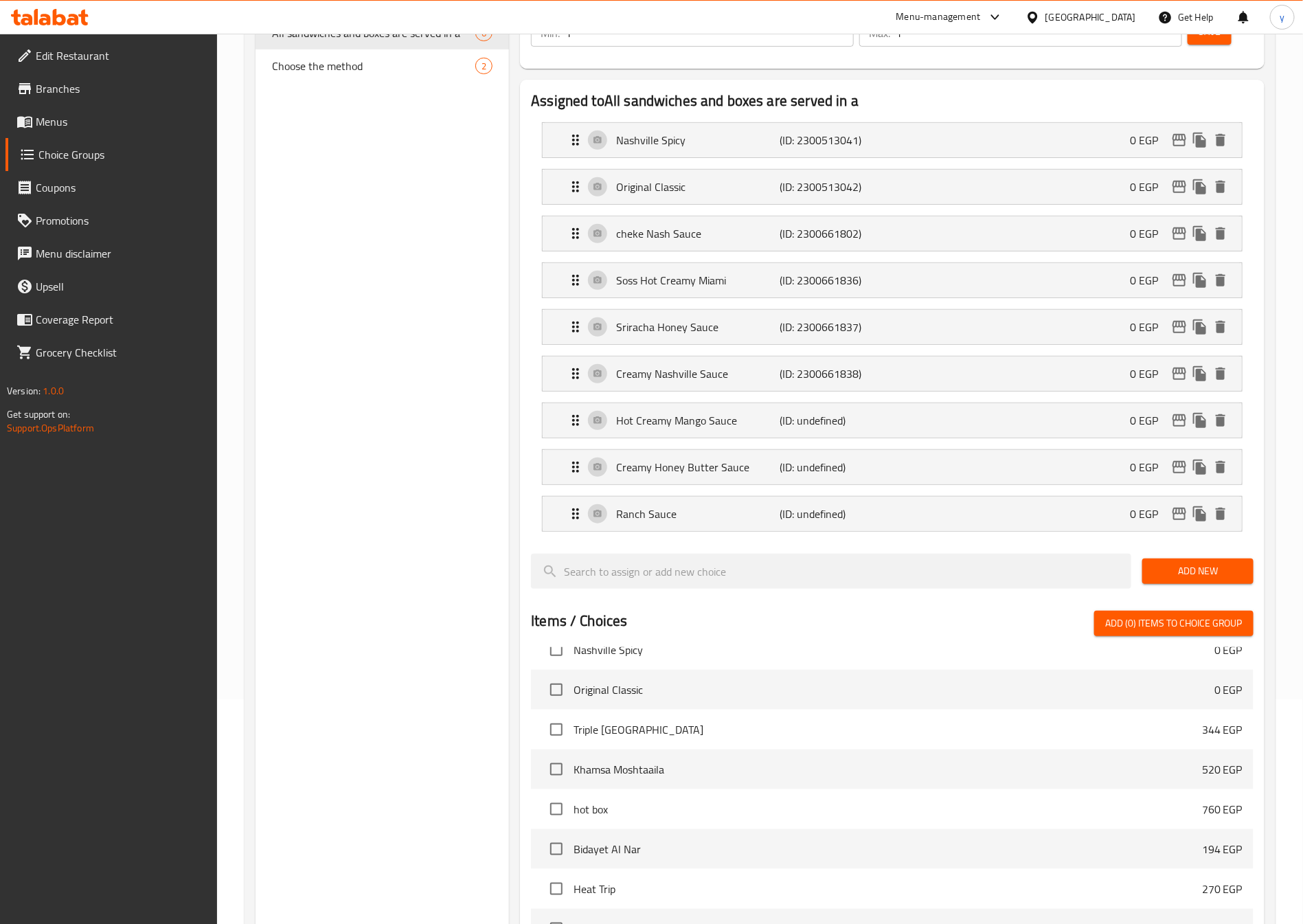
click at [1200, 563] on span "Add New" at bounding box center [1198, 571] width 89 height 17
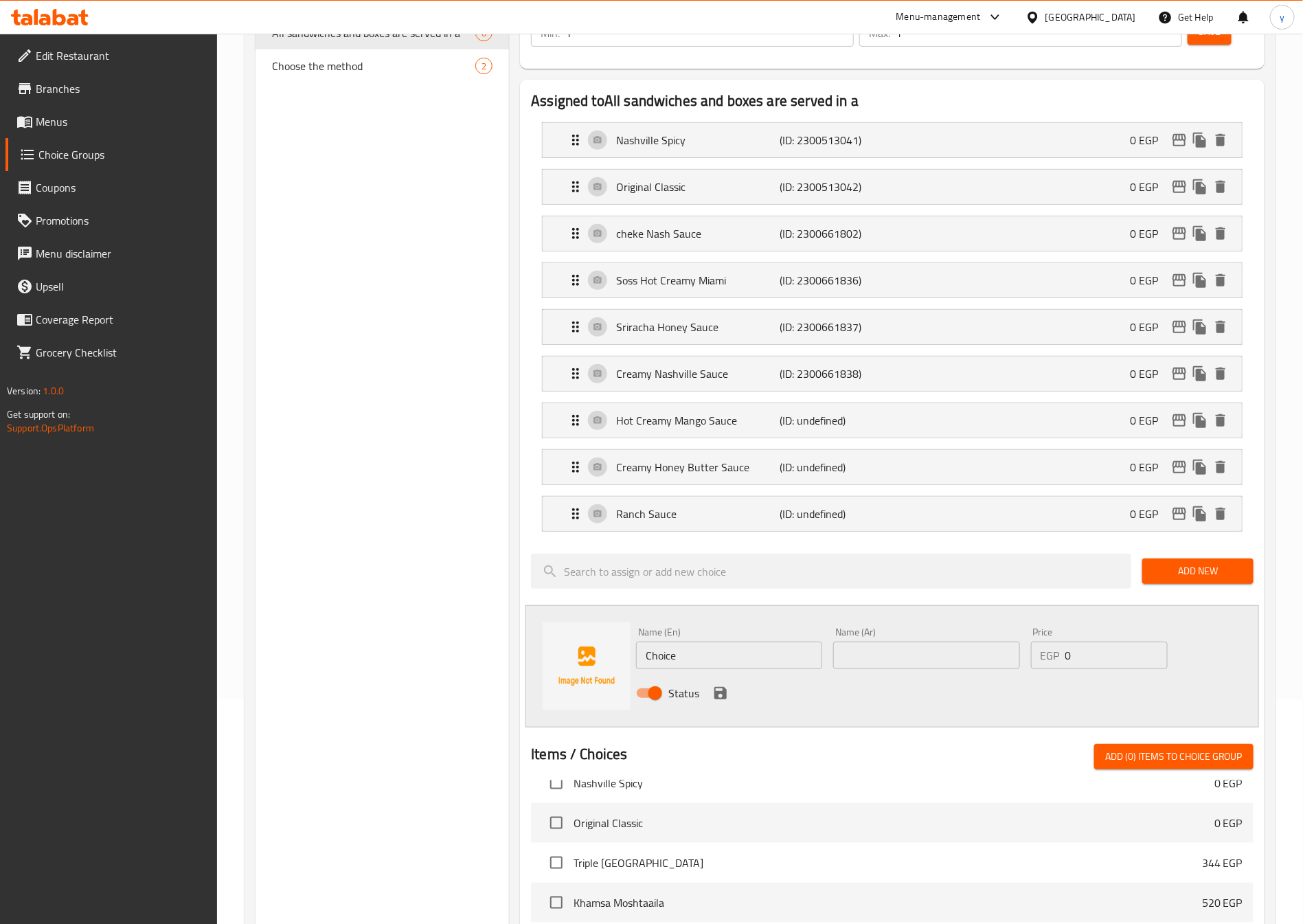
click at [890, 642] on input "text" at bounding box center [927, 655] width 187 height 27
click at [888, 642] on input "صوص جبنة تشيكي ناش" at bounding box center [927, 655] width 187 height 27
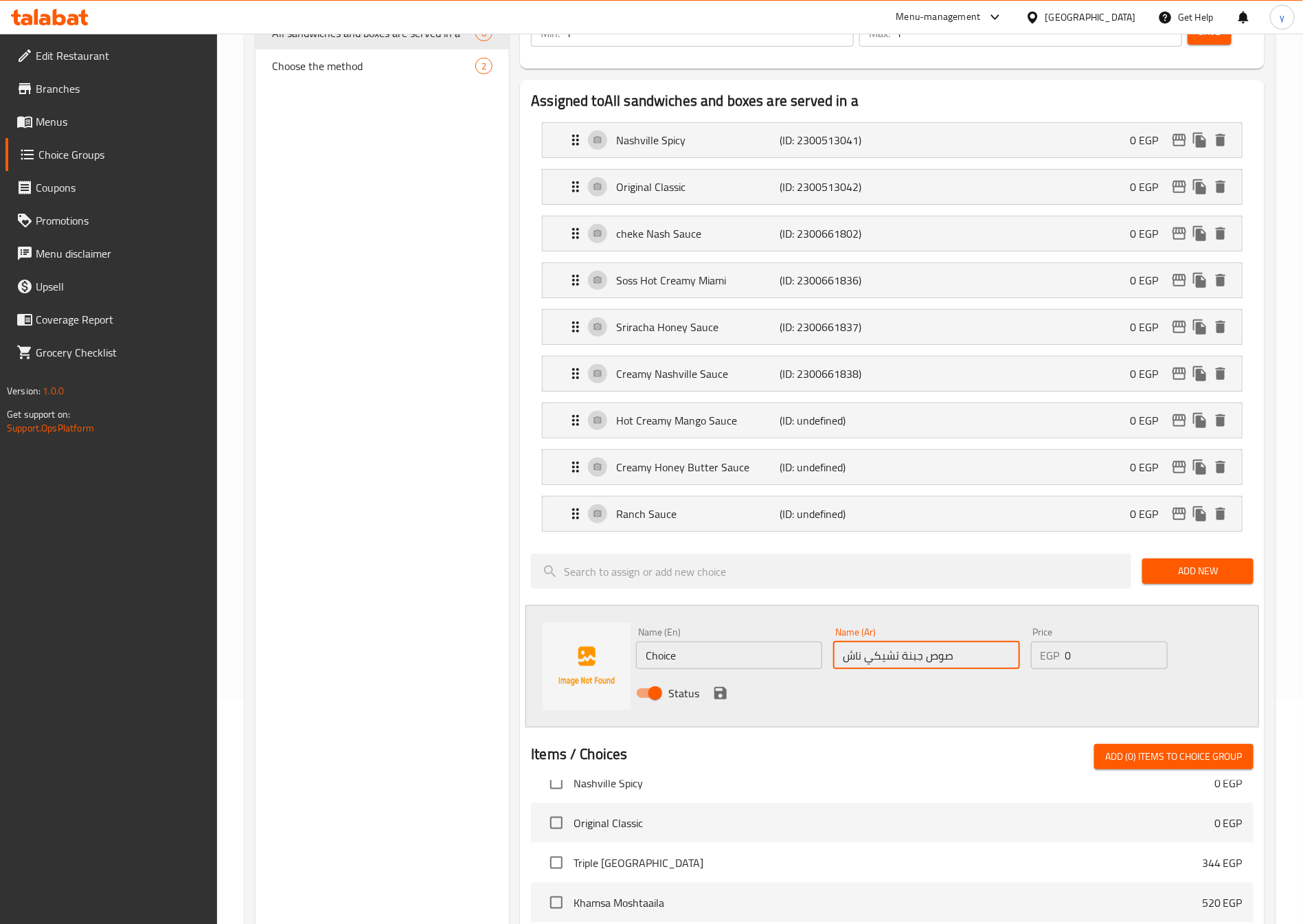
type input "صوص جبنة تشيكي ناش"
click at [709, 642] on input "Choice" at bounding box center [729, 655] width 187 height 27
paste input "Soss Gebna Chicky Nash"
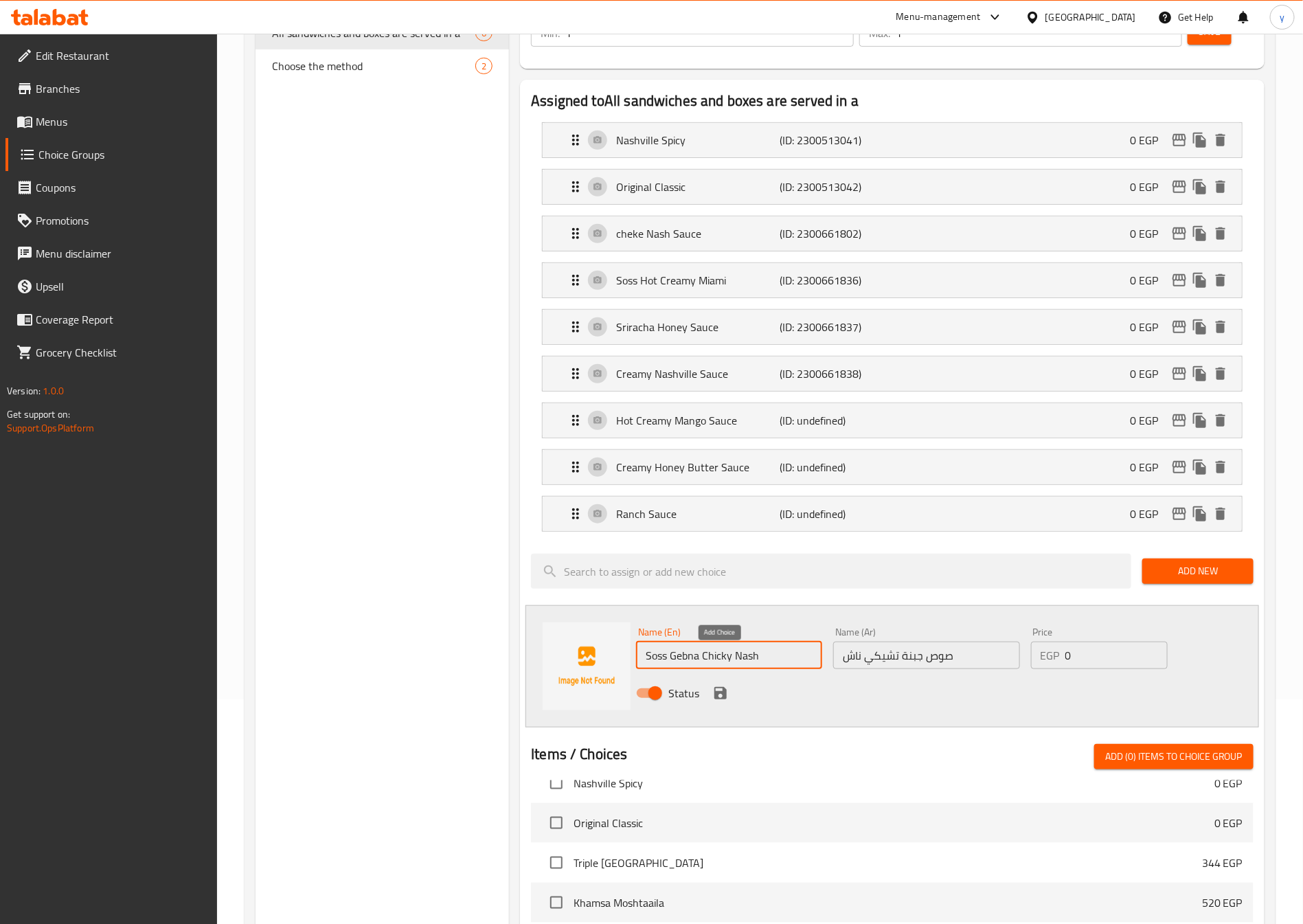
type input "Soss Gebna Chicky Nash"
click at [718, 687] on icon "save" at bounding box center [721, 693] width 13 height 13
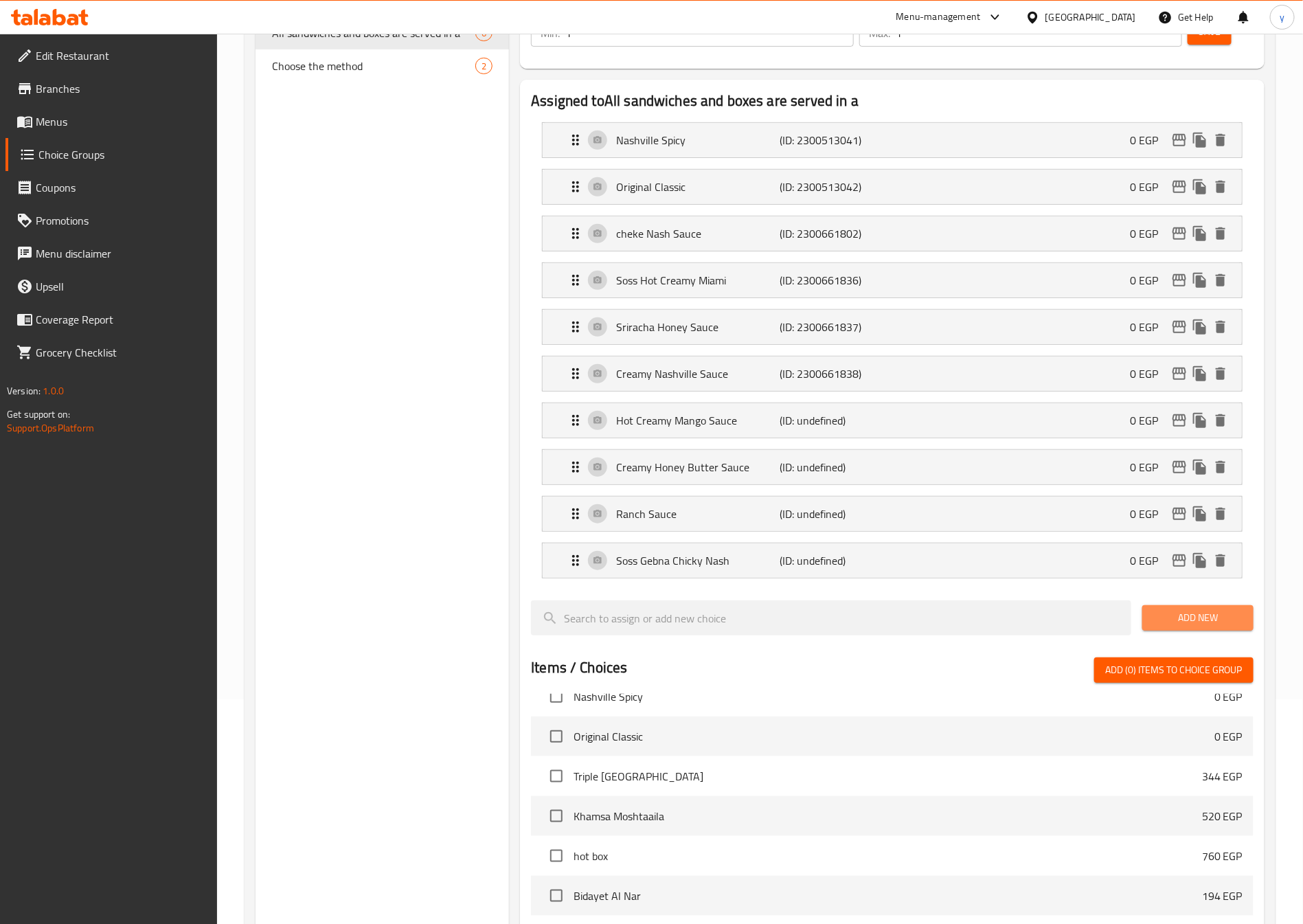
click at [1177, 605] on button "Add New" at bounding box center [1198, 618] width 111 height 25
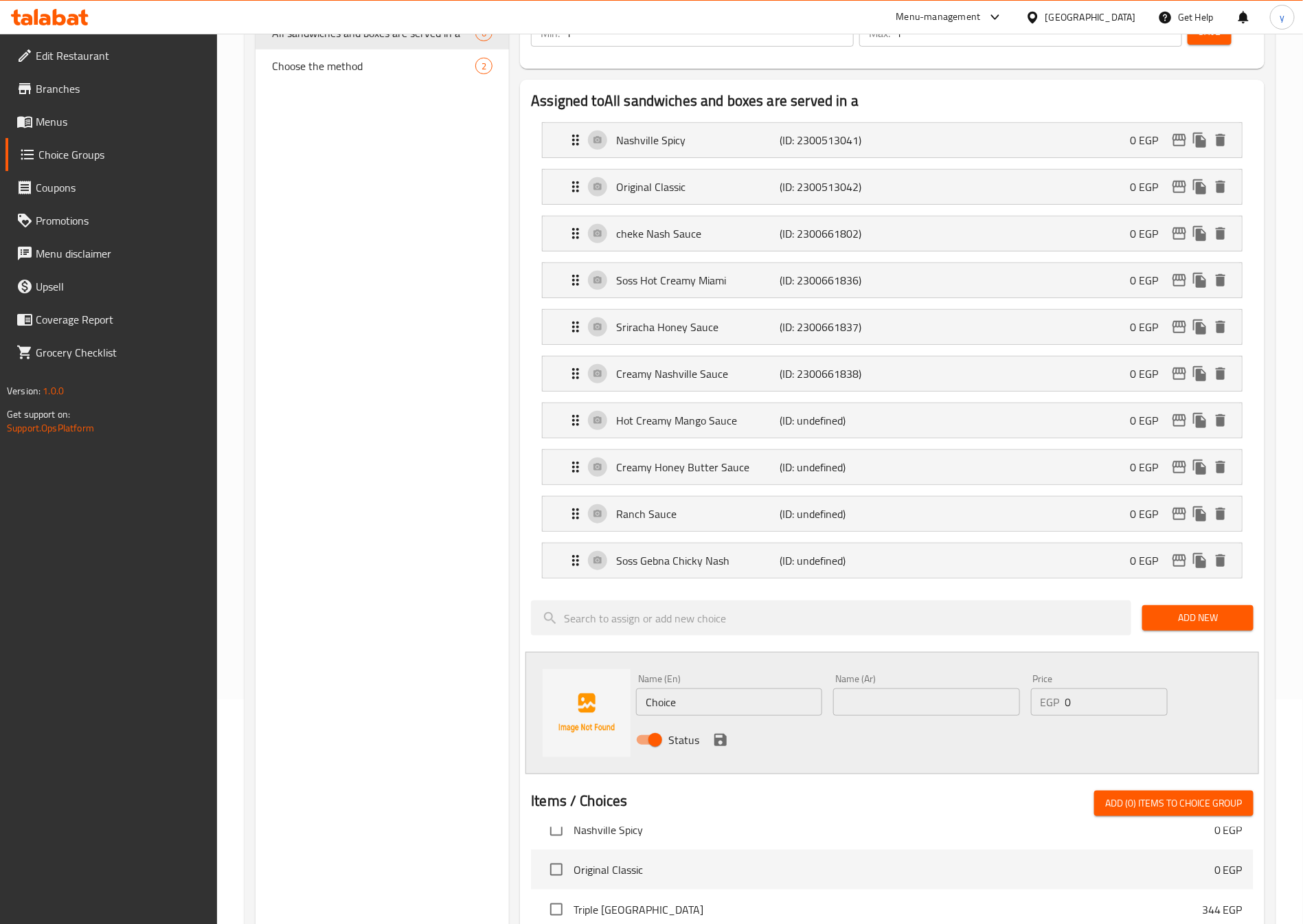
click at [933, 686] on div "Name (Ar) Name (Ar)" at bounding box center [926, 694] width 198 height 53
click at [943, 688] on input "text" at bounding box center [927, 702] width 187 height 27
type input "صوص باربكيو المدخن"
click at [730, 688] on input "Choice" at bounding box center [729, 702] width 187 height 27
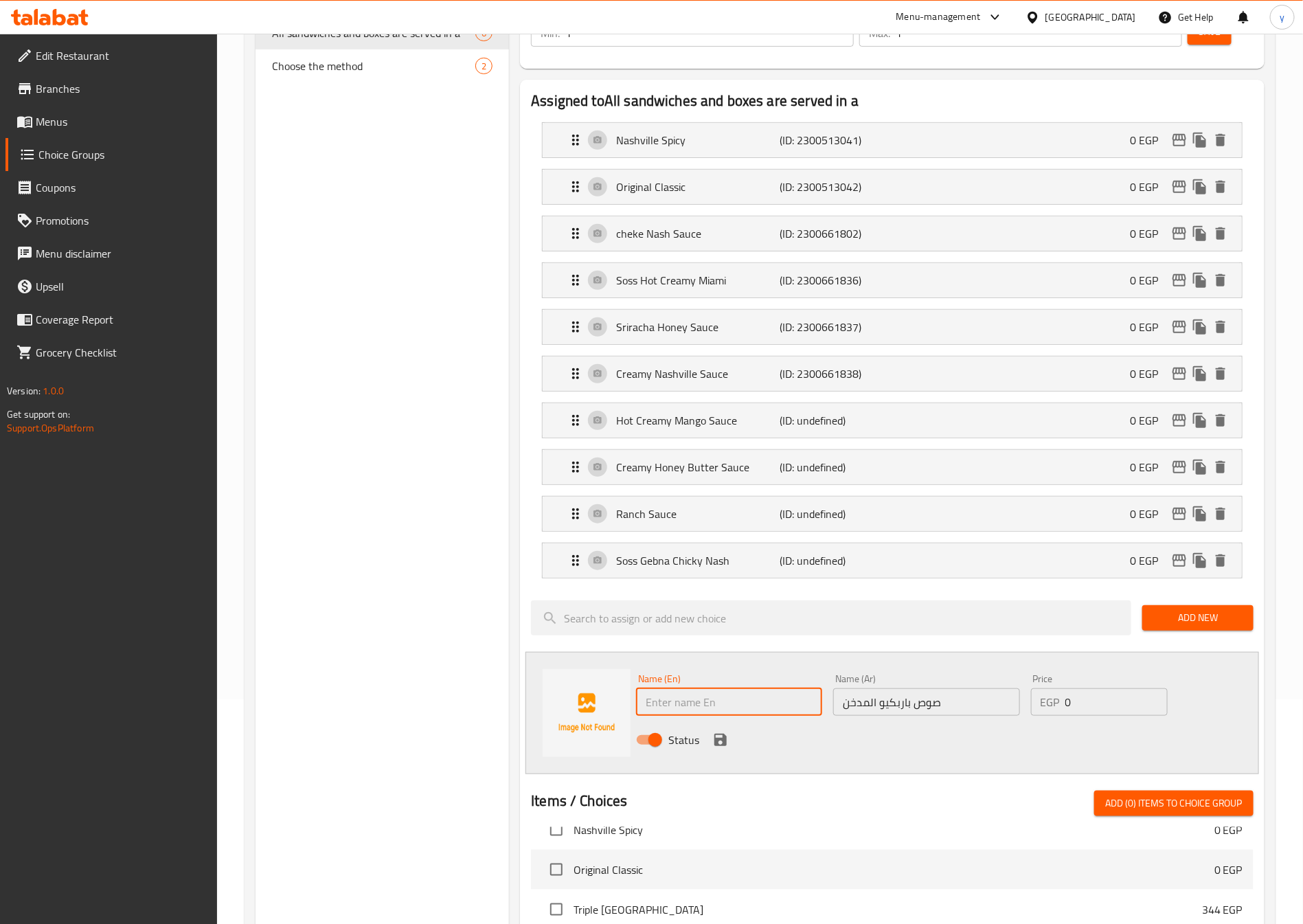
click at [911, 688] on input "صوص باربكيو المدخن" at bounding box center [927, 702] width 187 height 27
click at [701, 688] on input "text" at bounding box center [729, 702] width 187 height 27
paste input "Soss Barbecue El Modakhan"
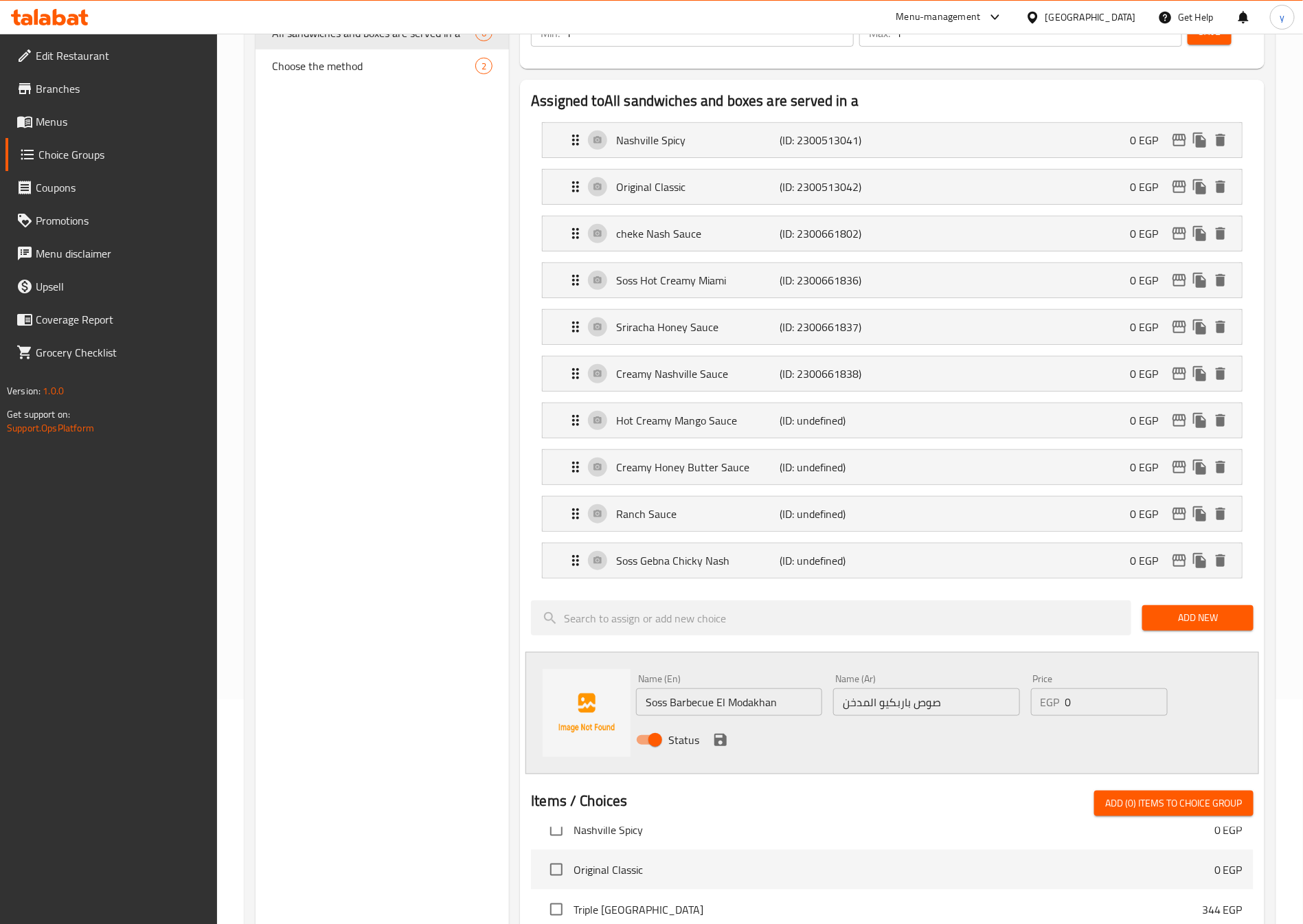
click at [701, 688] on input "Soss Barbecue El Modakhan" at bounding box center [729, 702] width 187 height 27
paste input "BQ"
type input "Soss BBQ El Modakhan"
click at [712, 732] on icon "save" at bounding box center [720, 739] width 16 height 16
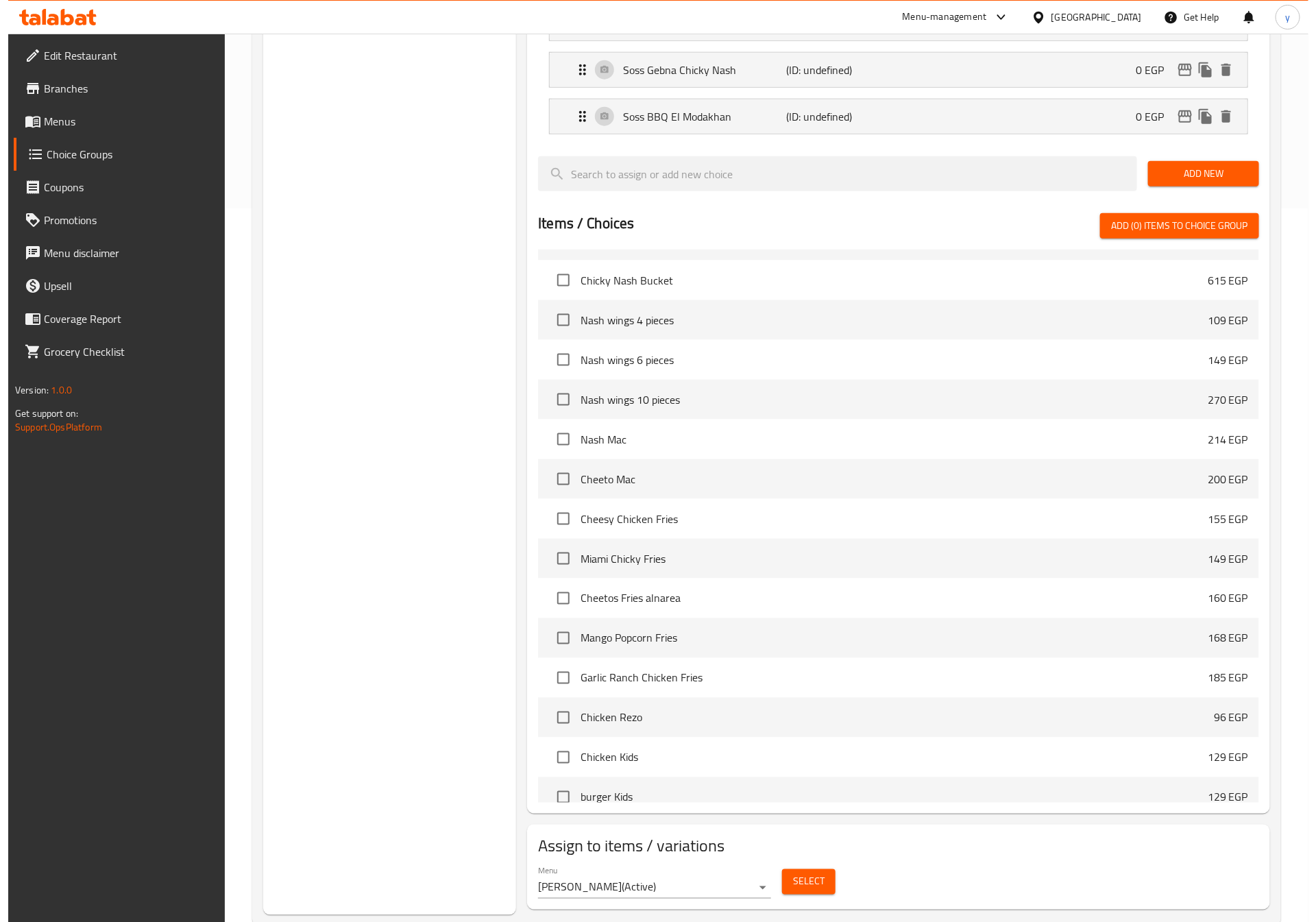
scroll to position [849, 0]
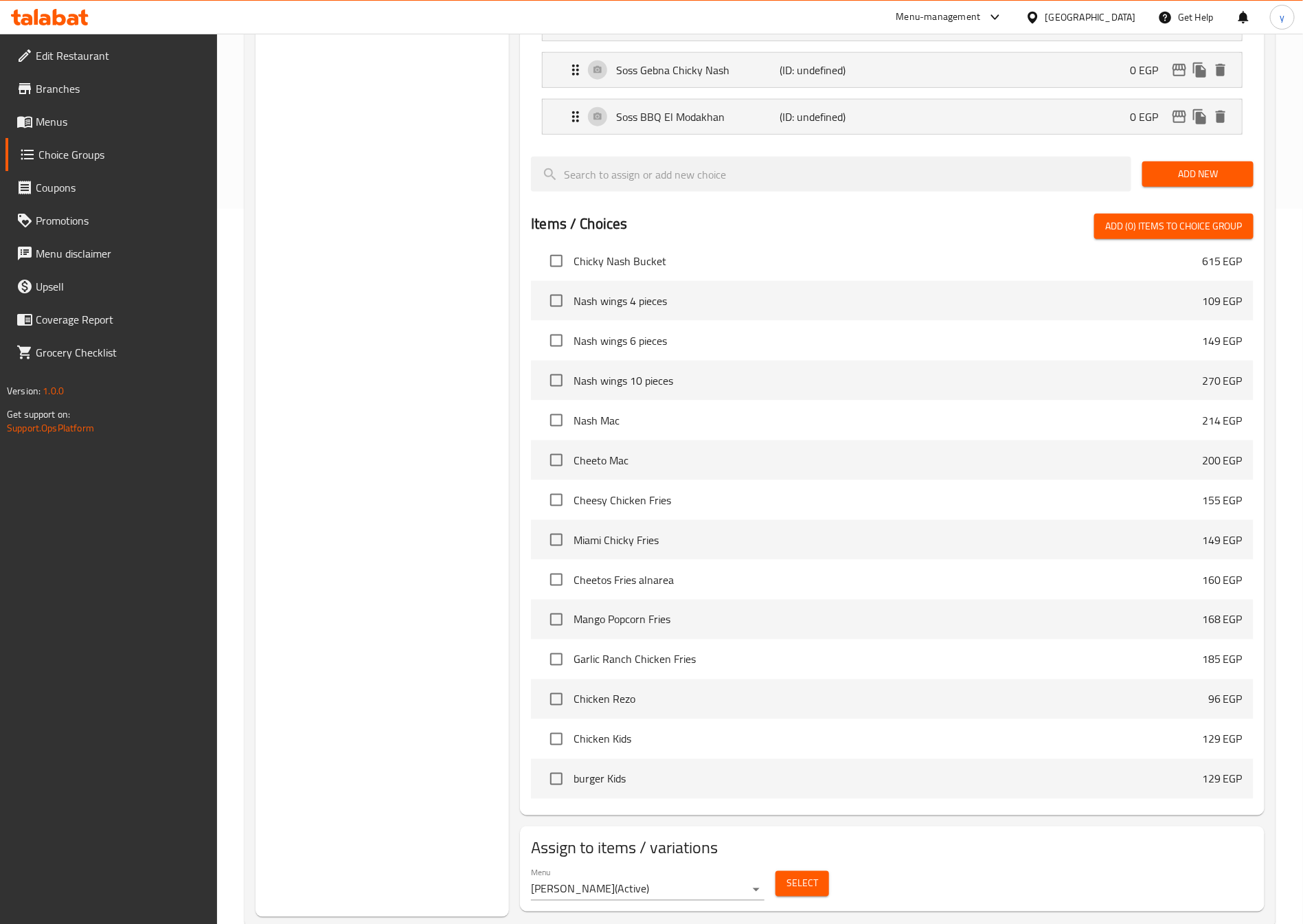
click at [802, 875] on span "Select" at bounding box center [802, 883] width 31 height 17
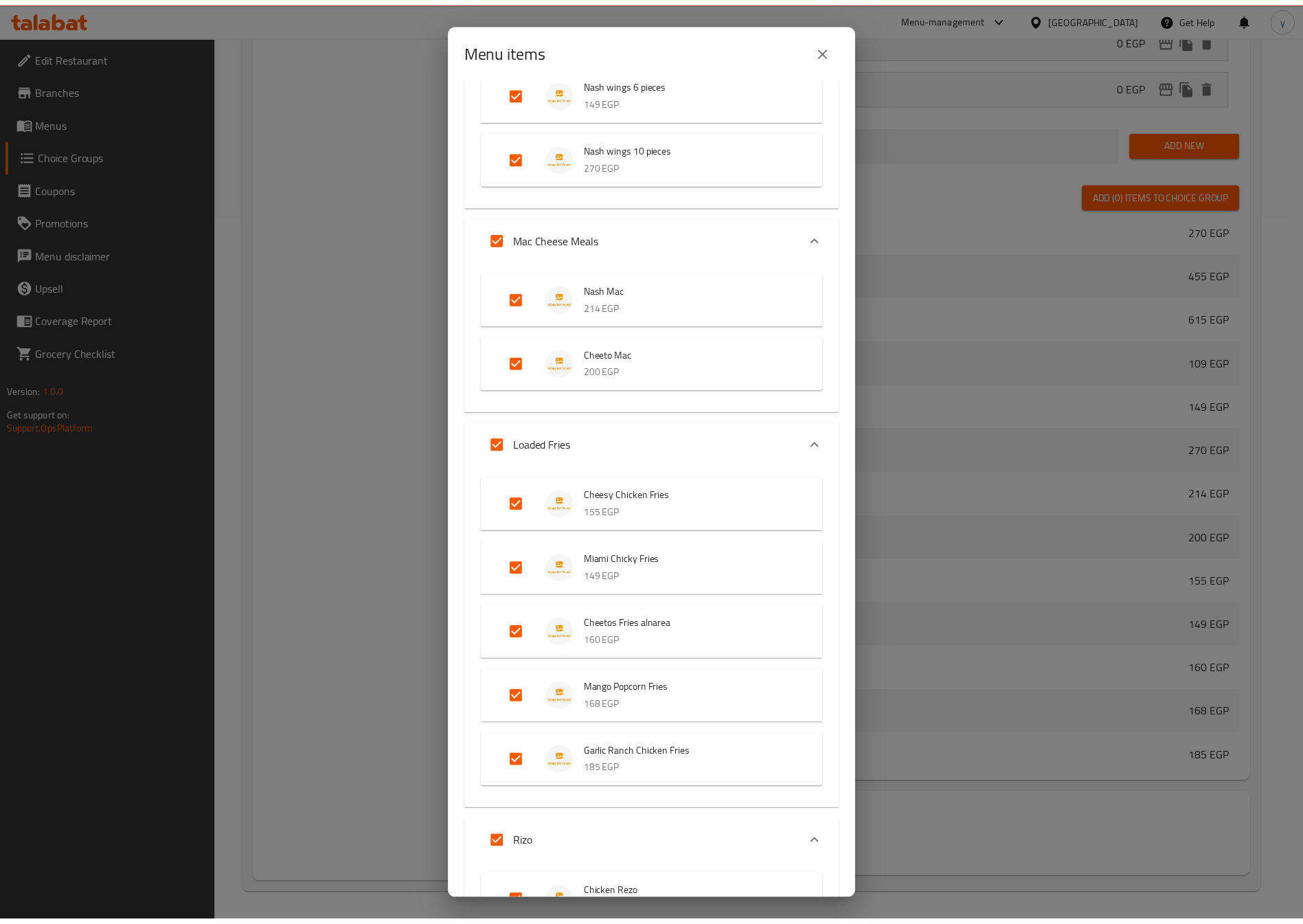
scroll to position [2004, 0]
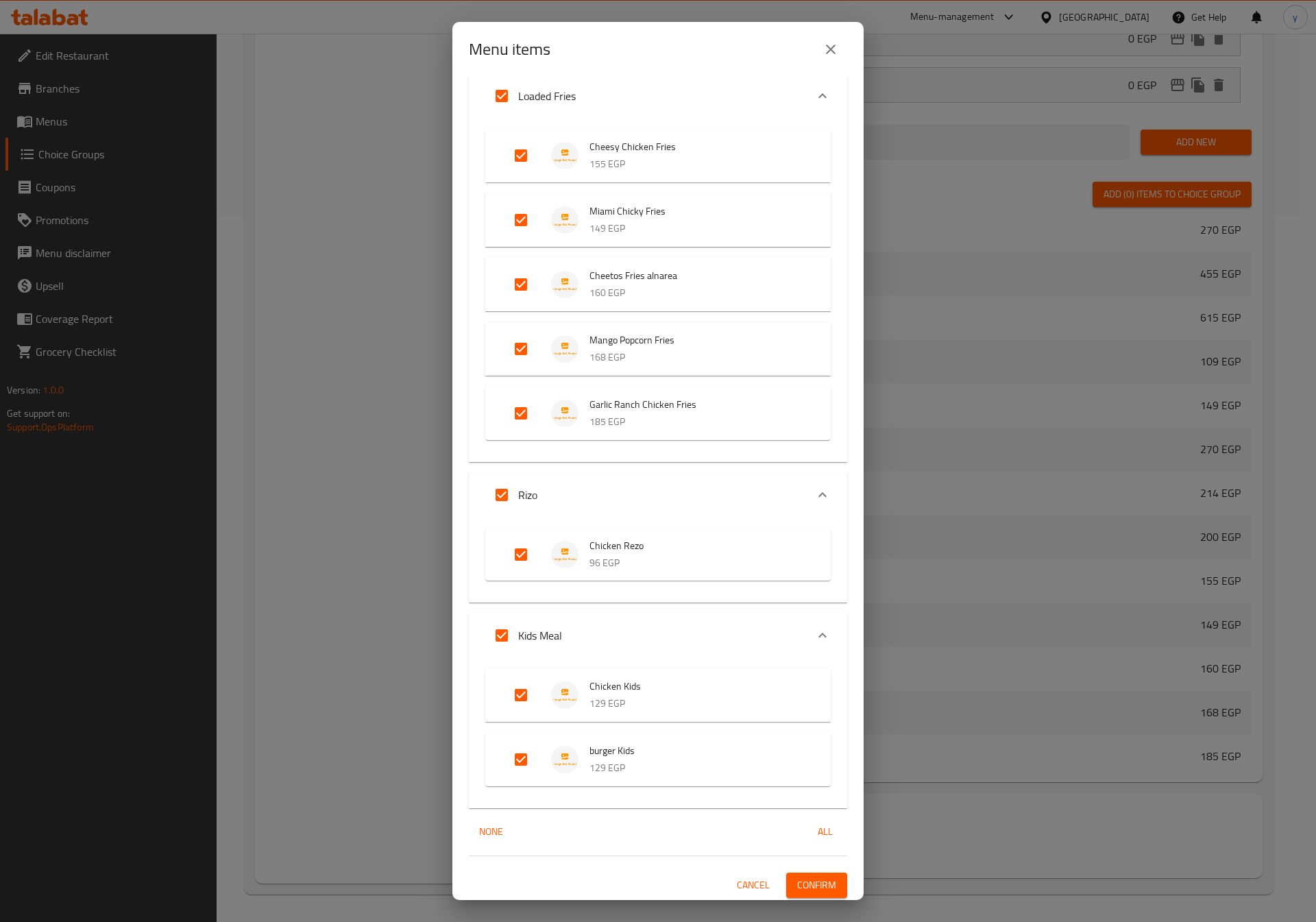
click at [808, 876] on span "Confirm" at bounding box center [816, 885] width 39 height 17
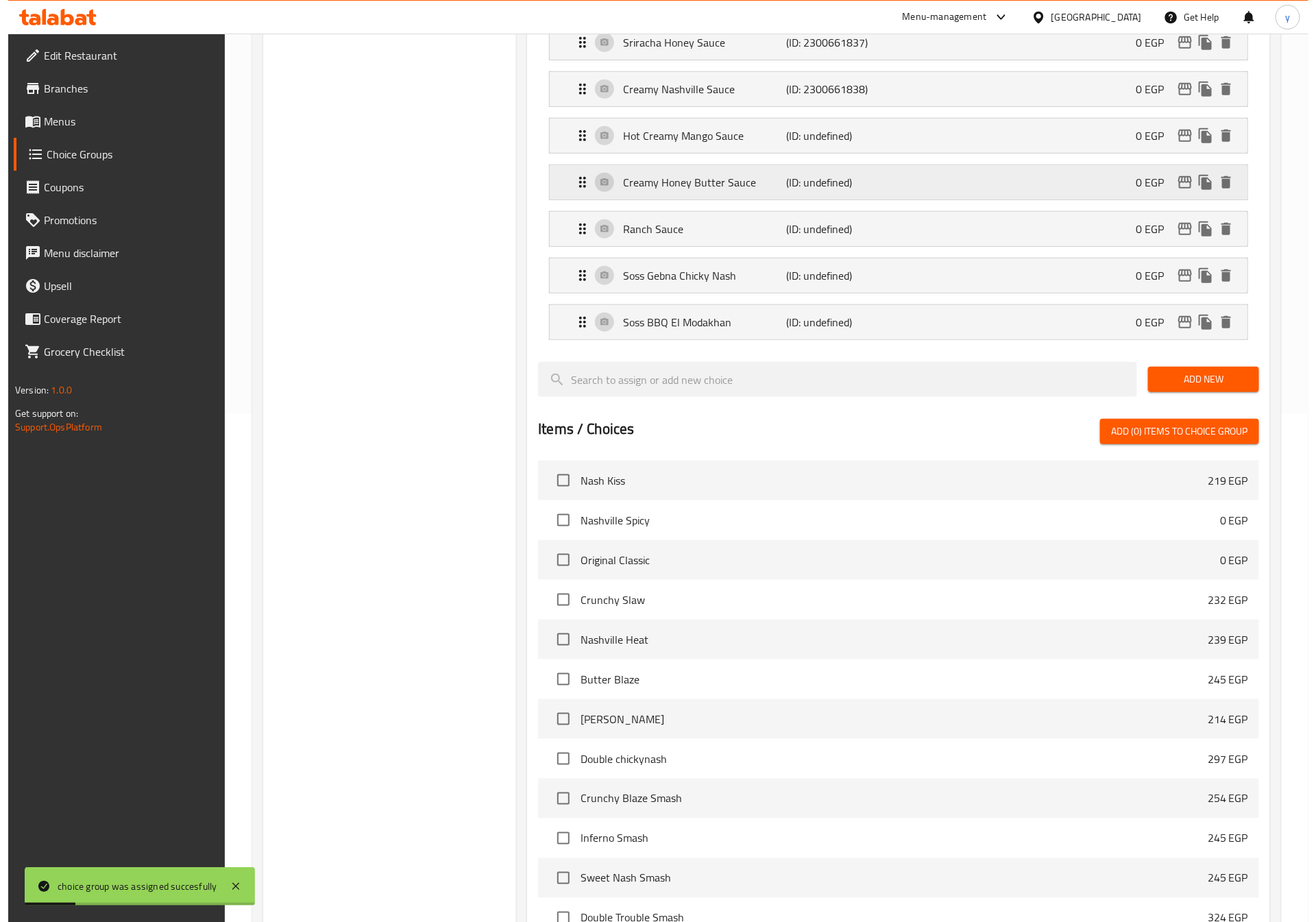
scroll to position [0, 0]
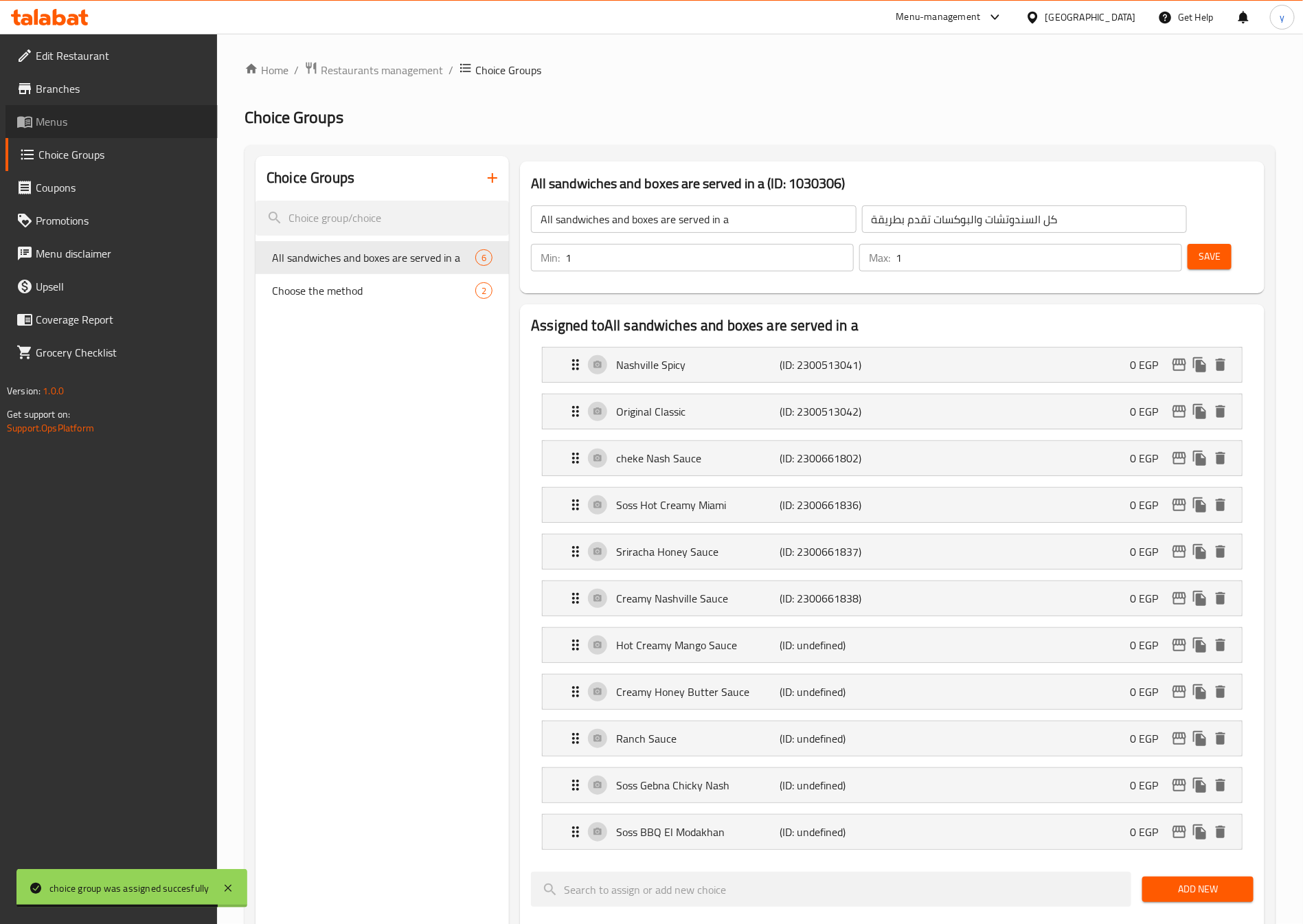
click at [53, 130] on span "Menus" at bounding box center [121, 121] width 171 height 16
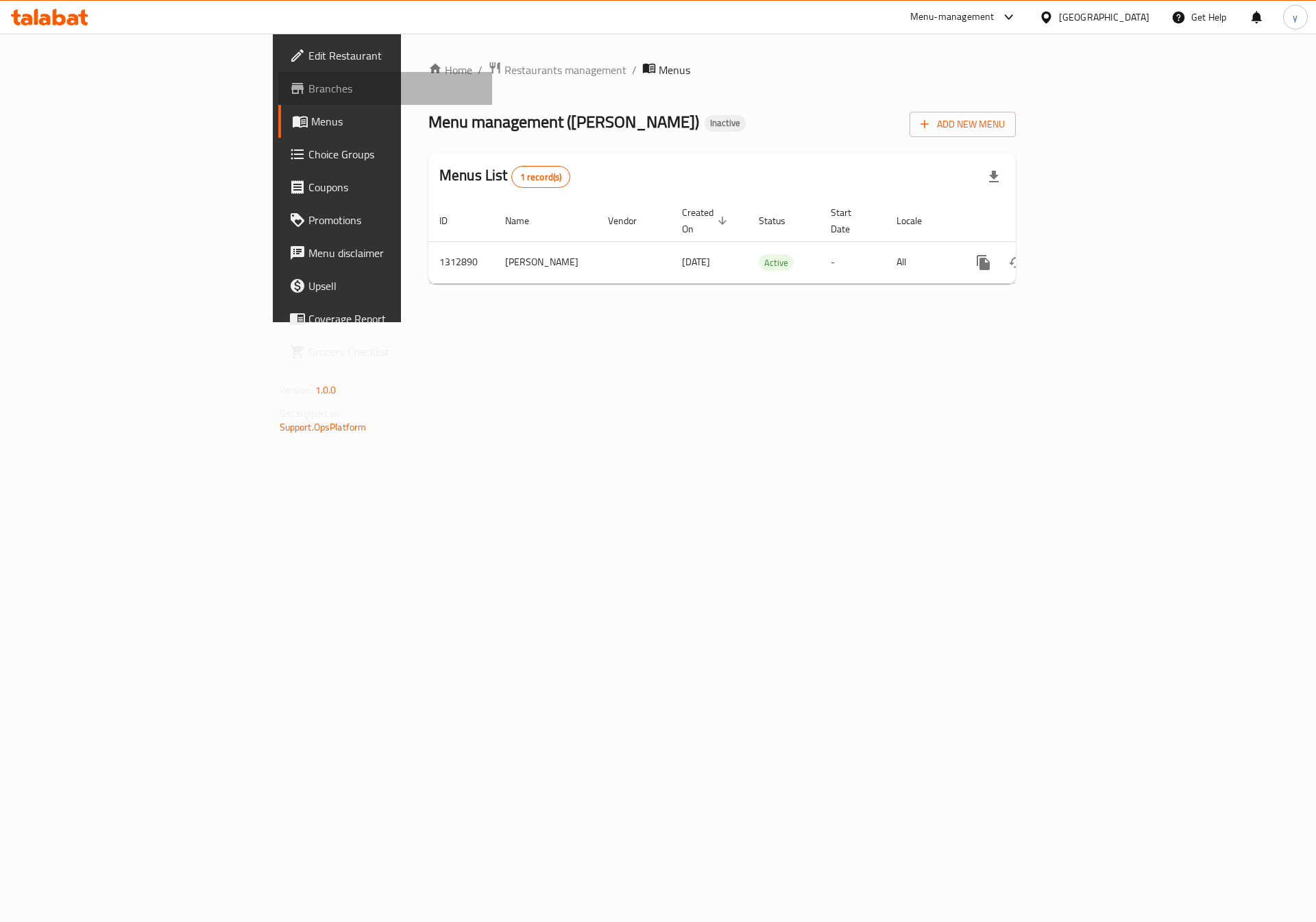
click at [278, 101] on link "Branches" at bounding box center [386, 88] width 215 height 33
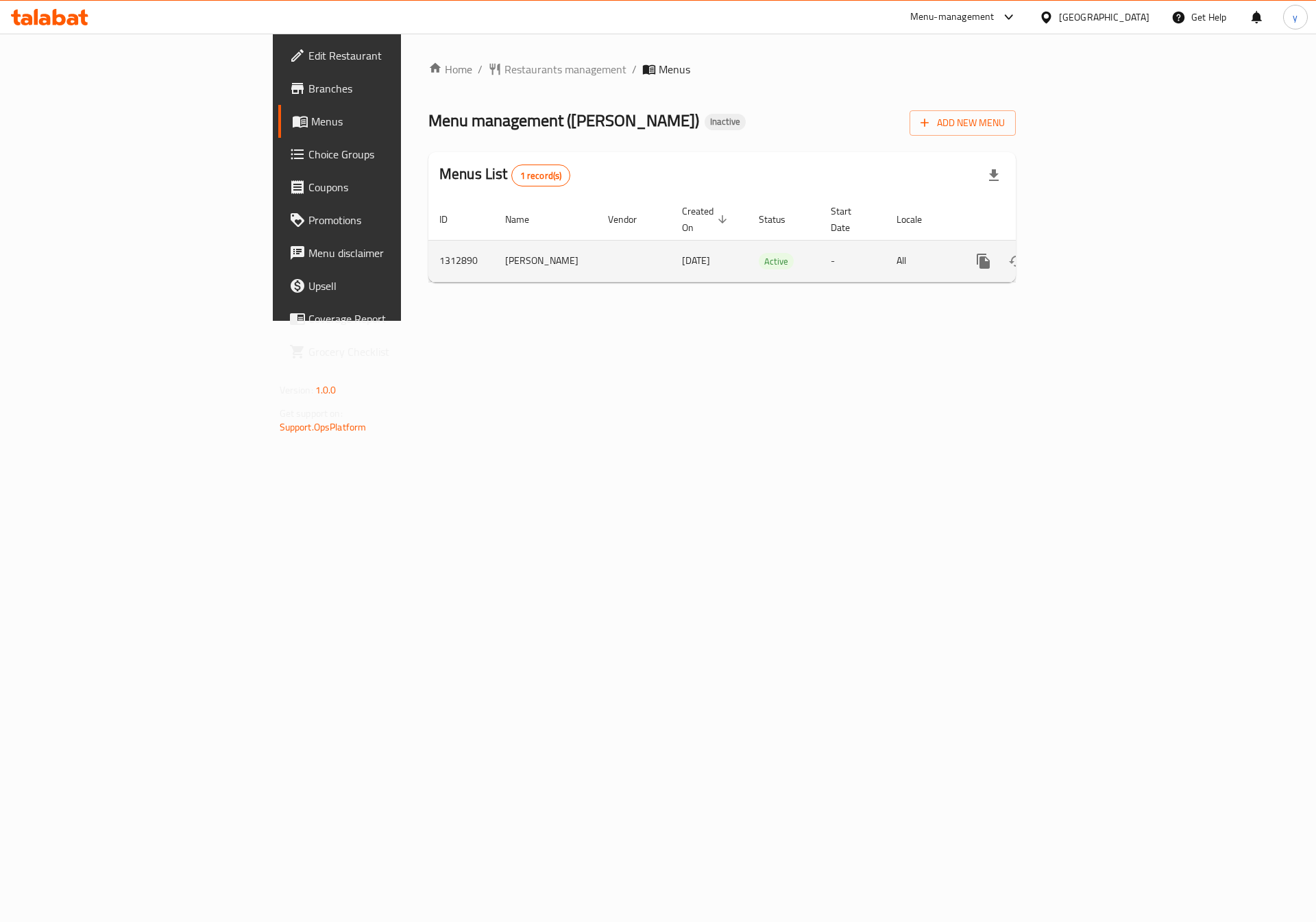
click at [1090, 253] on icon "enhanced table" at bounding box center [1082, 261] width 16 height 16
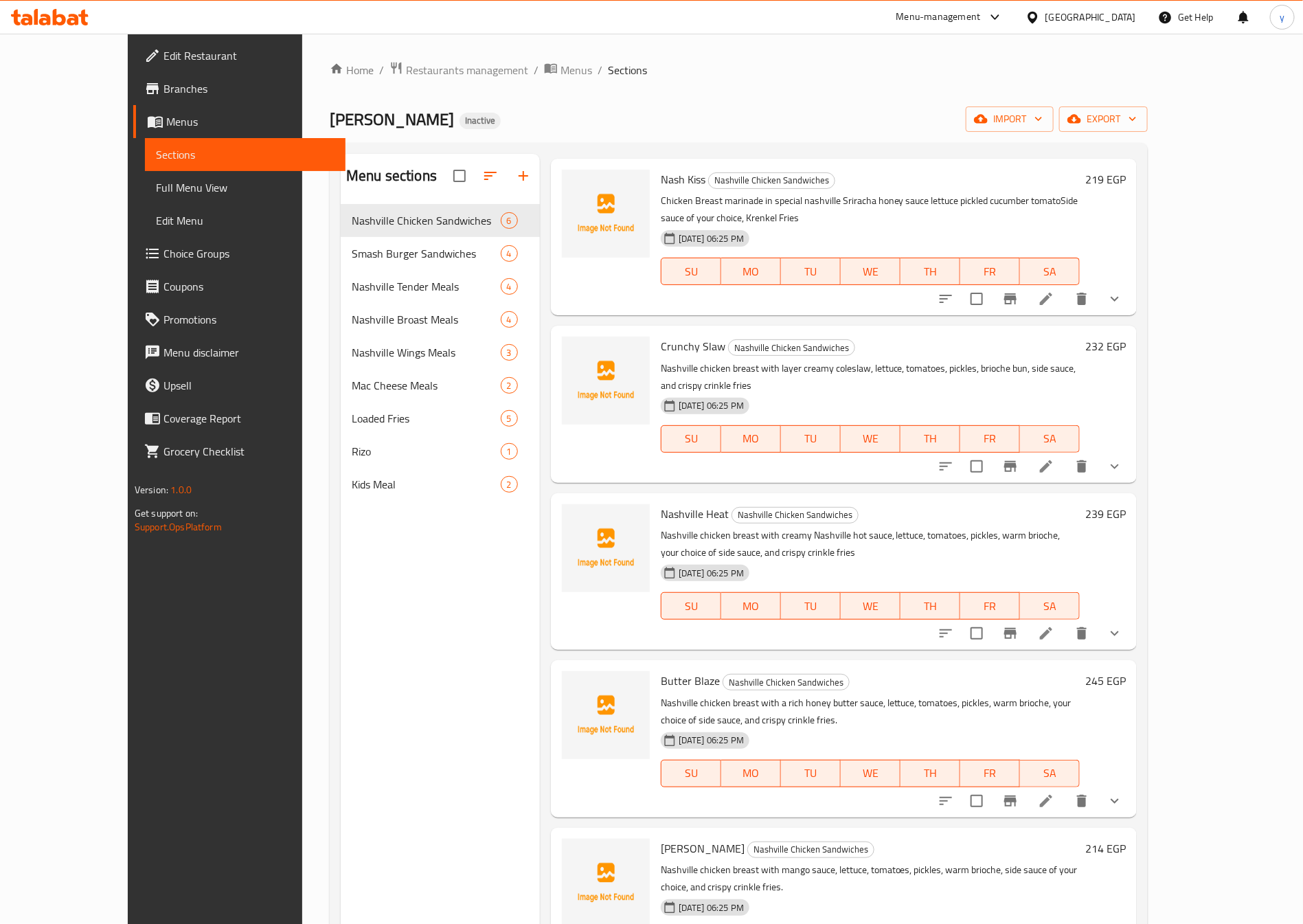
scroll to position [62, 0]
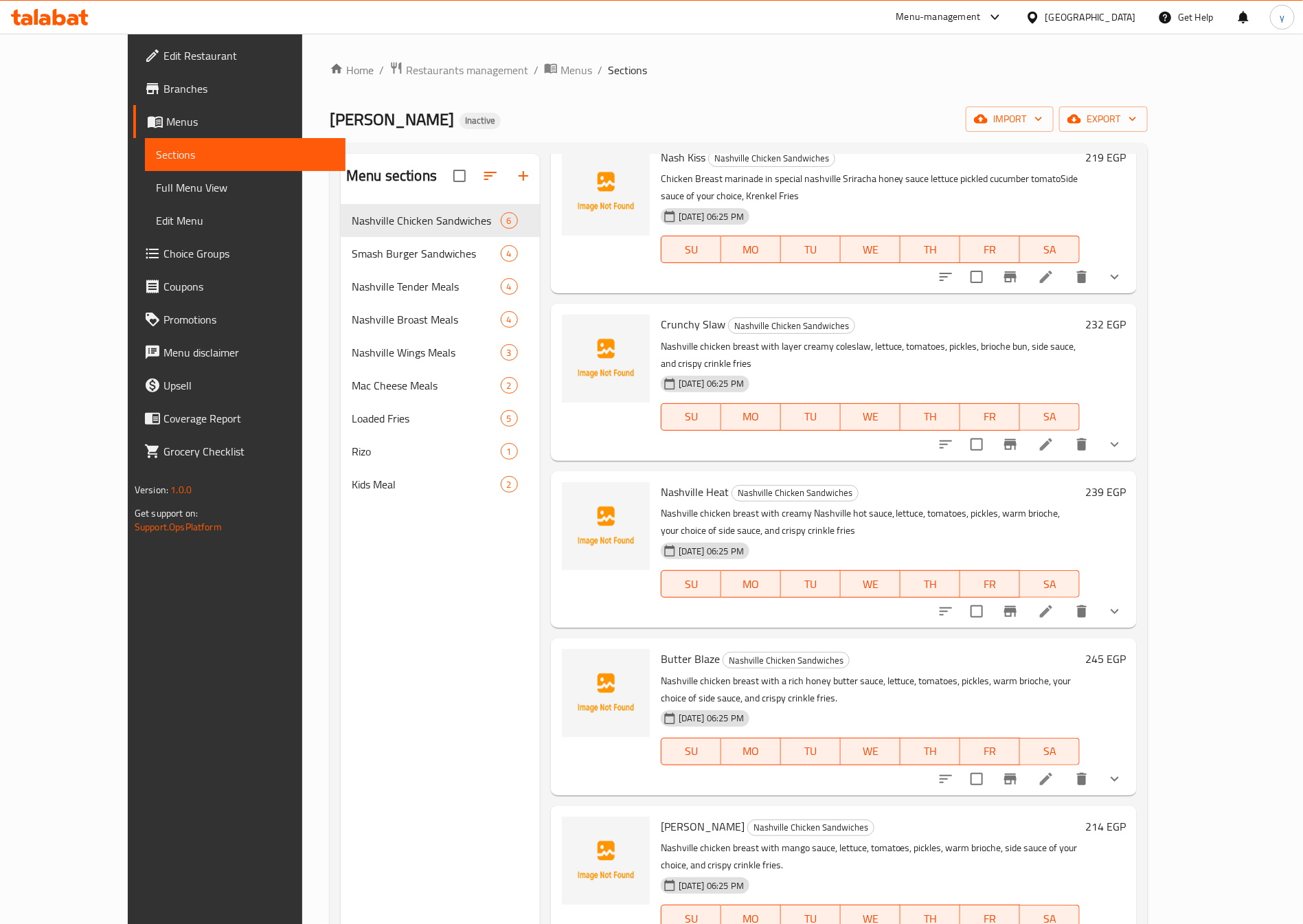
click at [1066, 599] on li at bounding box center [1045, 611] width 38 height 25
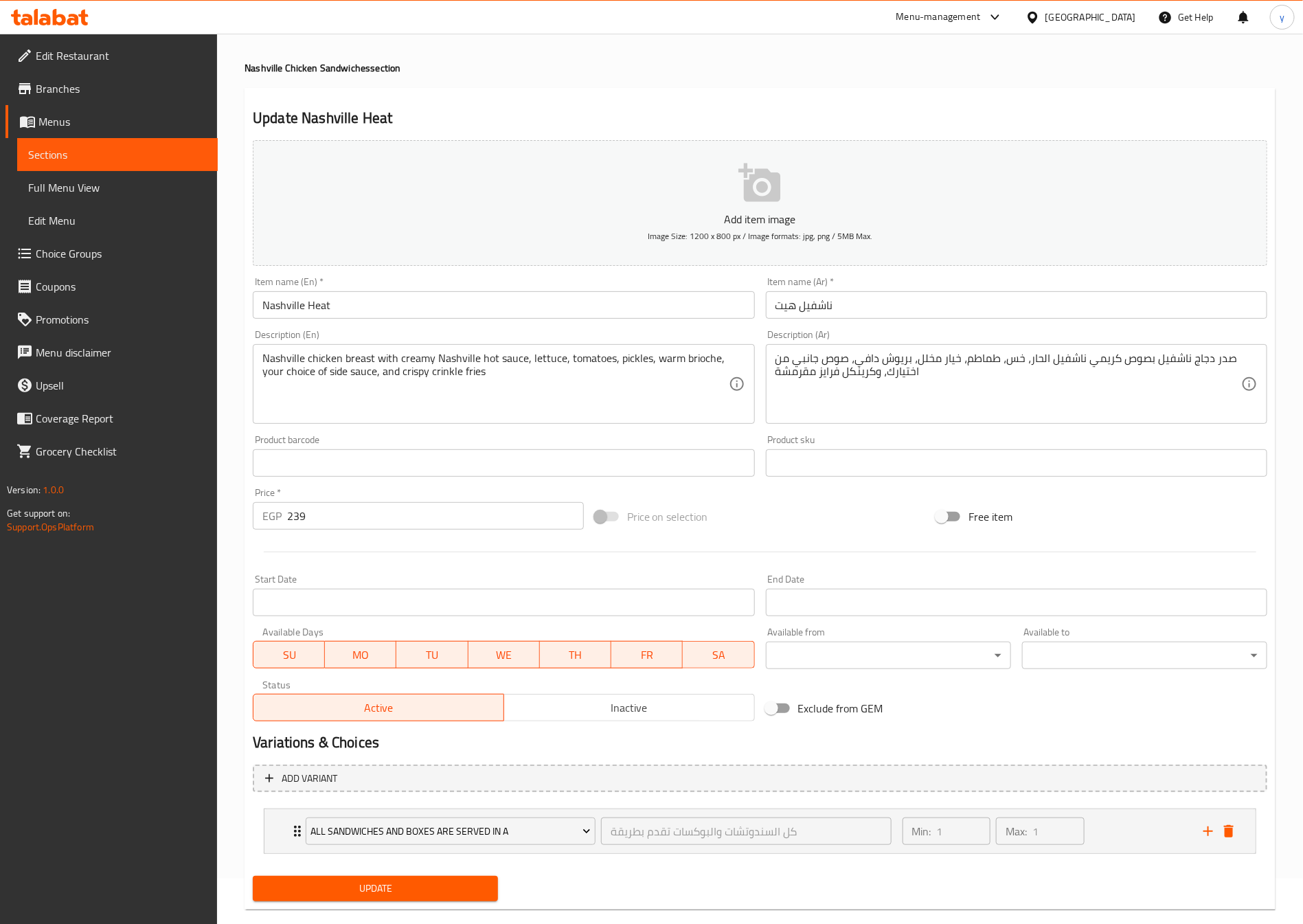
scroll to position [70, 0]
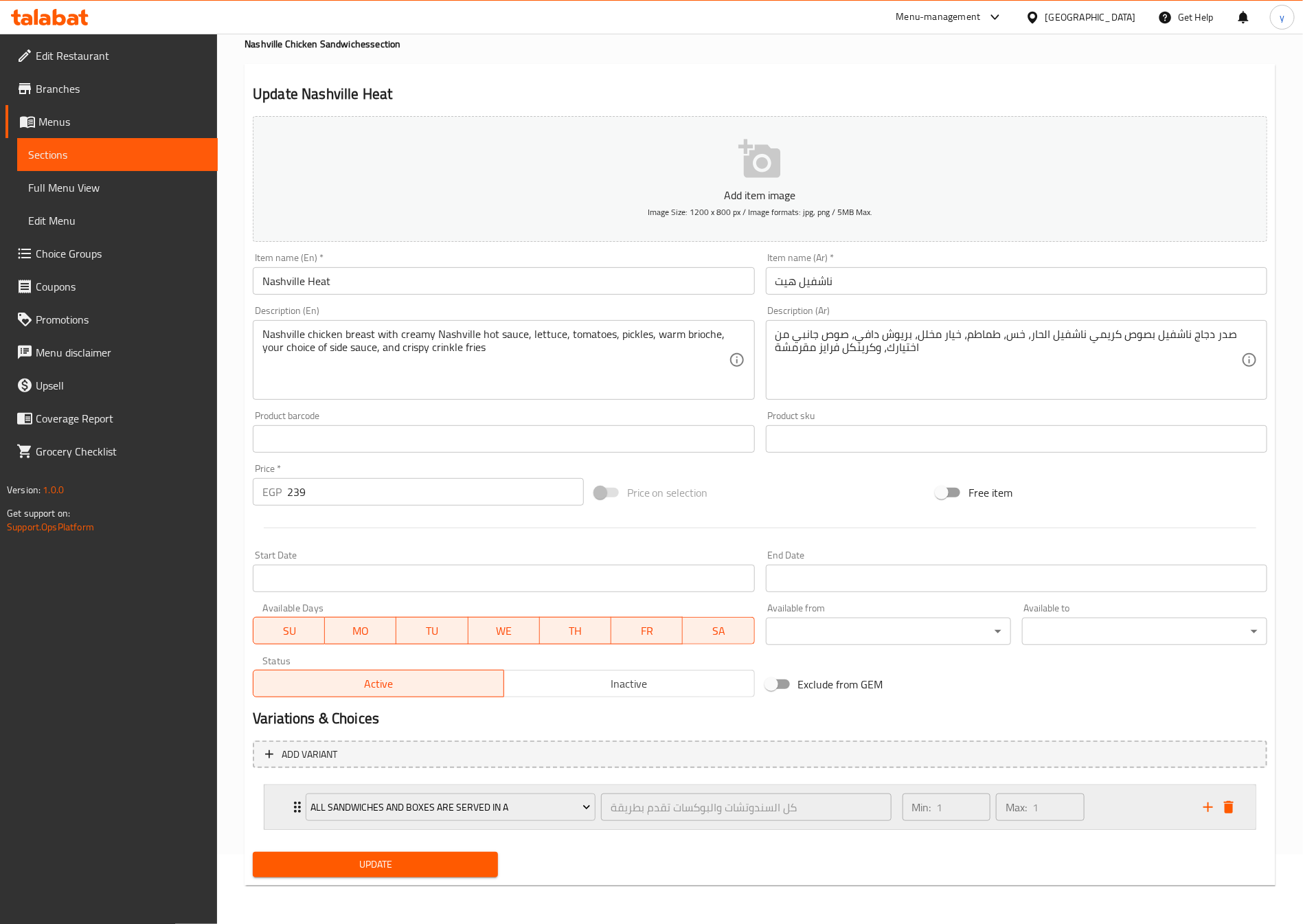
click at [295, 810] on icon "Expand" at bounding box center [298, 807] width 7 height 11
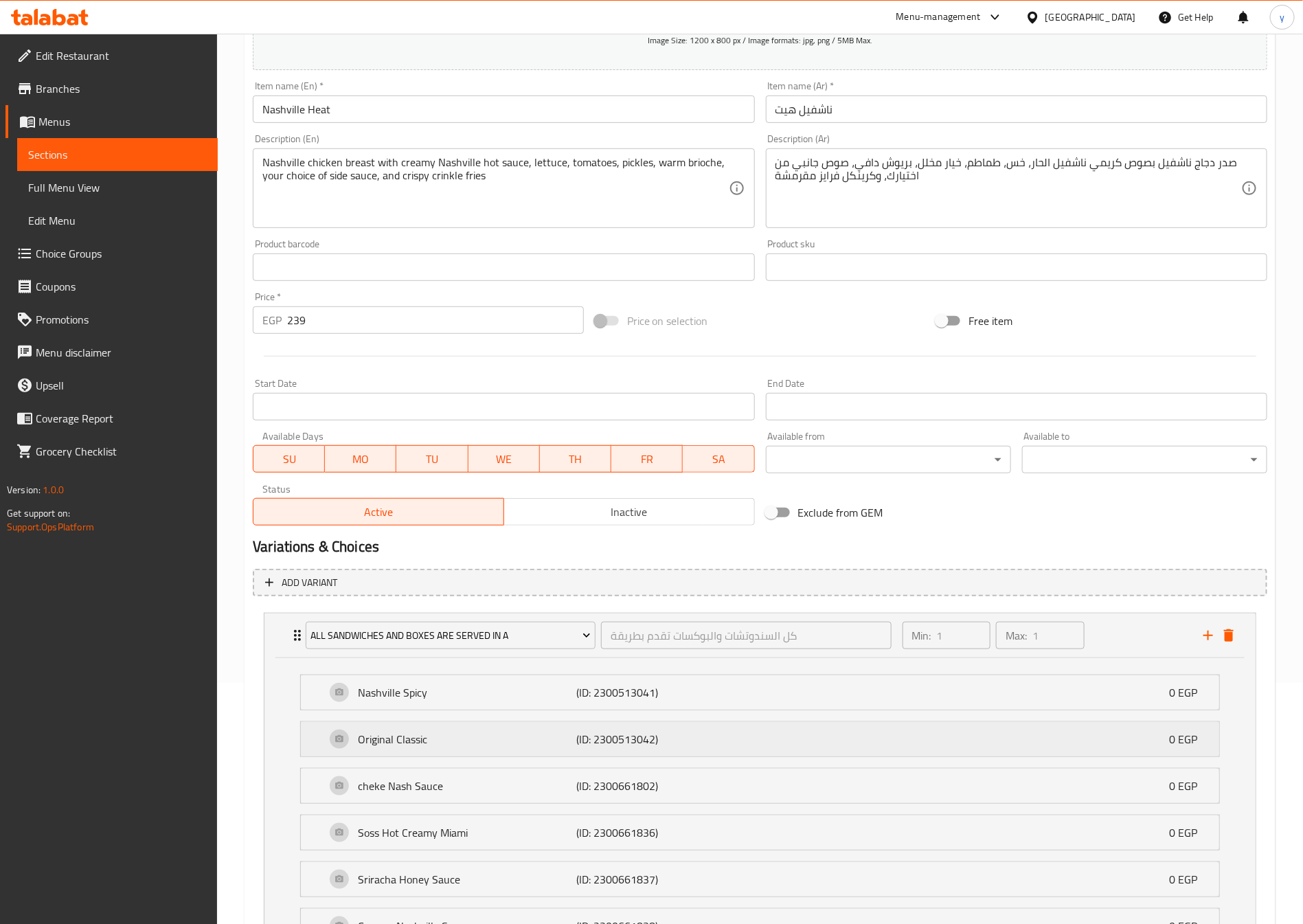
scroll to position [382, 0]
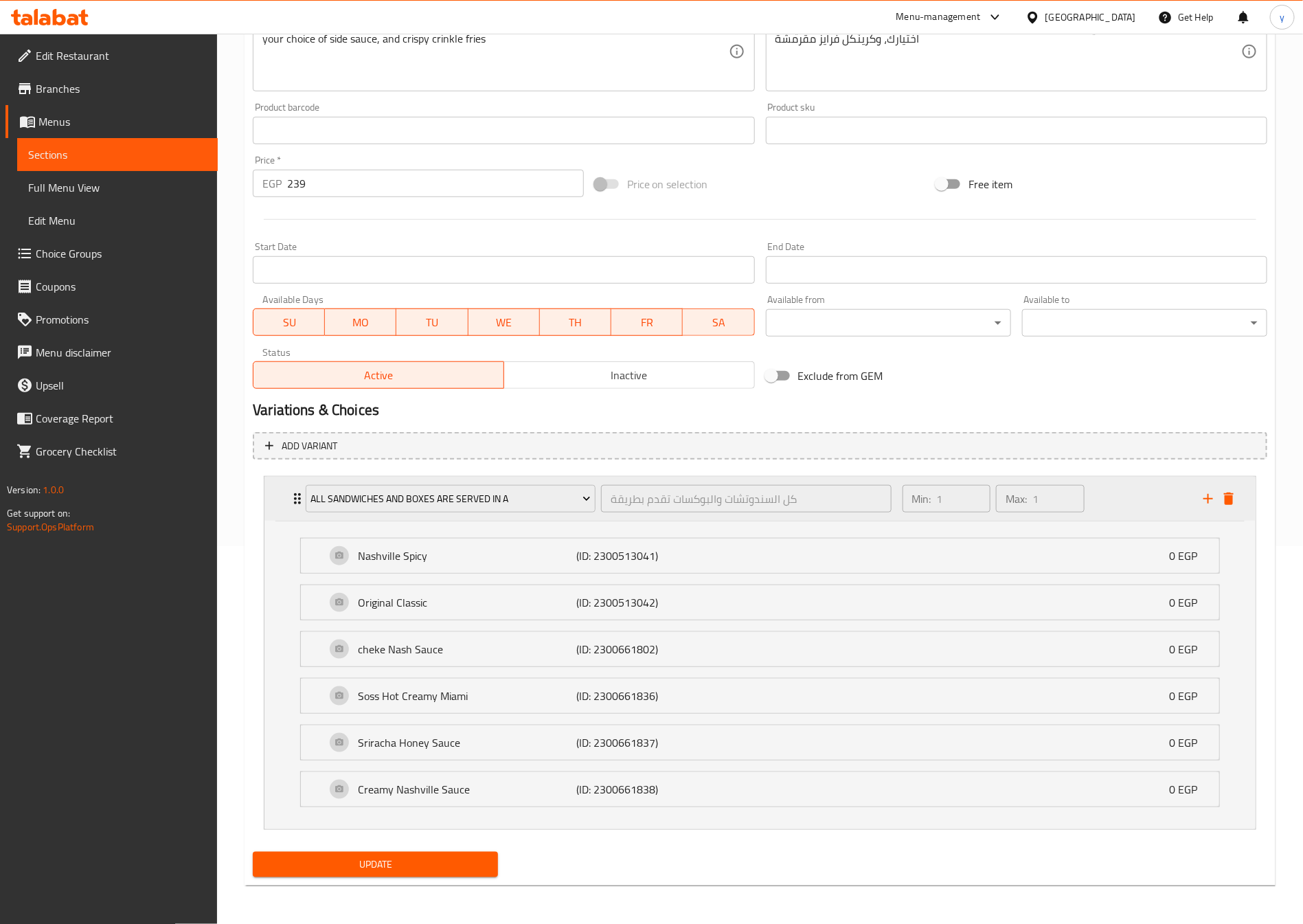
click at [301, 495] on div "All sandwiches and boxes are served in a كل السندوتشات والبوكسات تقدم بطريقة ​" at bounding box center [599, 498] width 603 height 44
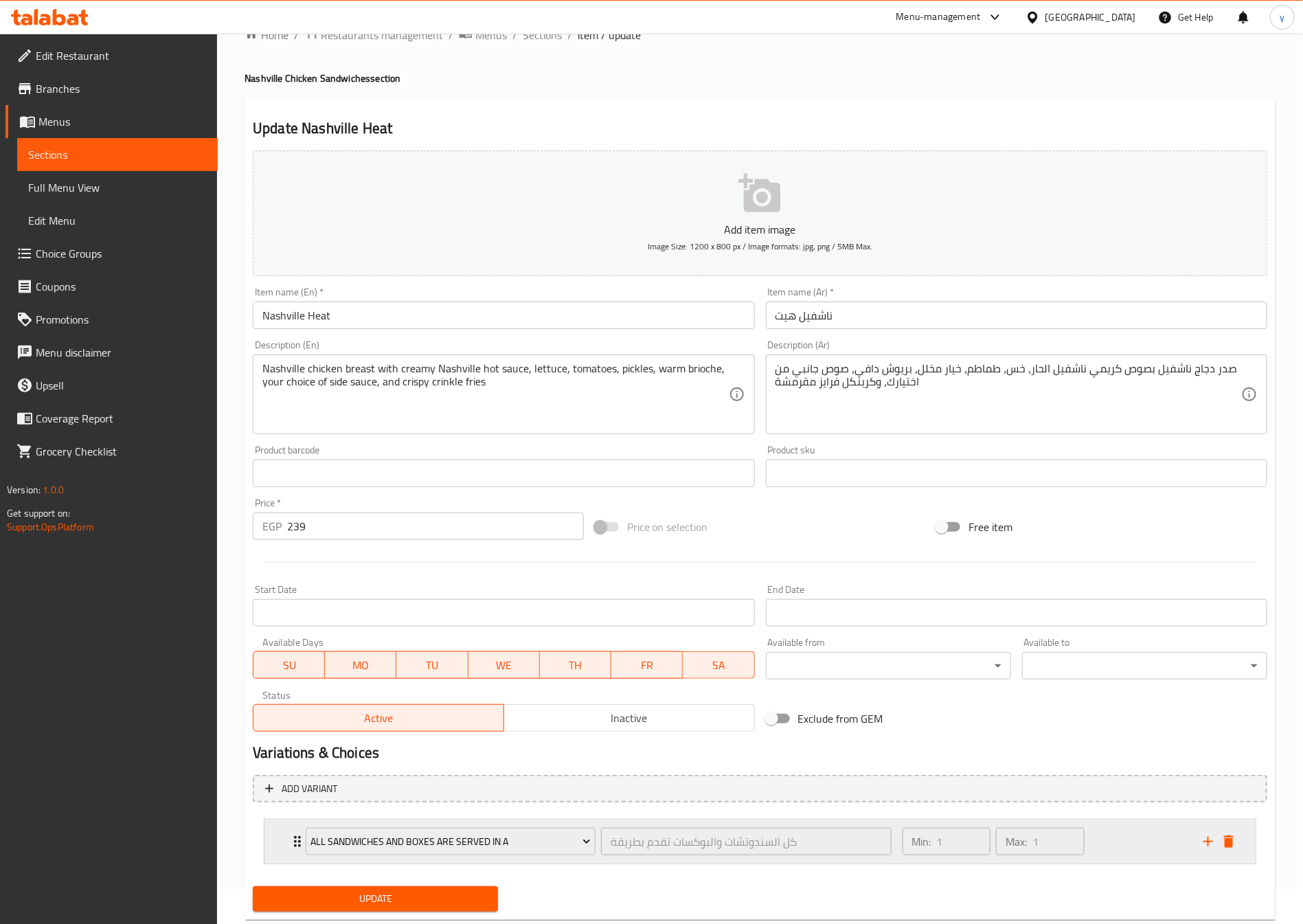
scroll to position [0, 0]
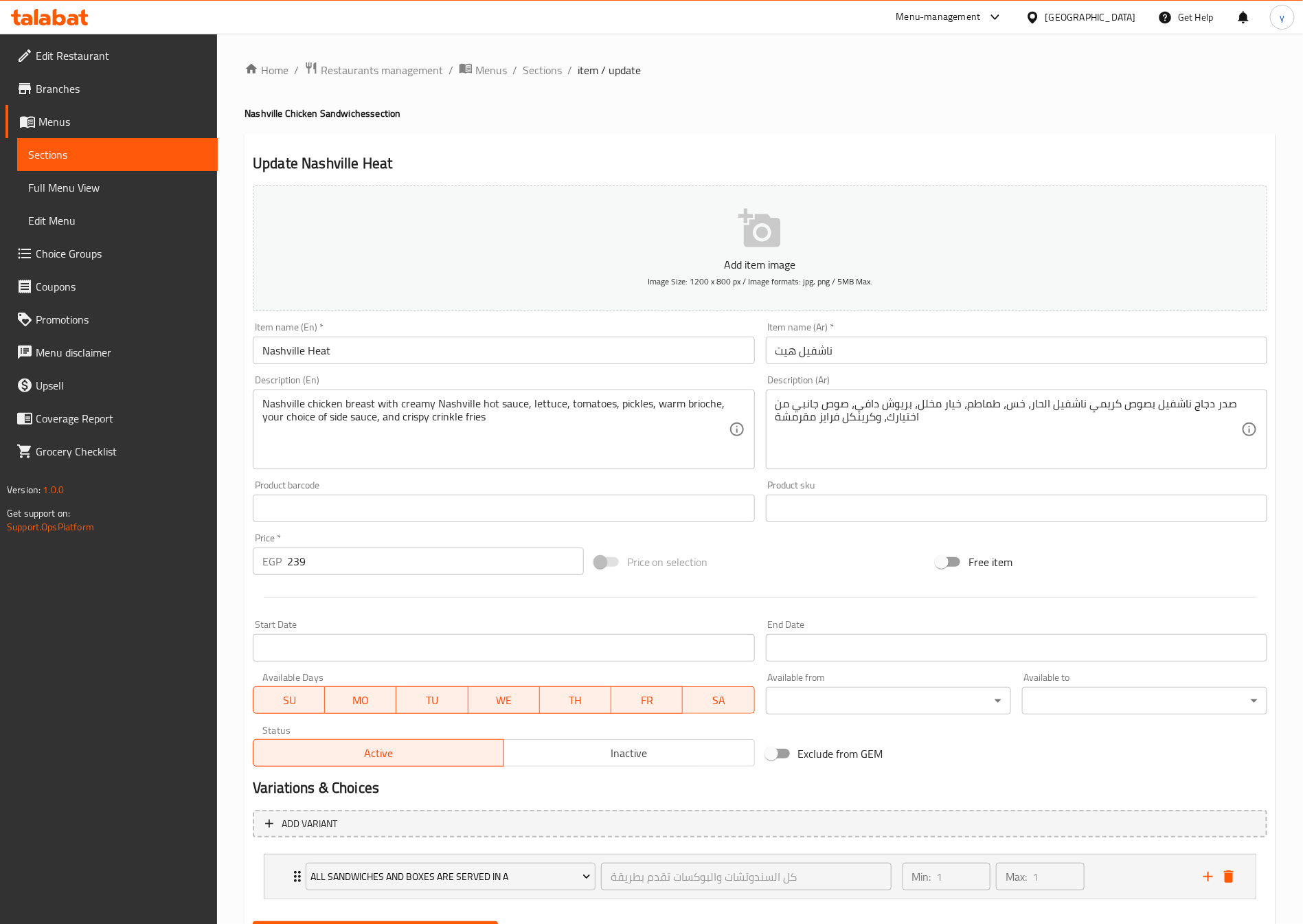
click at [81, 125] on span "Menus" at bounding box center [122, 121] width 169 height 16
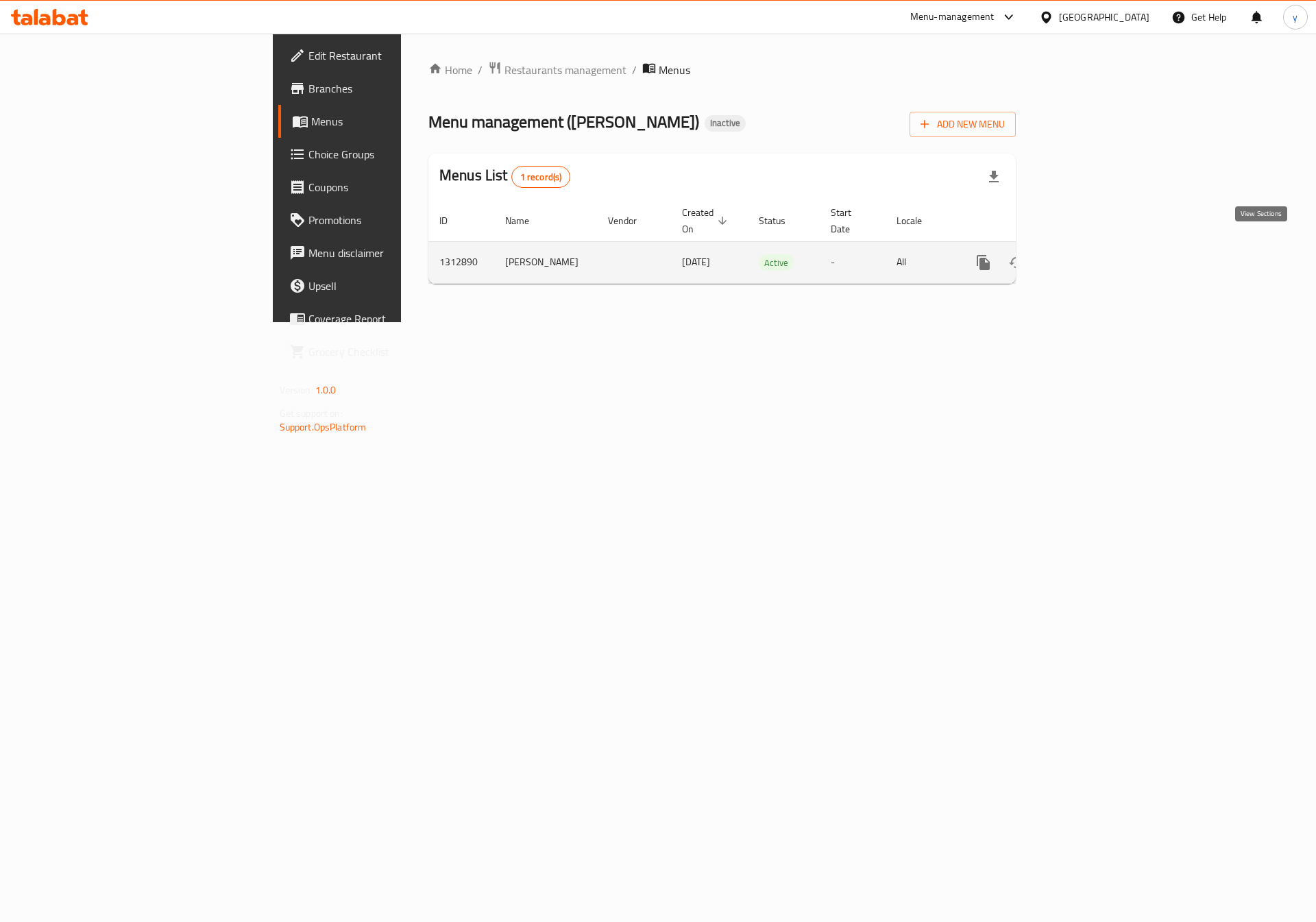
click at [1090, 255] on icon "enhanced table" at bounding box center [1082, 262] width 16 height 16
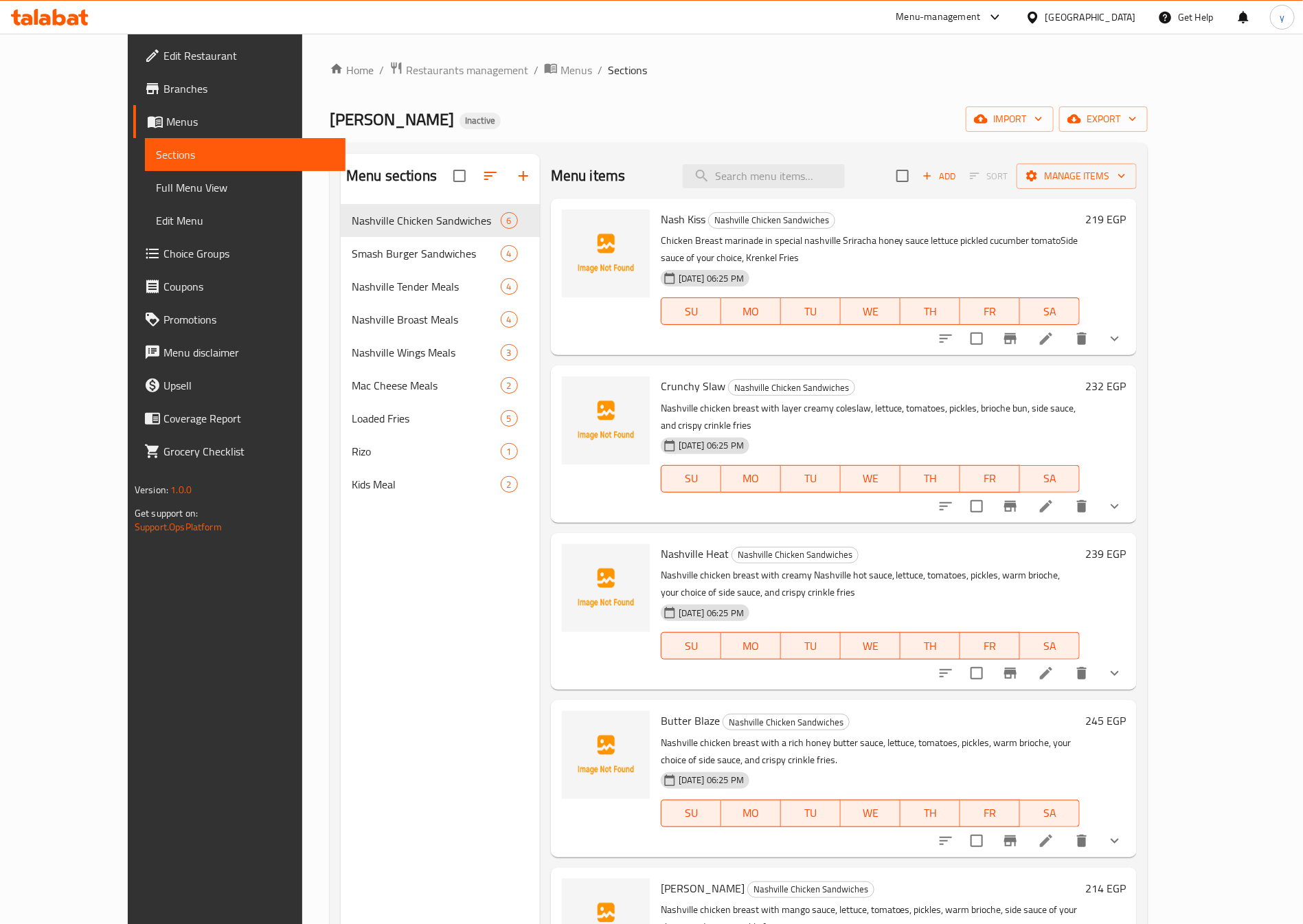
click at [145, 230] on link "Edit Menu" at bounding box center [245, 220] width 201 height 33
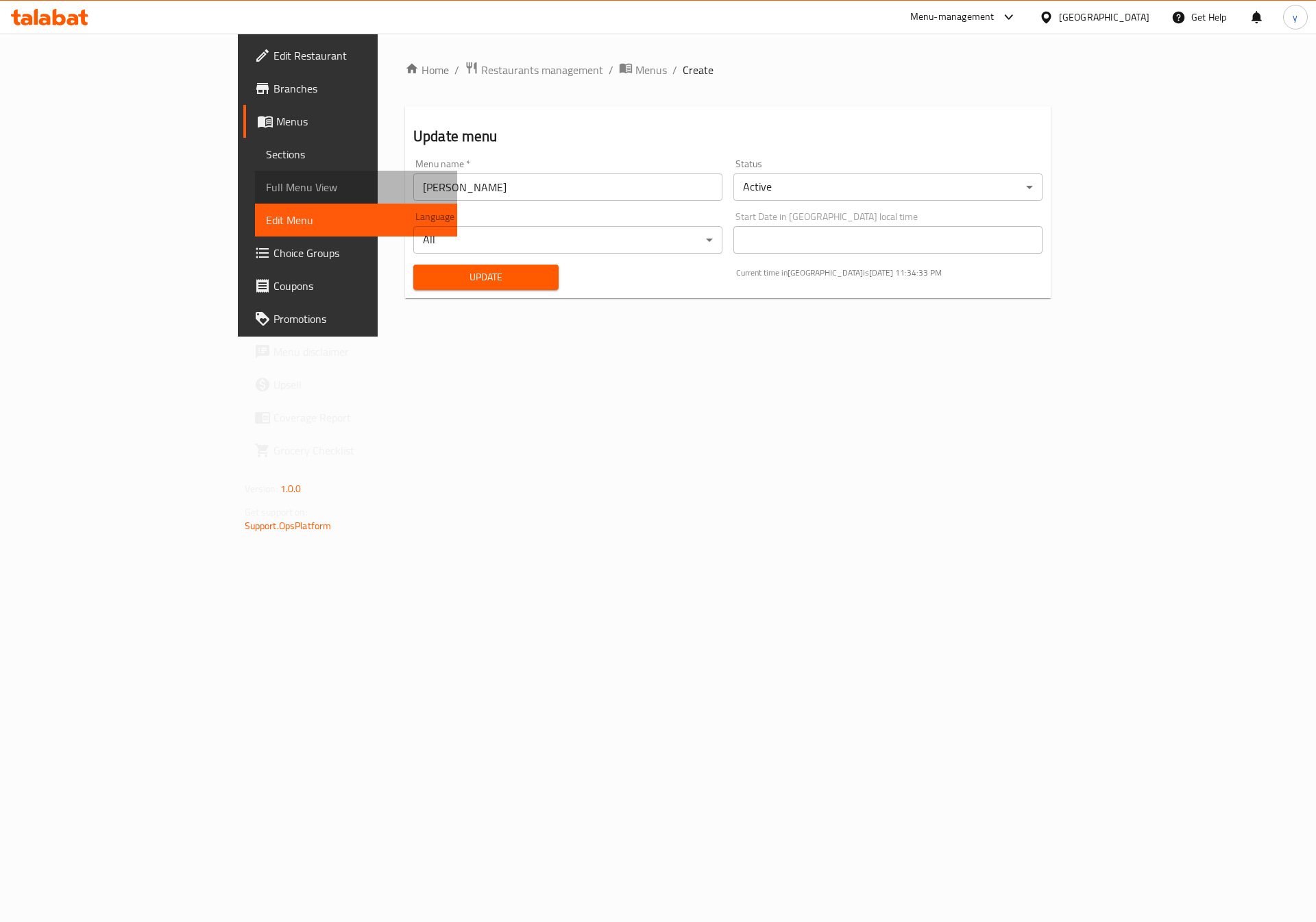
click at [266, 195] on span "Full Menu View" at bounding box center [356, 186] width 181 height 16
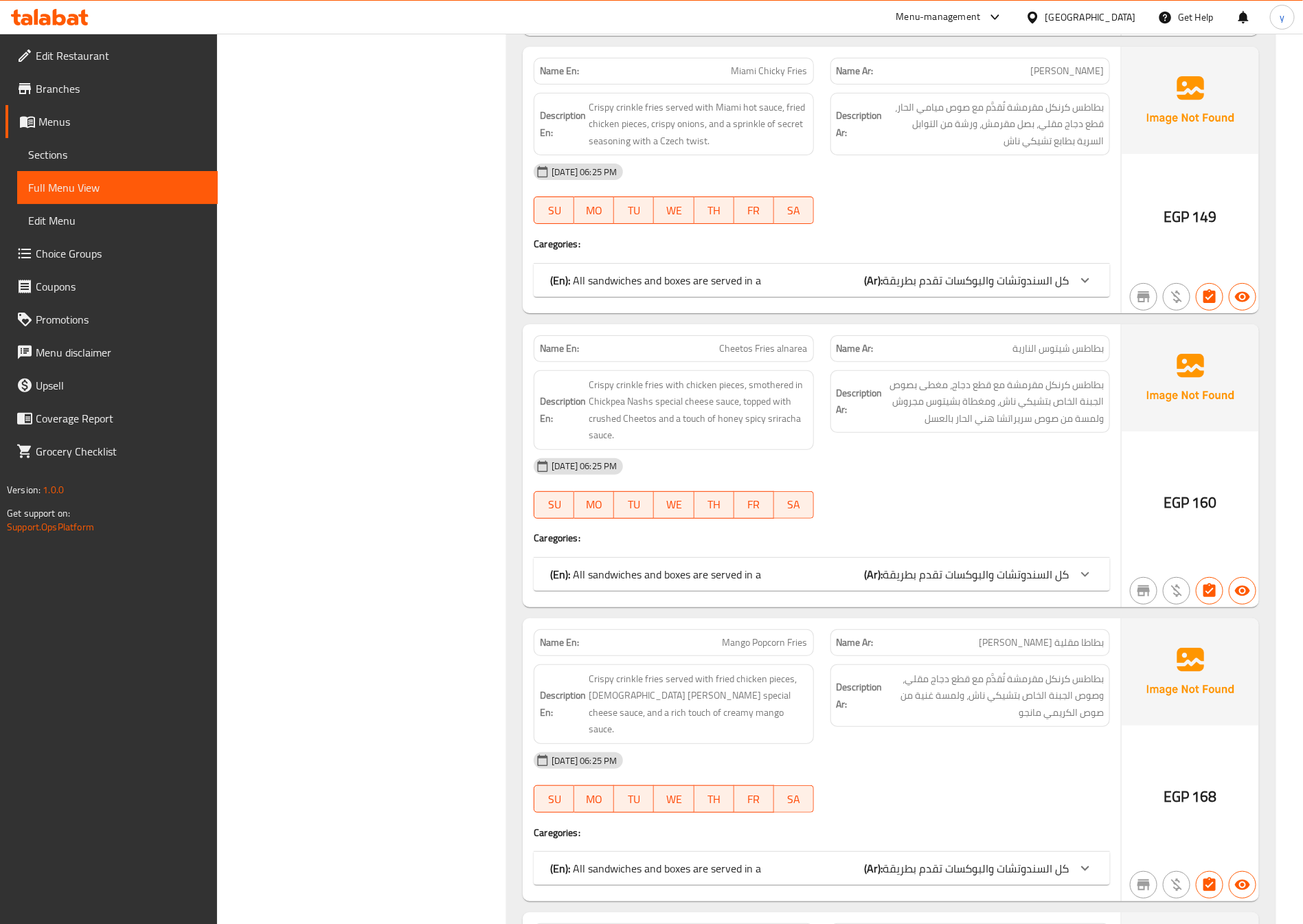
scroll to position [7765, 0]
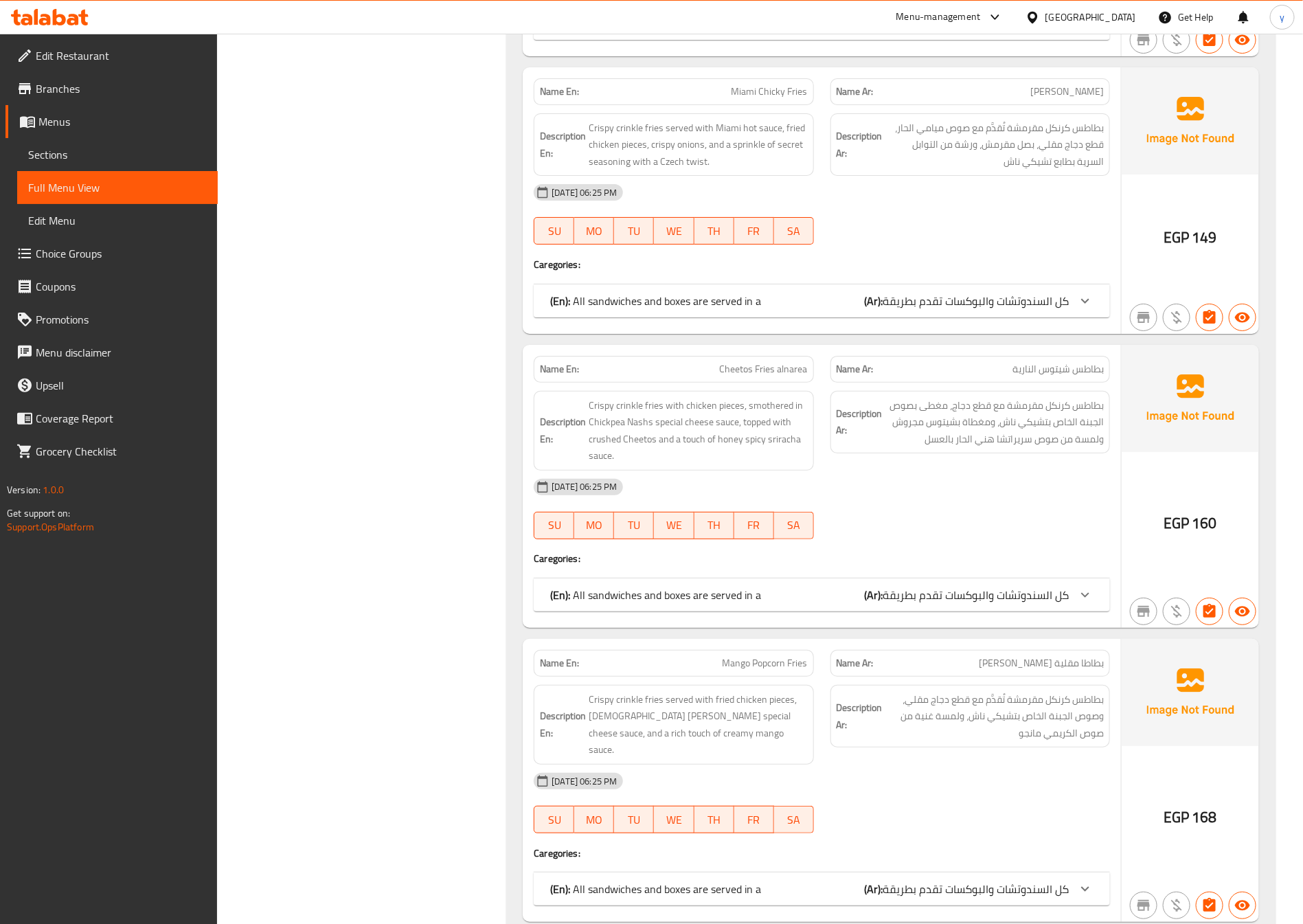
click at [75, 66] on link "Edit Restaurant" at bounding box center [111, 55] width 212 height 33
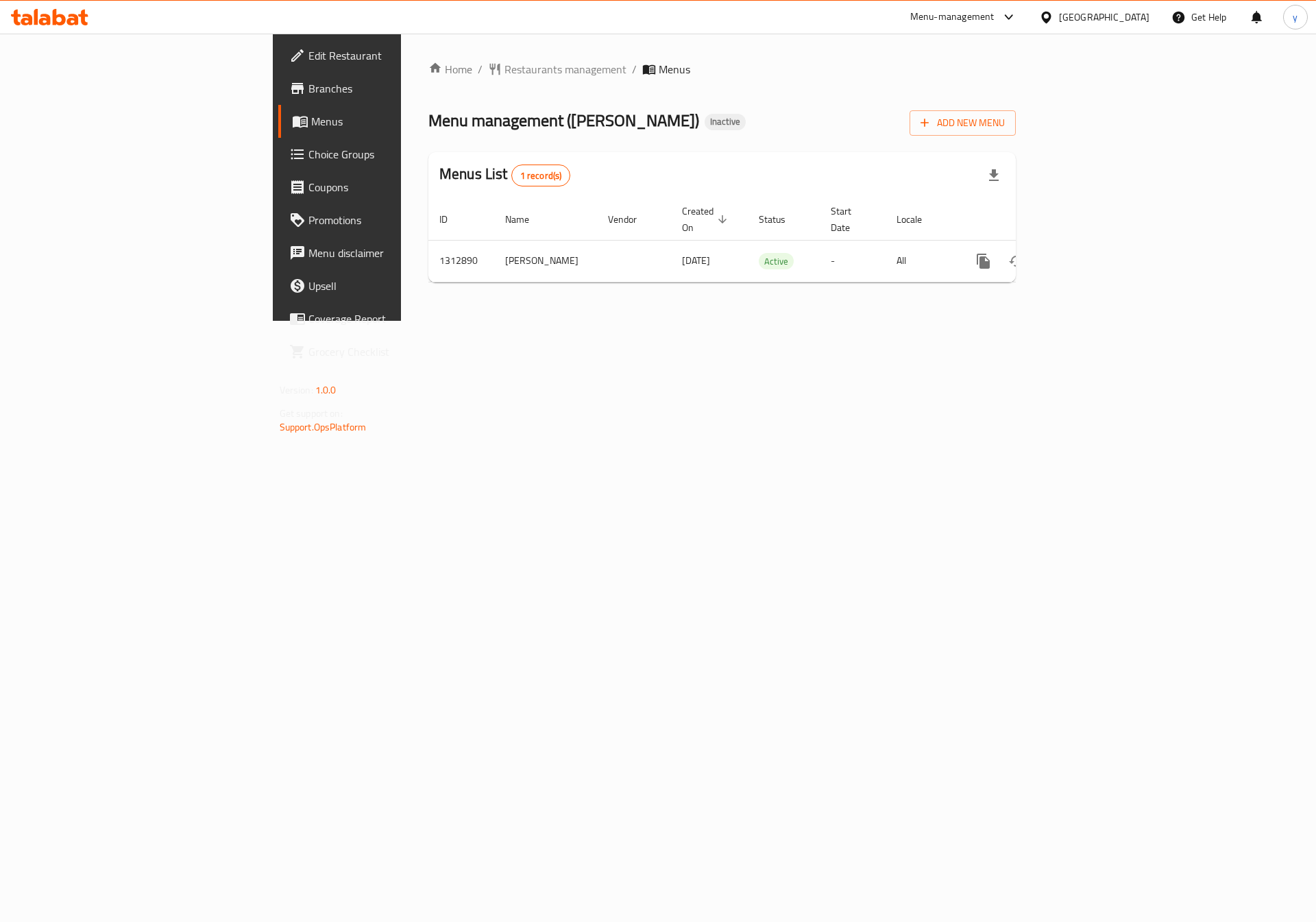
click at [309, 63] on span "Edit Restaurant" at bounding box center [395, 55] width 173 height 16
click at [1099, 250] on link "enhanced table" at bounding box center [1082, 261] width 33 height 33
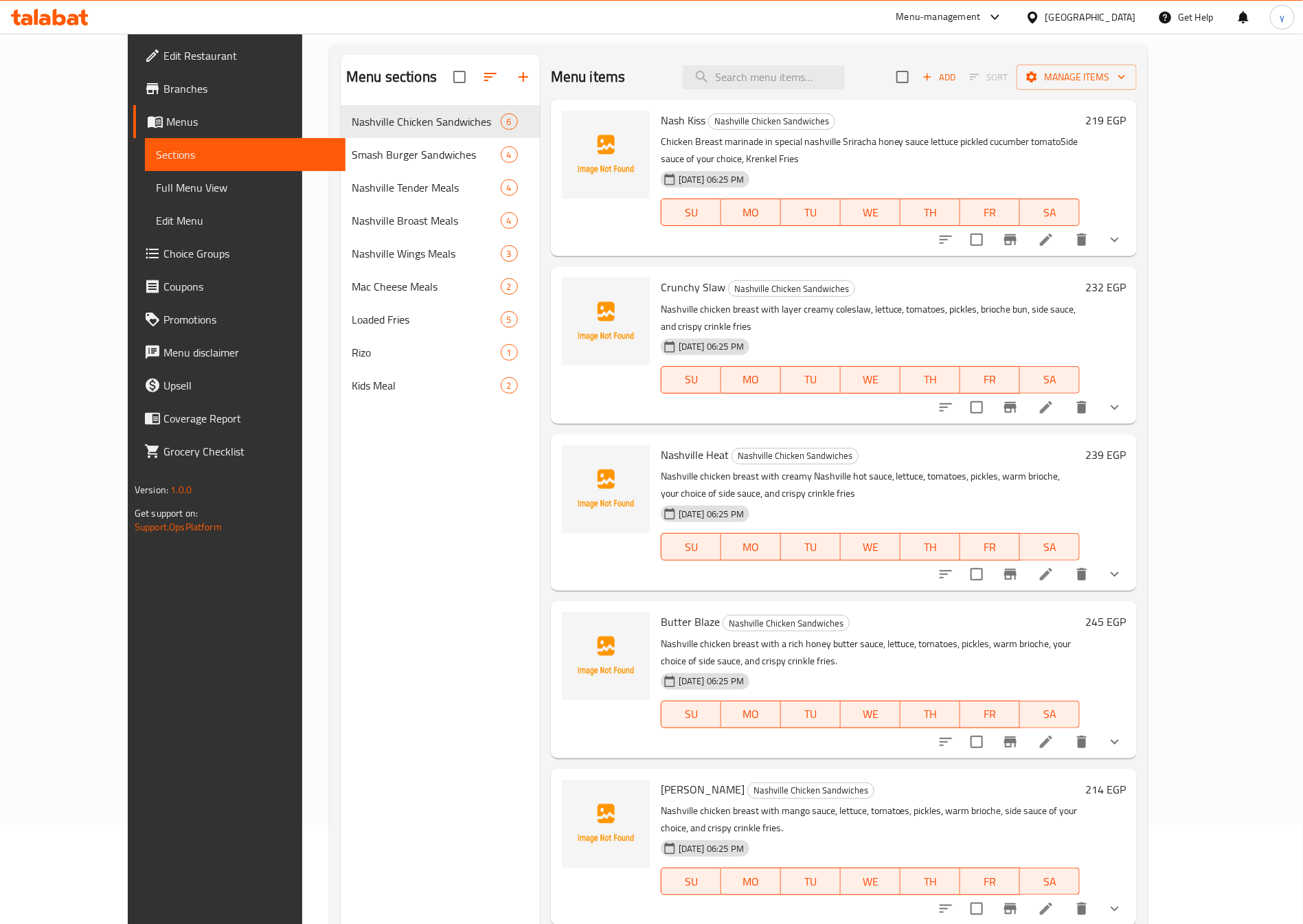
scroll to position [192, 0]
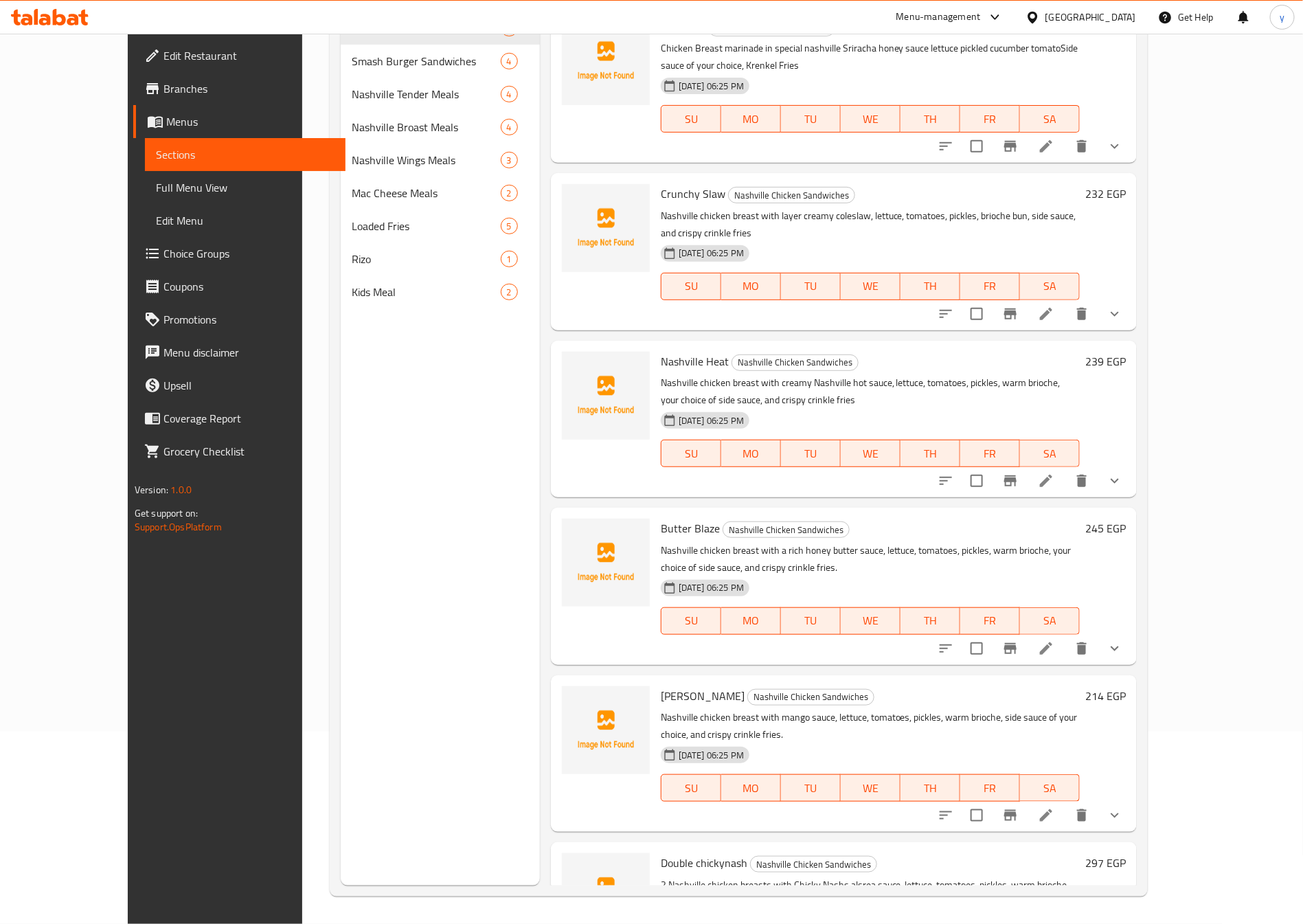
click at [156, 184] on span "Full Menu View" at bounding box center [245, 186] width 179 height 16
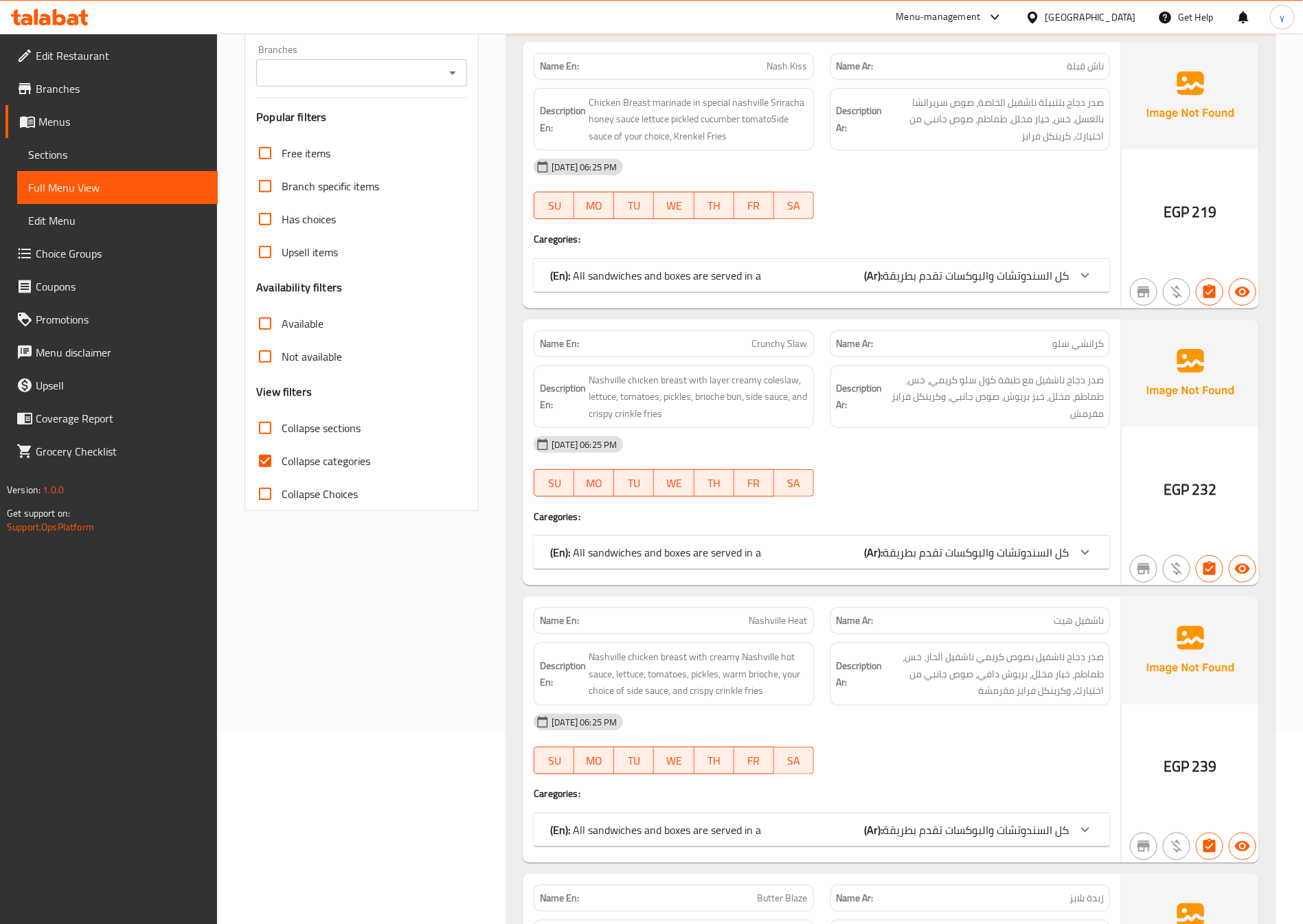
click at [288, 462] on span "Collapse categories" at bounding box center [326, 460] width 89 height 16
click at [281, 462] on input "Collapse categories" at bounding box center [264, 460] width 33 height 33
checkbox input "false"
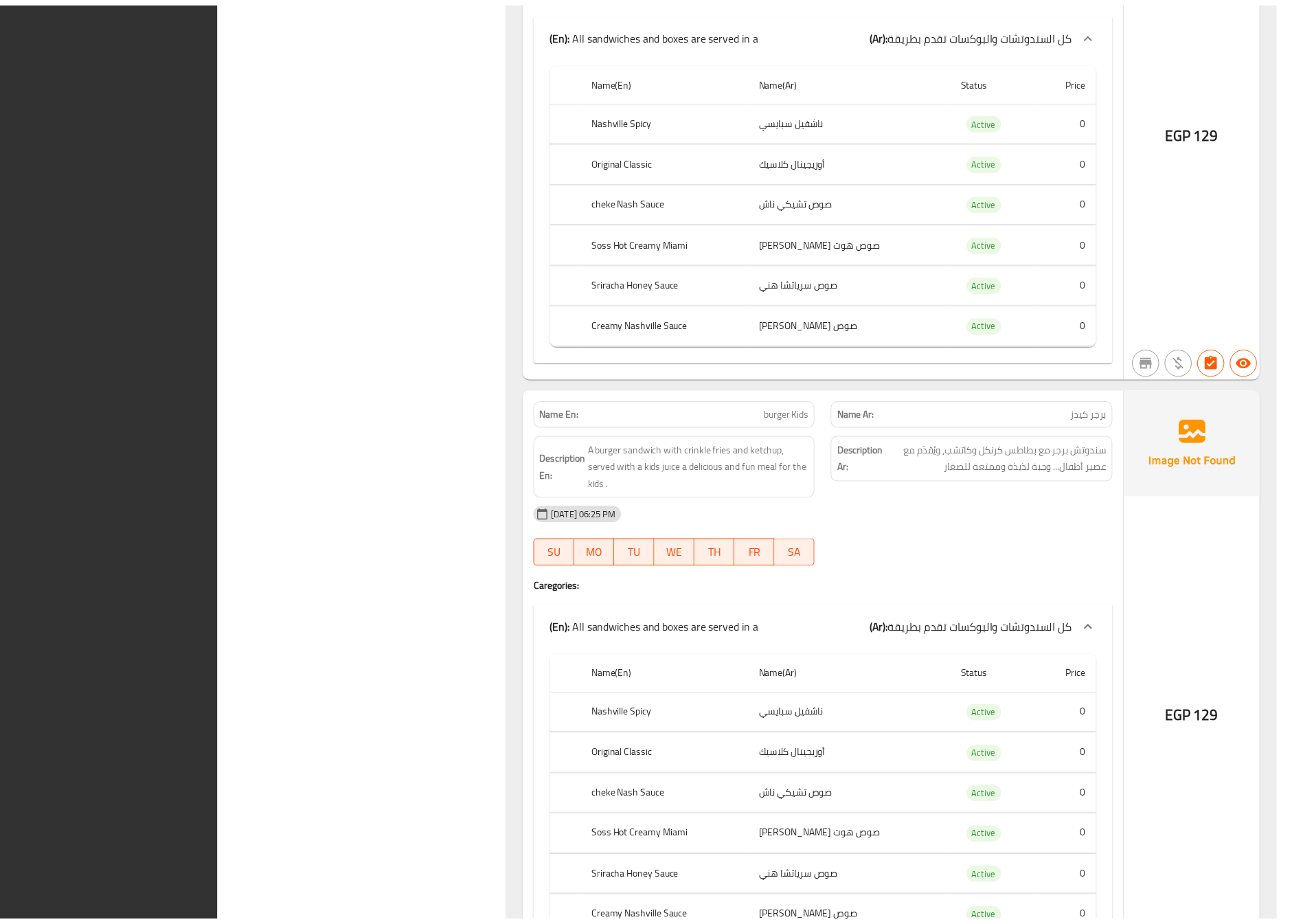
scroll to position [20568, 0]
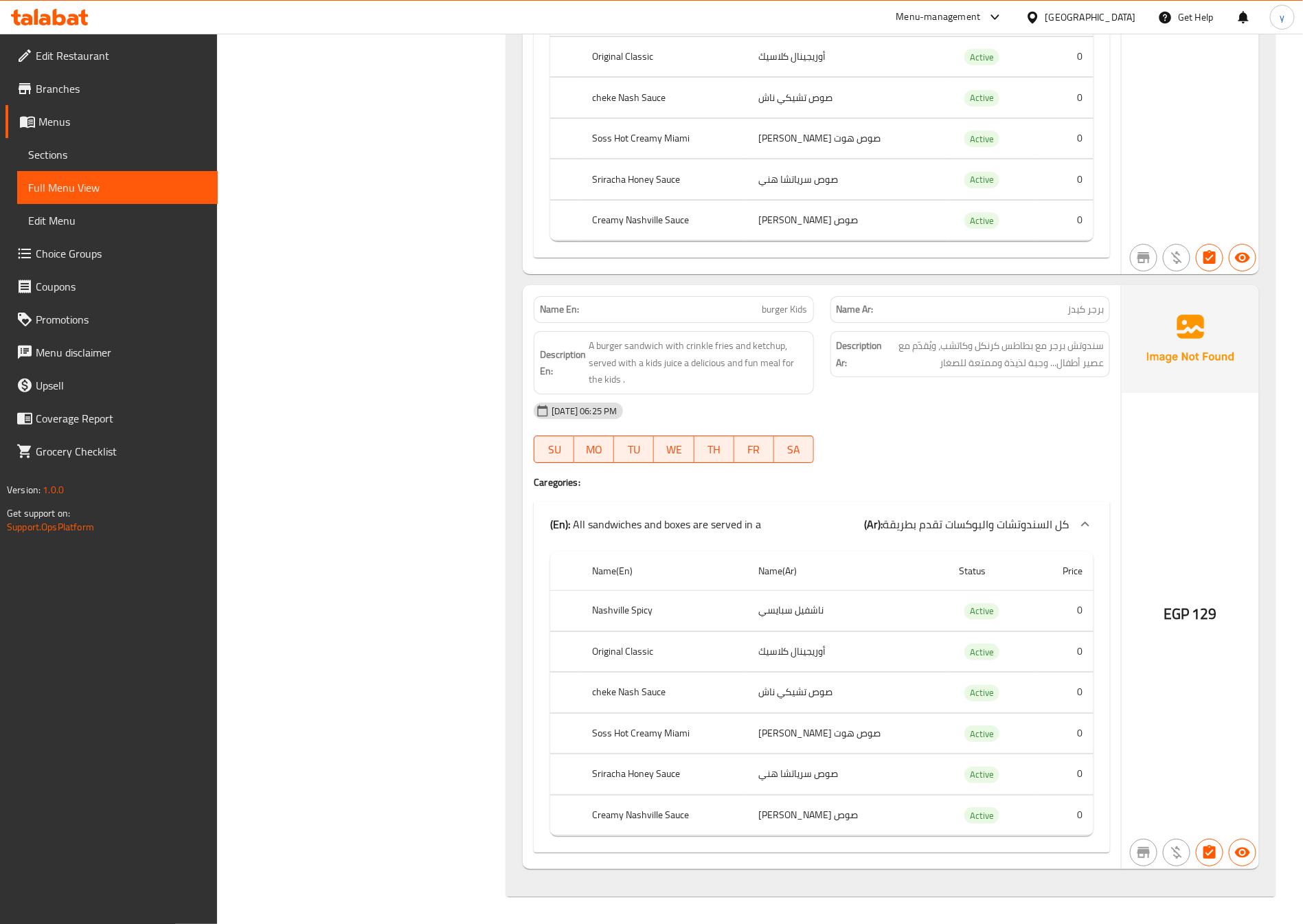
click at [95, 58] on span "Edit Restaurant" at bounding box center [121, 55] width 171 height 16
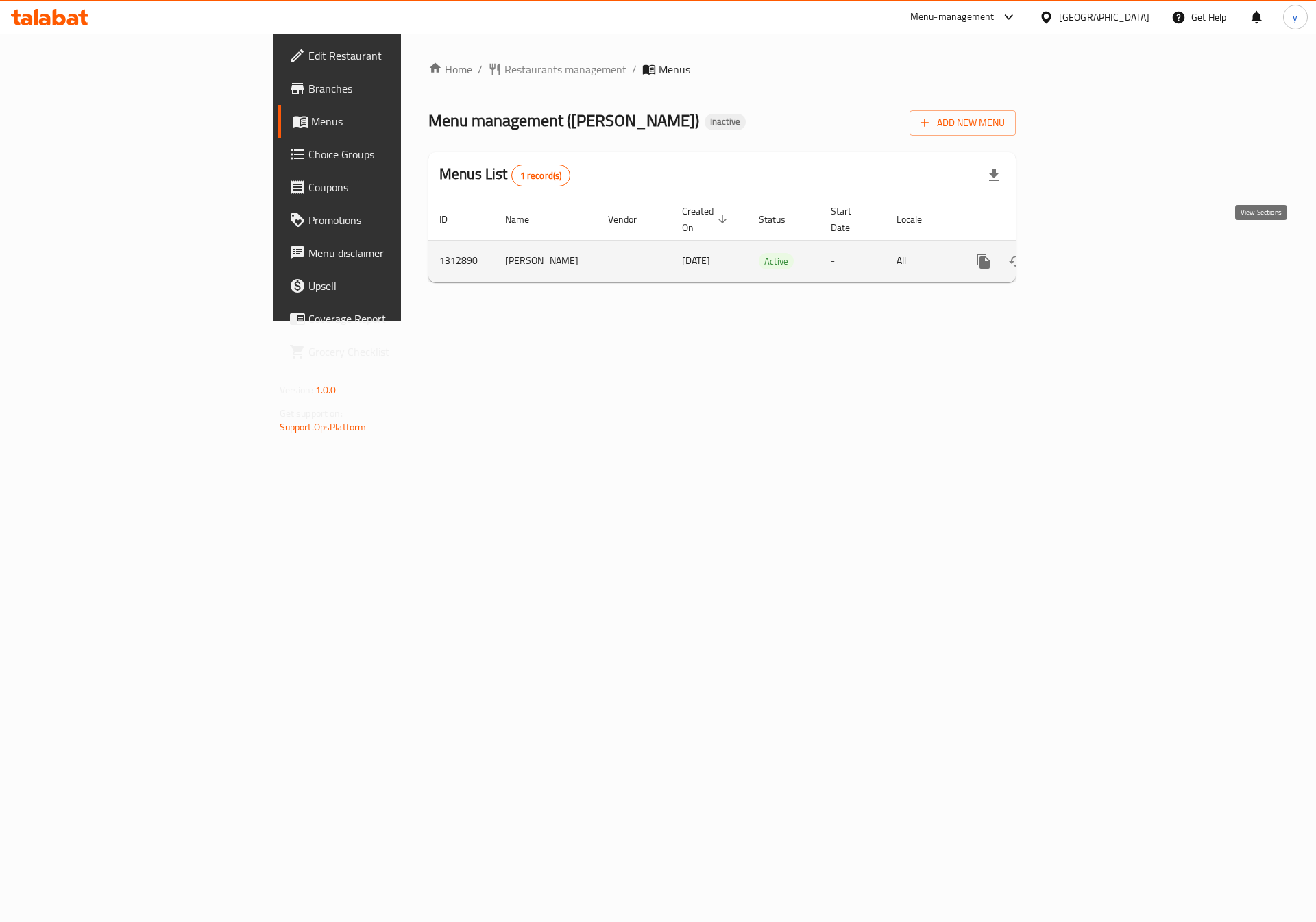
click at [1090, 253] on icon "enhanced table" at bounding box center [1082, 261] width 16 height 16
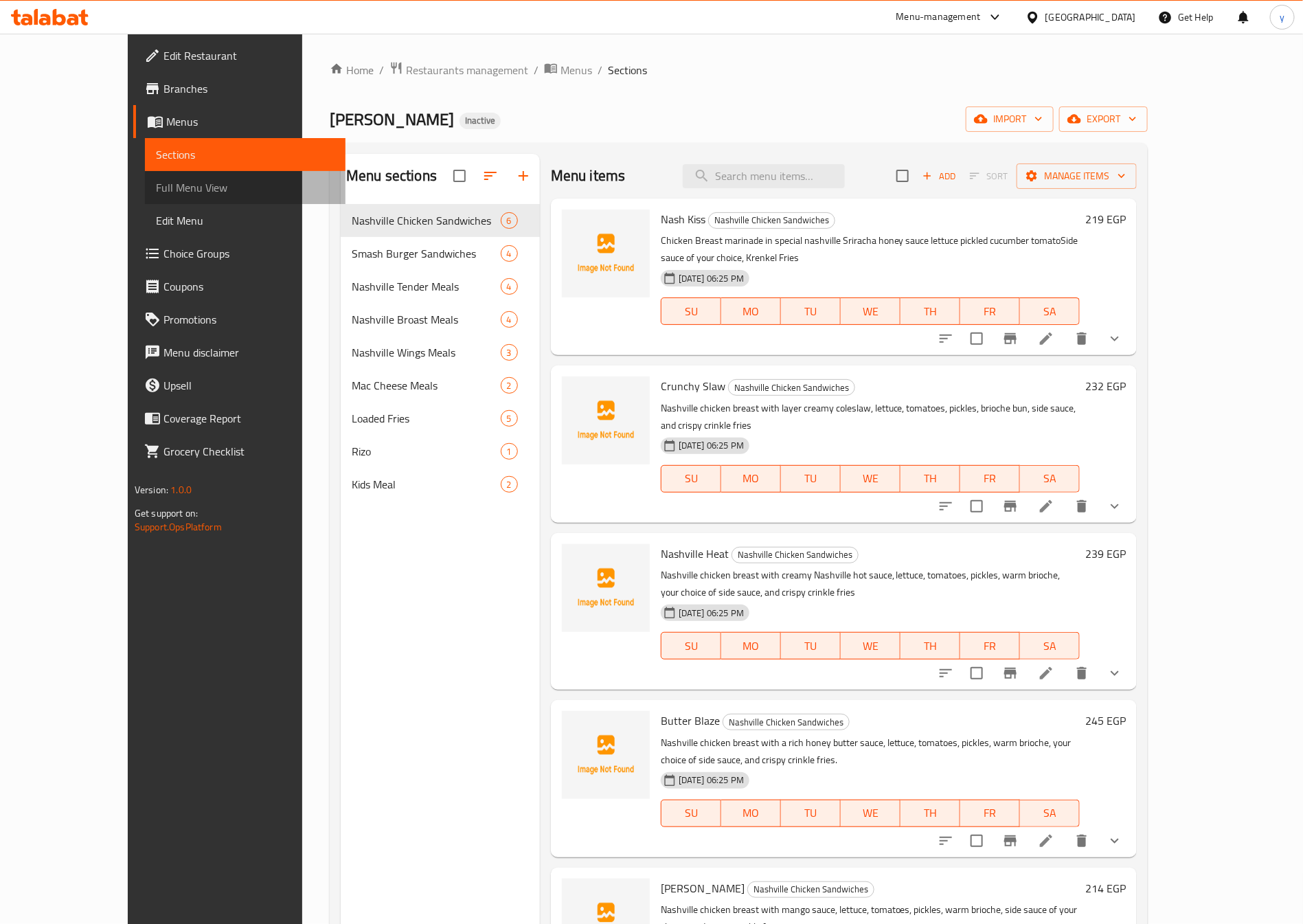
click at [156, 186] on span "Full Menu View" at bounding box center [245, 186] width 179 height 16
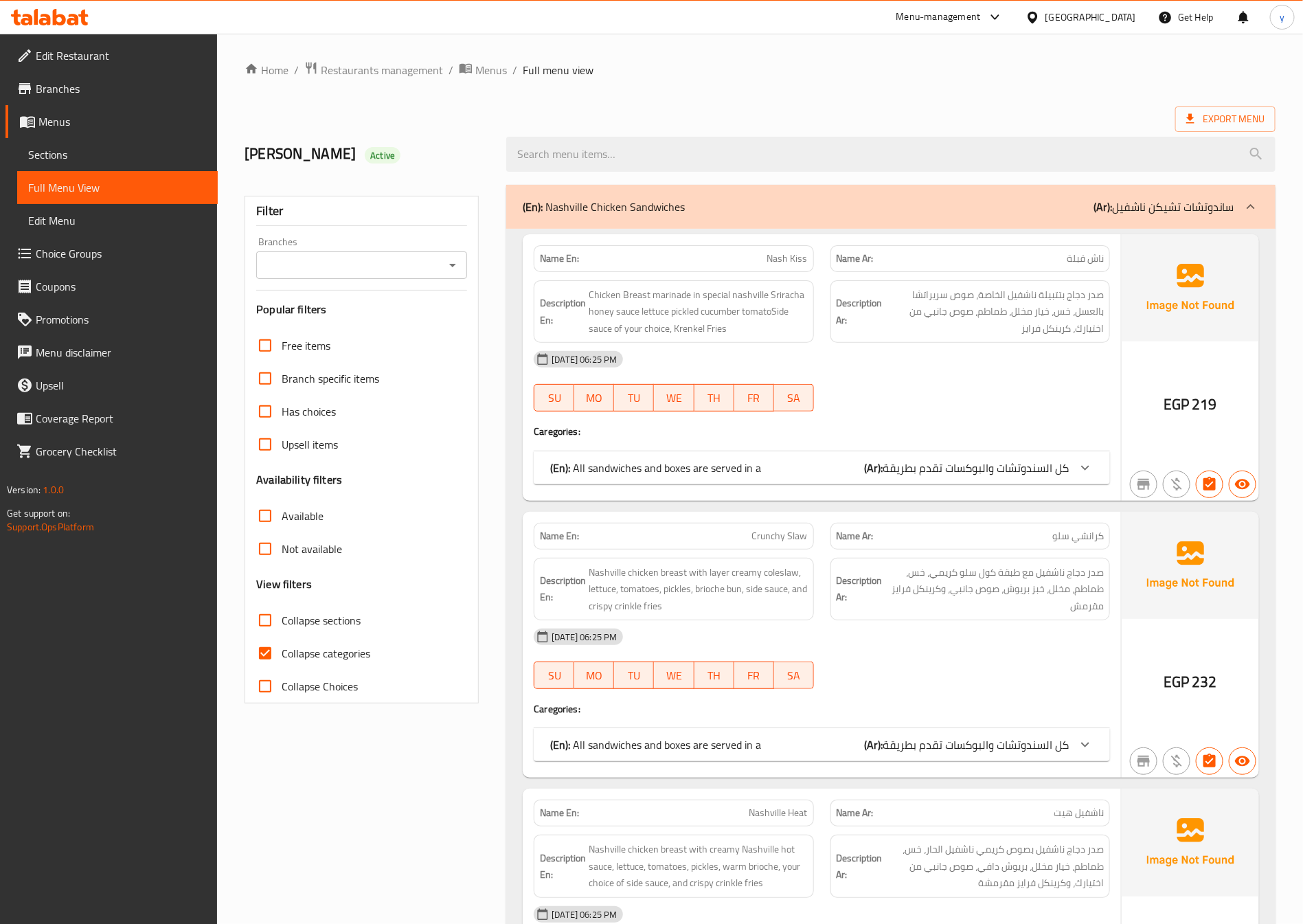
click at [338, 657] on span "Collapse categories" at bounding box center [326, 653] width 89 height 16
click at [281, 657] on input "Collapse categories" at bounding box center [264, 653] width 33 height 33
checkbox input "false"
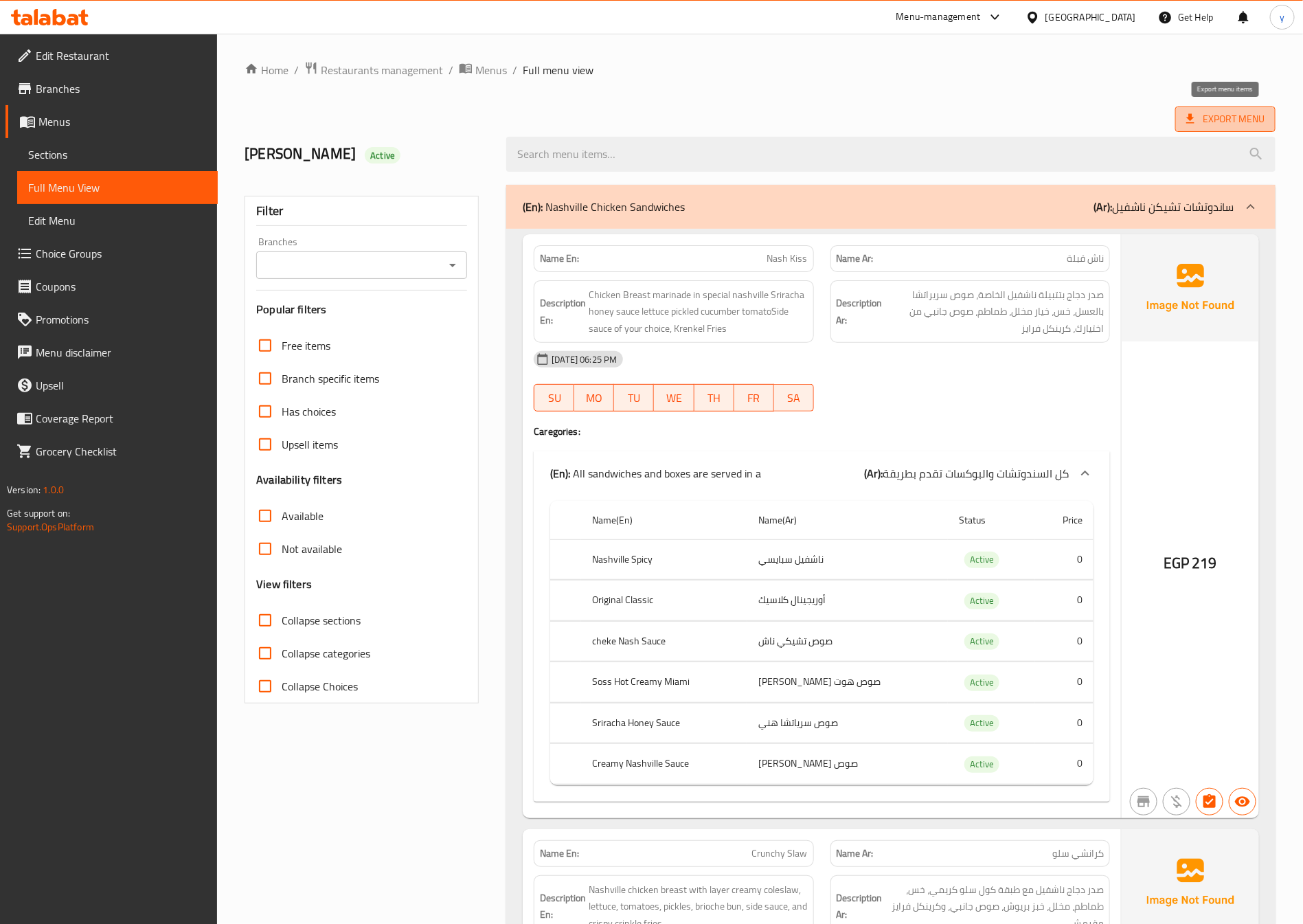
click at [1234, 109] on span "Export Menu" at bounding box center [1225, 120] width 100 height 25
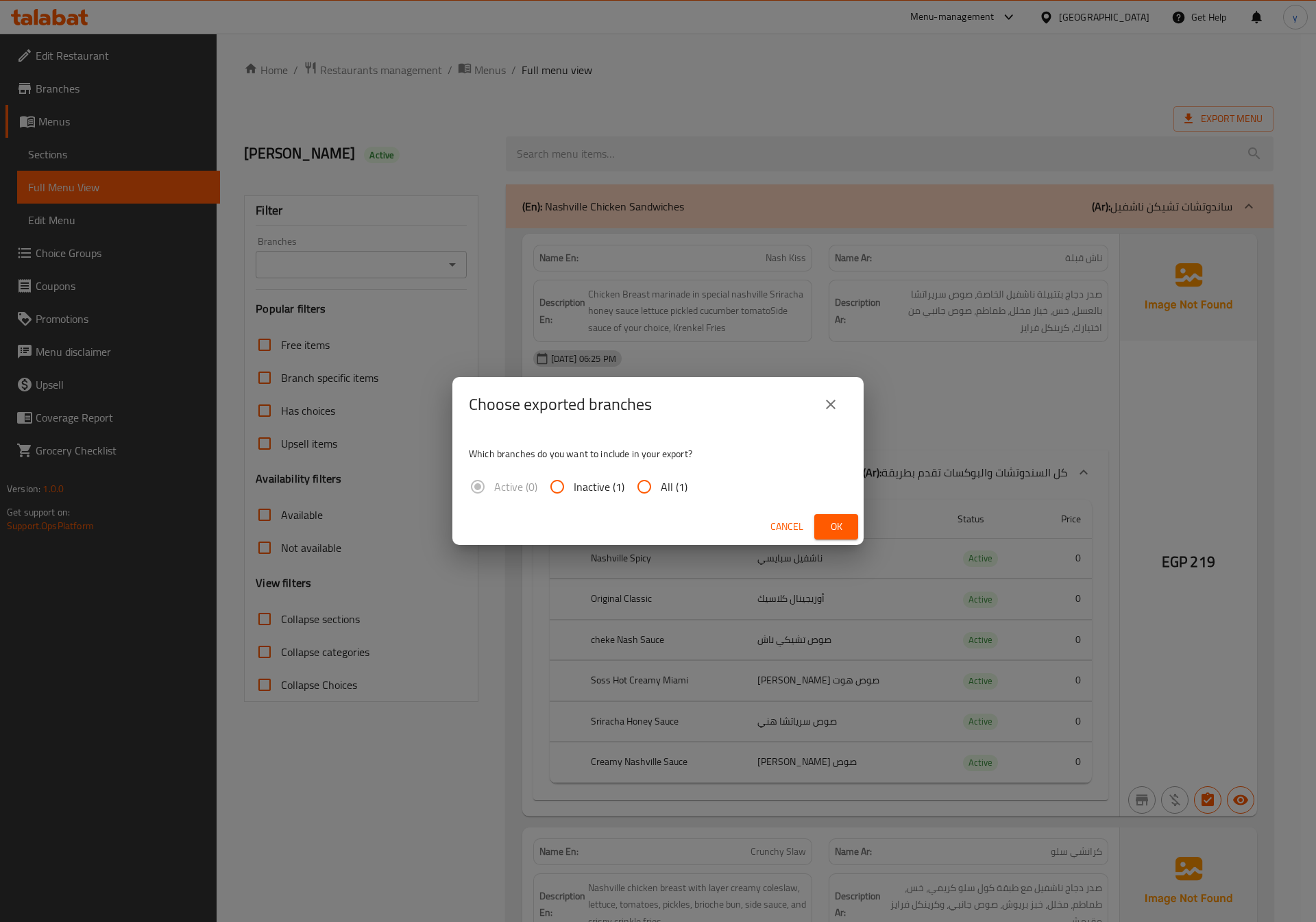
click at [650, 496] on input "All (1)" at bounding box center [644, 486] width 33 height 33
radio input "true"
click at [827, 526] on span "Ok" at bounding box center [836, 527] width 22 height 17
